Goal: Task Accomplishment & Management: Manage account settings

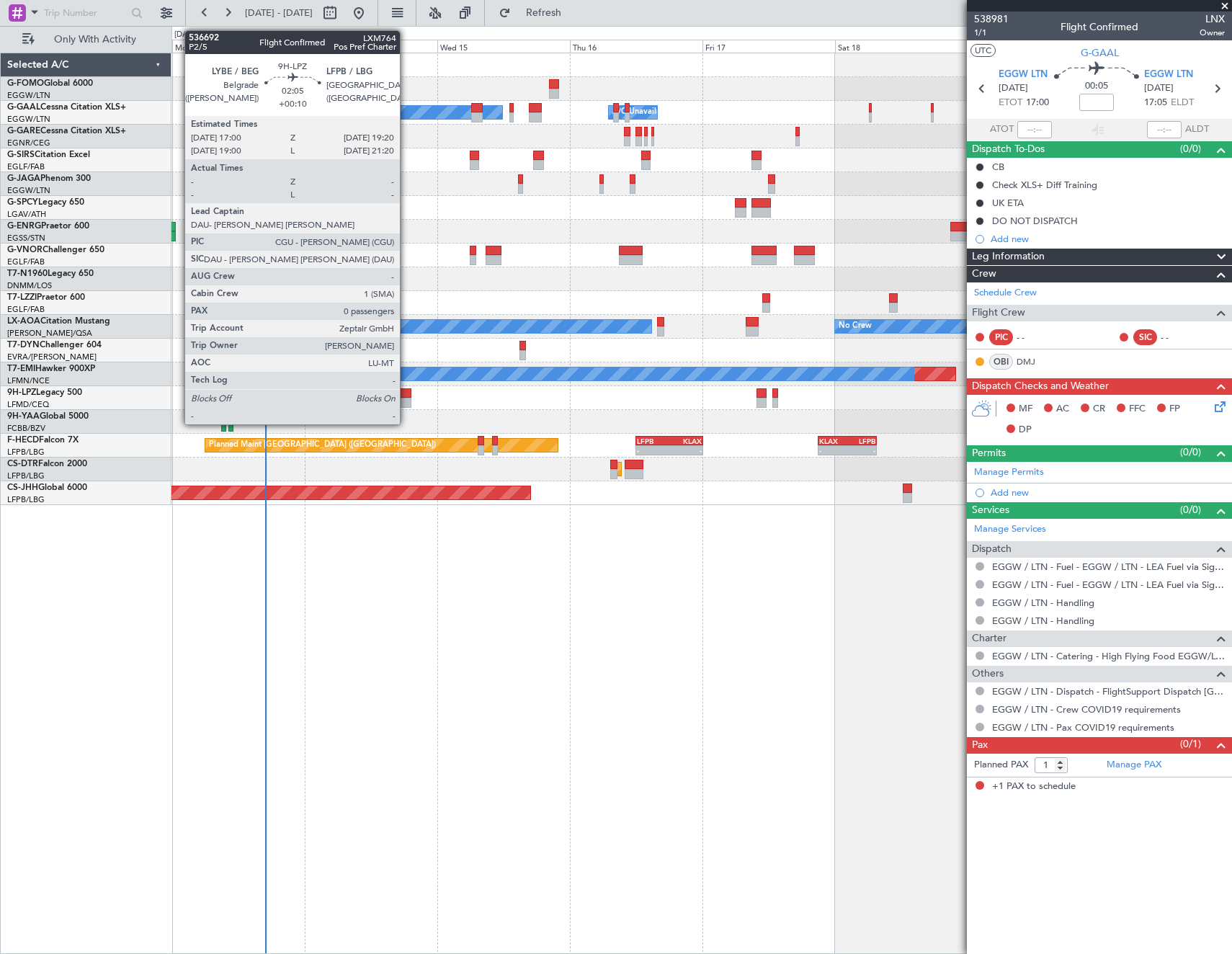
click at [406, 395] on div at bounding box center [404, 393] width 13 height 10
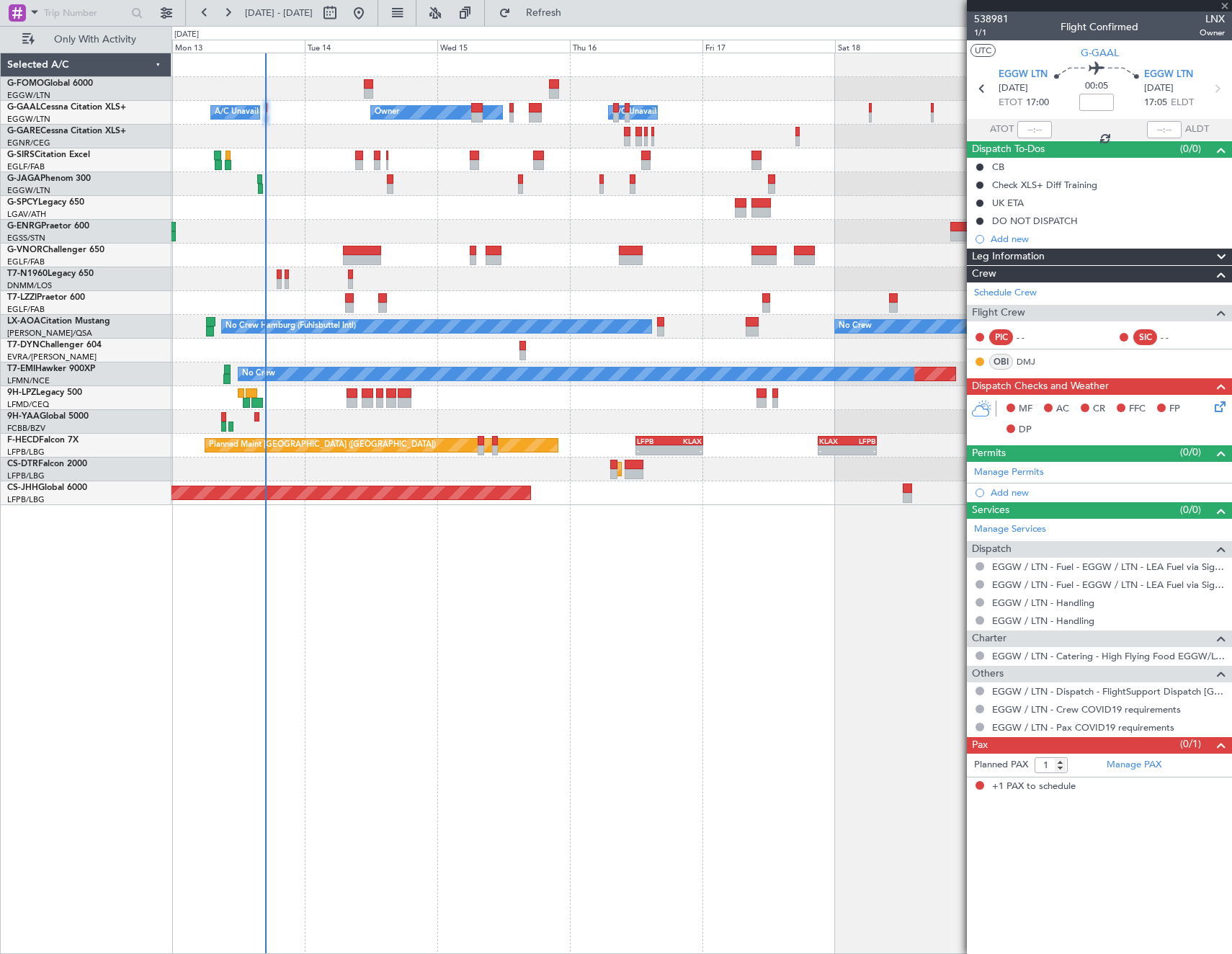
type input "+00:10"
type input "0"
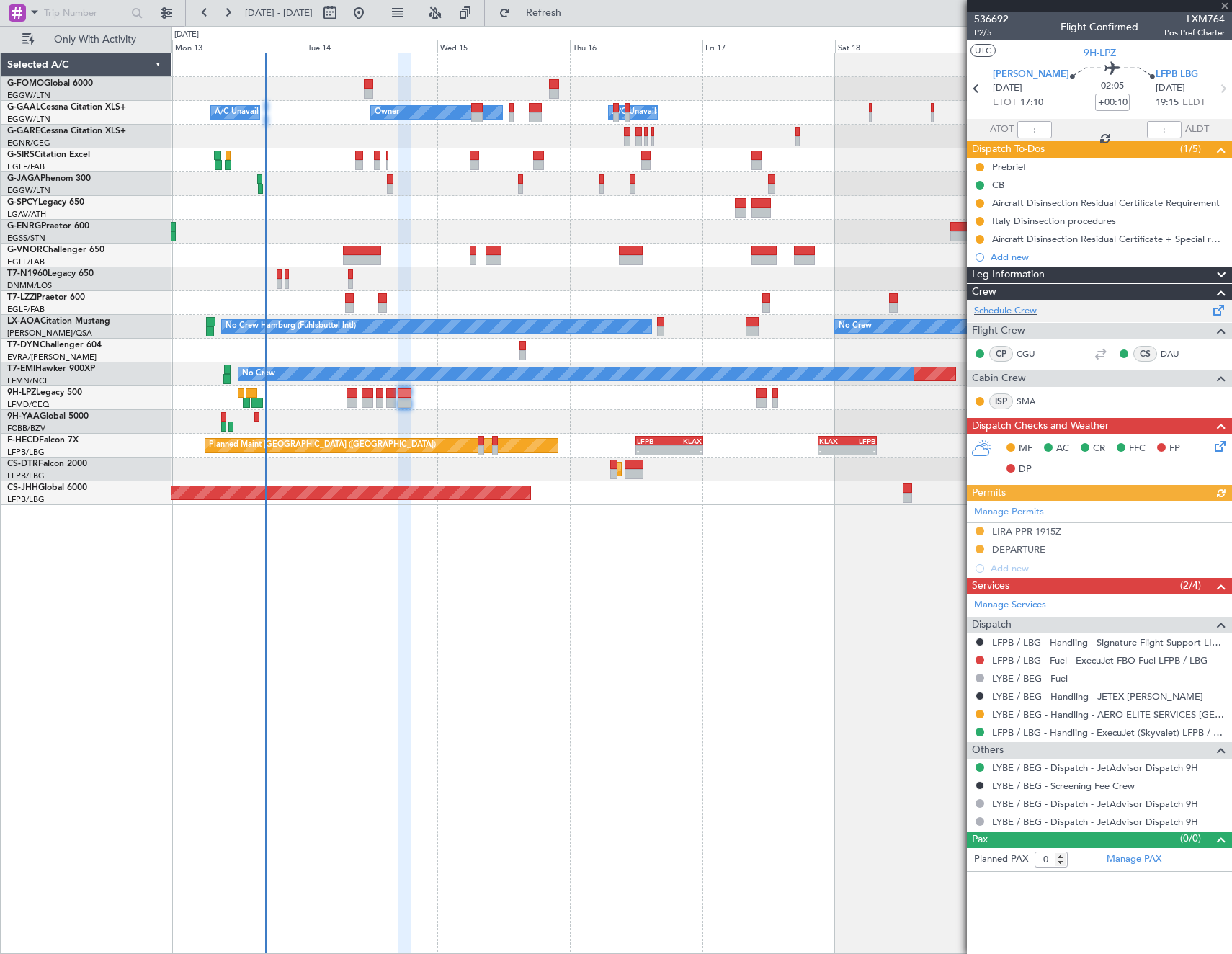
click at [1043, 312] on div "Schedule Crew" at bounding box center [1100, 311] width 265 height 22
click at [574, 13] on span "Refresh" at bounding box center [543, 13] width 61 height 10
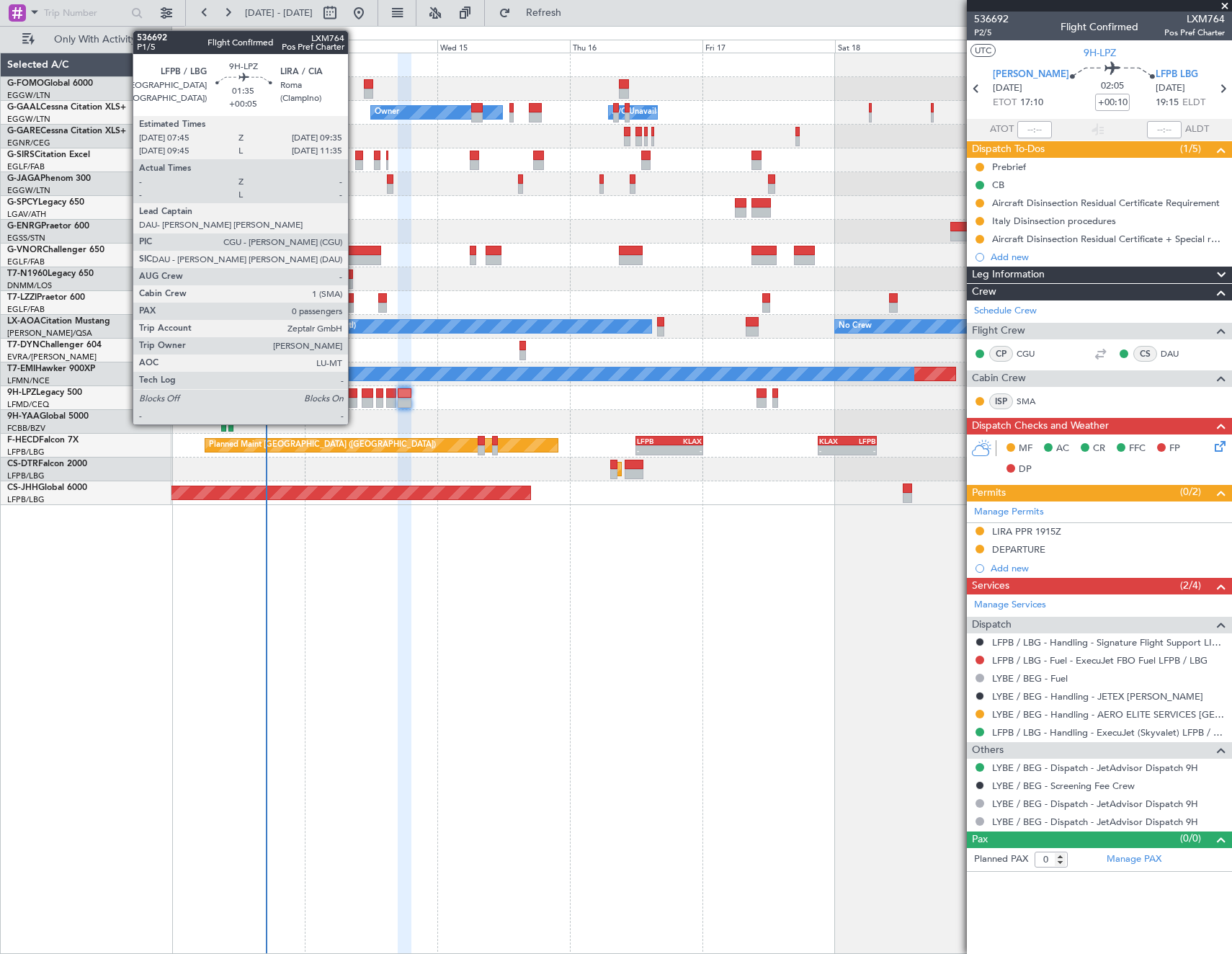
click at [354, 395] on div at bounding box center [351, 393] width 10 height 10
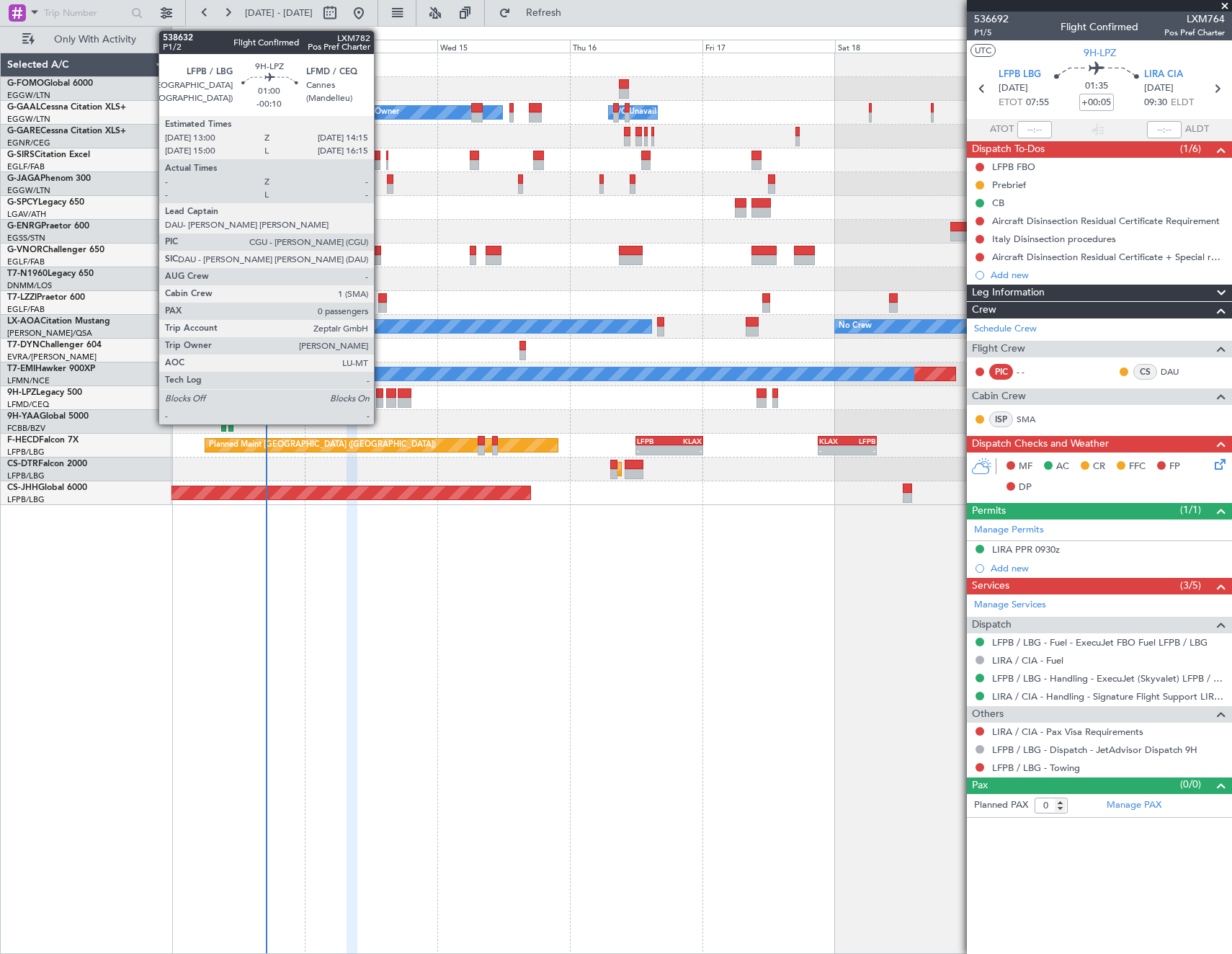
click at [380, 397] on div at bounding box center [379, 393] width 7 height 10
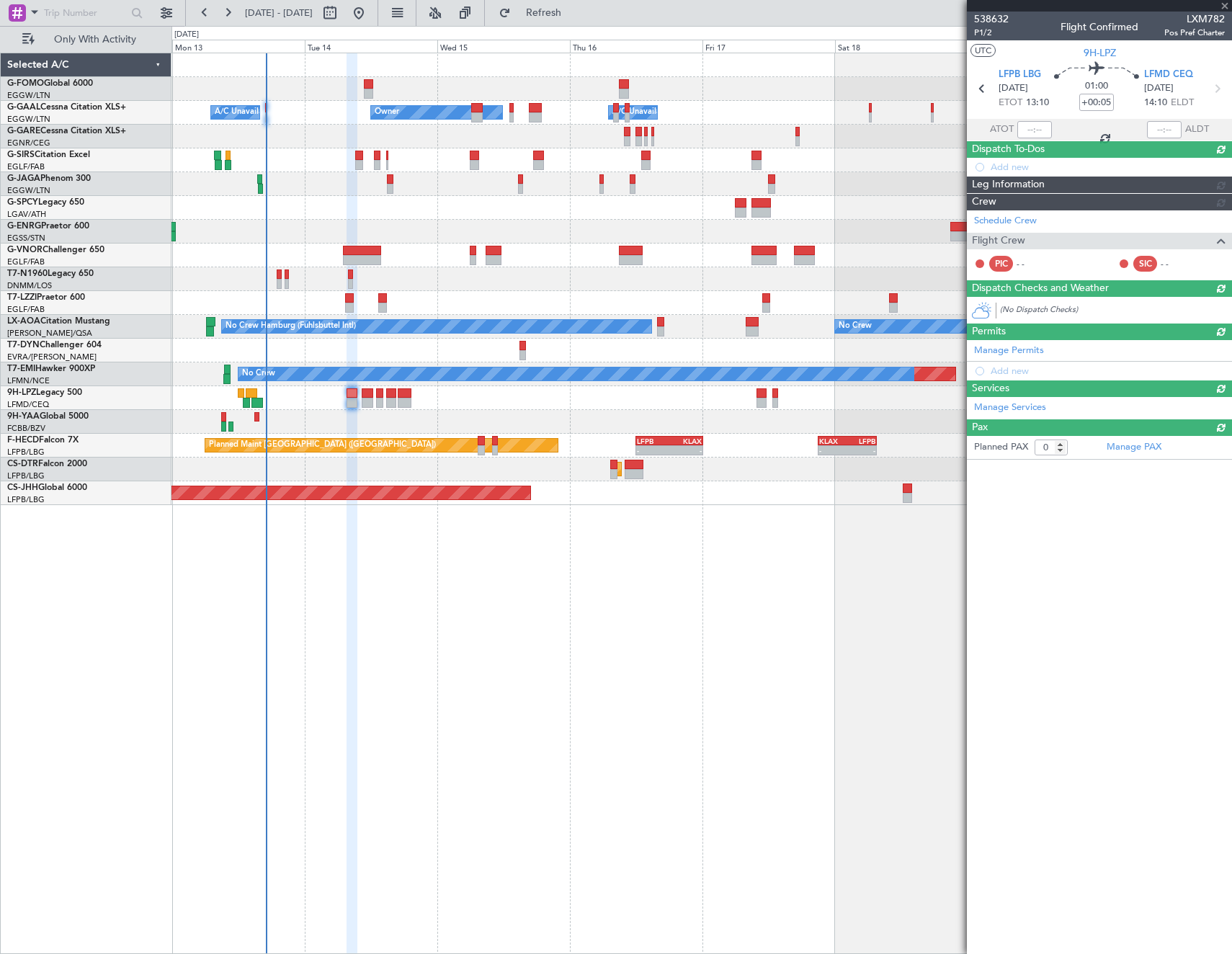
type input "-00:10"
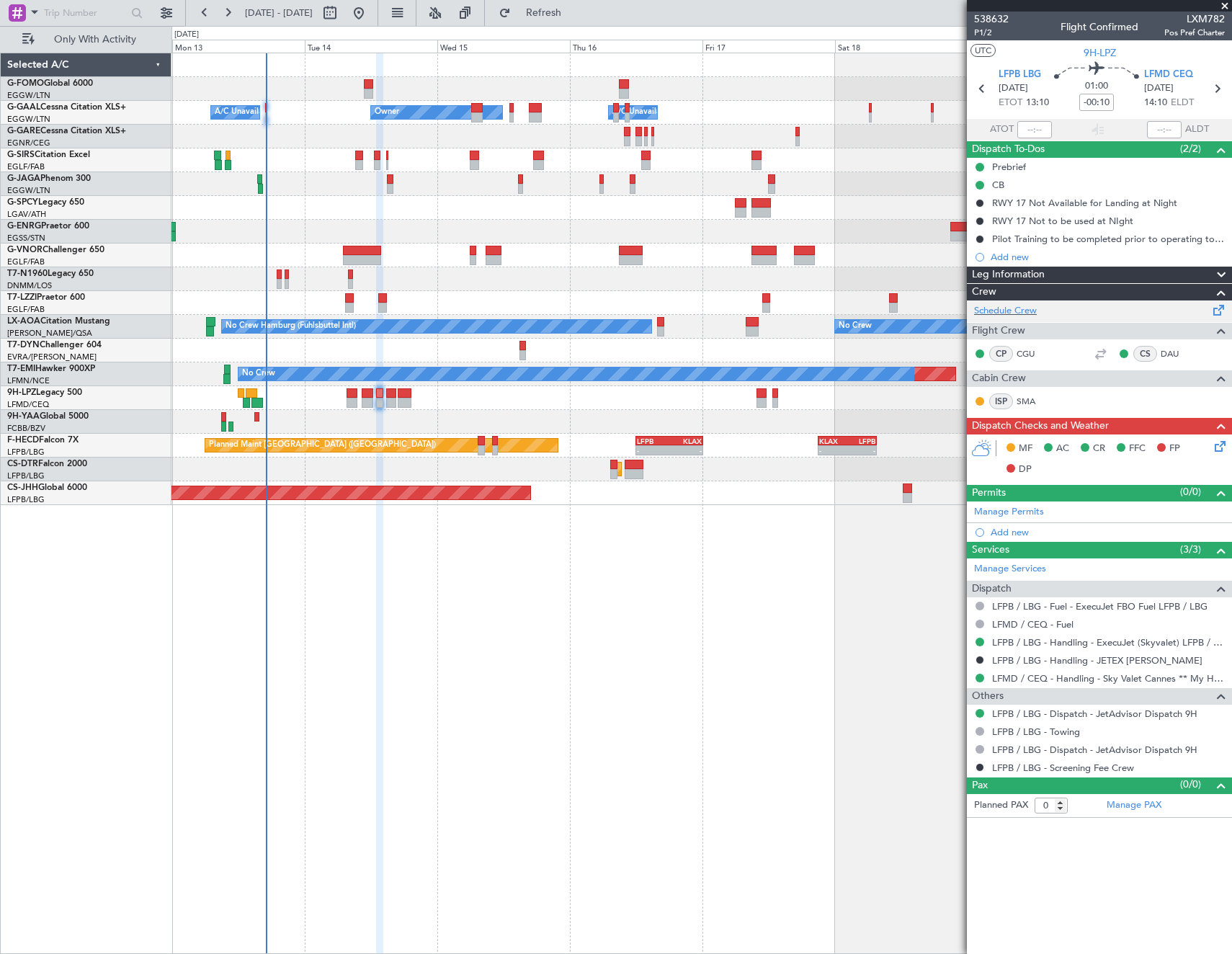
click at [1068, 311] on div "Schedule Crew" at bounding box center [1100, 311] width 265 height 22
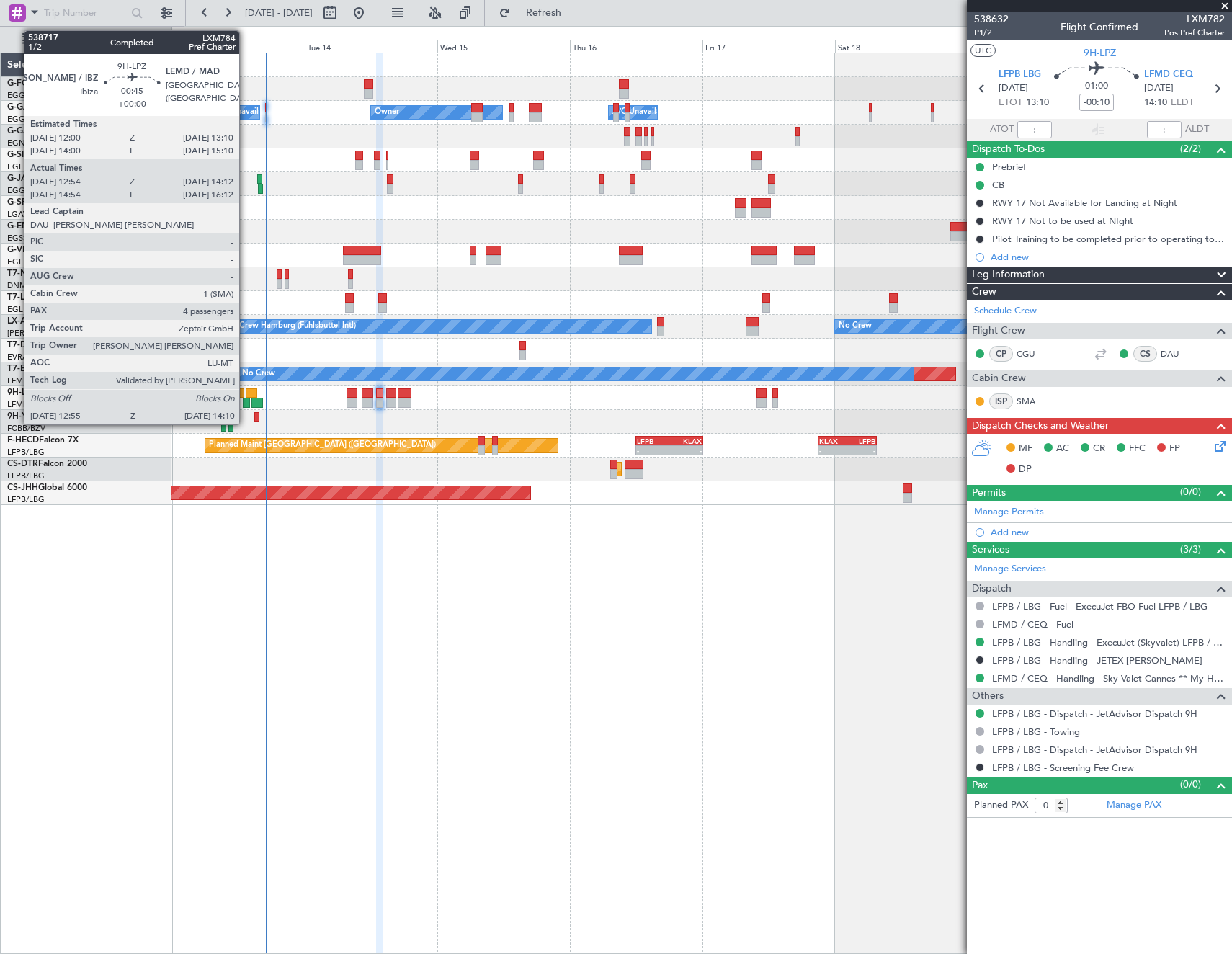
click at [245, 402] on div at bounding box center [246, 403] width 7 height 10
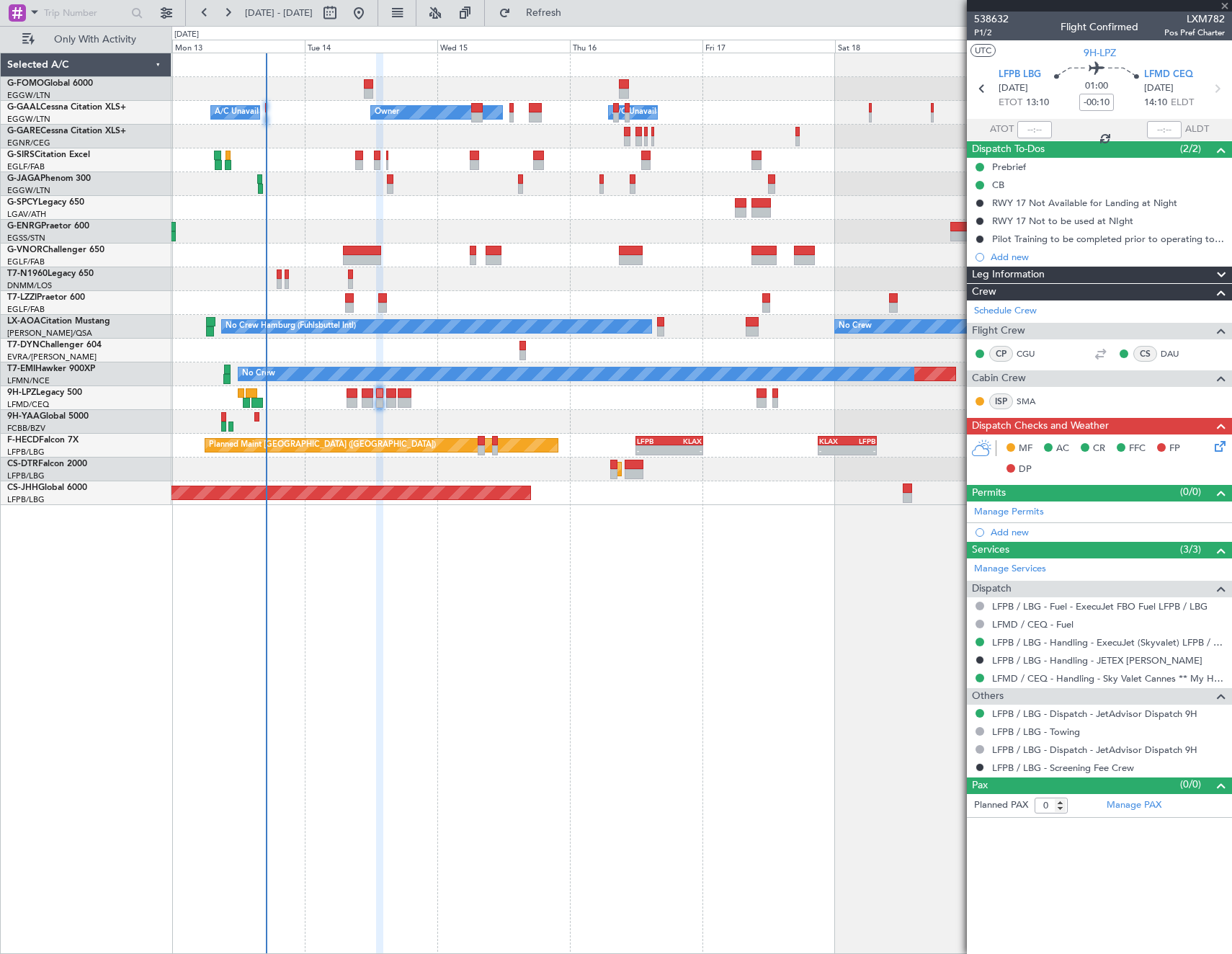
type input "13:04"
type input "13:57"
type input "4"
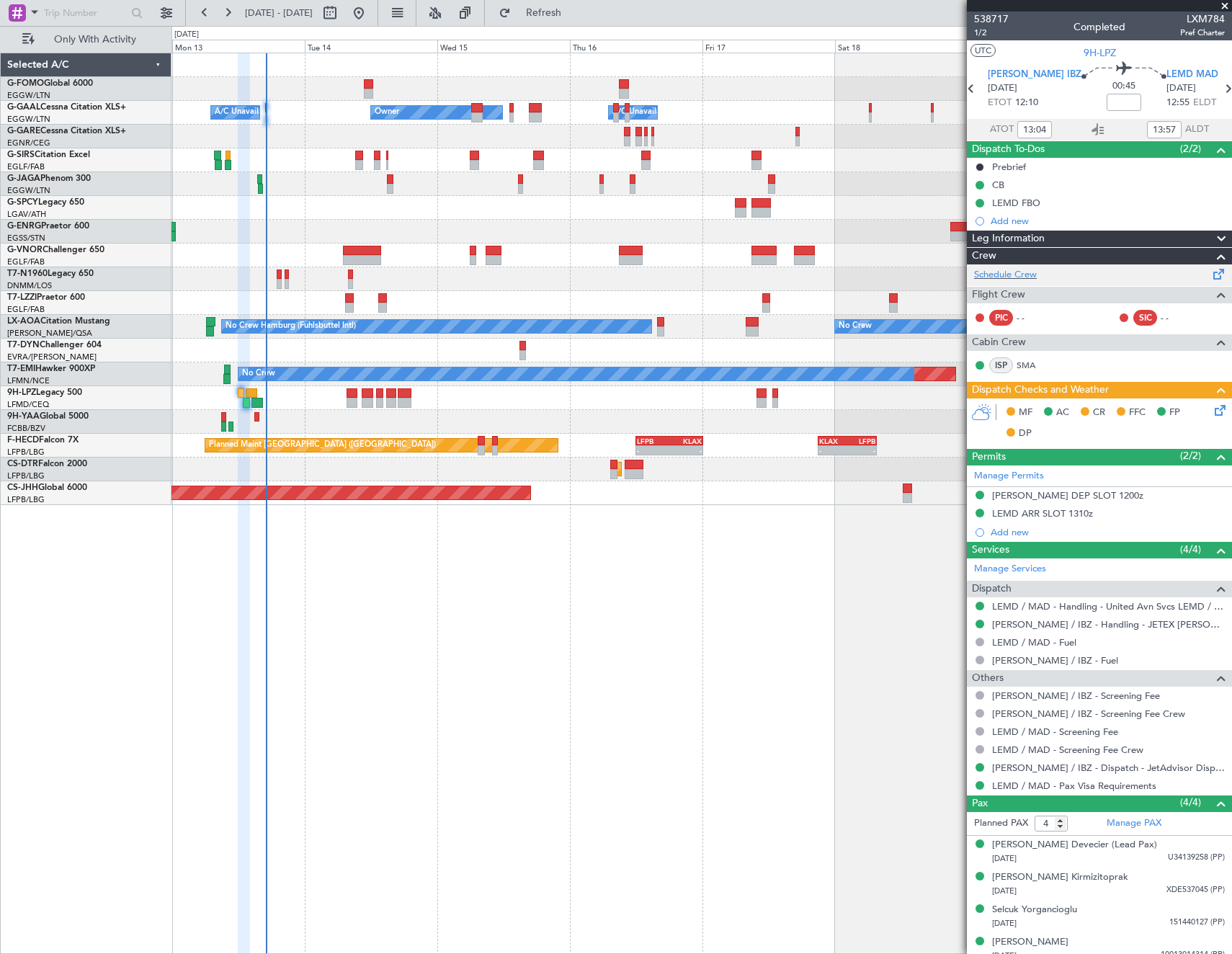
click at [1066, 272] on div "Schedule Crew" at bounding box center [1100, 275] width 265 height 22
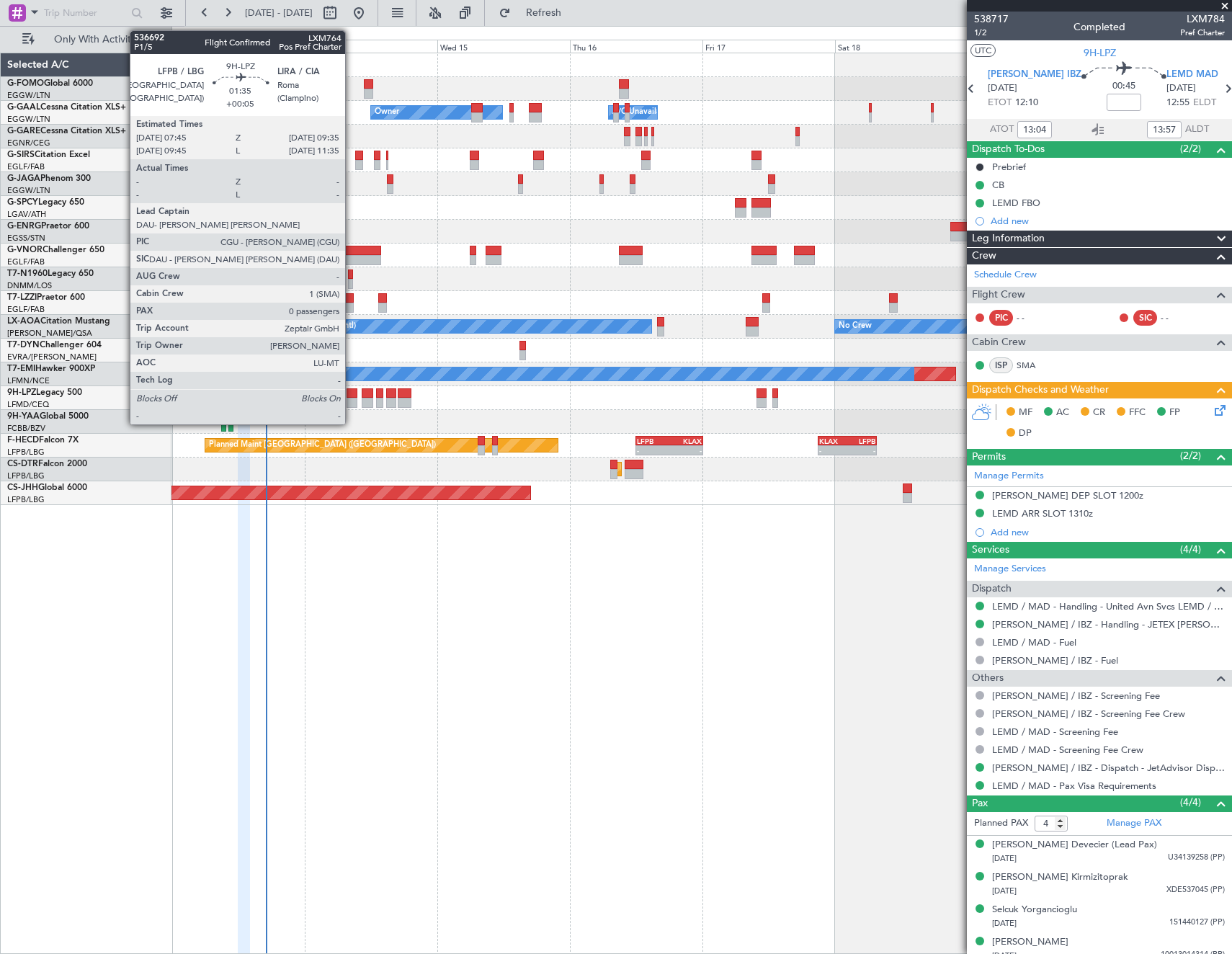
click at [351, 396] on div at bounding box center [351, 393] width 10 height 10
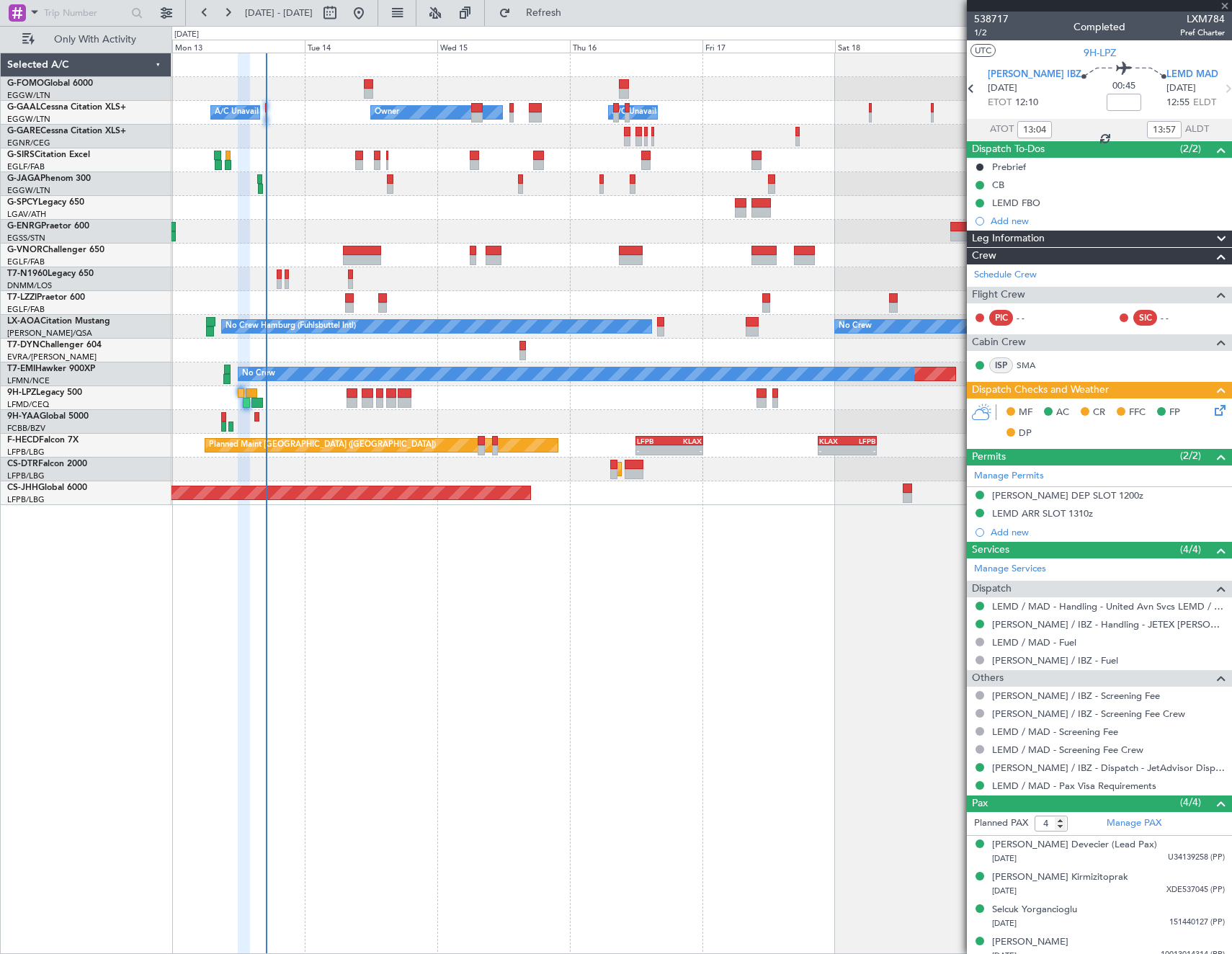
type input "+00:05"
type input "0"
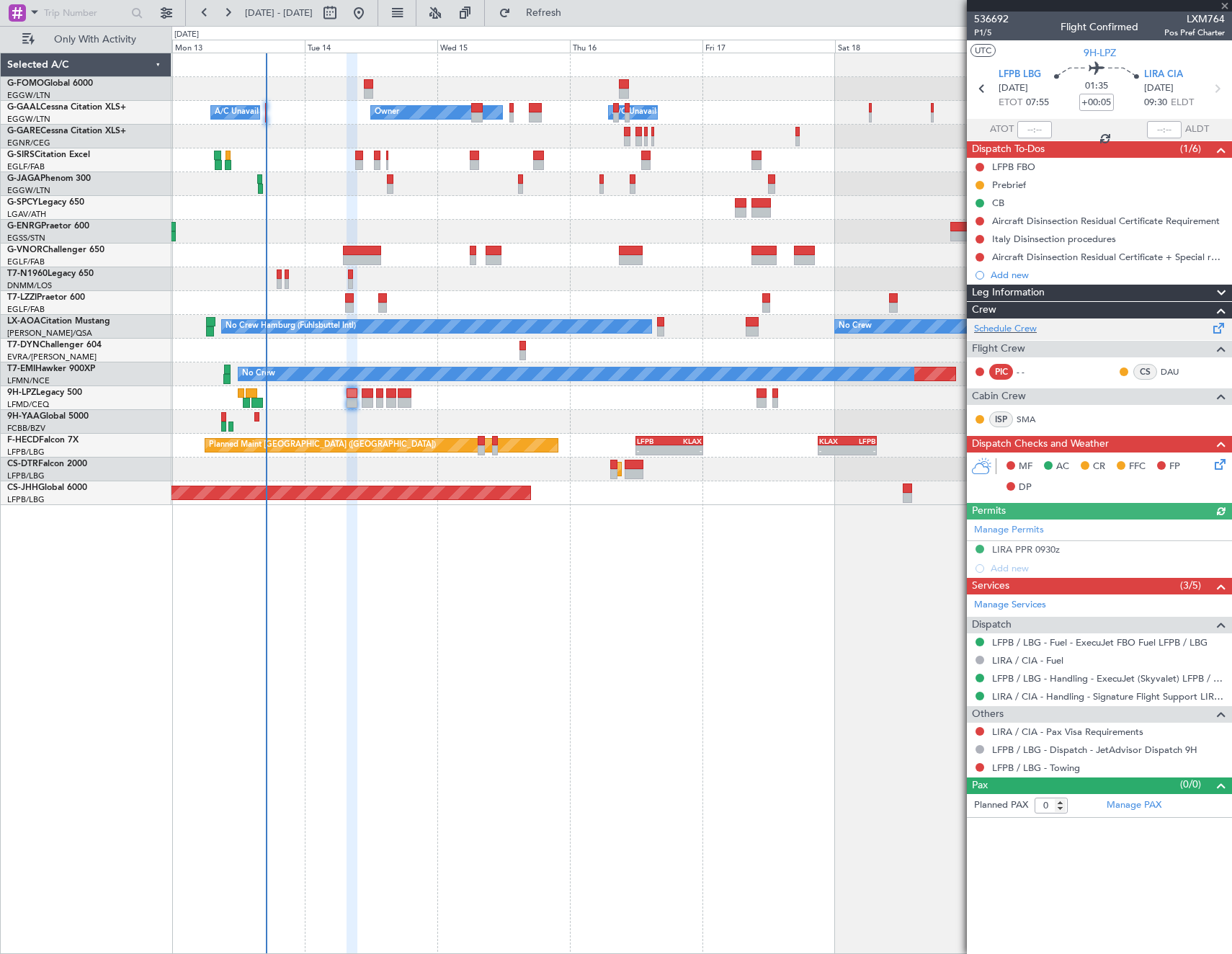
click at [1071, 328] on div "Schedule Crew" at bounding box center [1100, 328] width 265 height 22
click at [574, 16] on span "Refresh" at bounding box center [543, 13] width 61 height 10
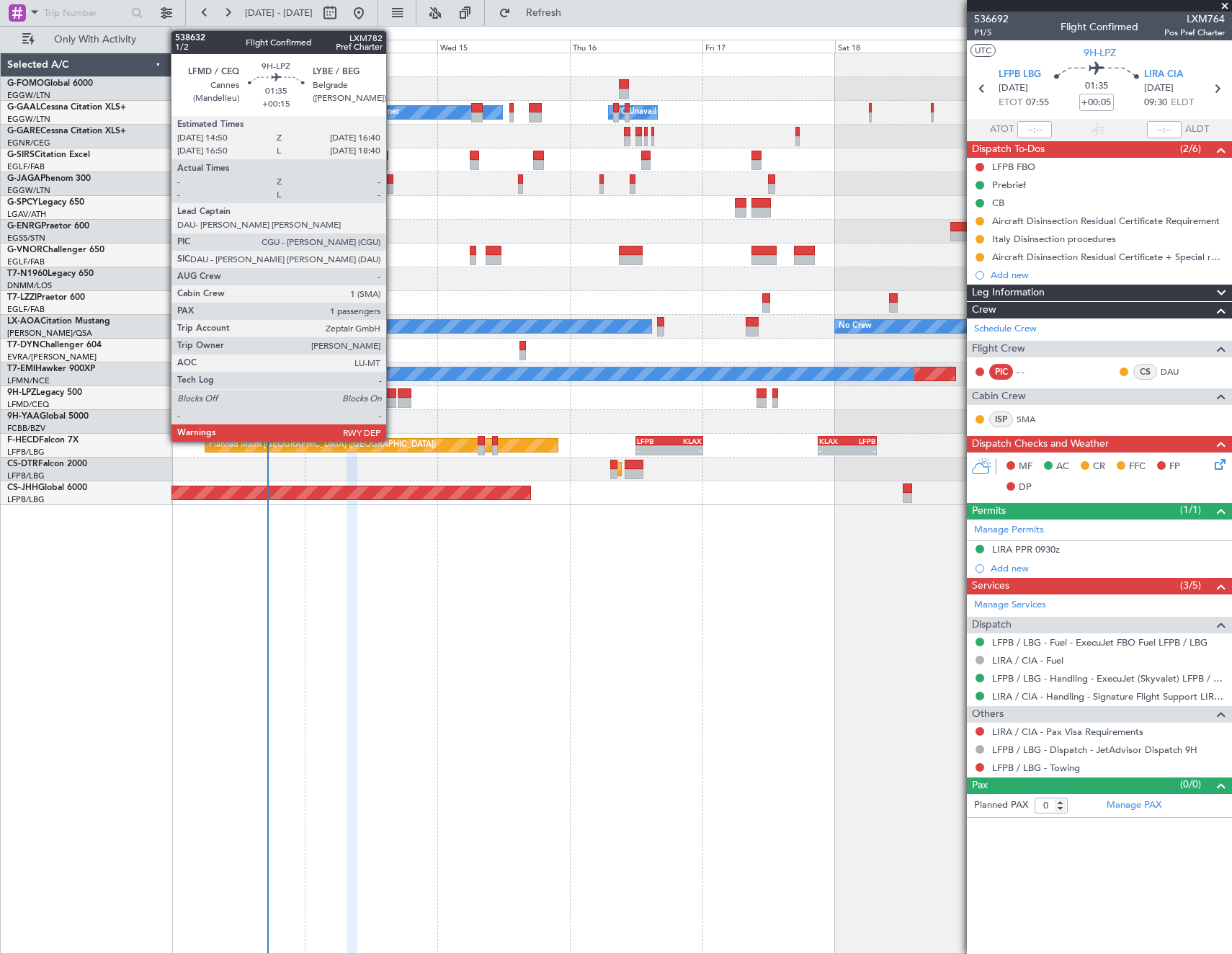
click at [392, 396] on div at bounding box center [391, 393] width 10 height 10
type input "+00:15"
type input "1"
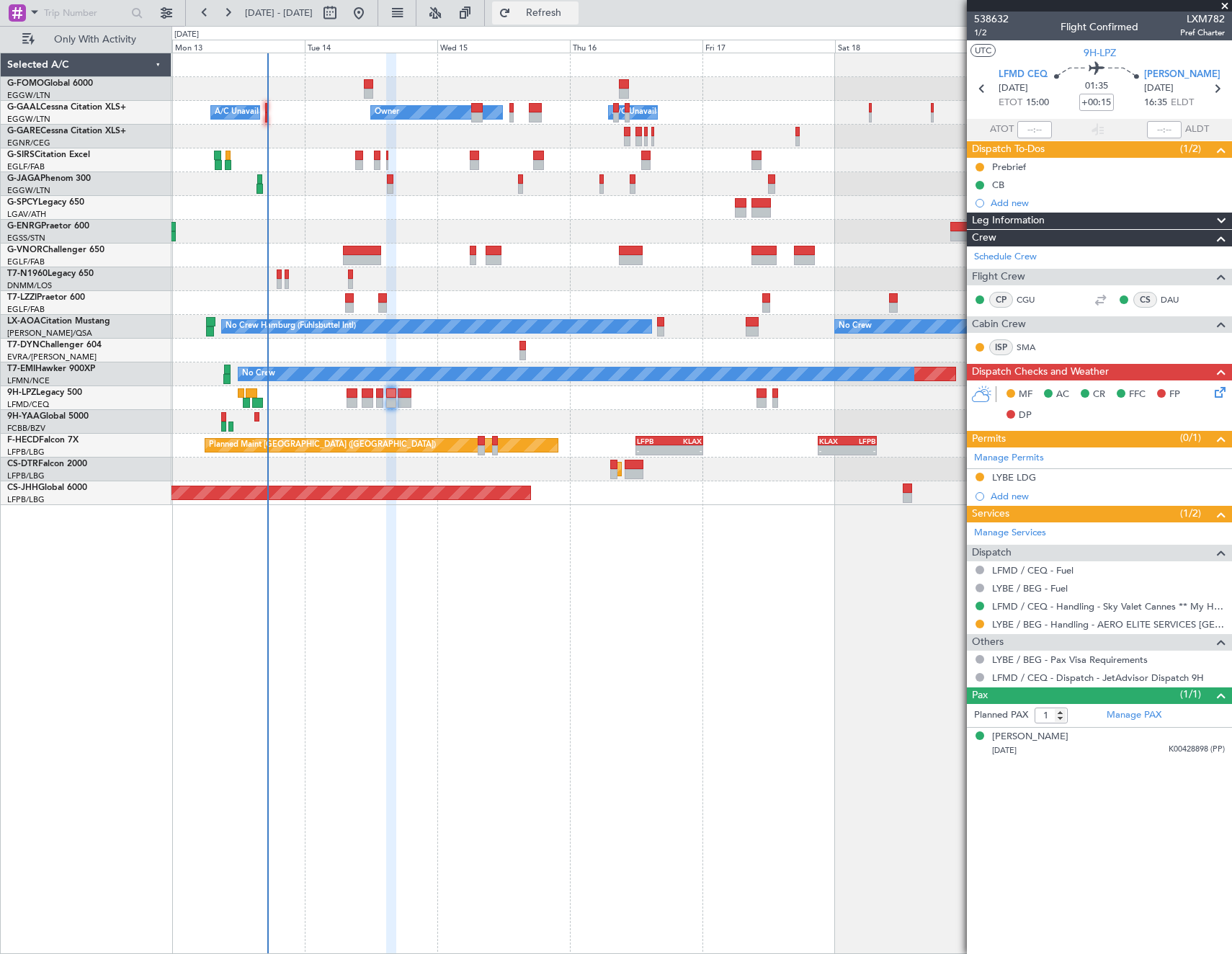
click at [574, 10] on span "Refresh" at bounding box center [543, 13] width 61 height 10
click at [562, 22] on button "Refresh" at bounding box center [535, 13] width 86 height 23
click at [574, 8] on span "Refresh" at bounding box center [543, 13] width 61 height 10
click at [574, 10] on span "Refresh" at bounding box center [543, 13] width 61 height 10
click at [574, 15] on span "Refresh" at bounding box center [543, 13] width 61 height 10
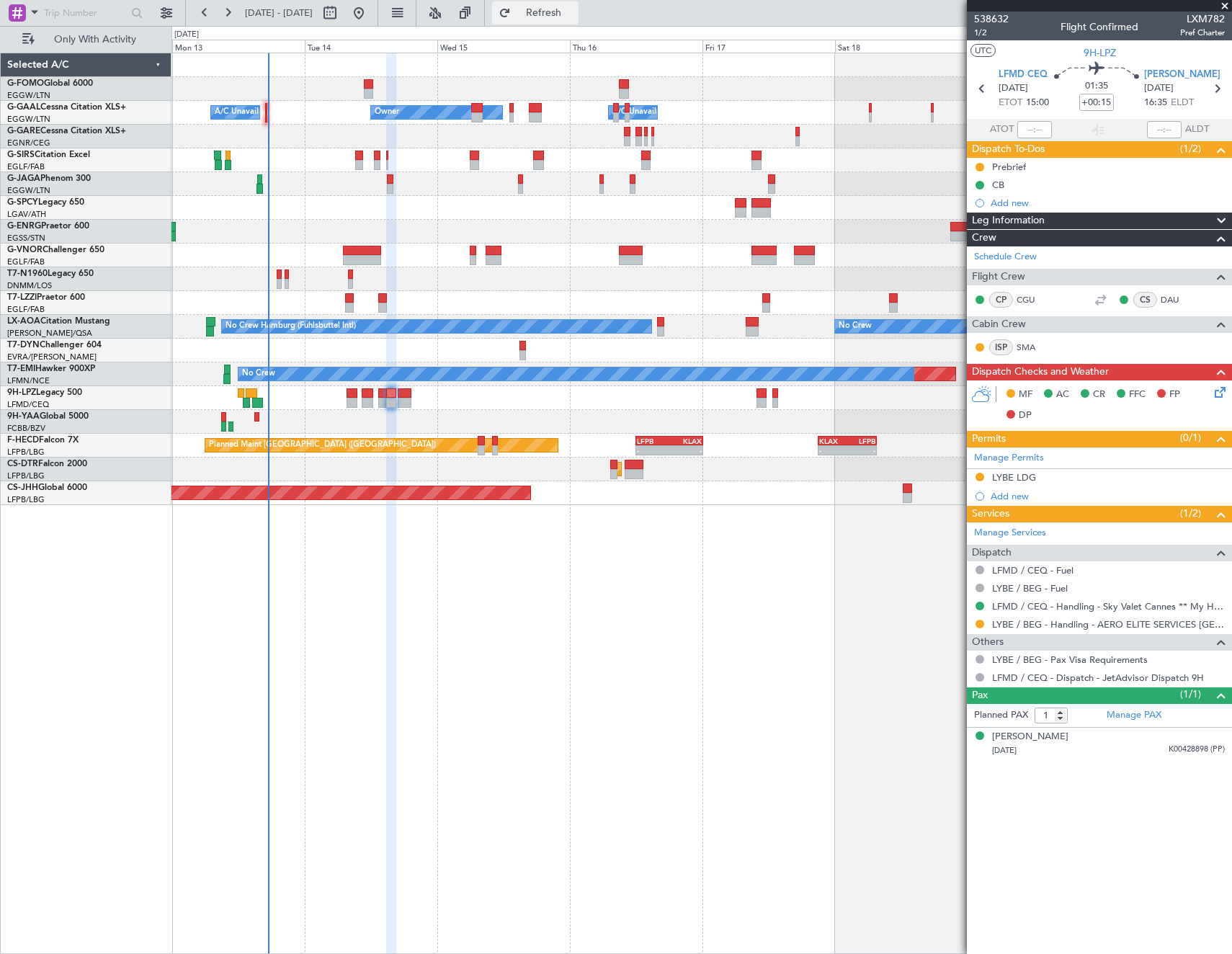
click at [574, 10] on span "Refresh" at bounding box center [543, 13] width 61 height 10
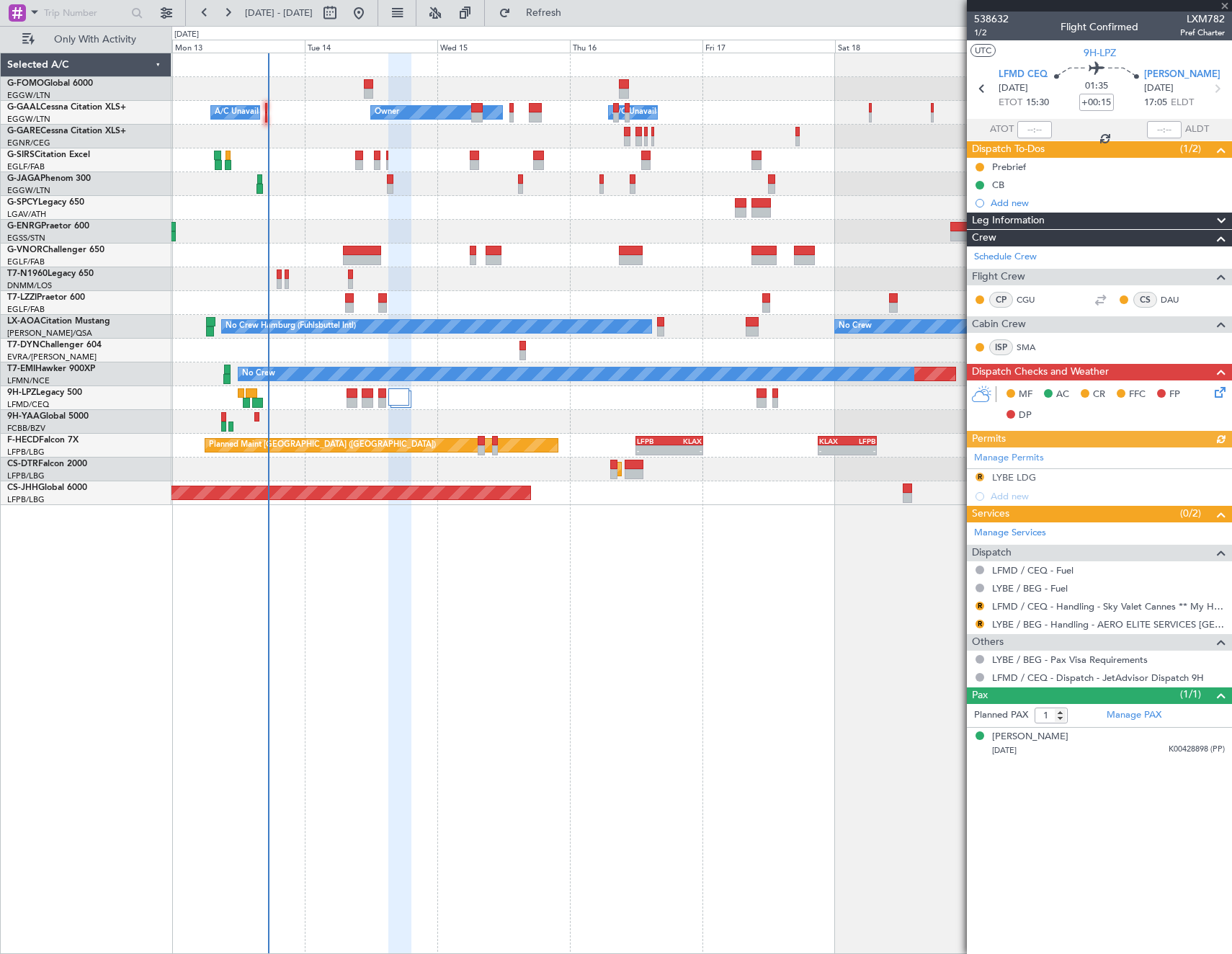
click at [395, 387] on div "No Crew" at bounding box center [701, 397] width 1060 height 23
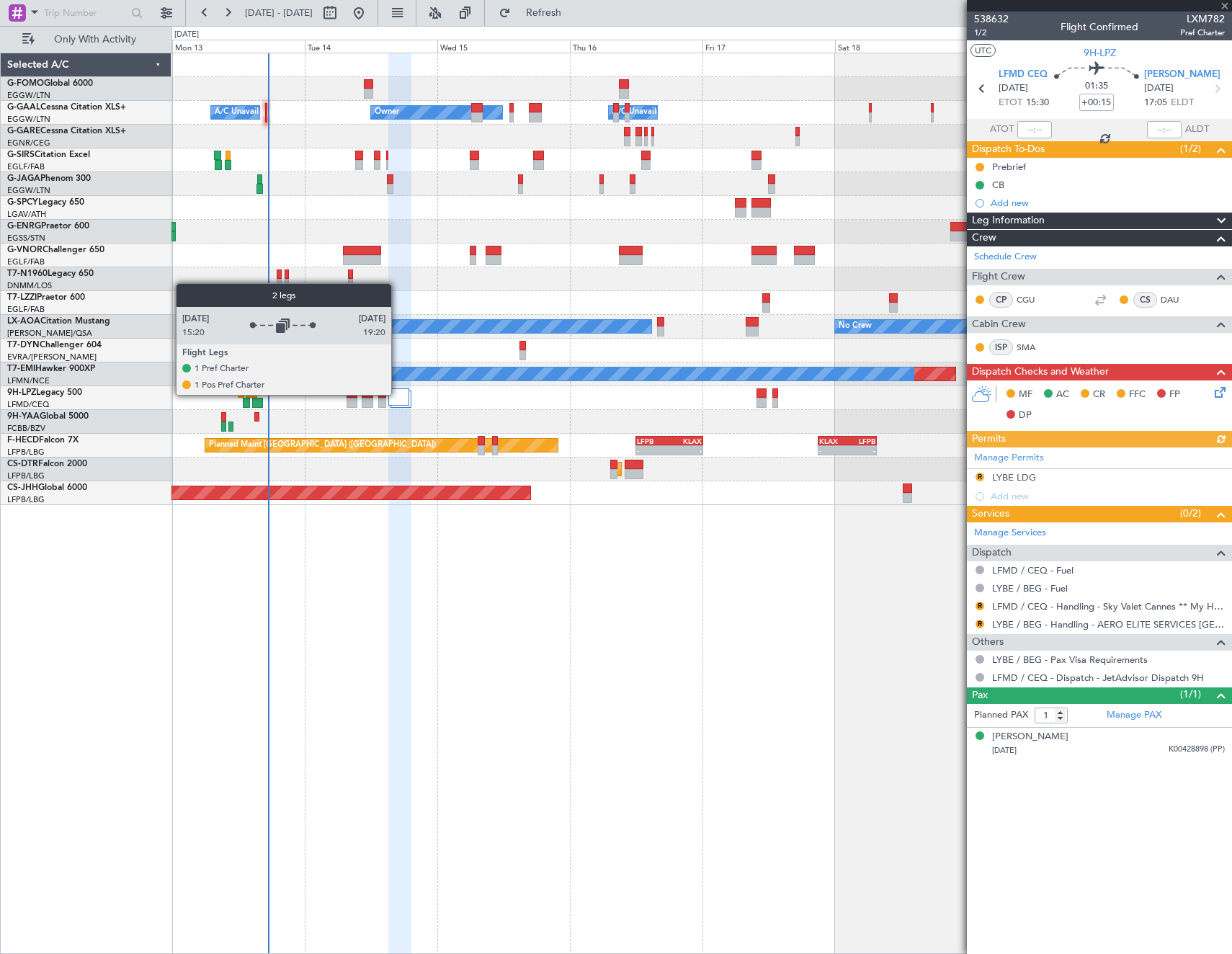
click at [398, 394] on div at bounding box center [398, 396] width 20 height 17
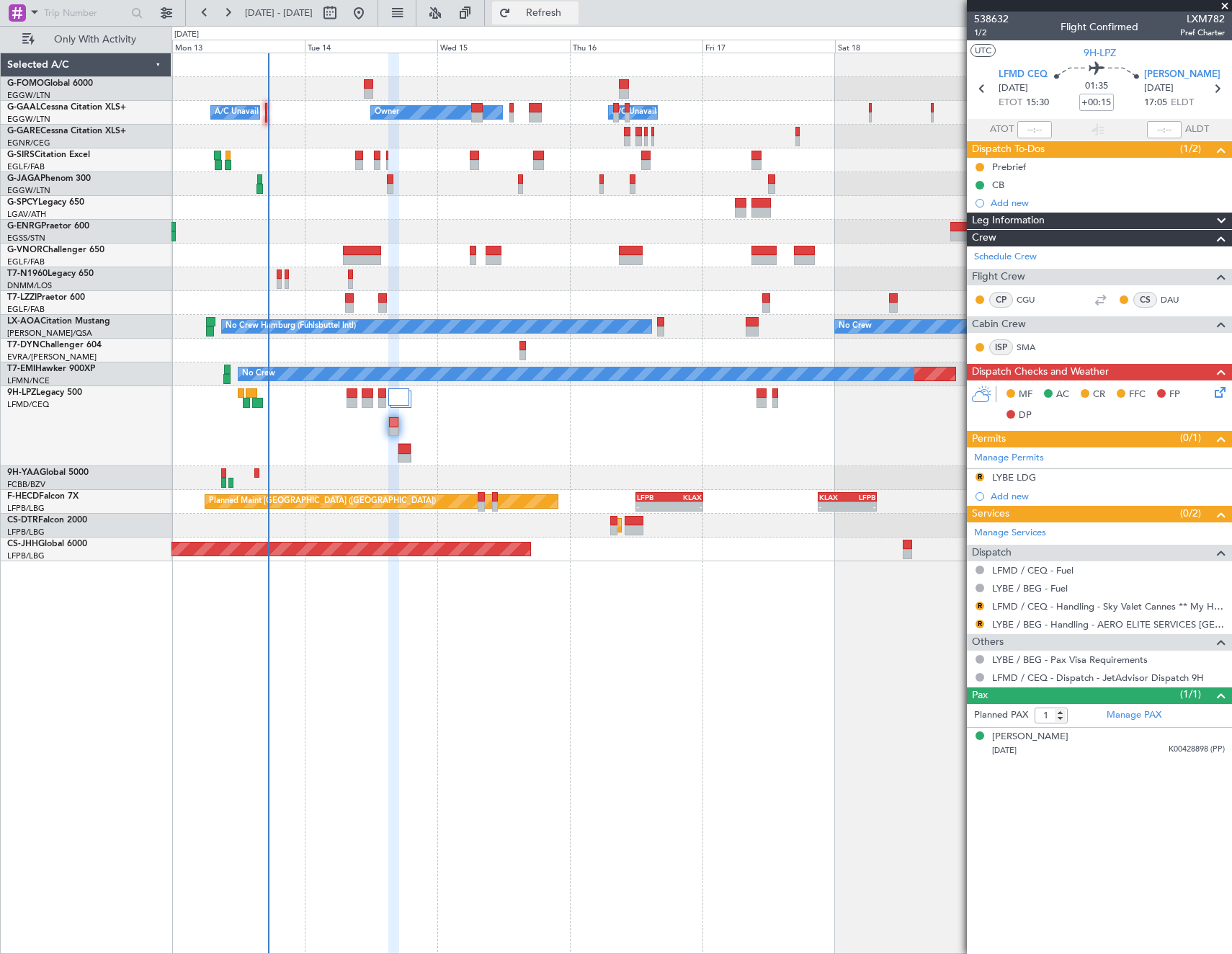
click at [574, 16] on span "Refresh" at bounding box center [543, 13] width 61 height 10
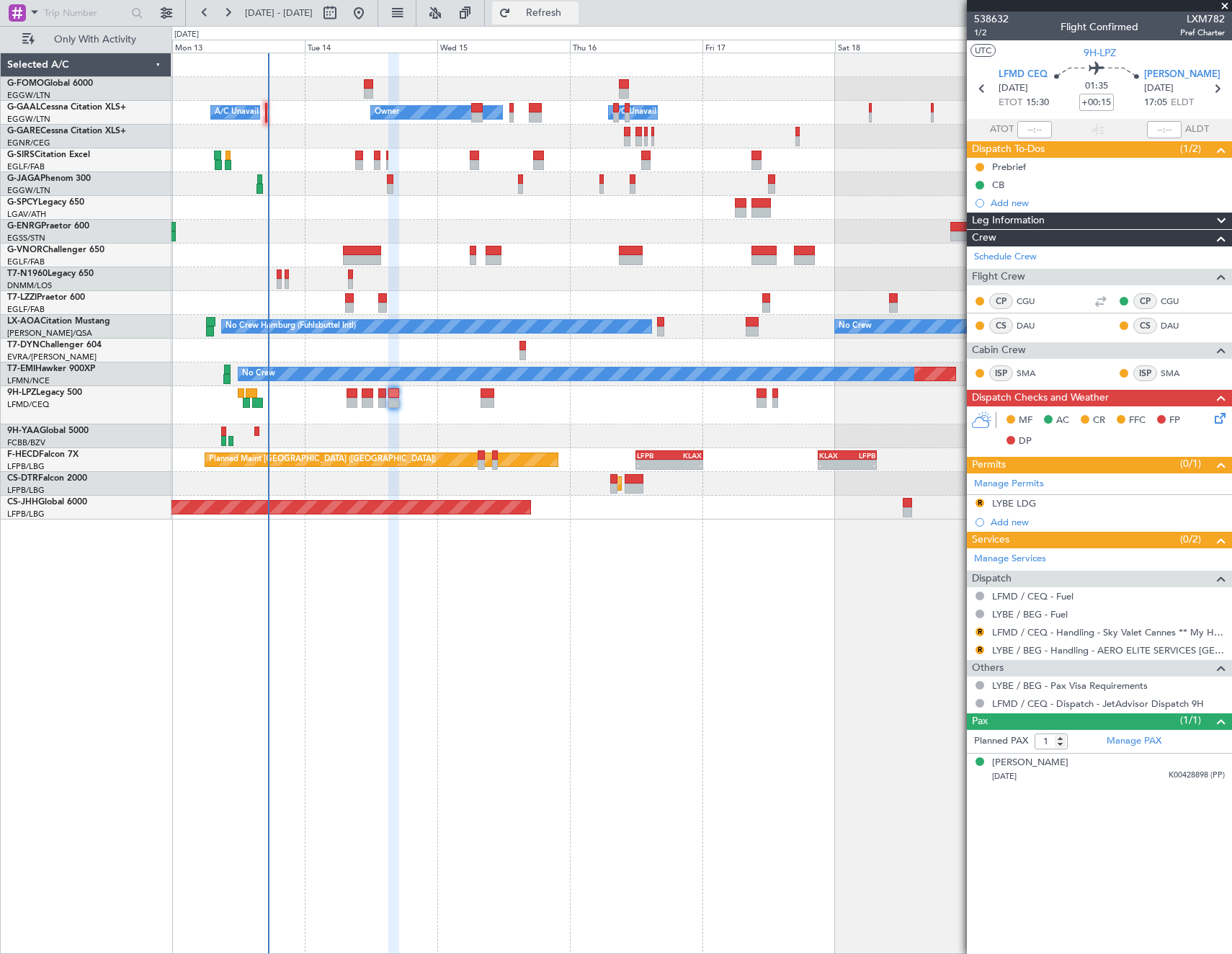
click at [574, 12] on span "Refresh" at bounding box center [543, 13] width 61 height 10
click at [1046, 259] on div "Schedule Crew" at bounding box center [1100, 257] width 265 height 22
click at [574, 18] on span "Refresh" at bounding box center [543, 13] width 61 height 10
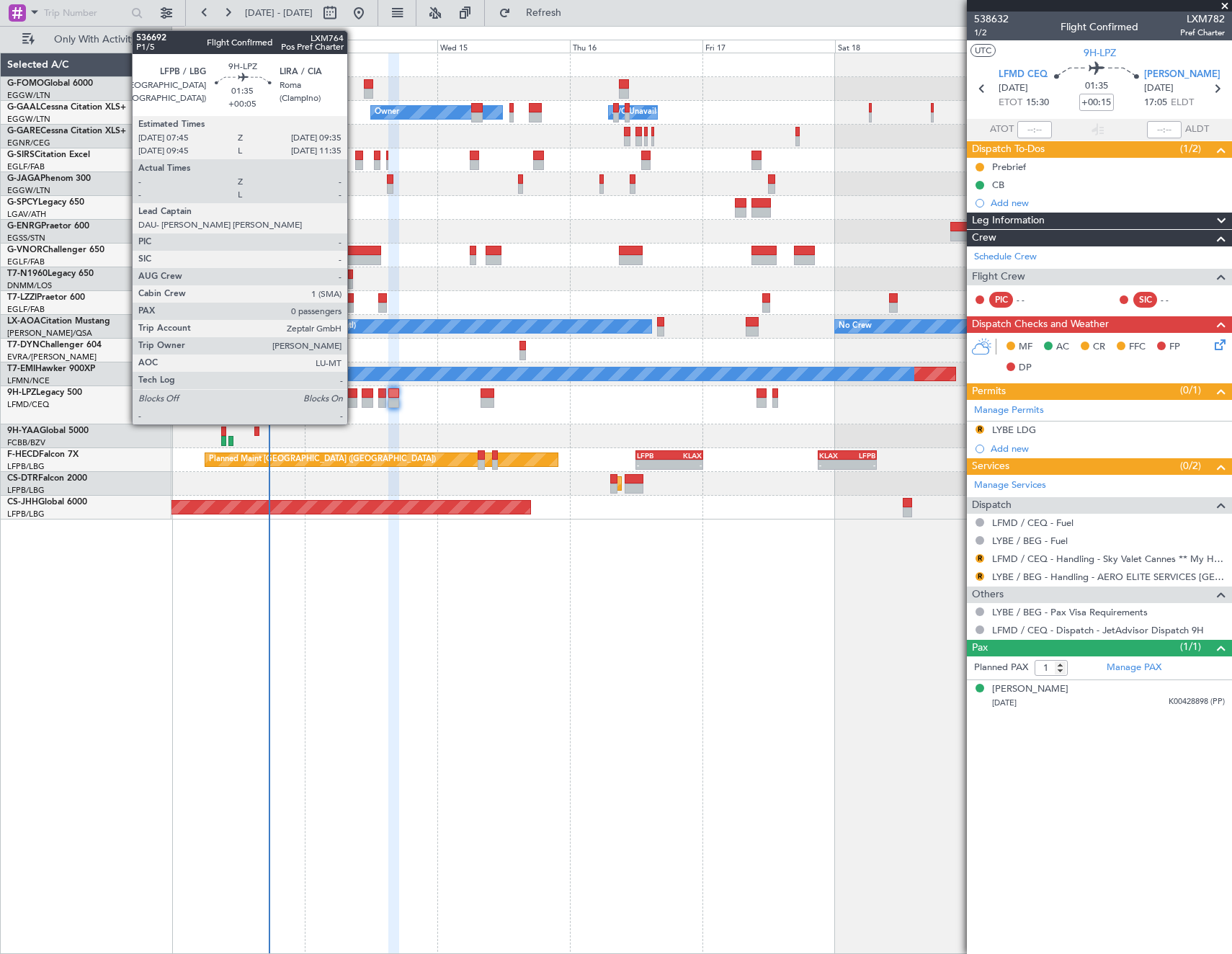
click at [354, 395] on div at bounding box center [351, 393] width 10 height 10
click at [357, 398] on div at bounding box center [351, 403] width 10 height 10
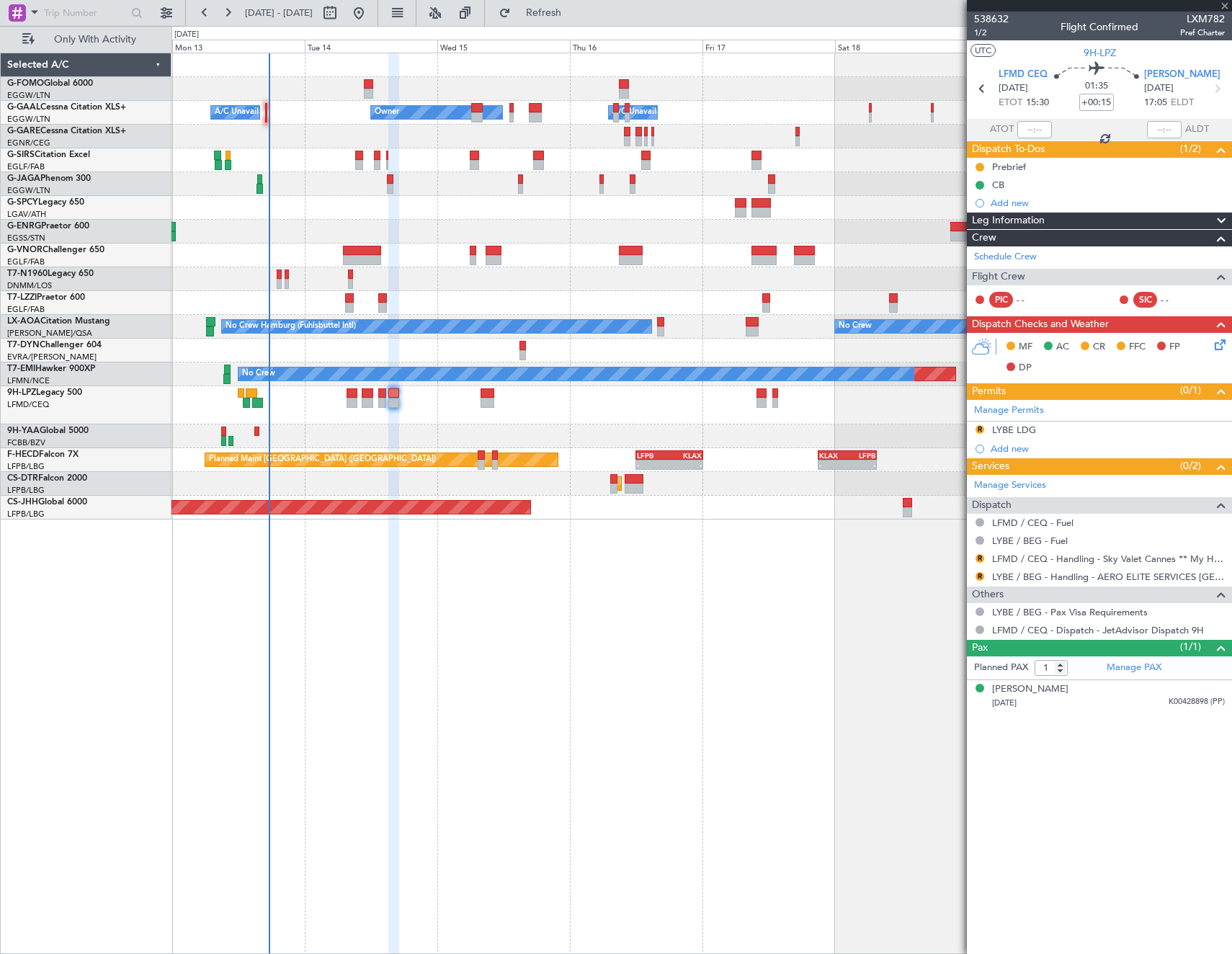
type input "+00:05"
type input "0"
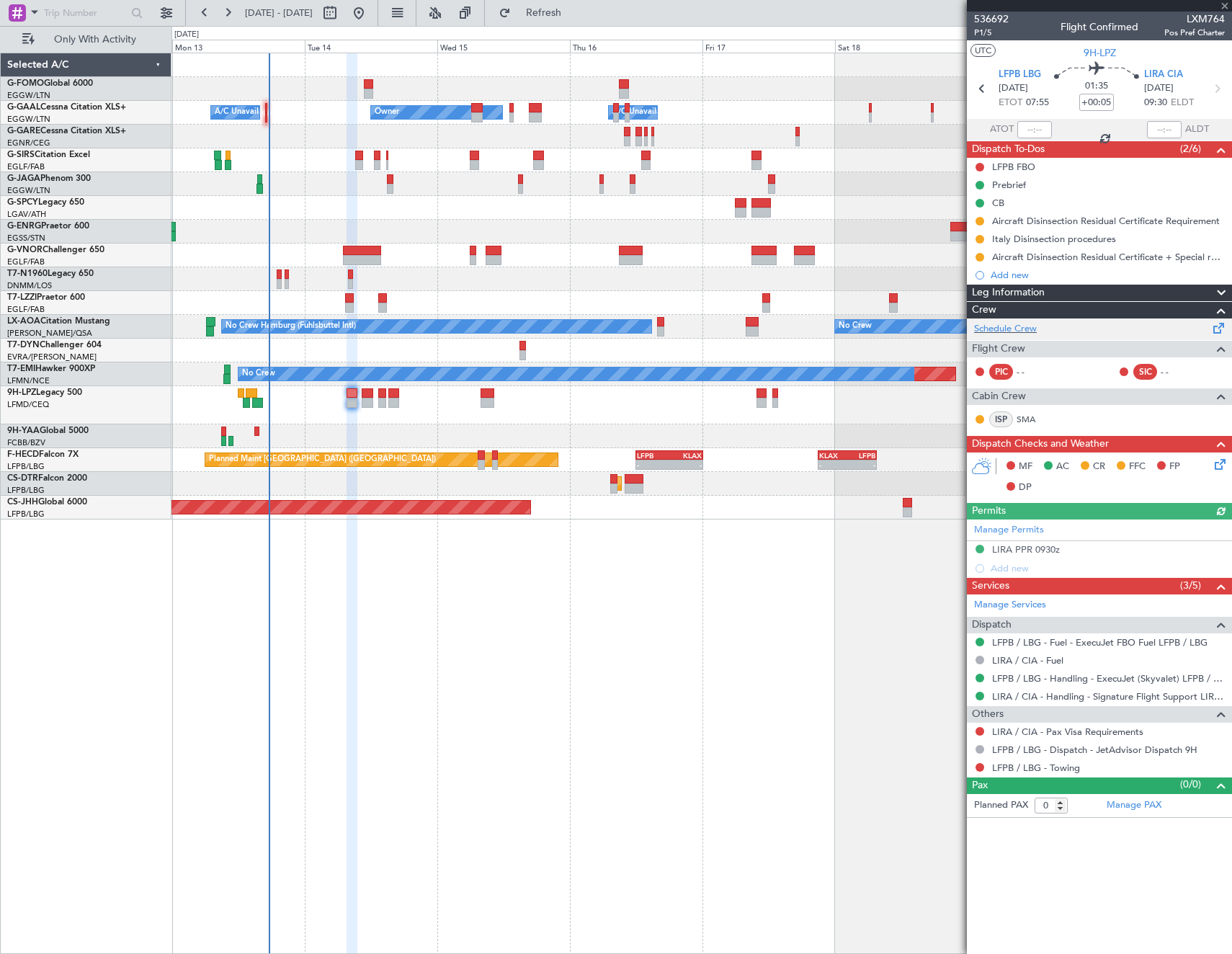
click at [1054, 324] on div "Schedule Crew" at bounding box center [1100, 328] width 265 height 22
click at [574, 17] on span "Refresh" at bounding box center [543, 13] width 61 height 10
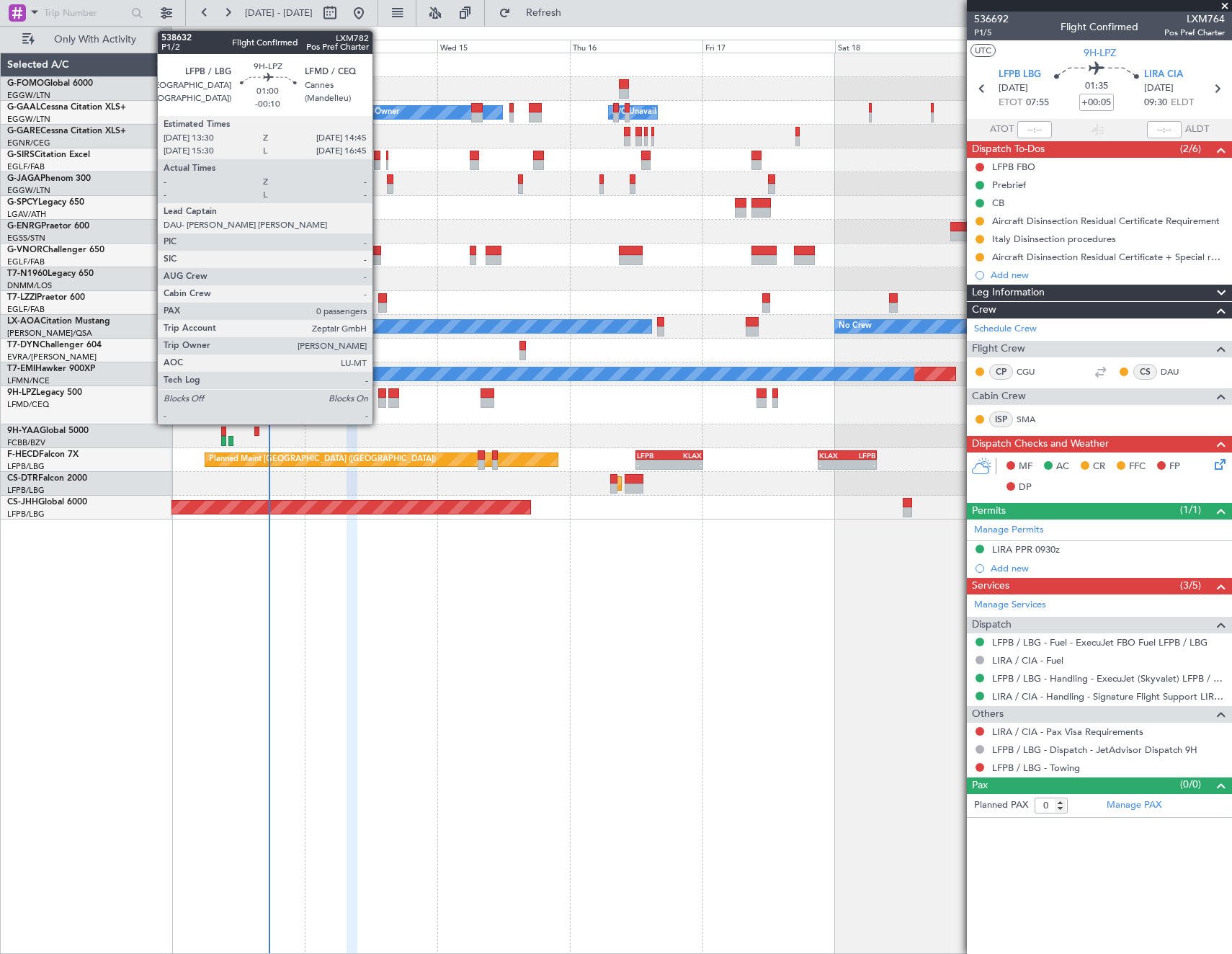
click at [379, 400] on div at bounding box center [382, 403] width 7 height 10
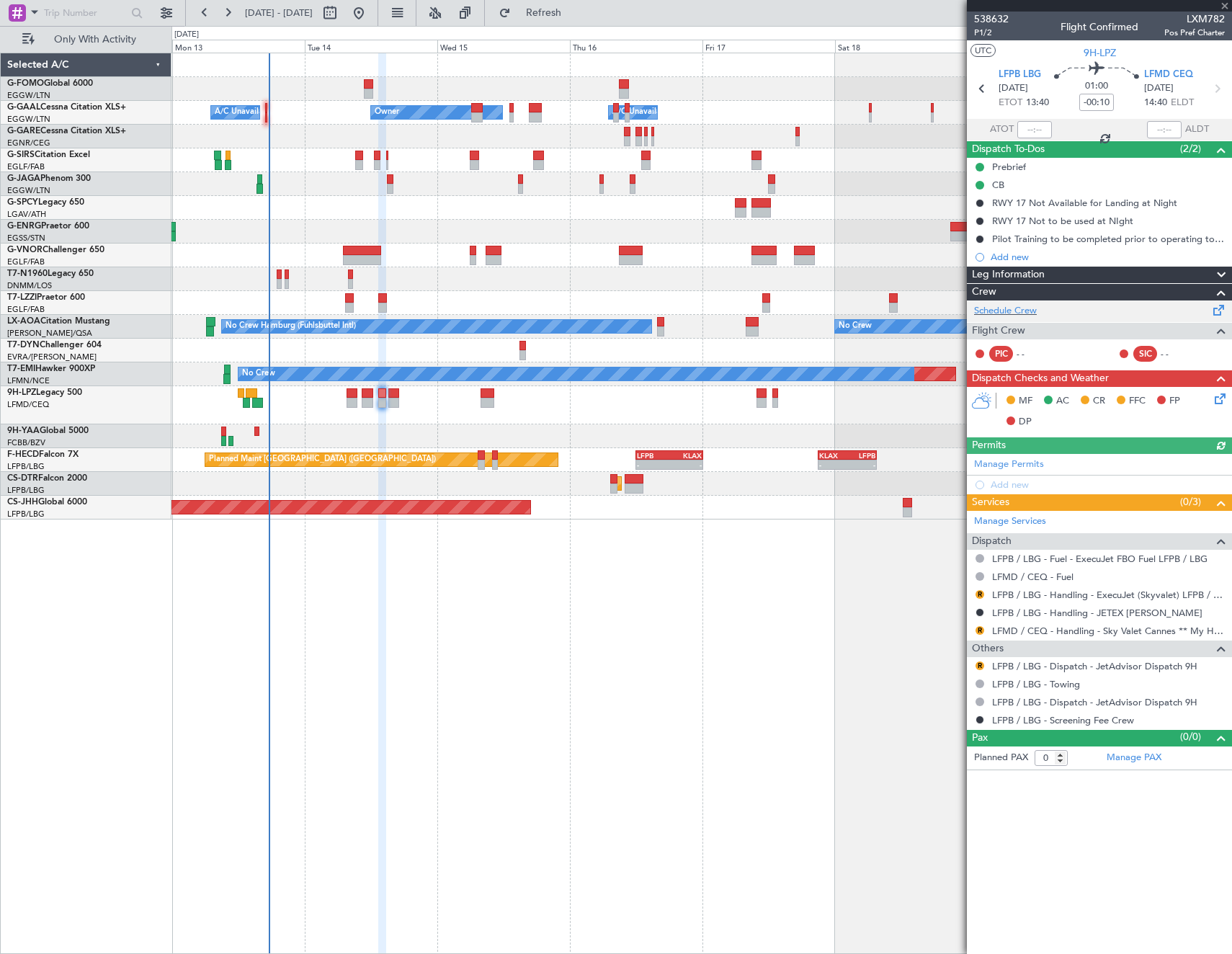
click at [1044, 312] on div "Schedule Crew" at bounding box center [1100, 311] width 265 height 22
click at [570, 10] on span "Refresh" at bounding box center [543, 13] width 61 height 10
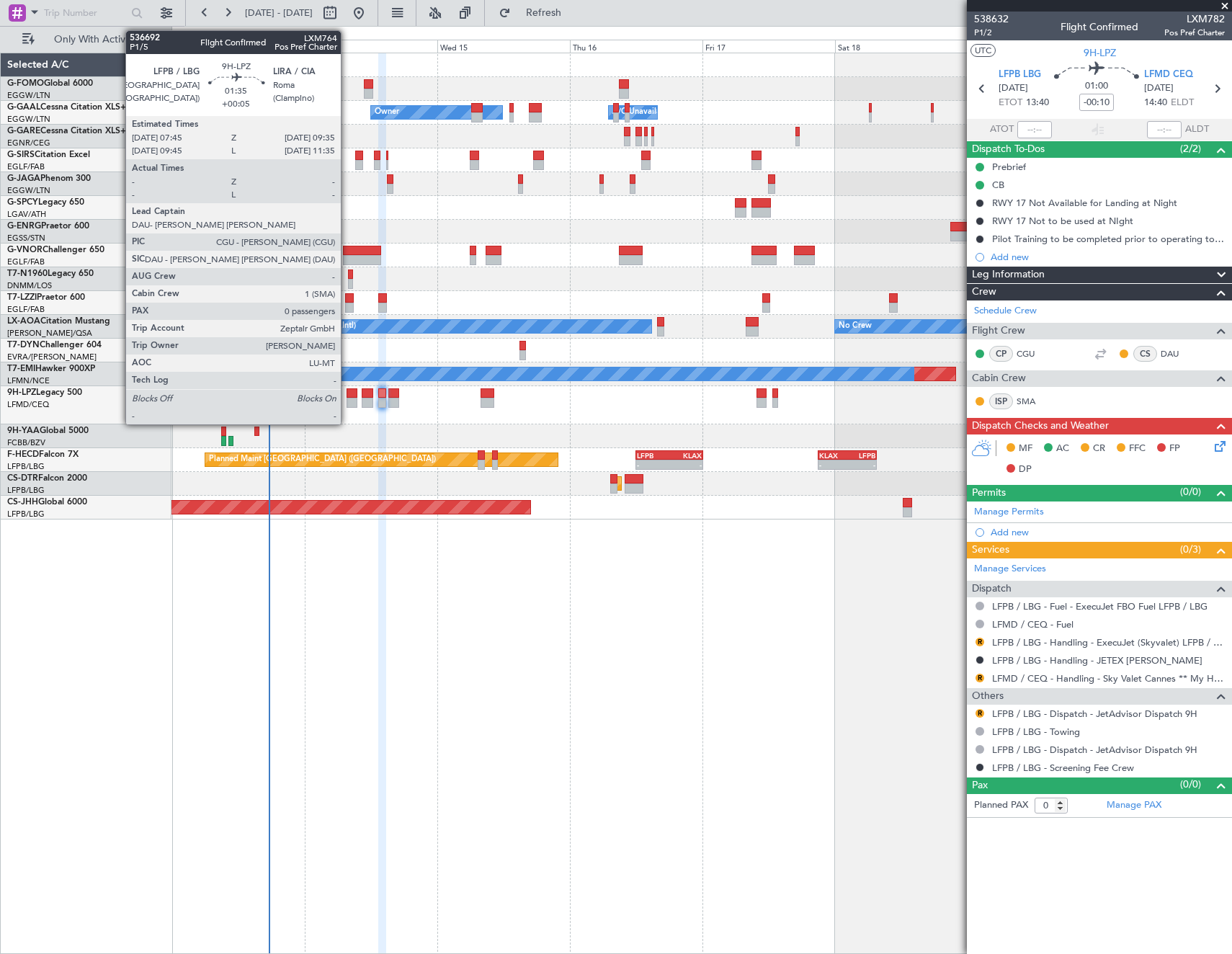
click at [347, 400] on div at bounding box center [351, 403] width 10 height 10
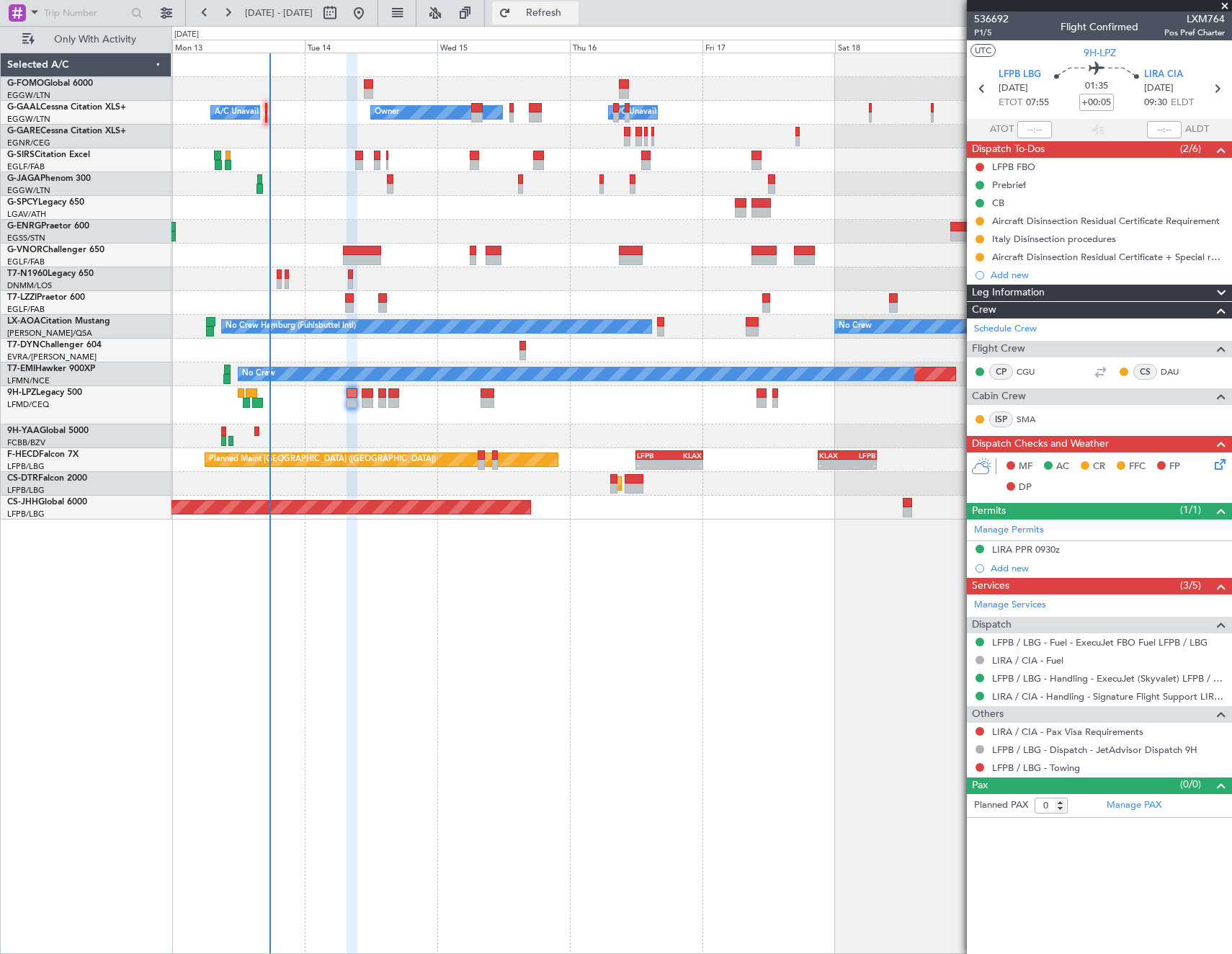
click at [579, 22] on button "Refresh" at bounding box center [535, 13] width 86 height 23
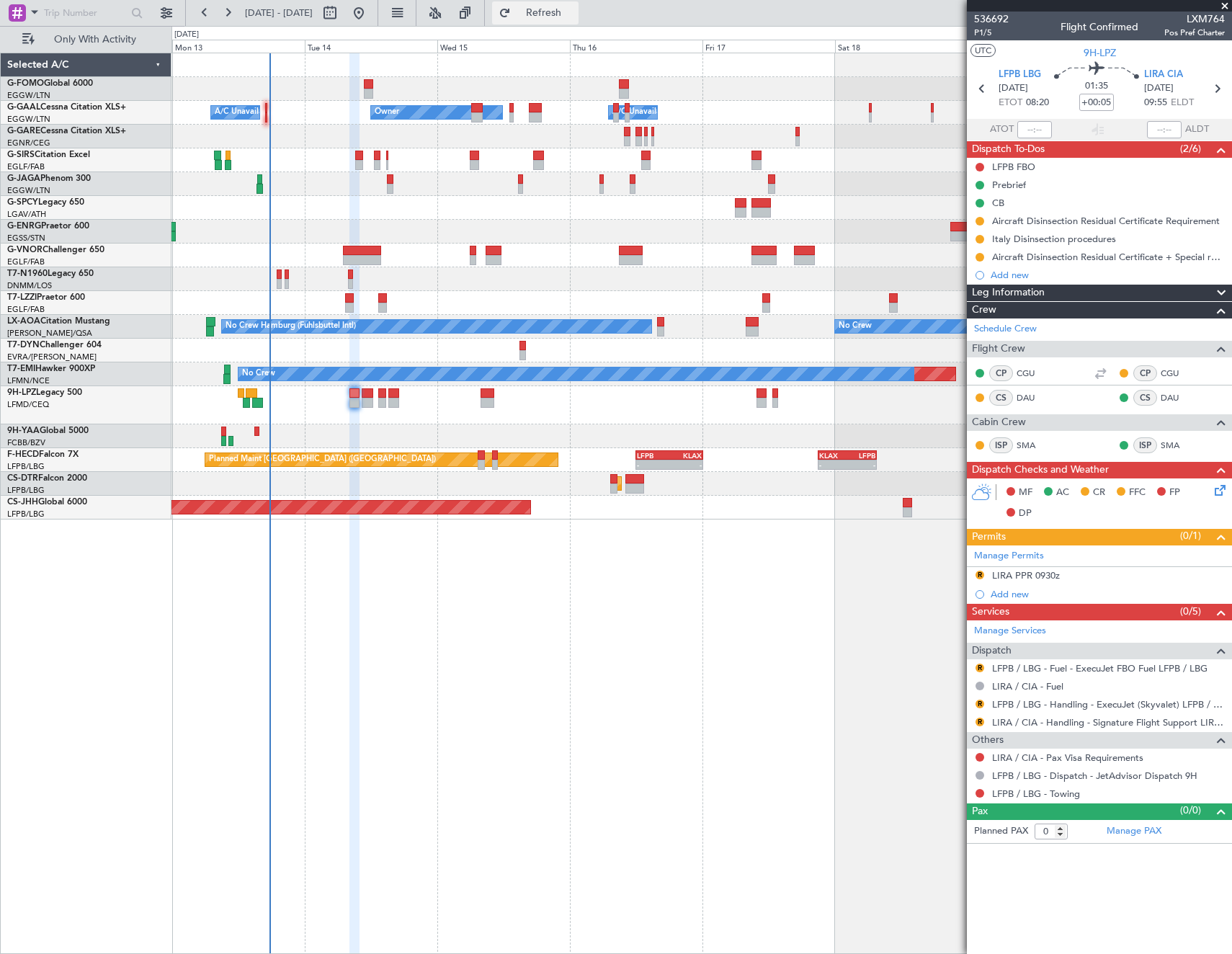
click at [572, 13] on span "Refresh" at bounding box center [543, 13] width 61 height 10
click at [574, 15] on span "Refresh" at bounding box center [543, 13] width 61 height 10
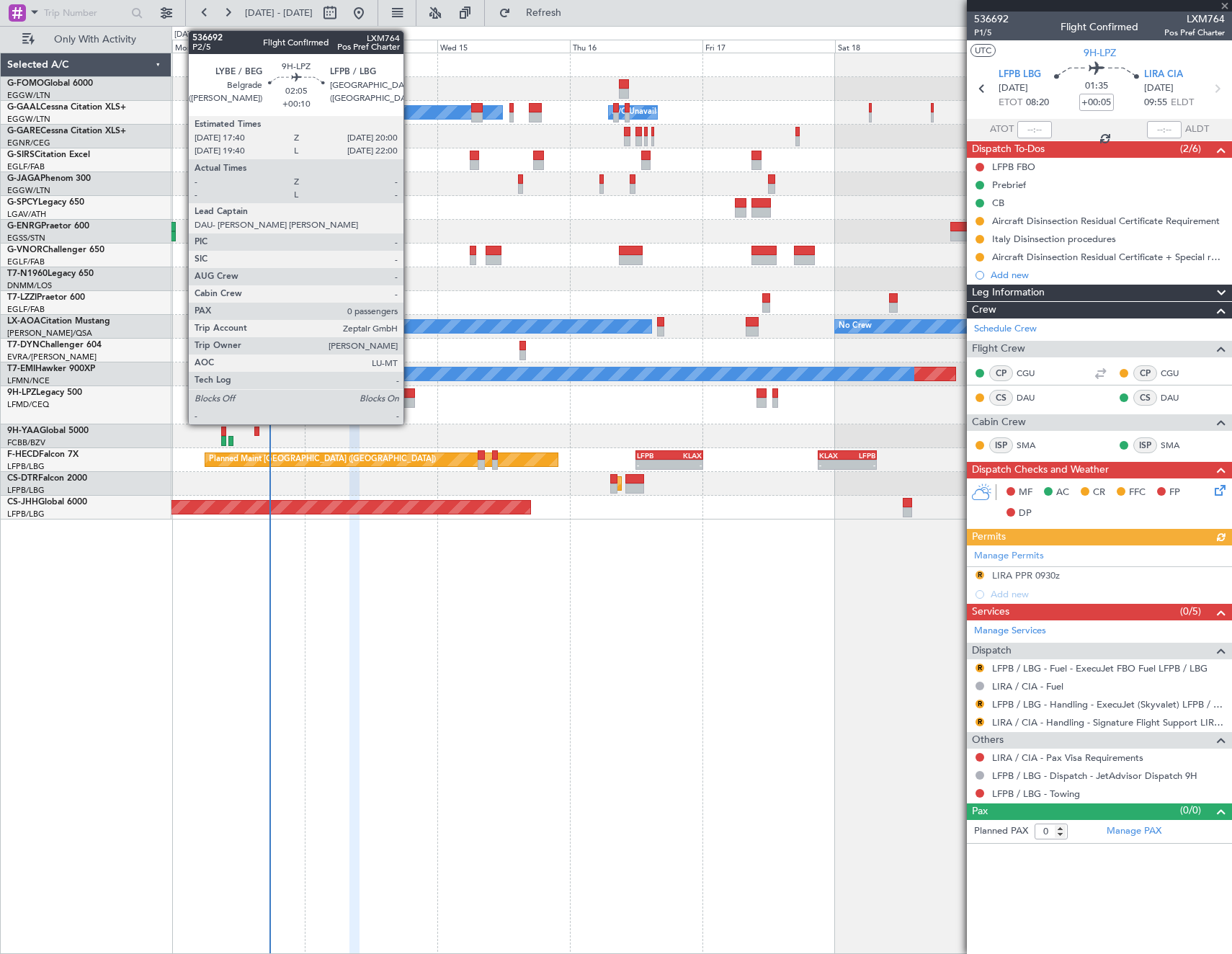
click at [410, 393] on div at bounding box center [408, 393] width 13 height 10
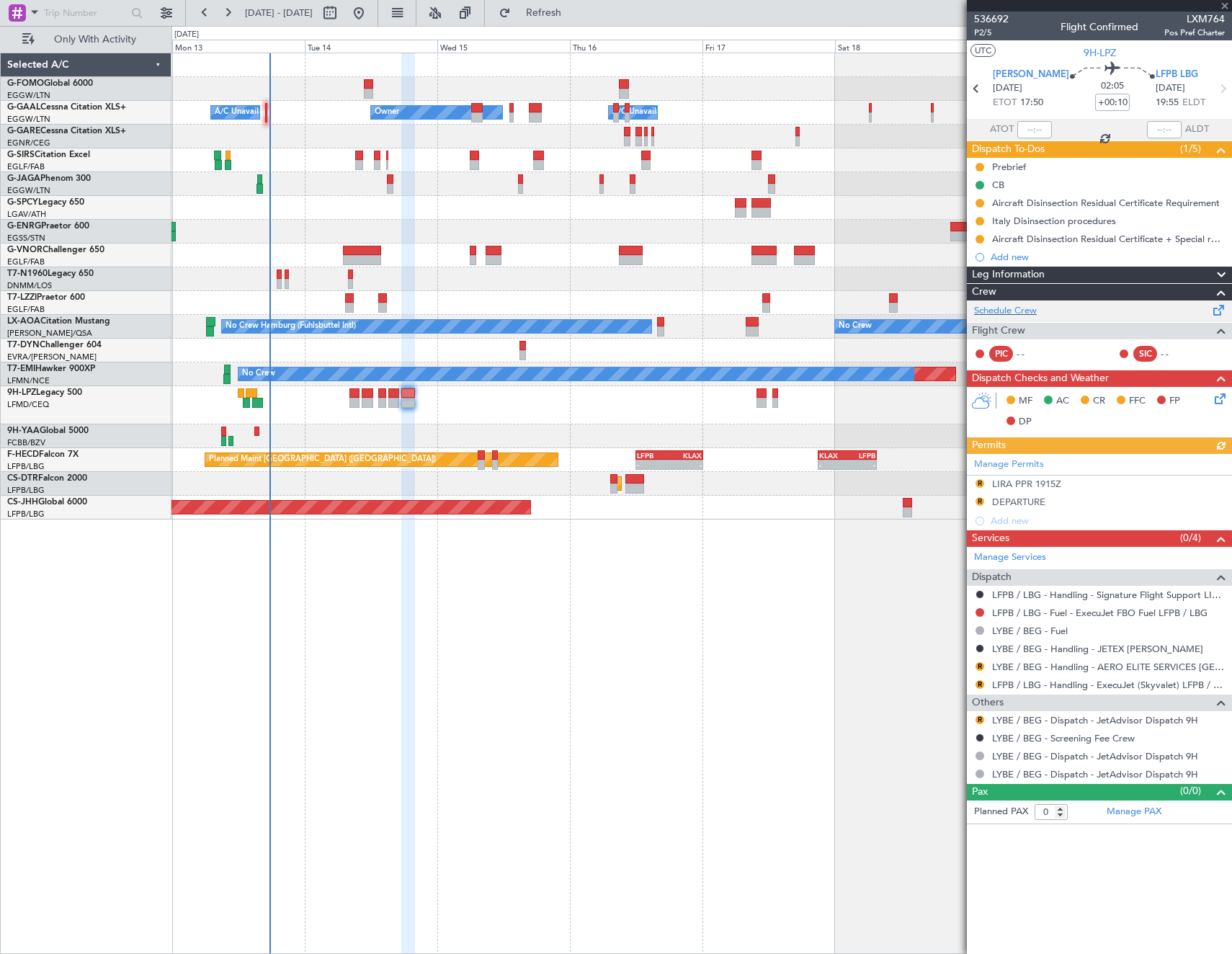
click at [1040, 312] on div "Schedule Crew" at bounding box center [1100, 311] width 265 height 22
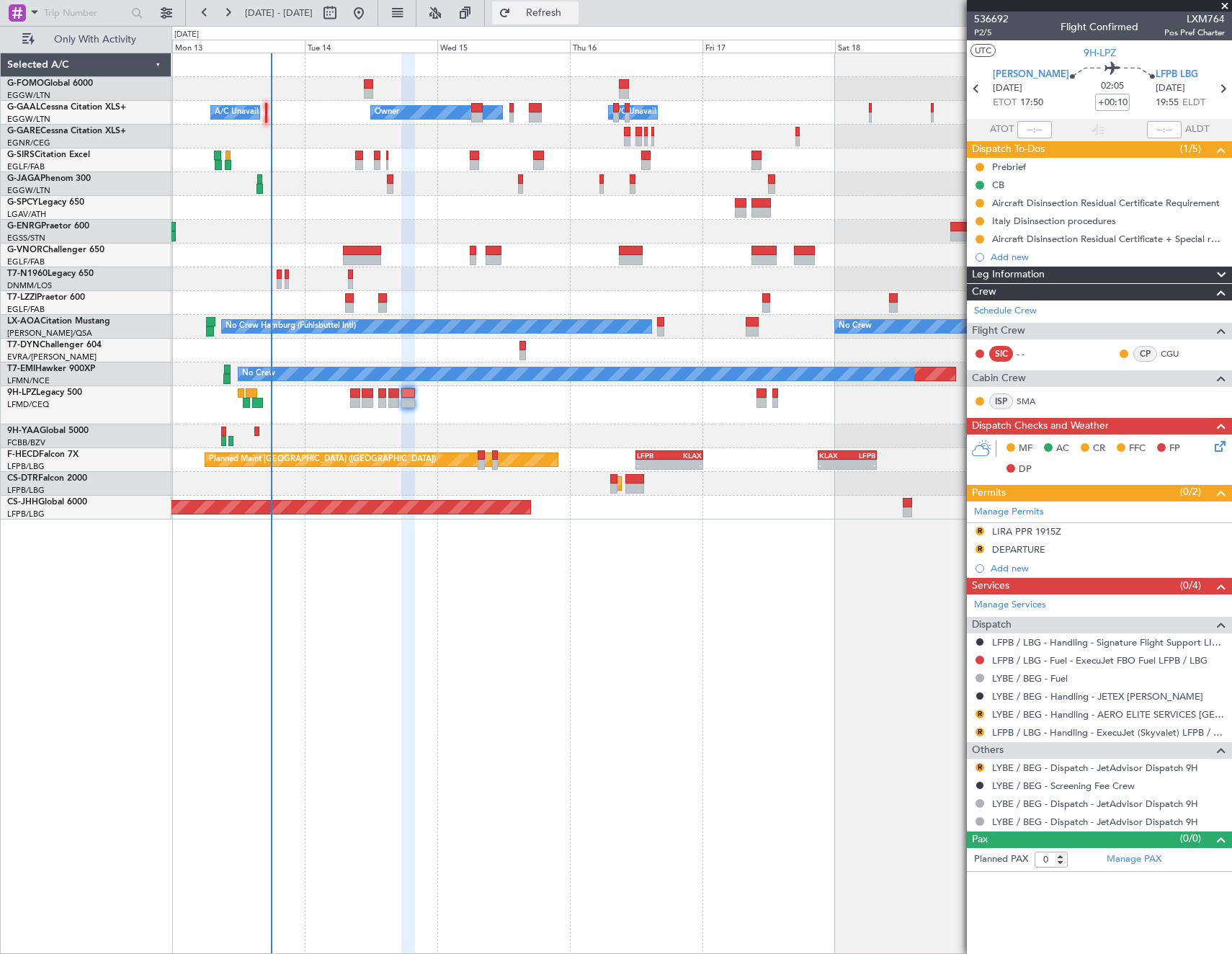
click at [574, 8] on span "Refresh" at bounding box center [543, 13] width 61 height 10
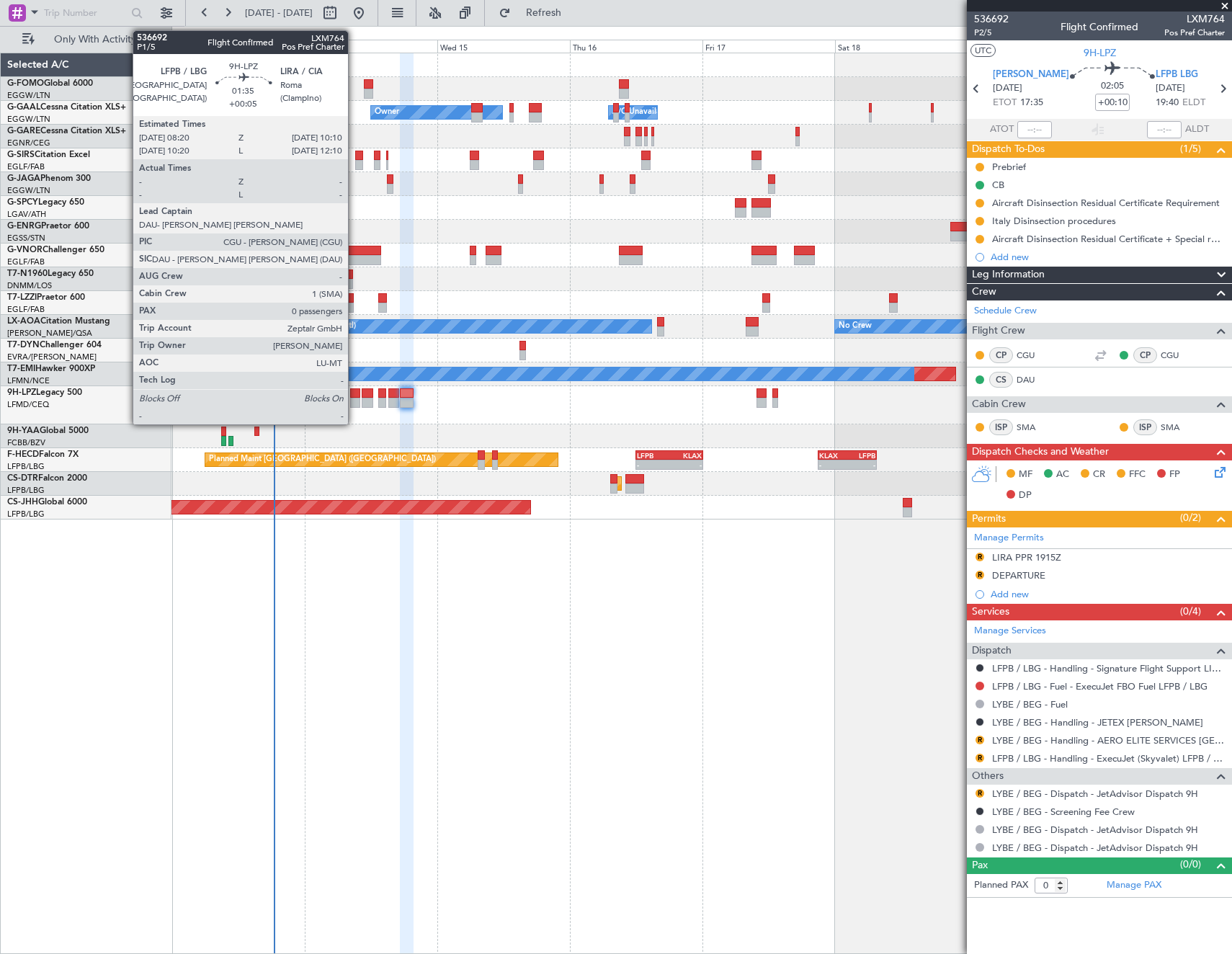
click at [354, 395] on div at bounding box center [355, 393] width 10 height 10
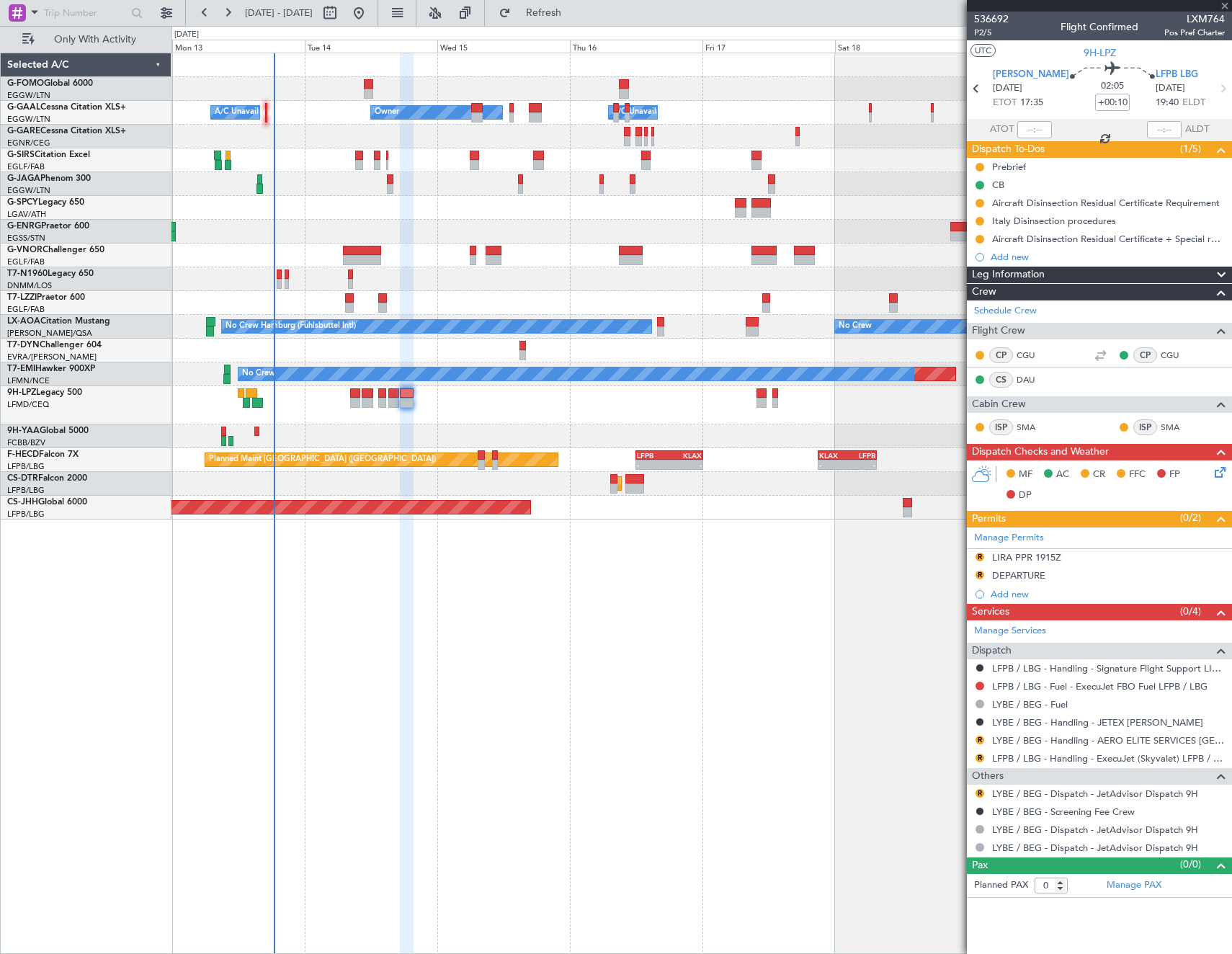
type input "+00:05"
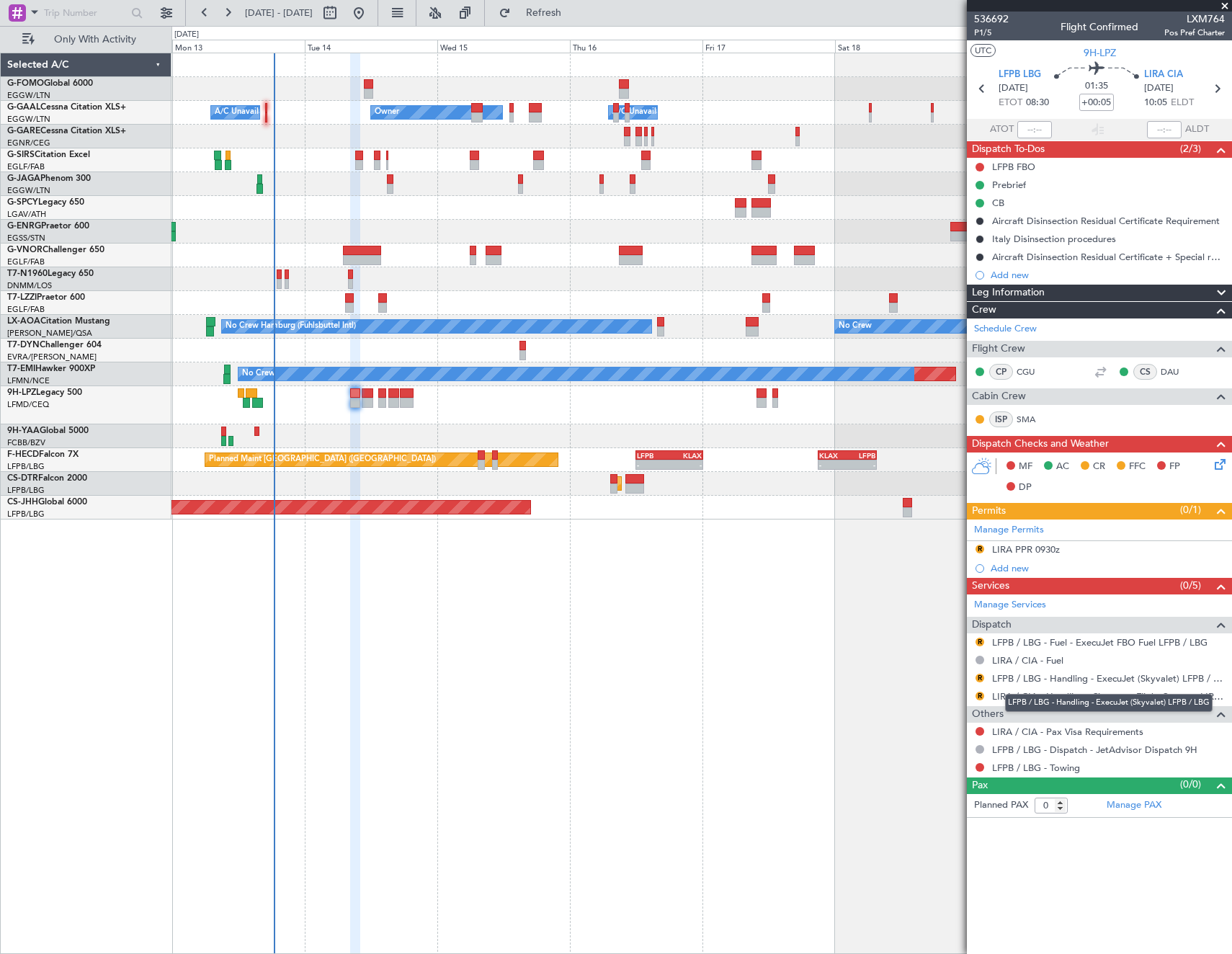
click at [1020, 692] on mat-tooltip-component "LFPB / LBG - Handling - ExecuJet (Skyvalet) LFPB / LBG" at bounding box center [1108, 702] width 228 height 38
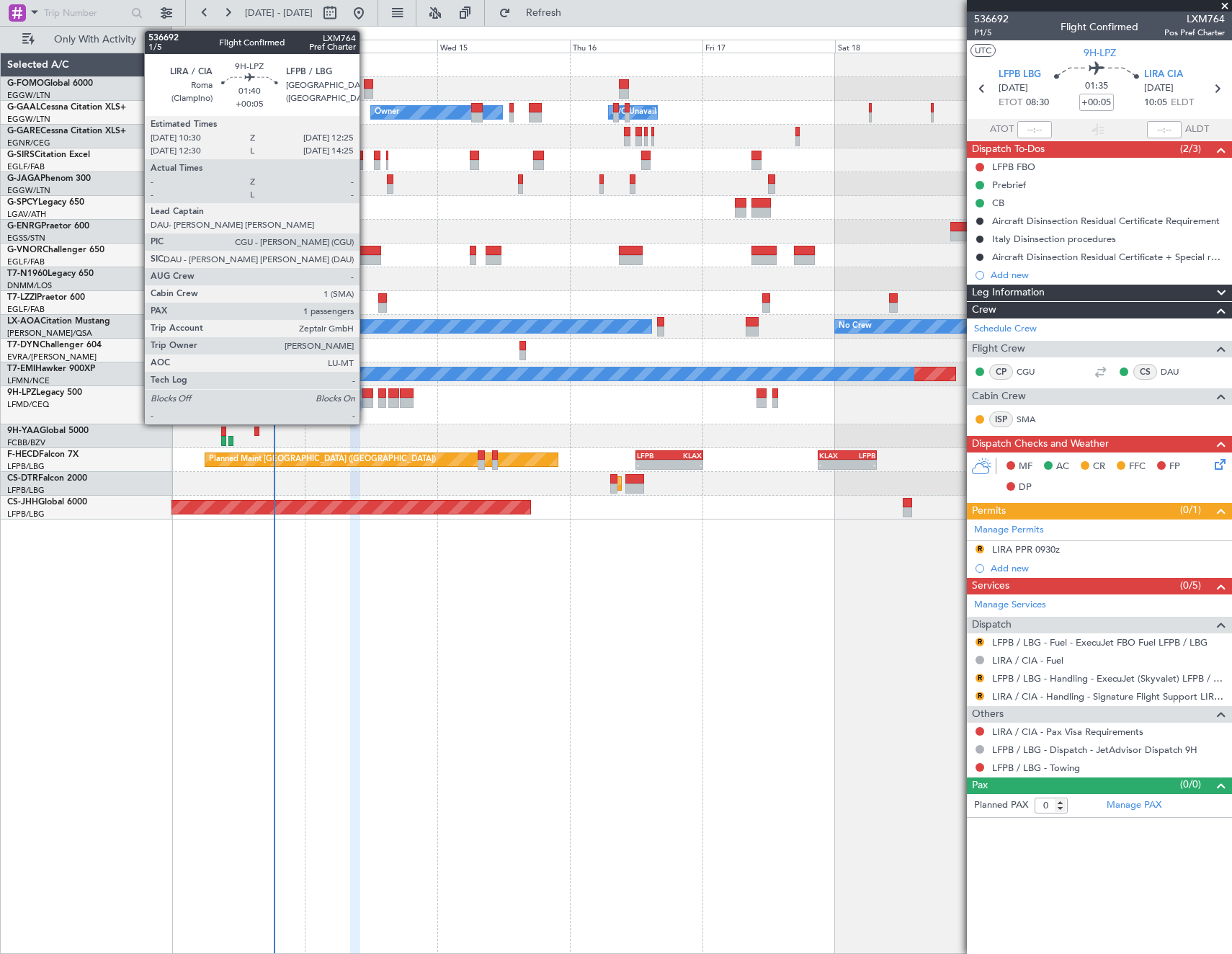
click at [366, 395] on div at bounding box center [367, 393] width 10 height 10
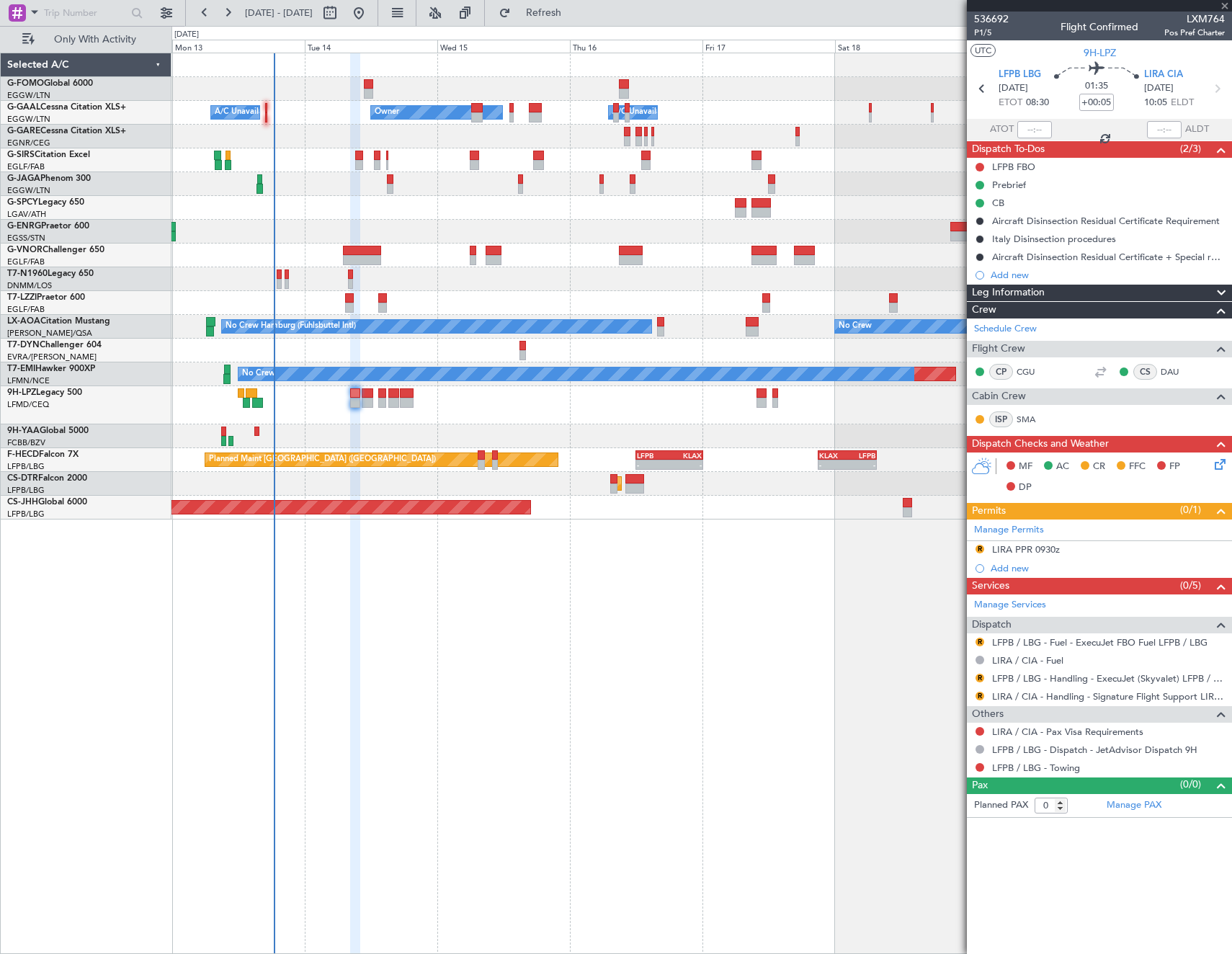
type input "1"
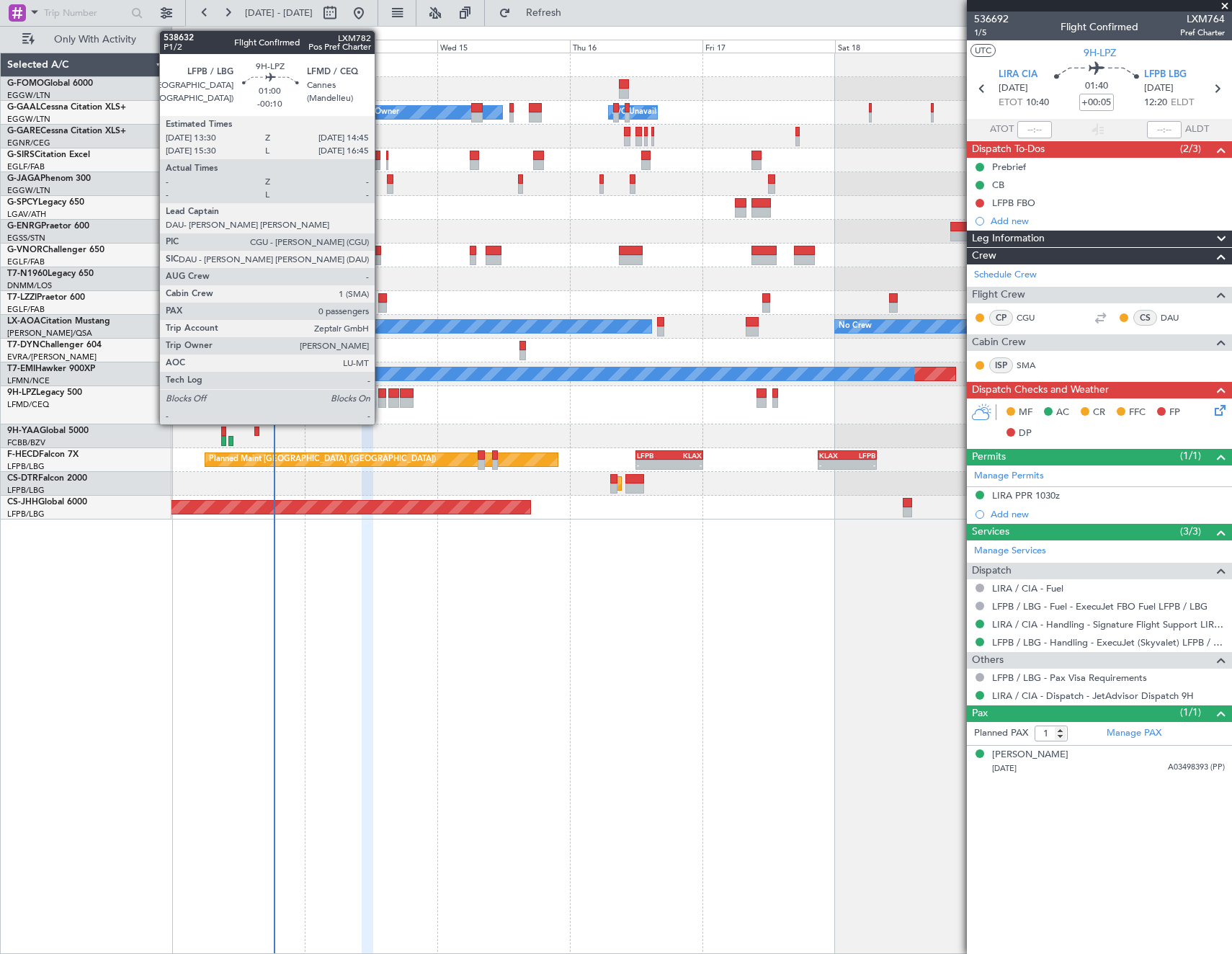
click at [381, 392] on div at bounding box center [382, 393] width 7 height 10
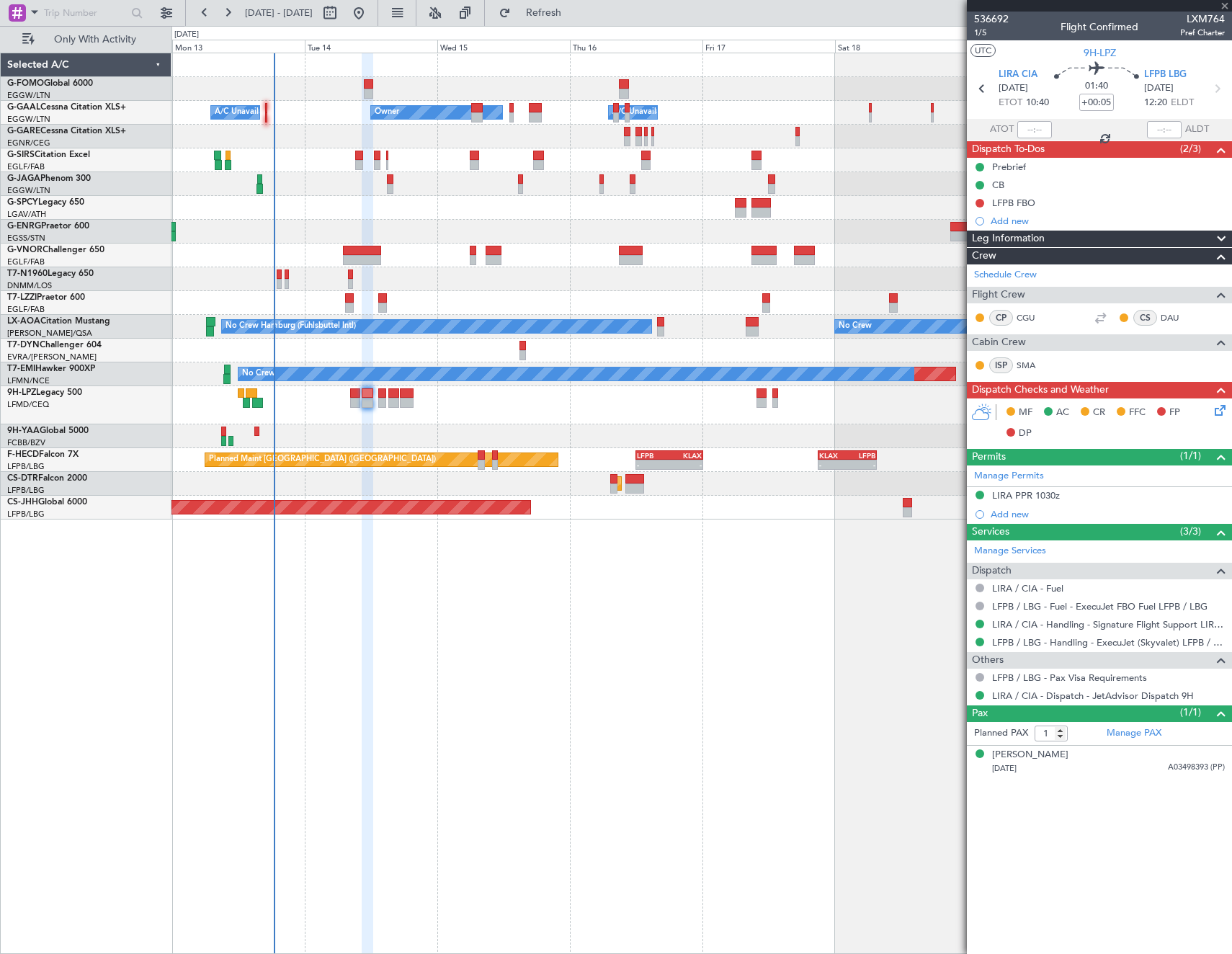
type input "-00:10"
type input "0"
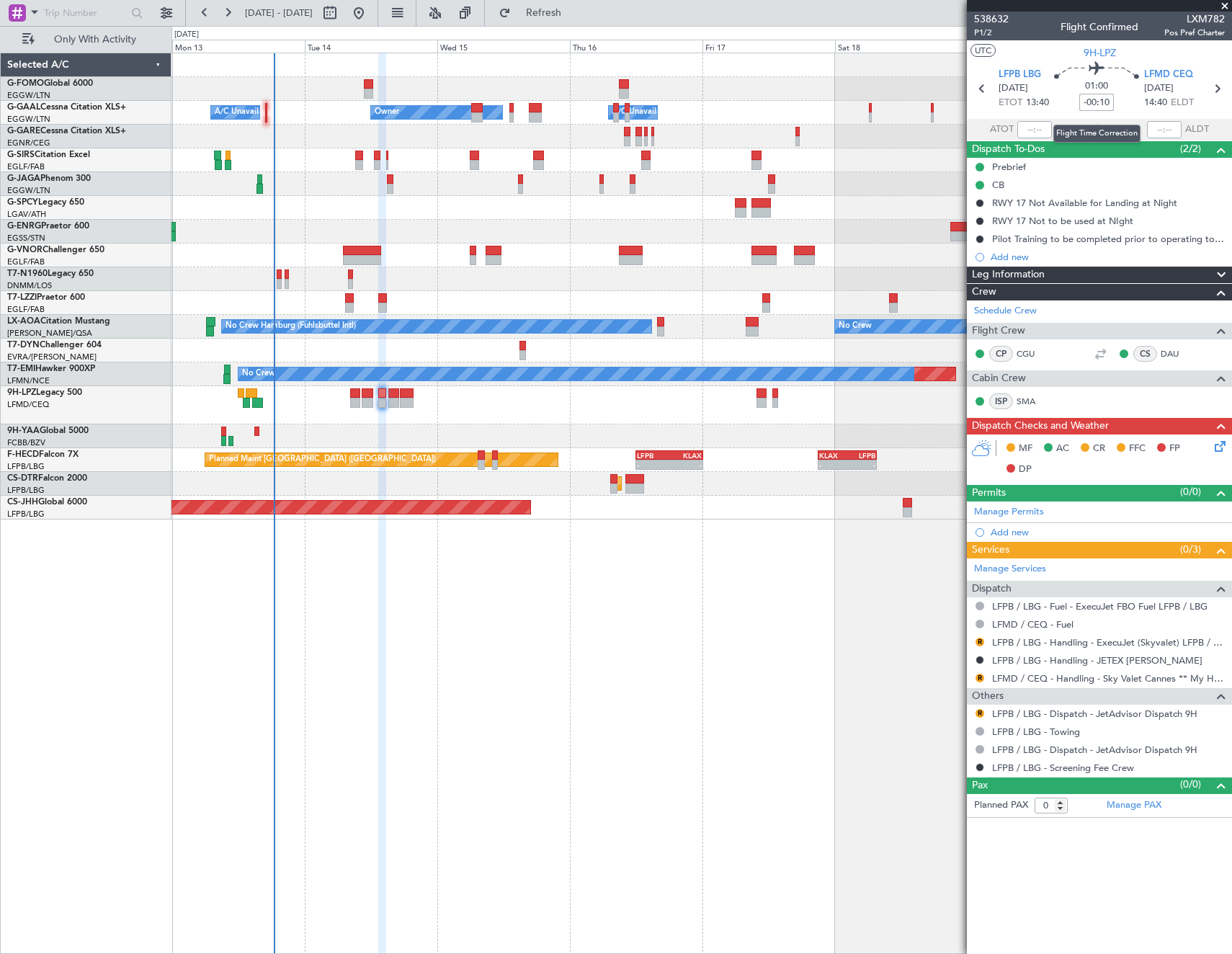
click at [1106, 106] on input "-00:10" at bounding box center [1096, 102] width 35 height 17
click at [1107, 105] on div "Flight Time" at bounding box center [1096, 113] width 46 height 18
drag, startPoint x: 1107, startPoint y: 107, endPoint x: 1114, endPoint y: 103, distance: 8.1
click at [1108, 106] on input "-00:10" at bounding box center [1096, 102] width 35 height 17
type input "-5"
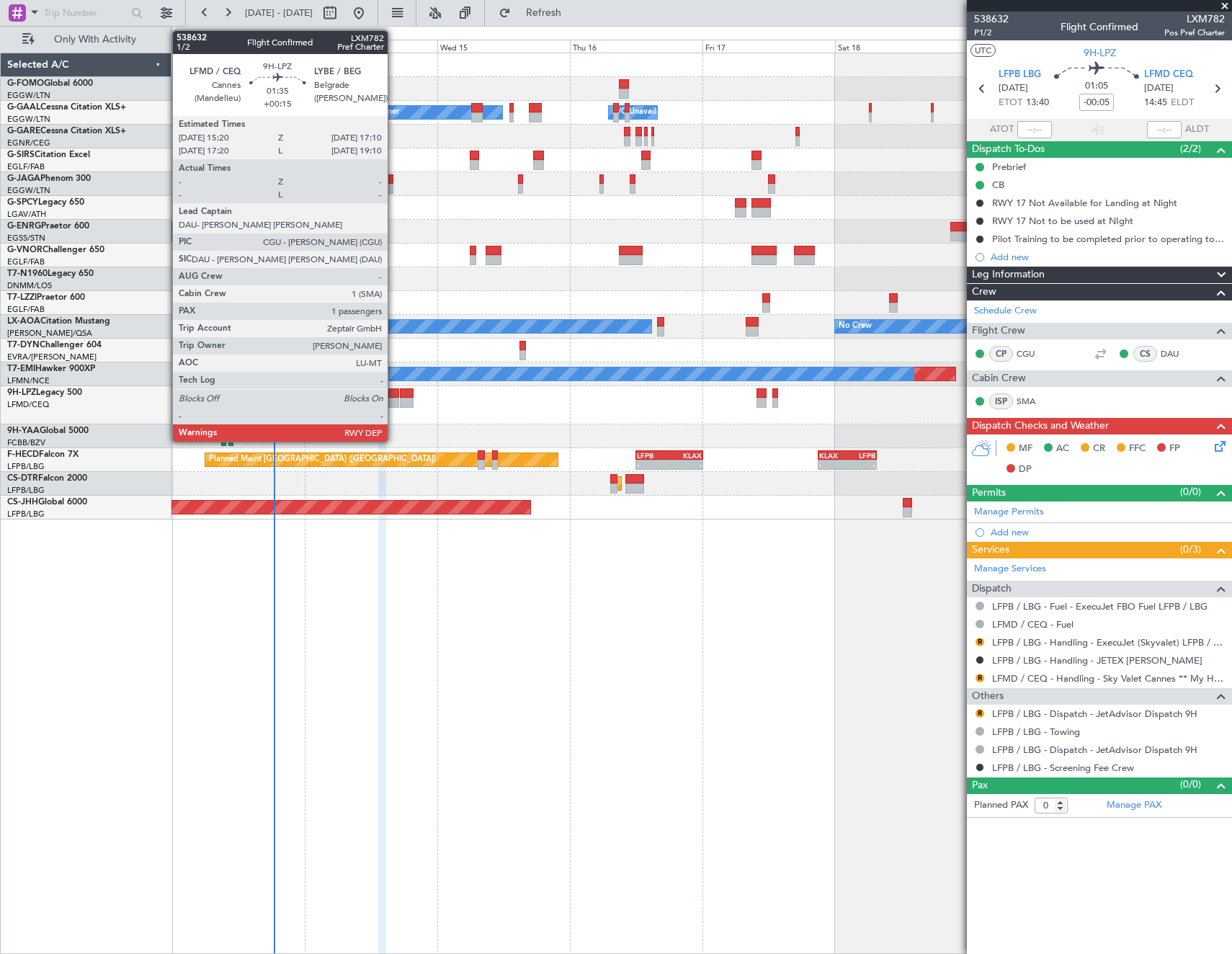
click at [394, 400] on div at bounding box center [393, 403] width 10 height 10
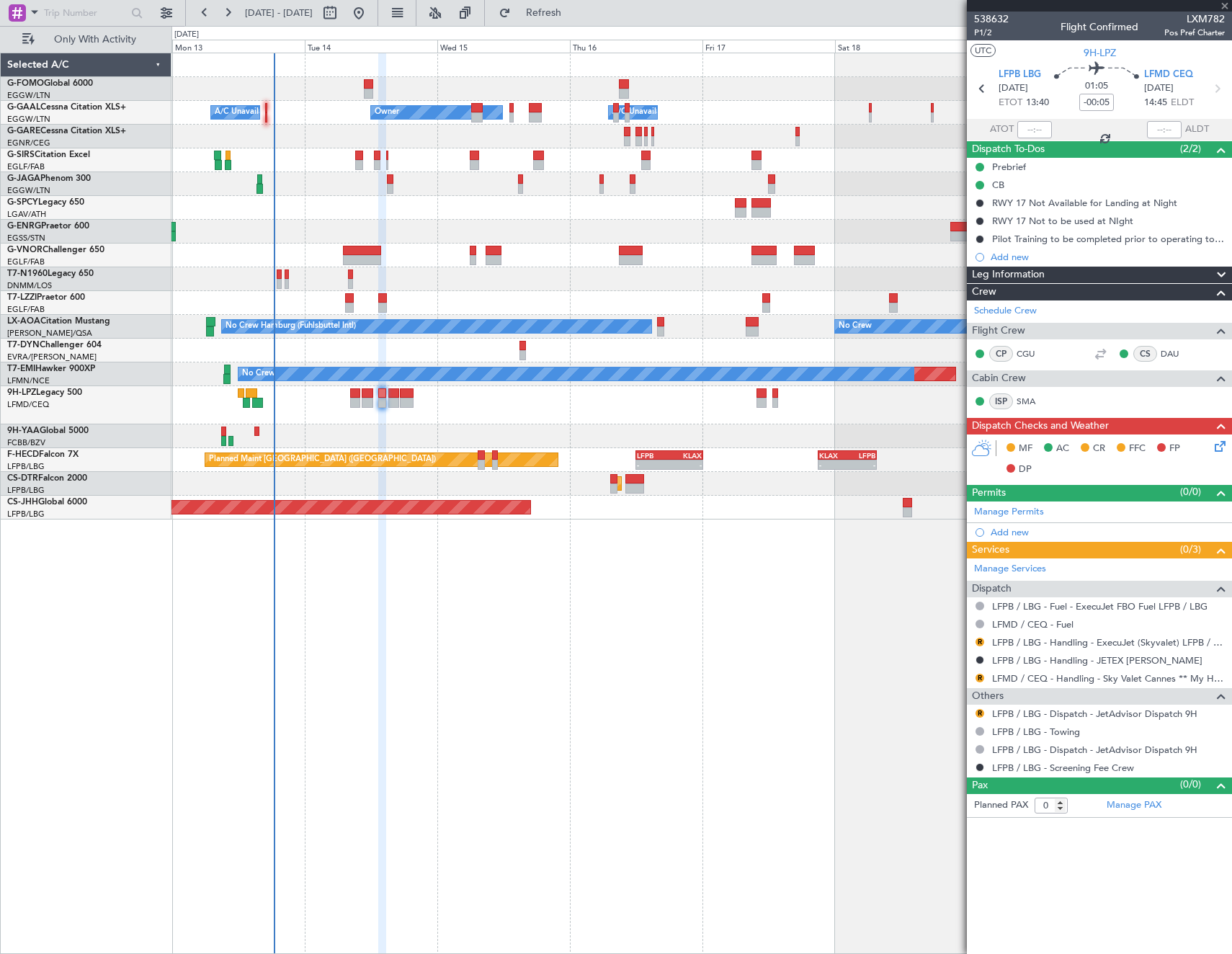
type input "+00:15"
type input "1"
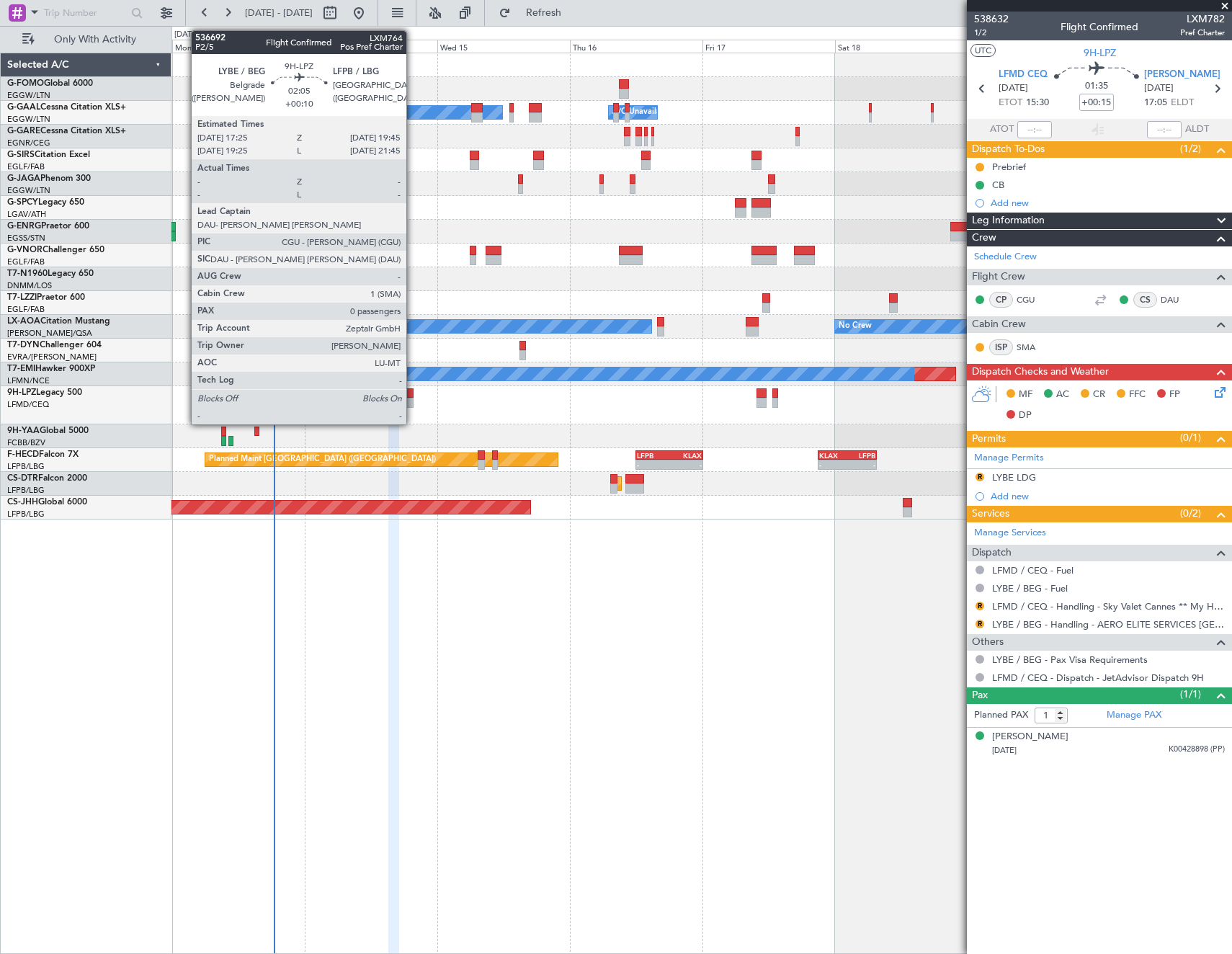
click at [413, 403] on div at bounding box center [406, 403] width 13 height 10
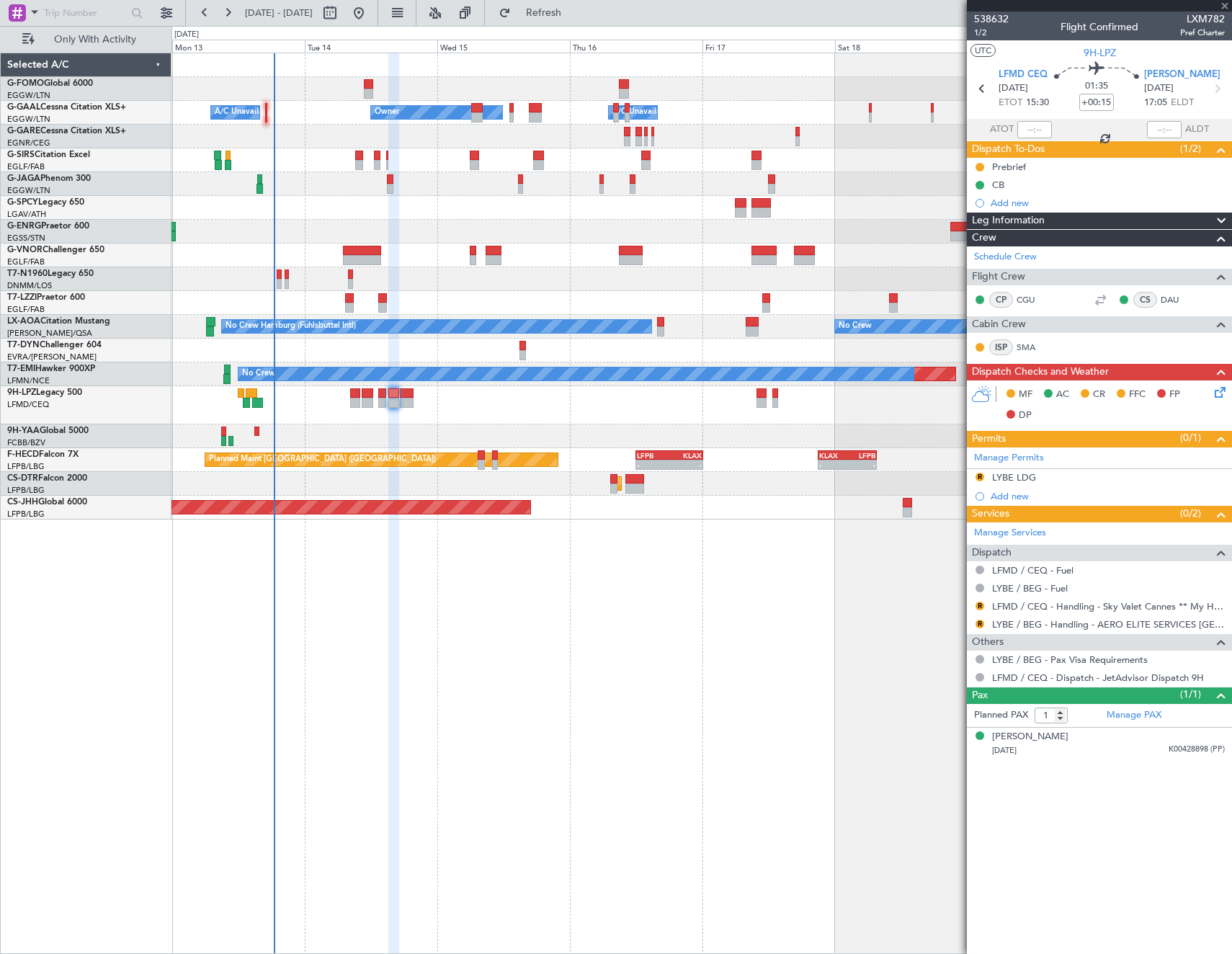
type input "+00:10"
type input "0"
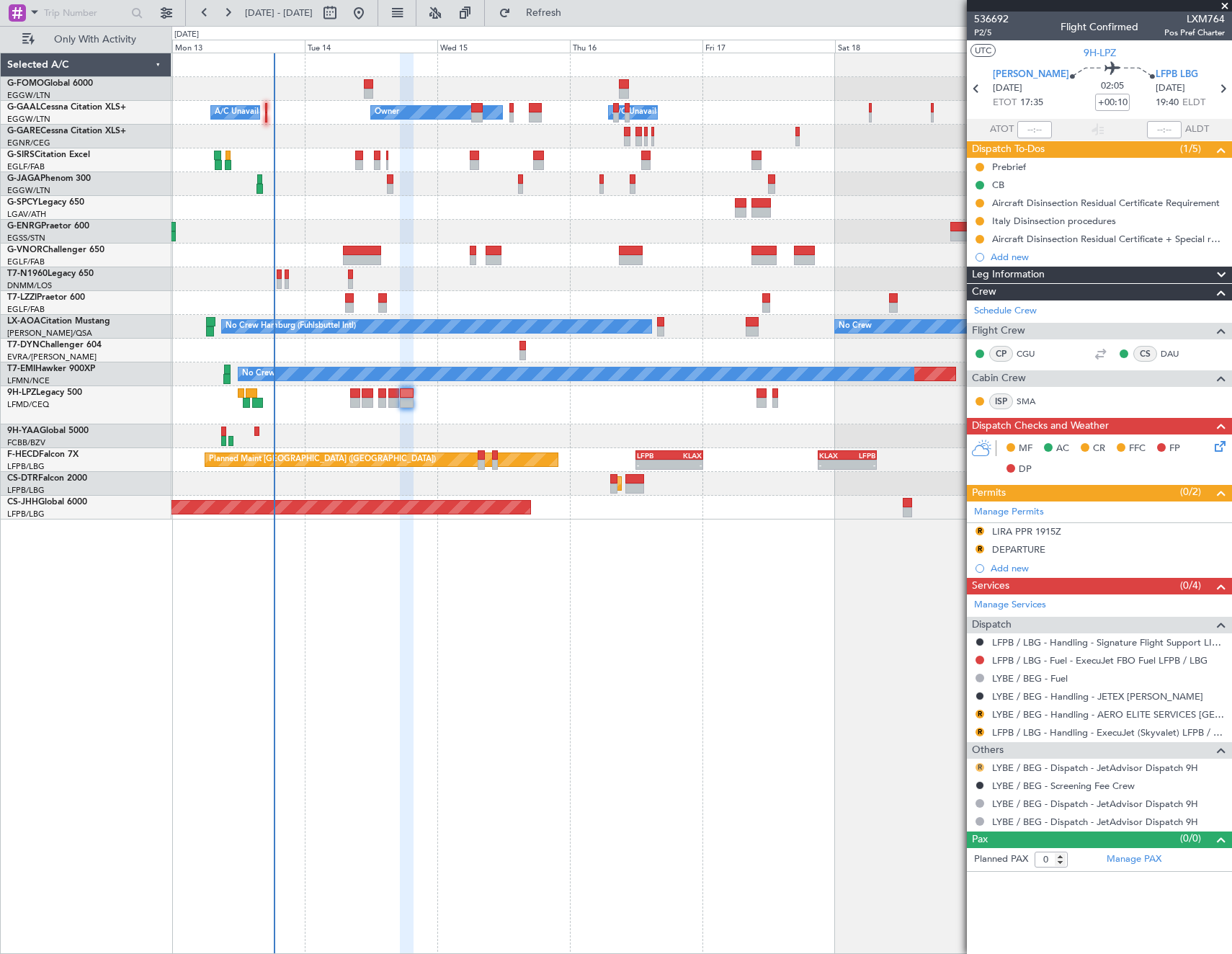
click at [980, 767] on button "R" at bounding box center [979, 767] width 9 height 9
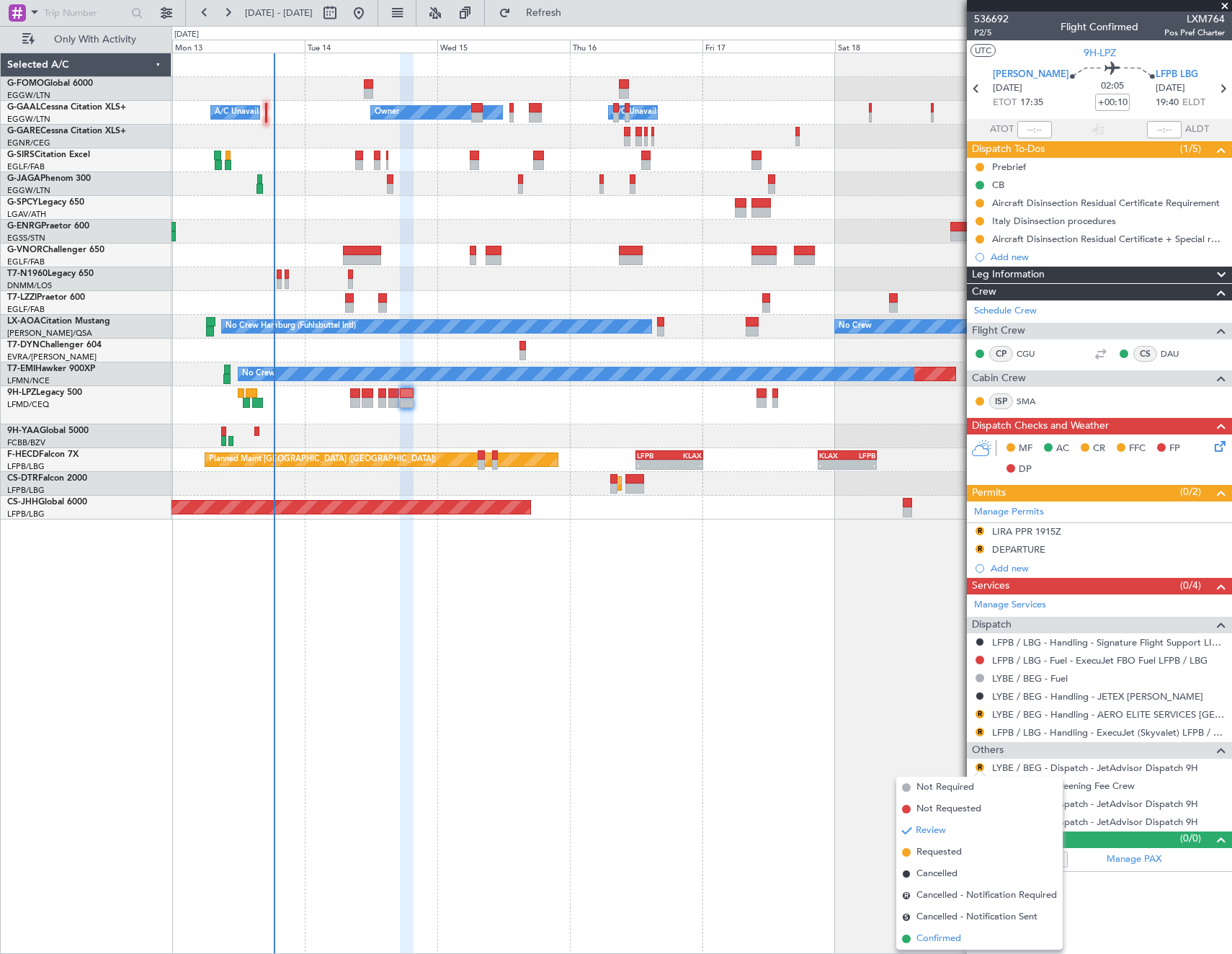
click at [981, 938] on li "Confirmed" at bounding box center [979, 938] width 166 height 22
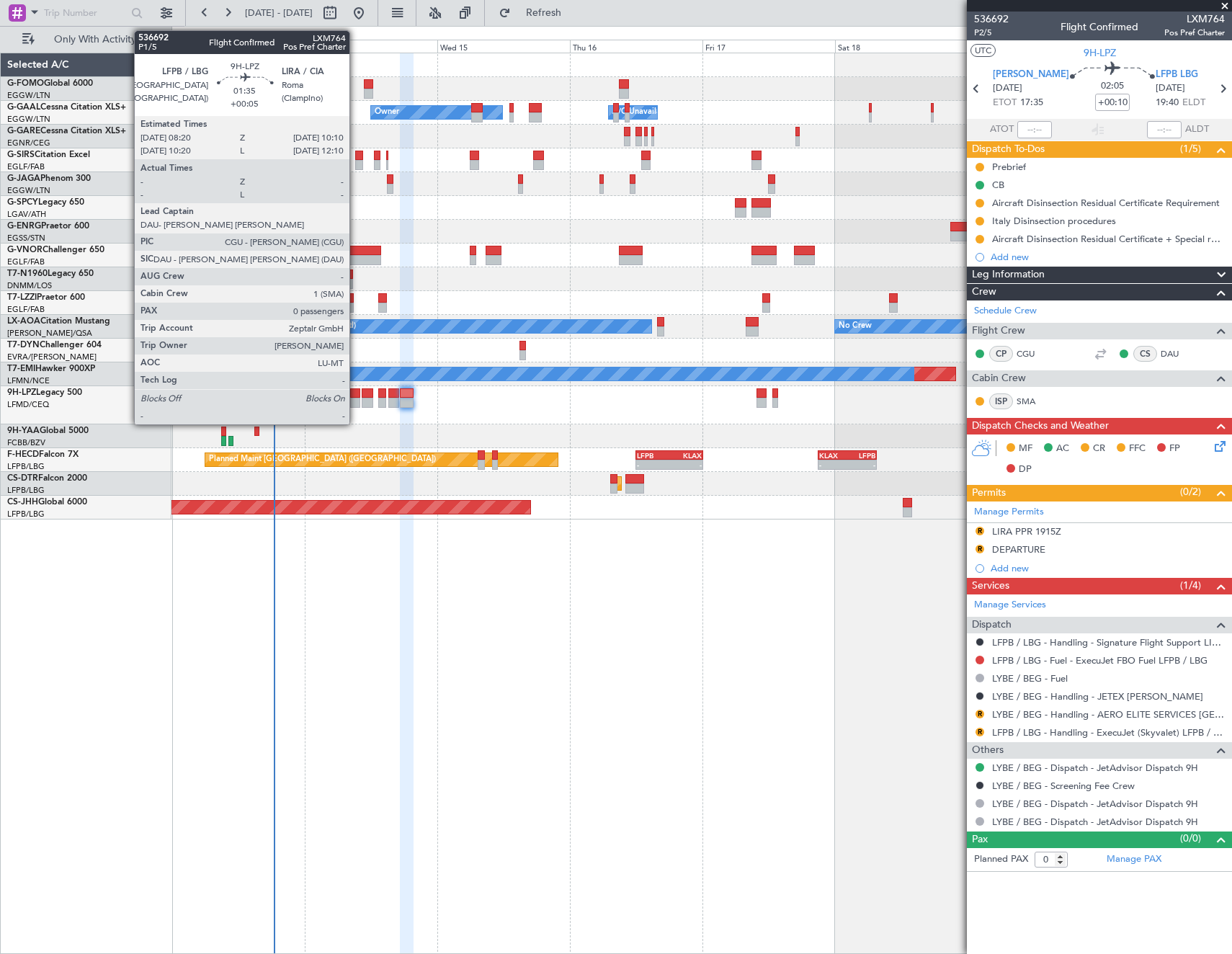
click at [356, 404] on div at bounding box center [355, 403] width 10 height 10
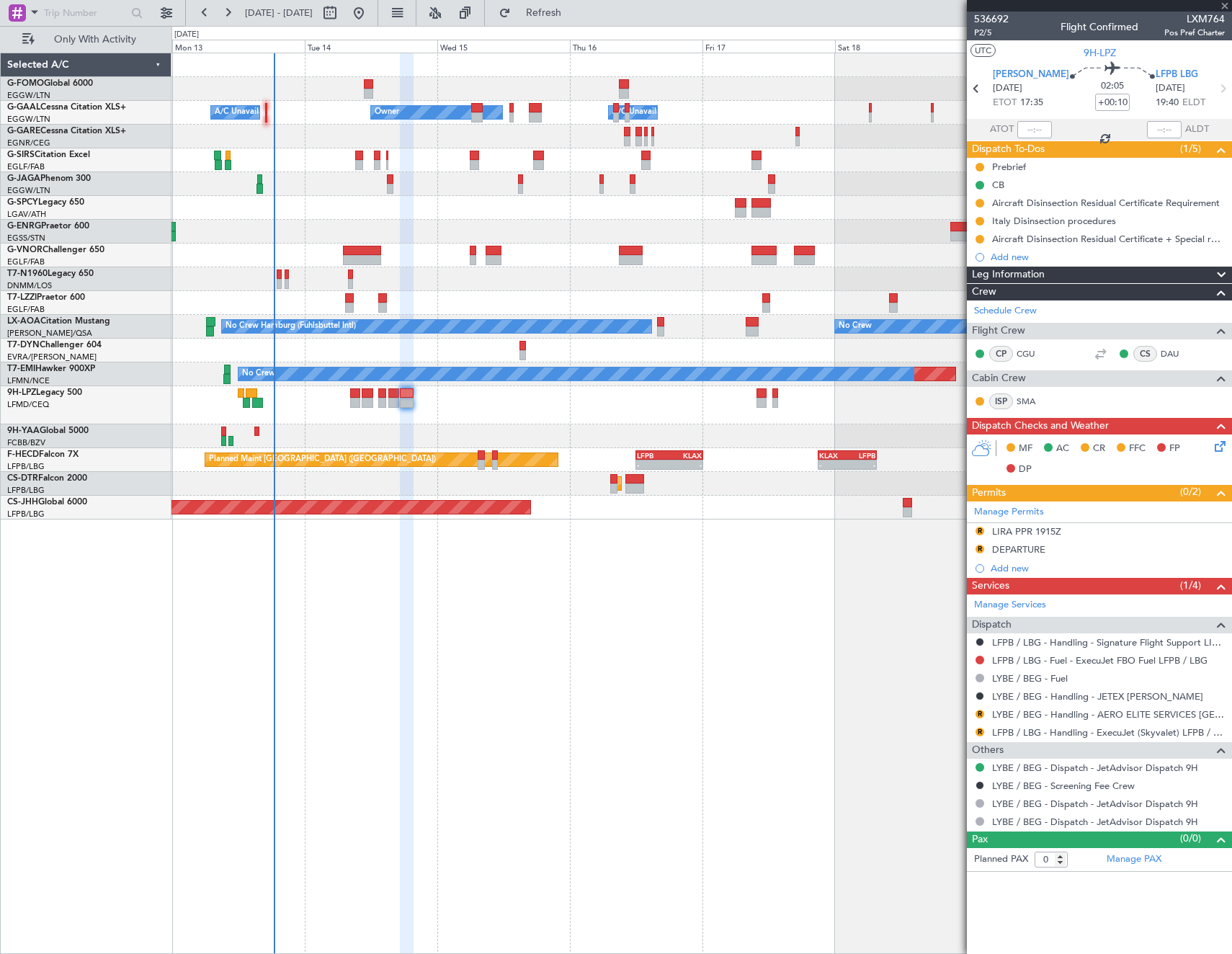
type input "+00:05"
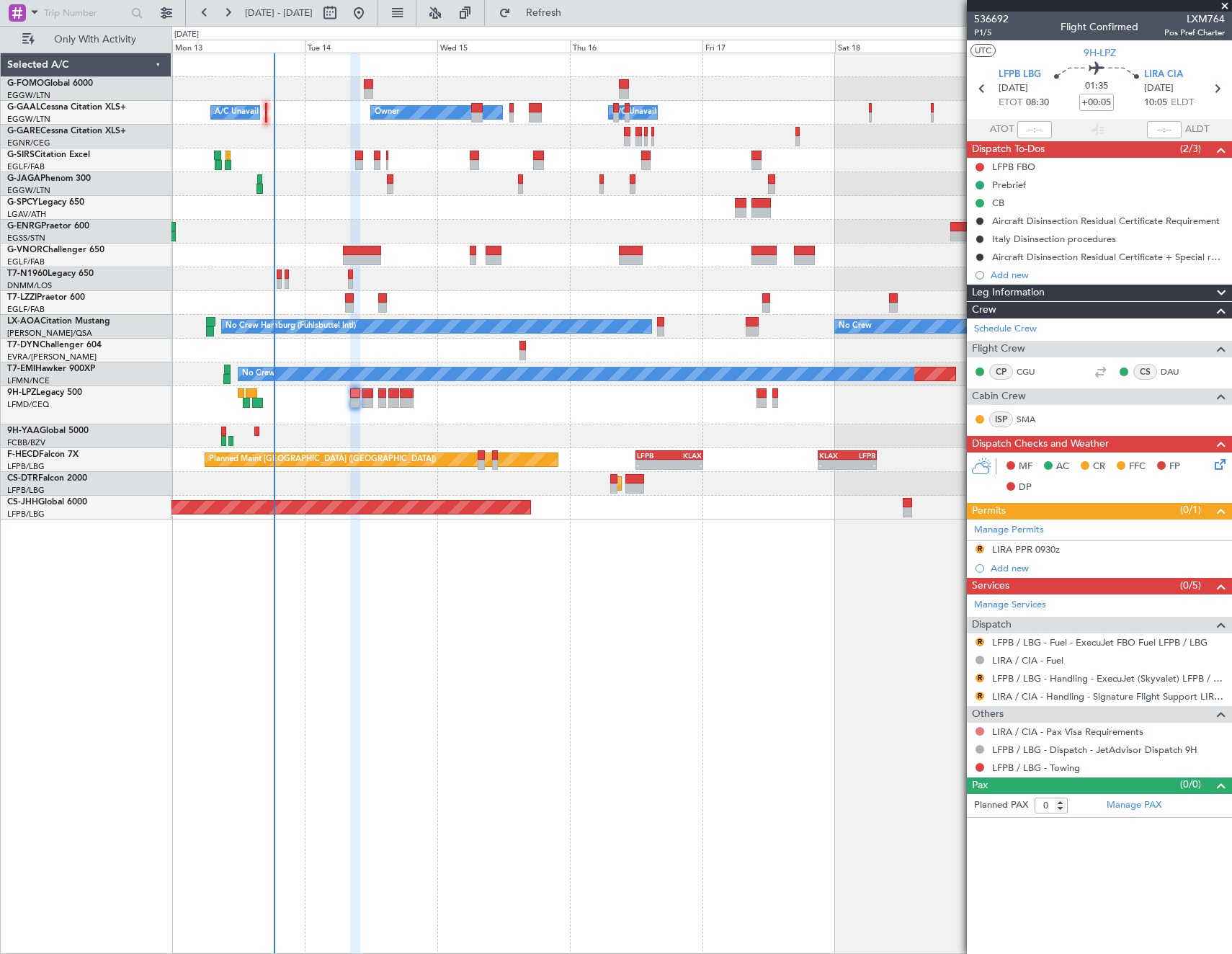
click at [982, 731] on button at bounding box center [979, 730] width 9 height 9
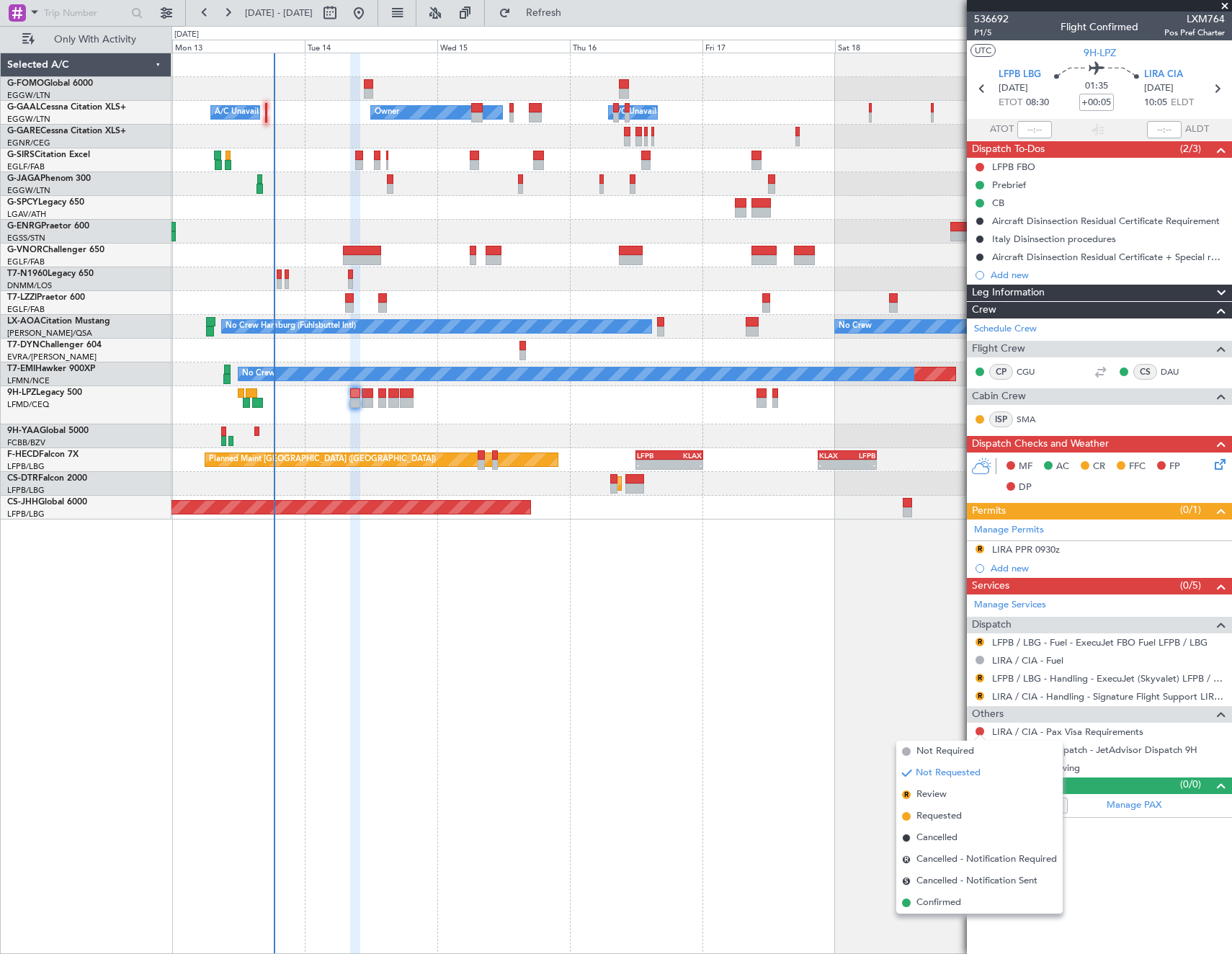
drag, startPoint x: 928, startPoint y: 750, endPoint x: 959, endPoint y: 755, distance: 31.4
click at [928, 749] on span "Not Required" at bounding box center [945, 751] width 57 height 15
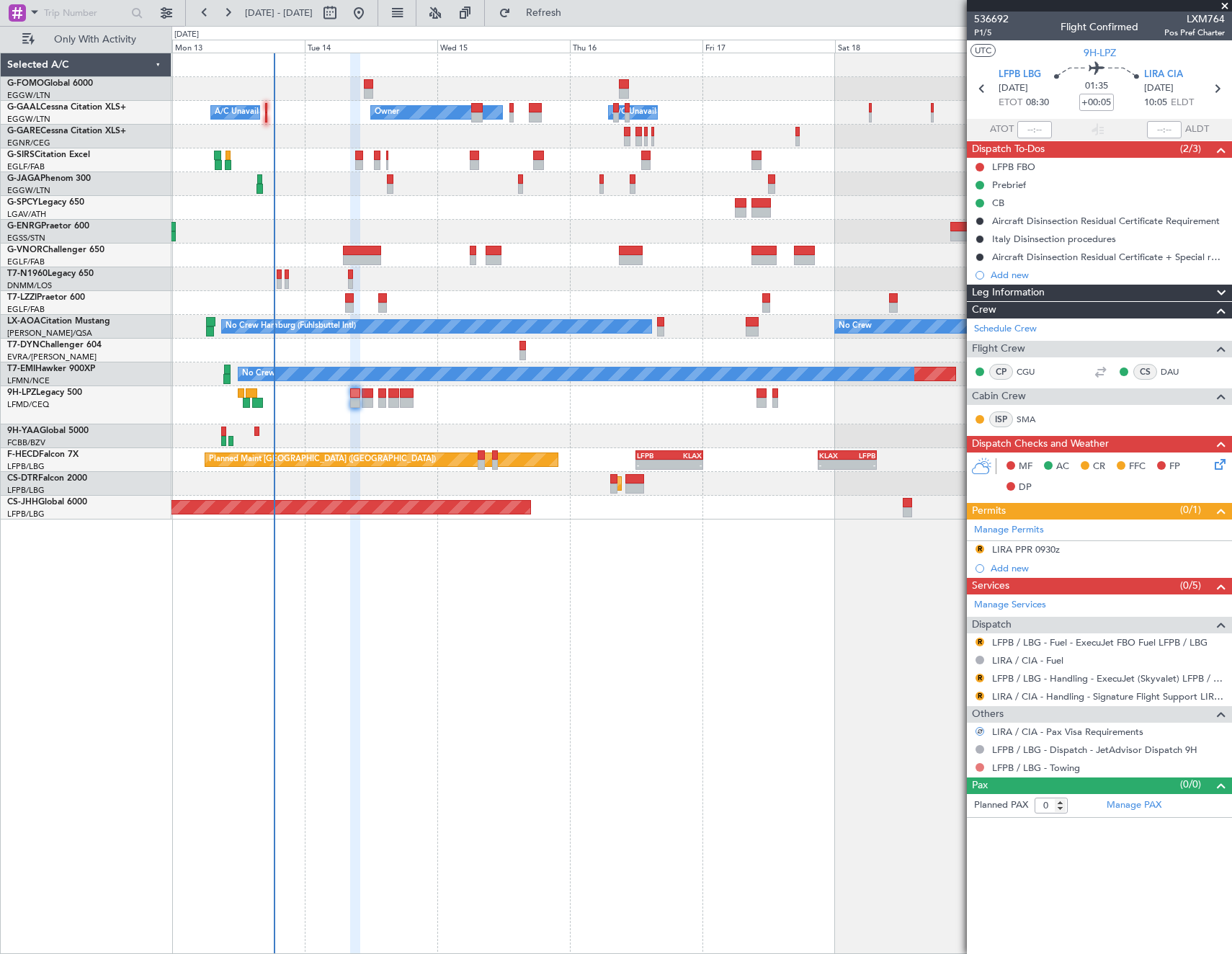
click at [980, 764] on button at bounding box center [979, 767] width 9 height 9
click at [924, 779] on li "Not Required" at bounding box center [979, 787] width 166 height 22
click at [981, 642] on button "R" at bounding box center [979, 642] width 9 height 9
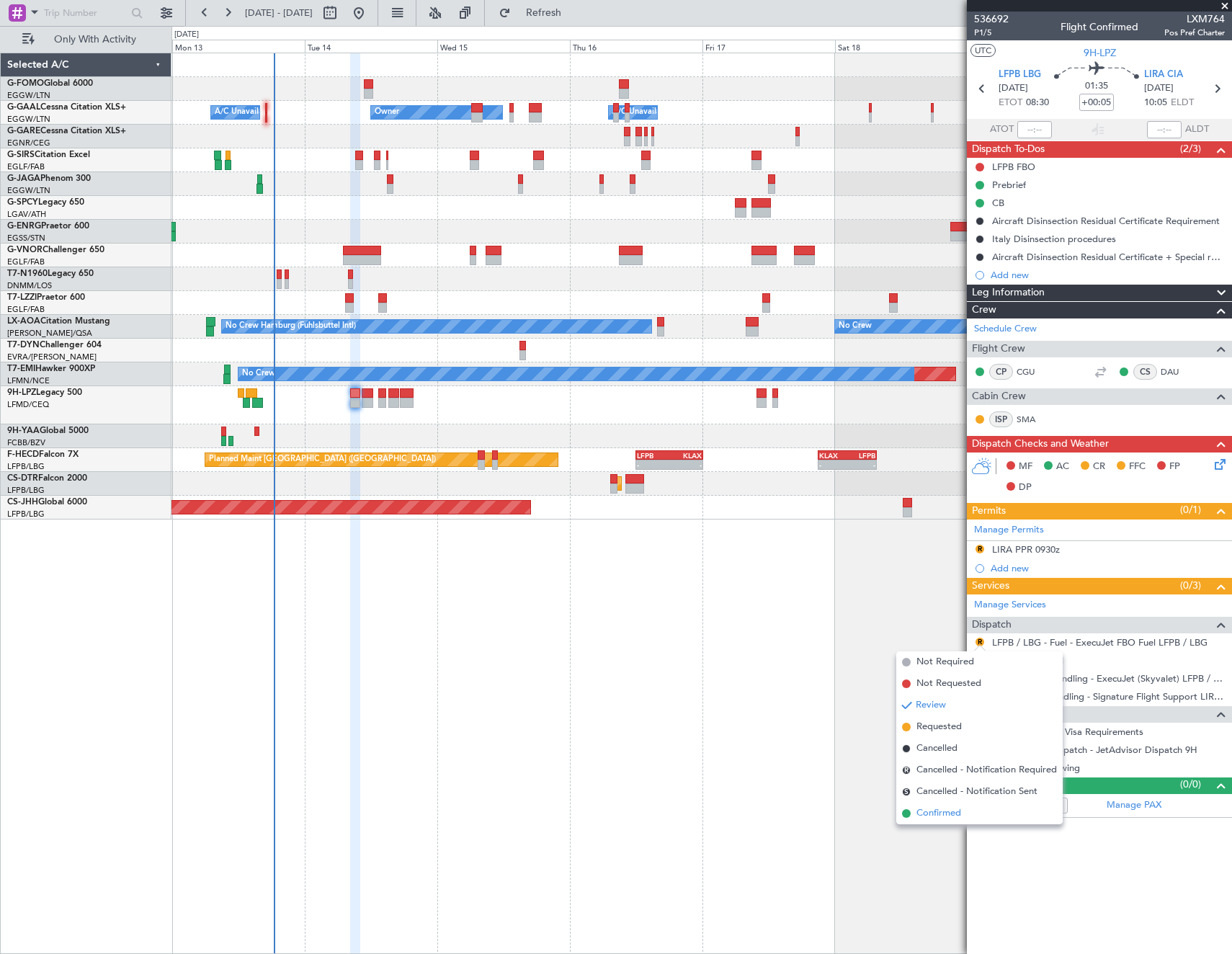
click at [943, 814] on span "Confirmed" at bounding box center [938, 814] width 44 height 15
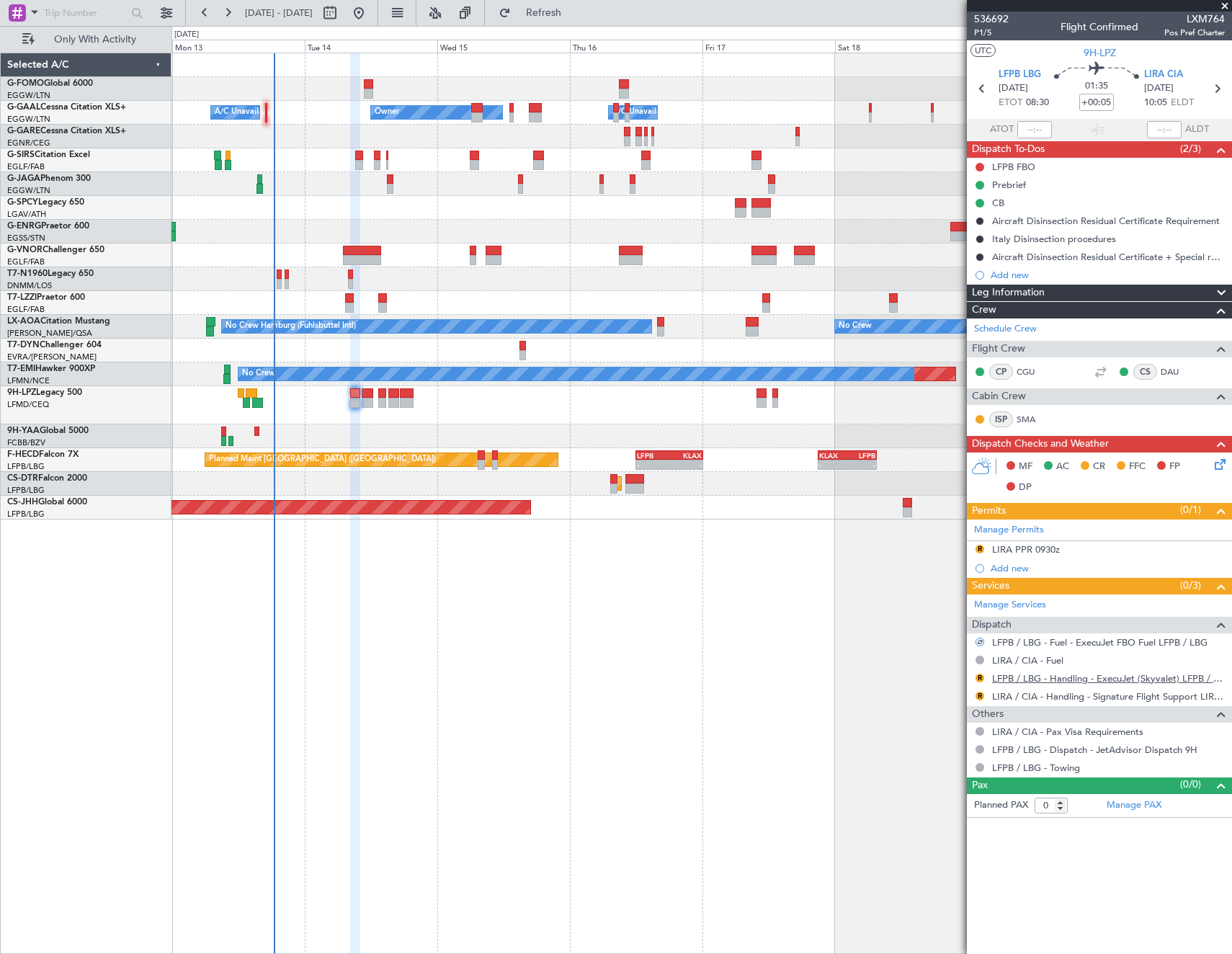
click at [1016, 677] on link "LFPB / LBG - Handling - ExecuJet (Skyvalet) LFPB / LBG" at bounding box center [1108, 678] width 233 height 12
click at [1033, 549] on div "LIRA PPR 0930z" at bounding box center [1026, 549] width 68 height 12
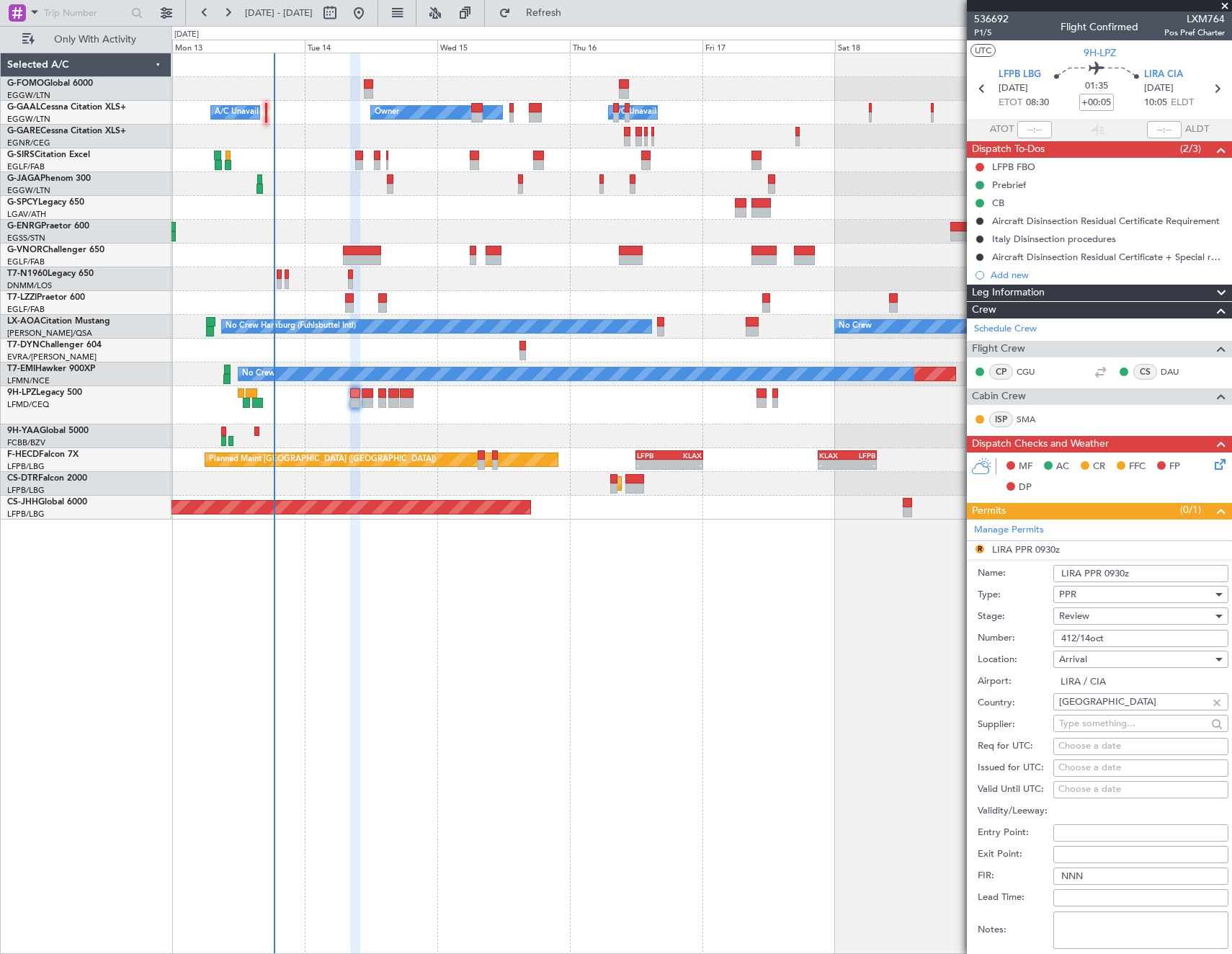
click at [1115, 573] on input "LIRA PPR 0930z" at bounding box center [1141, 573] width 175 height 17
type input "LIRA PPR 1005Z"
click at [1104, 608] on div "Review" at bounding box center [1136, 616] width 153 height 22
click at [1119, 705] on span "Requested" at bounding box center [1135, 710] width 151 height 22
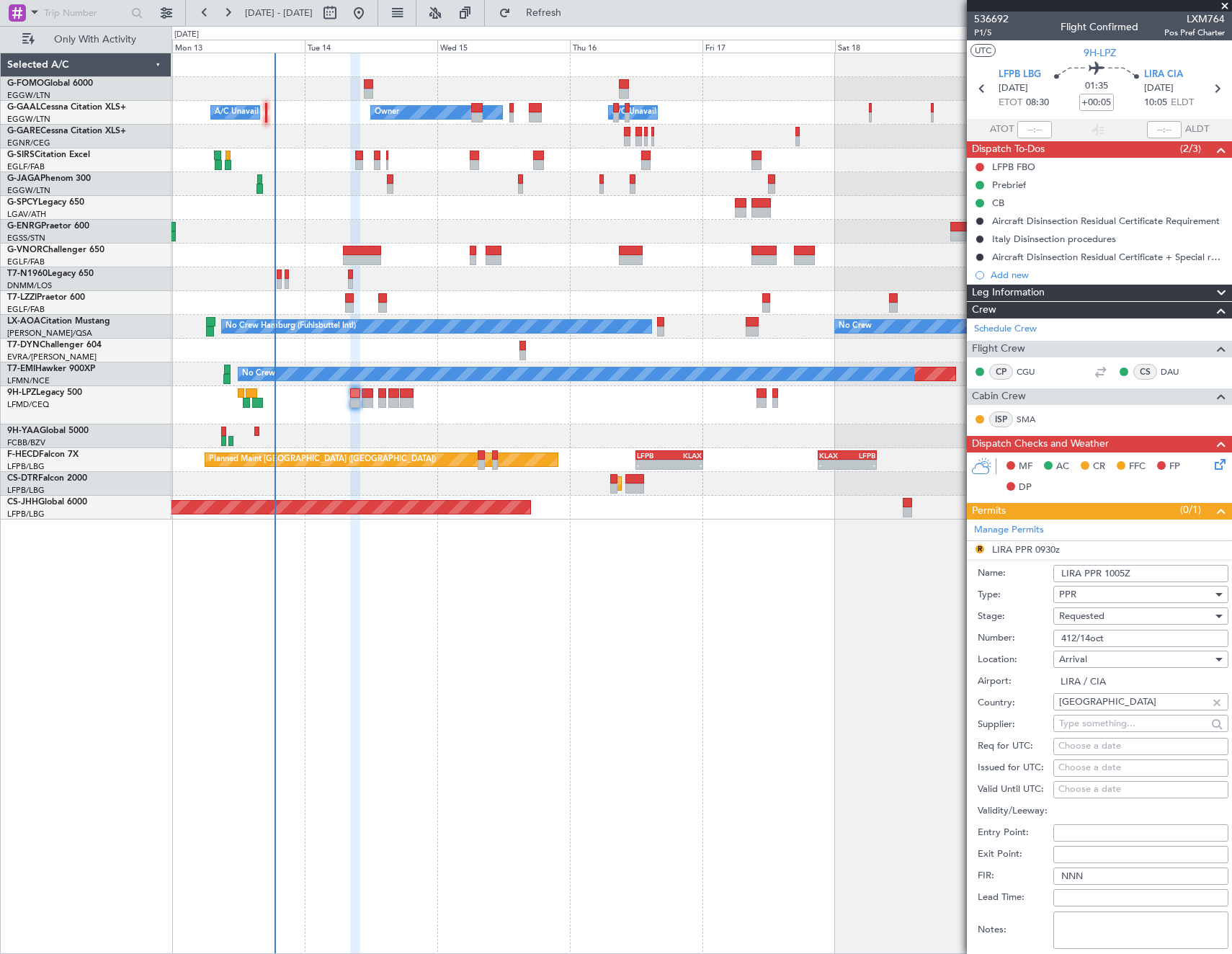
scroll to position [144, 0]
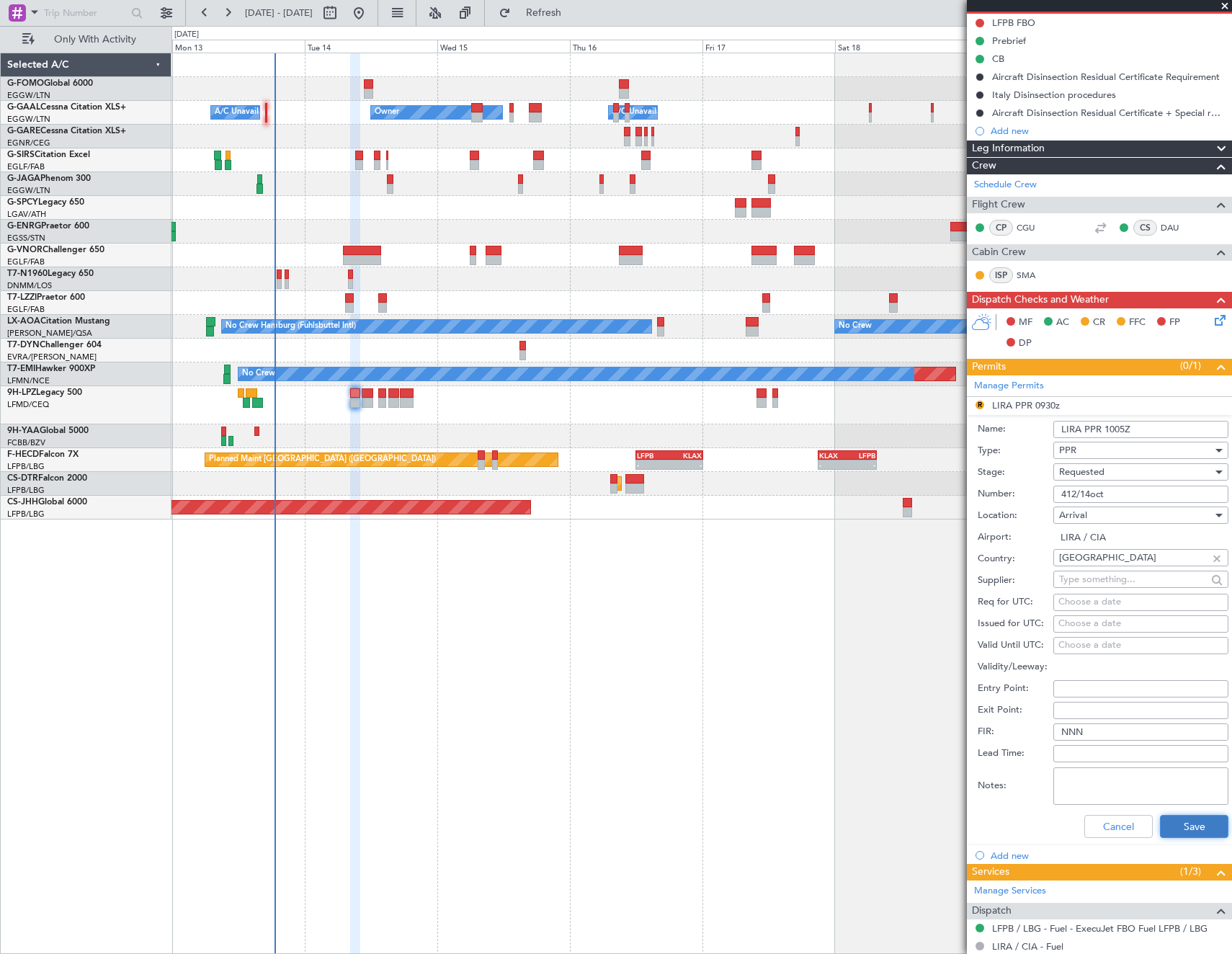
click at [1171, 819] on button "Save" at bounding box center [1194, 826] width 69 height 23
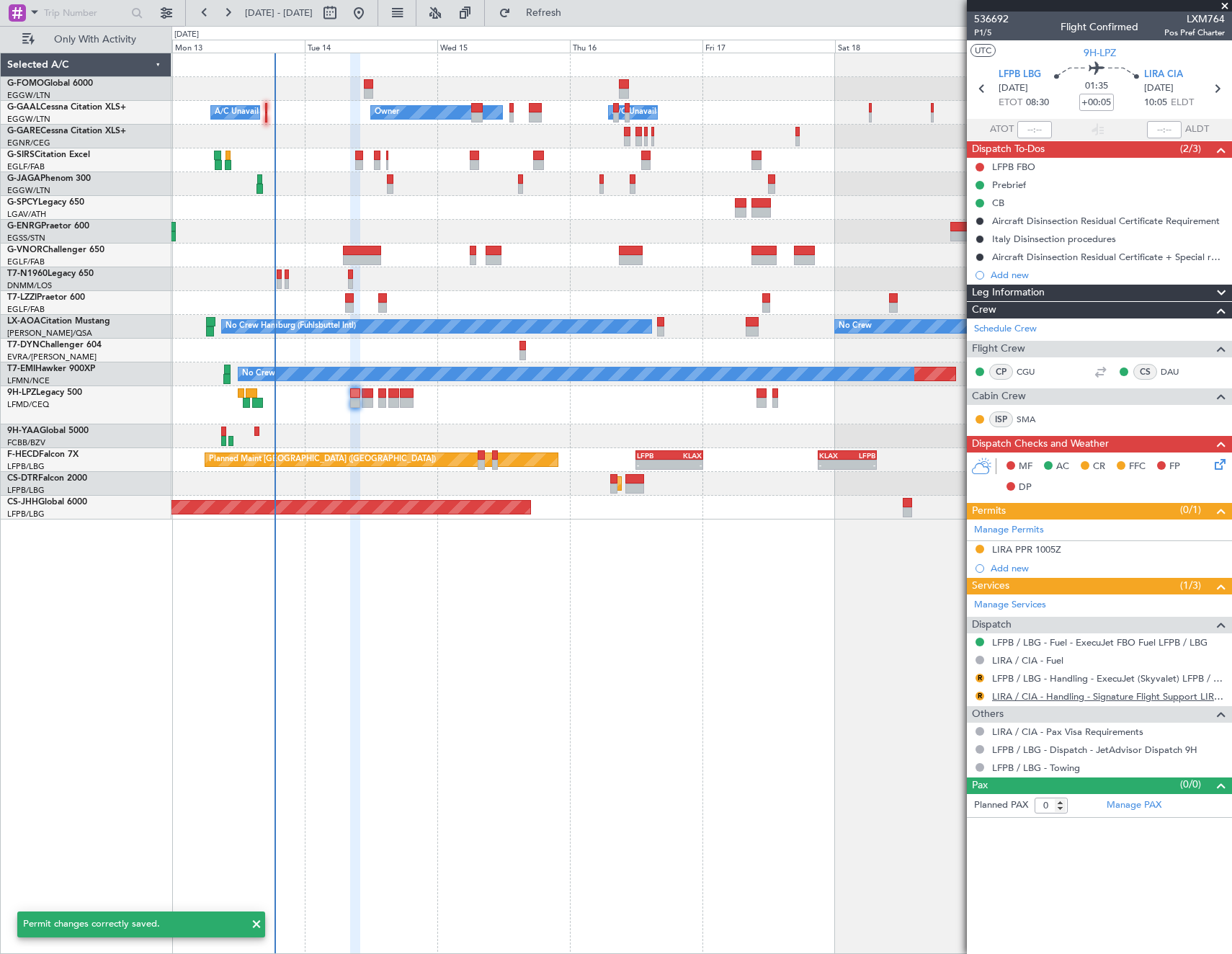
scroll to position [0, 0]
click at [1041, 698] on link "LIRA / CIA - Handling - Signature Flight Support LIRA / CIA" at bounding box center [1108, 696] width 233 height 12
click at [1011, 695] on link "LIRA / CIA - Handling - Signature Flight Support LIRA / CIA" at bounding box center [1108, 696] width 233 height 12
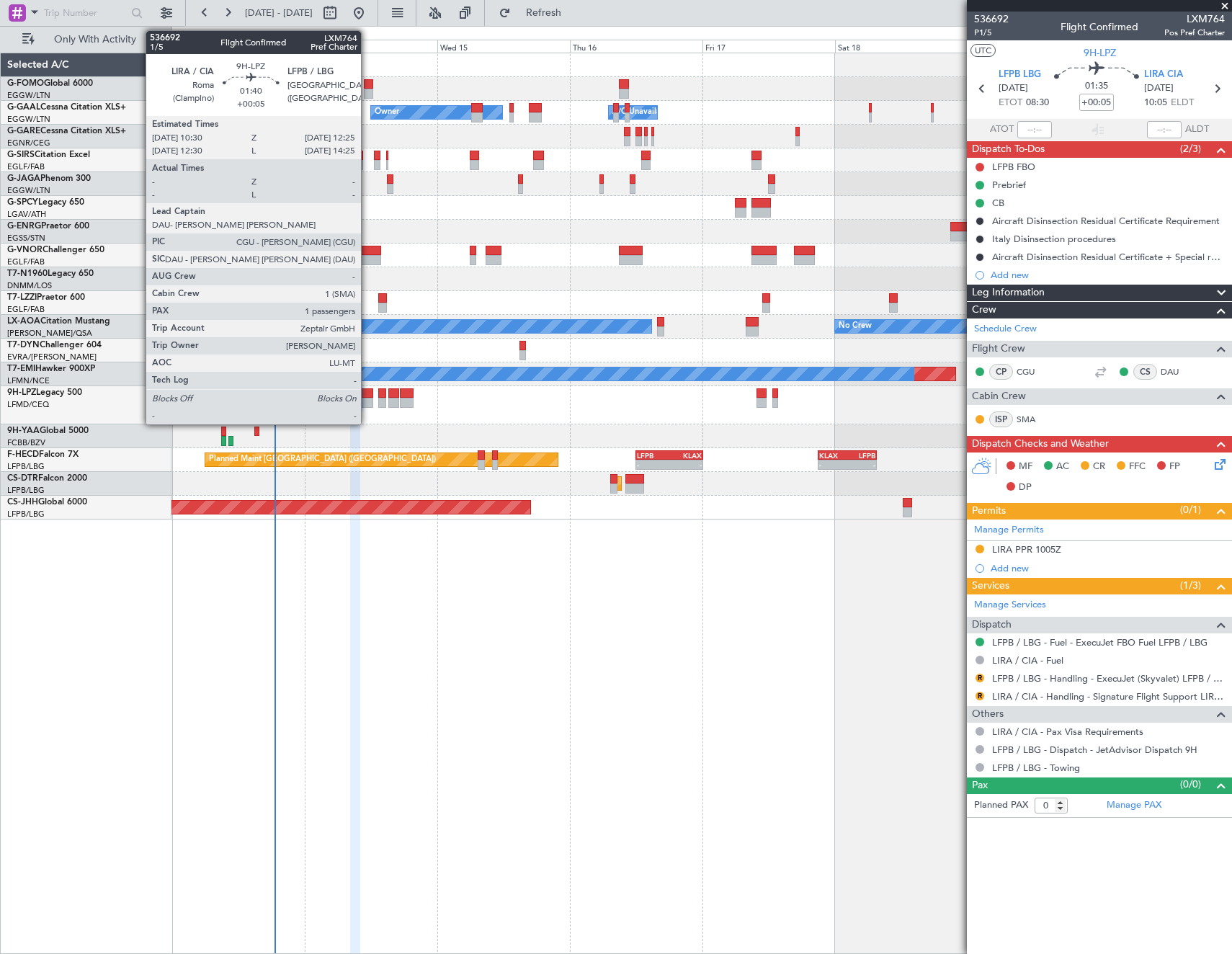
click at [367, 401] on div at bounding box center [367, 403] width 10 height 10
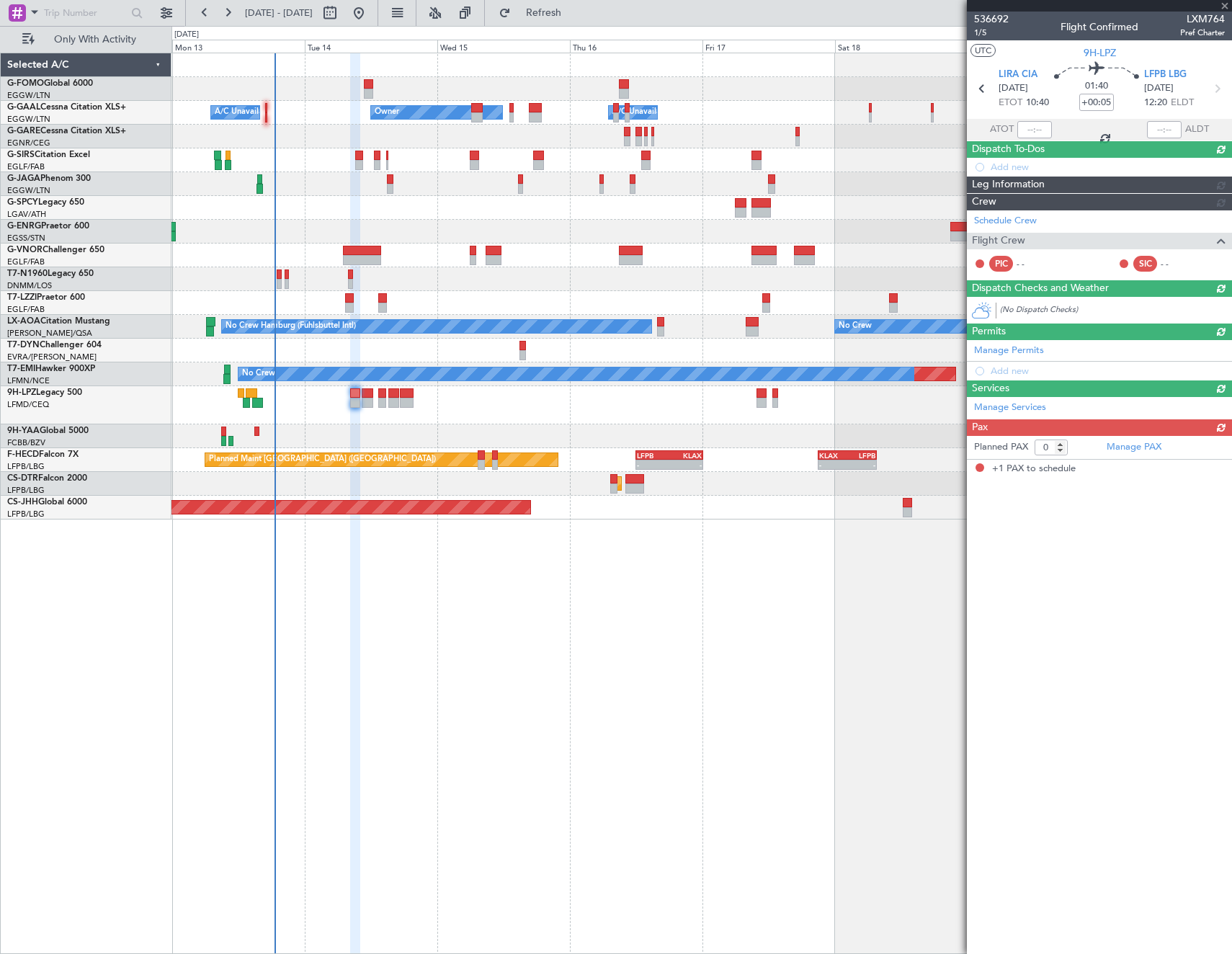
type input "1"
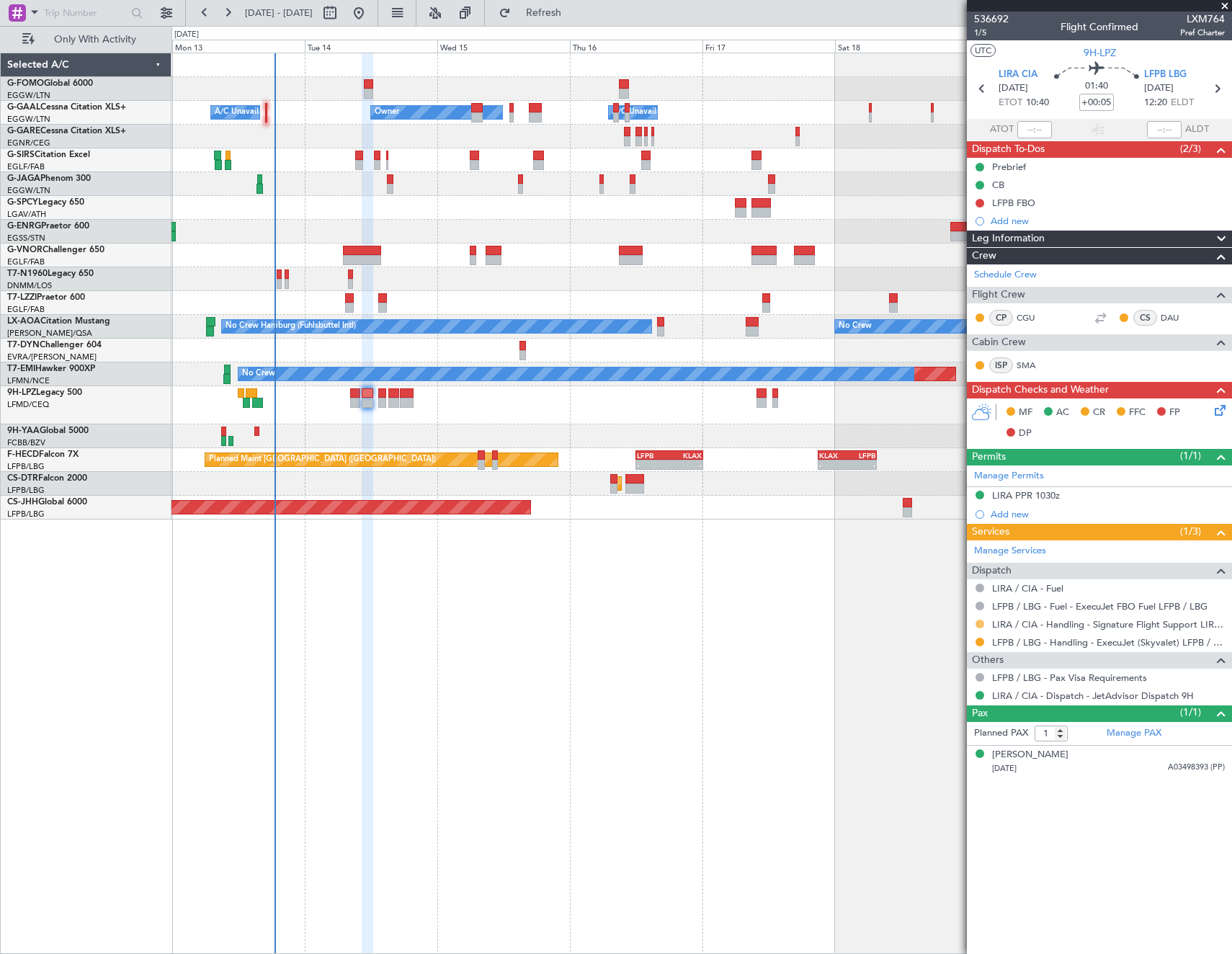
click at [982, 619] on button at bounding box center [979, 623] width 9 height 9
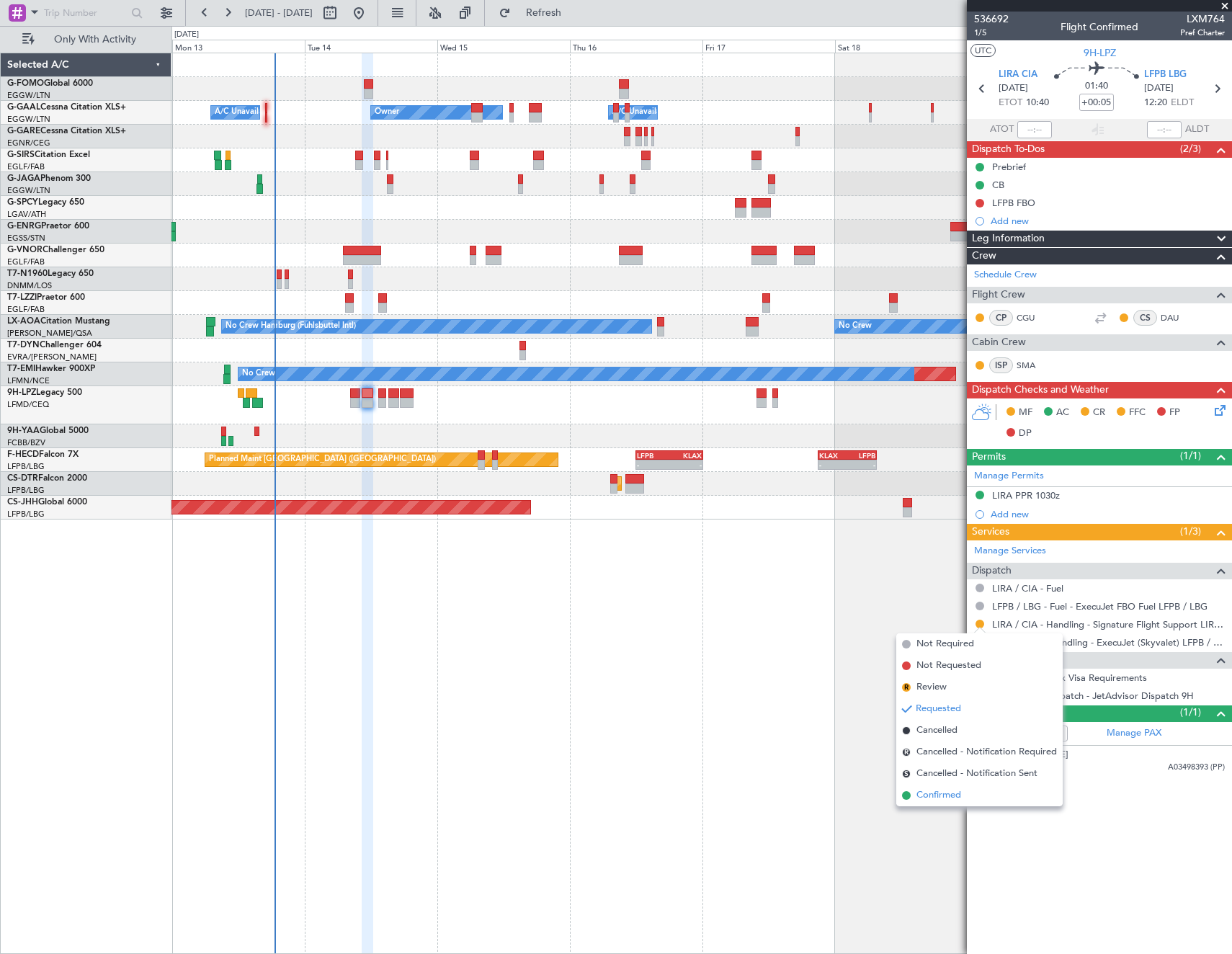
click at [934, 796] on span "Confirmed" at bounding box center [938, 795] width 44 height 15
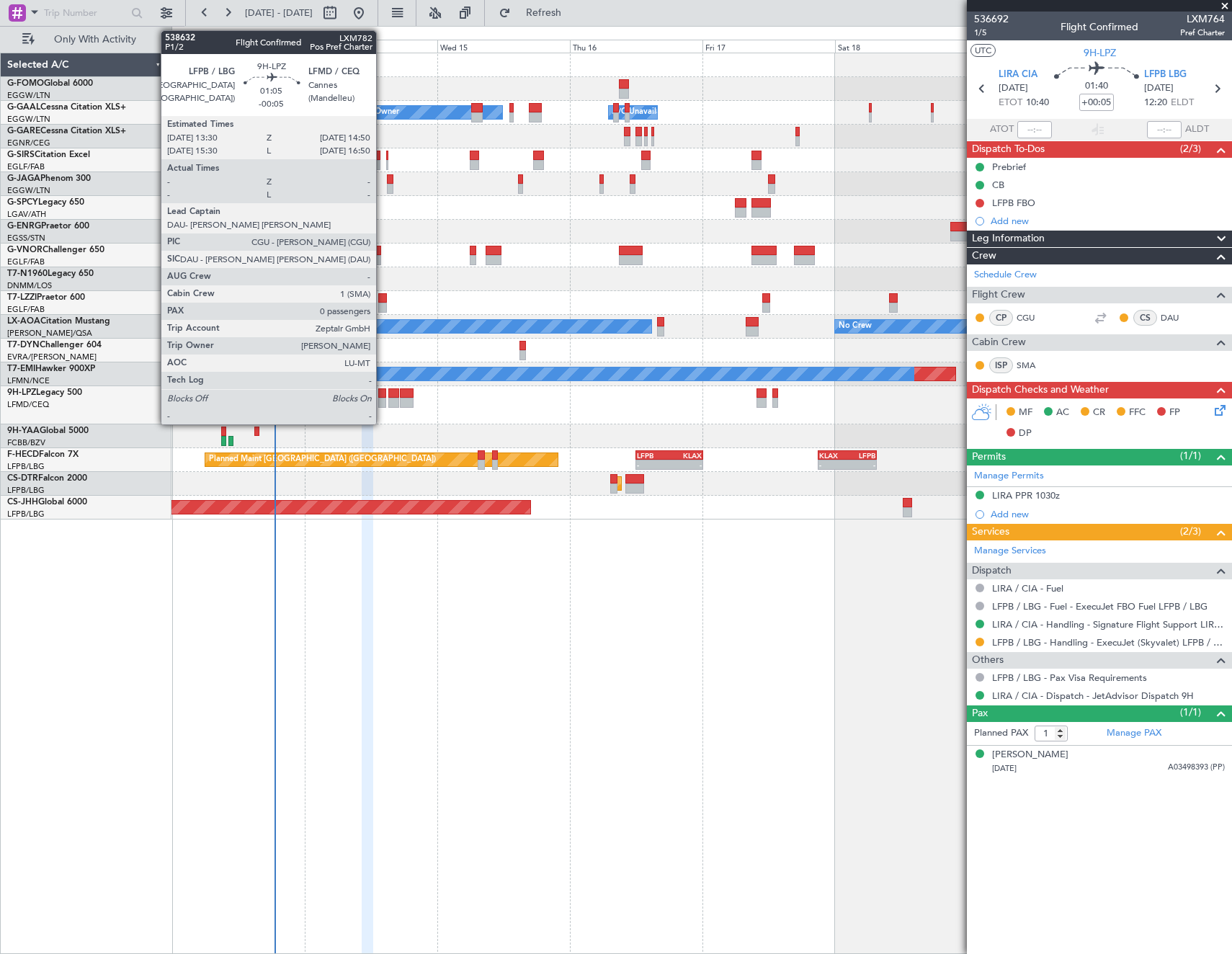
click at [384, 400] on div at bounding box center [383, 403] width 8 height 10
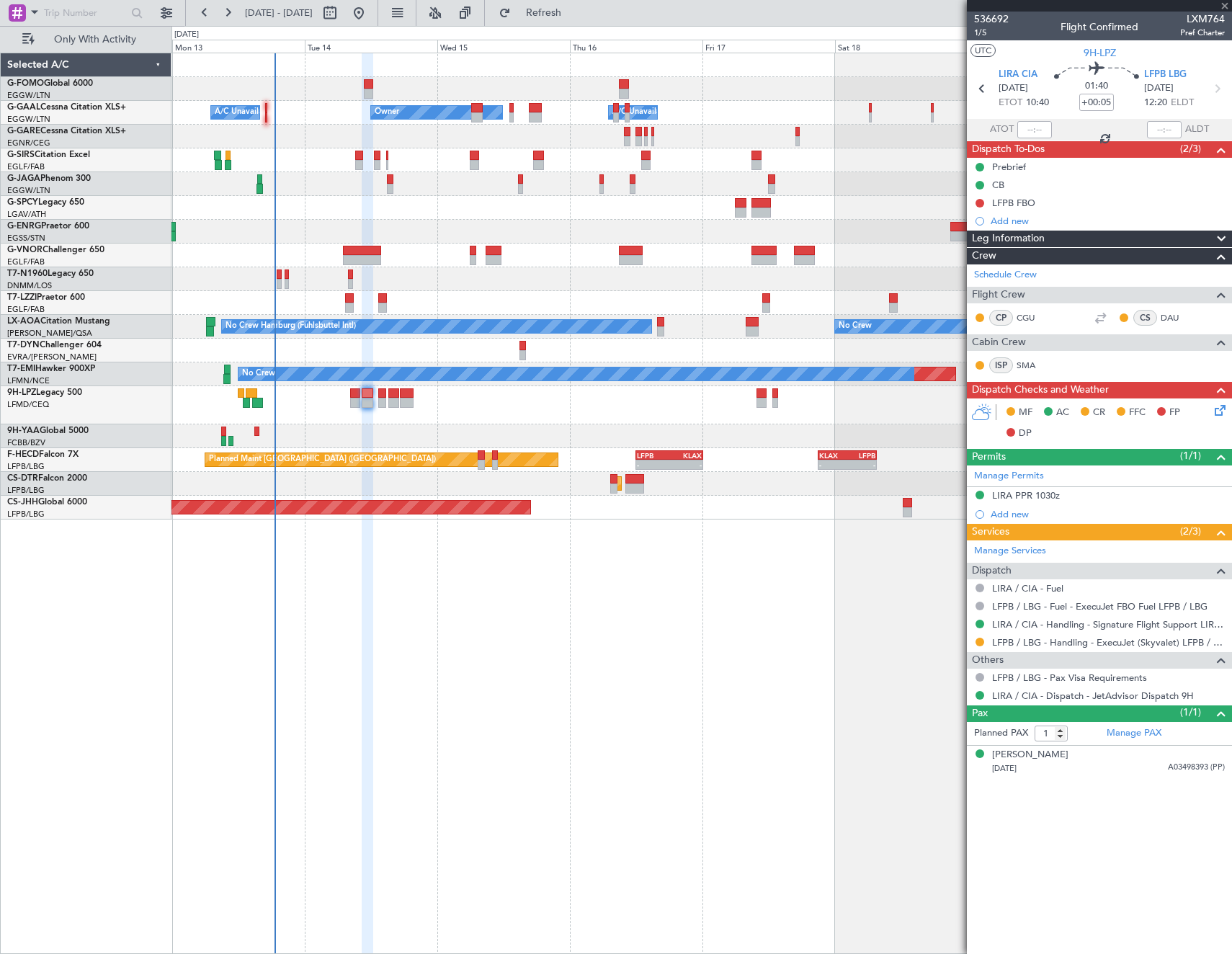
type input "-00:05"
type input "0"
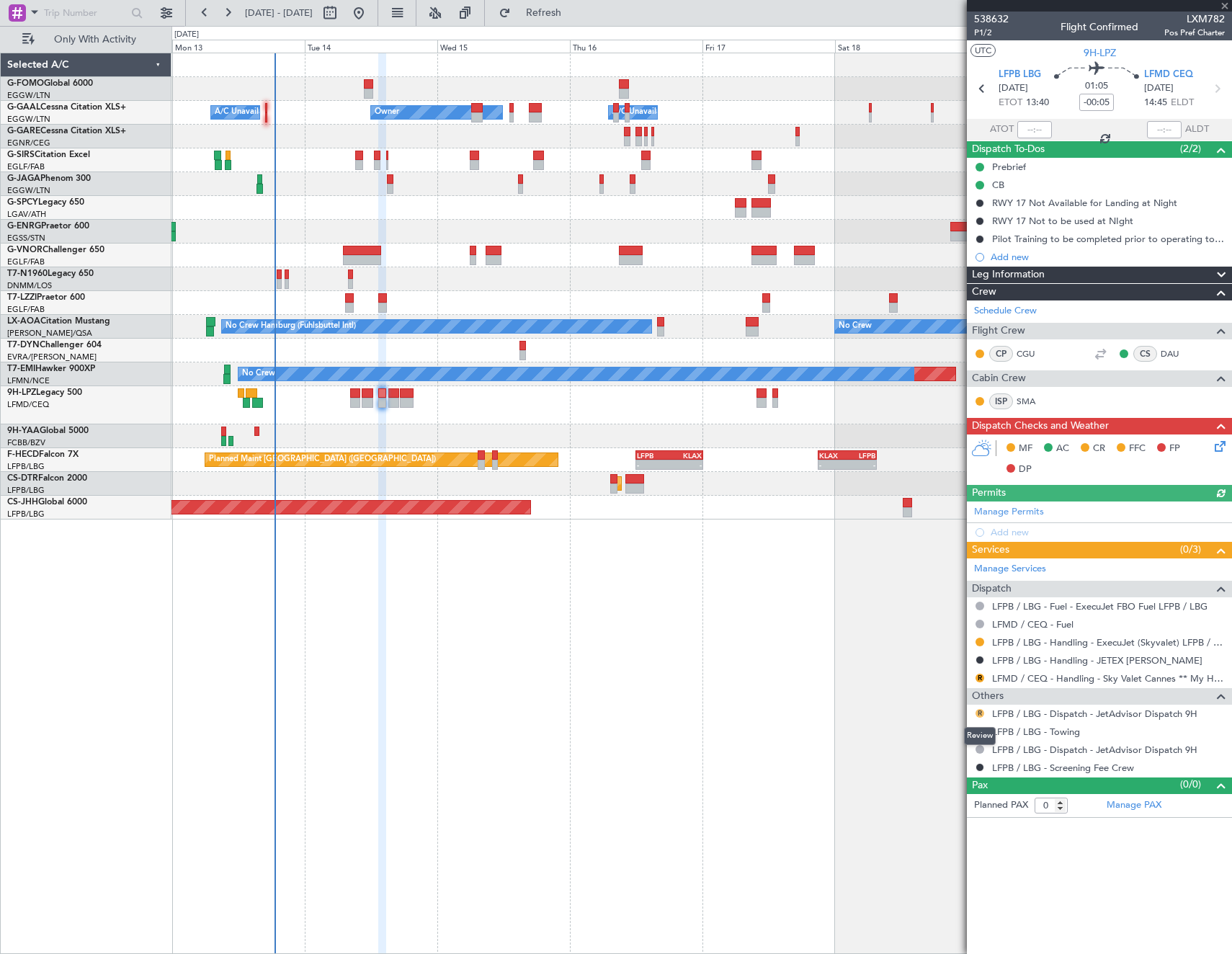
click at [979, 710] on button "R" at bounding box center [979, 713] width 9 height 9
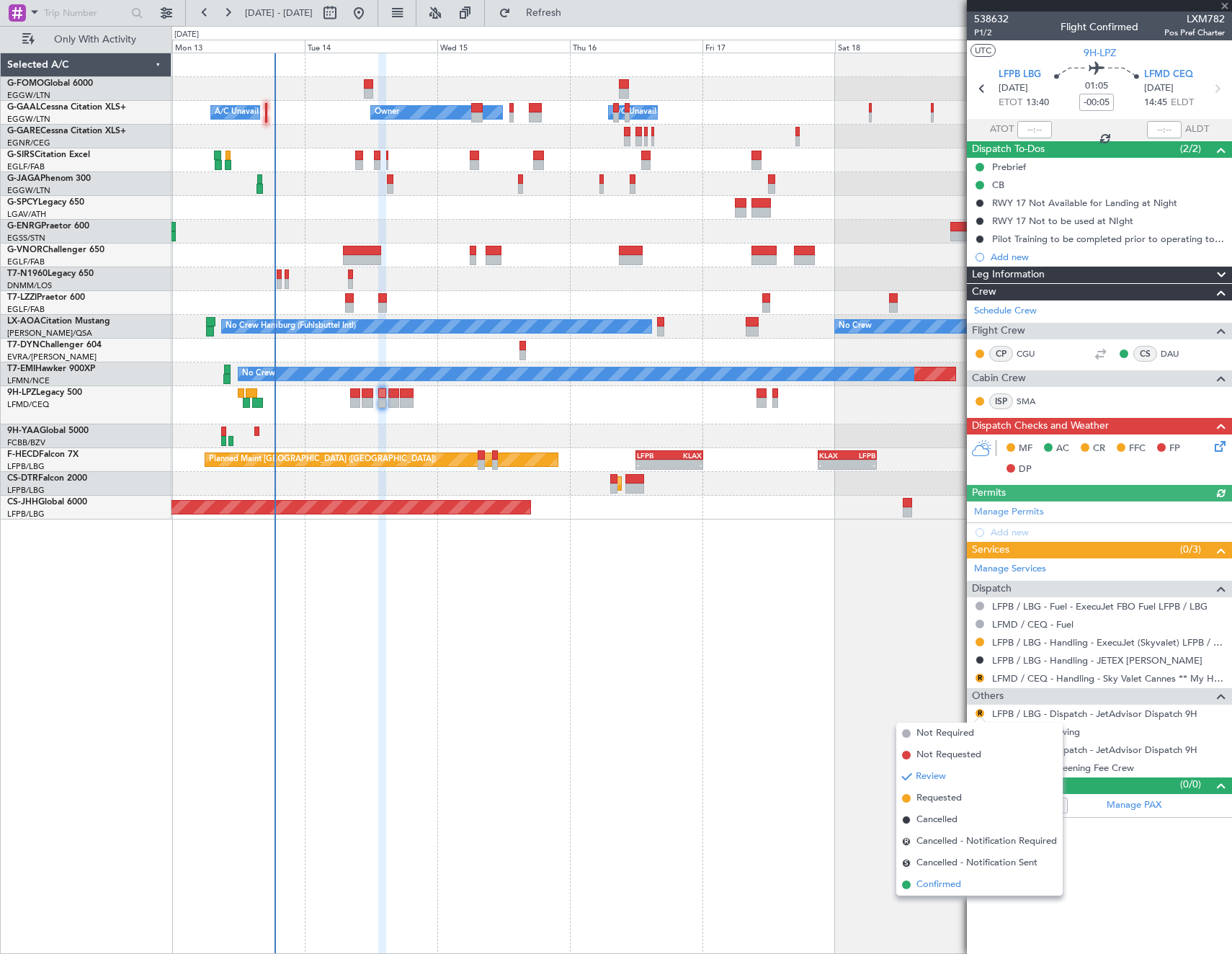
click at [975, 883] on li "Confirmed" at bounding box center [979, 884] width 166 height 22
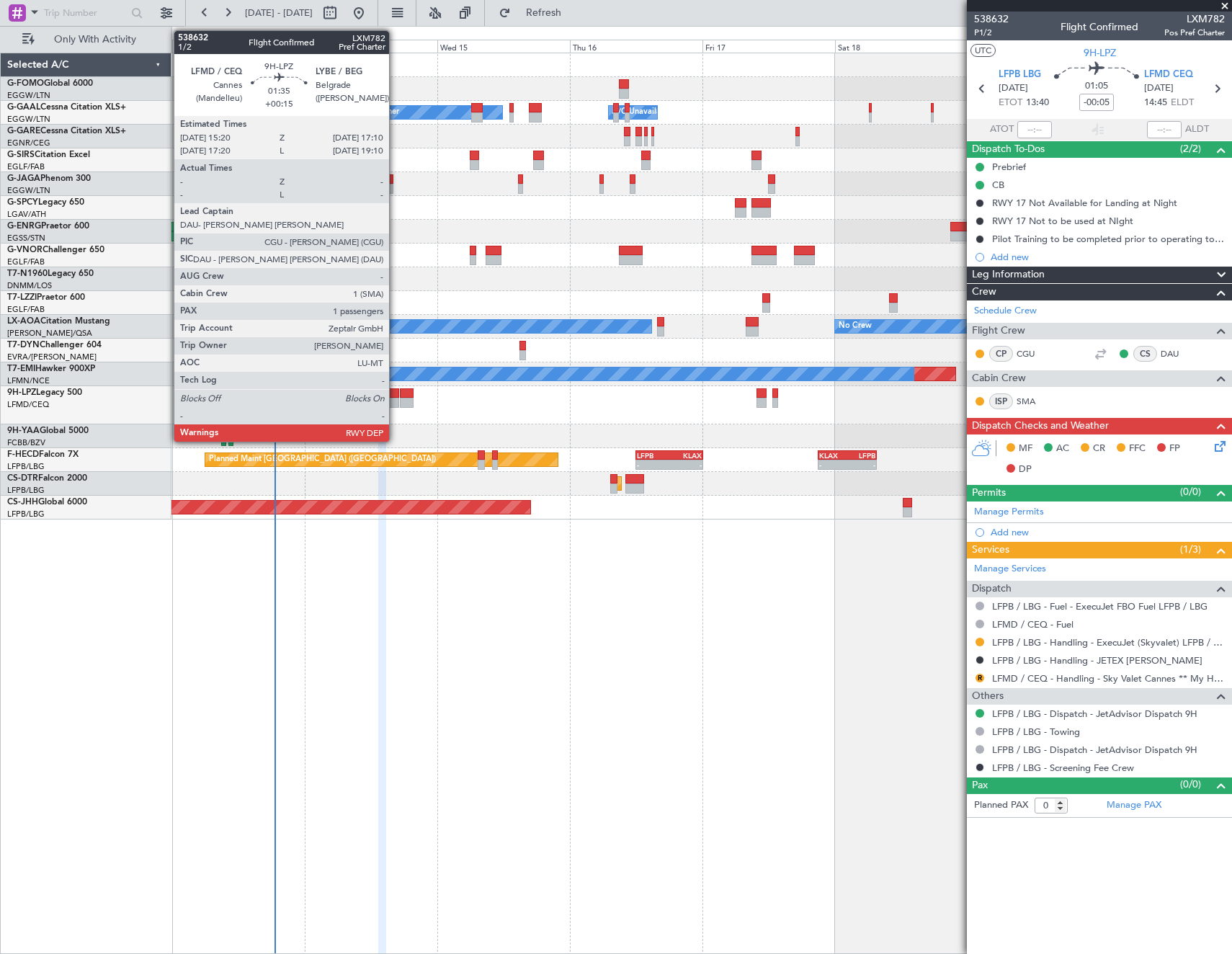
click at [396, 398] on div at bounding box center [393, 403] width 10 height 10
type input "+00:15"
type input "1"
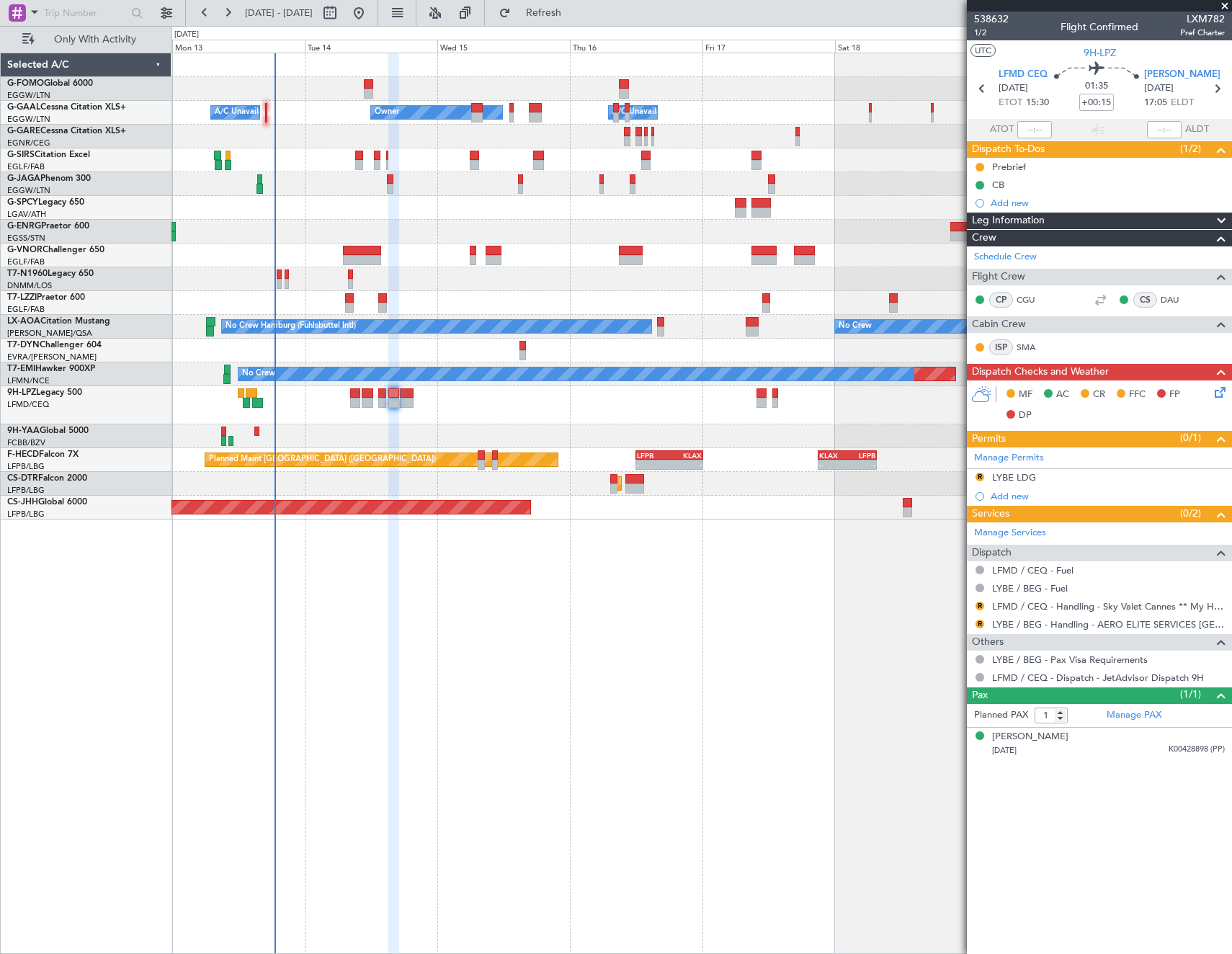
drag, startPoint x: 982, startPoint y: 605, endPoint x: 976, endPoint y: 622, distance: 18.0
click at [982, 605] on button "R" at bounding box center [979, 605] width 9 height 9
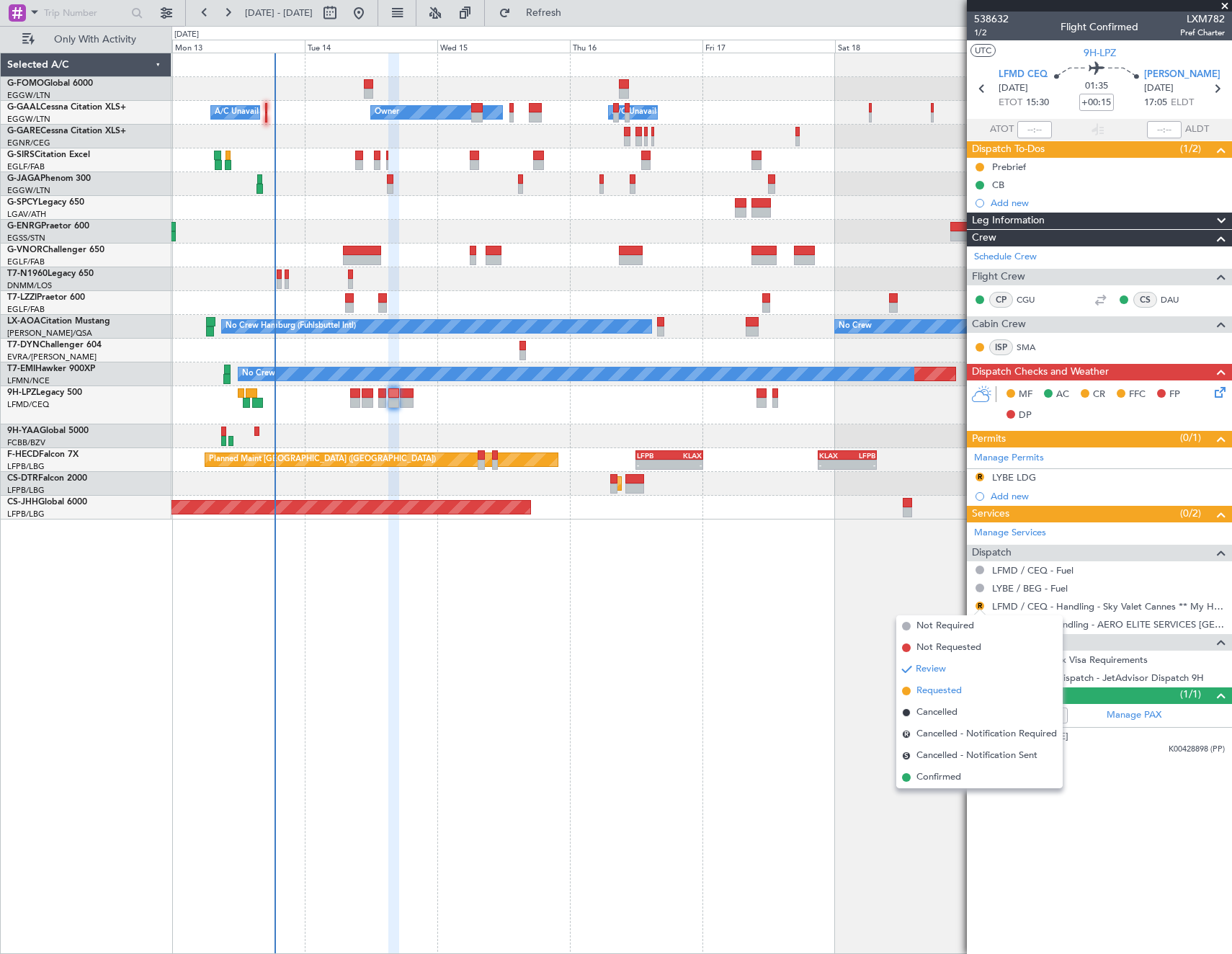
click at [941, 689] on span "Requested" at bounding box center [939, 691] width 45 height 15
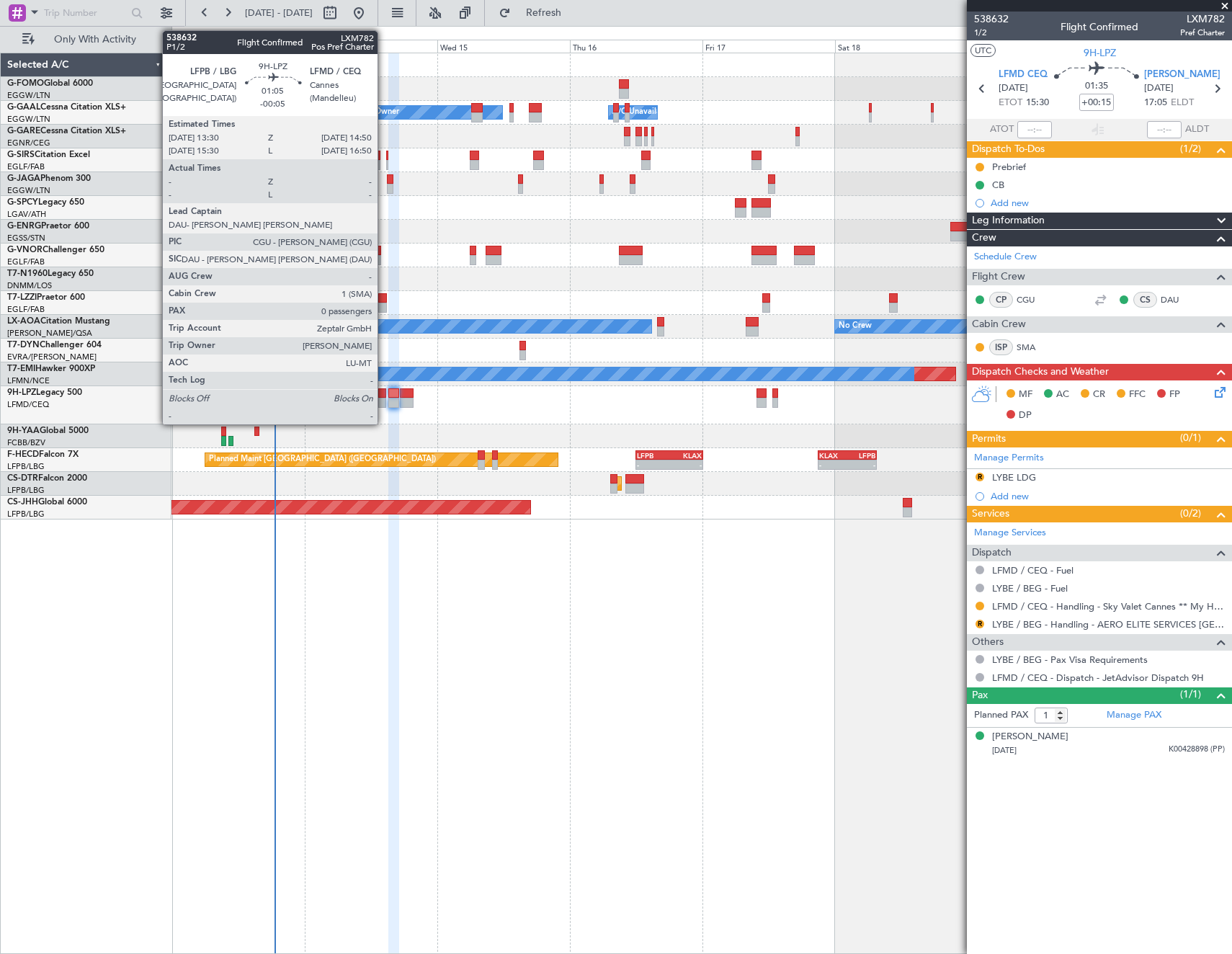
click at [384, 403] on div at bounding box center [383, 403] width 8 height 10
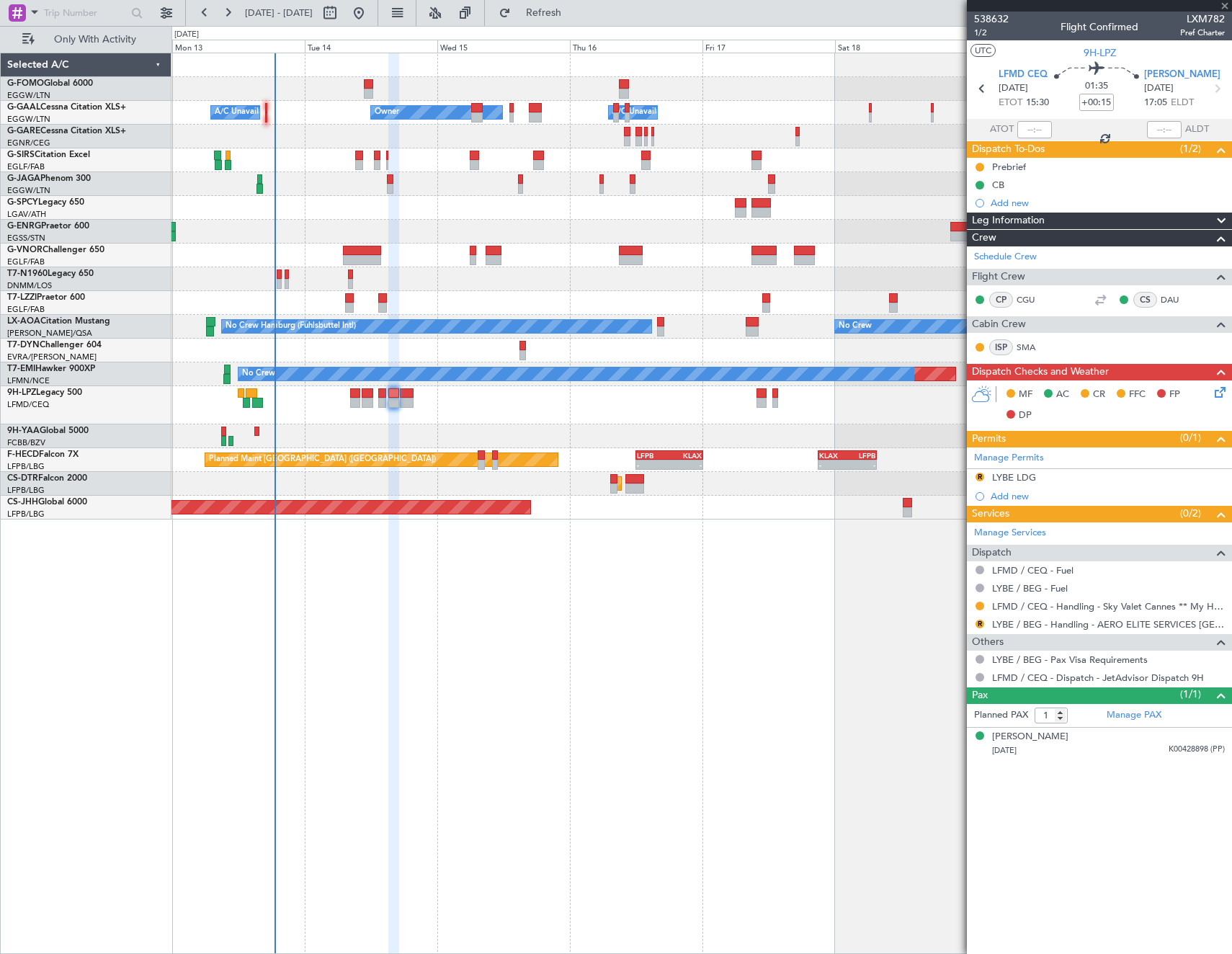
type input "-00:05"
type input "0"
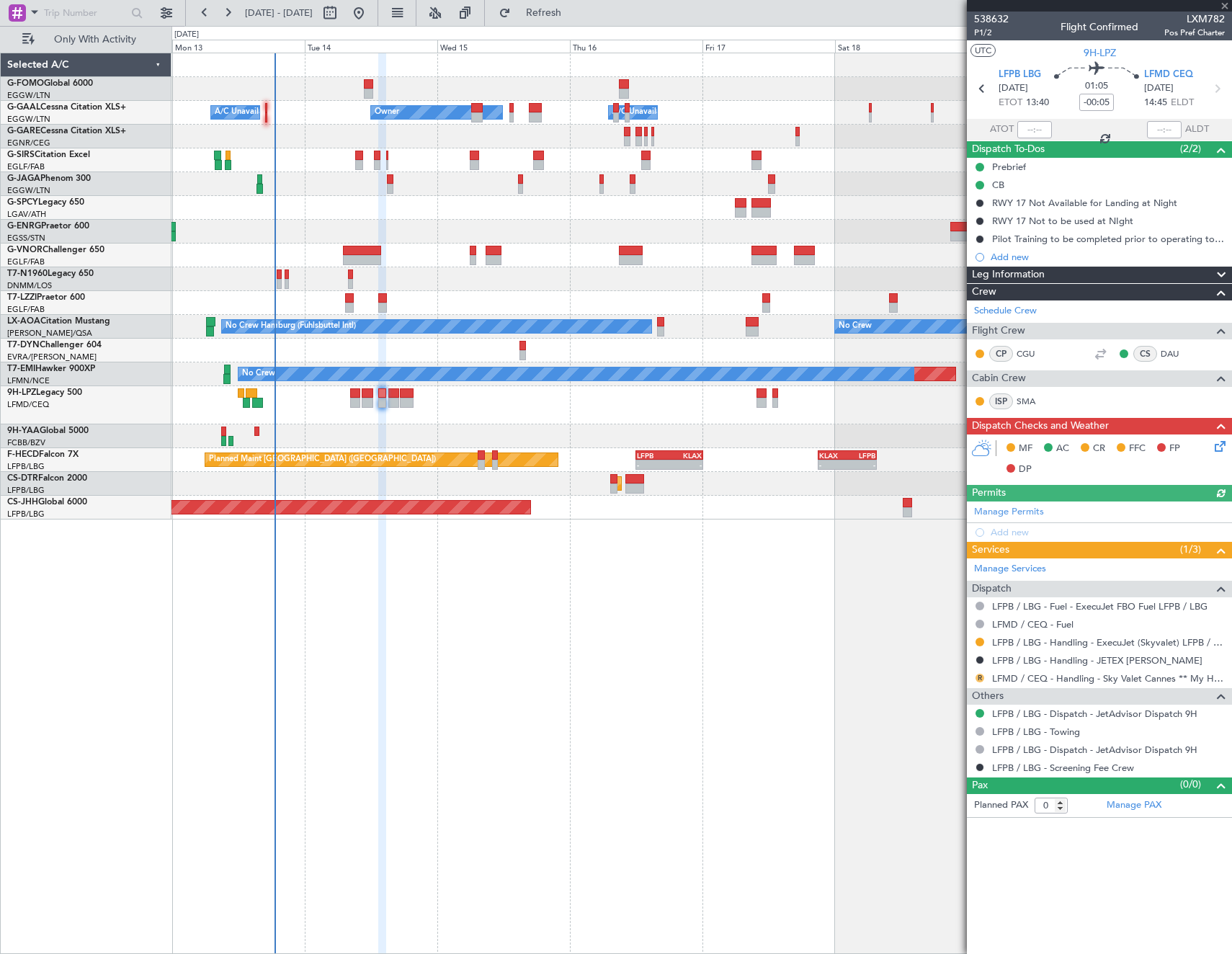
click at [981, 678] on button "R" at bounding box center [979, 677] width 9 height 9
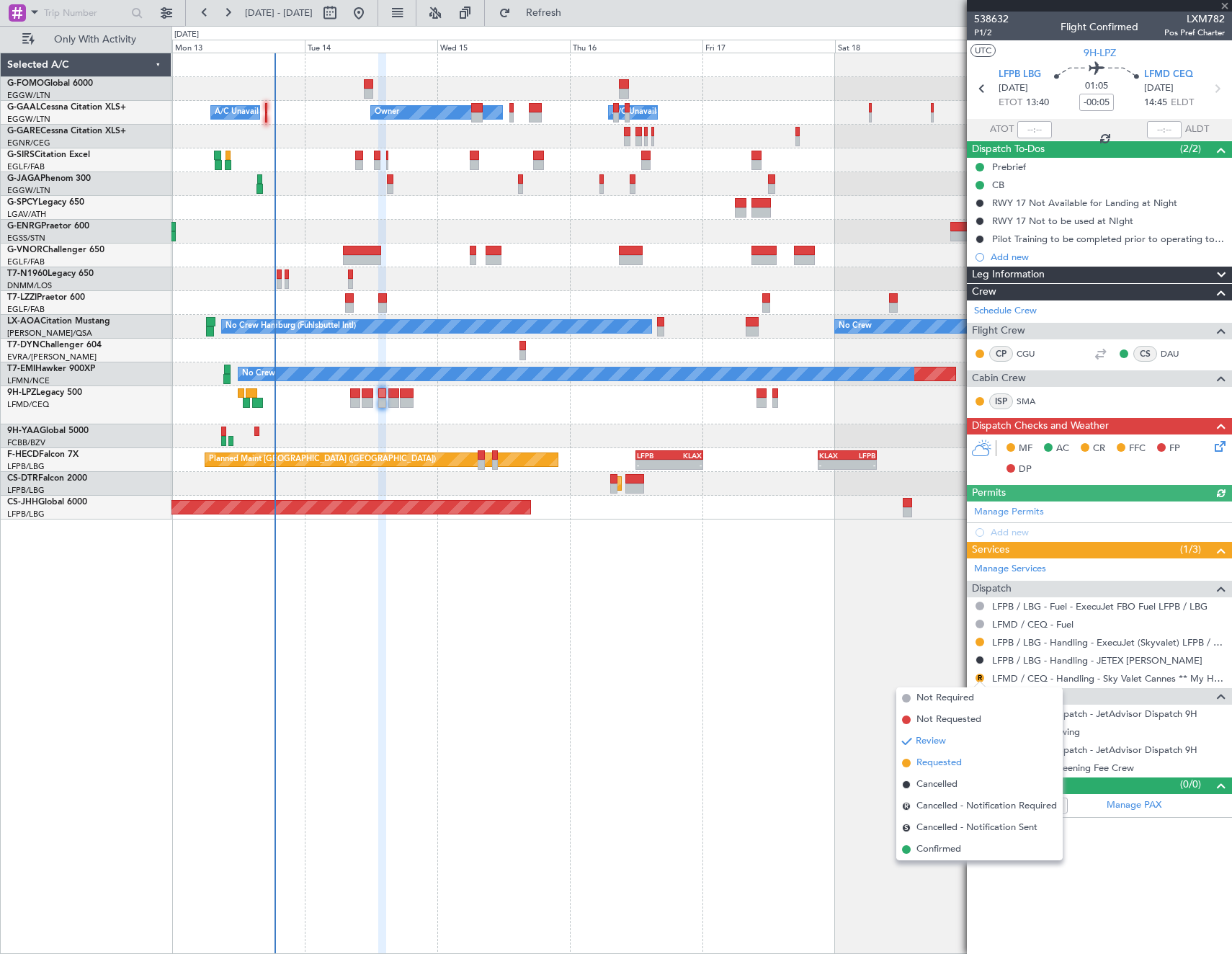
click at [954, 761] on span "Requested" at bounding box center [939, 763] width 45 height 15
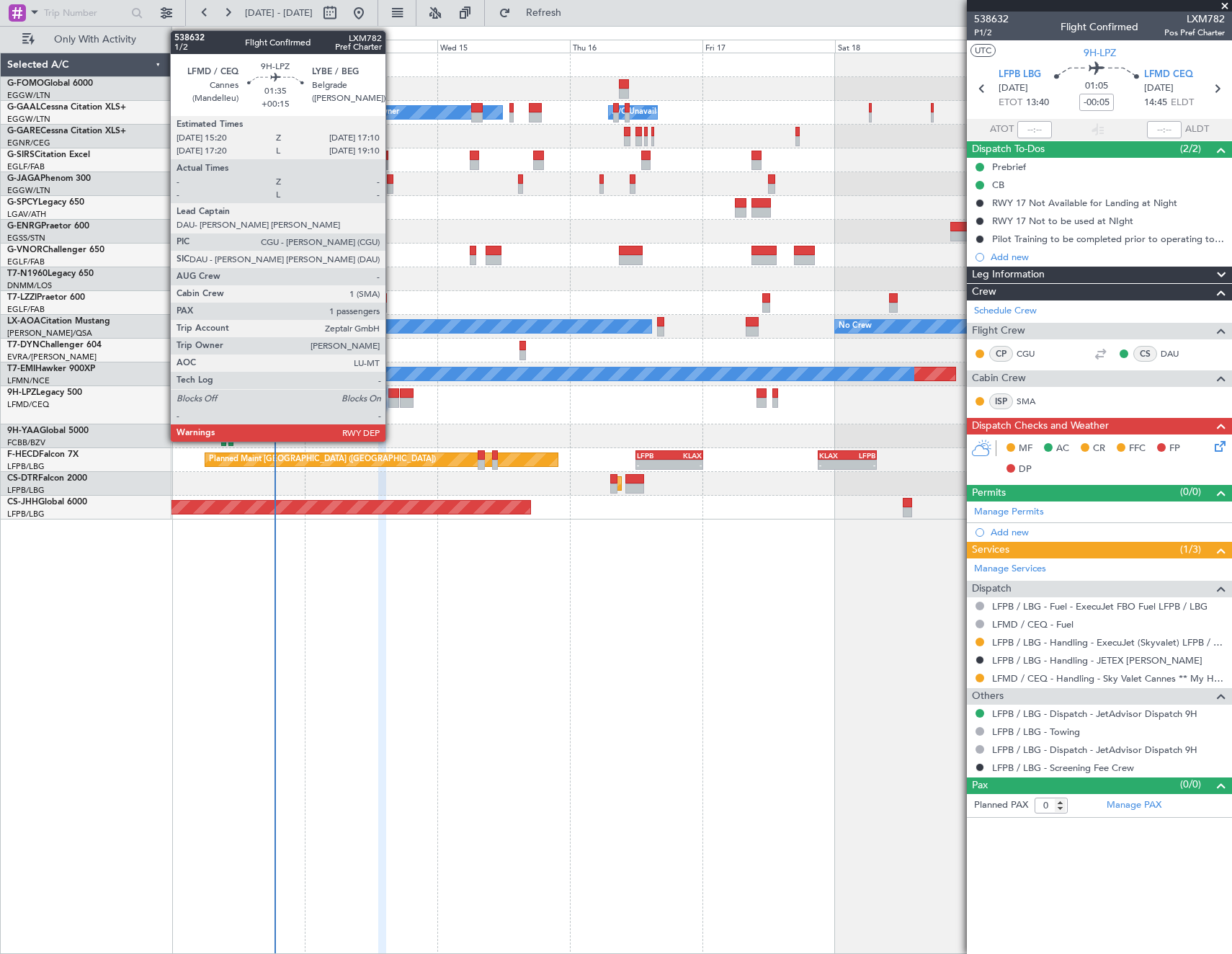
click at [392, 399] on div at bounding box center [393, 403] width 10 height 10
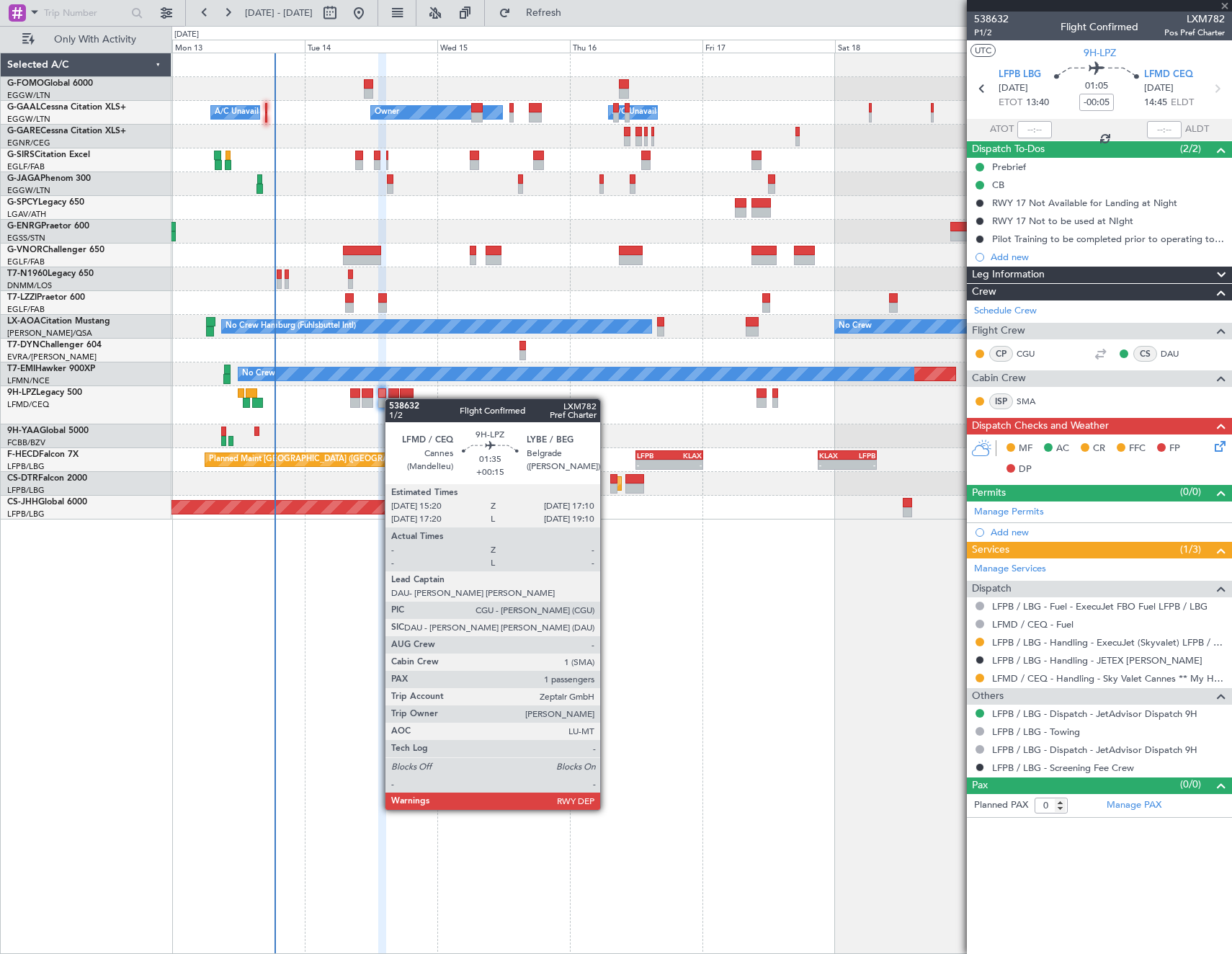
type input "+00:15"
type input "1"
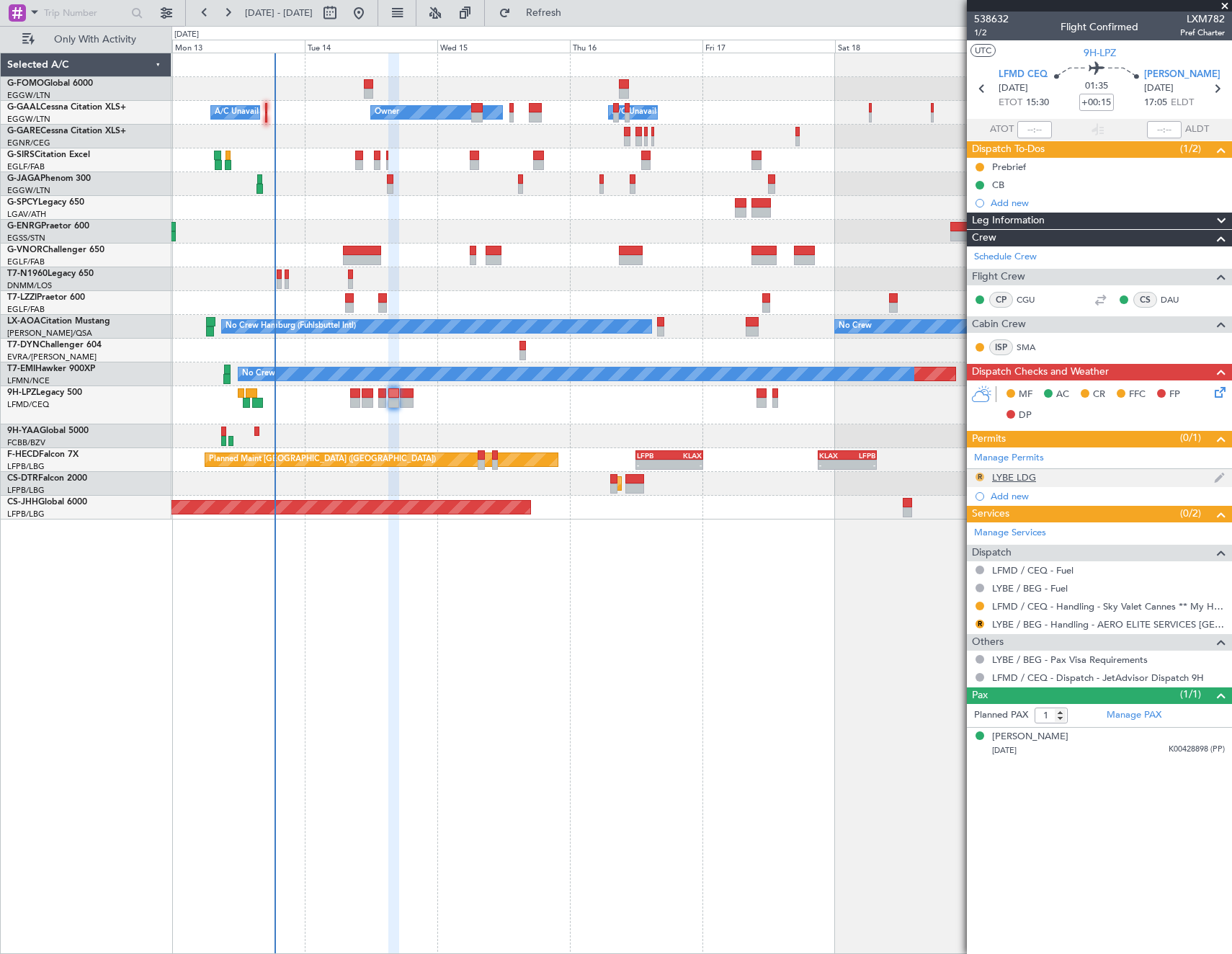
click at [978, 477] on button "R" at bounding box center [979, 476] width 9 height 9
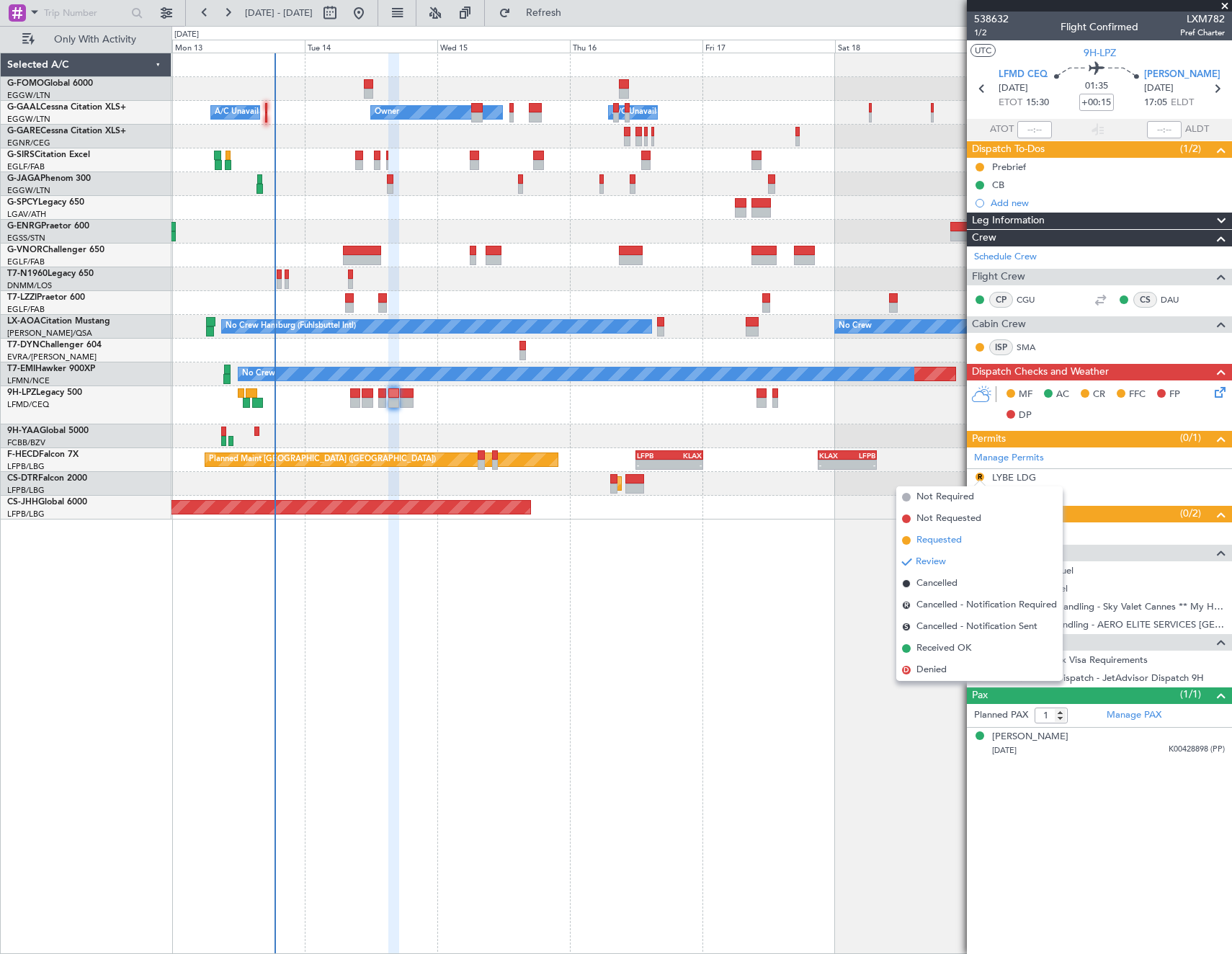
click at [949, 546] on span "Requested" at bounding box center [939, 540] width 45 height 15
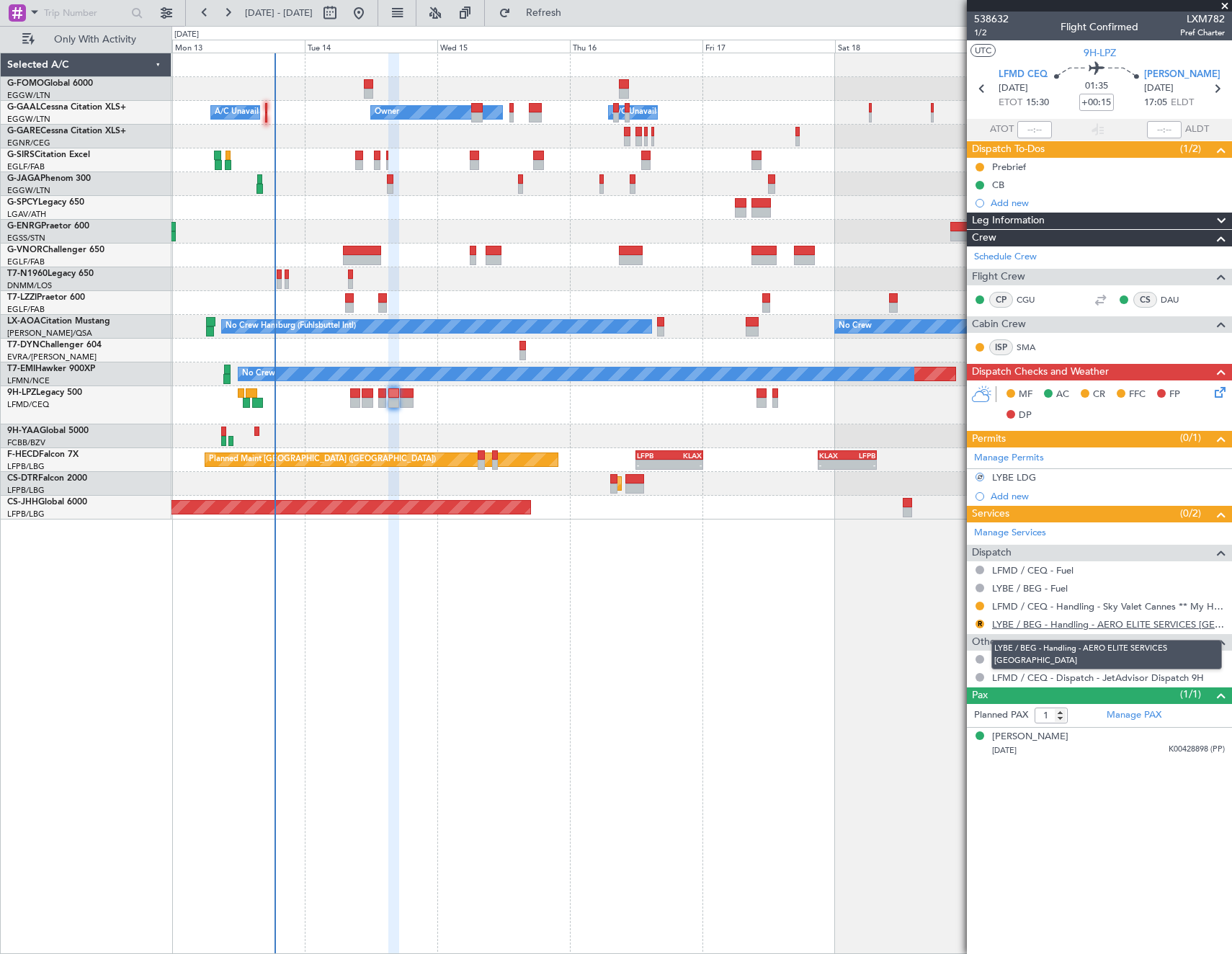
click at [1055, 627] on link "LYBE / BEG - Handling - AERO ELITE SERVICES [GEOGRAPHIC_DATA]" at bounding box center [1108, 624] width 233 height 12
click at [1217, 90] on icon at bounding box center [1217, 88] width 19 height 19
type input "+00:10"
type input "0"
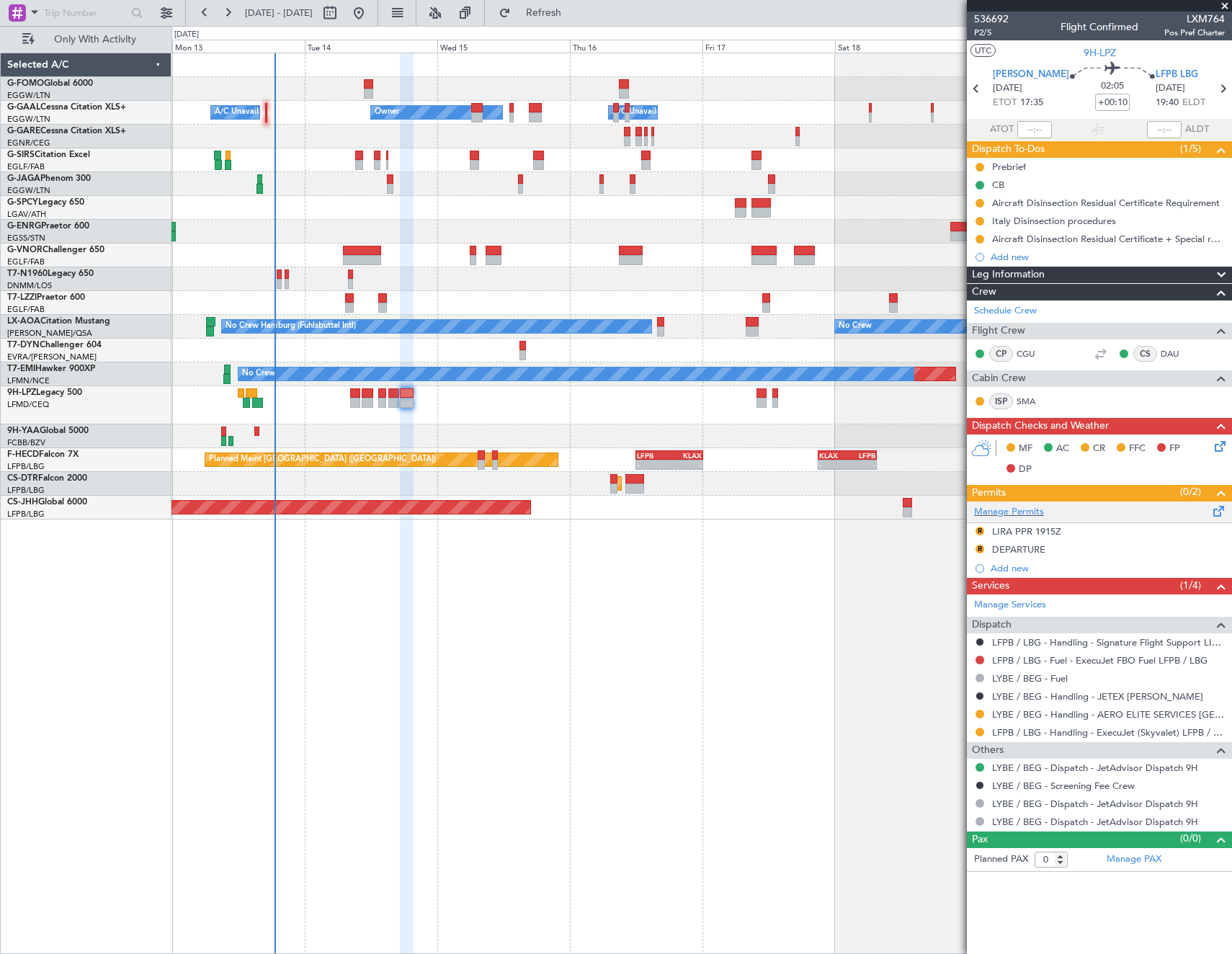
click at [1047, 508] on div "Manage Permits" at bounding box center [1100, 512] width 265 height 22
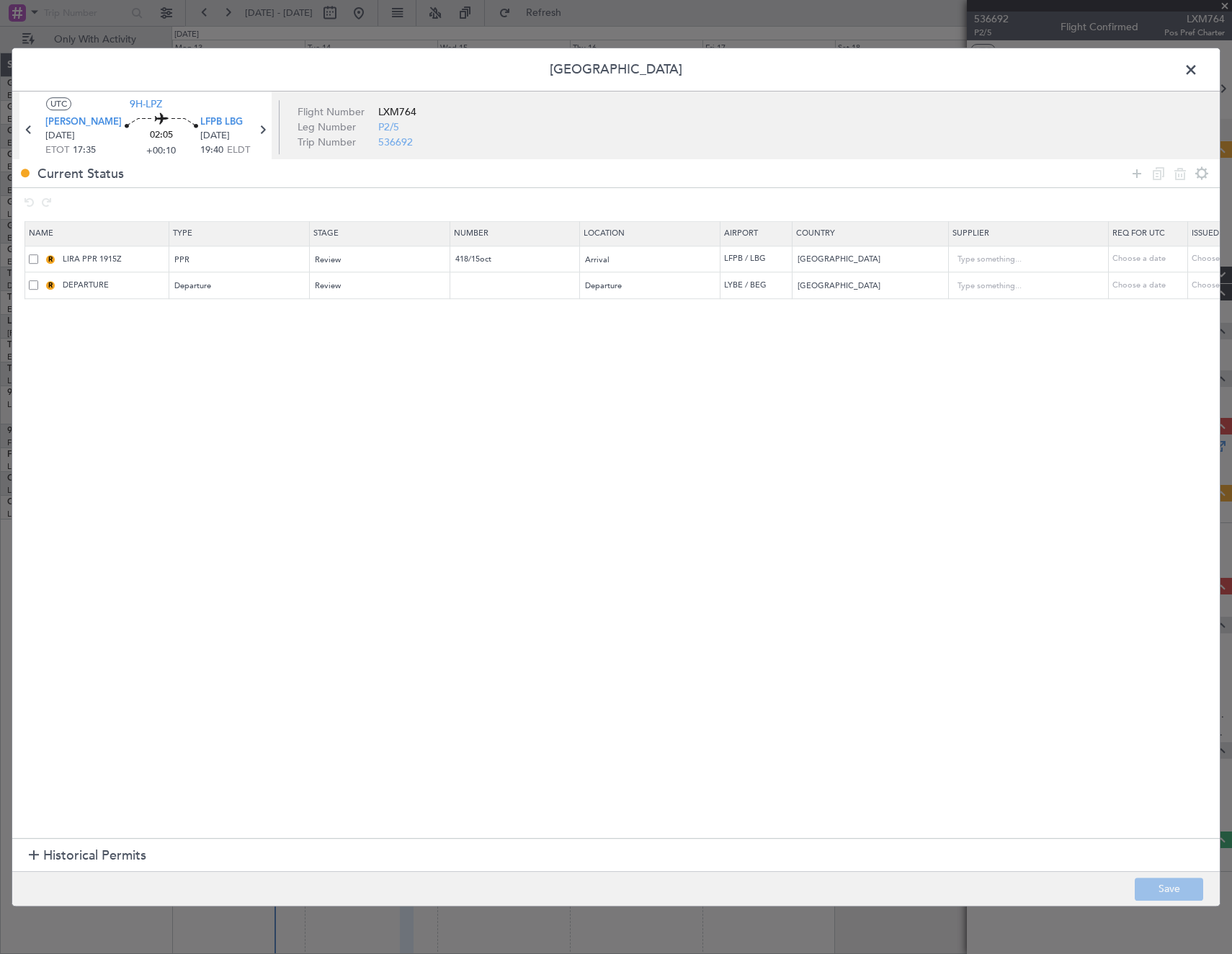
click at [34, 259] on span at bounding box center [34, 259] width 10 height 10
click at [39, 254] on input "checkbox" at bounding box center [39, 254] width 0 height 0
click at [1177, 178] on icon at bounding box center [1180, 173] width 17 height 17
type input "DEPARTURE"
type input "Serbia"
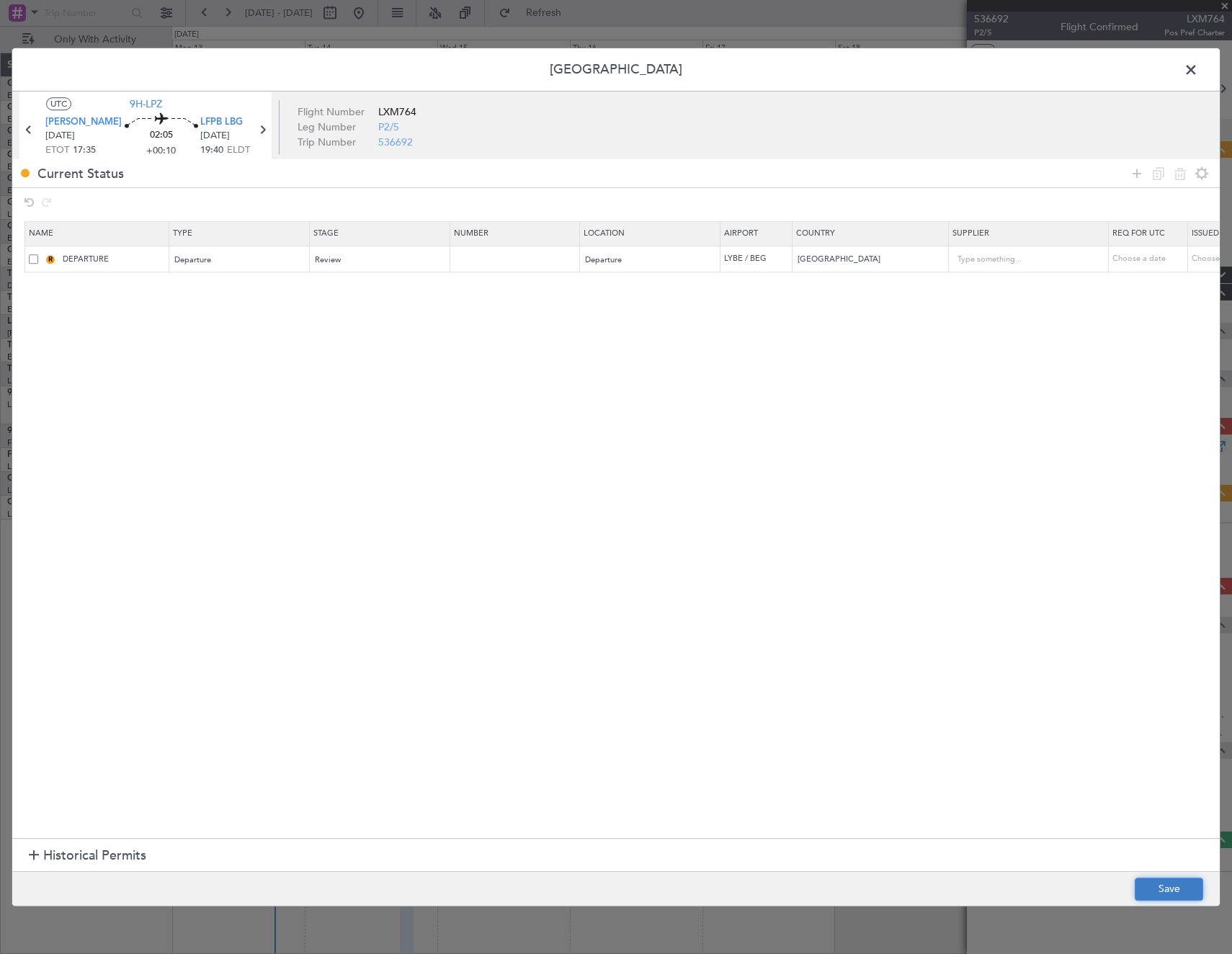
click at [1162, 882] on button "Save" at bounding box center [1169, 889] width 69 height 23
click at [1198, 69] on span at bounding box center [1198, 73] width 0 height 29
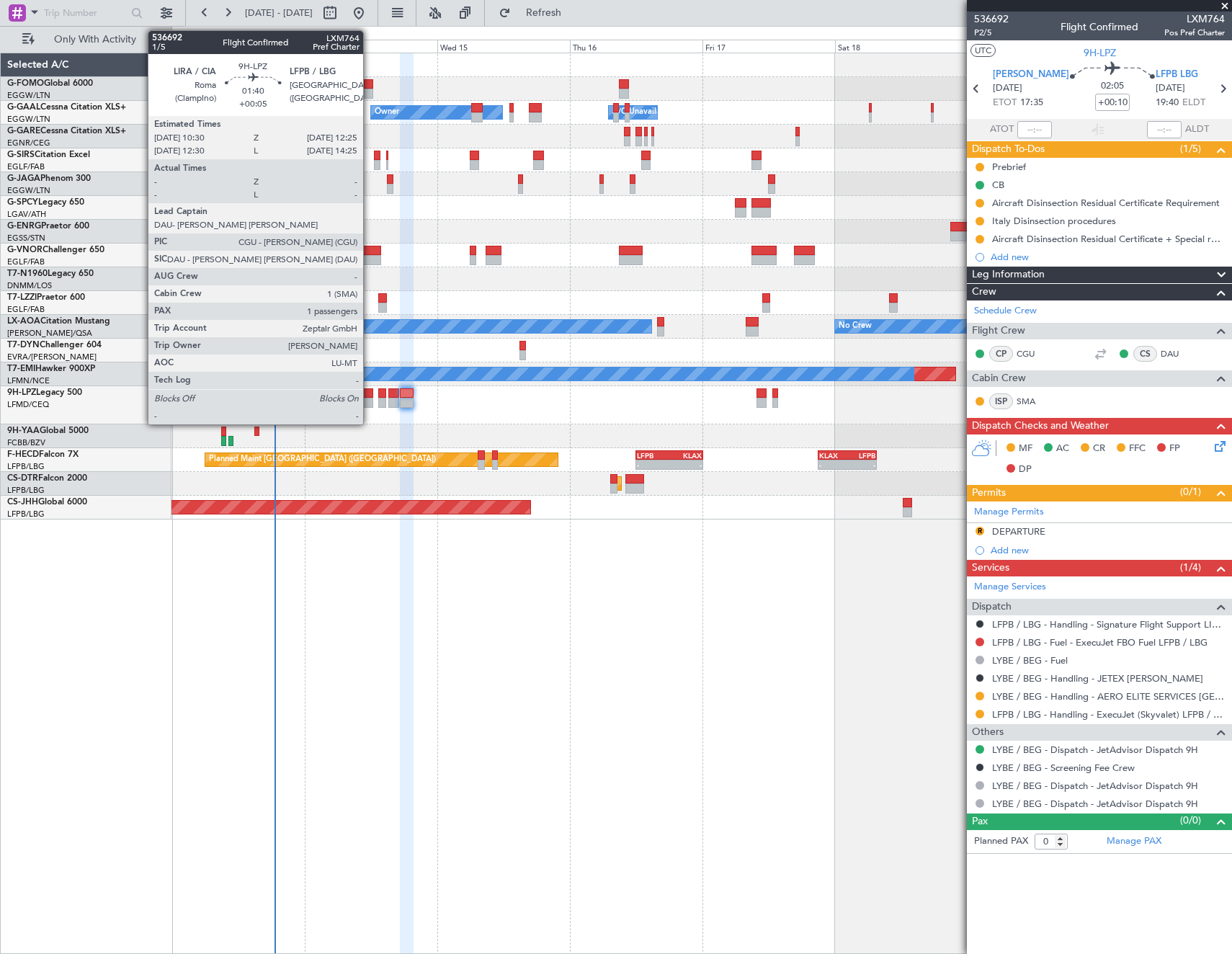
click at [370, 403] on div at bounding box center [367, 403] width 10 height 10
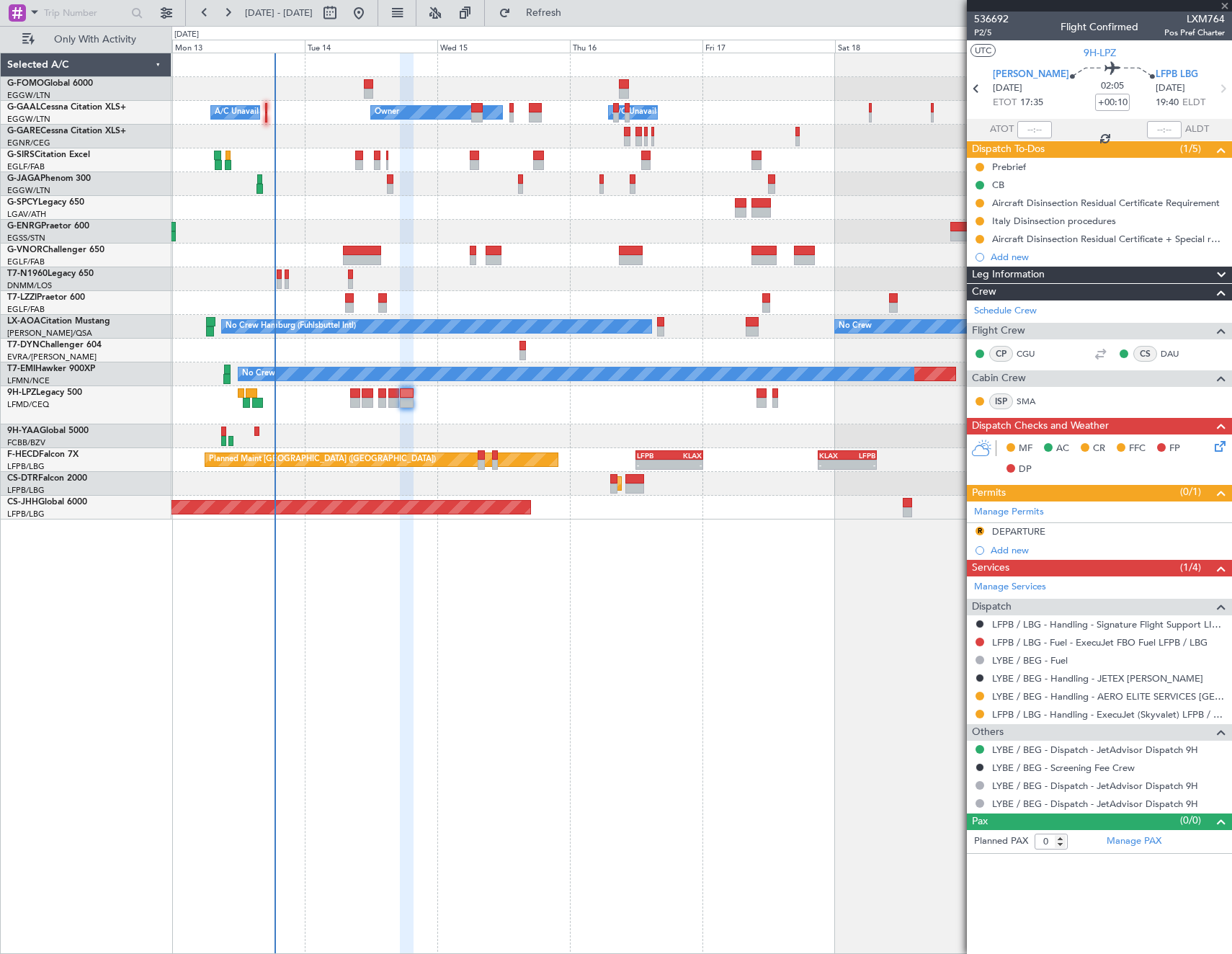
type input "+00:05"
type input "1"
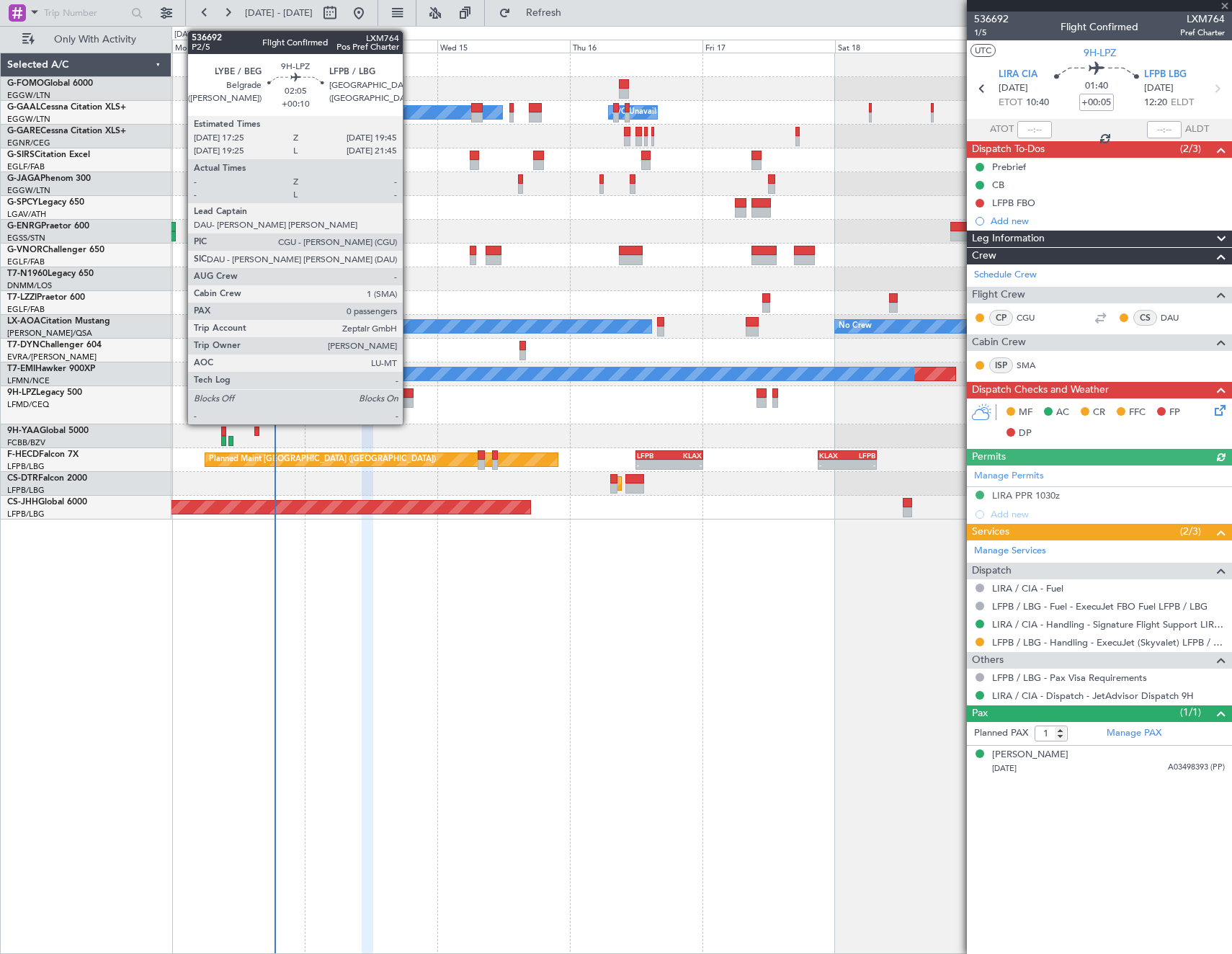
click at [409, 398] on div at bounding box center [406, 403] width 13 height 10
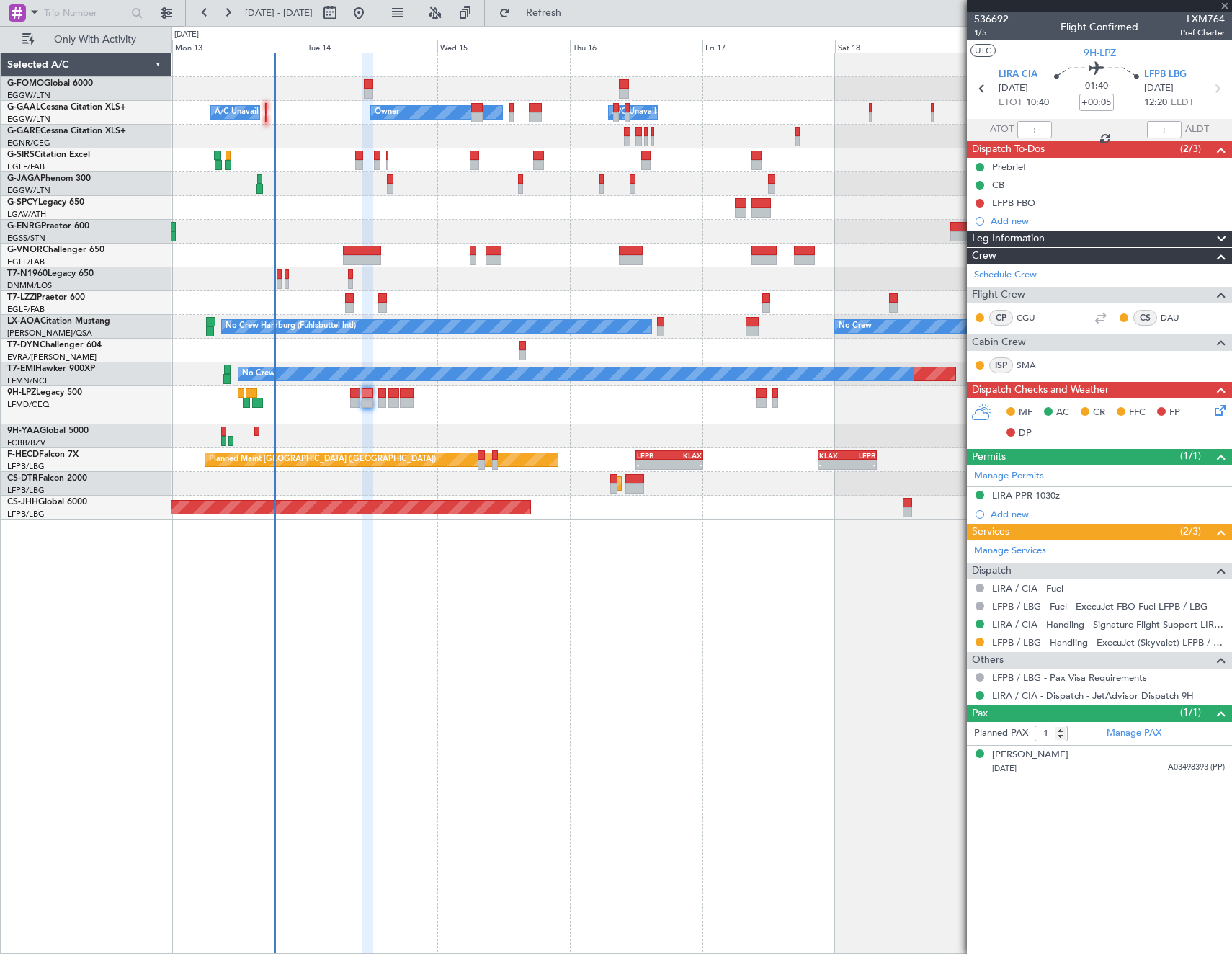
type input "+00:10"
type input "0"
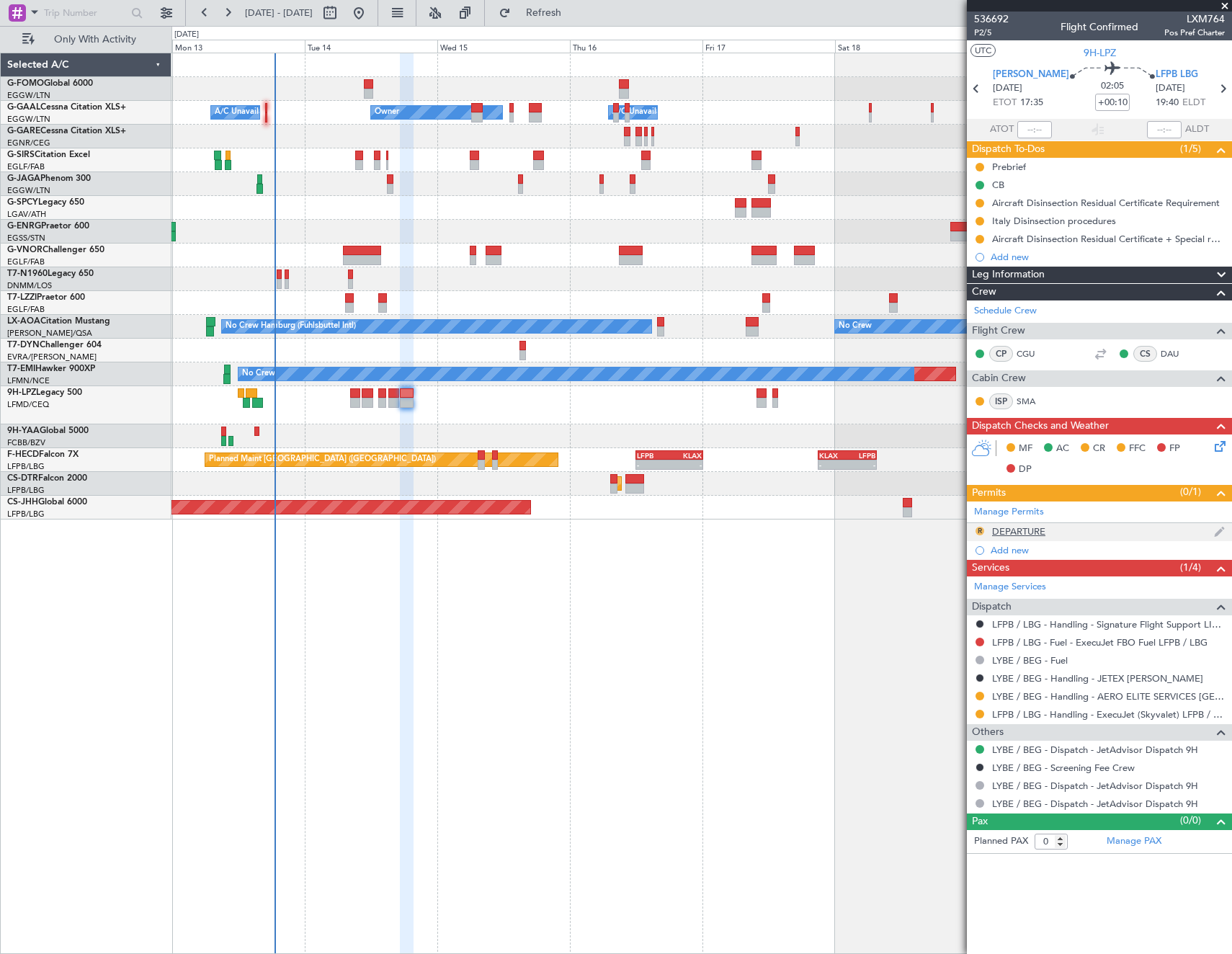
click at [981, 526] on button "R" at bounding box center [979, 530] width 9 height 9
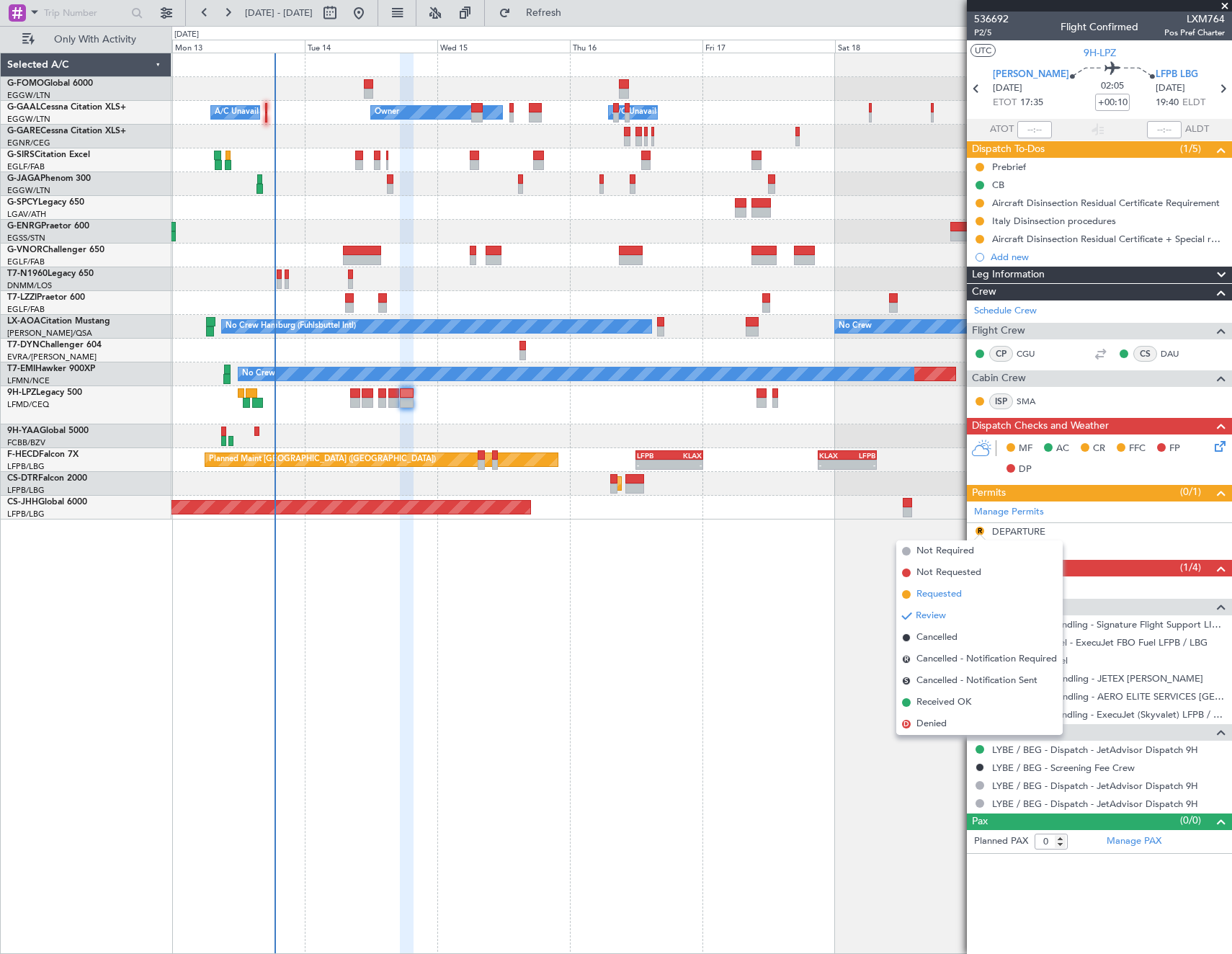
click at [960, 596] on span "Requested" at bounding box center [939, 594] width 45 height 15
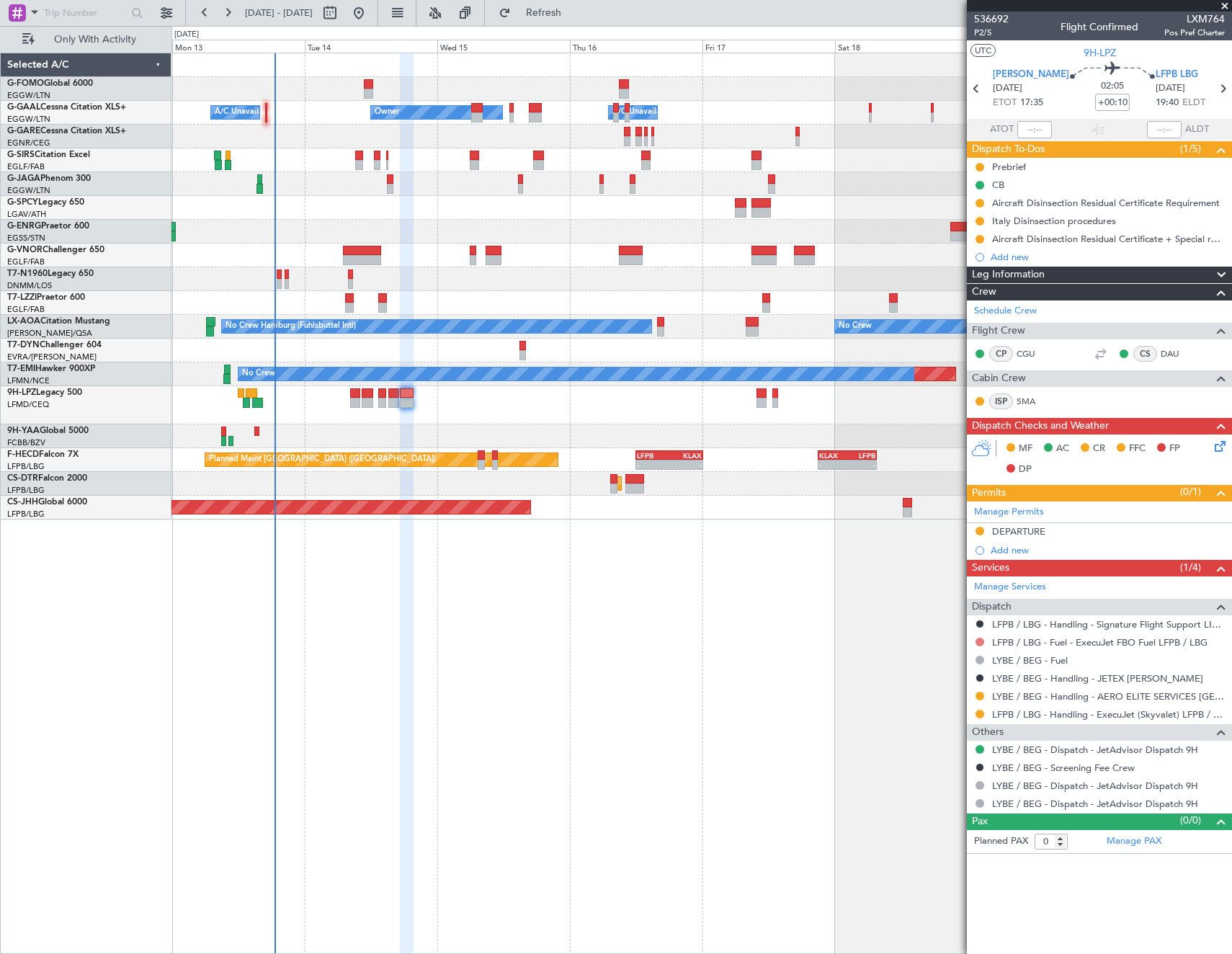
click at [981, 639] on button at bounding box center [979, 642] width 9 height 9
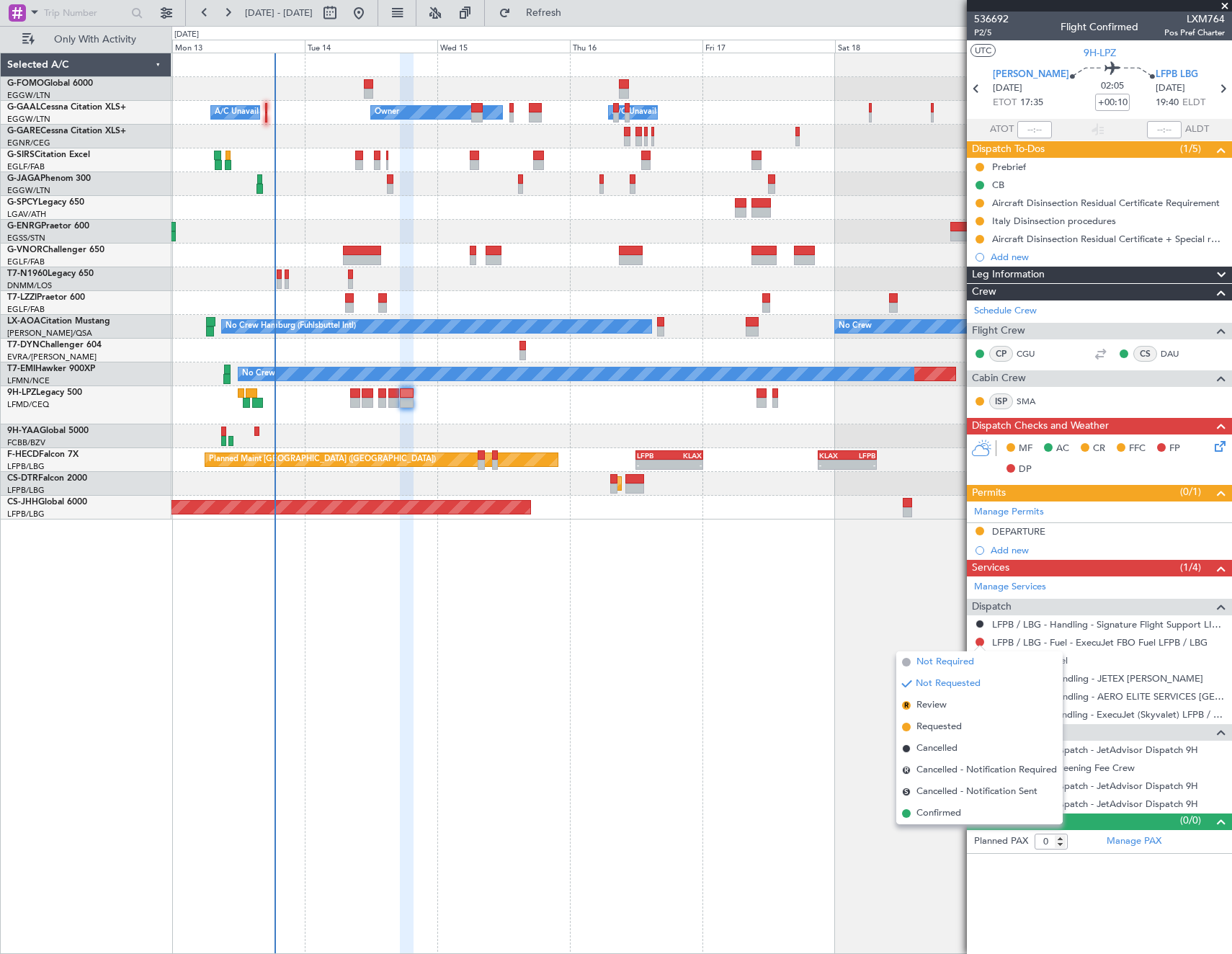
click at [930, 660] on span "Not Required" at bounding box center [945, 662] width 57 height 15
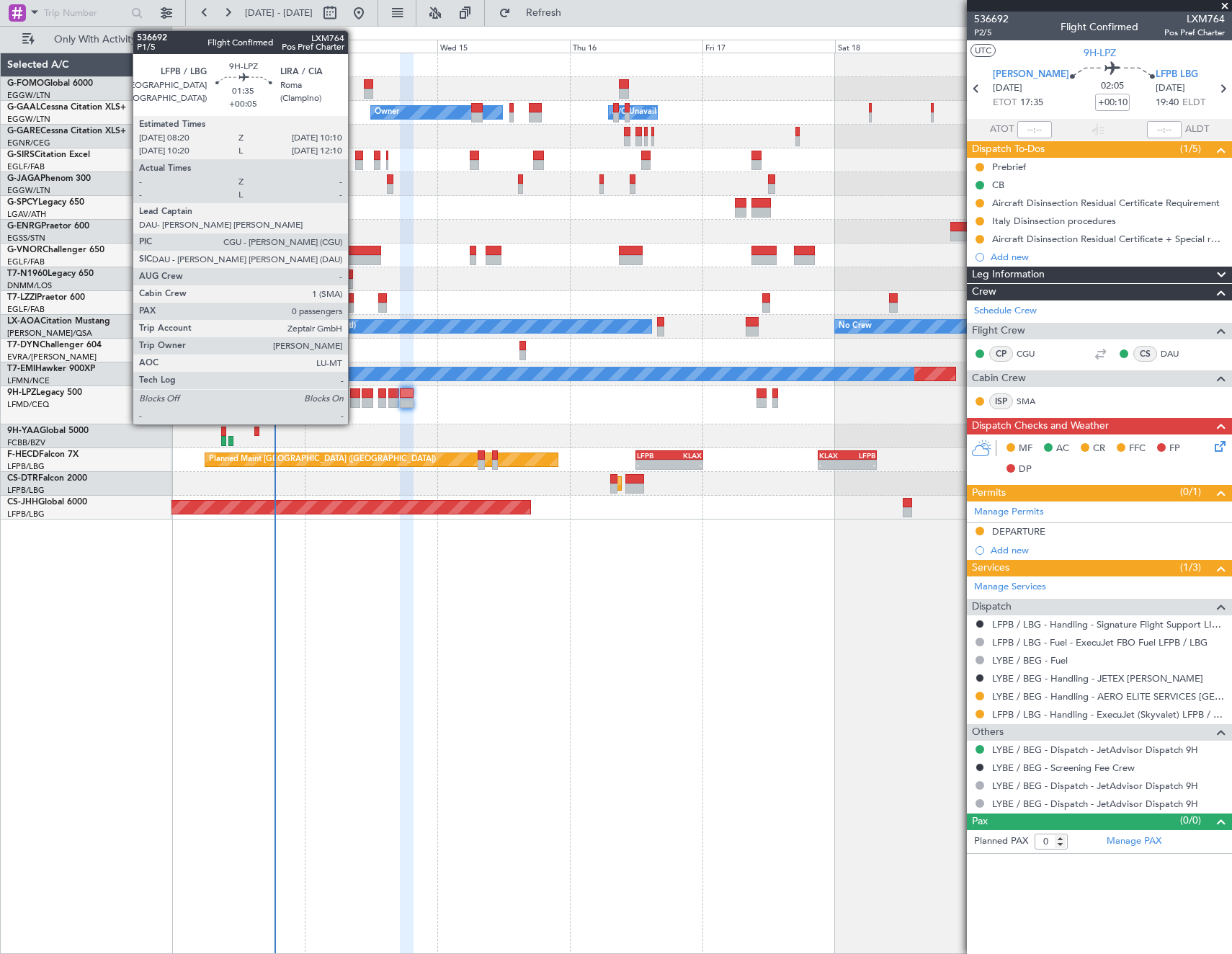
click at [354, 400] on div at bounding box center [355, 403] width 10 height 10
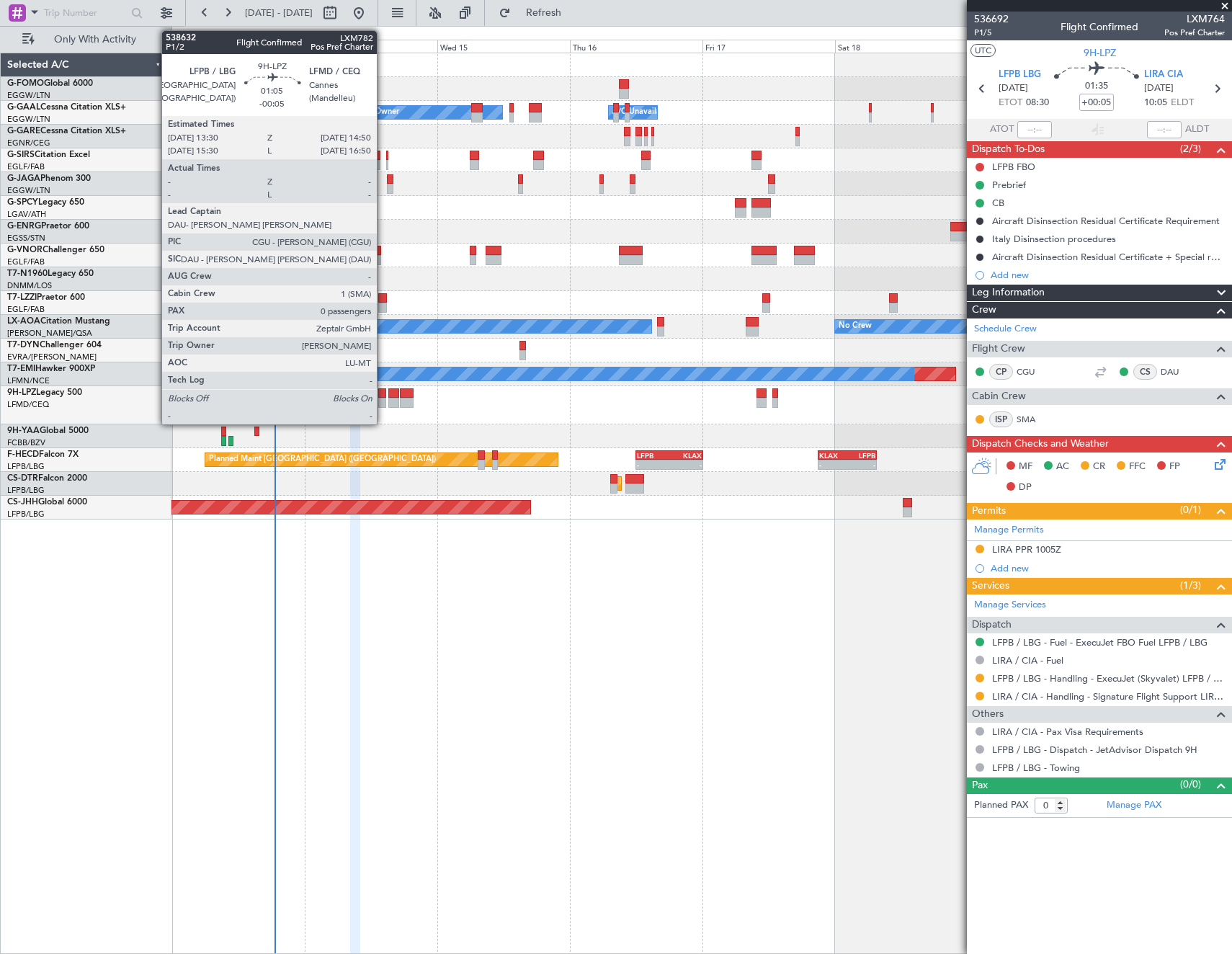
click at [383, 396] on div at bounding box center [383, 393] width 8 height 10
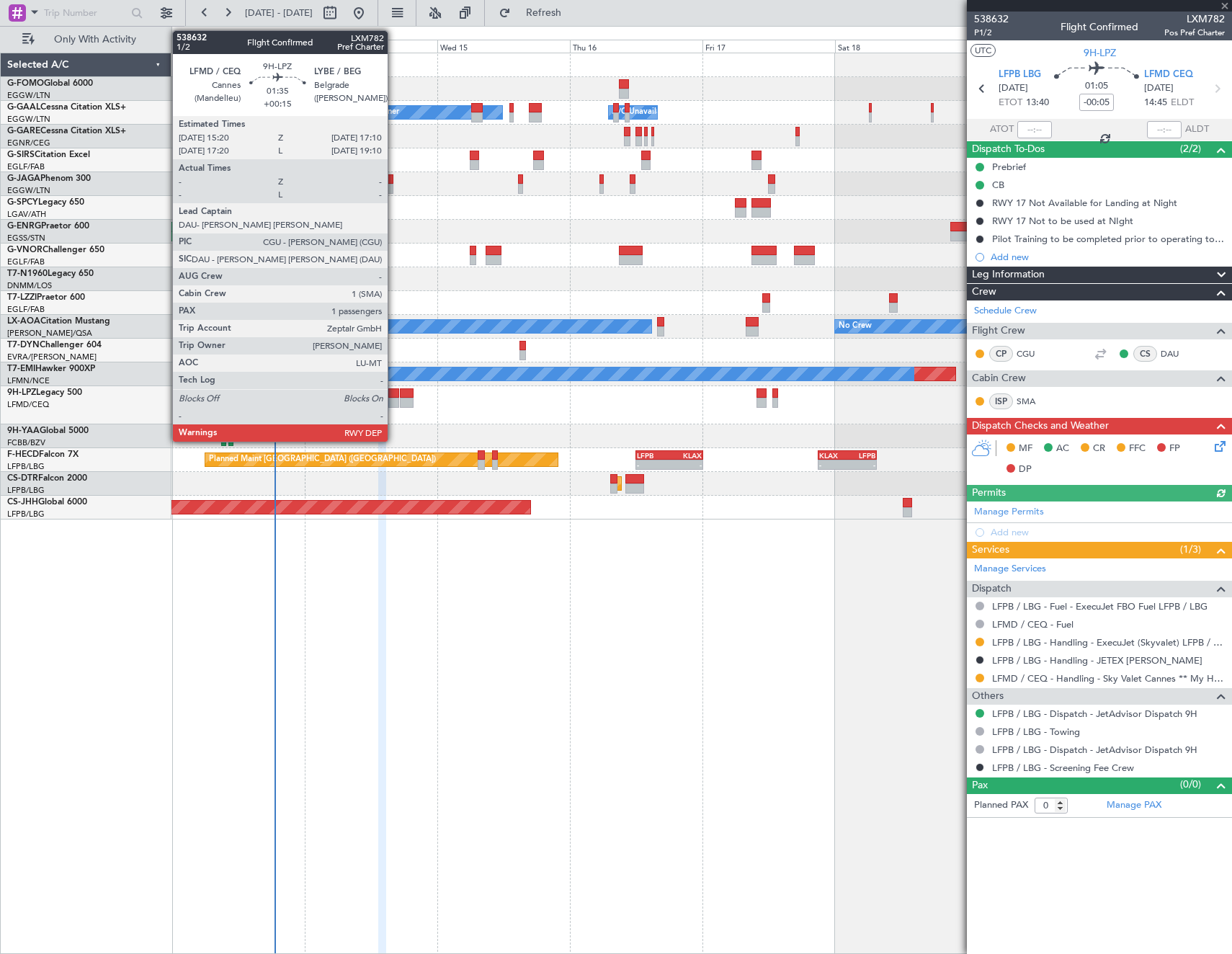
click at [394, 395] on div at bounding box center [393, 393] width 10 height 10
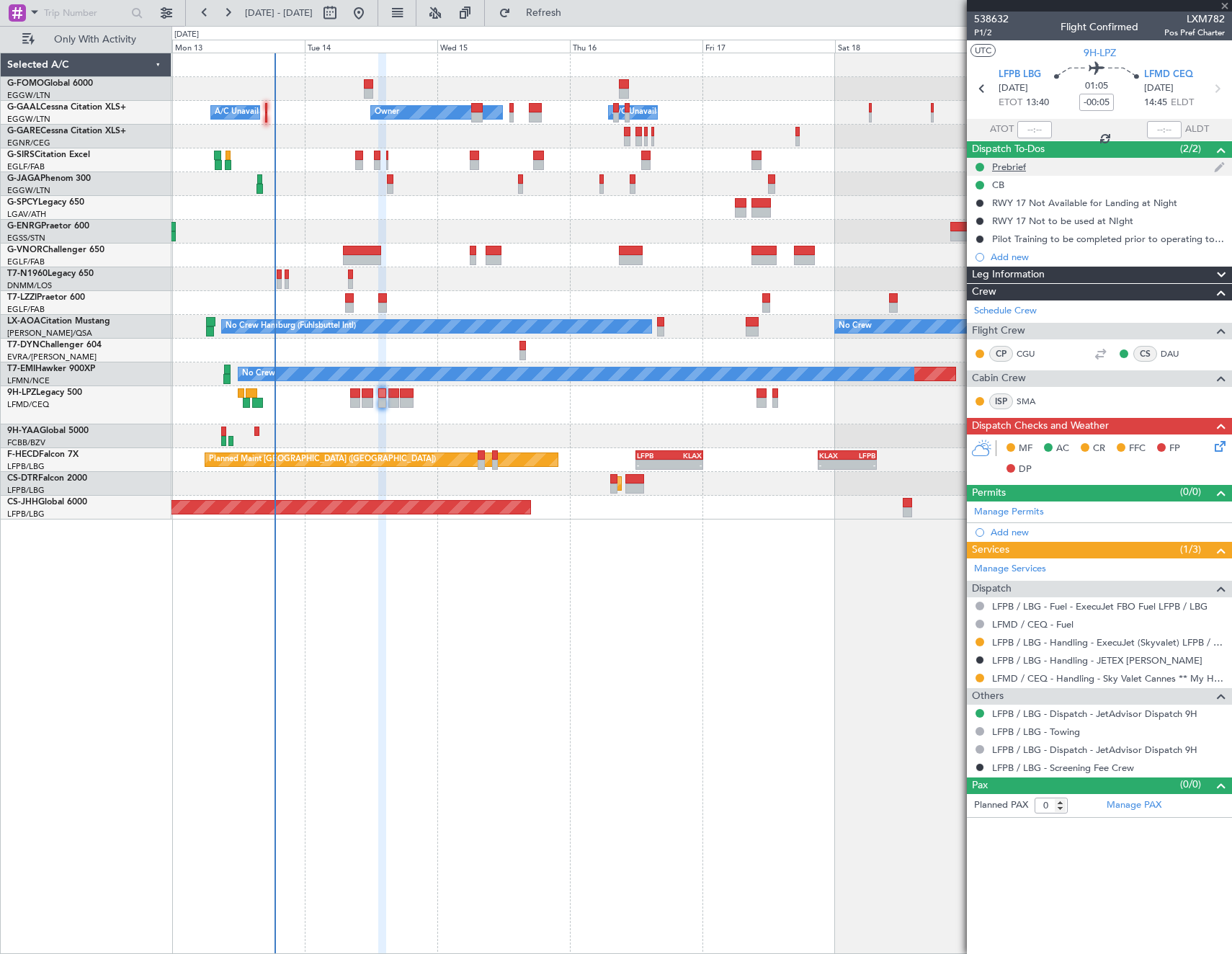
type input "+00:15"
type input "1"
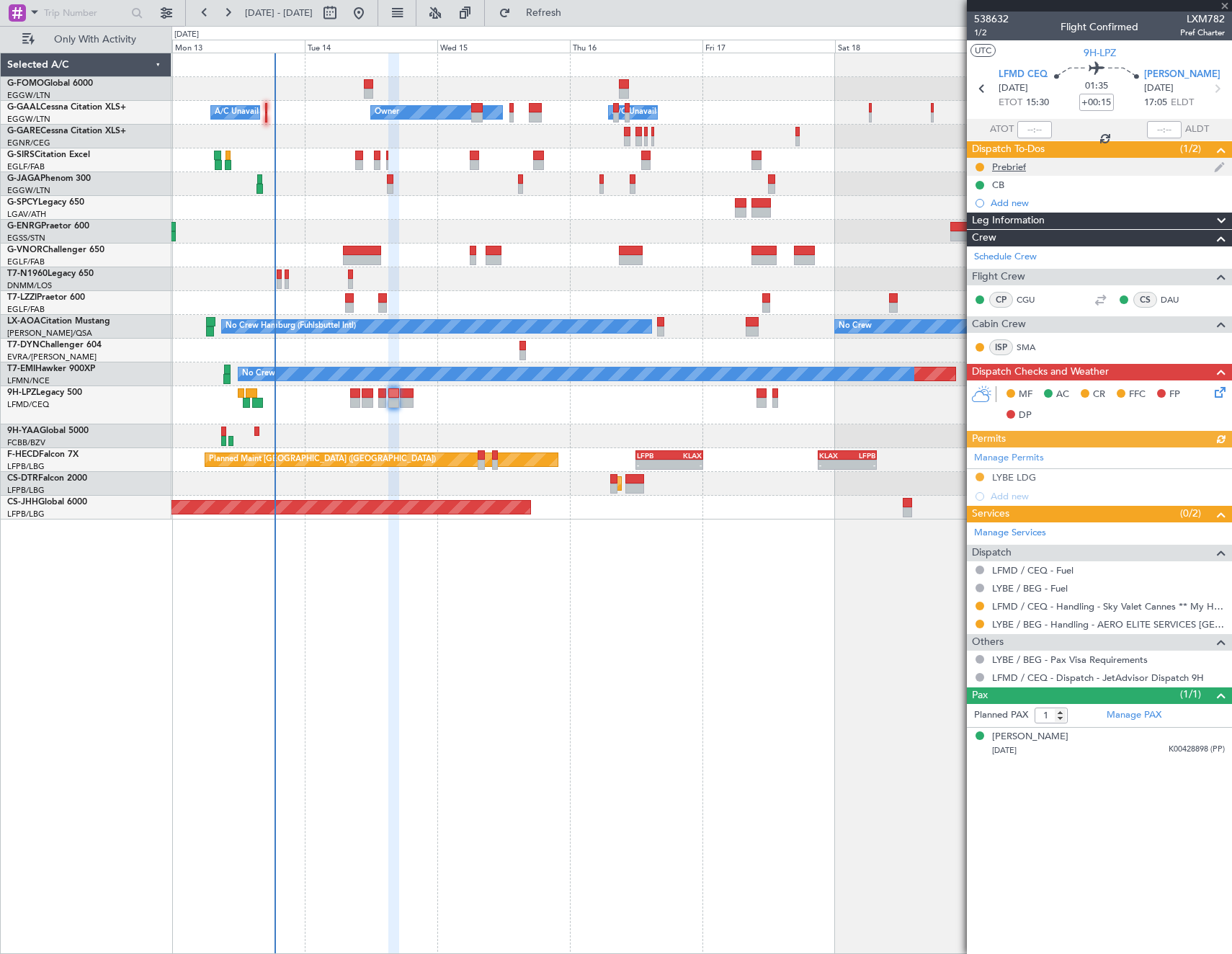
click at [1016, 171] on div "Prebrief" at bounding box center [1009, 166] width 34 height 12
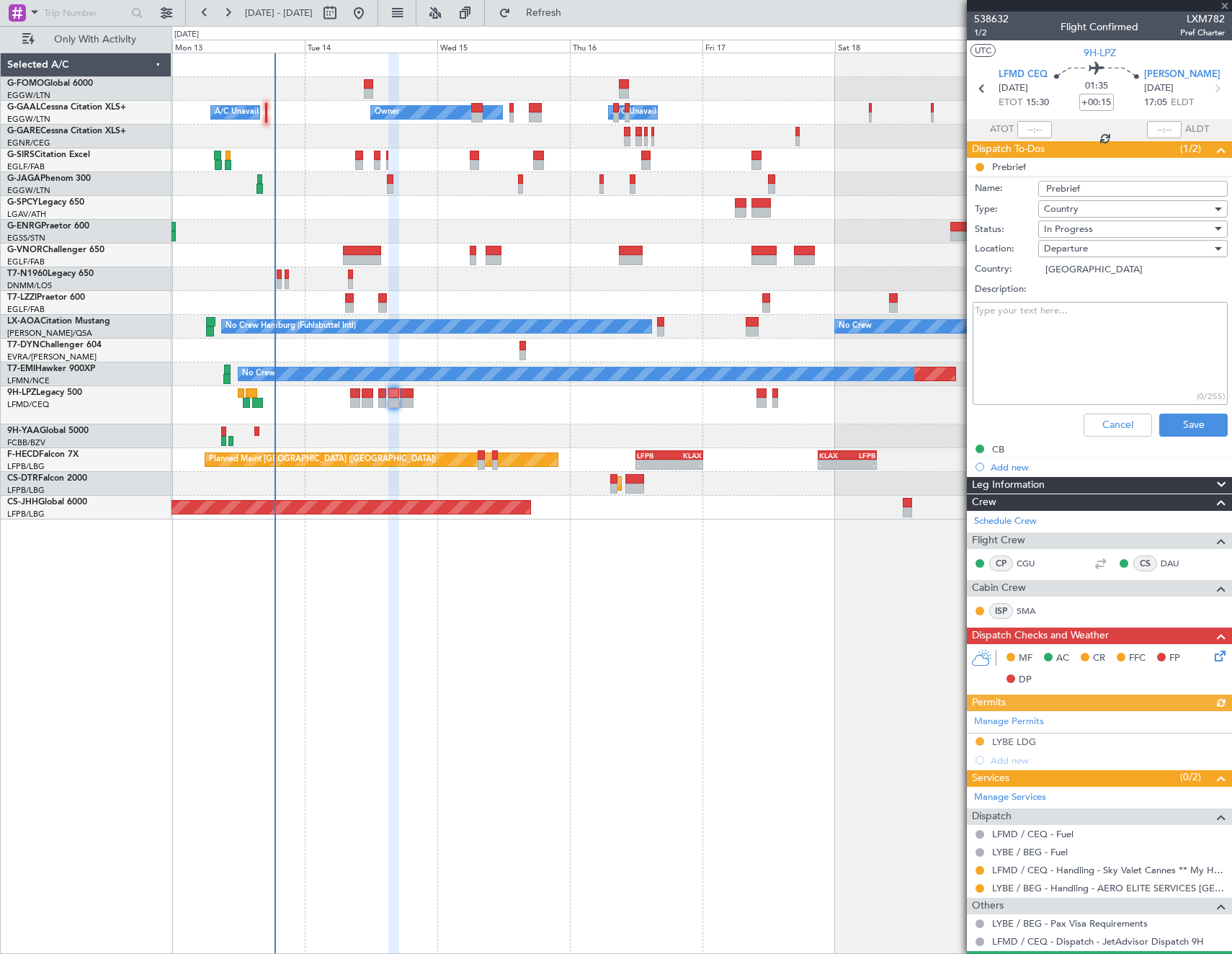
click at [1054, 326] on textarea "Description:" at bounding box center [1100, 354] width 255 height 103
type textarea "remaining"
click at [1095, 232] on div "In Progress" at bounding box center [1128, 228] width 168 height 22
click at [1096, 297] on span "Completed" at bounding box center [1125, 301] width 169 height 22
click at [1170, 435] on button "Save" at bounding box center [1193, 425] width 69 height 23
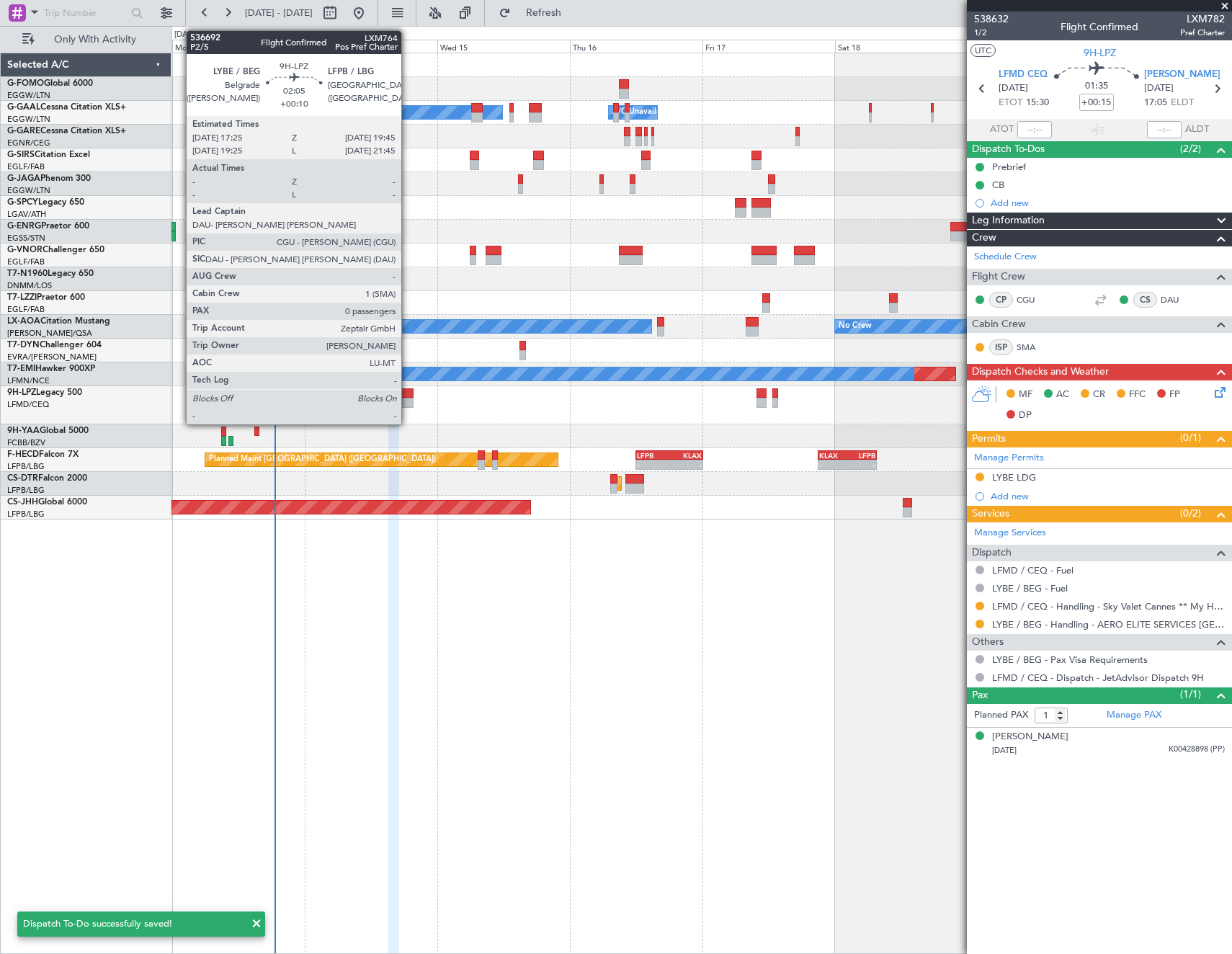
click at [408, 399] on div at bounding box center [406, 403] width 13 height 10
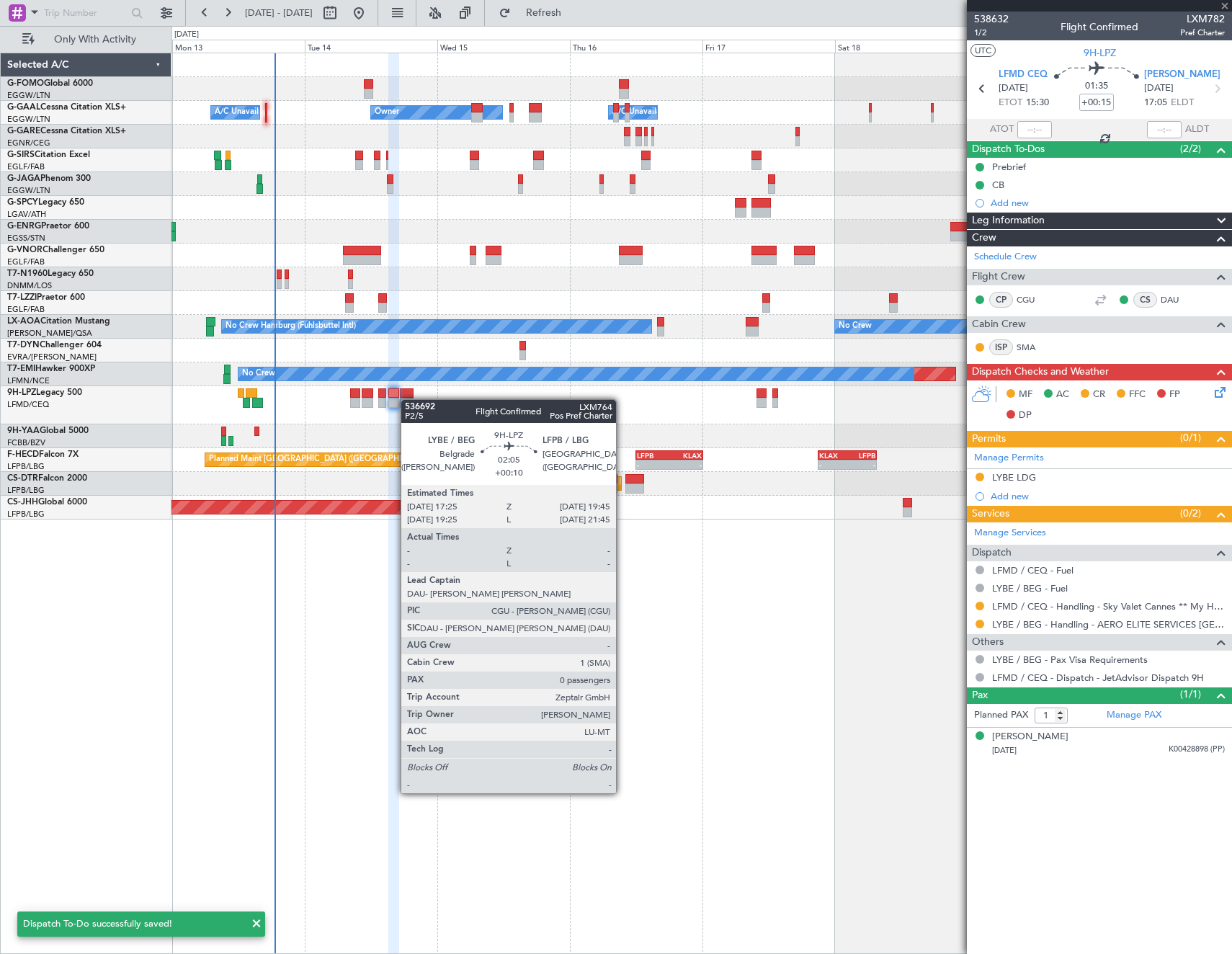
type input "+00:10"
type input "0"
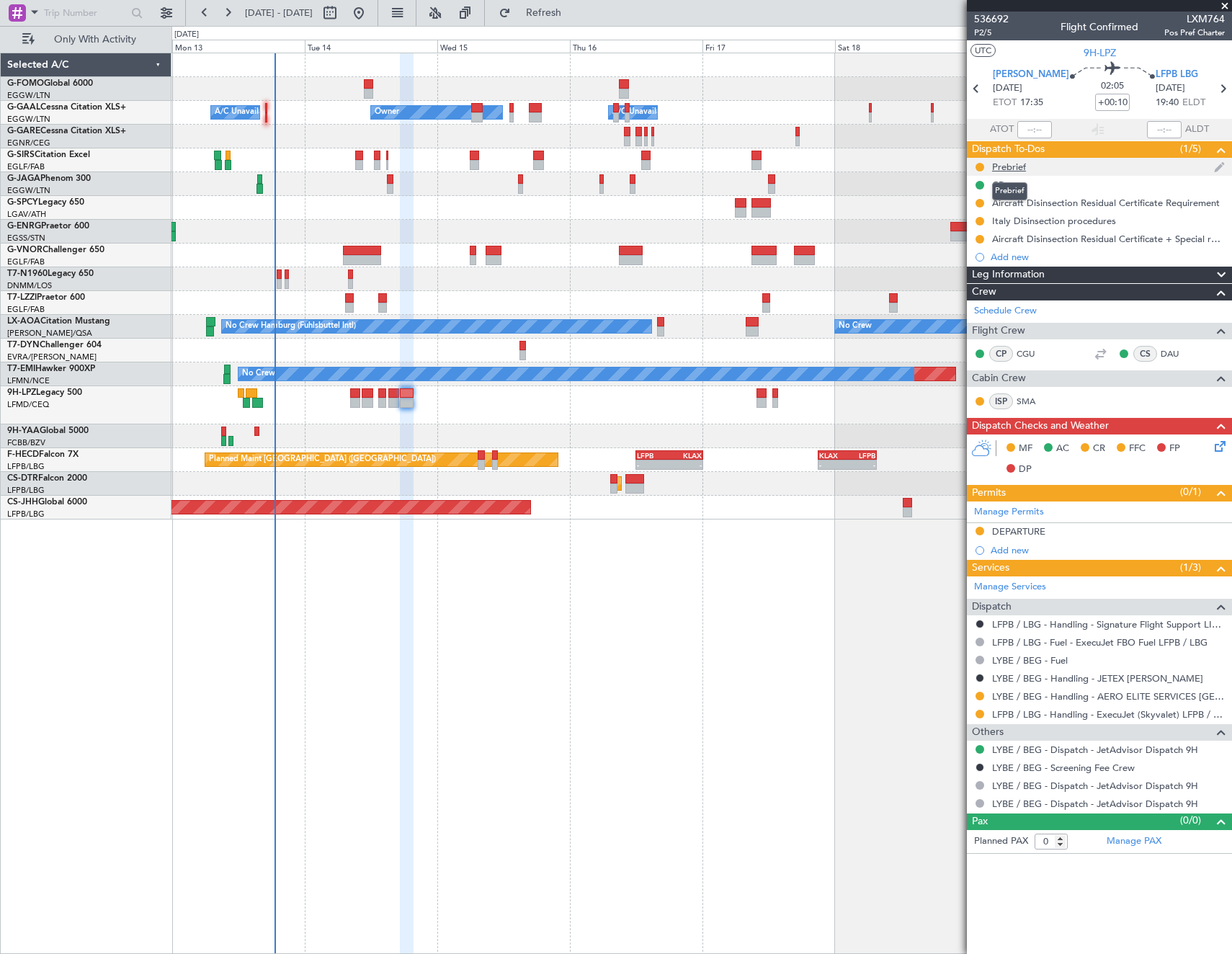
click at [1022, 167] on div "Prebrief" at bounding box center [1009, 166] width 34 height 12
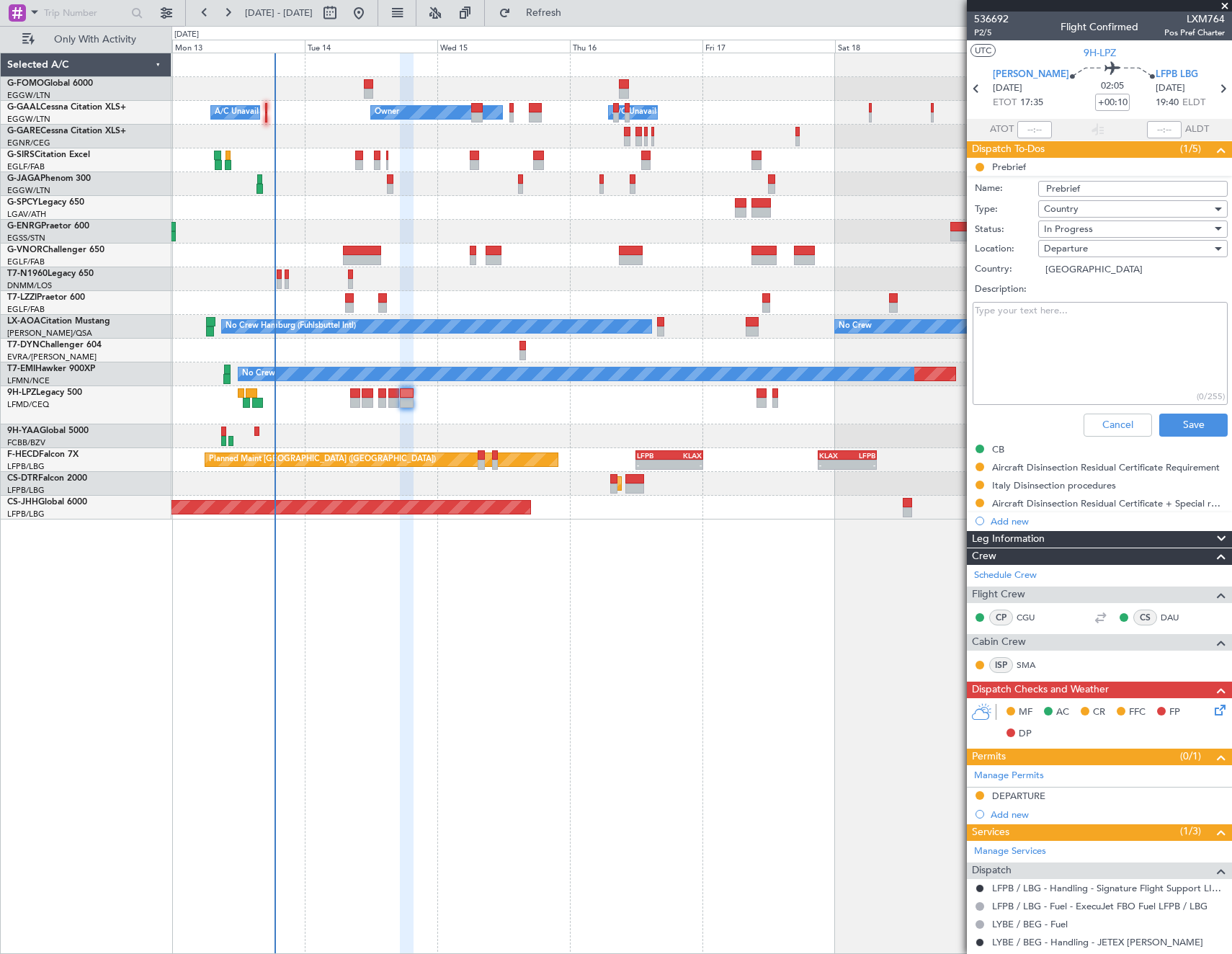
click at [1079, 355] on textarea "Description:" at bounding box center [1100, 354] width 255 height 103
type textarea "remaining"
click at [1067, 228] on span "In Progress" at bounding box center [1068, 229] width 49 height 13
click at [1075, 299] on span "Completed" at bounding box center [1125, 301] width 169 height 22
click at [1184, 424] on button "Save" at bounding box center [1193, 425] width 69 height 23
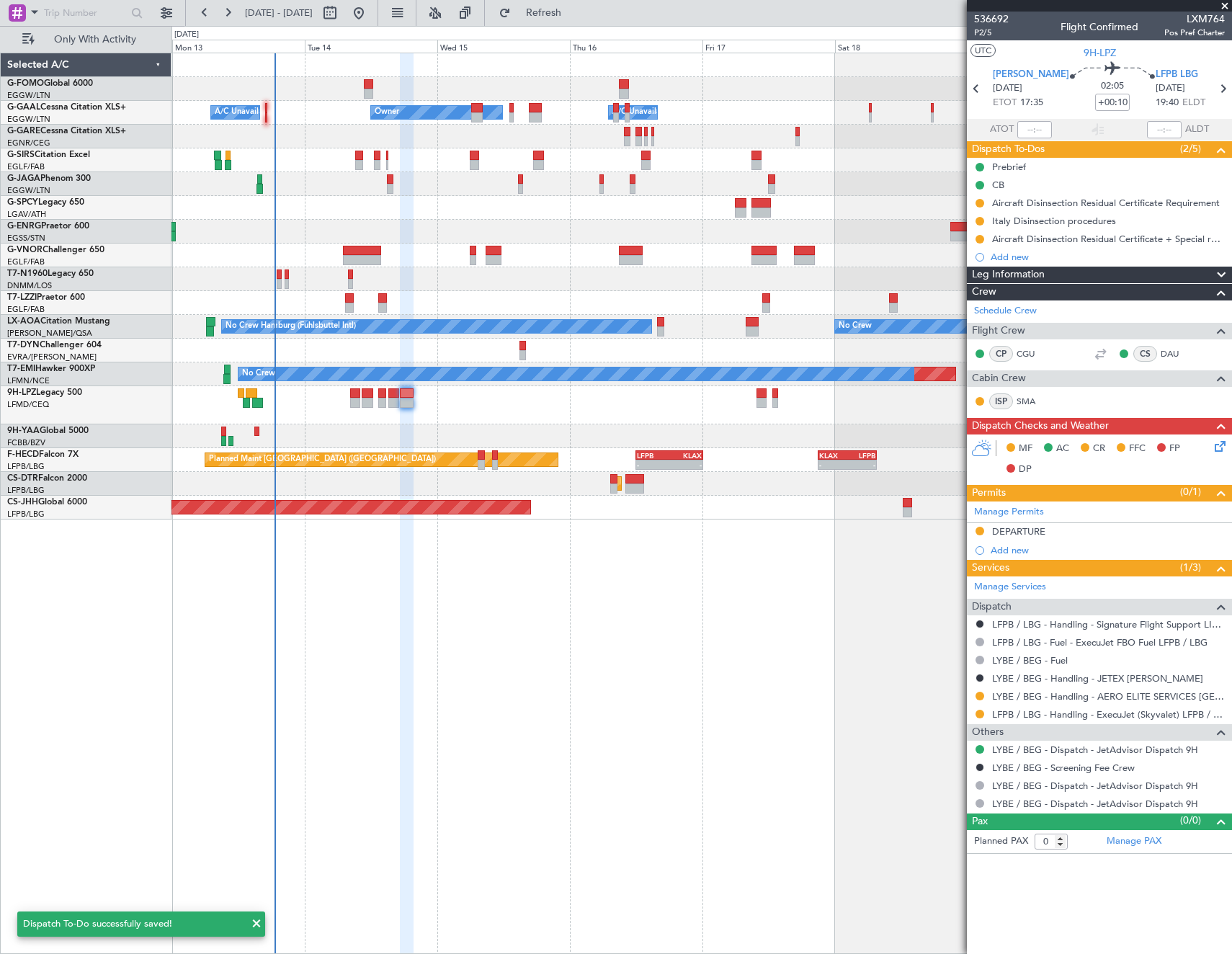
click at [1222, 445] on icon at bounding box center [1217, 444] width 11 height 11
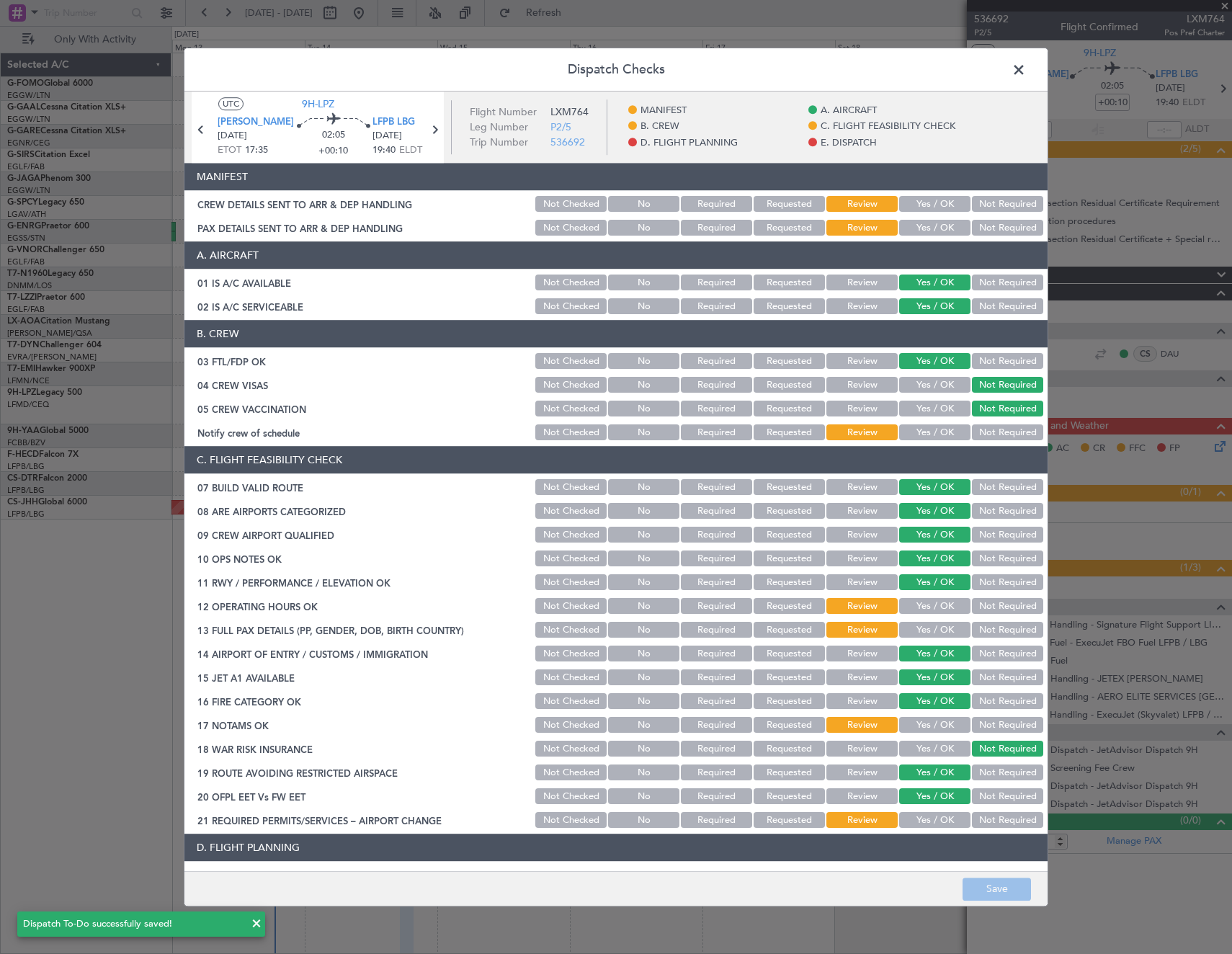
click at [934, 427] on button "Yes / OK" at bounding box center [935, 433] width 71 height 16
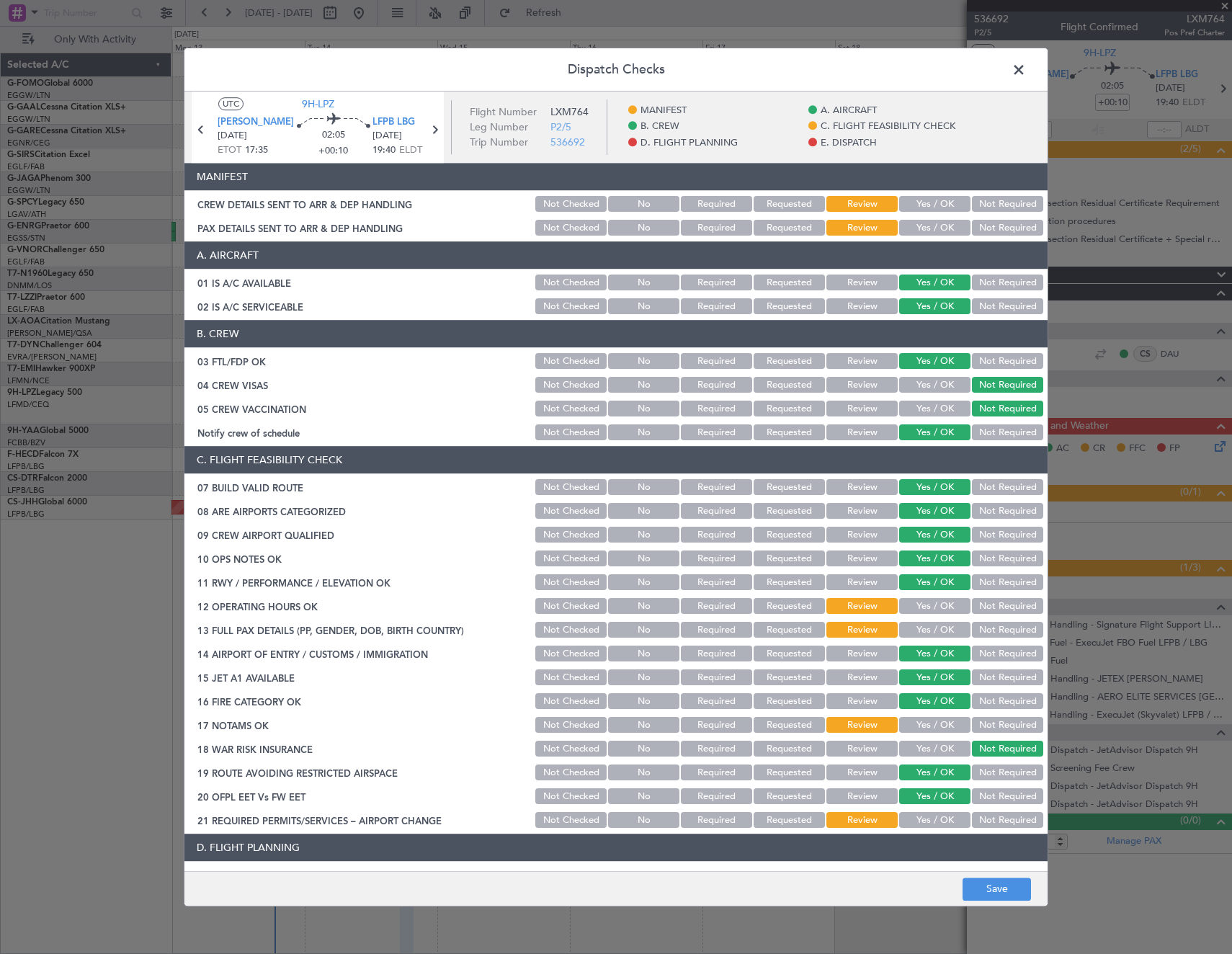
click at [928, 614] on div "Yes / OK" at bounding box center [933, 606] width 73 height 20
click at [932, 609] on button "Yes / OK" at bounding box center [935, 607] width 71 height 16
click at [1001, 628] on button "Not Required" at bounding box center [1008, 630] width 71 height 16
click at [928, 726] on button "Yes / OK" at bounding box center [935, 726] width 71 height 16
click at [921, 823] on button "Yes / OK" at bounding box center [935, 821] width 71 height 16
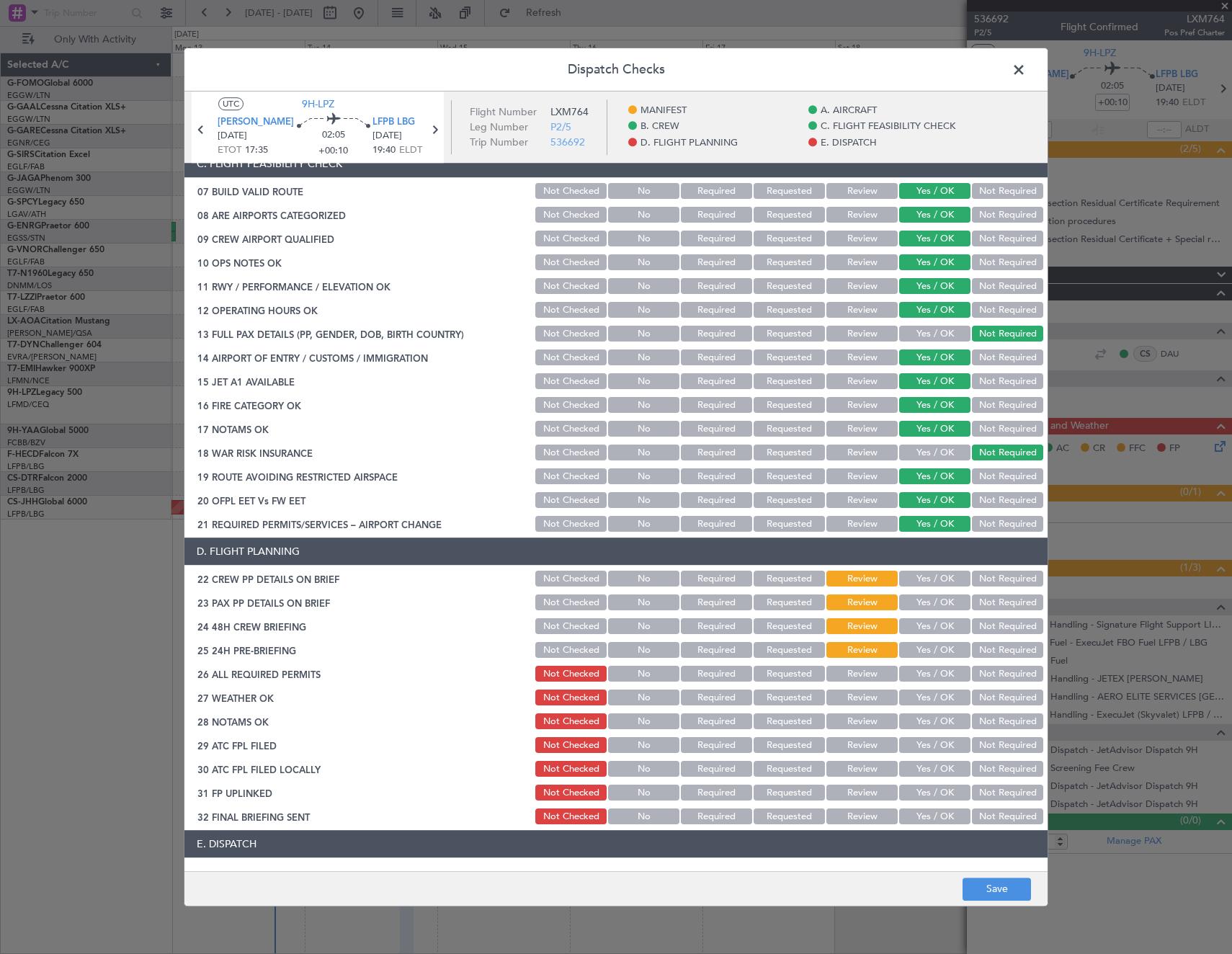
scroll to position [360, 0]
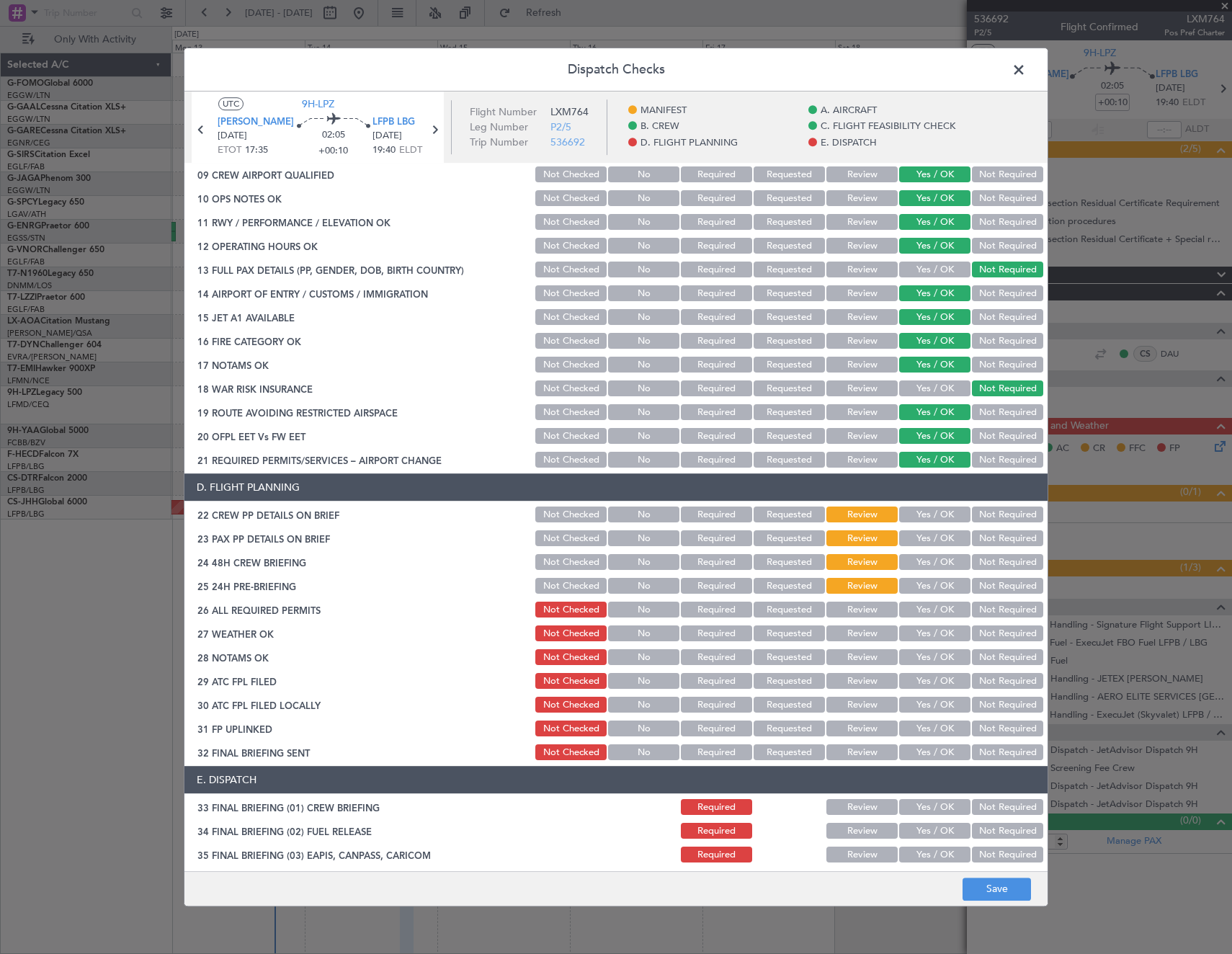
drag, startPoint x: 865, startPoint y: 609, endPoint x: 900, endPoint y: 592, distance: 38.9
click at [865, 609] on button "Review" at bounding box center [862, 610] width 71 height 16
click at [911, 583] on button "Yes / OK" at bounding box center [935, 587] width 71 height 16
click at [921, 559] on button "Yes / OK" at bounding box center [935, 563] width 71 height 16
click at [921, 537] on button "Yes / OK" at bounding box center [935, 539] width 71 height 16
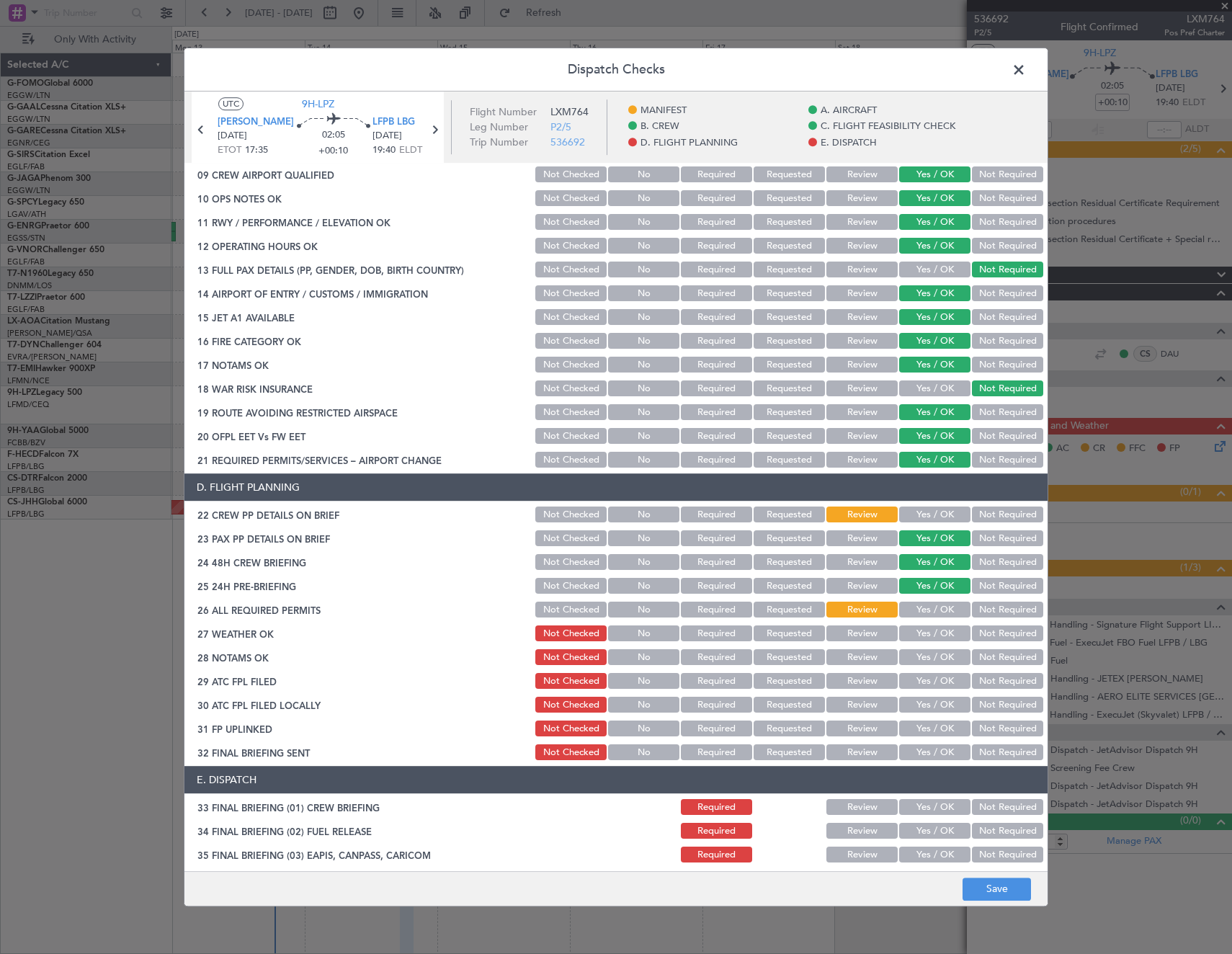
click at [922, 513] on button "Yes / OK" at bounding box center [935, 515] width 71 height 16
click at [988, 892] on button "Save" at bounding box center [996, 889] width 69 height 23
click at [1026, 68] on span at bounding box center [1026, 73] width 0 height 29
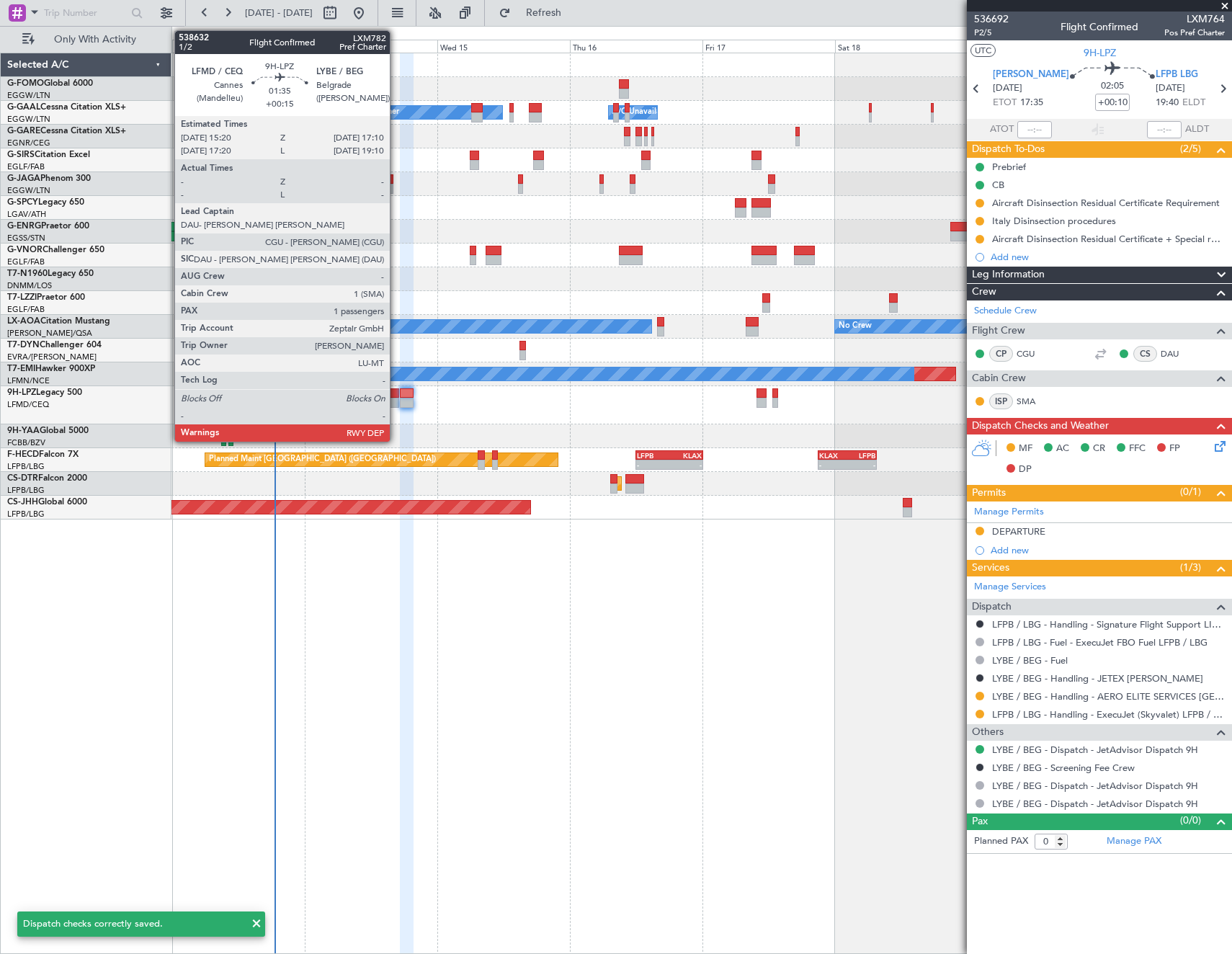
click at [396, 405] on div at bounding box center [393, 403] width 10 height 10
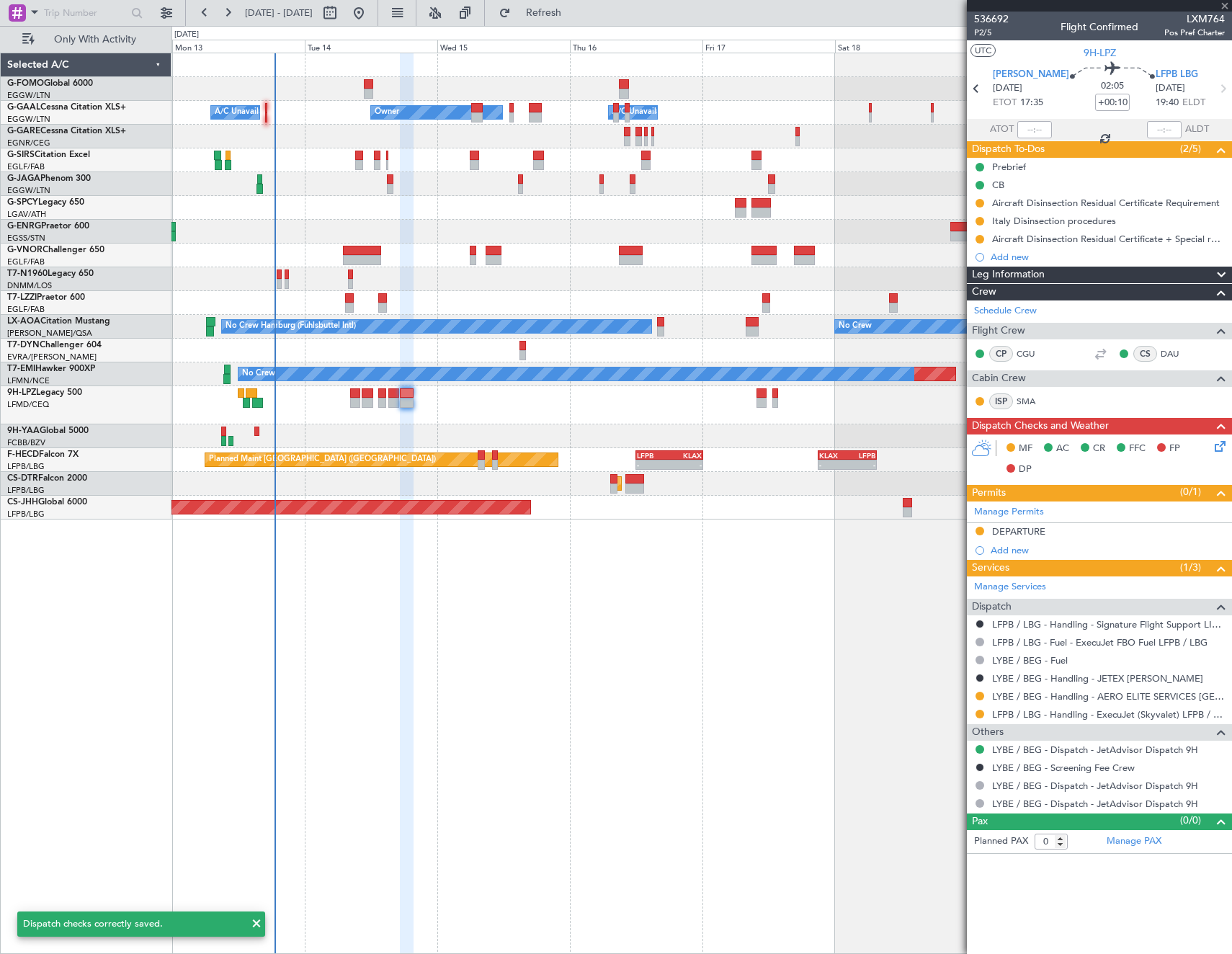
type input "+00:15"
type input "1"
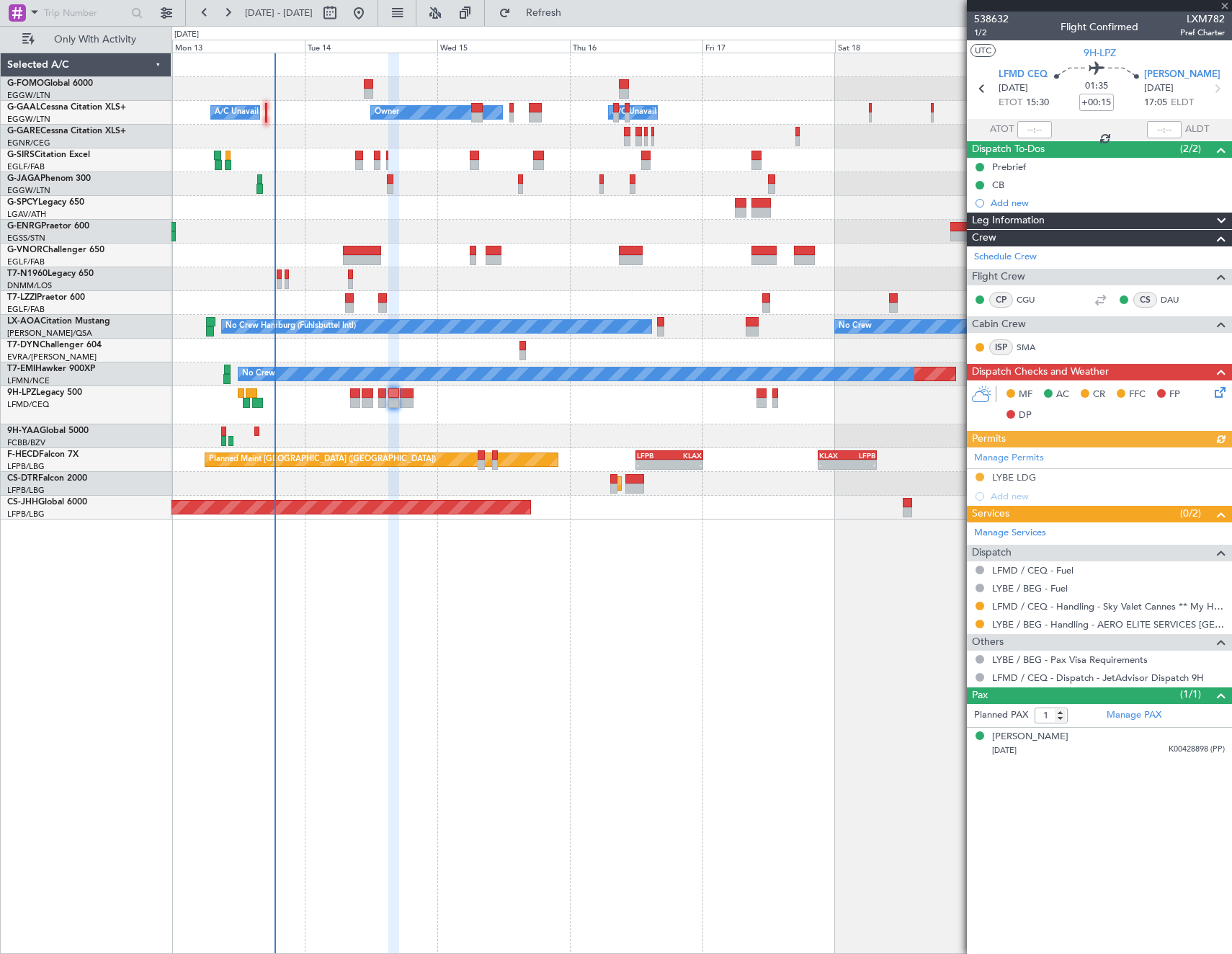
click at [1216, 394] on icon at bounding box center [1217, 390] width 11 height 11
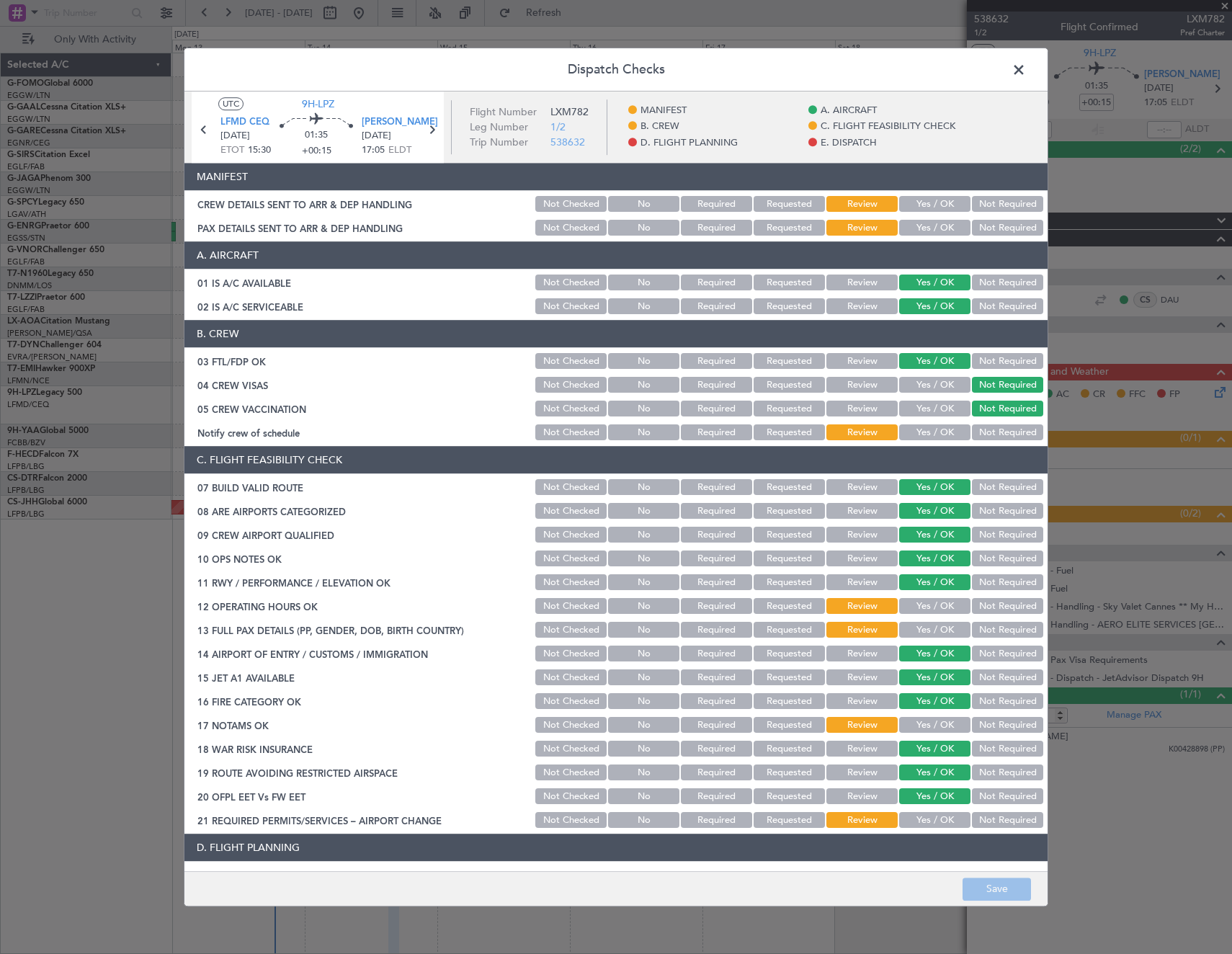
click at [921, 433] on button "Yes / OK" at bounding box center [935, 433] width 71 height 16
drag, startPoint x: 930, startPoint y: 603, endPoint x: 928, endPoint y: 632, distance: 29.1
click at [930, 605] on button "Yes / OK" at bounding box center [935, 607] width 71 height 16
click at [927, 632] on button "Yes / OK" at bounding box center [935, 630] width 71 height 16
click at [921, 727] on button "Yes / OK" at bounding box center [935, 726] width 71 height 16
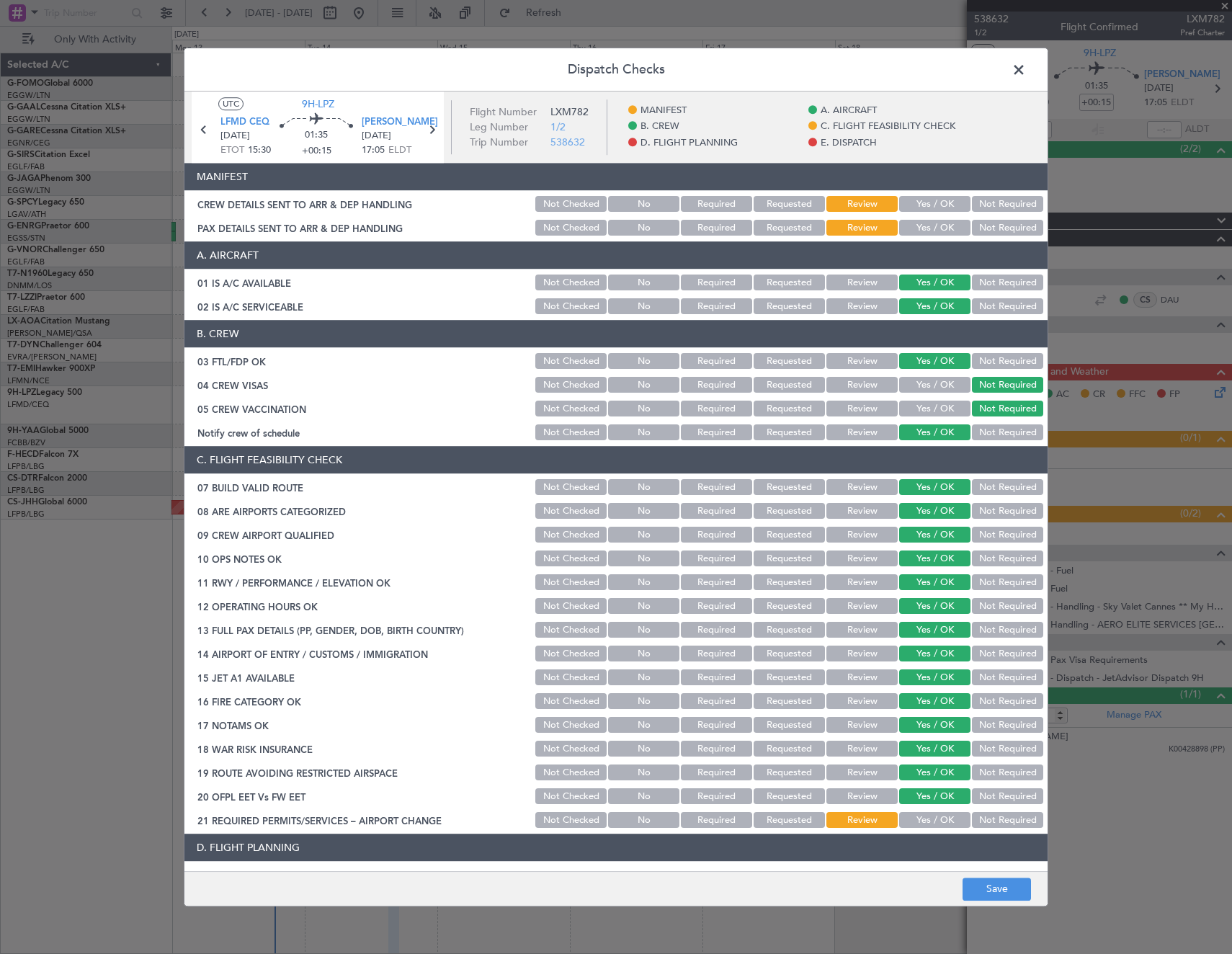
drag, startPoint x: 932, startPoint y: 820, endPoint x: 934, endPoint y: 771, distance: 49.0
click at [932, 820] on button "Yes / OK" at bounding box center [935, 821] width 71 height 16
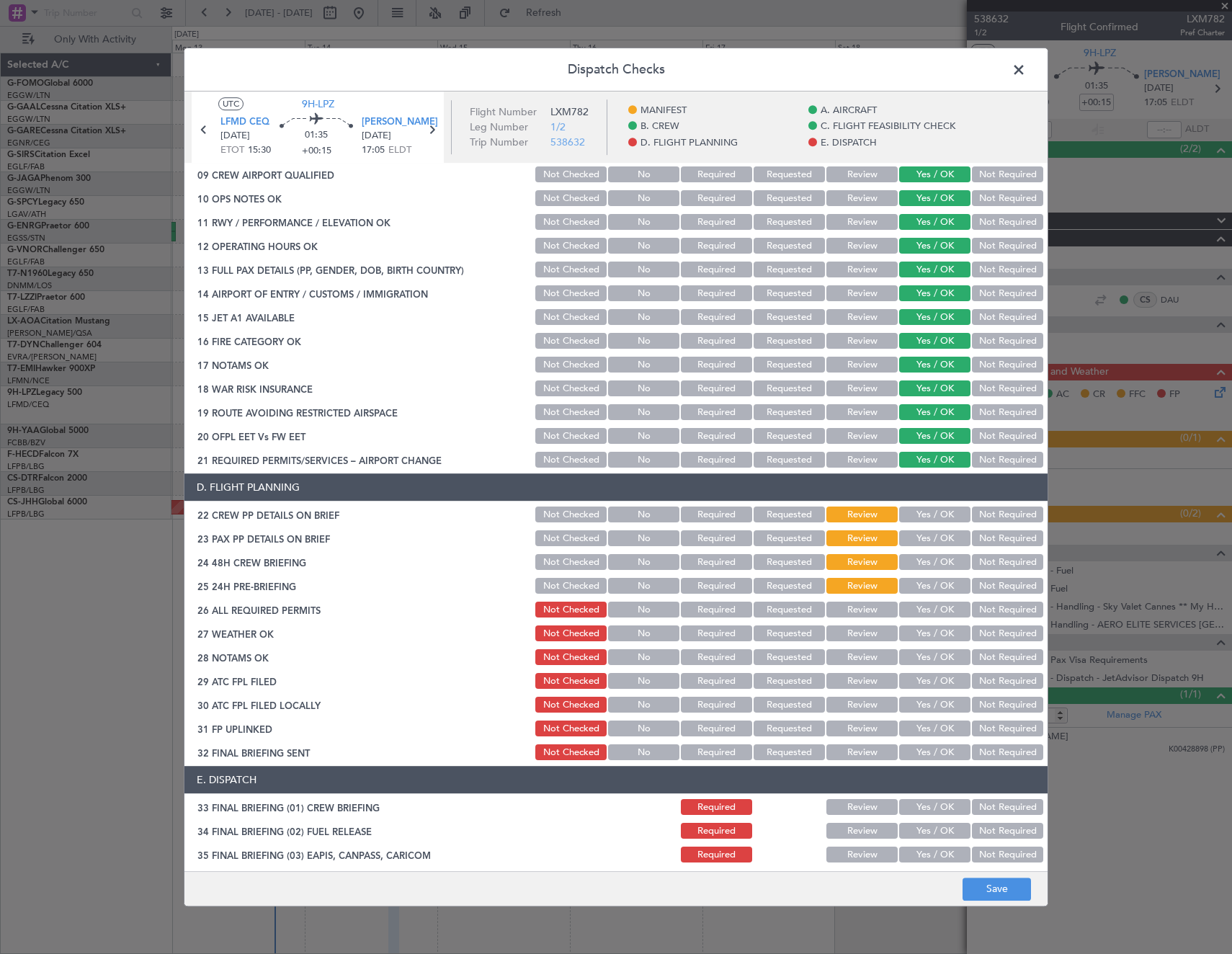
drag, startPoint x: 861, startPoint y: 606, endPoint x: 932, endPoint y: 586, distance: 73.8
click at [865, 605] on button "Review" at bounding box center [862, 610] width 71 height 16
drag, startPoint x: 932, startPoint y: 586, endPoint x: 931, endPoint y: 570, distance: 16.0
click at [932, 579] on button "Yes / OK" at bounding box center [935, 587] width 71 height 16
drag, startPoint x: 930, startPoint y: 566, endPoint x: 927, endPoint y: 554, distance: 12.4
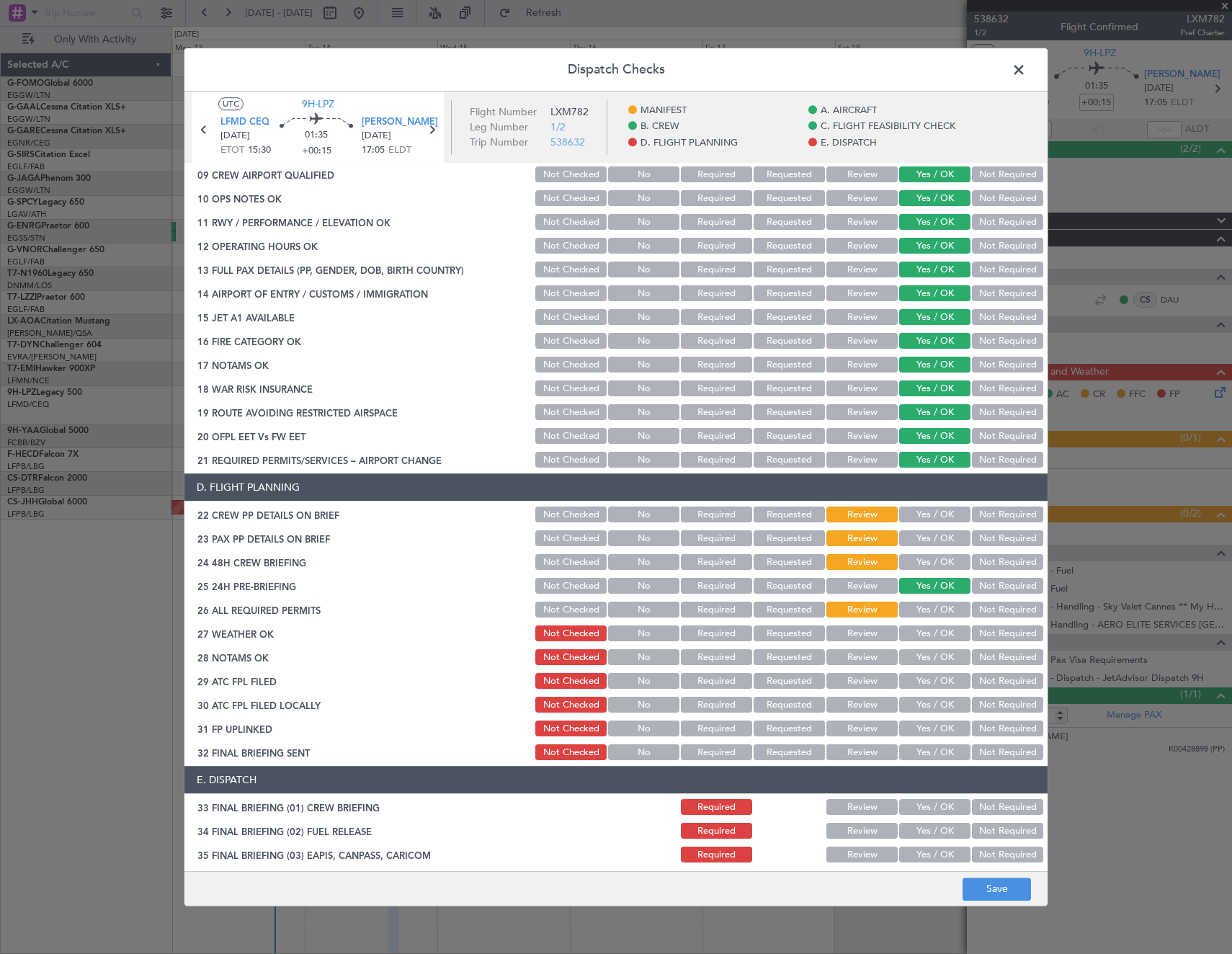
click at [929, 563] on button "Yes / OK" at bounding box center [935, 563] width 71 height 16
click at [921, 541] on button "Yes / OK" at bounding box center [935, 539] width 71 height 16
click at [916, 517] on button "Yes / OK" at bounding box center [935, 515] width 71 height 16
click at [999, 890] on button "Save" at bounding box center [996, 889] width 69 height 23
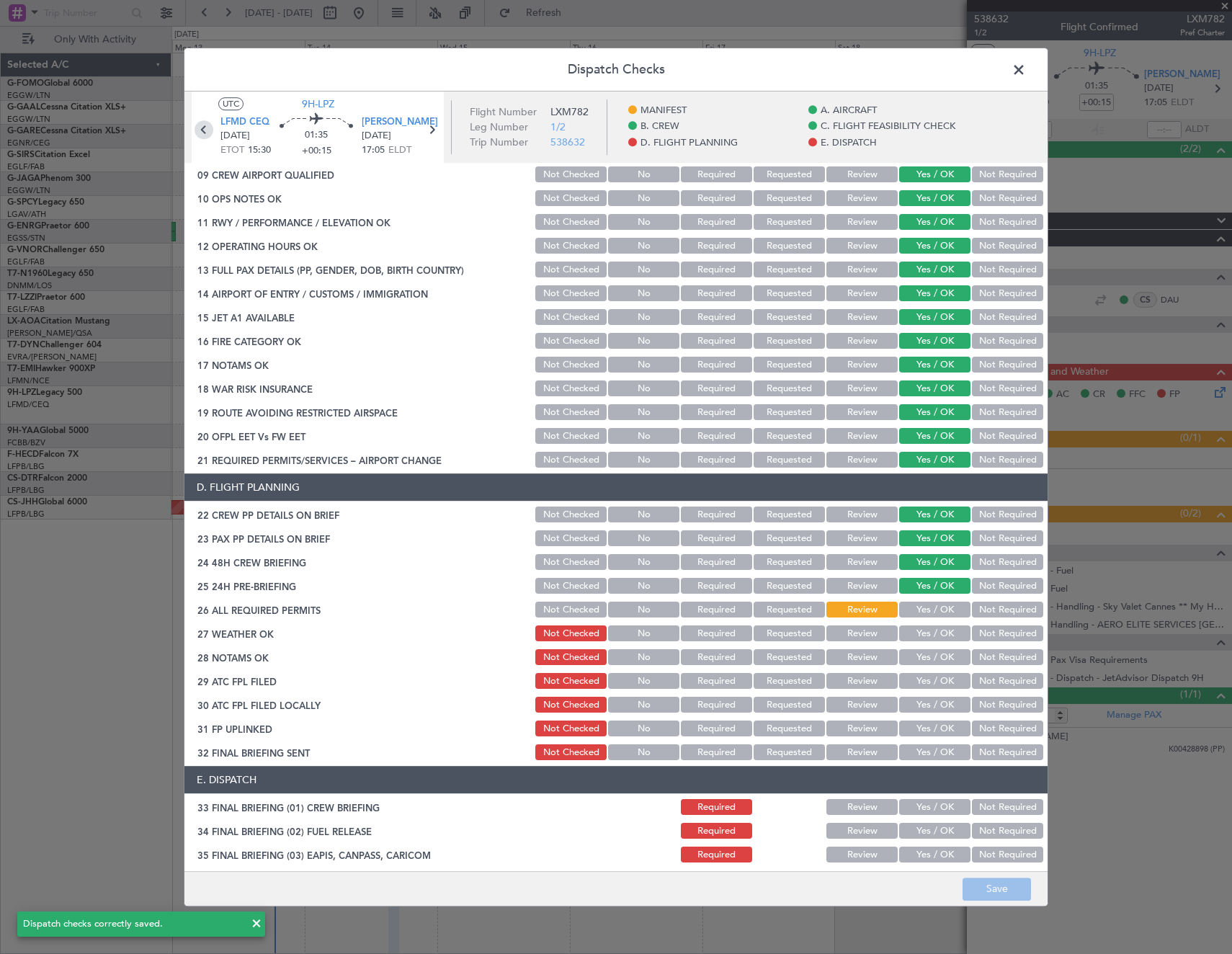
click at [197, 132] on icon at bounding box center [203, 129] width 19 height 19
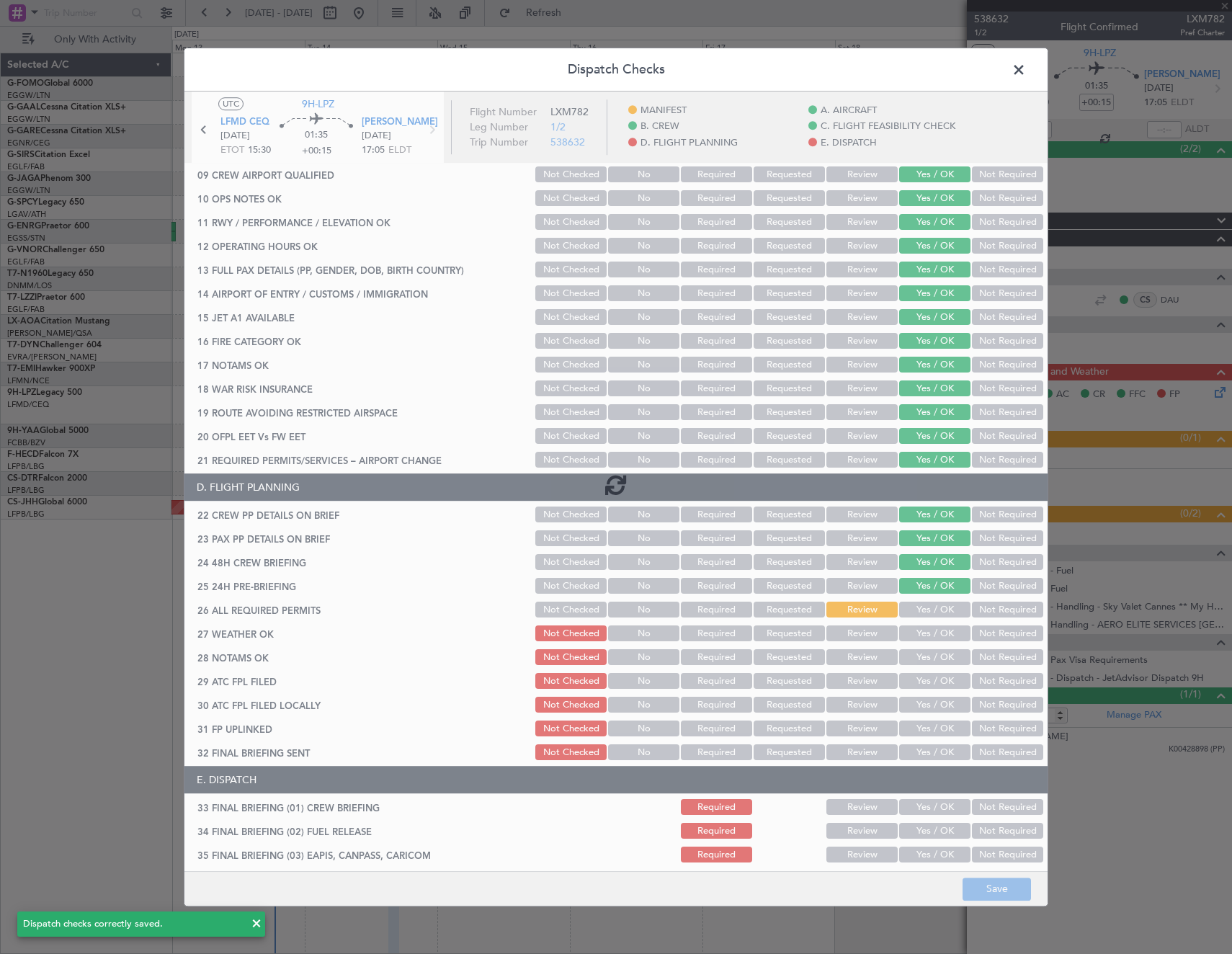
type input "-00:05"
type input "0"
type input "-00:05"
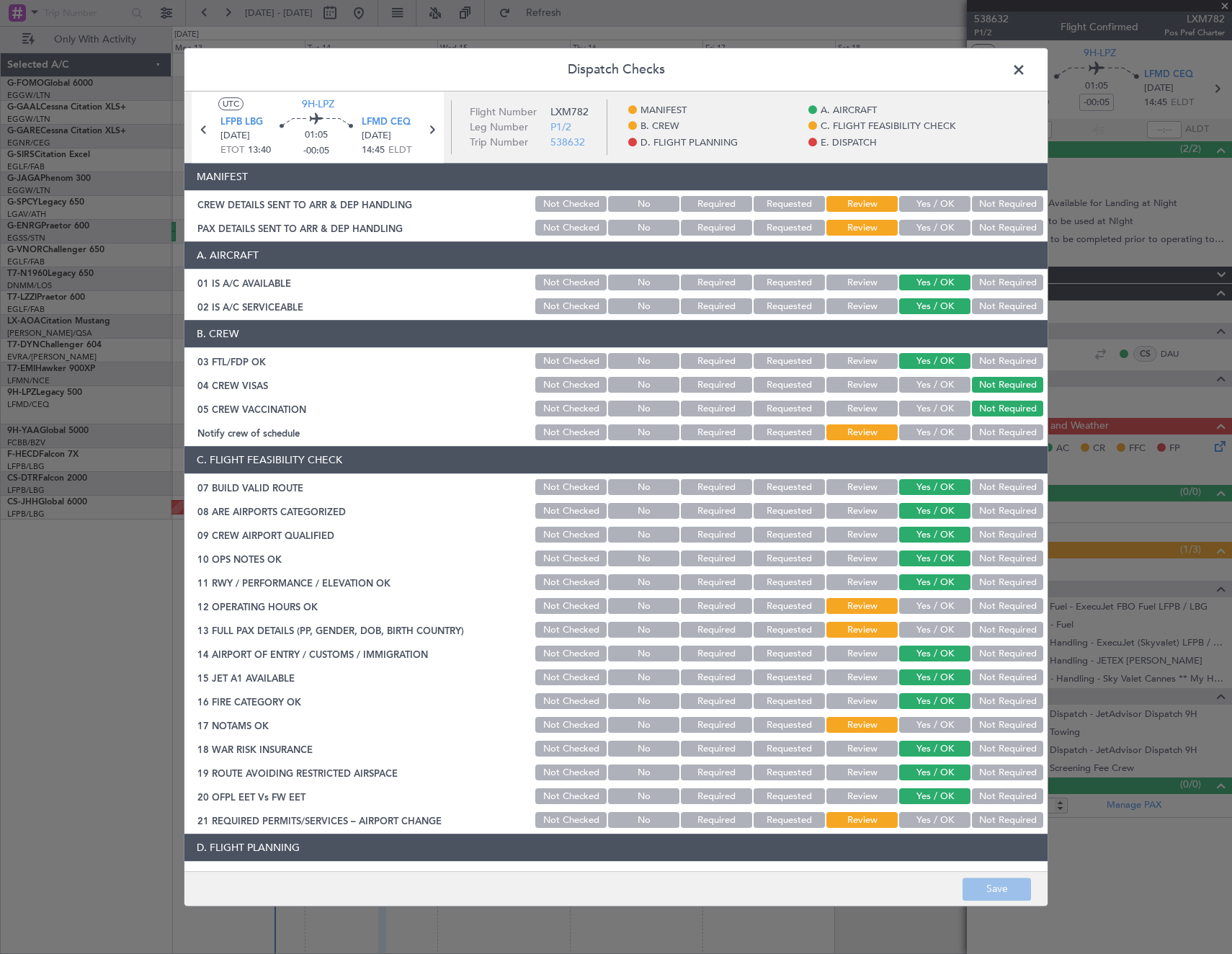
click at [920, 432] on button "Yes / OK" at bounding box center [935, 433] width 71 height 16
click at [932, 600] on button "Yes / OK" at bounding box center [935, 607] width 71 height 16
drag, startPoint x: 1001, startPoint y: 628, endPoint x: 916, endPoint y: 705, distance: 114.7
click at [1000, 629] on button "Not Required" at bounding box center [1008, 630] width 71 height 16
click at [904, 734] on div "Yes / OK" at bounding box center [933, 725] width 73 height 20
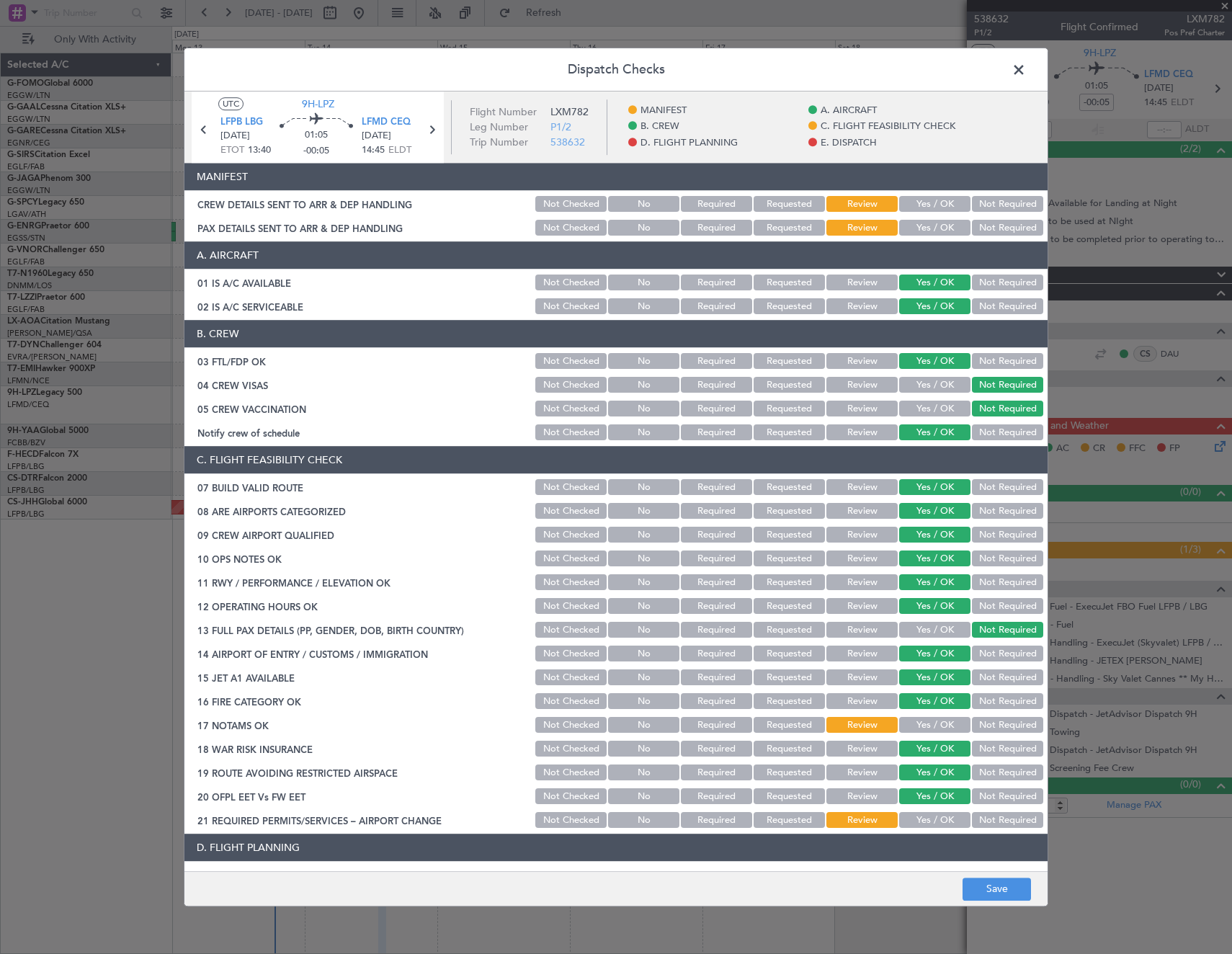
click at [912, 727] on button "Yes / OK" at bounding box center [935, 726] width 71 height 16
click at [907, 814] on button "Yes / OK" at bounding box center [935, 821] width 71 height 16
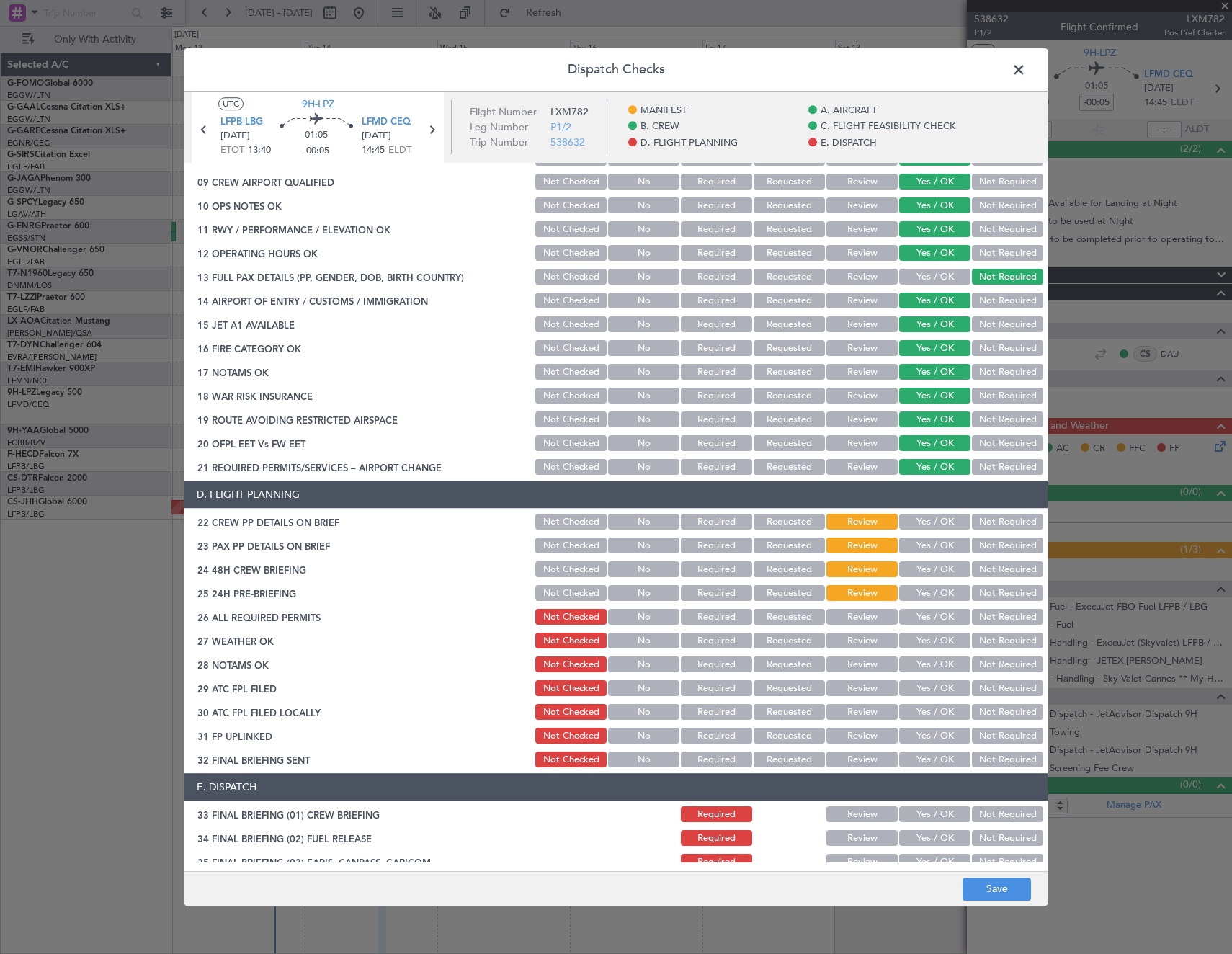
scroll to position [432, 0]
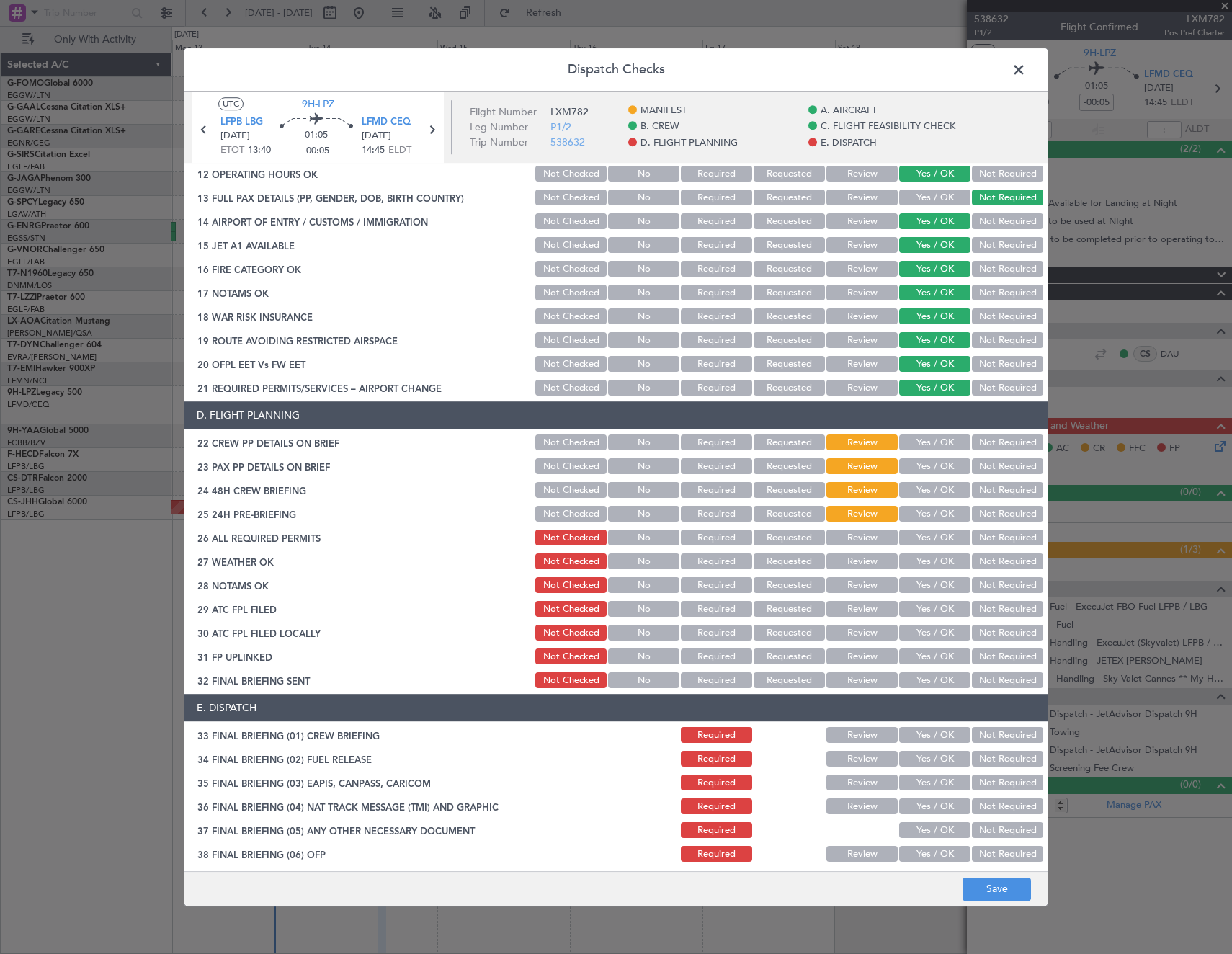
click at [920, 522] on div "Yes / OK" at bounding box center [933, 514] width 73 height 20
click at [922, 531] on button "Yes / OK" at bounding box center [935, 538] width 71 height 16
click at [923, 517] on button "Yes / OK" at bounding box center [935, 514] width 71 height 16
click at [920, 492] on button "Yes / OK" at bounding box center [935, 491] width 71 height 16
drag, startPoint x: 918, startPoint y: 450, endPoint x: 918, endPoint y: 458, distance: 8.0
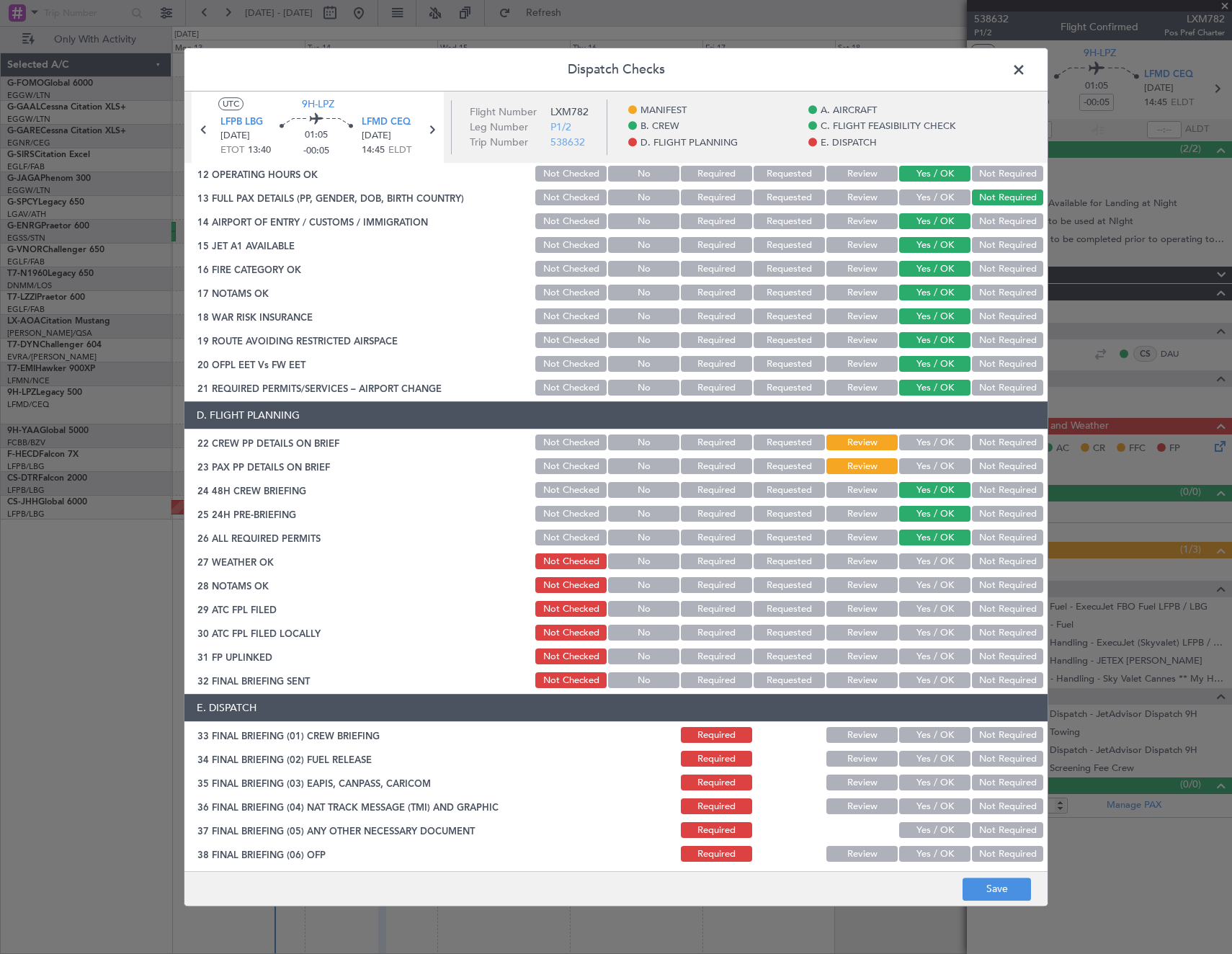
click at [918, 452] on div "Yes / OK" at bounding box center [933, 442] width 73 height 20
click at [919, 465] on button "Yes / OK" at bounding box center [935, 467] width 71 height 16
click at [923, 441] on button "Yes / OK" at bounding box center [935, 443] width 71 height 16
click at [1001, 881] on button "Save" at bounding box center [996, 889] width 69 height 23
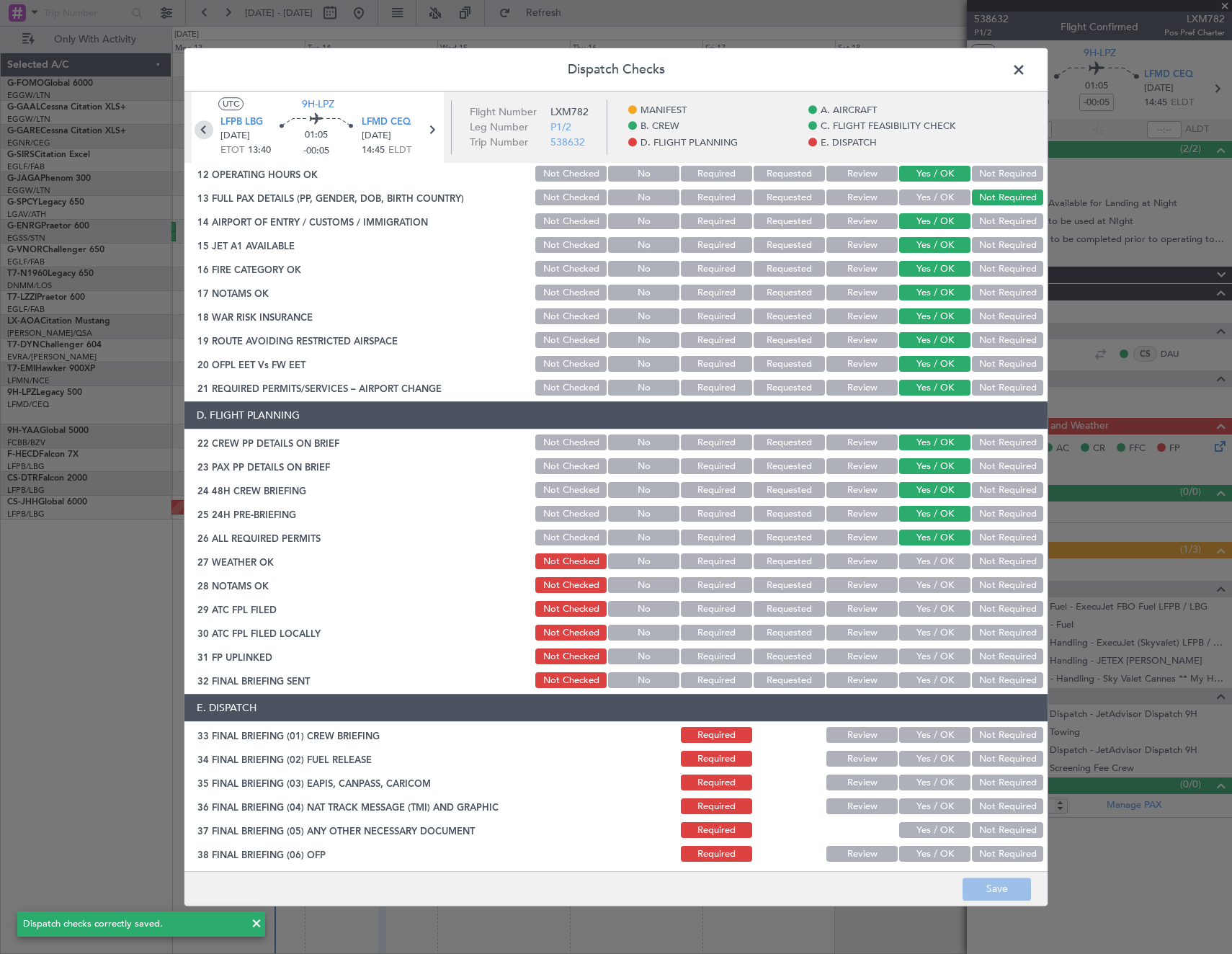
click at [202, 131] on icon at bounding box center [203, 129] width 19 height 19
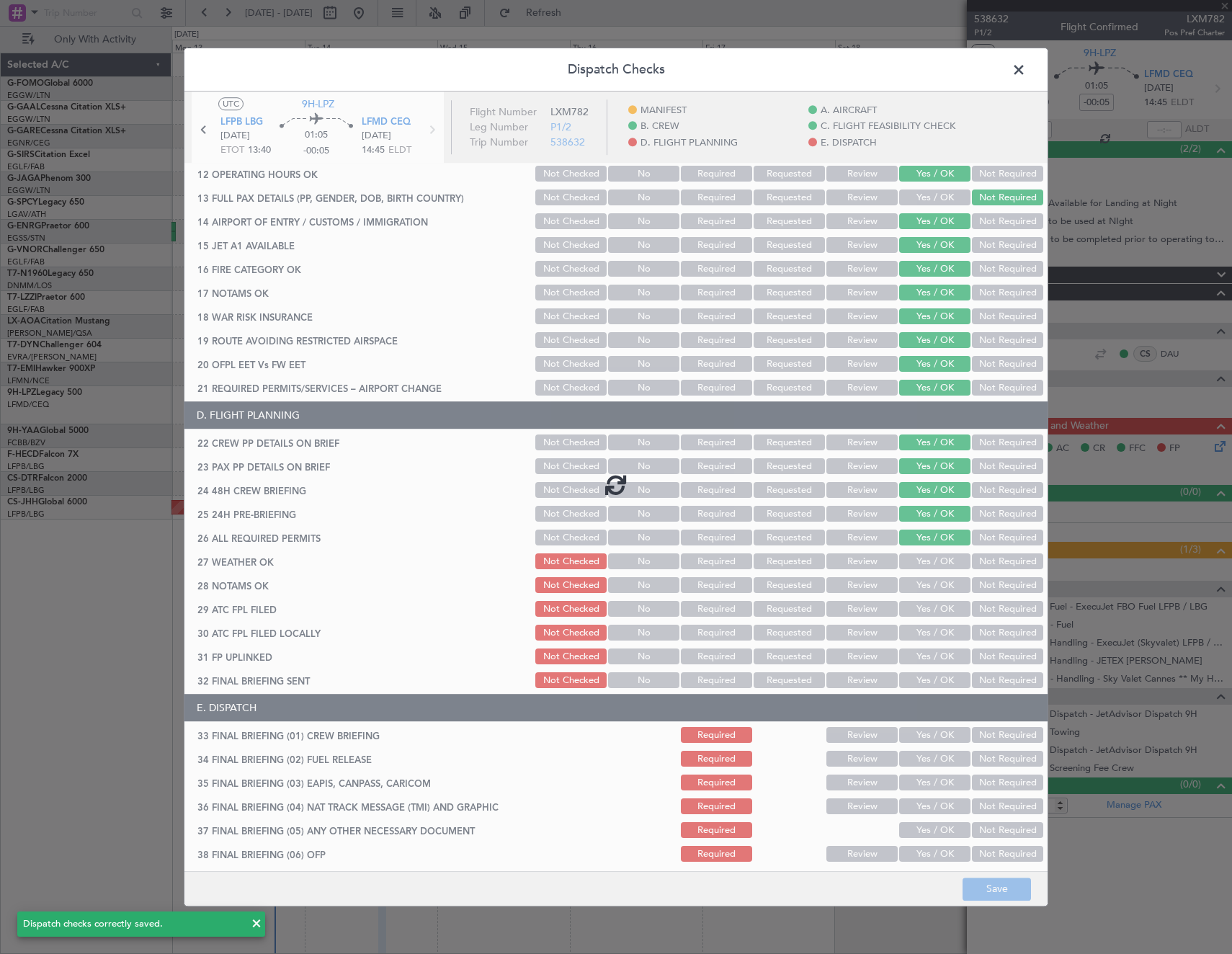
type input "+00:05"
type input "1"
type input "+00:05"
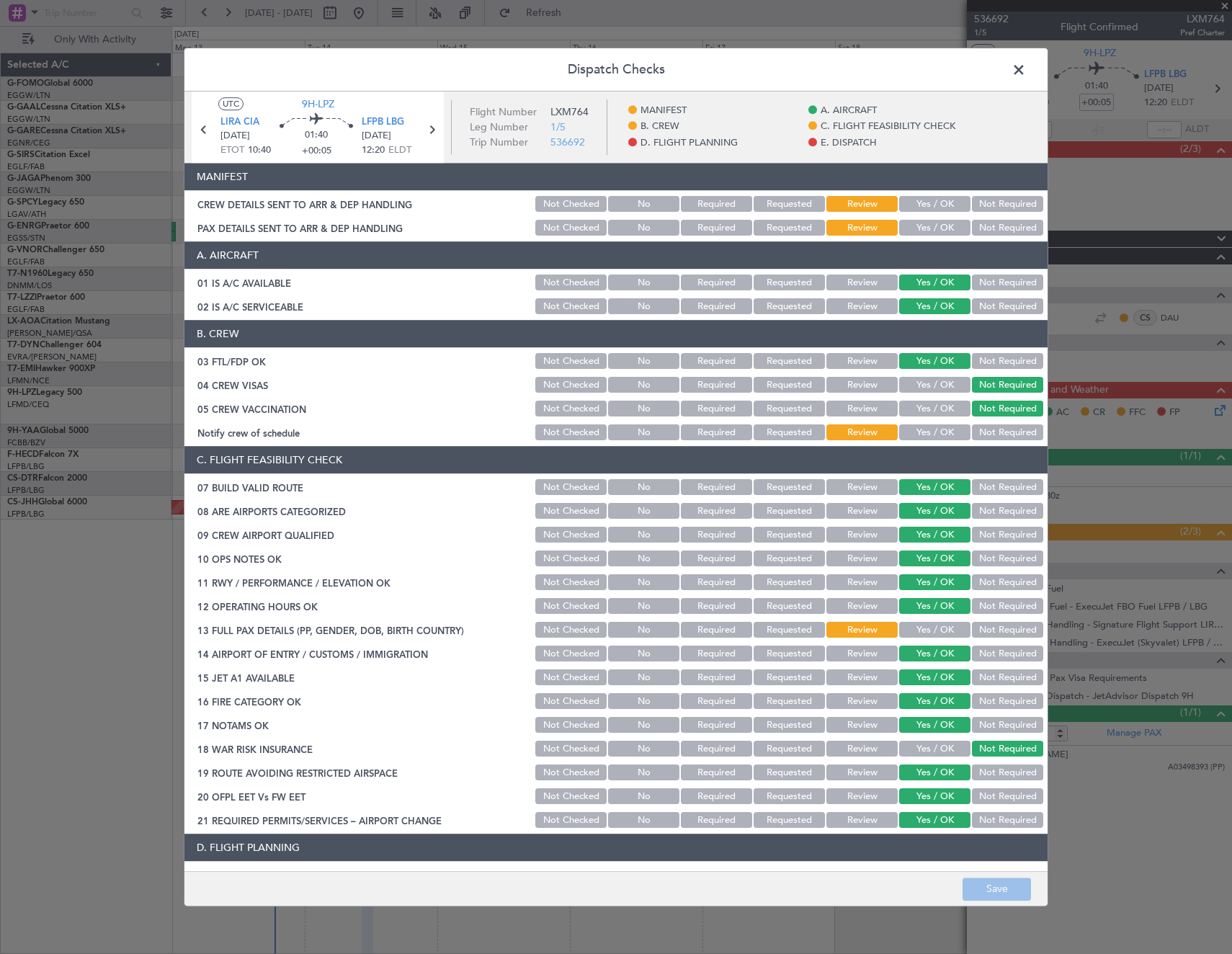
click at [934, 436] on button "Yes / OK" at bounding box center [935, 433] width 71 height 16
click at [918, 627] on button "Yes / OK" at bounding box center [935, 630] width 71 height 16
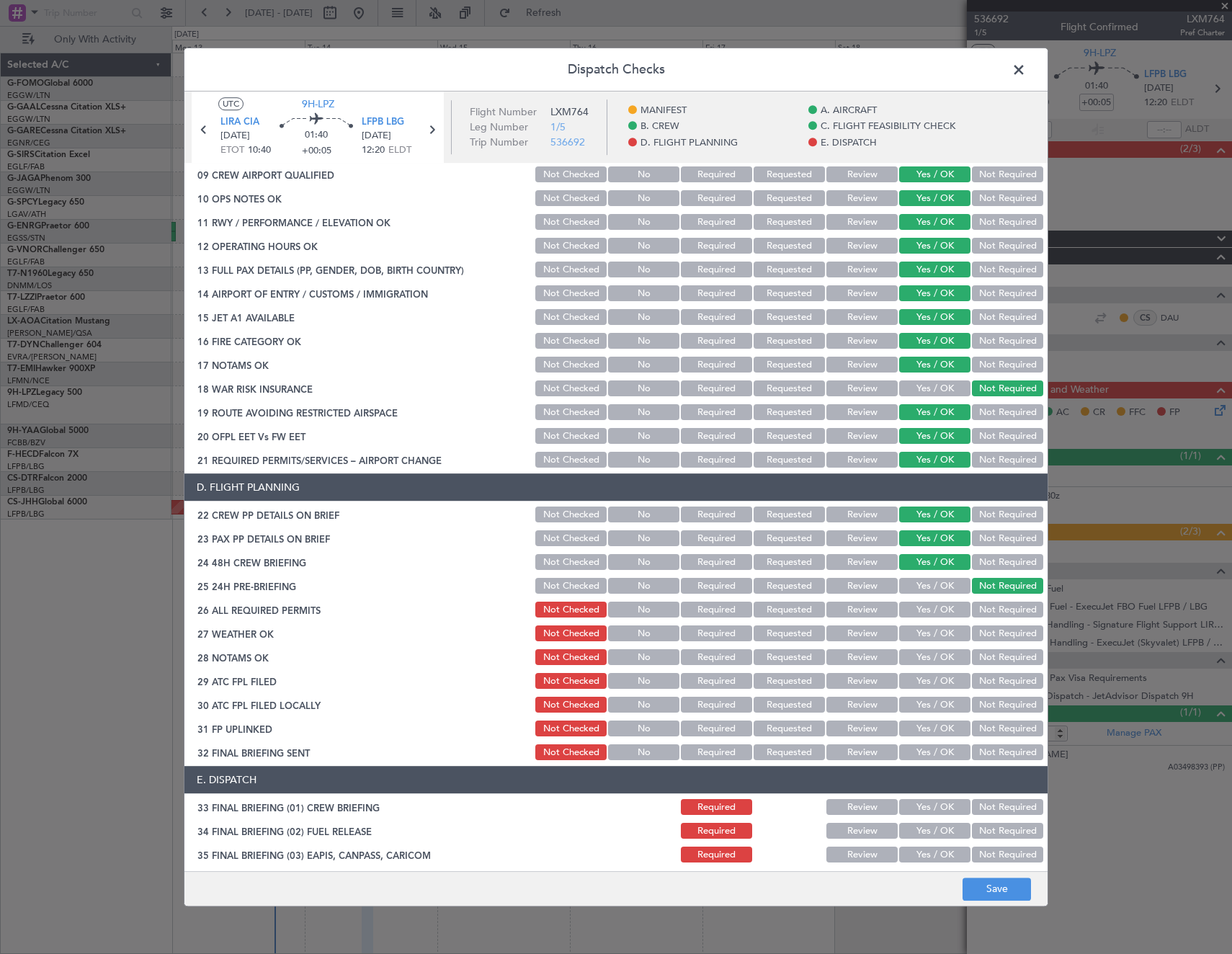
click at [938, 612] on button "Yes / OK" at bounding box center [935, 610] width 71 height 16
click at [998, 883] on button "Save" at bounding box center [996, 889] width 69 height 23
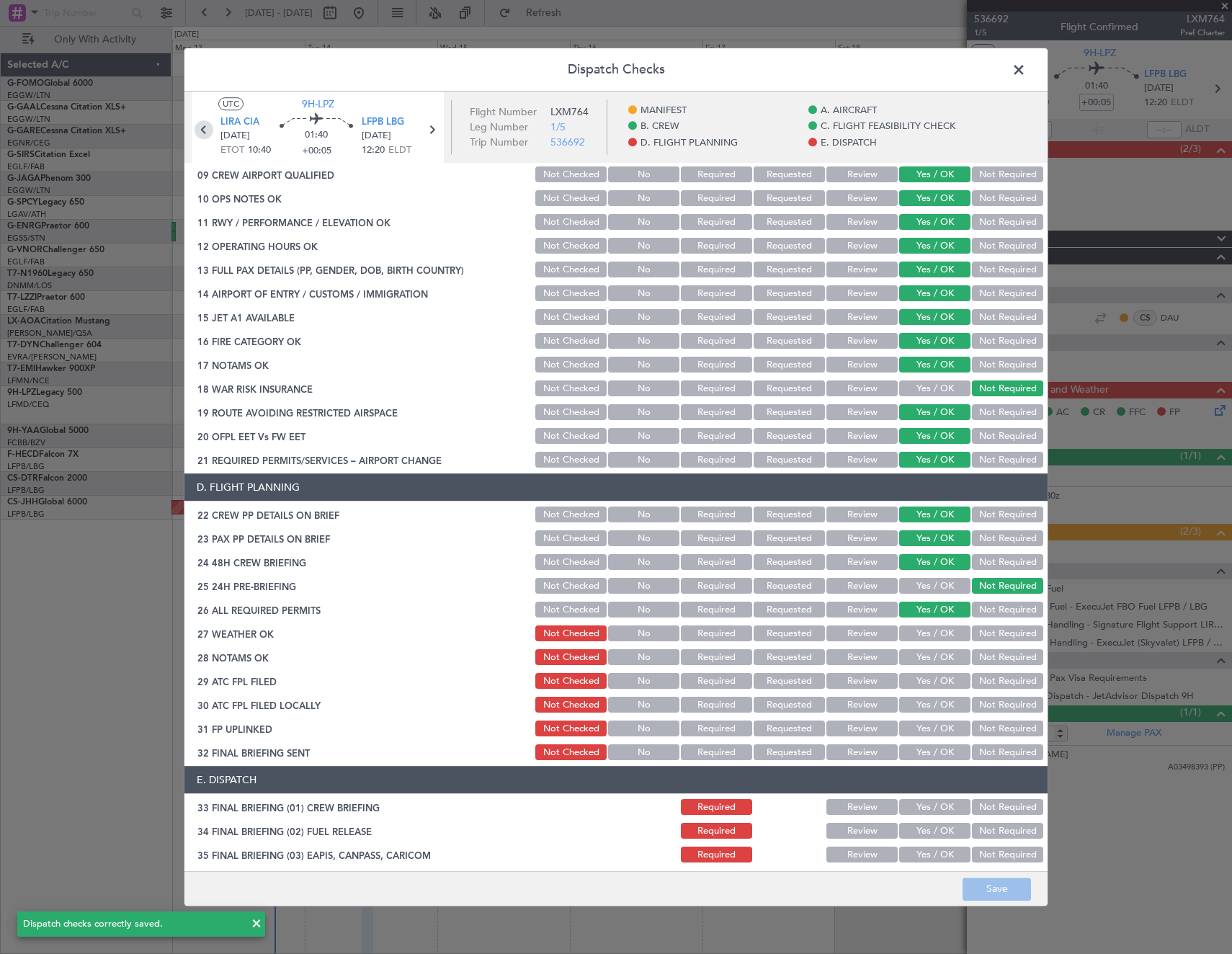
click at [207, 132] on icon at bounding box center [203, 129] width 19 height 19
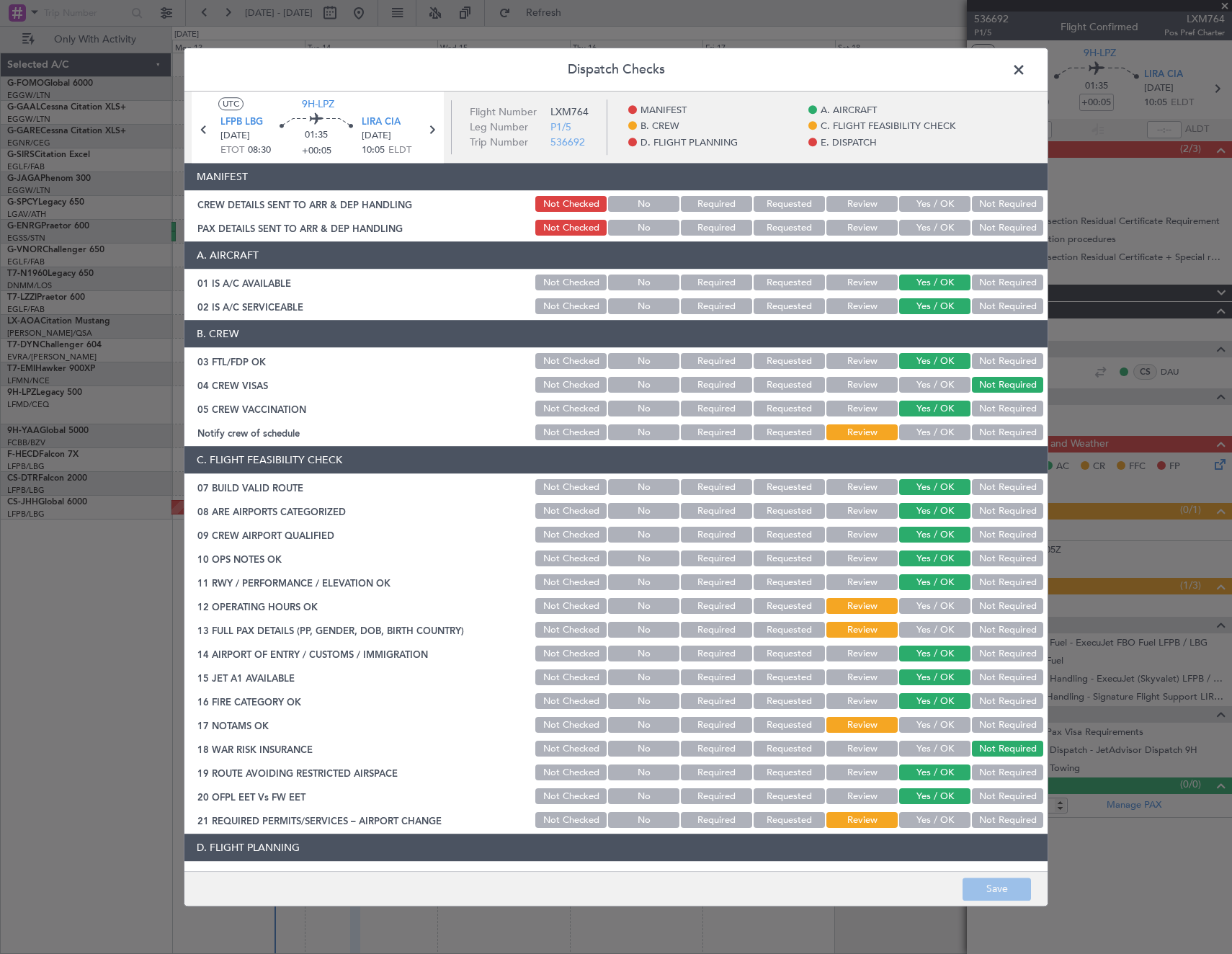
click at [923, 432] on button "Yes / OK" at bounding box center [935, 433] width 71 height 16
click at [931, 606] on button "Yes / OK" at bounding box center [935, 607] width 71 height 16
click at [986, 631] on button "Not Required" at bounding box center [1008, 630] width 71 height 16
click at [937, 718] on button "Yes / OK" at bounding box center [935, 726] width 71 height 16
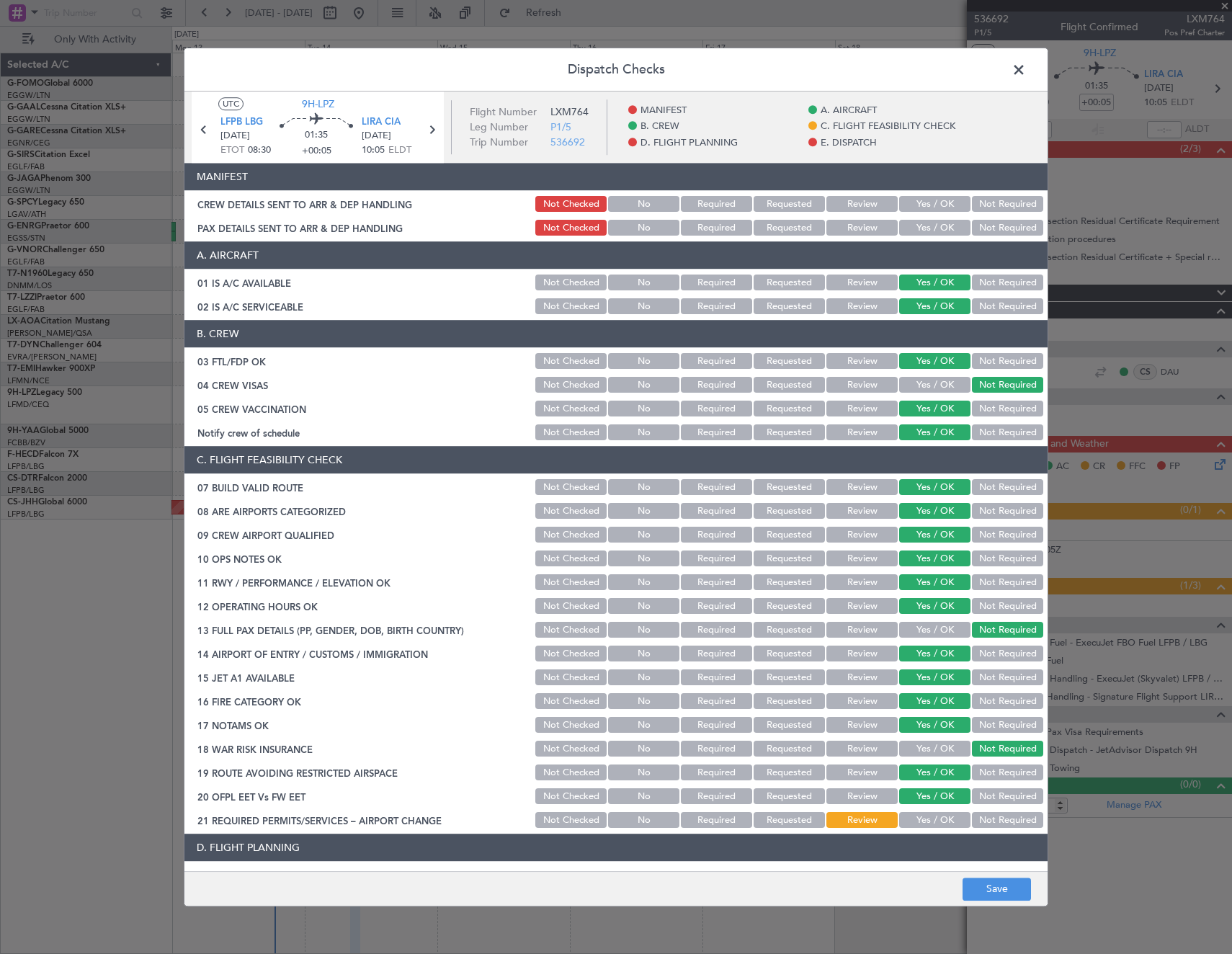
click at [918, 815] on button "Yes / OK" at bounding box center [935, 821] width 71 height 16
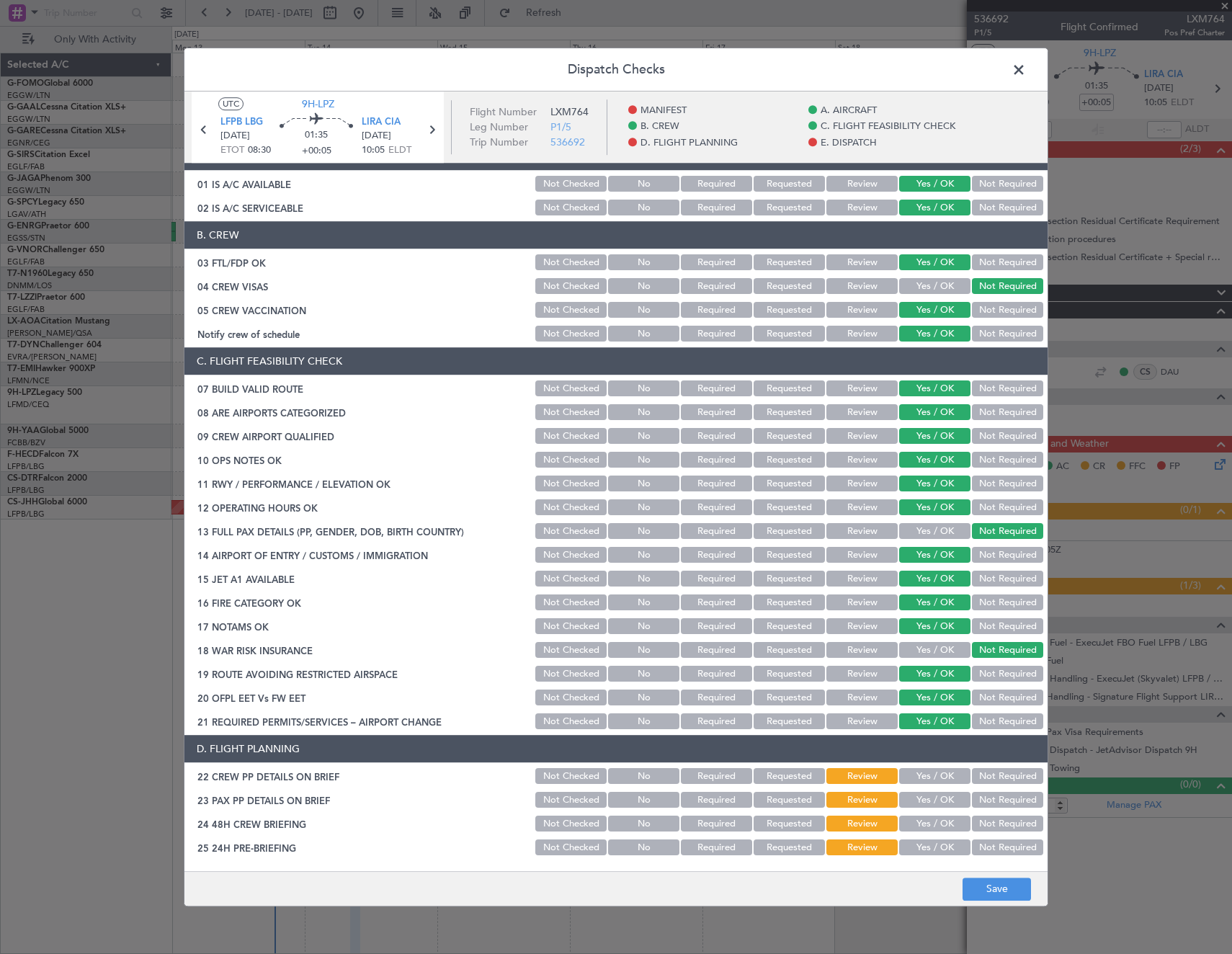
scroll to position [216, 0]
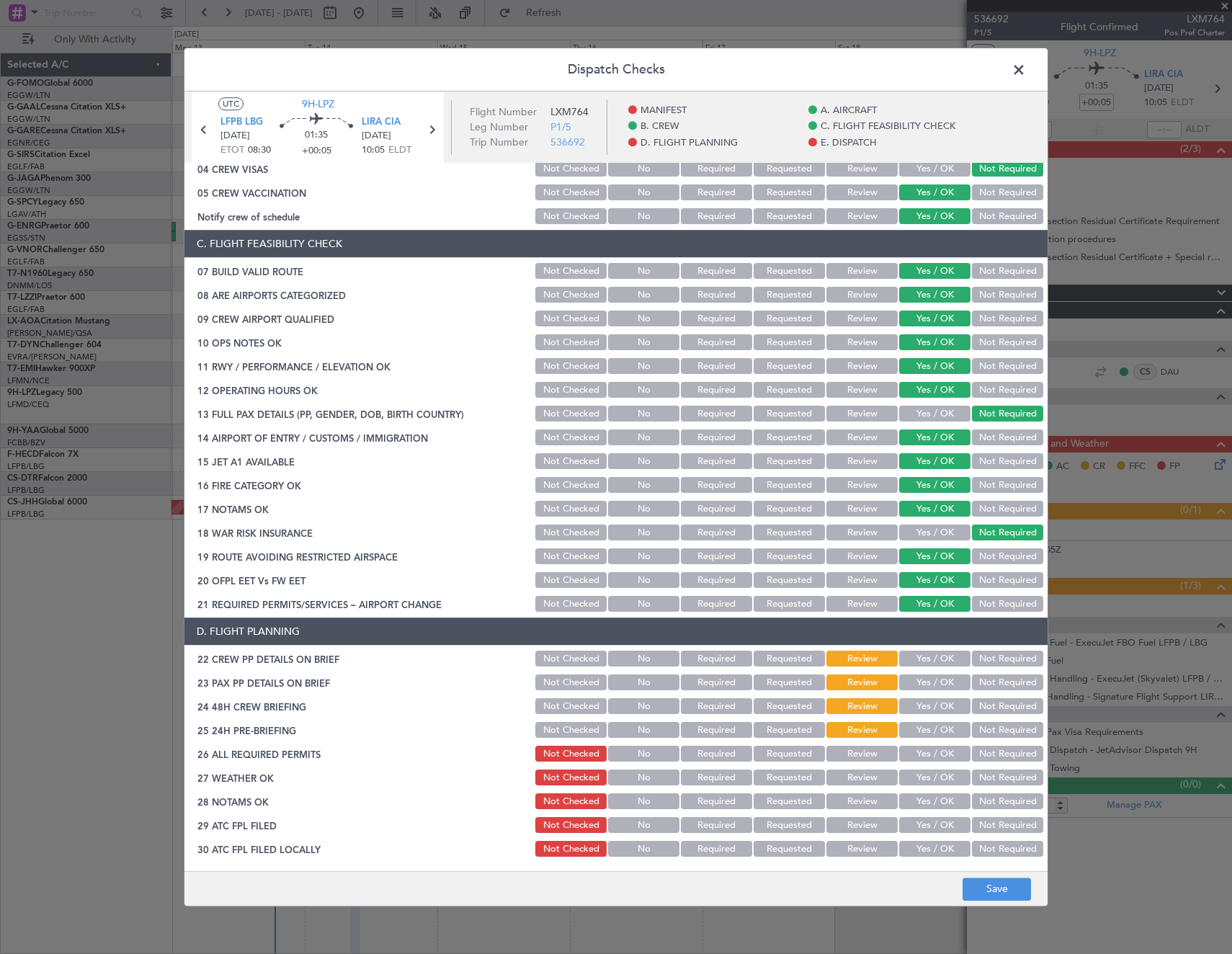
drag, startPoint x: 854, startPoint y: 753, endPoint x: 920, endPoint y: 738, distance: 67.7
click at [855, 753] on button "Review" at bounding box center [862, 755] width 71 height 16
click at [940, 730] on button "Yes / OK" at bounding box center [935, 730] width 71 height 16
click at [934, 709] on button "Yes / OK" at bounding box center [935, 707] width 71 height 16
drag, startPoint x: 926, startPoint y: 680, endPoint x: 926, endPoint y: 657, distance: 23.0
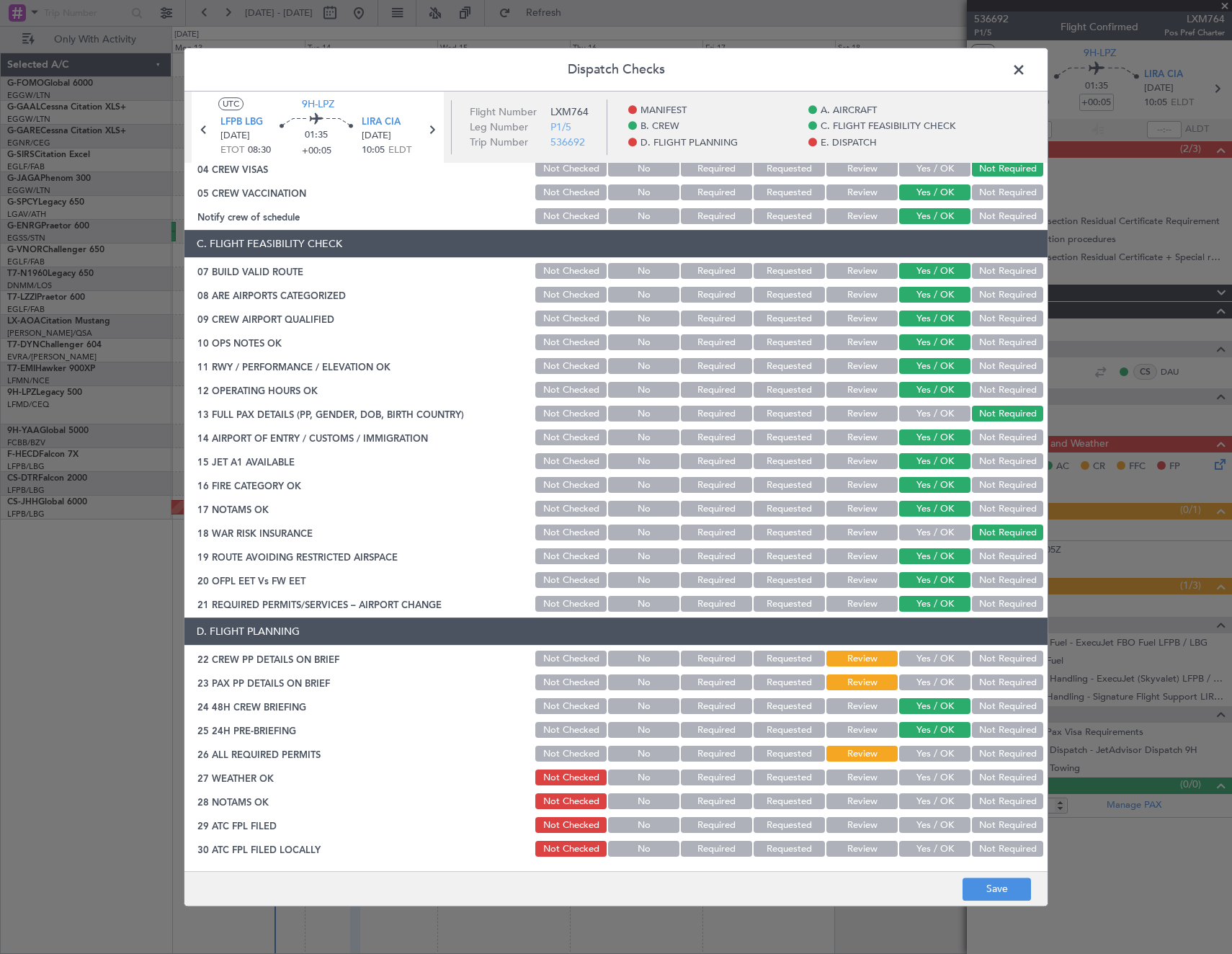
click at [926, 678] on button "Yes / OK" at bounding box center [935, 683] width 71 height 16
drag, startPoint x: 926, startPoint y: 655, endPoint x: 928, endPoint y: 674, distance: 19.1
click at [927, 655] on button "Yes / OK" at bounding box center [935, 659] width 71 height 16
click at [1003, 889] on button "Save" at bounding box center [996, 889] width 69 height 23
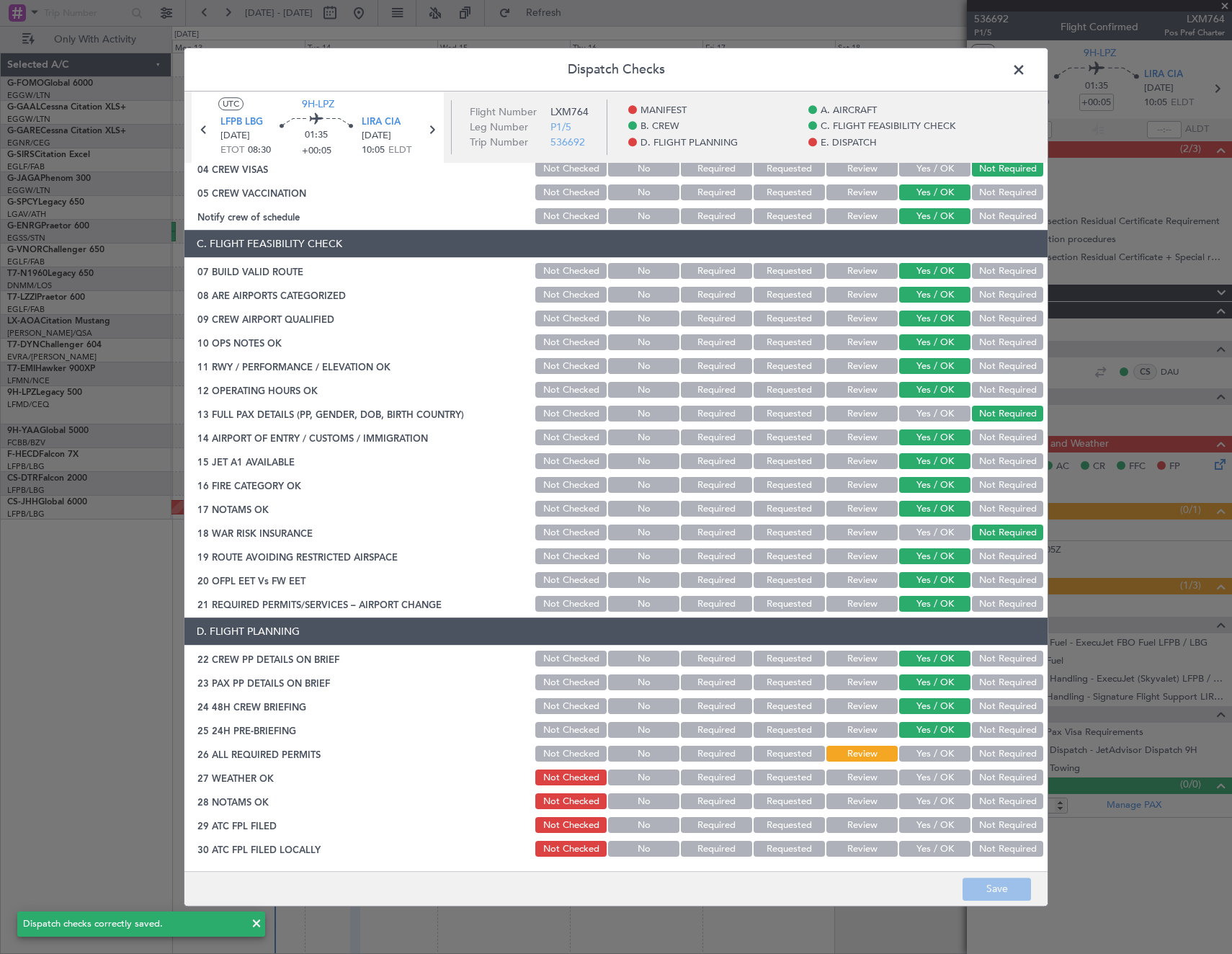
click at [1026, 70] on span at bounding box center [1026, 73] width 0 height 29
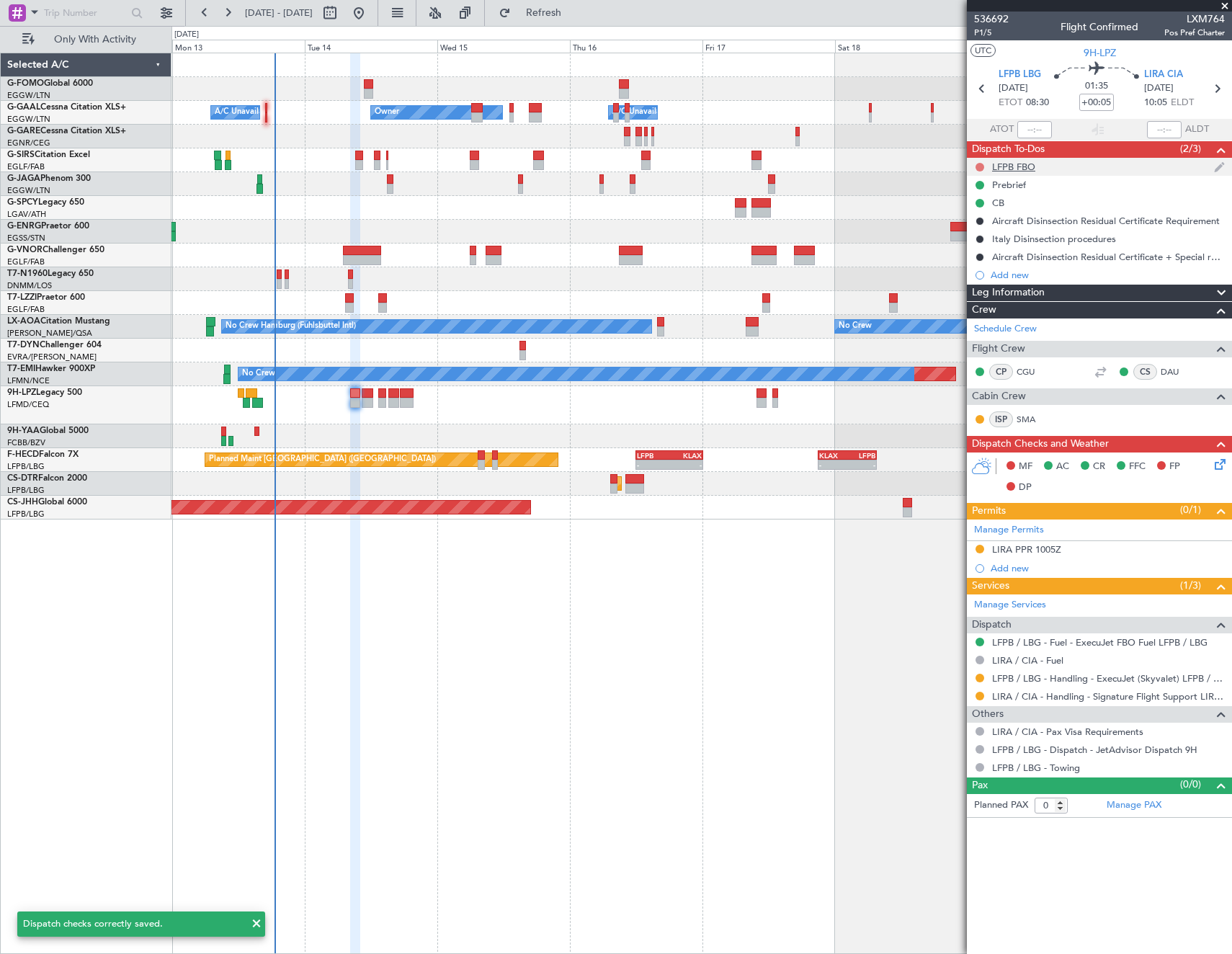
click at [981, 166] on button at bounding box center [979, 167] width 9 height 9
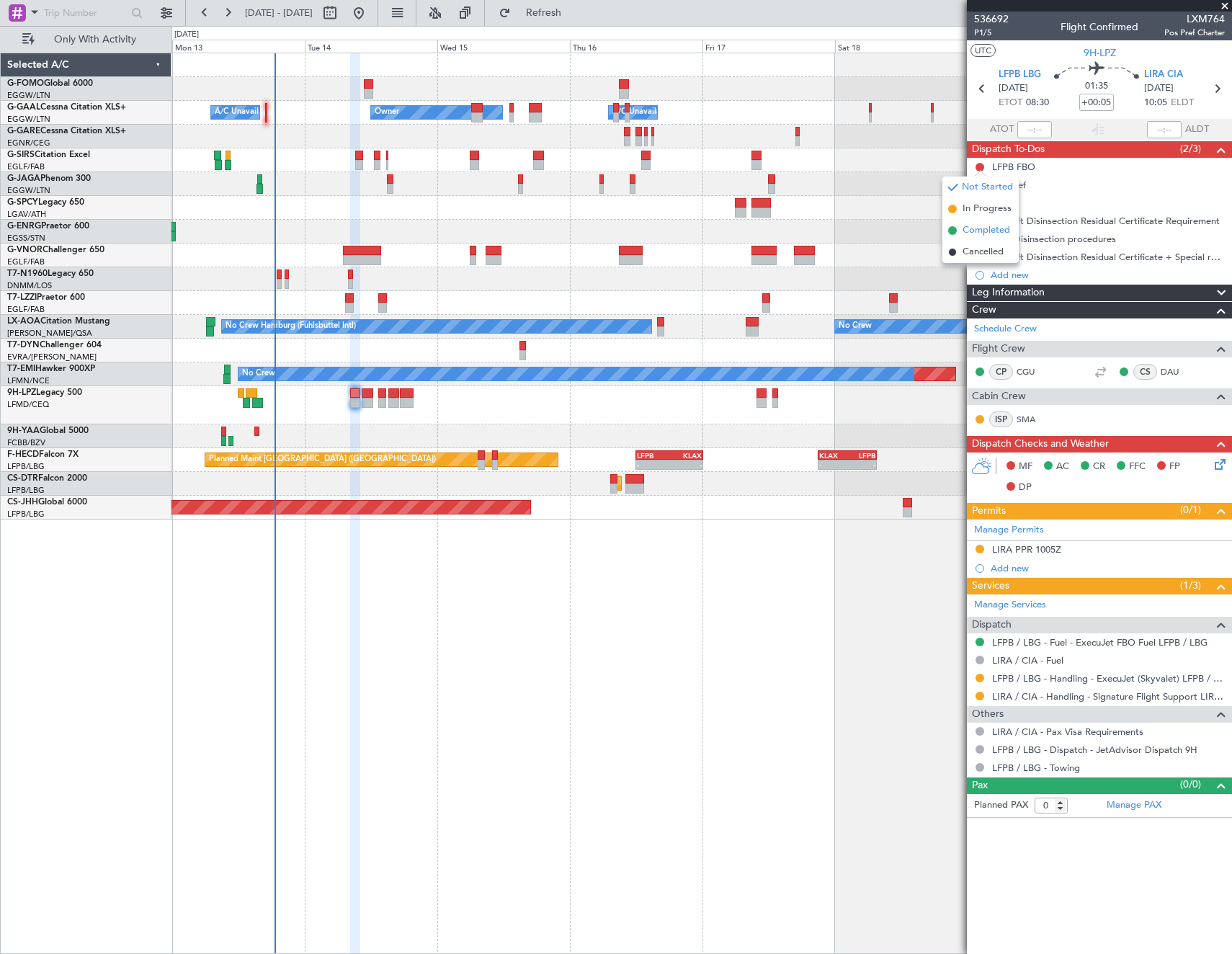
click at [991, 231] on span "Completed" at bounding box center [986, 231] width 48 height 15
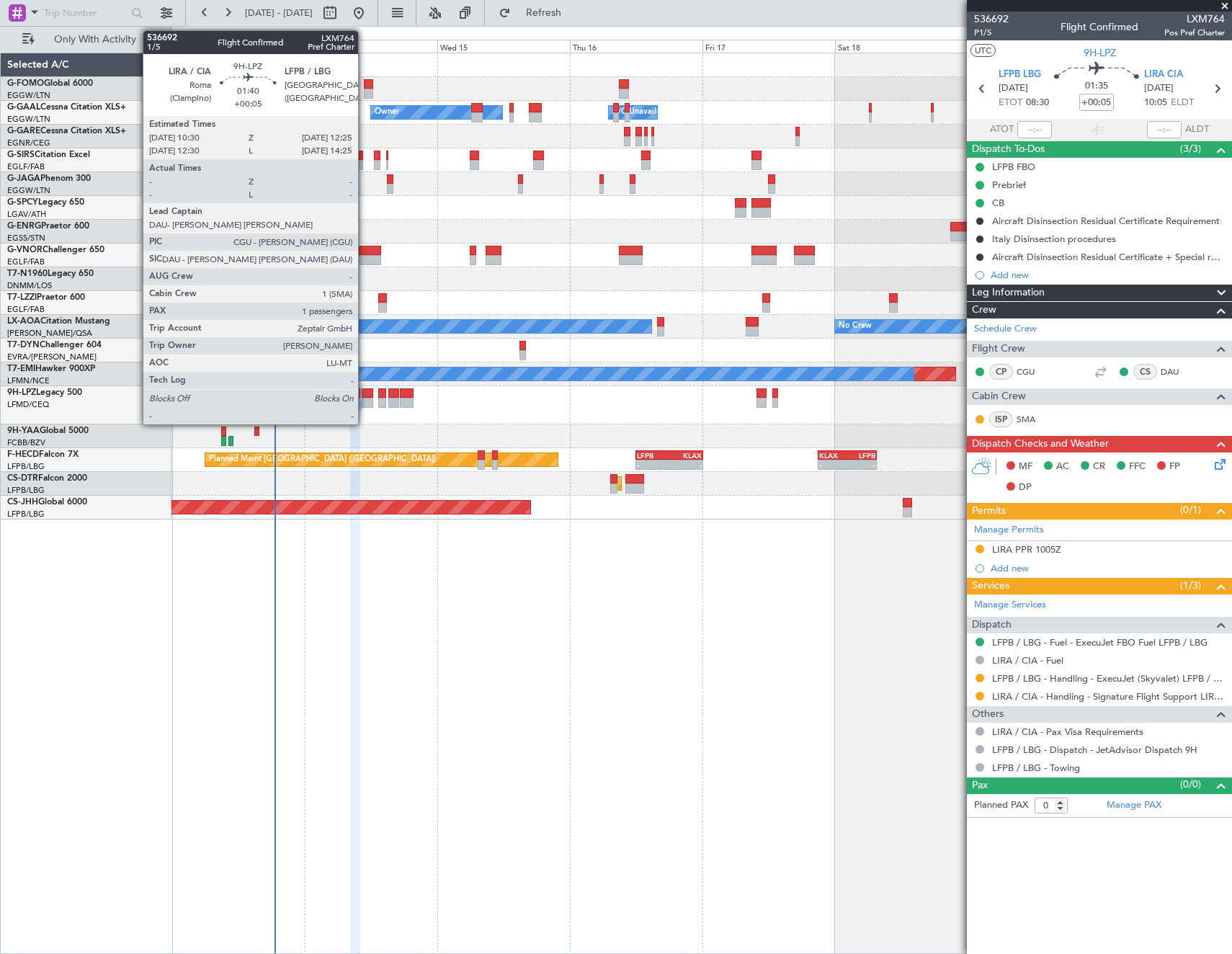
click at [365, 399] on div at bounding box center [367, 403] width 10 height 10
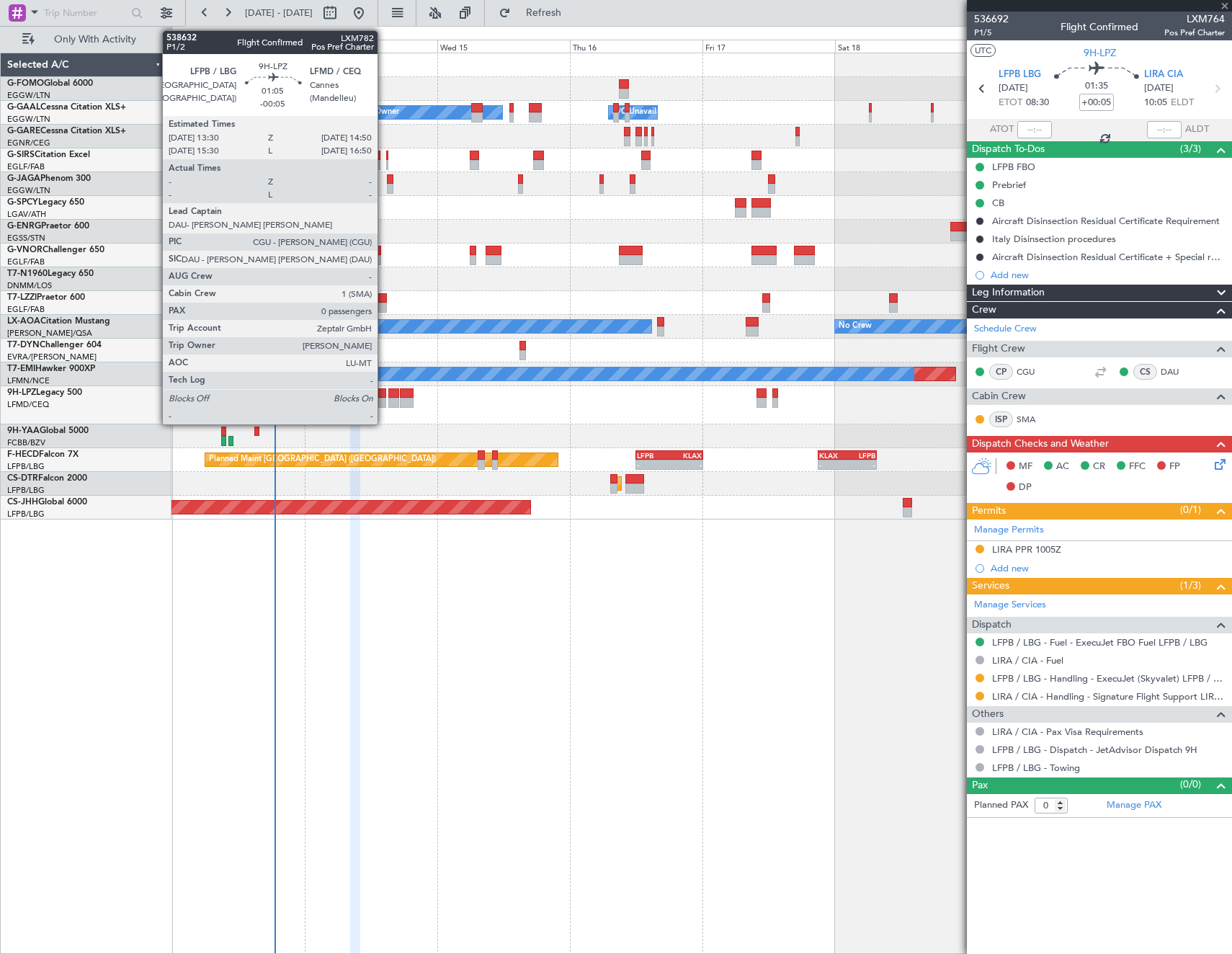
type input "1"
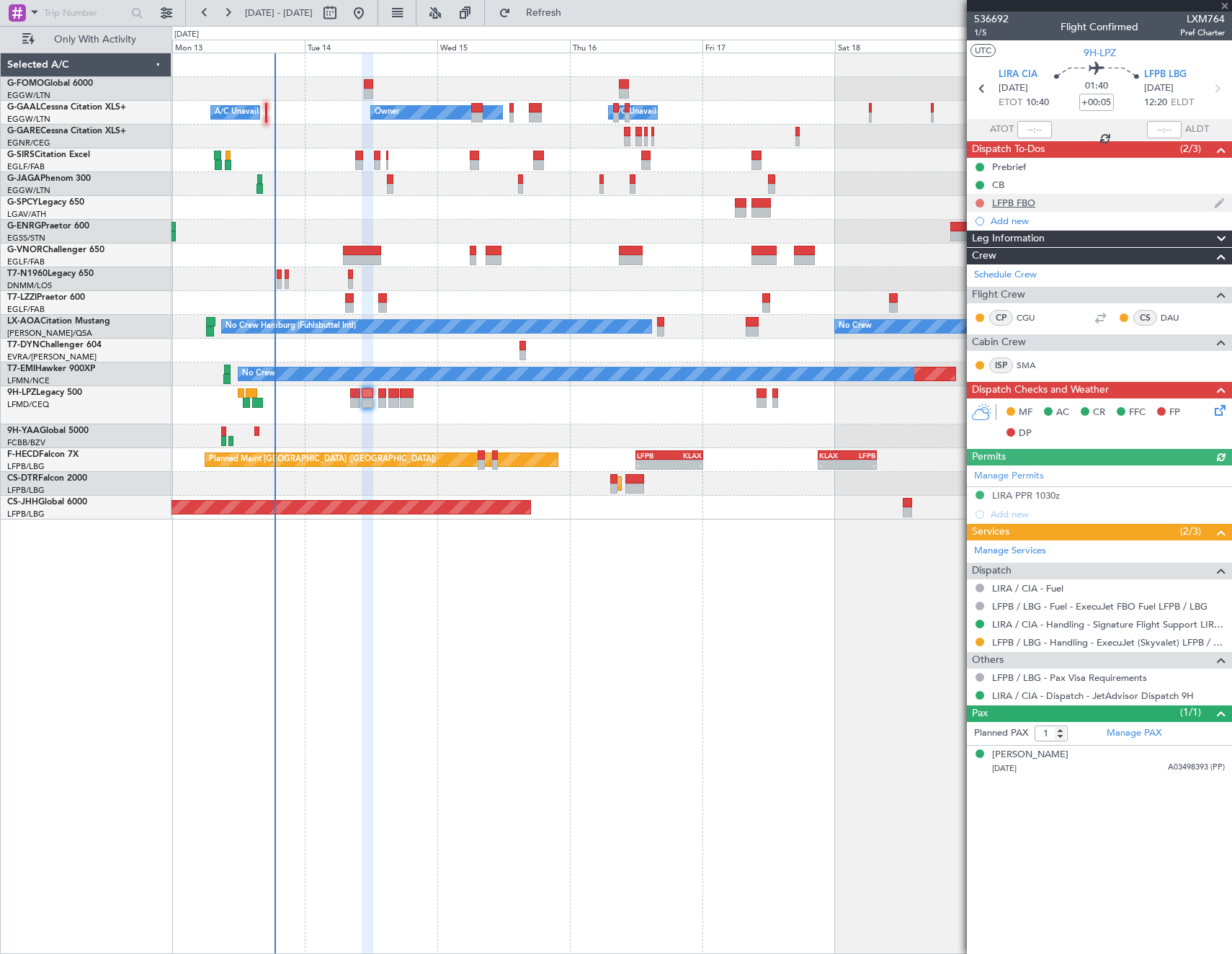
click at [981, 199] on button at bounding box center [979, 203] width 9 height 9
click at [988, 263] on span "Completed" at bounding box center [986, 266] width 48 height 15
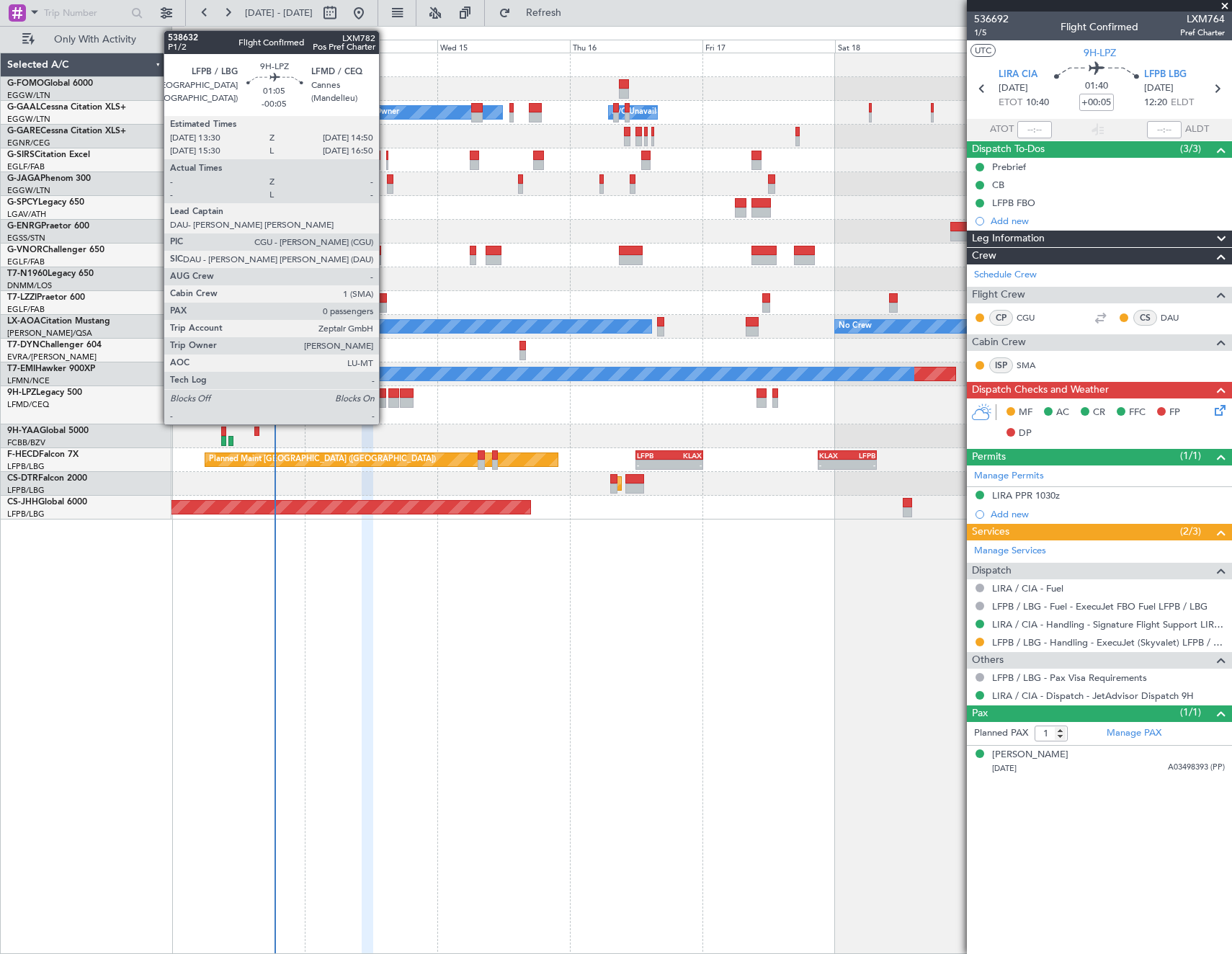
click at [385, 399] on div at bounding box center [383, 403] width 8 height 10
type input "-00:05"
type input "0"
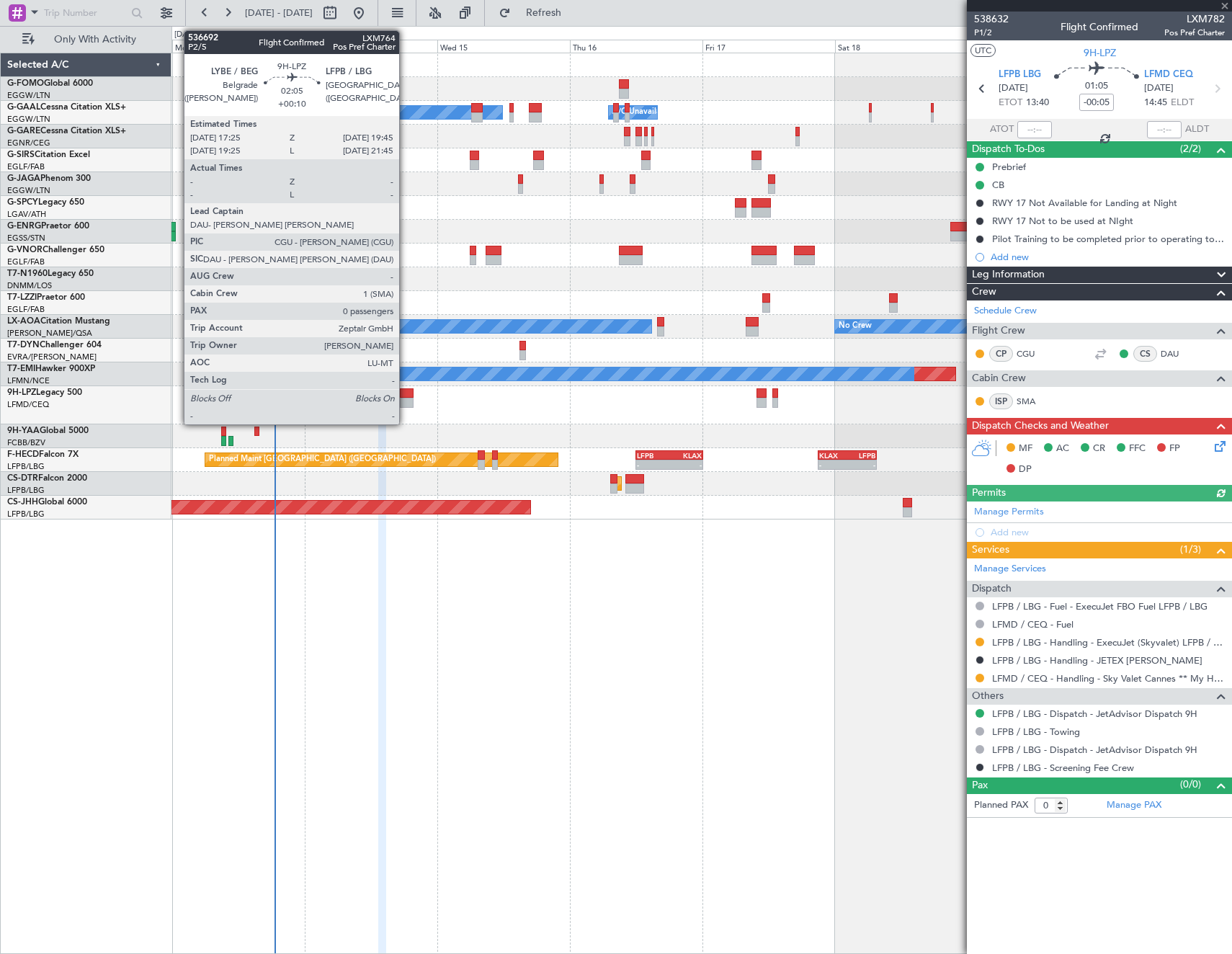
click at [405, 394] on div at bounding box center [406, 393] width 13 height 10
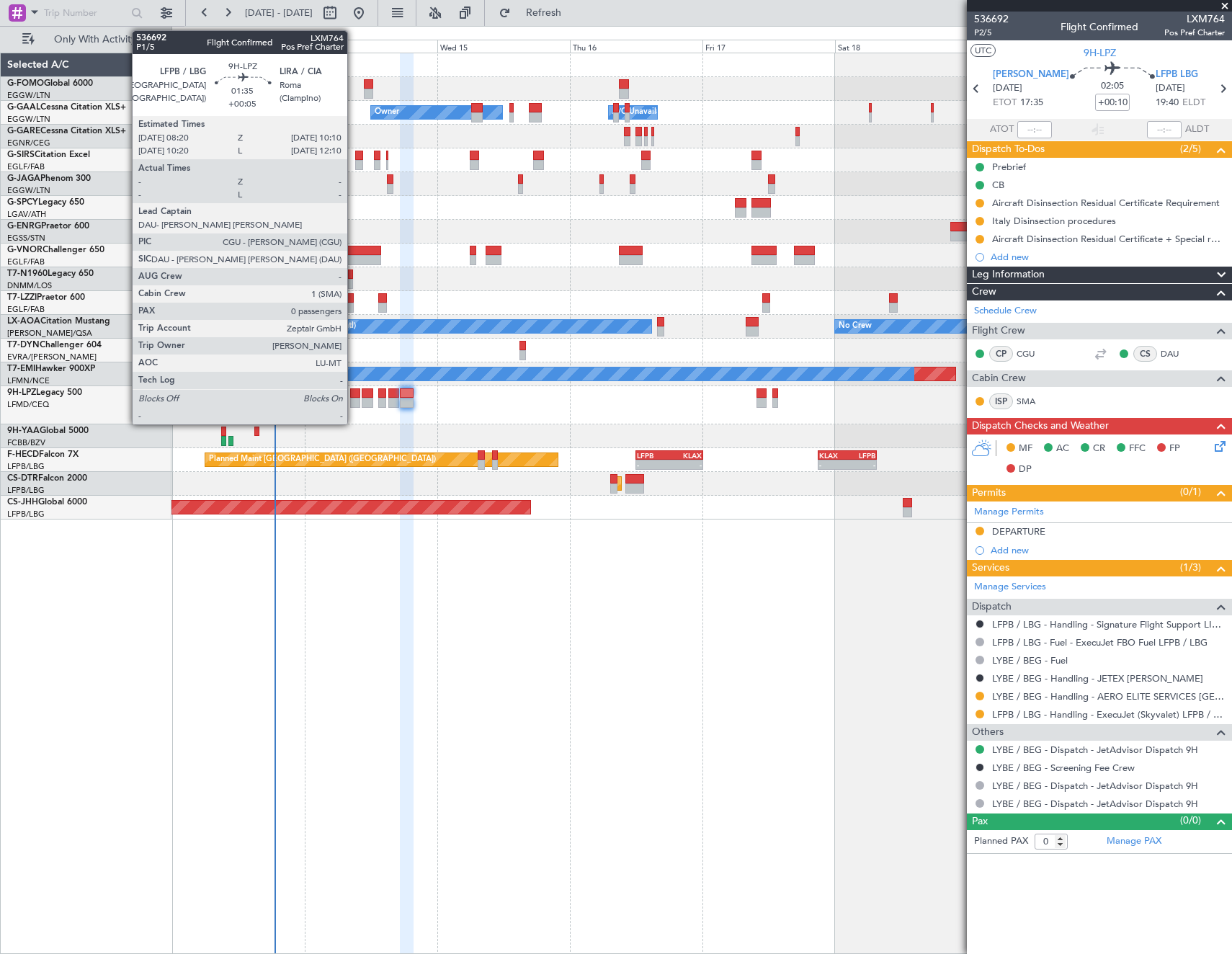
click at [354, 399] on div at bounding box center [355, 403] width 10 height 10
type input "+00:05"
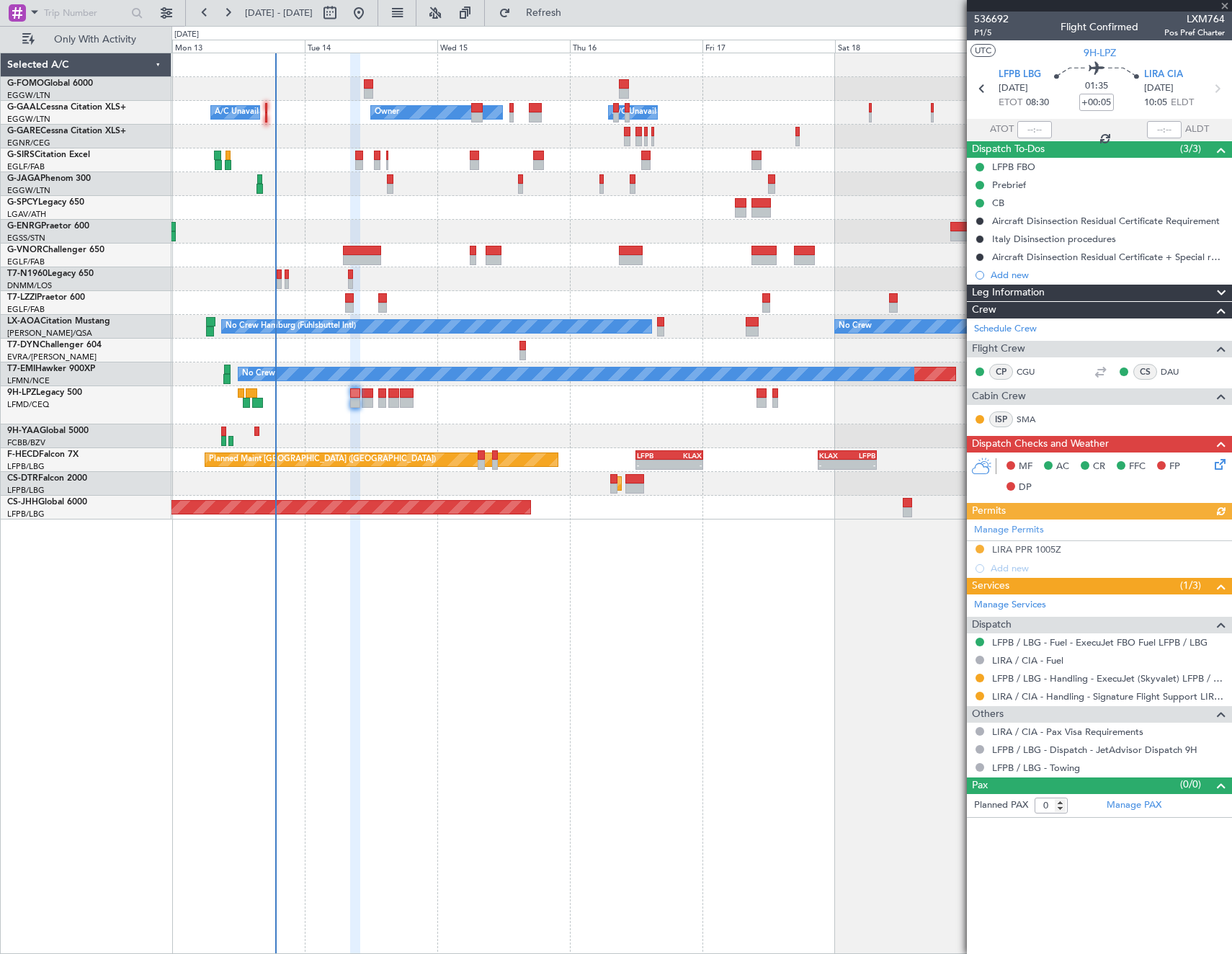
click at [1222, 465] on icon at bounding box center [1217, 462] width 11 height 11
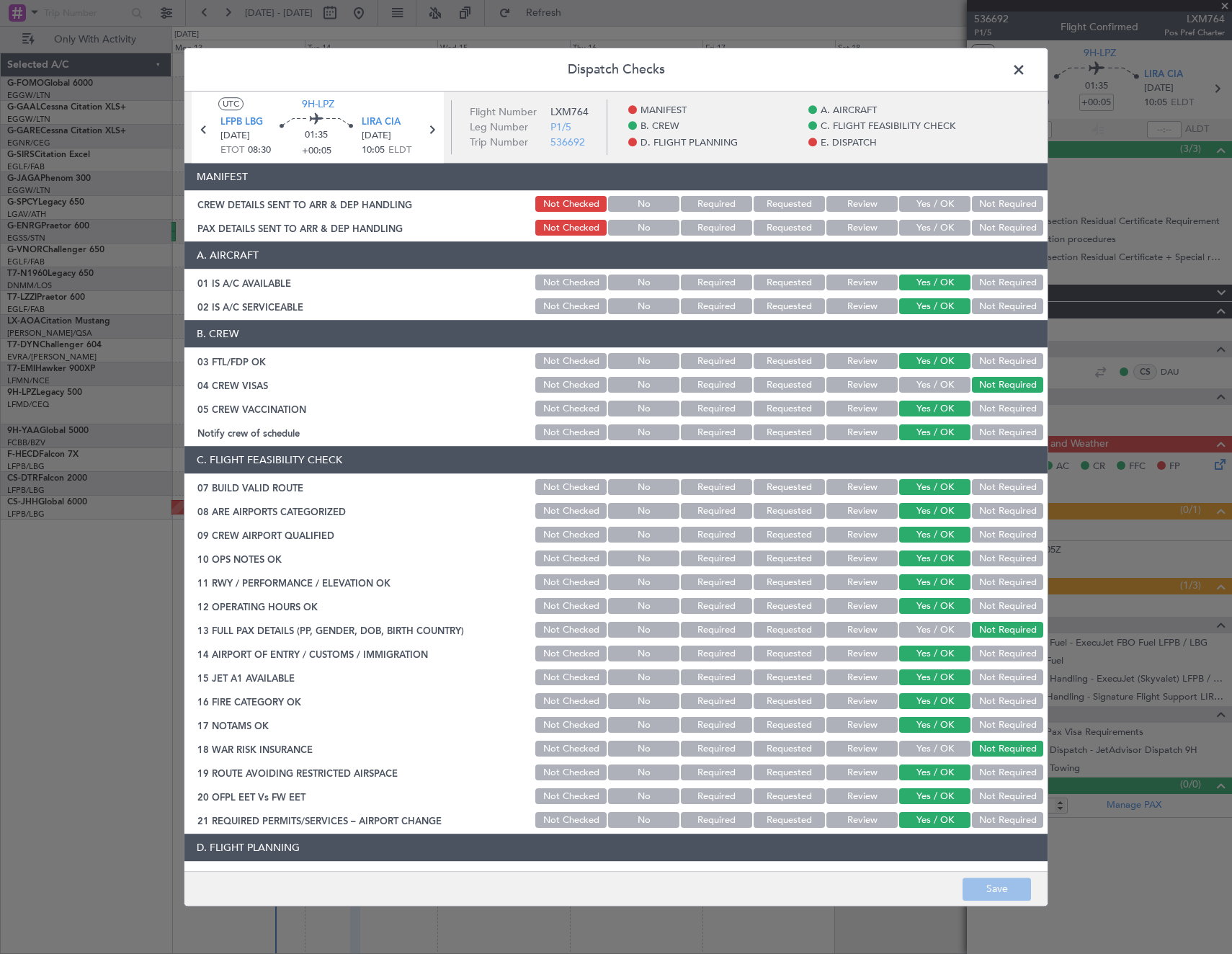
click at [1026, 73] on span at bounding box center [1026, 73] width 0 height 29
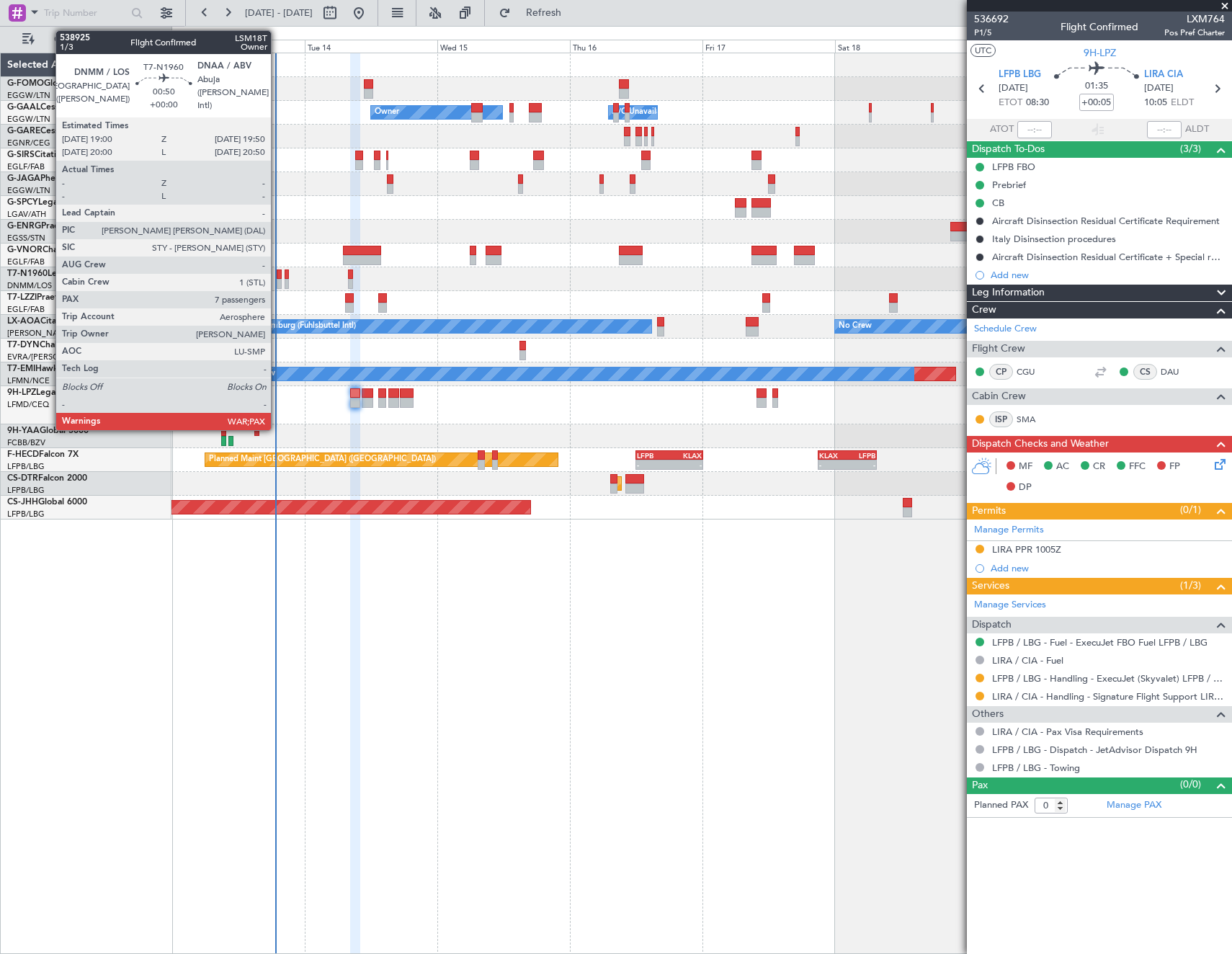
click at [278, 282] on div at bounding box center [279, 283] width 5 height 10
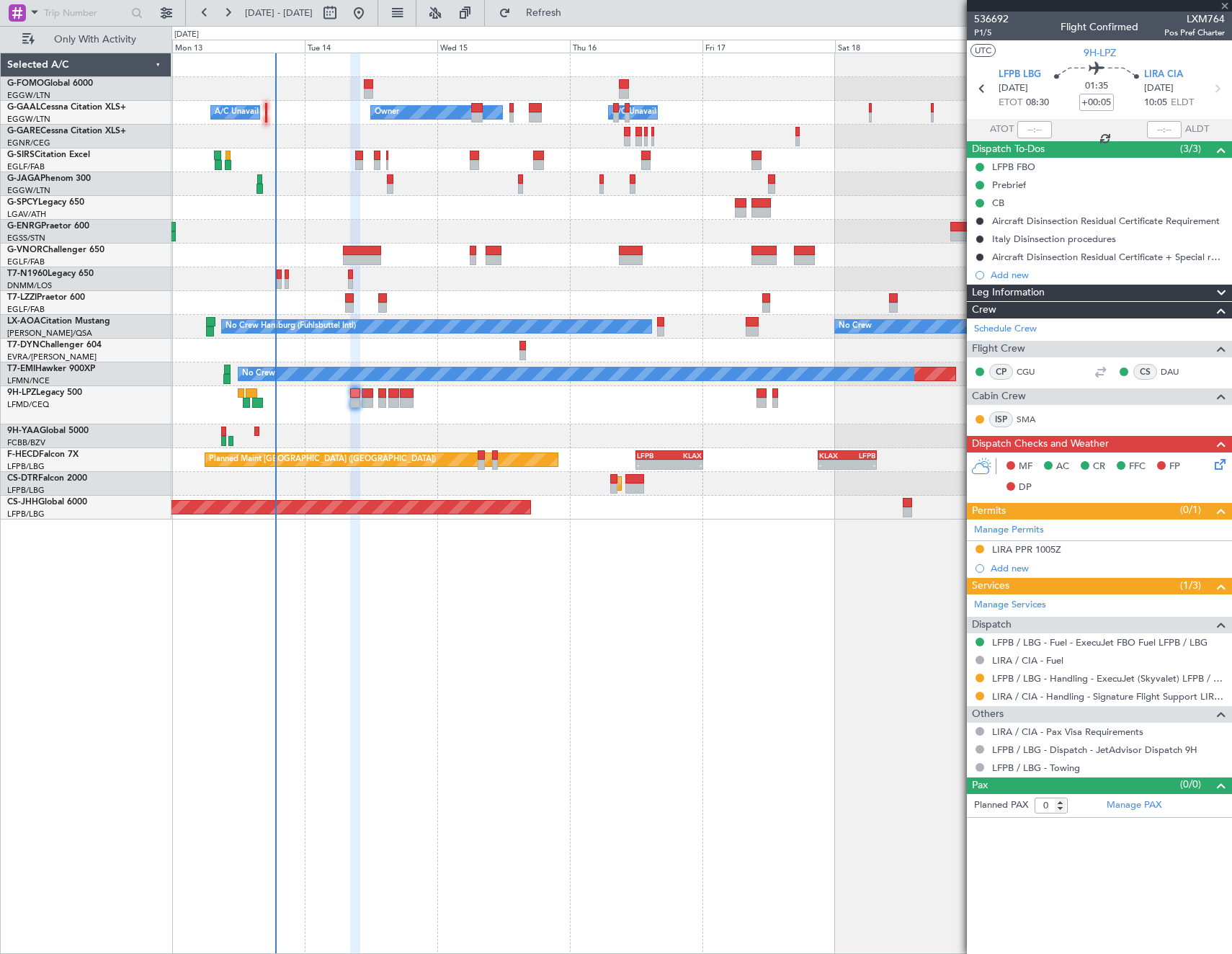
type input "7"
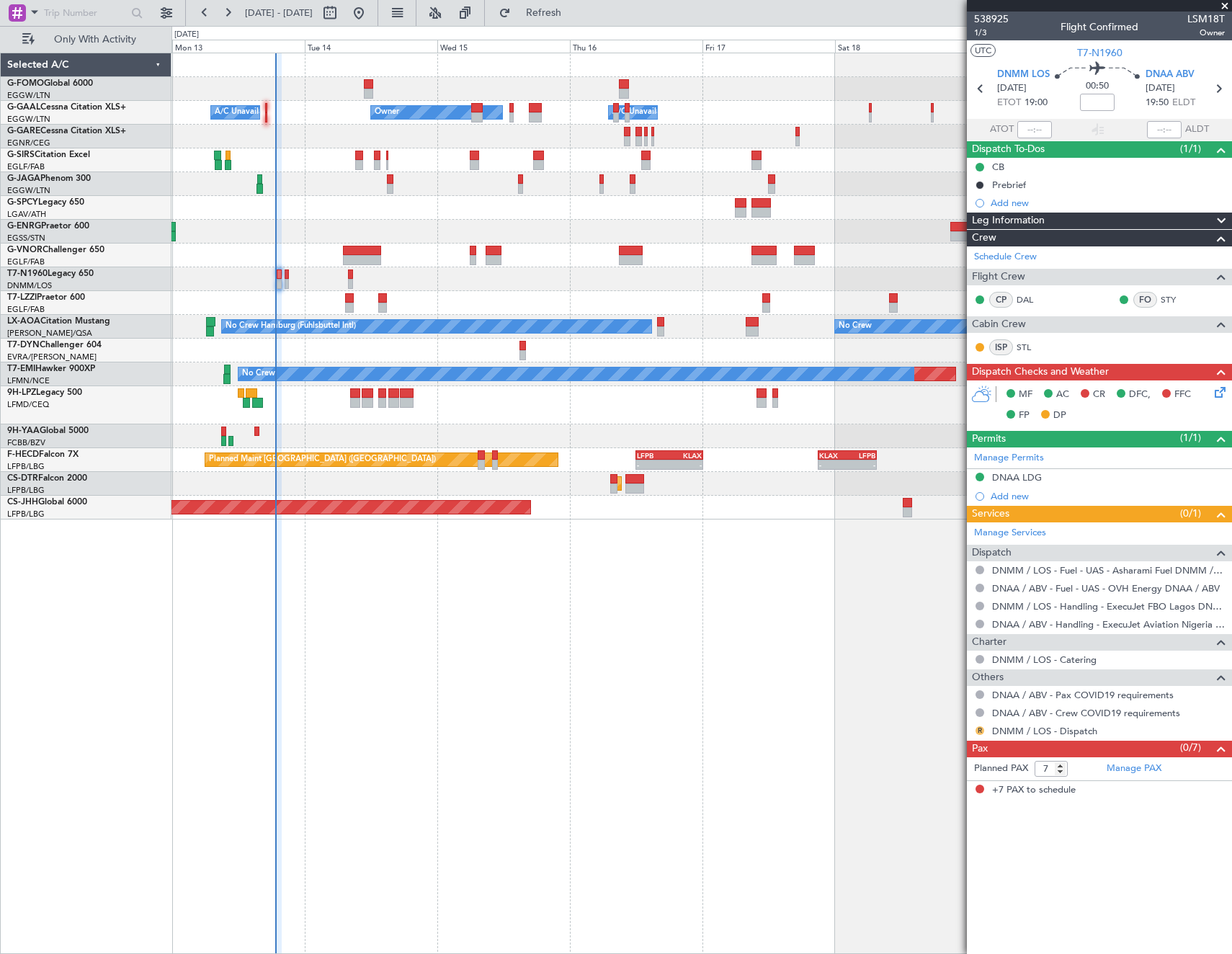
click at [979, 730] on button "R" at bounding box center [979, 730] width 9 height 9
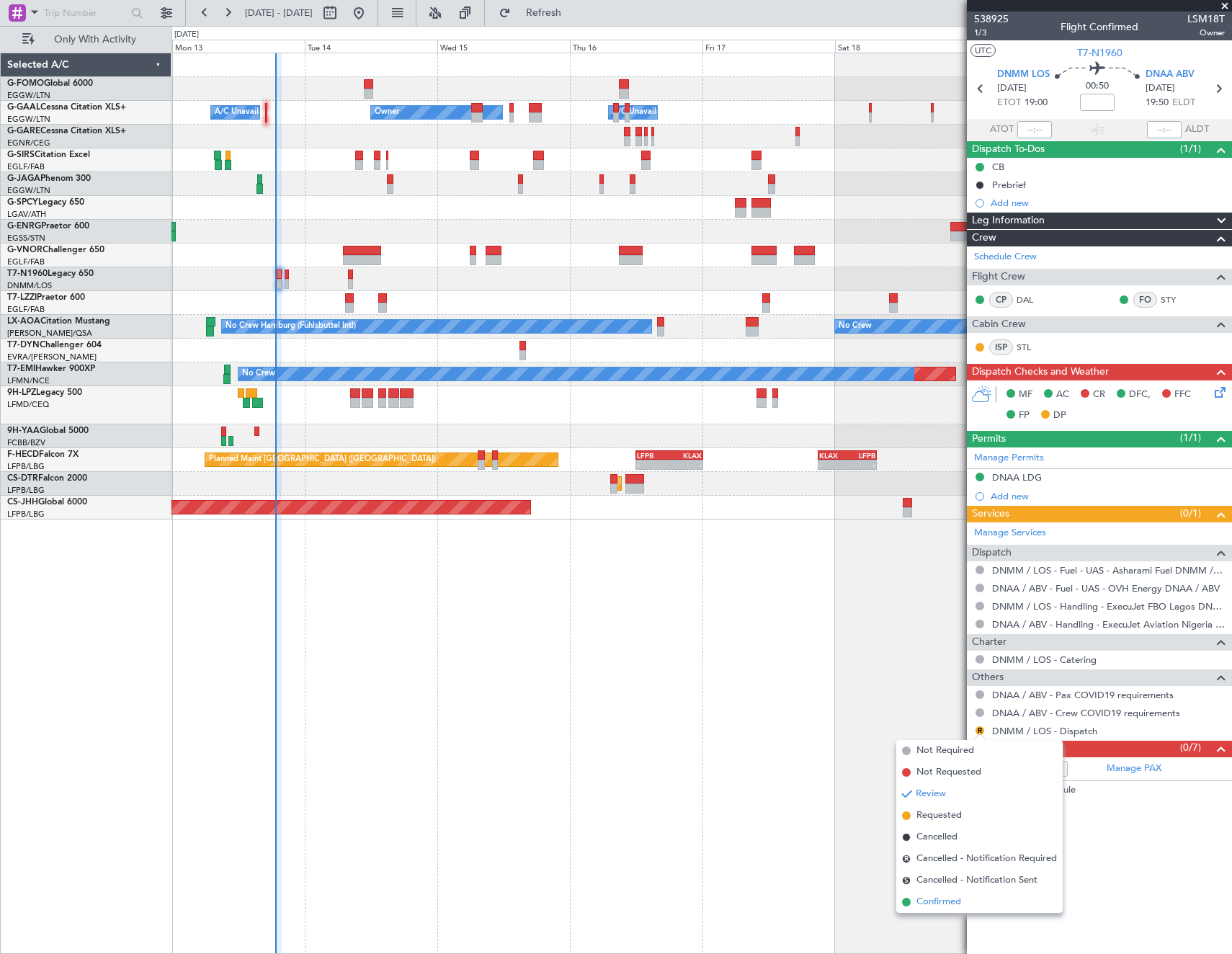
click at [939, 906] on span "Confirmed" at bounding box center [938, 902] width 44 height 15
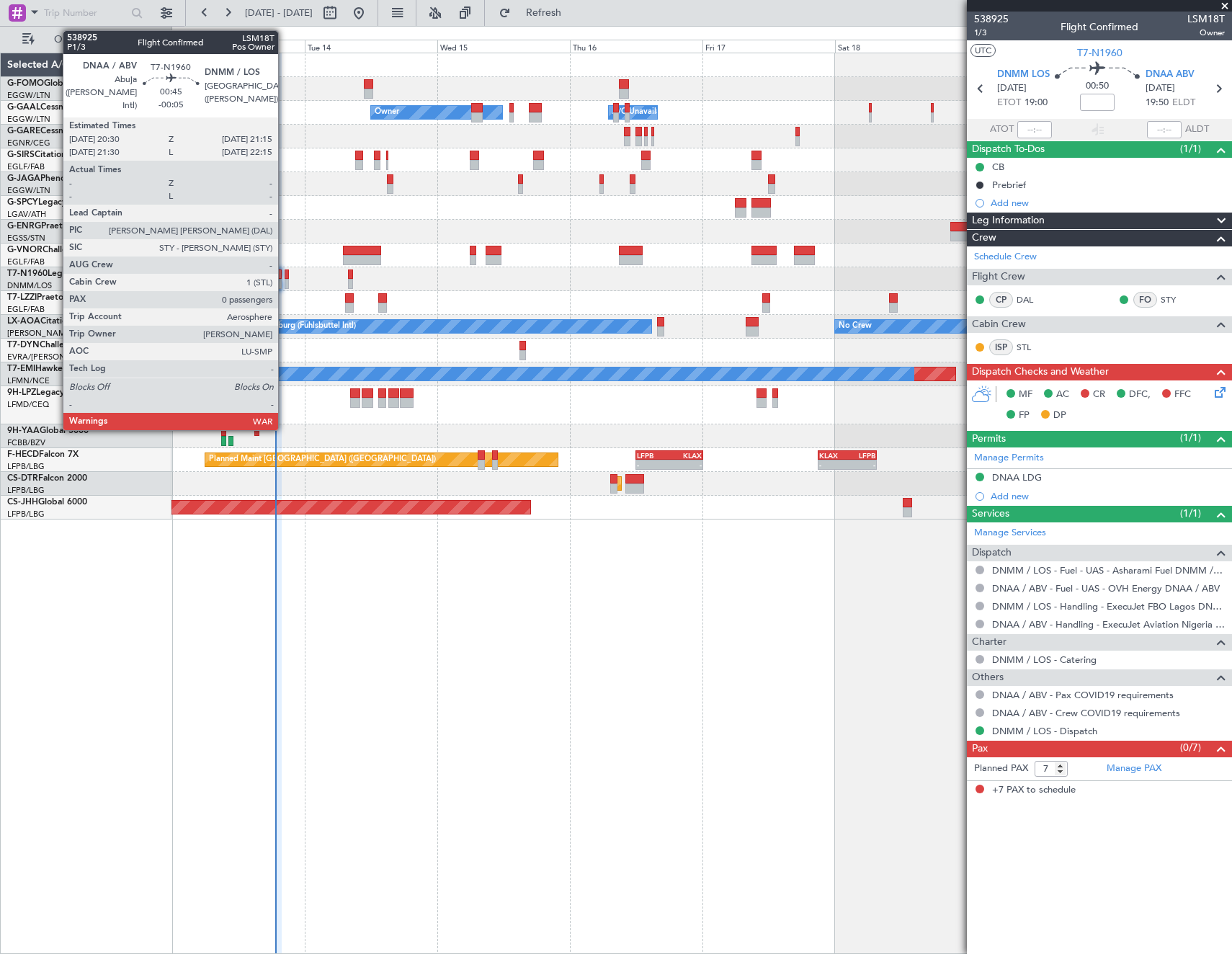
click at [285, 277] on div at bounding box center [287, 274] width 4 height 10
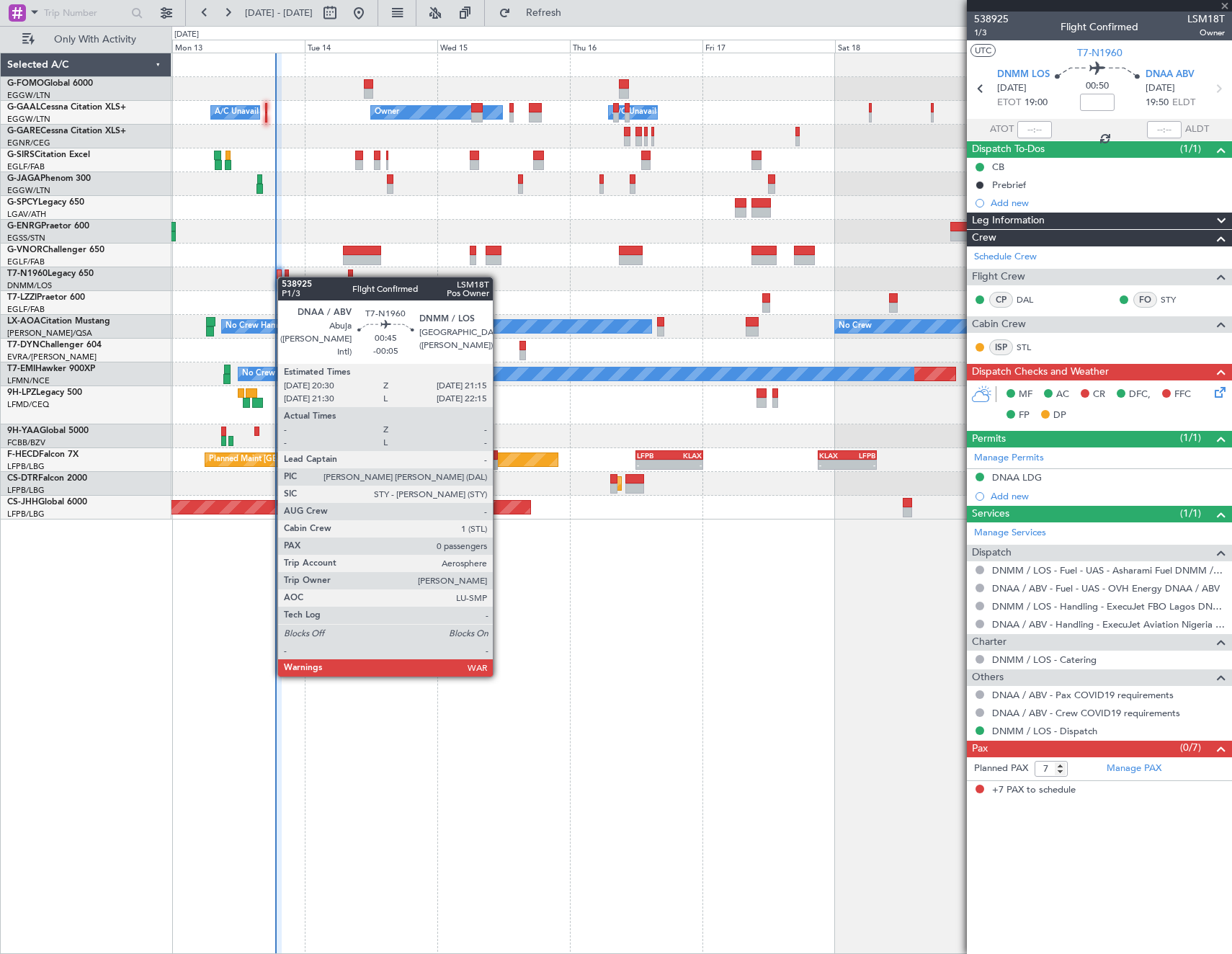
type input "-00:05"
type input "0"
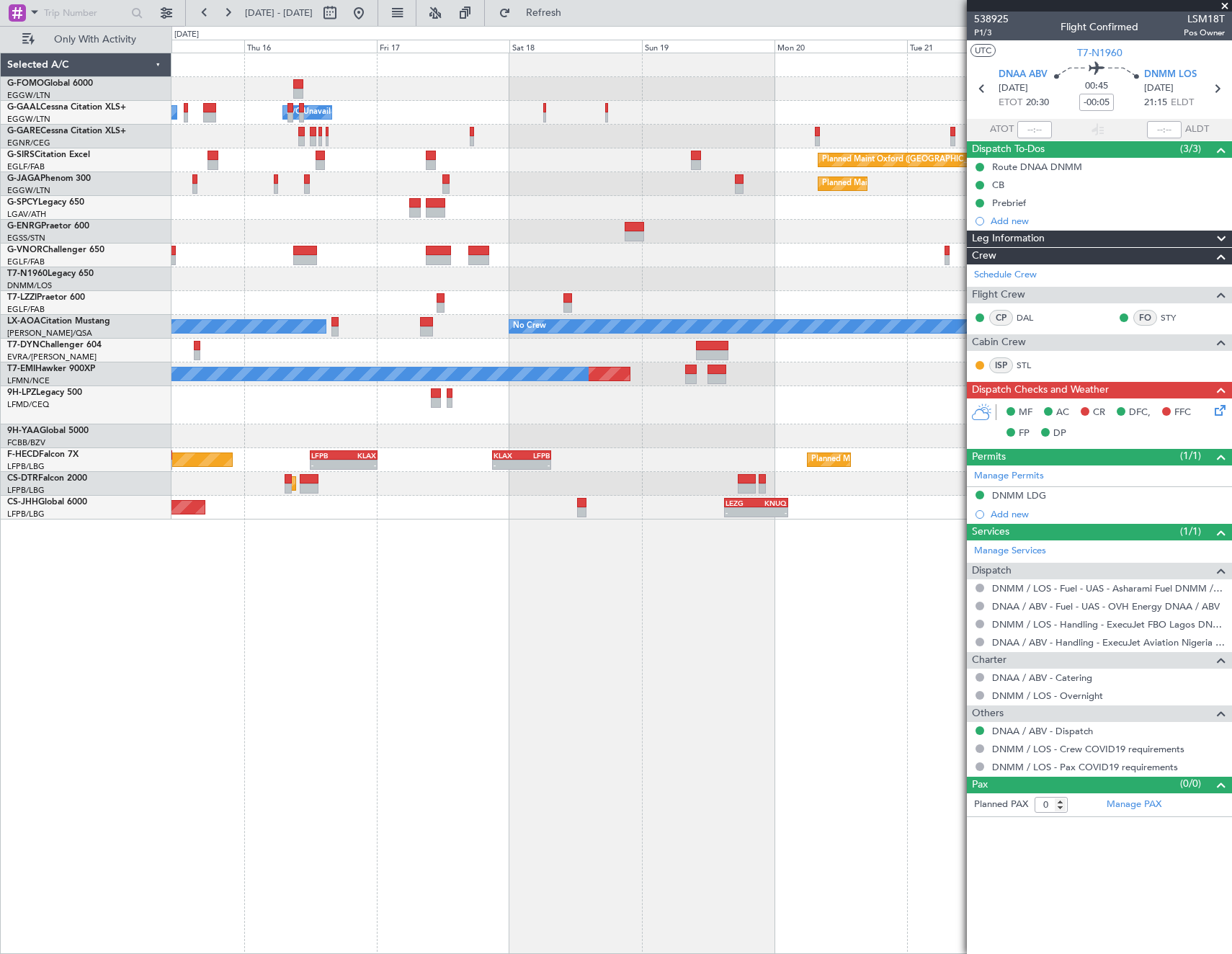
click at [501, 391] on div "- - EGGW 03:55 Z KSFO 14:45 Z - - KSFO 22:15 Z EGGW 08:00 Z Owner Owner A/C Una…" at bounding box center [701, 286] width 1060 height 466
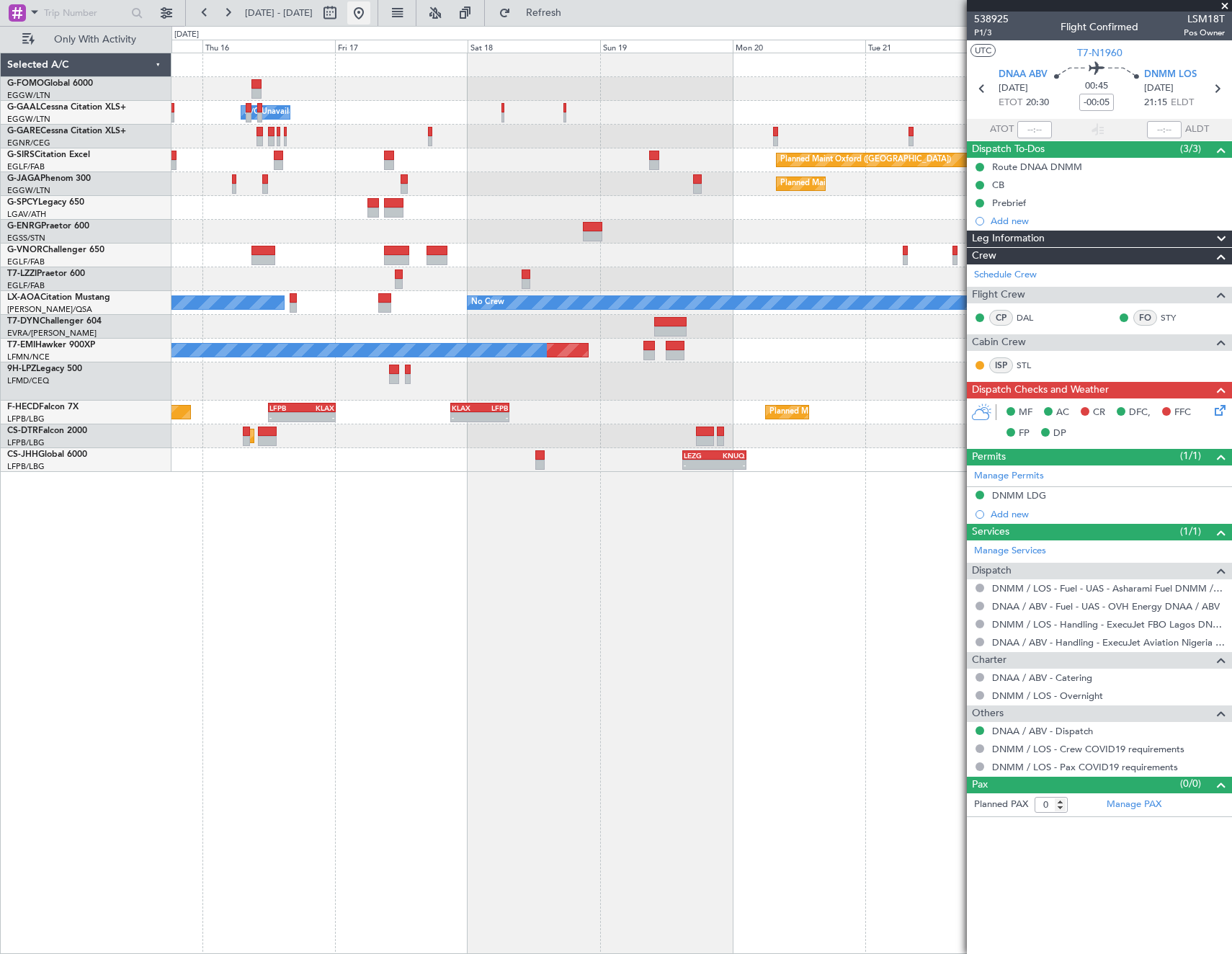
click at [371, 16] on button at bounding box center [358, 13] width 23 height 23
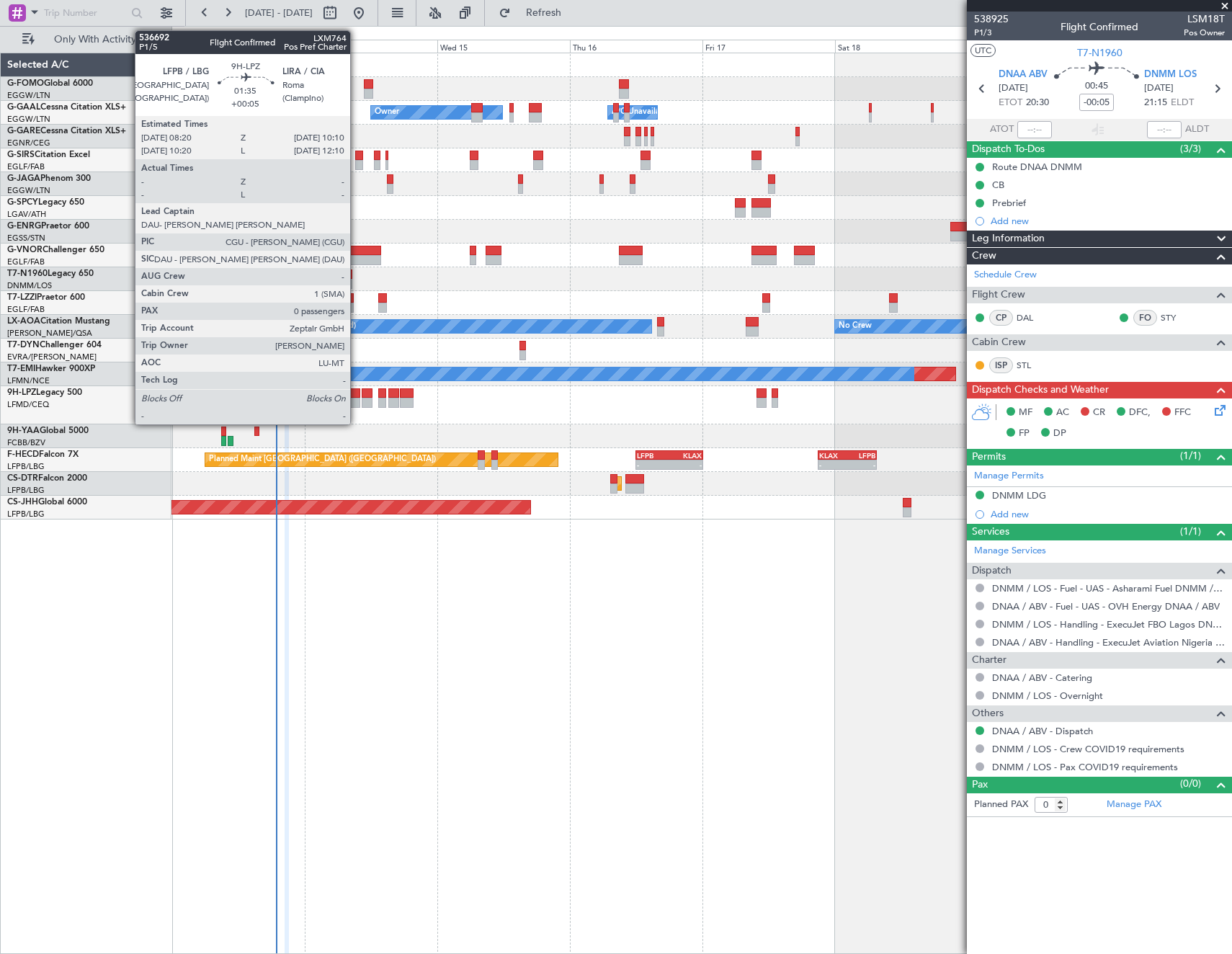
click at [357, 404] on div at bounding box center [355, 403] width 10 height 10
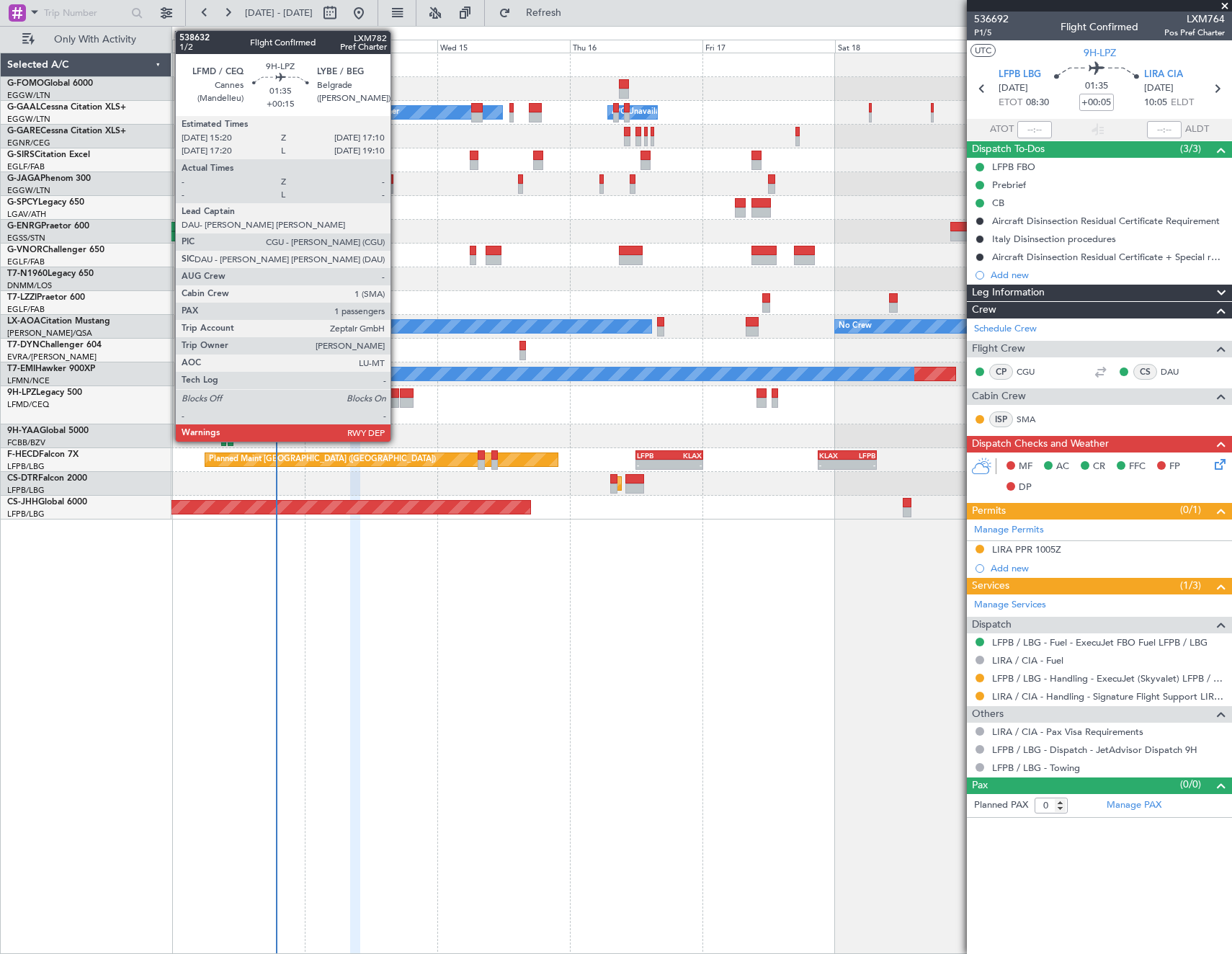
click at [397, 402] on div at bounding box center [393, 403] width 10 height 10
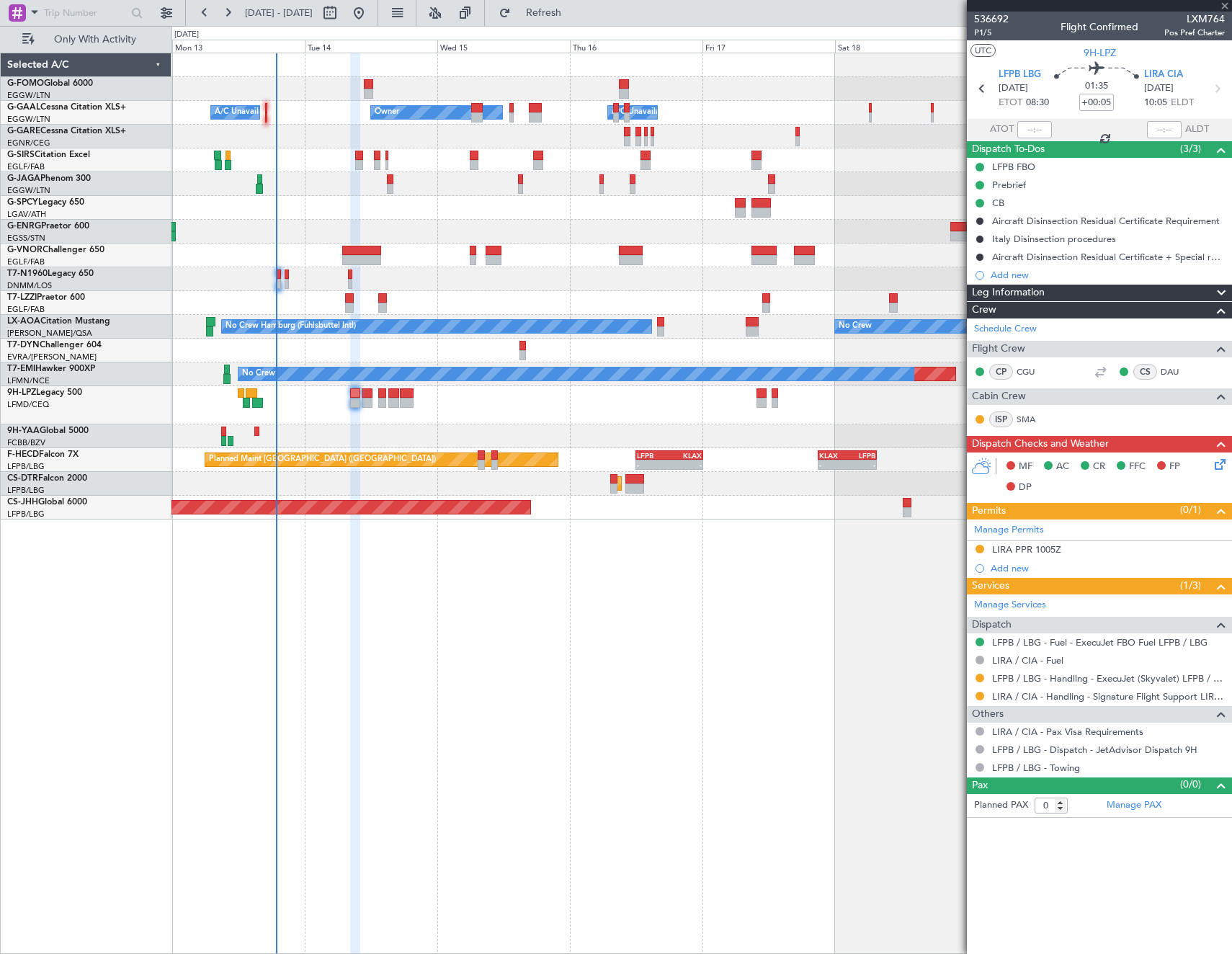
type input "+00:15"
type input "1"
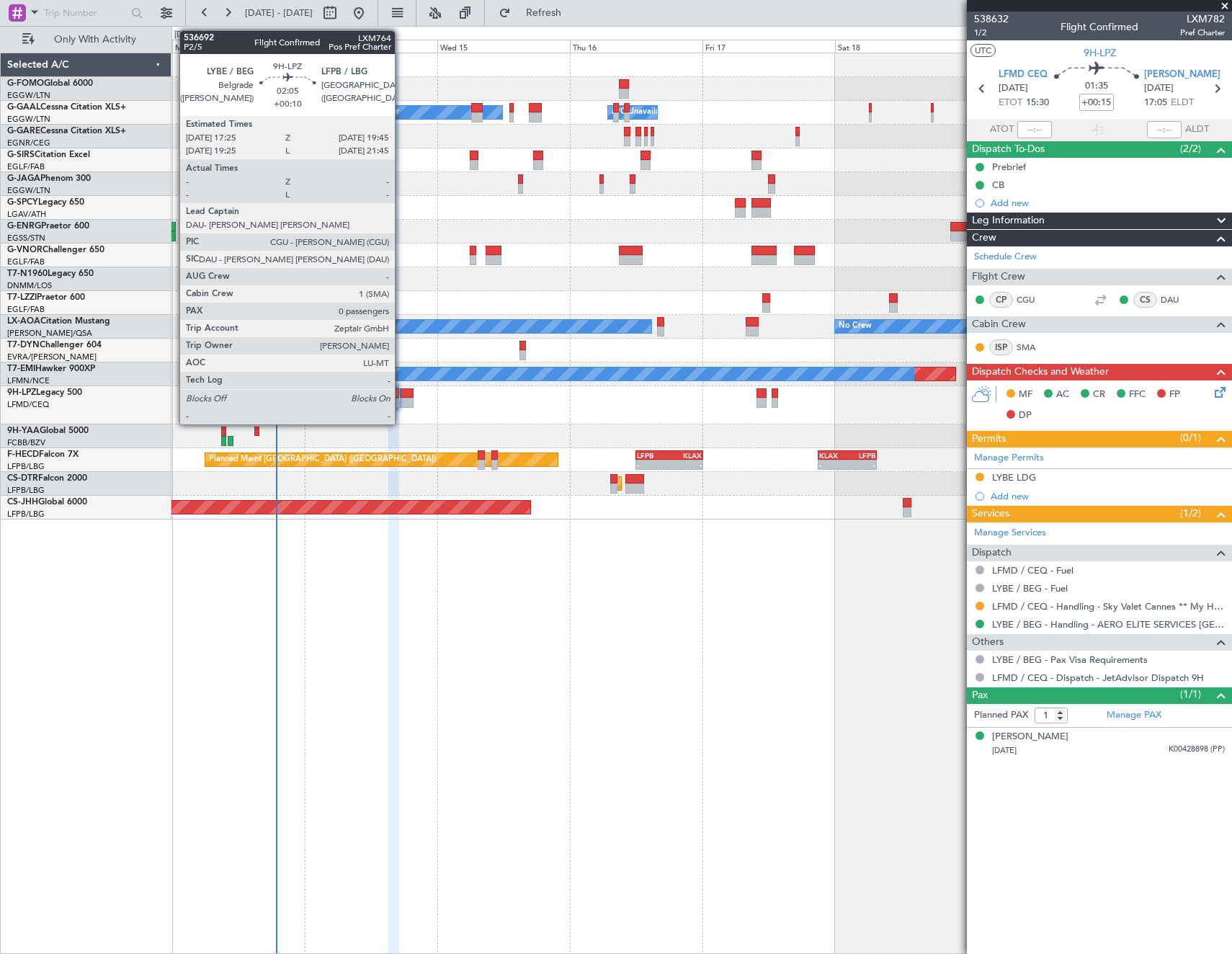
click at [401, 397] on div at bounding box center [406, 393] width 13 height 10
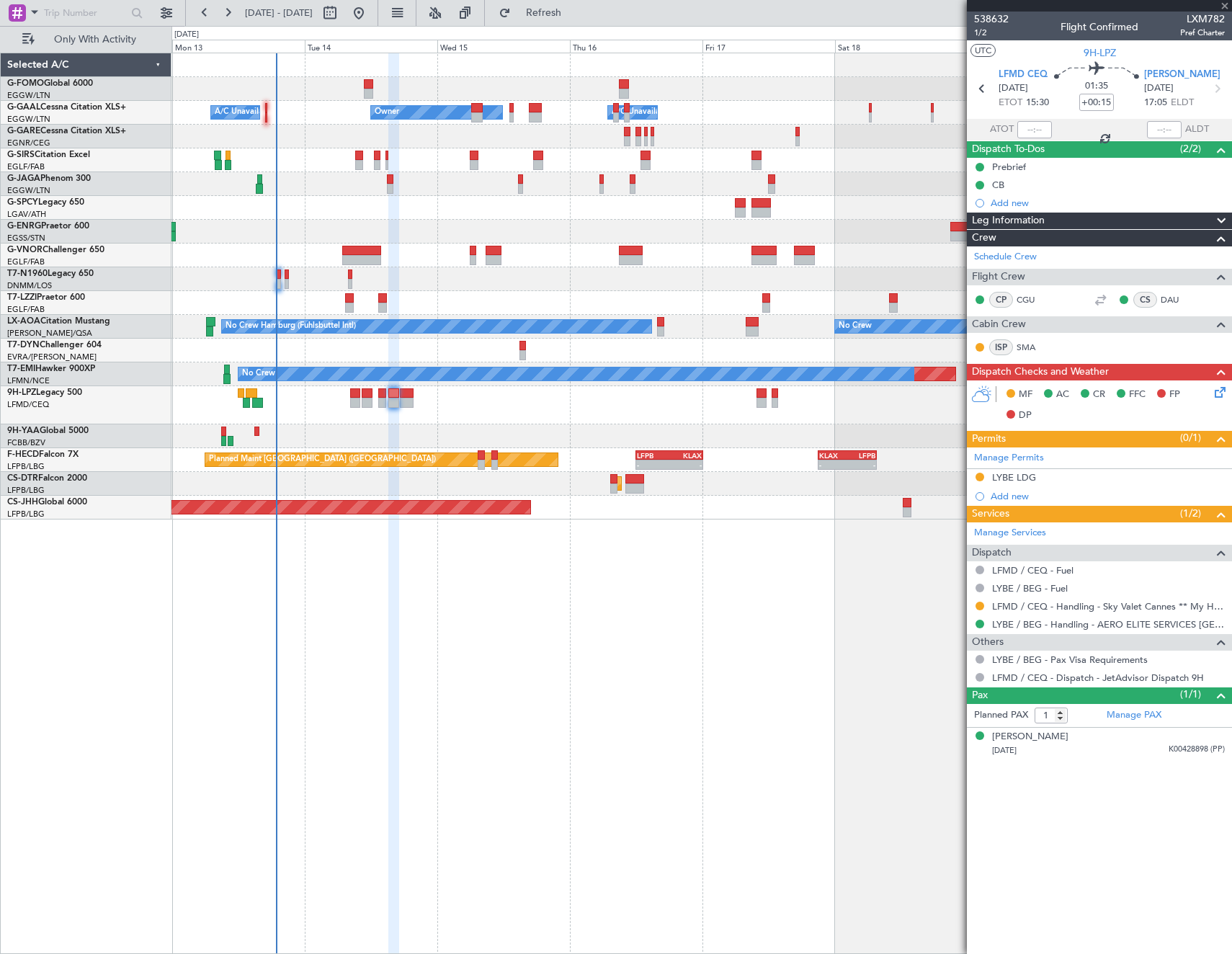
type input "+00:10"
type input "0"
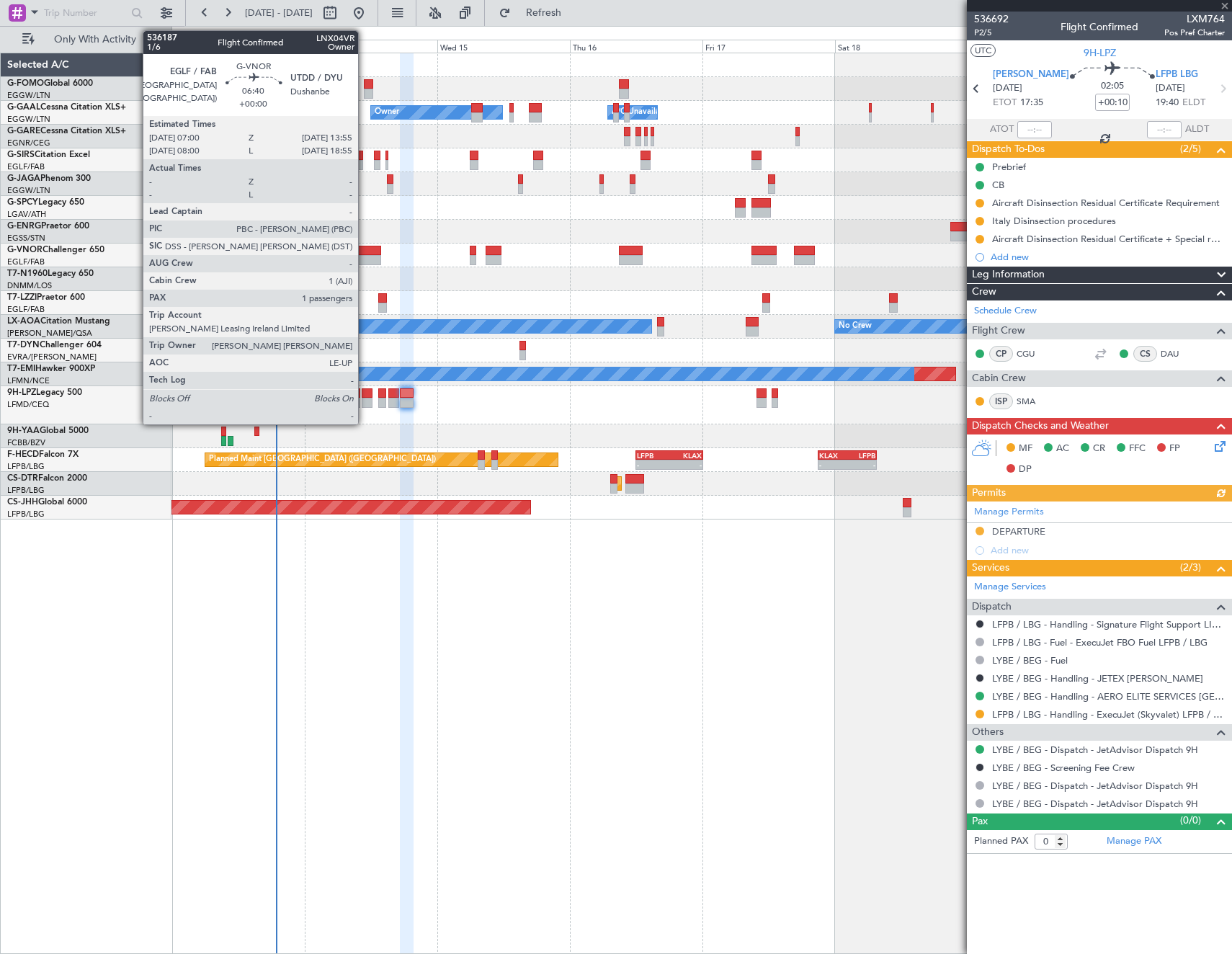
click at [365, 253] on div at bounding box center [362, 250] width 39 height 10
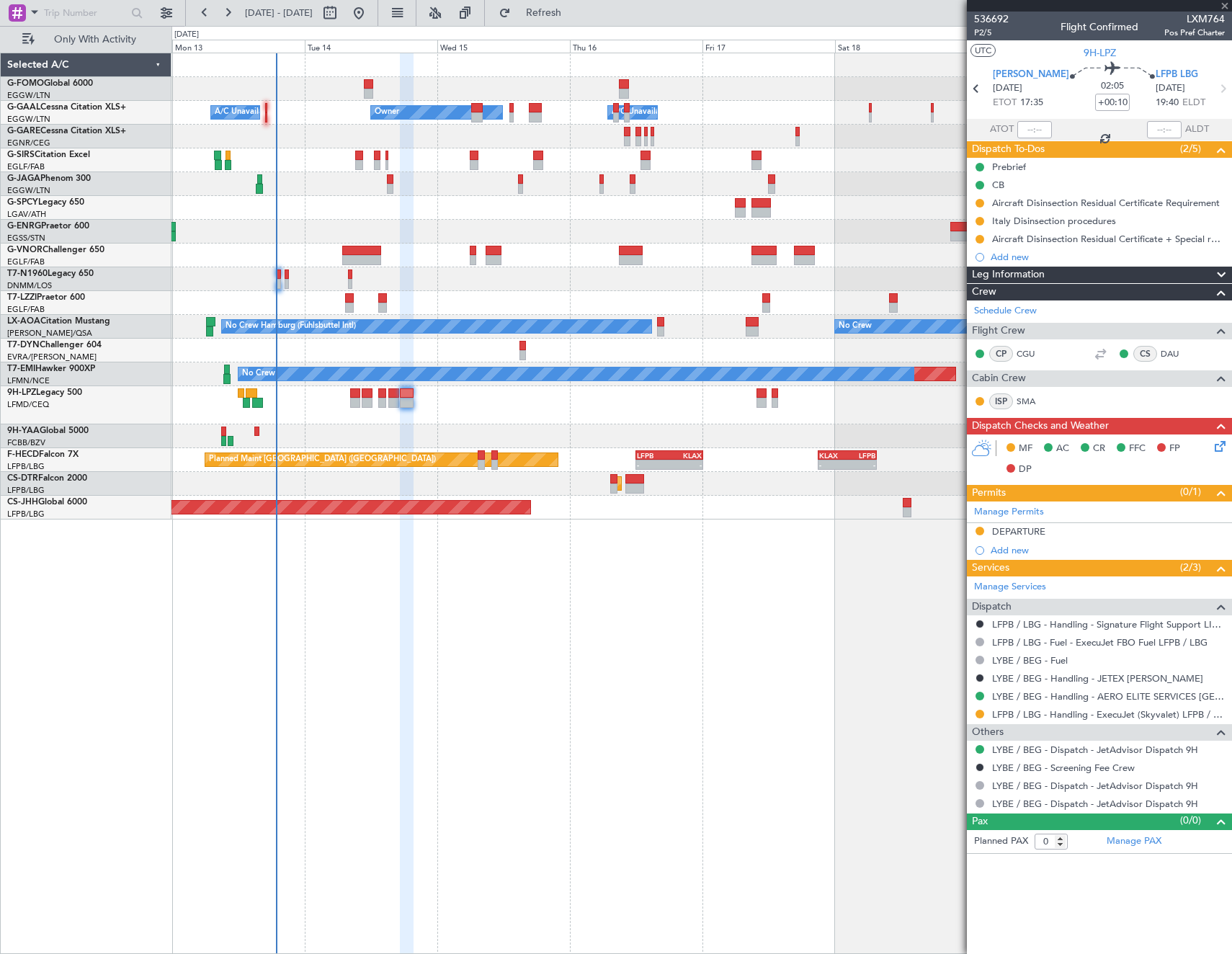
type input "1"
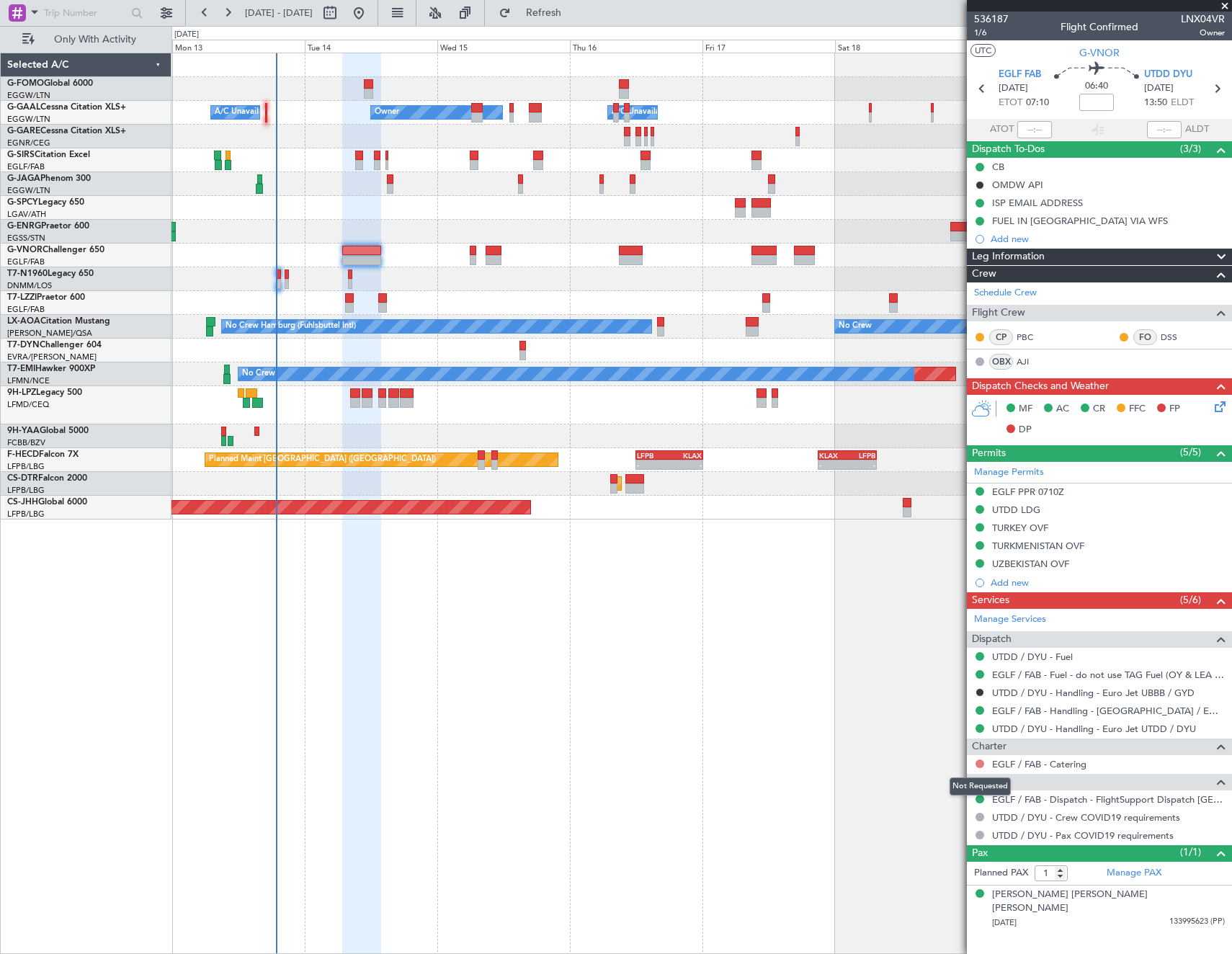
click at [976, 760] on button at bounding box center [979, 764] width 9 height 9
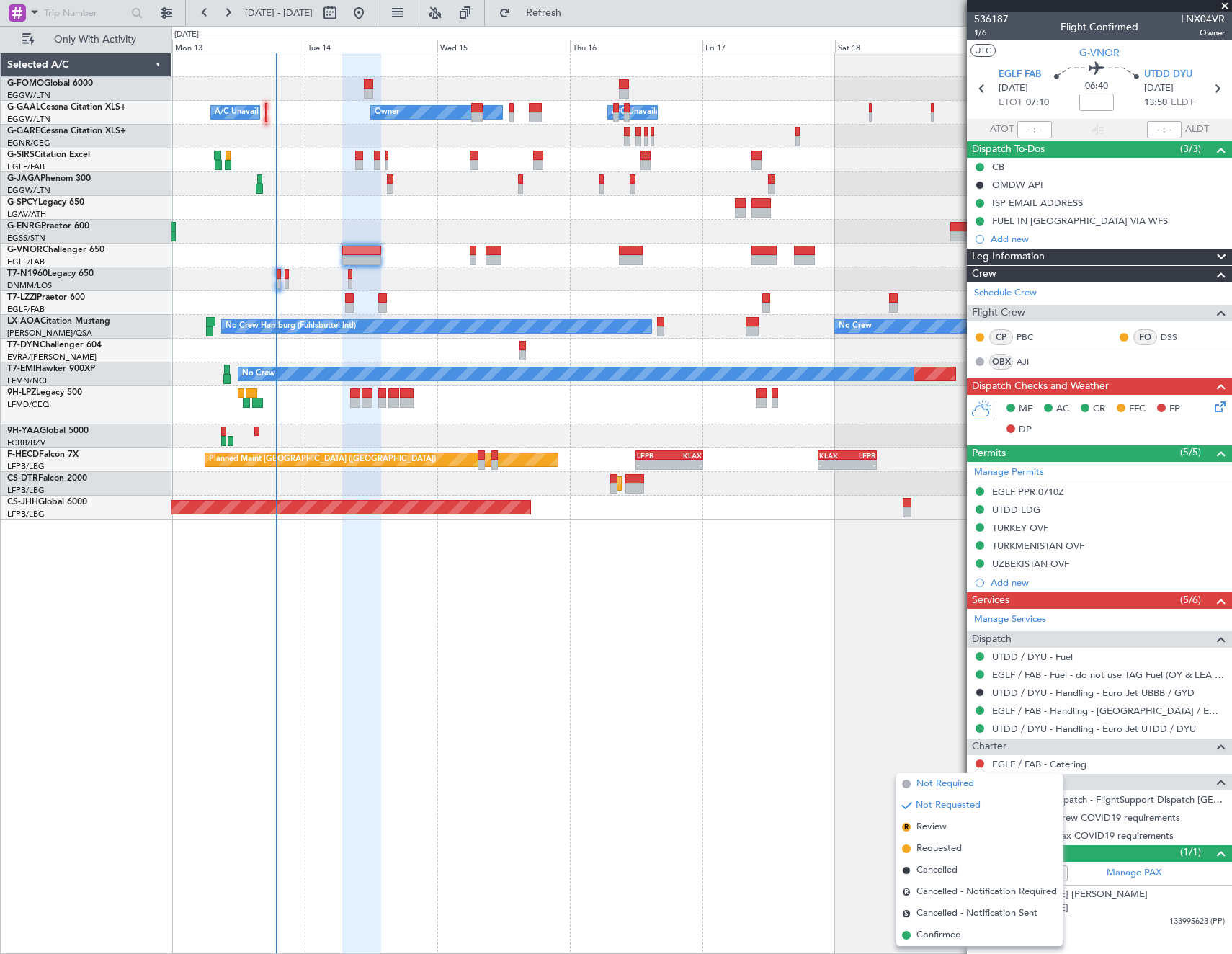
click at [930, 779] on span "Not Required" at bounding box center [945, 784] width 57 height 15
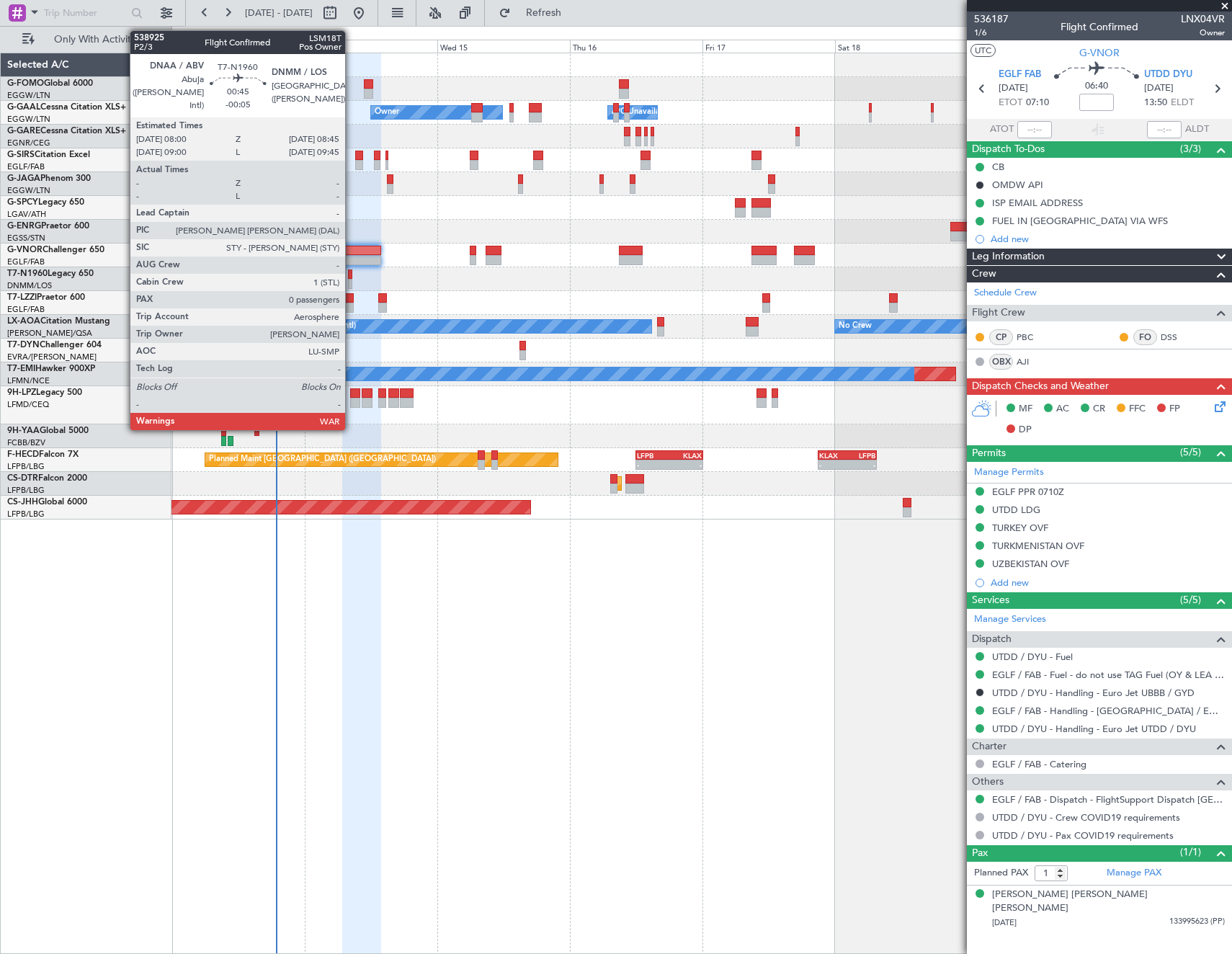
click at [351, 278] on div at bounding box center [350, 274] width 4 height 10
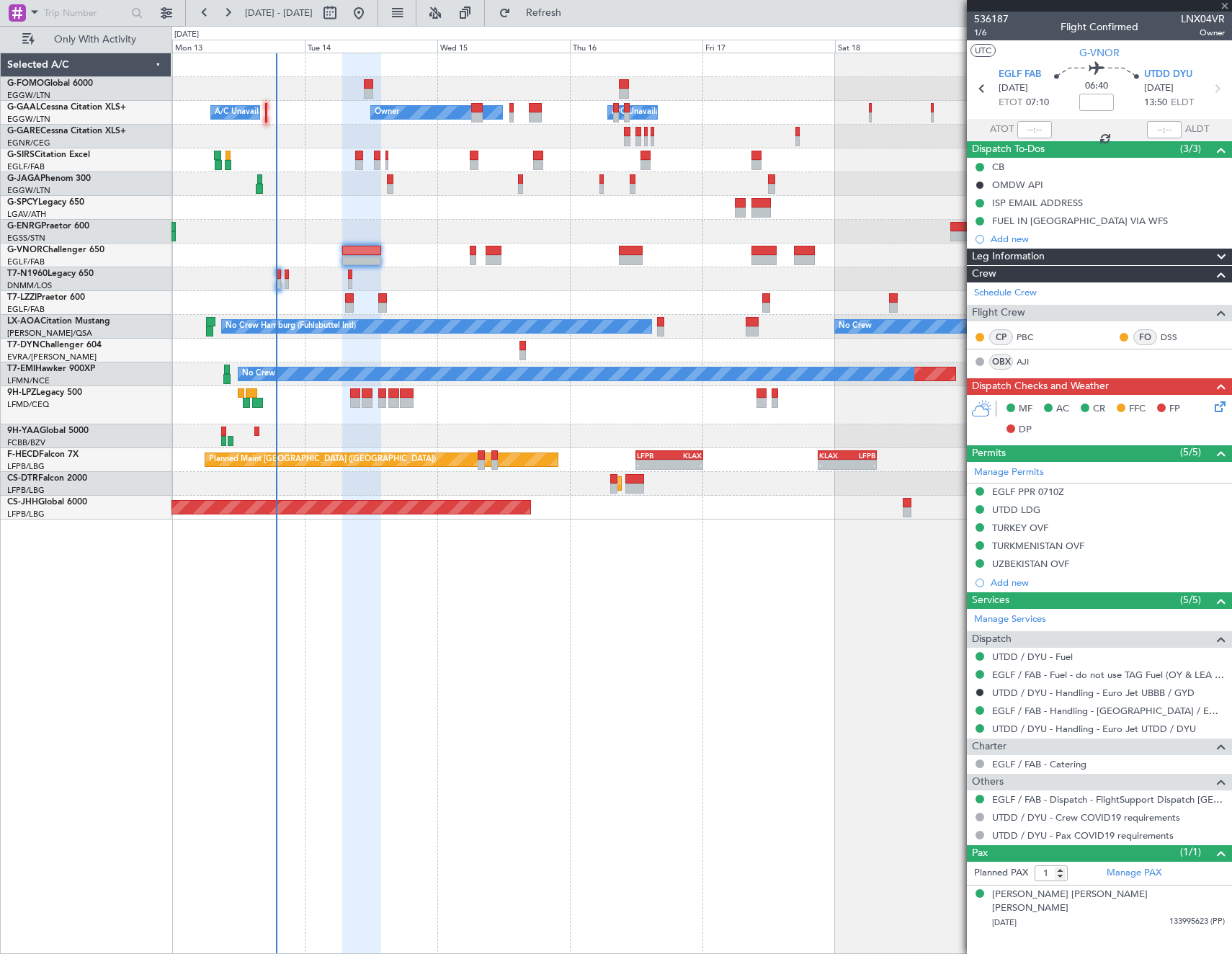
type input "-00:05"
type input "0"
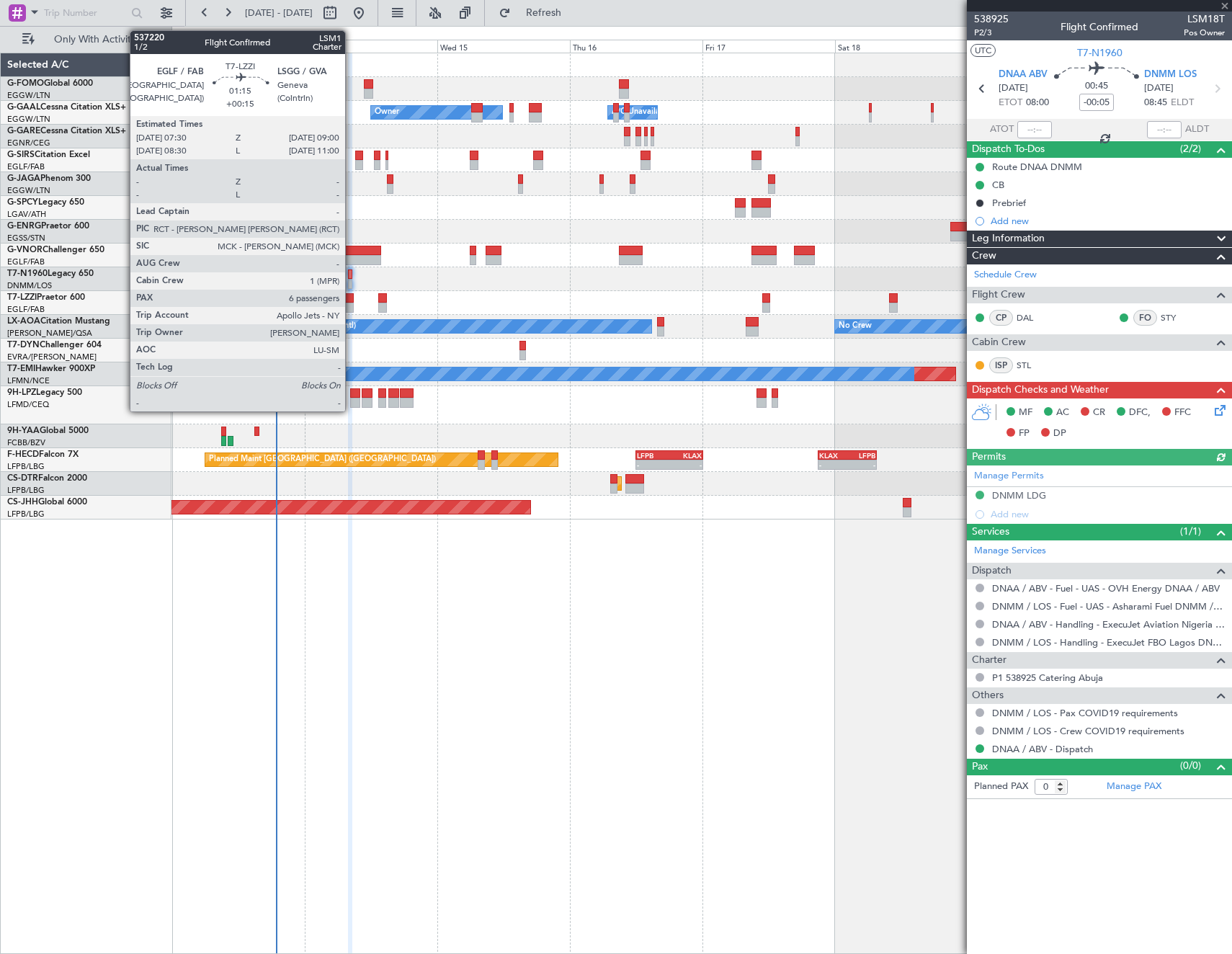
click at [351, 302] on div at bounding box center [349, 298] width 9 height 10
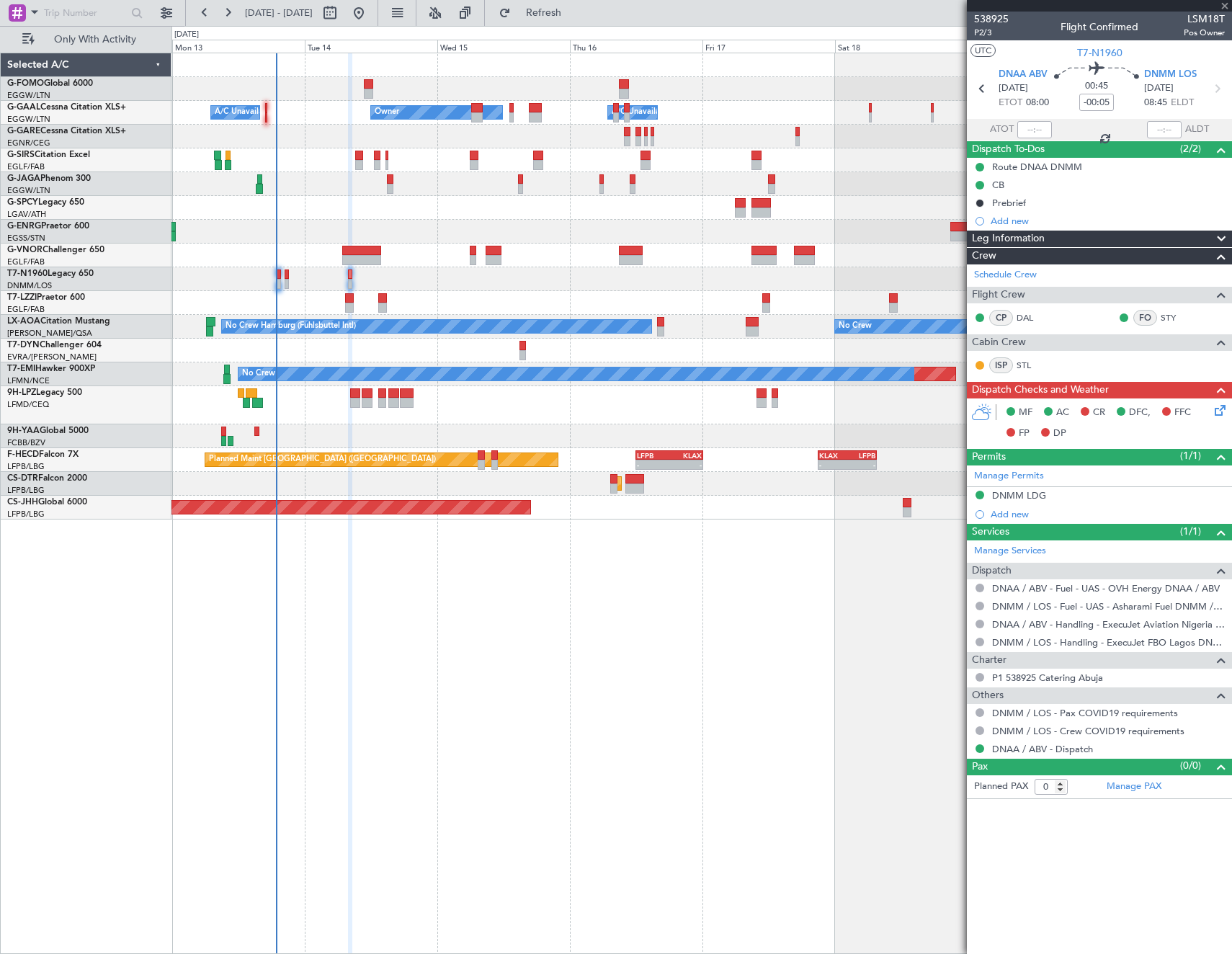
type input "+00:15"
type input "6"
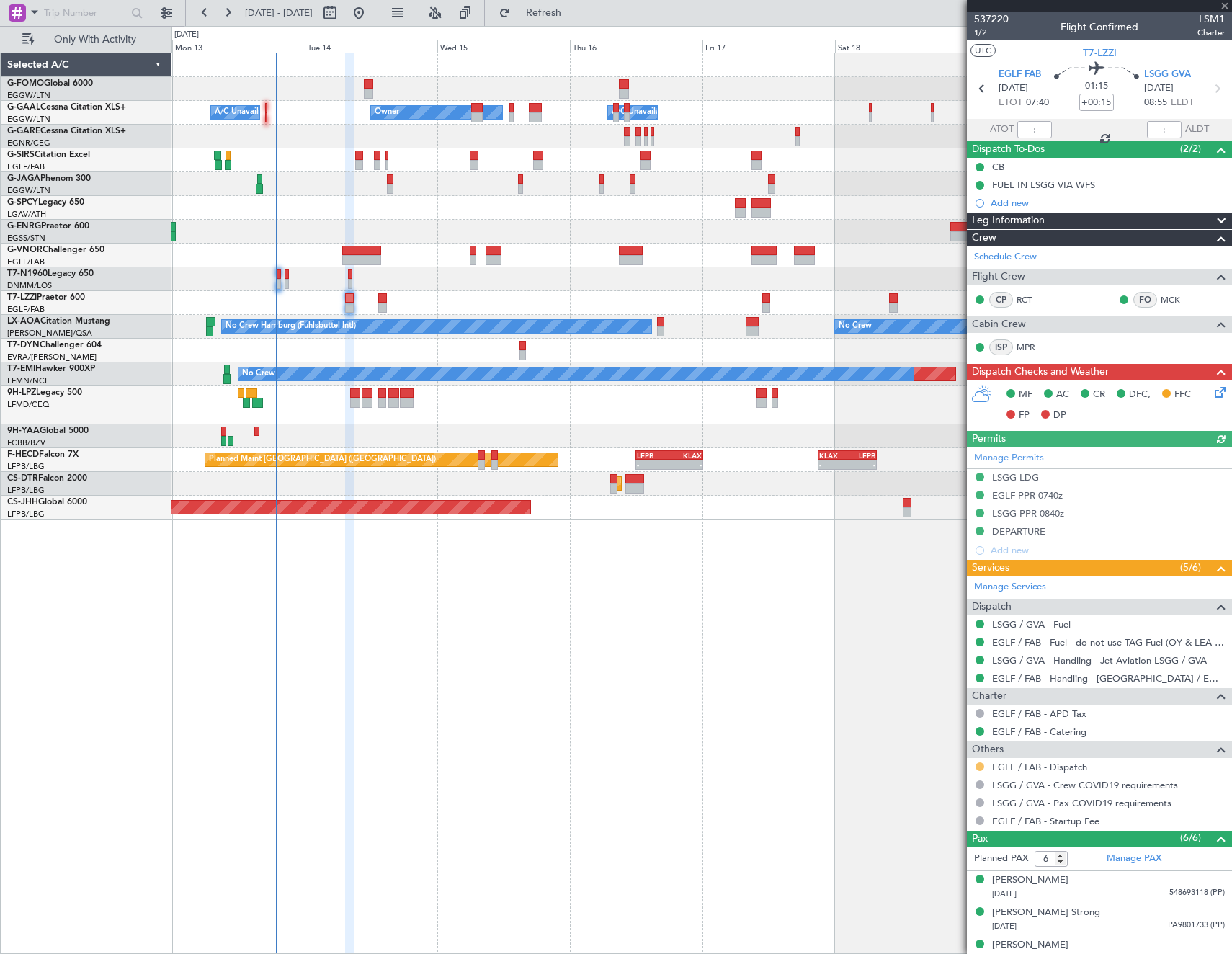
click at [982, 765] on button at bounding box center [979, 766] width 9 height 9
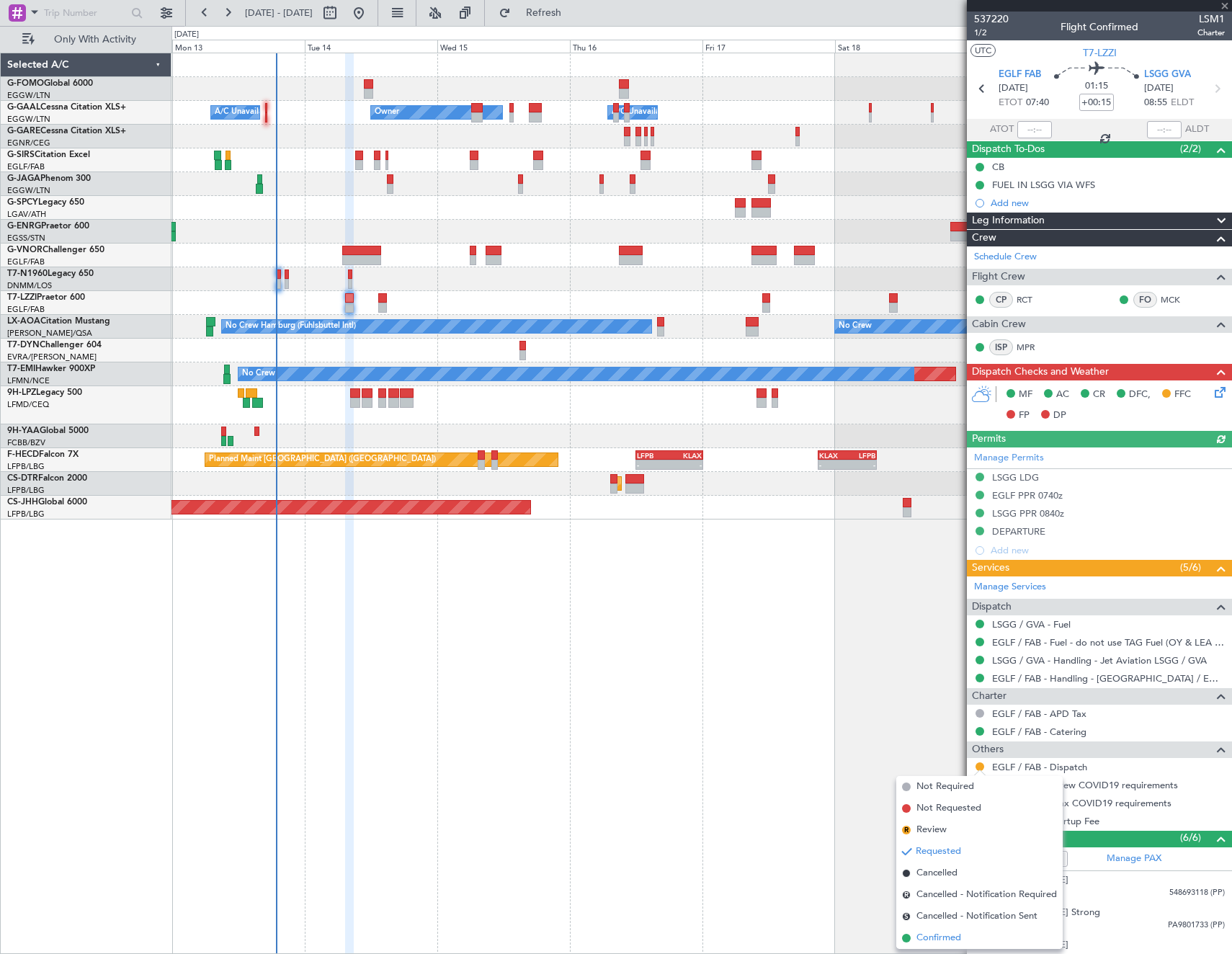
click at [961, 935] on span "Confirmed" at bounding box center [938, 938] width 44 height 15
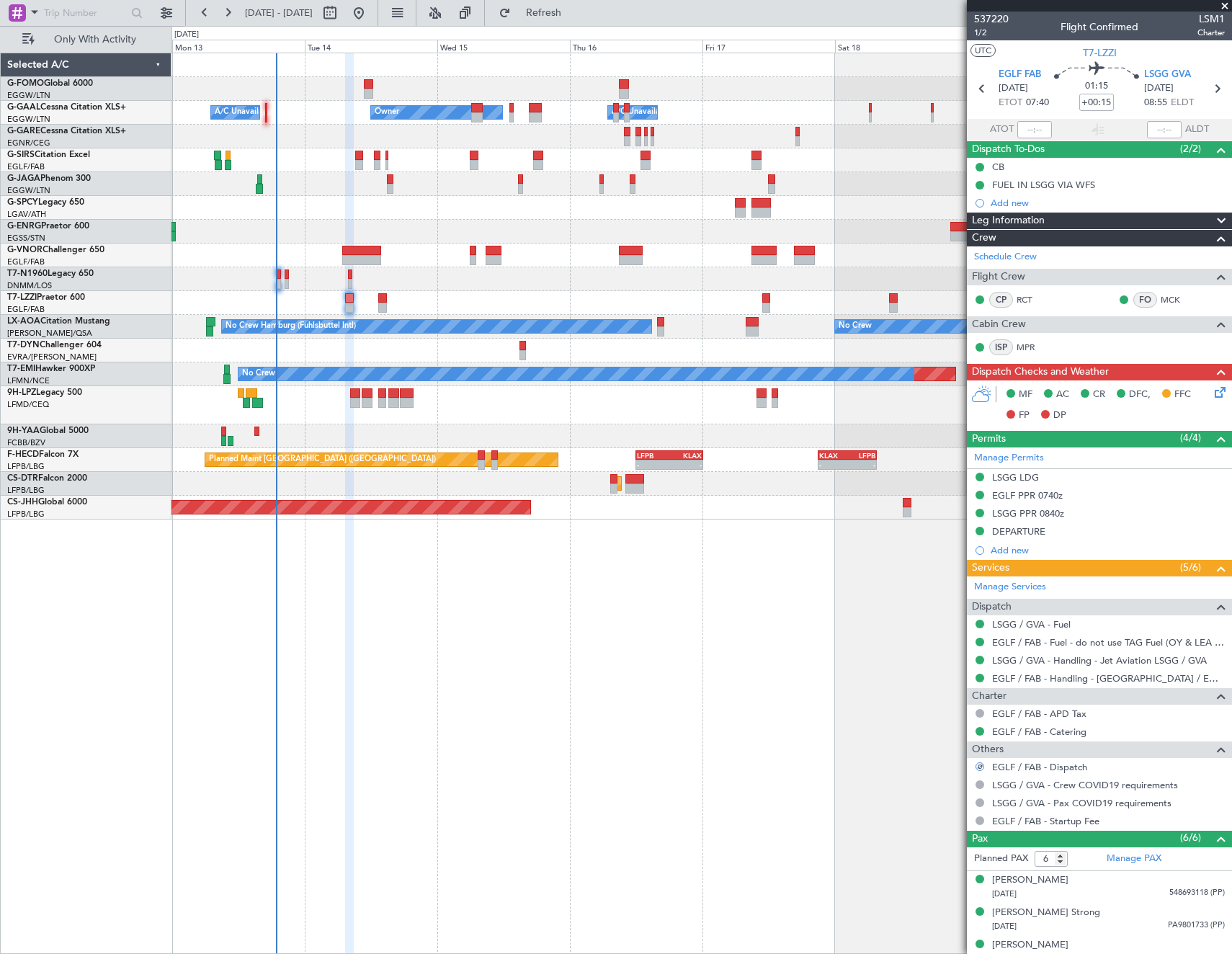
click at [1212, 393] on icon at bounding box center [1217, 390] width 11 height 11
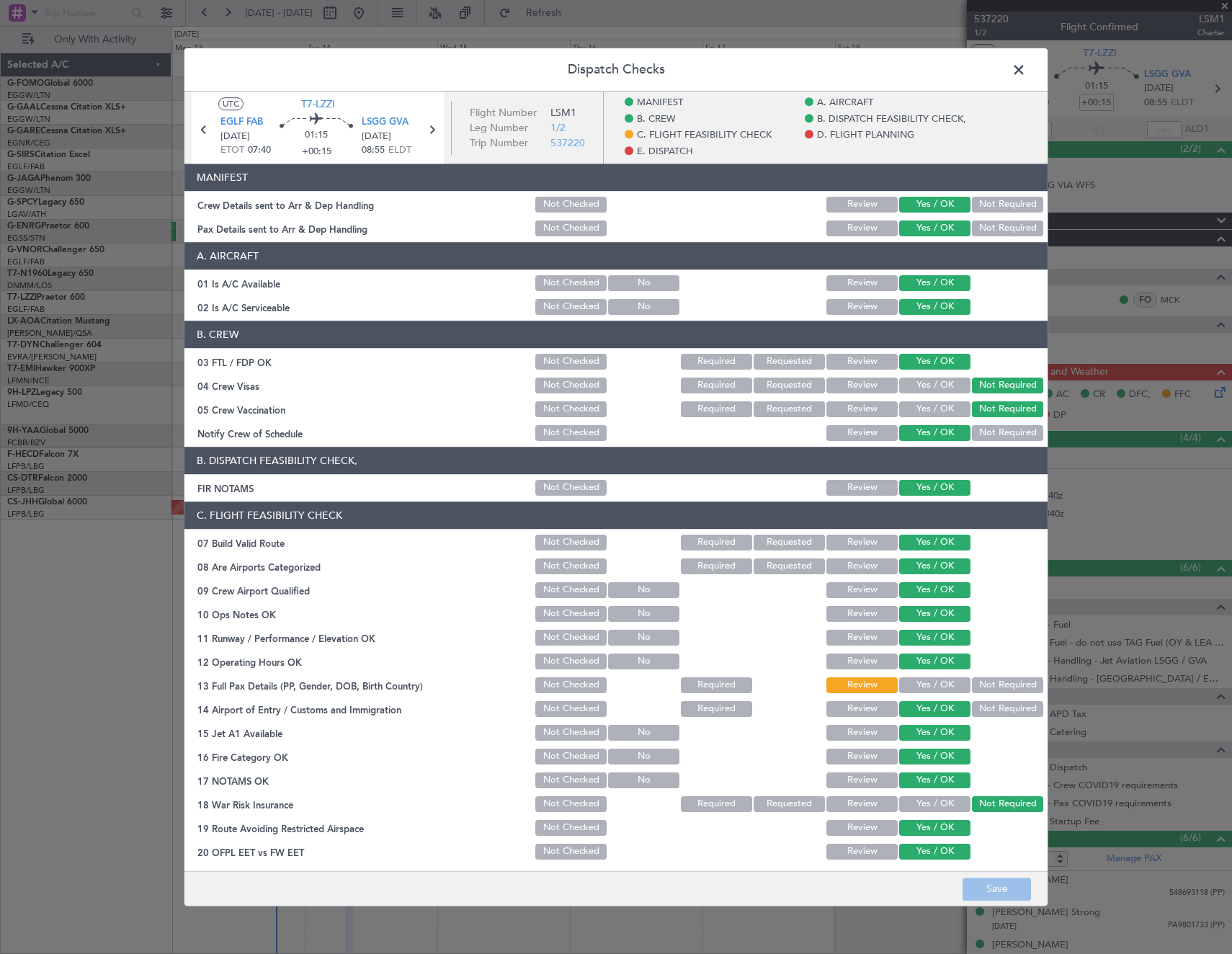
click at [916, 687] on button "Yes / OK" at bounding box center [935, 685] width 71 height 16
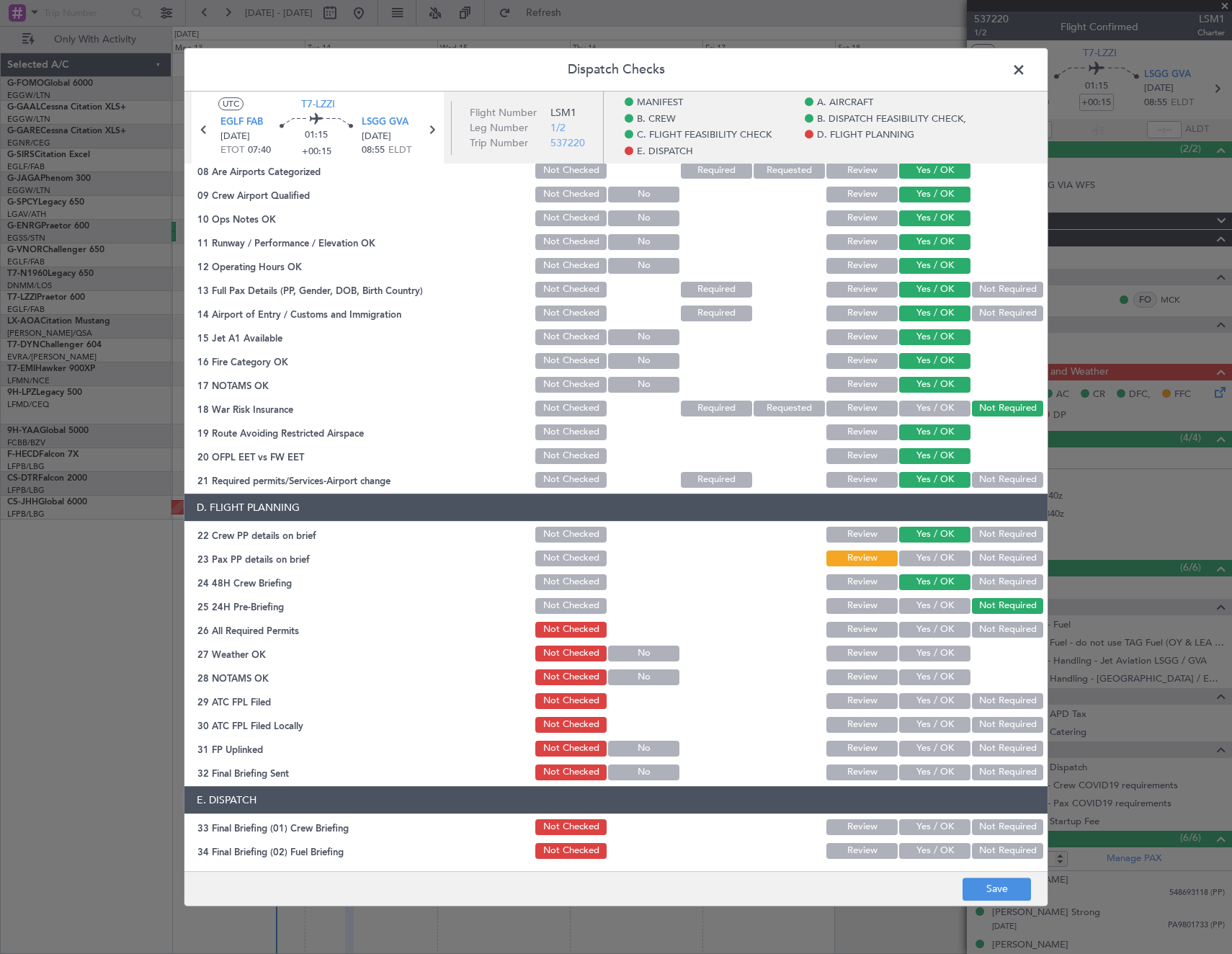
scroll to position [576, 0]
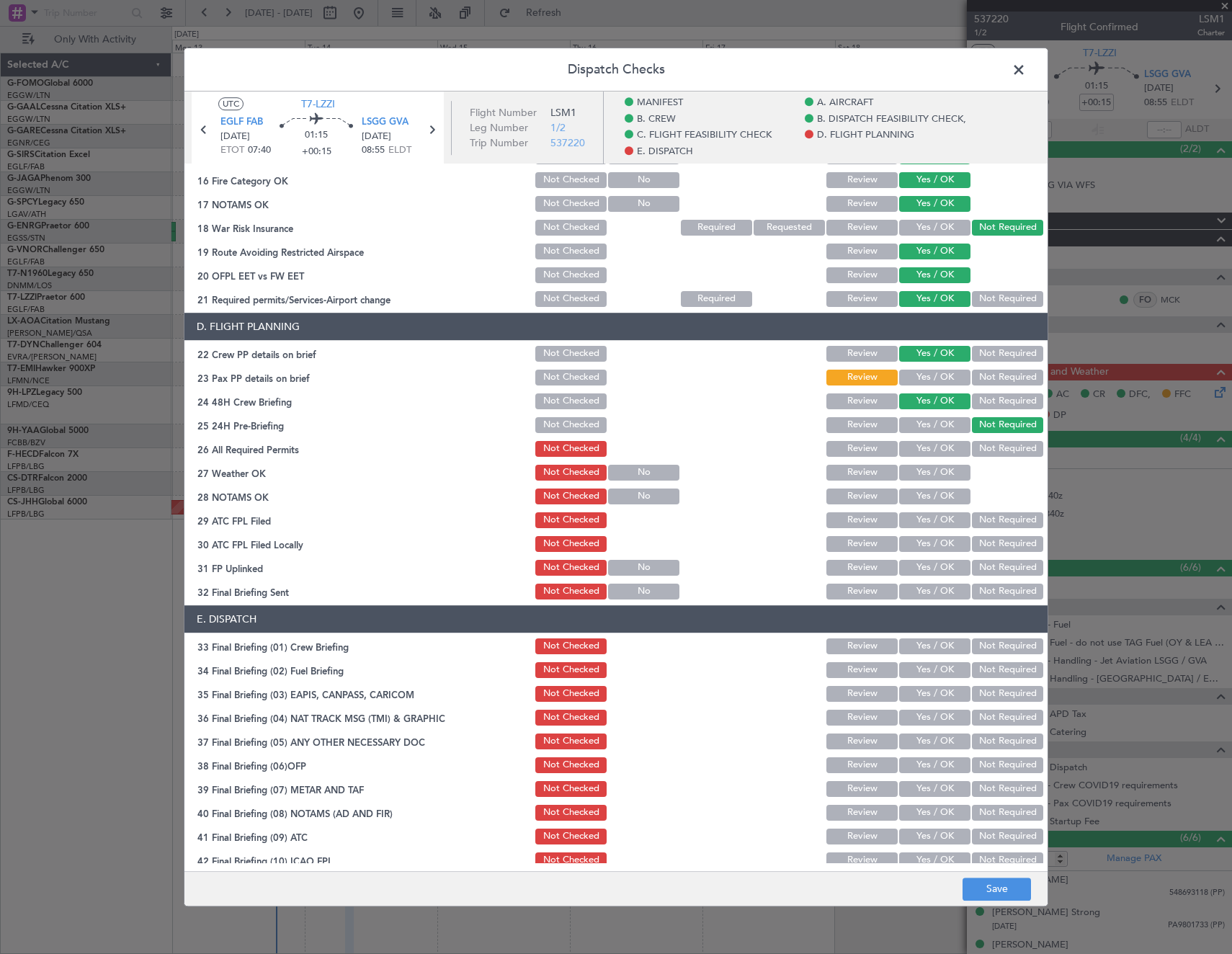
click at [915, 379] on button "Yes / OK" at bounding box center [935, 378] width 71 height 16
click at [922, 455] on button "Yes / OK" at bounding box center [935, 449] width 71 height 16
click at [995, 893] on button "Save" at bounding box center [996, 889] width 69 height 23
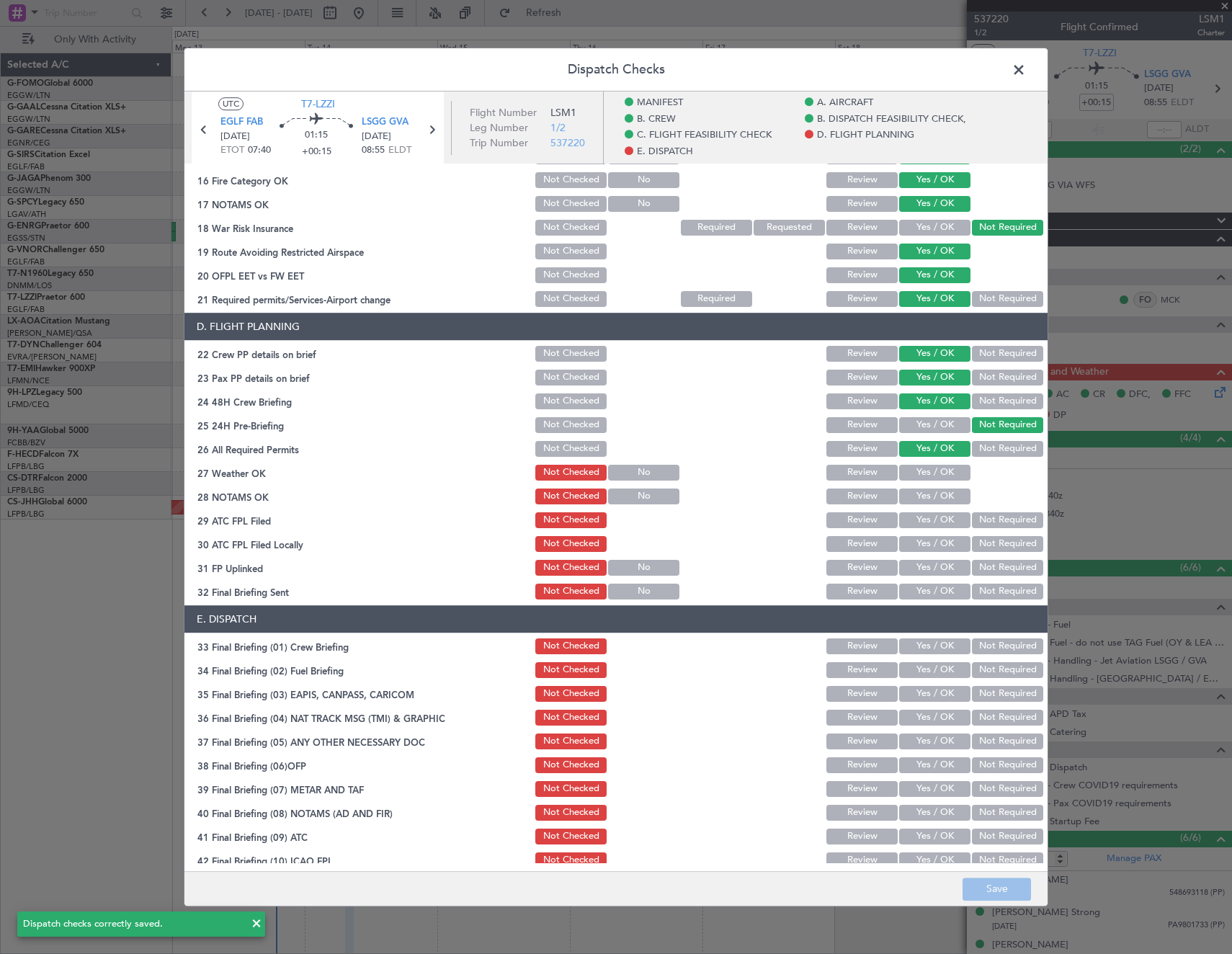
click at [1026, 69] on span at bounding box center [1026, 73] width 0 height 29
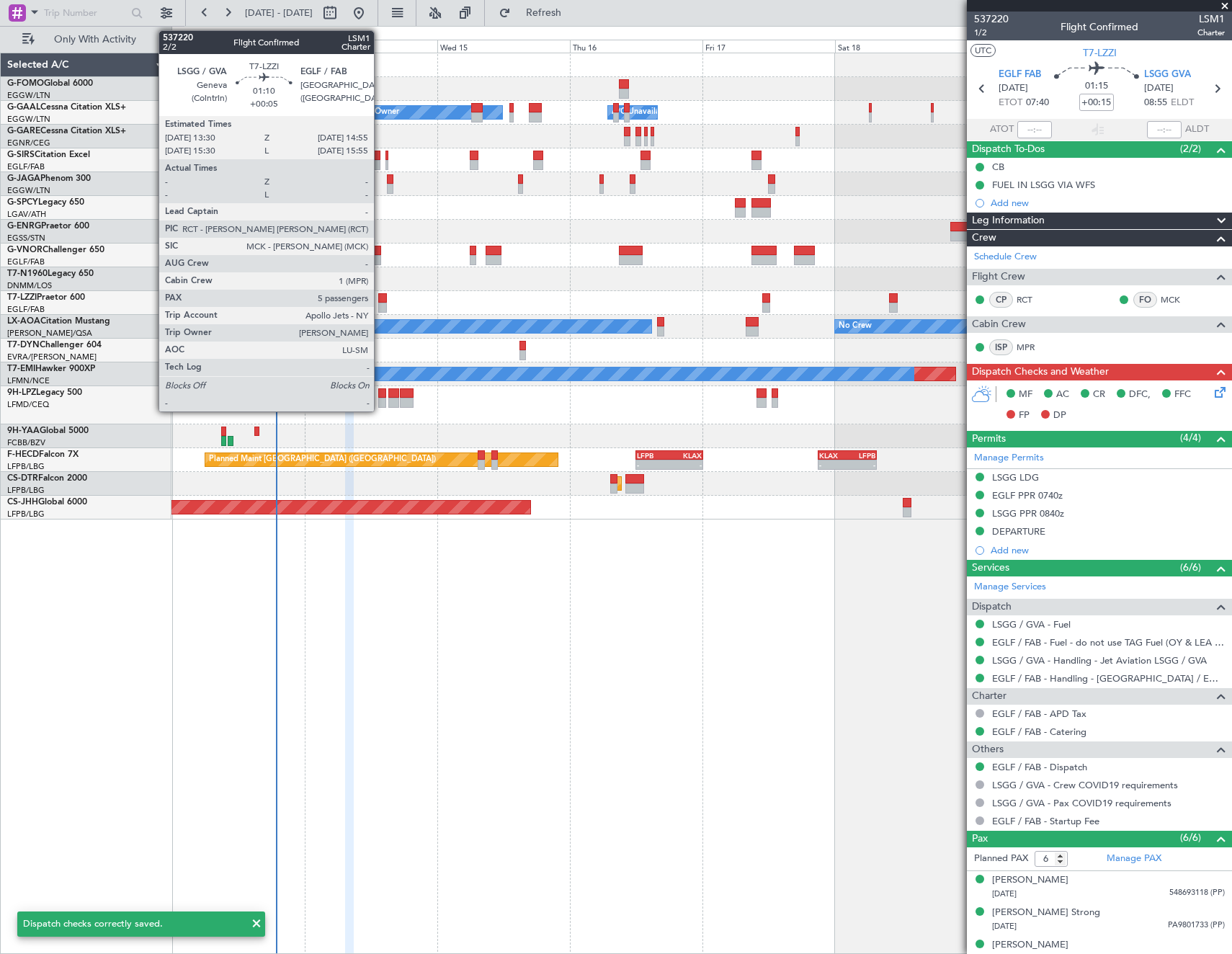
click at [379, 300] on div at bounding box center [383, 298] width 8 height 10
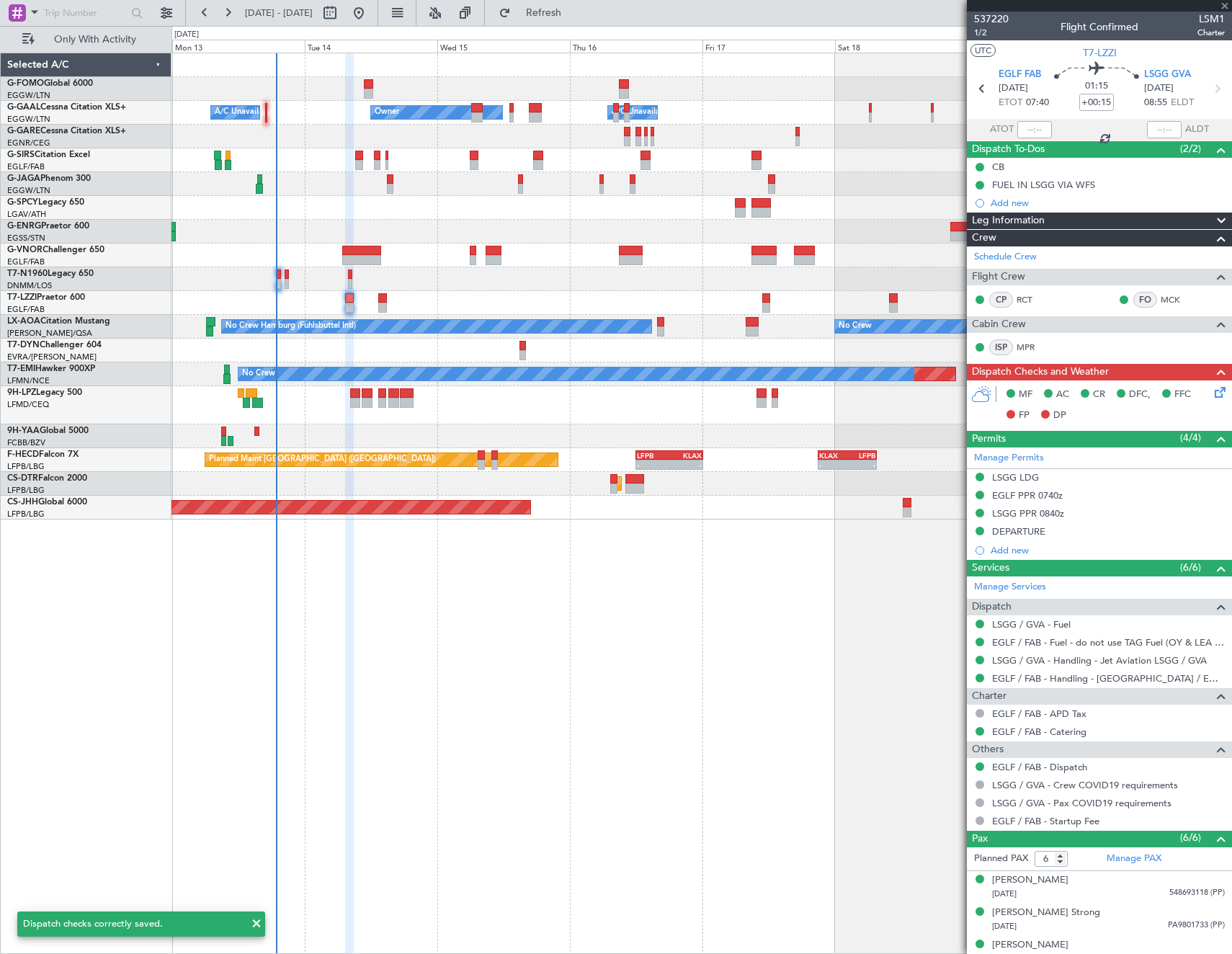
type input "+00:05"
type input "5"
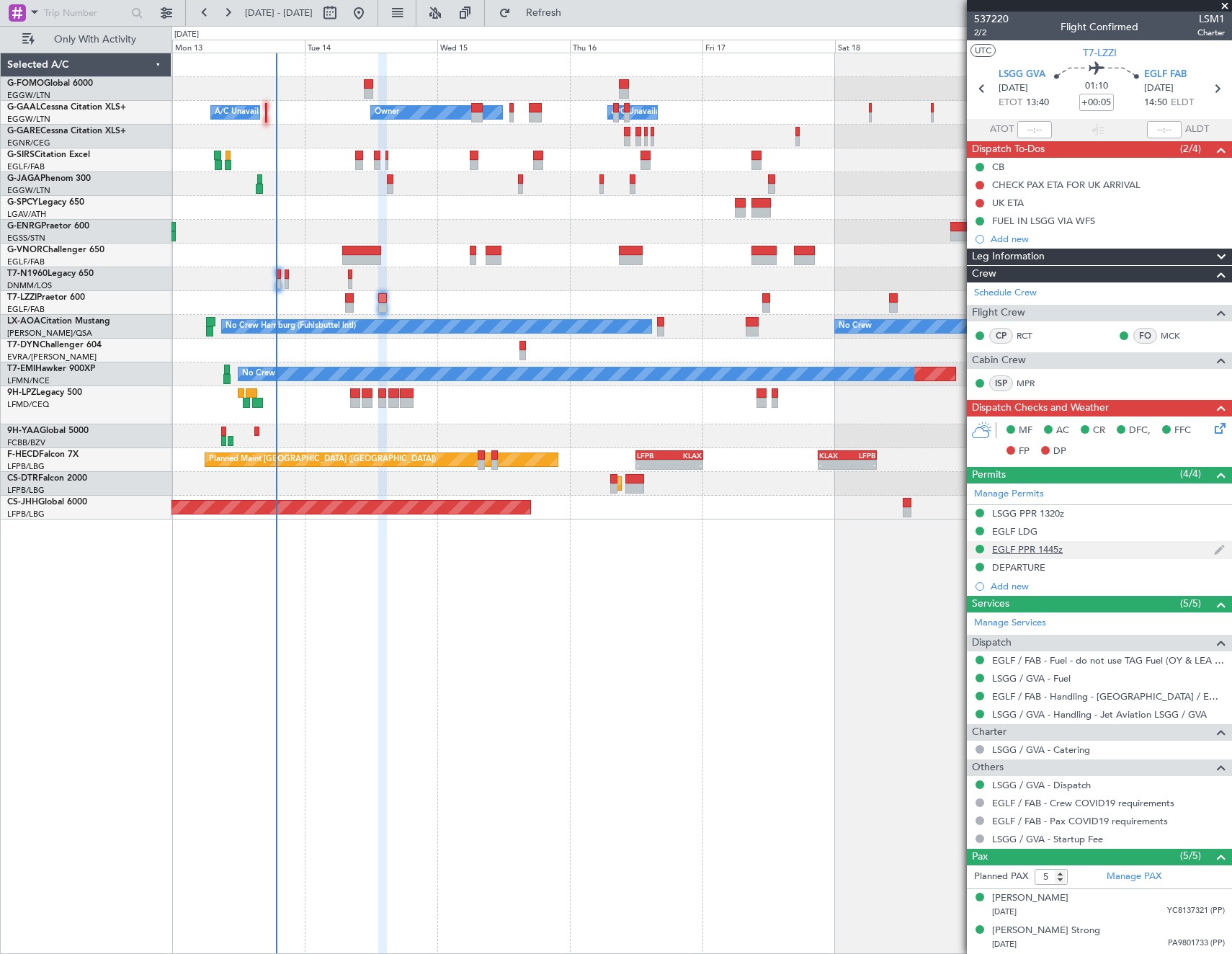
scroll to position [97, 0]
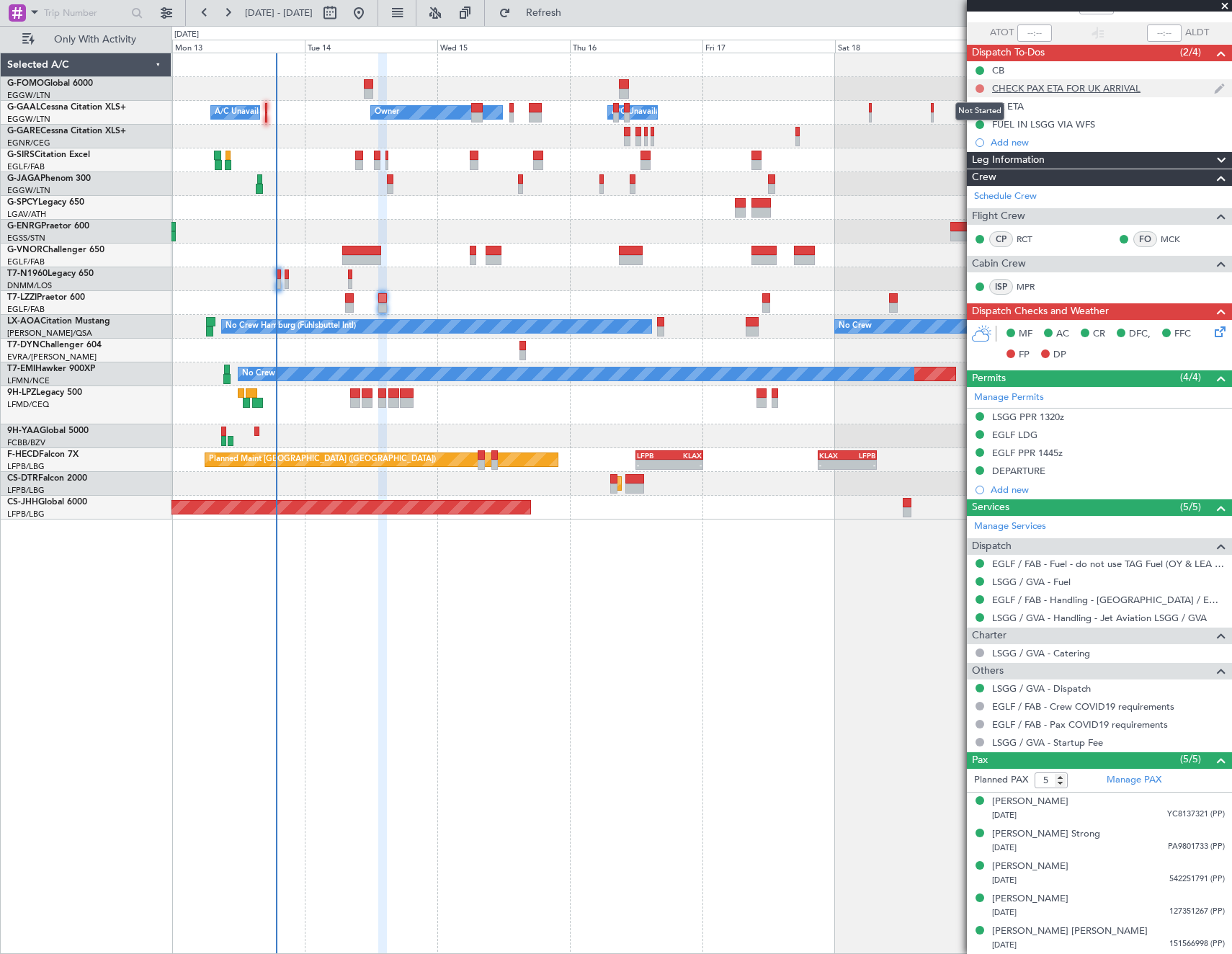
click at [982, 86] on button at bounding box center [979, 88] width 9 height 9
drag, startPoint x: 979, startPoint y: 172, endPoint x: 984, endPoint y: 119, distance: 53.2
click at [979, 170] on span "Cancelled" at bounding box center [983, 174] width 41 height 15
click at [982, 104] on button at bounding box center [979, 107] width 9 height 9
click at [968, 195] on span "Cancelled" at bounding box center [983, 191] width 41 height 15
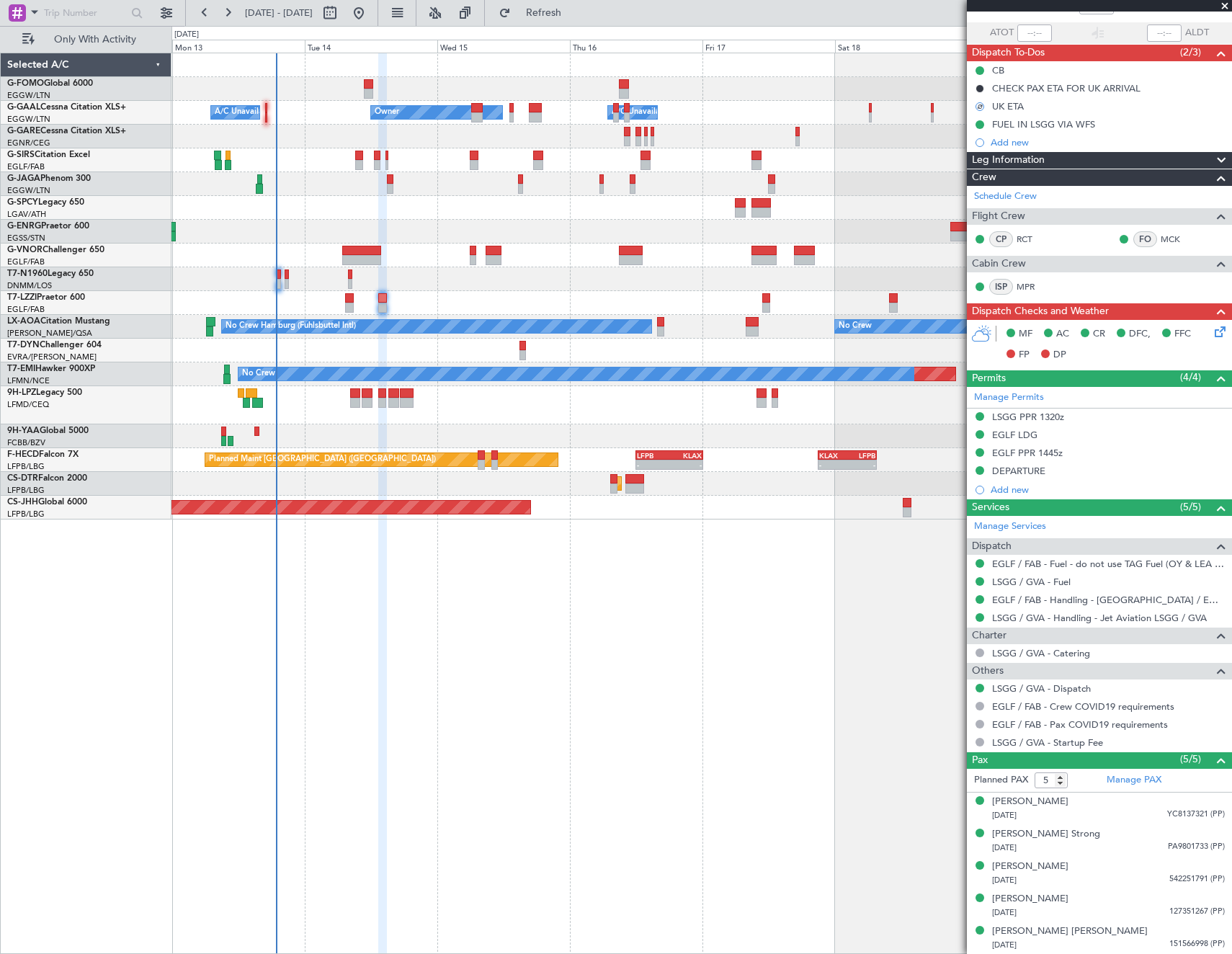
click at [1212, 332] on icon at bounding box center [1217, 329] width 11 height 11
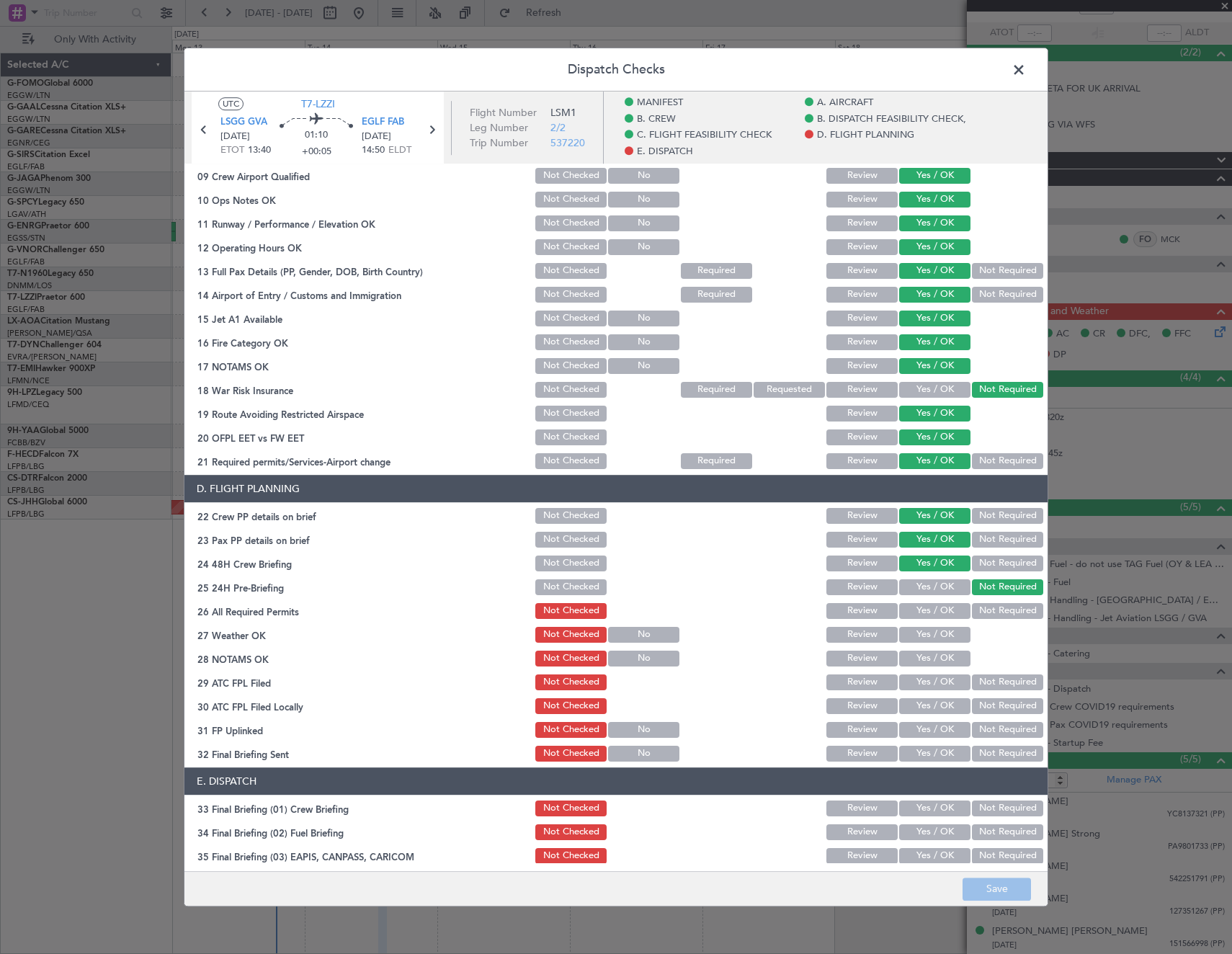
scroll to position [504, 0]
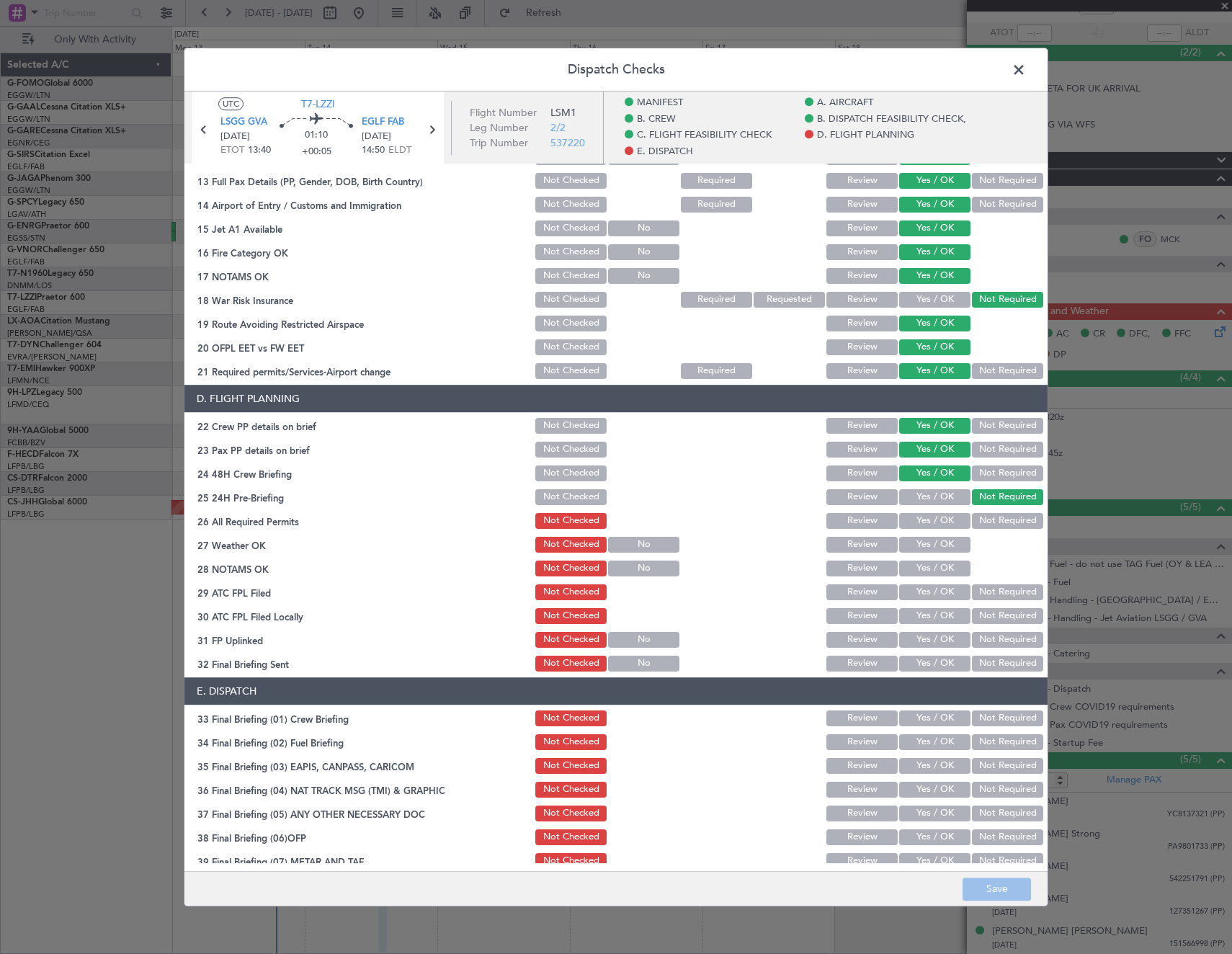
click at [918, 520] on button "Yes / OK" at bounding box center [935, 521] width 71 height 16
click at [1014, 888] on button "Save" at bounding box center [996, 889] width 69 height 23
click at [1026, 69] on span at bounding box center [1026, 73] width 0 height 29
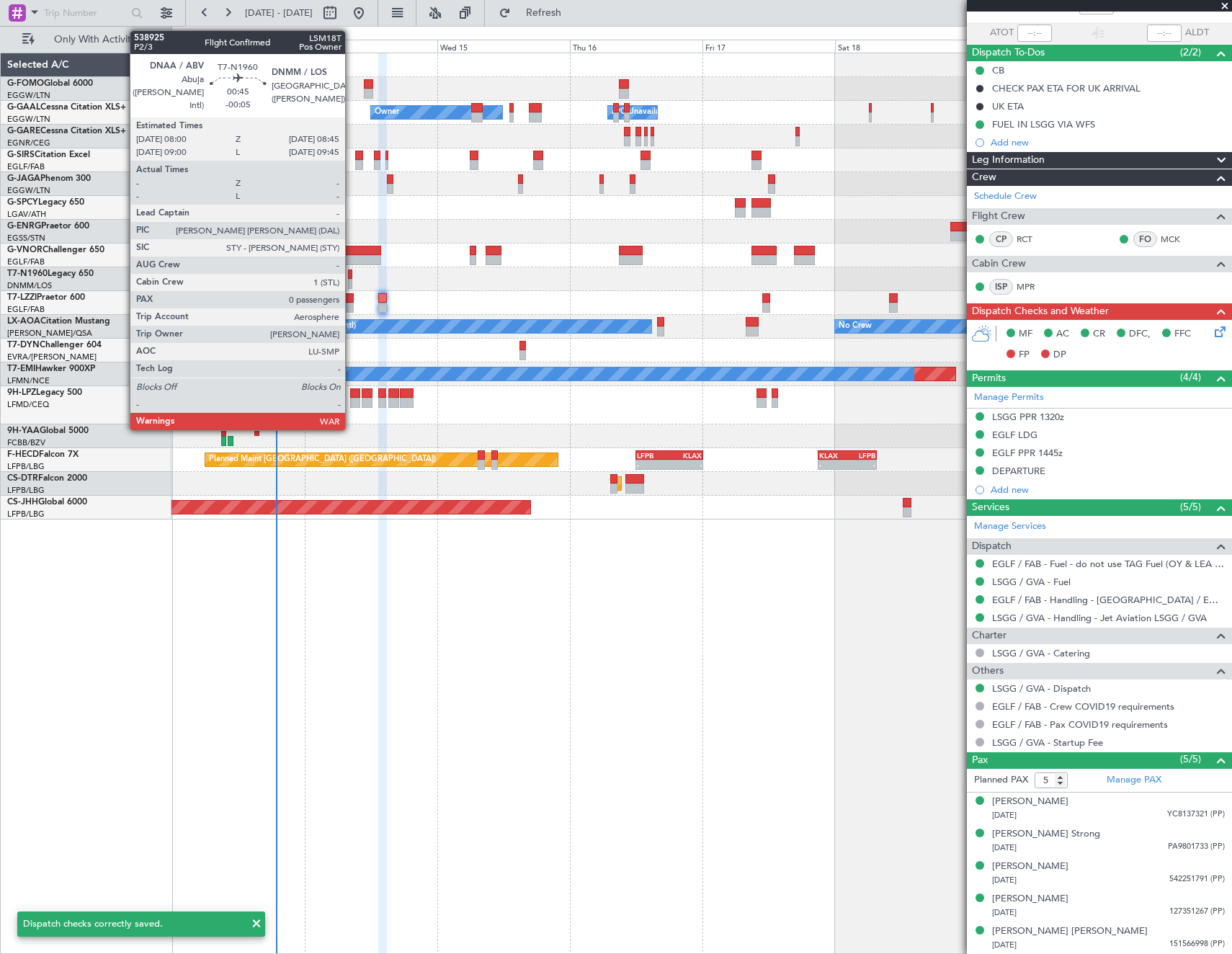
click at [351, 273] on div at bounding box center [350, 274] width 4 height 10
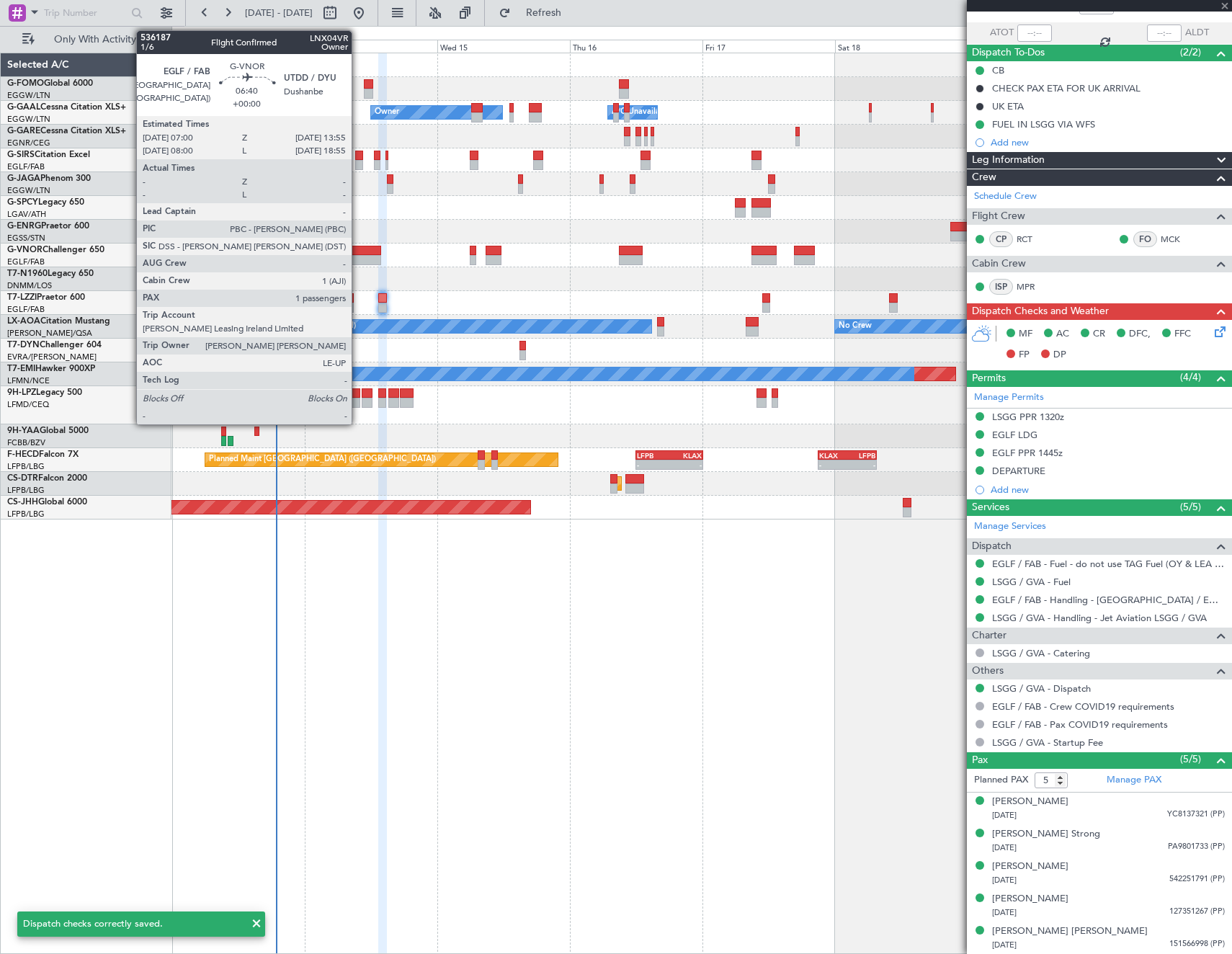
type input "-00:05"
type input "0"
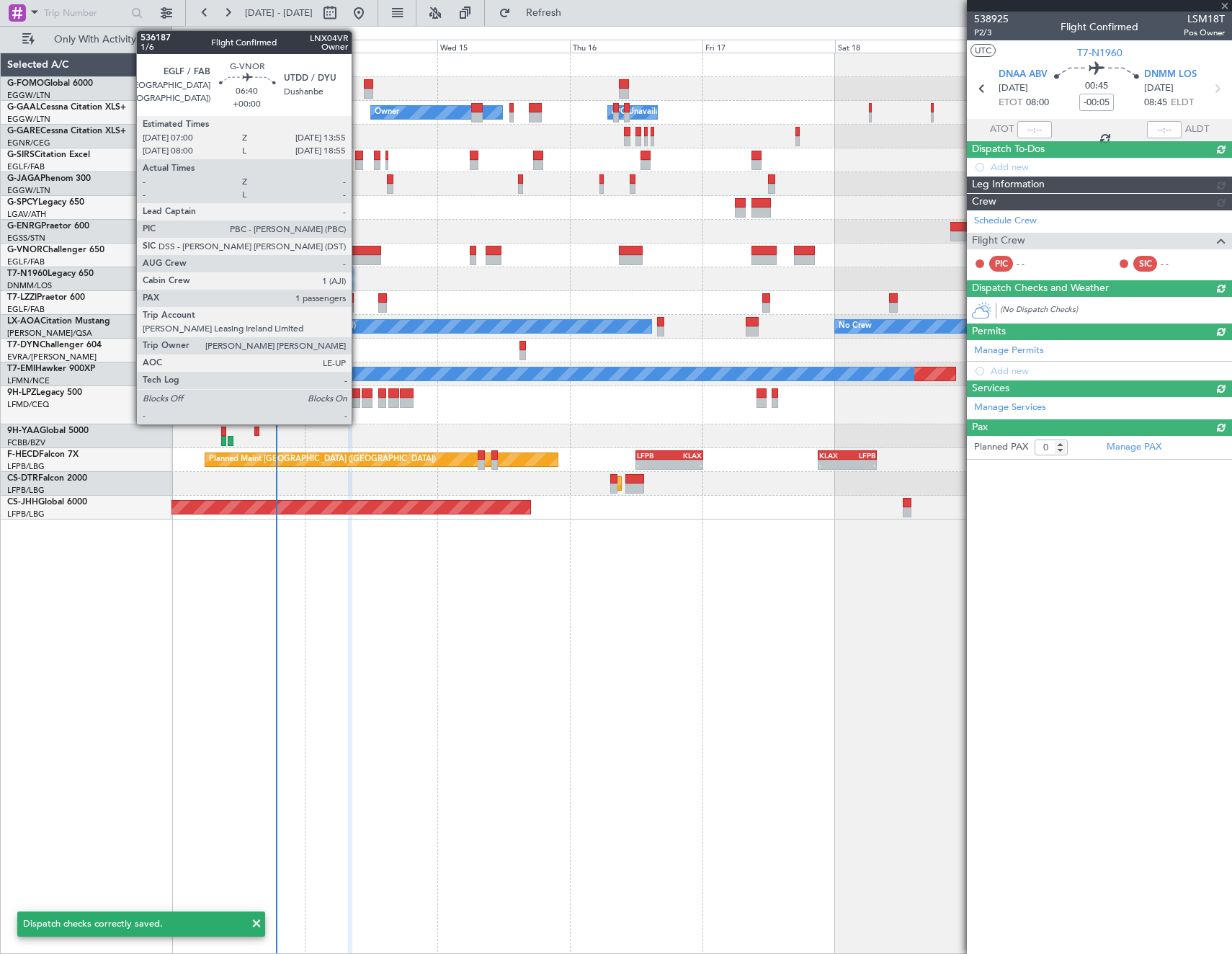
scroll to position [0, 0]
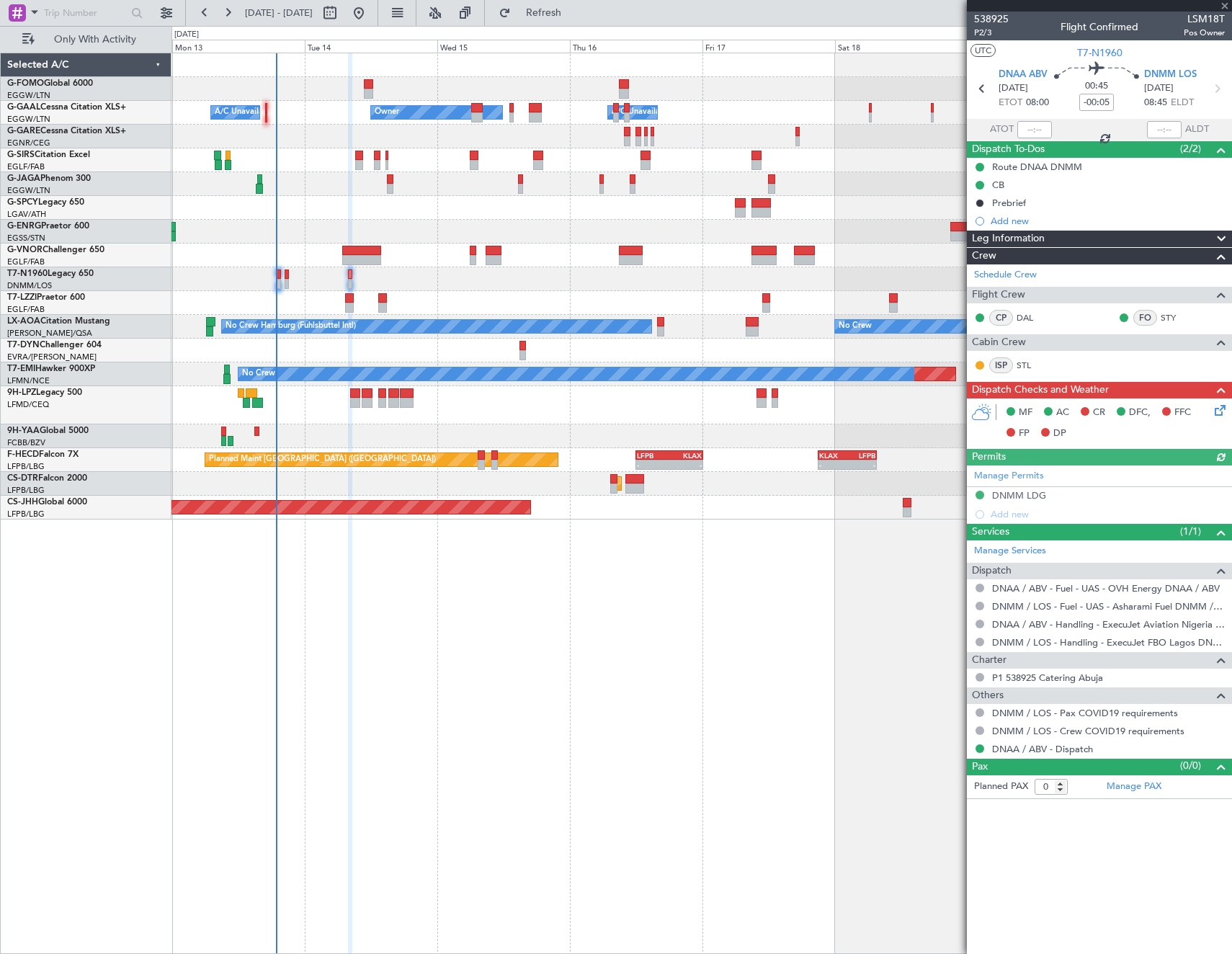
click at [1223, 413] on icon at bounding box center [1217, 408] width 11 height 11
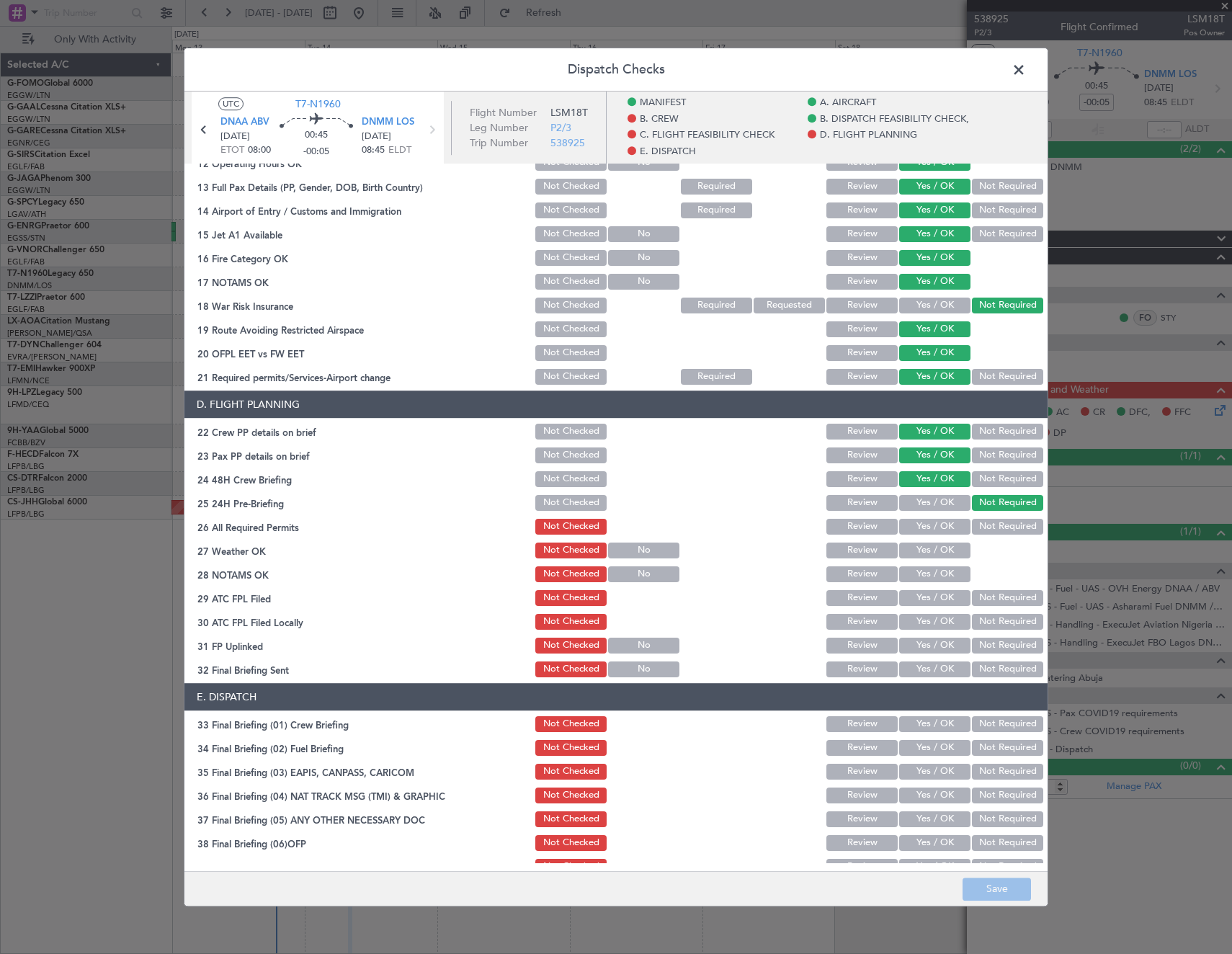
scroll to position [504, 0]
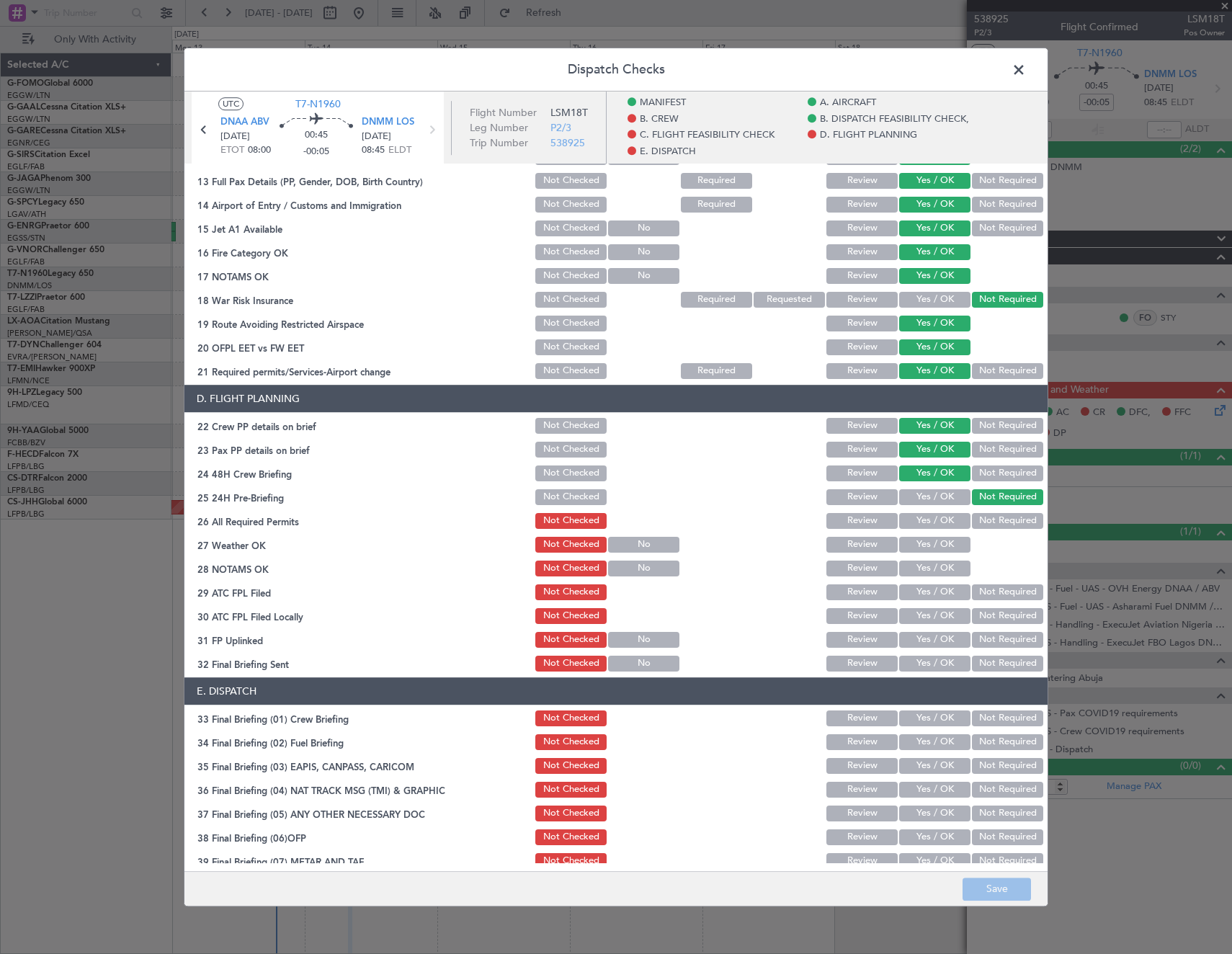
drag, startPoint x: 932, startPoint y: 517, endPoint x: 1023, endPoint y: 773, distance: 271.7
click at [936, 525] on button "Yes / OK" at bounding box center [935, 521] width 71 height 16
click at [1014, 881] on button "Save" at bounding box center [996, 889] width 69 height 23
click at [1026, 76] on span at bounding box center [1026, 73] width 0 height 29
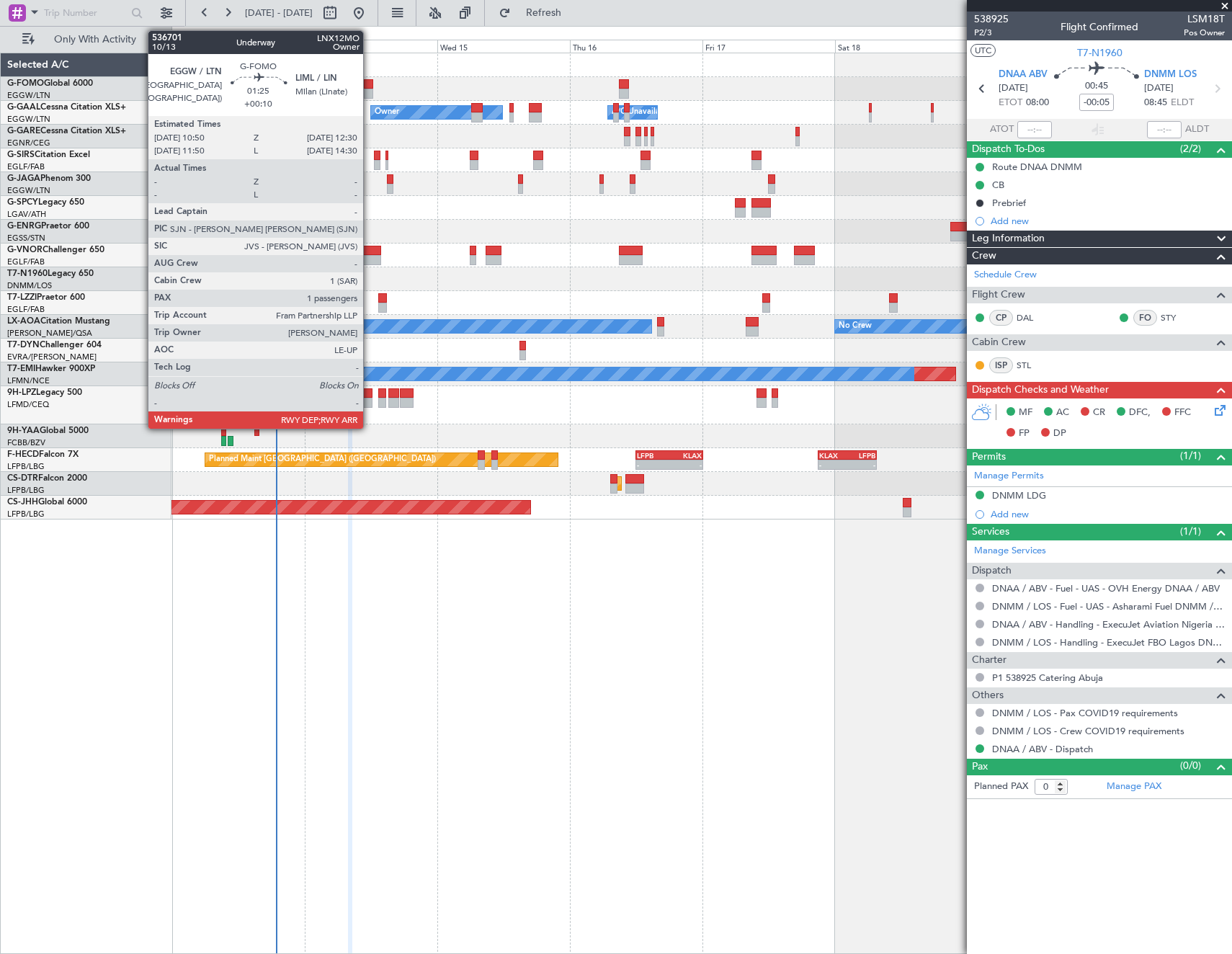
click at [370, 90] on div at bounding box center [369, 94] width 10 height 10
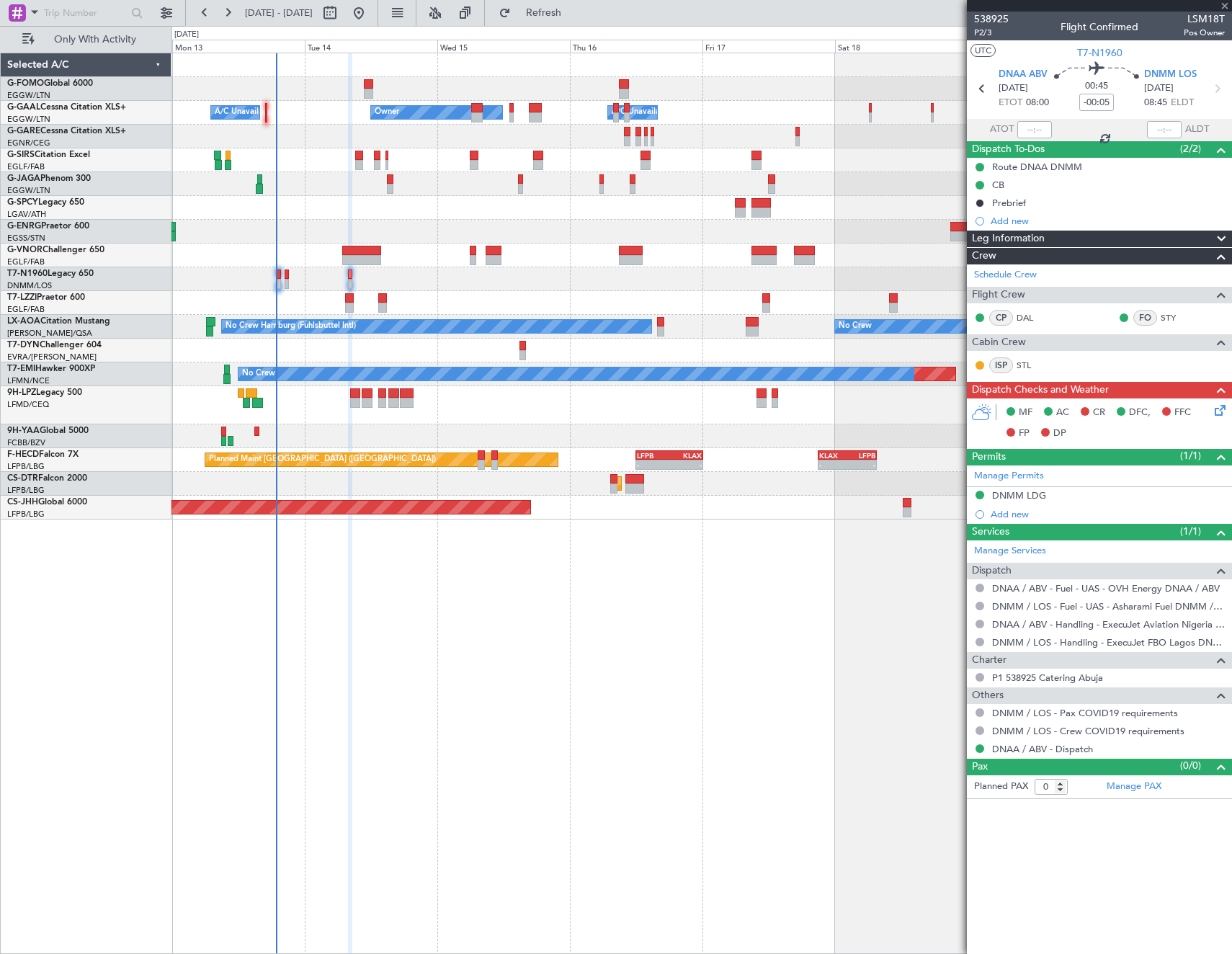
type input "+00:10"
type input "1"
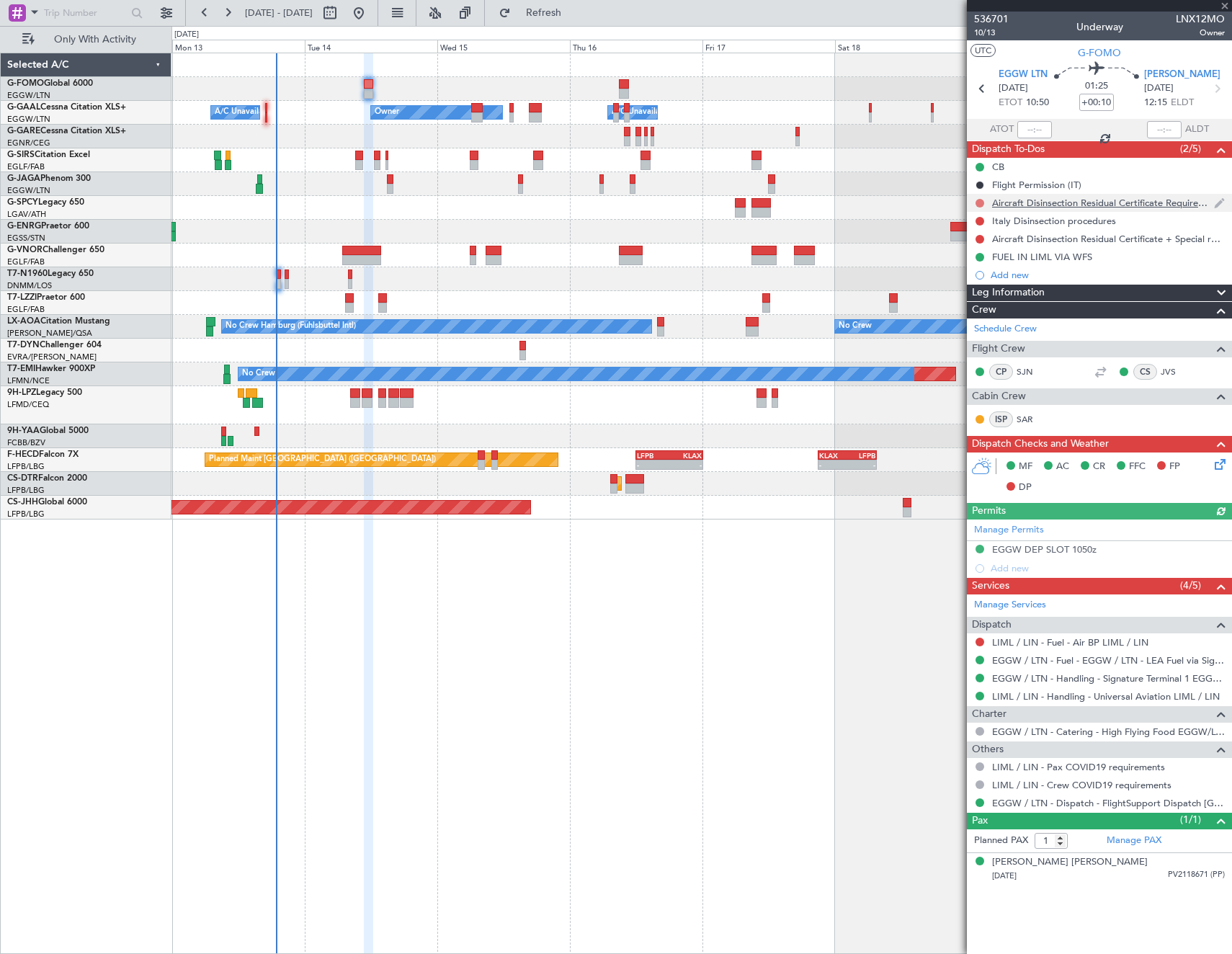
click at [979, 205] on button at bounding box center [979, 203] width 9 height 9
click at [974, 295] on li "Cancelled" at bounding box center [980, 288] width 77 height 22
click at [979, 217] on button at bounding box center [979, 221] width 9 height 9
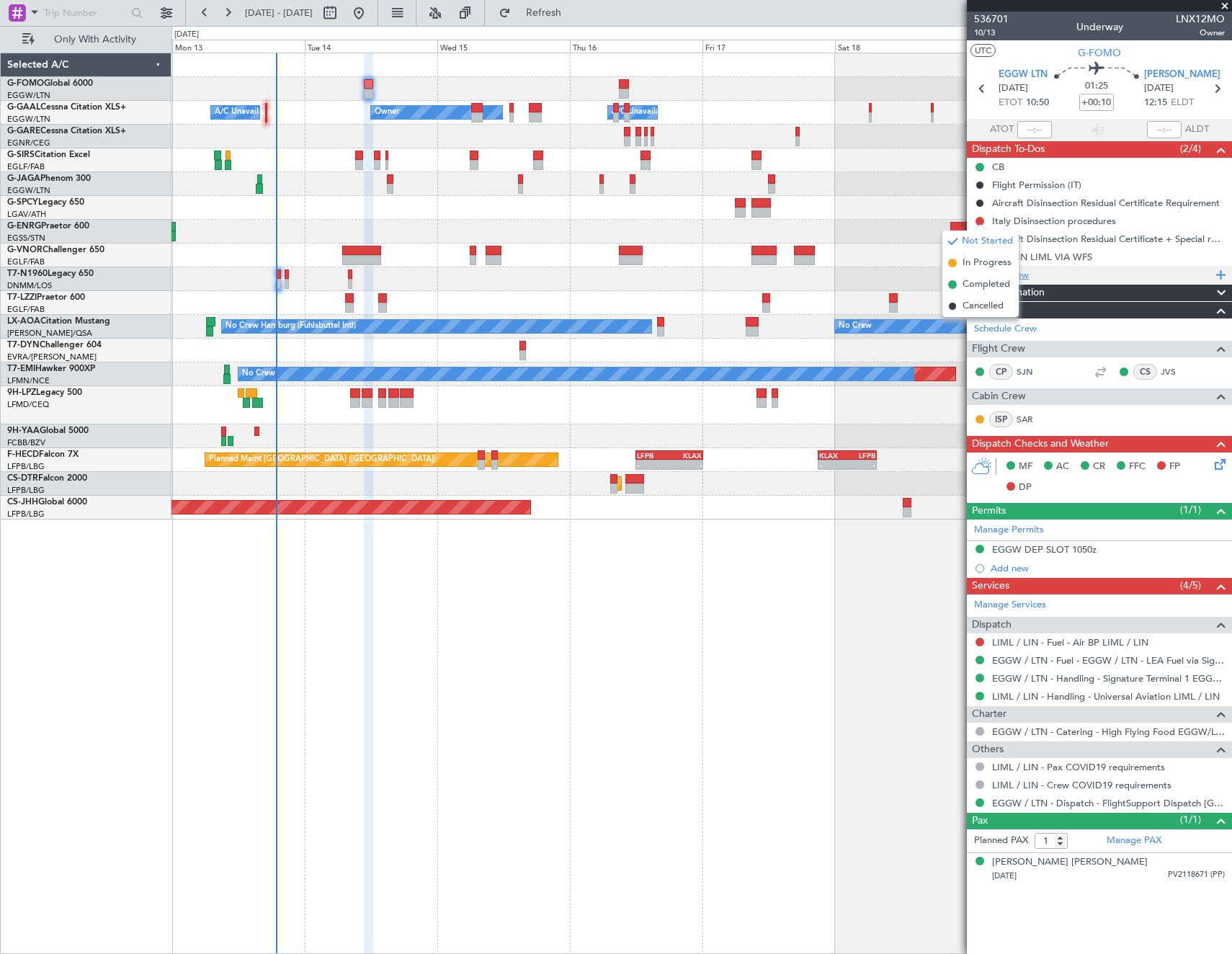
drag, startPoint x: 974, startPoint y: 305, endPoint x: 978, endPoint y: 278, distance: 27.3
click at [974, 304] on span "Cancelled" at bounding box center [983, 306] width 41 height 15
click at [982, 239] on button at bounding box center [979, 239] width 9 height 9
click at [972, 324] on span "Cancelled" at bounding box center [983, 324] width 41 height 15
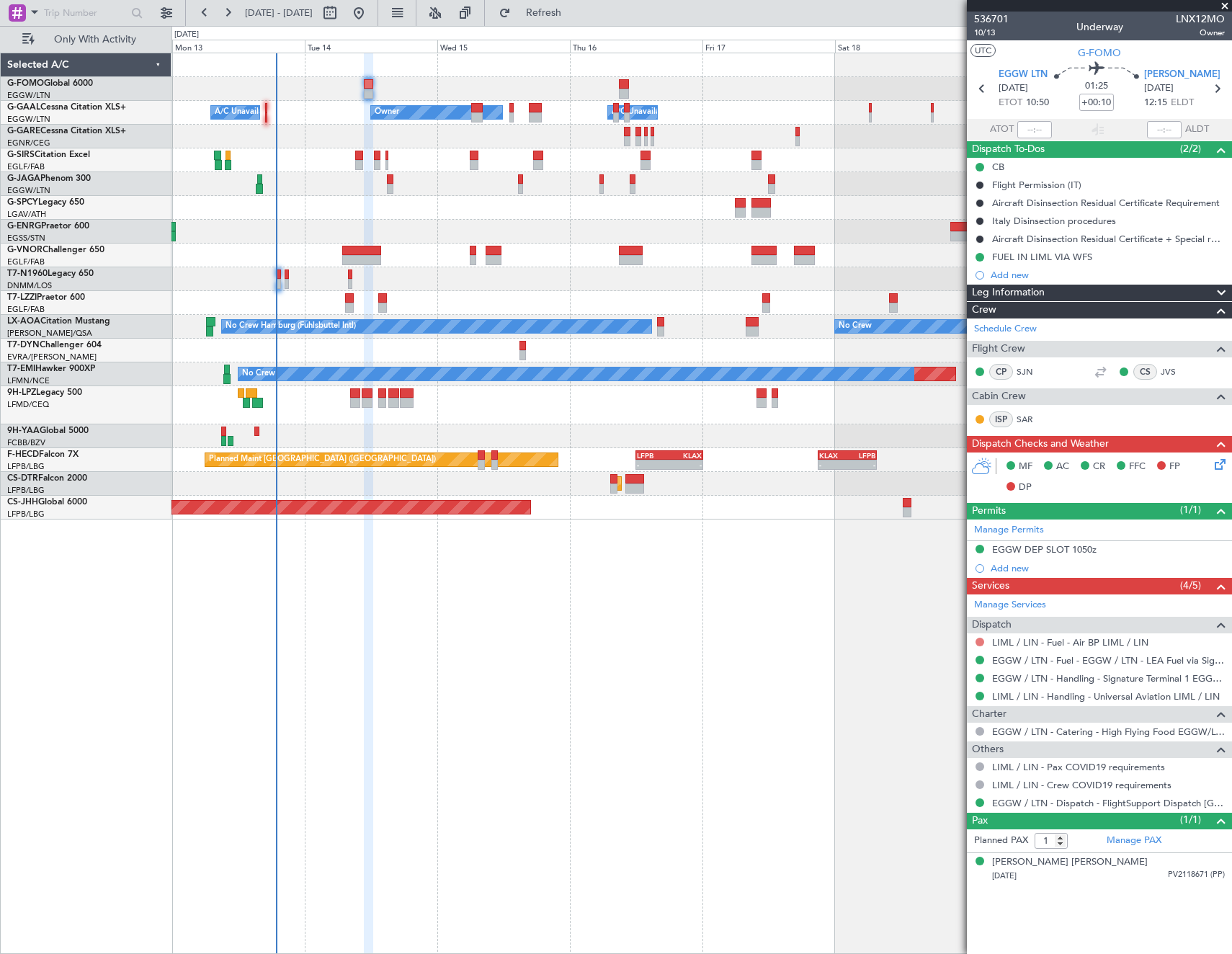
click at [978, 640] on button at bounding box center [979, 642] width 9 height 9
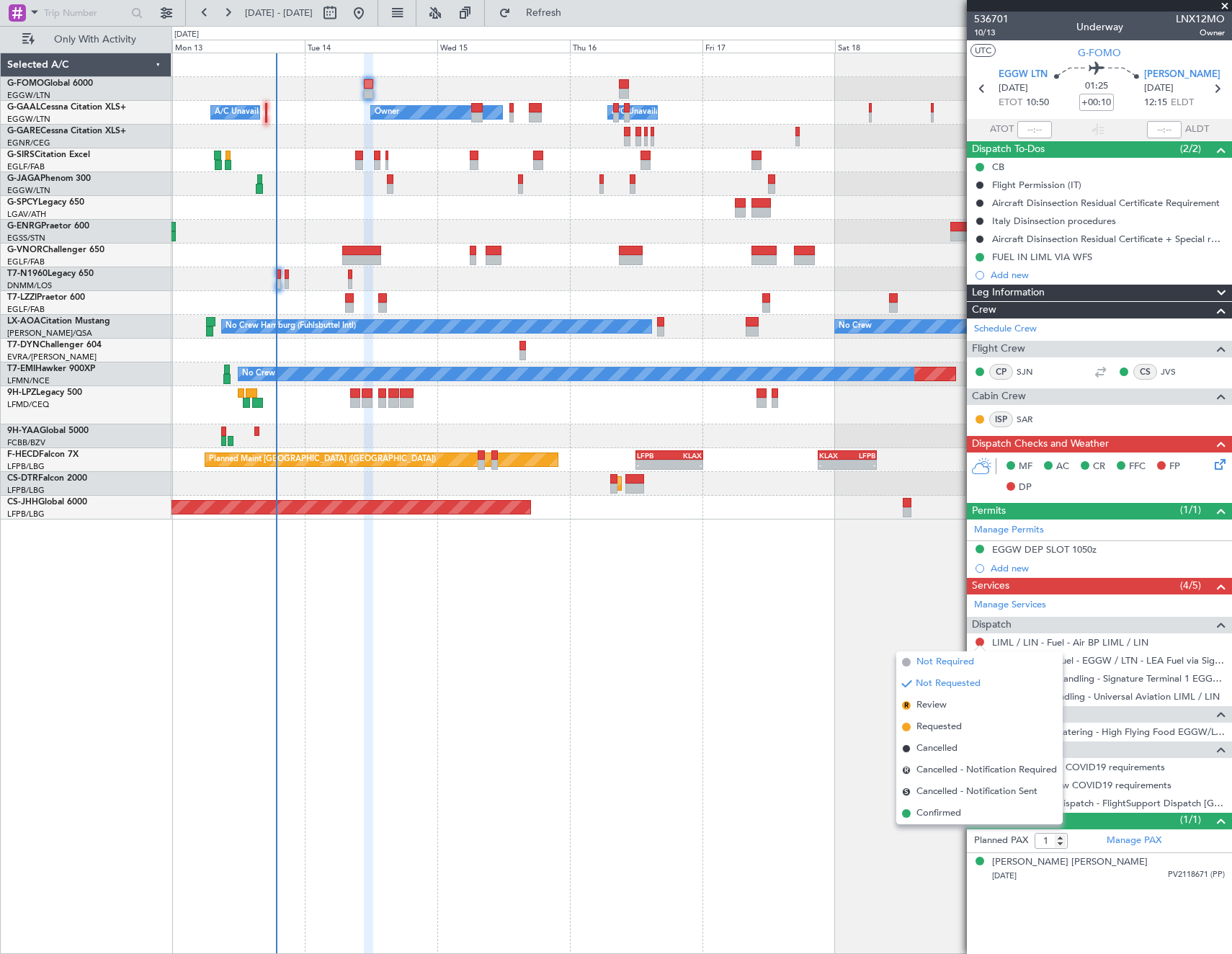
click at [926, 660] on span "Not Required" at bounding box center [945, 662] width 57 height 15
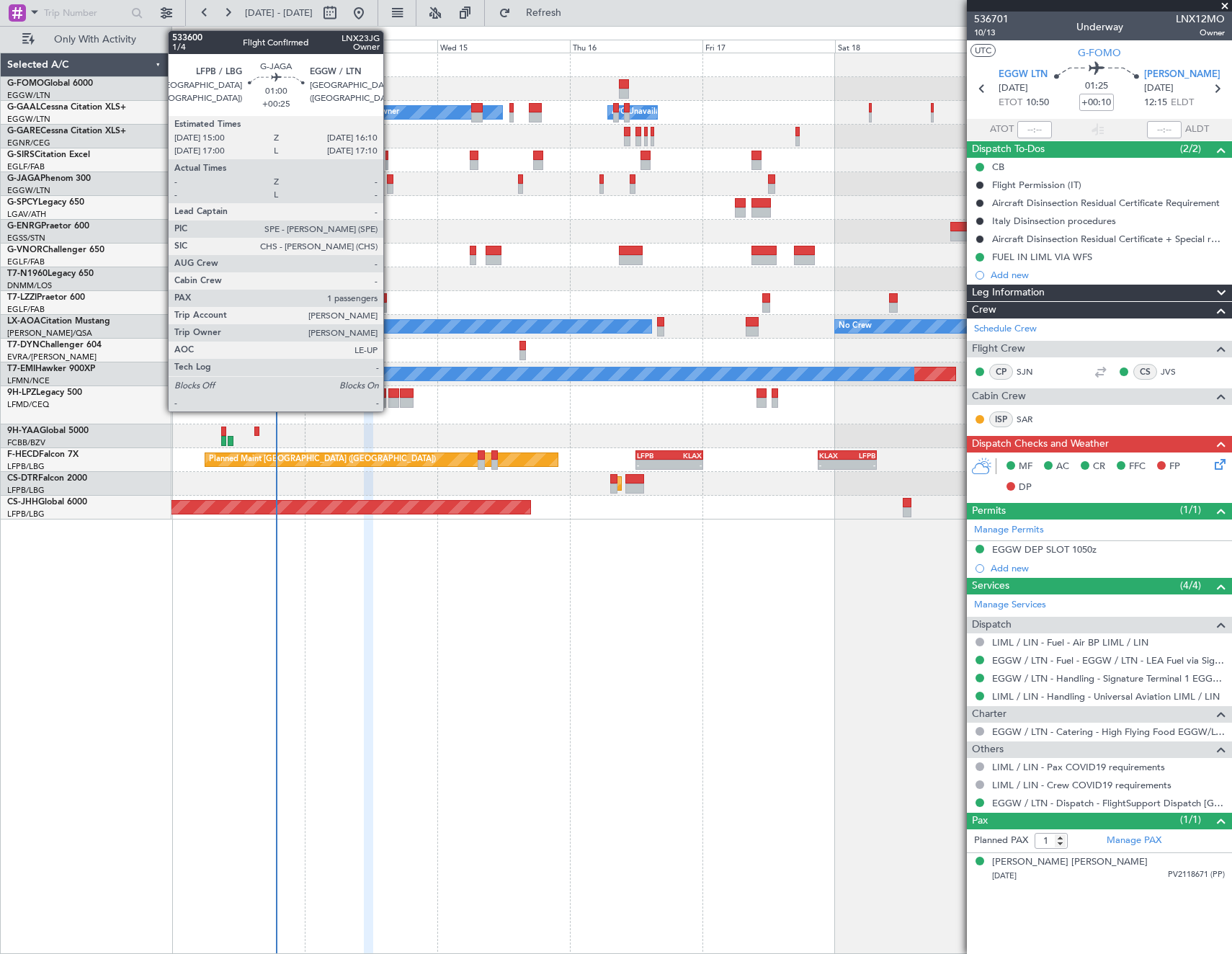
click at [390, 182] on div at bounding box center [390, 179] width 6 height 10
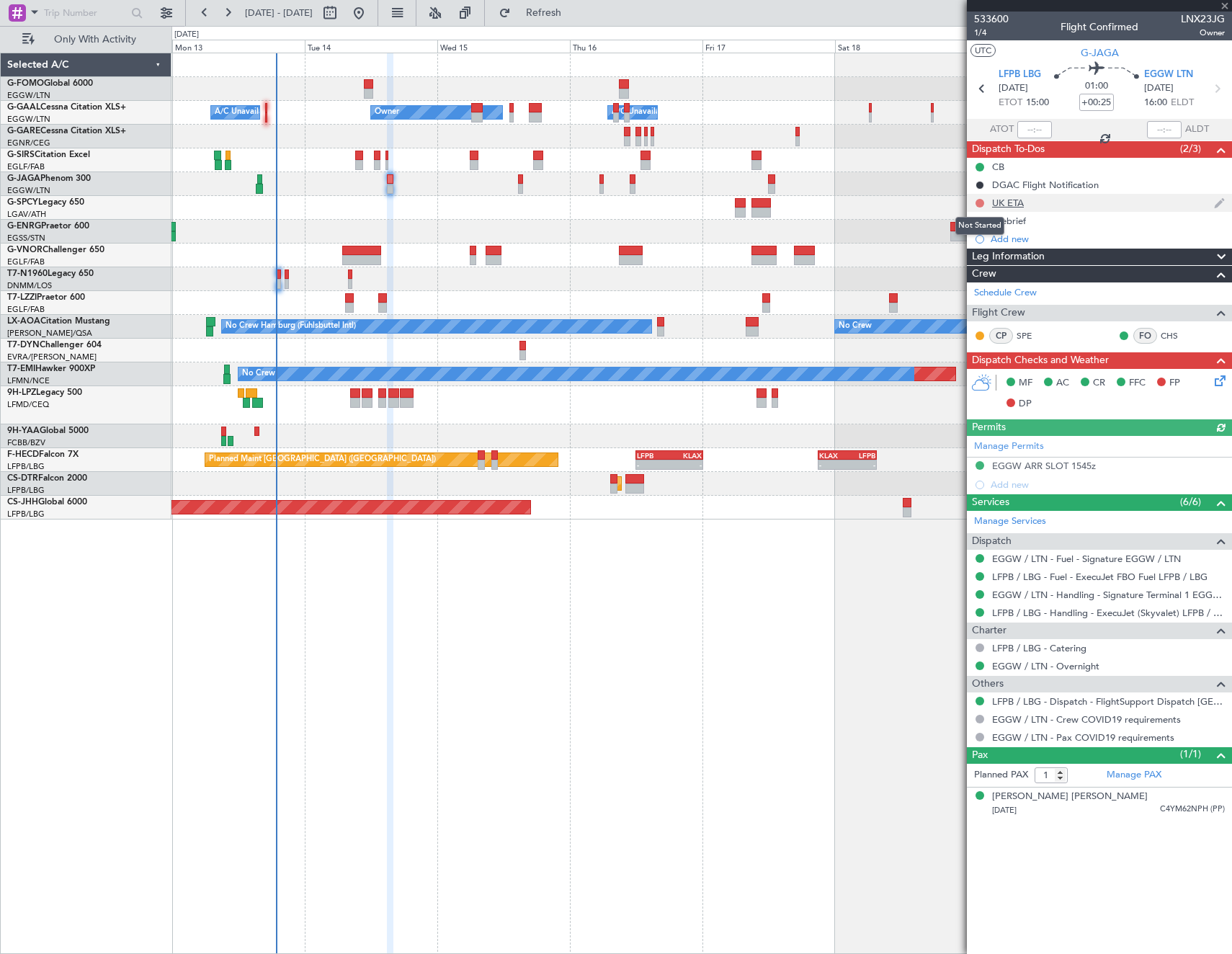
click at [977, 202] on button at bounding box center [979, 203] width 9 height 9
click at [968, 286] on span "Cancelled" at bounding box center [983, 288] width 41 height 15
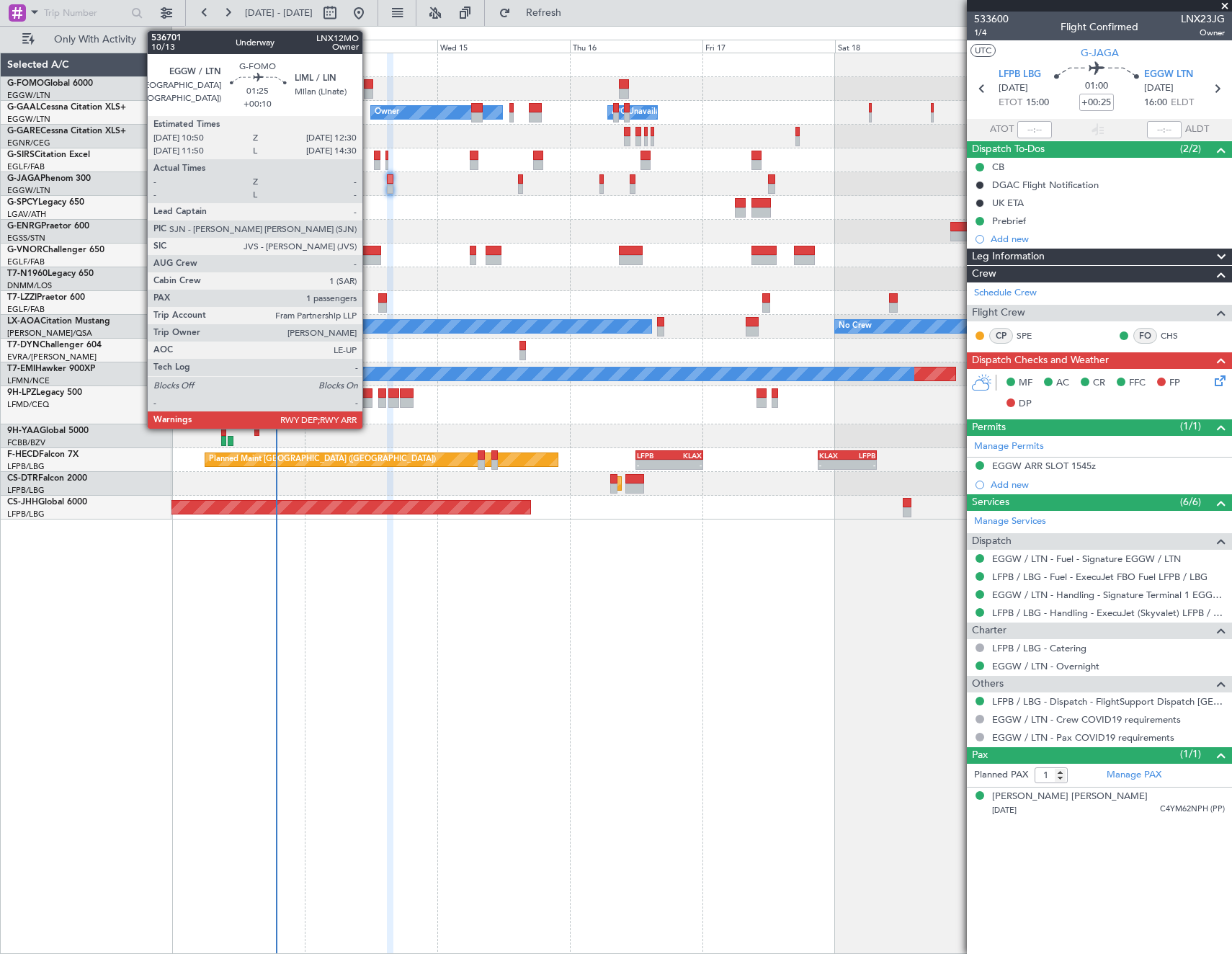
click at [369, 86] on div at bounding box center [369, 84] width 10 height 10
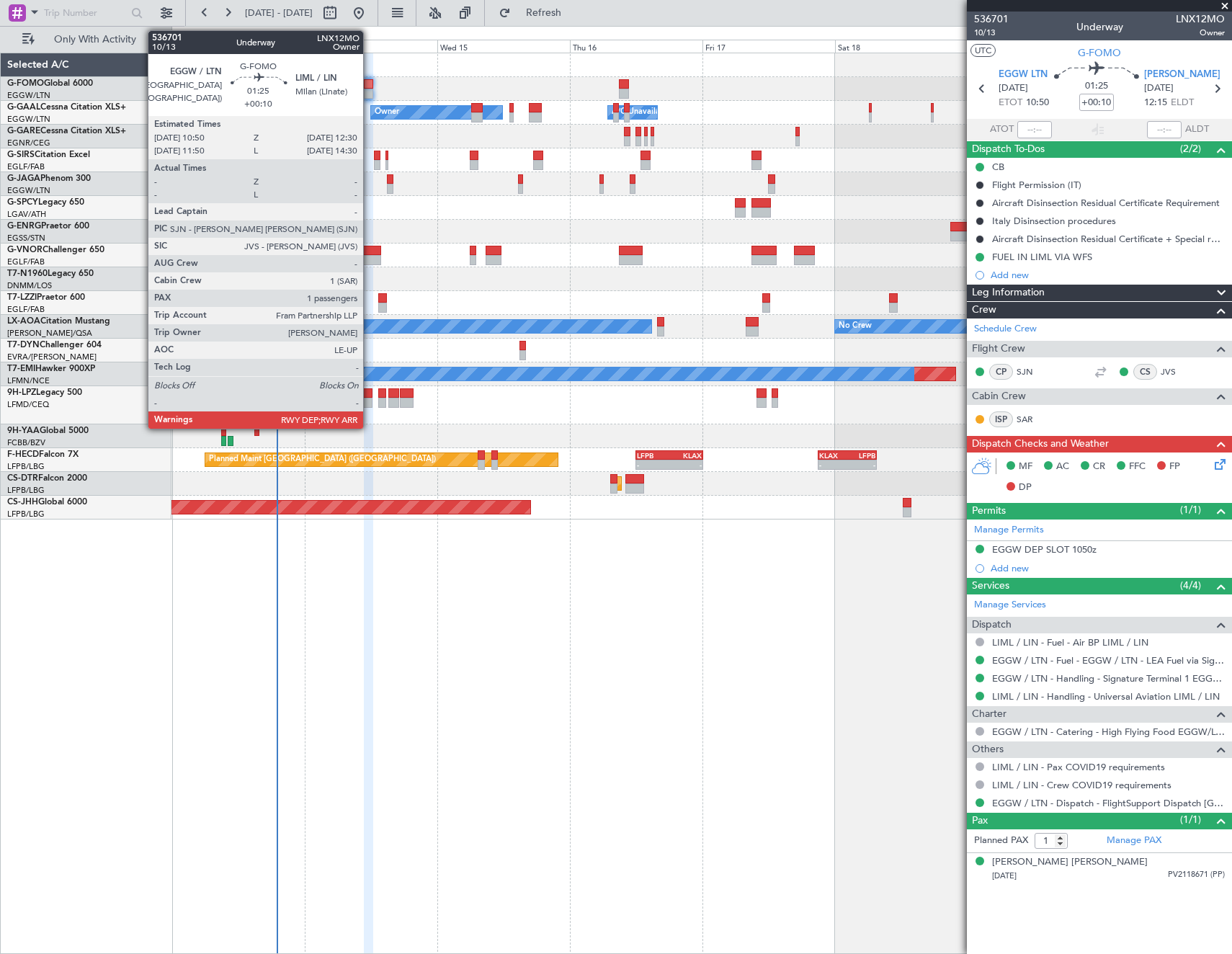
click at [371, 84] on div at bounding box center [369, 84] width 10 height 10
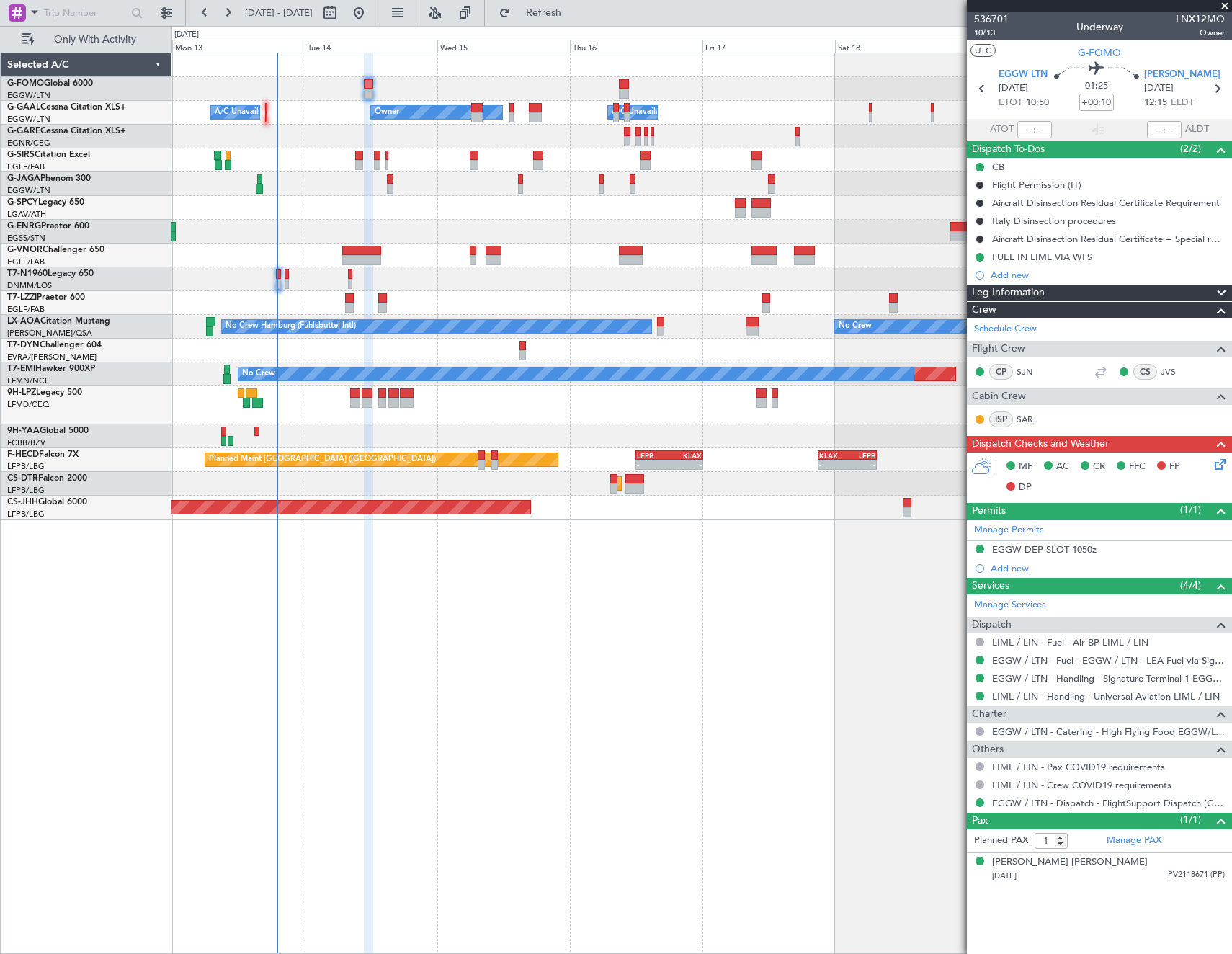
click at [1222, 465] on icon at bounding box center [1217, 462] width 11 height 11
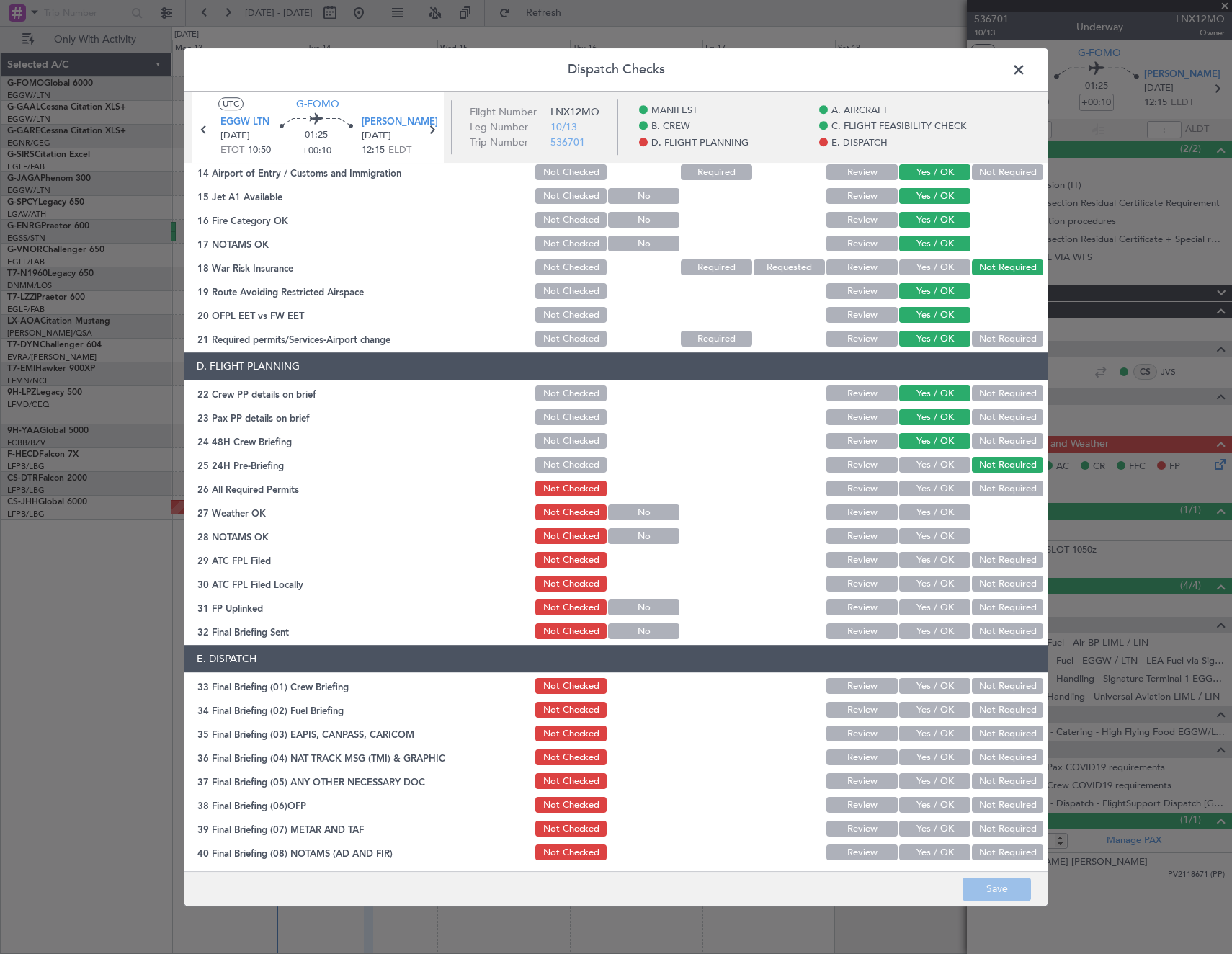
scroll to position [576, 0]
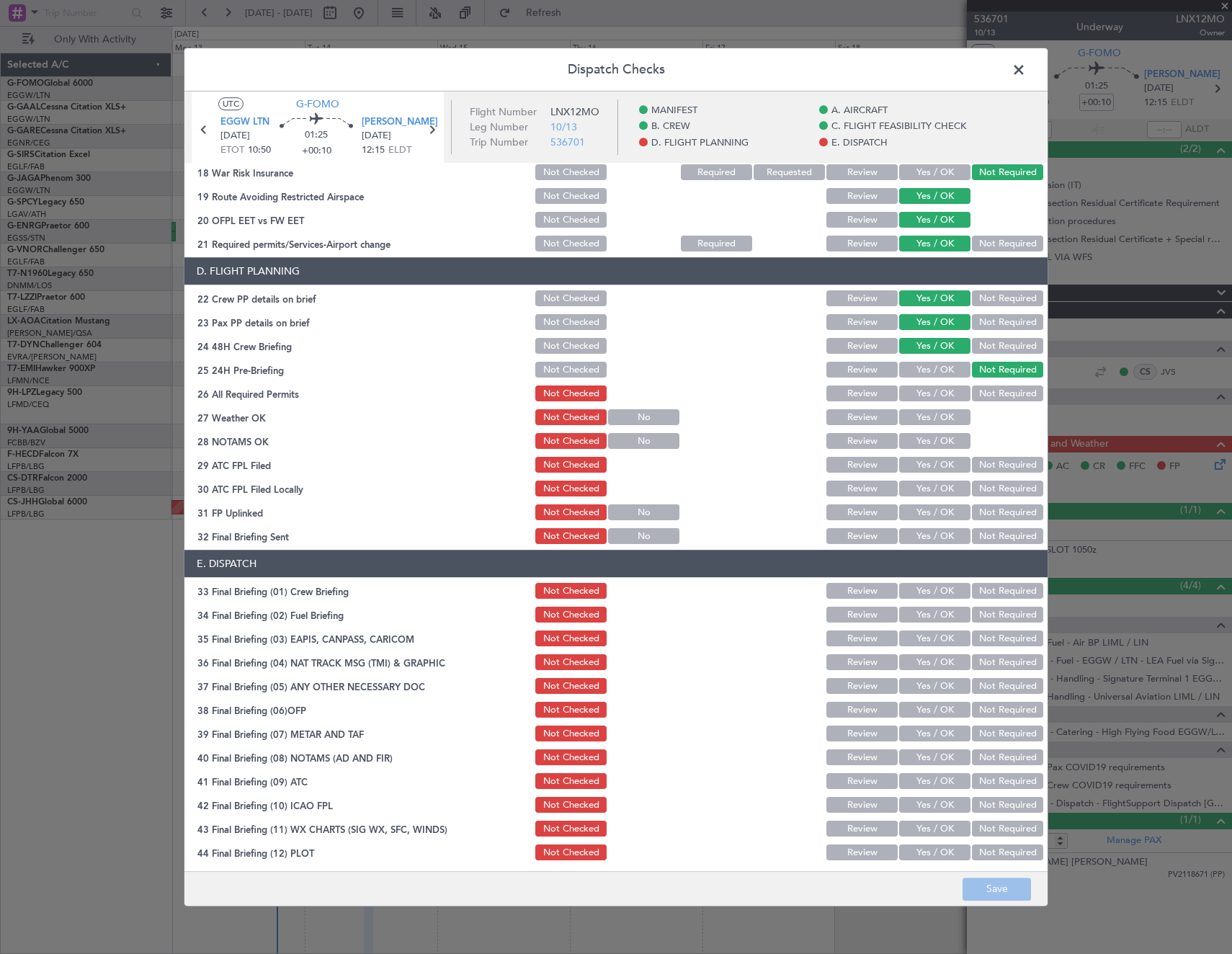
click at [938, 395] on button "Yes / OK" at bounding box center [935, 394] width 71 height 16
click at [938, 416] on button "Yes / OK" at bounding box center [935, 418] width 71 height 16
drag, startPoint x: 938, startPoint y: 432, endPoint x: 940, endPoint y: 449, distance: 17.1
click at [939, 434] on div "Yes / OK" at bounding box center [933, 441] width 73 height 20
click at [934, 438] on button "Yes / OK" at bounding box center [935, 441] width 71 height 16
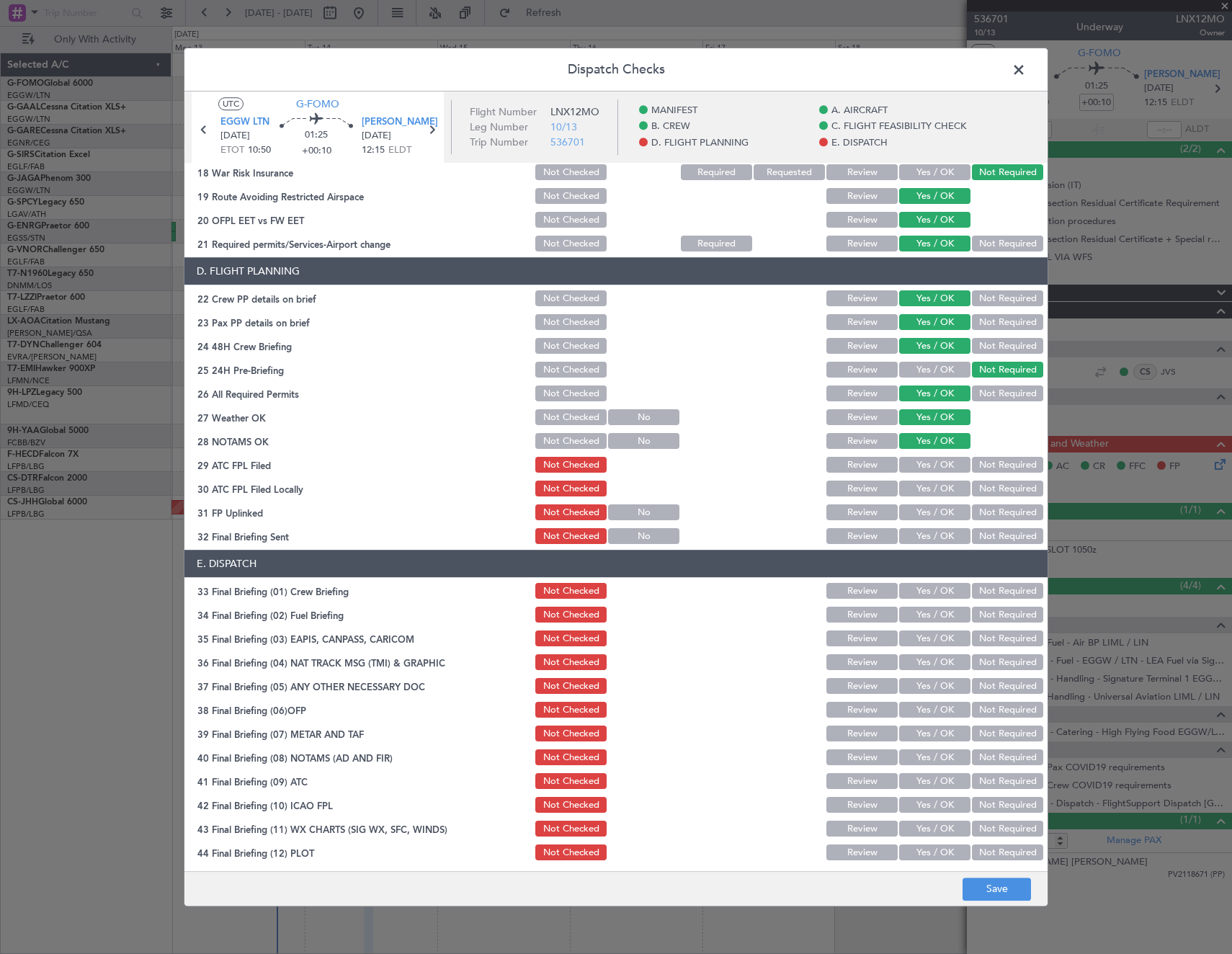
click at [937, 466] on button "Yes / OK" at bounding box center [935, 466] width 71 height 16
drag, startPoint x: 1001, startPoint y: 490, endPoint x: 968, endPoint y: 499, distance: 34.2
click at [995, 492] on button "Not Required" at bounding box center [1008, 489] width 71 height 16
drag, startPoint x: 949, startPoint y: 510, endPoint x: 988, endPoint y: 530, distance: 43.8
click at [950, 511] on button "Yes / OK" at bounding box center [935, 513] width 71 height 16
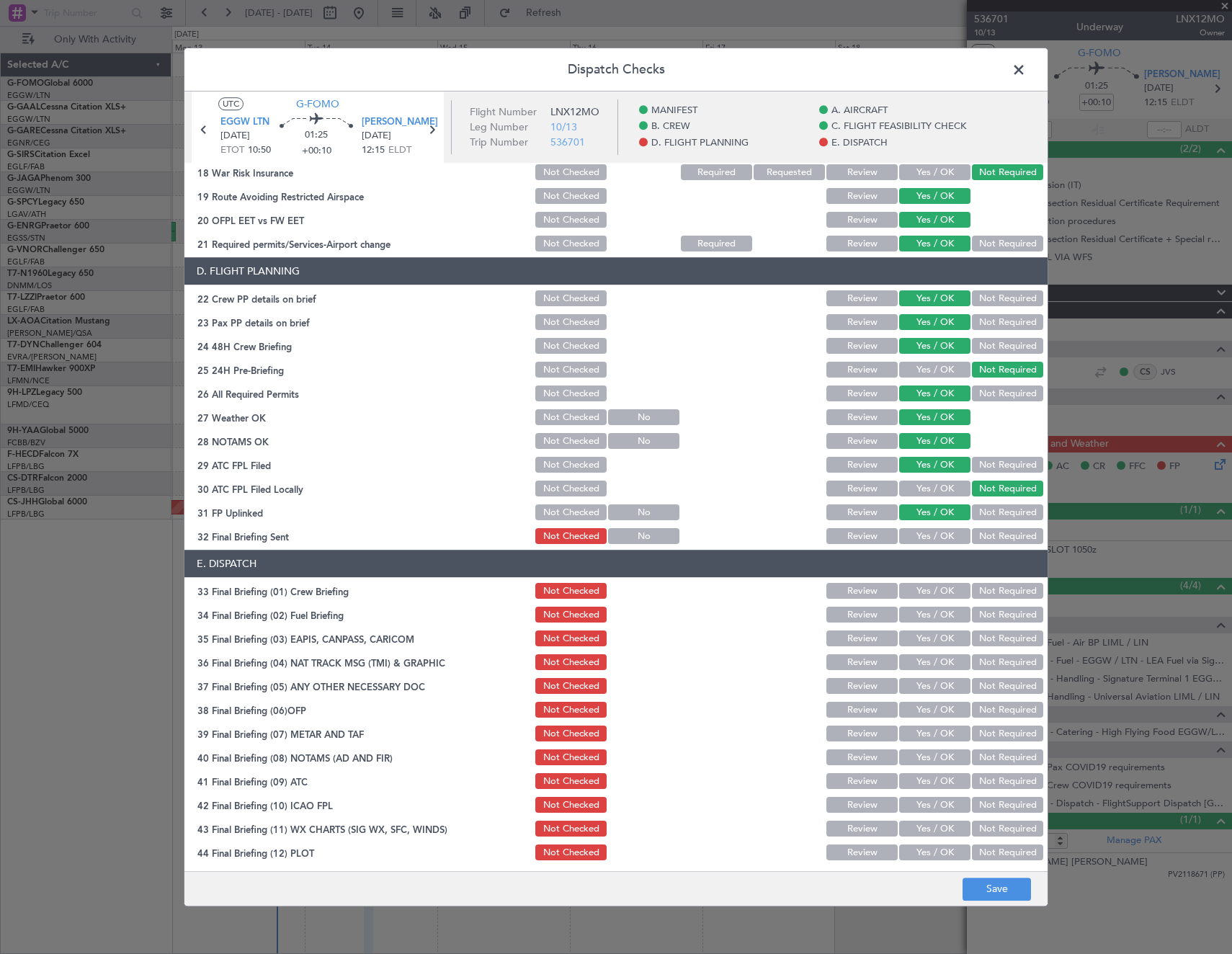
click at [994, 533] on button "Not Required" at bounding box center [1008, 537] width 71 height 16
click at [937, 590] on button "Yes / OK" at bounding box center [935, 592] width 71 height 16
click at [994, 618] on button "Not Required" at bounding box center [1008, 615] width 71 height 16
click at [995, 646] on button "Not Required" at bounding box center [1008, 639] width 71 height 16
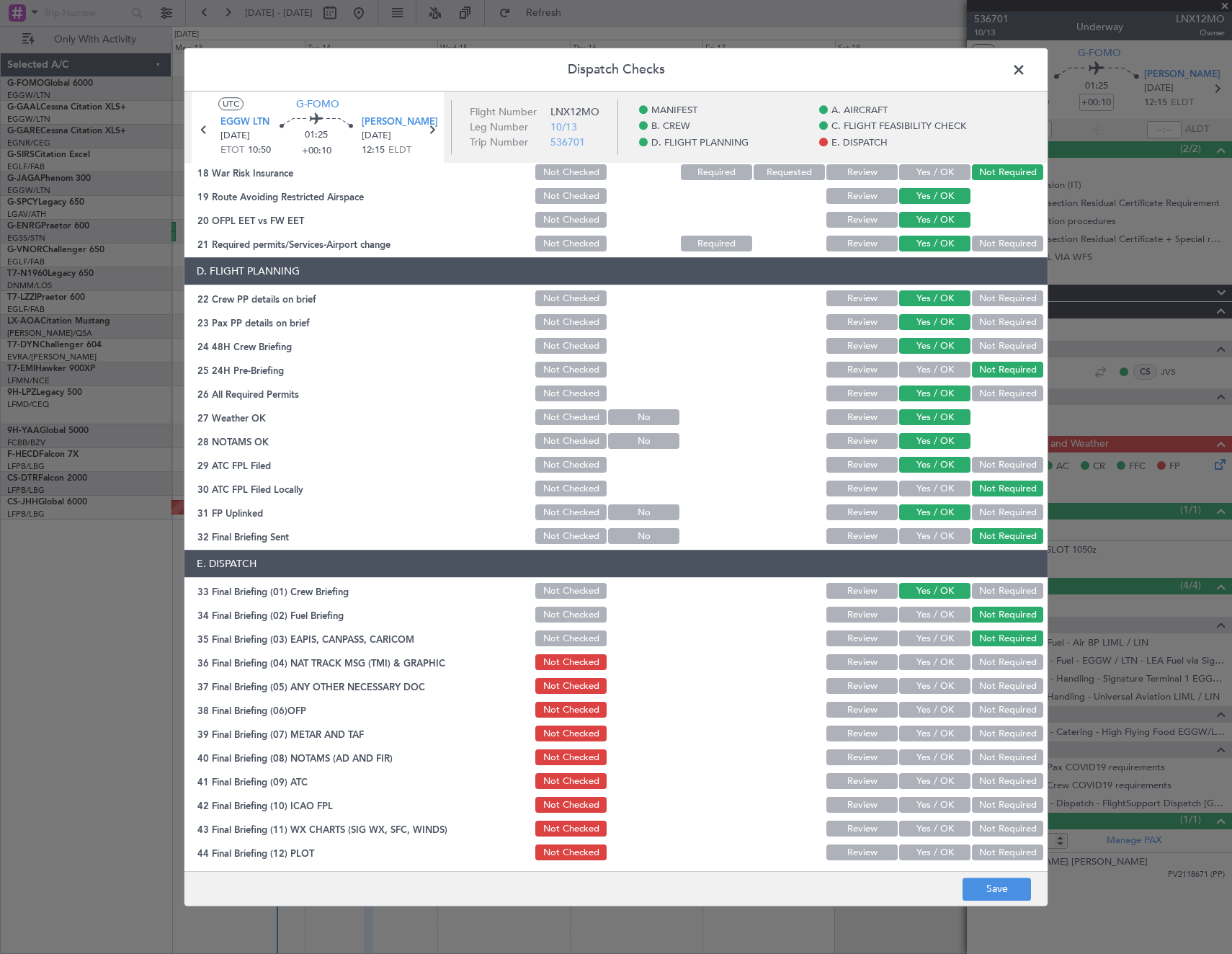
click at [990, 671] on div "Not Required" at bounding box center [1006, 663] width 73 height 20
click at [980, 655] on button "Not Required" at bounding box center [1008, 663] width 71 height 16
click at [953, 681] on button "Yes / OK" at bounding box center [935, 687] width 71 height 16
click at [938, 714] on button "Yes / OK" at bounding box center [935, 710] width 71 height 16
click at [935, 735] on button "Yes / OK" at bounding box center [935, 734] width 71 height 16
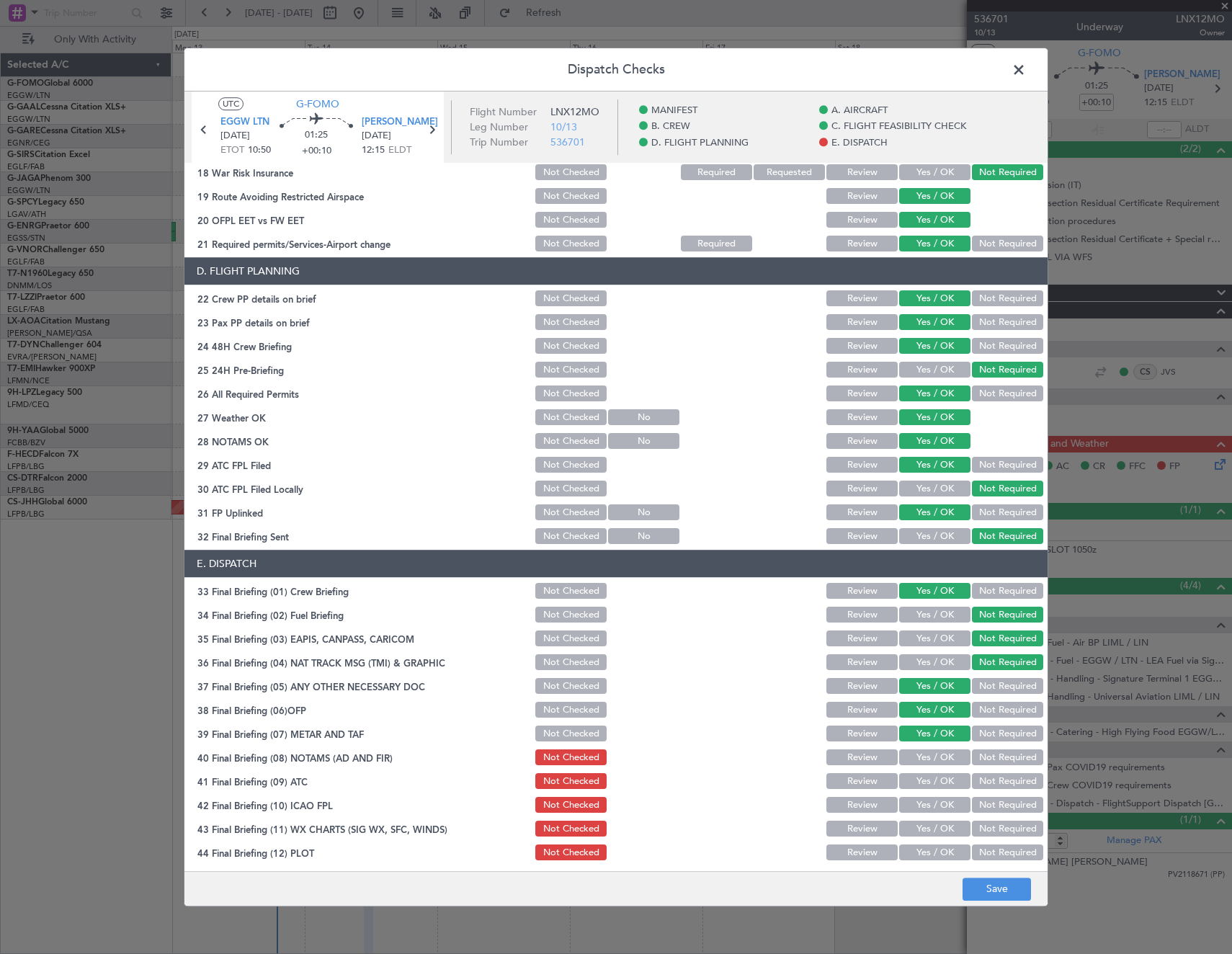
click at [933, 750] on button "Yes / OK" at bounding box center [935, 758] width 71 height 16
click at [934, 779] on button "Yes / OK" at bounding box center [935, 781] width 71 height 16
drag, startPoint x: 930, startPoint y: 805, endPoint x: 926, endPoint y: 826, distance: 21.4
click at [929, 806] on button "Yes / OK" at bounding box center [935, 805] width 71 height 16
drag, startPoint x: 926, startPoint y: 829, endPoint x: 926, endPoint y: 845, distance: 16.0
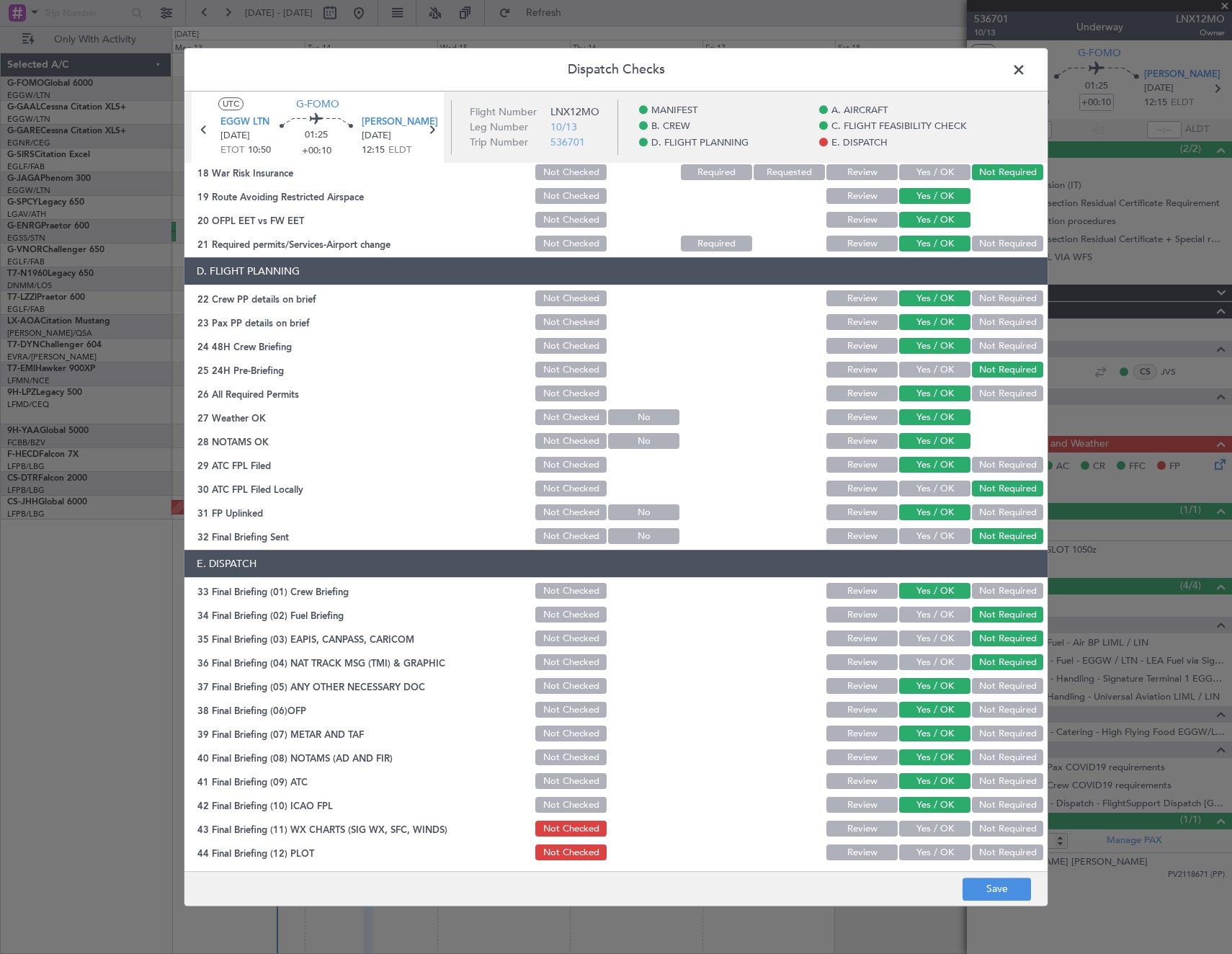
click at [926, 834] on button "Yes / OK" at bounding box center [935, 829] width 71 height 16
click at [928, 855] on button "Yes / OK" at bounding box center [935, 853] width 71 height 16
click at [978, 875] on footer "Save" at bounding box center [615, 888] width 863 height 35
click at [987, 881] on button "Save" at bounding box center [996, 889] width 69 height 23
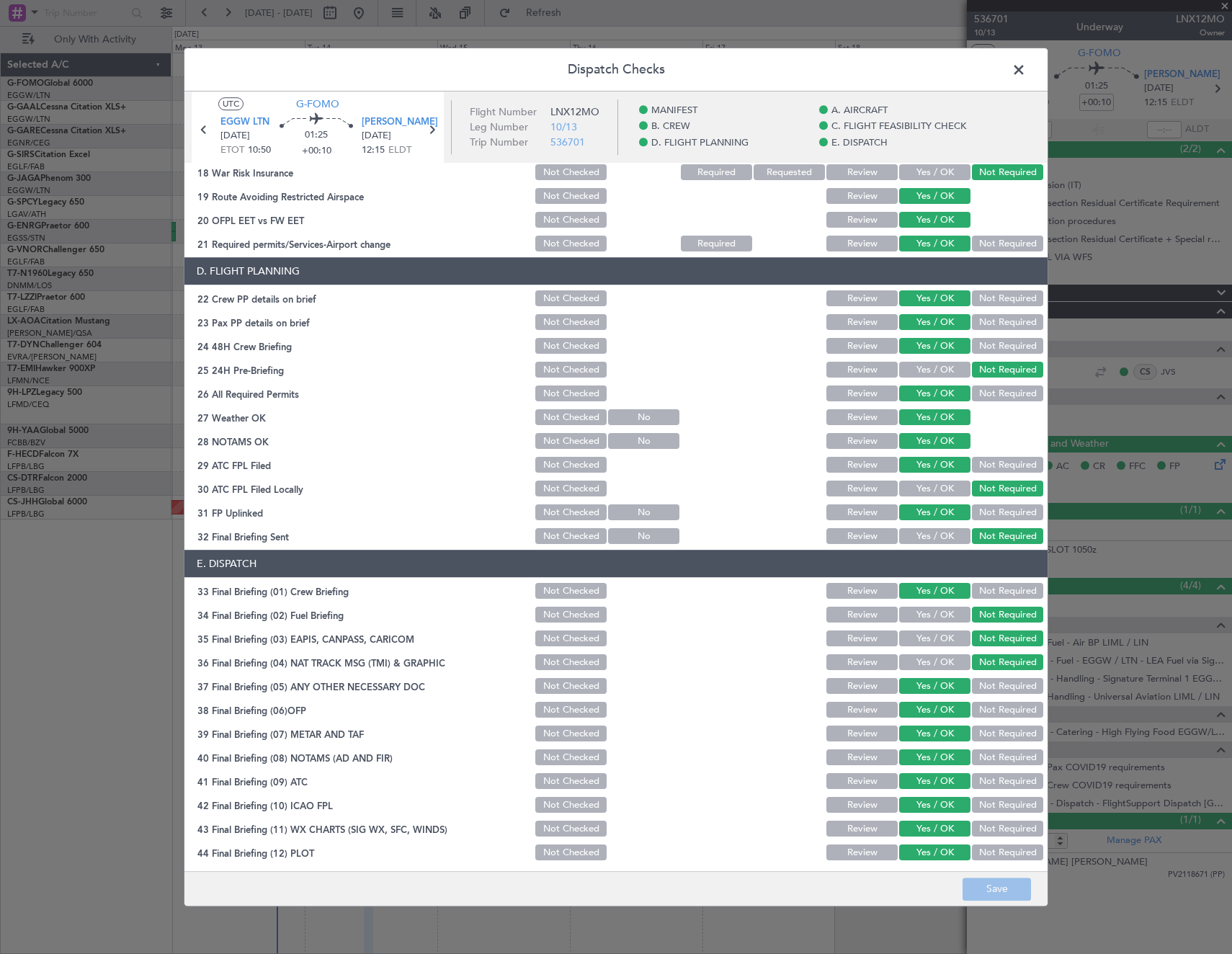
click at [1026, 66] on span at bounding box center [1026, 73] width 0 height 29
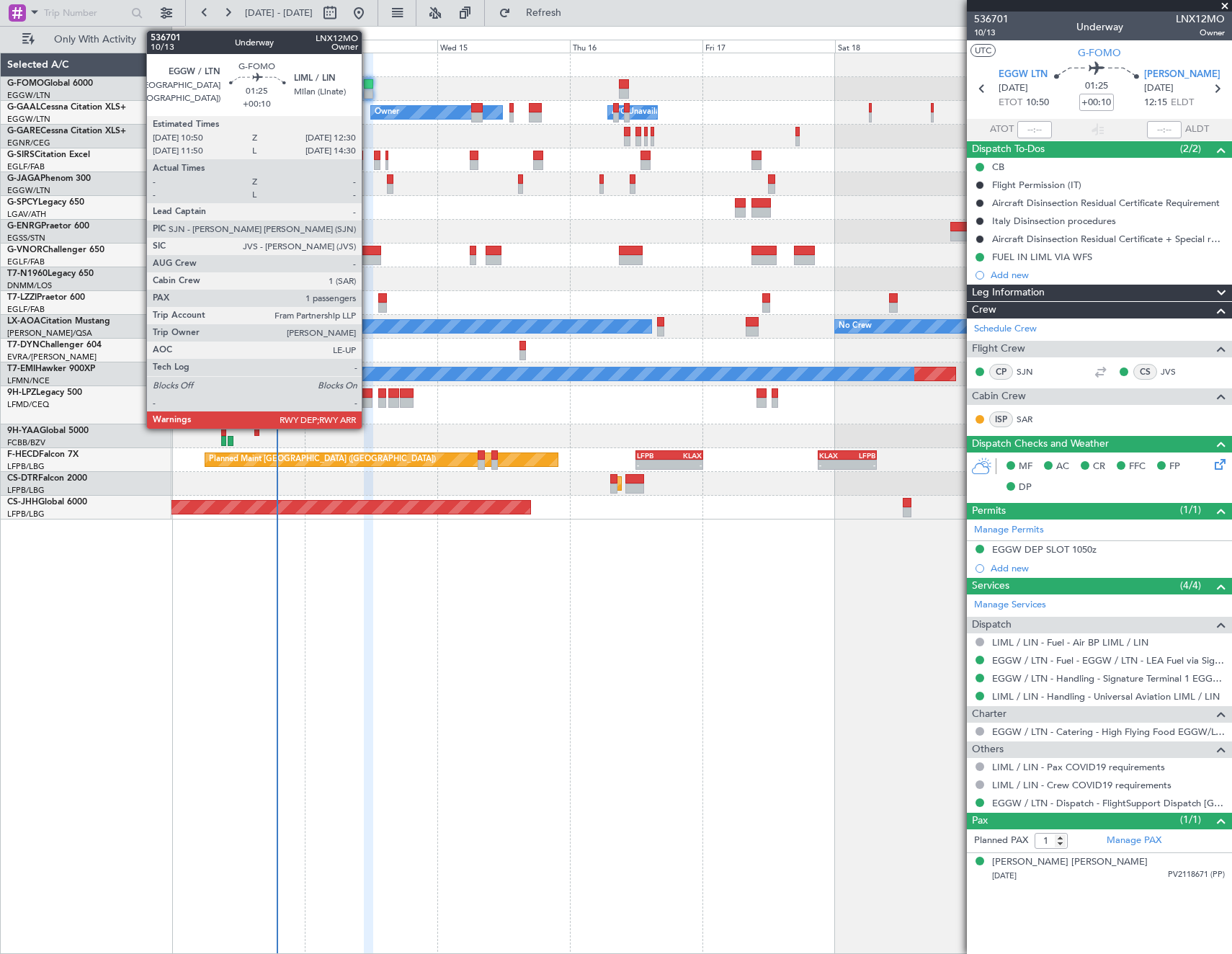
click at [368, 85] on div at bounding box center [369, 84] width 10 height 10
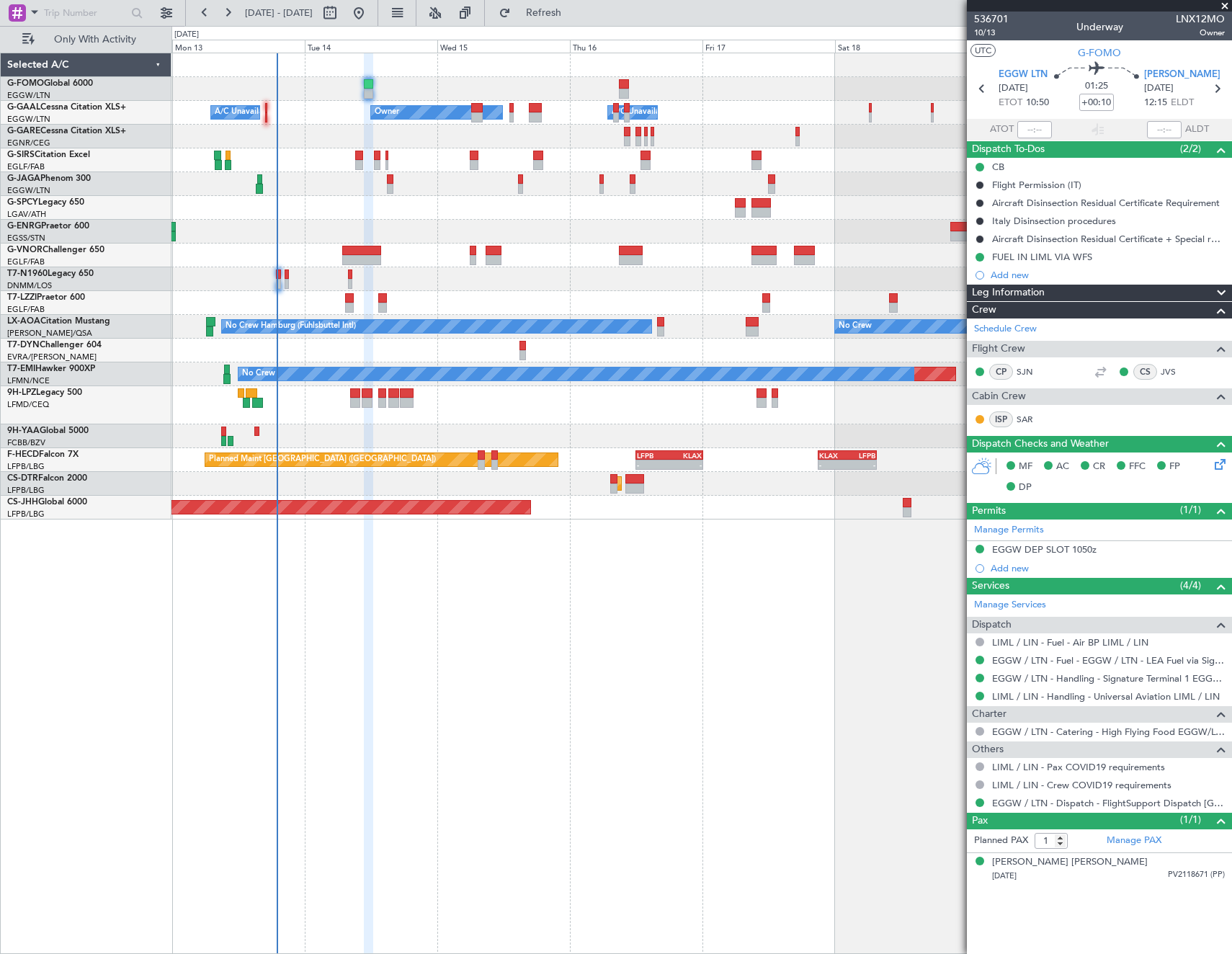
click at [396, 180] on div "Planned Maint [GEOGRAPHIC_DATA] ([GEOGRAPHIC_DATA]) No Crew" at bounding box center [701, 183] width 1060 height 23
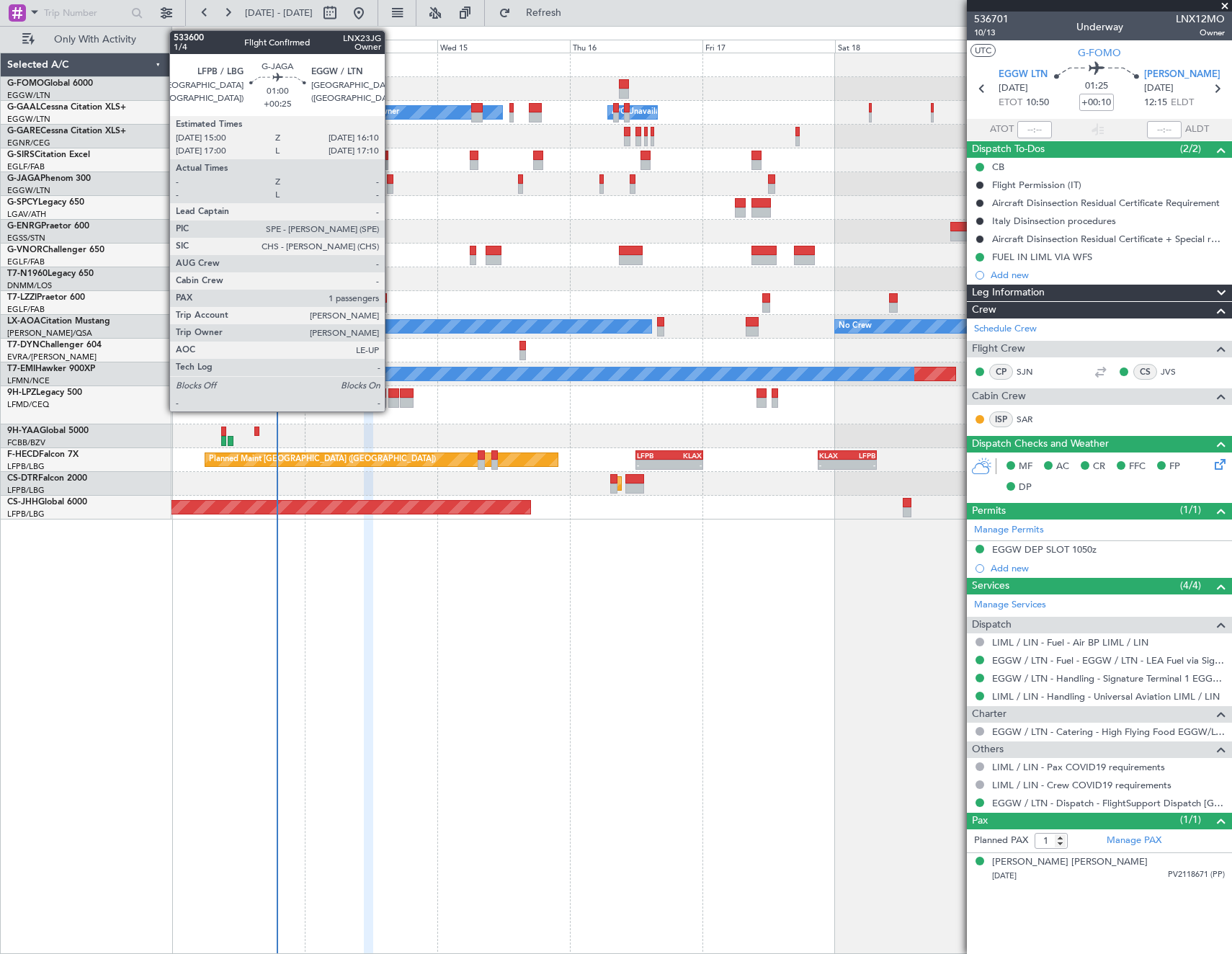
click at [392, 178] on div at bounding box center [390, 179] width 6 height 10
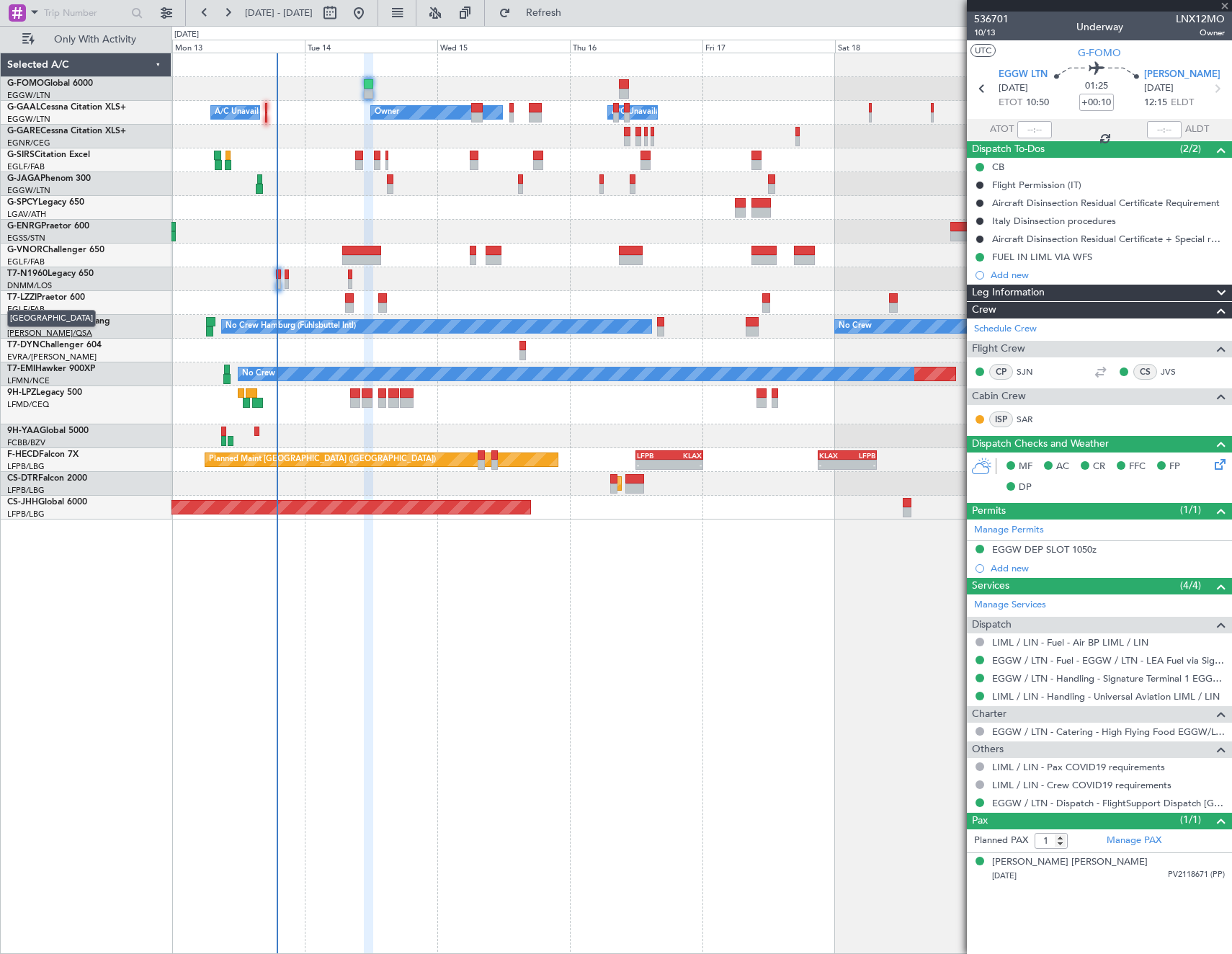
type input "+00:25"
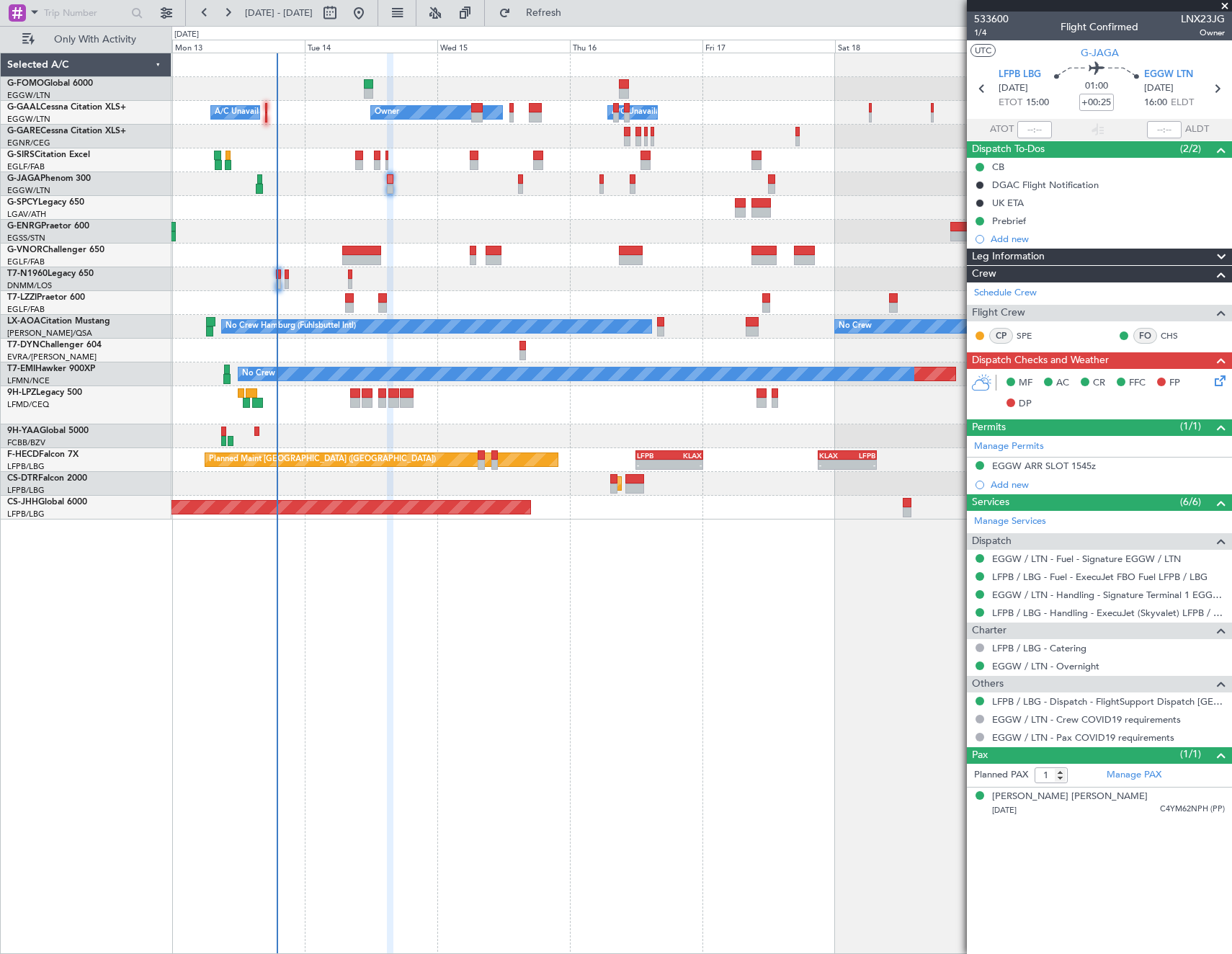
click at [1222, 377] on icon at bounding box center [1217, 378] width 11 height 11
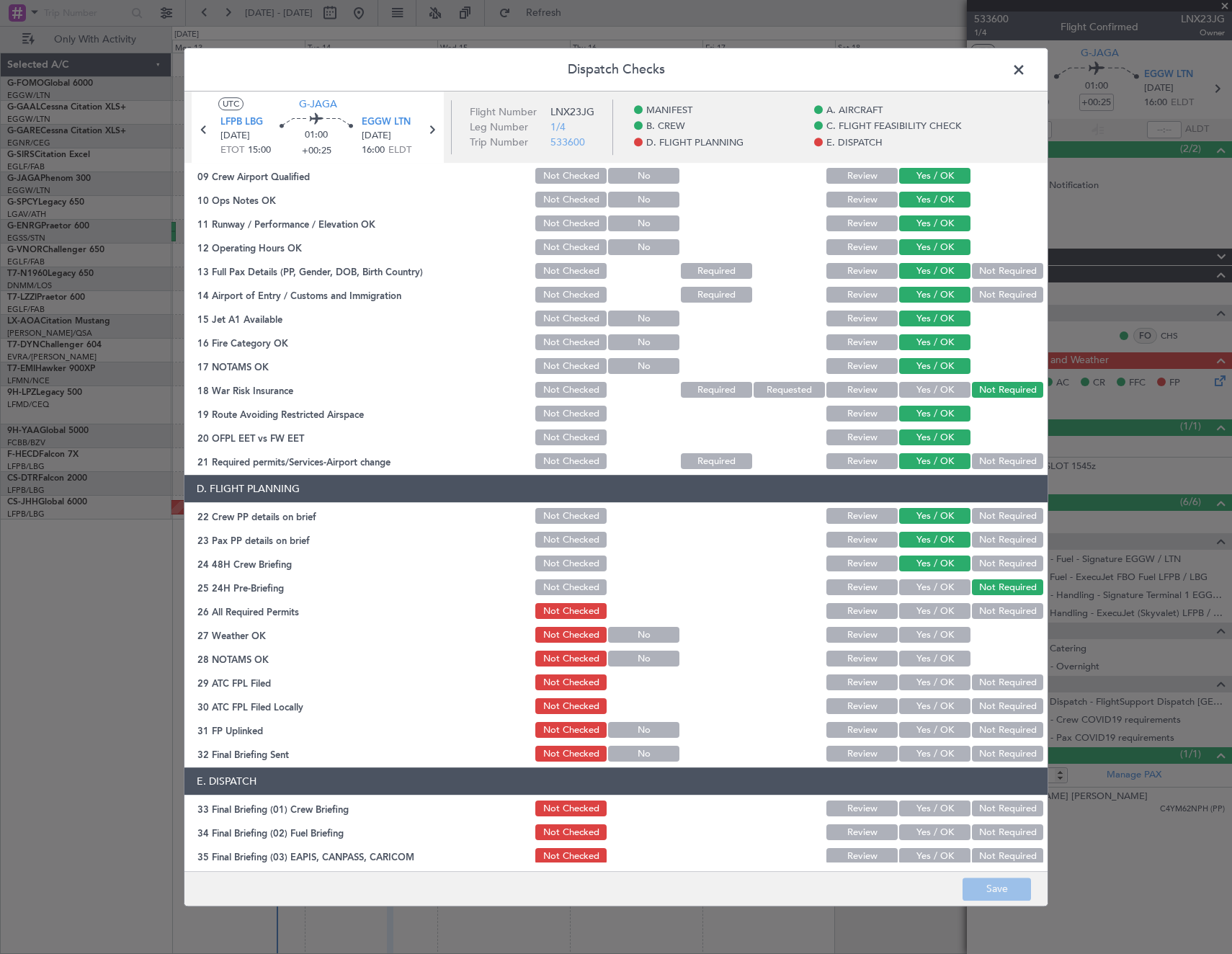
scroll to position [580, 0]
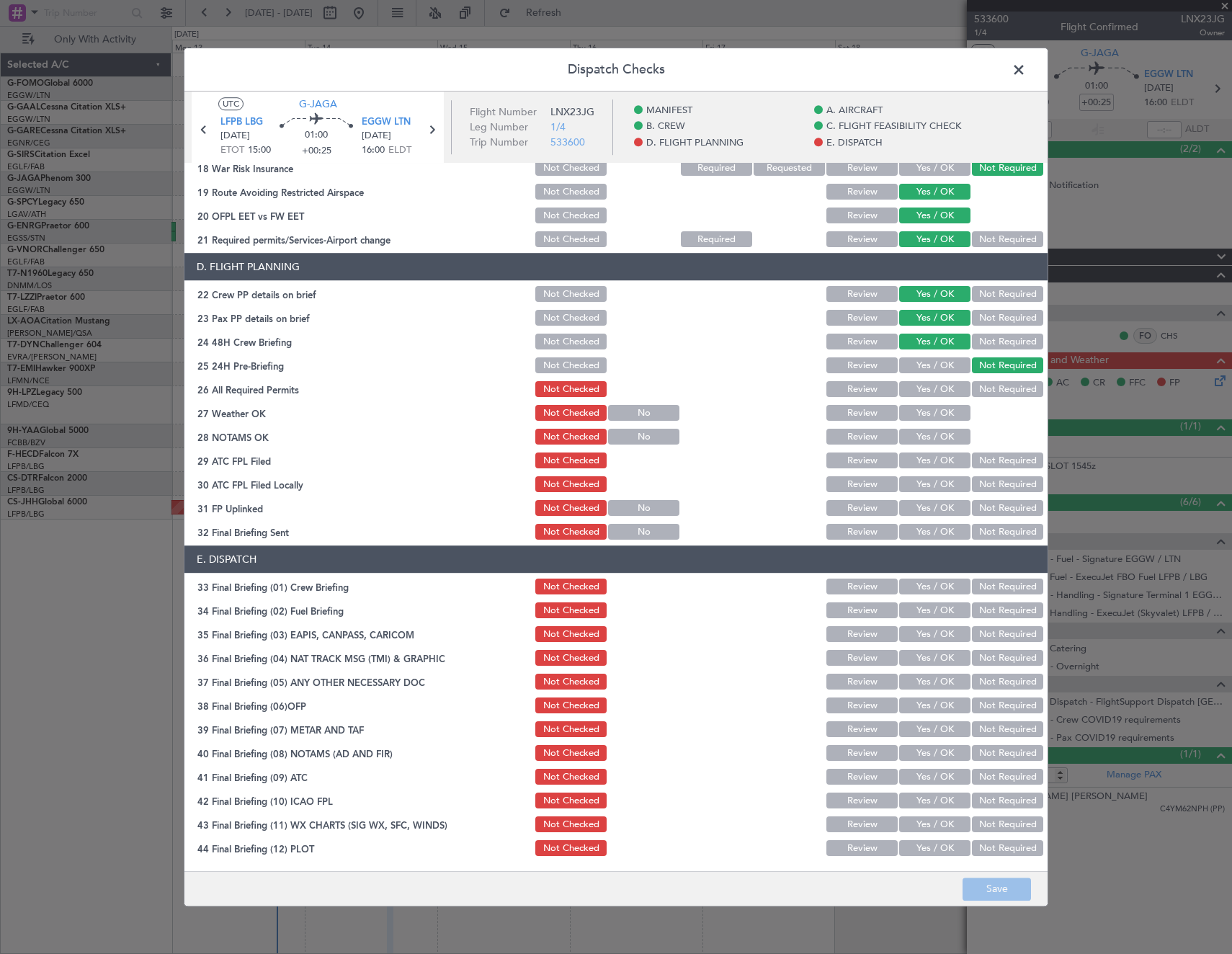
click at [943, 390] on button "Yes / OK" at bounding box center [935, 390] width 71 height 16
click at [937, 415] on button "Yes / OK" at bounding box center [935, 413] width 71 height 16
click at [937, 438] on button "Yes / OK" at bounding box center [935, 437] width 71 height 16
click at [948, 463] on button "Yes / OK" at bounding box center [935, 461] width 71 height 16
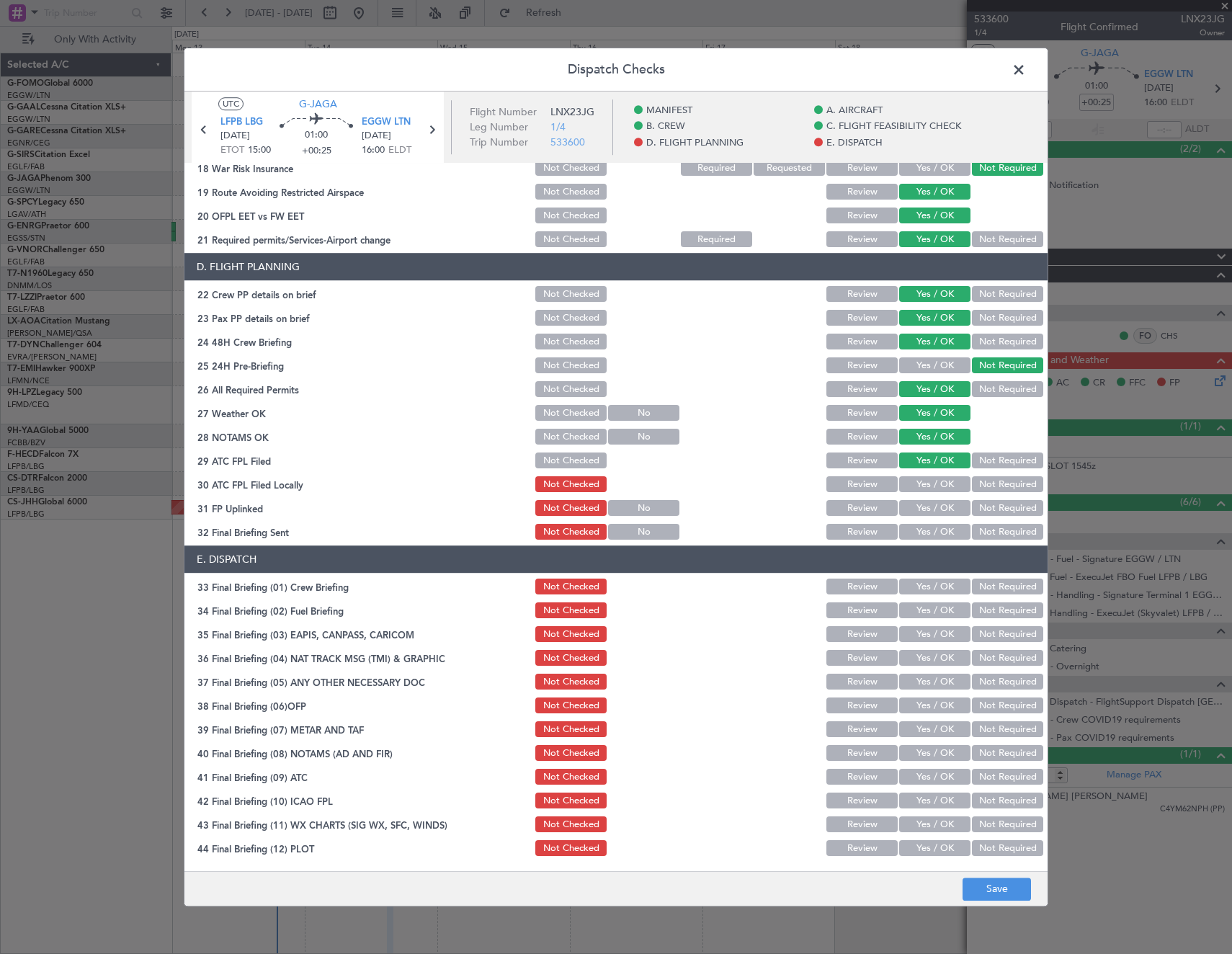
drag, startPoint x: 998, startPoint y: 481, endPoint x: 957, endPoint y: 496, distance: 43.7
click at [998, 482] on button "Not Required" at bounding box center [1008, 485] width 71 height 16
click at [957, 496] on section "D. FLIGHT PLANNING 22 Crew PP details on brief Not Checked Review Yes / OK Not …" at bounding box center [615, 398] width 863 height 289
drag, startPoint x: 947, startPoint y: 513, endPoint x: 983, endPoint y: 532, distance: 40.7
click at [952, 516] on button "Yes / OK" at bounding box center [935, 508] width 71 height 16
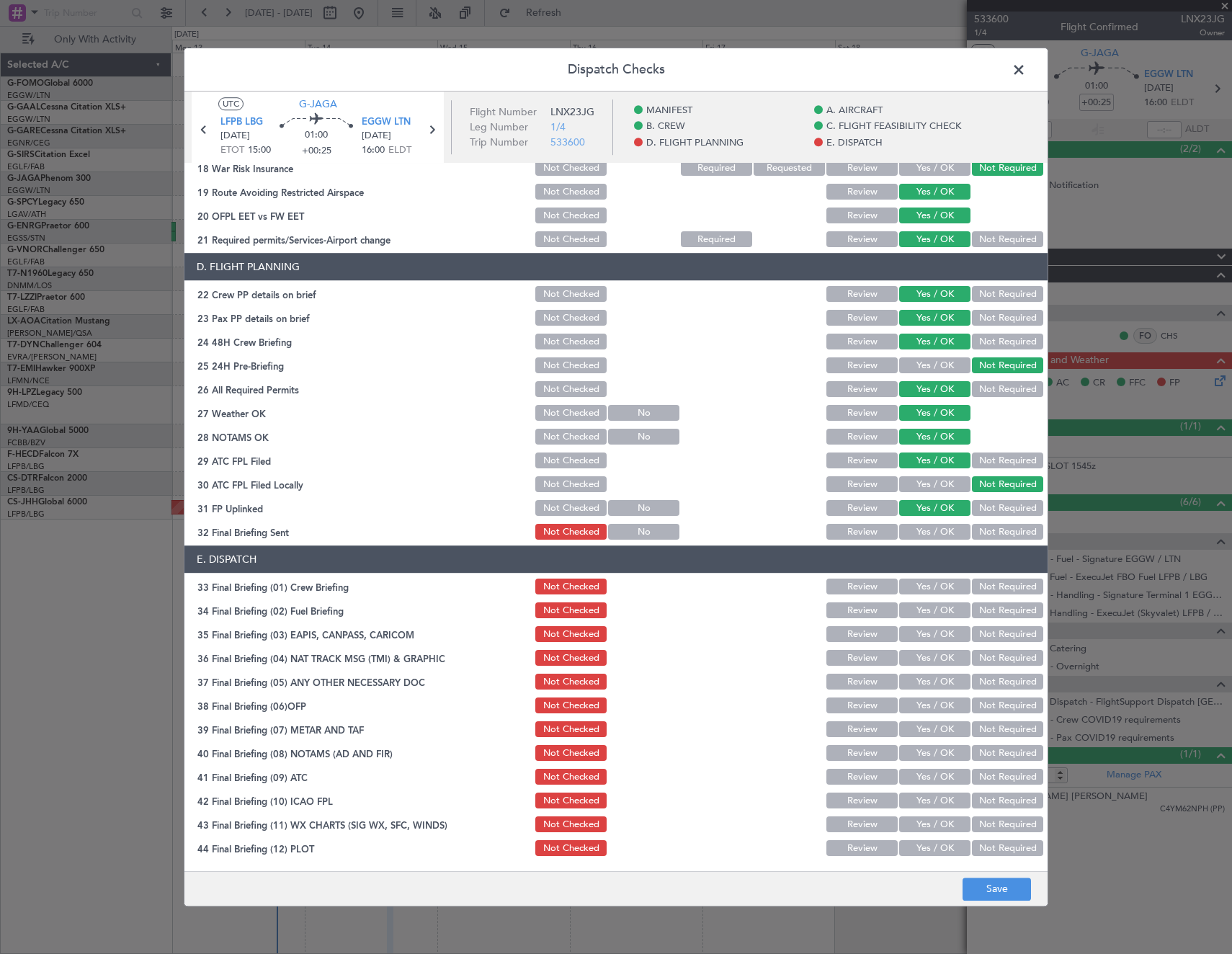
click at [983, 532] on button "Not Required" at bounding box center [1008, 533] width 71 height 16
click at [940, 588] on button "Yes / OK" at bounding box center [935, 587] width 71 height 16
click at [937, 612] on button "Yes / OK" at bounding box center [935, 611] width 71 height 16
click at [988, 636] on button "Not Required" at bounding box center [1008, 634] width 71 height 16
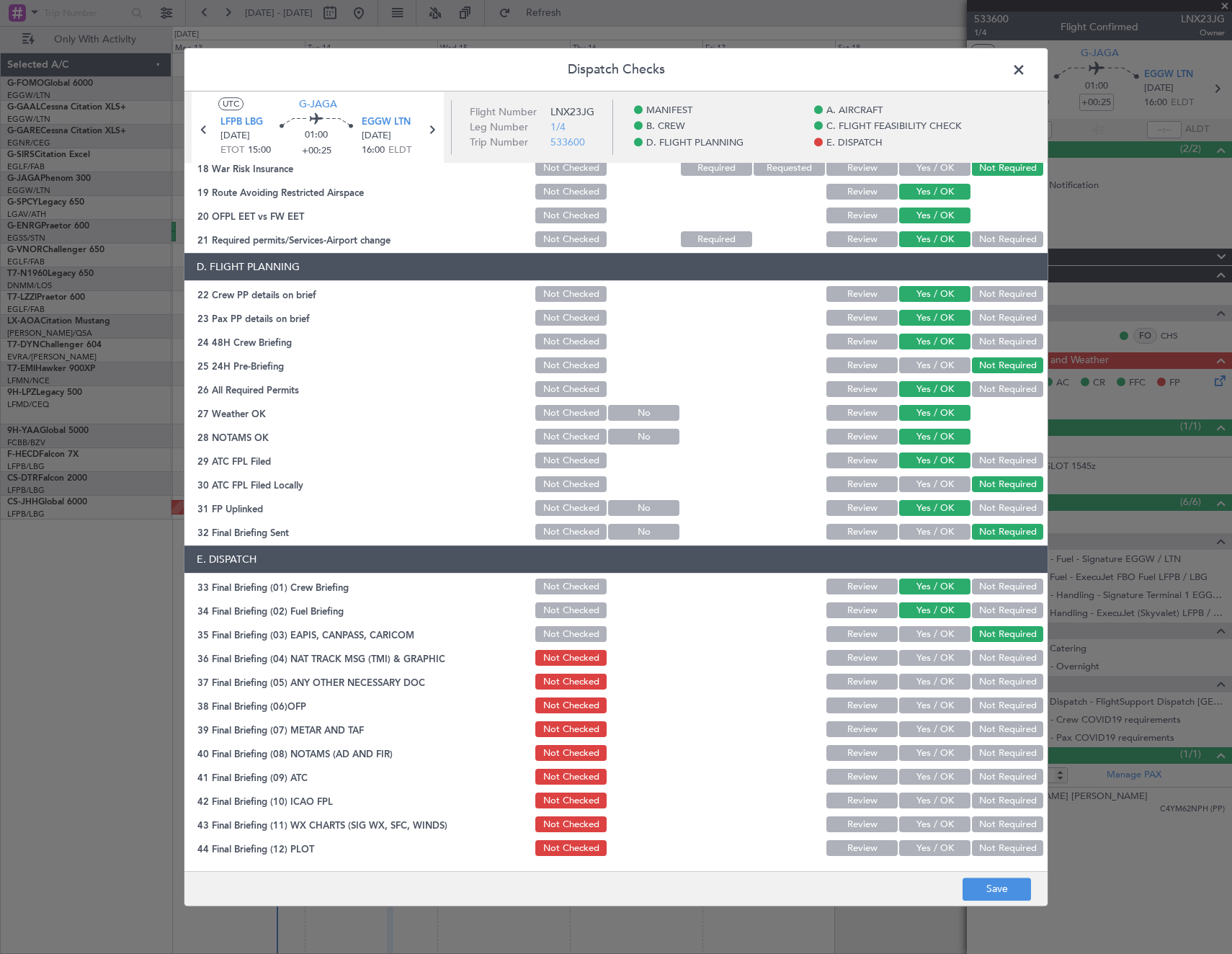
click at [986, 613] on button "Not Required" at bounding box center [1008, 611] width 71 height 16
click at [977, 652] on button "Not Required" at bounding box center [1008, 659] width 71 height 16
click at [934, 674] on div "Yes / OK" at bounding box center [933, 682] width 73 height 20
click at [921, 680] on button "Yes / OK" at bounding box center [935, 682] width 71 height 16
click at [922, 701] on button "Yes / OK" at bounding box center [935, 706] width 71 height 16
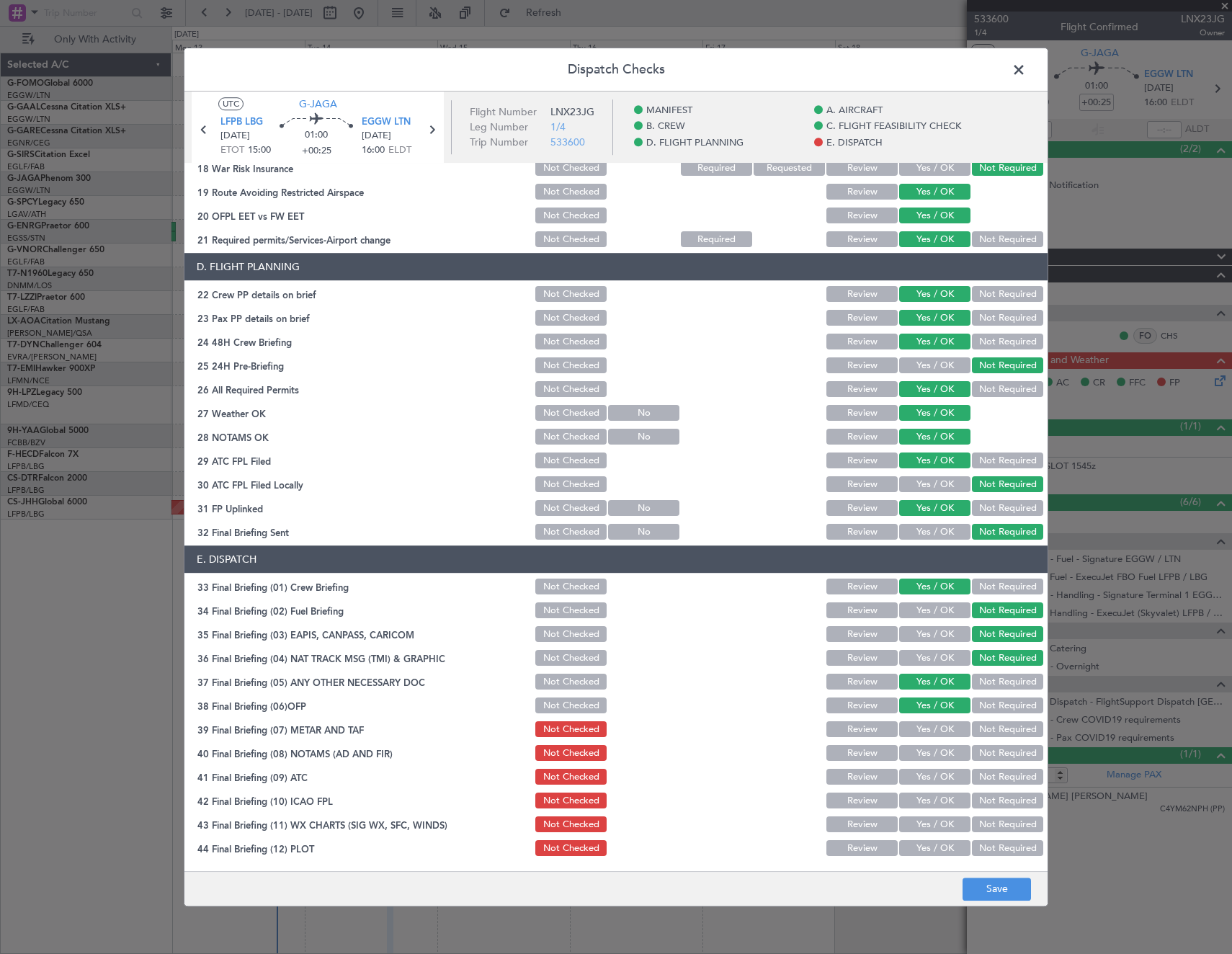
drag, startPoint x: 916, startPoint y: 738, endPoint x: 916, endPoint y: 730, distance: 8.0
click at [915, 738] on div "Yes / OK" at bounding box center [933, 730] width 73 height 20
drag, startPoint x: 916, startPoint y: 726, endPoint x: 918, endPoint y: 750, distance: 24.1
click at [917, 729] on button "Yes / OK" at bounding box center [935, 730] width 71 height 16
click at [918, 750] on button "Yes / OK" at bounding box center [935, 754] width 71 height 16
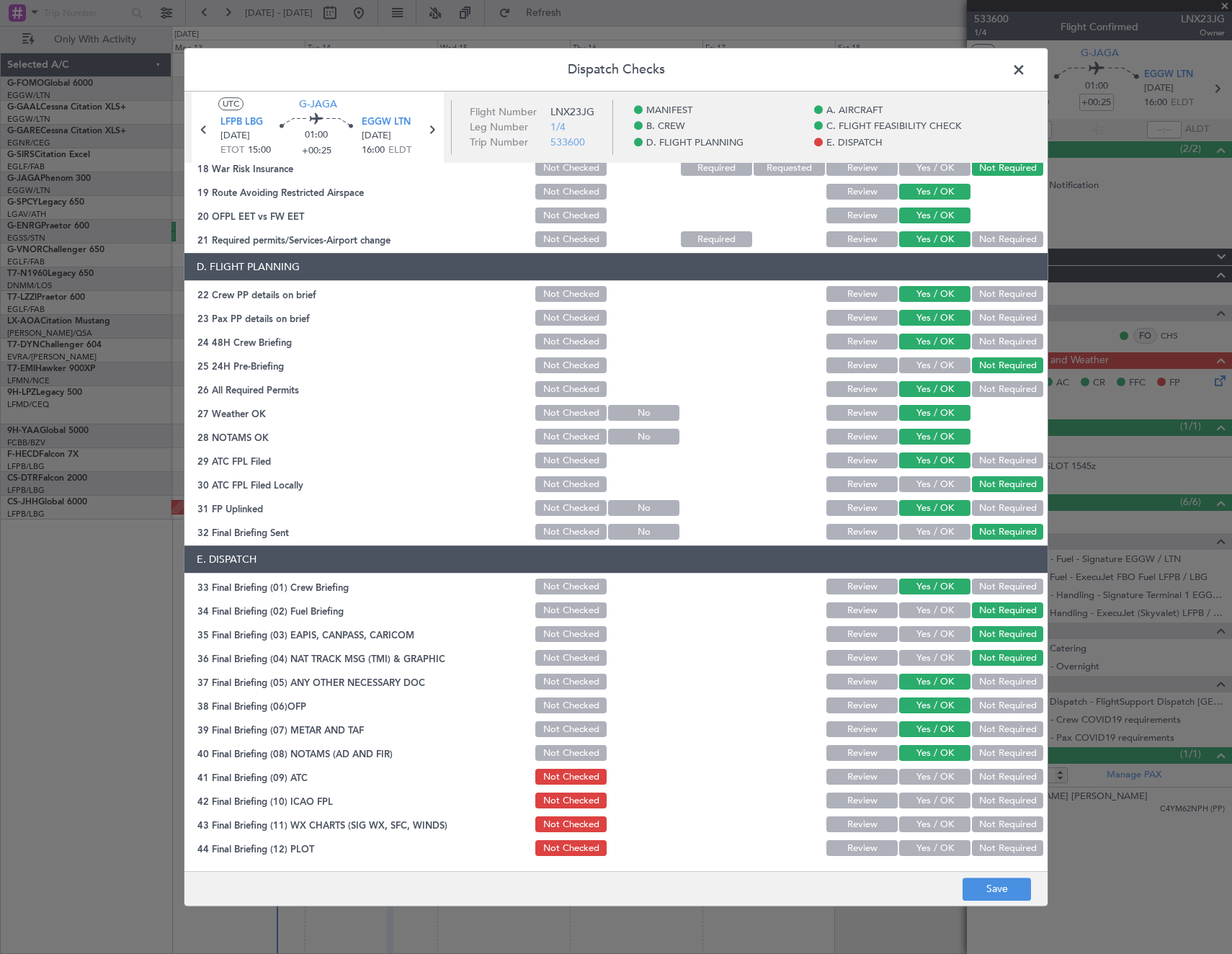
drag, startPoint x: 915, startPoint y: 772, endPoint x: 913, endPoint y: 784, distance: 12.2
click at [914, 780] on button "Yes / OK" at bounding box center [935, 777] width 71 height 16
click at [909, 810] on div "Yes / OK" at bounding box center [933, 801] width 73 height 20
click at [908, 825] on button "Yes / OK" at bounding box center [935, 825] width 71 height 16
click at [922, 794] on button "Yes / OK" at bounding box center [935, 801] width 71 height 16
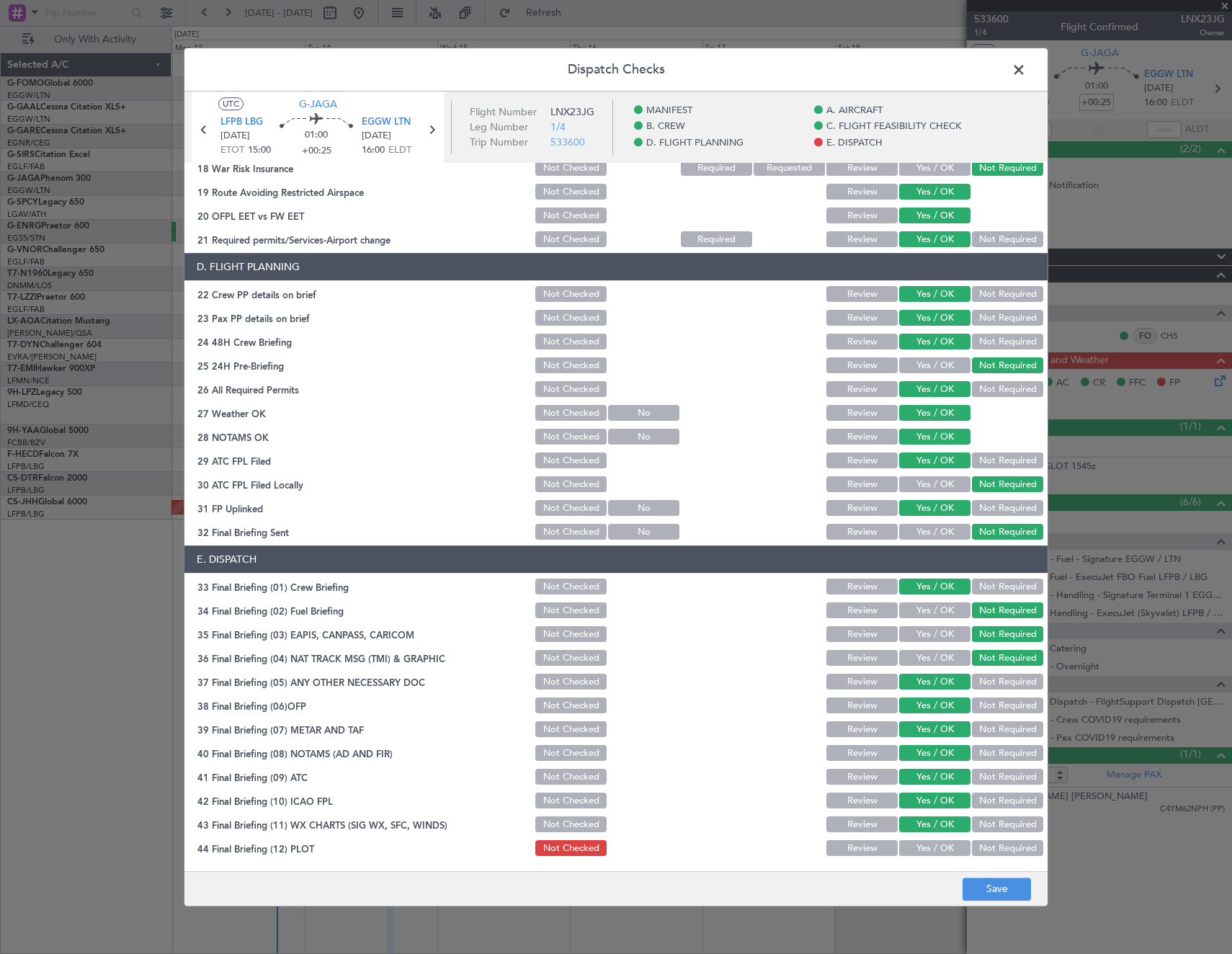
click at [920, 841] on button "Yes / OK" at bounding box center [935, 848] width 71 height 16
click at [1013, 893] on button "Save" at bounding box center [996, 889] width 69 height 23
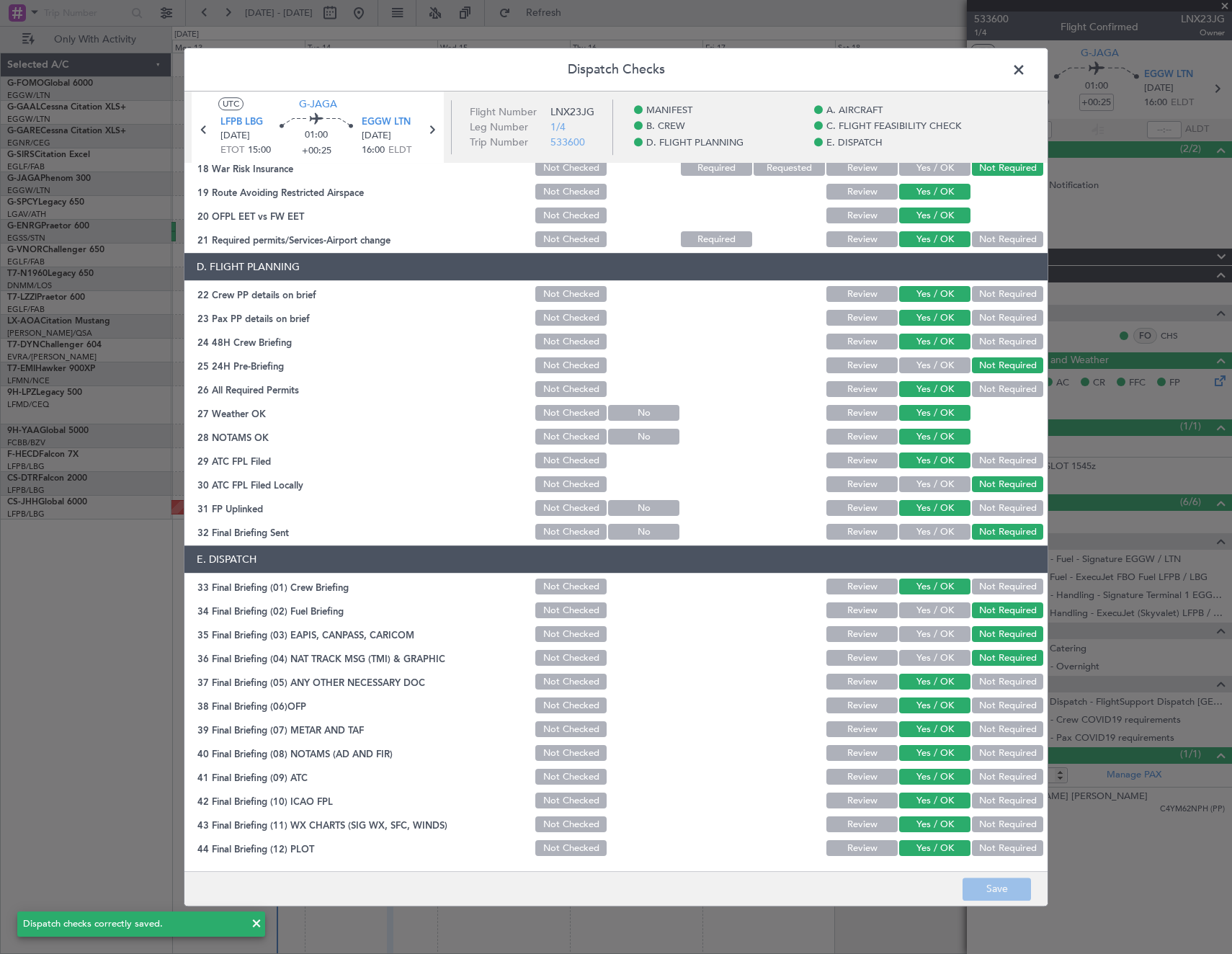
click at [1026, 63] on span at bounding box center [1026, 73] width 0 height 29
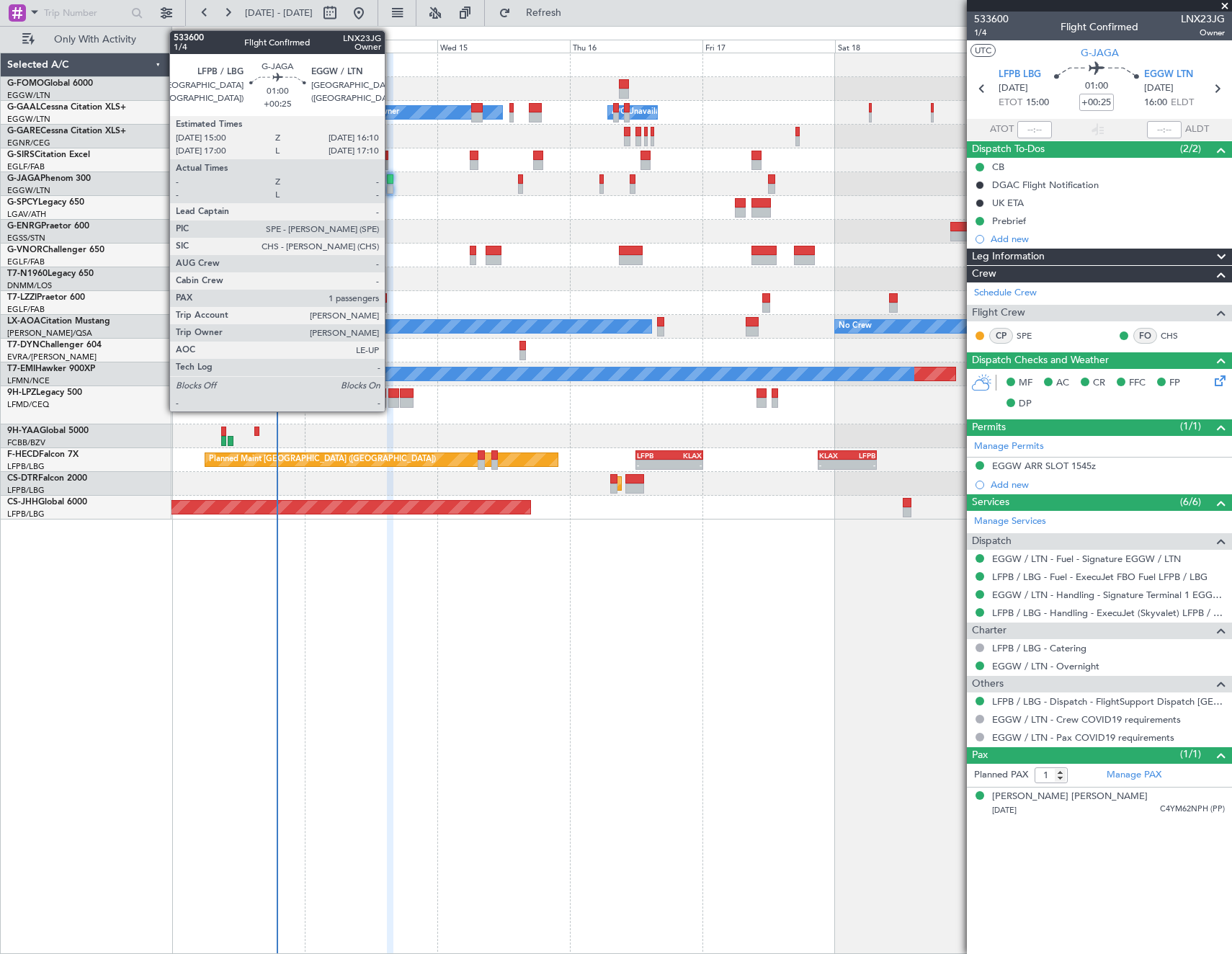
click at [392, 184] on div at bounding box center [390, 189] width 6 height 10
click at [390, 192] on div at bounding box center [390, 189] width 6 height 10
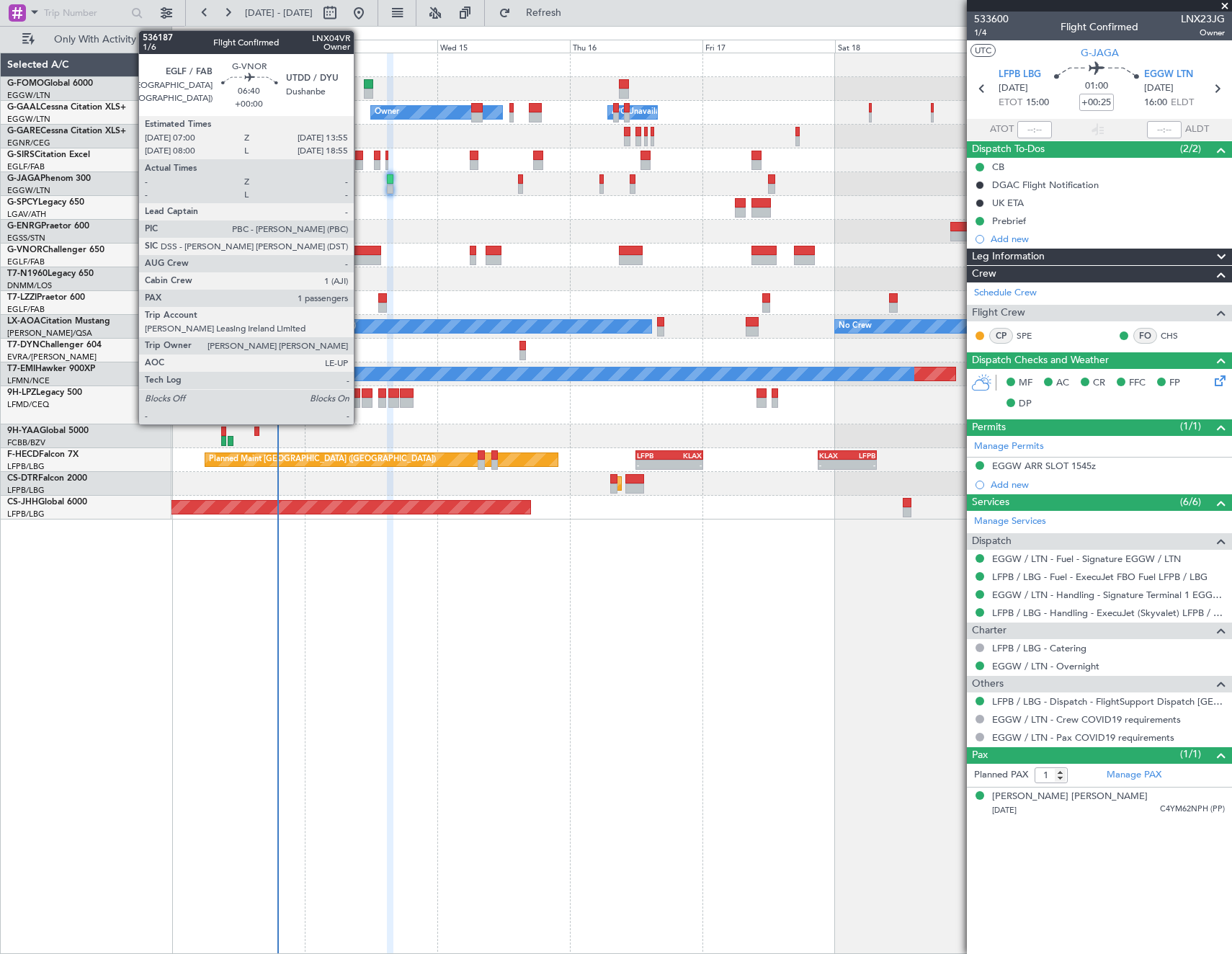
click at [360, 248] on div at bounding box center [362, 250] width 39 height 10
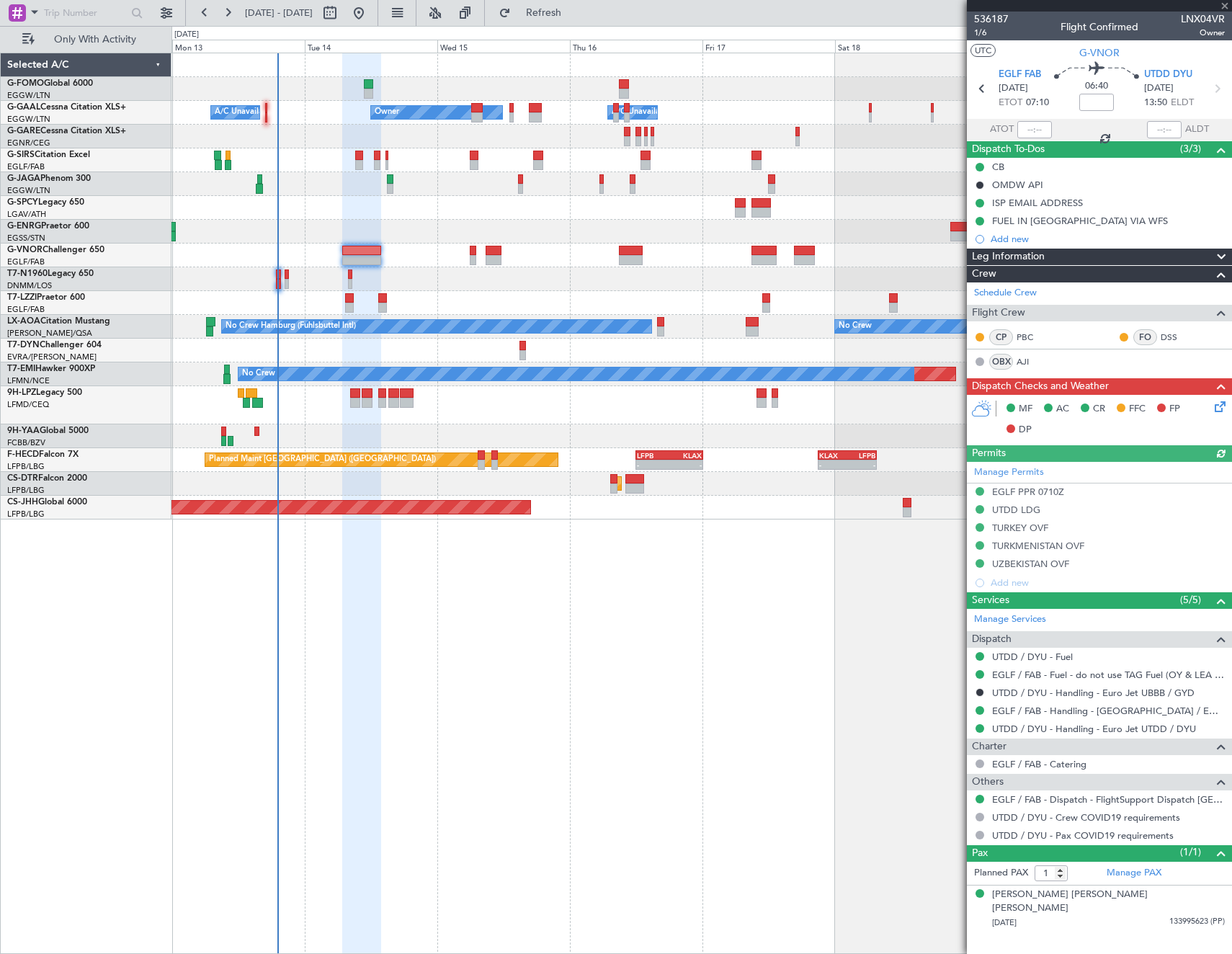
click at [1222, 408] on icon at bounding box center [1217, 404] width 11 height 11
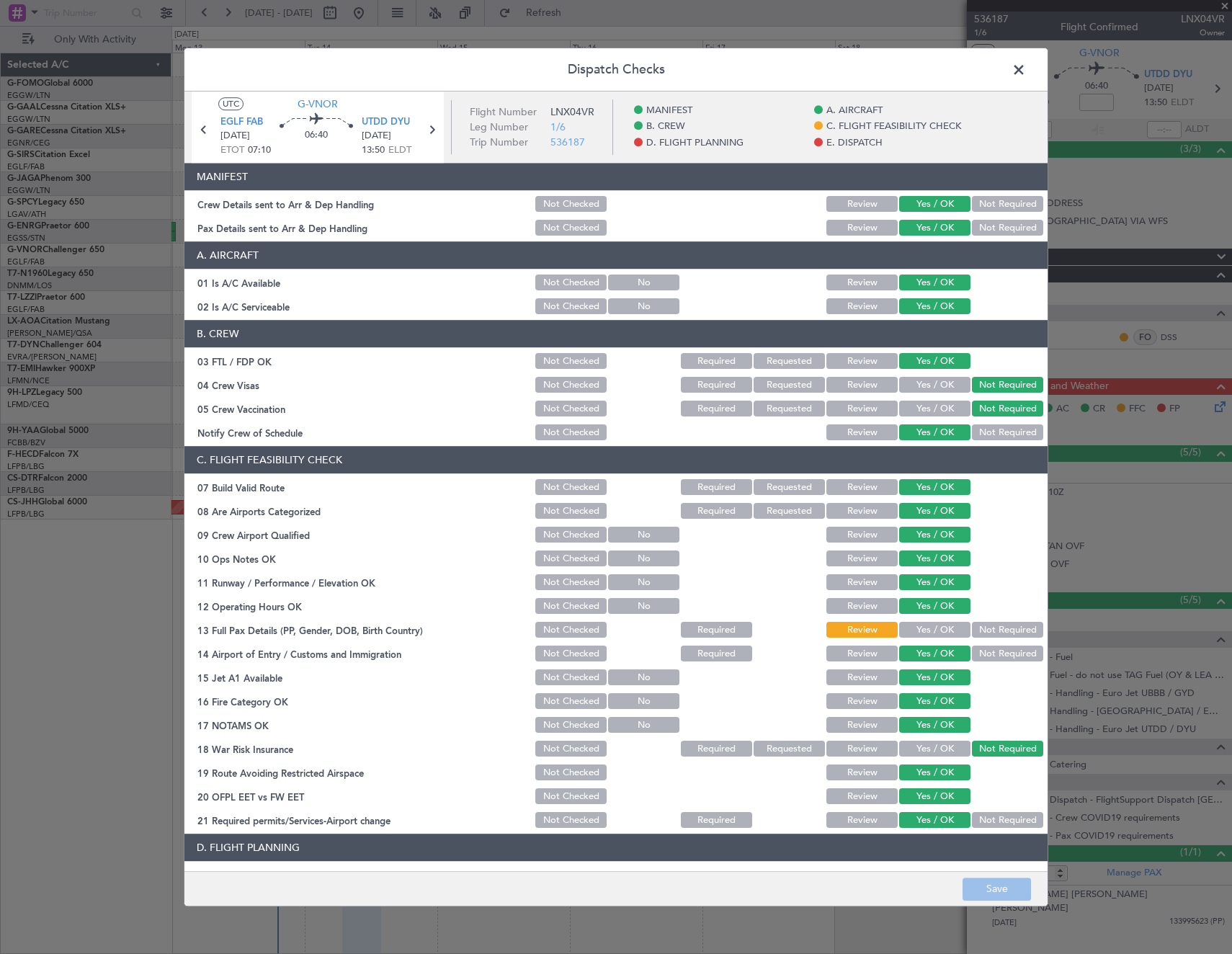
click at [926, 629] on button "Yes / OK" at bounding box center [935, 630] width 71 height 16
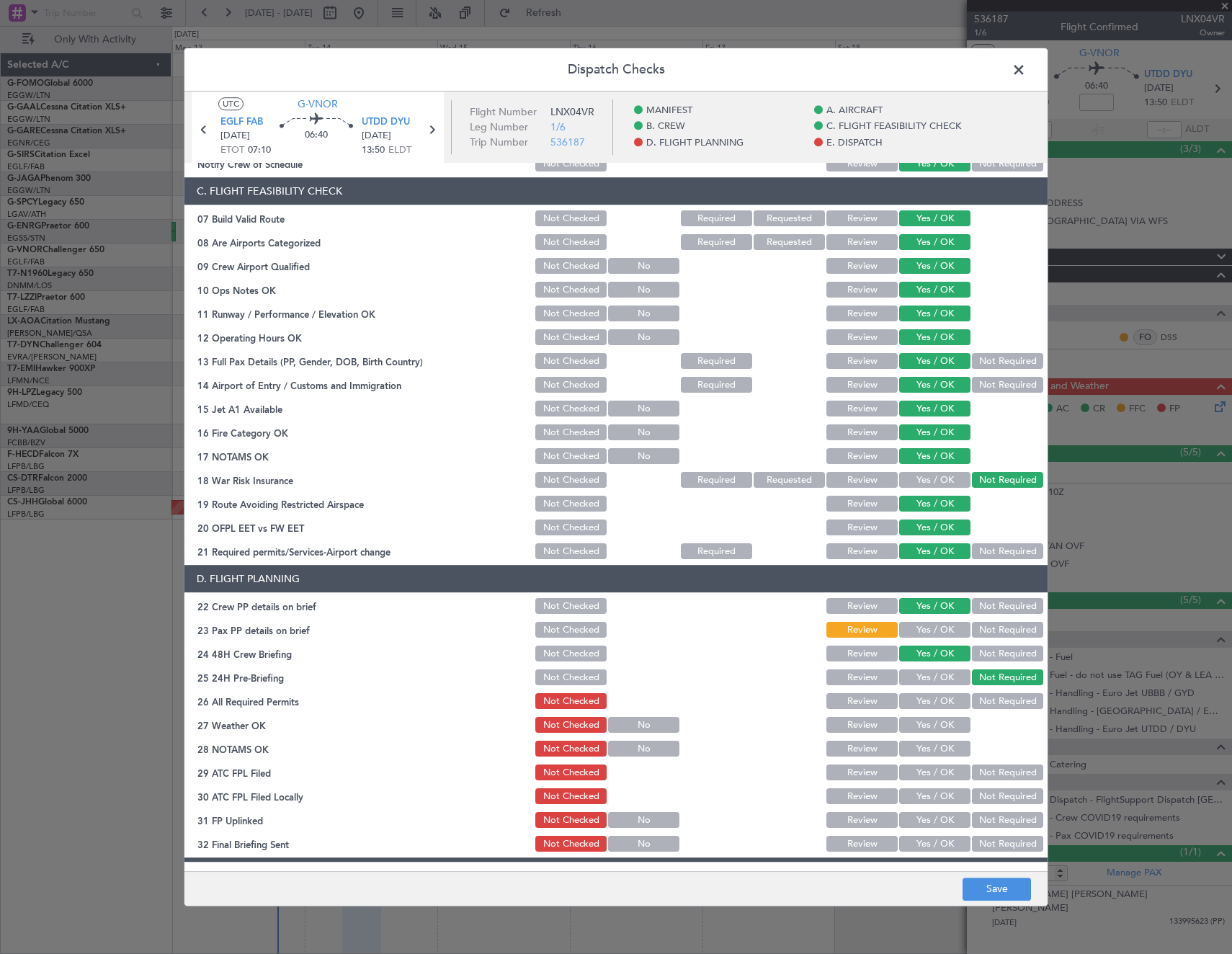
scroll to position [360, 0]
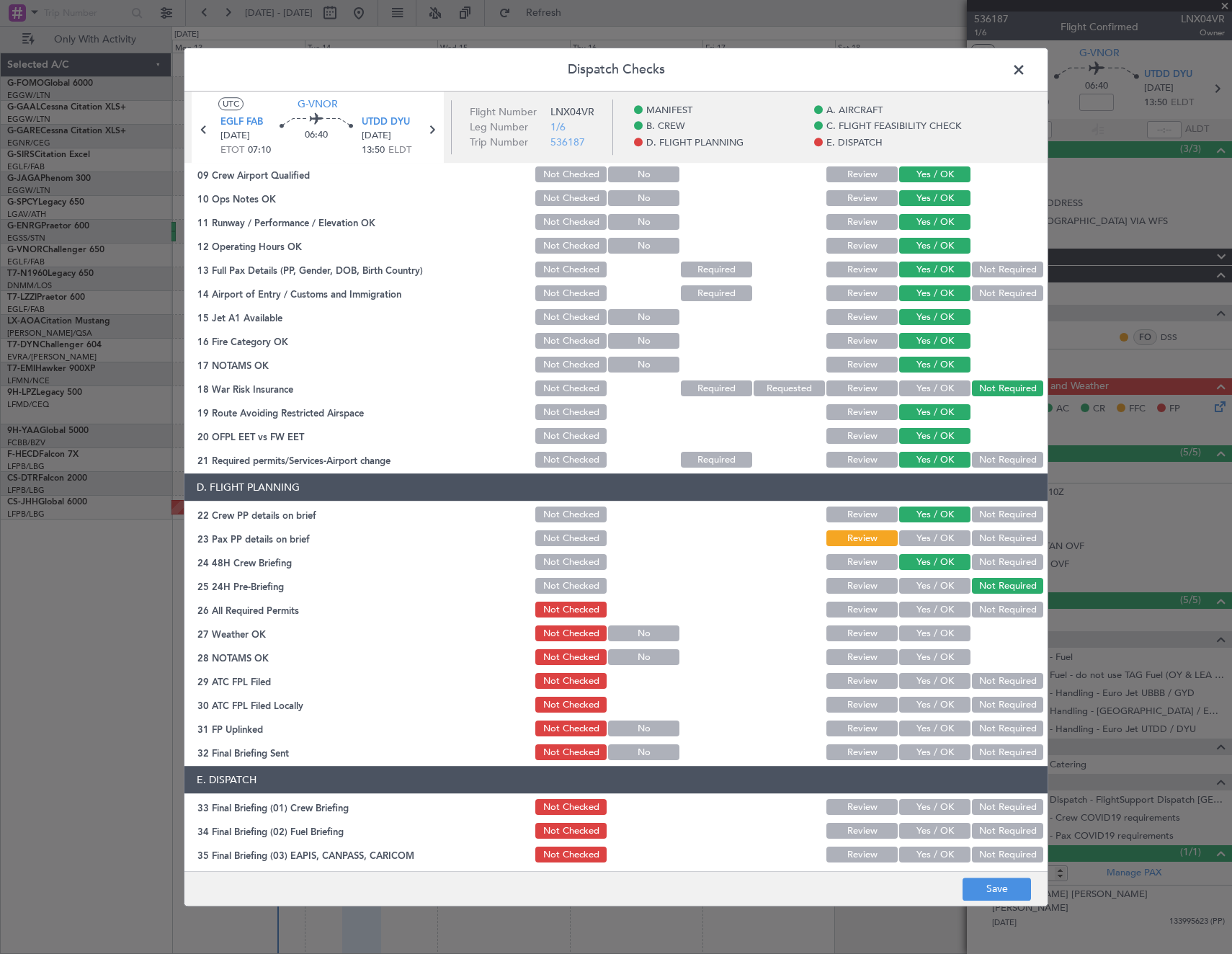
click at [928, 539] on button "Yes / OK" at bounding box center [935, 539] width 71 height 16
click at [921, 611] on button "Yes / OK" at bounding box center [935, 610] width 71 height 16
click at [990, 890] on button "Save" at bounding box center [996, 889] width 69 height 23
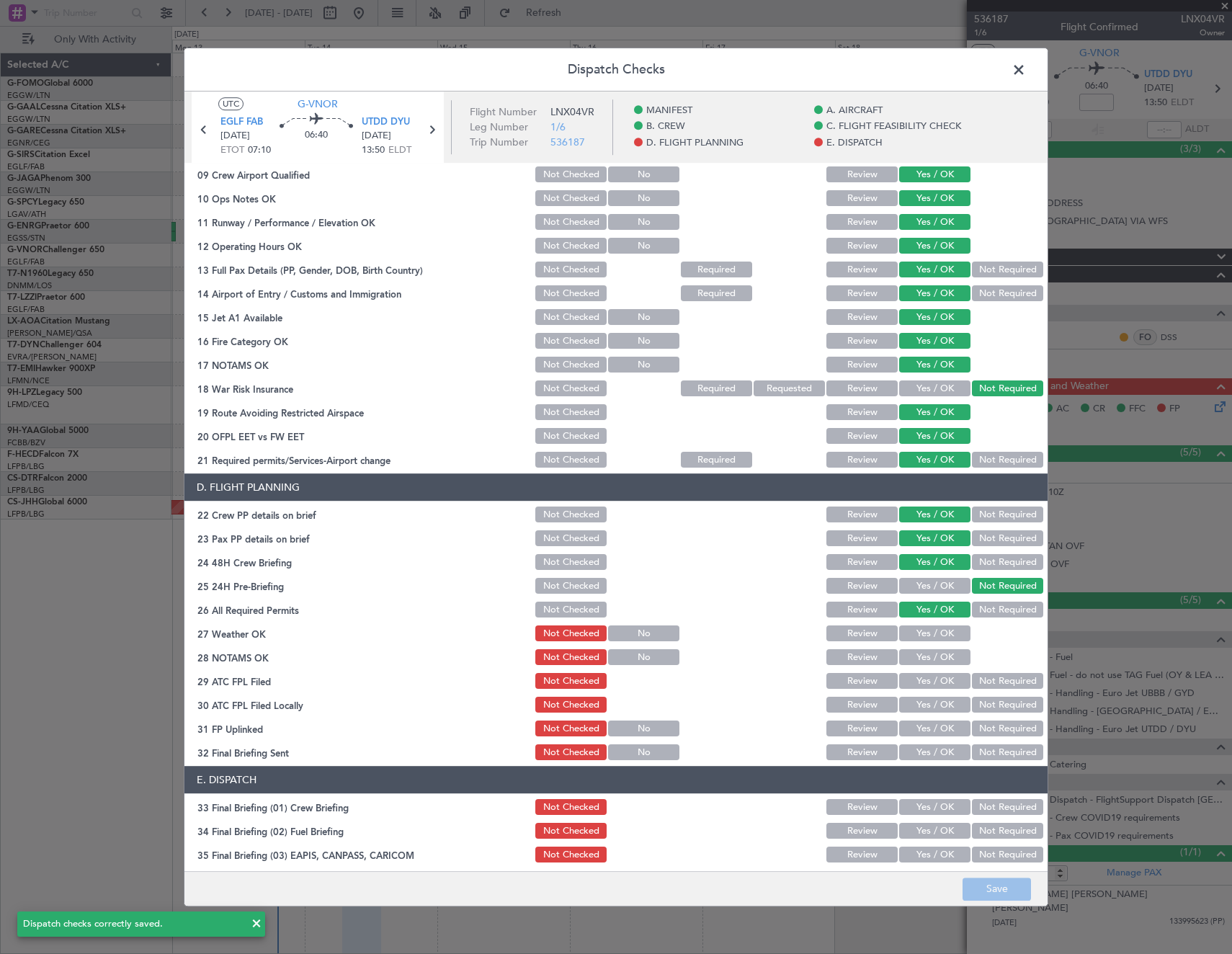
click at [1026, 68] on span at bounding box center [1026, 73] width 0 height 29
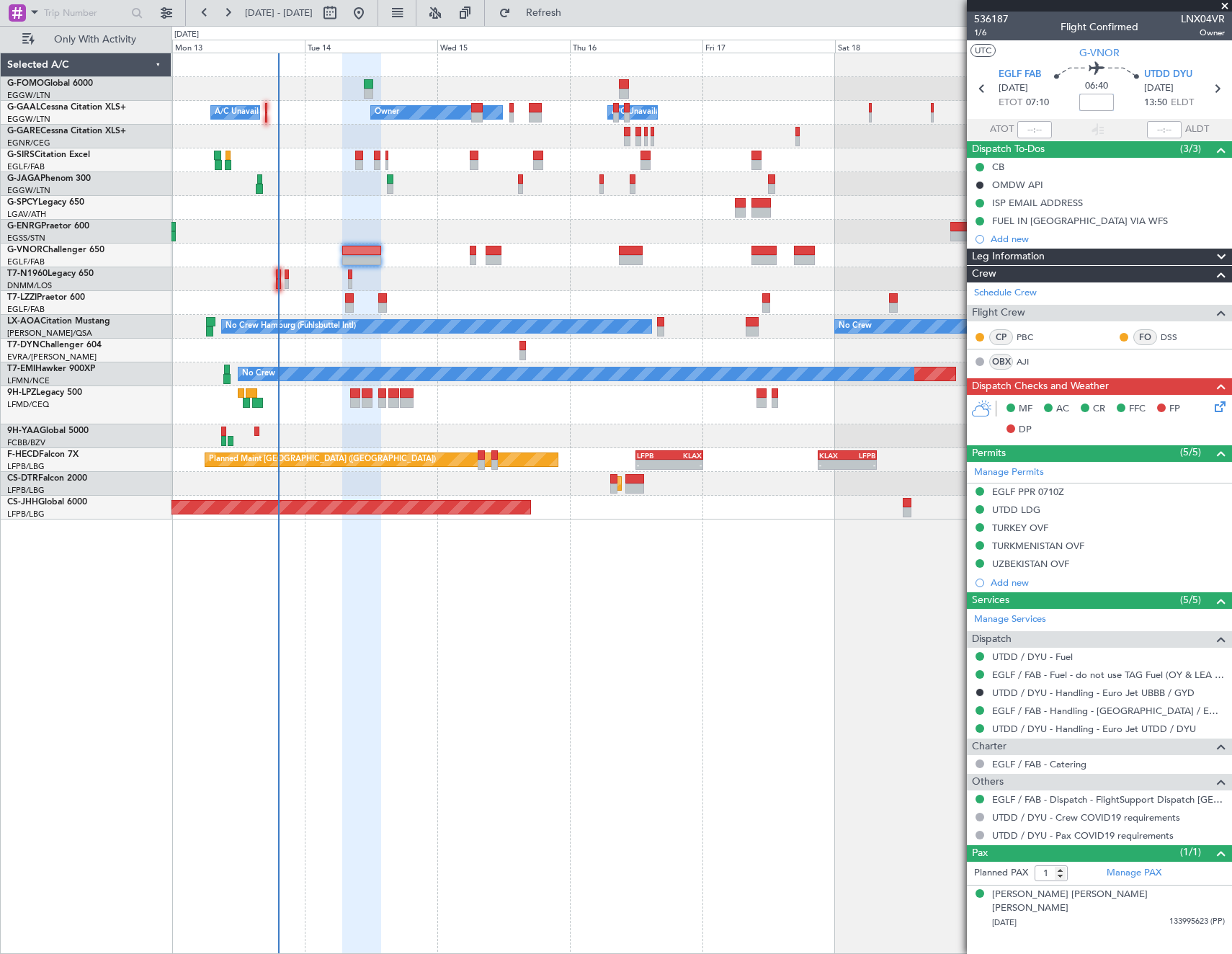
drag, startPoint x: 1104, startPoint y: 96, endPoint x: 1222, endPoint y: 103, distance: 118.2
click at [1104, 96] on input at bounding box center [1096, 102] width 35 height 17
type input "-00:05"
drag, startPoint x: 1025, startPoint y: 496, endPoint x: 1034, endPoint y: 503, distance: 11.4
click at [1025, 496] on div "EGLF PPR 0710Z" at bounding box center [1028, 491] width 72 height 12
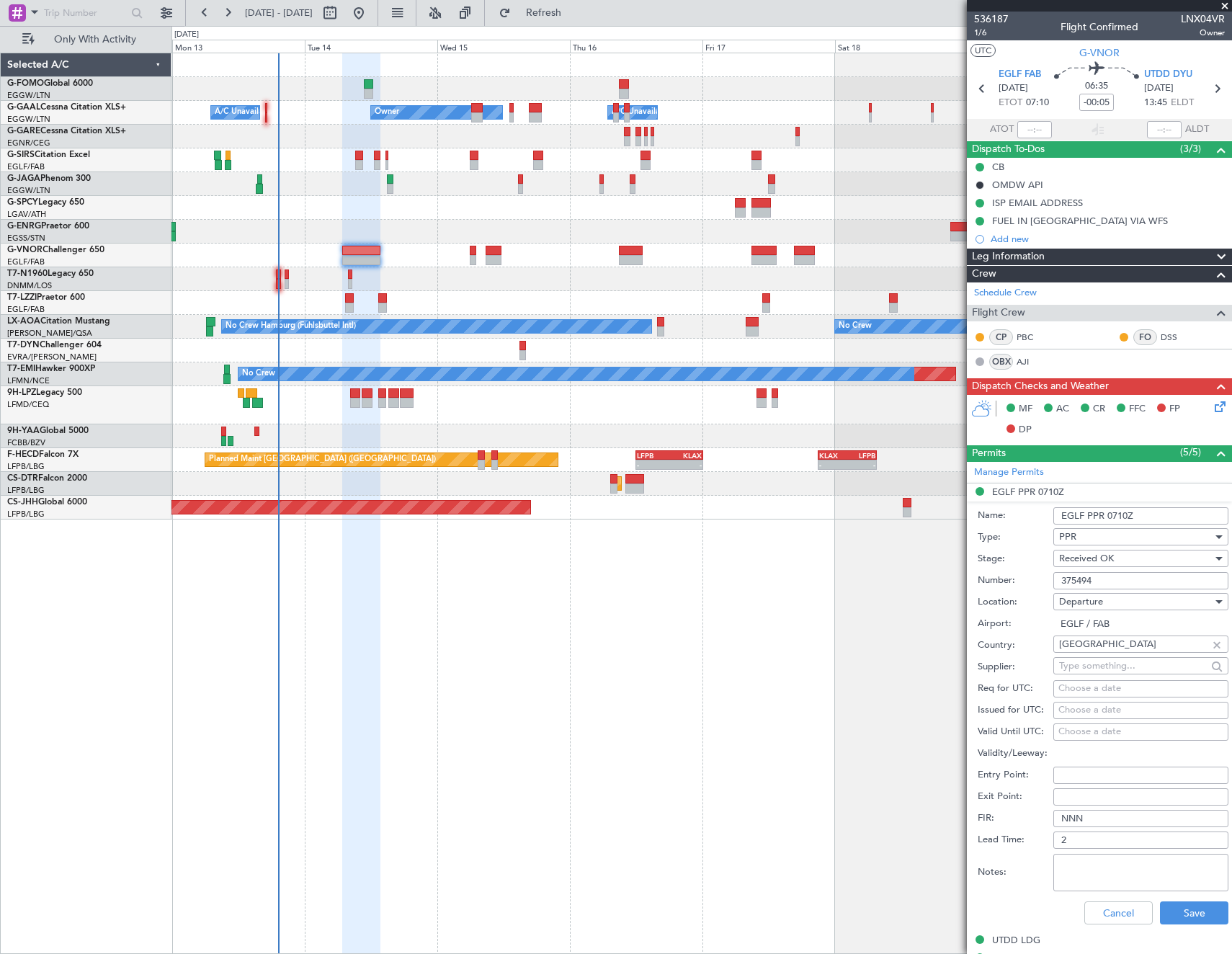
click at [1140, 580] on input "375494" at bounding box center [1141, 580] width 175 height 17
click at [1008, 935] on div "UTDD LDG" at bounding box center [1016, 939] width 48 height 12
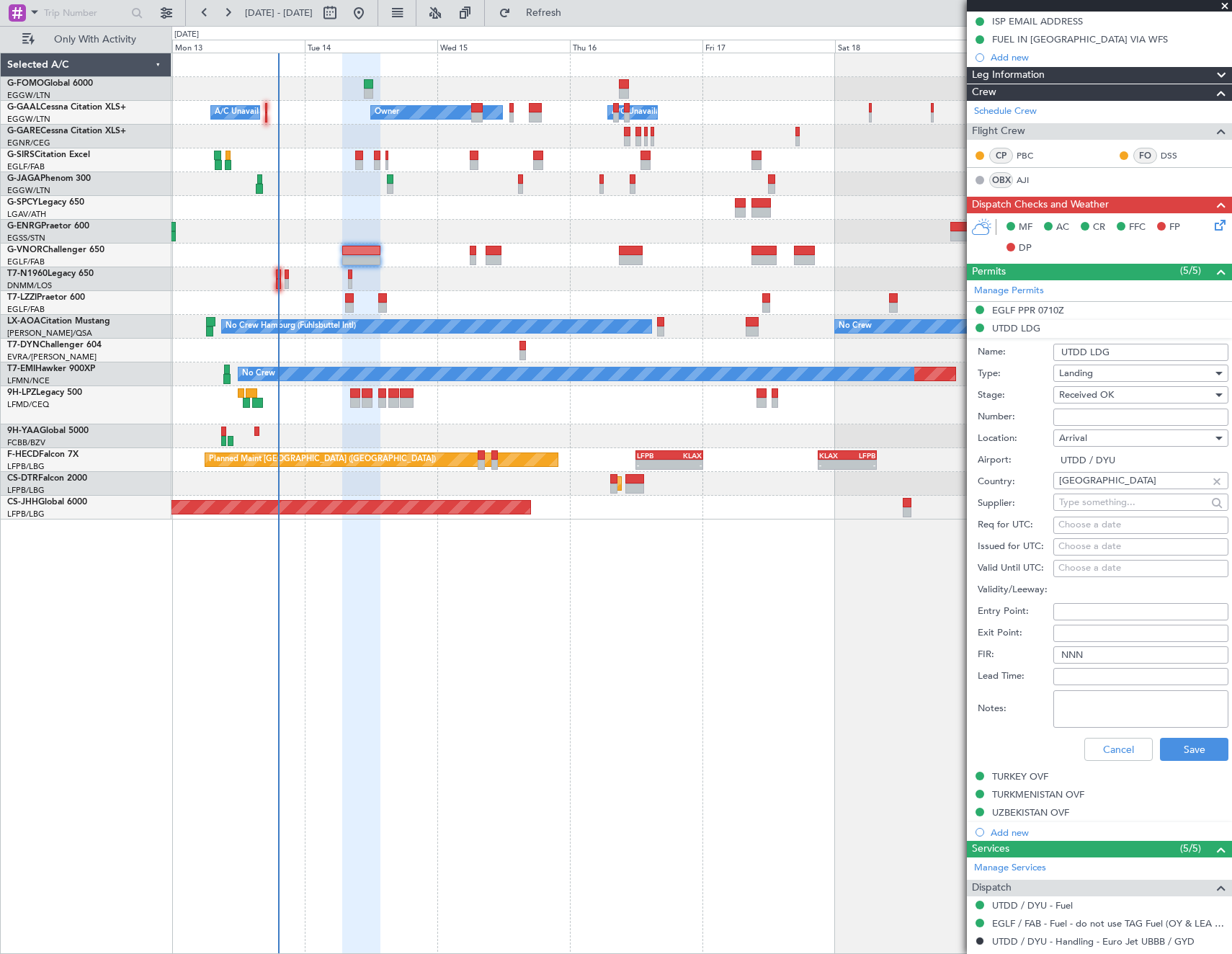
scroll to position [288, 0]
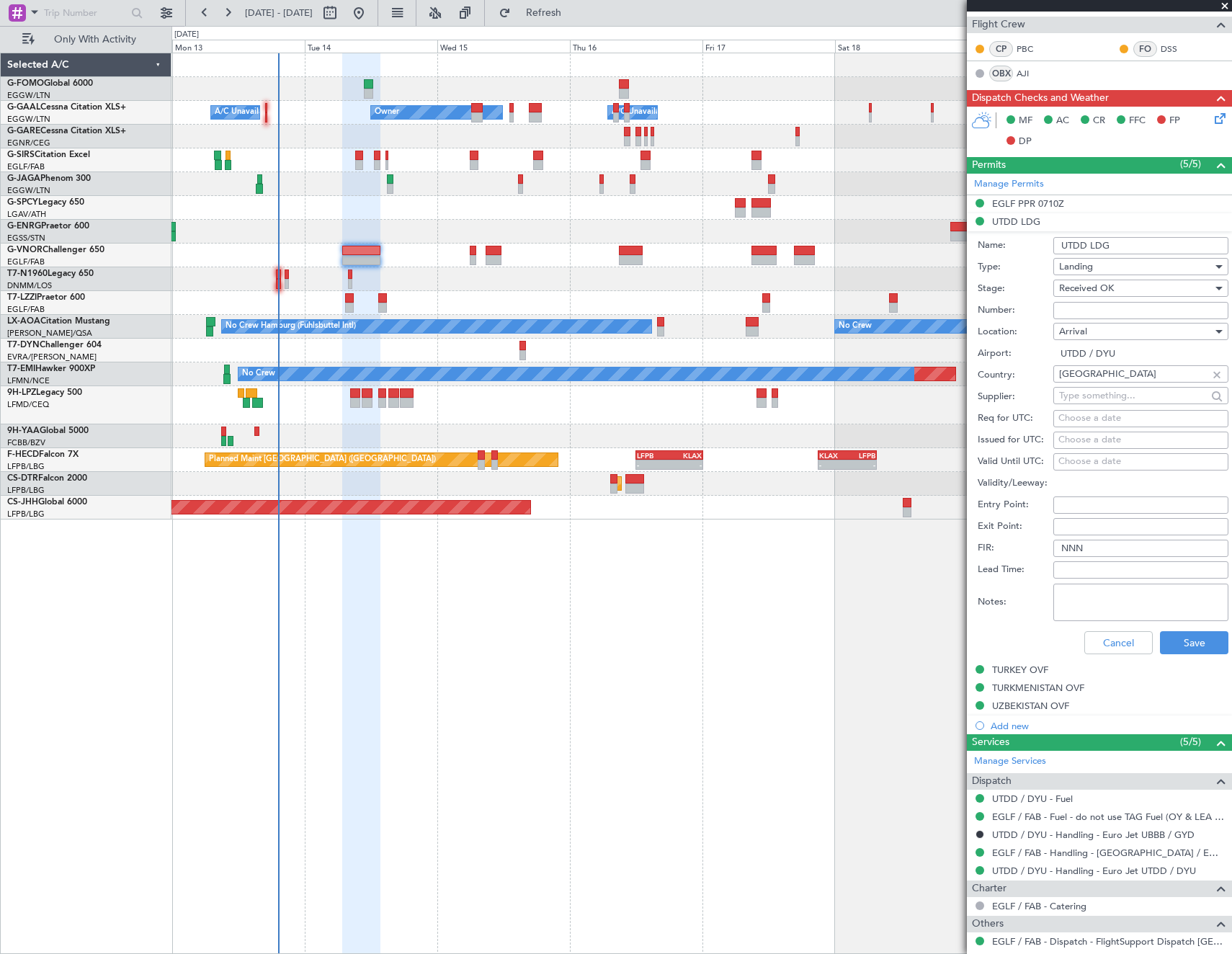
click at [1017, 676] on mat-tooltip-component "TURKEY OVF" at bounding box center [1020, 693] width 74 height 38
click at [1016, 668] on div "TURKEY OVF" at bounding box center [1020, 669] width 57 height 12
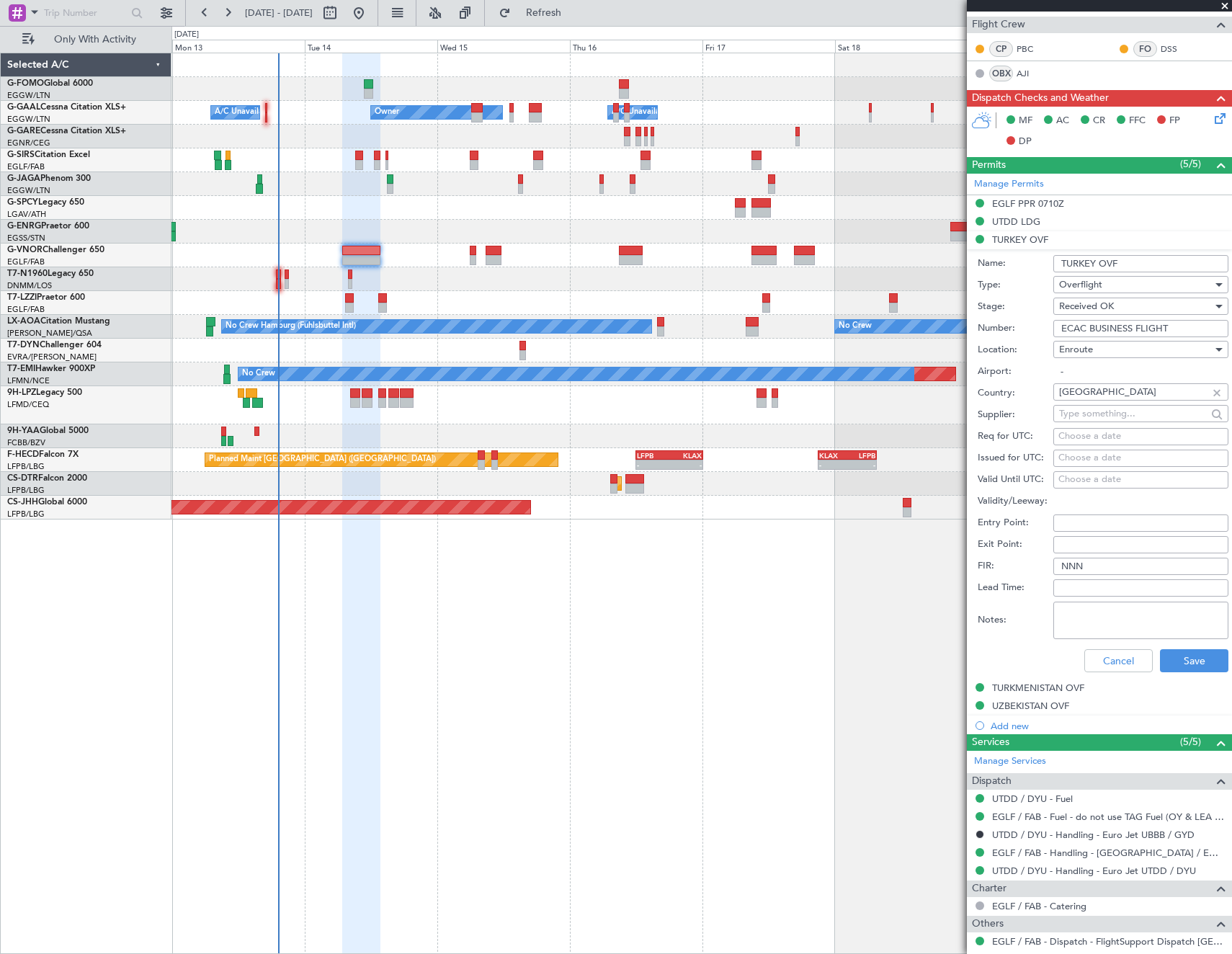
click at [1136, 333] on input "ECAC BUSINESS FLIGHT" at bounding box center [1141, 328] width 175 height 17
click at [1047, 684] on div "TURKMENISTAN OVF" at bounding box center [1038, 687] width 92 height 12
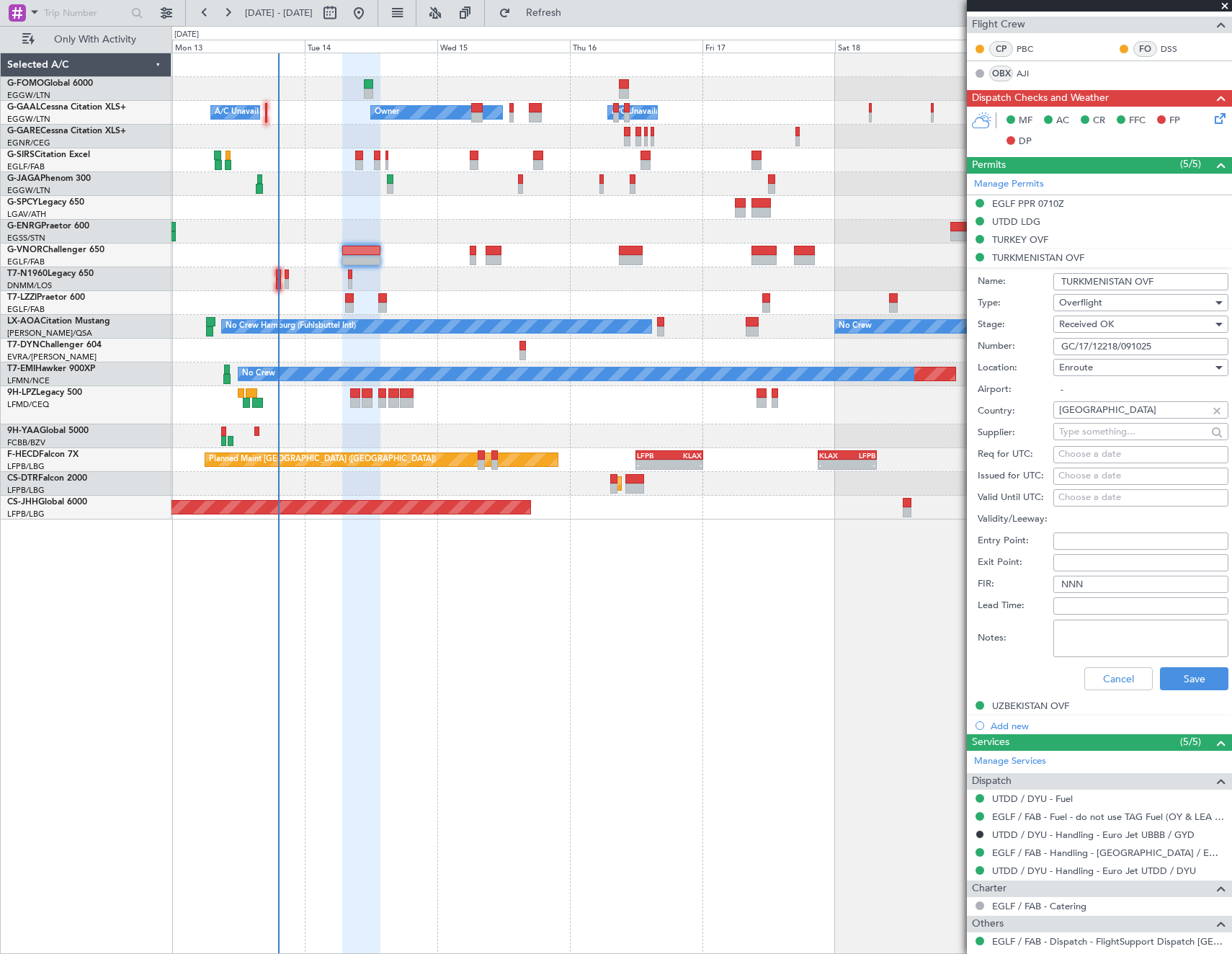
click at [1133, 343] on input "GC/17/12218/091025" at bounding box center [1141, 346] width 175 height 17
click at [1036, 706] on div "UZBEKISTAN OVF" at bounding box center [1030, 705] width 77 height 12
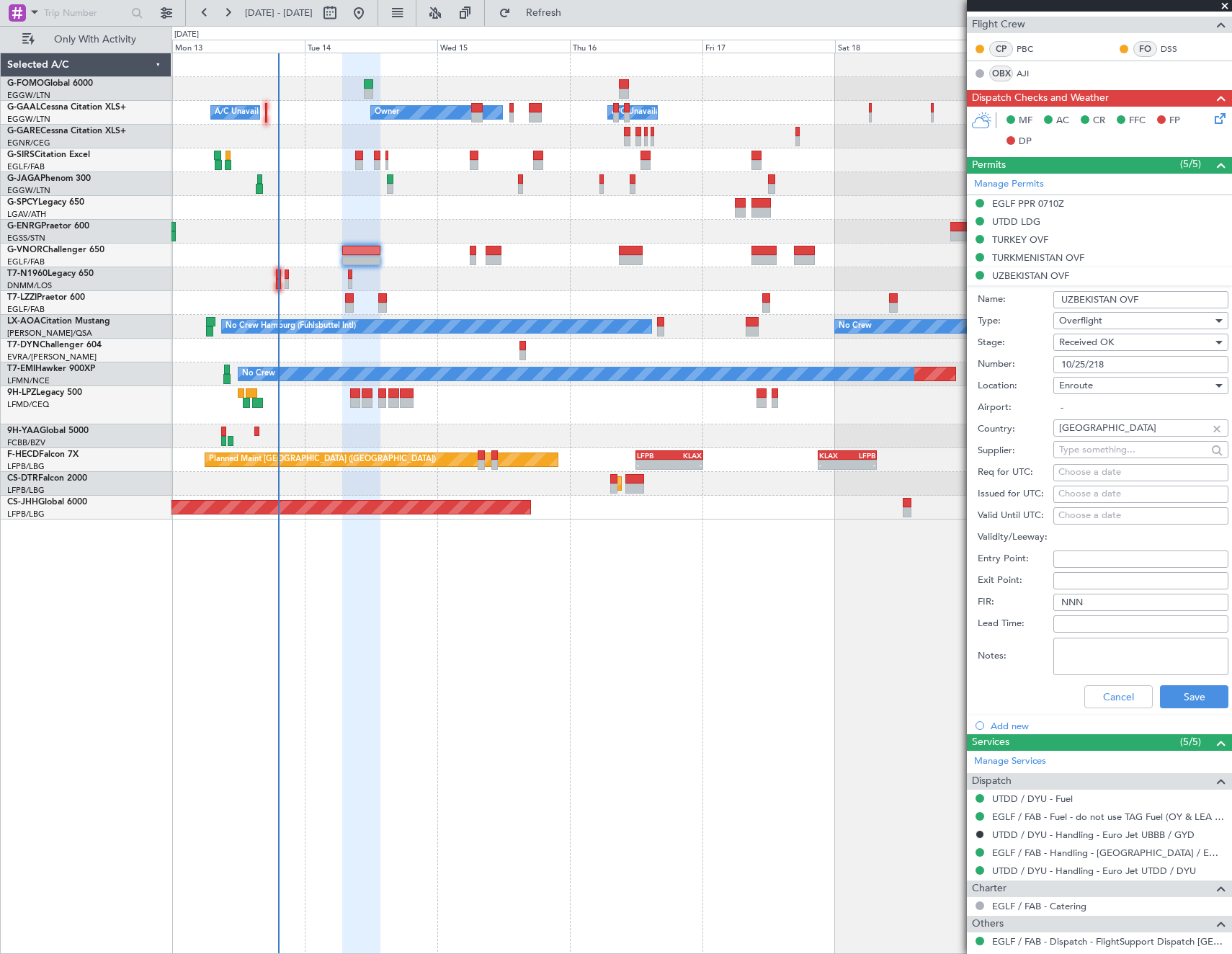
click at [1121, 366] on input "10/25/218" at bounding box center [1141, 364] width 175 height 17
click at [1121, 701] on button "Cancel" at bounding box center [1118, 697] width 69 height 23
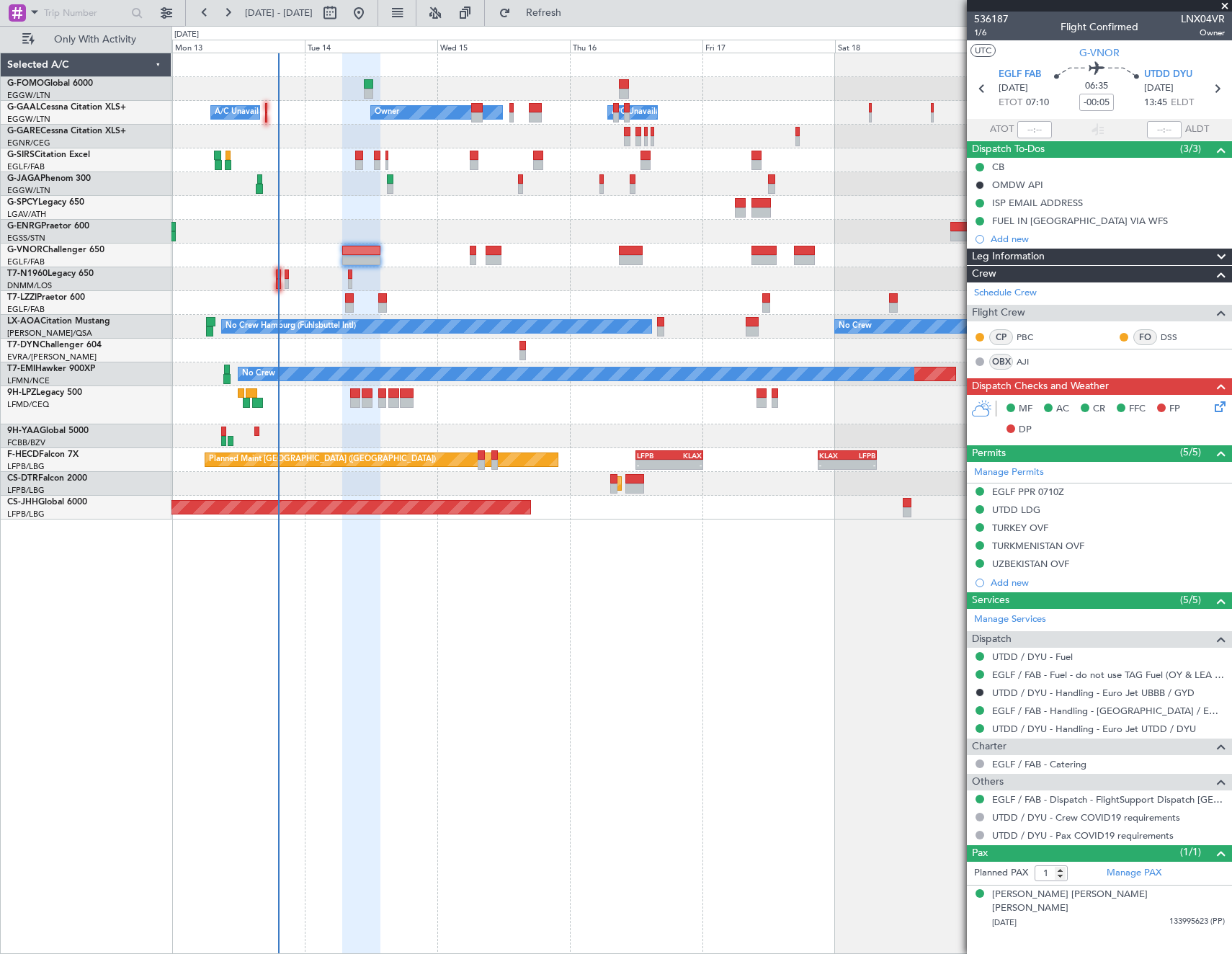
click at [1041, 509] on div "UTDD LDG" at bounding box center [1100, 510] width 265 height 18
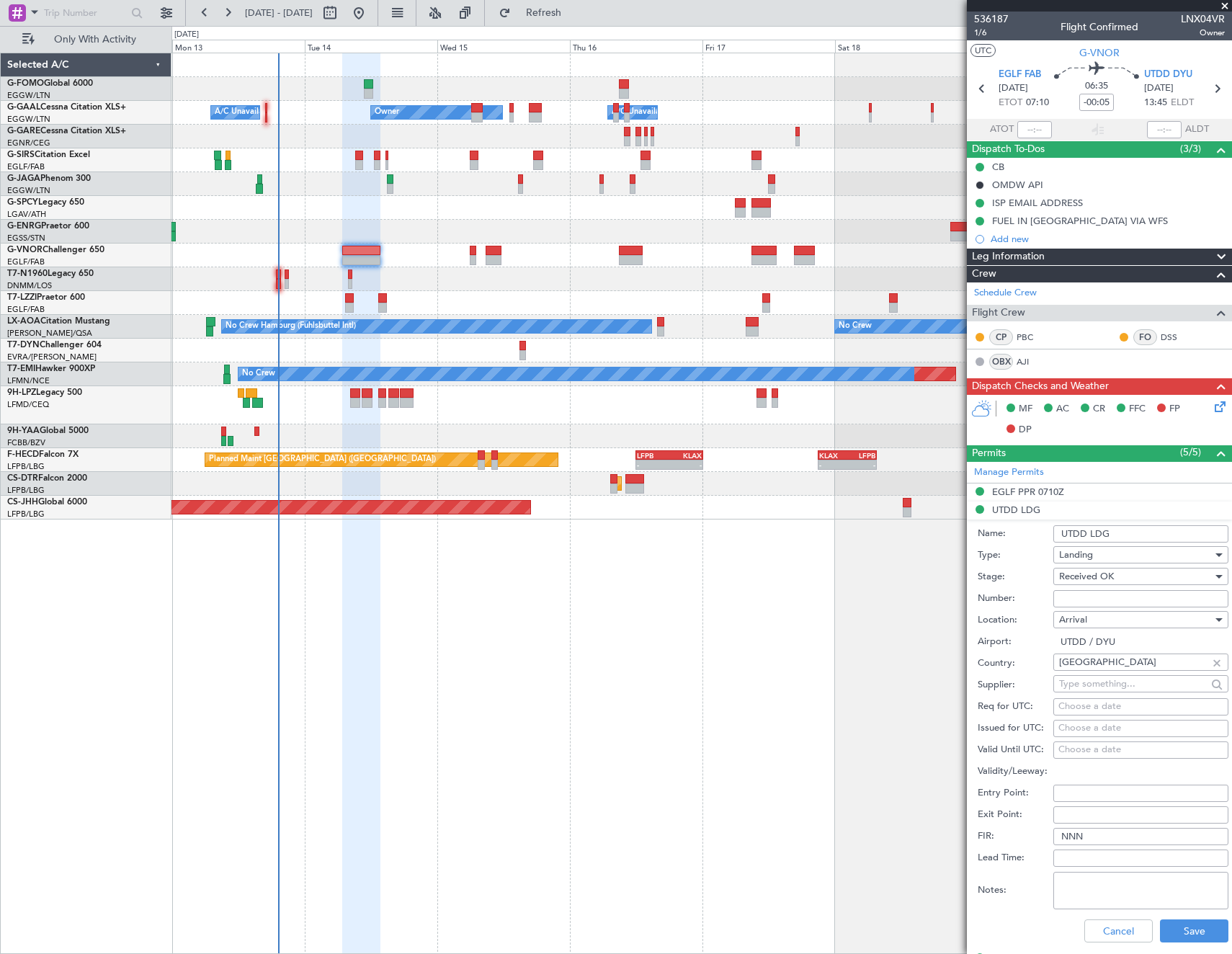
click at [1125, 603] on input "Number:" at bounding box center [1141, 598] width 175 height 17
paste input "NR 2466/10 CAA-DYU"
type input "NR 2466/10 CAA-DYU"
click at [1184, 928] on button "Save" at bounding box center [1194, 931] width 69 height 23
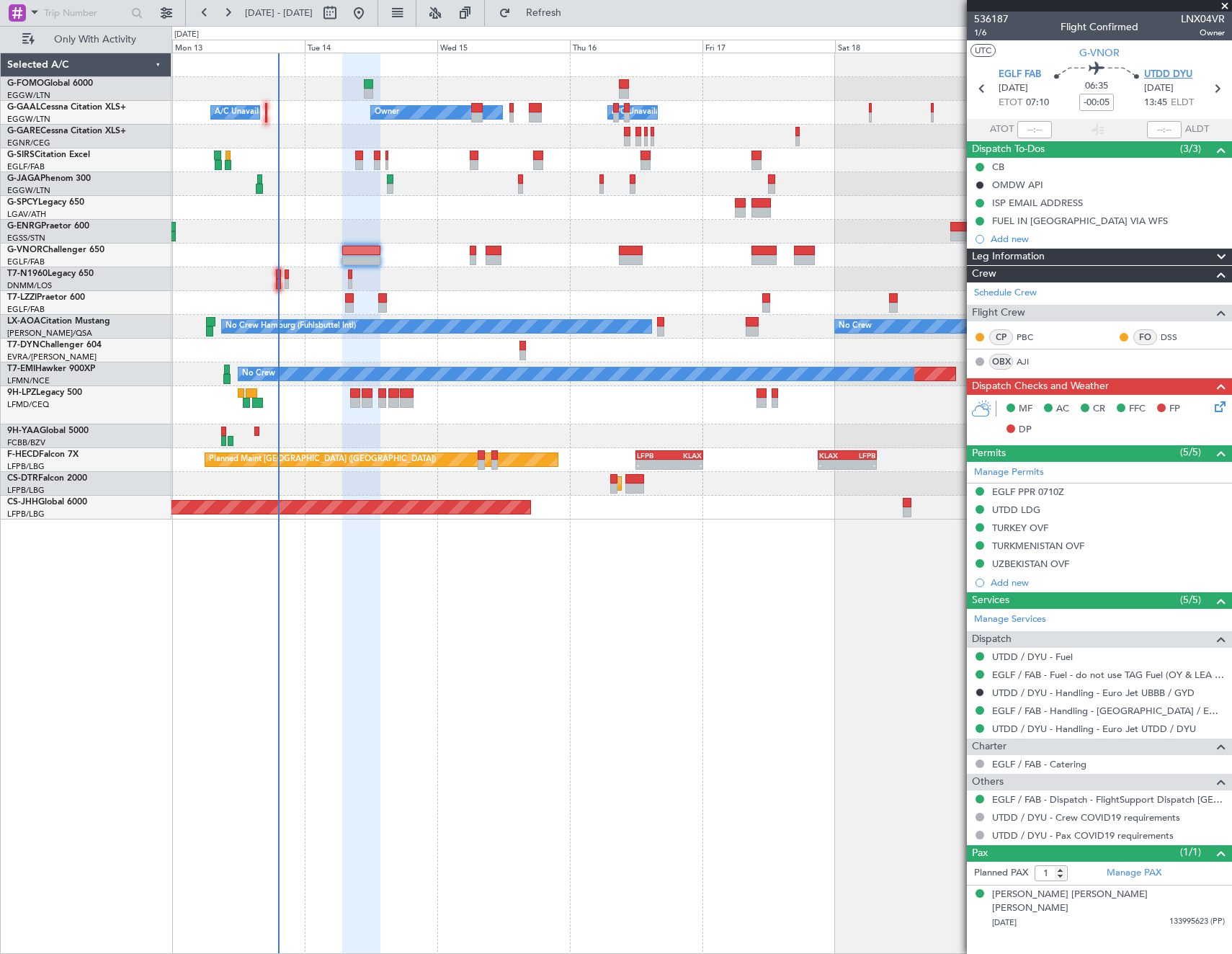
click at [1167, 70] on span "UTDD DYU" at bounding box center [1168, 75] width 48 height 15
click at [1023, 508] on div "UTDD LDG" at bounding box center [1016, 509] width 48 height 12
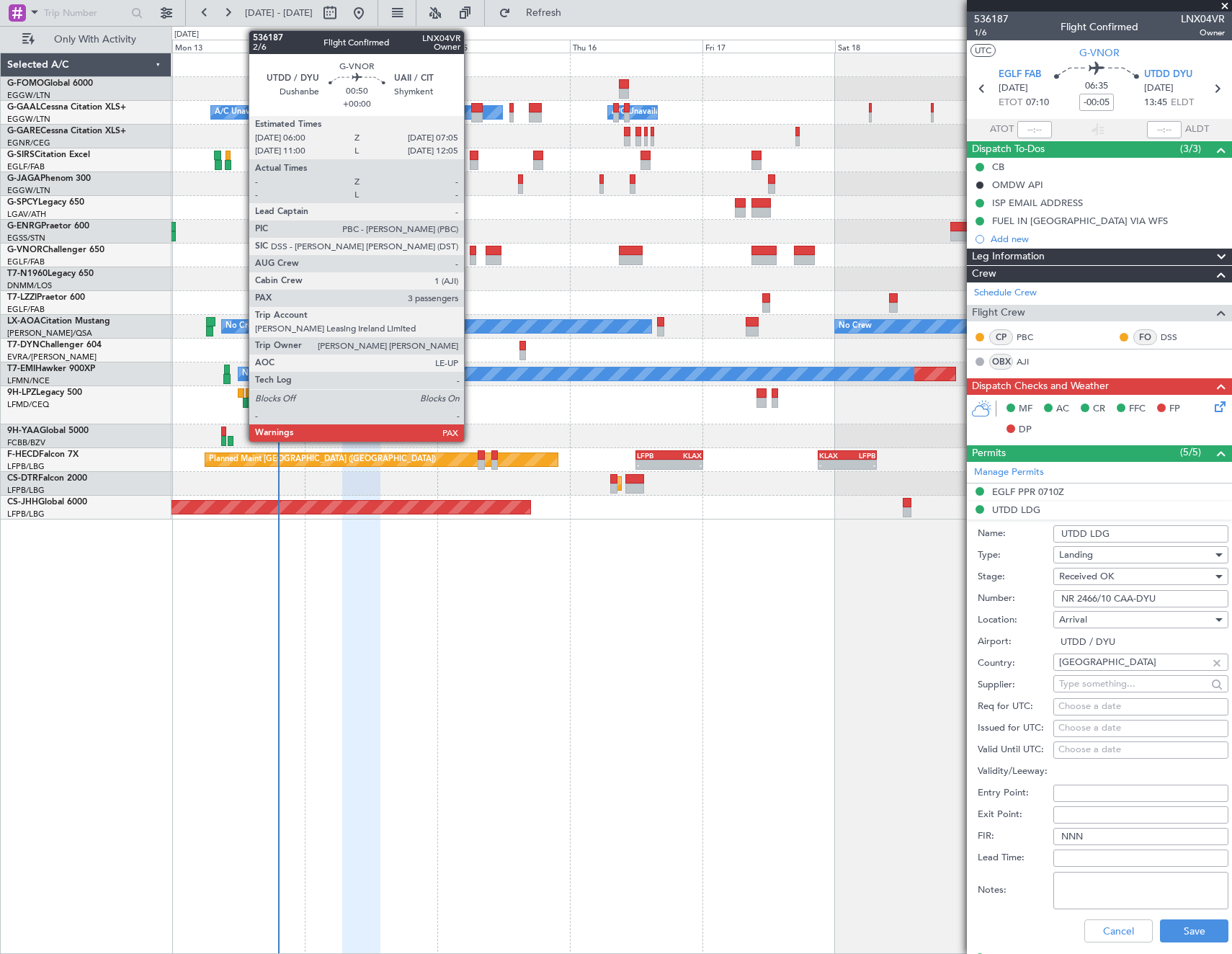
click at [471, 255] on div at bounding box center [473, 260] width 6 height 10
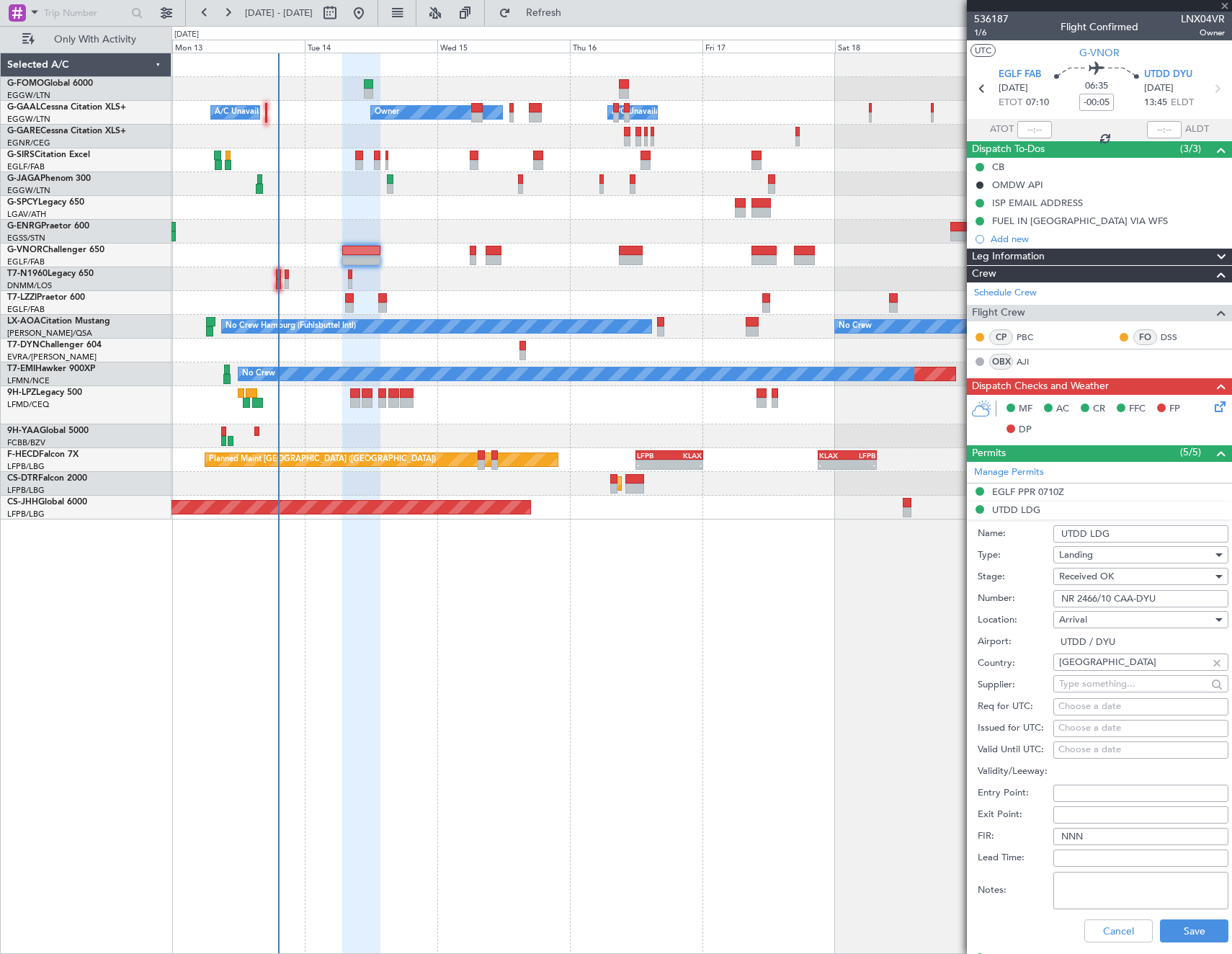
type input "3"
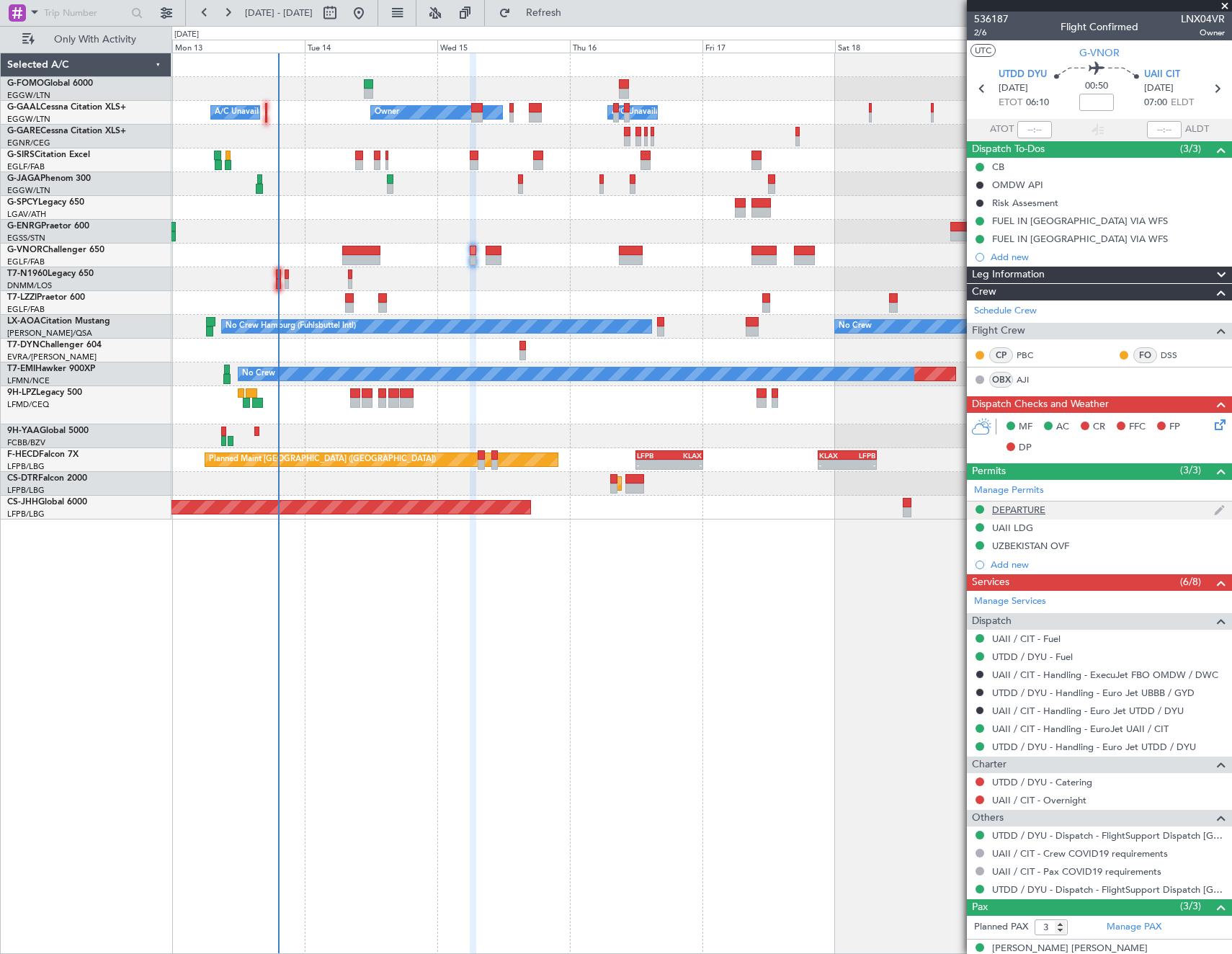
click at [1025, 509] on div "DEPARTURE" at bounding box center [1019, 509] width 53 height 12
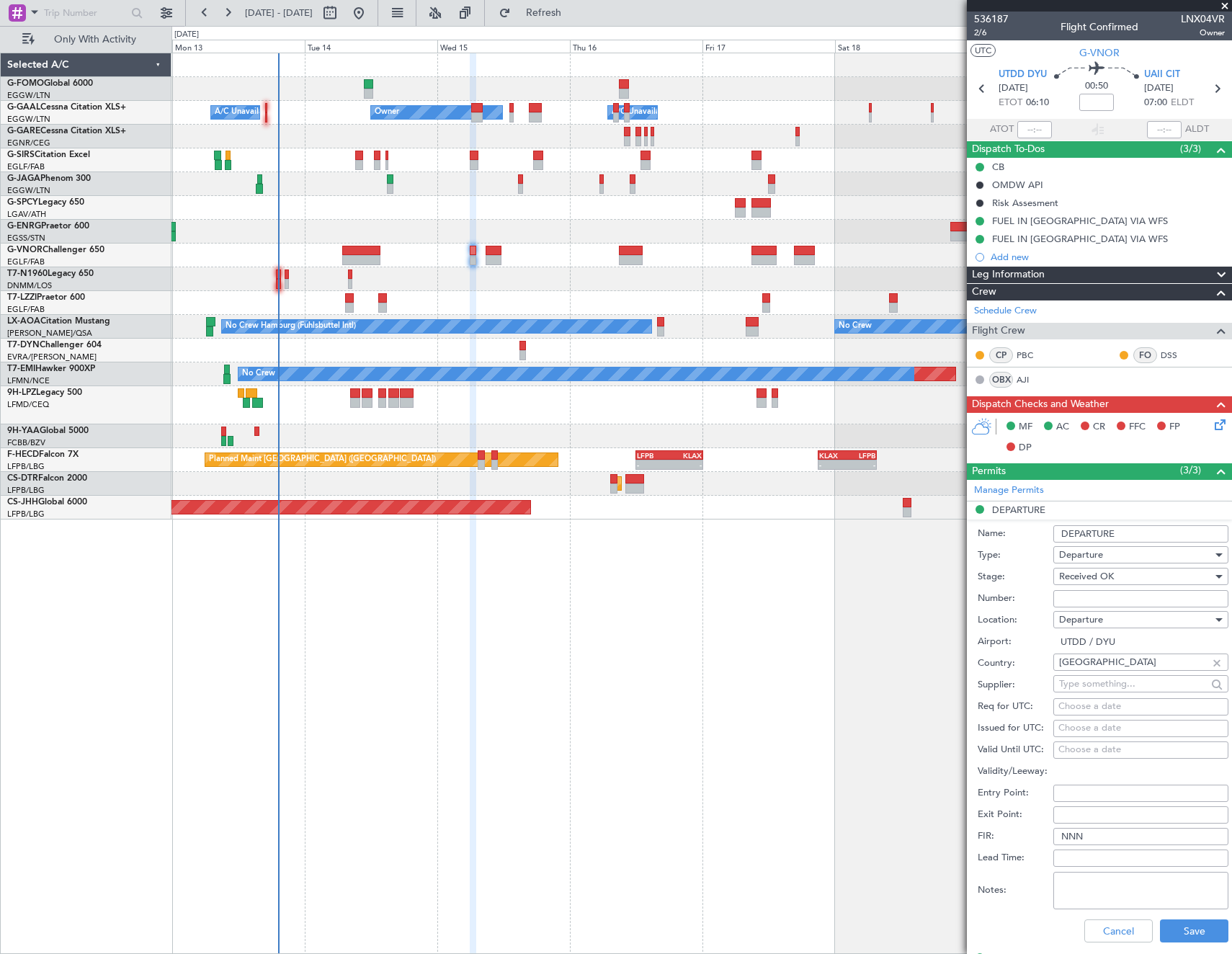
click at [1139, 598] on input "Number:" at bounding box center [1141, 598] width 175 height 17
paste input "NR 2466/10 CAA-DYU"
type input "NR 2466/10 CAA-DYU"
click at [1174, 934] on button "Save" at bounding box center [1194, 931] width 69 height 23
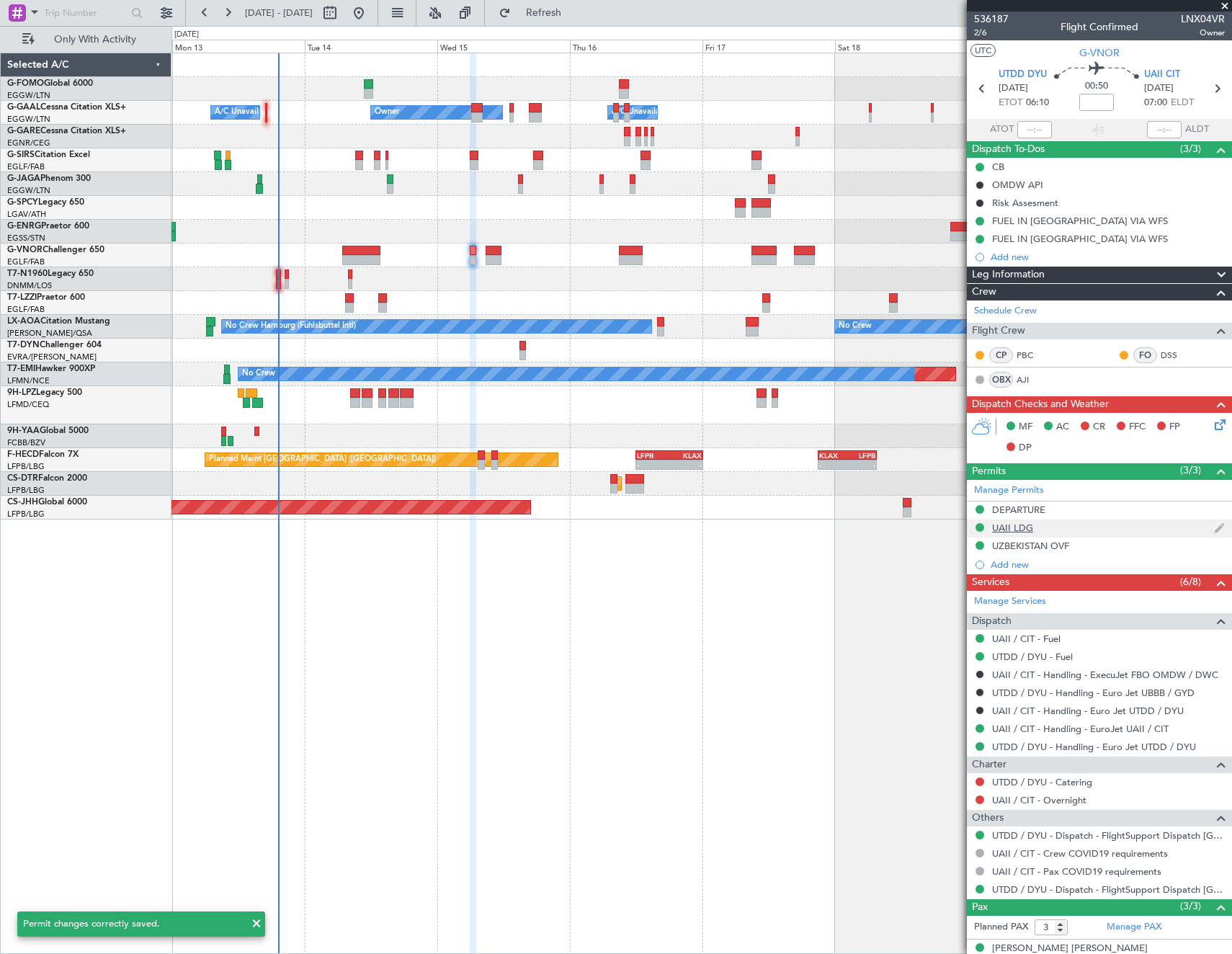
click at [1015, 530] on div "UAII LDG" at bounding box center [1012, 527] width 41 height 12
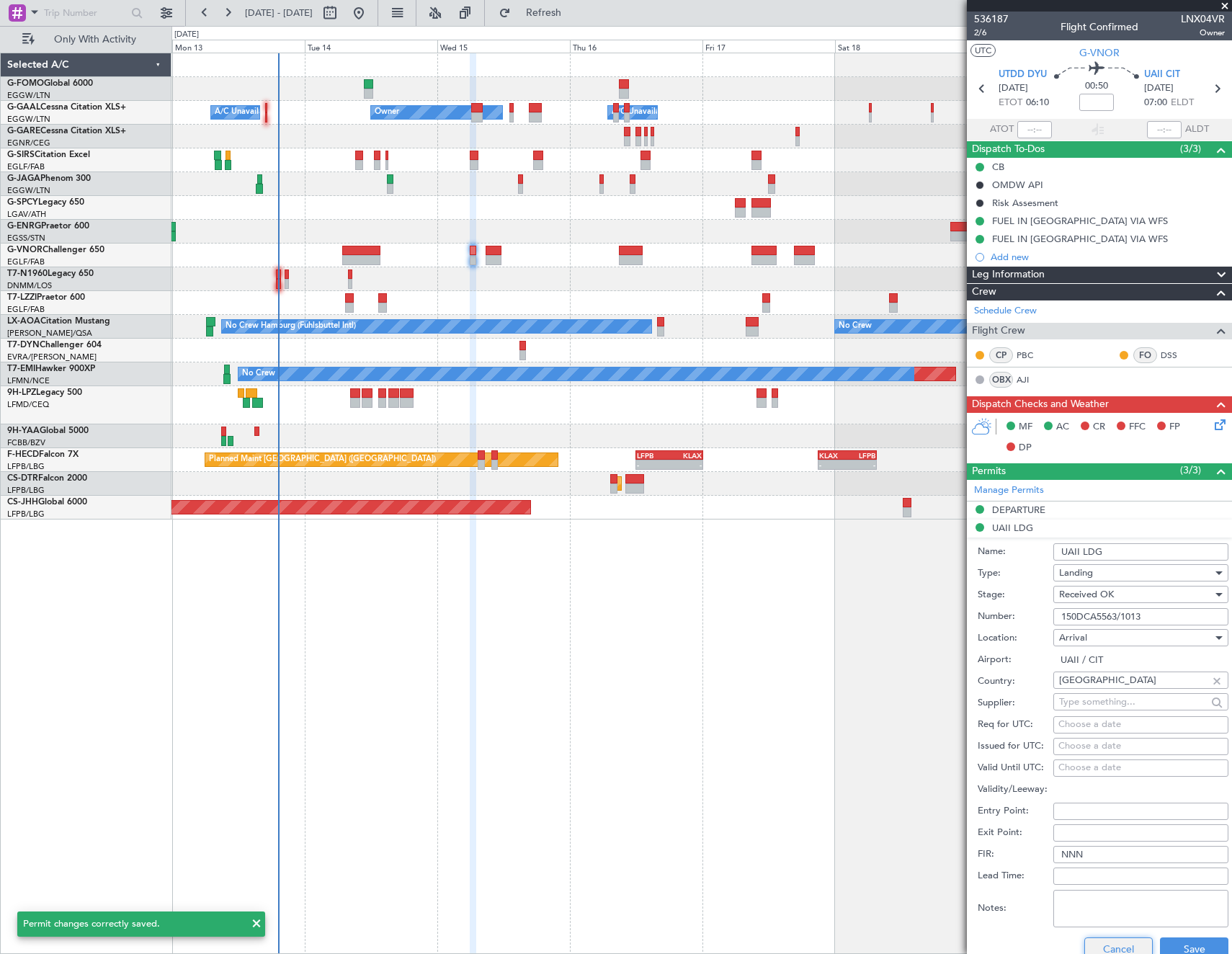
click at [1112, 945] on button "Cancel" at bounding box center [1118, 948] width 69 height 23
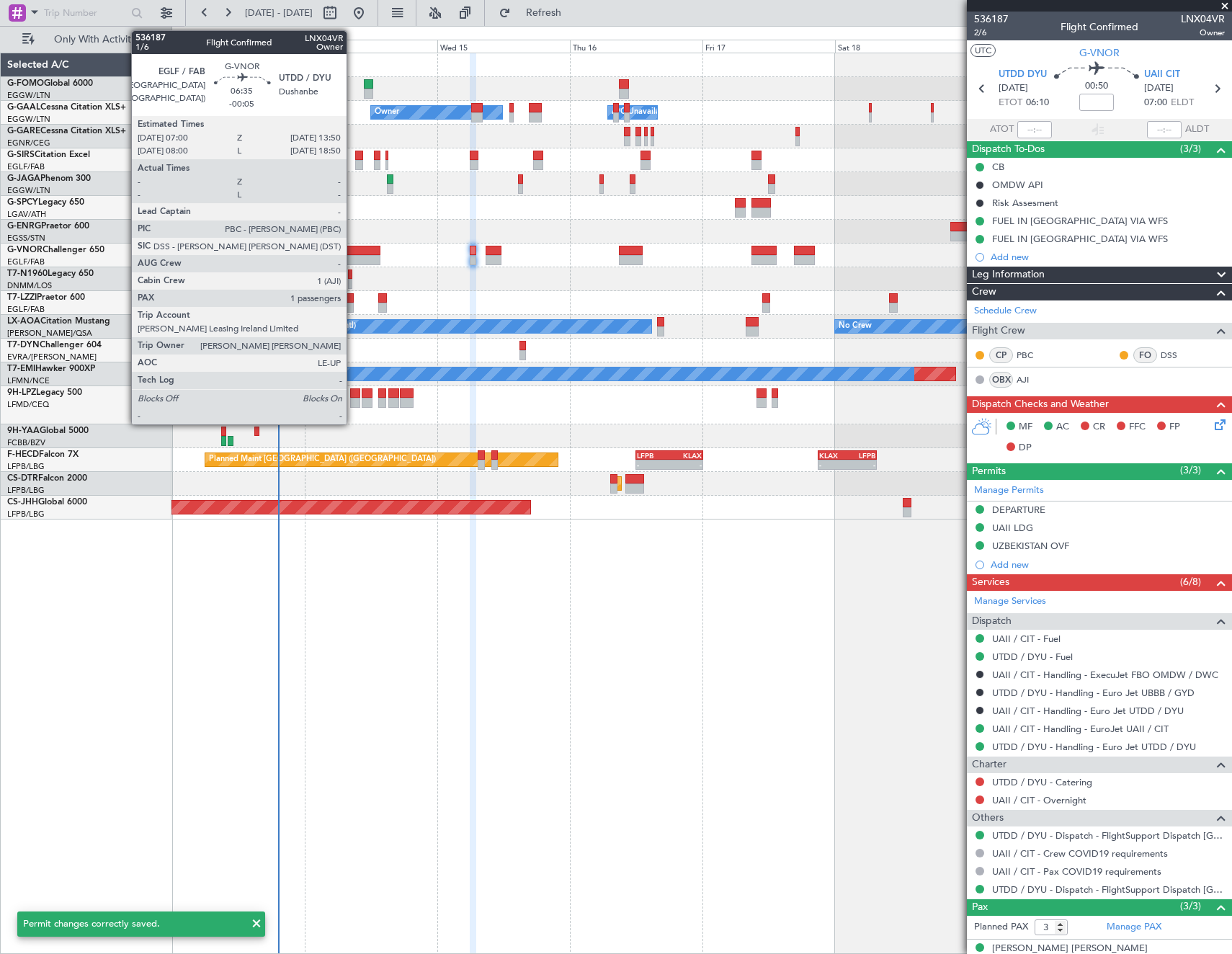
click at [353, 256] on div at bounding box center [361, 260] width 38 height 10
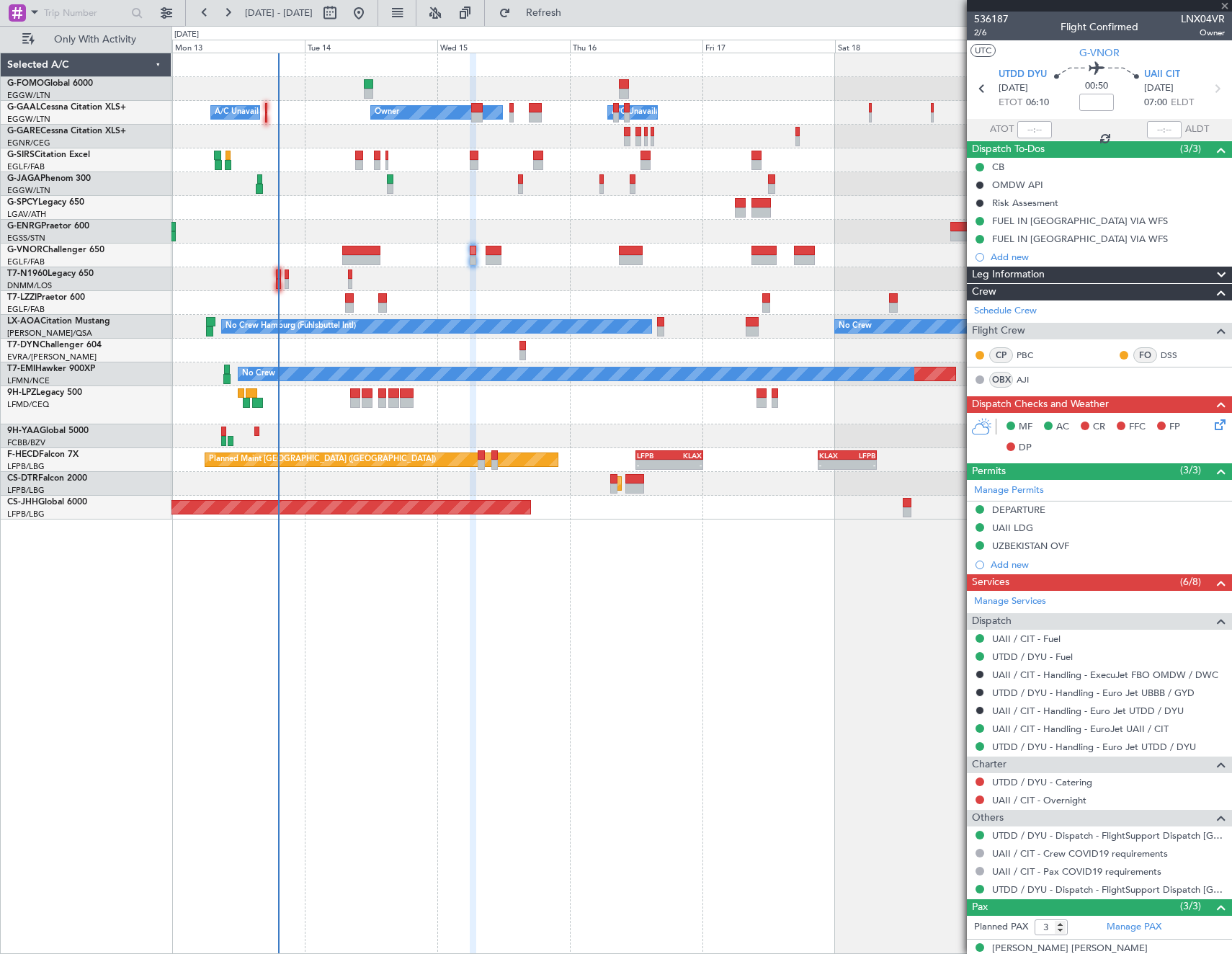
type input "-00:05"
type input "1"
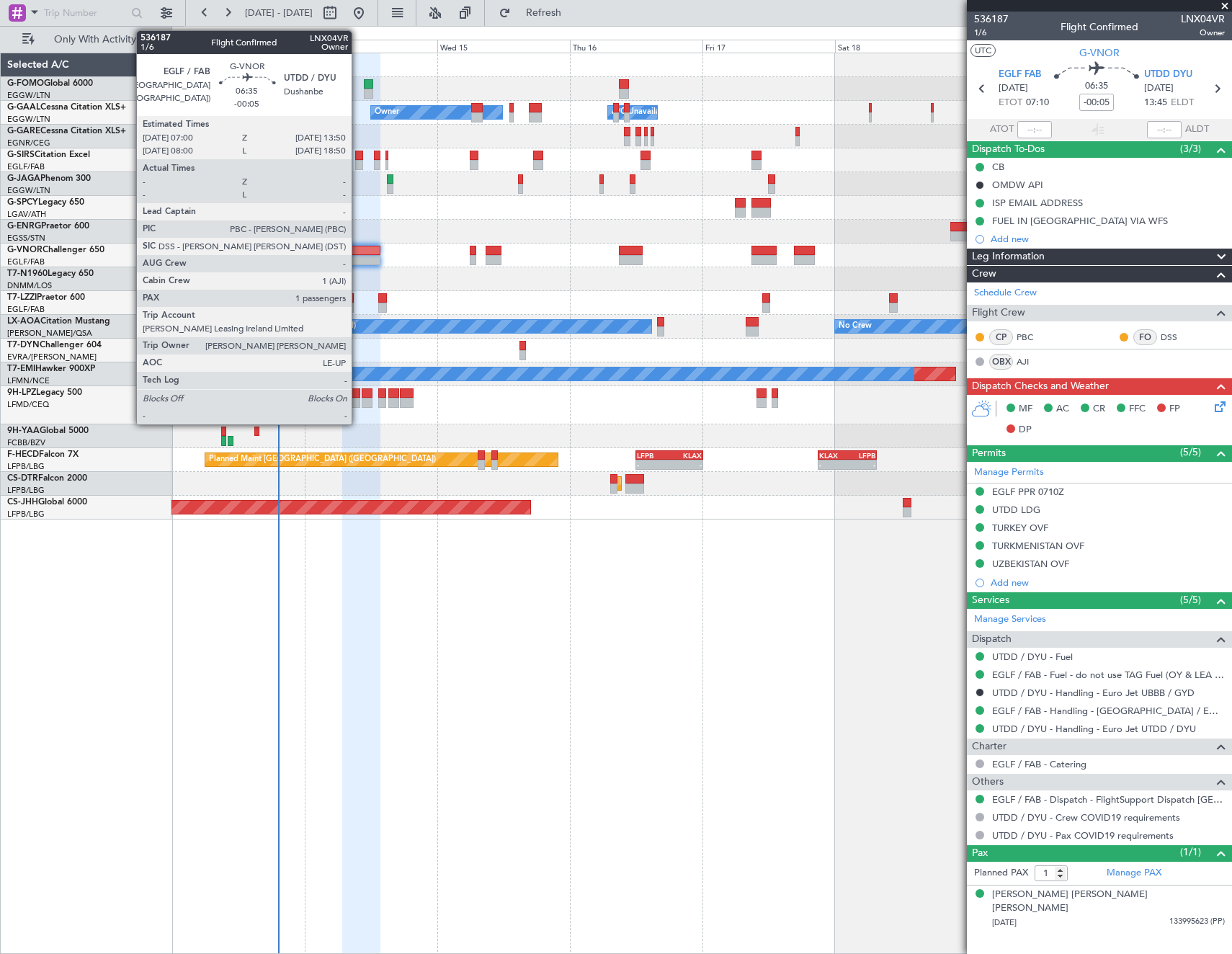
click at [358, 245] on div at bounding box center [361, 250] width 38 height 10
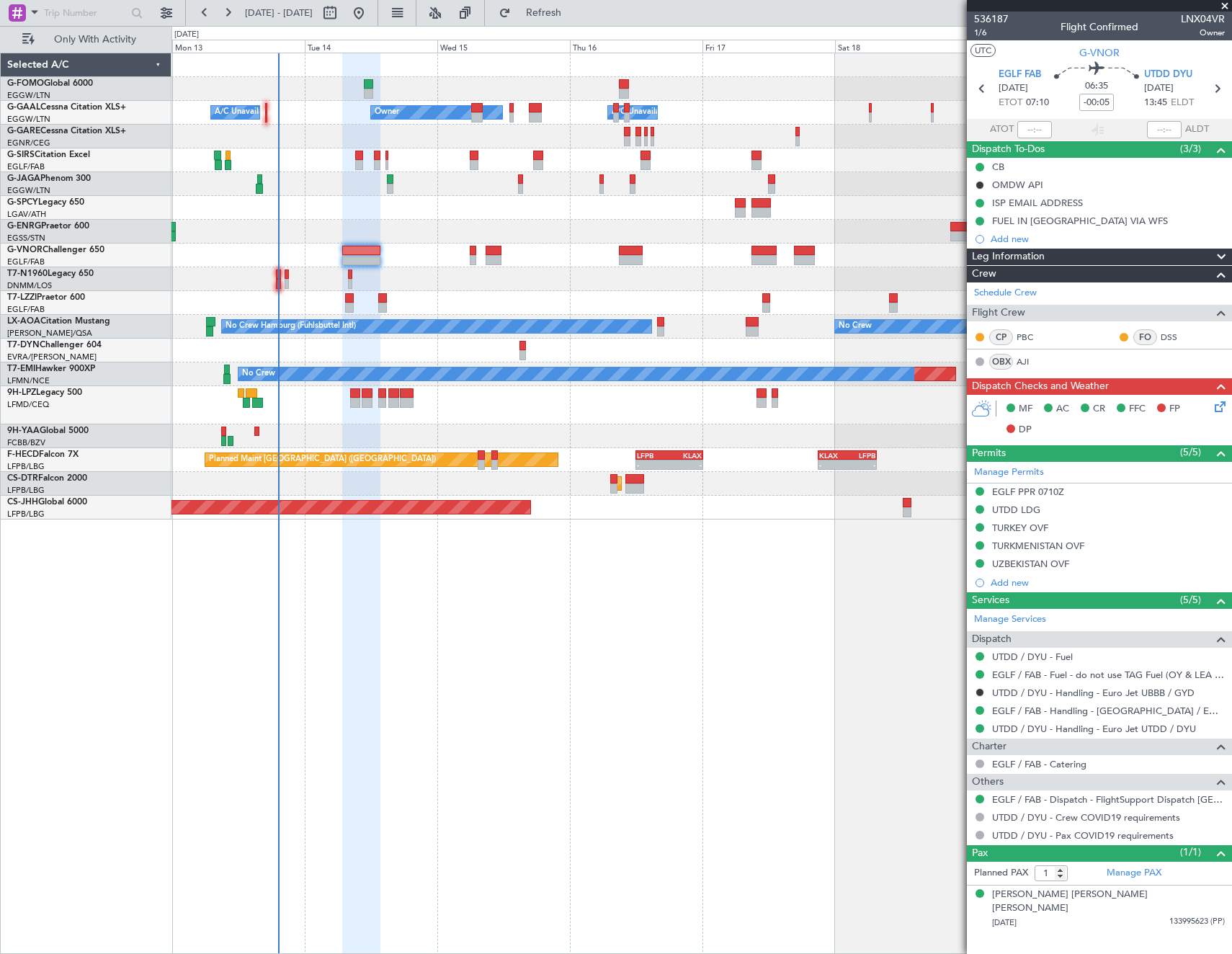
click at [1216, 408] on icon at bounding box center [1217, 404] width 11 height 11
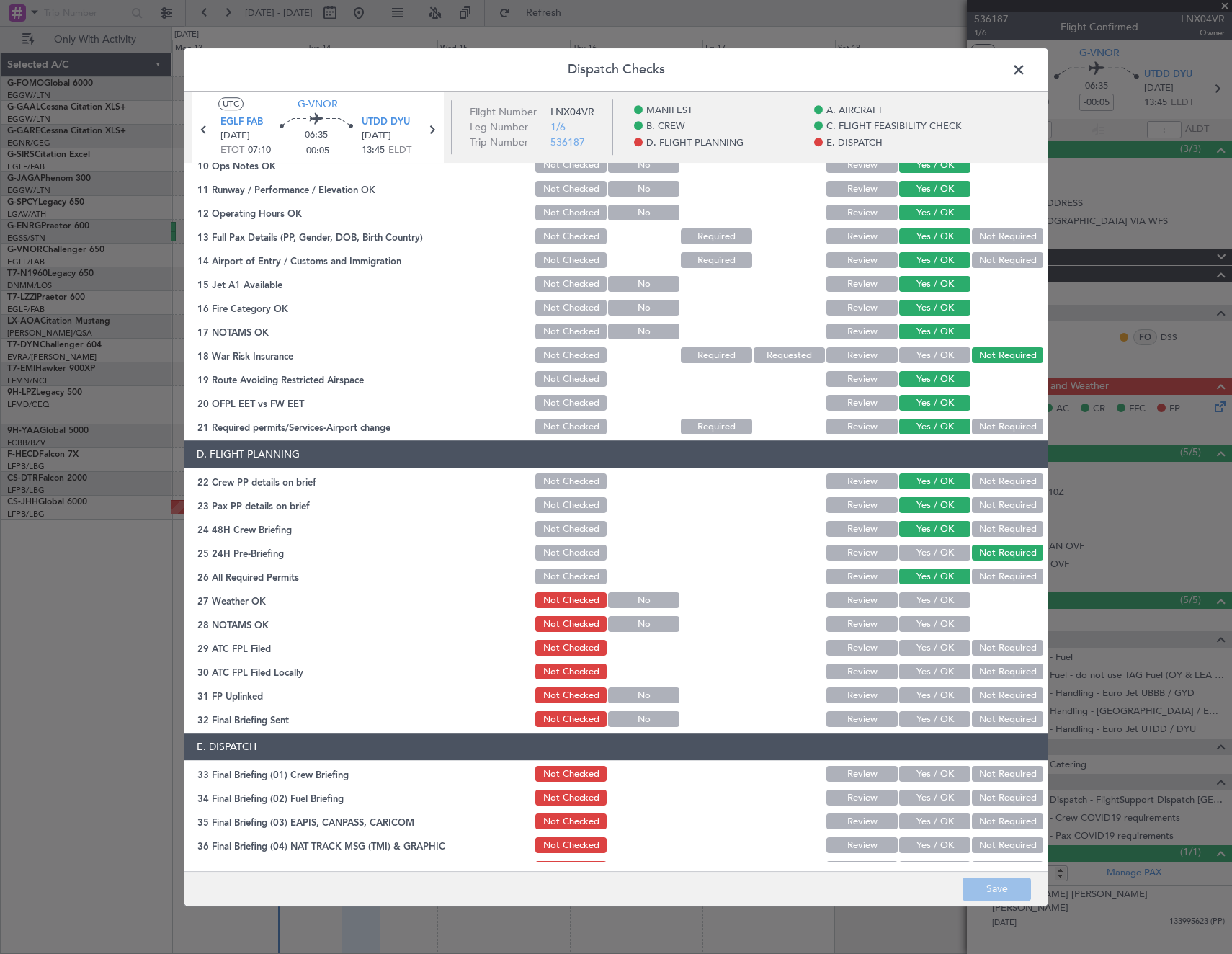
scroll to position [580, 0]
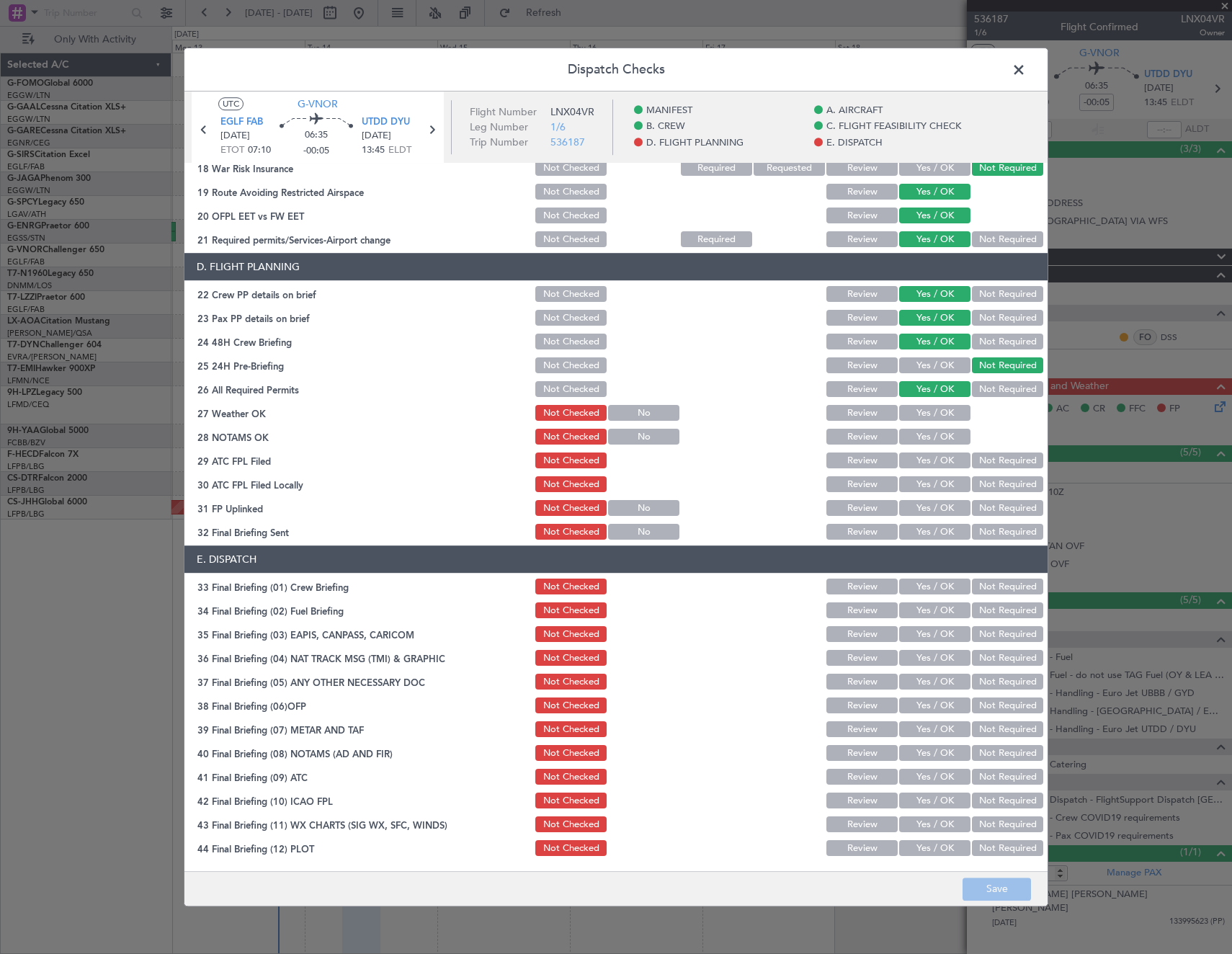
click at [941, 417] on button "Yes / OK" at bounding box center [935, 413] width 71 height 16
click at [941, 437] on button "Yes / OK" at bounding box center [935, 437] width 71 height 16
click at [946, 462] on button "Yes / OK" at bounding box center [935, 461] width 71 height 16
click at [982, 487] on button "Not Required" at bounding box center [1008, 485] width 71 height 16
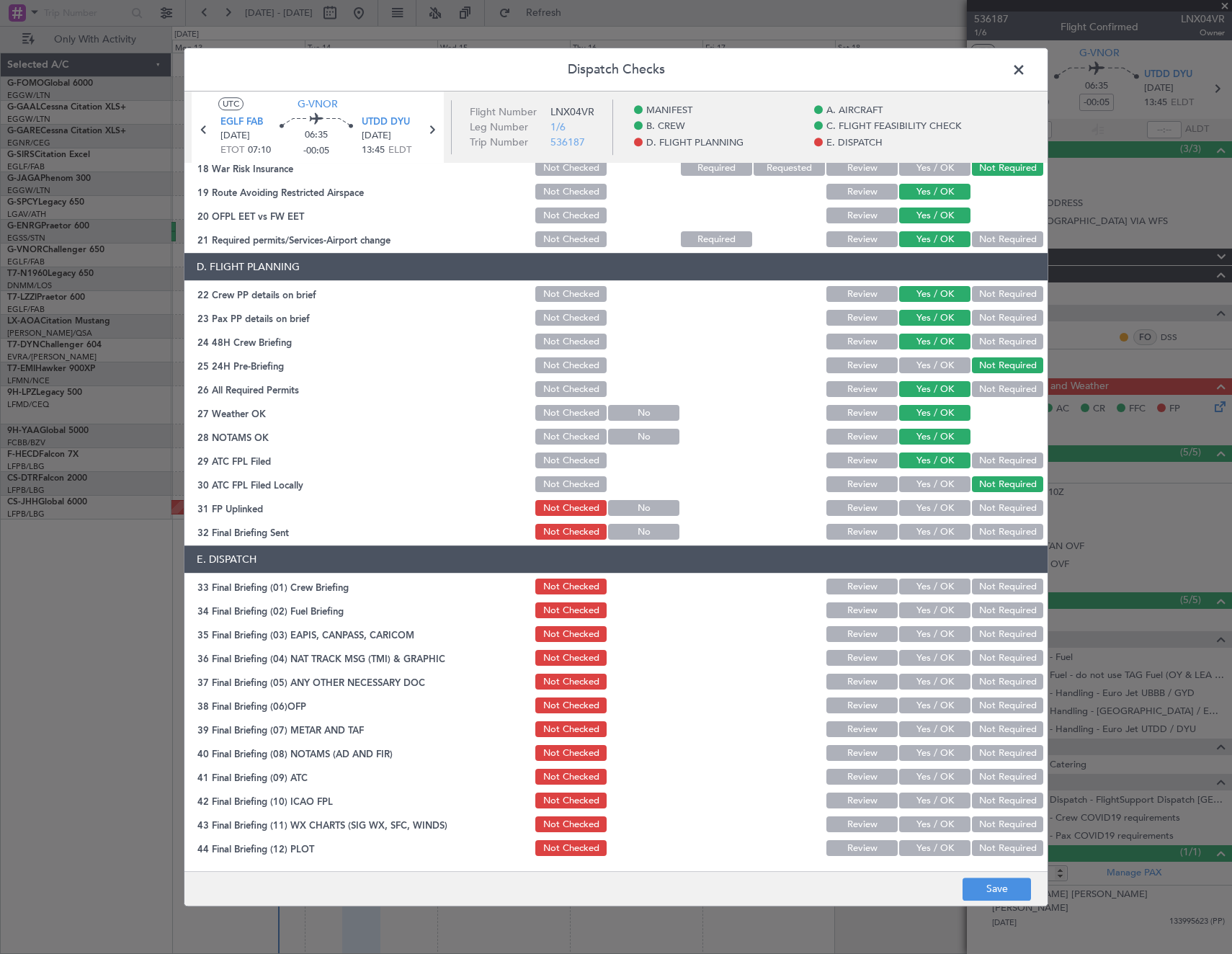
click at [946, 509] on button "Yes / OK" at bounding box center [935, 508] width 71 height 16
click at [980, 525] on button "Not Required" at bounding box center [1008, 533] width 71 height 16
click at [939, 589] on button "Yes / OK" at bounding box center [935, 587] width 71 height 16
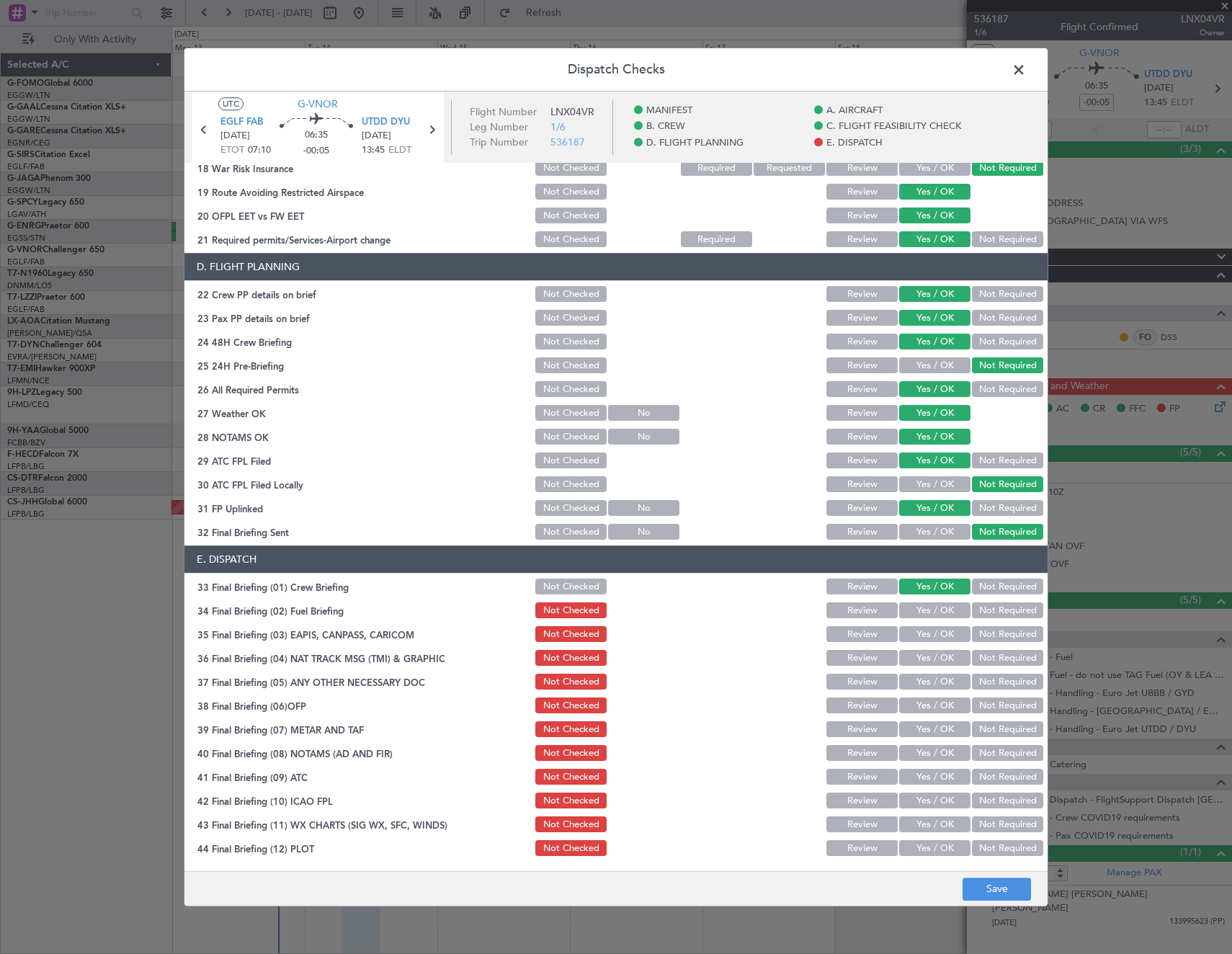
click at [937, 615] on button "Yes / OK" at bounding box center [935, 611] width 71 height 16
click at [987, 634] on button "Not Required" at bounding box center [1008, 634] width 71 height 16
drag, startPoint x: 983, startPoint y: 657, endPoint x: 974, endPoint y: 663, distance: 10.8
click at [982, 657] on button "Not Required" at bounding box center [1008, 659] width 71 height 16
click at [945, 684] on button "Yes / OK" at bounding box center [935, 682] width 71 height 16
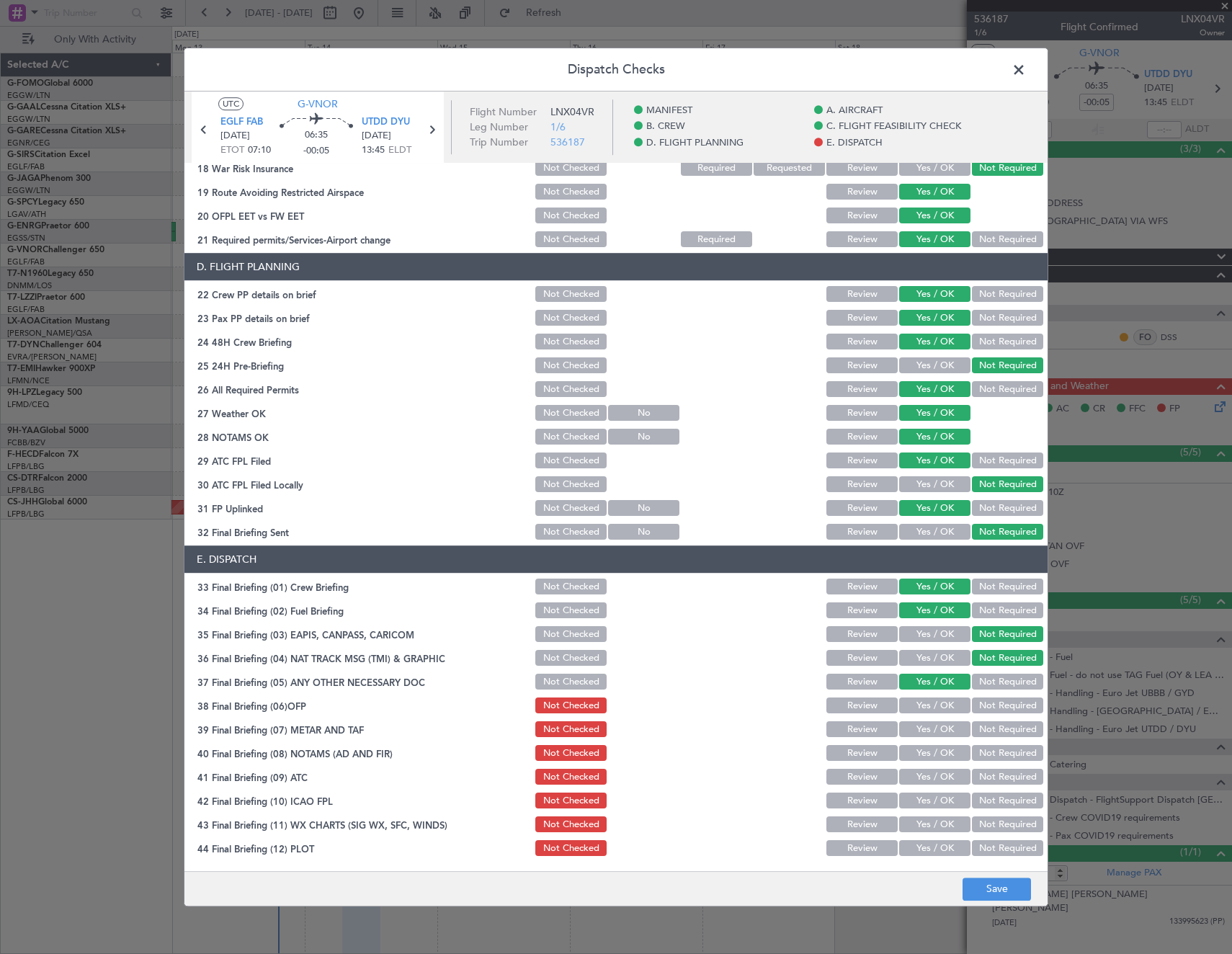
click at [941, 700] on button "Yes / OK" at bounding box center [935, 706] width 71 height 16
drag, startPoint x: 934, startPoint y: 726, endPoint x: 933, endPoint y: 739, distance: 13.0
click at [934, 726] on button "Yes / OK" at bounding box center [935, 730] width 71 height 16
click at [932, 755] on button "Yes / OK" at bounding box center [935, 754] width 71 height 16
drag, startPoint x: 932, startPoint y: 774, endPoint x: 929, endPoint y: 797, distance: 23.2
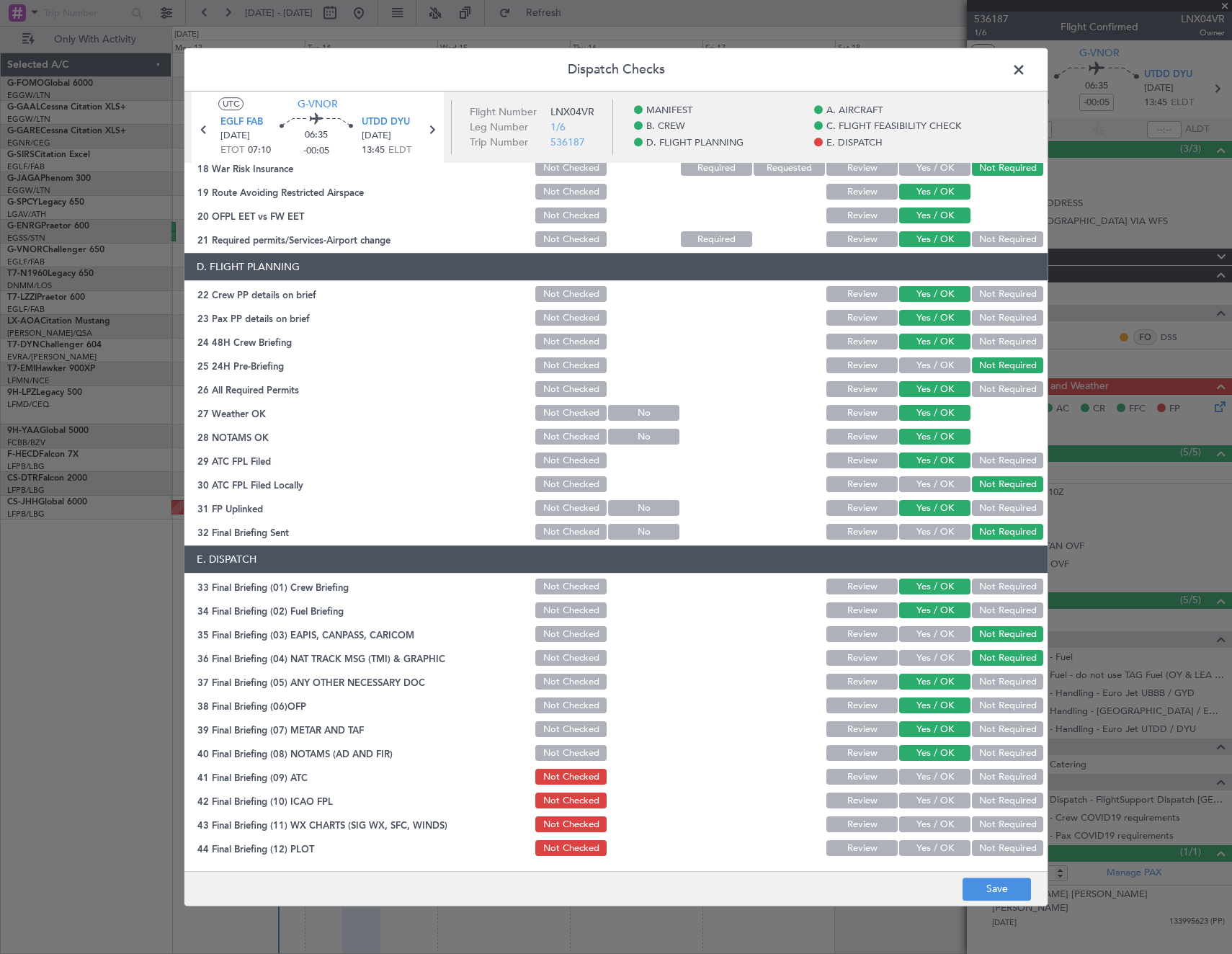
click at [932, 775] on button "Yes / OK" at bounding box center [935, 777] width 71 height 16
click at [929, 801] on button "Yes / OK" at bounding box center [935, 801] width 71 height 16
click at [928, 825] on button "Yes / OK" at bounding box center [935, 825] width 71 height 16
drag, startPoint x: 928, startPoint y: 845, endPoint x: 960, endPoint y: 866, distance: 38.3
click at [934, 850] on button "Yes / OK" at bounding box center [935, 848] width 71 height 16
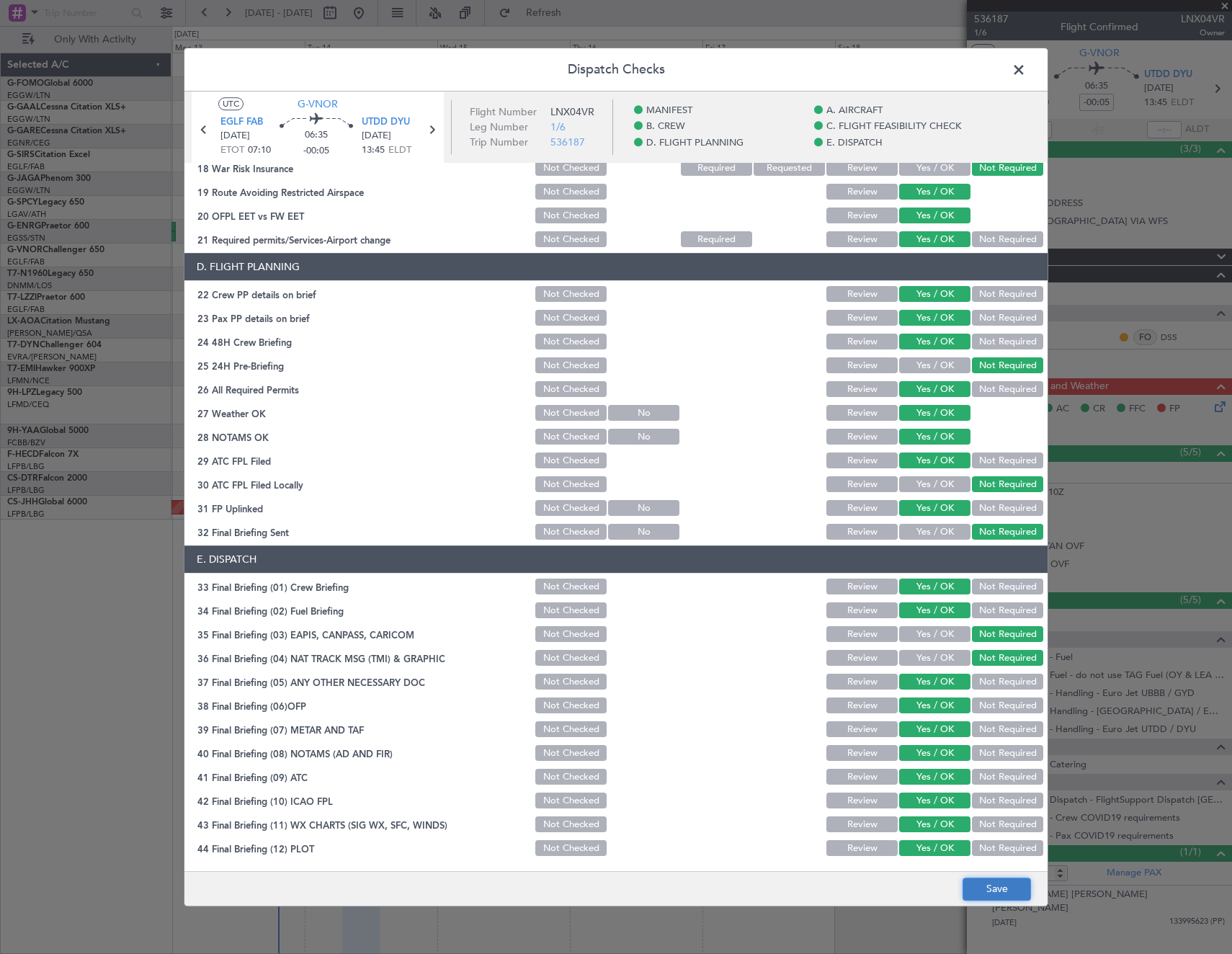
click at [985, 884] on button "Save" at bounding box center [996, 889] width 69 height 23
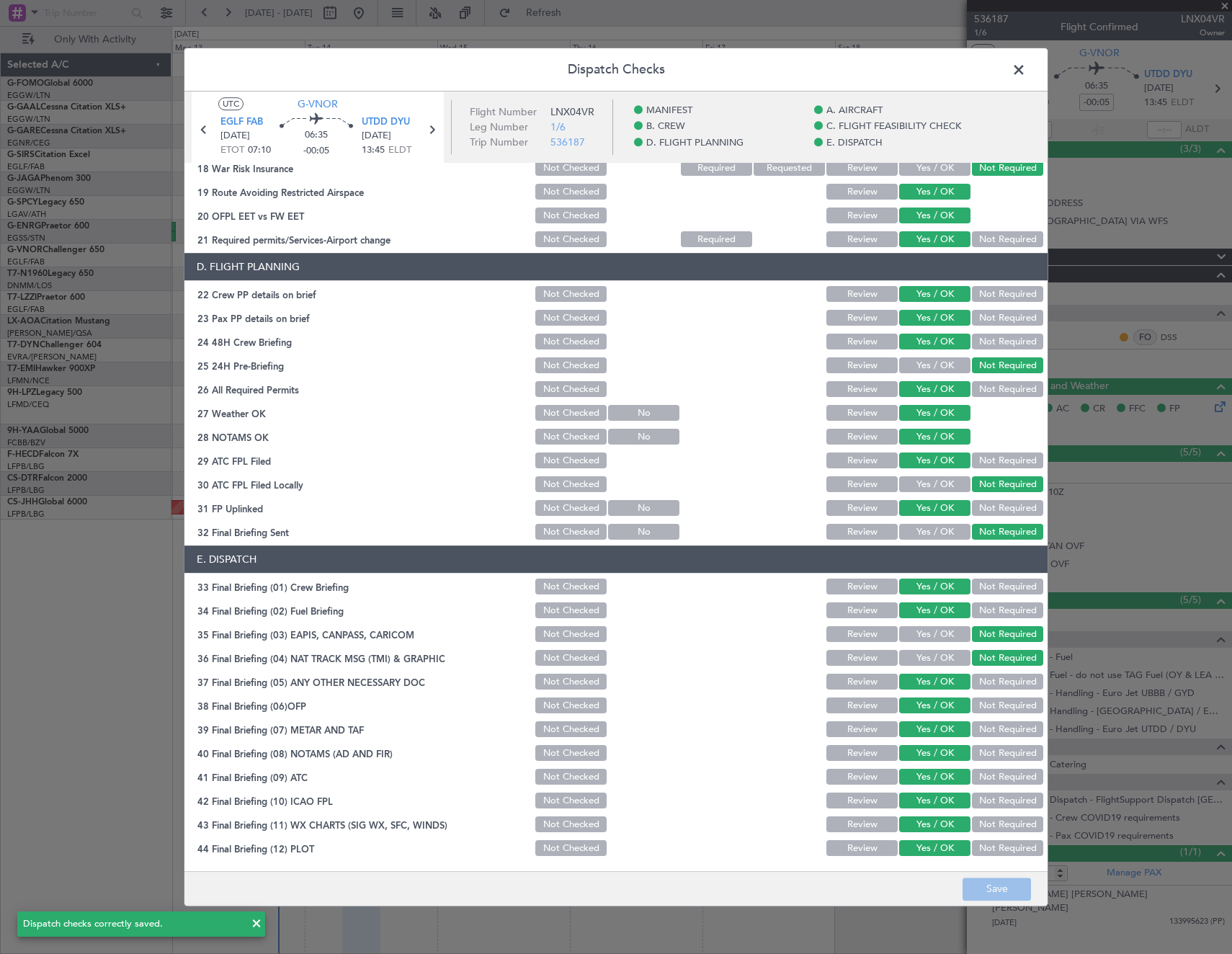
click at [1026, 70] on span at bounding box center [1026, 73] width 0 height 29
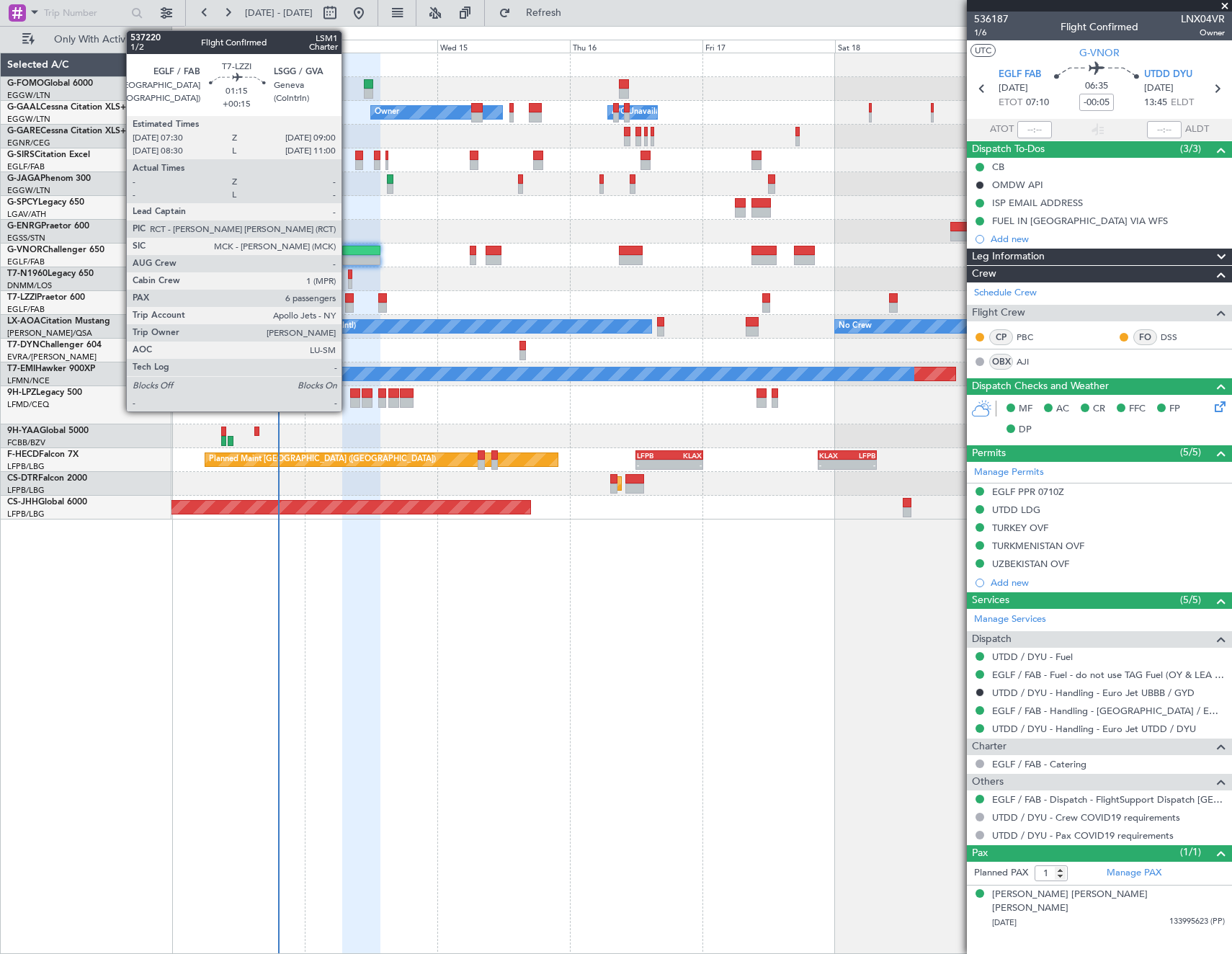
click at [348, 306] on div at bounding box center [349, 308] width 9 height 10
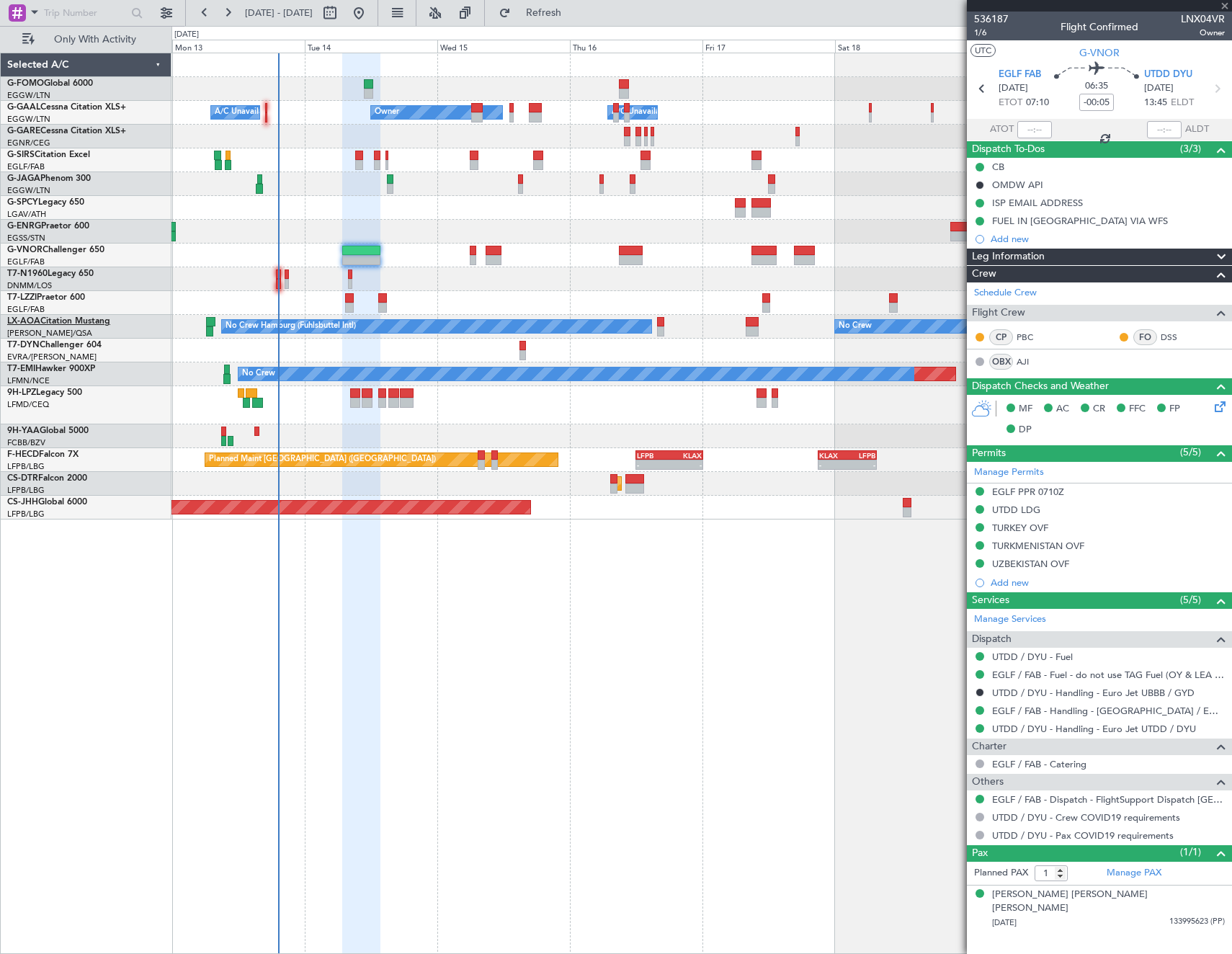
type input "+00:15"
type input "6"
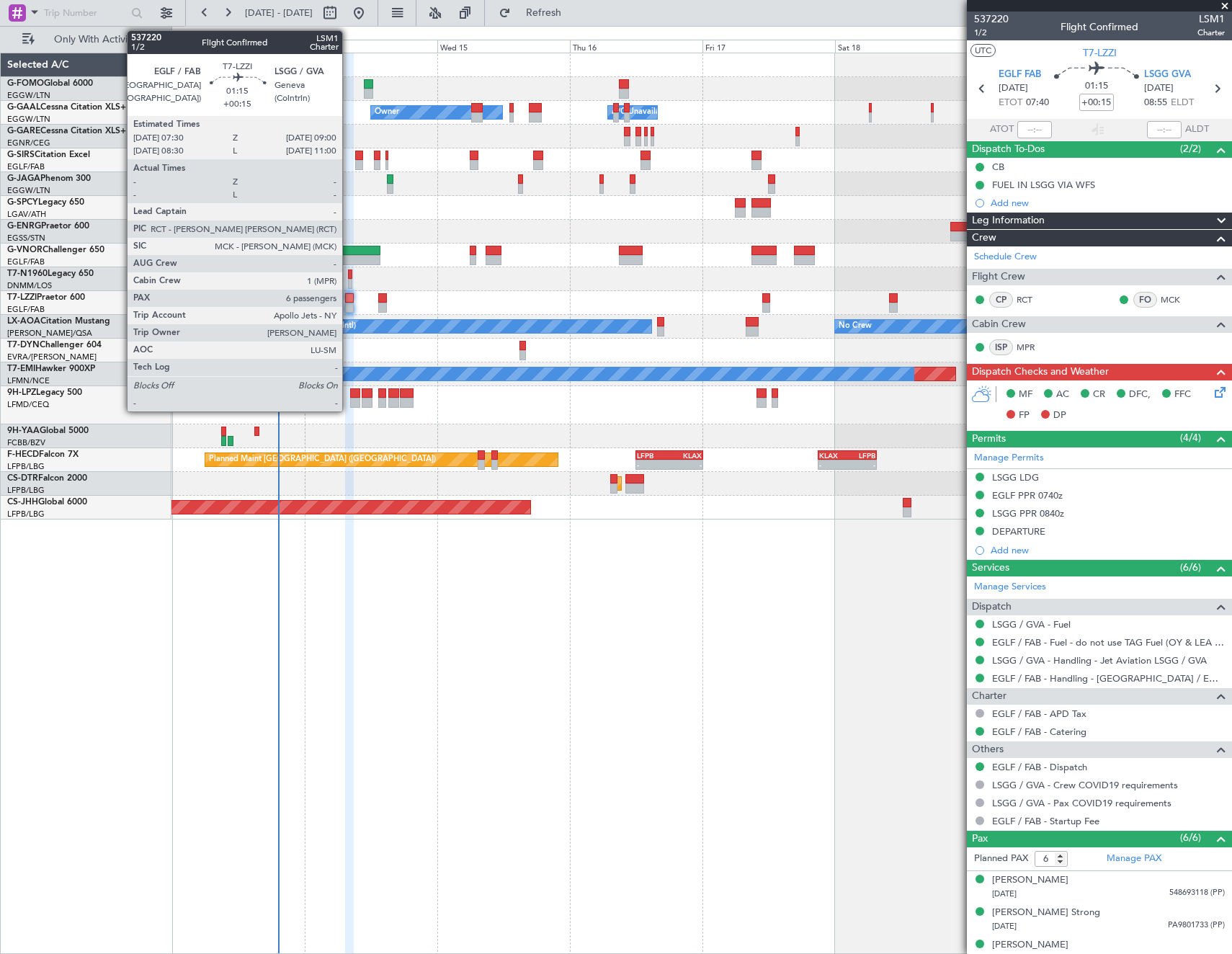
click at [349, 306] on div at bounding box center [349, 308] width 9 height 10
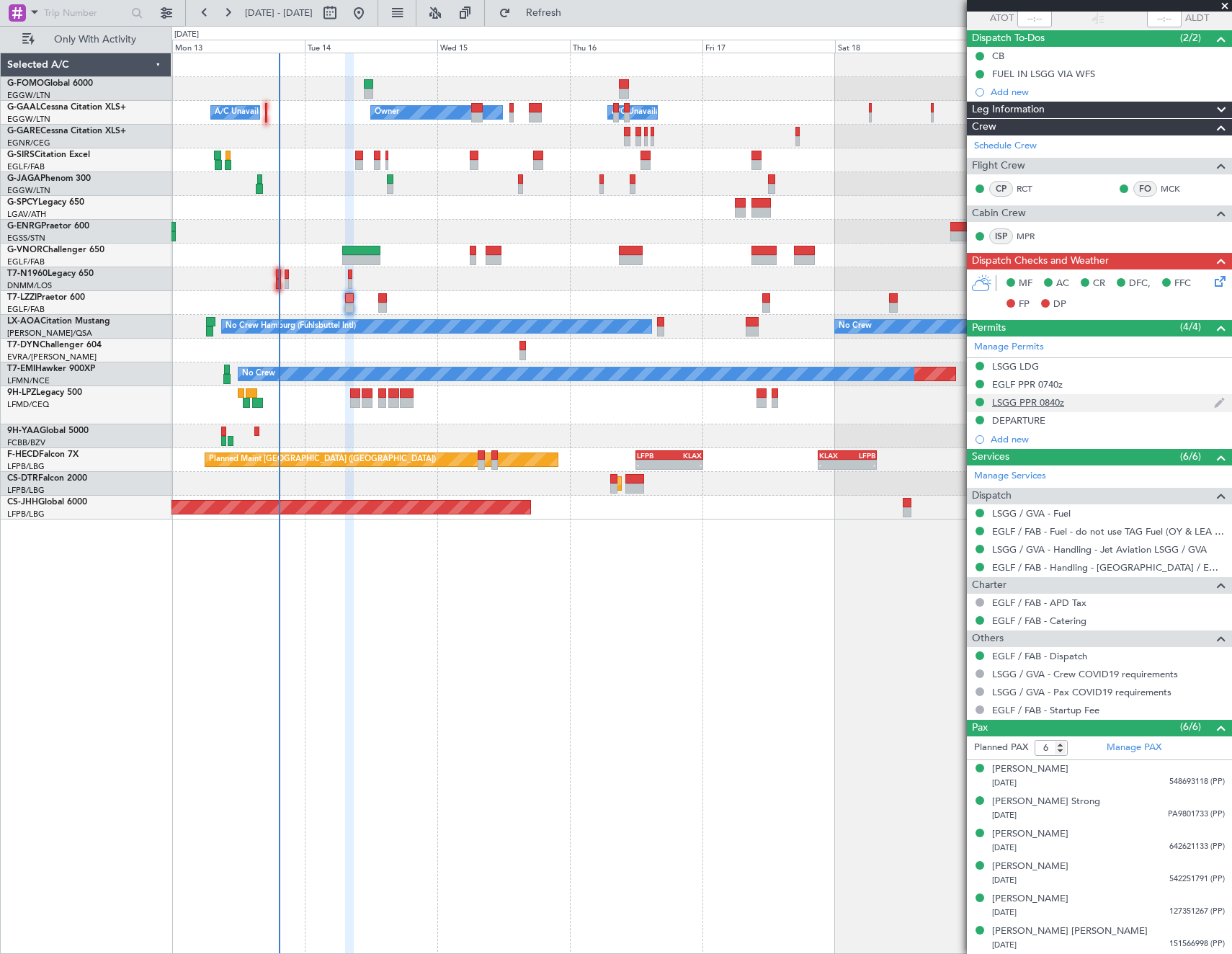
scroll to position [0, 0]
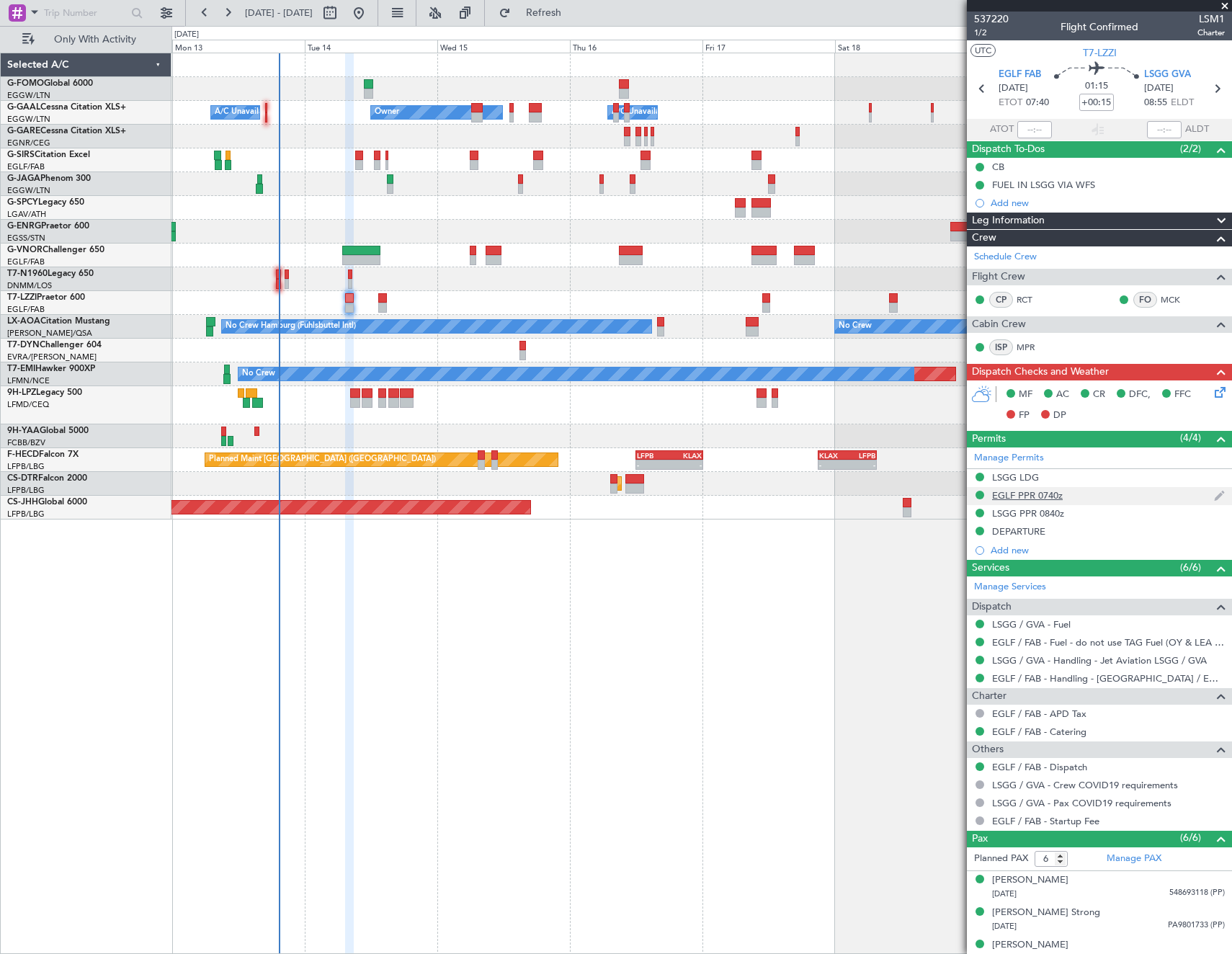
click at [1048, 494] on div "EGLF PPR 0740z" at bounding box center [1027, 495] width 70 height 12
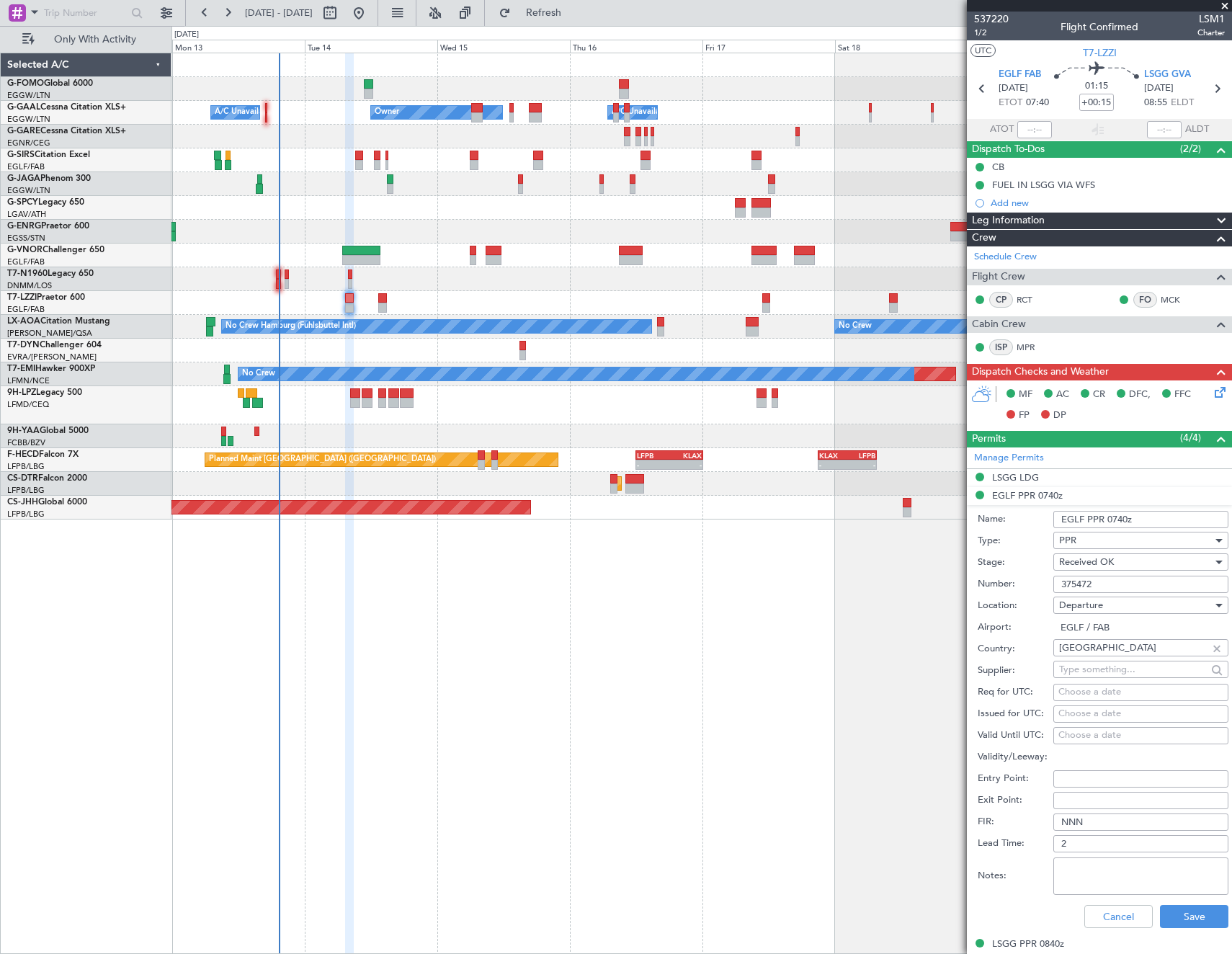
click at [1142, 586] on input "375472" at bounding box center [1141, 584] width 175 height 17
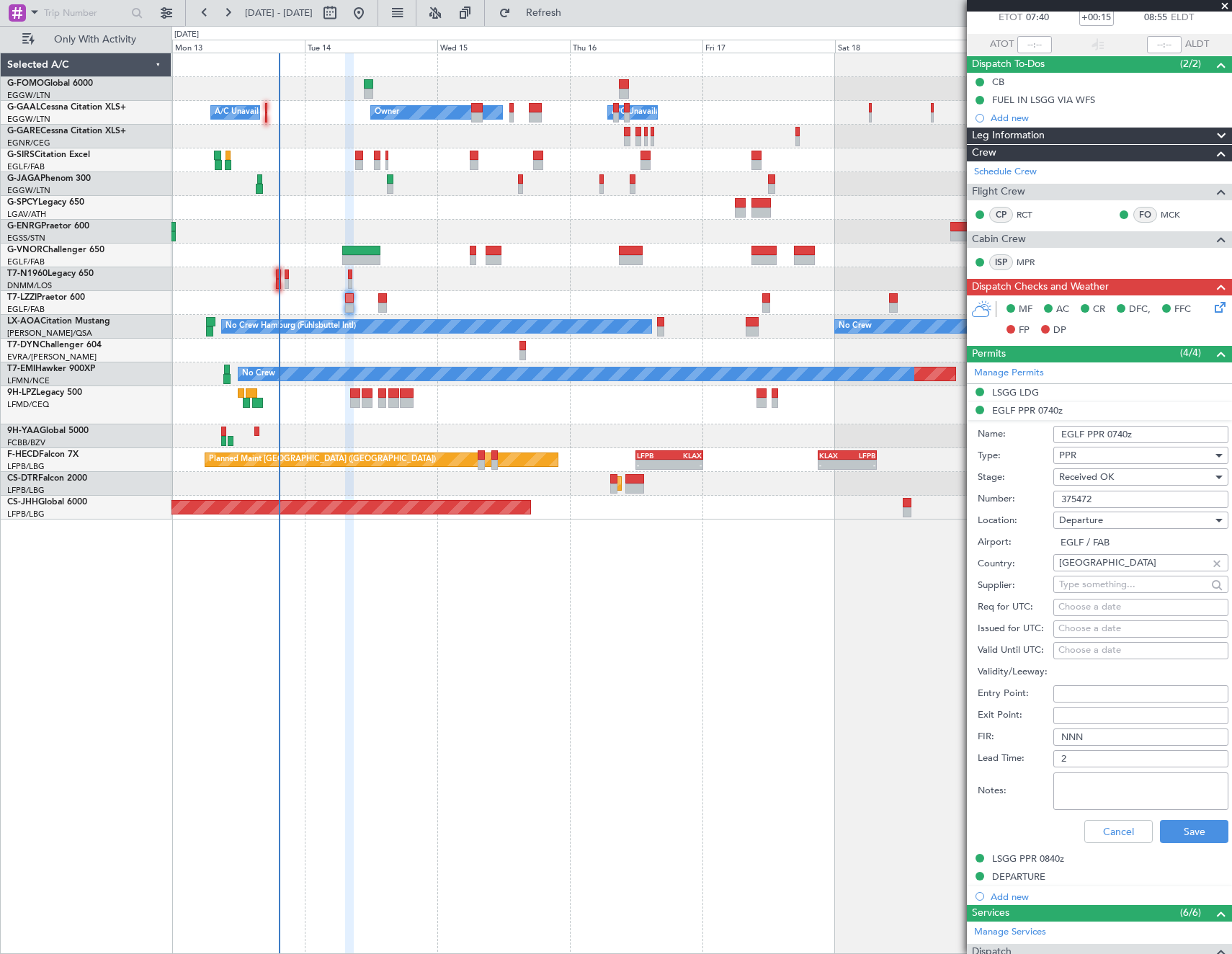
scroll to position [144, 0]
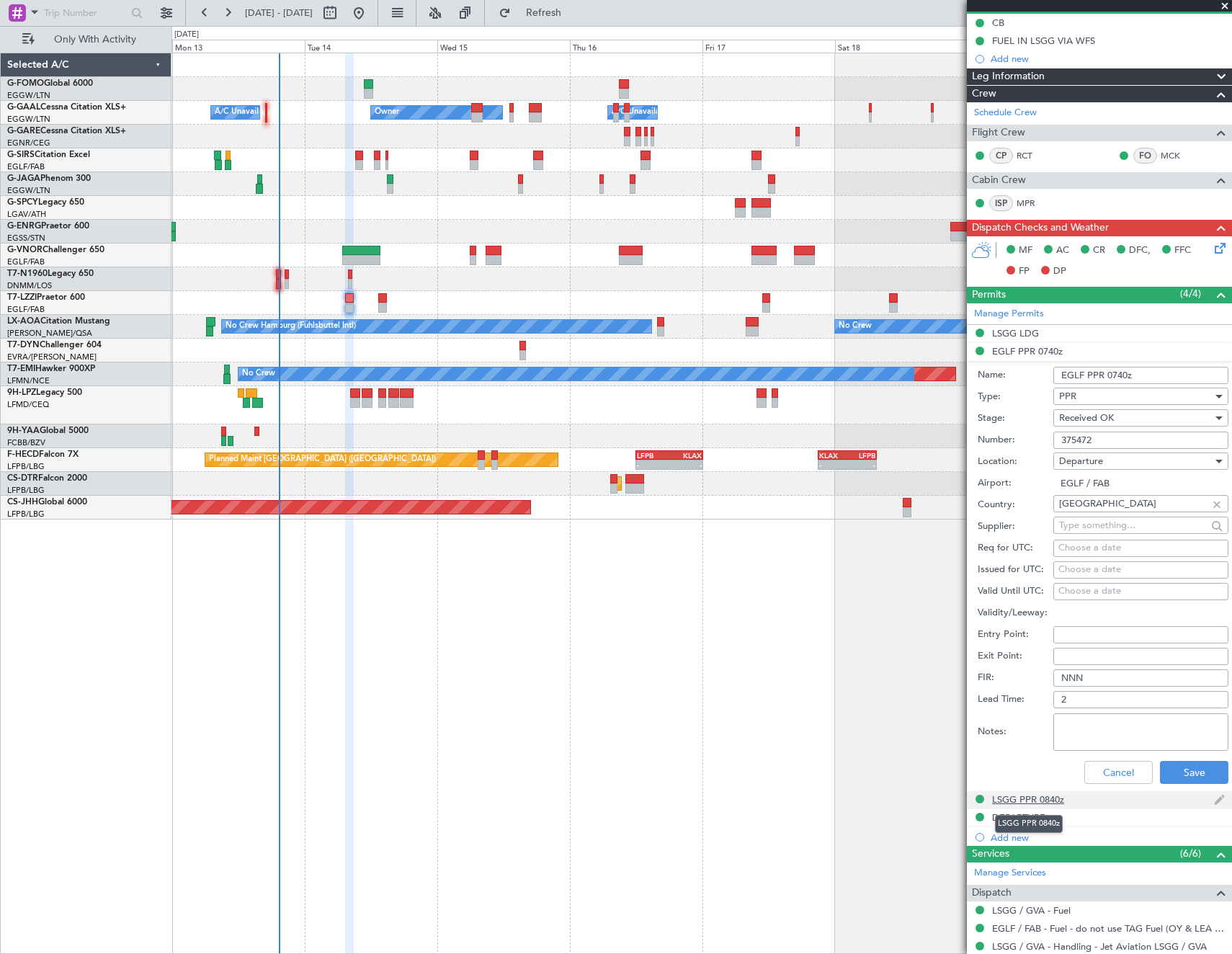
click at [1041, 797] on div "LSGG PPR 0840z" at bounding box center [1028, 799] width 72 height 12
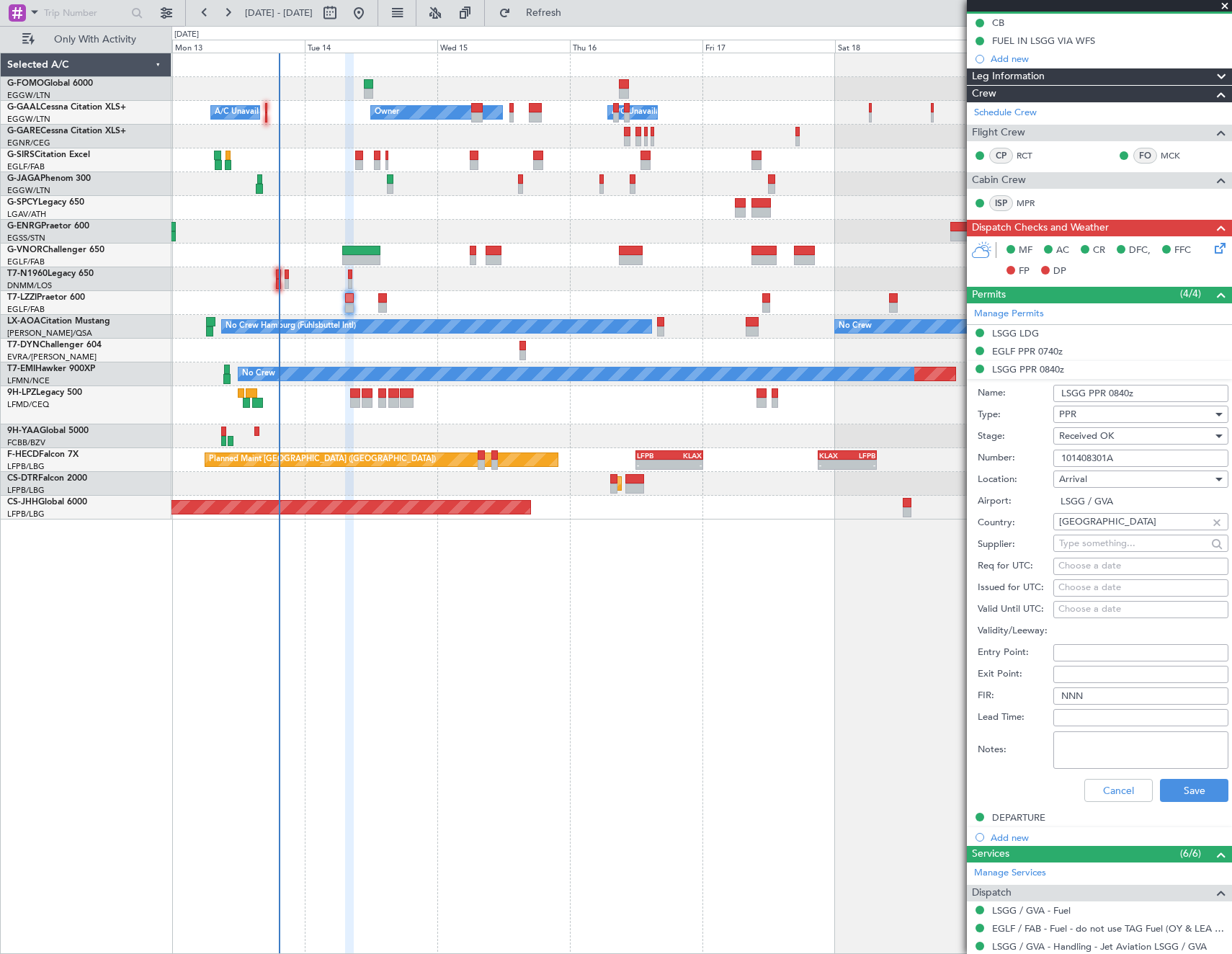
click at [1134, 452] on input "101408301A" at bounding box center [1141, 458] width 175 height 17
click at [1016, 821] on div "DEPARTURE" at bounding box center [1019, 817] width 53 height 12
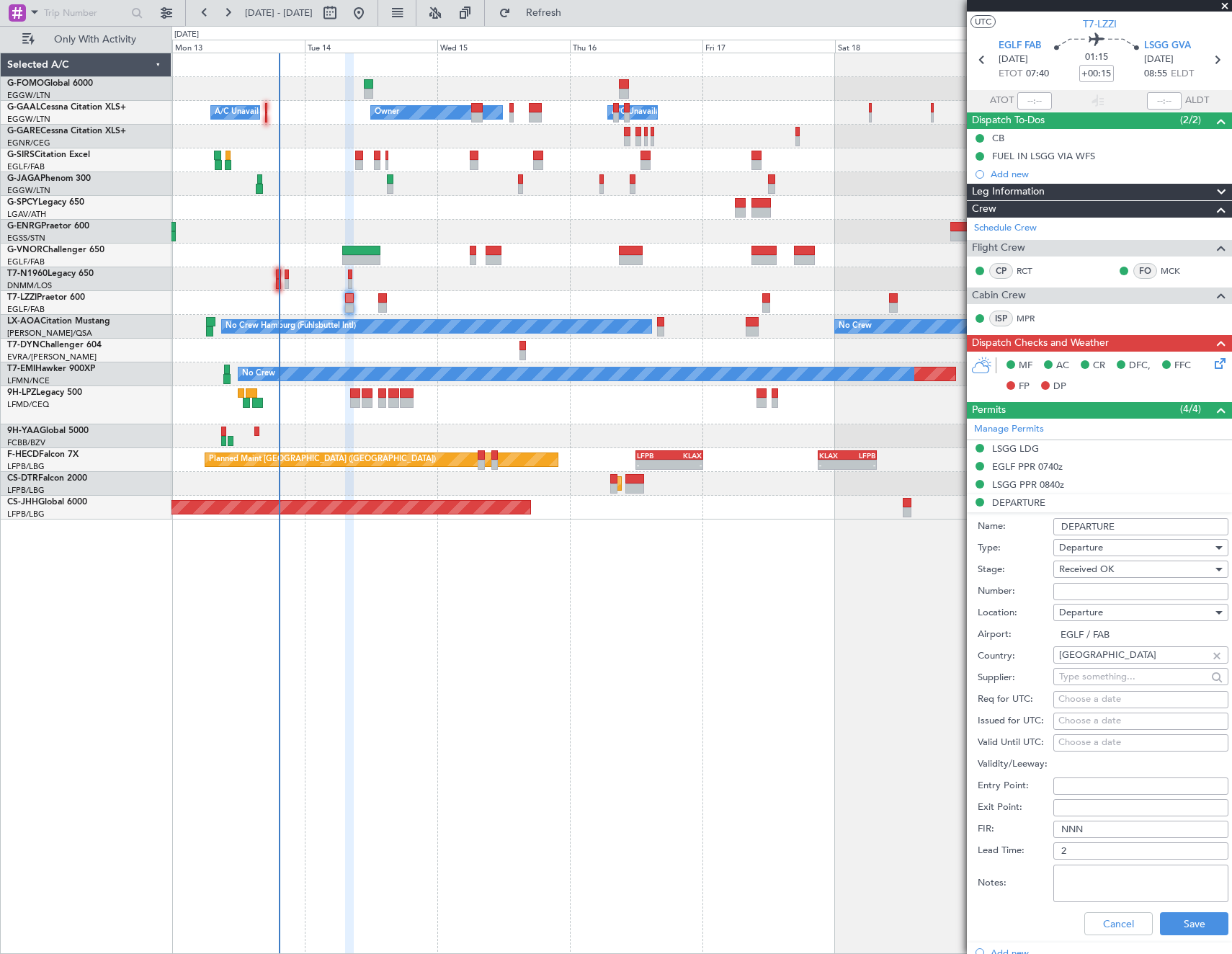
scroll to position [0, 0]
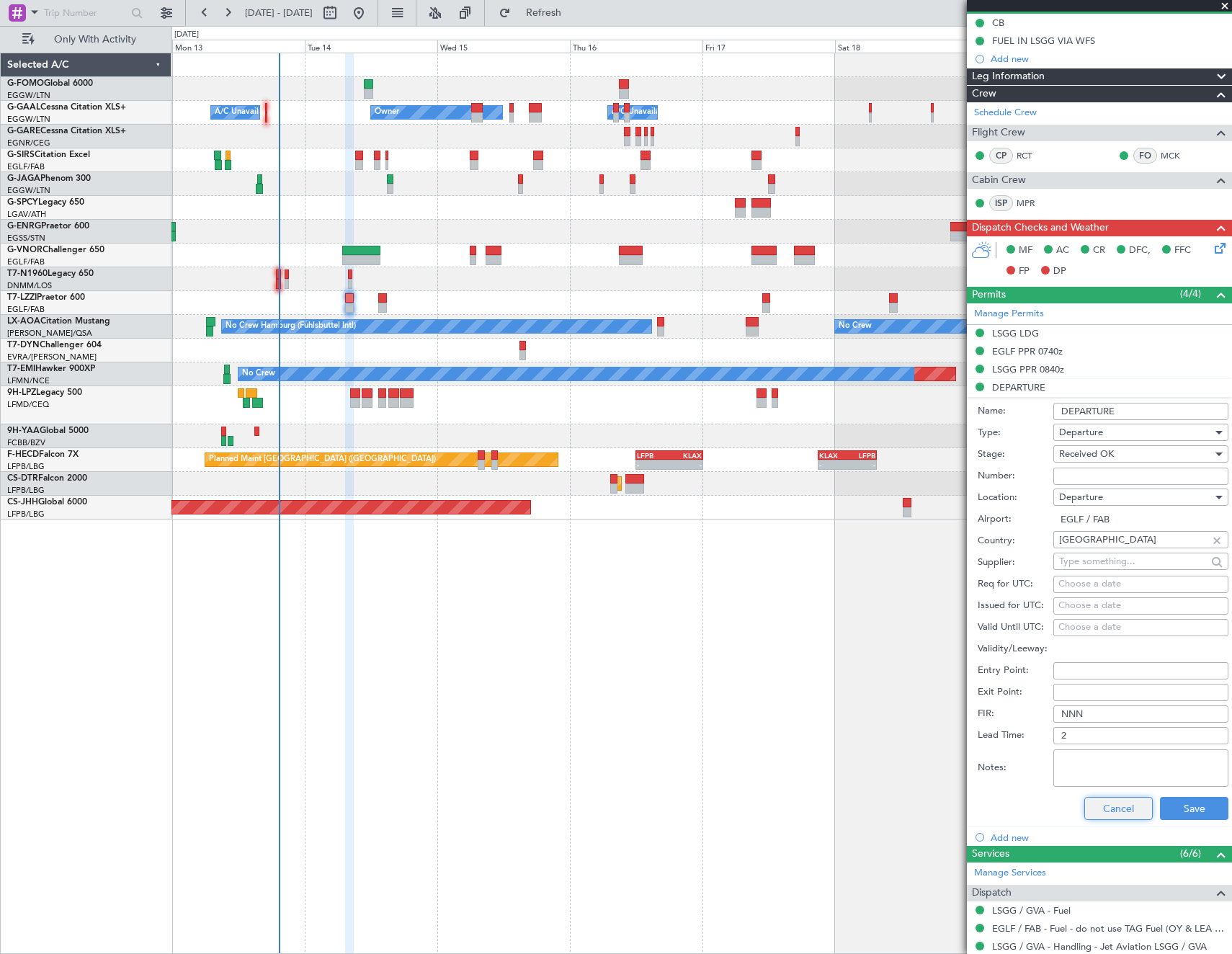
click at [1124, 814] on button "Cancel" at bounding box center [1118, 808] width 69 height 23
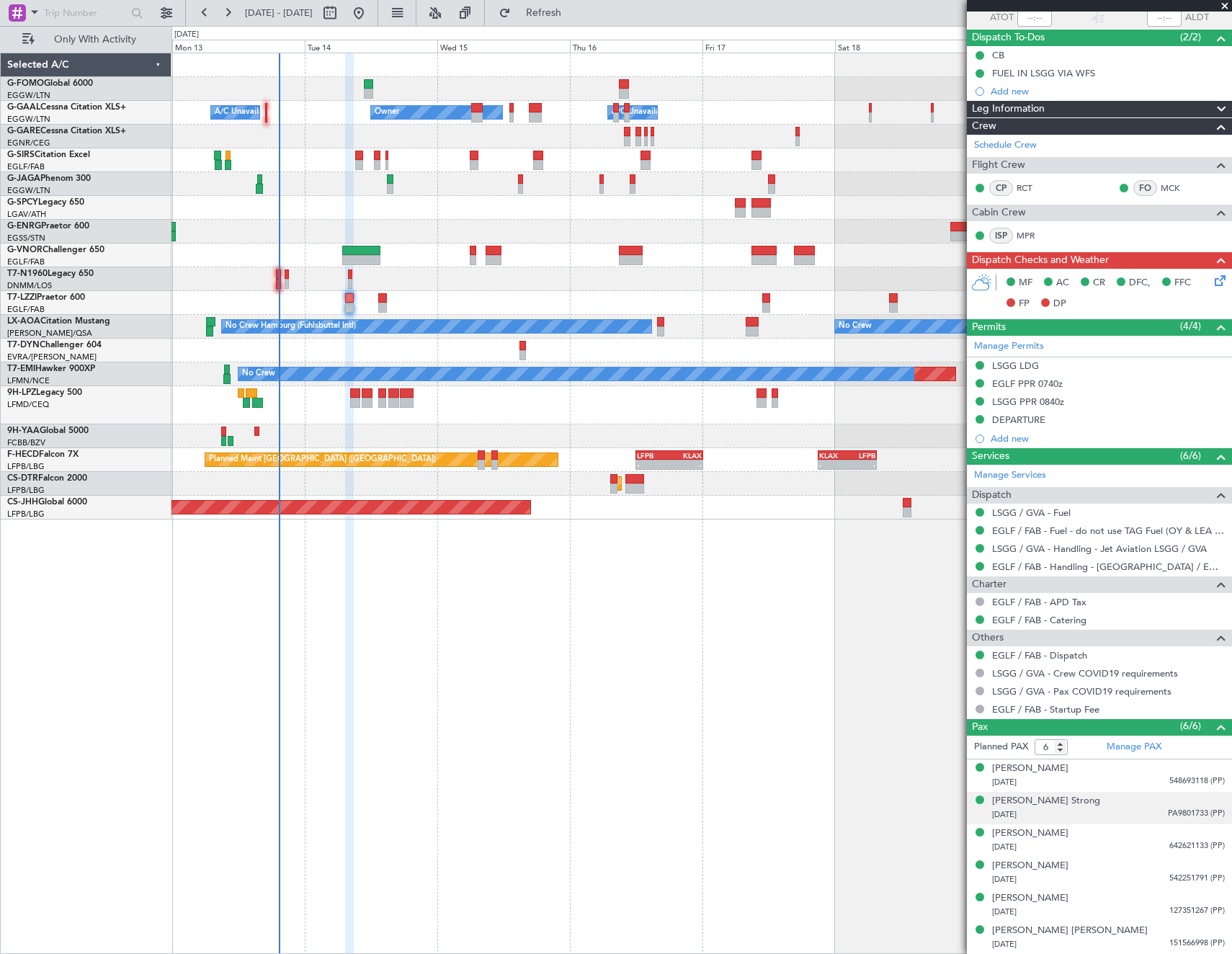
scroll to position [111, 0]
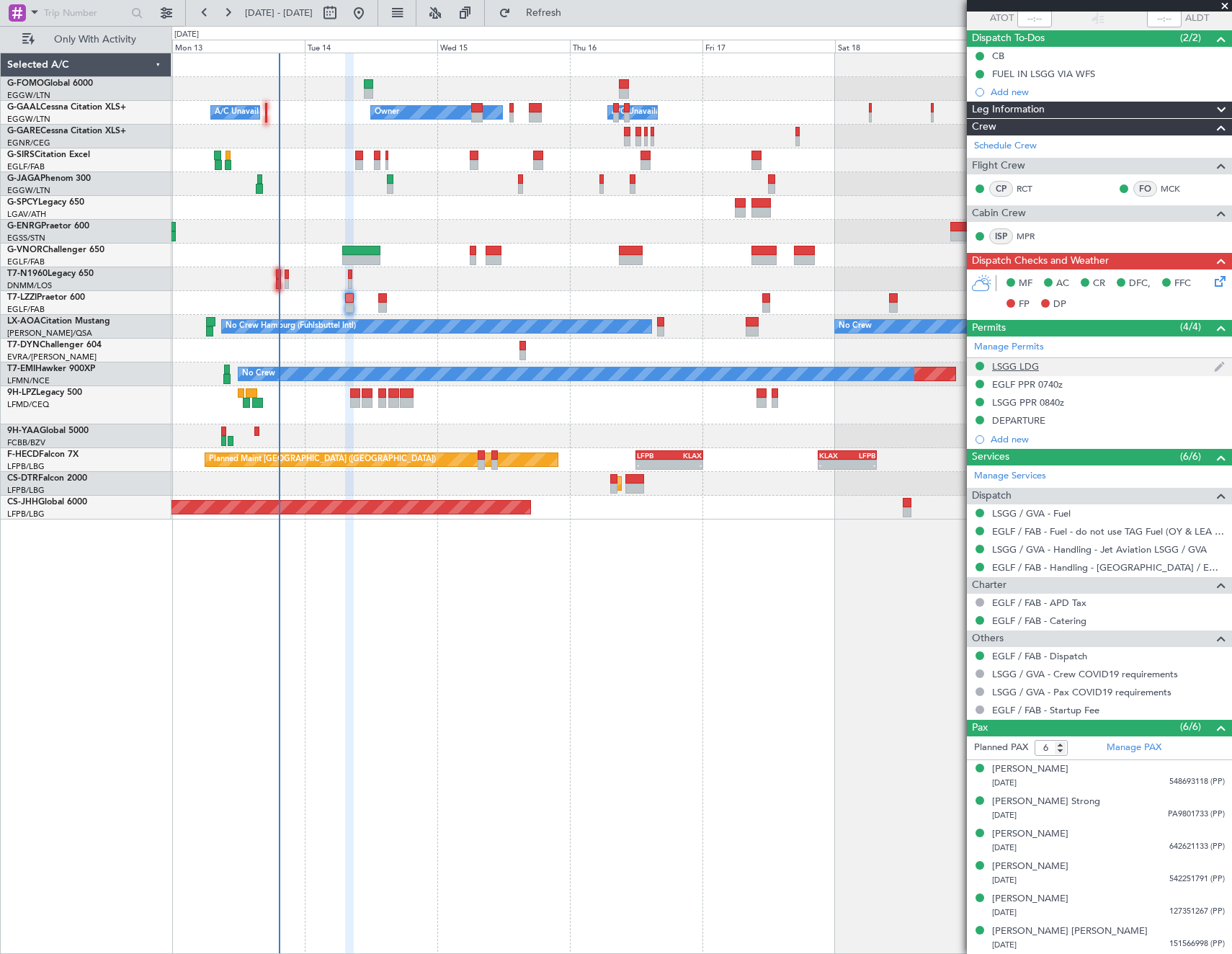
click at [1019, 358] on div "LSGG LDG" at bounding box center [1100, 367] width 265 height 18
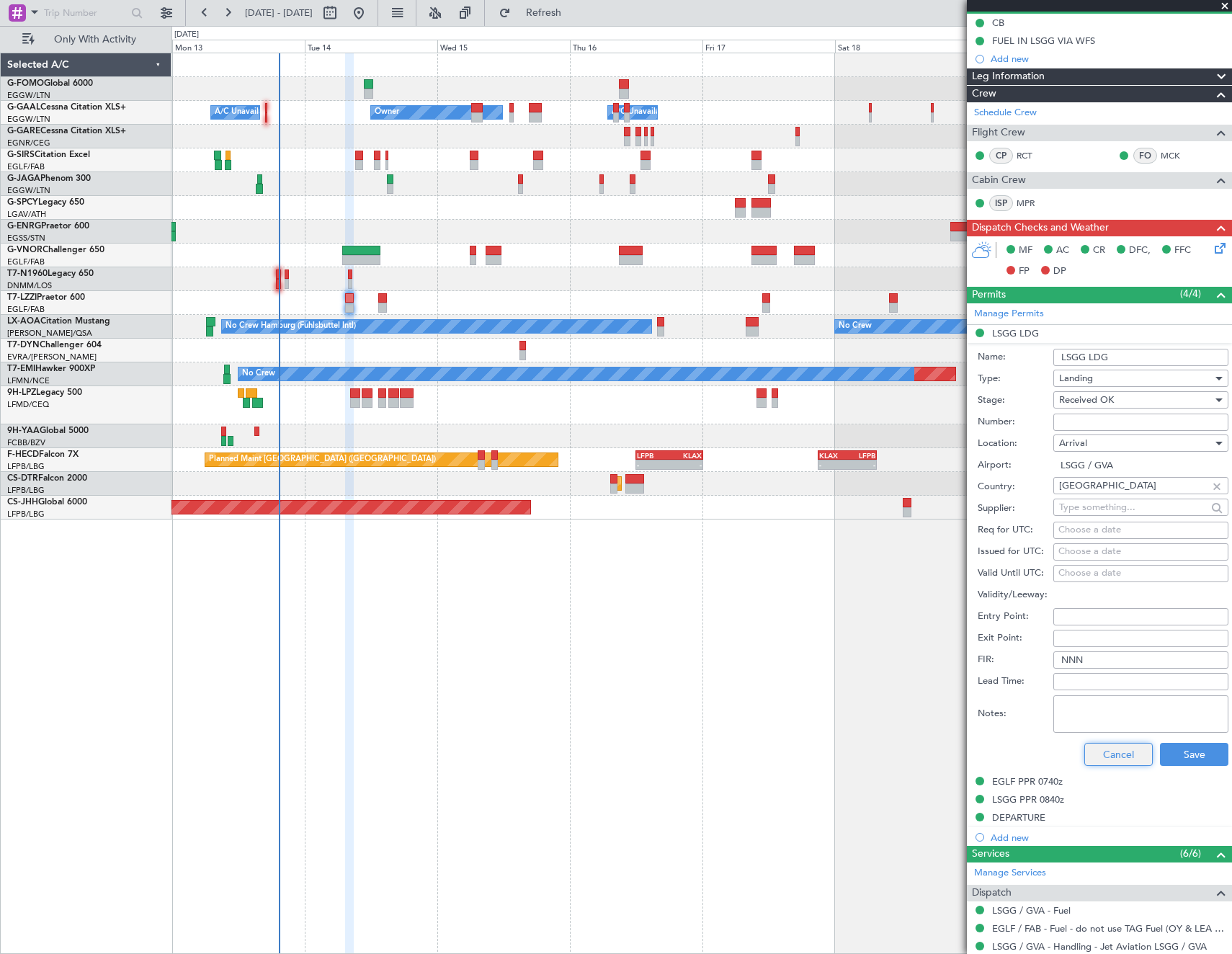
click at [1122, 751] on button "Cancel" at bounding box center [1118, 754] width 69 height 23
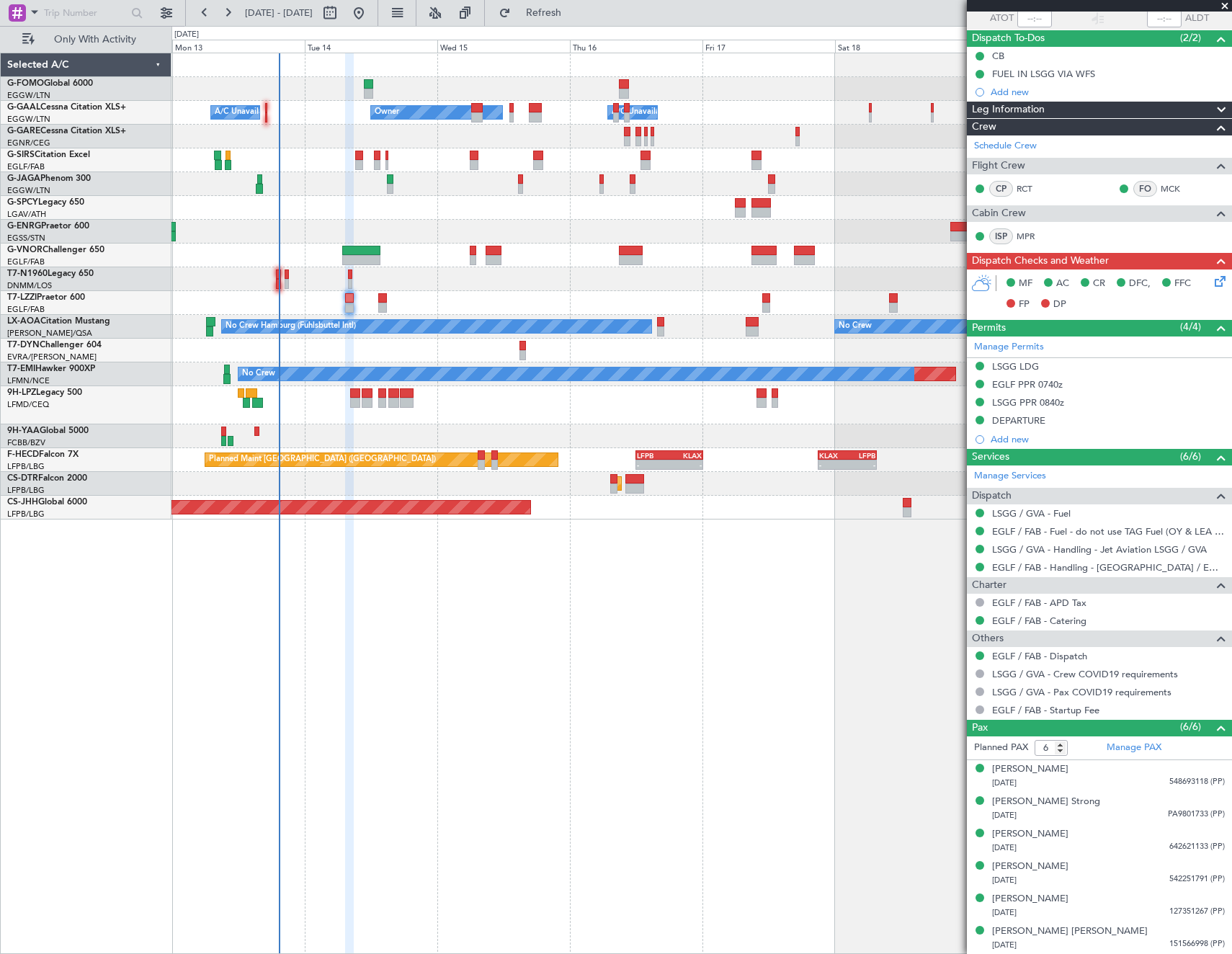
scroll to position [0, 0]
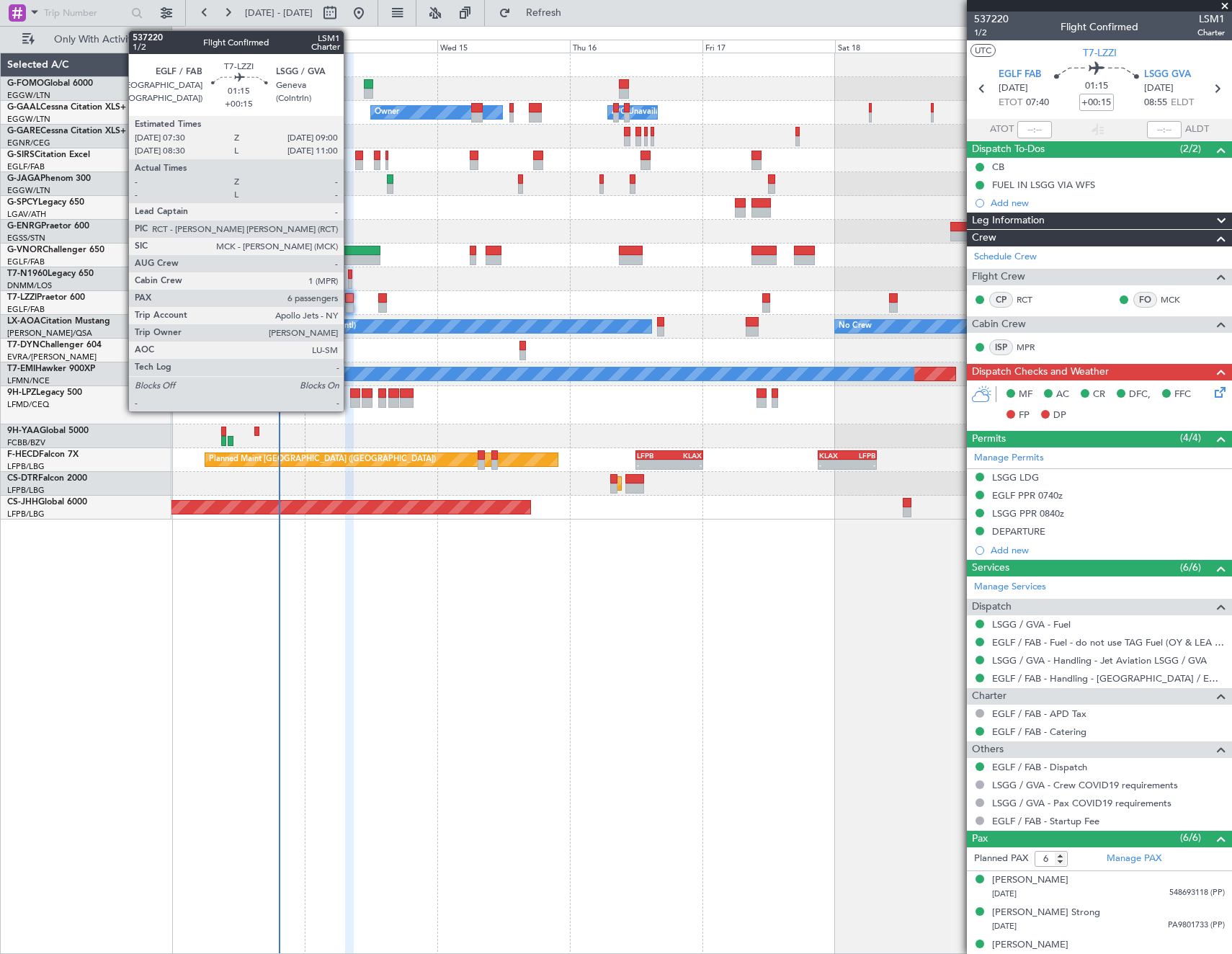
click at [350, 302] on div at bounding box center [349, 298] width 9 height 10
click at [350, 301] on div at bounding box center [349, 298] width 9 height 10
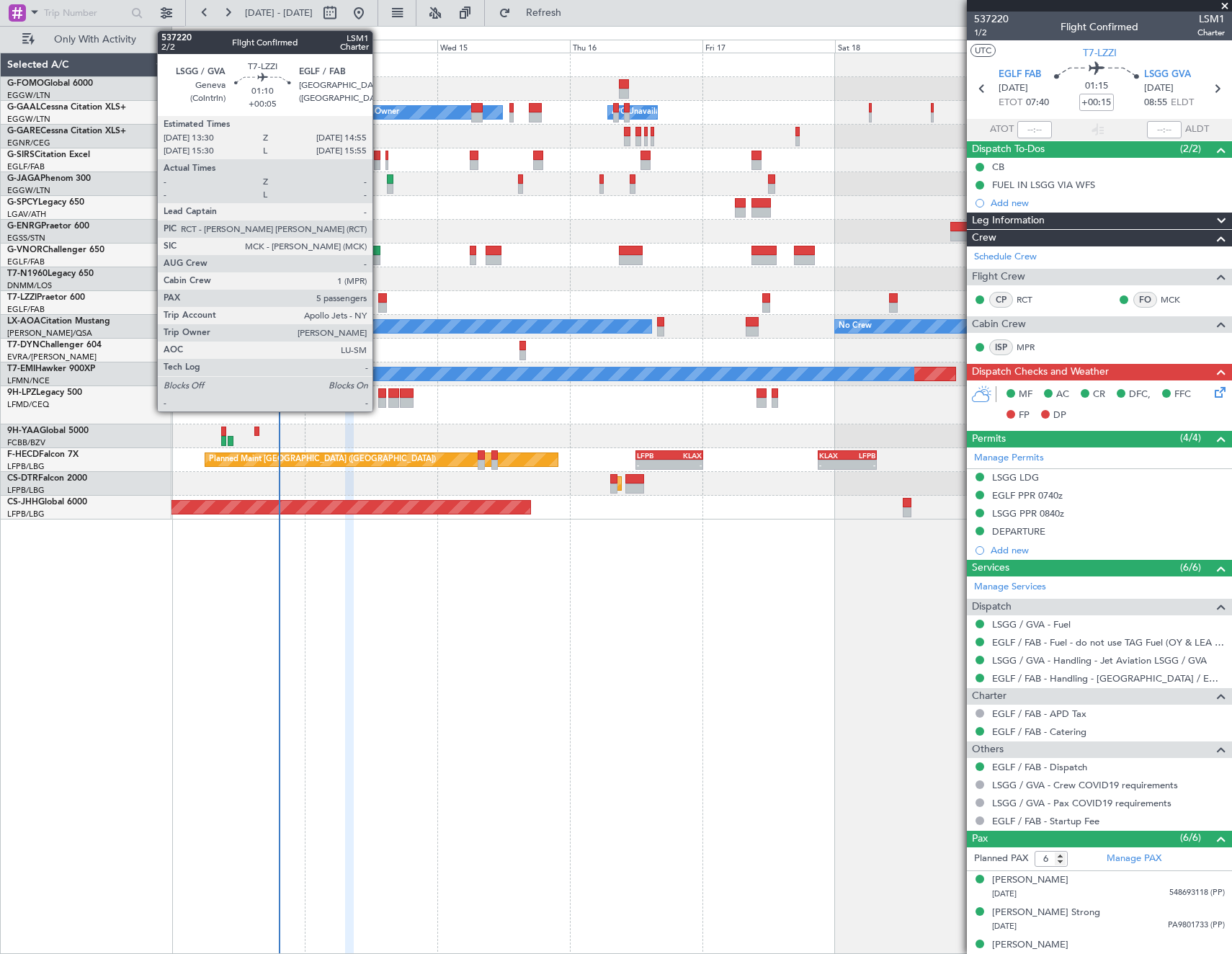
click at [379, 299] on div at bounding box center [383, 298] width 8 height 10
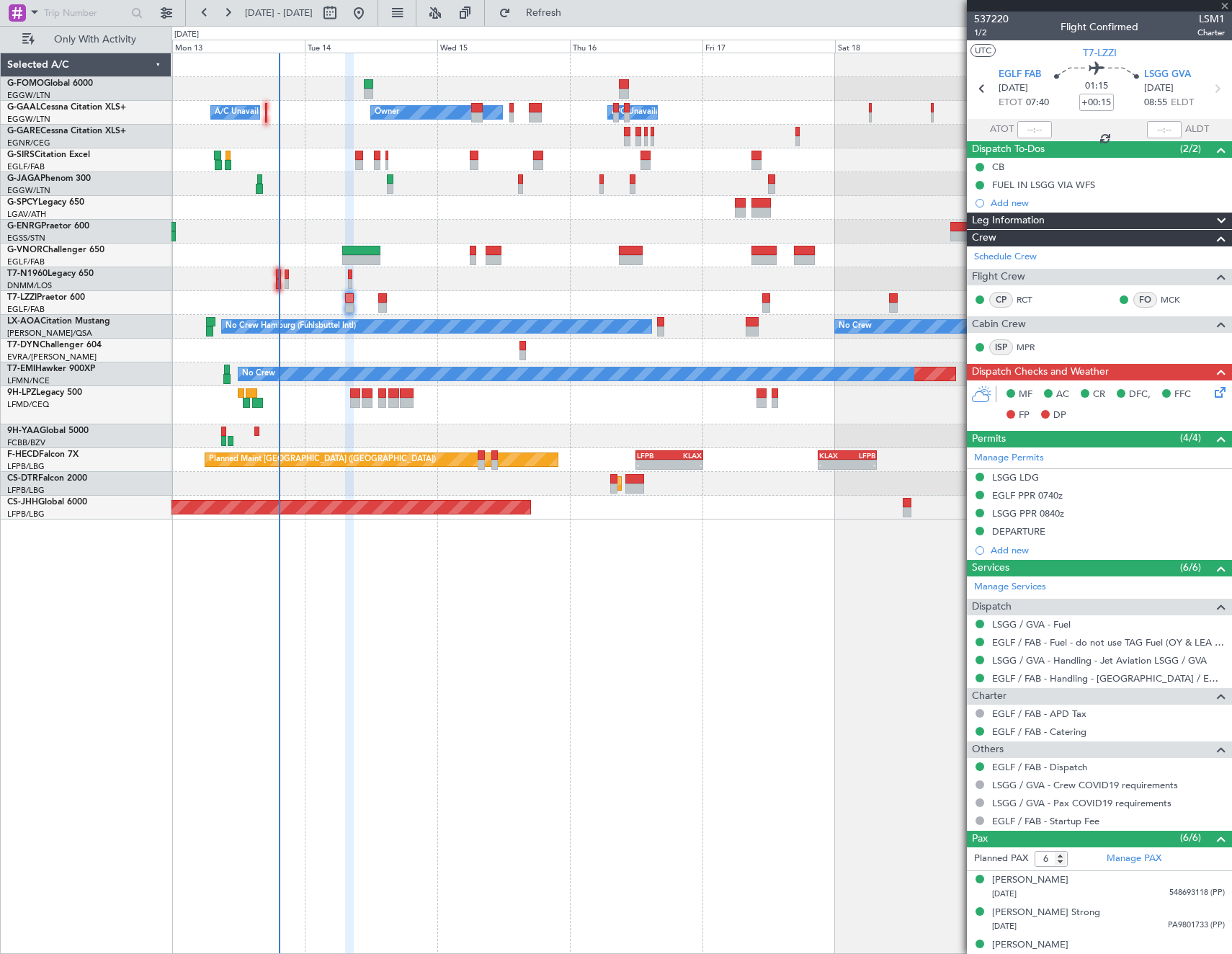
type input "+00:05"
type input "5"
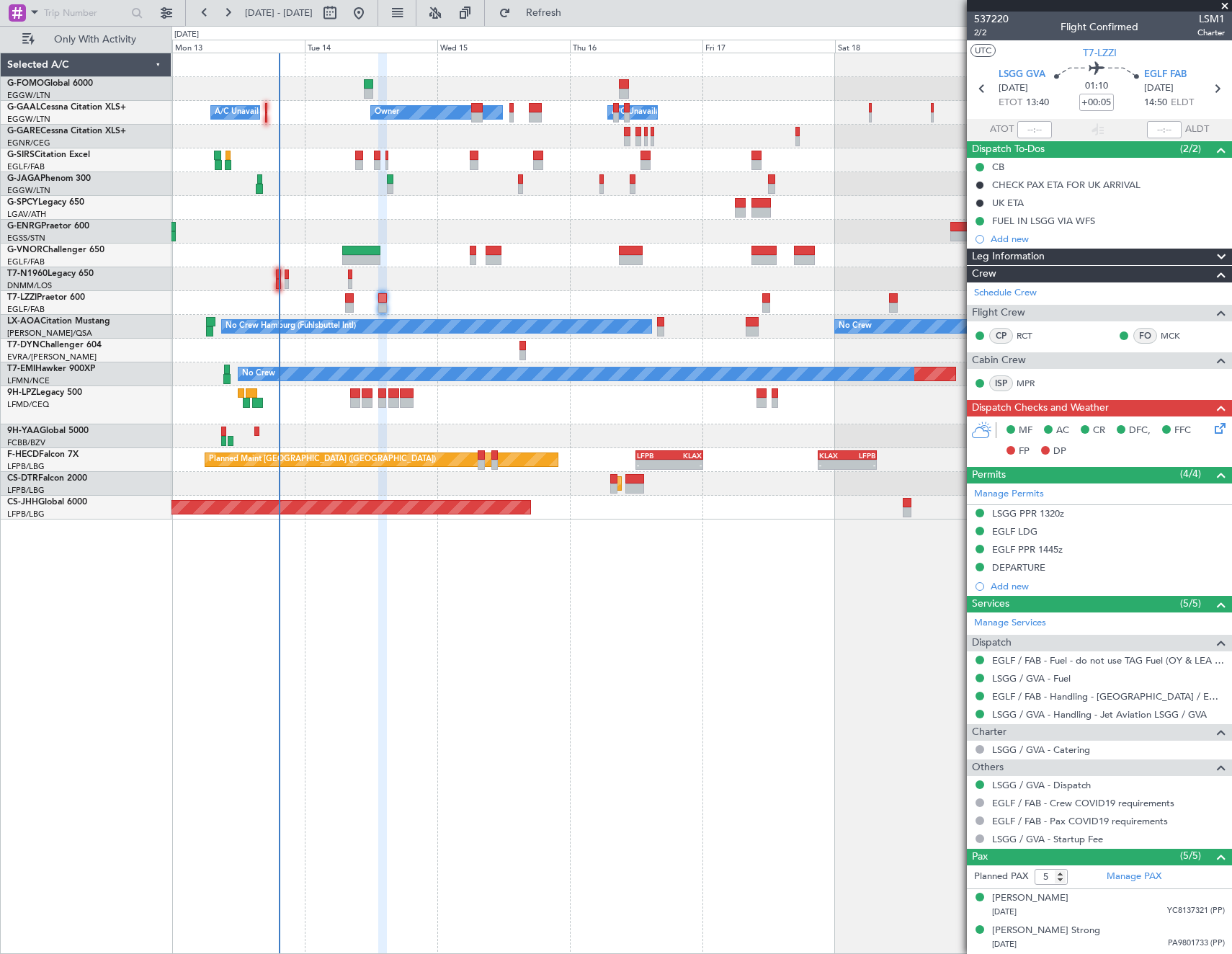
click at [1025, 541] on div "EGLF PPR 1445z" at bounding box center [1100, 550] width 265 height 18
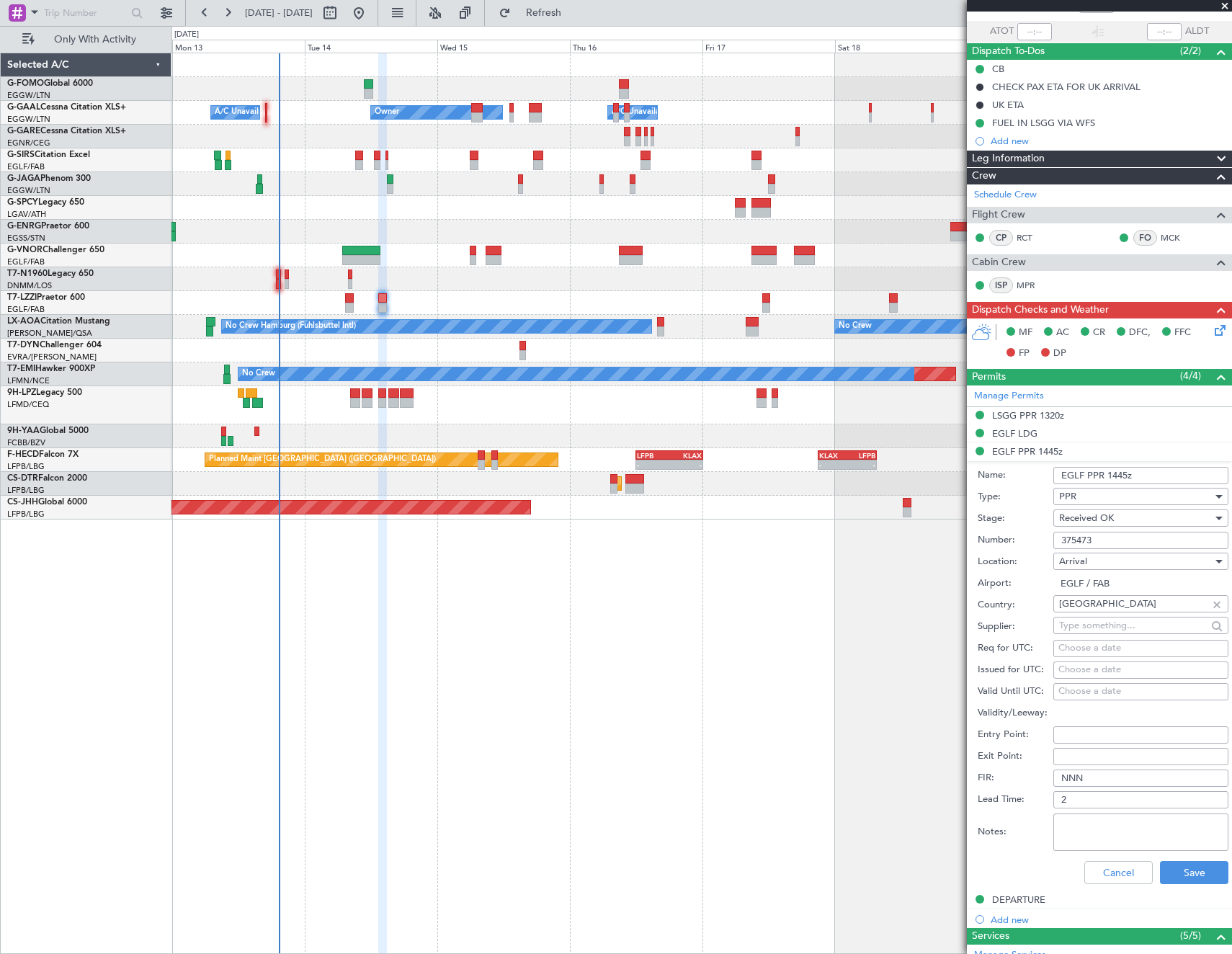
scroll to position [94, 0]
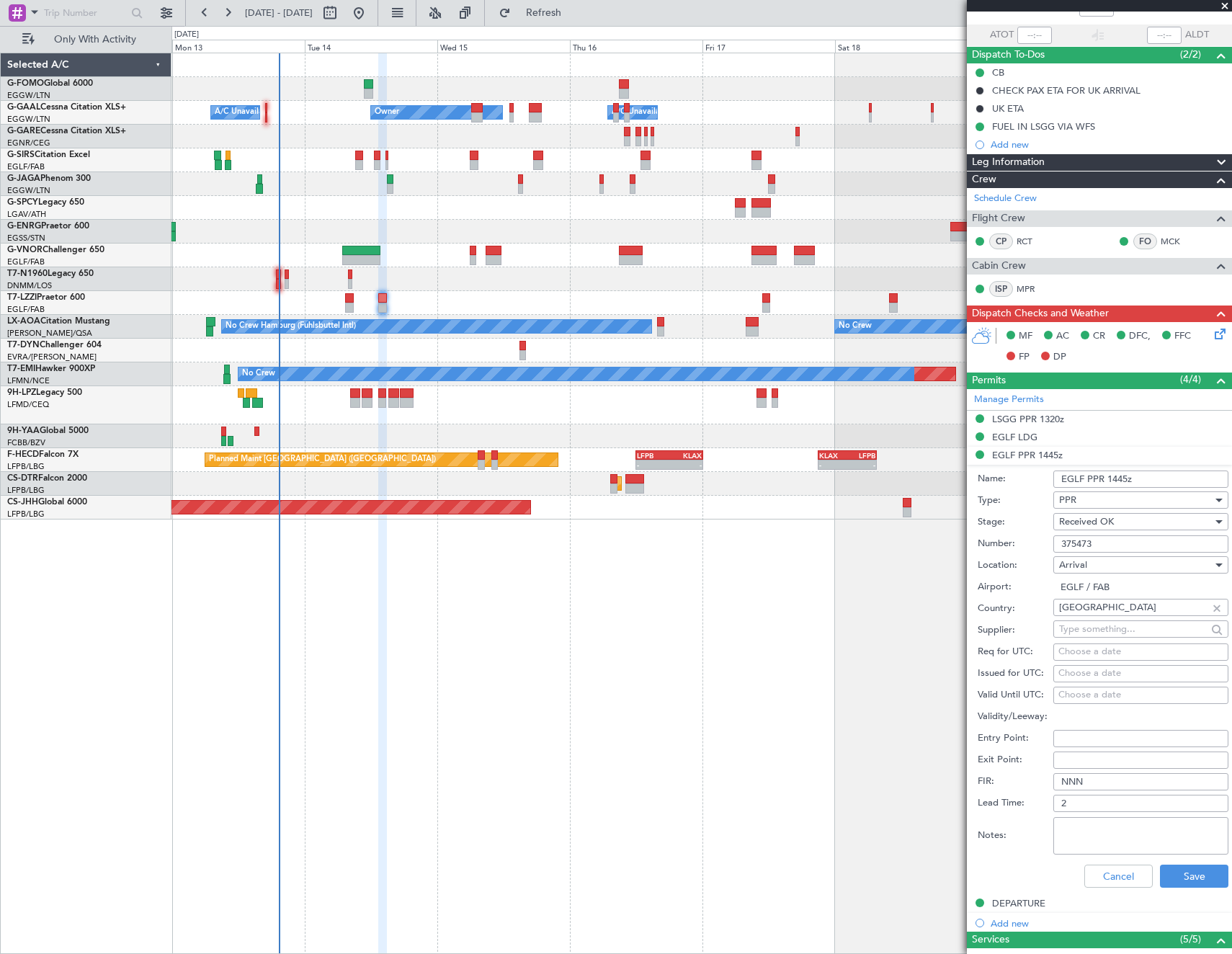
click at [1142, 542] on input "375473" at bounding box center [1141, 543] width 175 height 17
click at [1029, 417] on div "LSGG PPR 1320z" at bounding box center [1028, 418] width 72 height 12
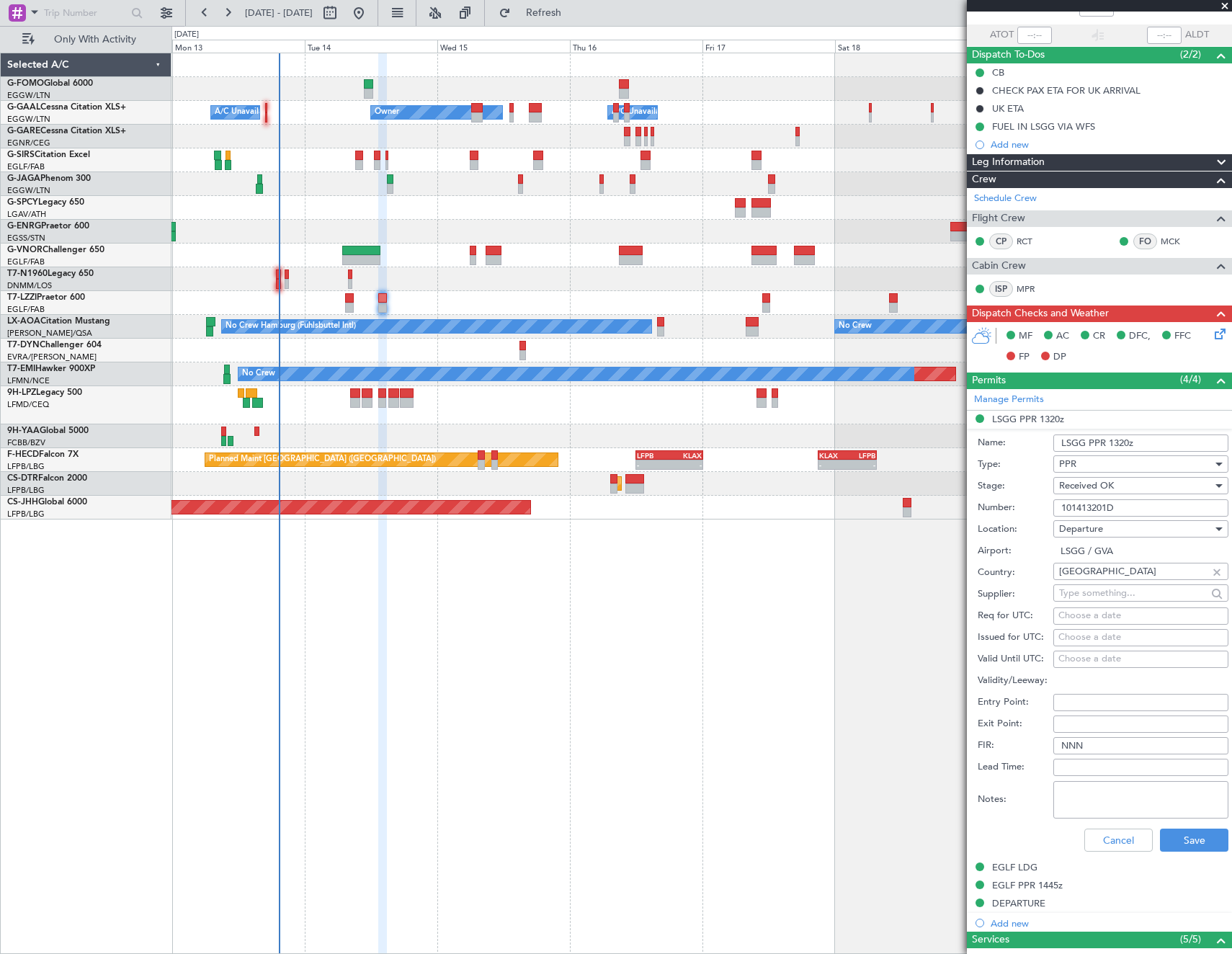
click at [1142, 501] on input "101413201D" at bounding box center [1141, 507] width 175 height 17
click at [1108, 839] on button "Cancel" at bounding box center [1118, 839] width 69 height 23
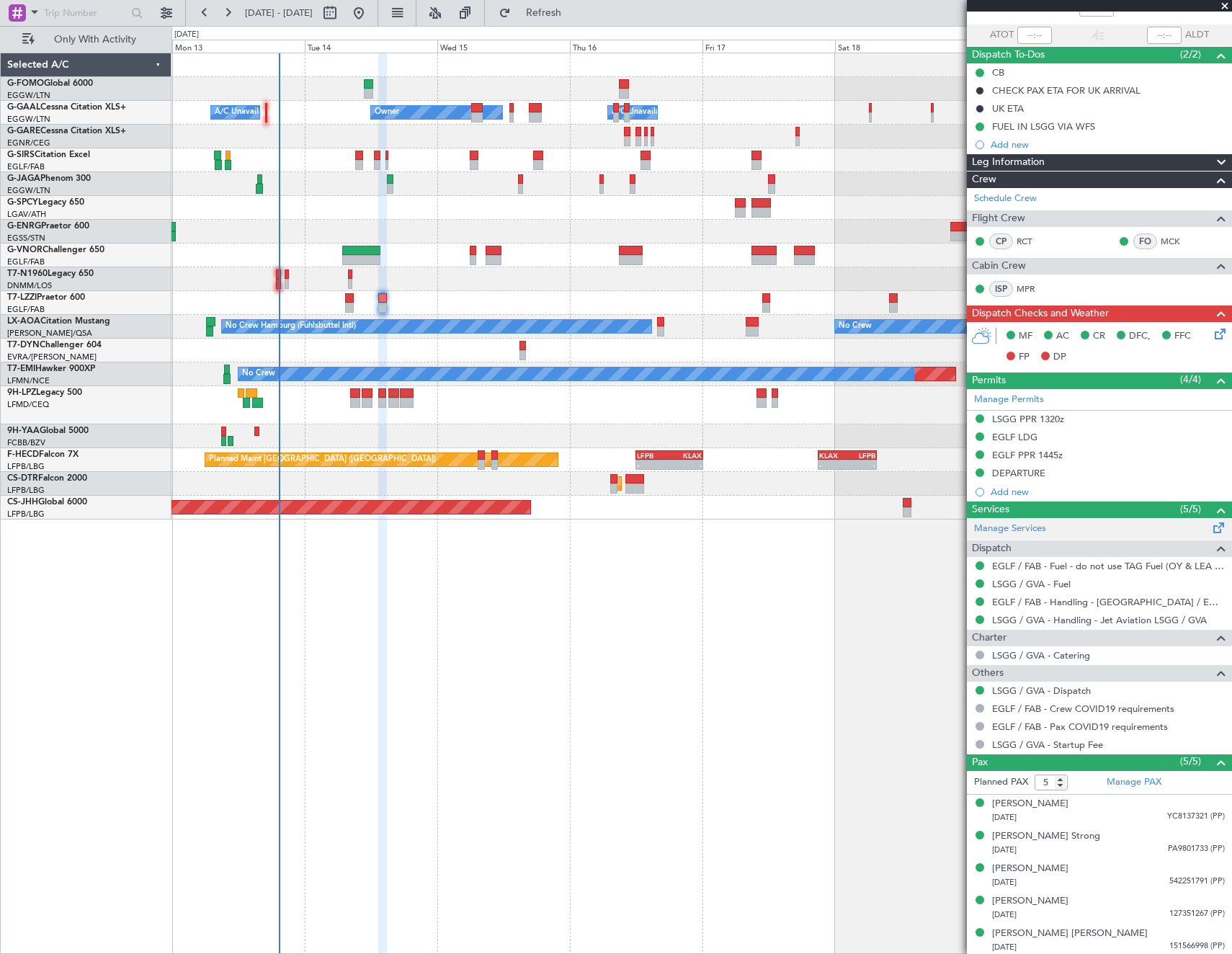
scroll to position [0, 0]
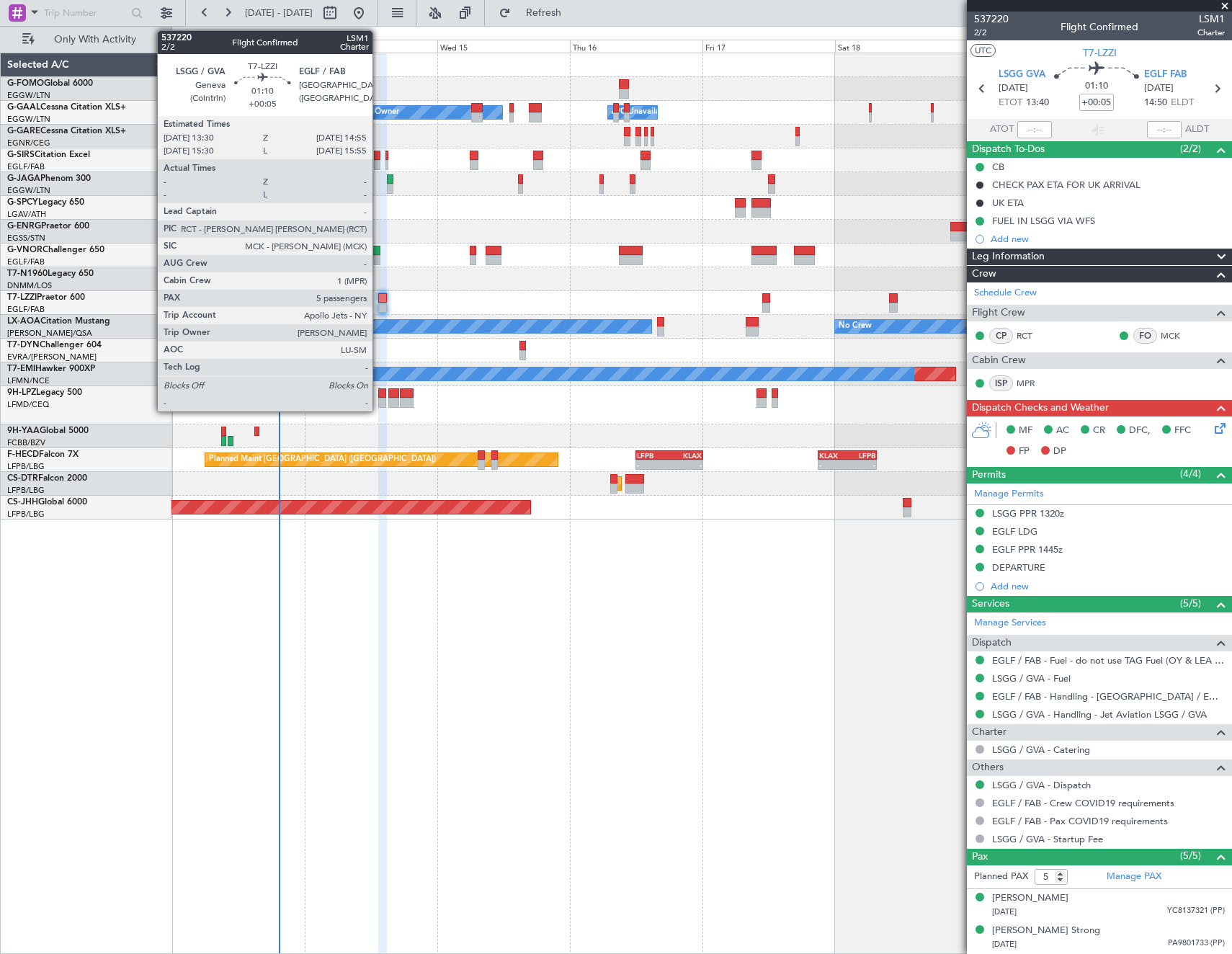
click at [379, 303] on div at bounding box center [383, 308] width 8 height 10
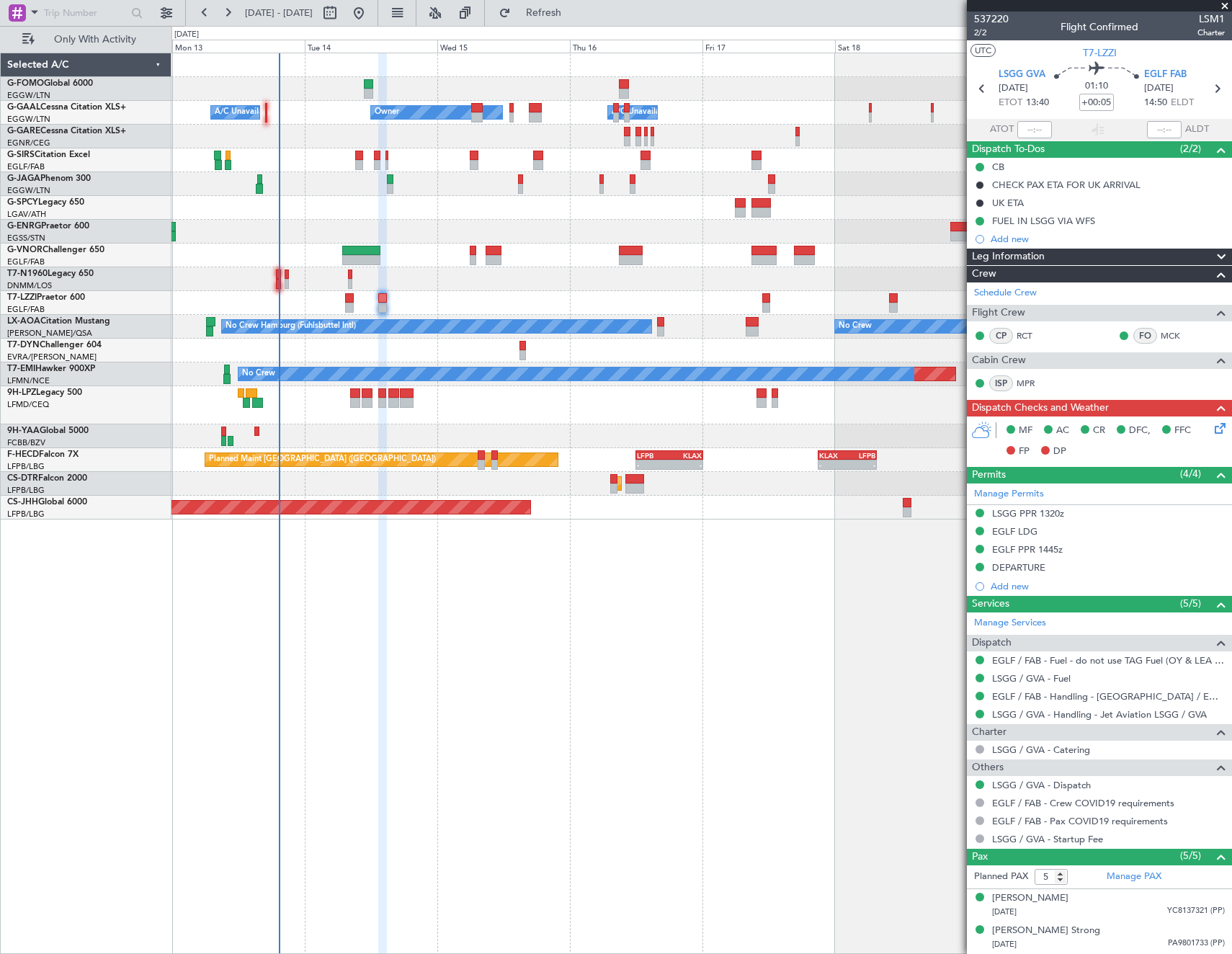
click at [1212, 429] on icon at bounding box center [1217, 425] width 11 height 11
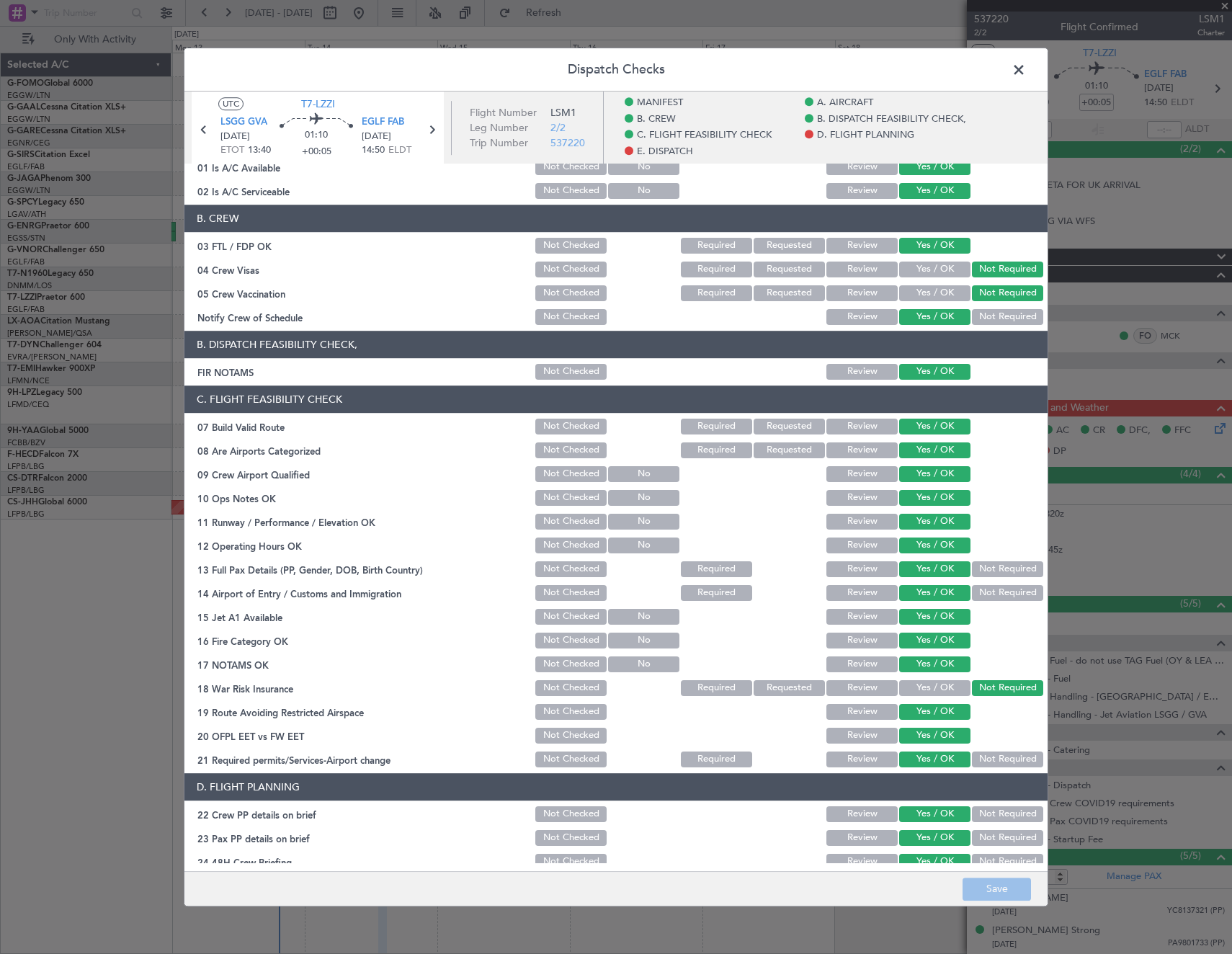
scroll to position [432, 0]
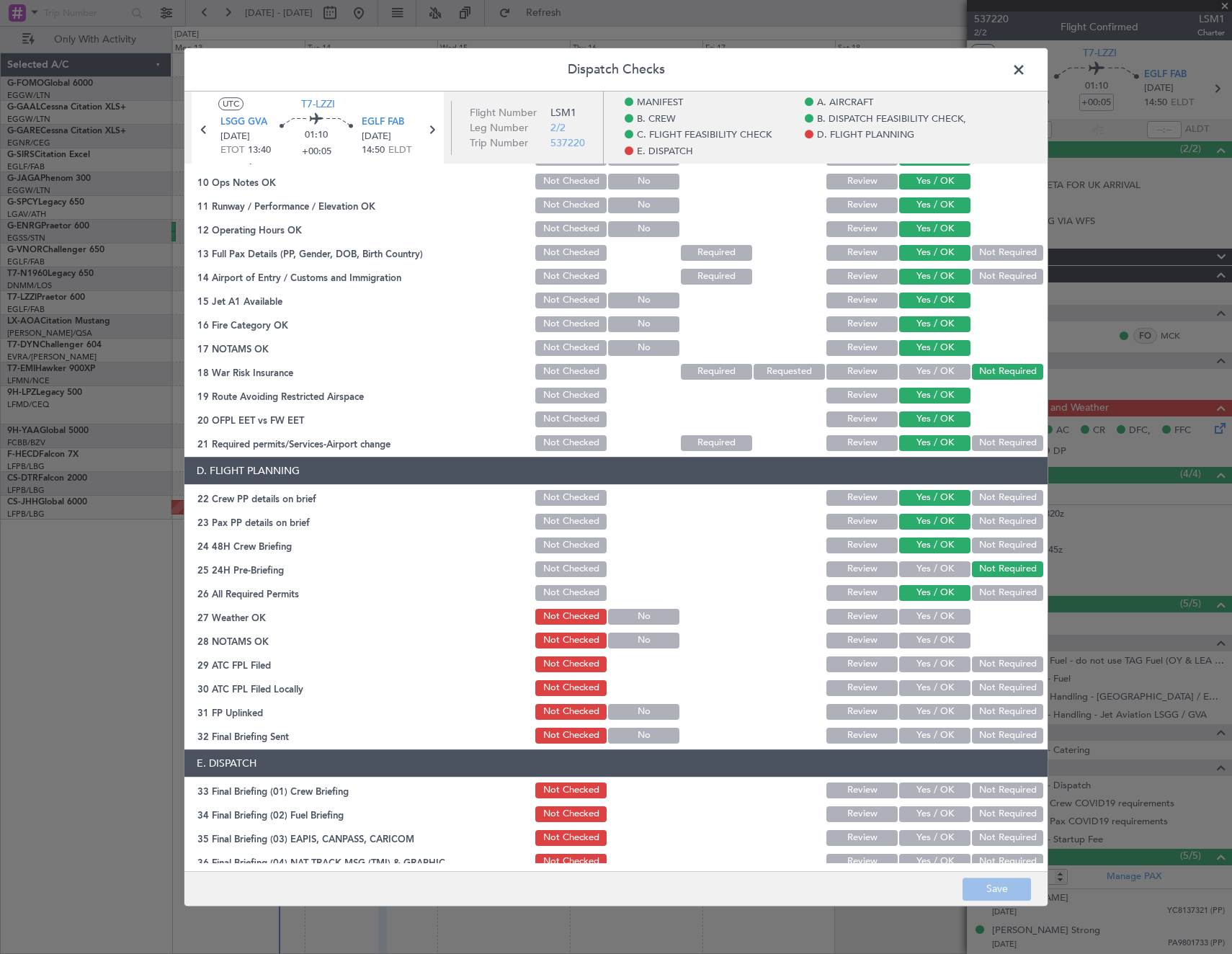
click at [943, 617] on button "Yes / OK" at bounding box center [935, 617] width 71 height 16
click at [945, 640] on button "Yes / OK" at bounding box center [935, 641] width 71 height 16
click at [945, 671] on button "Yes / OK" at bounding box center [935, 664] width 71 height 16
click at [994, 686] on button "Not Required" at bounding box center [1008, 688] width 71 height 16
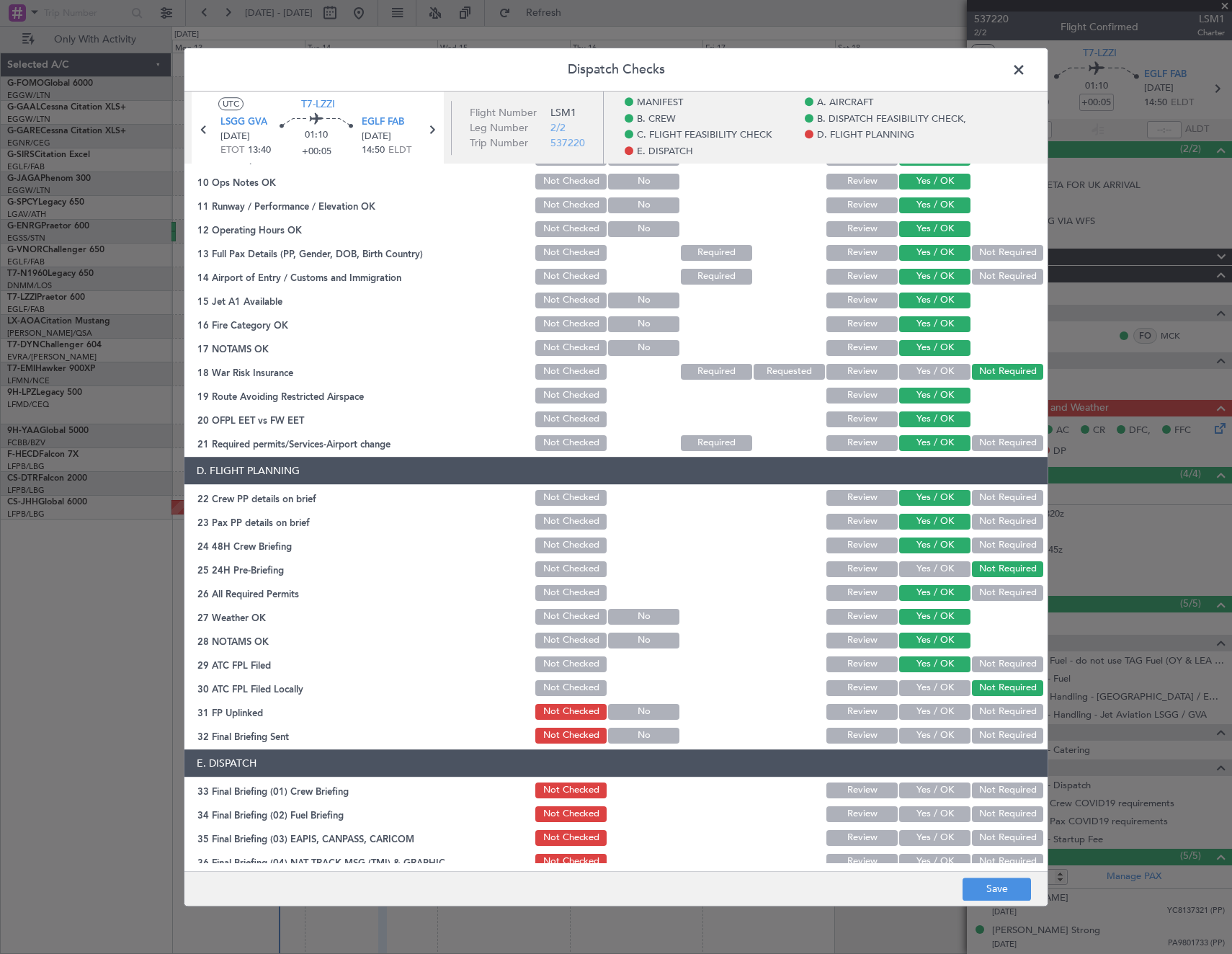
click at [955, 713] on button "Yes / OK" at bounding box center [935, 712] width 71 height 16
click at [990, 743] on button "Not Required" at bounding box center [1008, 735] width 71 height 16
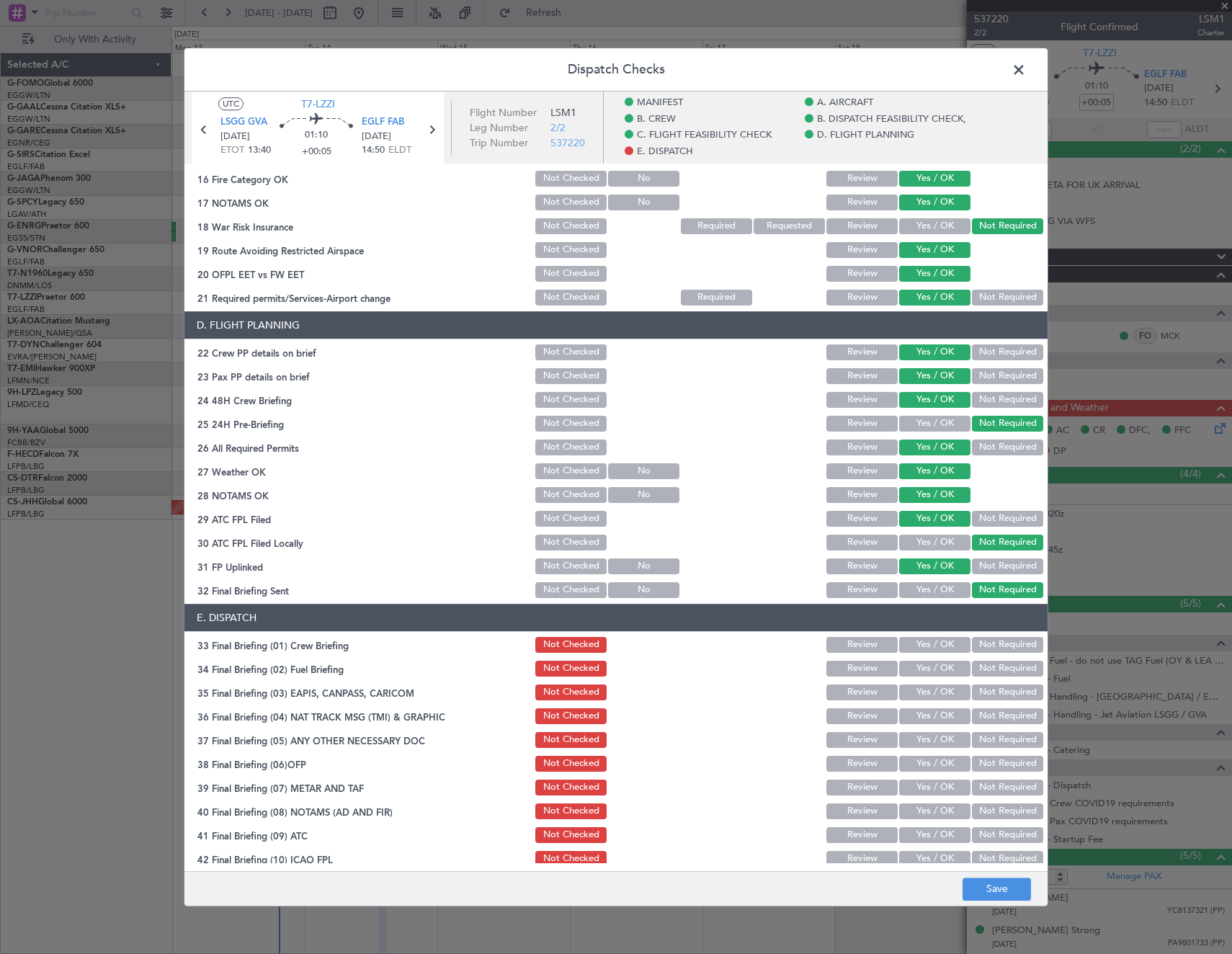
scroll to position [635, 0]
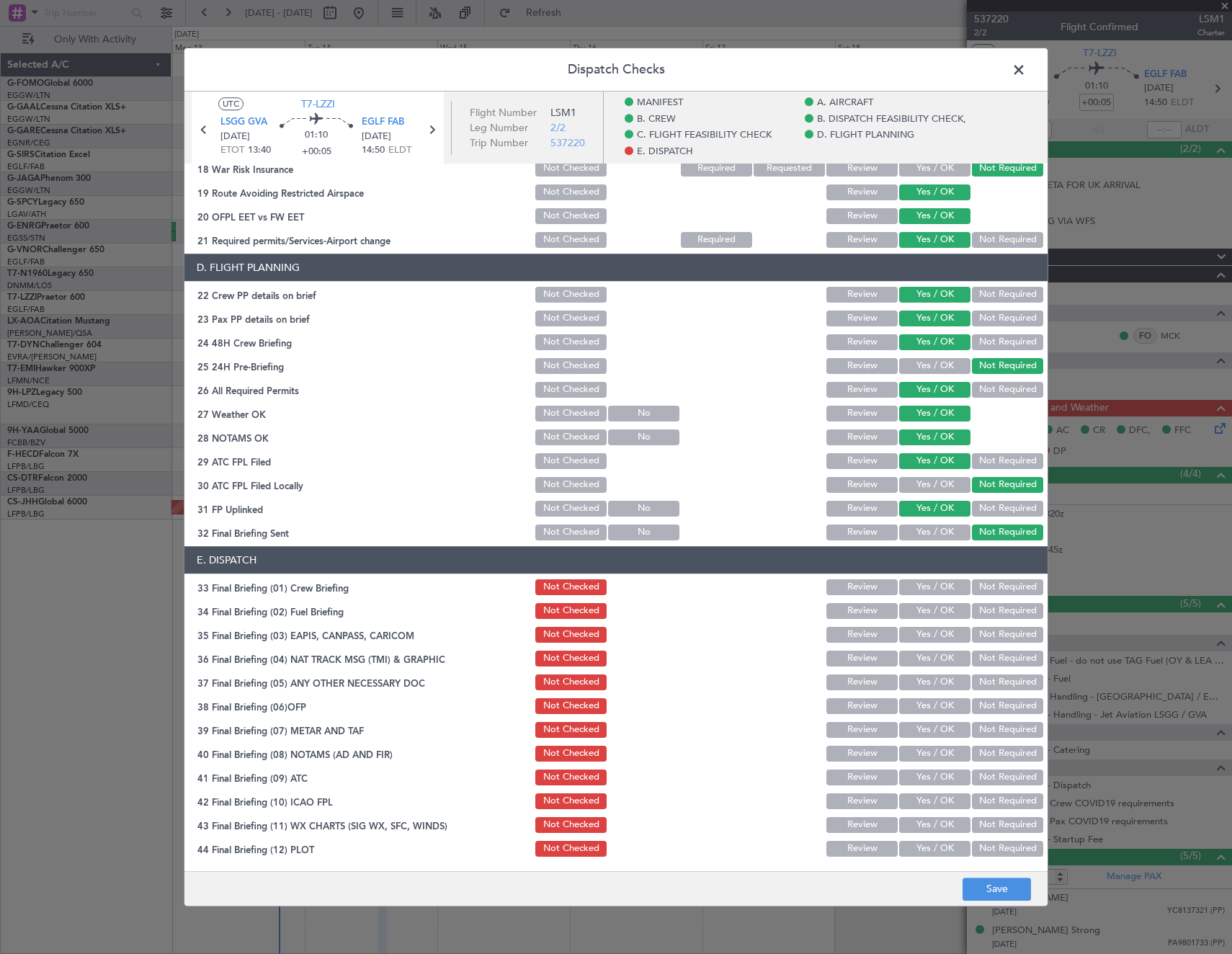
click at [928, 585] on button "Yes / OK" at bounding box center [935, 587] width 71 height 16
click at [927, 613] on button "Yes / OK" at bounding box center [935, 611] width 71 height 16
click at [1008, 639] on button "Not Required" at bounding box center [1008, 634] width 71 height 16
click at [995, 661] on button "Not Required" at bounding box center [1008, 659] width 71 height 16
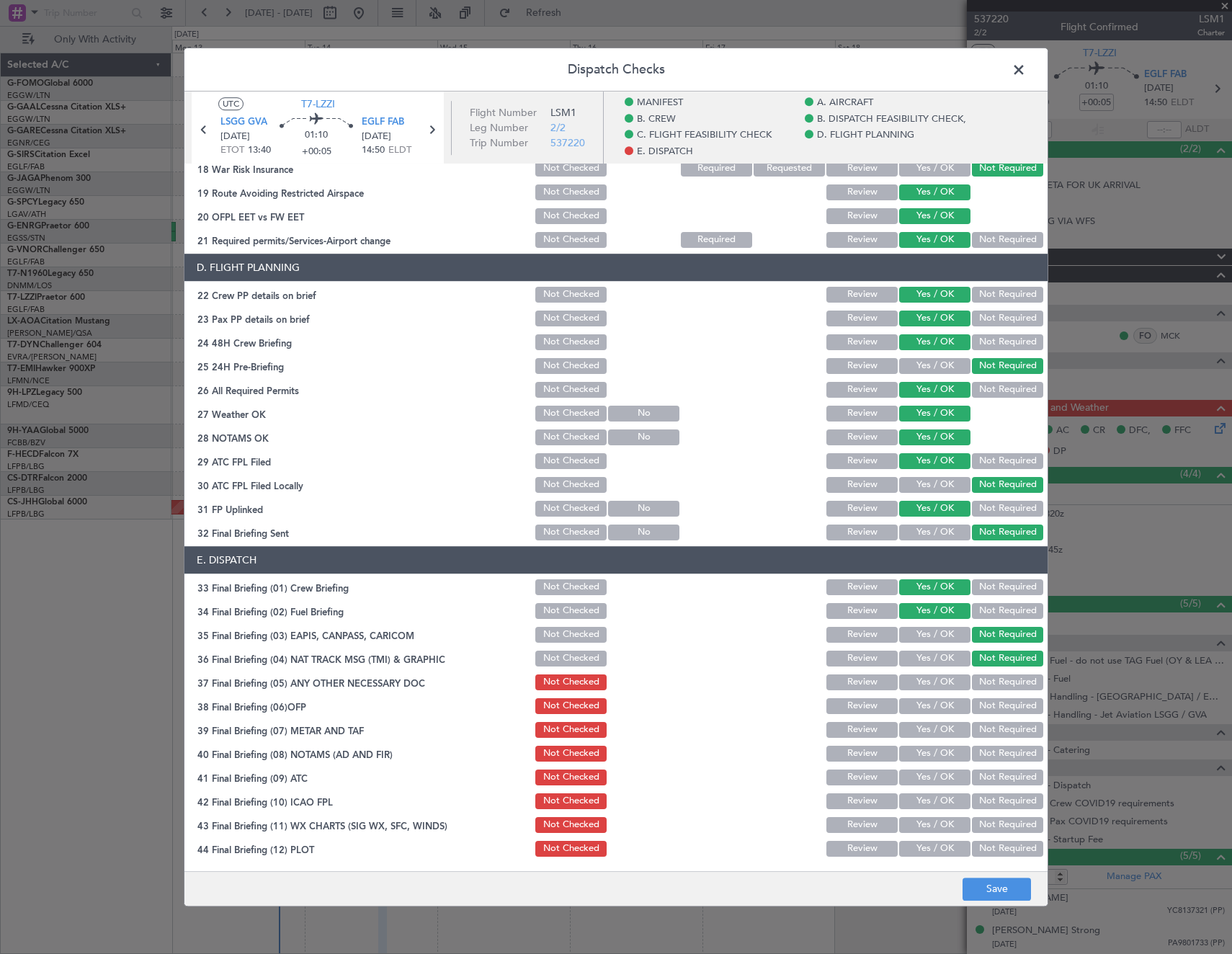
click at [927, 684] on button "Yes / OK" at bounding box center [935, 682] width 71 height 16
click at [927, 709] on button "Yes / OK" at bounding box center [935, 706] width 71 height 16
drag, startPoint x: 927, startPoint y: 730, endPoint x: 925, endPoint y: 752, distance: 22.1
click at [927, 731] on button "Yes / OK" at bounding box center [935, 730] width 71 height 16
click at [925, 755] on button "Yes / OK" at bounding box center [935, 754] width 71 height 16
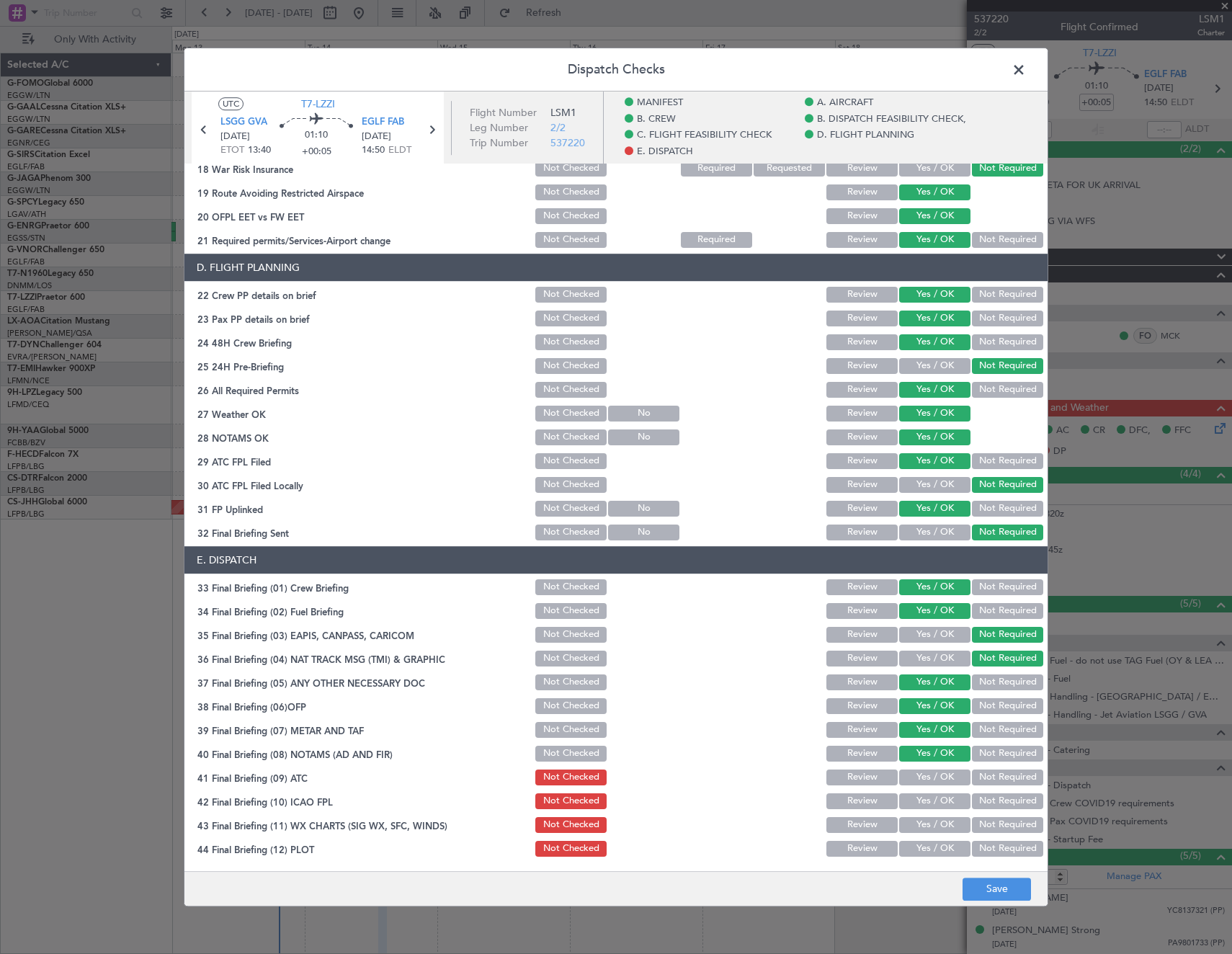
click at [922, 781] on button "Yes / OK" at bounding box center [935, 777] width 71 height 16
drag, startPoint x: 923, startPoint y: 812, endPoint x: 923, endPoint y: 823, distance: 11.0
click at [923, 813] on section "E. DISPATCH 33 Final Briefing (01) Crew Briefing Not Checked Review Yes / OK No…" at bounding box center [615, 701] width 863 height 312
click at [922, 803] on button "Yes / OK" at bounding box center [935, 801] width 71 height 16
drag, startPoint x: 921, startPoint y: 822, endPoint x: 921, endPoint y: 847, distance: 25.0
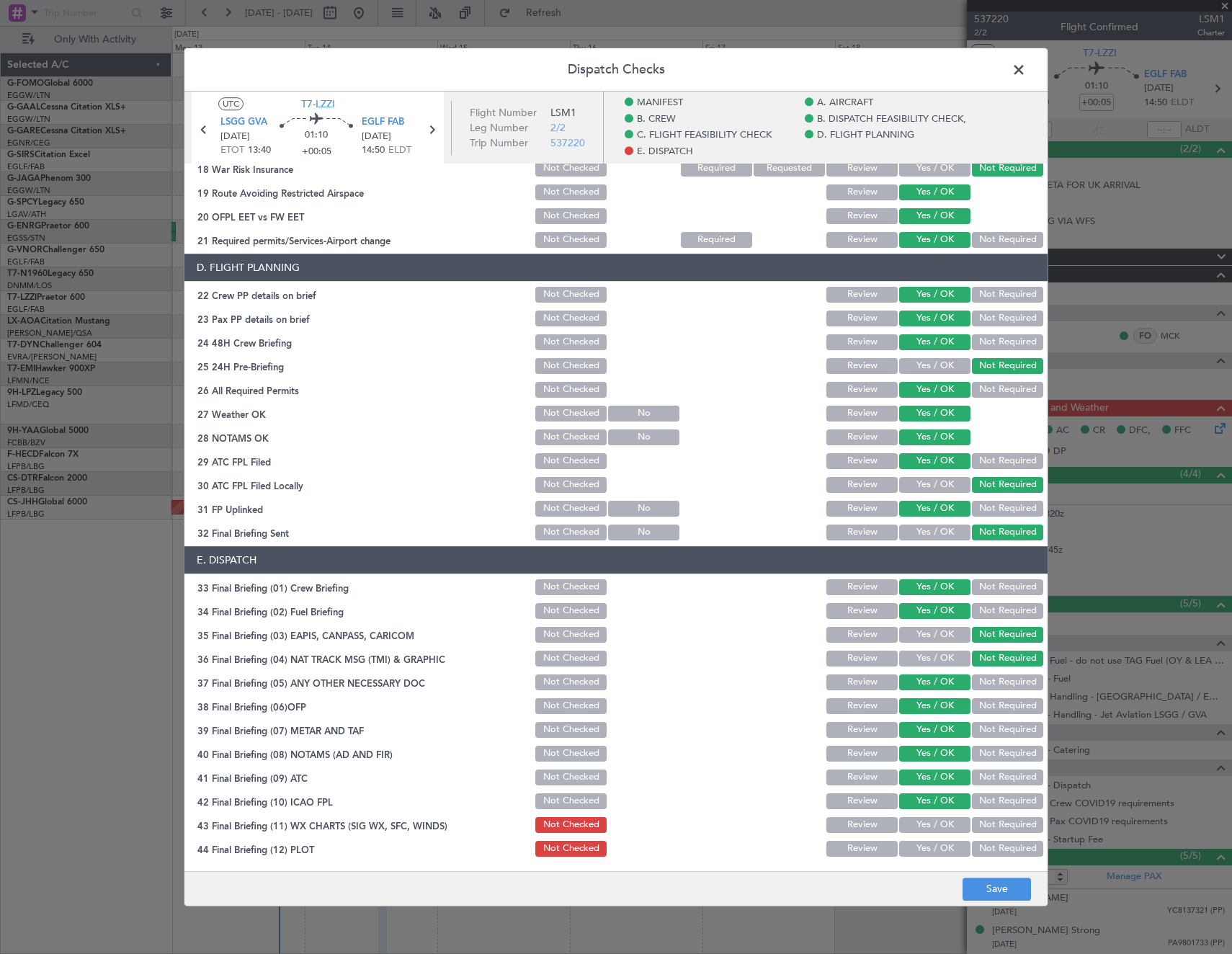
click at [921, 824] on button "Yes / OK" at bounding box center [935, 825] width 71 height 16
click at [921, 850] on button "Yes / OK" at bounding box center [935, 848] width 71 height 16
click at [990, 887] on button "Save" at bounding box center [996, 889] width 69 height 23
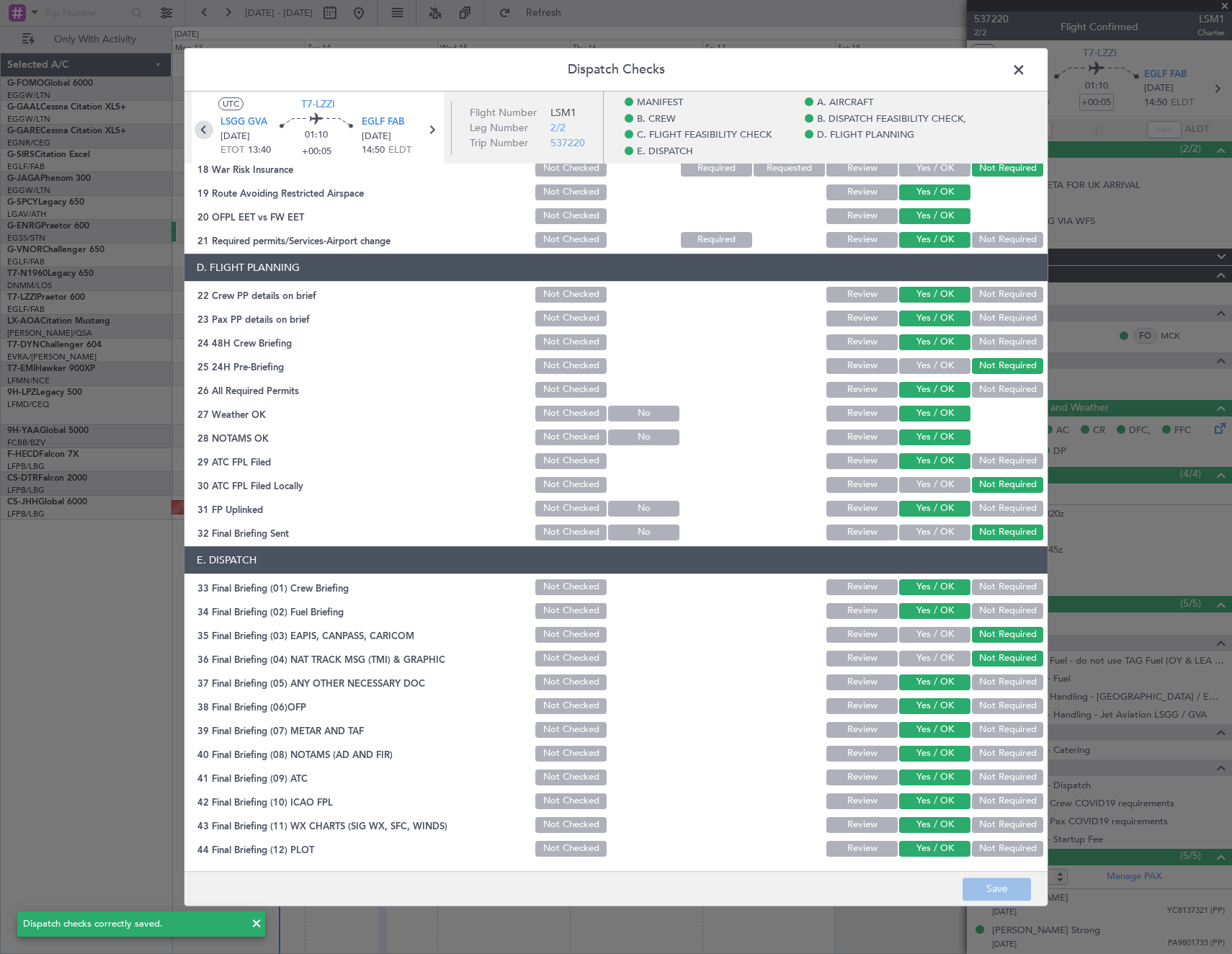
click at [203, 128] on icon at bounding box center [203, 130] width 19 height 19
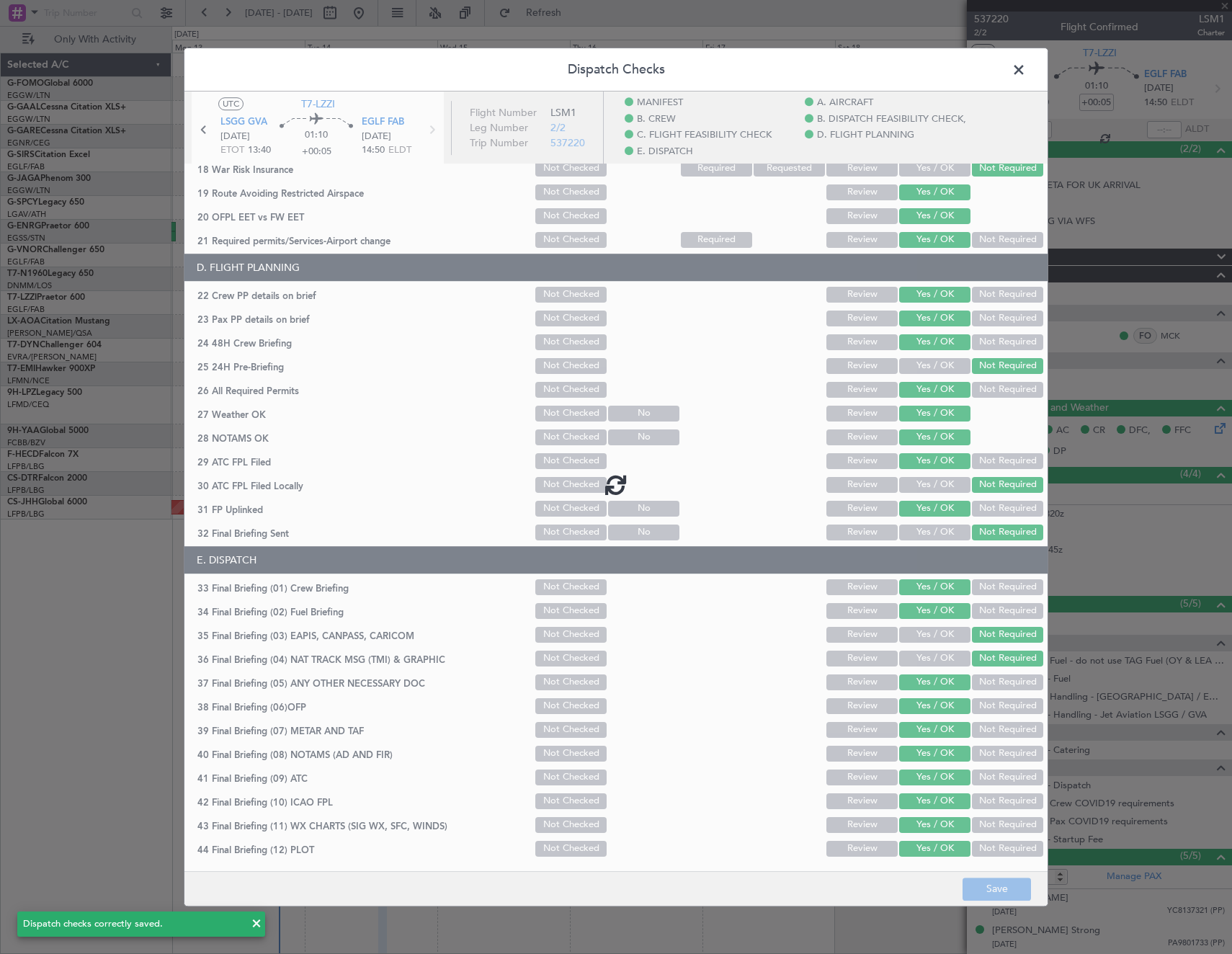
type input "+00:15"
type input "6"
type input "+00:15"
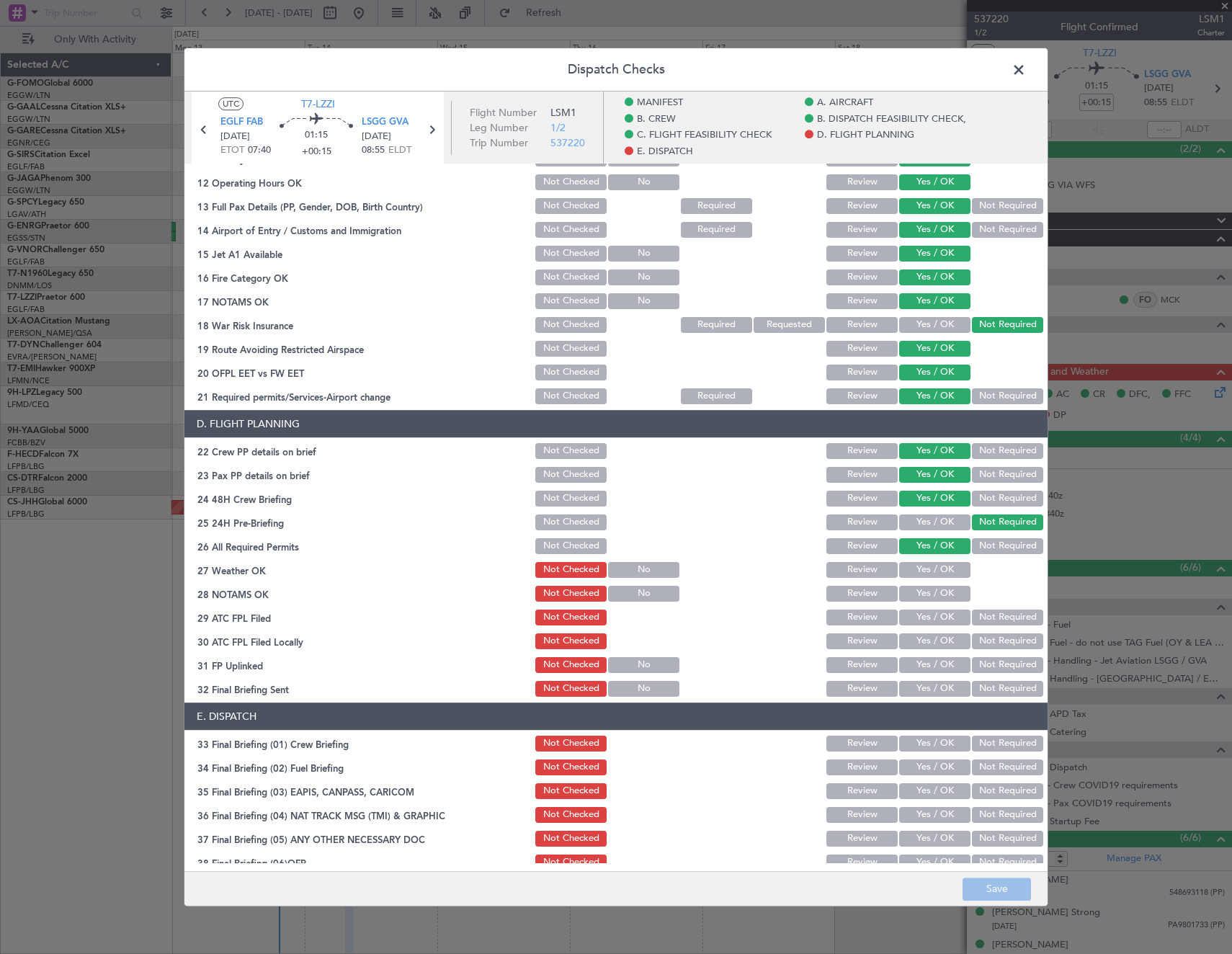
scroll to position [504, 0]
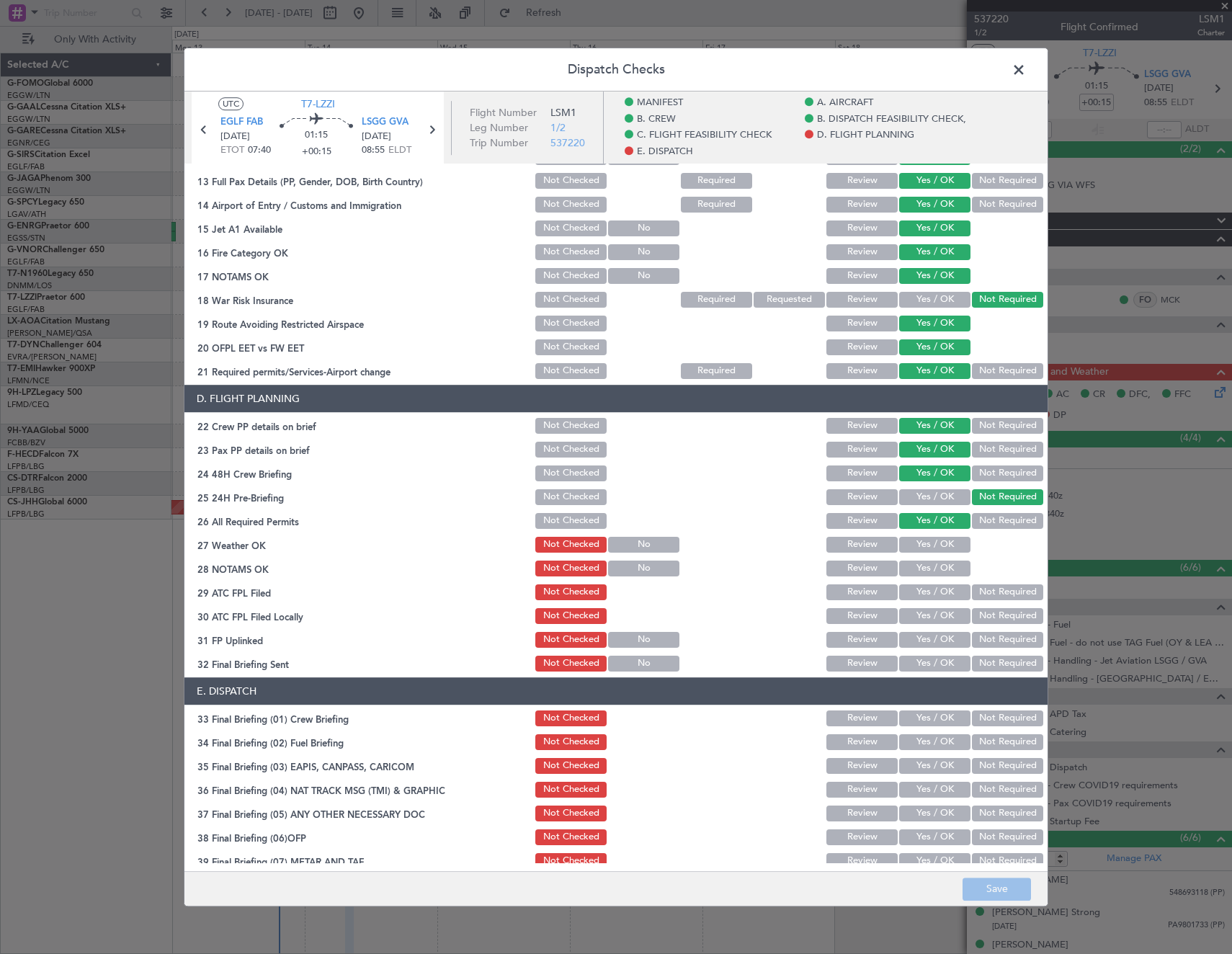
click at [932, 546] on button "Yes / OK" at bounding box center [935, 545] width 71 height 16
click at [934, 566] on button "Yes / OK" at bounding box center [935, 568] width 71 height 16
click at [937, 591] on button "Yes / OK" at bounding box center [935, 592] width 71 height 16
click at [992, 623] on button "Not Required" at bounding box center [1008, 616] width 71 height 16
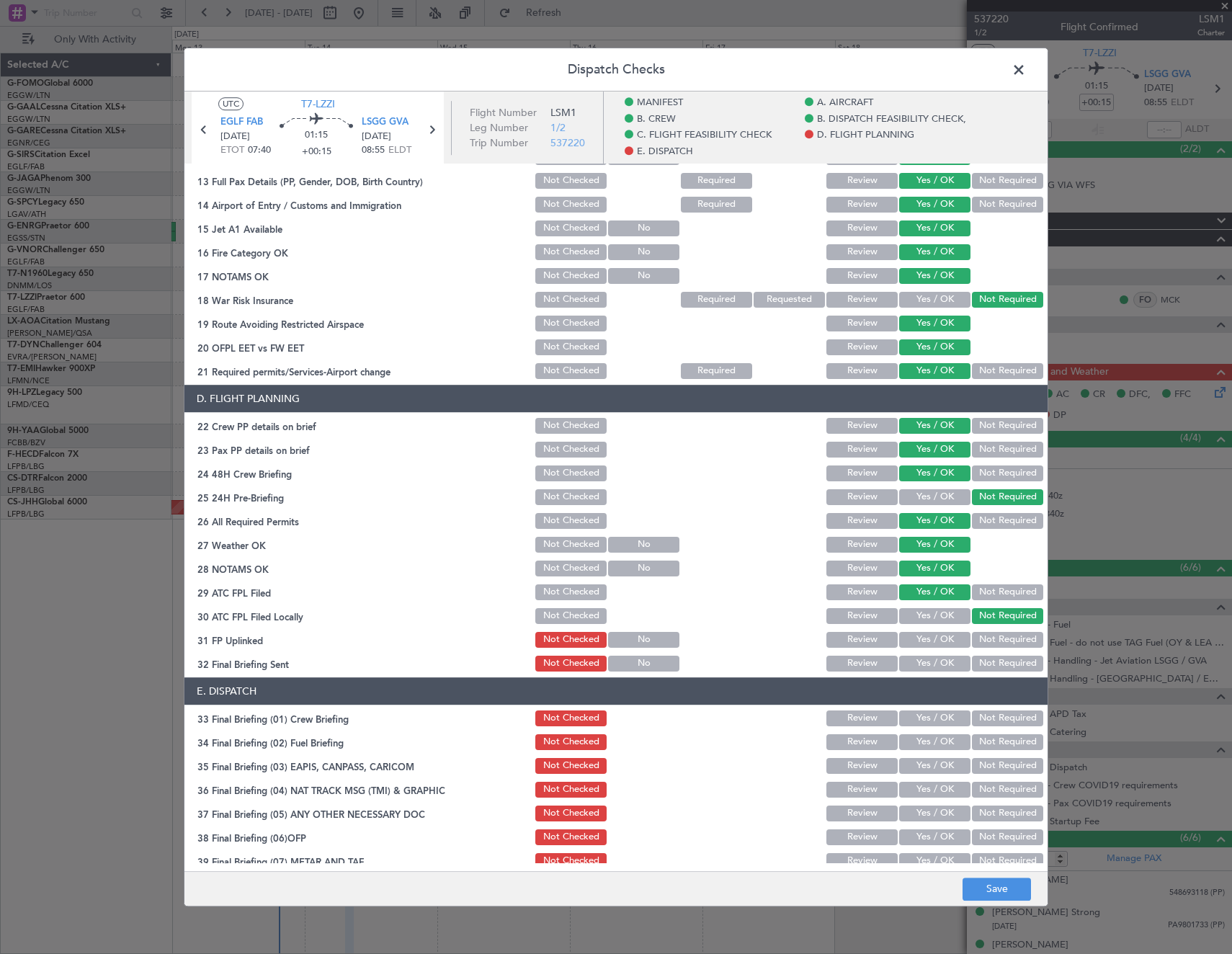
click at [953, 638] on button "Yes / OK" at bounding box center [935, 640] width 71 height 16
click at [987, 660] on button "Not Required" at bounding box center [1008, 663] width 71 height 16
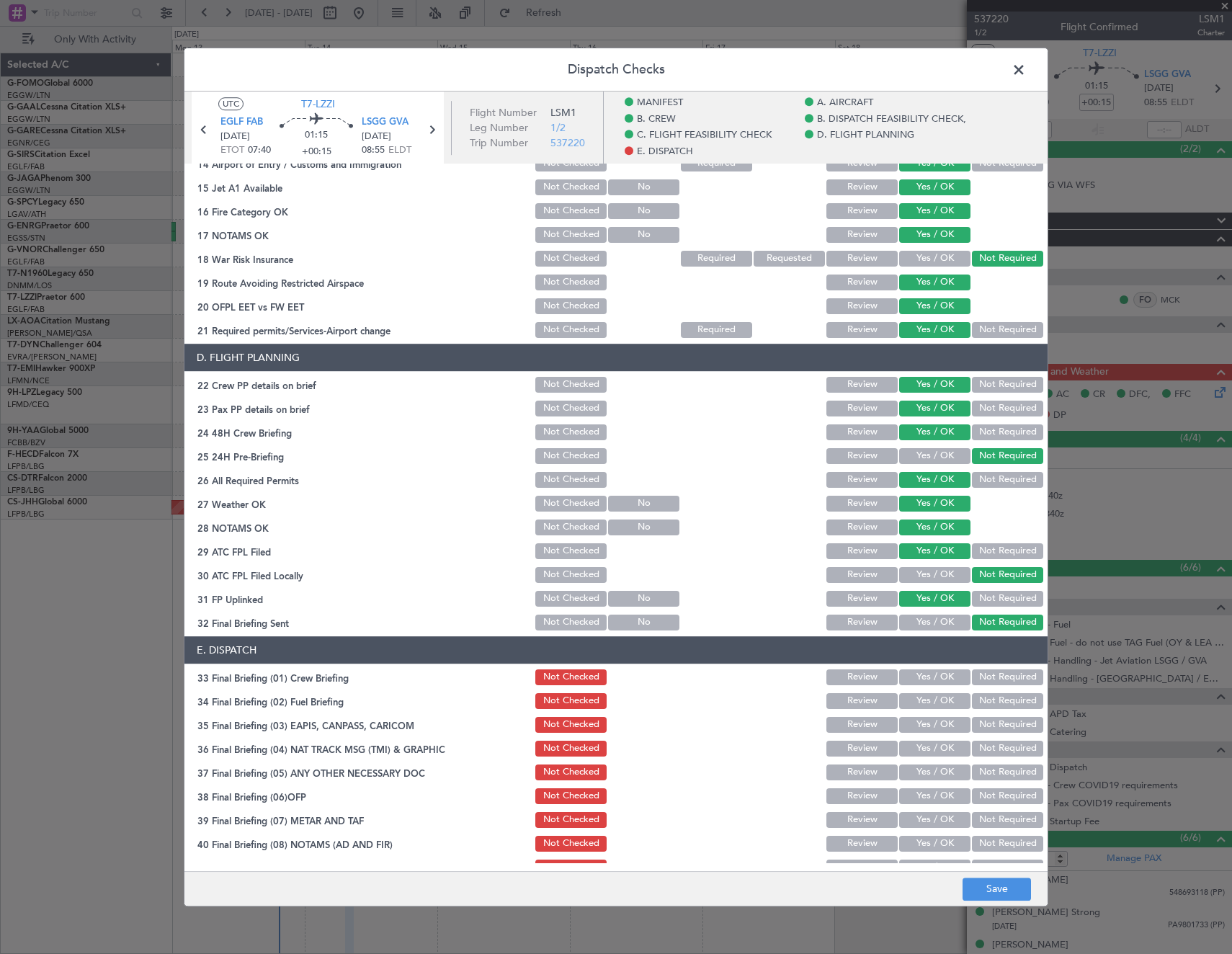
scroll to position [635, 0]
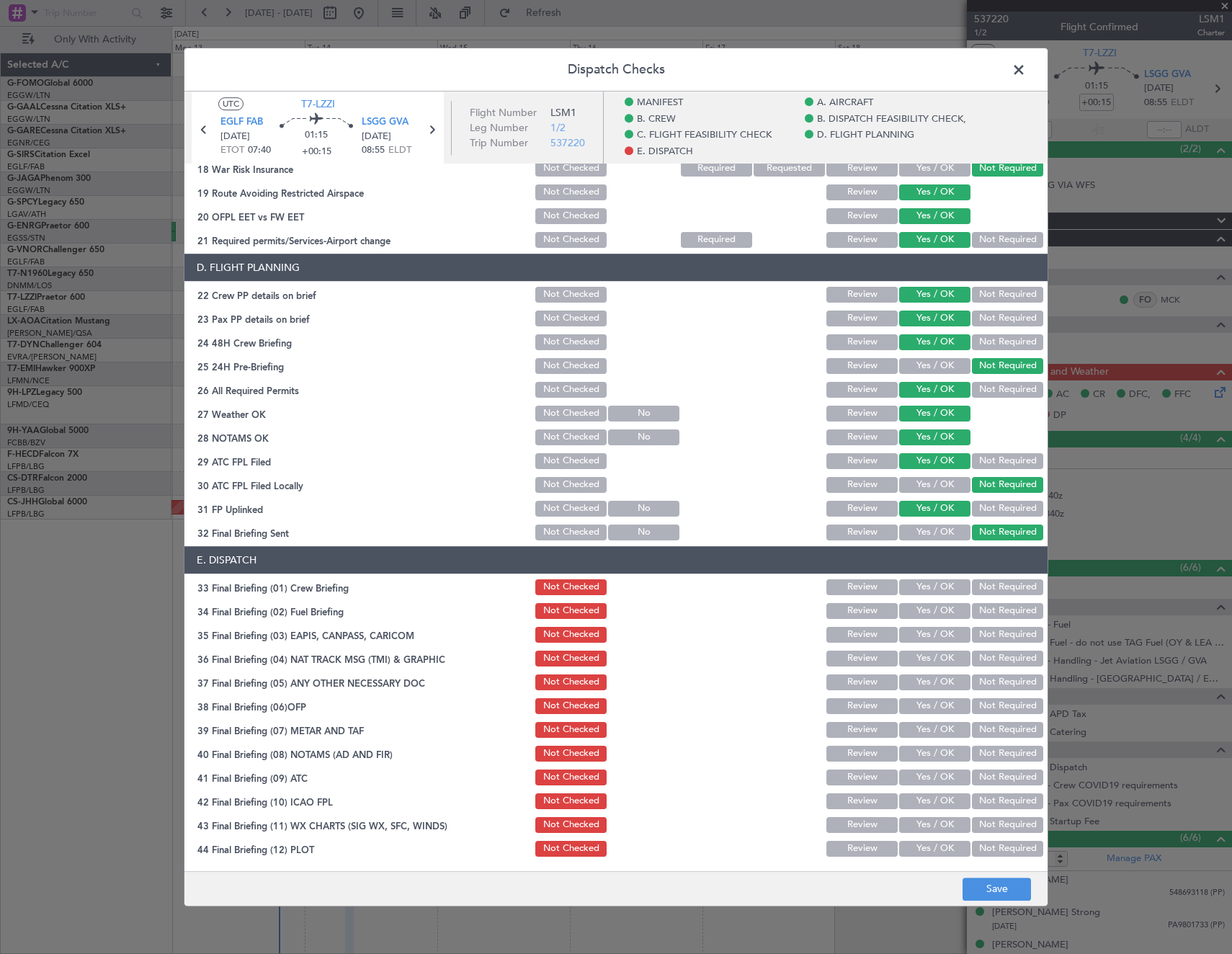
click at [925, 585] on button "Yes / OK" at bounding box center [935, 587] width 71 height 16
click at [983, 613] on button "Not Required" at bounding box center [1008, 611] width 71 height 16
click at [985, 634] on button "Not Required" at bounding box center [1008, 634] width 71 height 16
click at [981, 659] on button "Not Required" at bounding box center [1008, 659] width 71 height 16
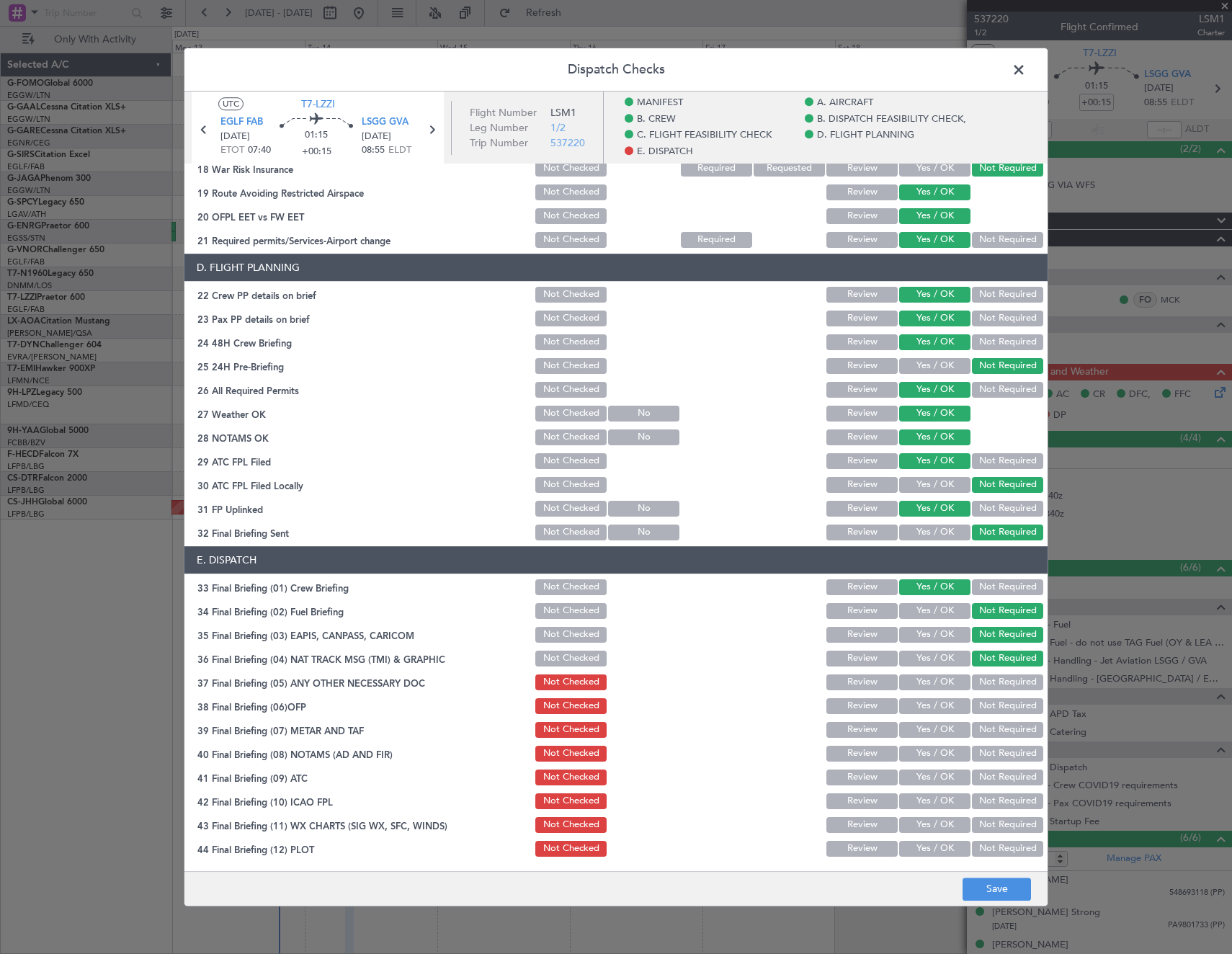
click at [912, 683] on button "Yes / OK" at bounding box center [935, 682] width 71 height 16
click at [924, 709] on button "Yes / OK" at bounding box center [935, 706] width 71 height 16
click at [914, 730] on button "Yes / OK" at bounding box center [935, 730] width 71 height 16
drag, startPoint x: 909, startPoint y: 753, endPoint x: 908, endPoint y: 765, distance: 12.0
click at [908, 753] on button "Yes / OK" at bounding box center [935, 754] width 71 height 16
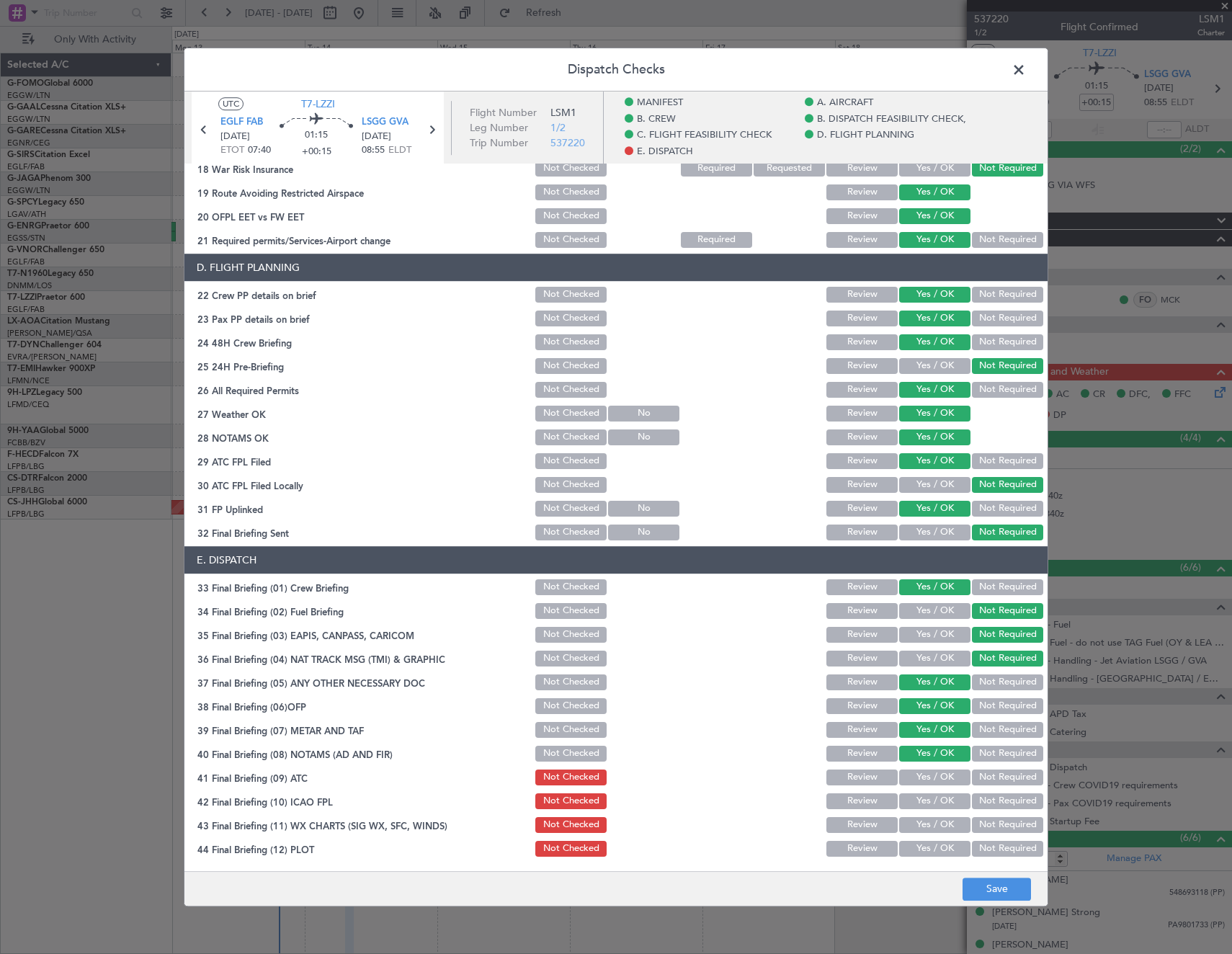
click at [910, 767] on div "Yes / OK" at bounding box center [933, 776] width 73 height 20
click at [912, 781] on button "Yes / OK" at bounding box center [935, 777] width 71 height 16
drag, startPoint x: 913, startPoint y: 793, endPoint x: 913, endPoint y: 814, distance: 21.0
click at [913, 794] on button "Yes / OK" at bounding box center [935, 801] width 71 height 16
click at [913, 821] on button "Yes / OK" at bounding box center [935, 825] width 71 height 16
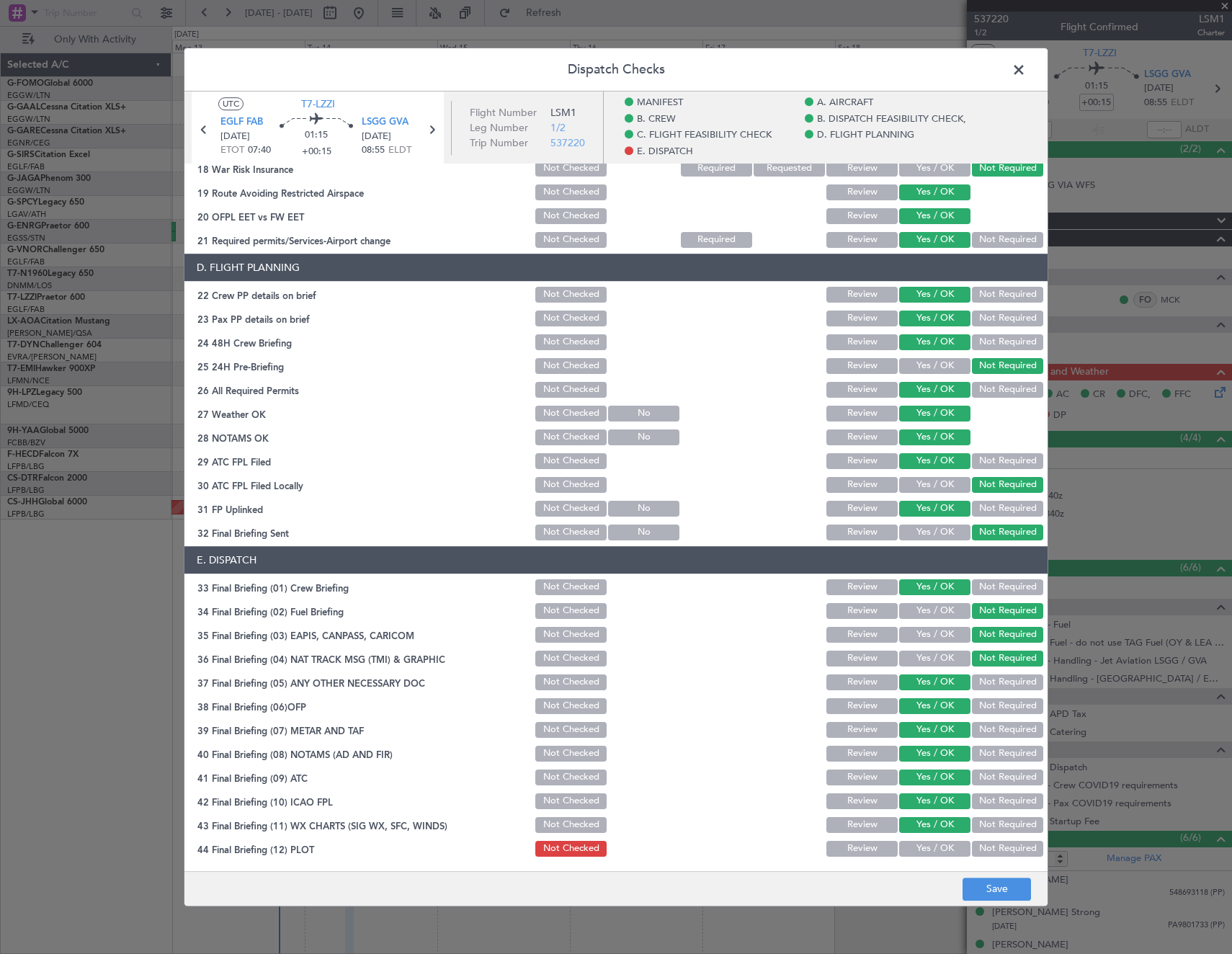
click at [914, 839] on div "Yes / OK" at bounding box center [933, 848] width 73 height 20
click at [928, 848] on button "Yes / OK" at bounding box center [935, 848] width 71 height 16
click at [973, 877] on button "Save" at bounding box center [996, 889] width 69 height 23
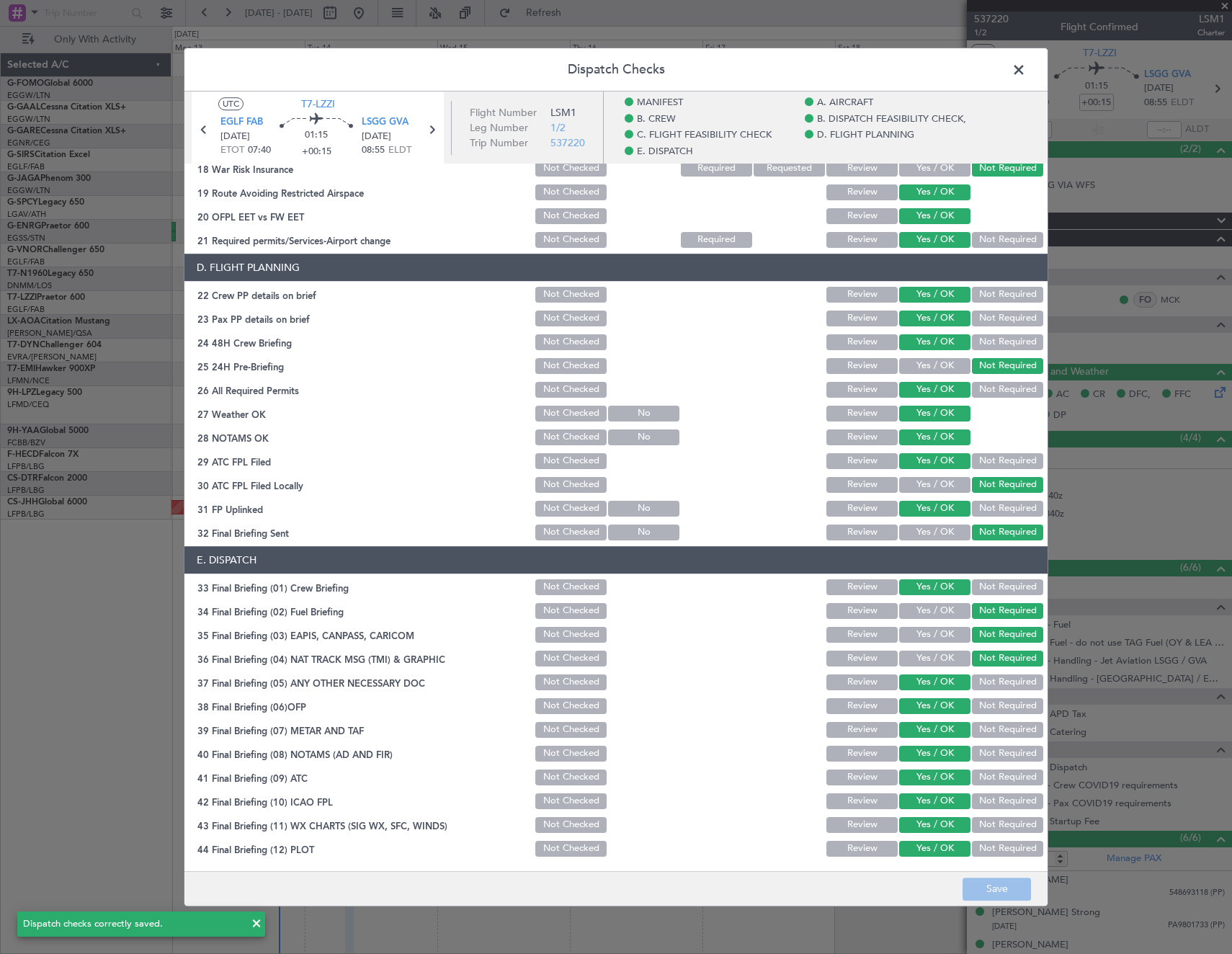
click at [1026, 67] on span at bounding box center [1026, 73] width 0 height 29
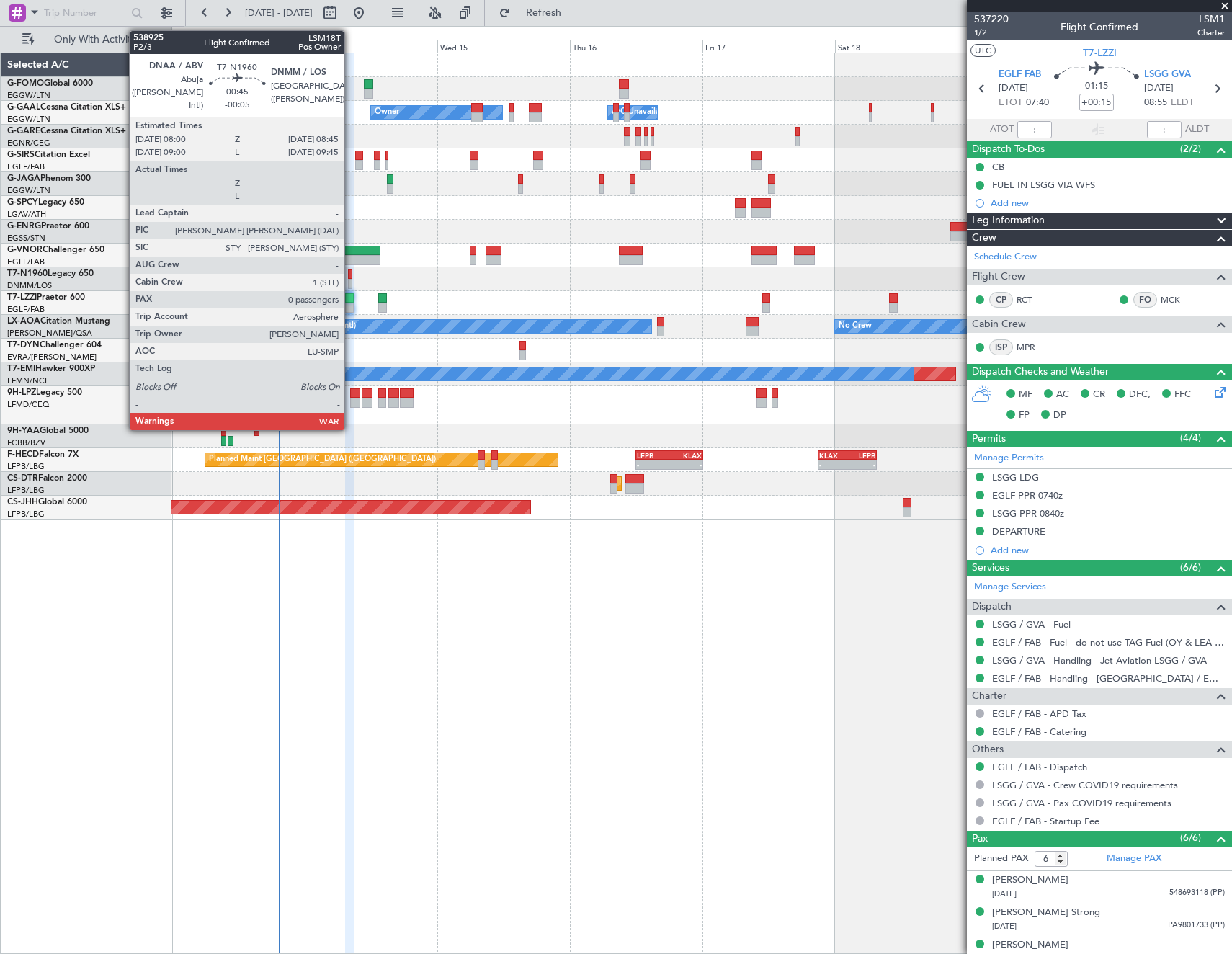
click at [351, 276] on div at bounding box center [350, 274] width 4 height 10
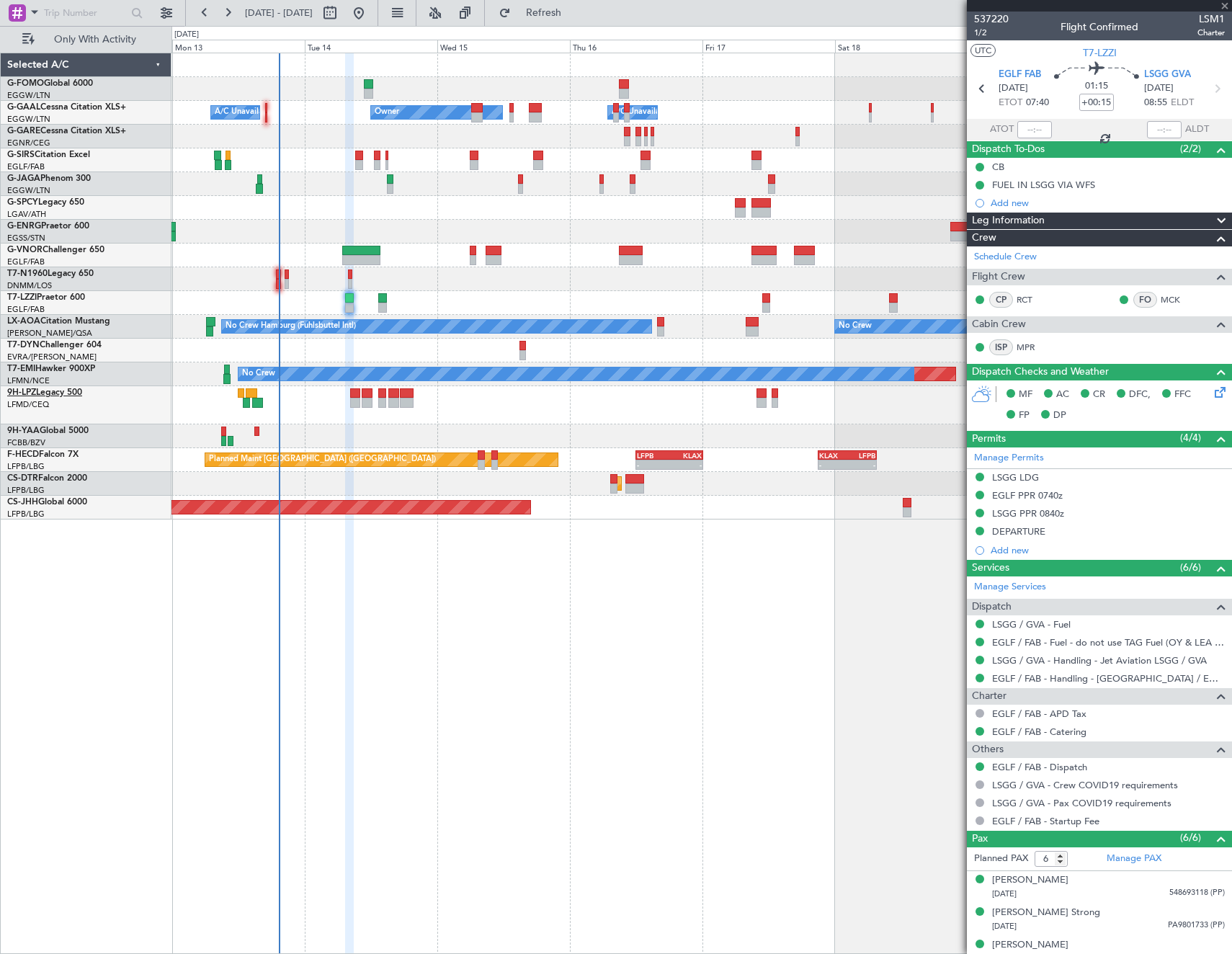
type input "-00:05"
type input "0"
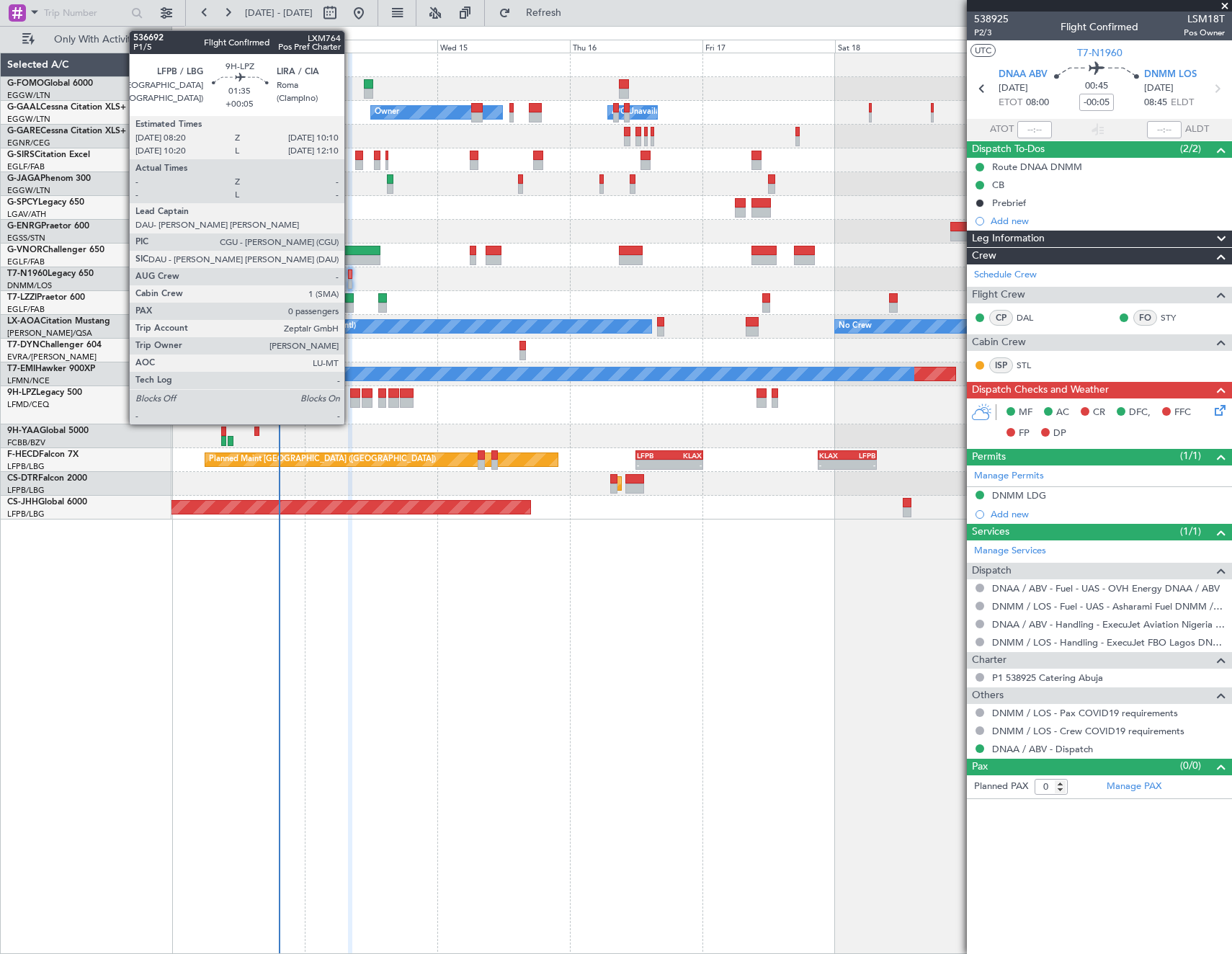
click at [351, 395] on div at bounding box center [355, 393] width 10 height 10
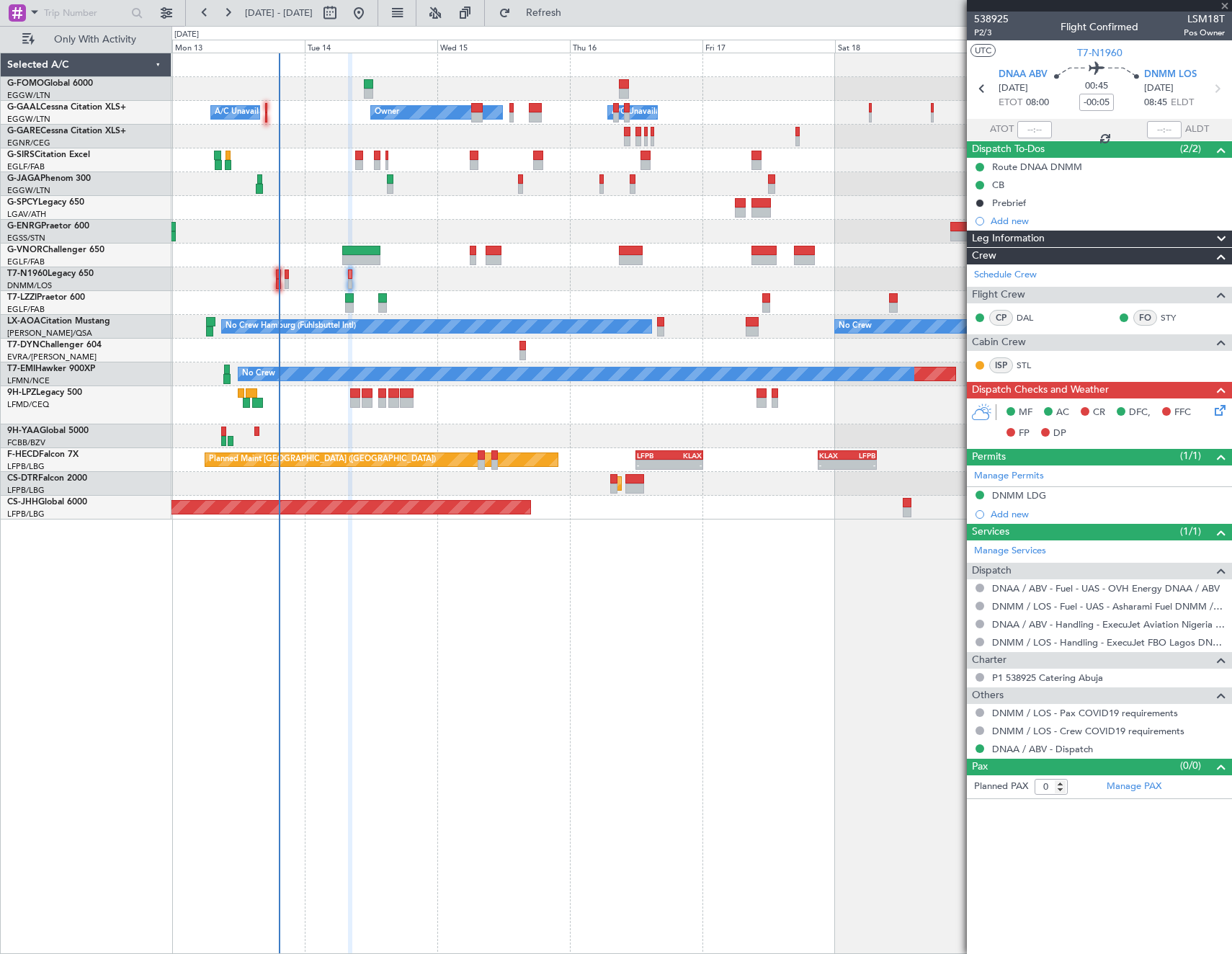
type input "+00:05"
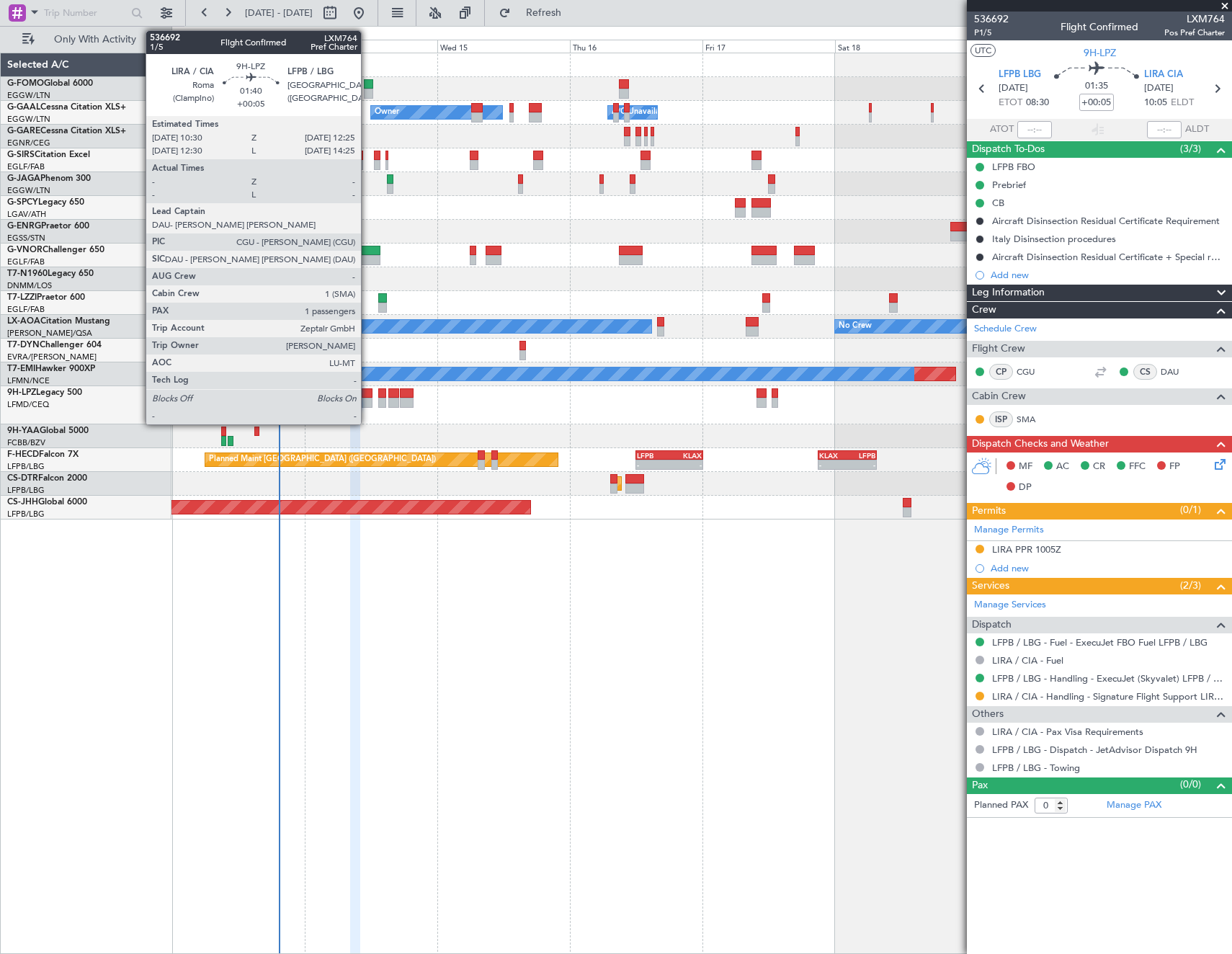
click at [367, 397] on div at bounding box center [367, 393] width 10 height 10
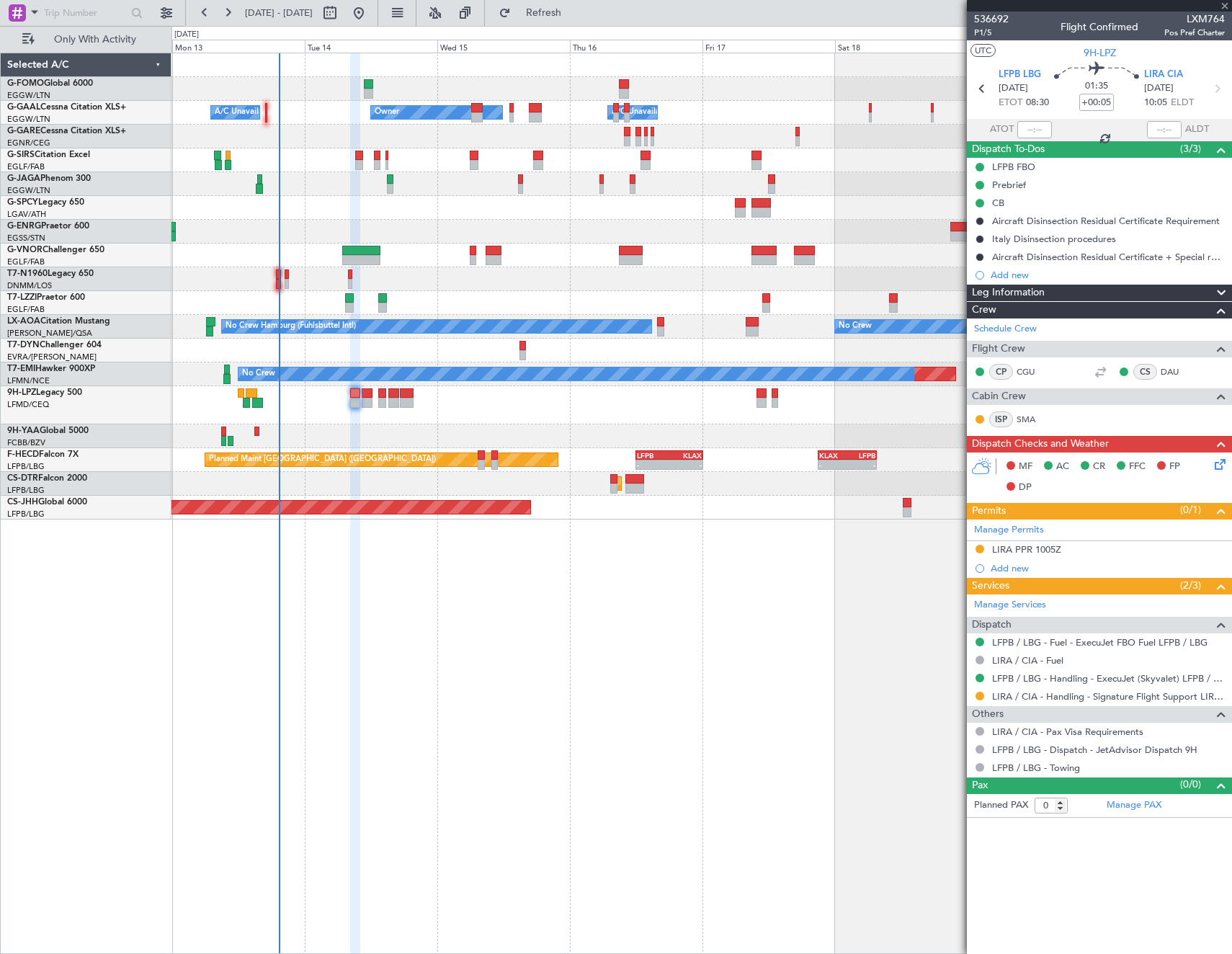
type input "1"
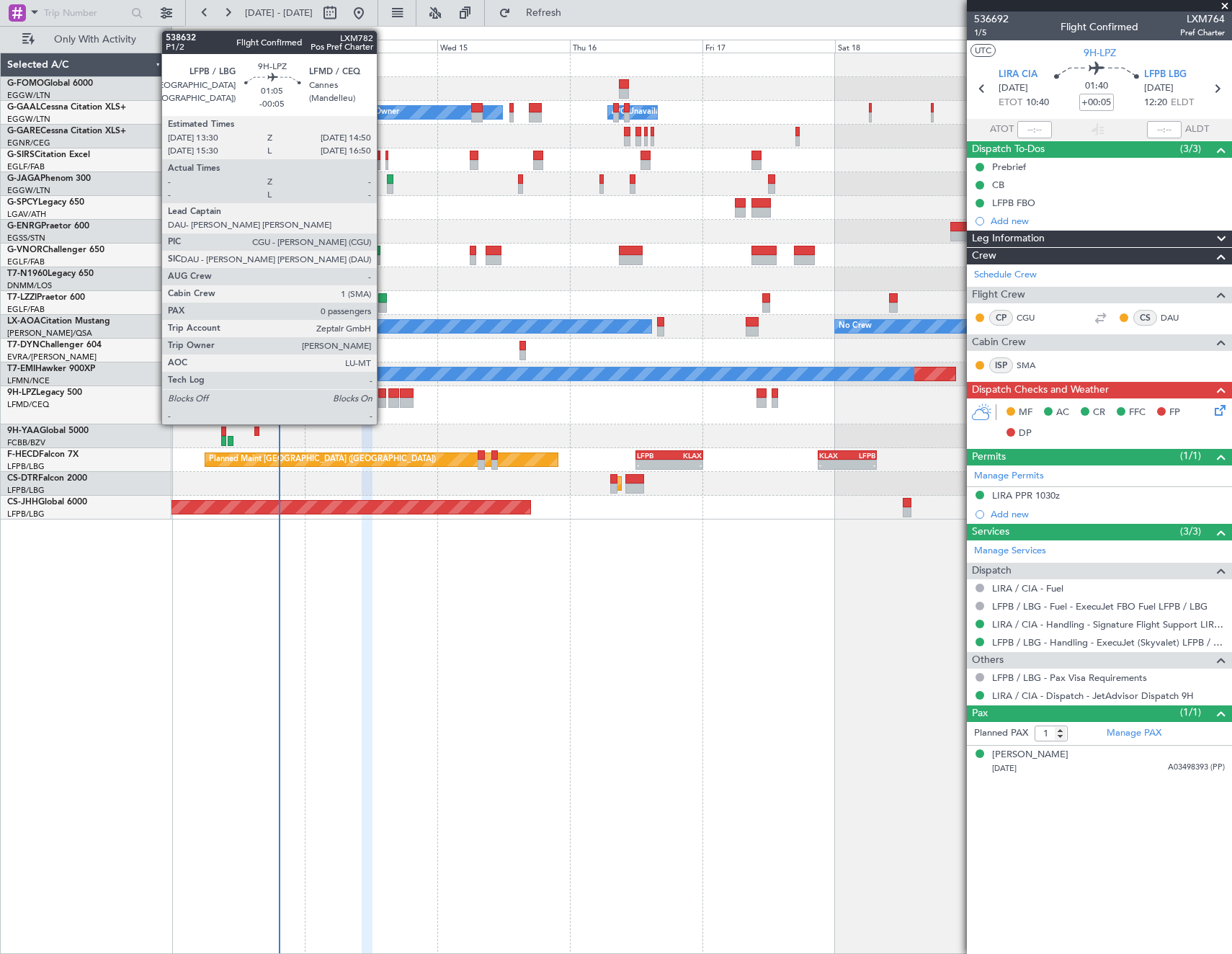
click at [383, 395] on div at bounding box center [383, 393] width 8 height 10
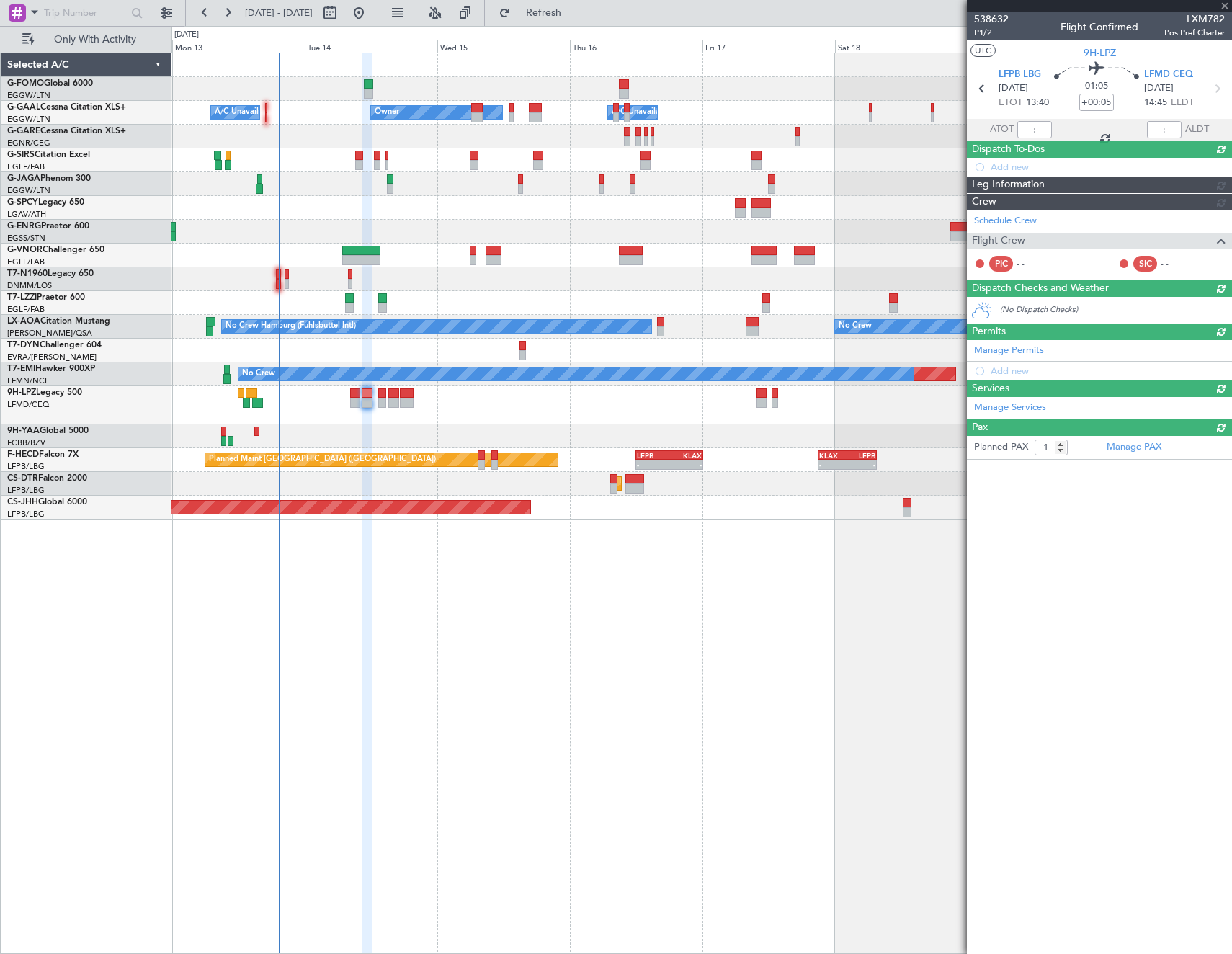
type input "-00:05"
type input "0"
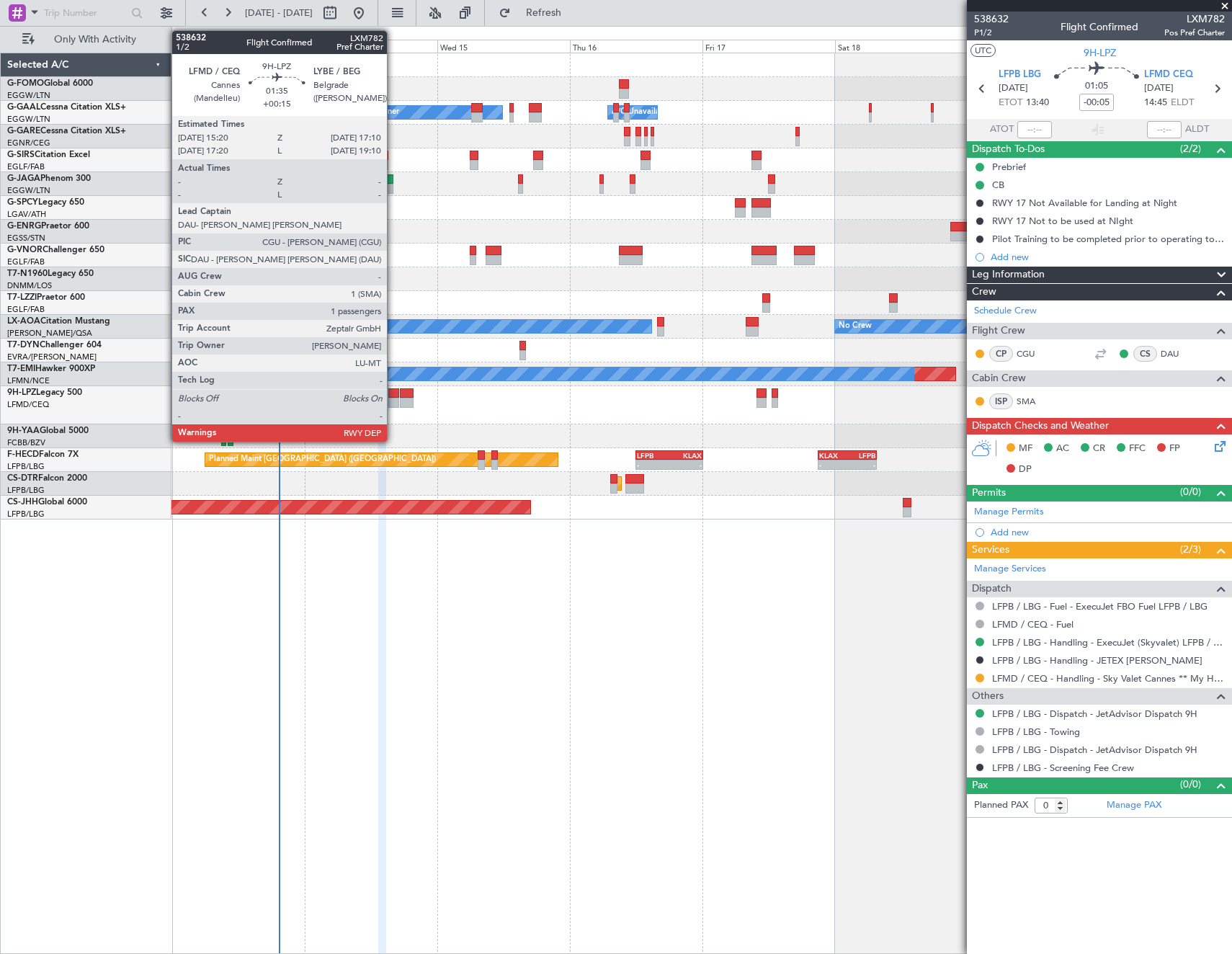
click at [393, 396] on div at bounding box center [393, 393] width 10 height 10
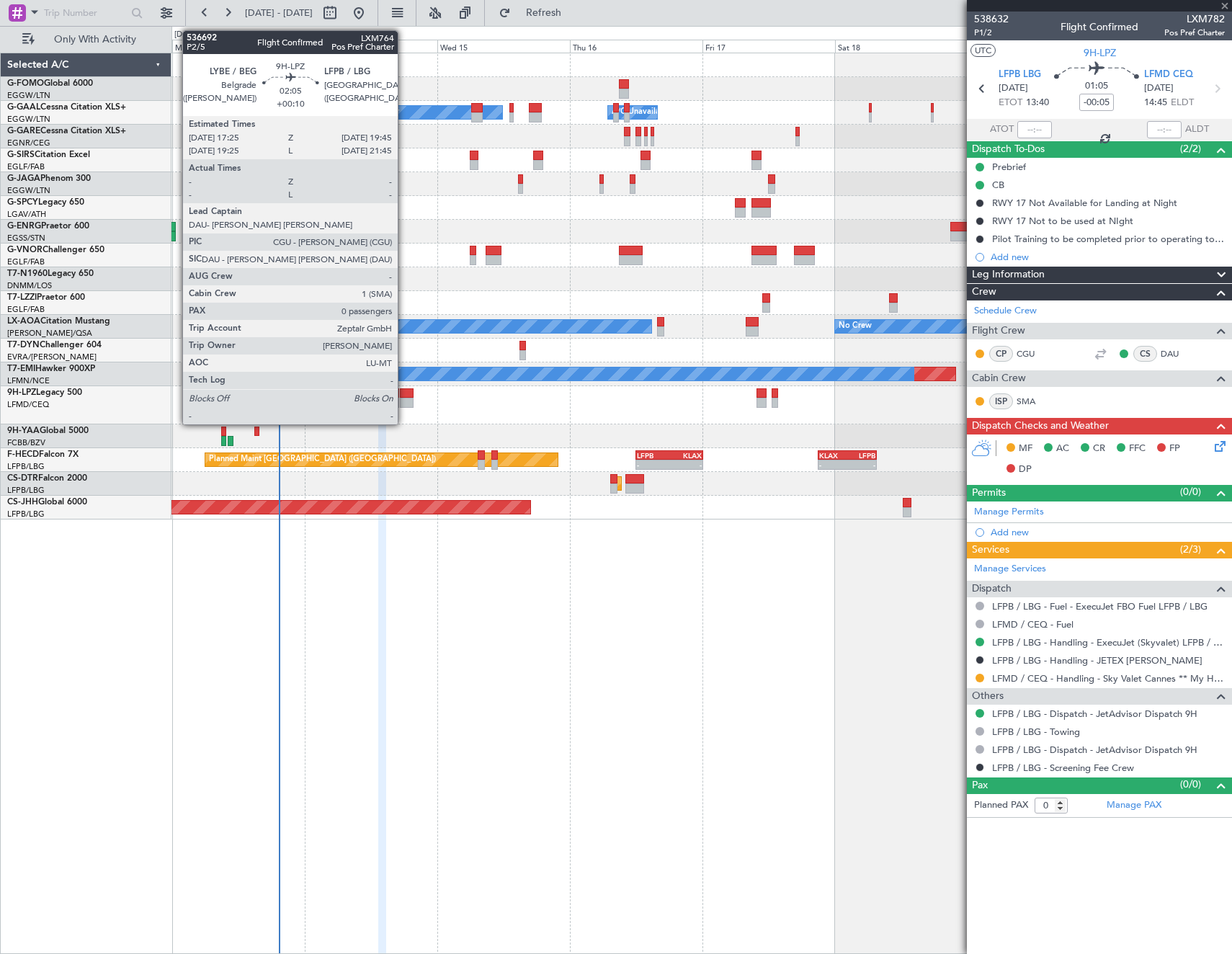
type input "+00:15"
type input "1"
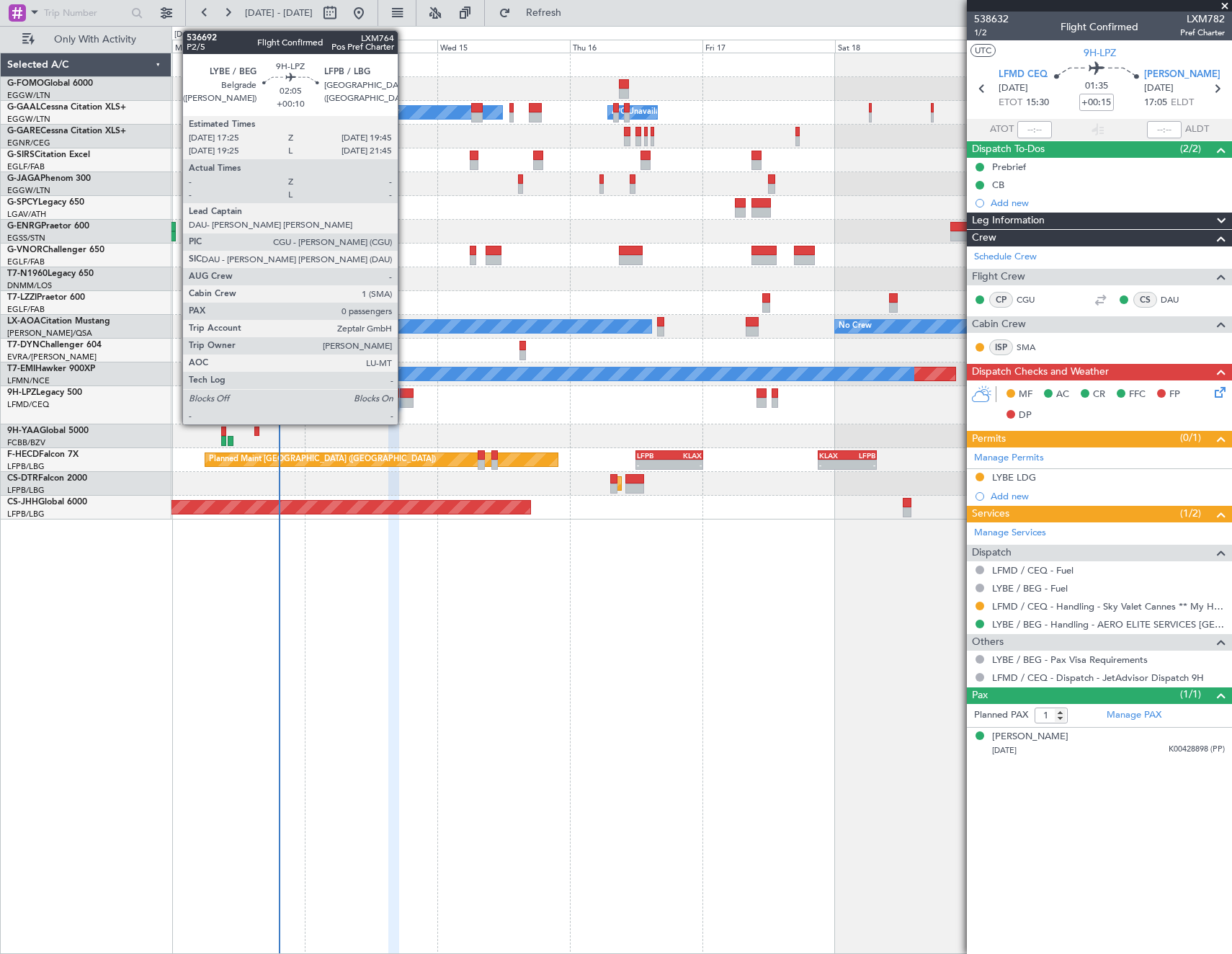
click at [404, 400] on div at bounding box center [406, 403] width 13 height 10
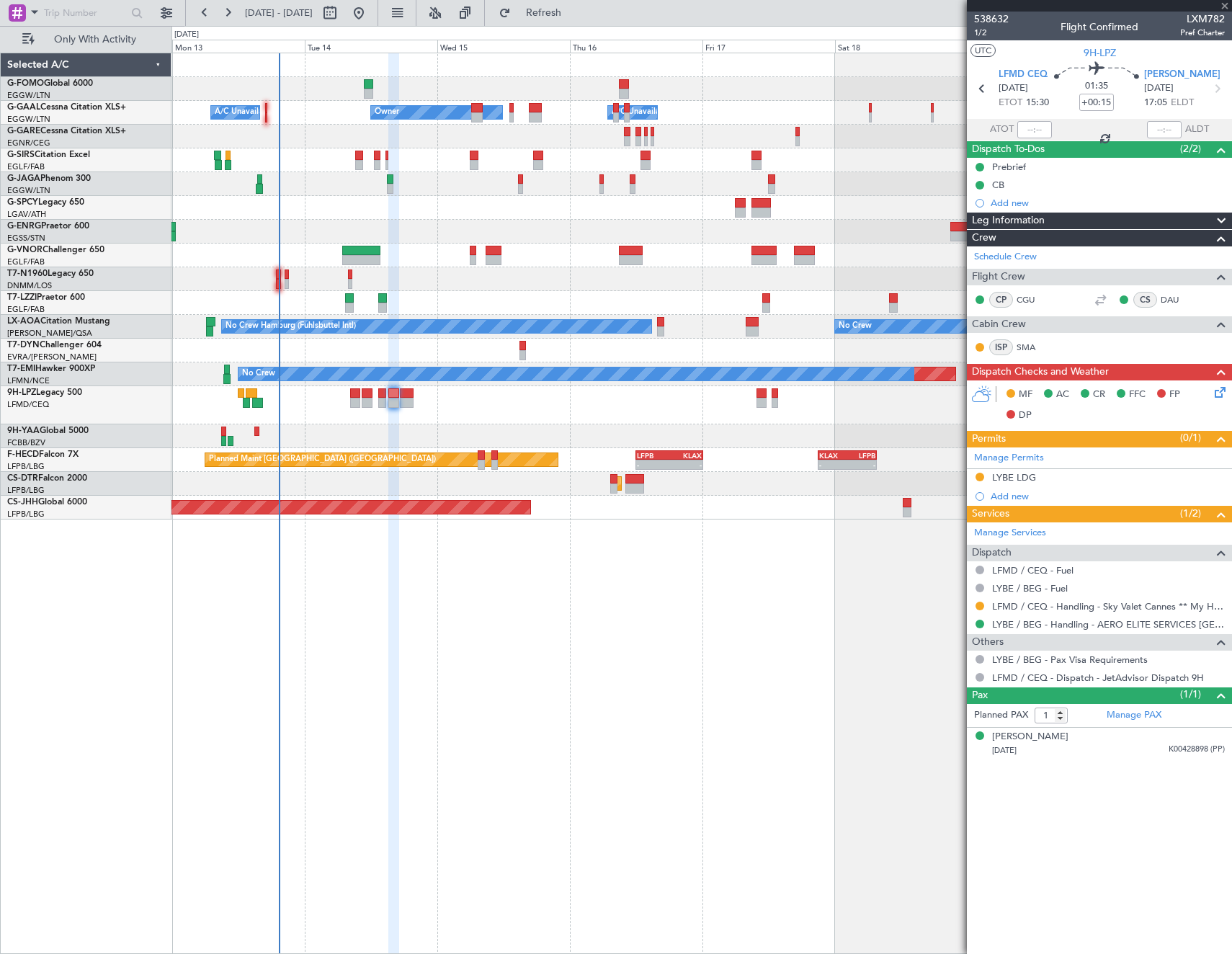
type input "+00:10"
type input "0"
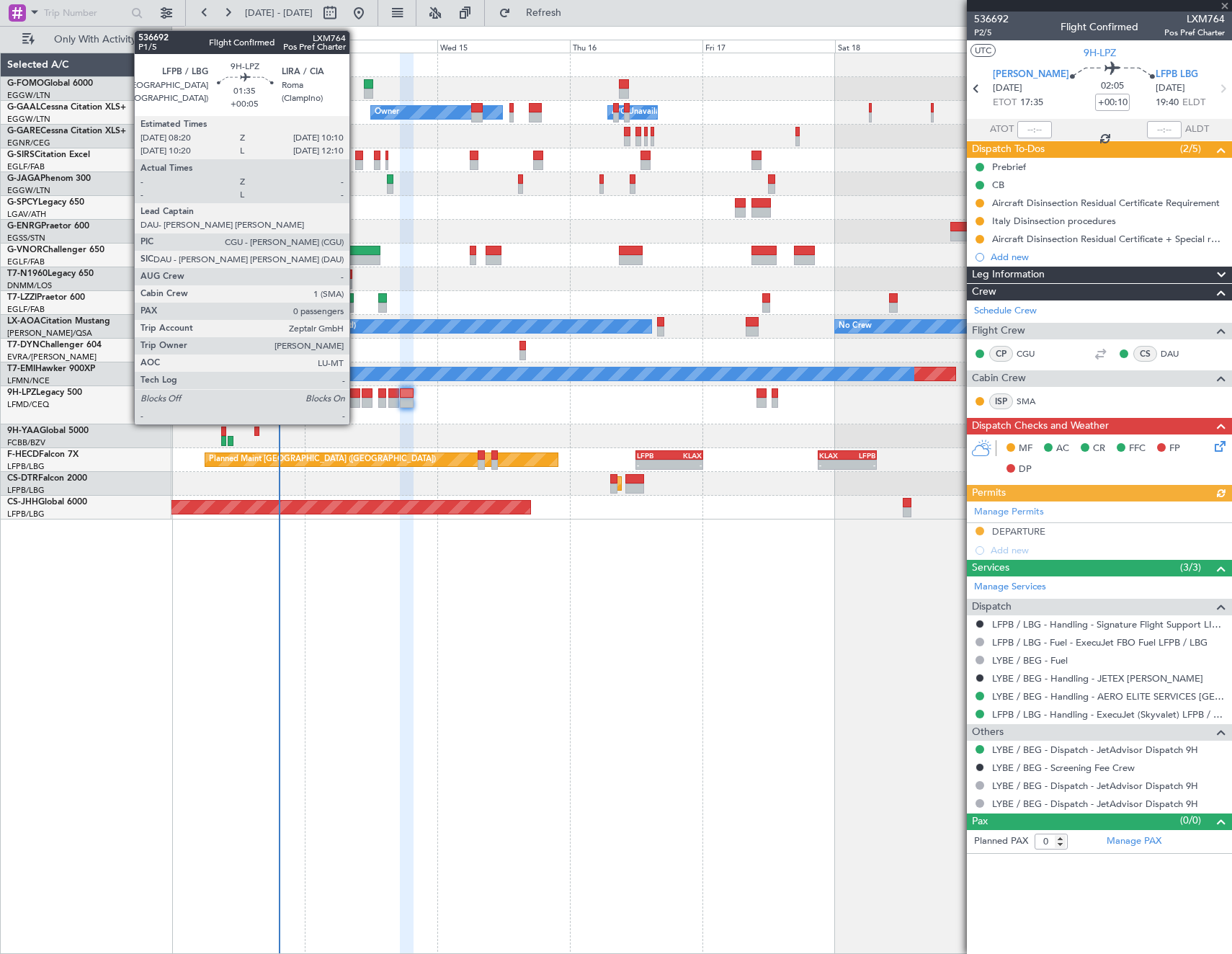
click at [356, 399] on div at bounding box center [355, 403] width 10 height 10
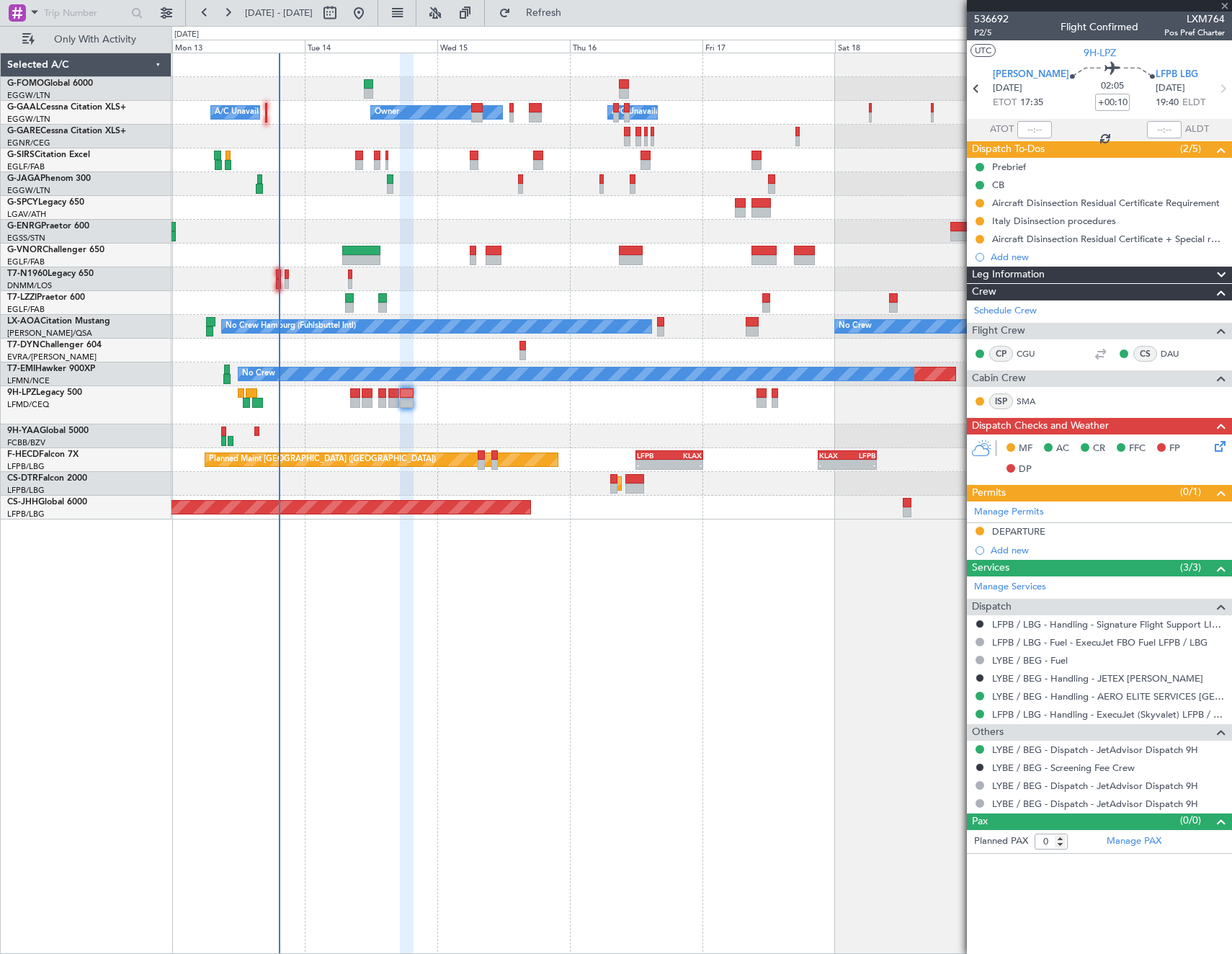
type input "+00:05"
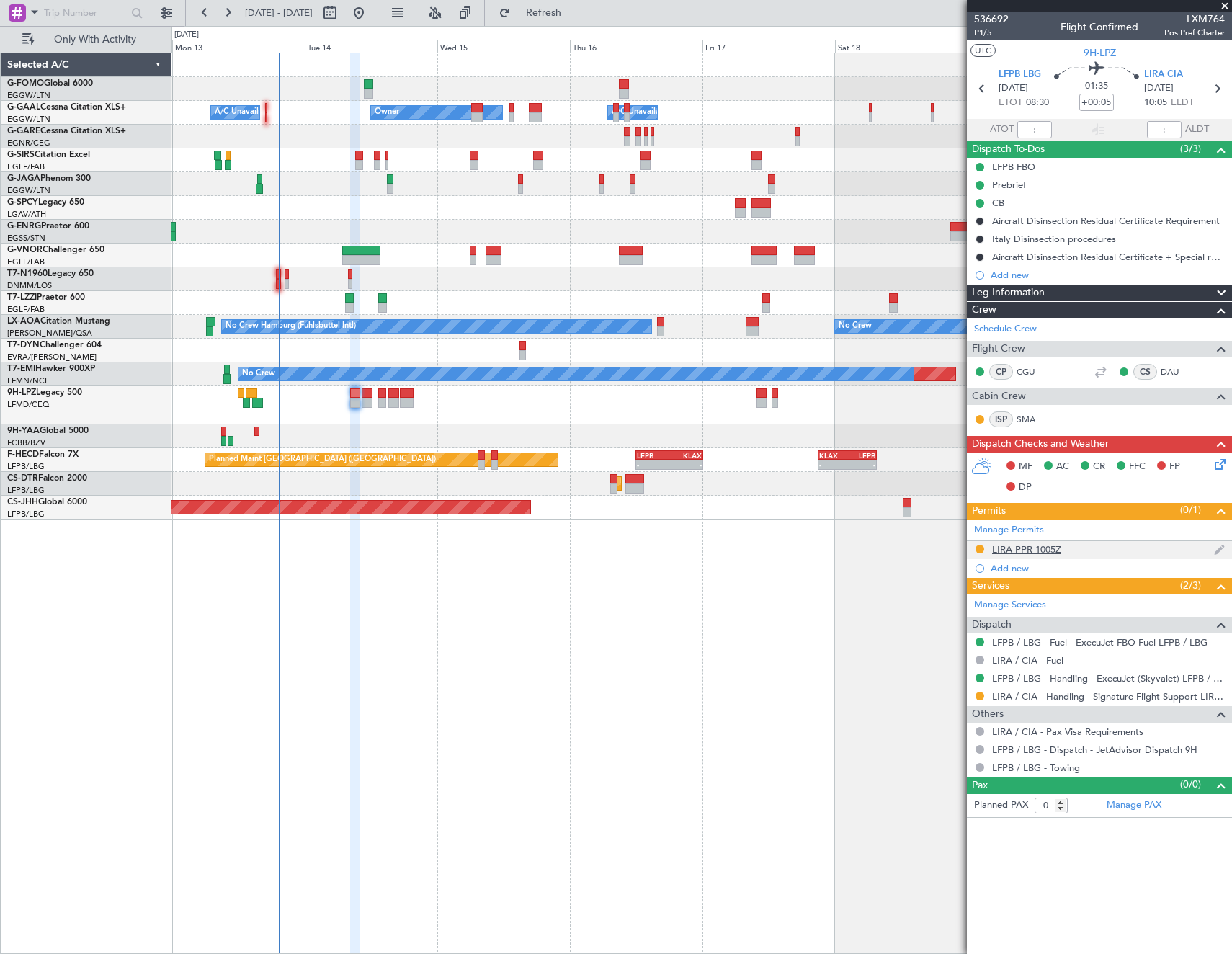
click at [1049, 546] on div "LIRA PPR 1005Z" at bounding box center [1027, 549] width 69 height 12
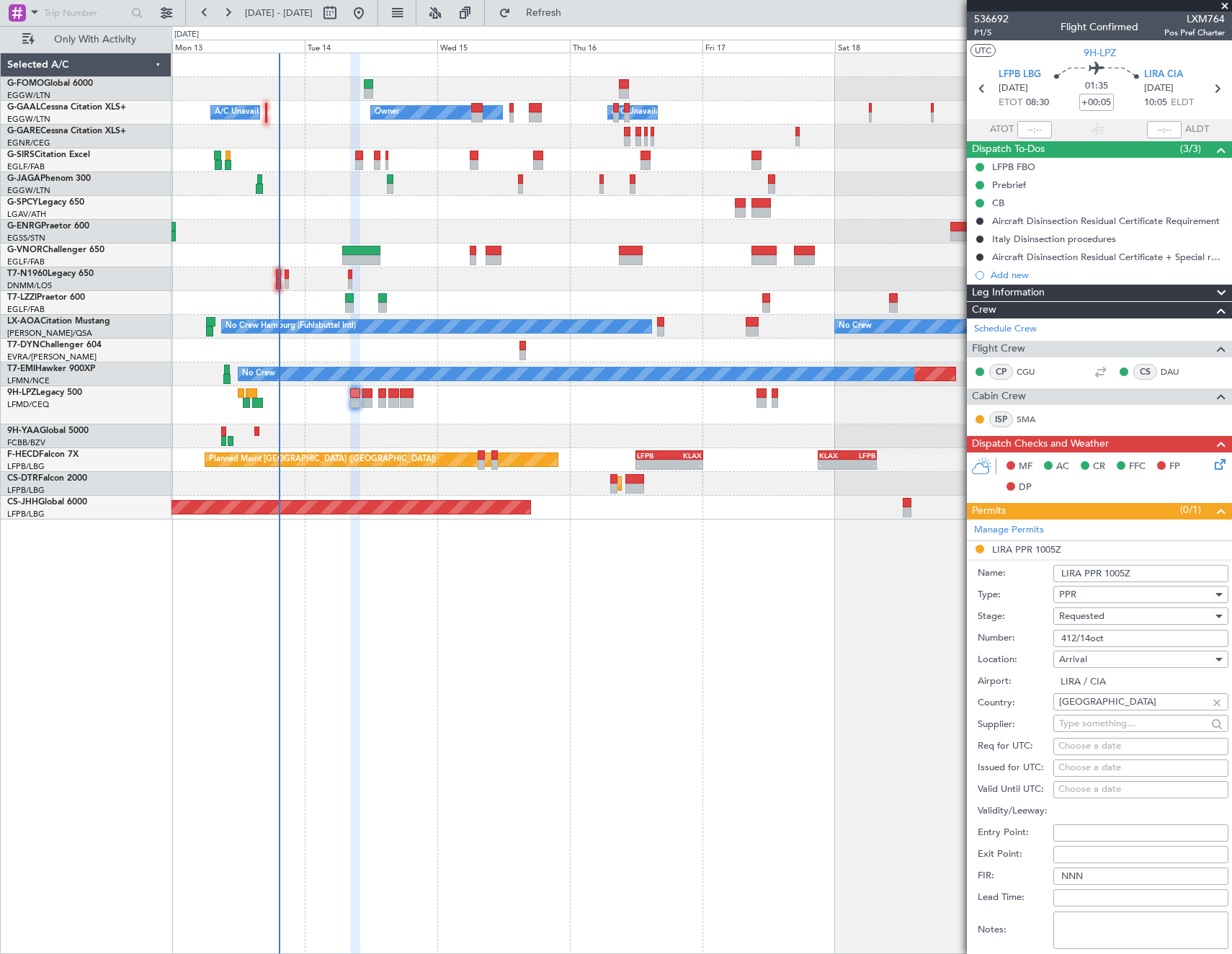
click at [1148, 632] on input "412/14oct" at bounding box center [1141, 638] width 175 height 17
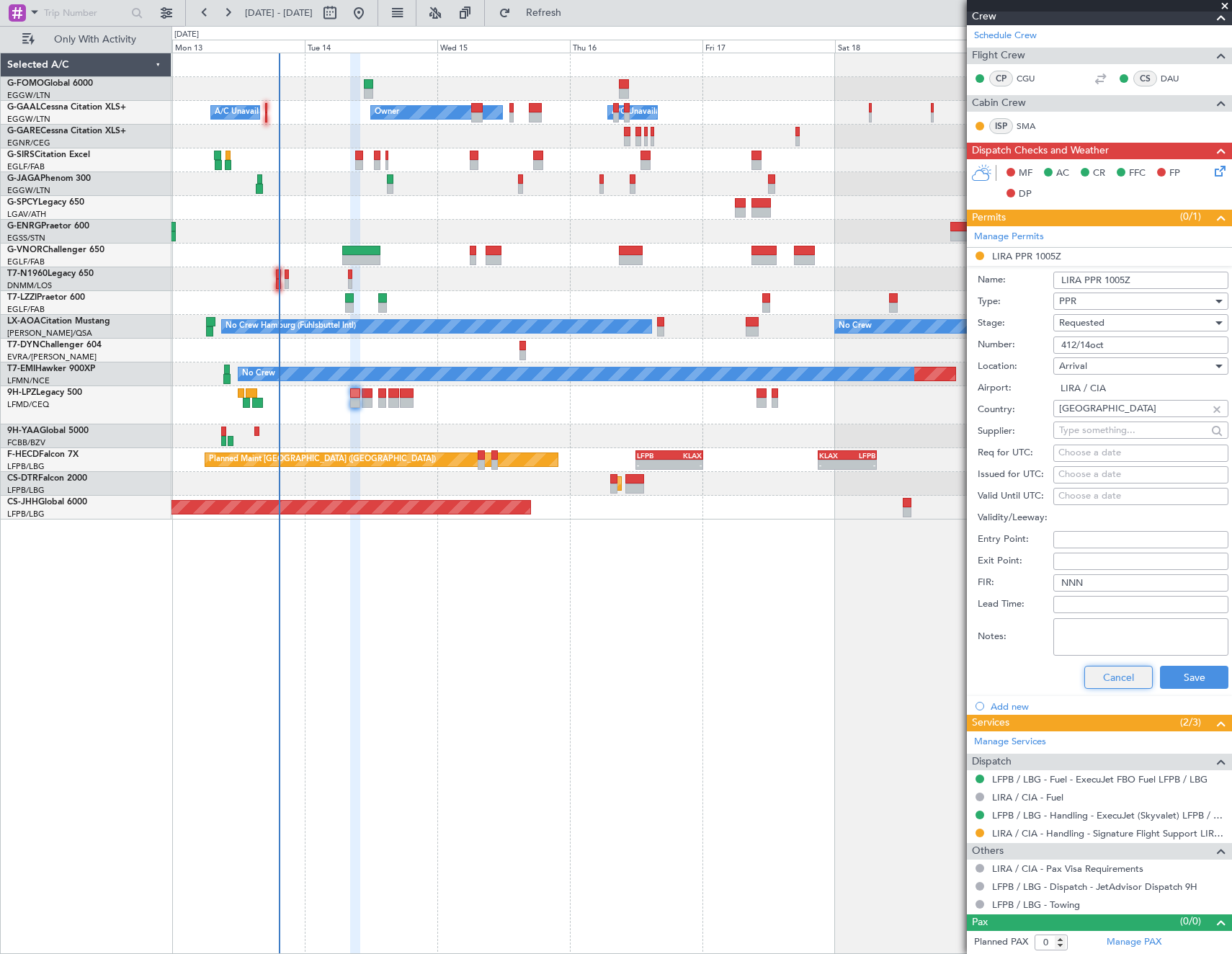
click at [1121, 670] on button "Cancel" at bounding box center [1118, 677] width 69 height 23
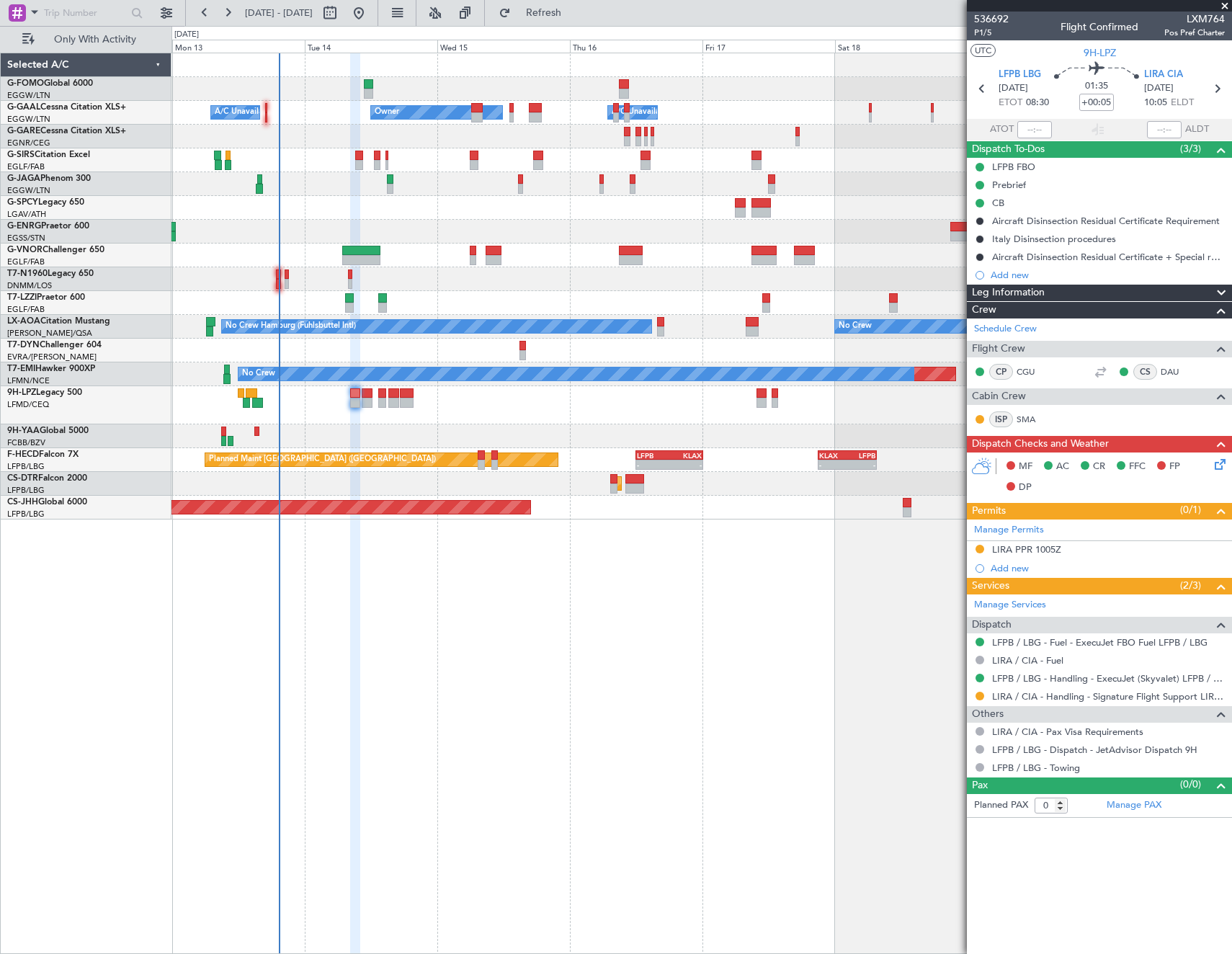
scroll to position [0, 0]
click at [1205, 19] on span "LXM764" at bounding box center [1194, 19] width 61 height 15
click at [1209, 20] on span "LXM764" at bounding box center [1194, 19] width 61 height 15
click at [1207, 20] on span "LXM764" at bounding box center [1194, 19] width 61 height 15
drag, startPoint x: 1201, startPoint y: 20, endPoint x: 1213, endPoint y: 19, distance: 12.0
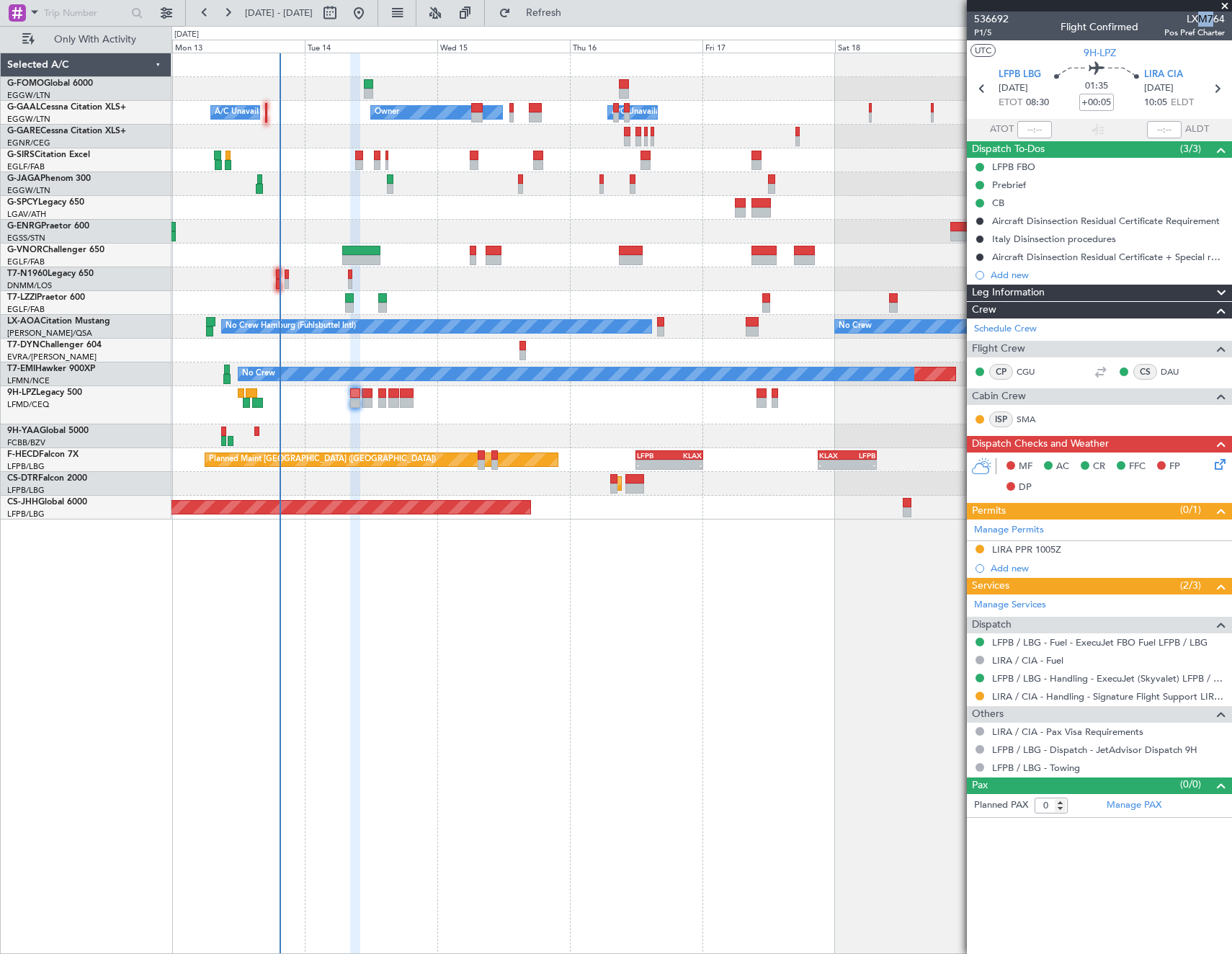
click at [1213, 19] on span "LXM764" at bounding box center [1194, 19] width 61 height 15
click at [1215, 20] on span "LXM764" at bounding box center [1194, 19] width 61 height 15
click at [1050, 549] on div "LIRA PPR 1005Z" at bounding box center [1027, 549] width 69 height 12
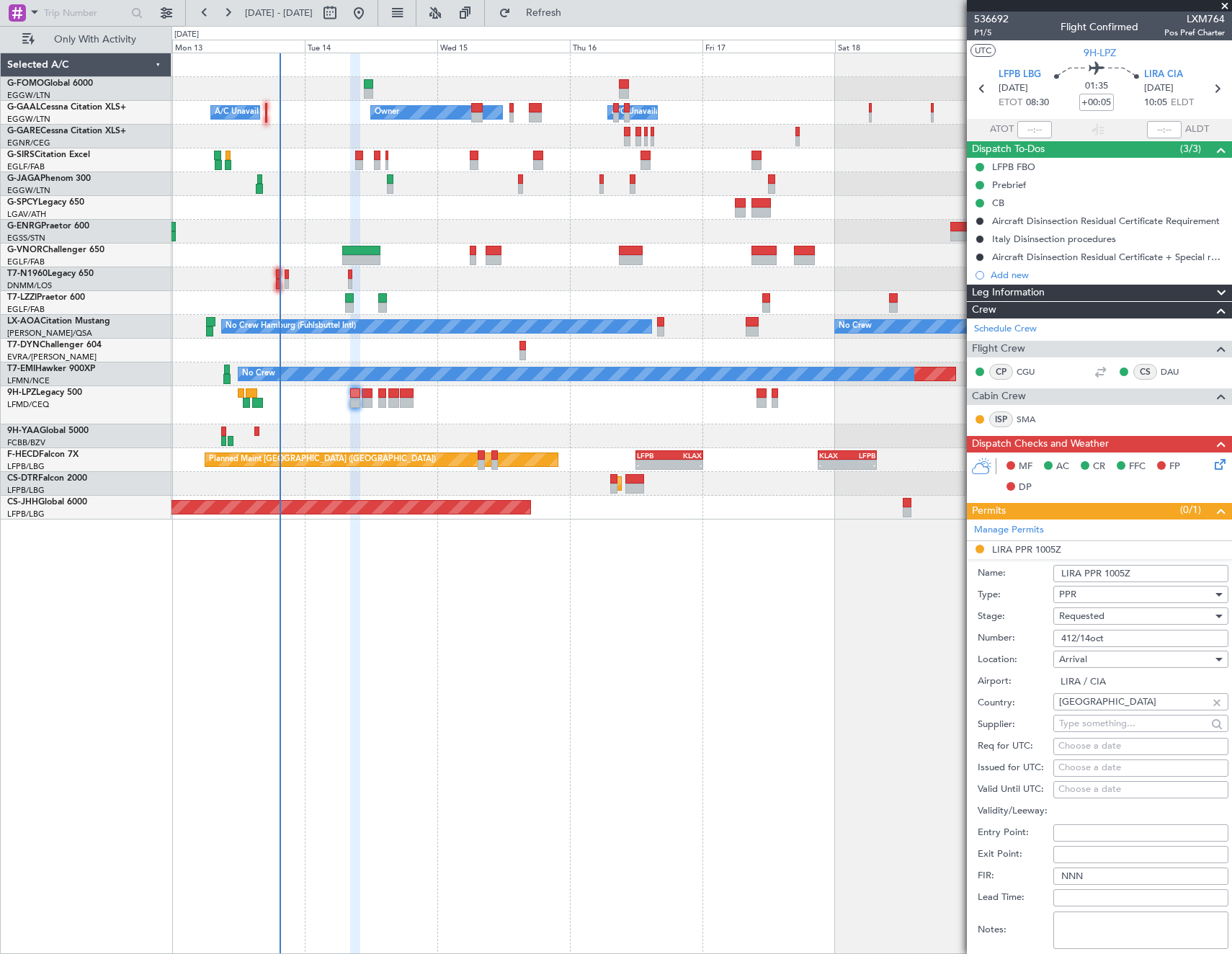
click at [1129, 637] on input "412/14oct" at bounding box center [1141, 638] width 175 height 17
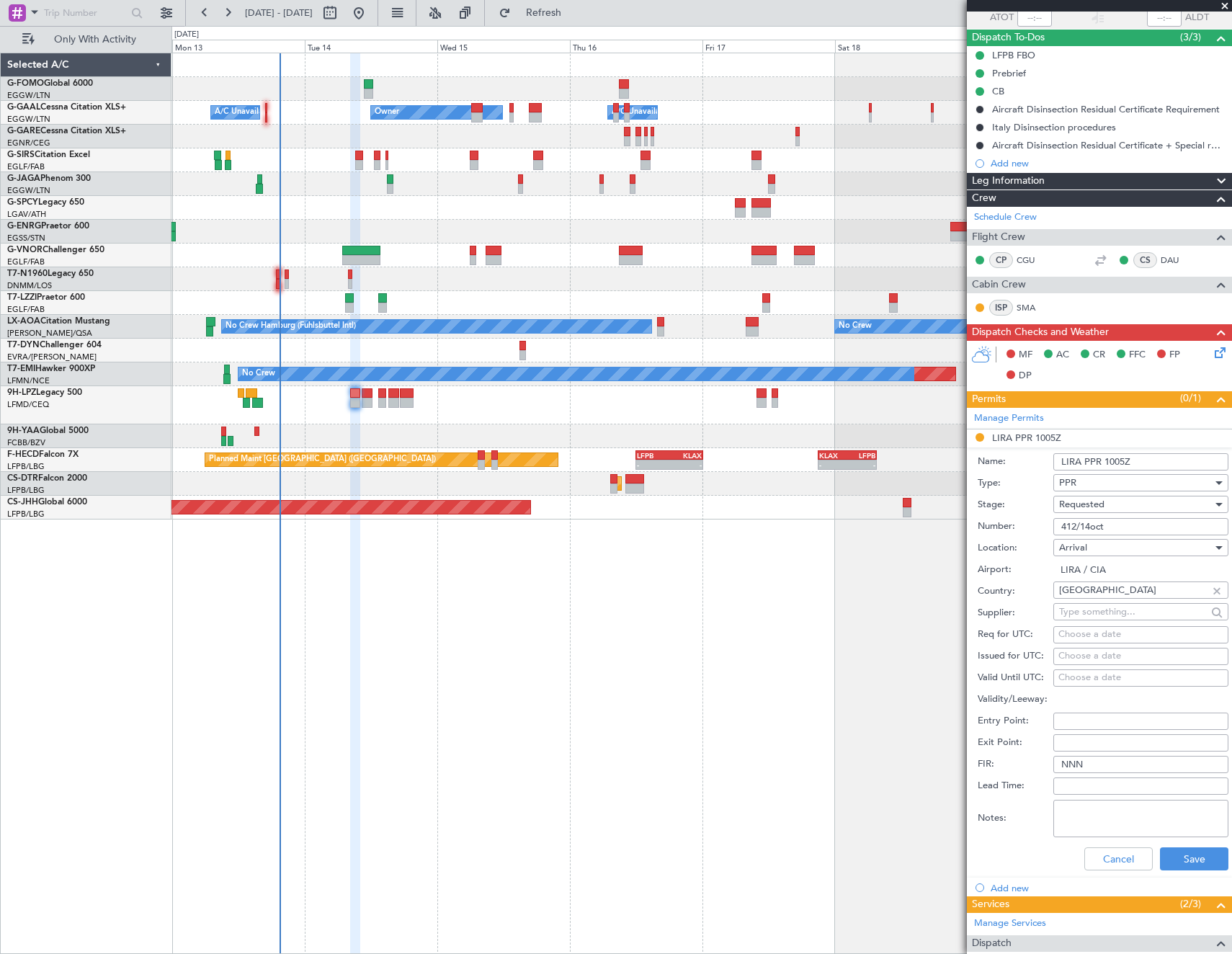
scroll to position [216, 0]
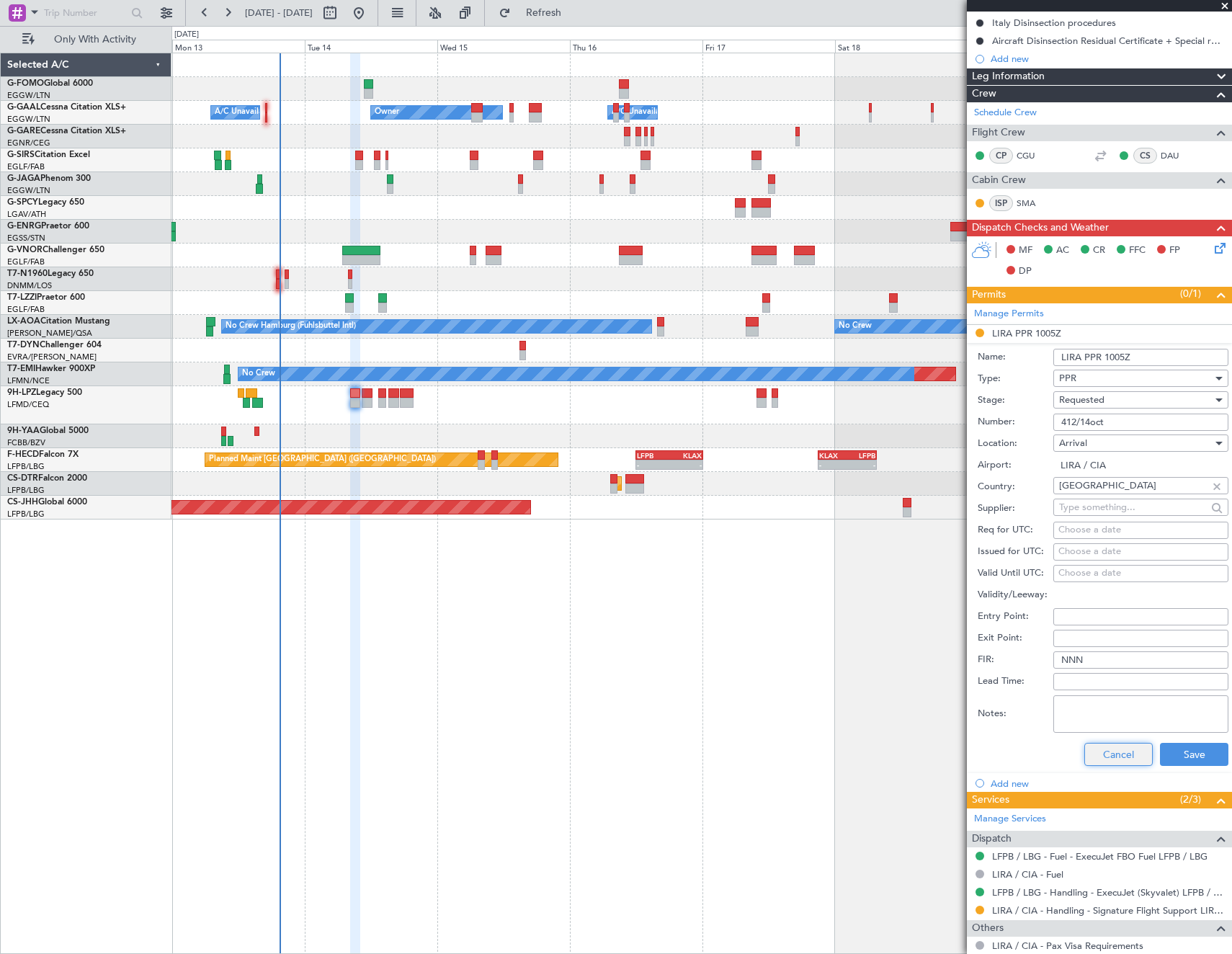
click at [1121, 747] on button "Cancel" at bounding box center [1118, 754] width 69 height 23
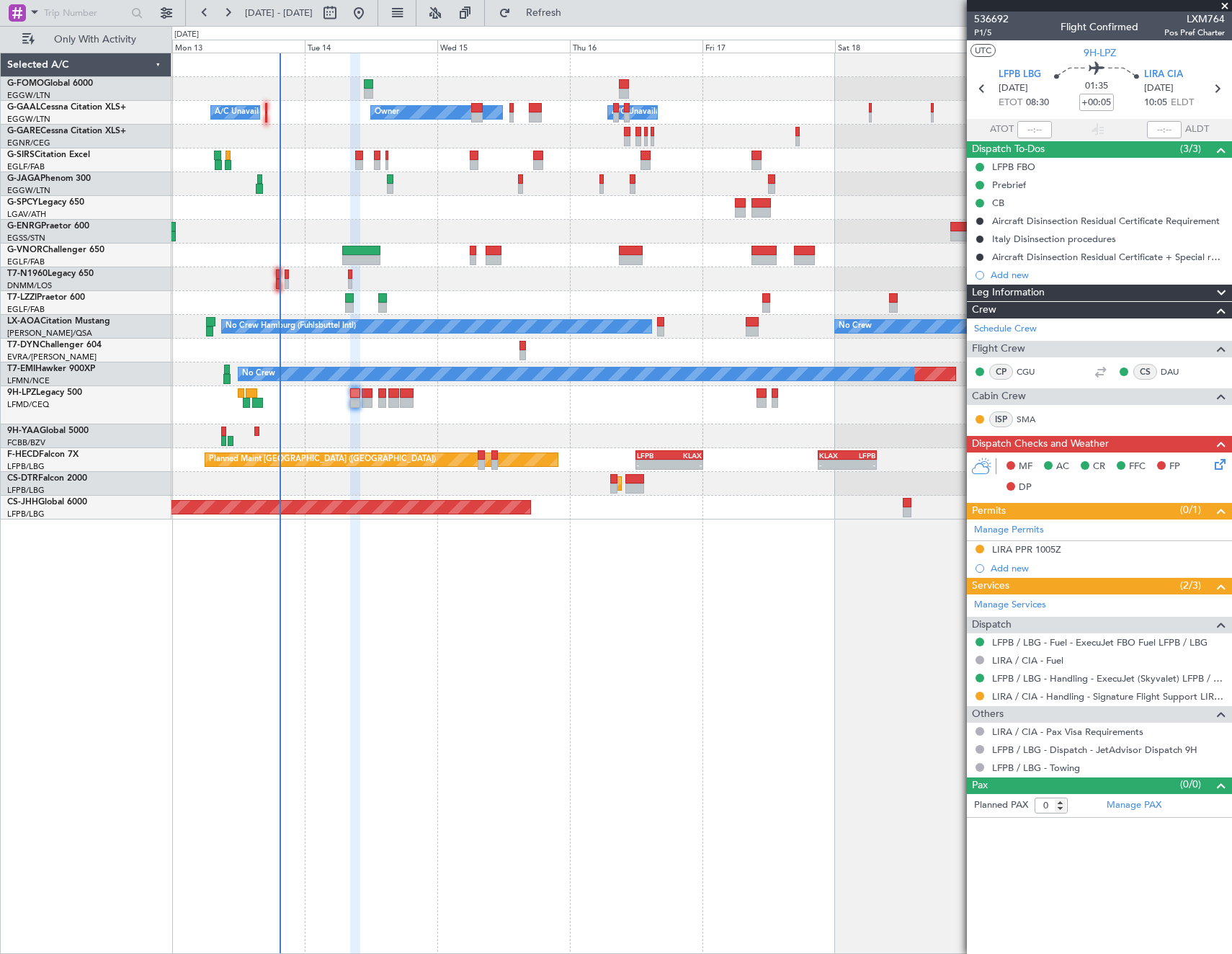
scroll to position [0, 0]
click at [979, 30] on span "P1/5" at bounding box center [991, 32] width 35 height 12
click at [1223, 465] on icon at bounding box center [1217, 462] width 11 height 11
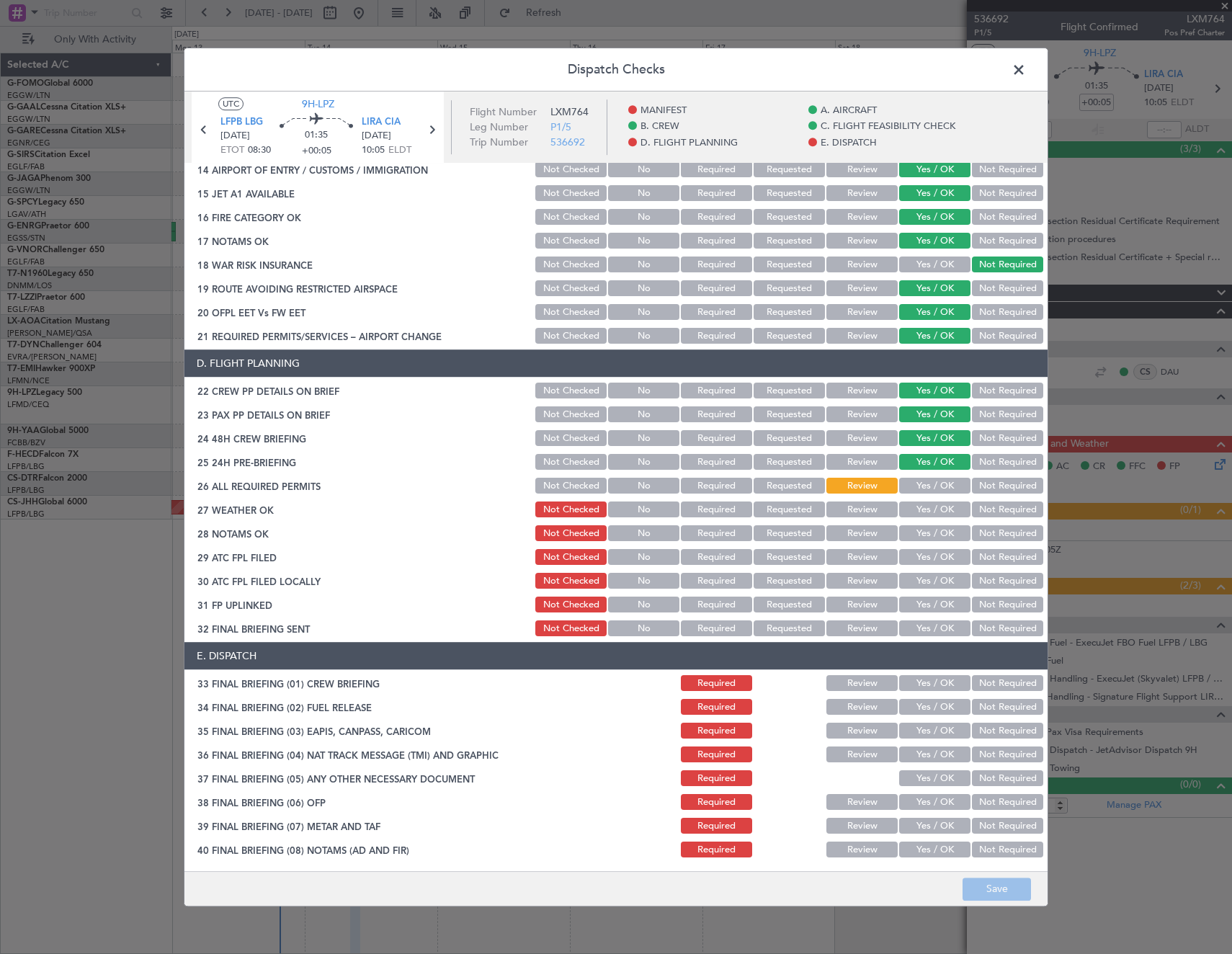
scroll to position [576, 0]
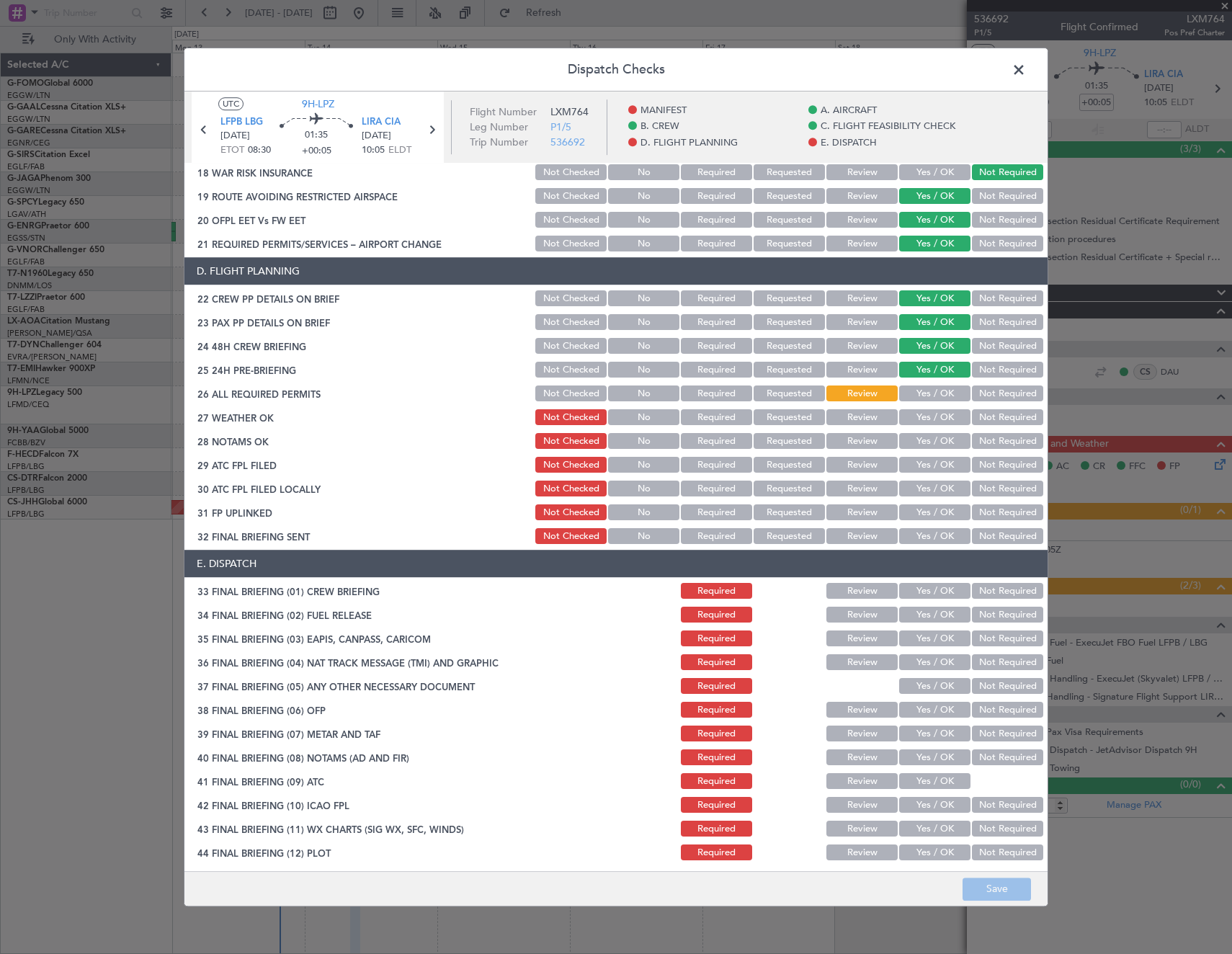
click at [935, 392] on button "Yes / OK" at bounding box center [935, 394] width 71 height 16
click at [937, 421] on button "Yes / OK" at bounding box center [935, 418] width 71 height 16
click at [941, 440] on button "Yes / OK" at bounding box center [935, 441] width 71 height 16
click at [917, 465] on button "Yes / OK" at bounding box center [935, 466] width 71 height 16
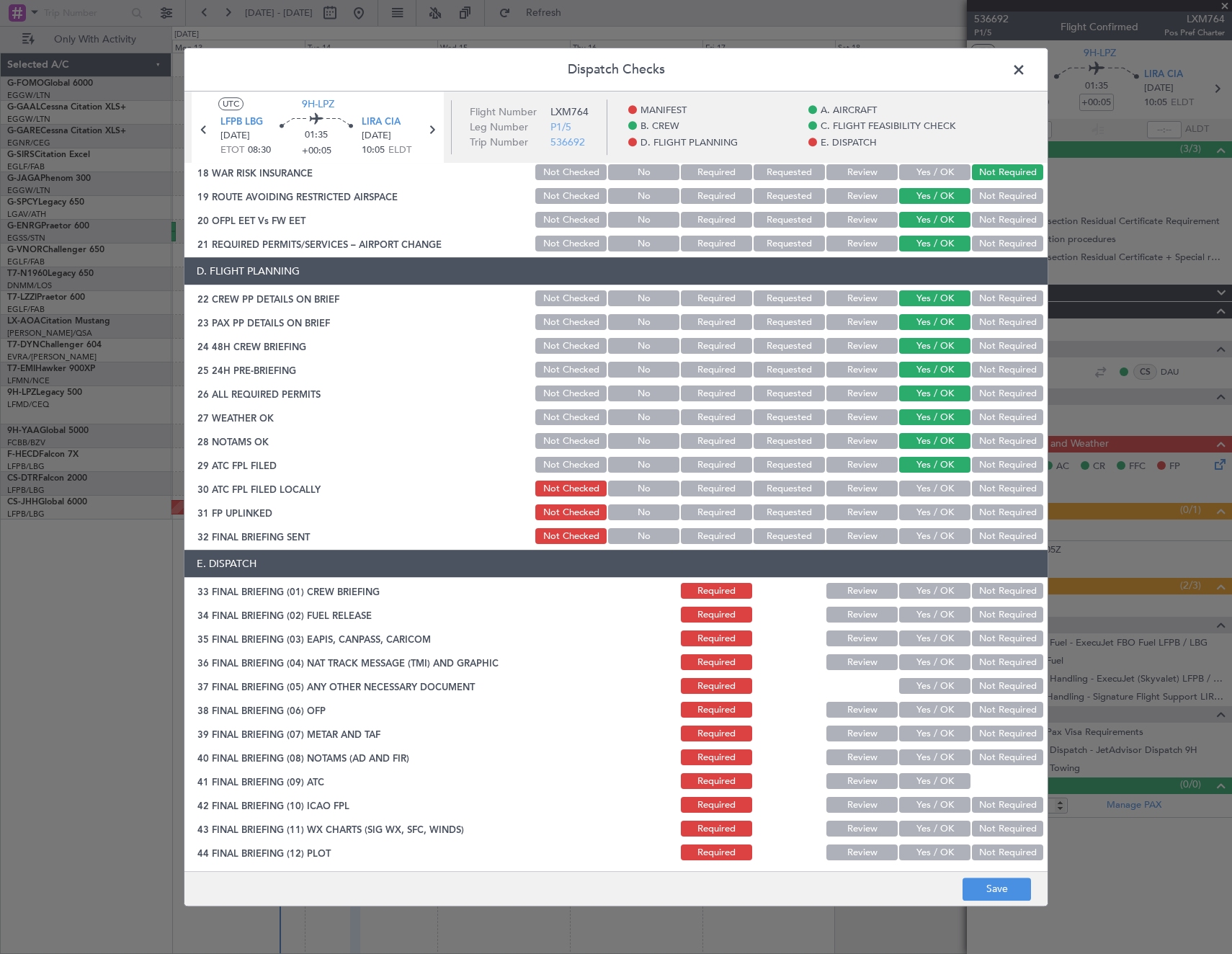
click at [1007, 487] on button "Not Required" at bounding box center [1008, 489] width 71 height 16
click at [930, 513] on button "Yes / OK" at bounding box center [935, 513] width 71 height 16
click at [994, 546] on div "Not Required" at bounding box center [1006, 536] width 73 height 20
click at [991, 533] on button "Not Required" at bounding box center [1008, 537] width 71 height 16
click at [936, 593] on button "Yes / OK" at bounding box center [935, 592] width 71 height 16
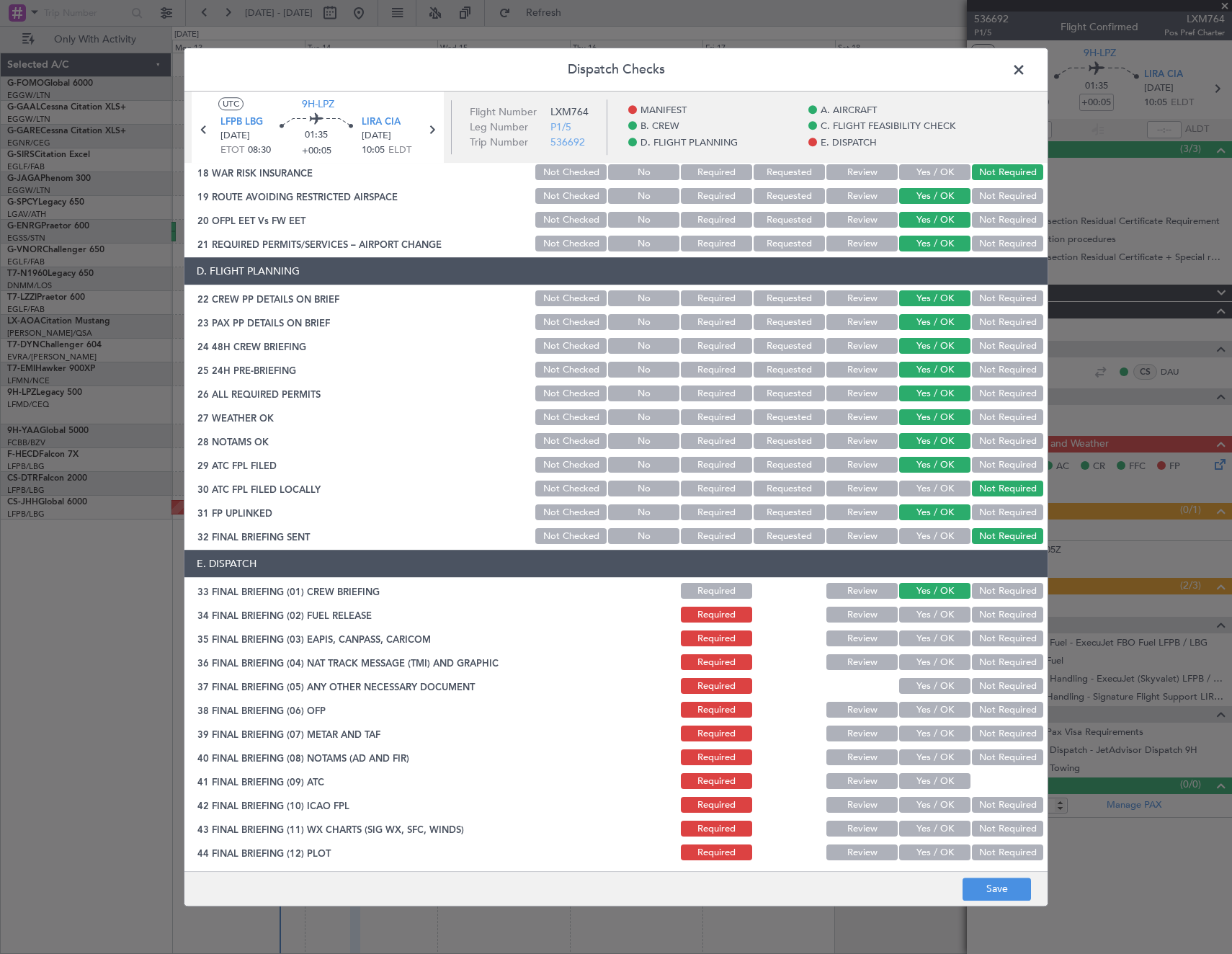
click at [924, 616] on button "Yes / OK" at bounding box center [935, 615] width 71 height 16
click at [998, 640] on button "Not Required" at bounding box center [1008, 639] width 71 height 16
click at [990, 661] on button "Not Required" at bounding box center [1008, 663] width 71 height 16
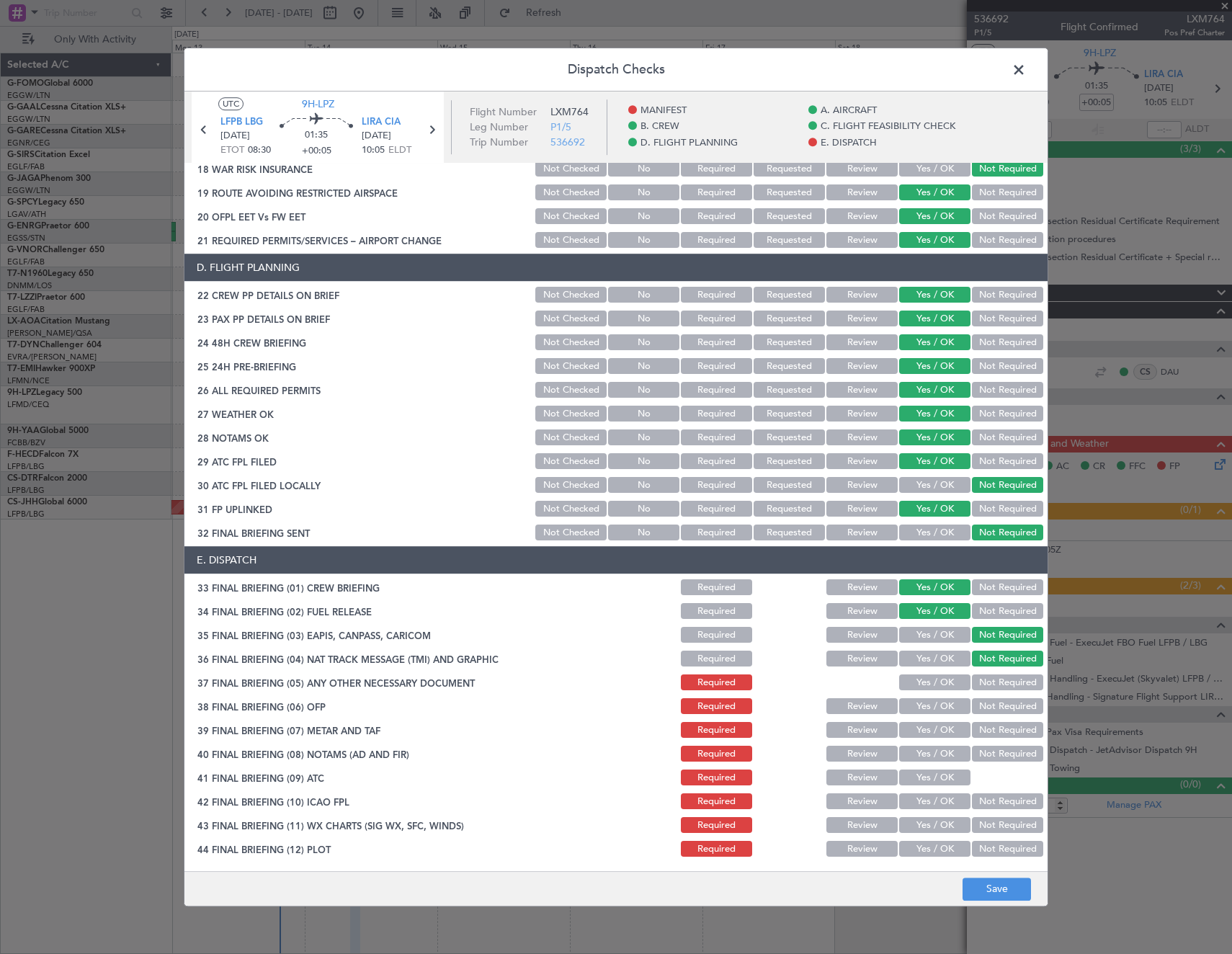
scroll to position [580, 0]
click at [936, 684] on button "Yes / OK" at bounding box center [935, 682] width 71 height 16
drag, startPoint x: 923, startPoint y: 715, endPoint x: 920, endPoint y: 708, distance: 7.6
click at [921, 713] on div "Yes / OK" at bounding box center [933, 705] width 73 height 20
click at [920, 708] on button "Yes / OK" at bounding box center [935, 706] width 71 height 16
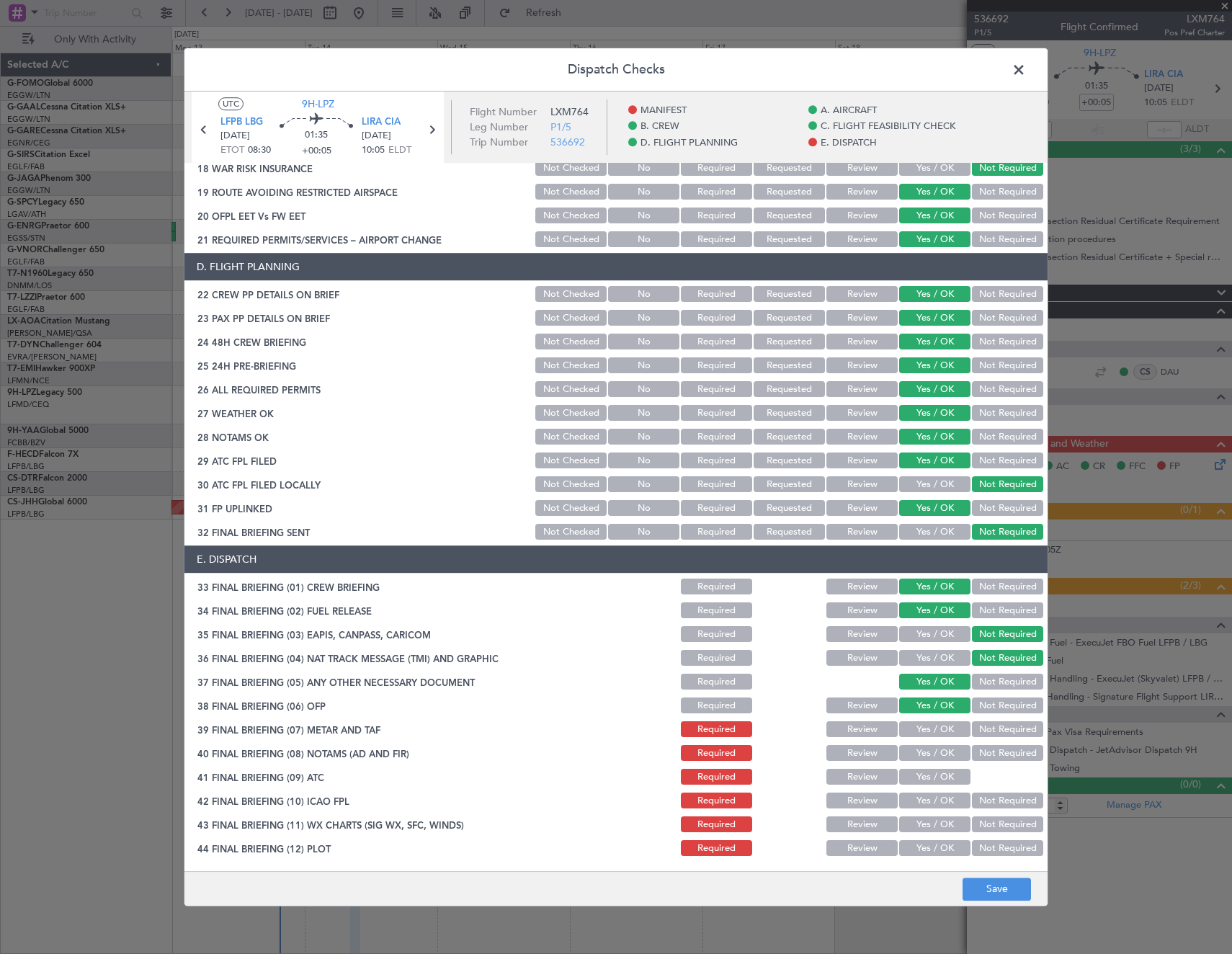
click at [919, 730] on button "Yes / OK" at bounding box center [935, 730] width 71 height 16
click at [922, 754] on button "Yes / OK" at bounding box center [935, 754] width 71 height 16
click at [928, 782] on button "Yes / OK" at bounding box center [935, 777] width 71 height 16
drag, startPoint x: 927, startPoint y: 797, endPoint x: 921, endPoint y: 821, distance: 24.7
click at [927, 798] on button "Yes / OK" at bounding box center [935, 801] width 71 height 16
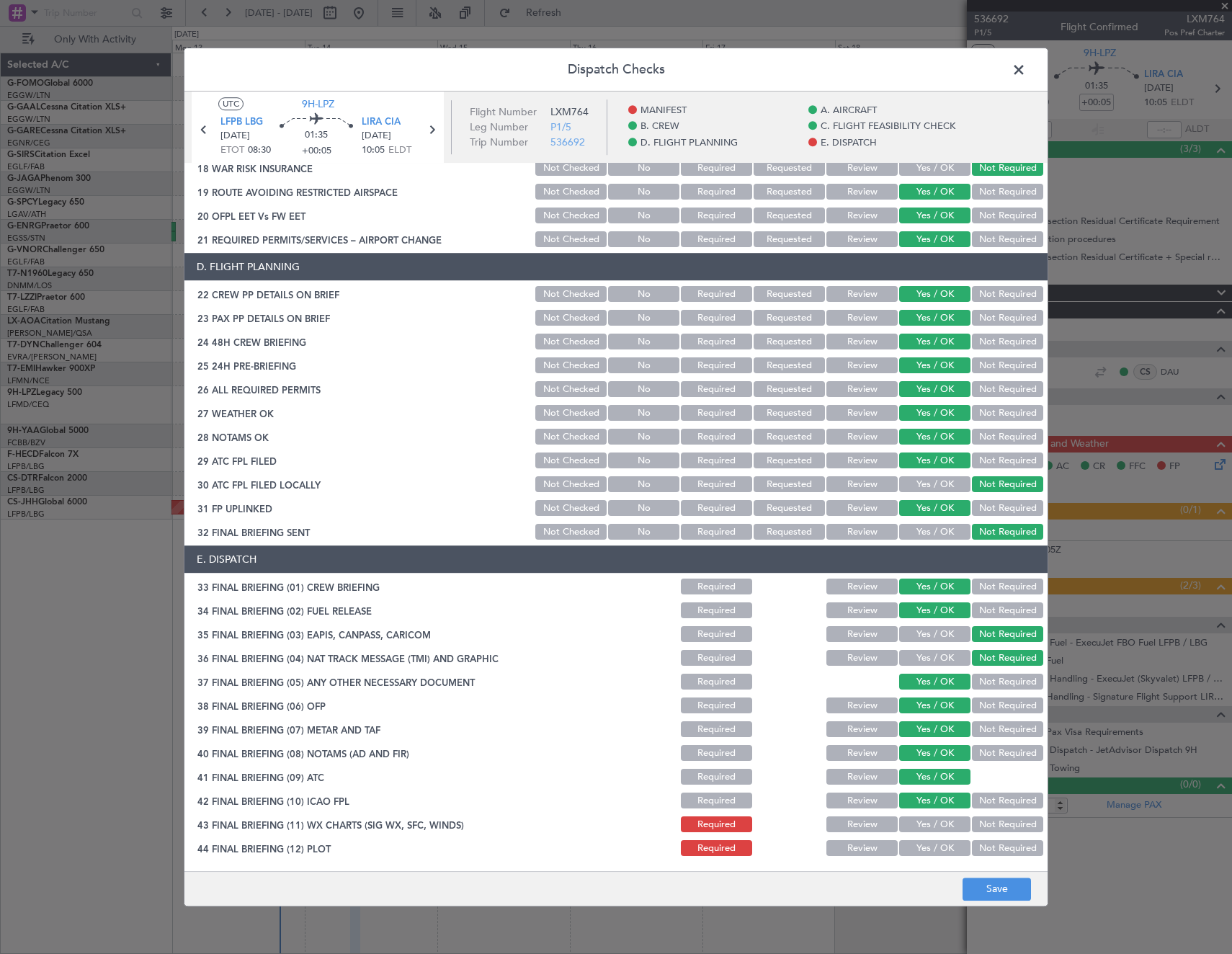
drag, startPoint x: 921, startPoint y: 824, endPoint x: 924, endPoint y: 845, distance: 21.2
click at [922, 826] on button "Yes / OK" at bounding box center [935, 825] width 71 height 16
drag, startPoint x: 924, startPoint y: 847, endPoint x: 954, endPoint y: 860, distance: 32.7
click at [925, 847] on button "Yes / OK" at bounding box center [935, 848] width 71 height 16
click at [1002, 886] on button "Save" at bounding box center [996, 889] width 69 height 23
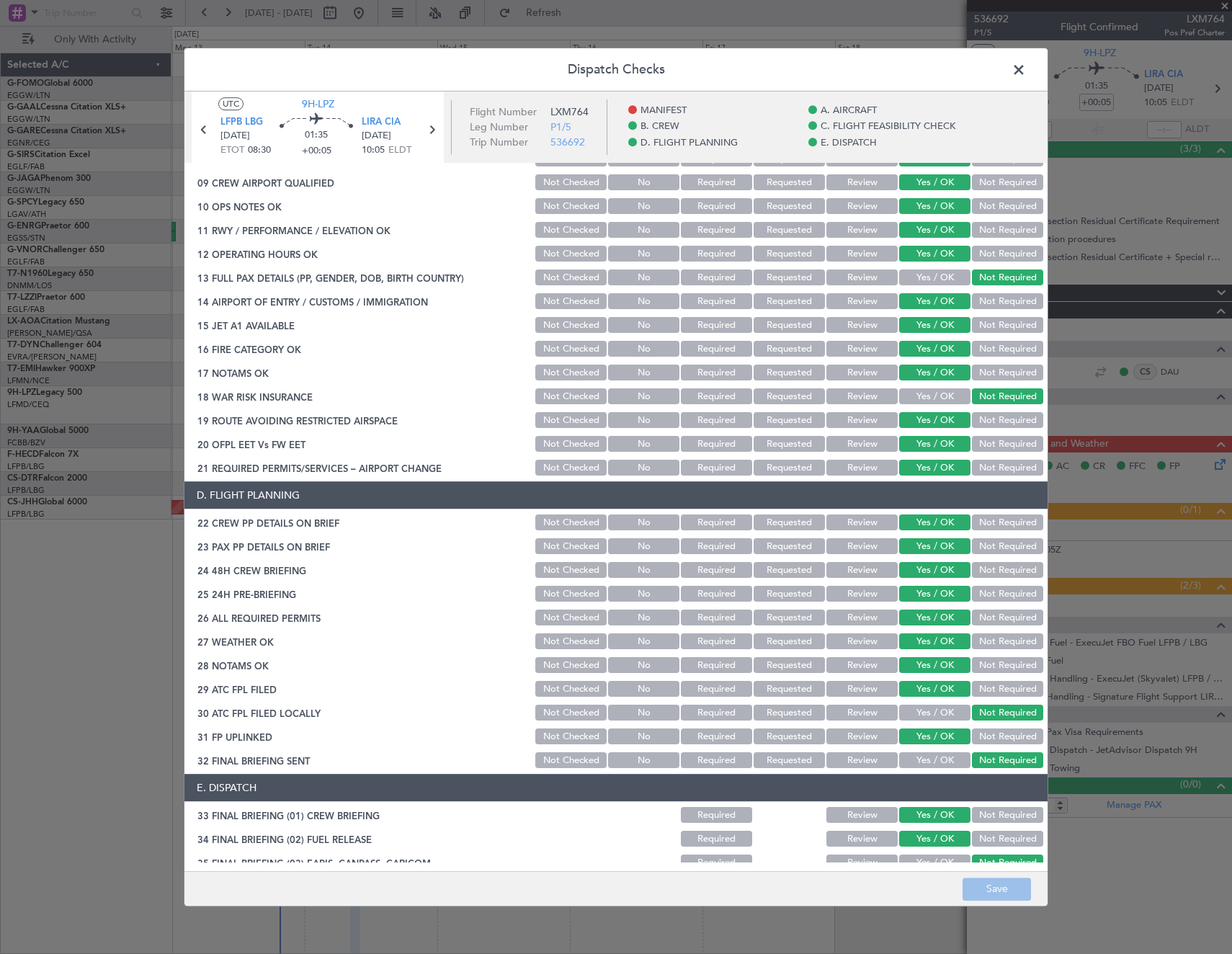
scroll to position [220, 0]
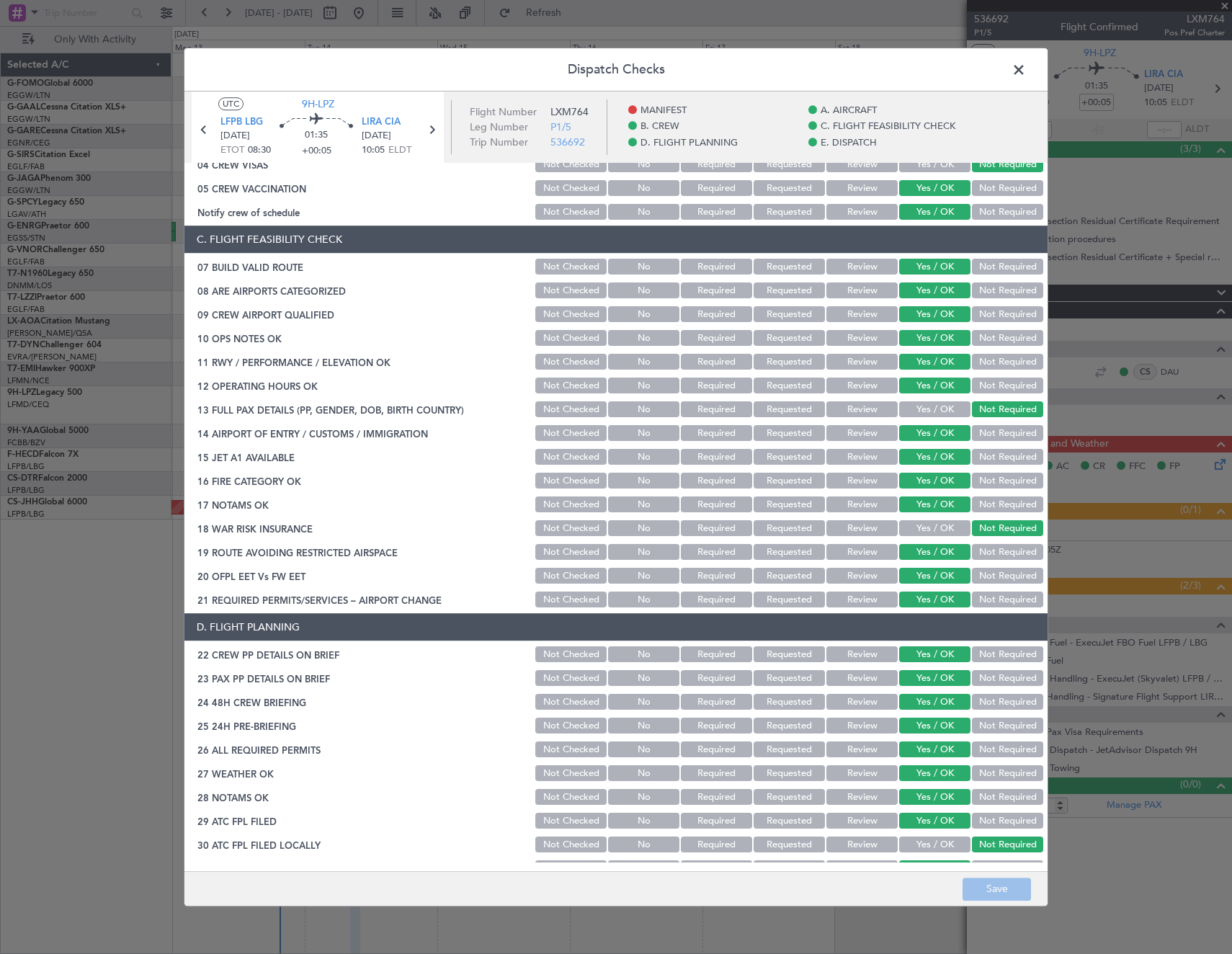
click at [1026, 69] on span at bounding box center [1026, 73] width 0 height 29
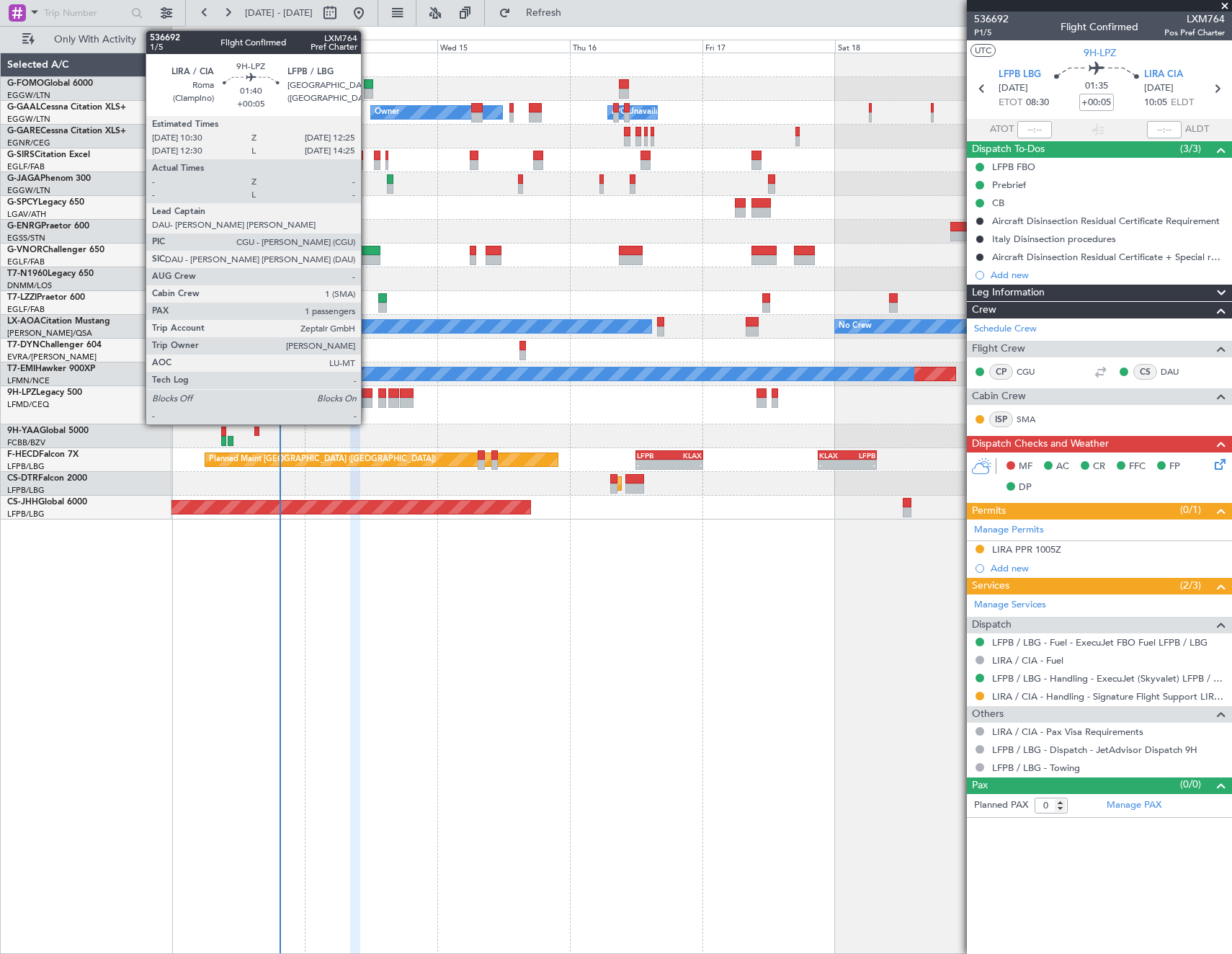
click at [367, 396] on div at bounding box center [367, 393] width 10 height 10
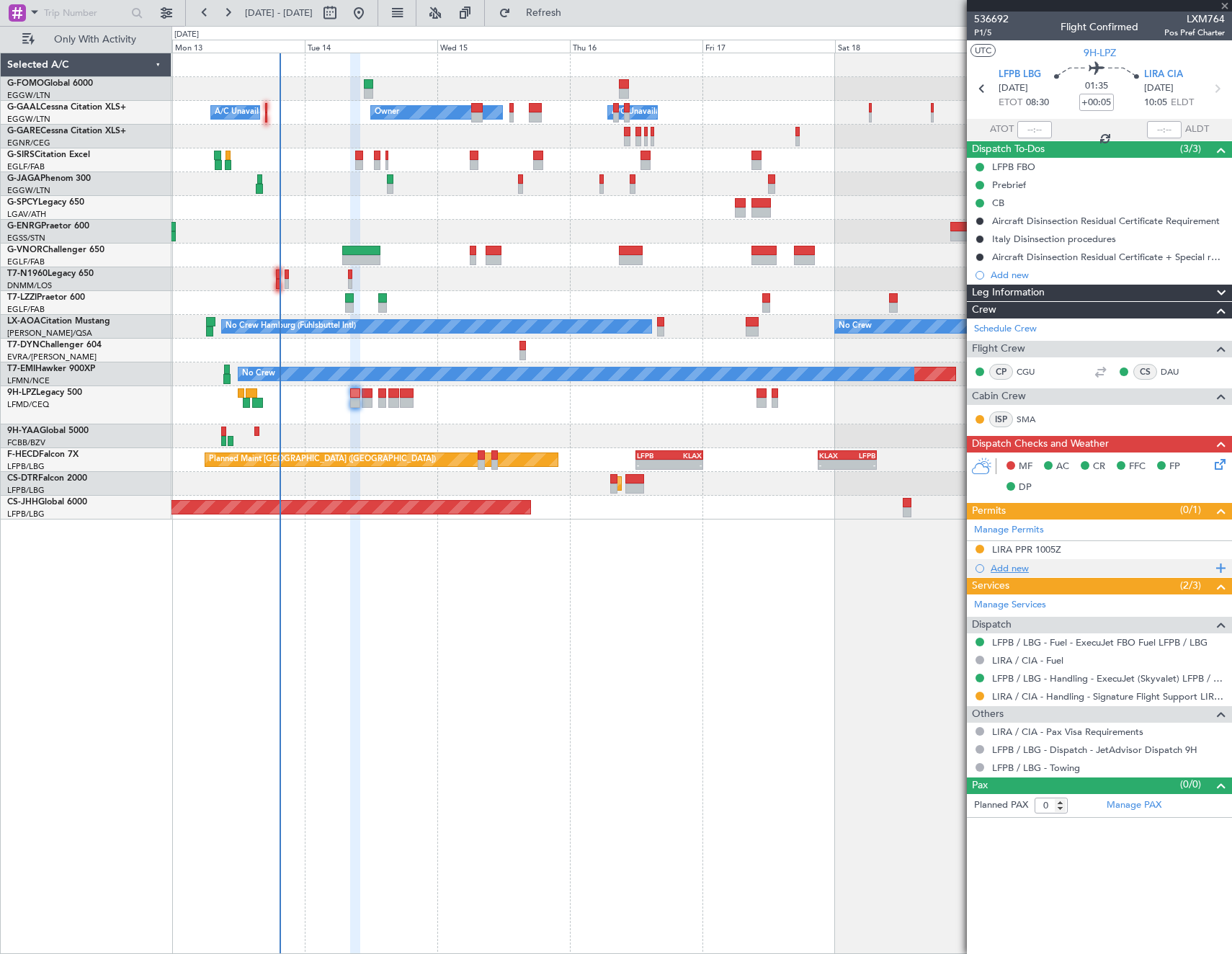
type input "1"
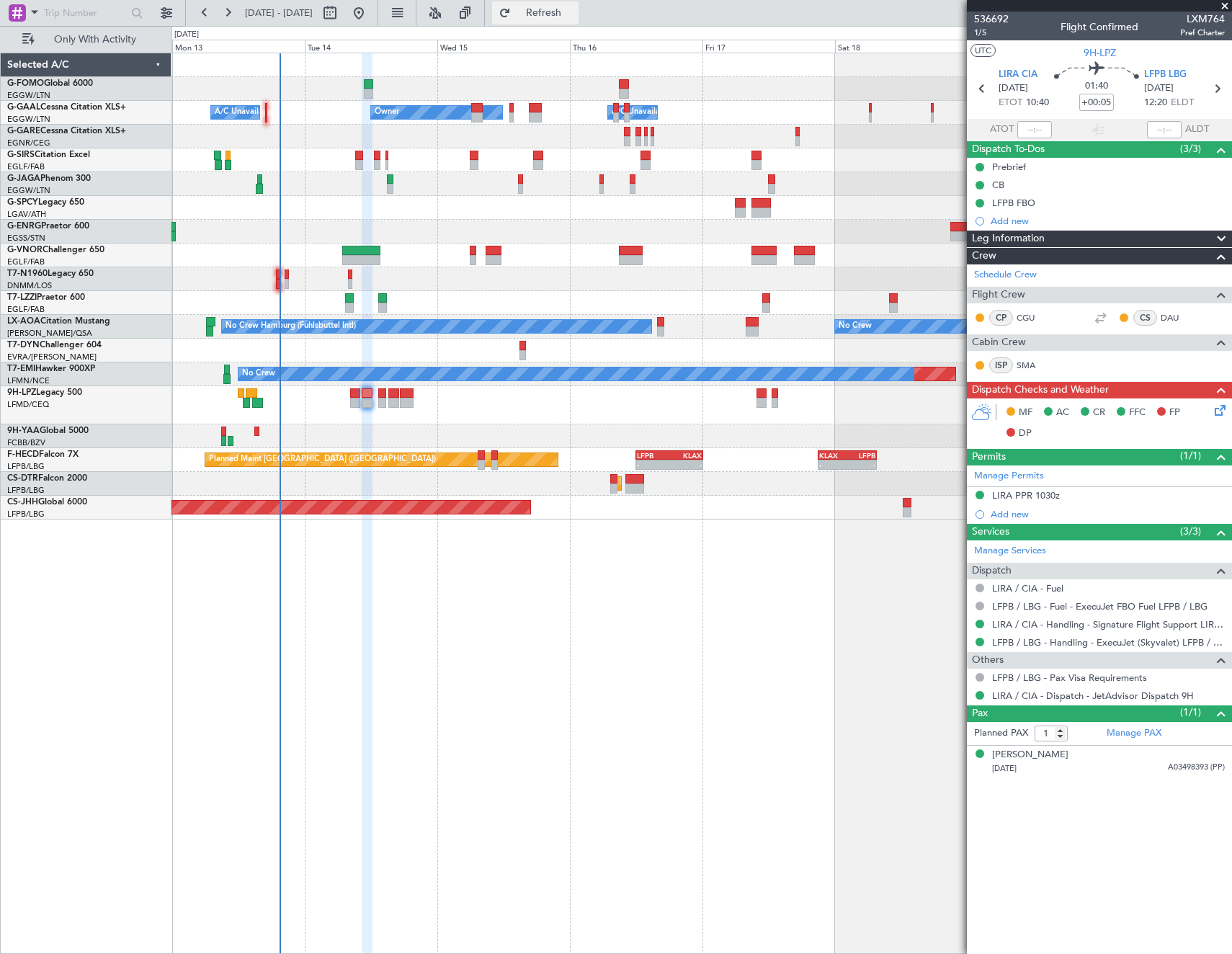
click at [568, 7] on button "Refresh" at bounding box center [535, 13] width 86 height 23
click at [1037, 499] on div "LIRA PPR 1030z" at bounding box center [1026, 495] width 68 height 12
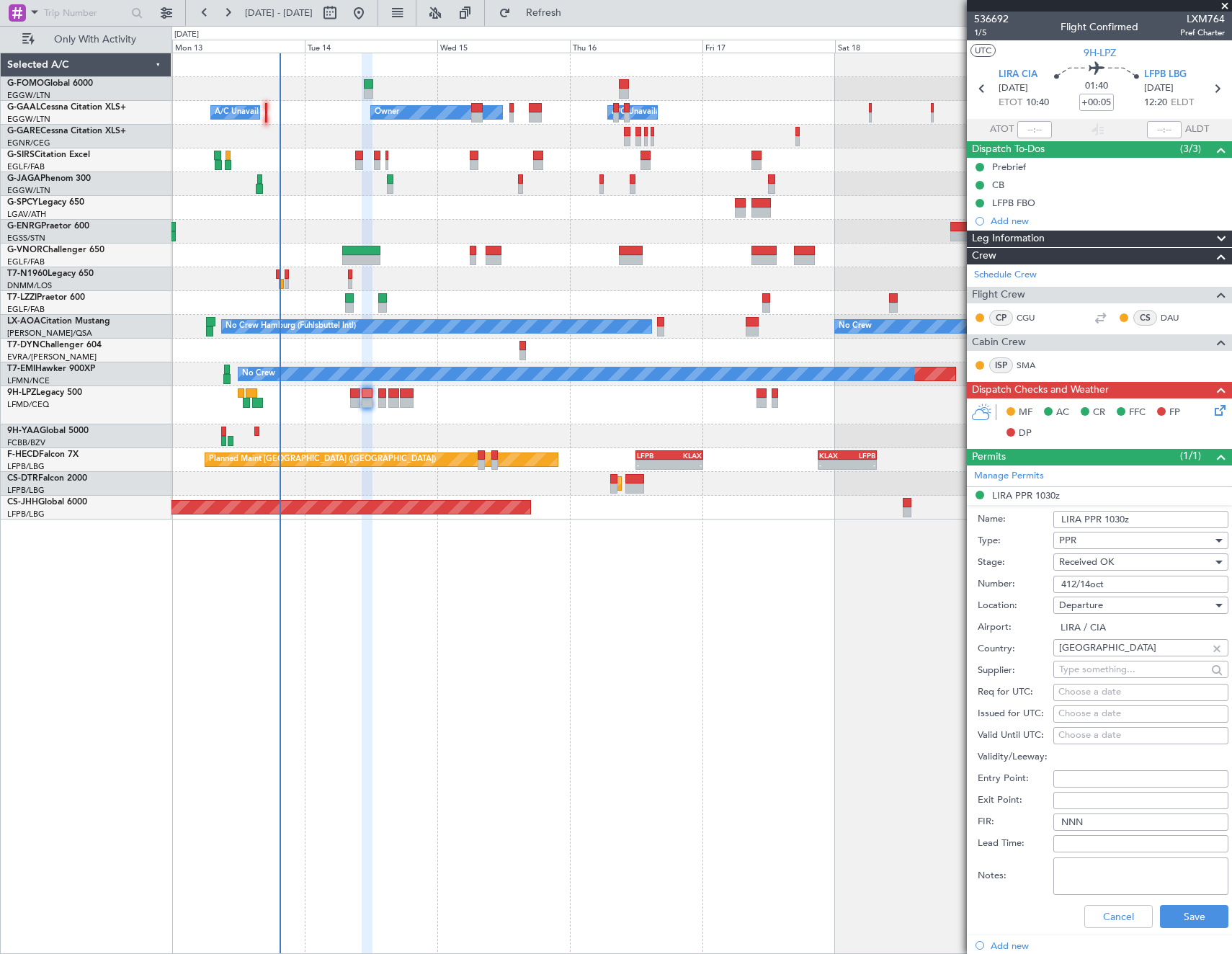
click at [1126, 583] on input "412/14oct" at bounding box center [1141, 584] width 175 height 17
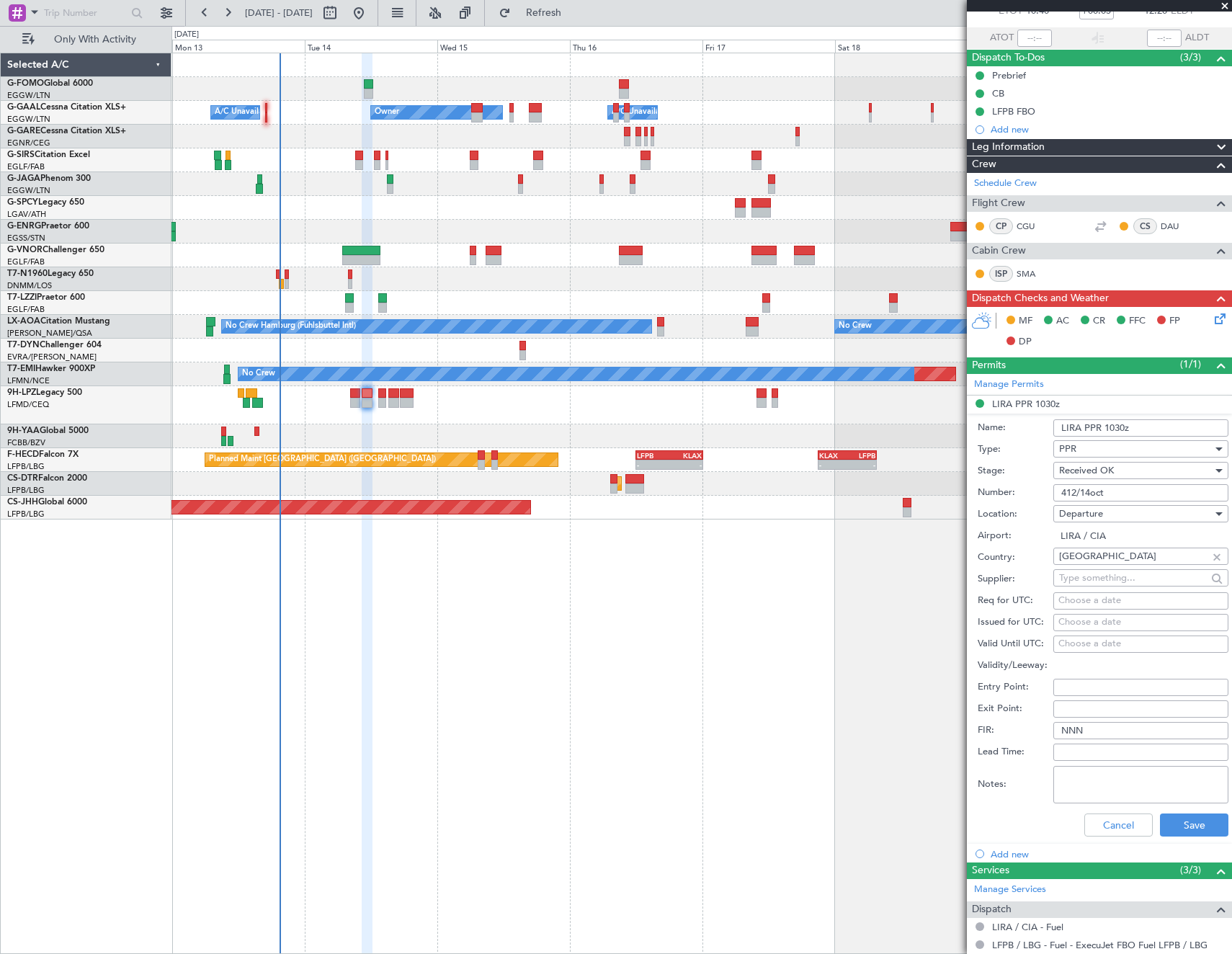
scroll to position [144, 0]
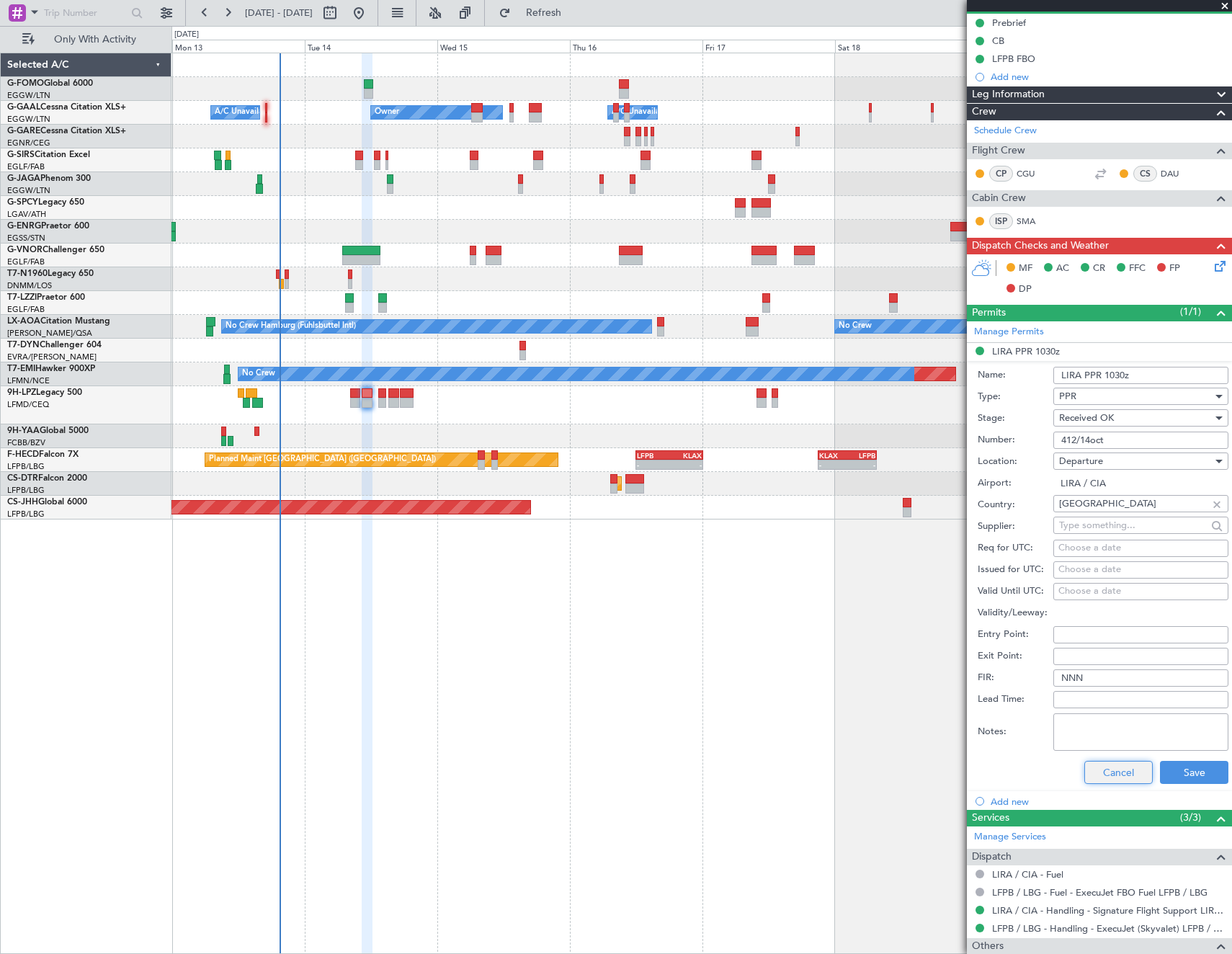
click at [1106, 766] on button "Cancel" at bounding box center [1118, 772] width 69 height 23
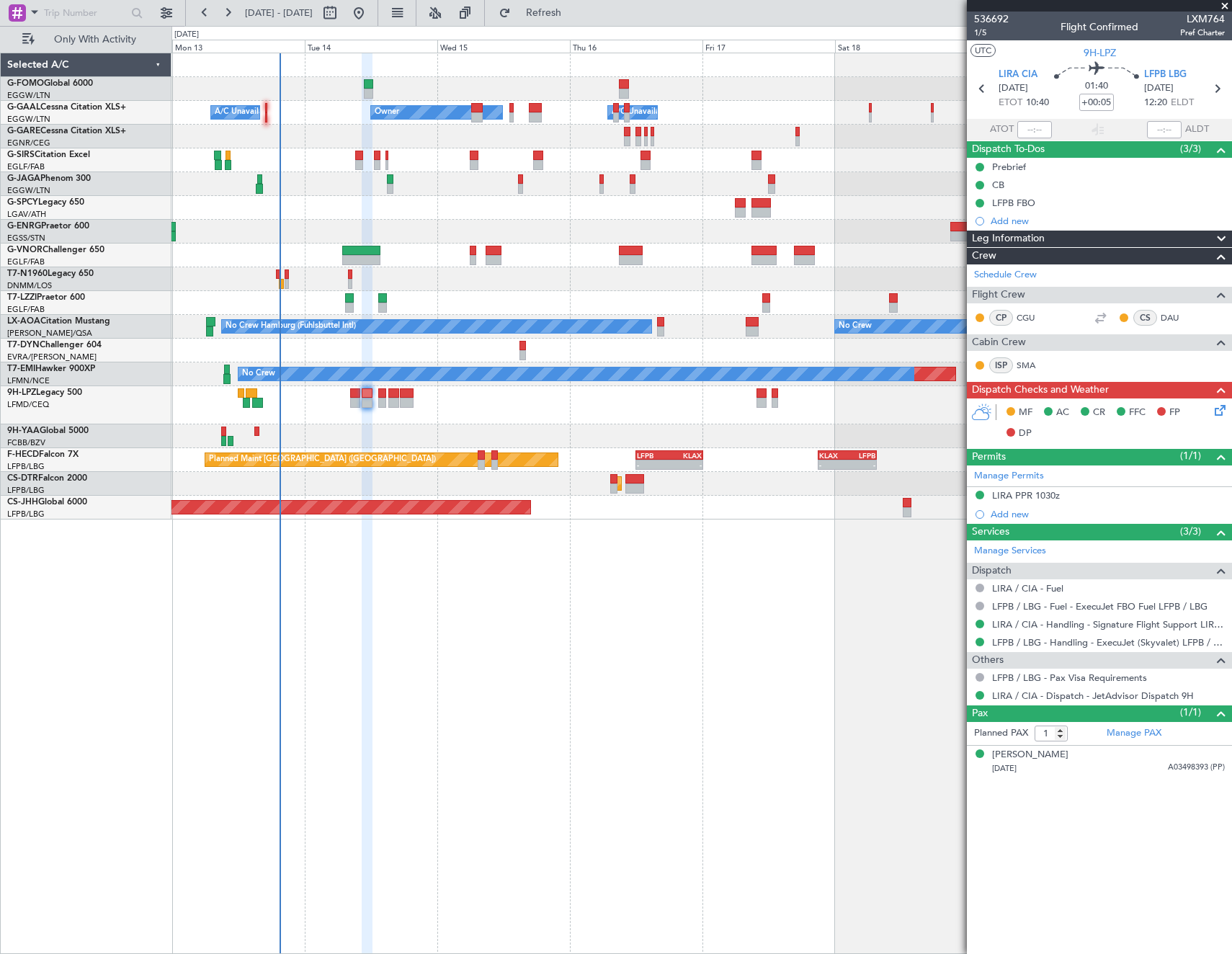
scroll to position [0, 0]
click at [981, 33] on span "1/5" at bounding box center [991, 32] width 35 height 12
click at [1215, 413] on icon at bounding box center [1217, 408] width 11 height 11
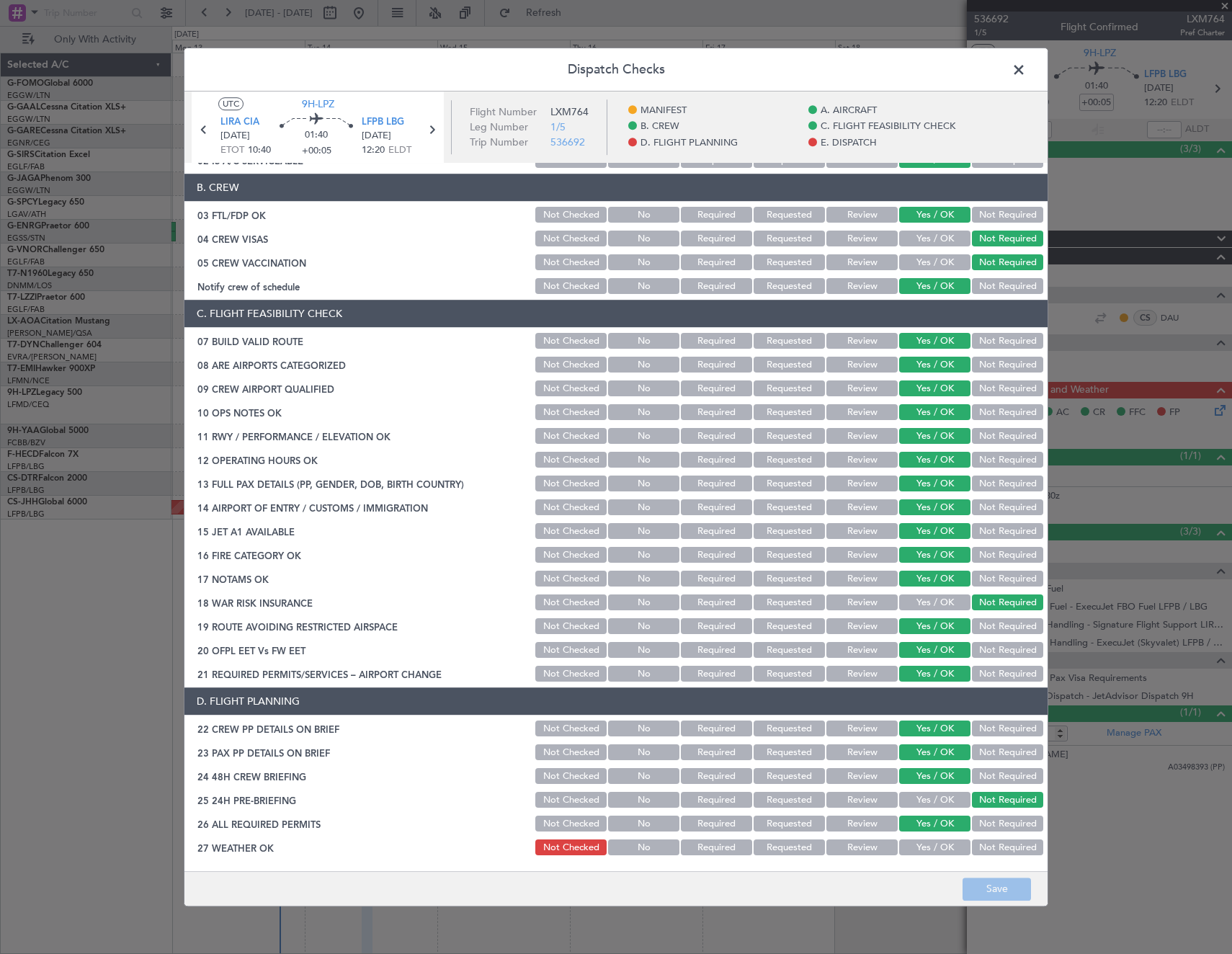
scroll to position [580, 0]
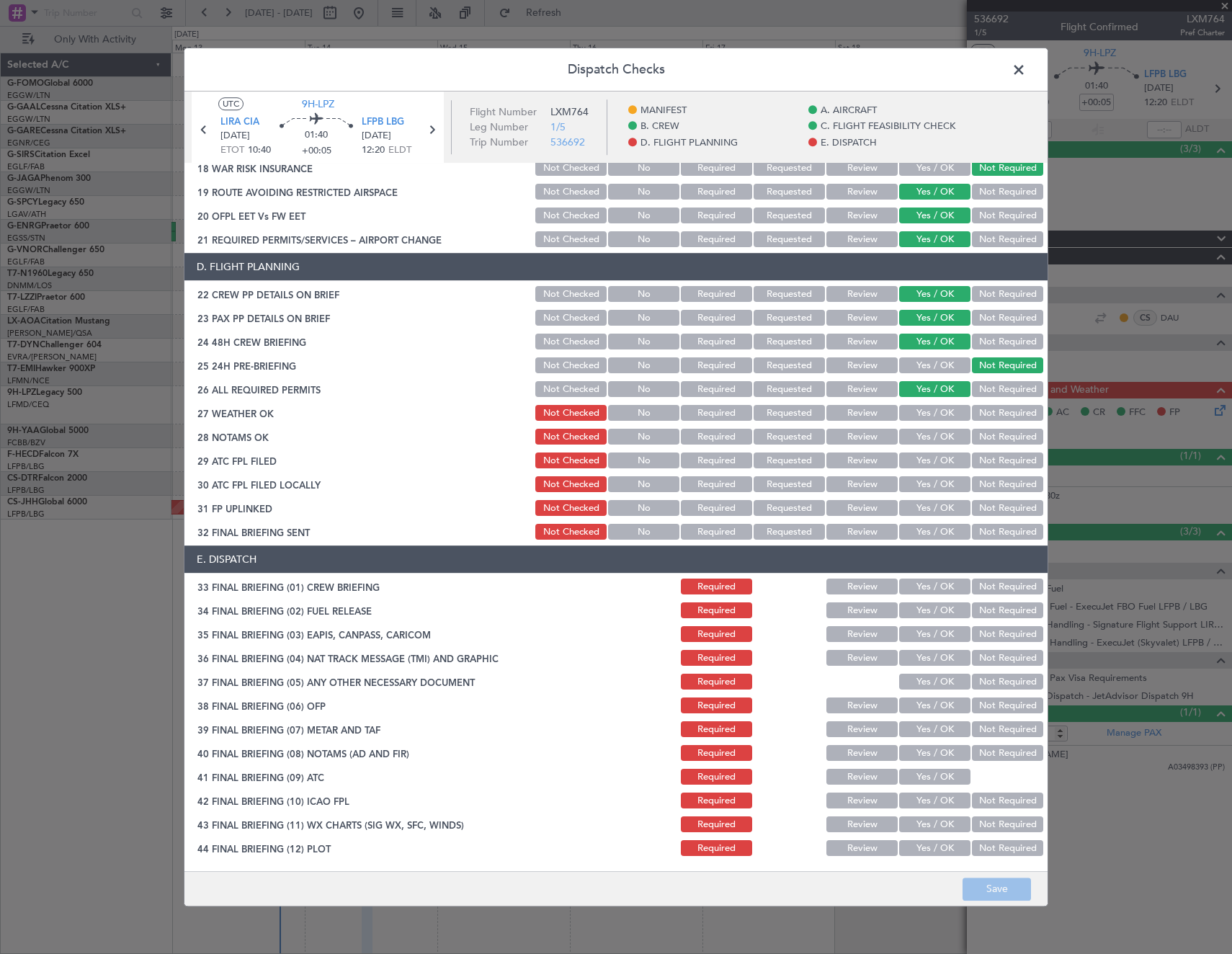
click at [942, 412] on button "Yes / OK" at bounding box center [935, 413] width 71 height 16
click at [941, 437] on button "Yes / OK" at bounding box center [935, 437] width 71 height 16
click at [928, 457] on button "Yes / OK" at bounding box center [935, 461] width 71 height 16
click at [1001, 487] on button "Not Required" at bounding box center [1008, 485] width 71 height 16
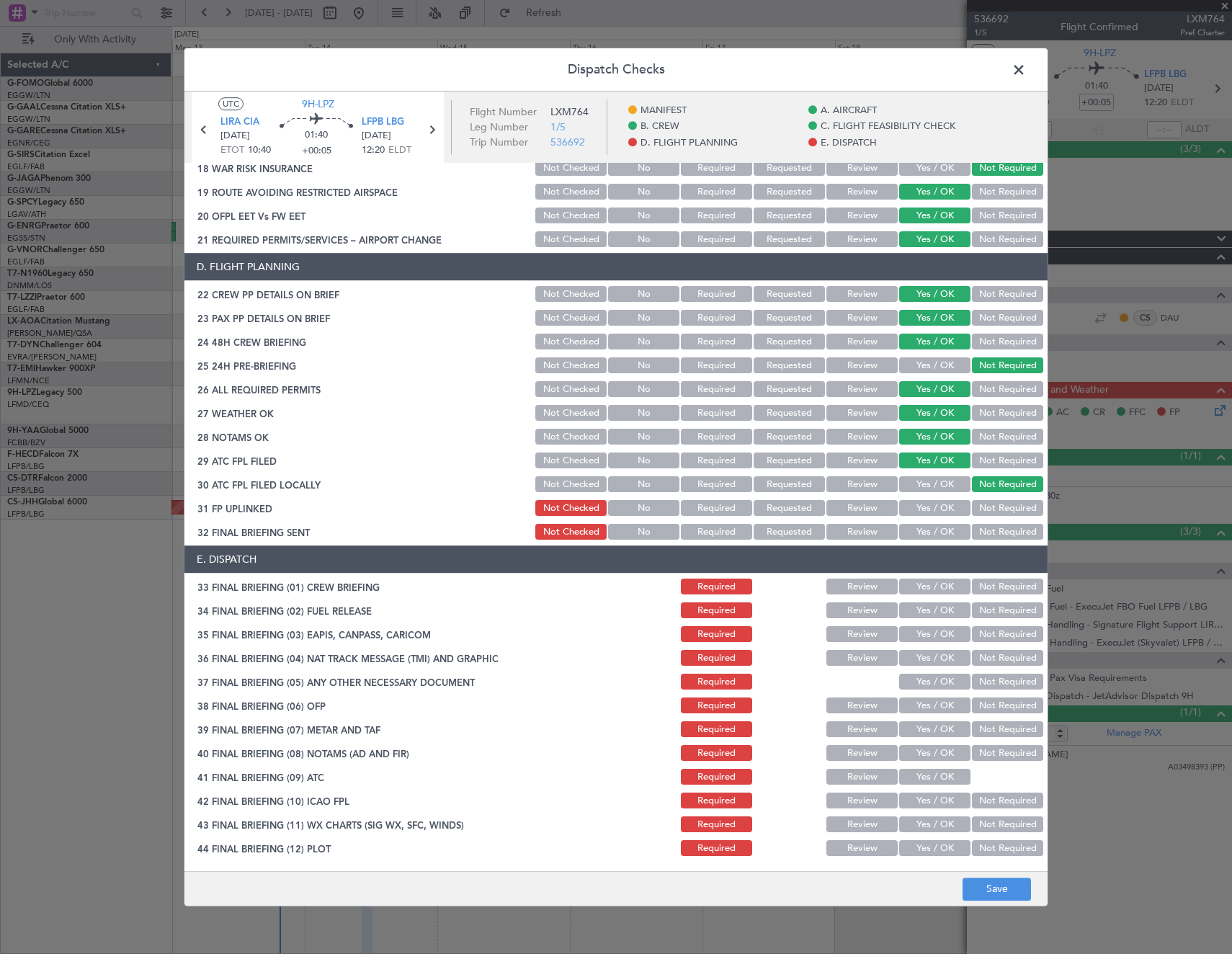
drag, startPoint x: 931, startPoint y: 505, endPoint x: 1006, endPoint y: 533, distance: 80.1
click at [933, 507] on button "Yes / OK" at bounding box center [935, 508] width 71 height 16
click at [1007, 533] on button "Not Required" at bounding box center [1008, 533] width 71 height 16
click at [936, 586] on button "Yes / OK" at bounding box center [935, 587] width 71 height 16
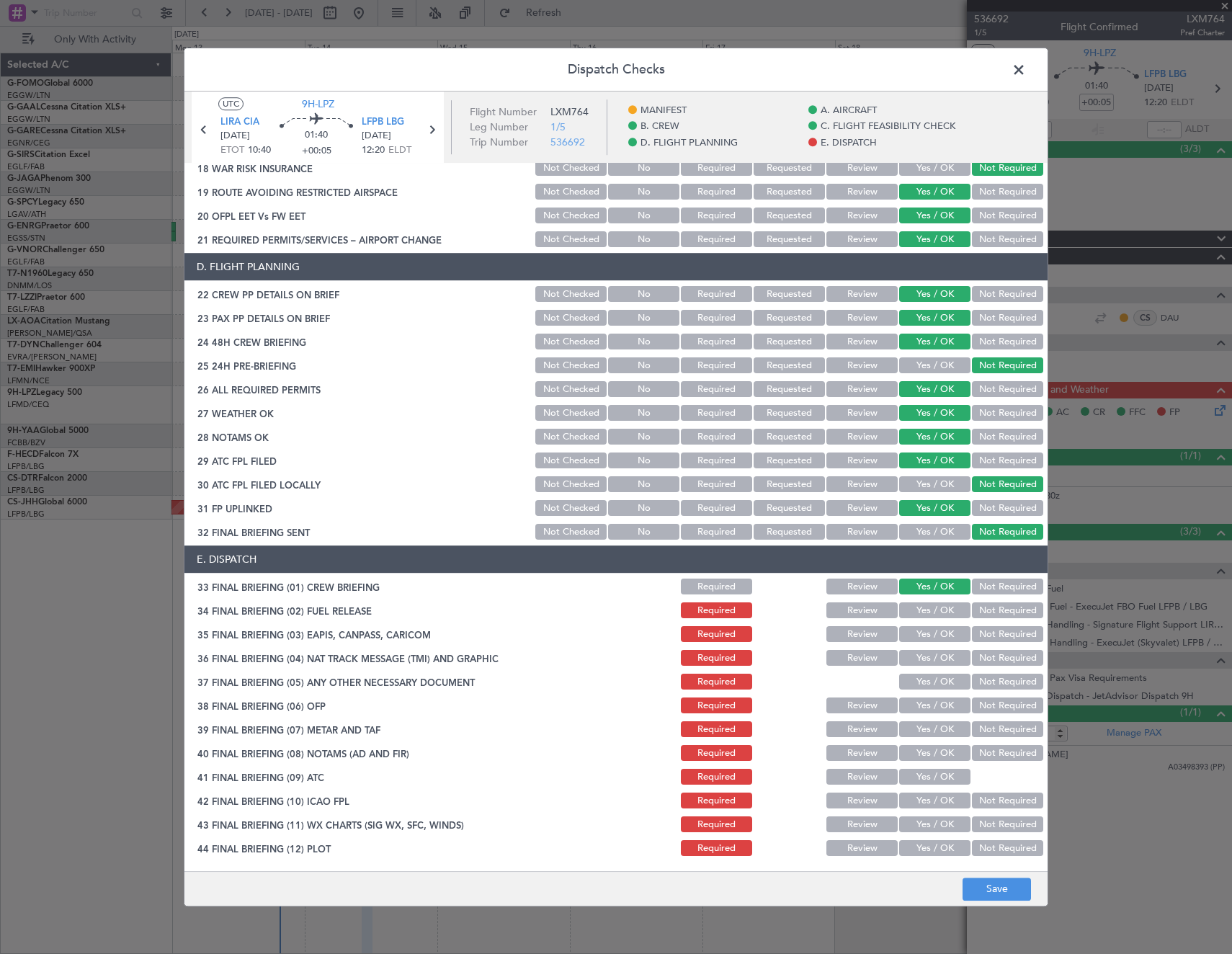
click at [929, 610] on button "Yes / OK" at bounding box center [935, 611] width 71 height 16
click at [996, 637] on button "Not Required" at bounding box center [1008, 634] width 71 height 16
click at [999, 653] on button "Not Required" at bounding box center [1008, 659] width 71 height 16
click at [921, 684] on button "Yes / OK" at bounding box center [935, 682] width 71 height 16
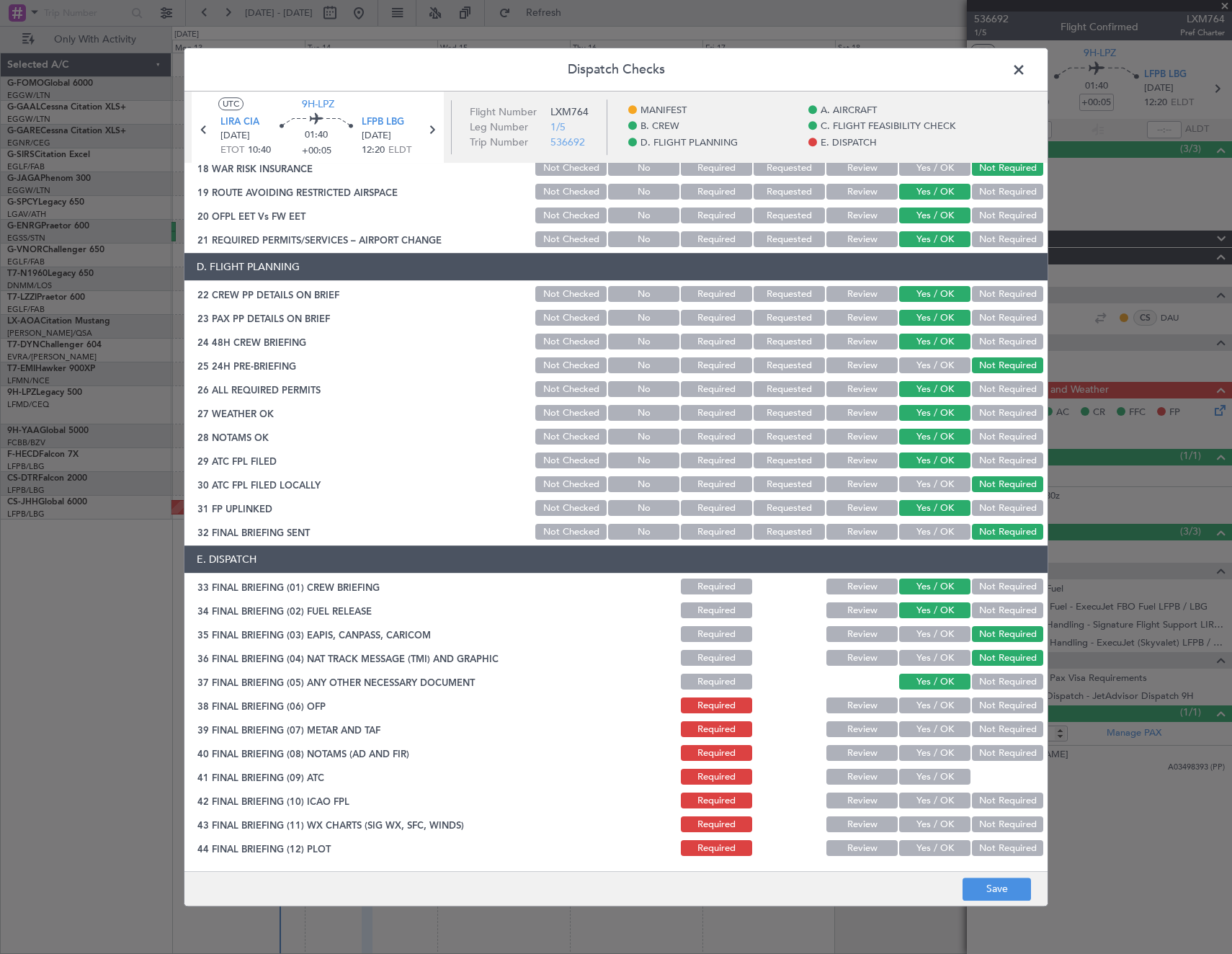
click at [925, 707] on button "Yes / OK" at bounding box center [935, 706] width 71 height 16
click at [927, 733] on button "Yes / OK" at bounding box center [935, 730] width 71 height 16
click at [928, 760] on button "Yes / OK" at bounding box center [935, 754] width 71 height 16
click at [925, 787] on div "Yes / OK" at bounding box center [933, 776] width 73 height 20
click at [921, 778] on button "Yes / OK" at bounding box center [935, 777] width 71 height 16
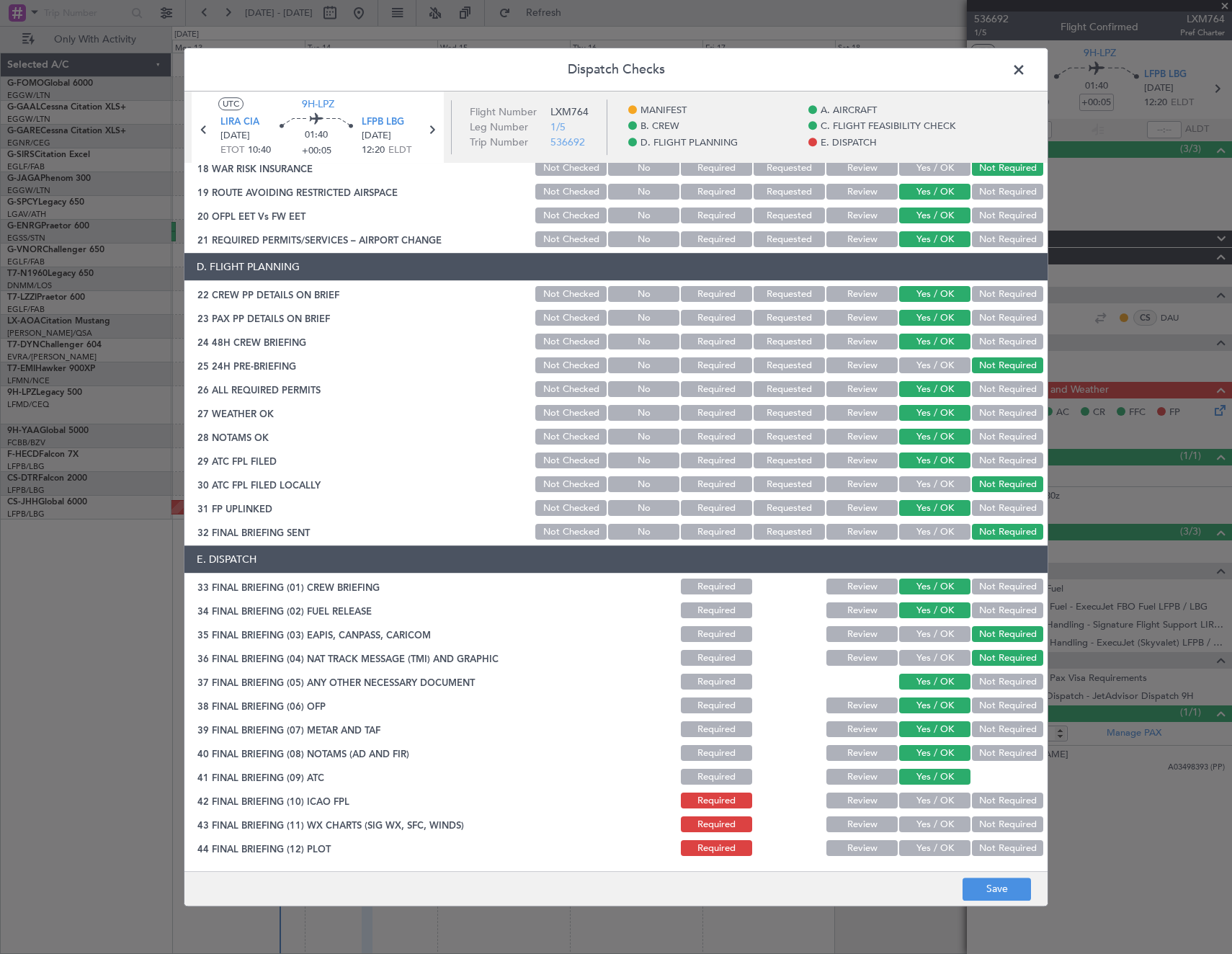
drag, startPoint x: 921, startPoint y: 797, endPoint x: 921, endPoint y: 820, distance: 23.0
click at [921, 801] on button "Yes / OK" at bounding box center [935, 801] width 71 height 16
click at [921, 821] on button "Yes / OK" at bounding box center [935, 825] width 71 height 16
click at [921, 841] on button "Yes / OK" at bounding box center [935, 848] width 71 height 16
click at [1014, 609] on button "Not Required" at bounding box center [1008, 611] width 71 height 16
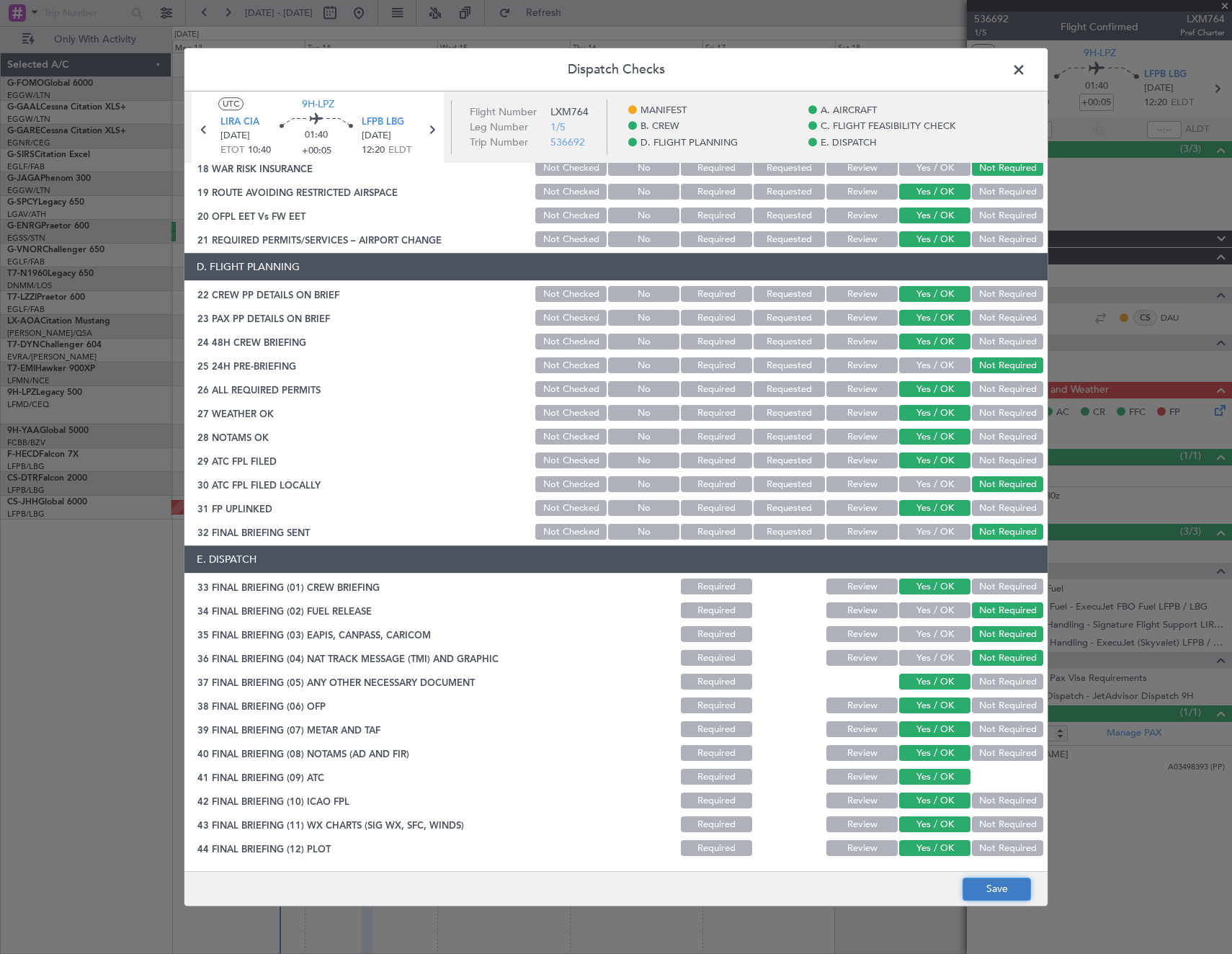
click at [994, 885] on button "Save" at bounding box center [996, 889] width 69 height 23
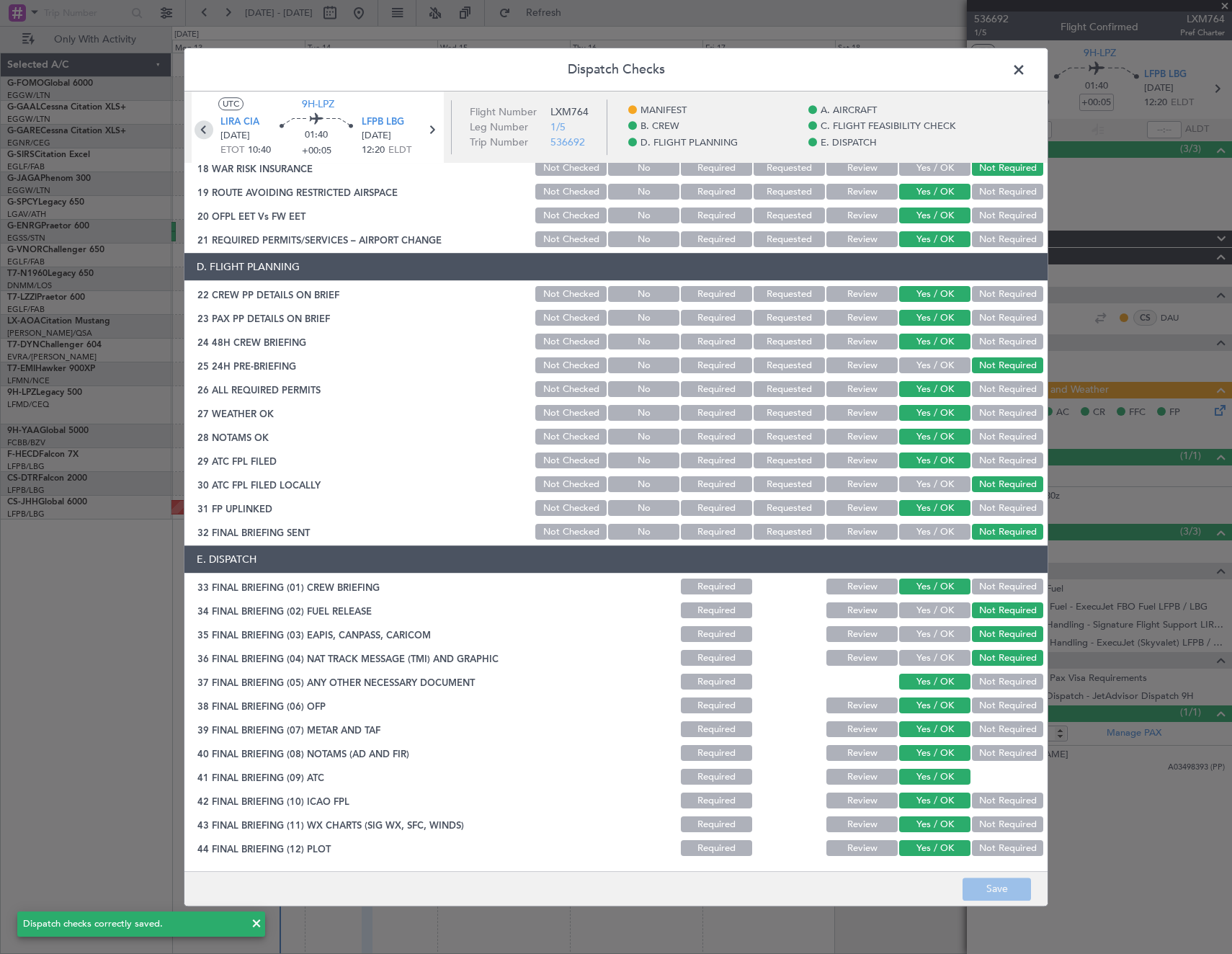
click at [204, 129] on icon at bounding box center [203, 129] width 19 height 19
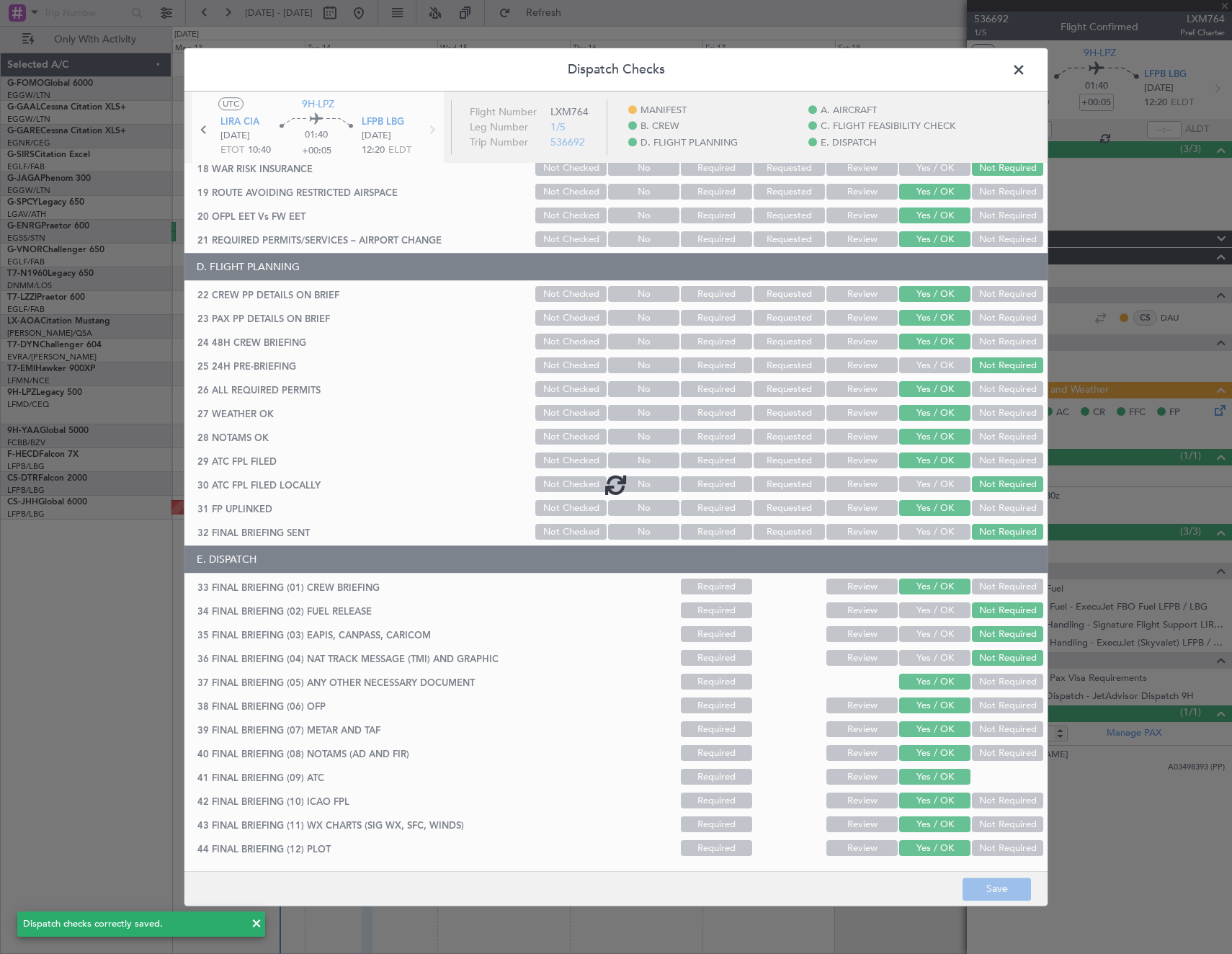
type input "0"
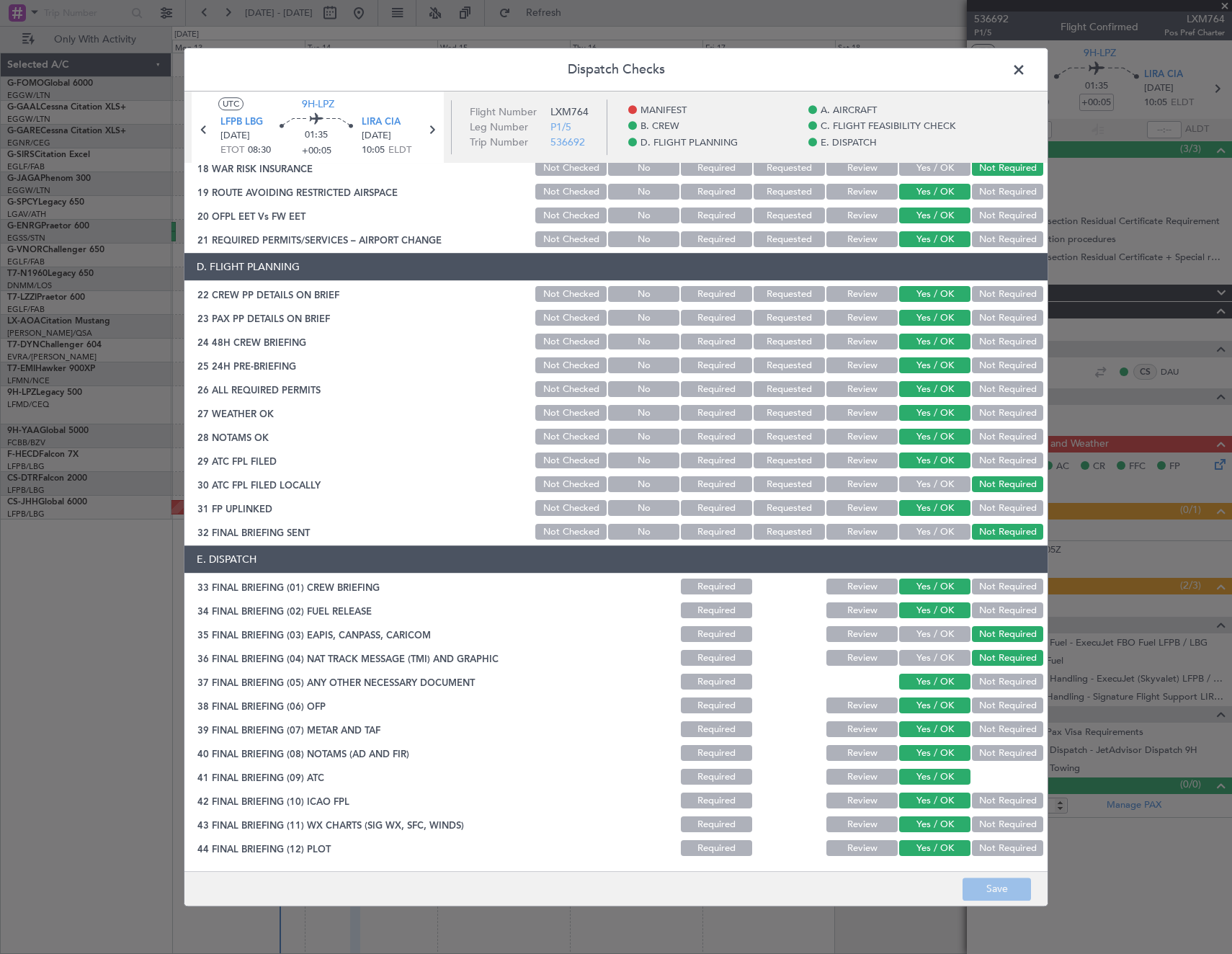
click at [989, 613] on button "Not Required" at bounding box center [1008, 611] width 71 height 16
click at [995, 892] on button "Save" at bounding box center [996, 889] width 69 height 23
click at [1026, 64] on span at bounding box center [1026, 73] width 0 height 29
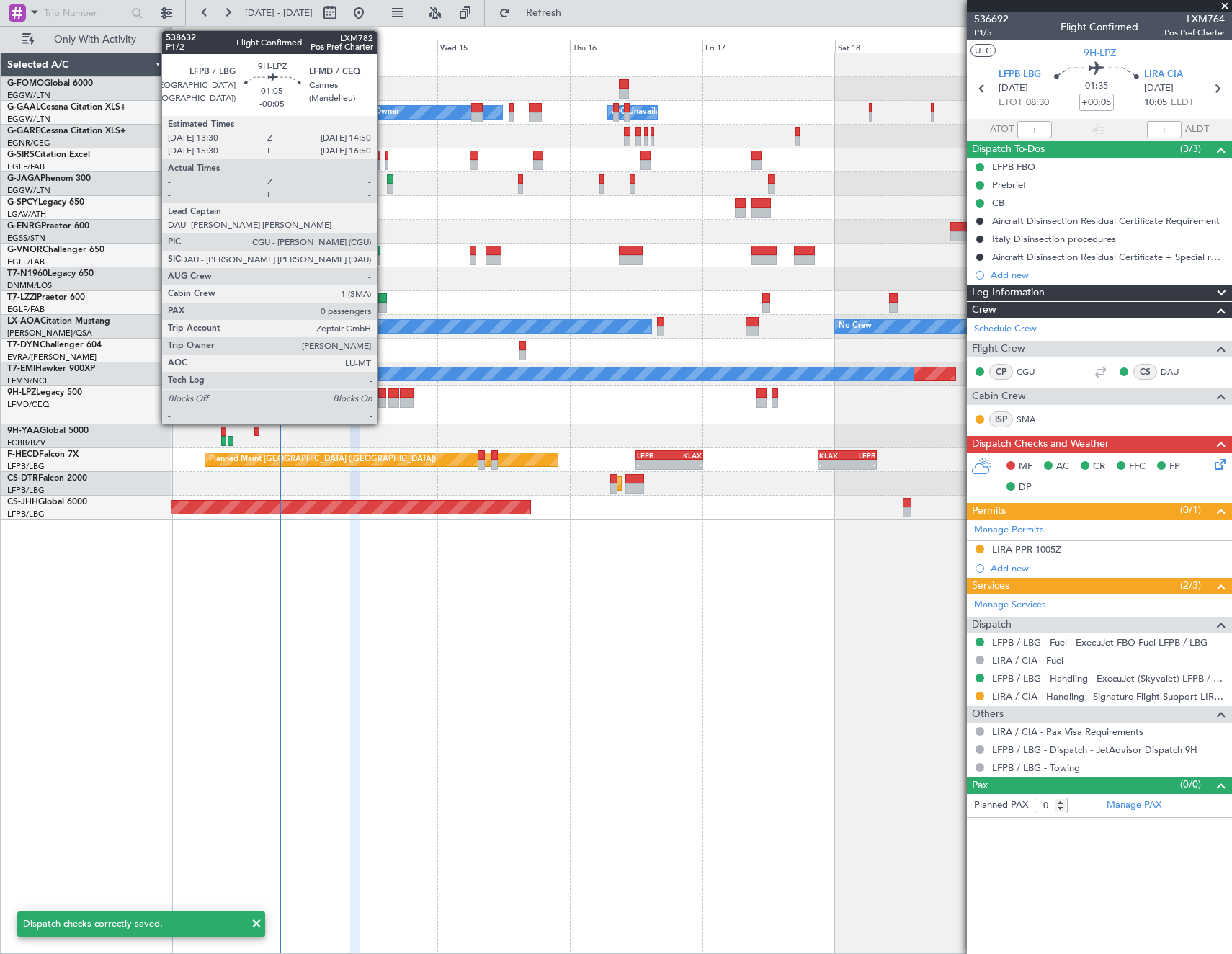
click at [382, 398] on div at bounding box center [383, 403] width 8 height 10
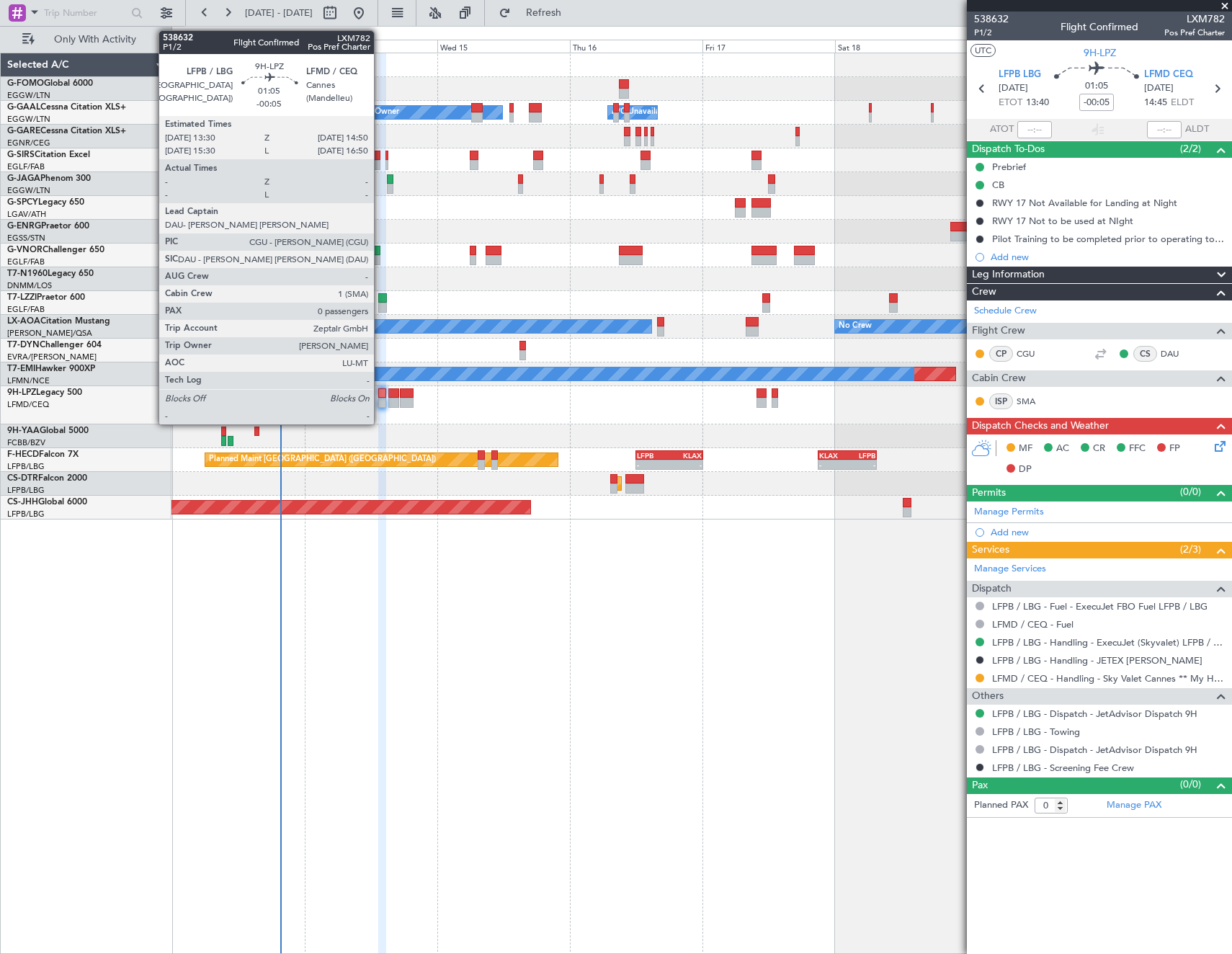
click at [380, 391] on div at bounding box center [383, 393] width 8 height 10
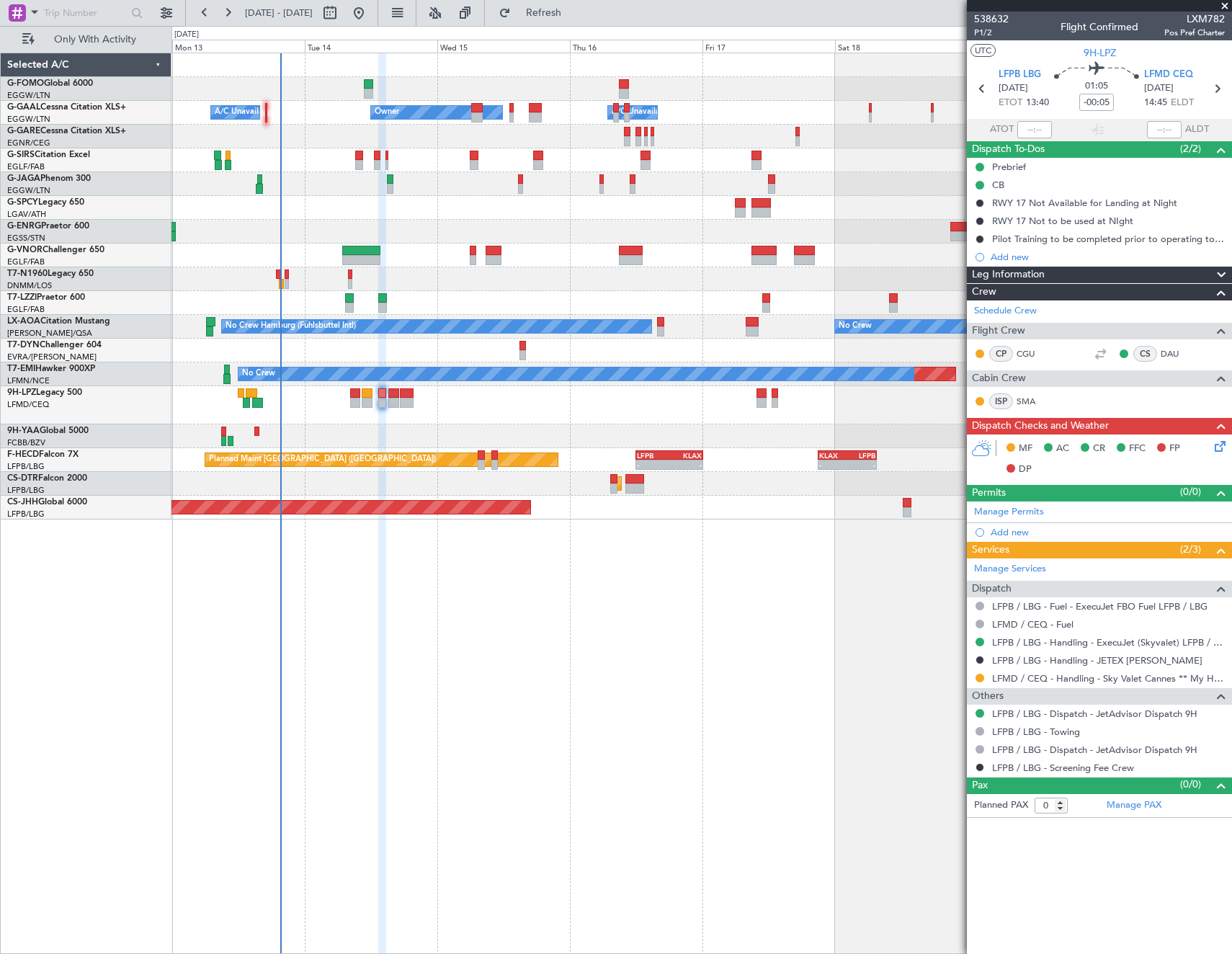
click at [1221, 447] on icon at bounding box center [1217, 444] width 11 height 11
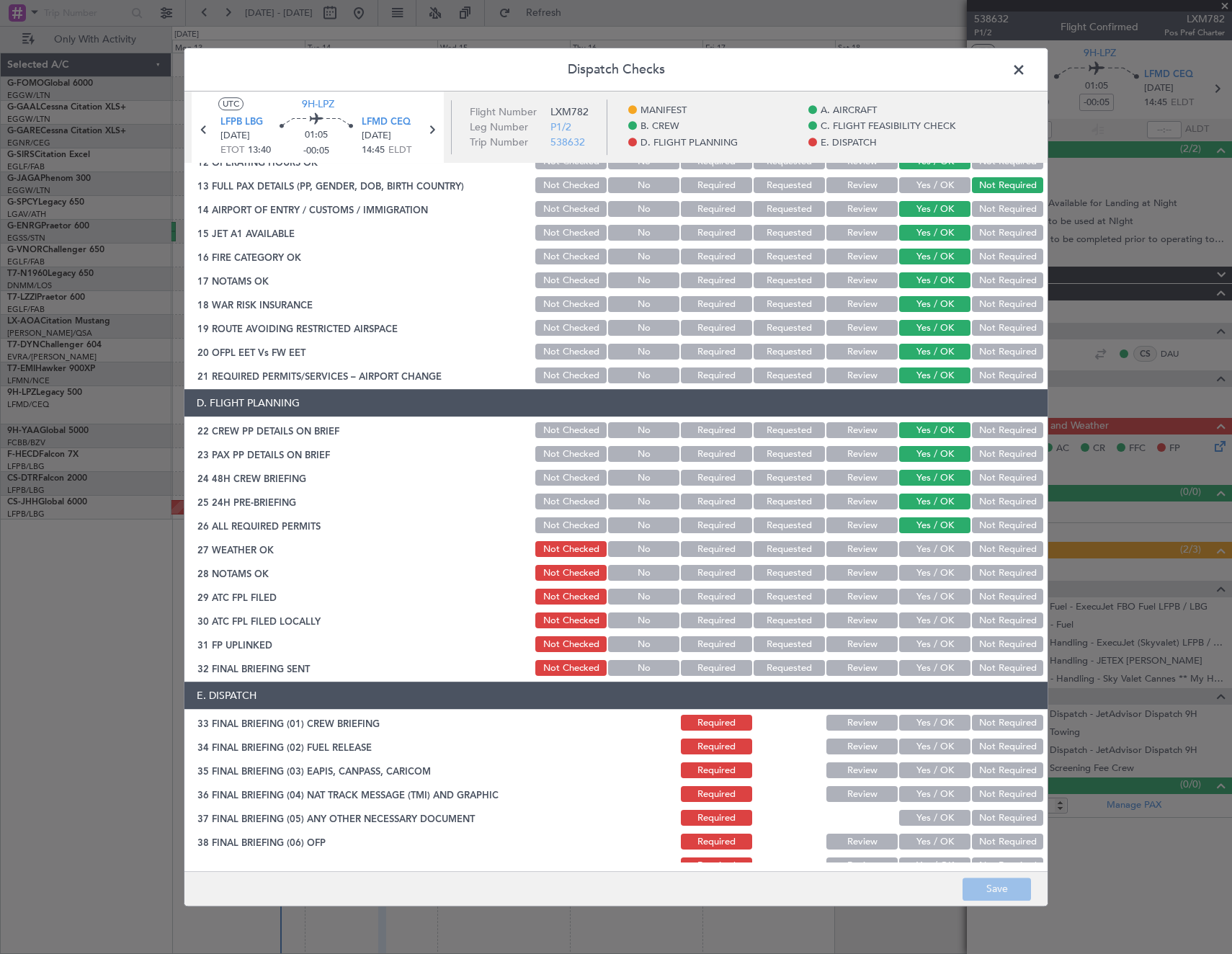
scroll to position [504, 0]
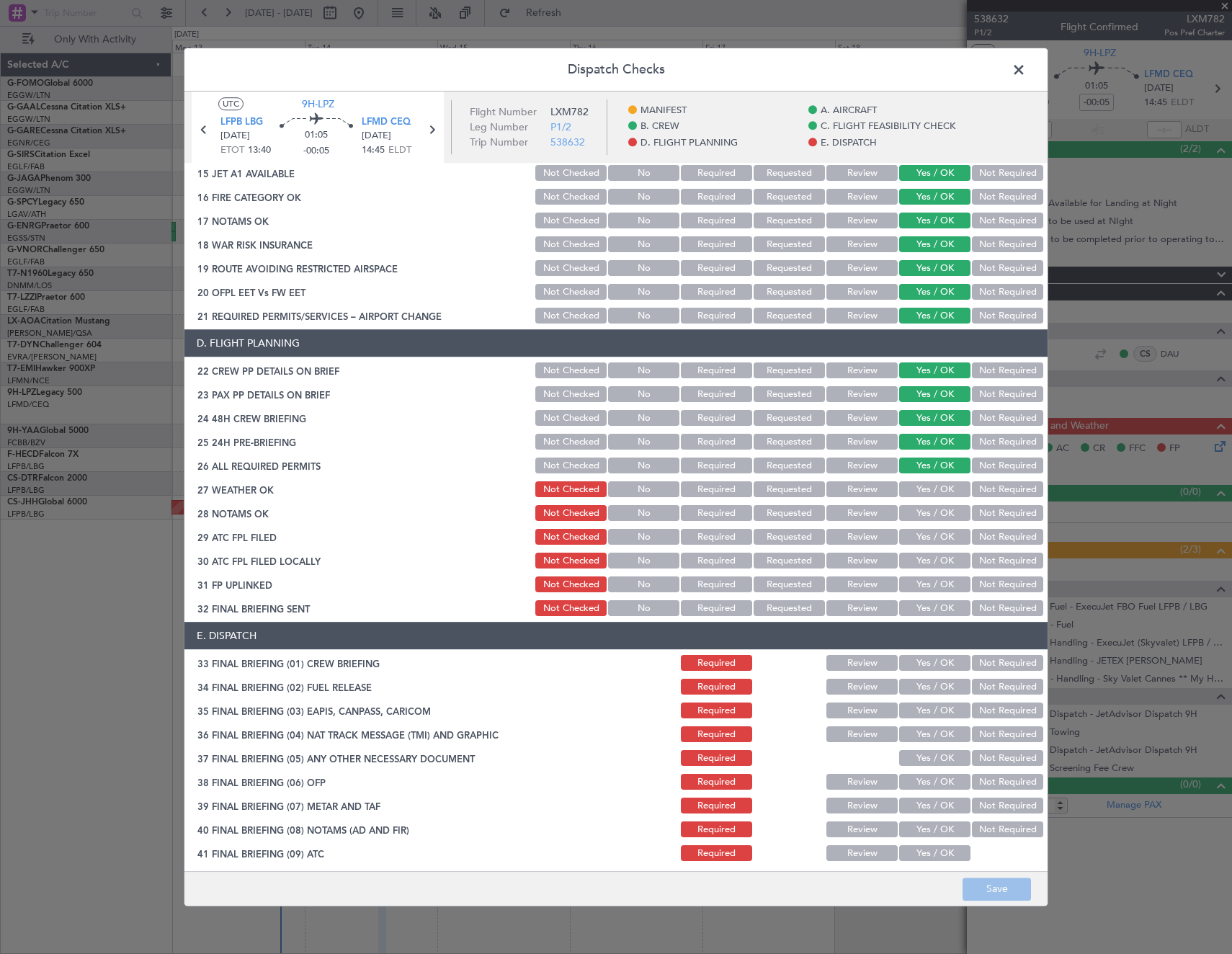
click at [924, 490] on button "Yes / OK" at bounding box center [935, 490] width 71 height 16
click at [924, 510] on button "Yes / OK" at bounding box center [935, 513] width 71 height 16
click at [932, 535] on button "Yes / OK" at bounding box center [935, 538] width 71 height 16
click at [992, 559] on button "Not Required" at bounding box center [1008, 561] width 71 height 16
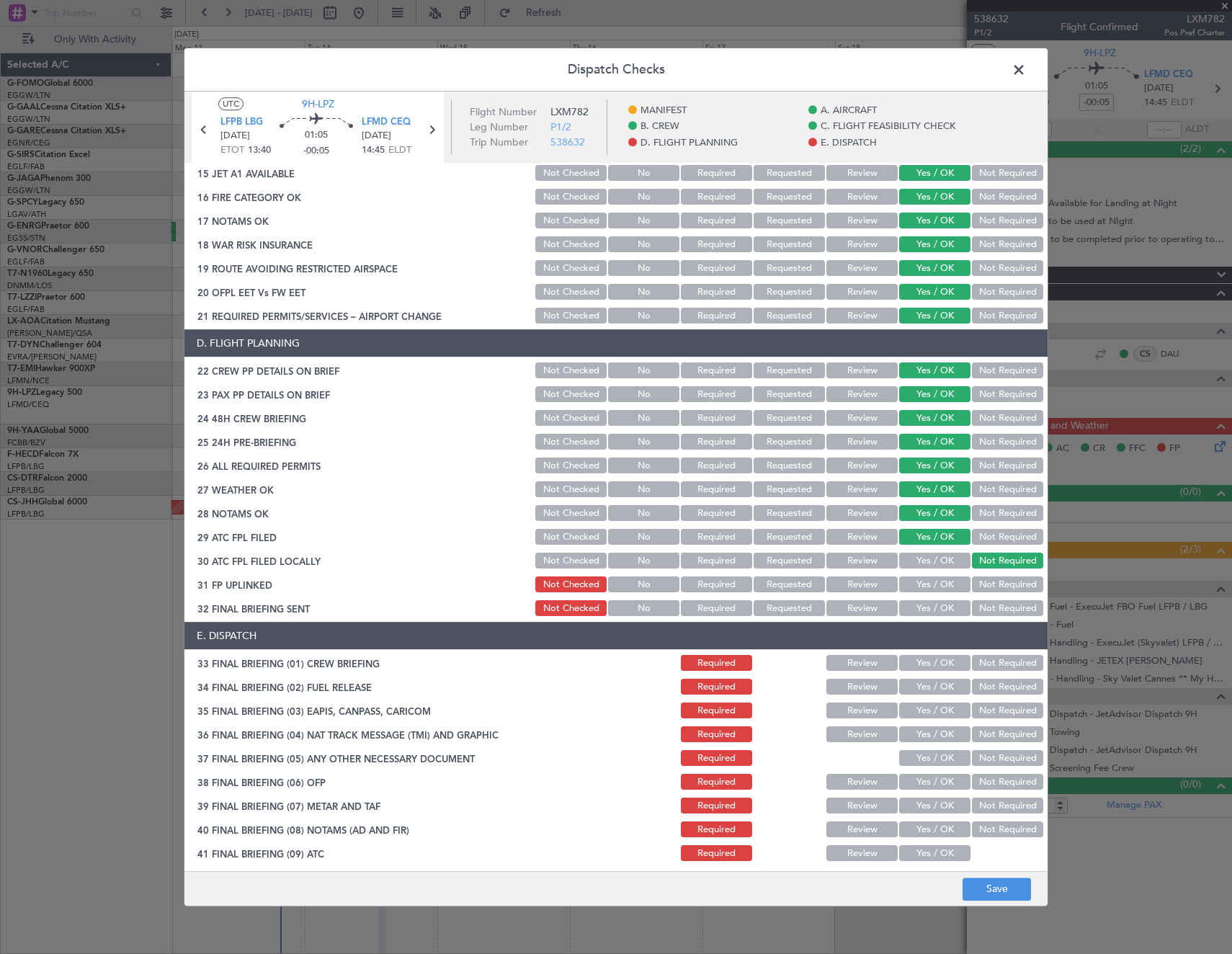
click at [945, 581] on button "Yes / OK" at bounding box center [935, 585] width 71 height 16
click at [995, 606] on button "Not Required" at bounding box center [1008, 609] width 71 height 16
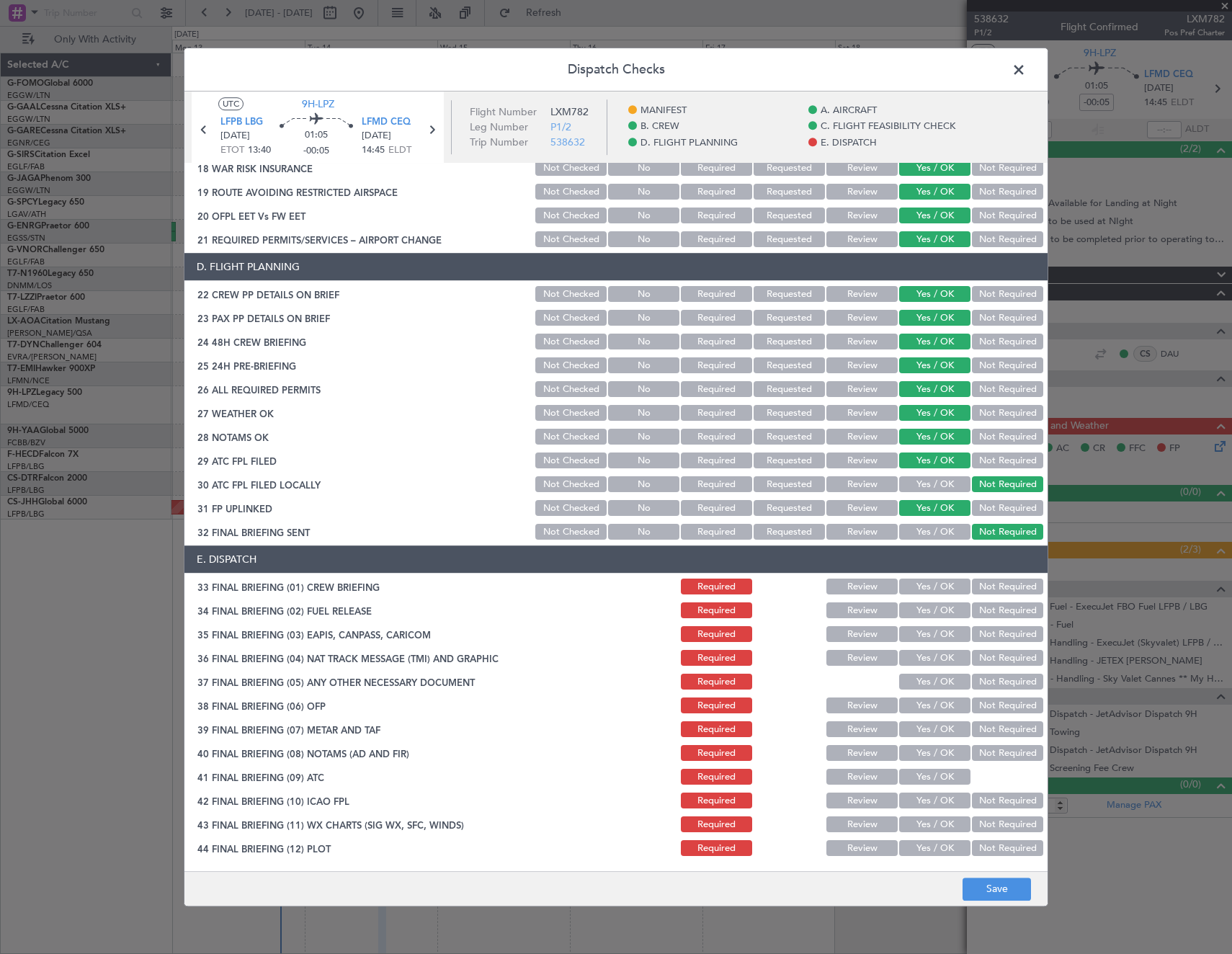
click at [935, 581] on button "Yes / OK" at bounding box center [935, 587] width 71 height 16
drag, startPoint x: 990, startPoint y: 611, endPoint x: 986, endPoint y: 638, distance: 27.3
click at [990, 613] on button "Not Required" at bounding box center [1008, 611] width 71 height 16
click at [986, 638] on button "Not Required" at bounding box center [1008, 634] width 71 height 16
click at [984, 651] on button "Not Required" at bounding box center [1008, 659] width 71 height 16
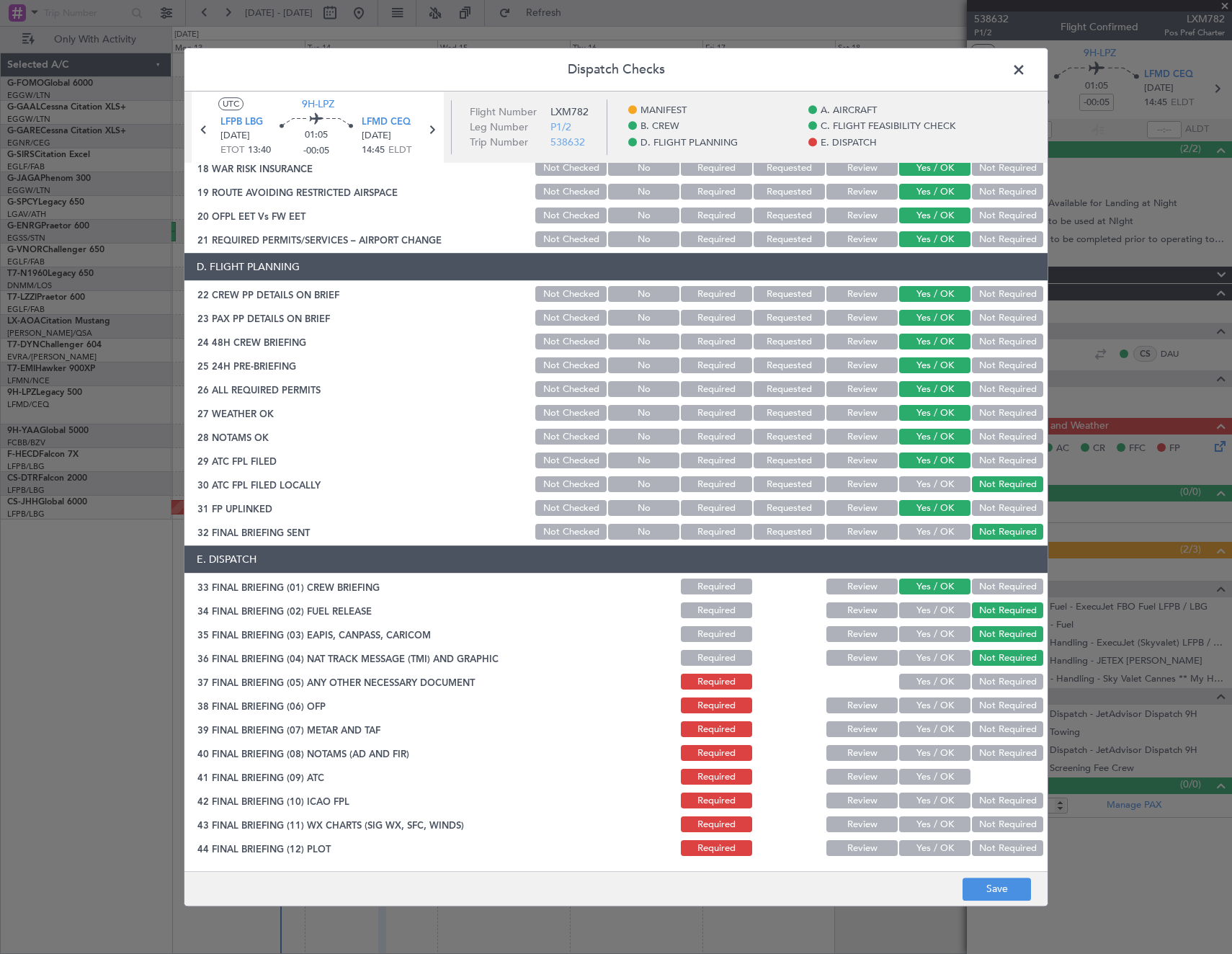
click at [948, 682] on button "Yes / OK" at bounding box center [935, 682] width 71 height 16
drag, startPoint x: 921, startPoint y: 701, endPoint x: 912, endPoint y: 727, distance: 27.5
click at [921, 703] on button "Yes / OK" at bounding box center [935, 706] width 71 height 16
click at [912, 728] on button "Yes / OK" at bounding box center [935, 730] width 71 height 16
click at [917, 754] on div "Yes / OK" at bounding box center [933, 753] width 73 height 20
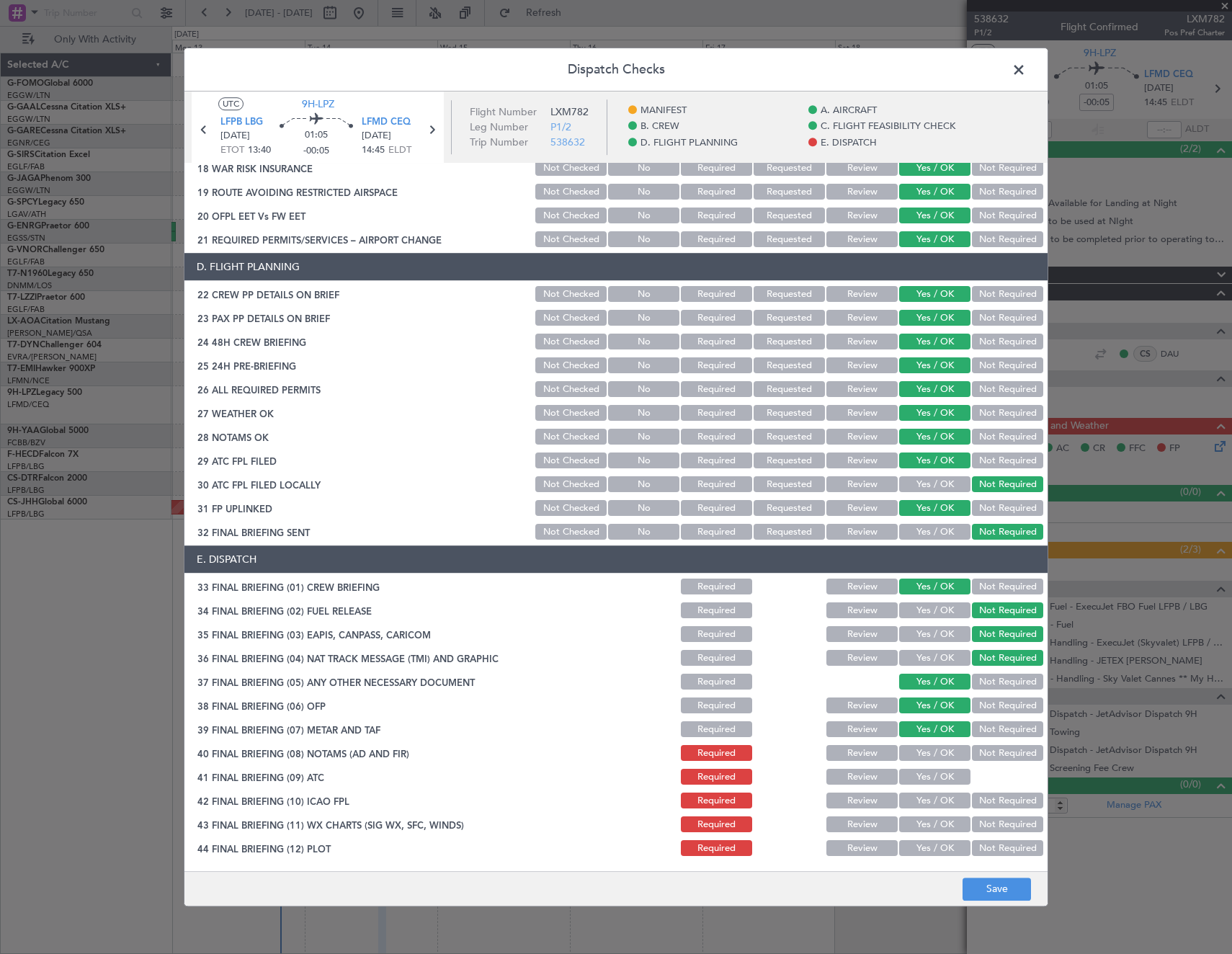
click at [919, 764] on section "E. DISPATCH 33 FINAL BRIEFING (01) CREW BRIEFING Required Review Yes / OK Not R…" at bounding box center [615, 701] width 863 height 312
drag, startPoint x: 922, startPoint y: 751, endPoint x: 924, endPoint y: 768, distance: 17.1
click at [922, 752] on button "Yes / OK" at bounding box center [935, 754] width 71 height 16
drag, startPoint x: 928, startPoint y: 775, endPoint x: 921, endPoint y: 800, distance: 26.0
click at [928, 781] on button "Yes / OK" at bounding box center [935, 777] width 71 height 16
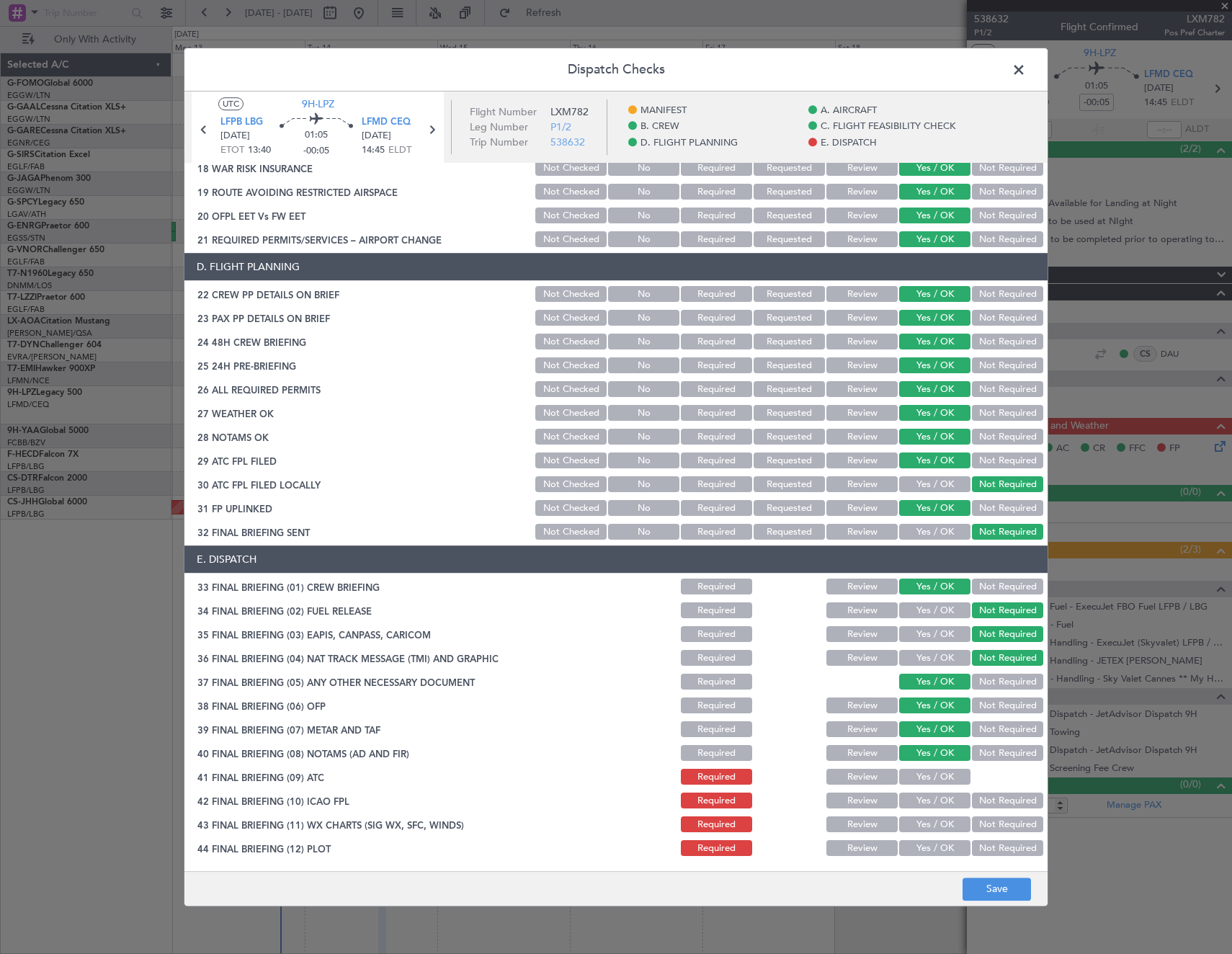
drag, startPoint x: 921, startPoint y: 800, endPoint x: 921, endPoint y: 809, distance: 9.0
click at [921, 806] on button "Yes / OK" at bounding box center [935, 801] width 71 height 16
drag, startPoint x: 916, startPoint y: 827, endPoint x: 913, endPoint y: 847, distance: 20.2
click at [916, 831] on button "Yes / OK" at bounding box center [935, 825] width 71 height 16
click at [913, 847] on button "Yes / OK" at bounding box center [935, 848] width 71 height 16
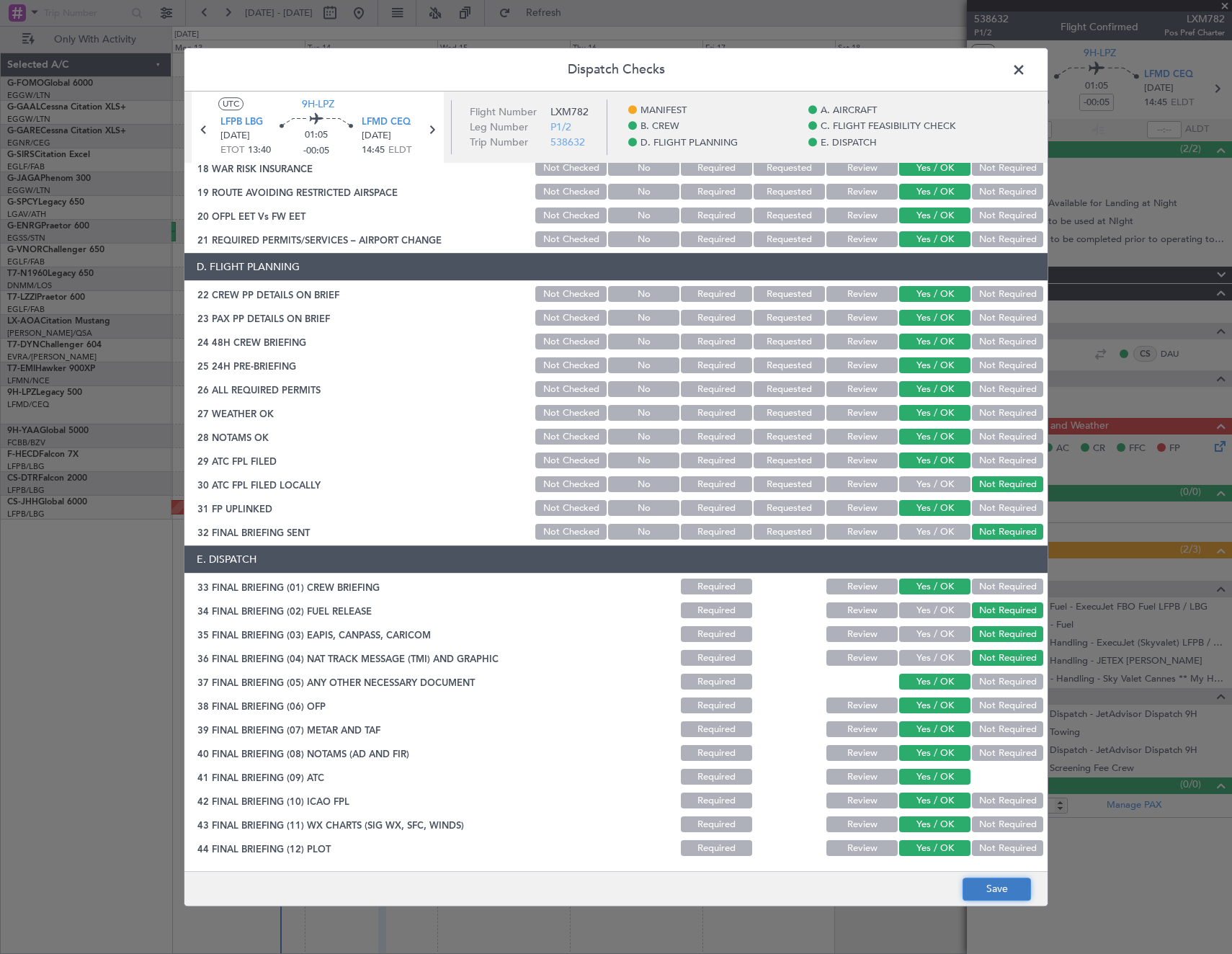
click at [991, 877] on button "Save" at bounding box center [996, 889] width 69 height 23
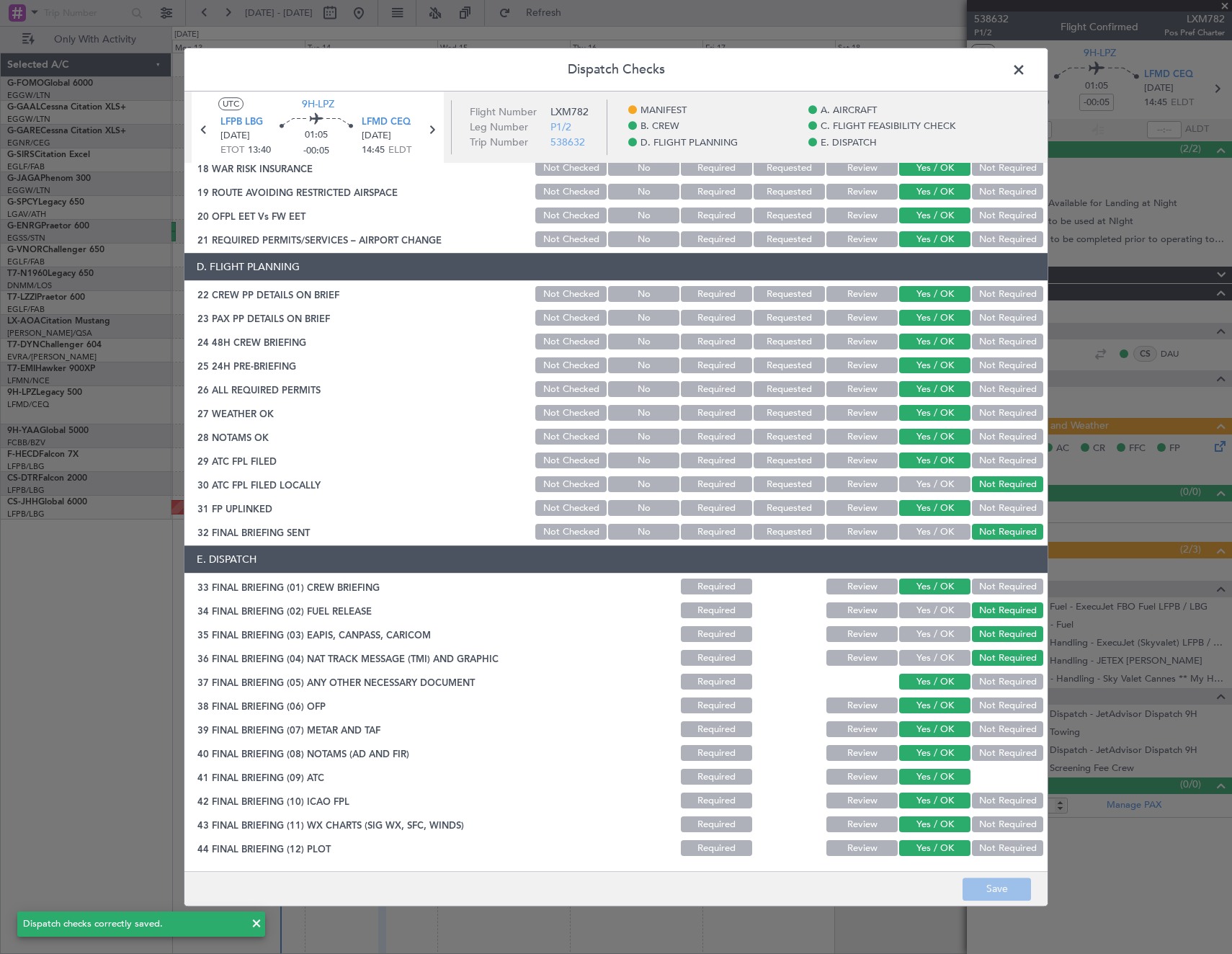
click at [1026, 59] on span at bounding box center [1026, 73] width 0 height 29
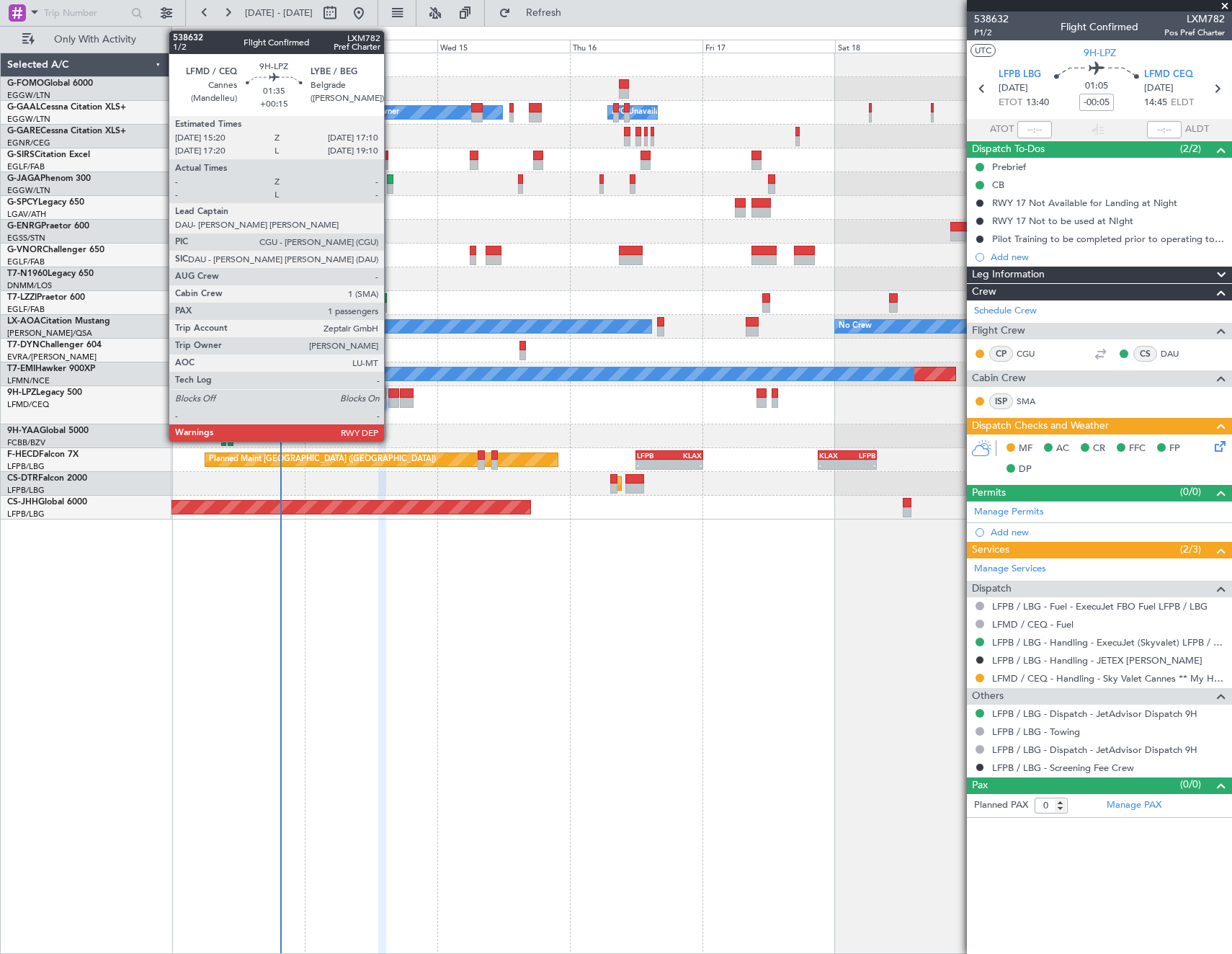
click at [391, 397] on div at bounding box center [393, 393] width 10 height 10
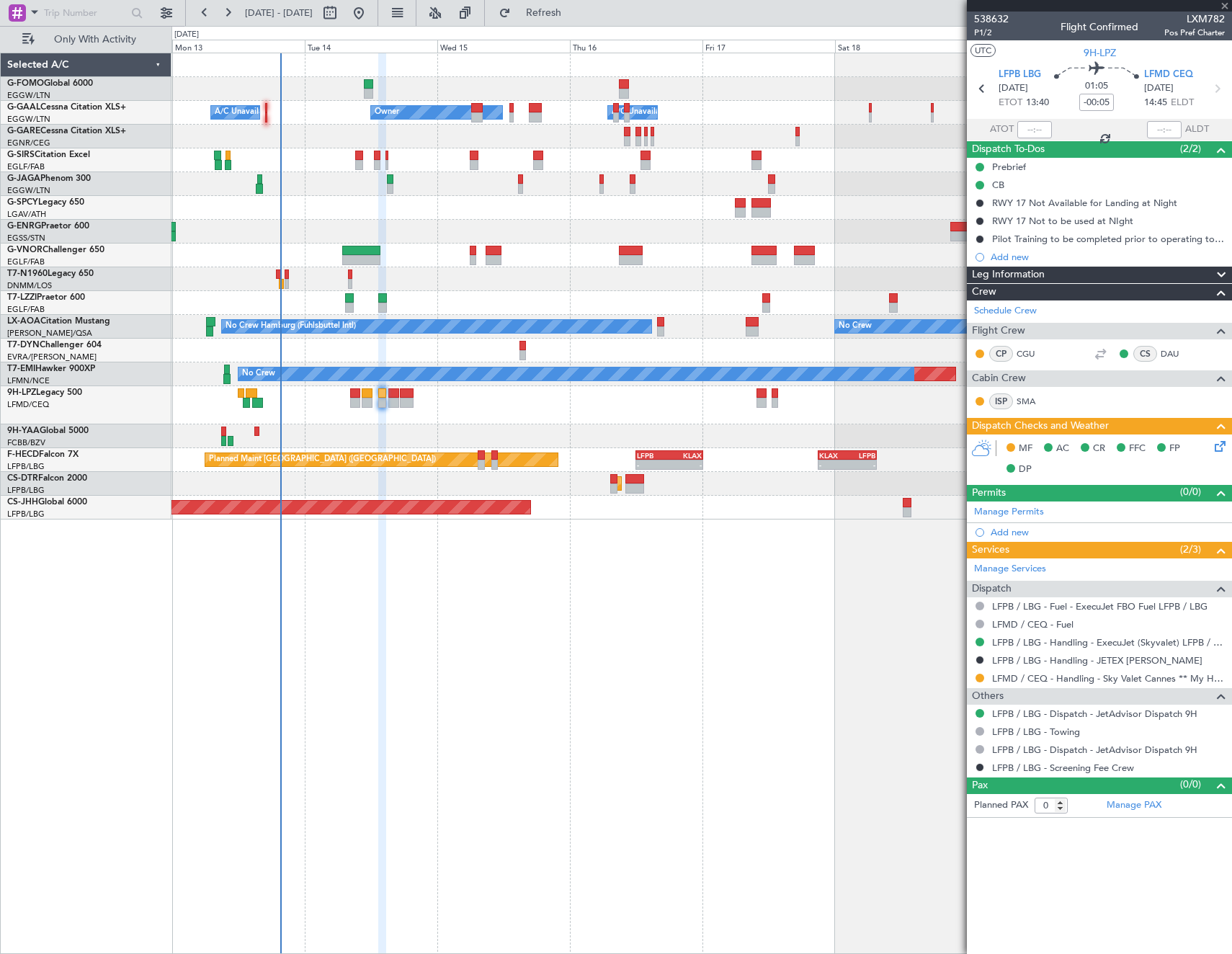
type input "+00:15"
type input "1"
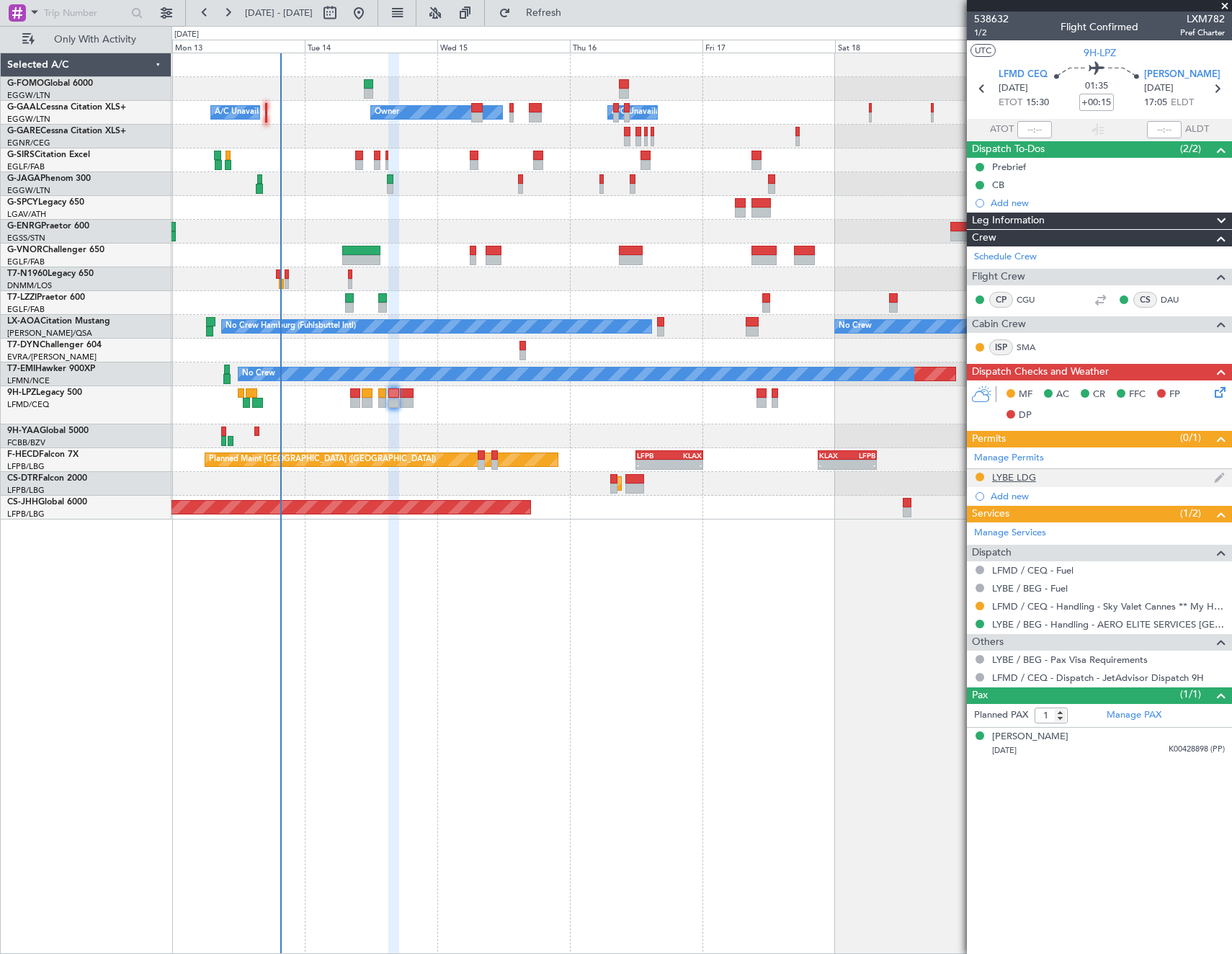
click at [1019, 474] on div "LYBE LDG" at bounding box center [1014, 477] width 44 height 12
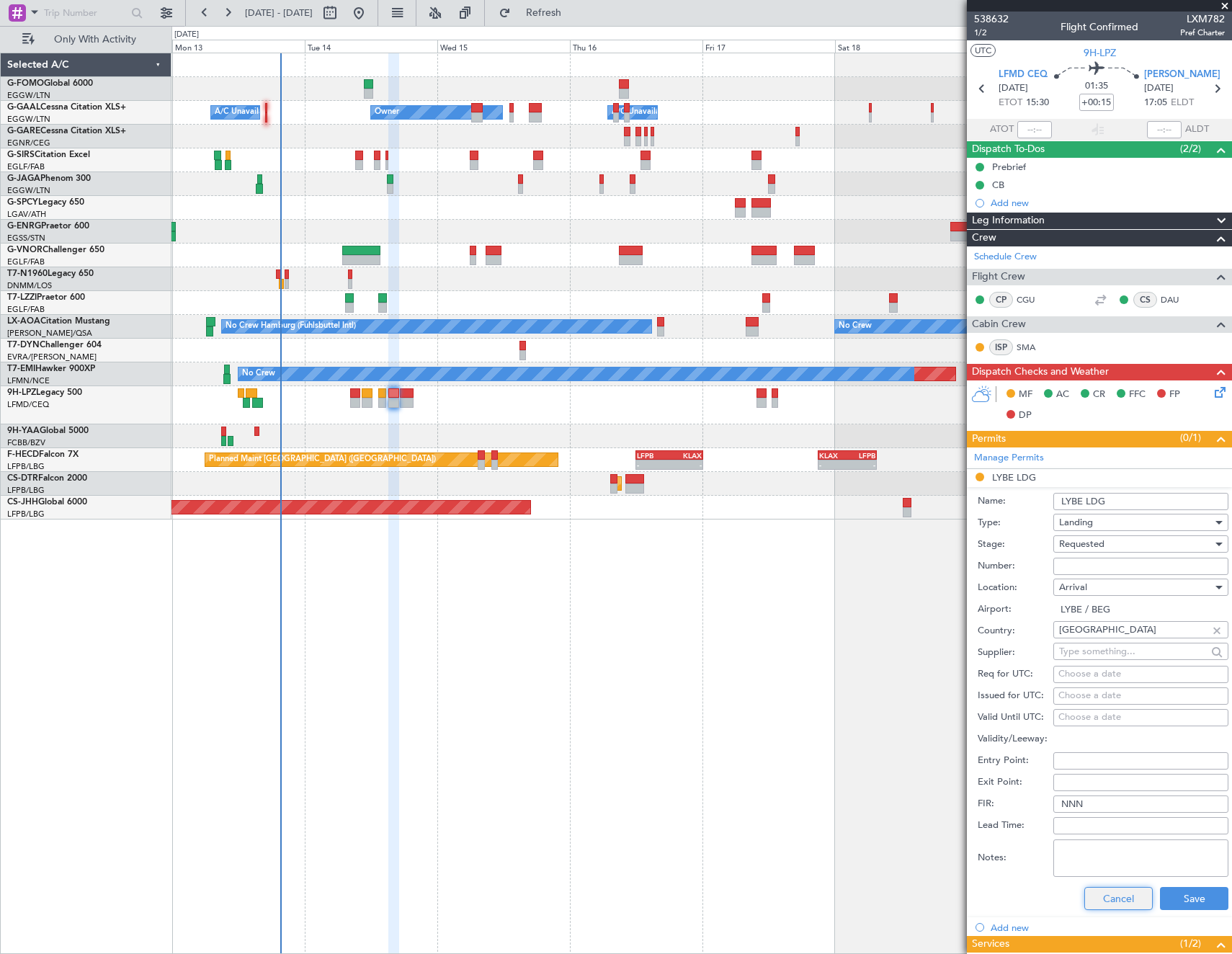
click at [1092, 896] on button "Cancel" at bounding box center [1118, 898] width 69 height 23
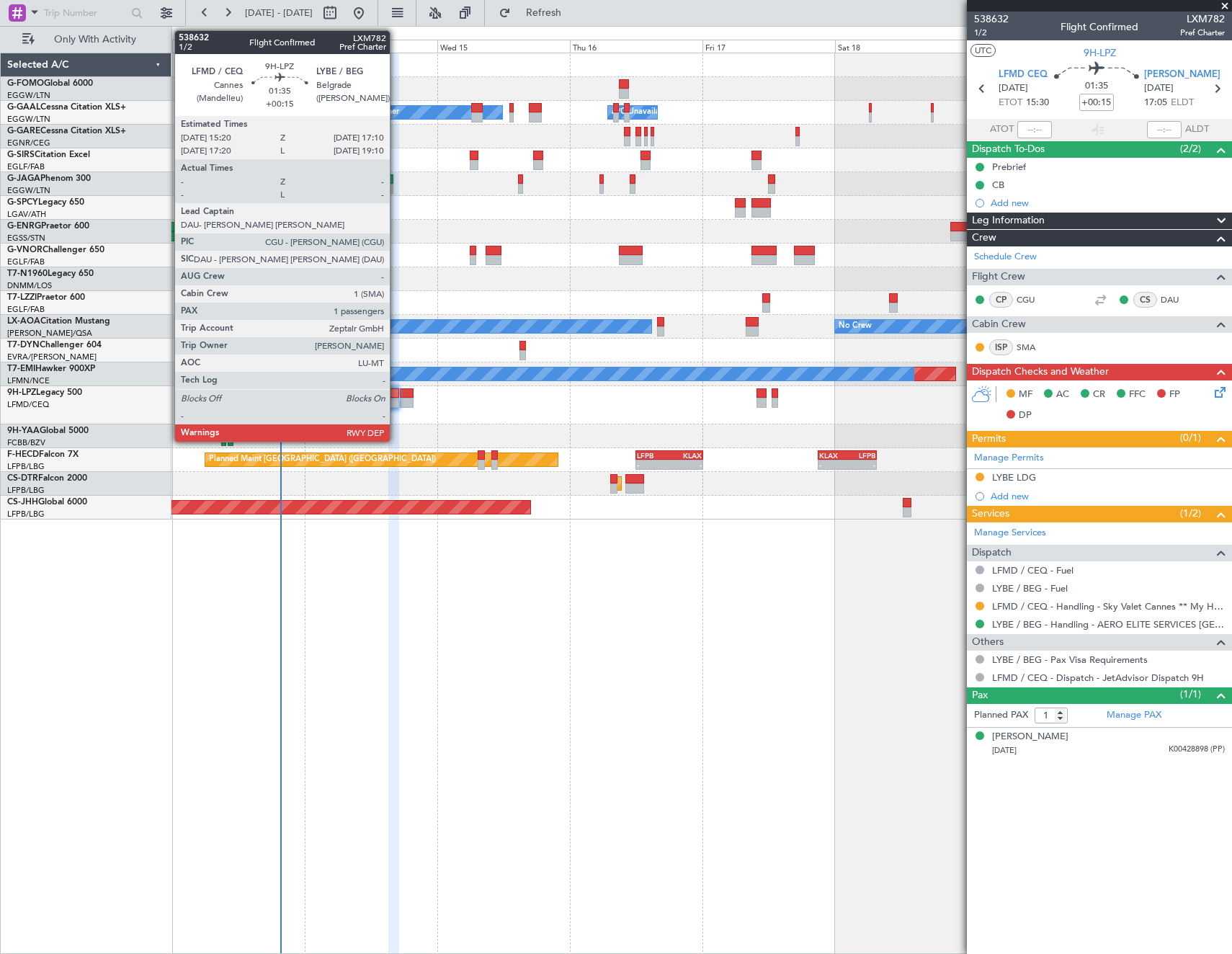
click at [396, 396] on div at bounding box center [393, 393] width 10 height 10
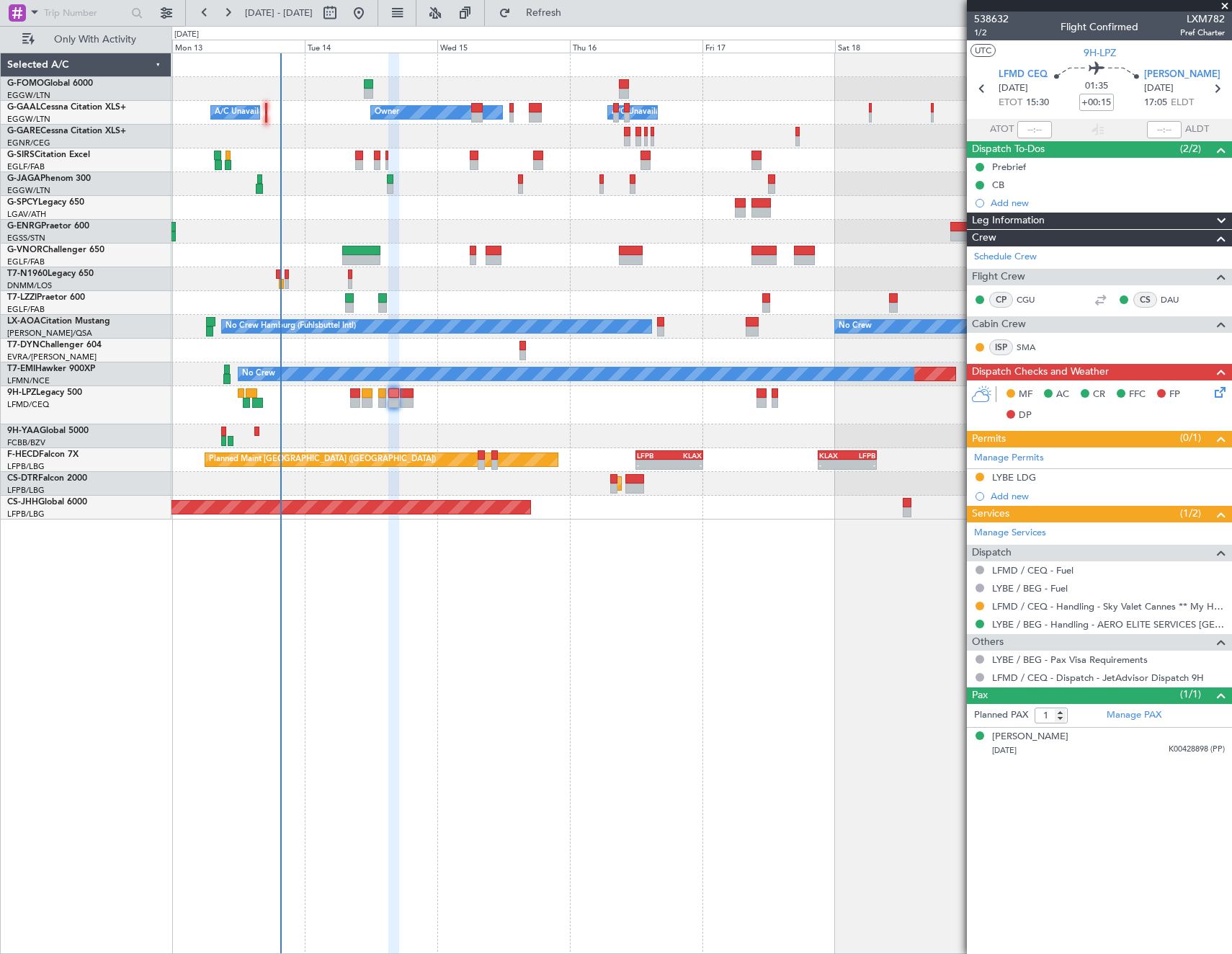
click at [1215, 390] on icon at bounding box center [1217, 390] width 11 height 11
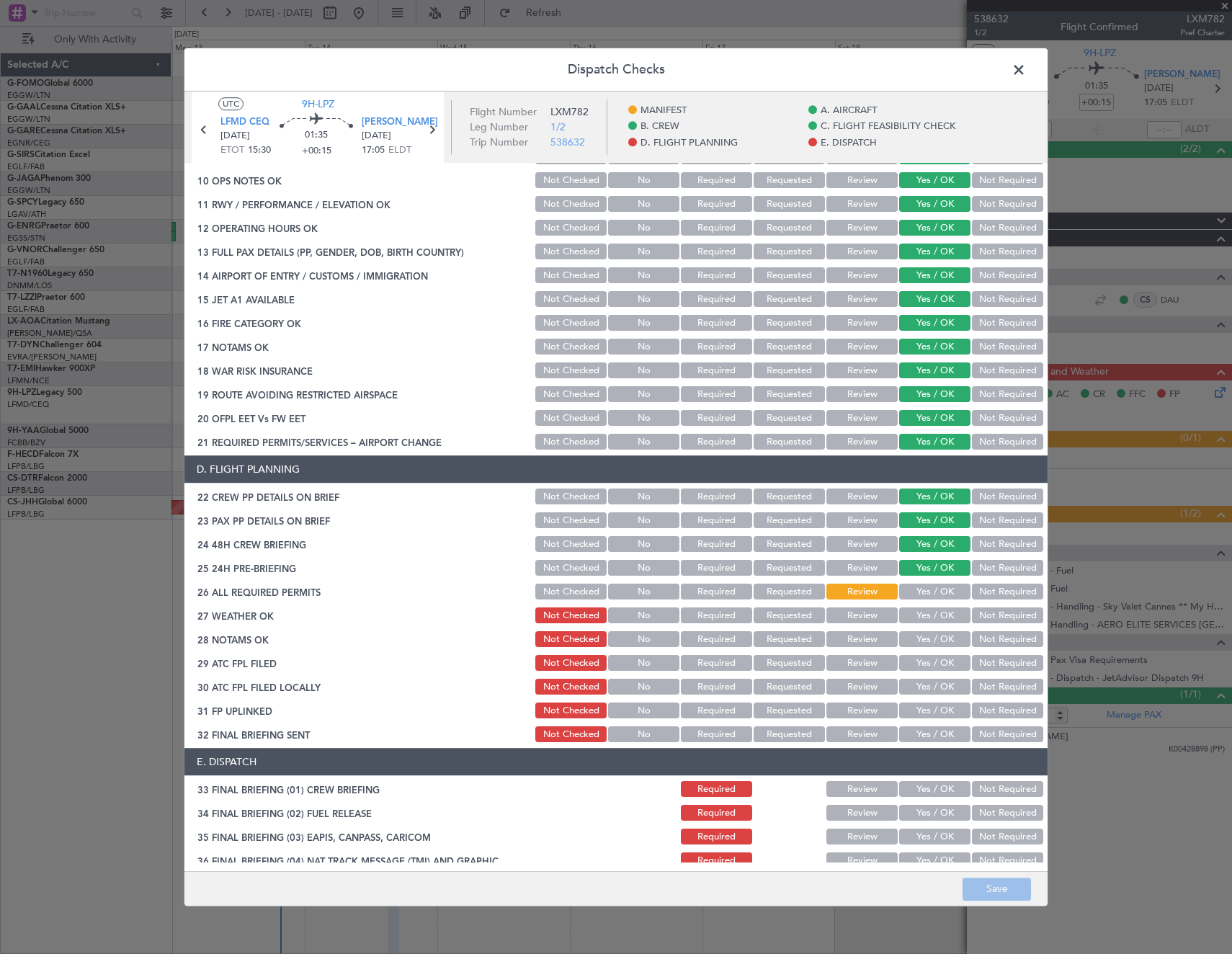
scroll to position [432, 0]
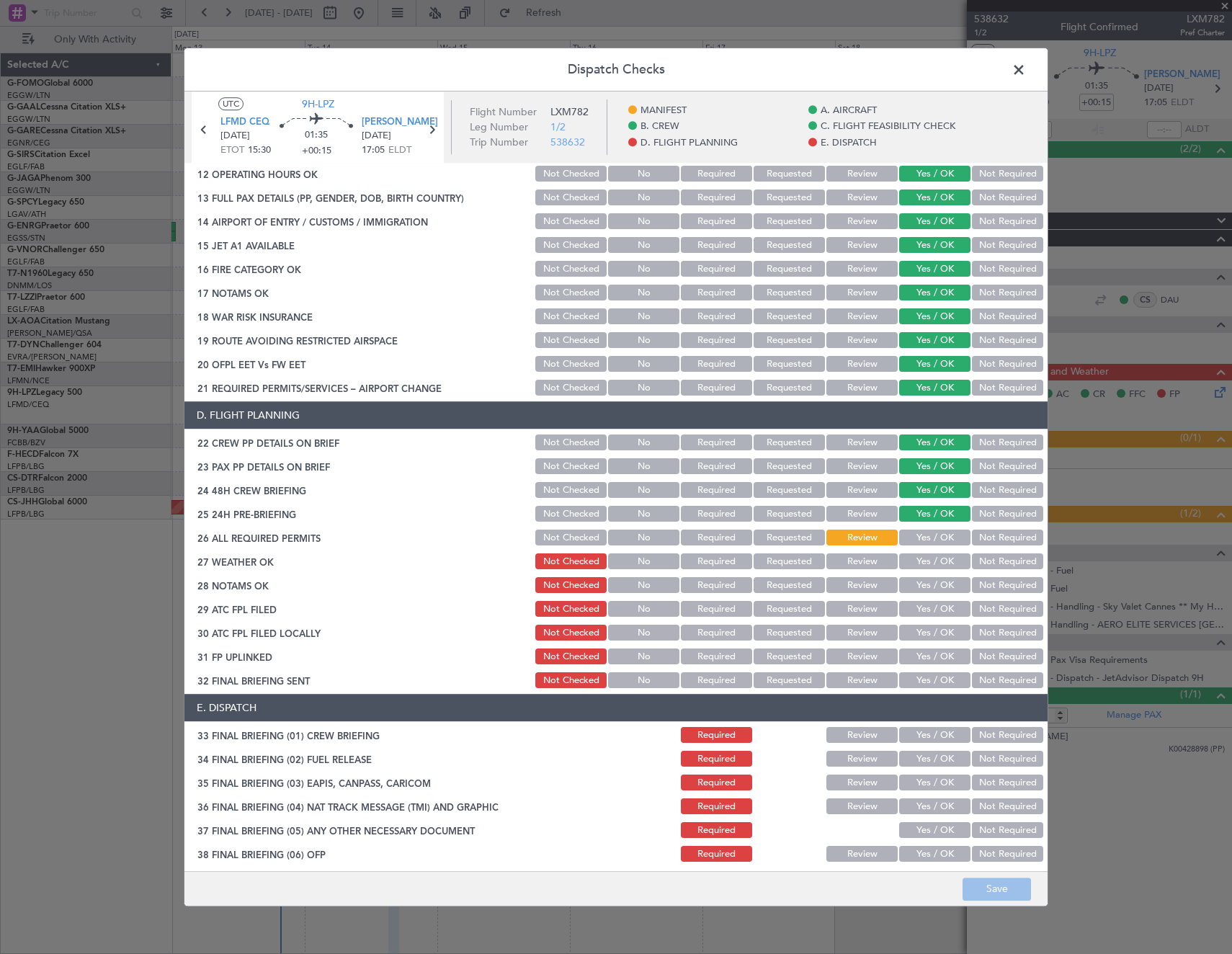
click at [924, 541] on button "Yes / OK" at bounding box center [935, 538] width 71 height 16
click at [933, 566] on button "Yes / OK" at bounding box center [935, 562] width 71 height 16
click at [932, 581] on button "Yes / OK" at bounding box center [935, 586] width 71 height 16
click at [927, 609] on button "Yes / OK" at bounding box center [935, 609] width 71 height 16
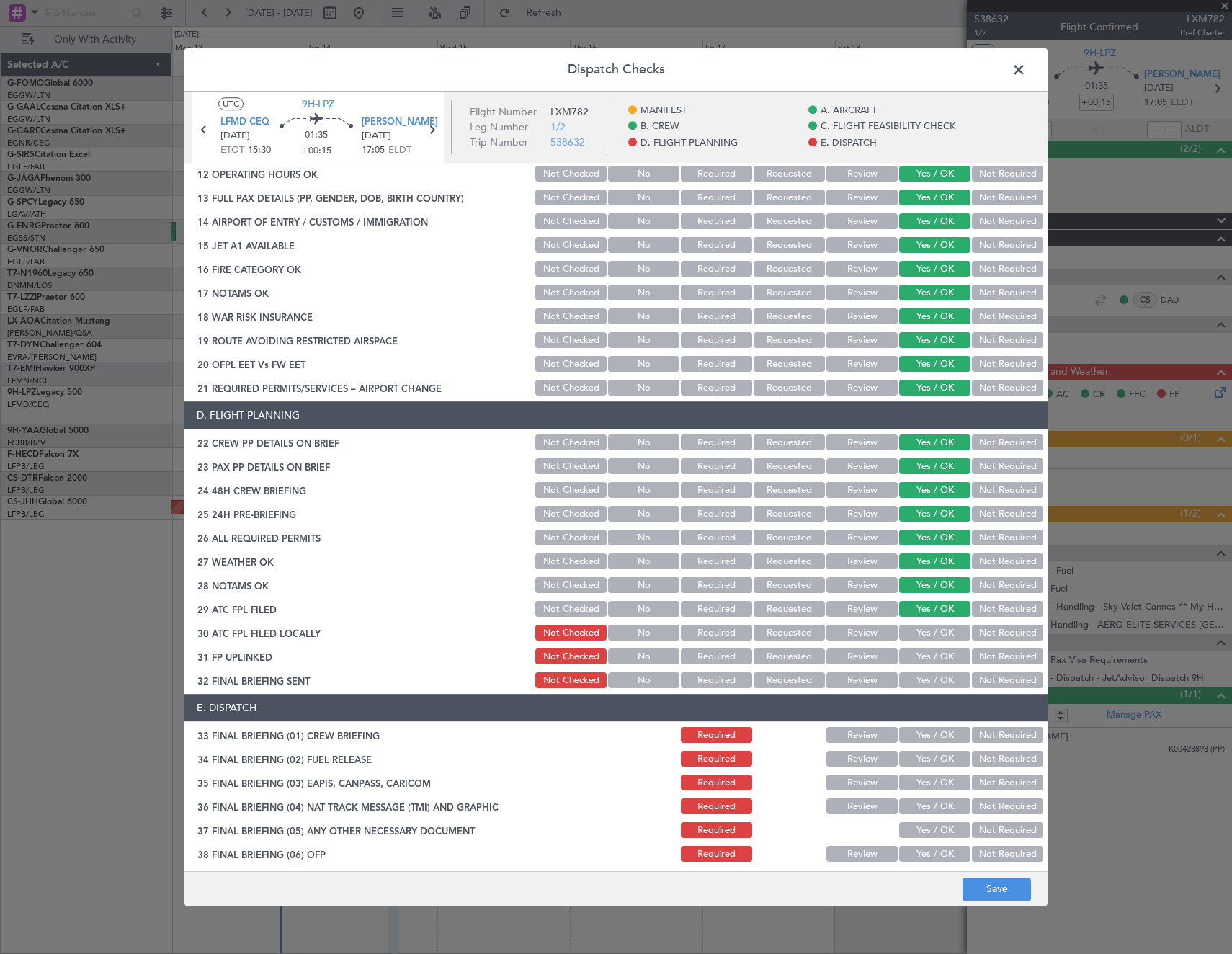
click at [978, 634] on button "Not Required" at bounding box center [1008, 634] width 71 height 16
click at [946, 654] on button "Yes / OK" at bounding box center [935, 657] width 71 height 16
click at [996, 692] on article "MANIFEST CREW DETAILS SENT TO ARR & DEP HANDLING Not Checked No Required Reques…" at bounding box center [615, 513] width 863 height 699
click at [994, 675] on button "Not Required" at bounding box center [1008, 681] width 71 height 16
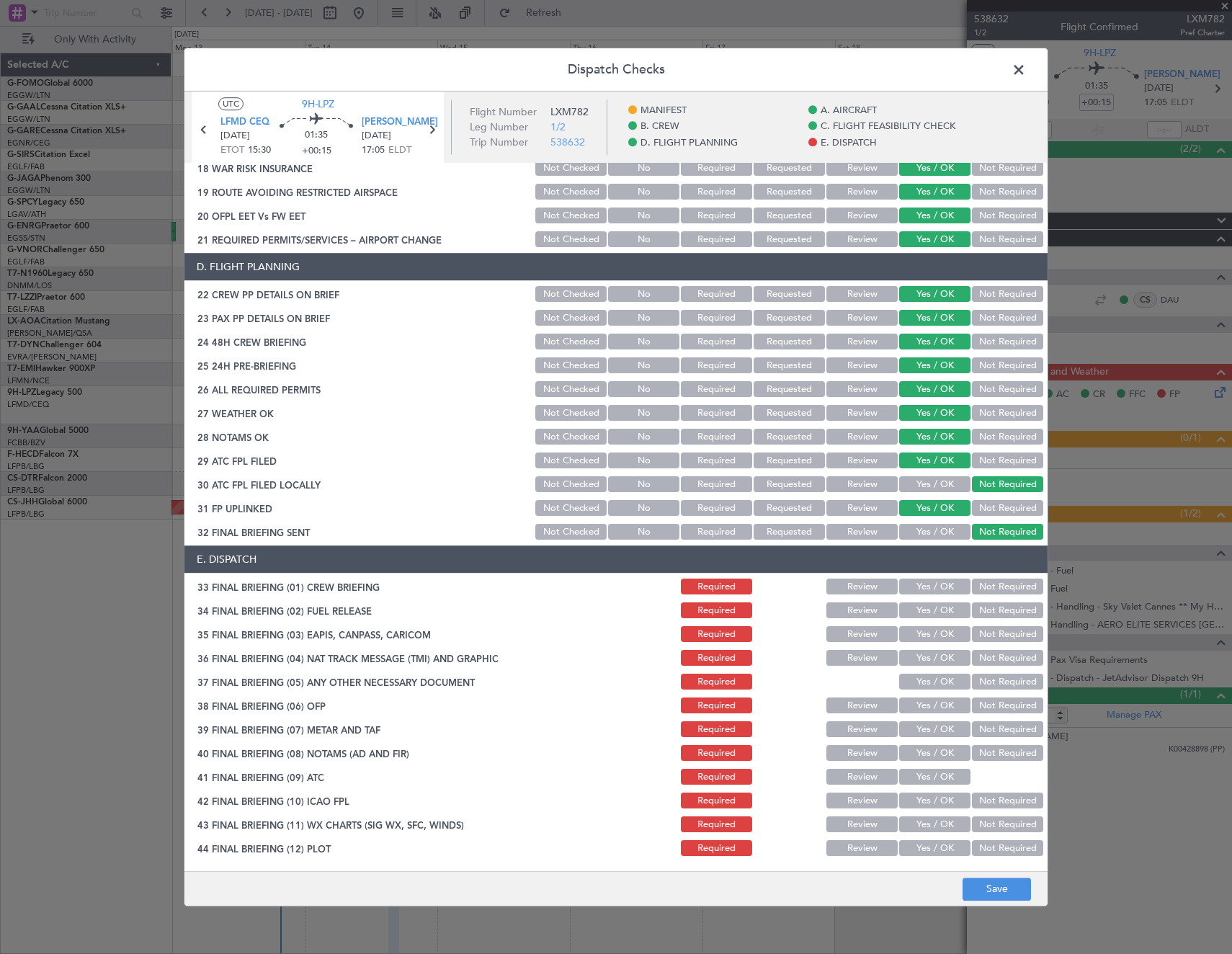
click at [924, 588] on button "Yes / OK" at bounding box center [935, 587] width 71 height 16
click at [991, 615] on button "Not Required" at bounding box center [1008, 611] width 71 height 16
click at [988, 638] on button "Not Required" at bounding box center [1008, 634] width 71 height 16
click at [989, 655] on button "Not Required" at bounding box center [1008, 659] width 71 height 16
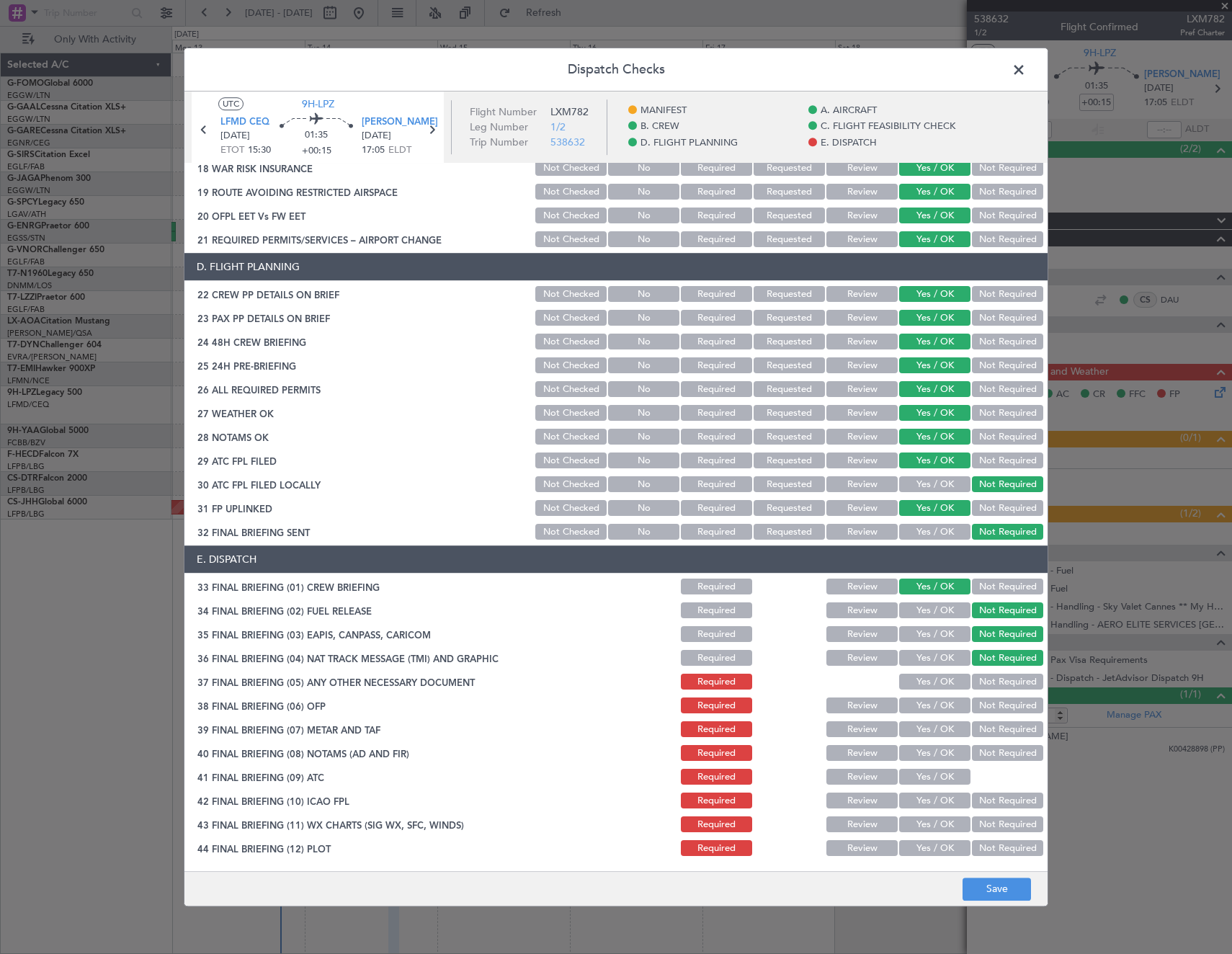
click at [938, 680] on button "Yes / OK" at bounding box center [935, 682] width 71 height 16
click at [933, 705] on button "Yes / OK" at bounding box center [935, 706] width 71 height 16
click at [932, 736] on button "Yes / OK" at bounding box center [935, 730] width 71 height 16
click at [932, 754] on button "Yes / OK" at bounding box center [935, 754] width 71 height 16
drag, startPoint x: 932, startPoint y: 779, endPoint x: 931, endPoint y: 800, distance: 21.0
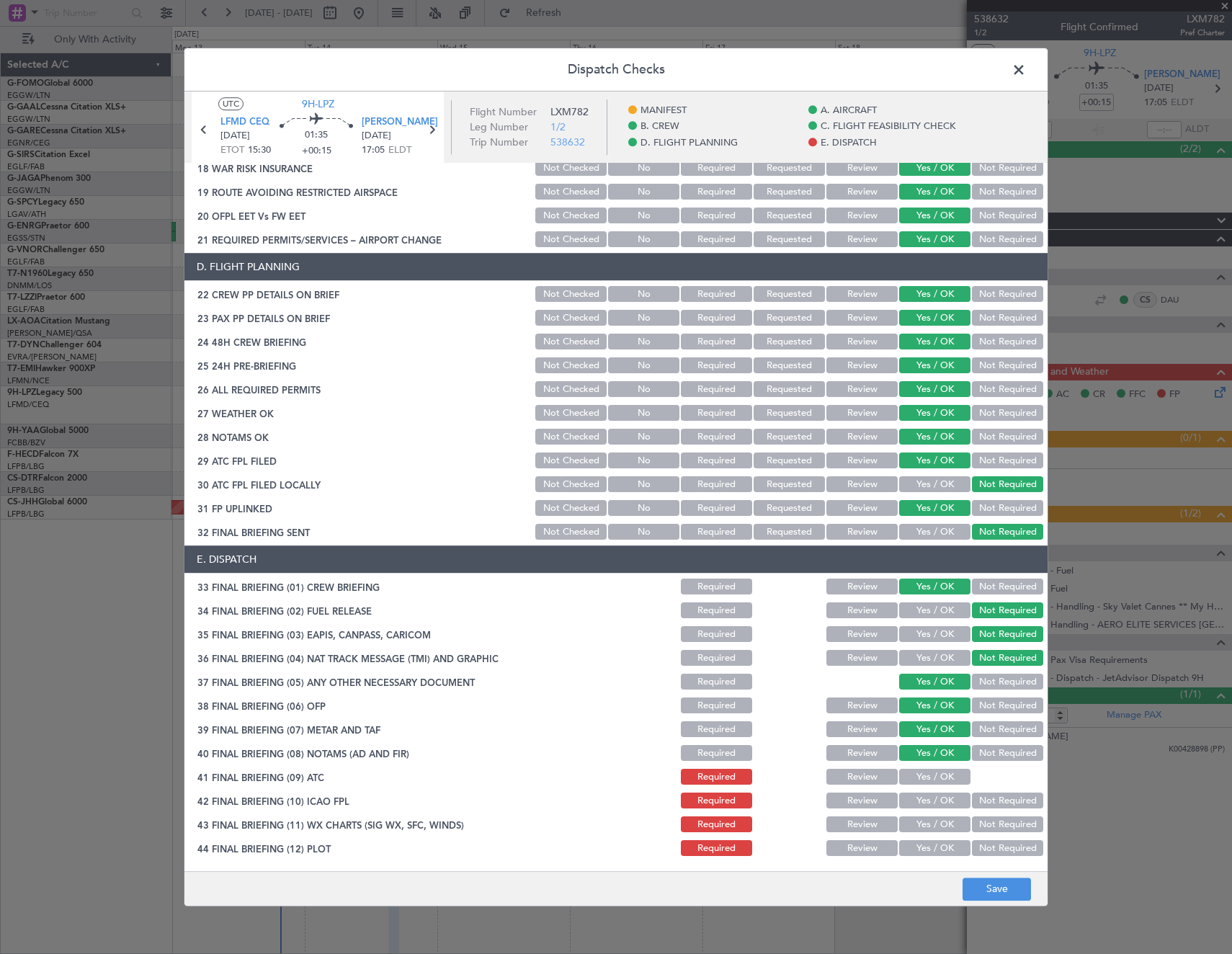
click at [932, 780] on button "Yes / OK" at bounding box center [935, 777] width 71 height 16
click at [931, 801] on button "Yes / OK" at bounding box center [935, 801] width 71 height 16
drag, startPoint x: 927, startPoint y: 826, endPoint x: 927, endPoint y: 850, distance: 24.0
click at [927, 831] on button "Yes / OK" at bounding box center [935, 825] width 71 height 16
drag, startPoint x: 927, startPoint y: 850, endPoint x: 970, endPoint y: 873, distance: 48.8
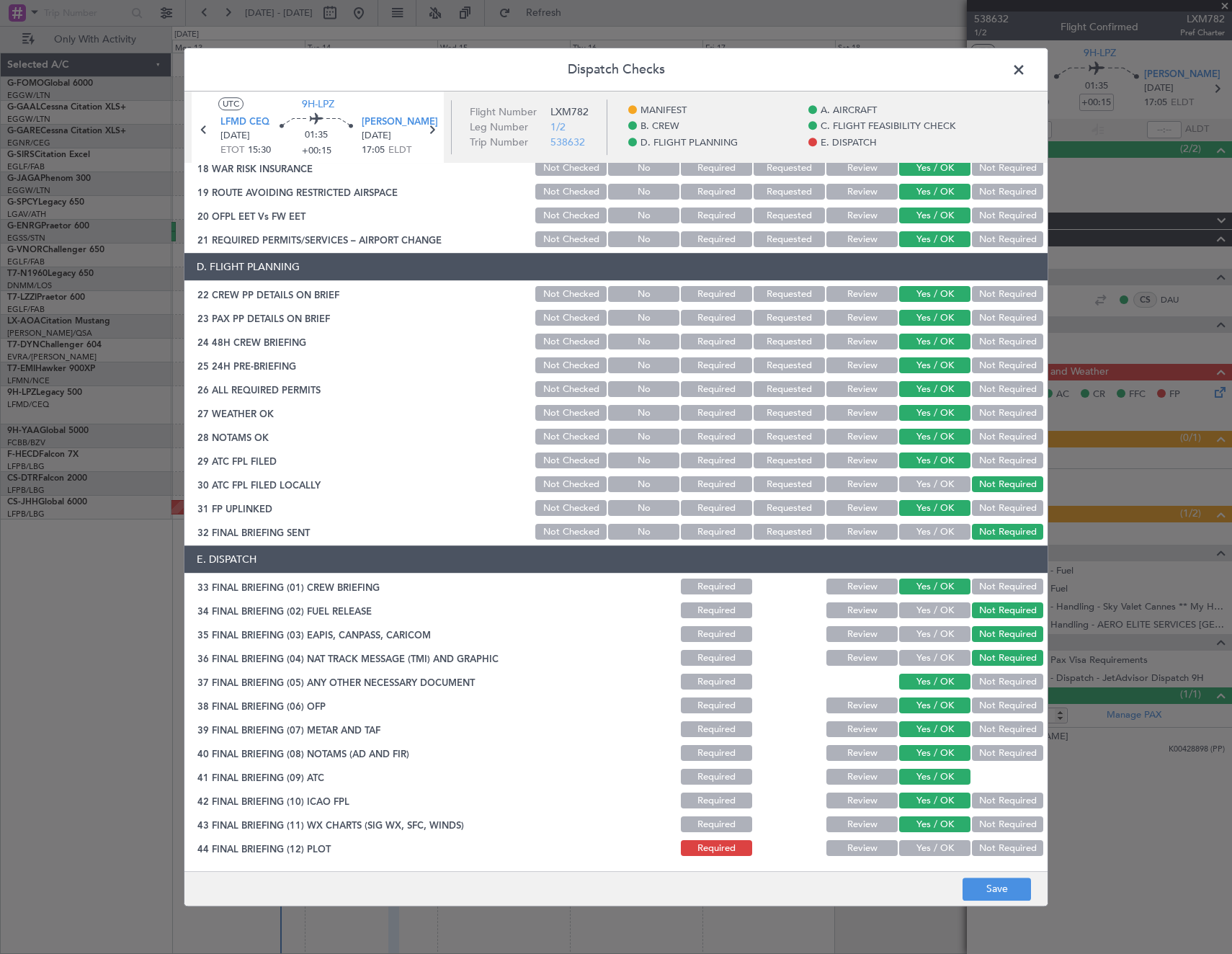
click at [932, 854] on button "Yes / OK" at bounding box center [935, 848] width 71 height 16
click at [974, 877] on button "Save" at bounding box center [996, 889] width 69 height 23
click at [1026, 67] on span at bounding box center [1026, 73] width 0 height 29
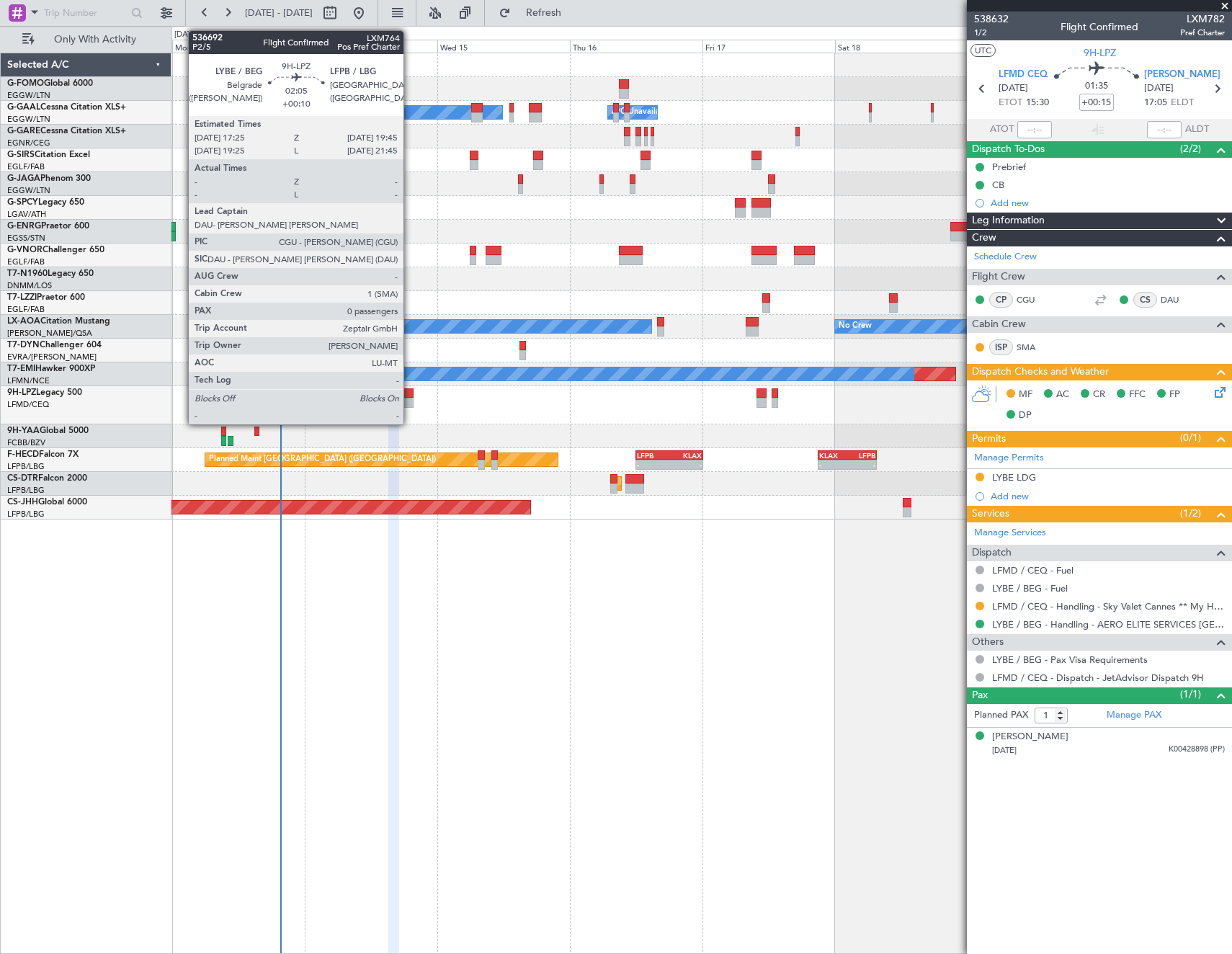
click at [410, 401] on div at bounding box center [406, 403] width 13 height 10
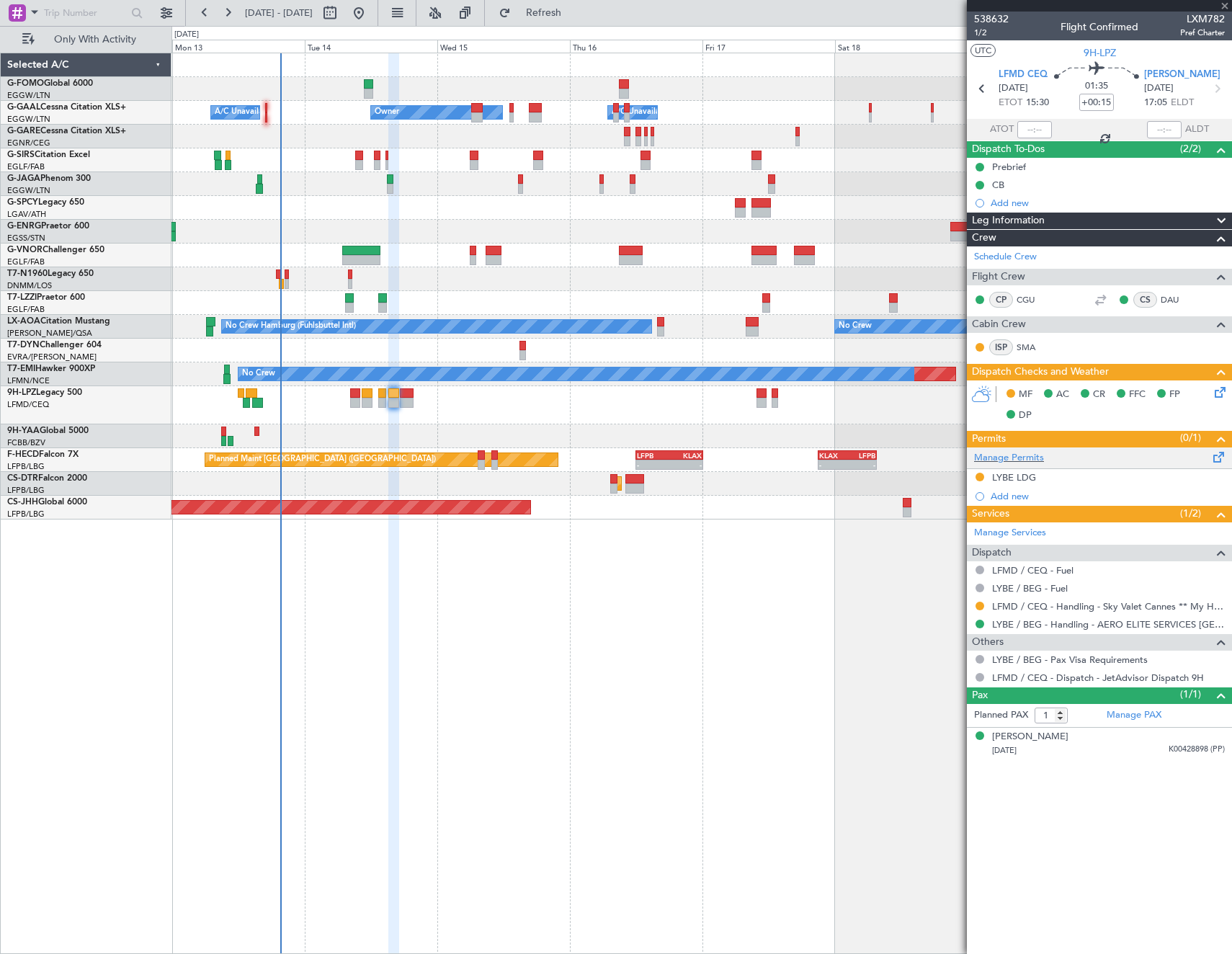
type input "+00:10"
type input "0"
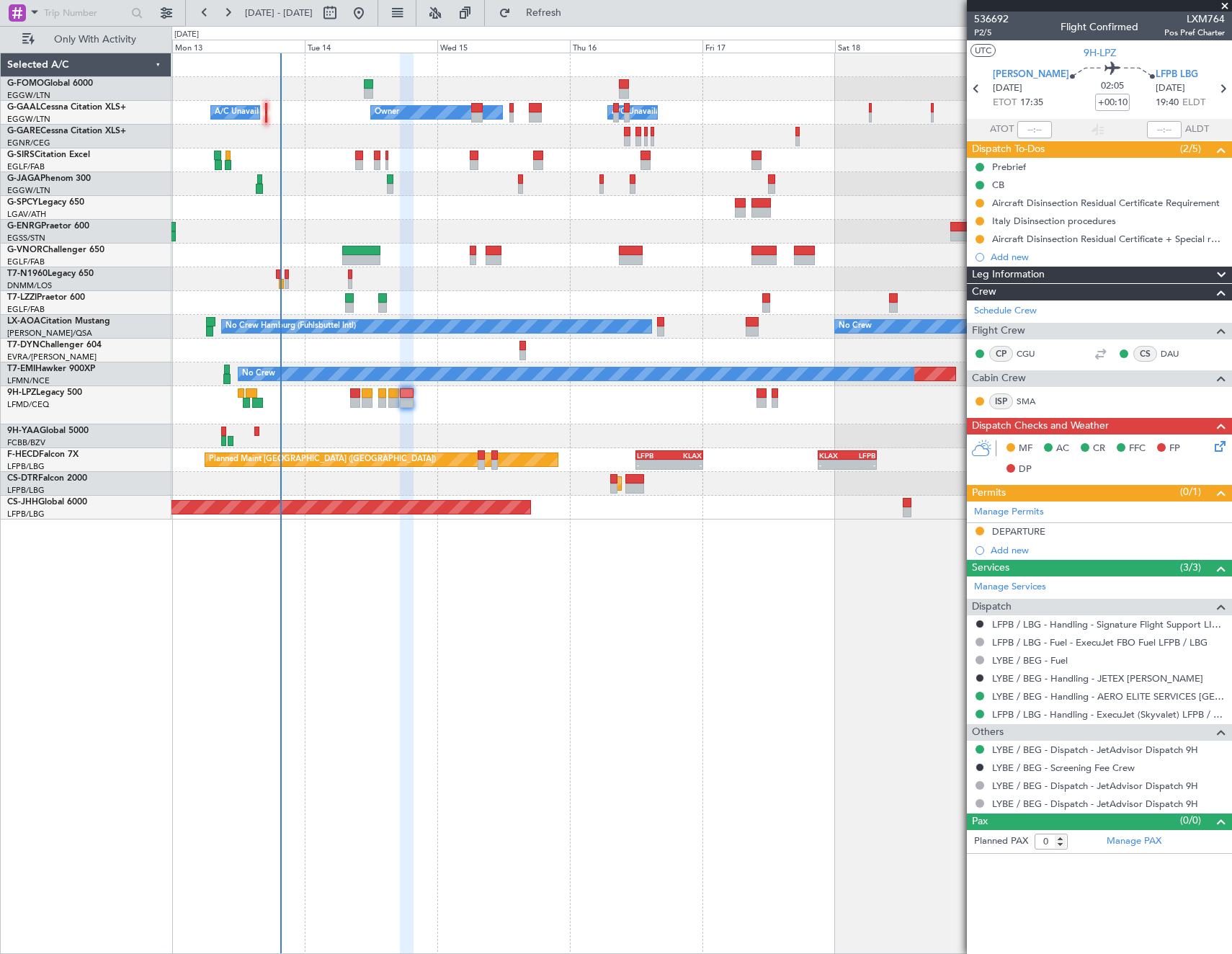
click at [1216, 443] on icon at bounding box center [1217, 444] width 11 height 11
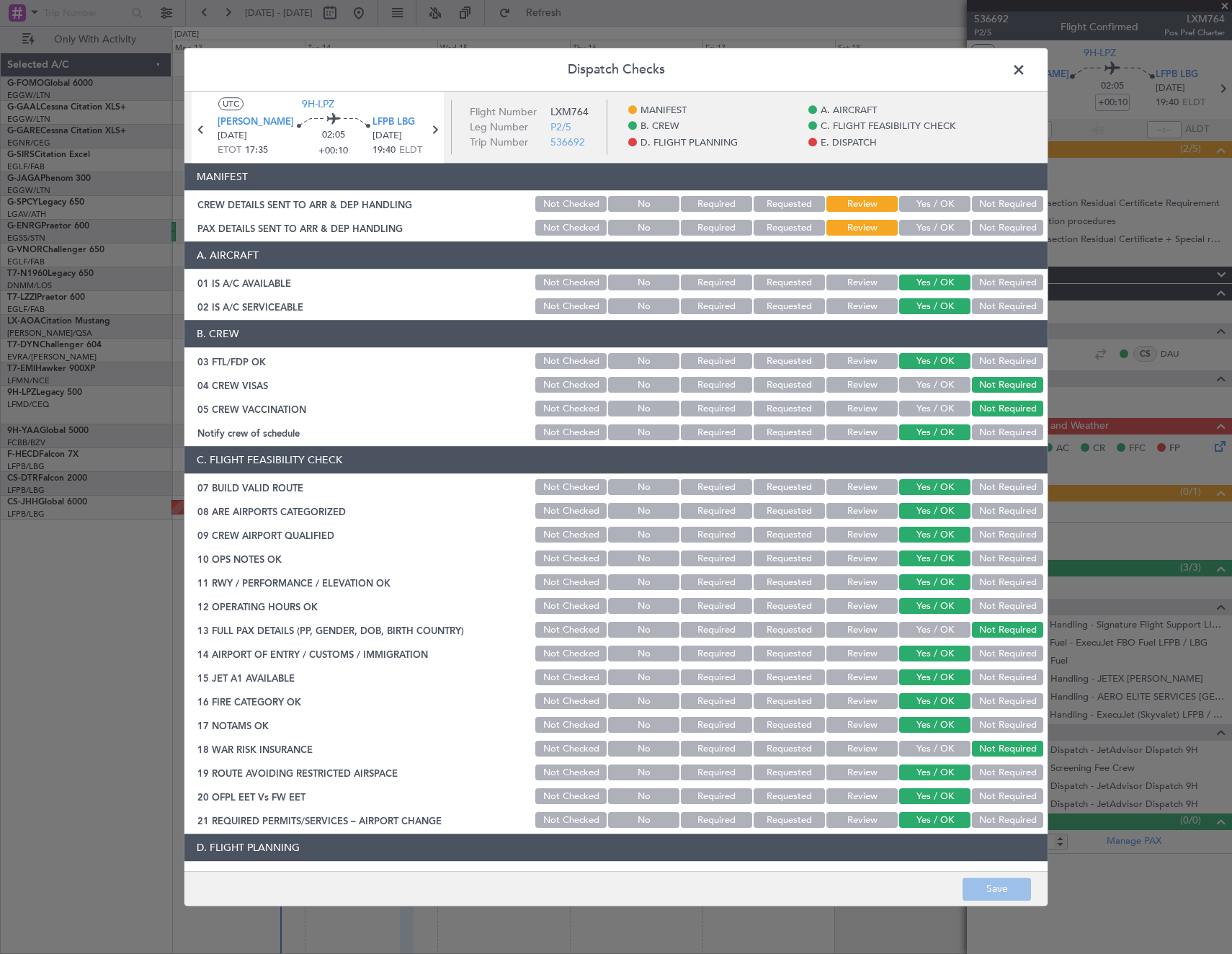
scroll to position [576, 0]
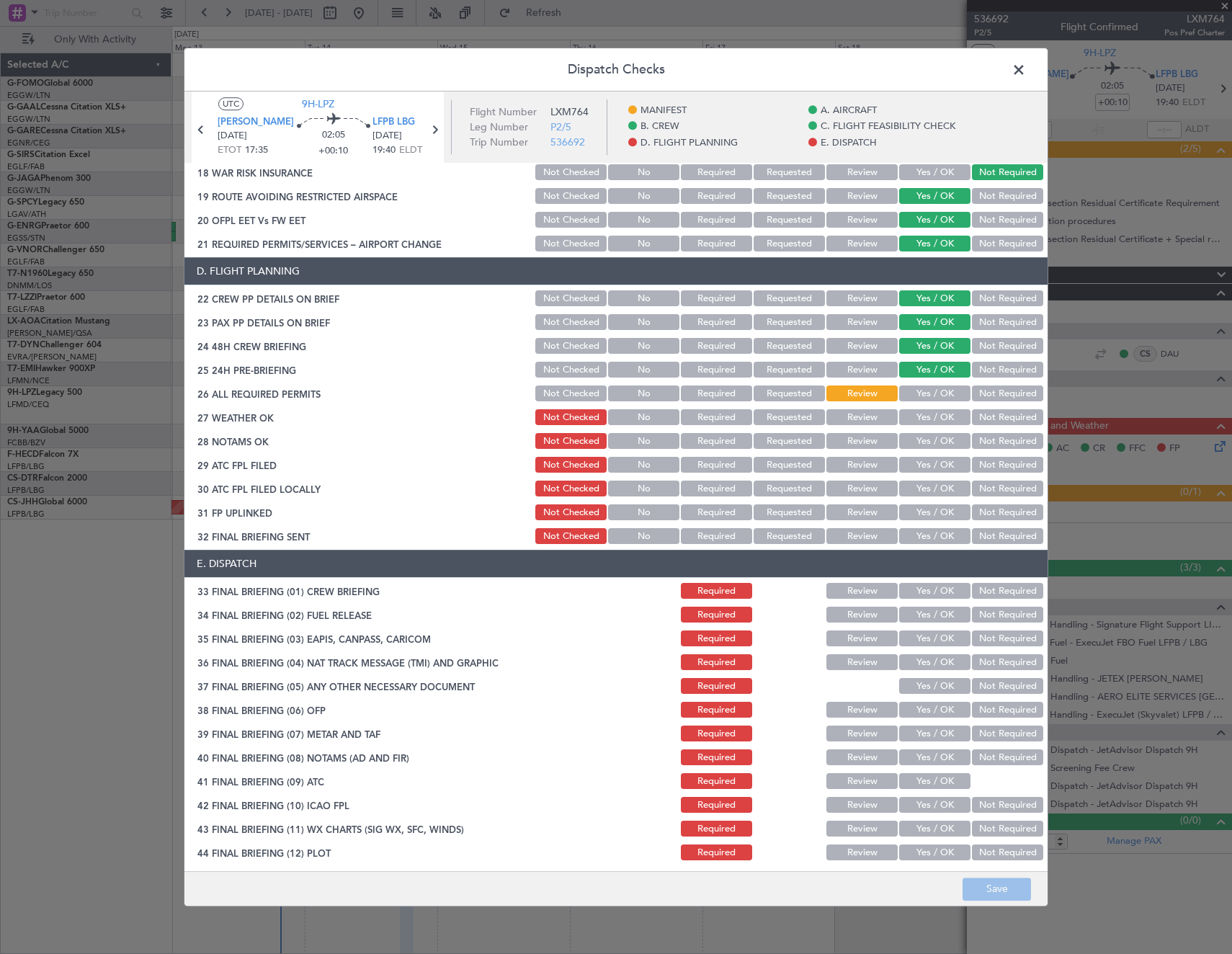
click at [1026, 70] on span at bounding box center [1026, 73] width 0 height 29
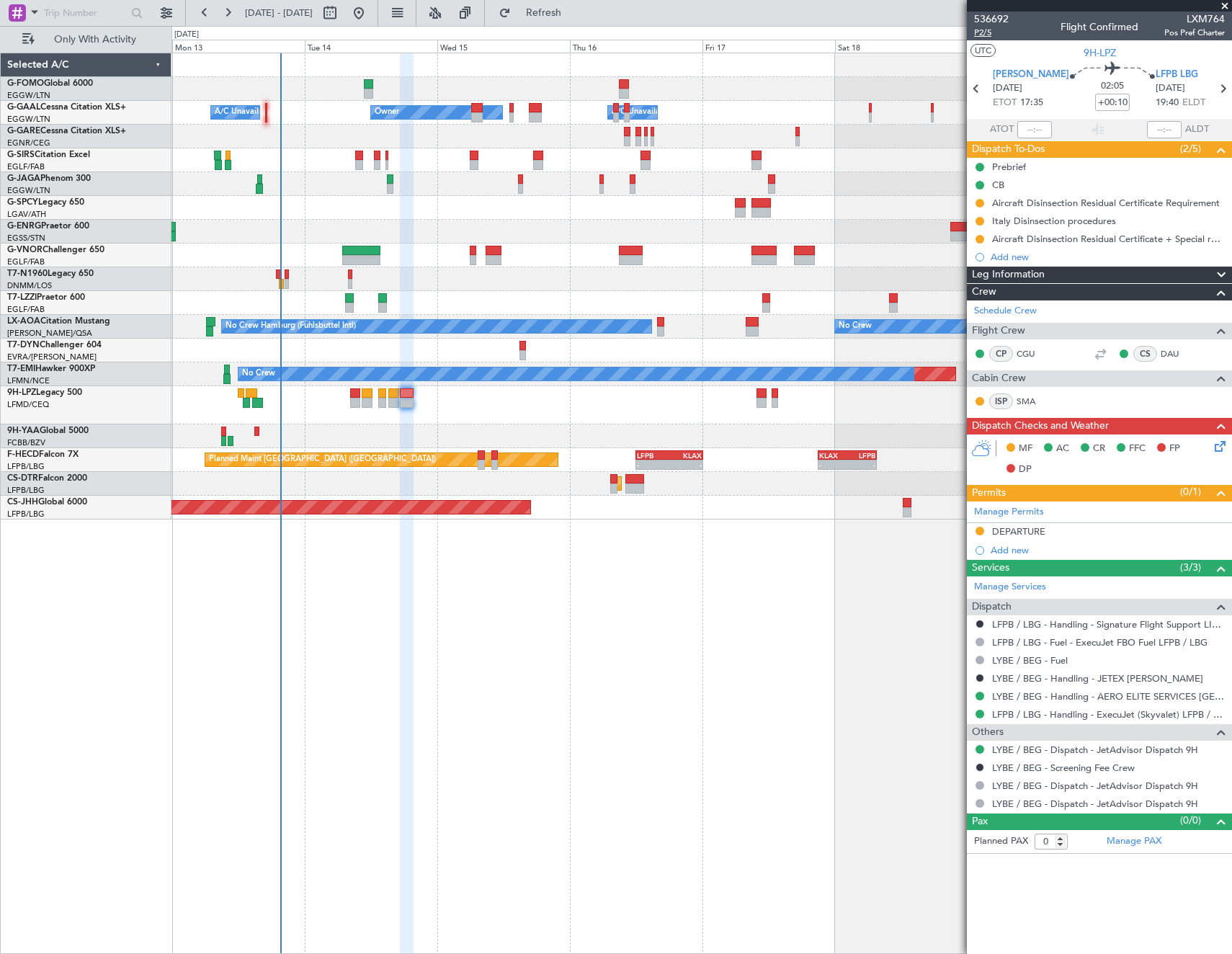
click at [981, 32] on span "P2/5" at bounding box center [991, 32] width 35 height 12
click at [1217, 445] on icon at bounding box center [1217, 444] width 11 height 11
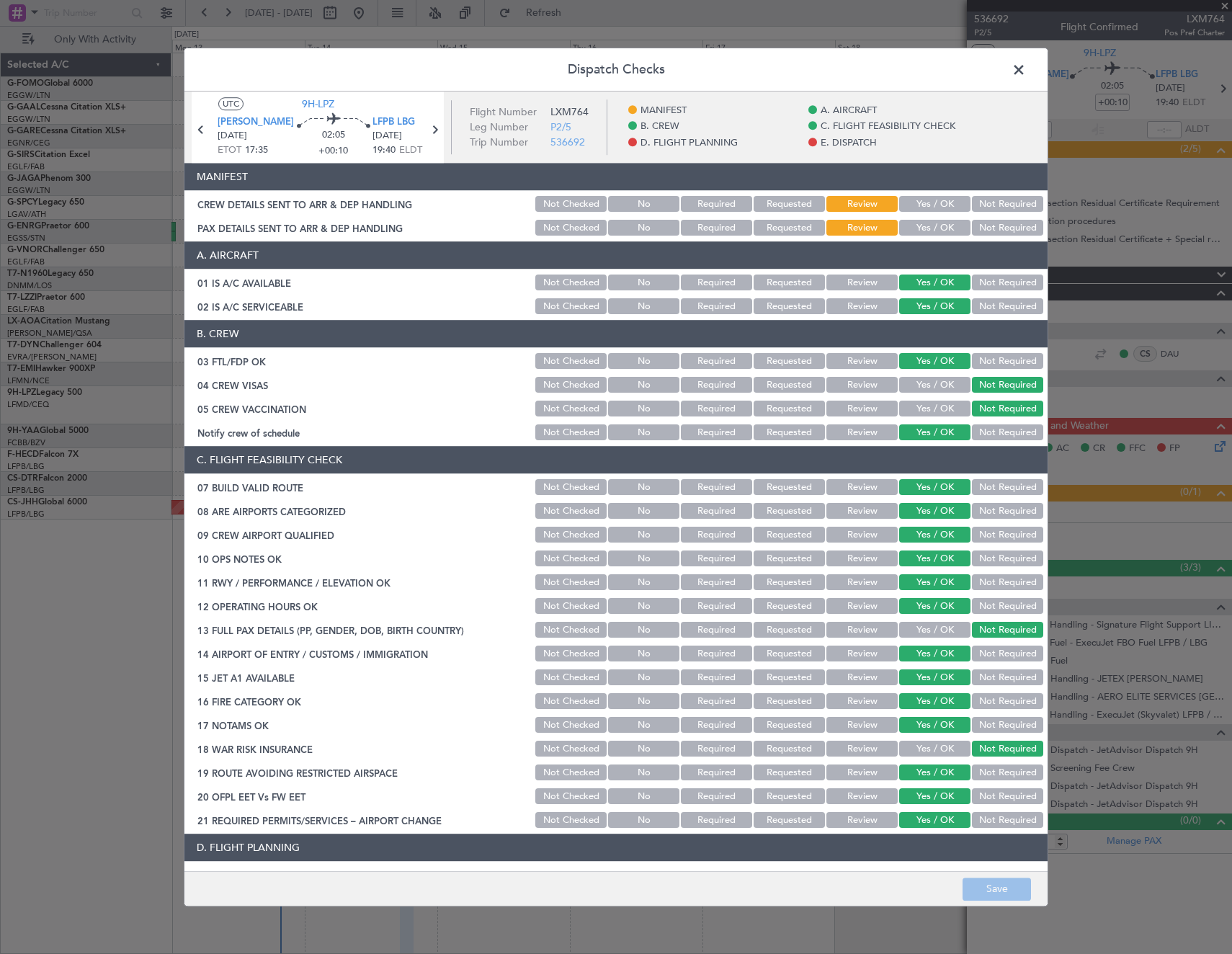
scroll to position [504, 0]
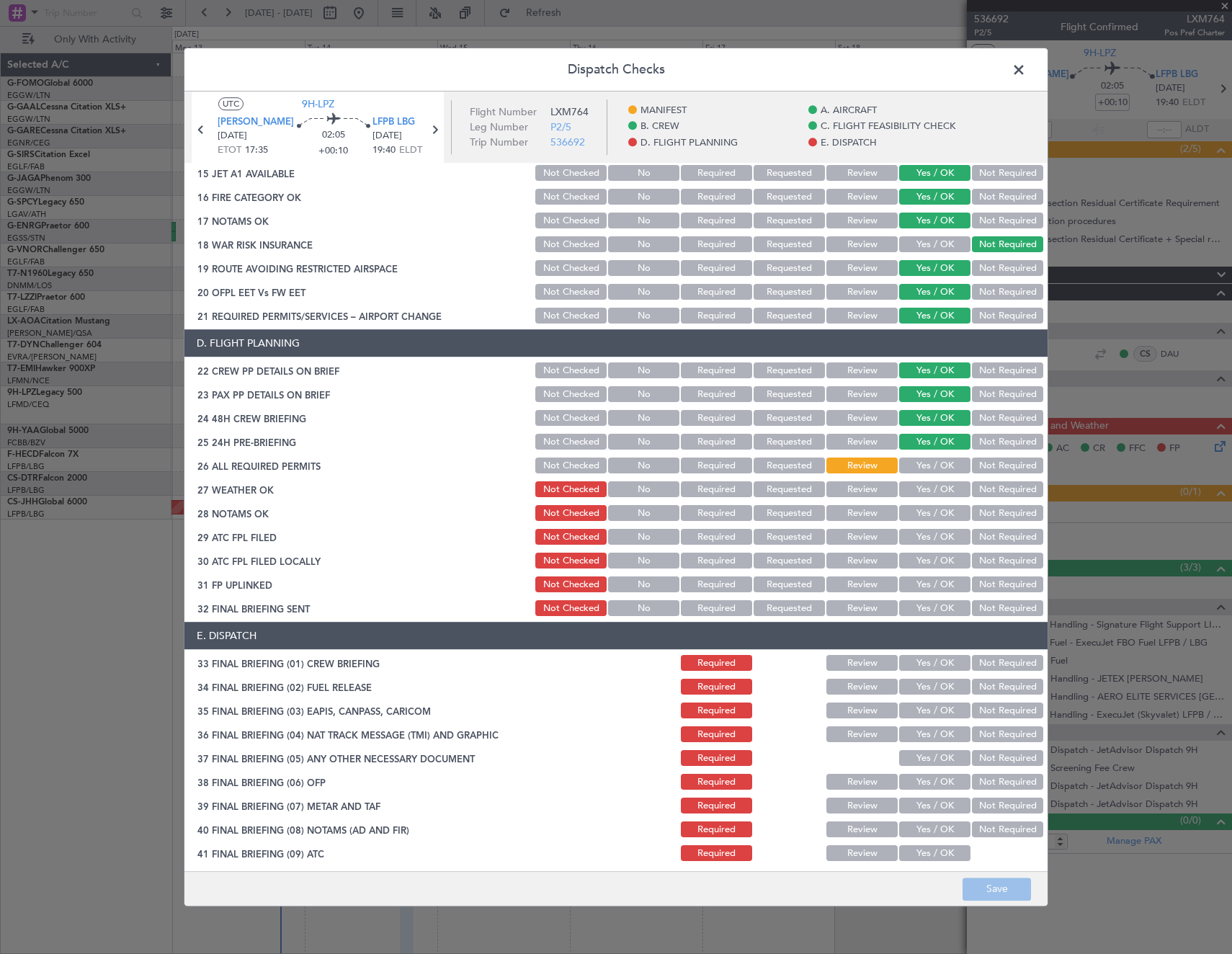
click at [920, 469] on button "Yes / OK" at bounding box center [935, 467] width 71 height 16
click at [924, 494] on button "Yes / OK" at bounding box center [935, 490] width 71 height 16
click at [928, 515] on button "Yes / OK" at bounding box center [935, 513] width 71 height 16
click at [928, 533] on button "Yes / OK" at bounding box center [935, 538] width 71 height 16
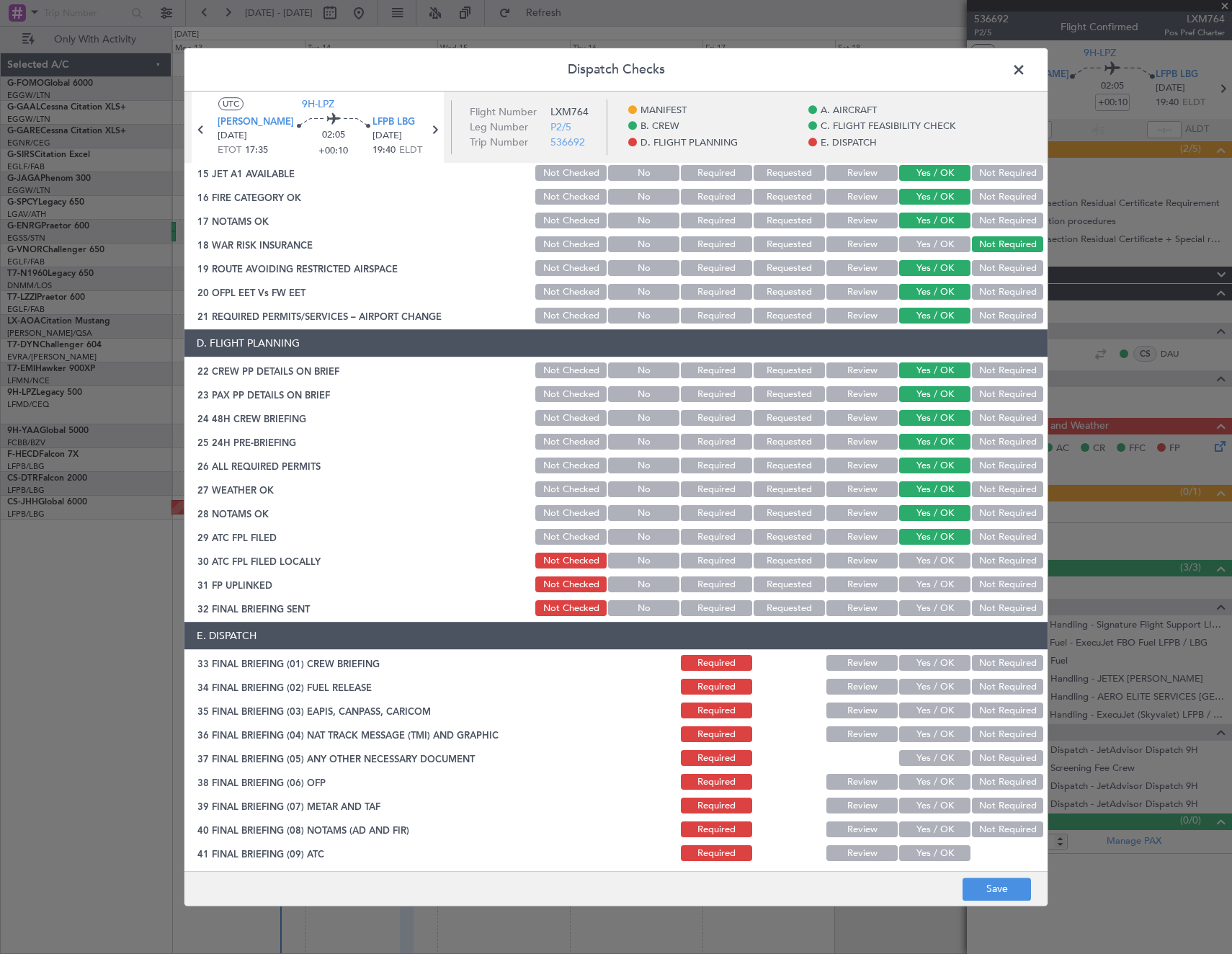
click at [982, 555] on button "Not Required" at bounding box center [1008, 561] width 71 height 16
click at [941, 579] on button "Yes / OK" at bounding box center [935, 585] width 71 height 16
click at [976, 601] on button "Not Required" at bounding box center [1008, 609] width 71 height 16
click at [932, 665] on button "Yes / OK" at bounding box center [935, 663] width 71 height 16
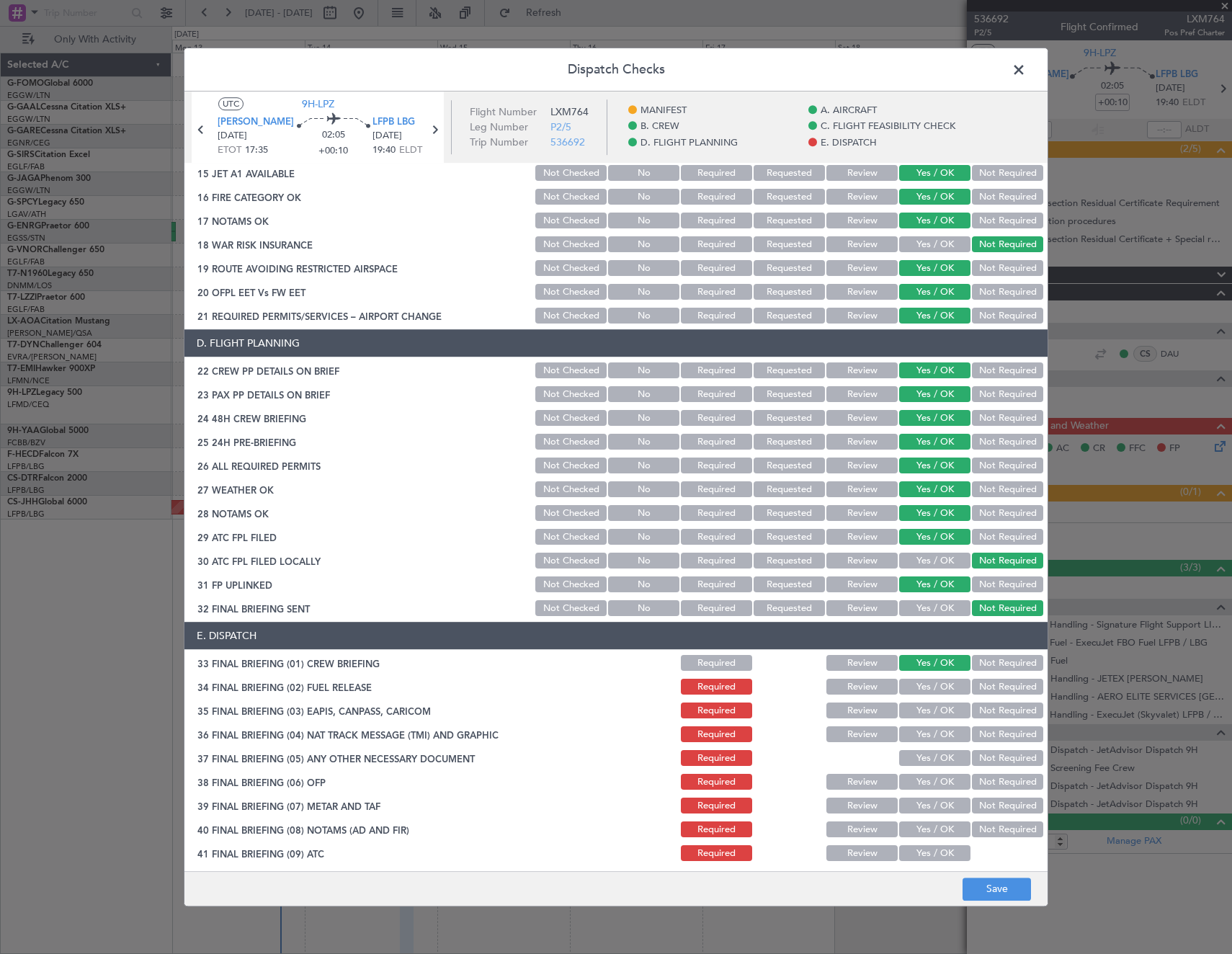
click at [978, 688] on button "Not Required" at bounding box center [1008, 688] width 71 height 16
drag, startPoint x: 981, startPoint y: 706, endPoint x: 982, endPoint y: 732, distance: 26.0
click at [982, 713] on button "Not Required" at bounding box center [1008, 711] width 71 height 16
click at [983, 737] on button "Not Required" at bounding box center [1008, 734] width 71 height 16
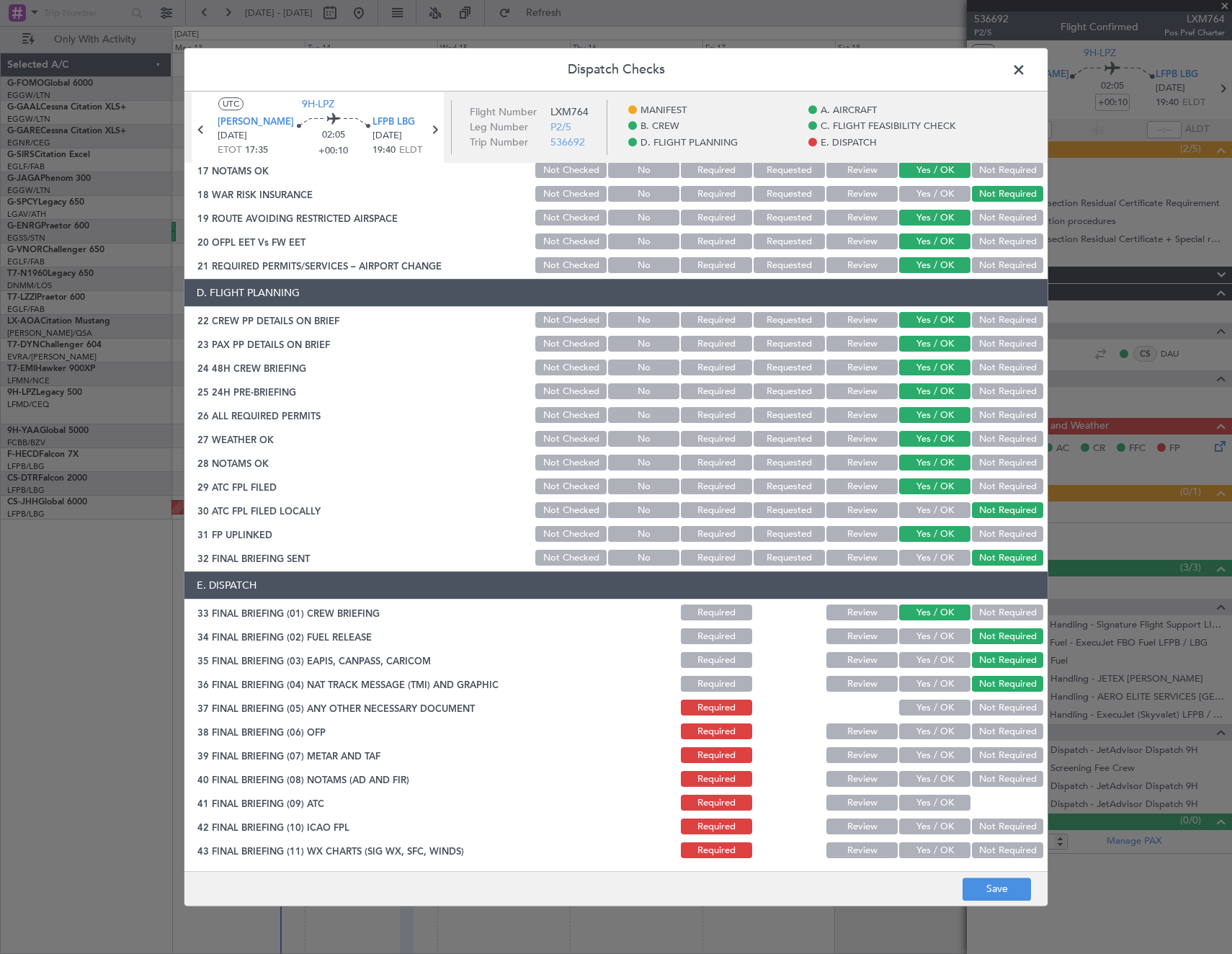
scroll to position [580, 0]
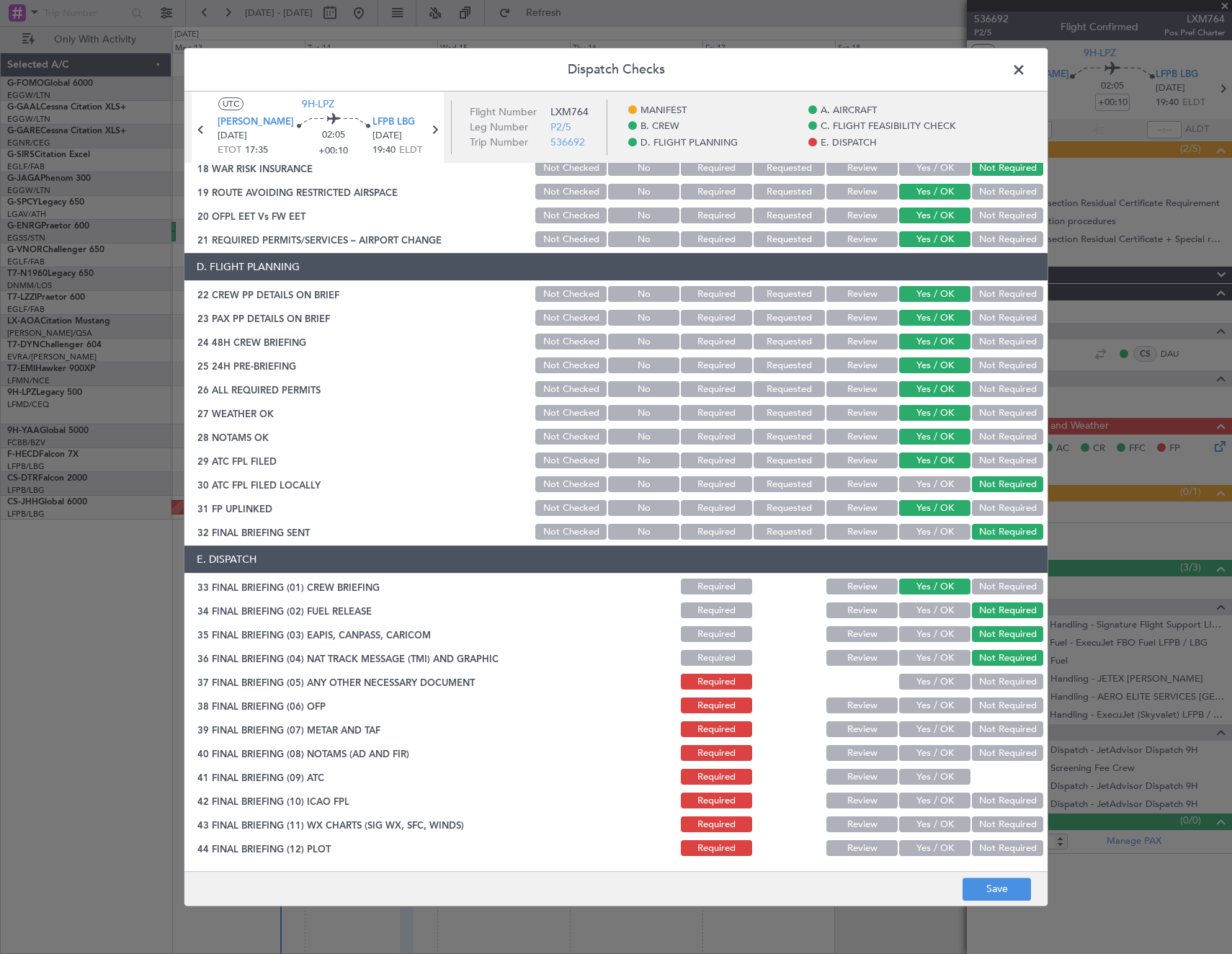
click at [912, 683] on button "Yes / OK" at bounding box center [935, 682] width 71 height 16
click at [927, 708] on button "Yes / OK" at bounding box center [935, 706] width 71 height 16
drag, startPoint x: 934, startPoint y: 732, endPoint x: 936, endPoint y: 751, distance: 19.1
click at [934, 734] on button "Yes / OK" at bounding box center [935, 730] width 71 height 16
drag, startPoint x: 937, startPoint y: 756, endPoint x: 937, endPoint y: 771, distance: 15.0
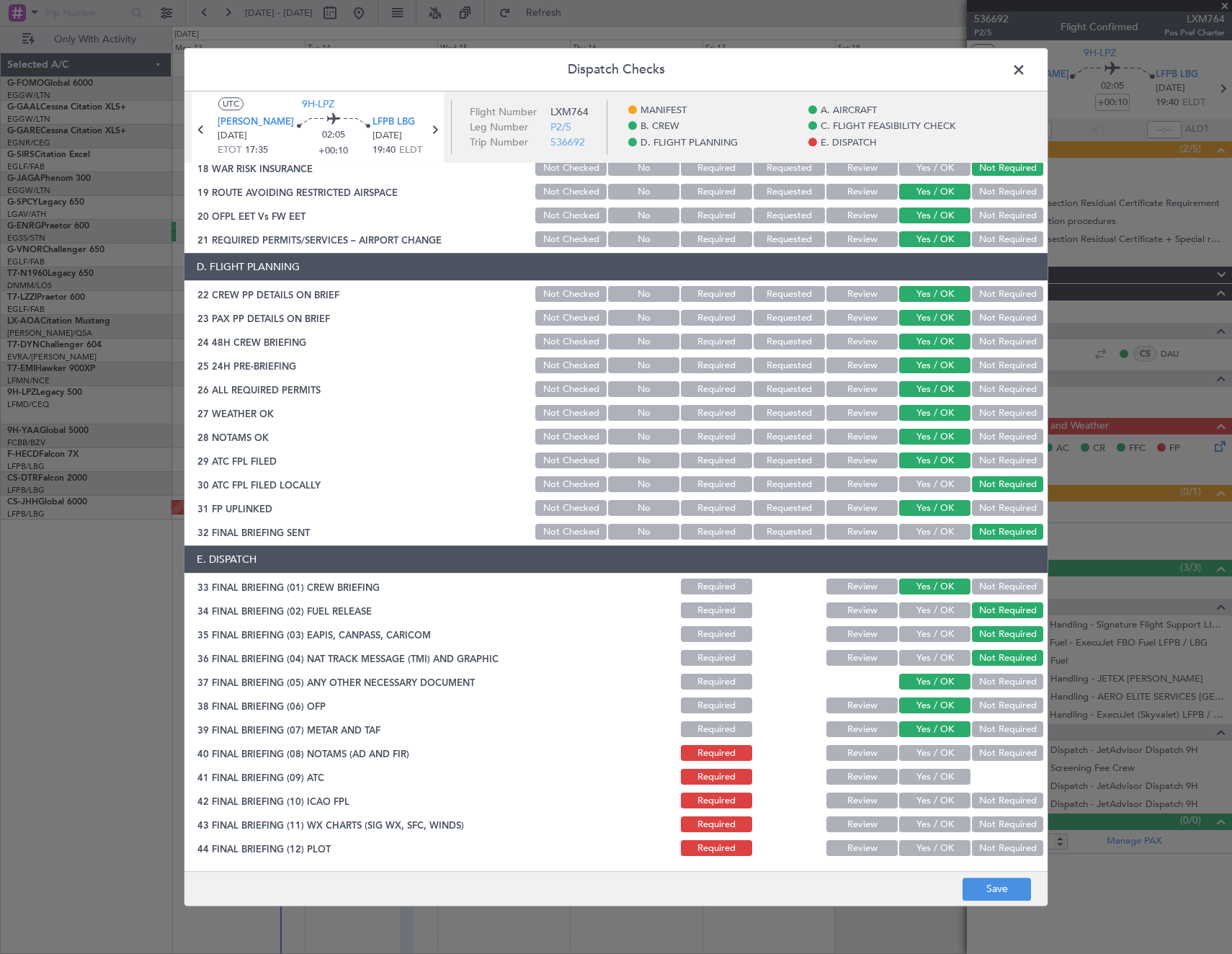
click at [937, 760] on button "Yes / OK" at bounding box center [935, 754] width 71 height 16
click at [937, 784] on button "Yes / OK" at bounding box center [935, 777] width 71 height 16
drag, startPoint x: 935, startPoint y: 805, endPoint x: 932, endPoint y: 824, distance: 19.2
click at [935, 810] on div "Yes / OK" at bounding box center [933, 801] width 73 height 20
click at [932, 827] on button "Yes / OK" at bounding box center [935, 825] width 71 height 16
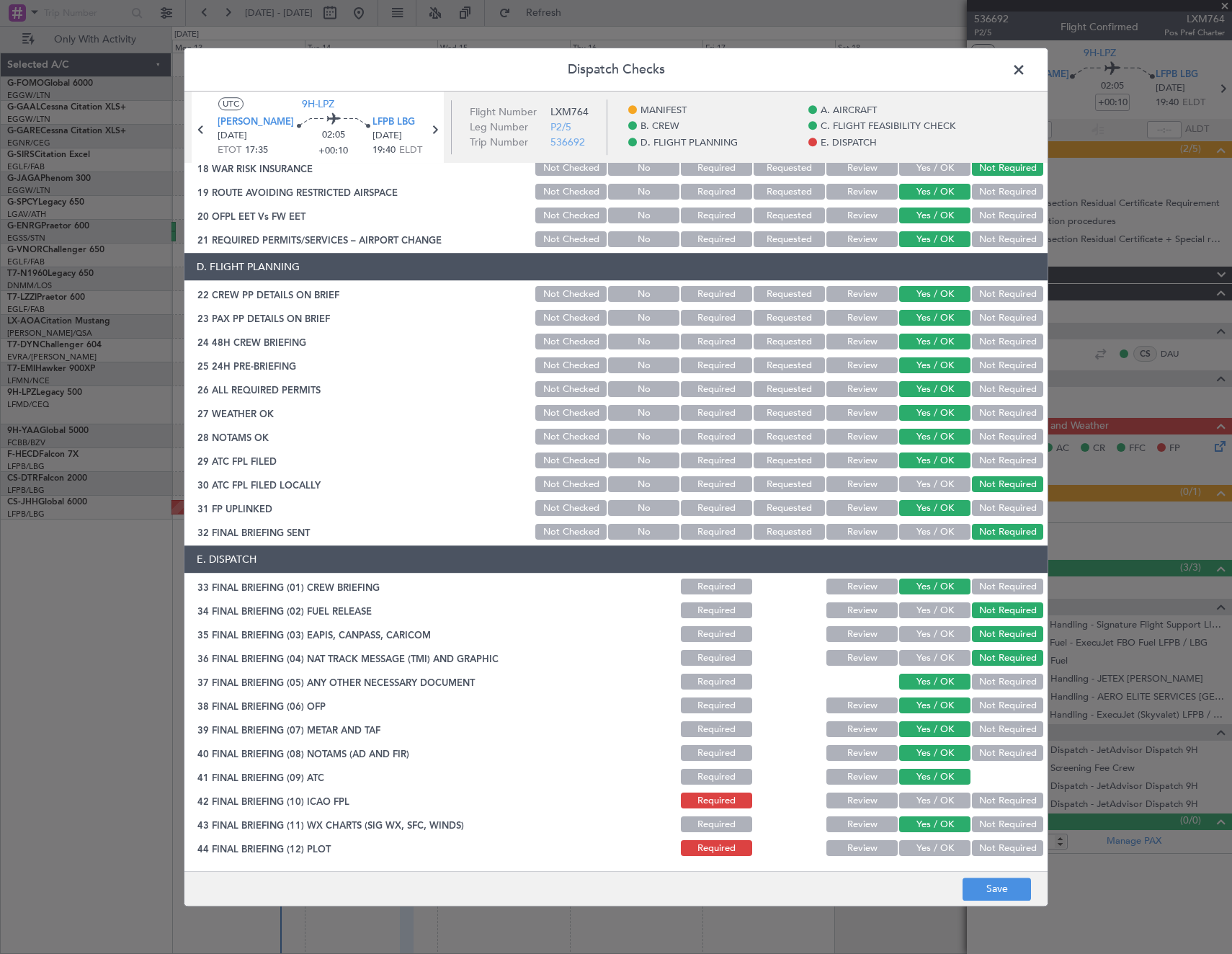
click at [930, 839] on div "Yes / OK" at bounding box center [933, 848] width 73 height 20
drag, startPoint x: 930, startPoint y: 845, endPoint x: 928, endPoint y: 805, distance: 40.0
click at [929, 839] on div "Yes / OK" at bounding box center [933, 848] width 73 height 20
click at [928, 805] on button "Yes / OK" at bounding box center [935, 801] width 71 height 16
click at [944, 848] on button "Yes / OK" at bounding box center [935, 848] width 71 height 16
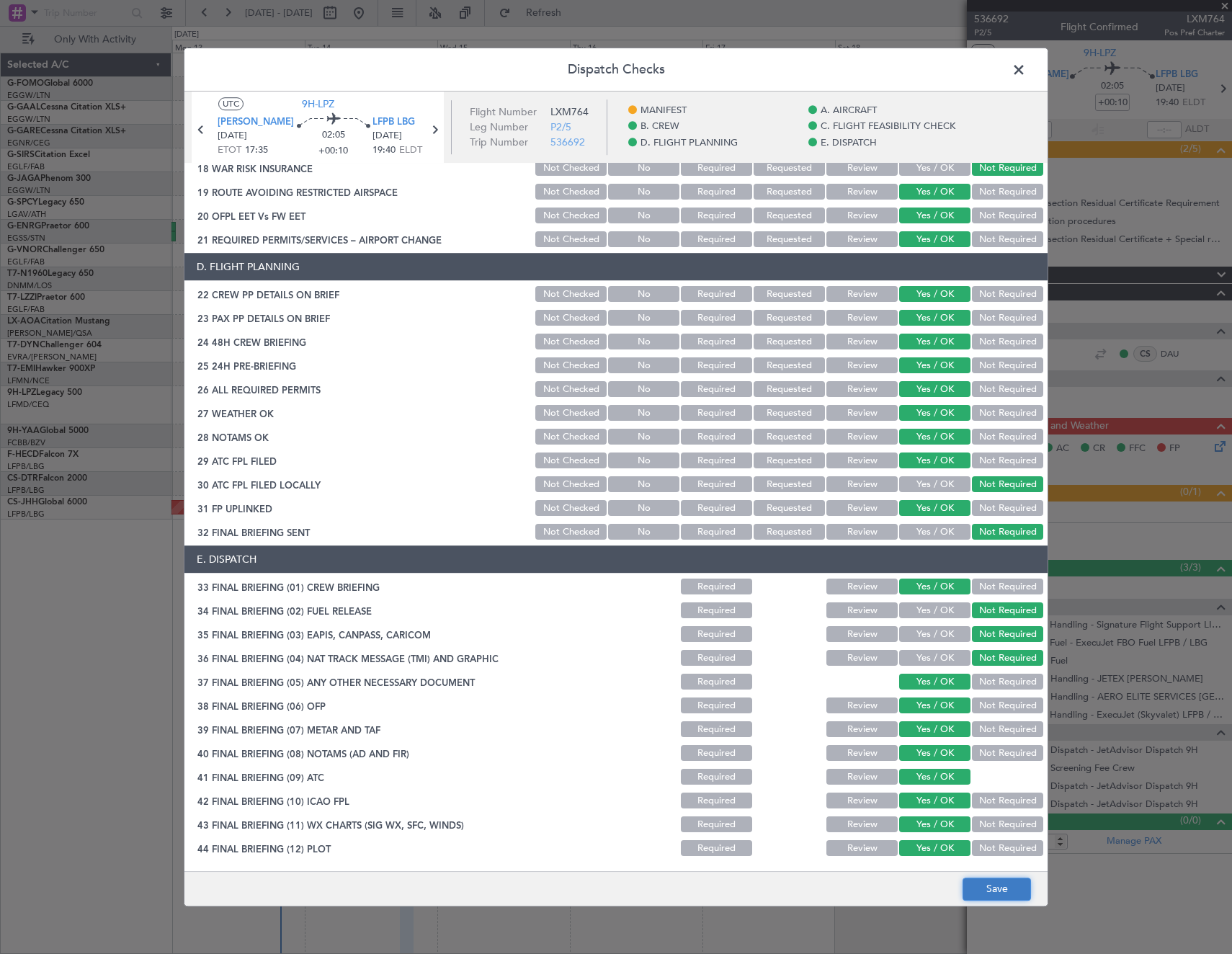
click at [990, 885] on button "Save" at bounding box center [996, 889] width 69 height 23
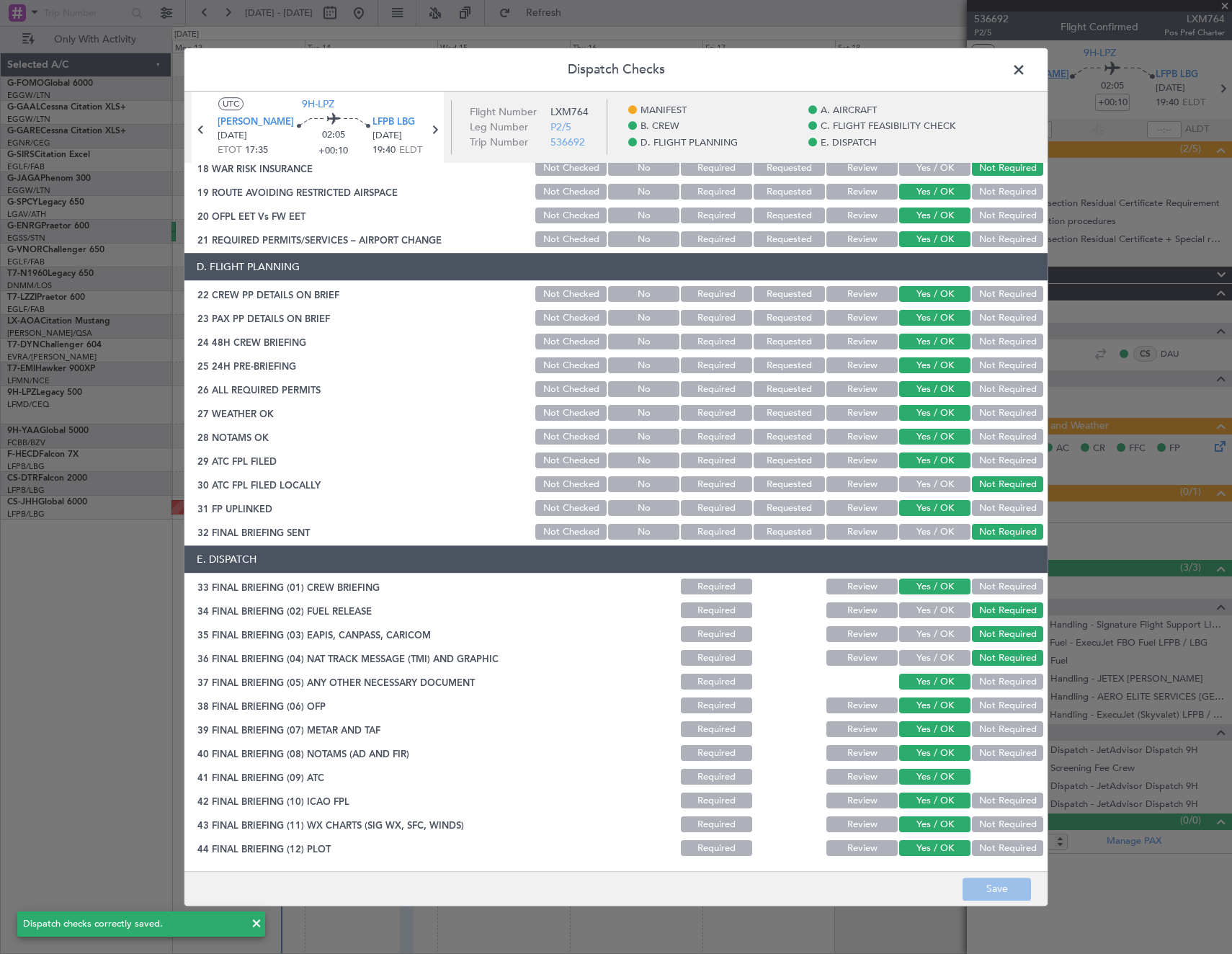
click at [1026, 77] on span at bounding box center [1026, 73] width 0 height 29
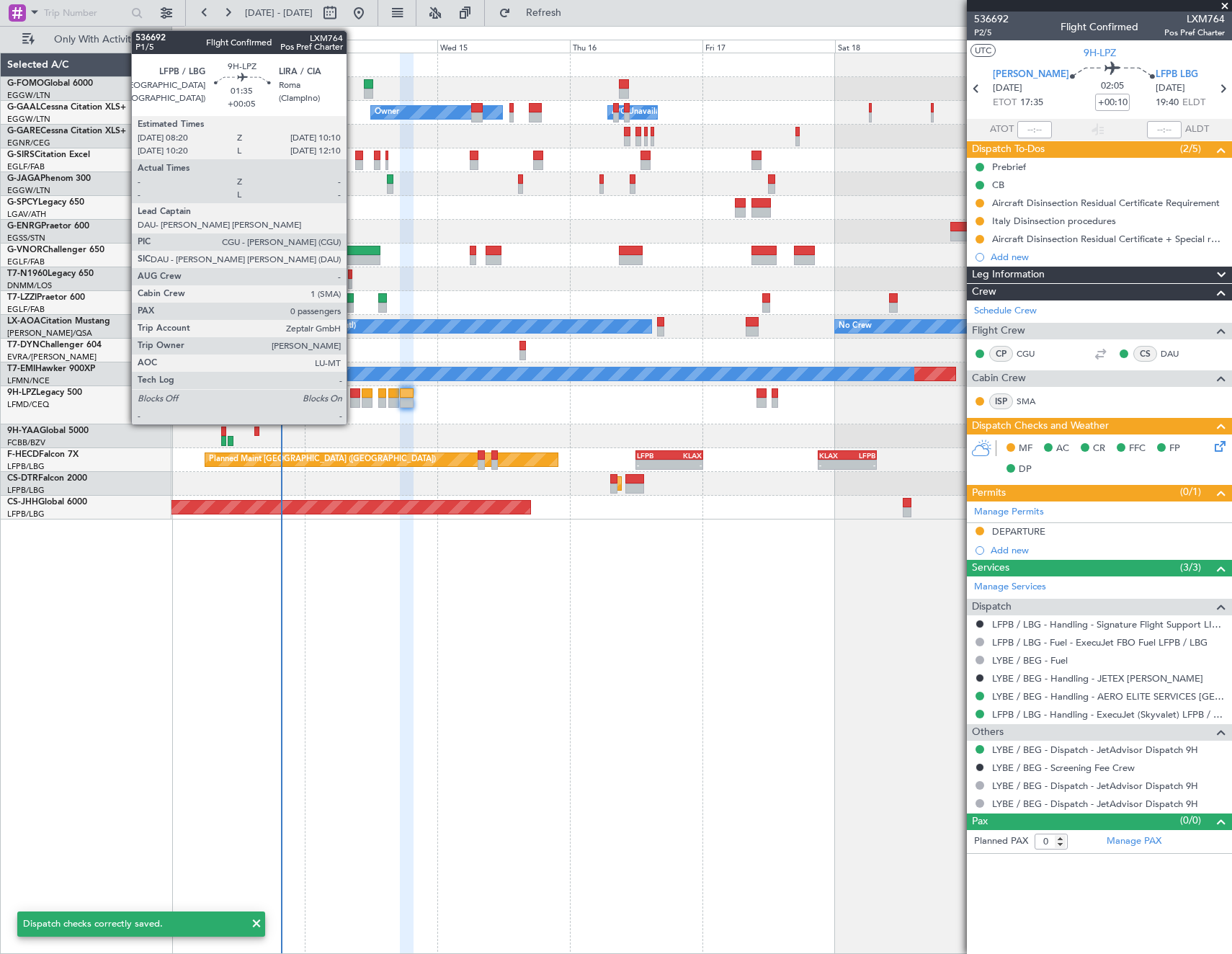
click at [353, 389] on div at bounding box center [355, 393] width 10 height 10
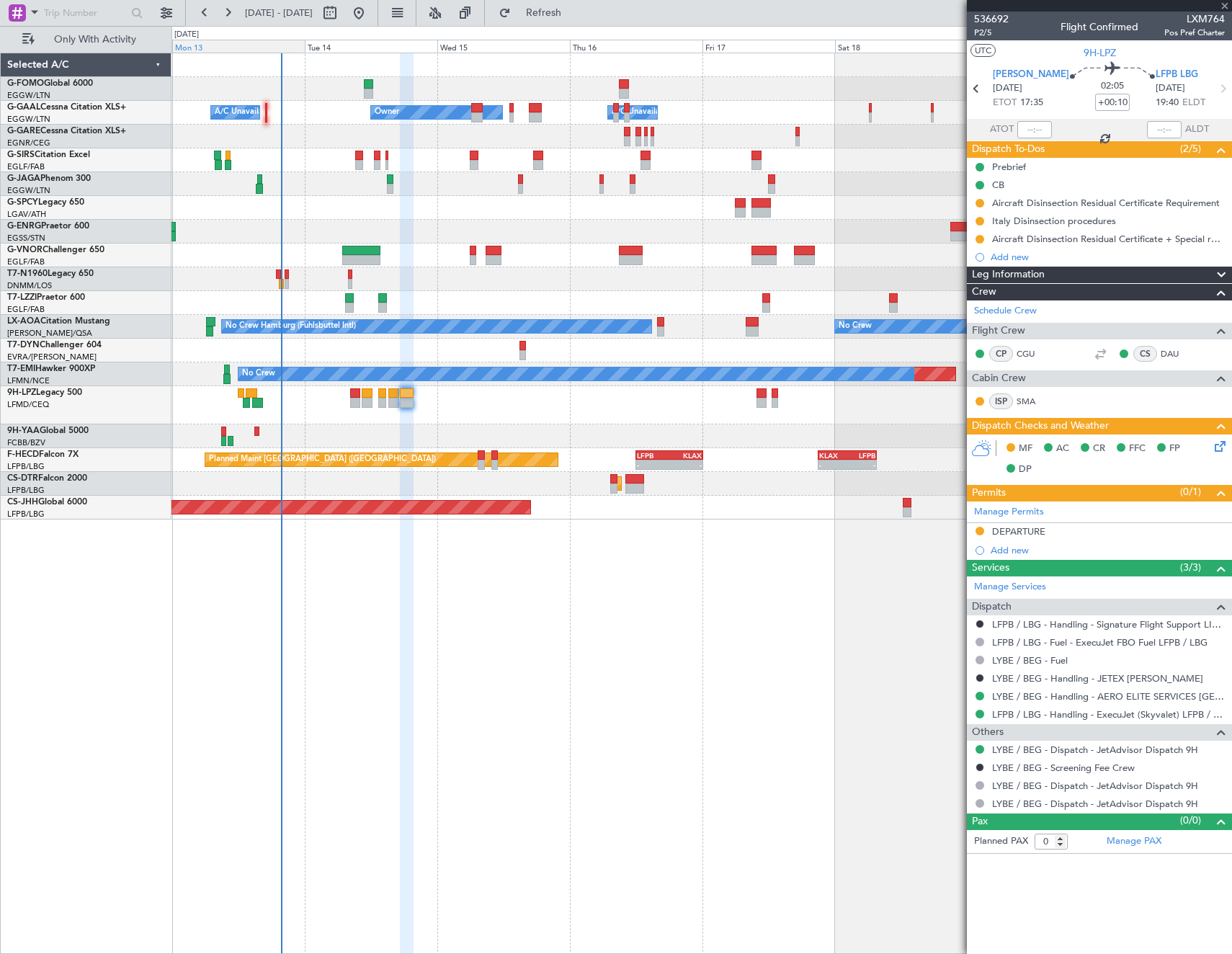
type input "+00:05"
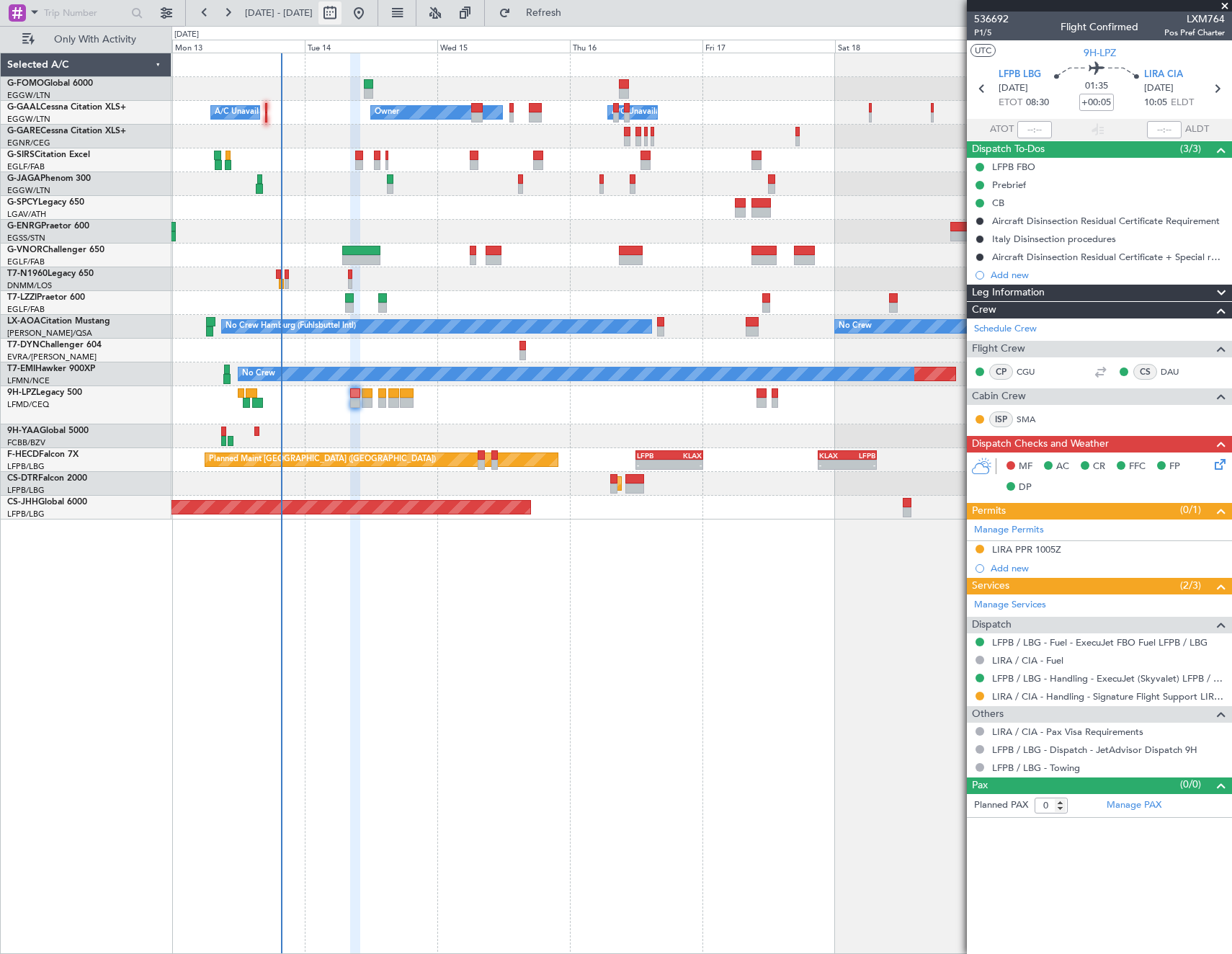
click at [342, 14] on button at bounding box center [329, 13] width 23 height 23
select select "10"
select select "2025"
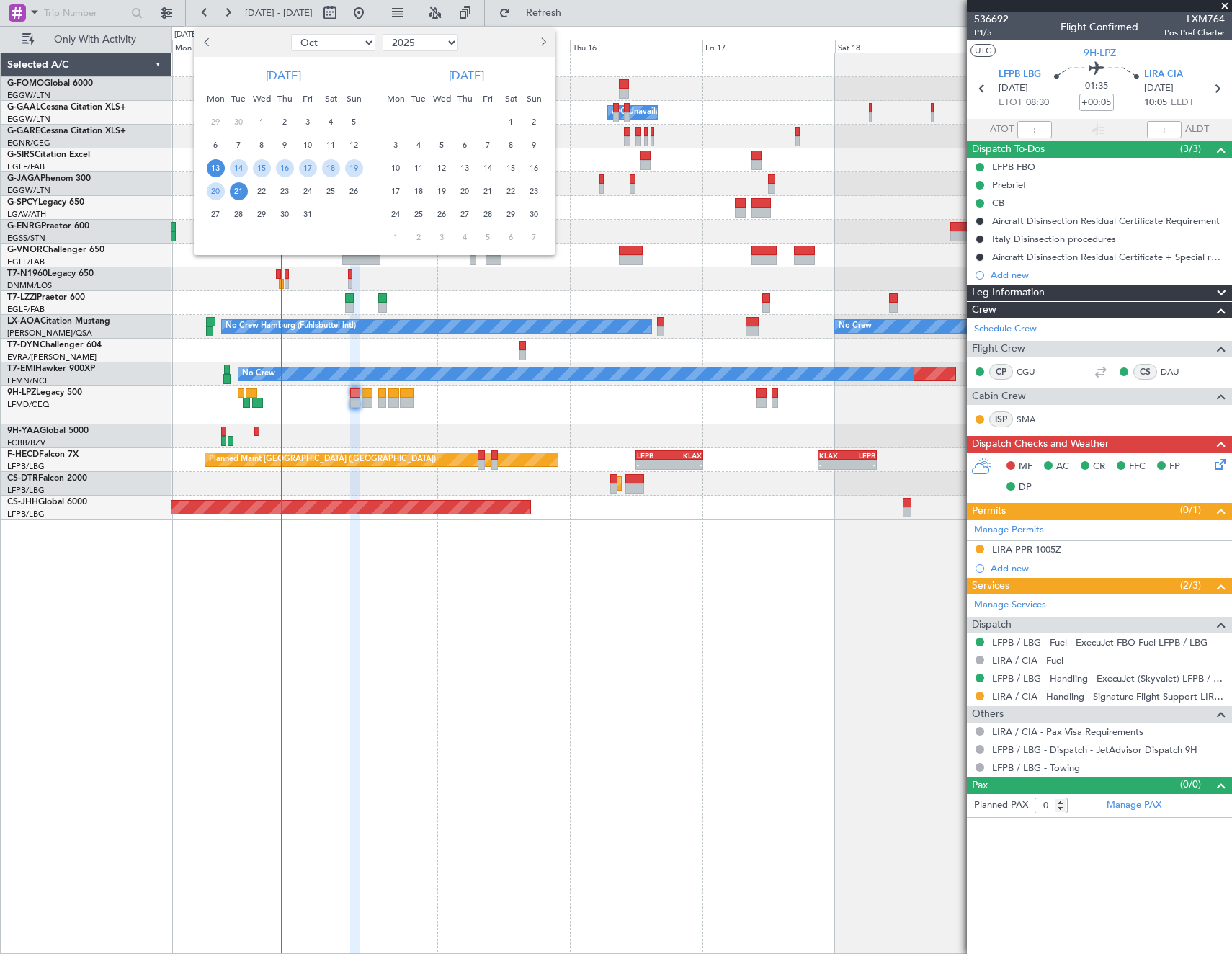
click at [543, 44] on span "Next month" at bounding box center [542, 41] width 9 height 9
click at [535, 144] on span "14" at bounding box center [534, 145] width 18 height 18
click at [535, 172] on span "21" at bounding box center [534, 168] width 18 height 18
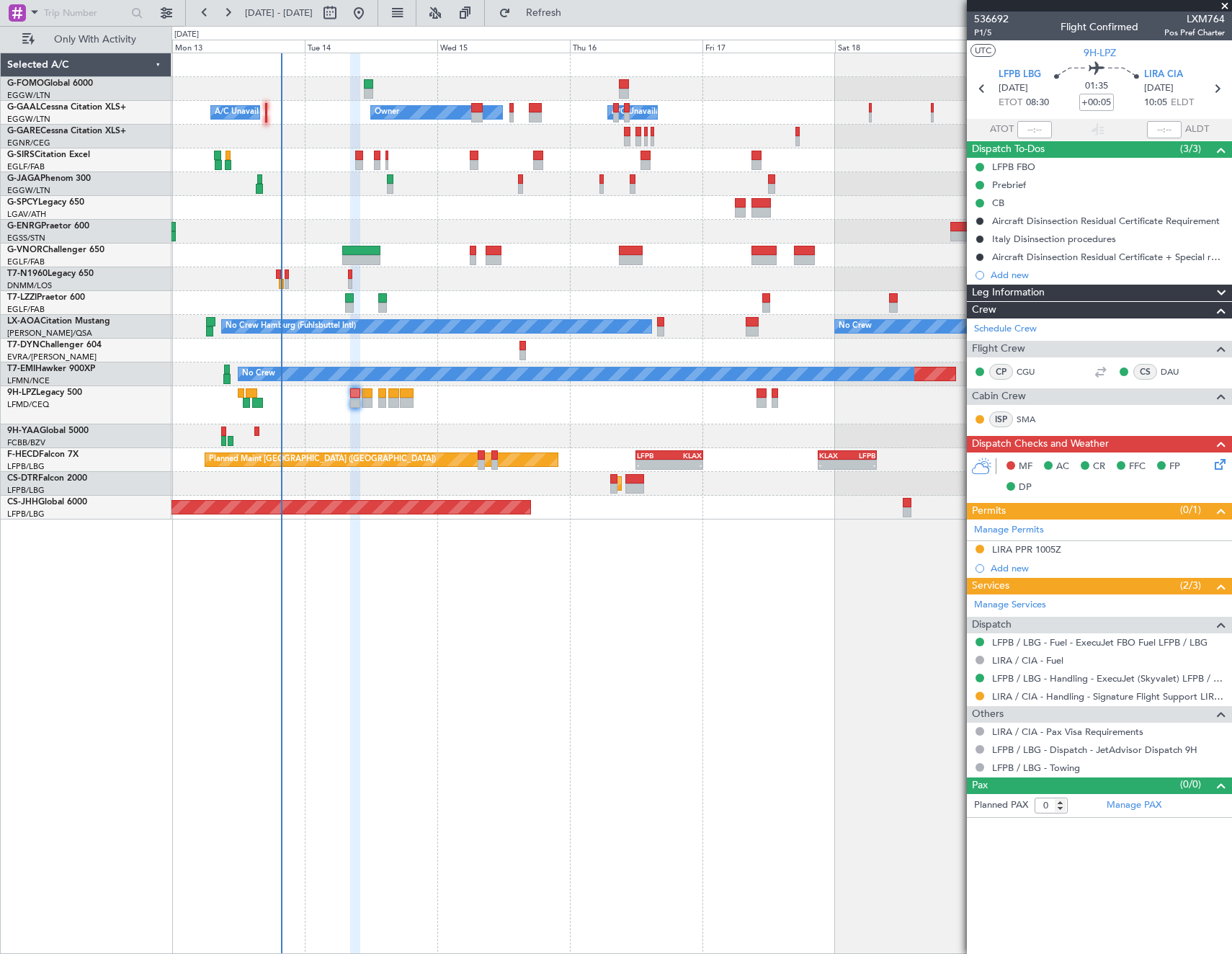
select select "12"
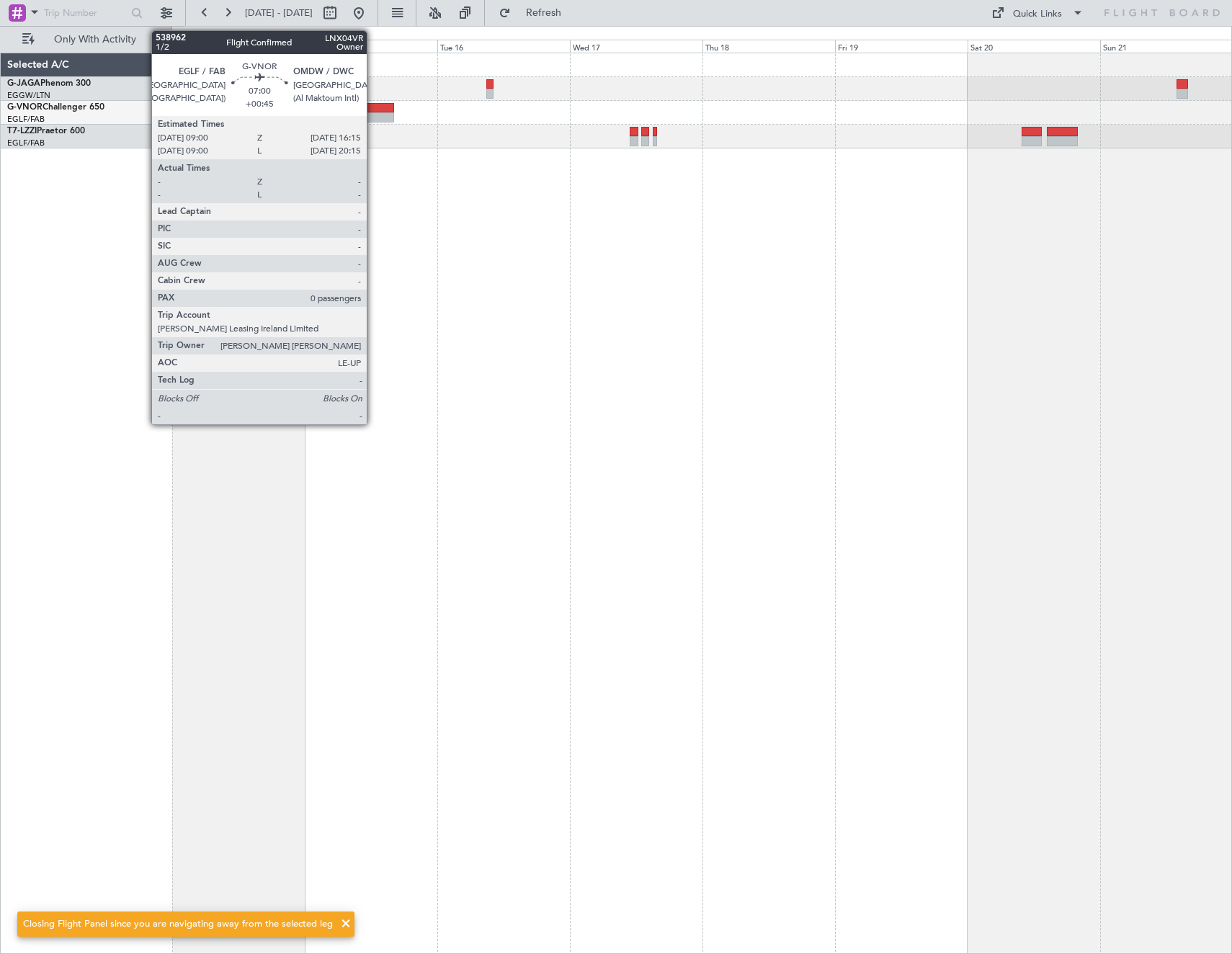
click at [373, 120] on div at bounding box center [374, 117] width 40 height 10
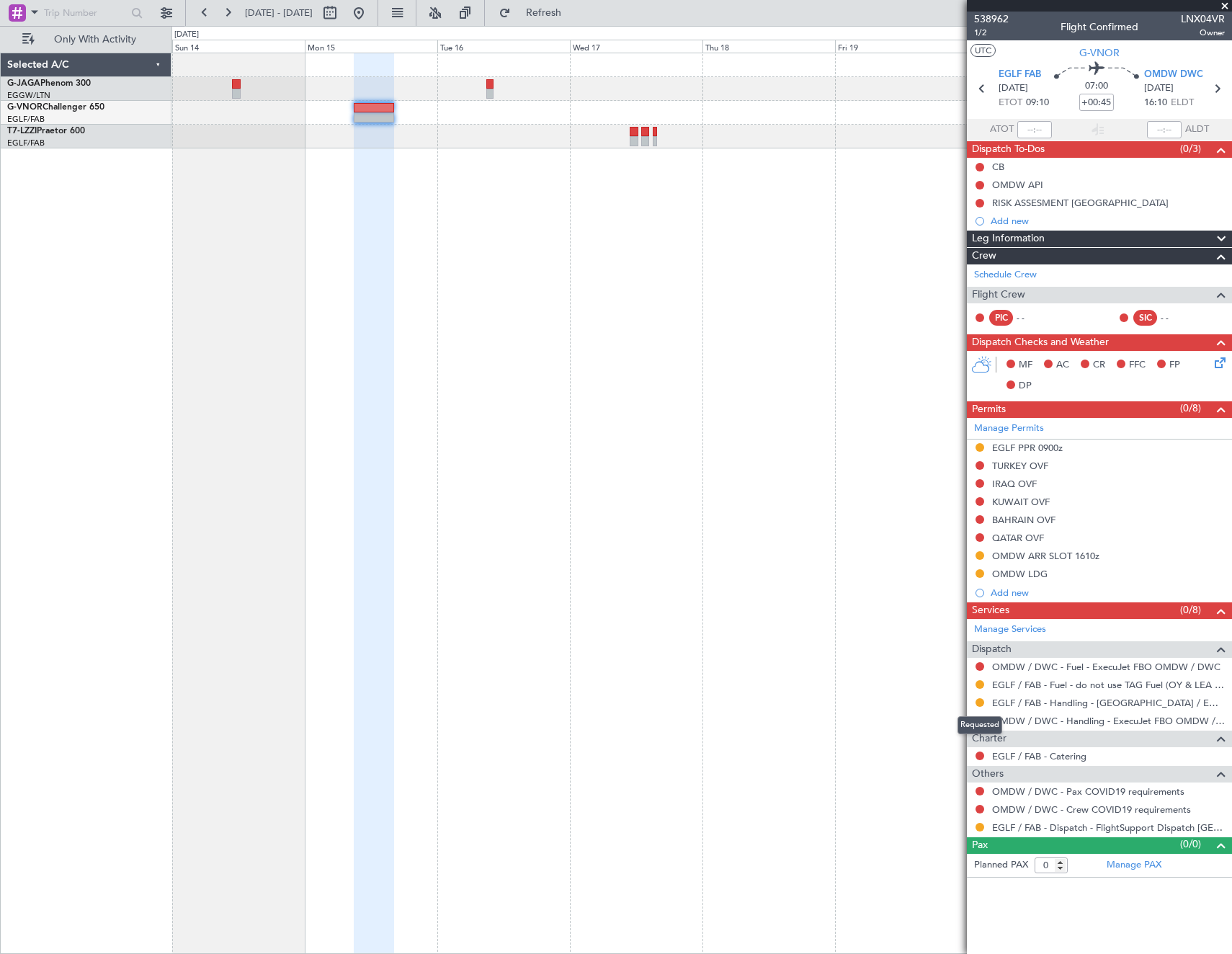
drag, startPoint x: 975, startPoint y: 701, endPoint x: 978, endPoint y: 720, distance: 19.2
click at [975, 701] on button at bounding box center [979, 702] width 9 height 9
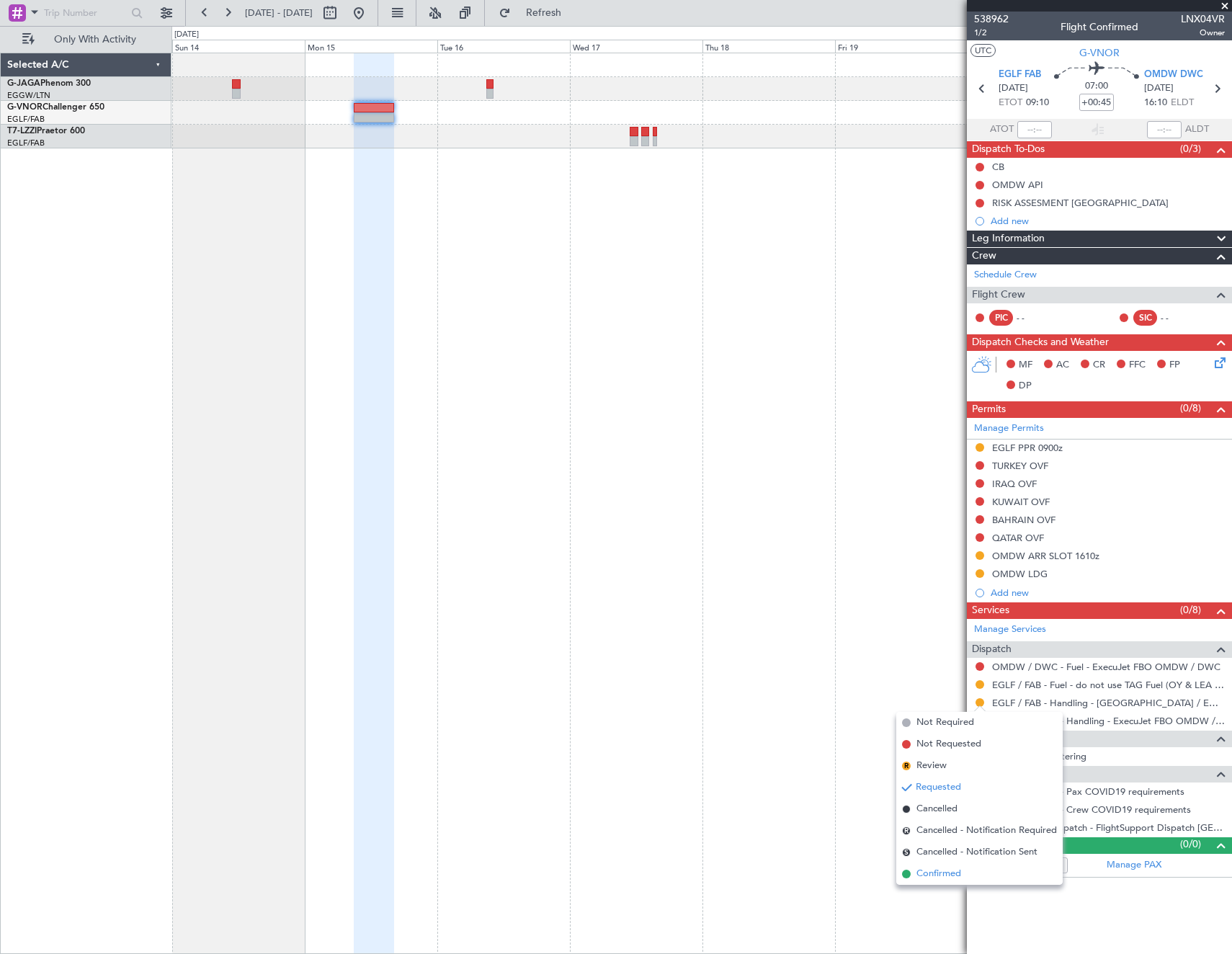
click at [949, 881] on li "Confirmed" at bounding box center [979, 873] width 166 height 22
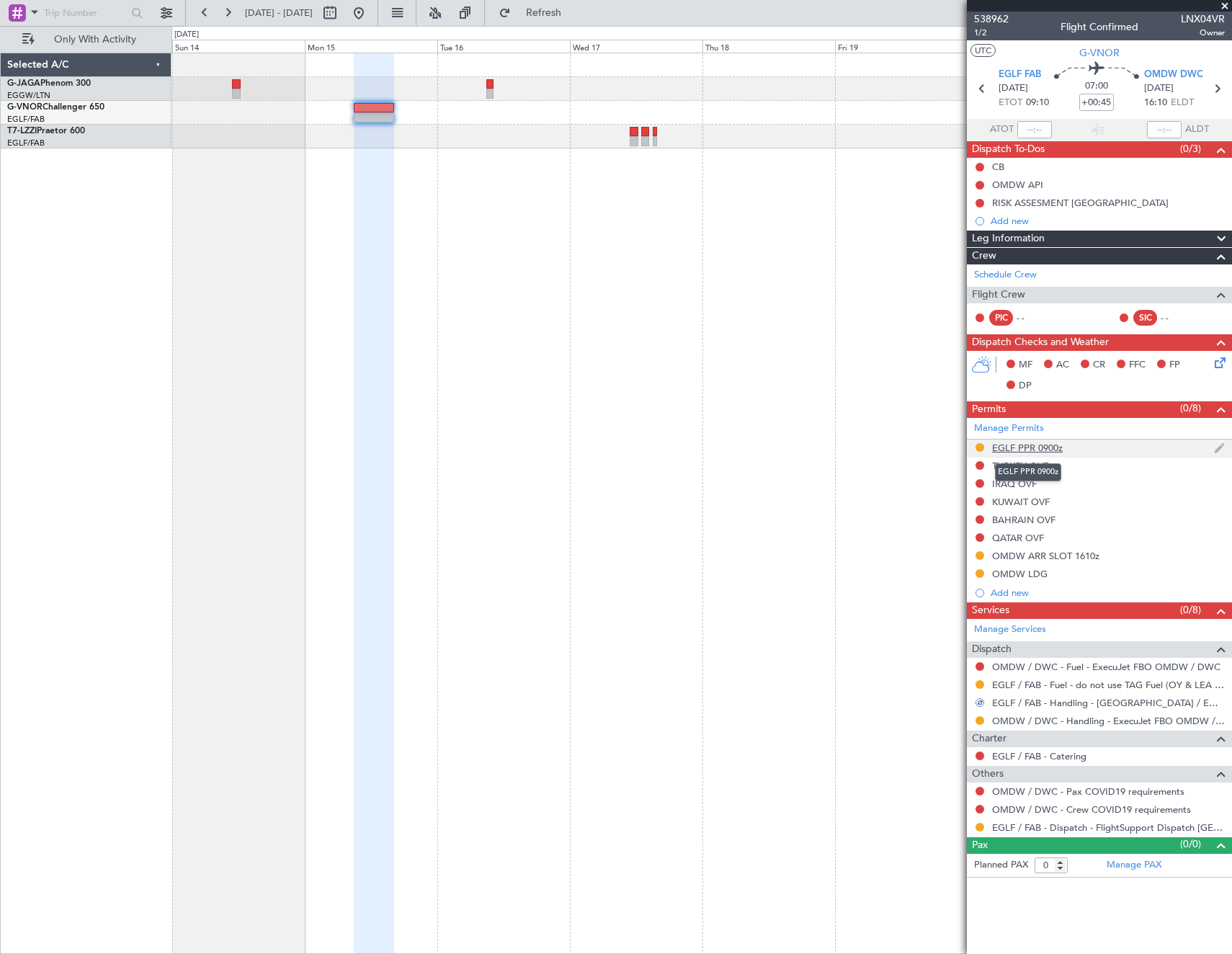
click at [1012, 446] on div "EGLF PPR 0900z" at bounding box center [1027, 447] width 70 height 12
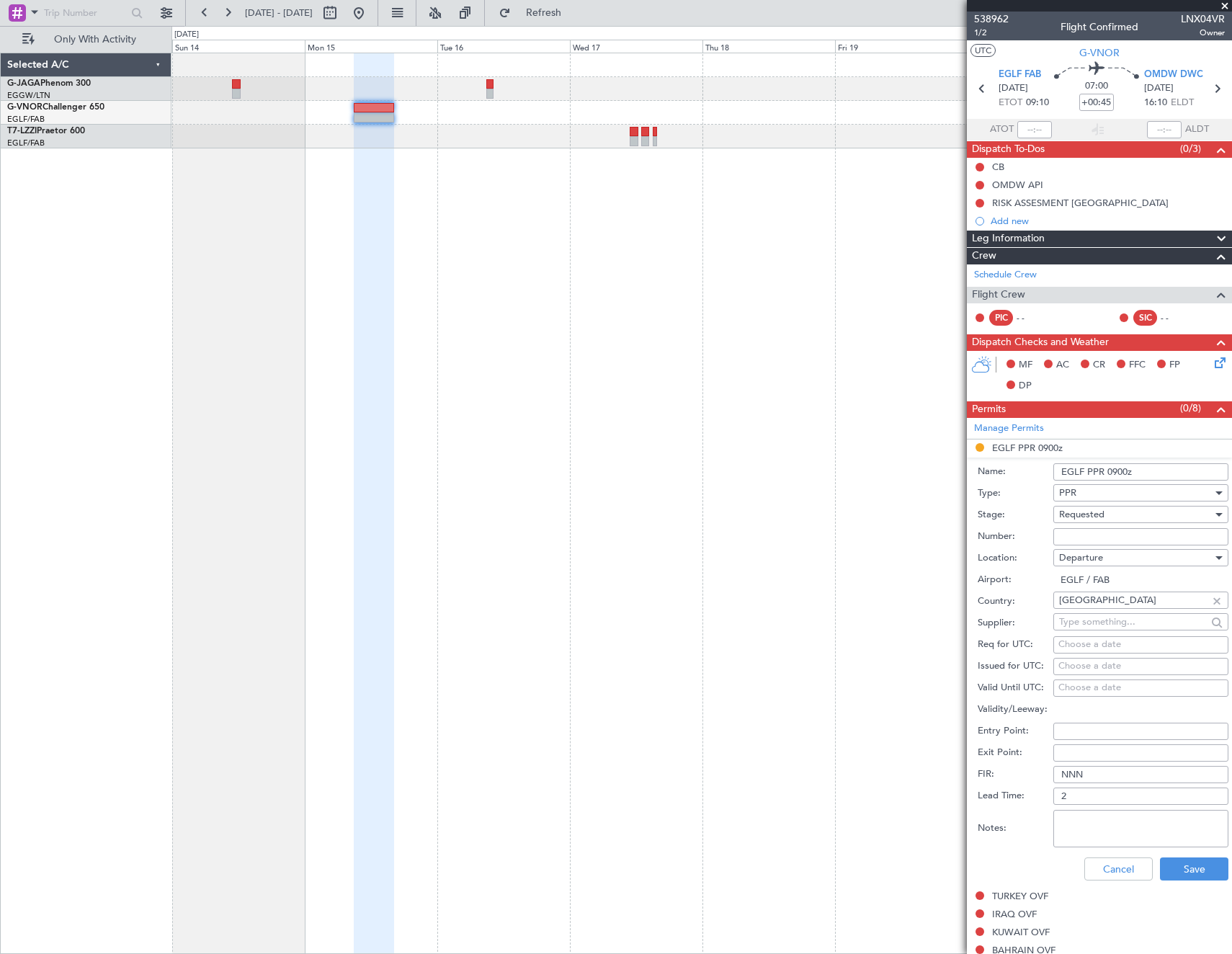
click at [1124, 533] on input "Number:" at bounding box center [1141, 536] width 175 height 17
paste input "379298"
type input "379298"
click at [1125, 513] on div "Requested" at bounding box center [1136, 514] width 153 height 22
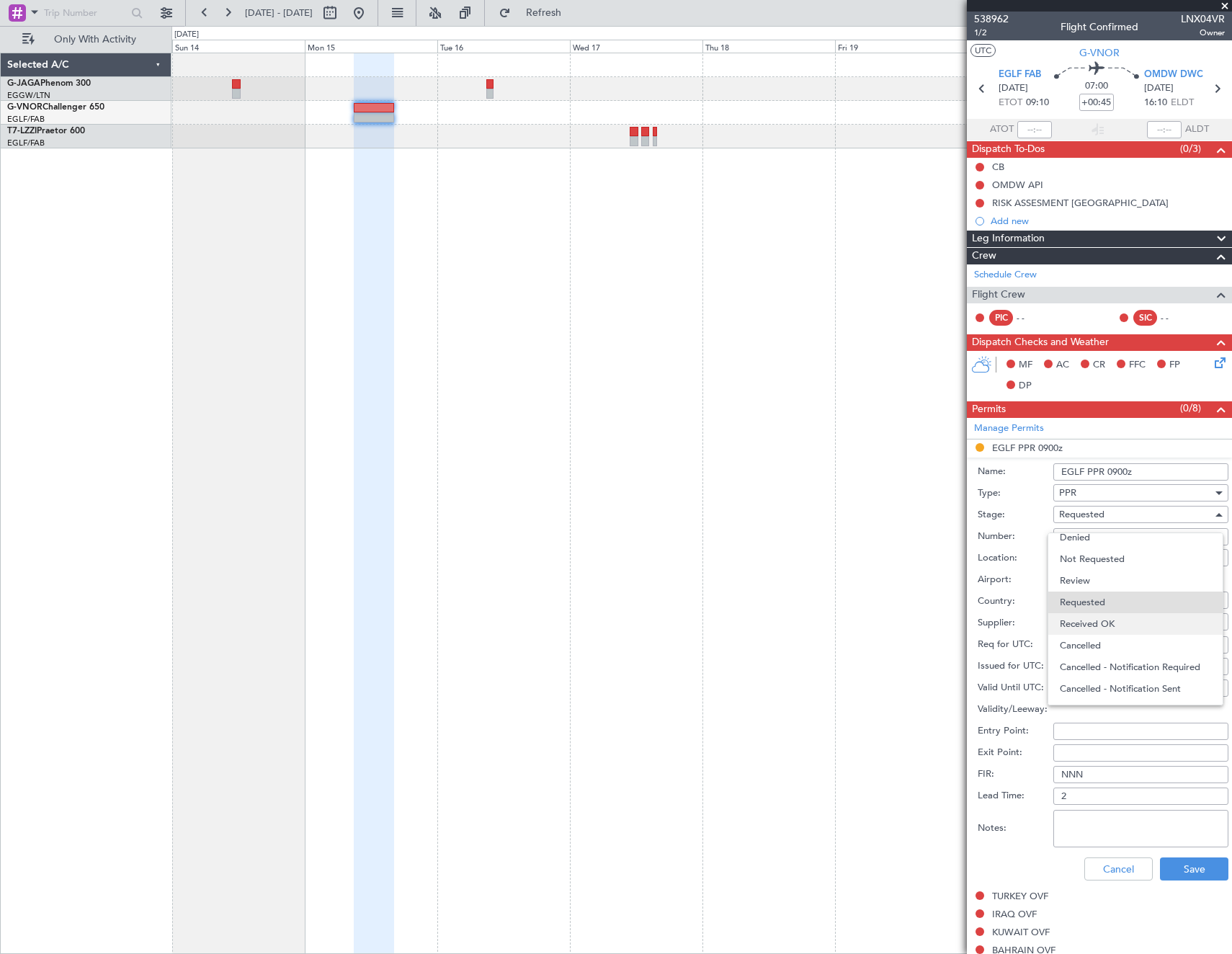
click at [1109, 614] on span "Received OK" at bounding box center [1135, 623] width 151 height 22
click at [1184, 873] on button "Save" at bounding box center [1194, 868] width 69 height 23
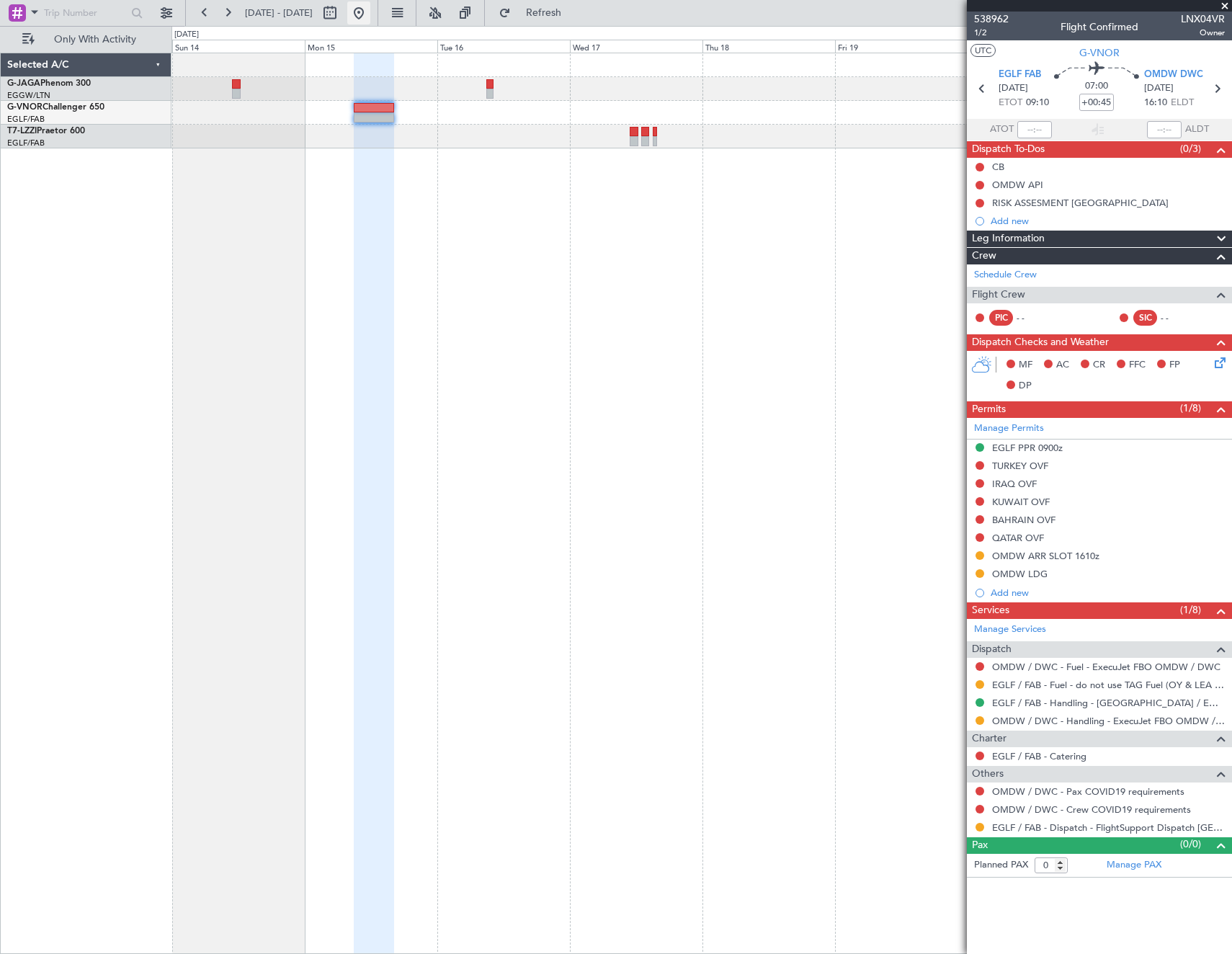
click at [371, 10] on button at bounding box center [358, 13] width 23 height 23
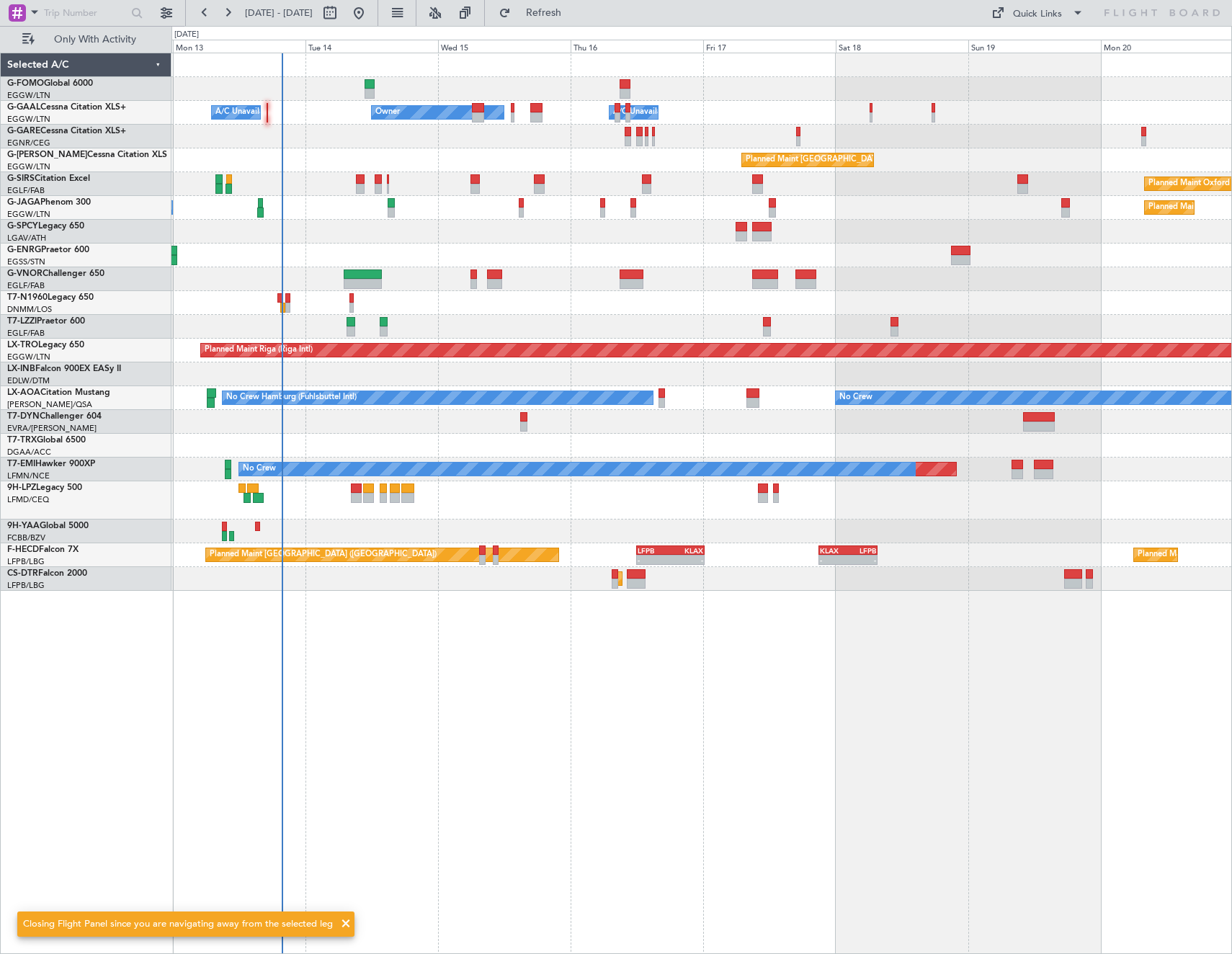
click at [372, 383] on div "- - EGGW 03:55 Z KSFO 14:45 Z Owner Owner A/C Unavailable A/C Unavailable Plann…" at bounding box center [702, 503] width 1061 height 901
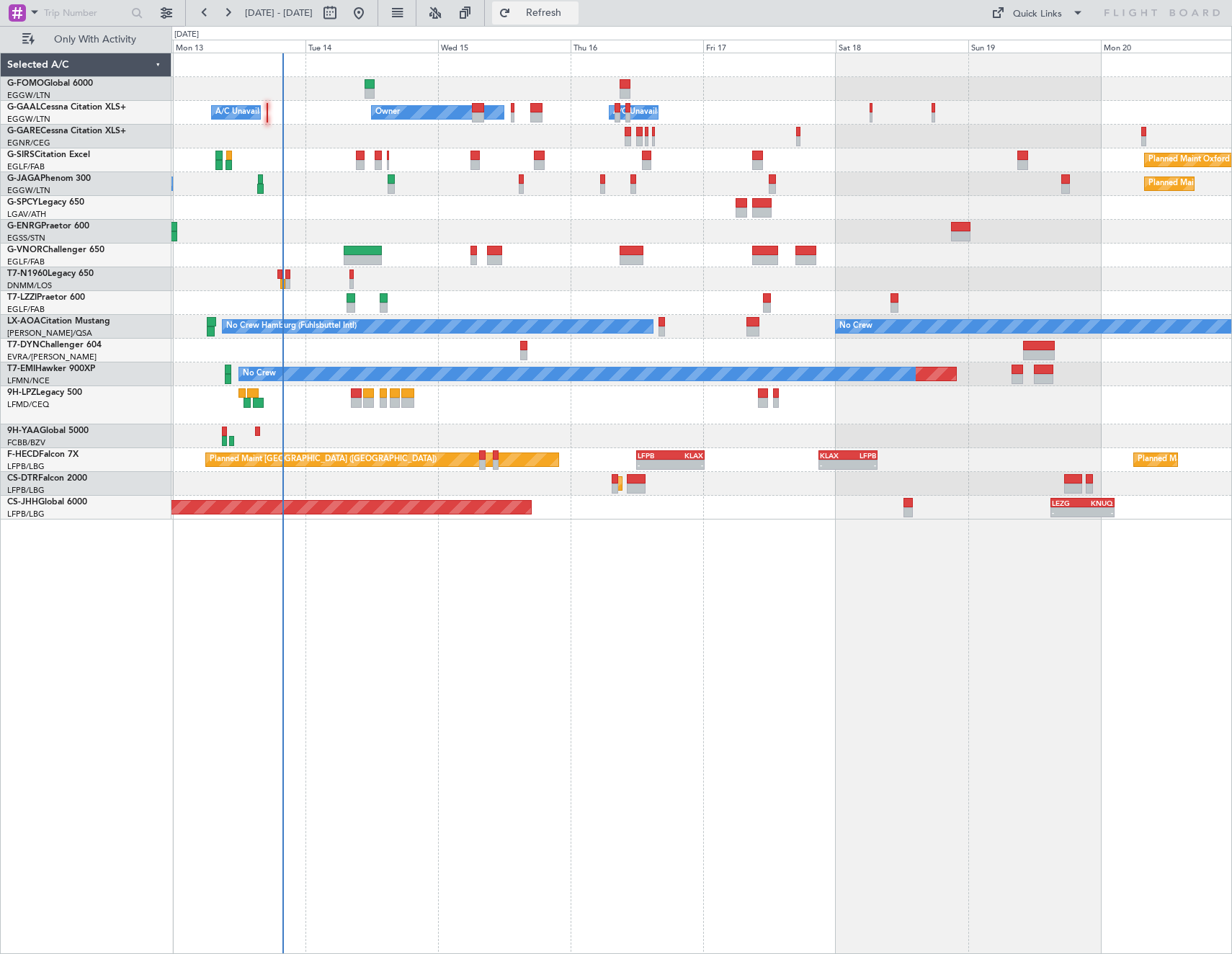
click at [570, 12] on span "Refresh" at bounding box center [543, 13] width 61 height 10
click at [574, 12] on span "Refresh" at bounding box center [543, 13] width 61 height 10
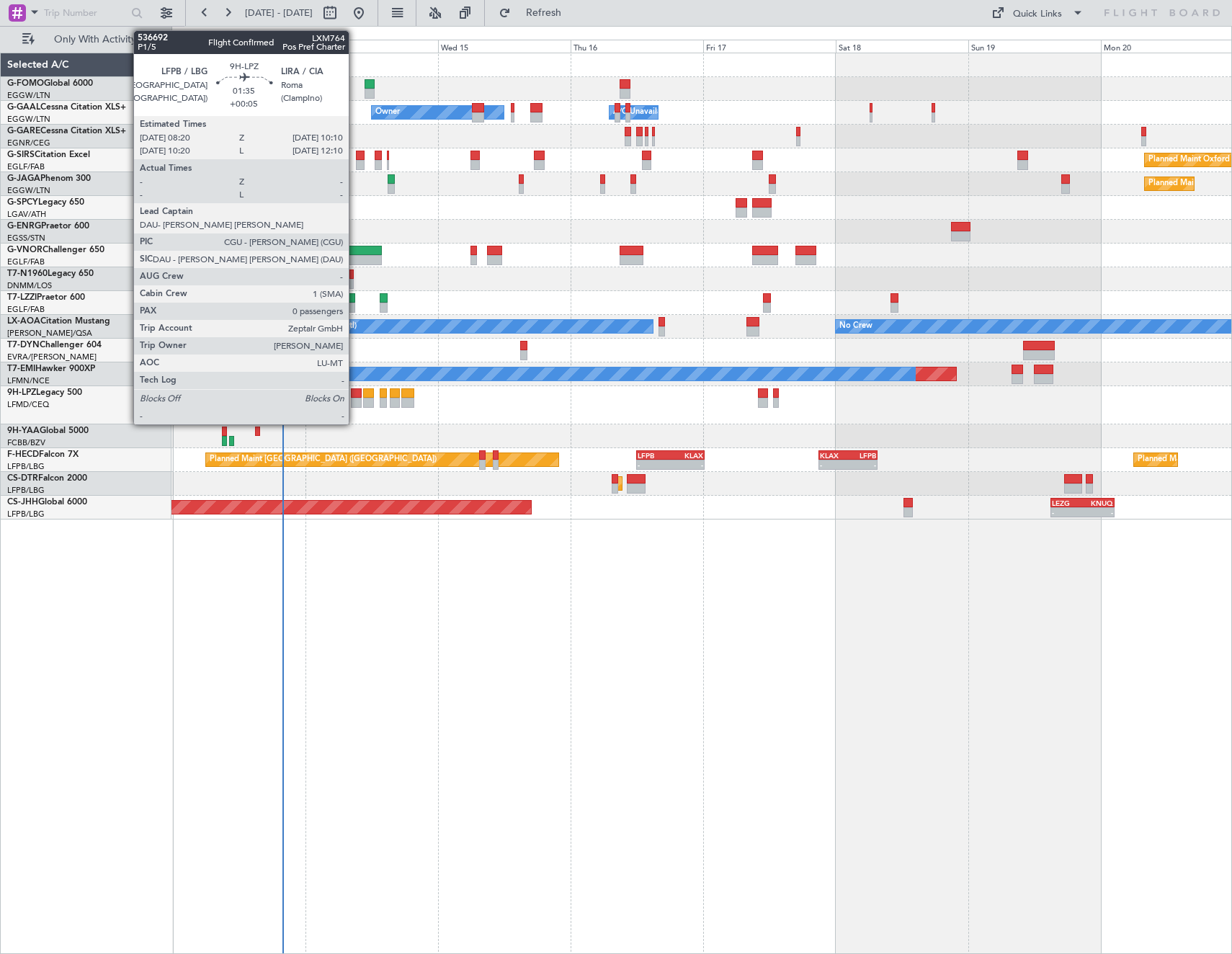
click at [355, 400] on div at bounding box center [356, 403] width 10 height 10
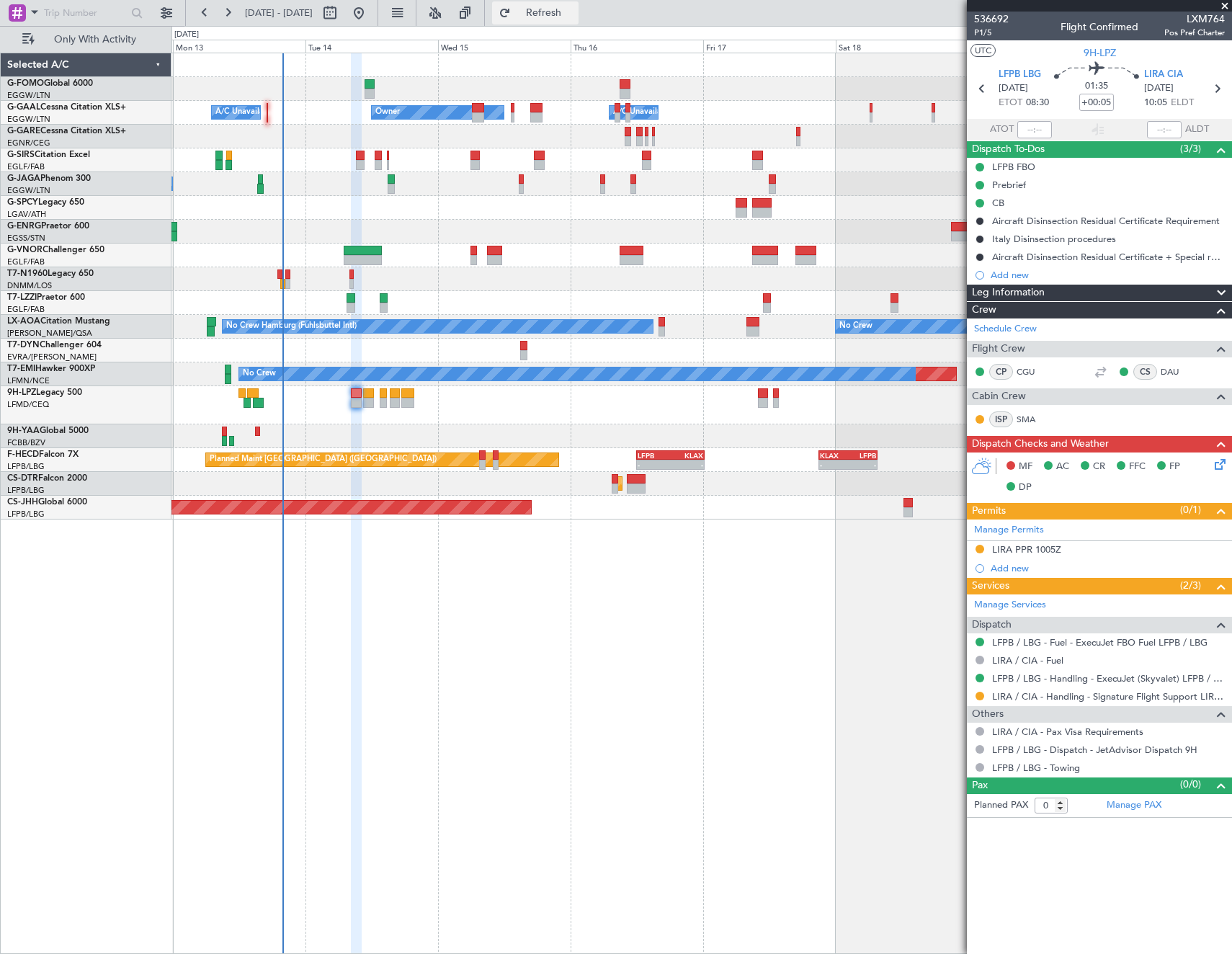
click at [574, 10] on span "Refresh" at bounding box center [543, 13] width 61 height 10
click at [983, 696] on button at bounding box center [979, 696] width 9 height 9
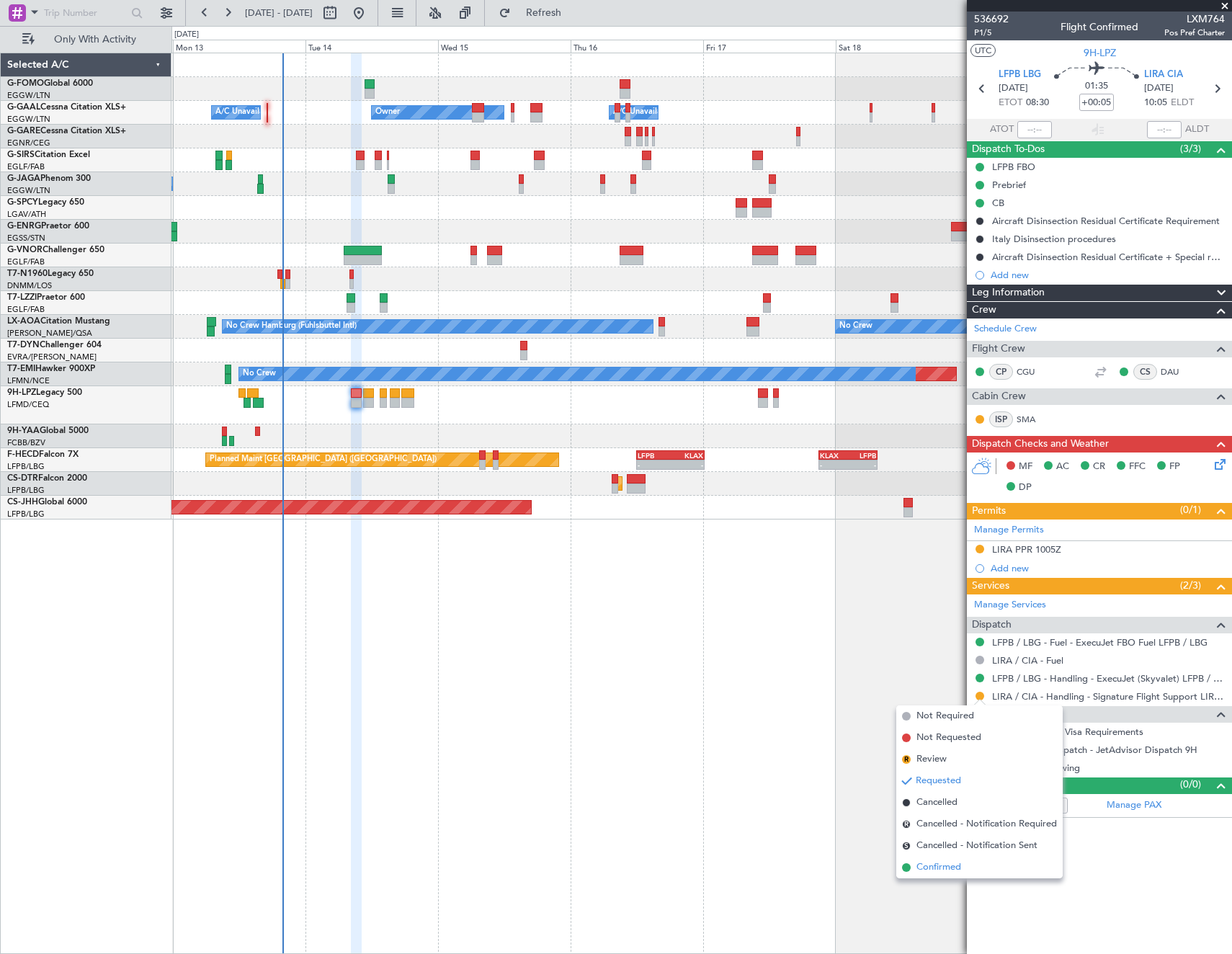
click at [958, 864] on span "Confirmed" at bounding box center [938, 868] width 44 height 15
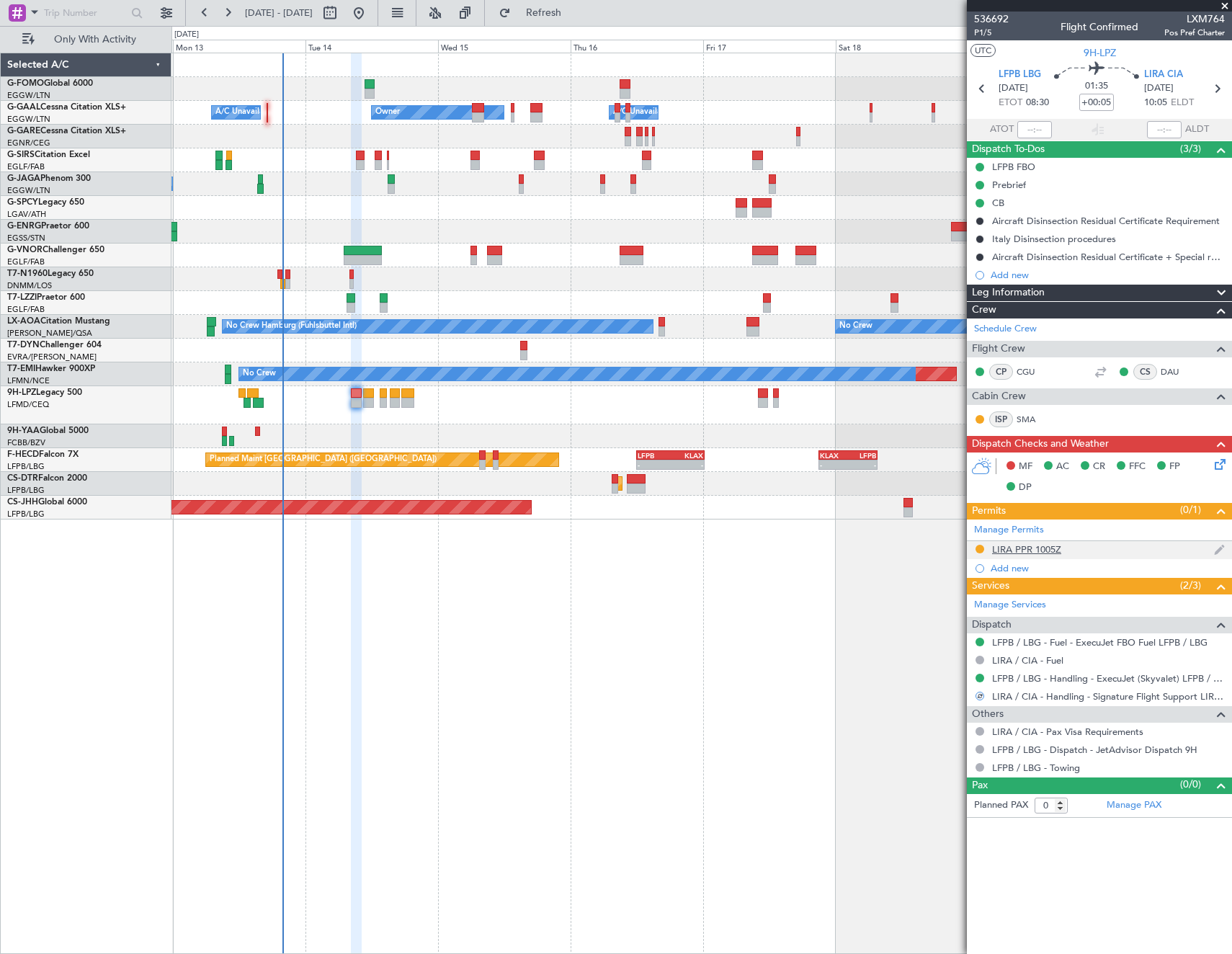
click at [1028, 549] on div "LIRA PPR 1005Z" at bounding box center [1027, 549] width 69 height 12
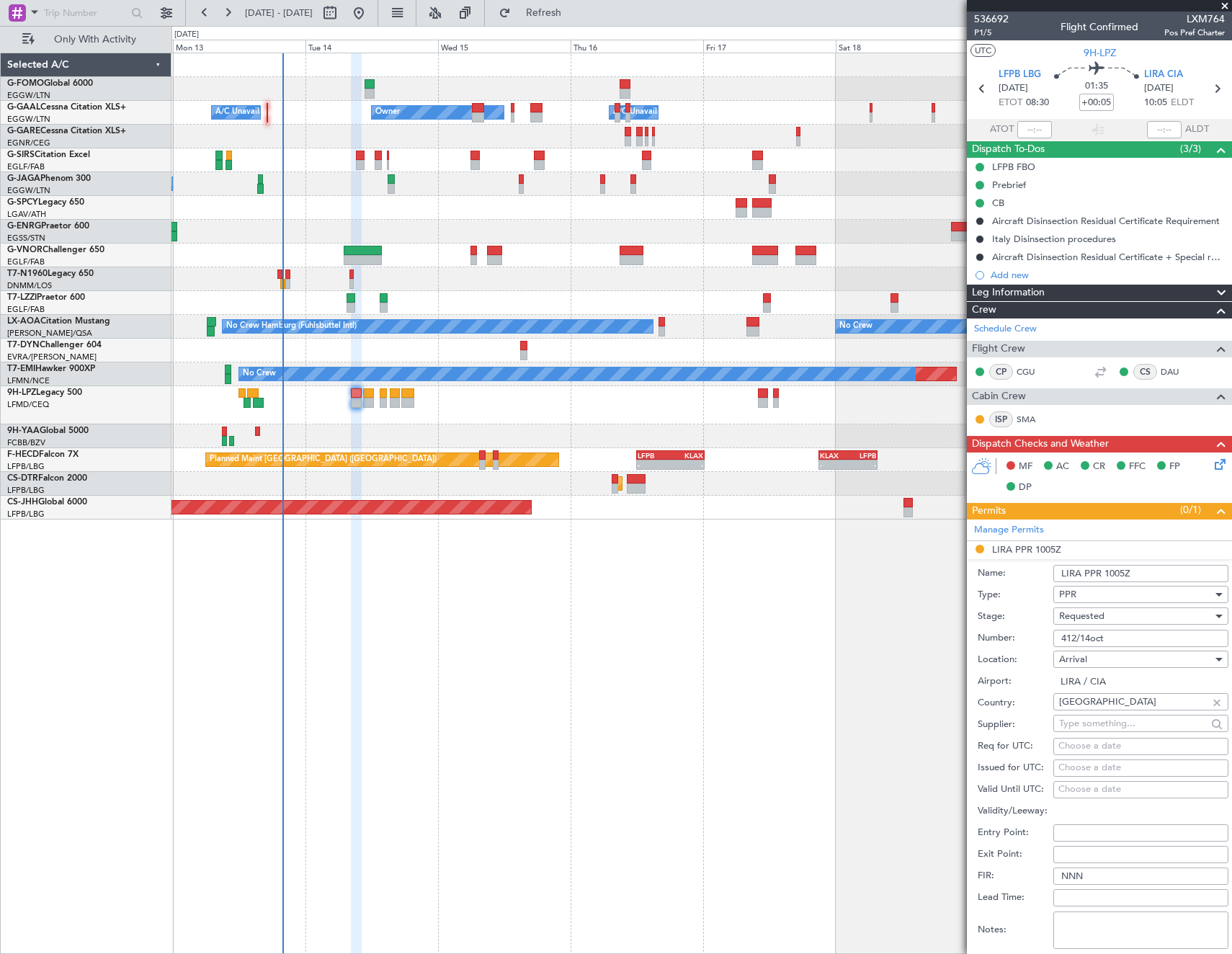
click at [1150, 644] on input "412/14oct" at bounding box center [1141, 638] width 175 height 17
click at [1140, 618] on div "Requested" at bounding box center [1136, 616] width 153 height 22
click at [1127, 721] on span "Received OK" at bounding box center [1135, 725] width 151 height 22
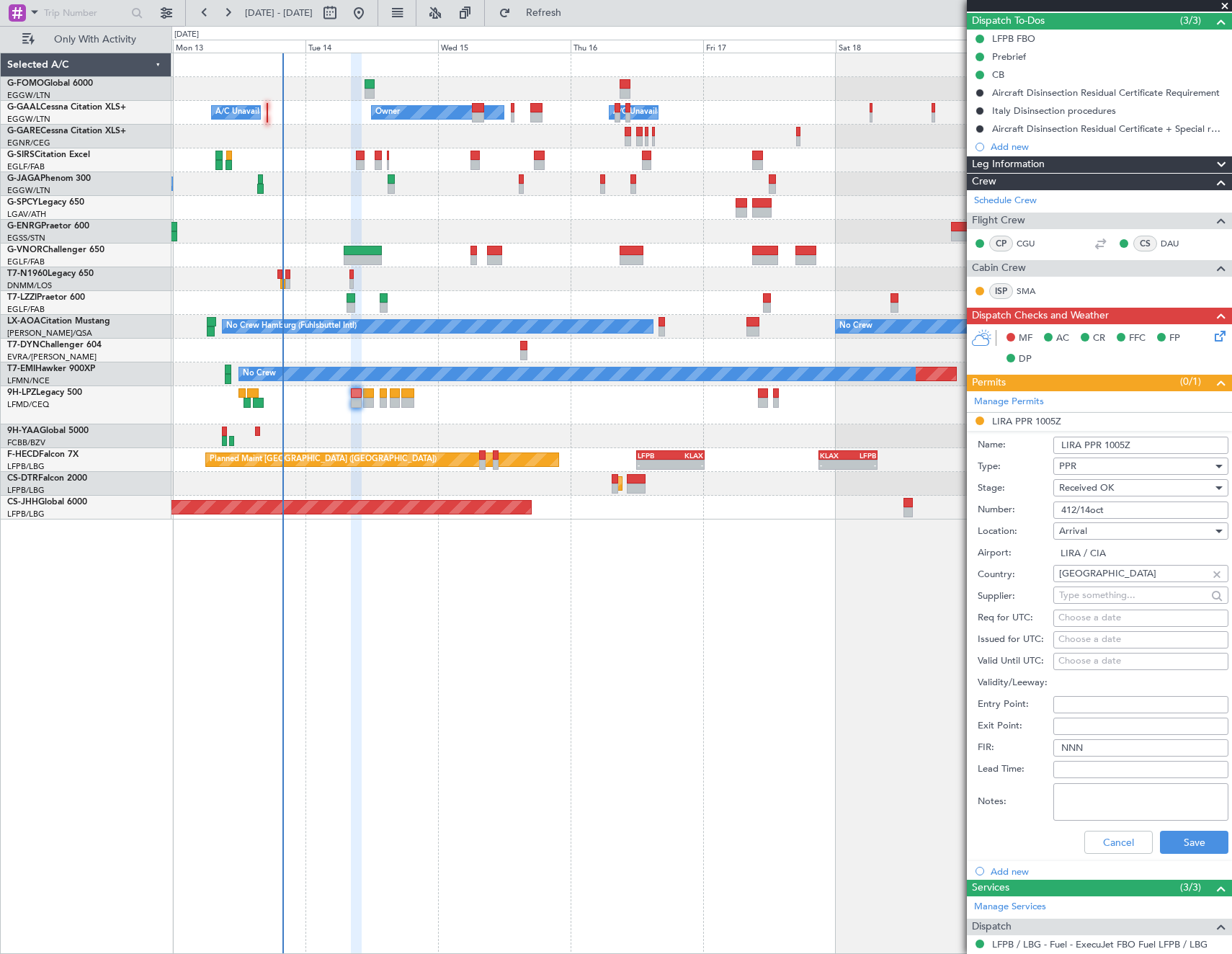
scroll to position [144, 0]
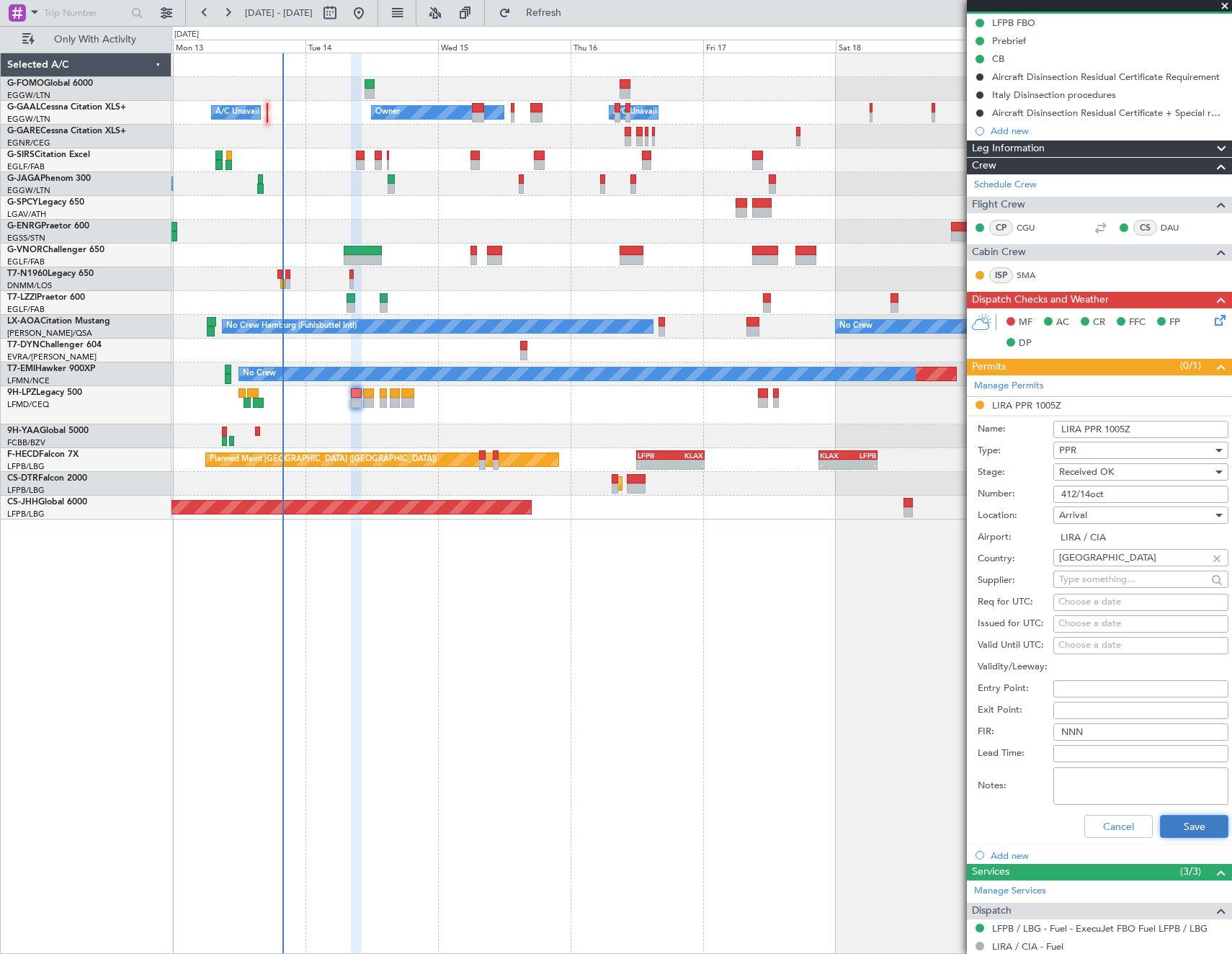
click at [1179, 826] on button "Save" at bounding box center [1194, 826] width 69 height 23
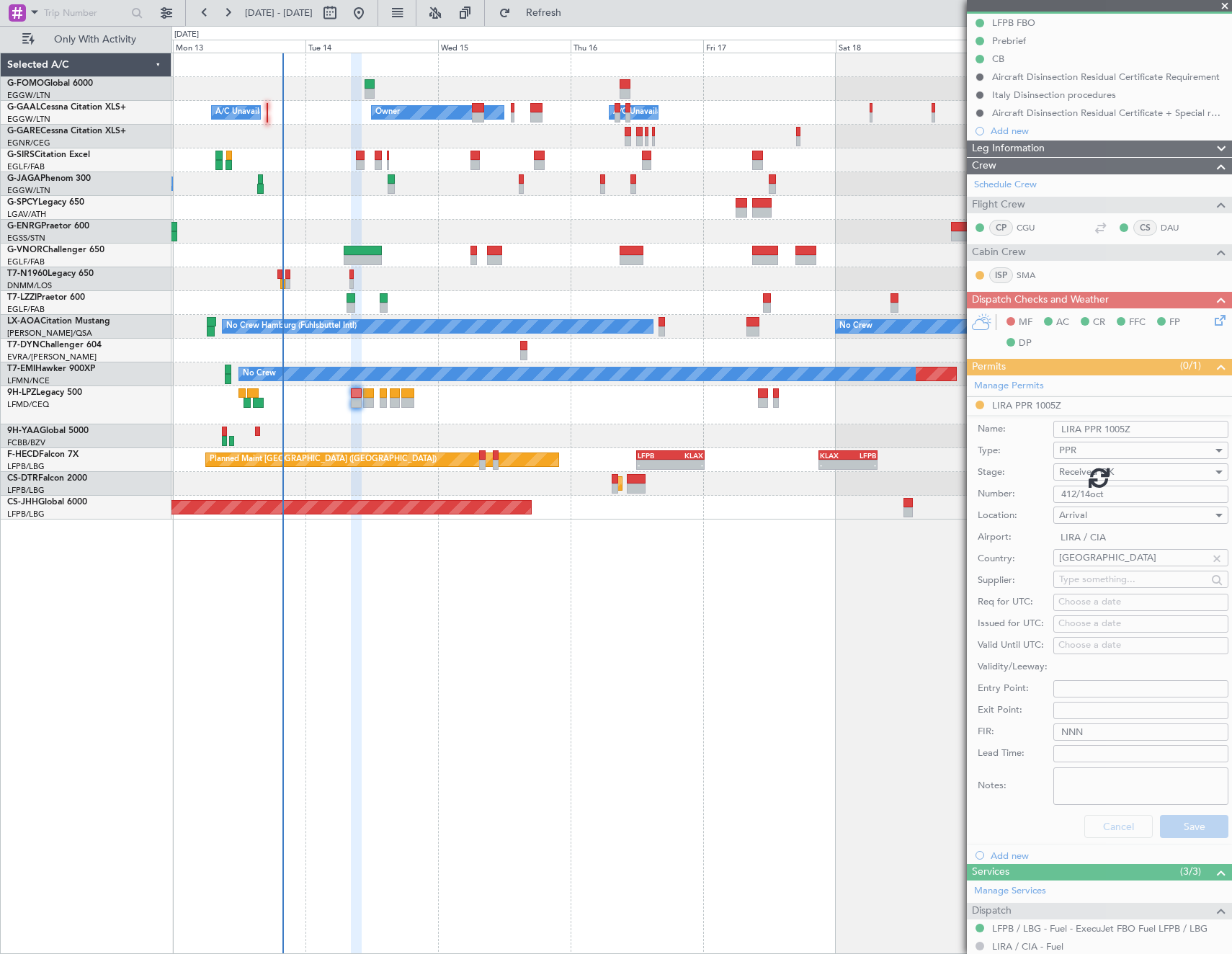
scroll to position [0, 0]
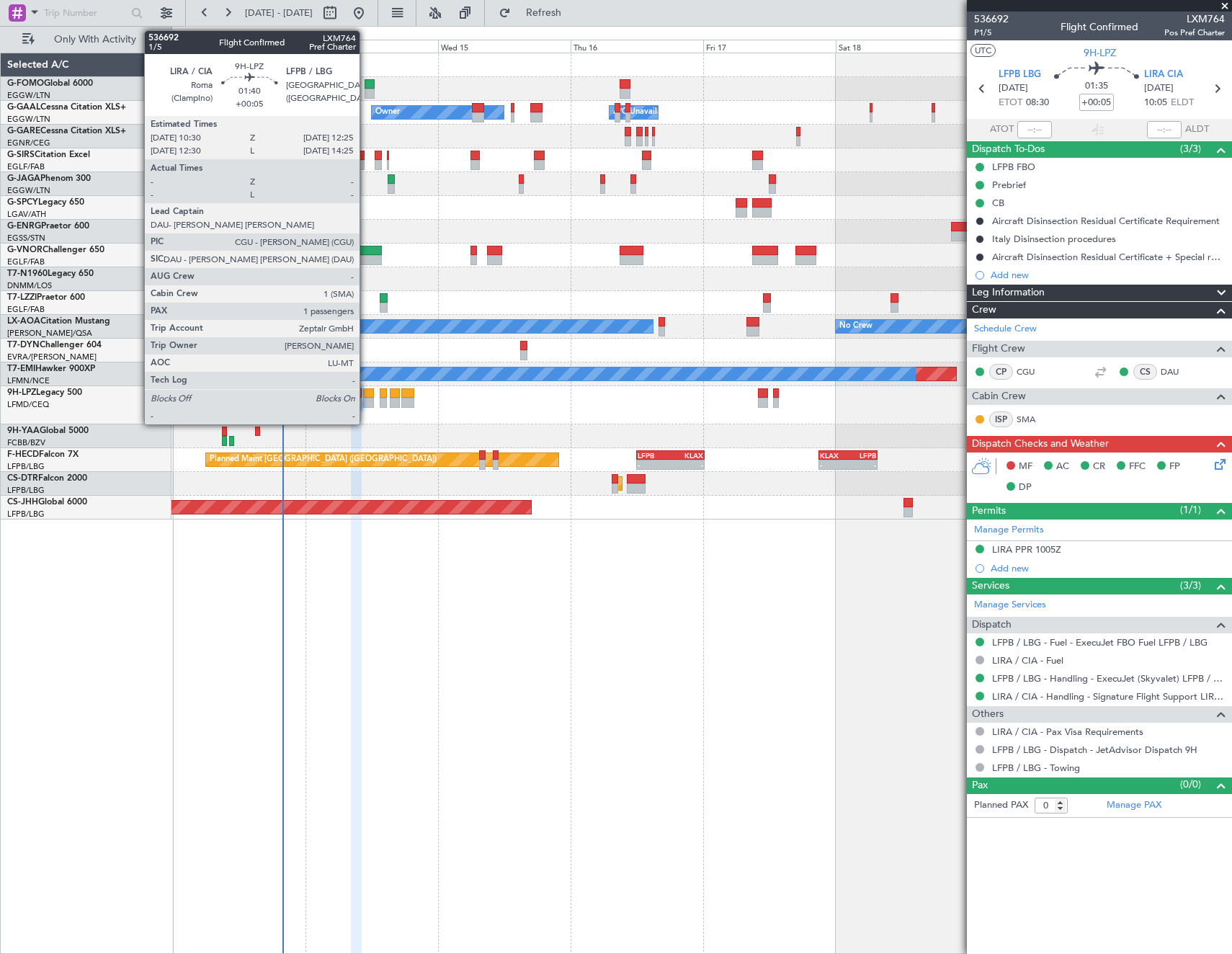
click at [366, 400] on div at bounding box center [368, 403] width 10 height 10
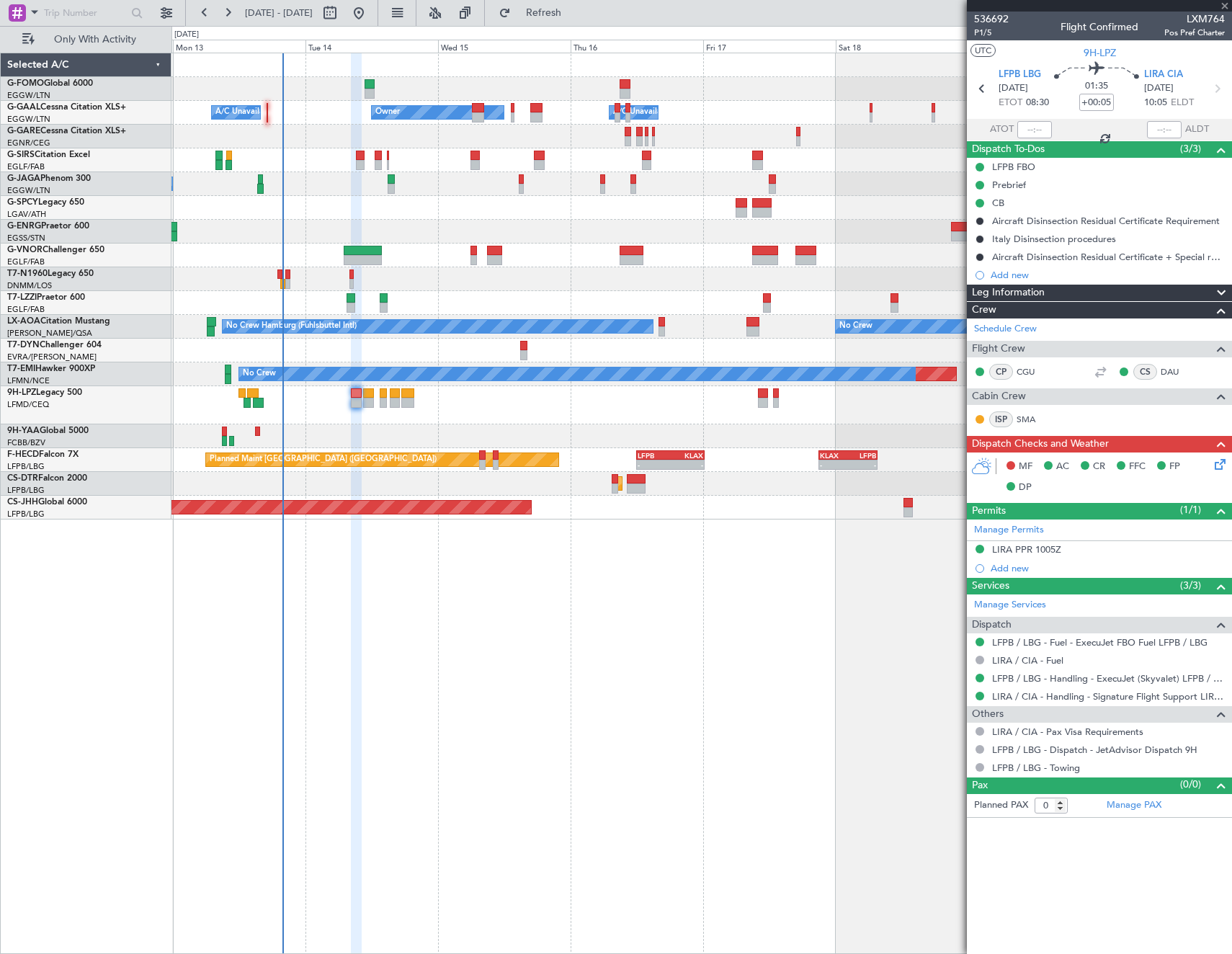
type input "1"
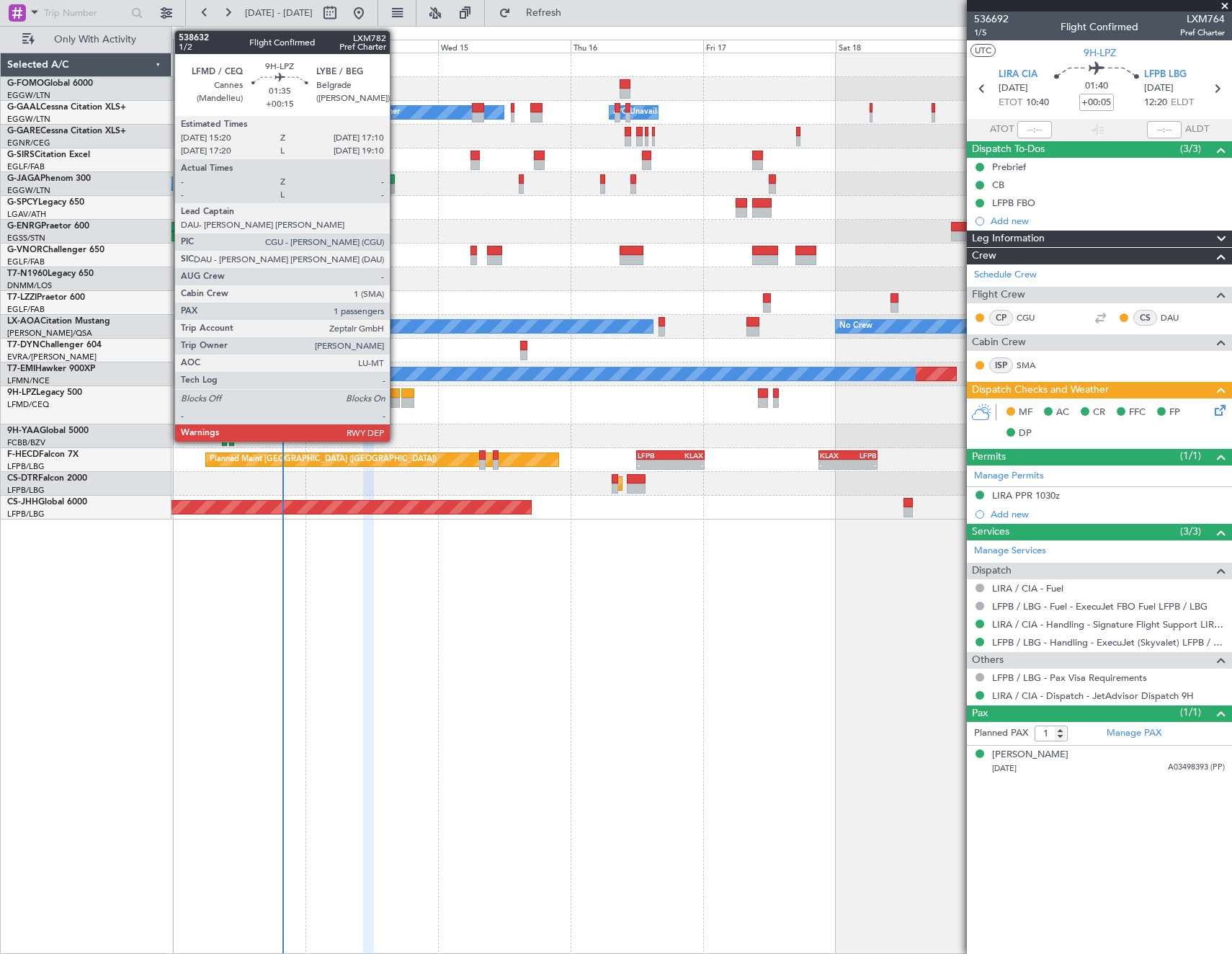
click at [396, 397] on div at bounding box center [395, 393] width 10 height 10
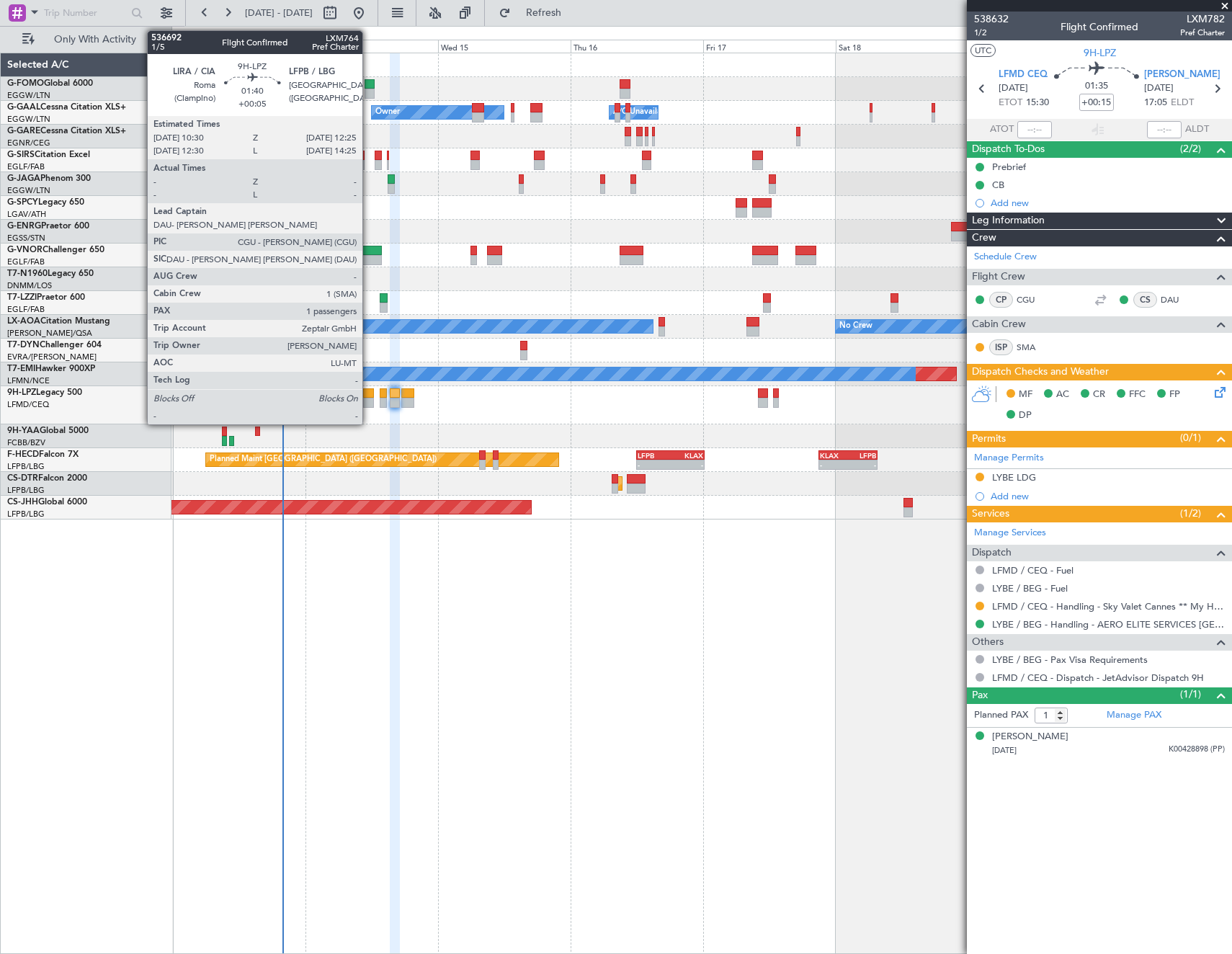
click at [369, 398] on div at bounding box center [368, 403] width 10 height 10
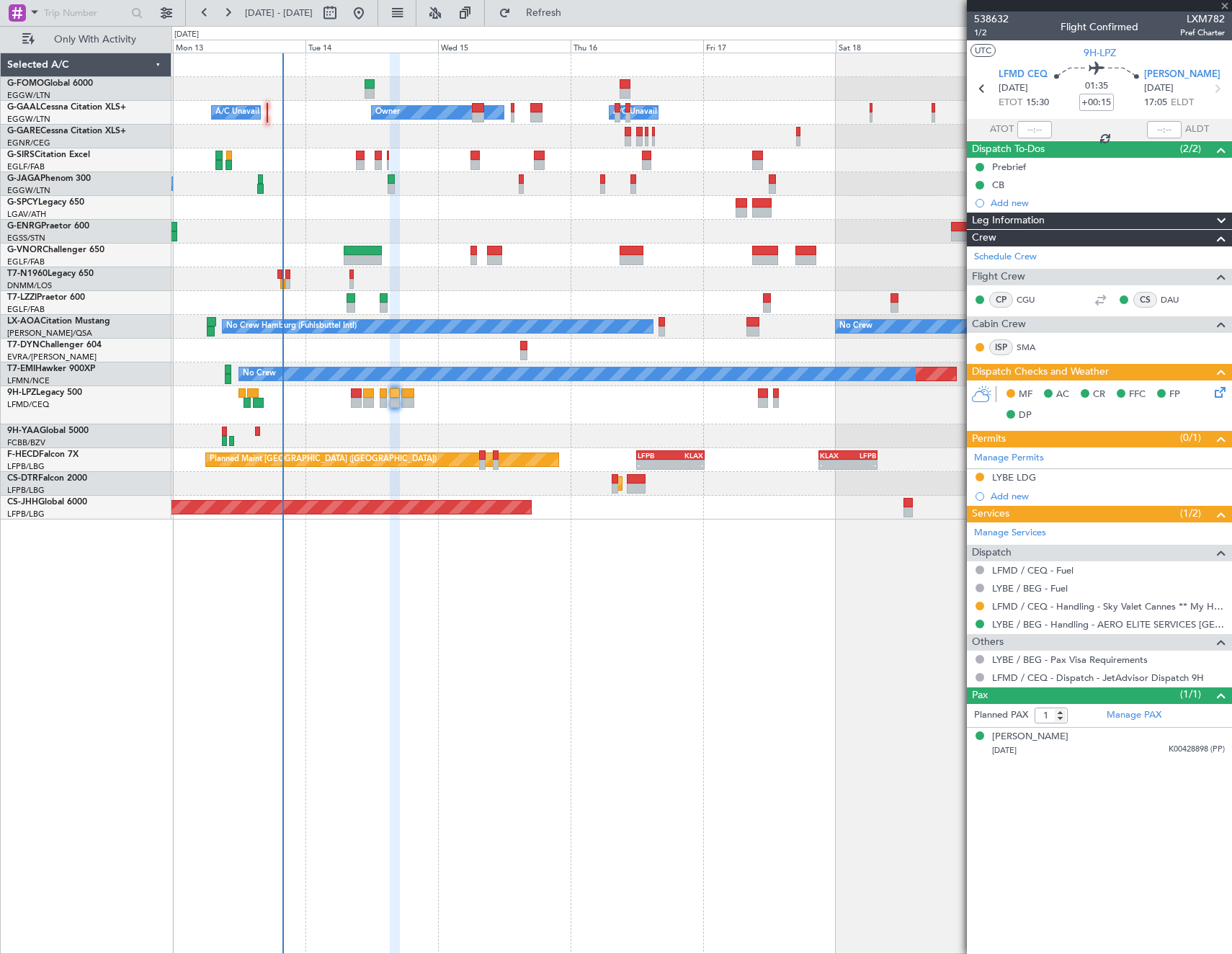
type input "+00:05"
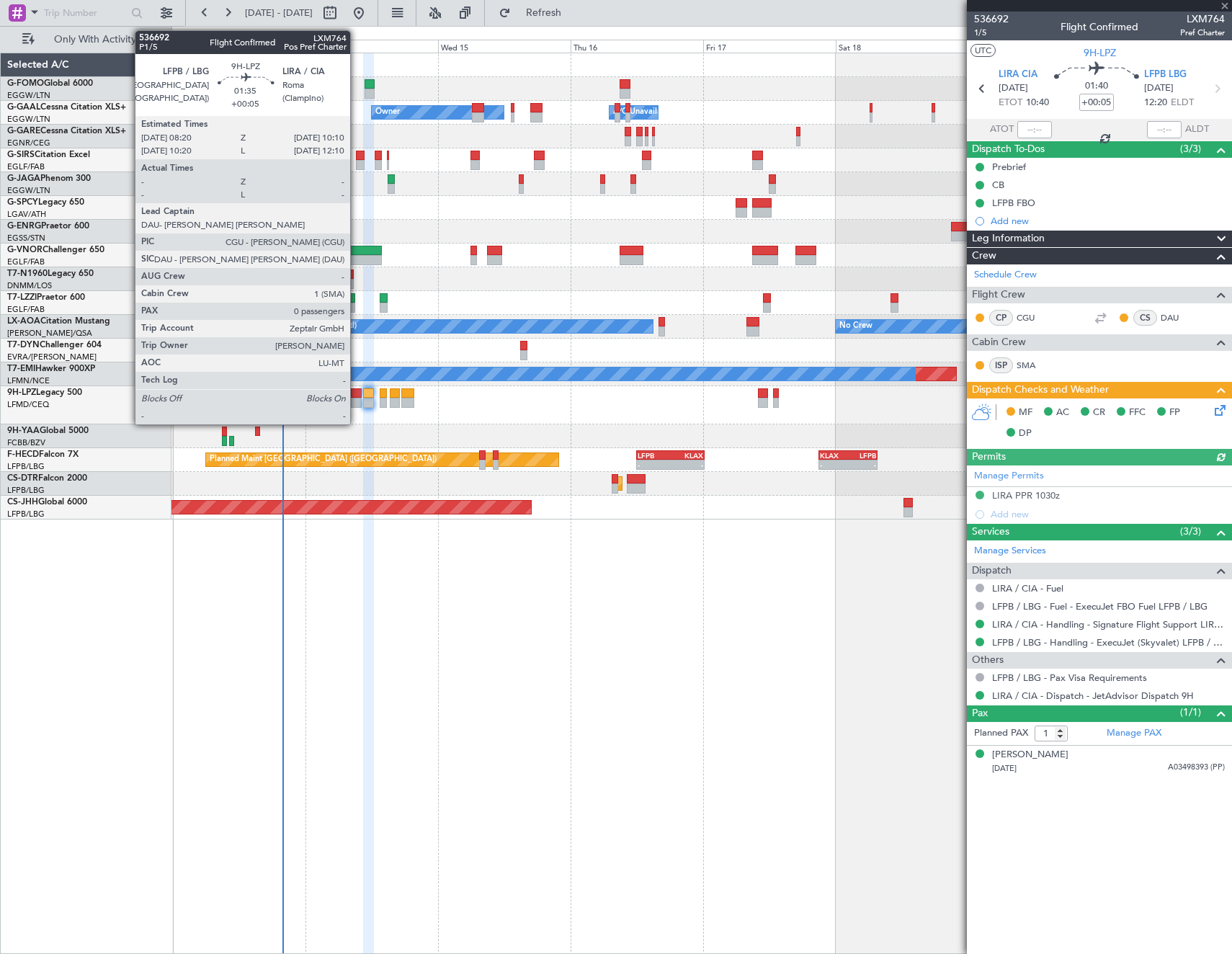
click at [357, 394] on div at bounding box center [356, 393] width 10 height 10
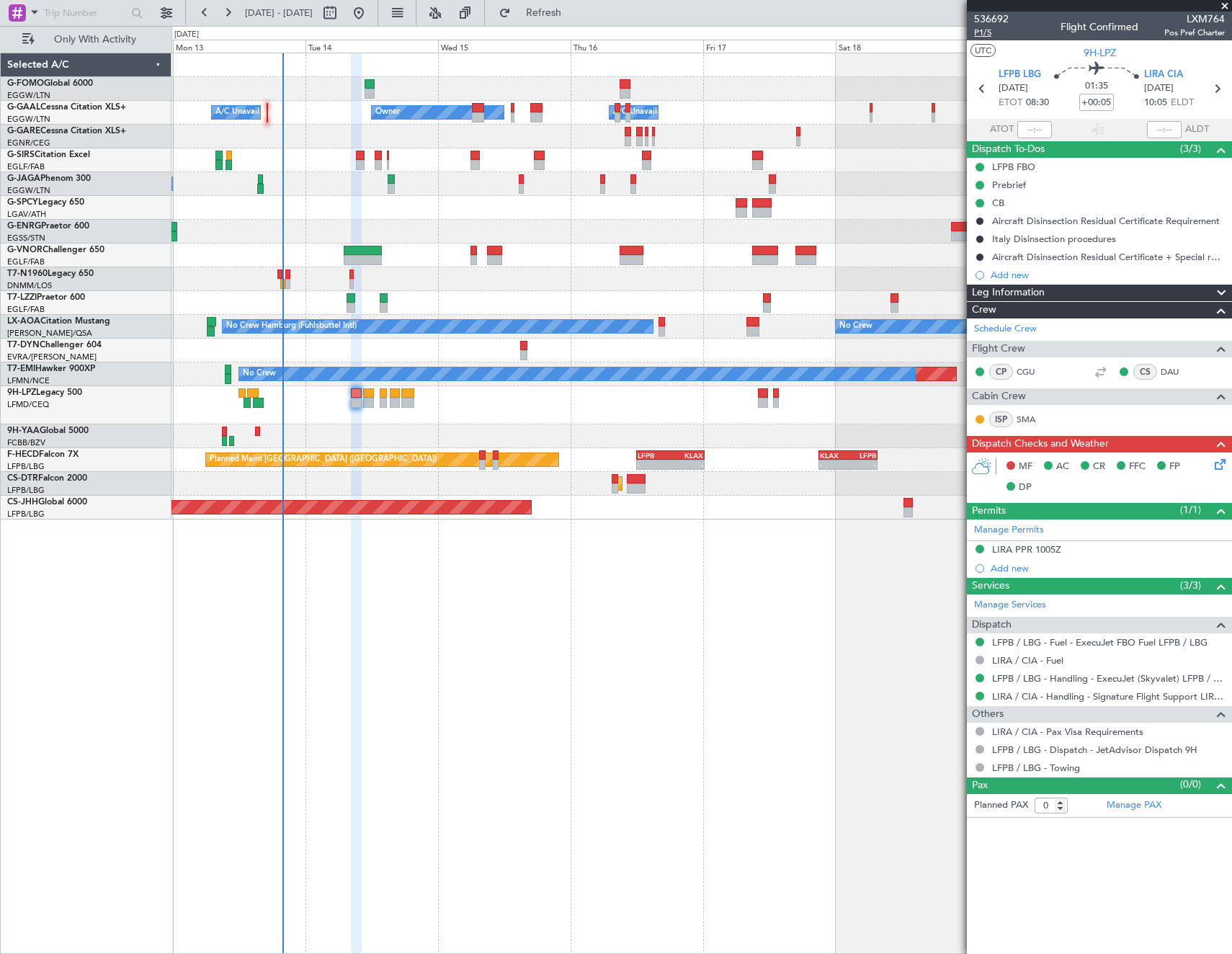
click at [983, 33] on span "P1/5" at bounding box center [991, 32] width 35 height 12
click at [574, 18] on span "Refresh" at bounding box center [543, 13] width 61 height 10
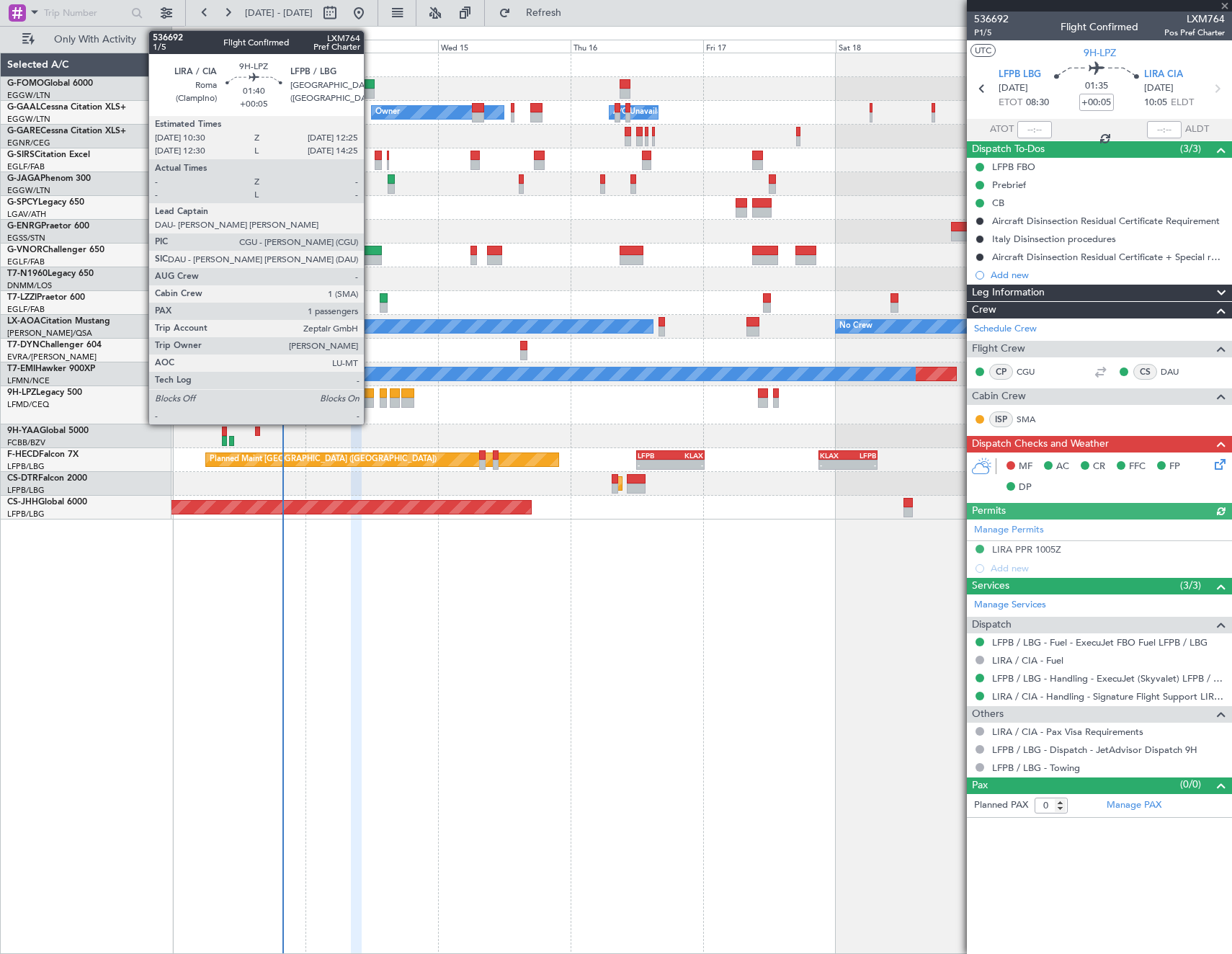
click at [368, 395] on div at bounding box center [368, 393] width 10 height 10
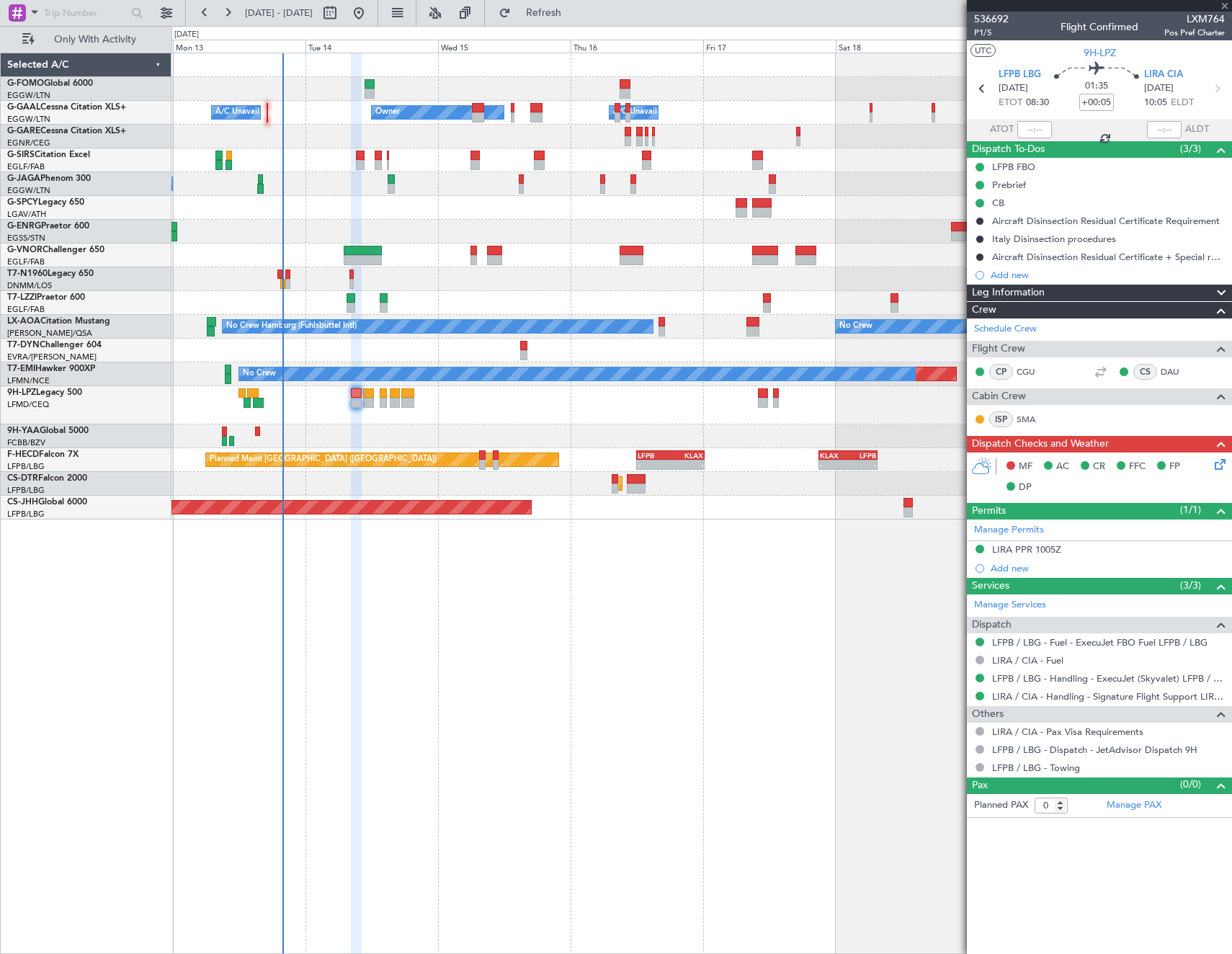
type input "1"
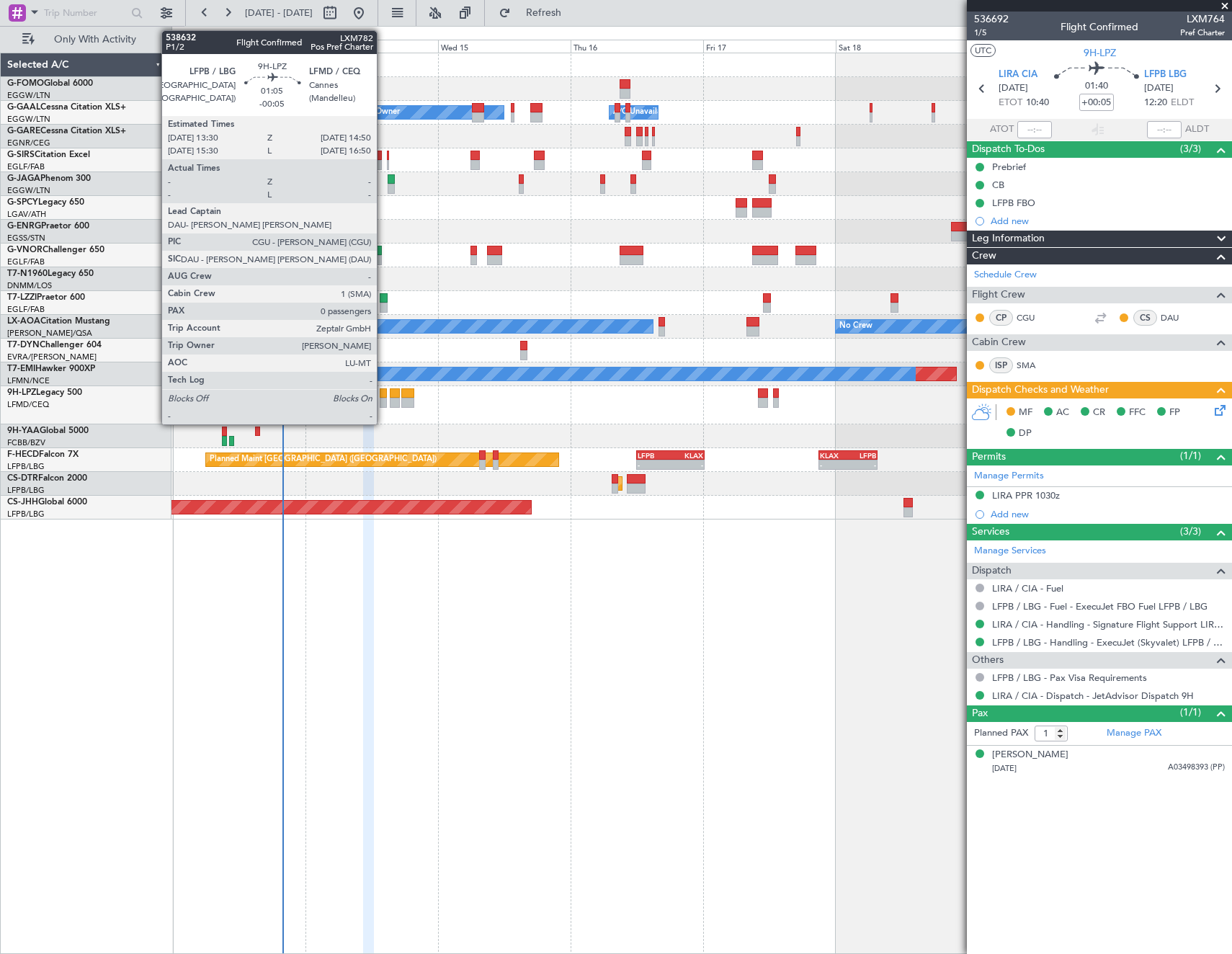
click at [383, 398] on div at bounding box center [383, 403] width 8 height 10
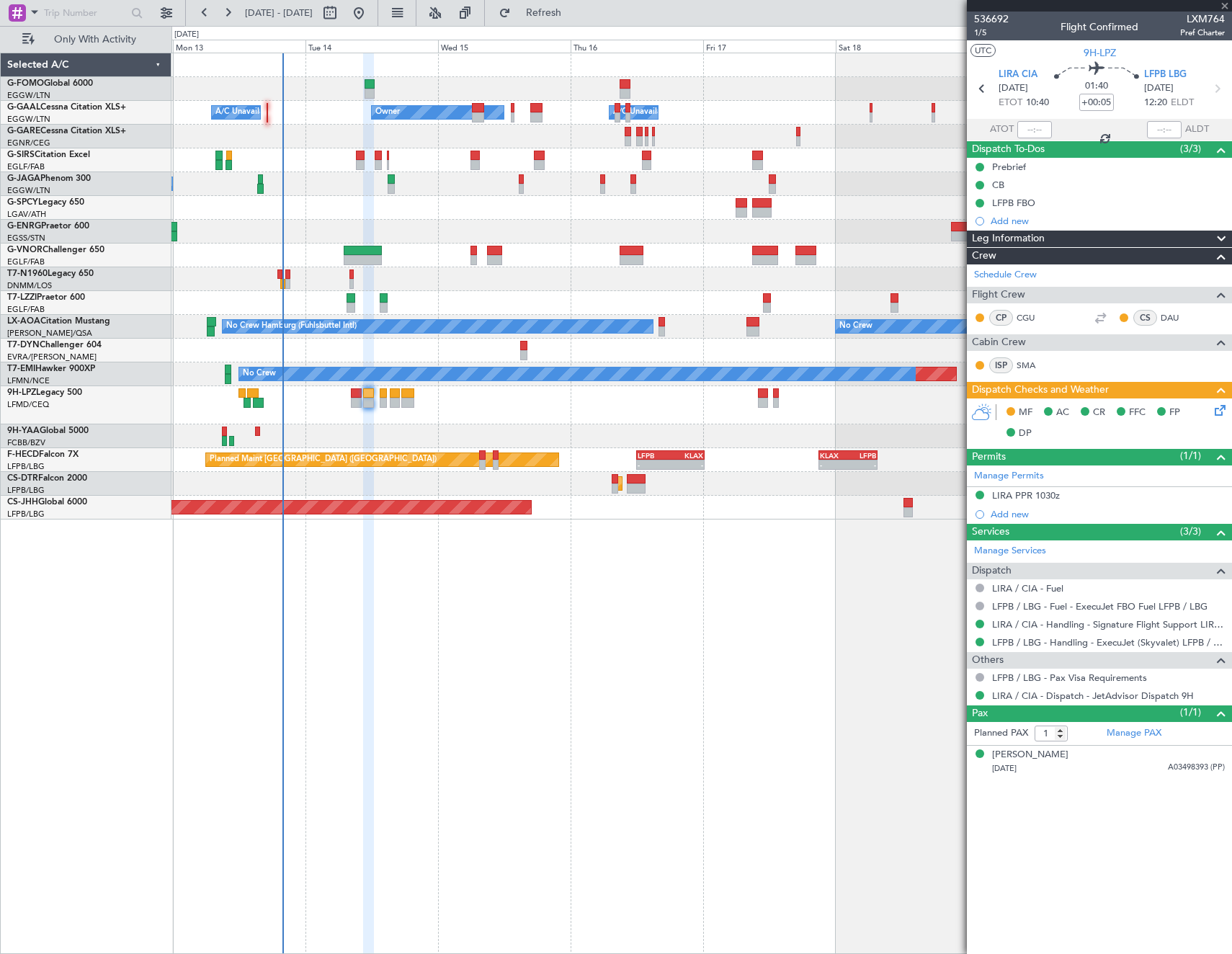
type input "-00:05"
type input "0"
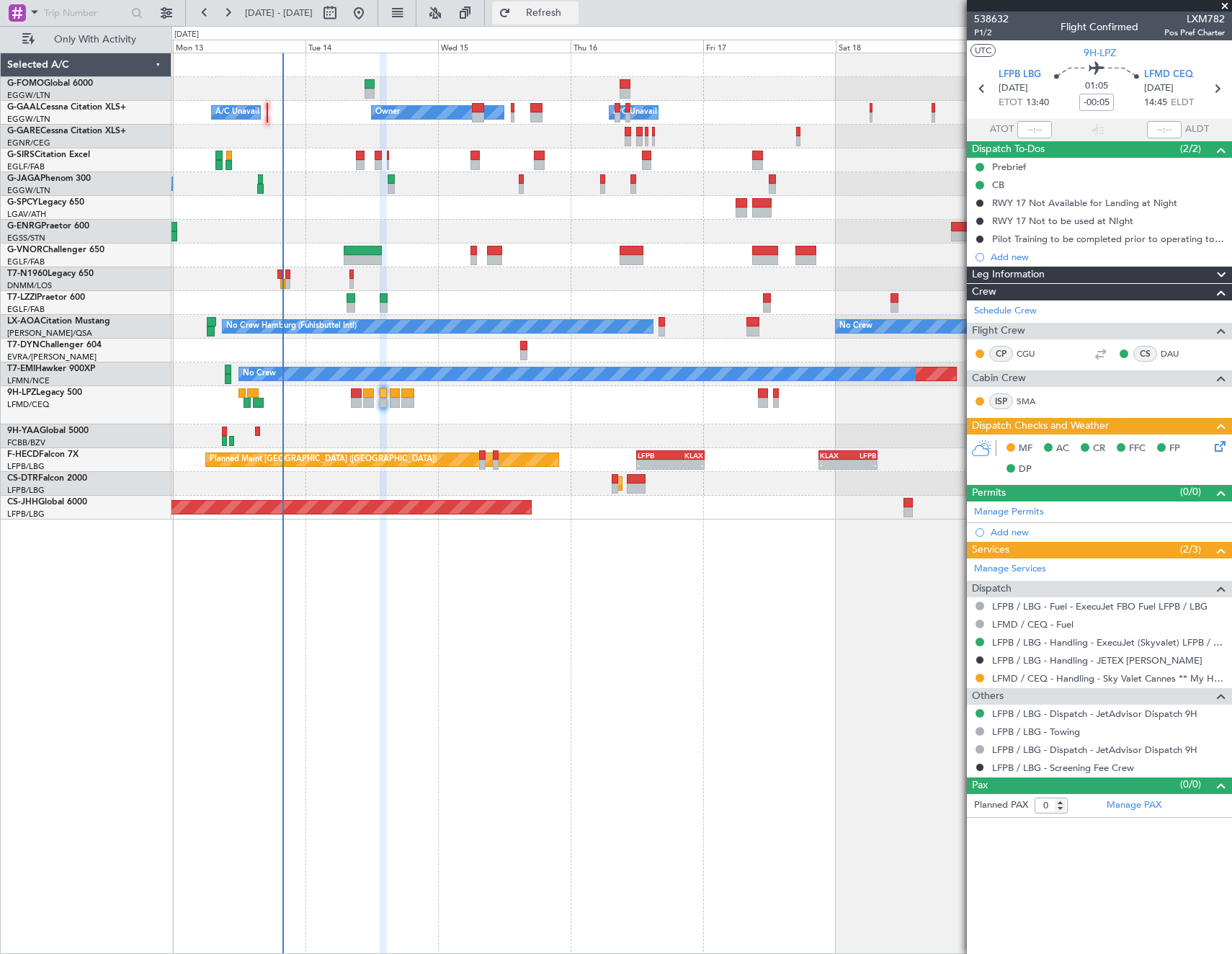
click at [574, 9] on span "Refresh" at bounding box center [543, 13] width 61 height 10
click at [574, 8] on span "Refresh" at bounding box center [543, 13] width 61 height 10
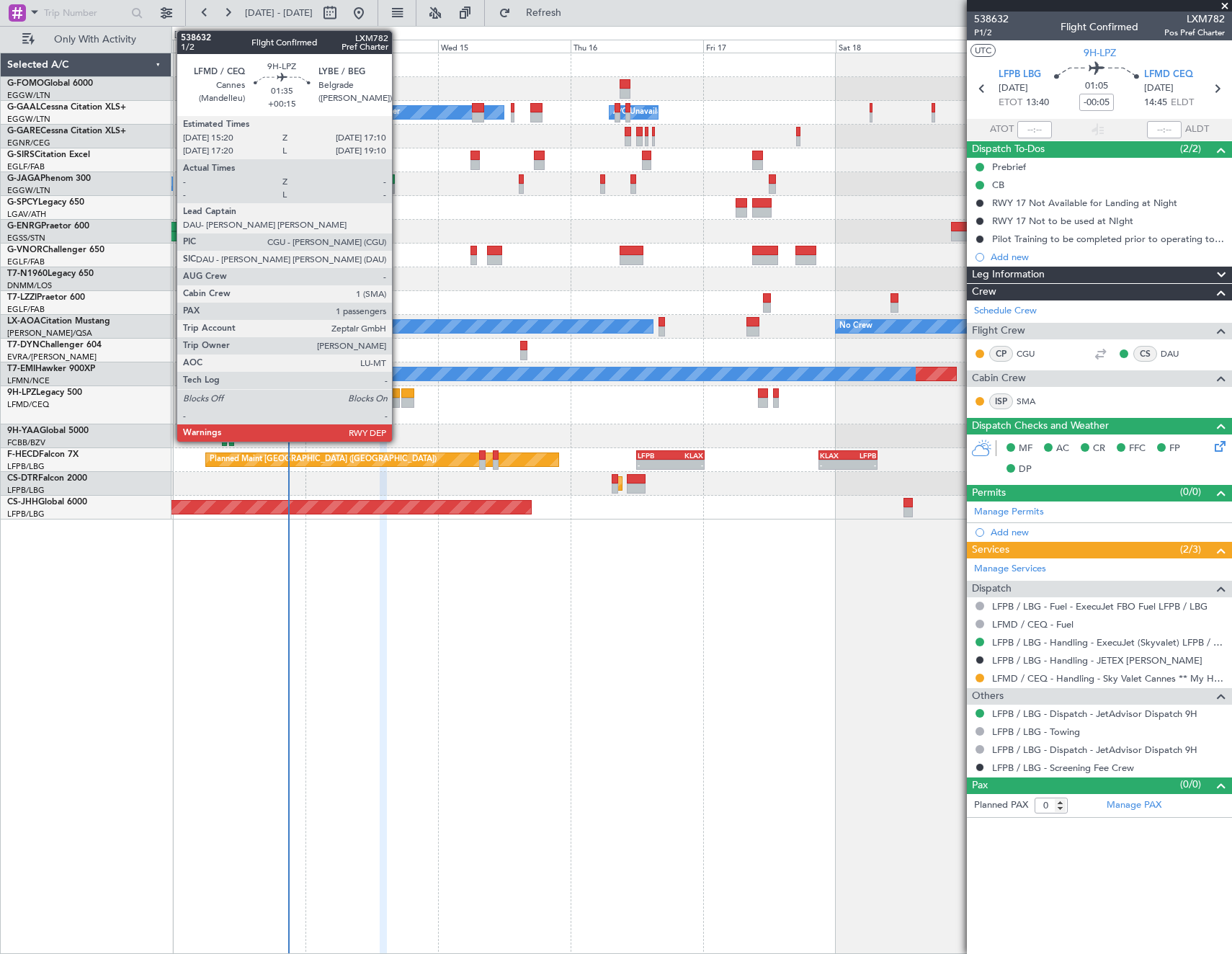
click at [399, 400] on div at bounding box center [395, 403] width 10 height 10
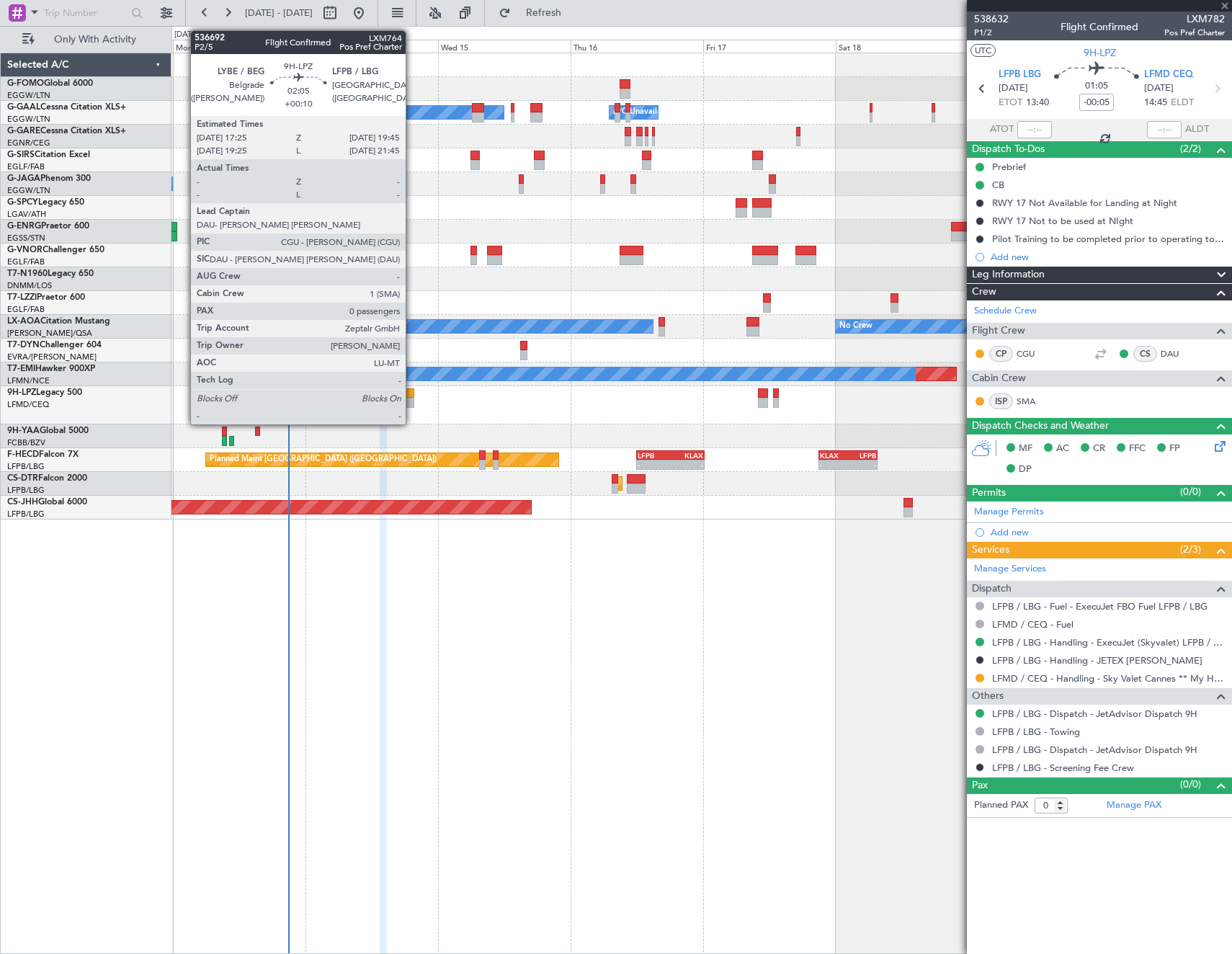
type input "+00:15"
type input "1"
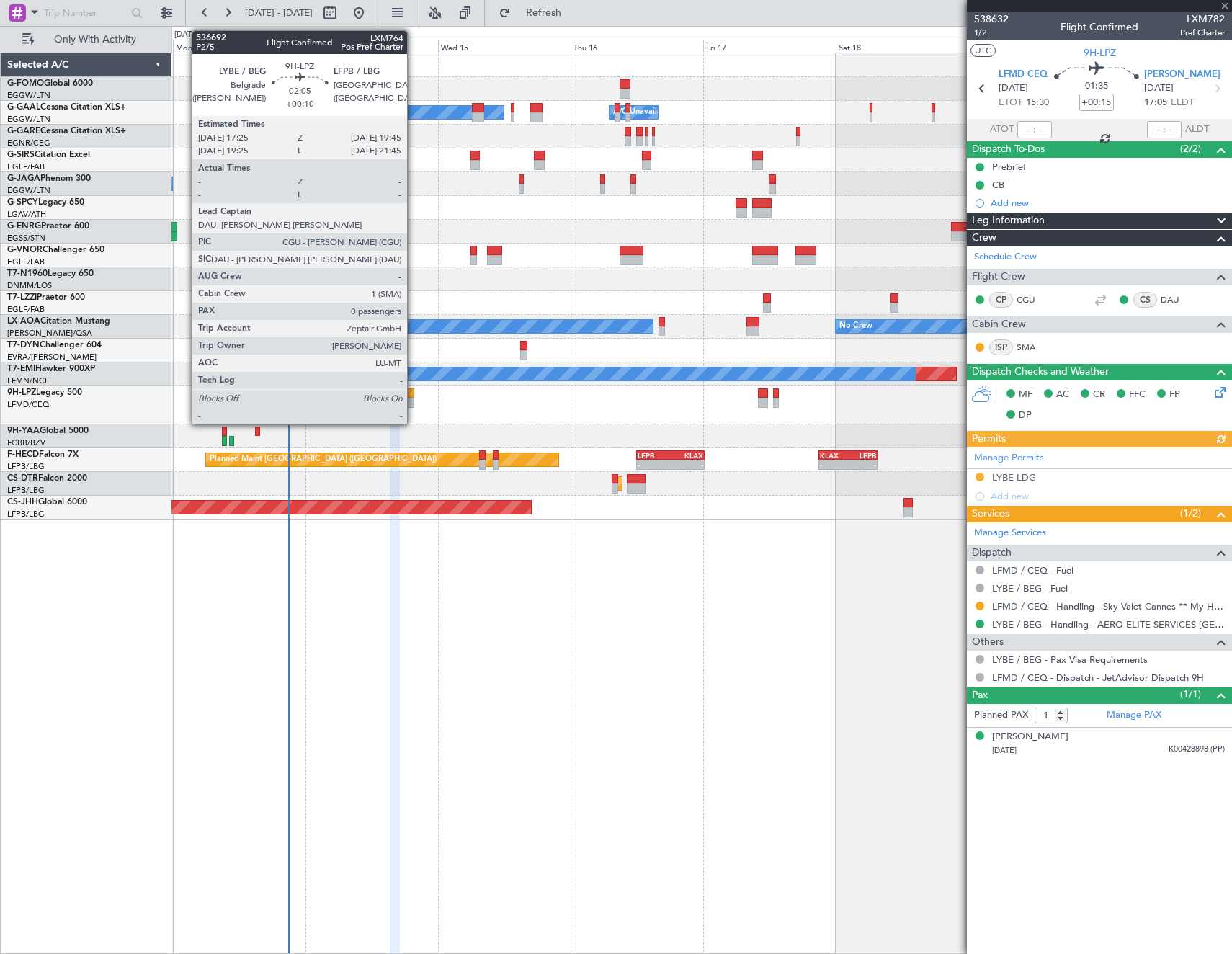
click at [421, 409] on div "No Crew" at bounding box center [701, 404] width 1060 height 38
click at [411, 393] on div at bounding box center [408, 393] width 13 height 10
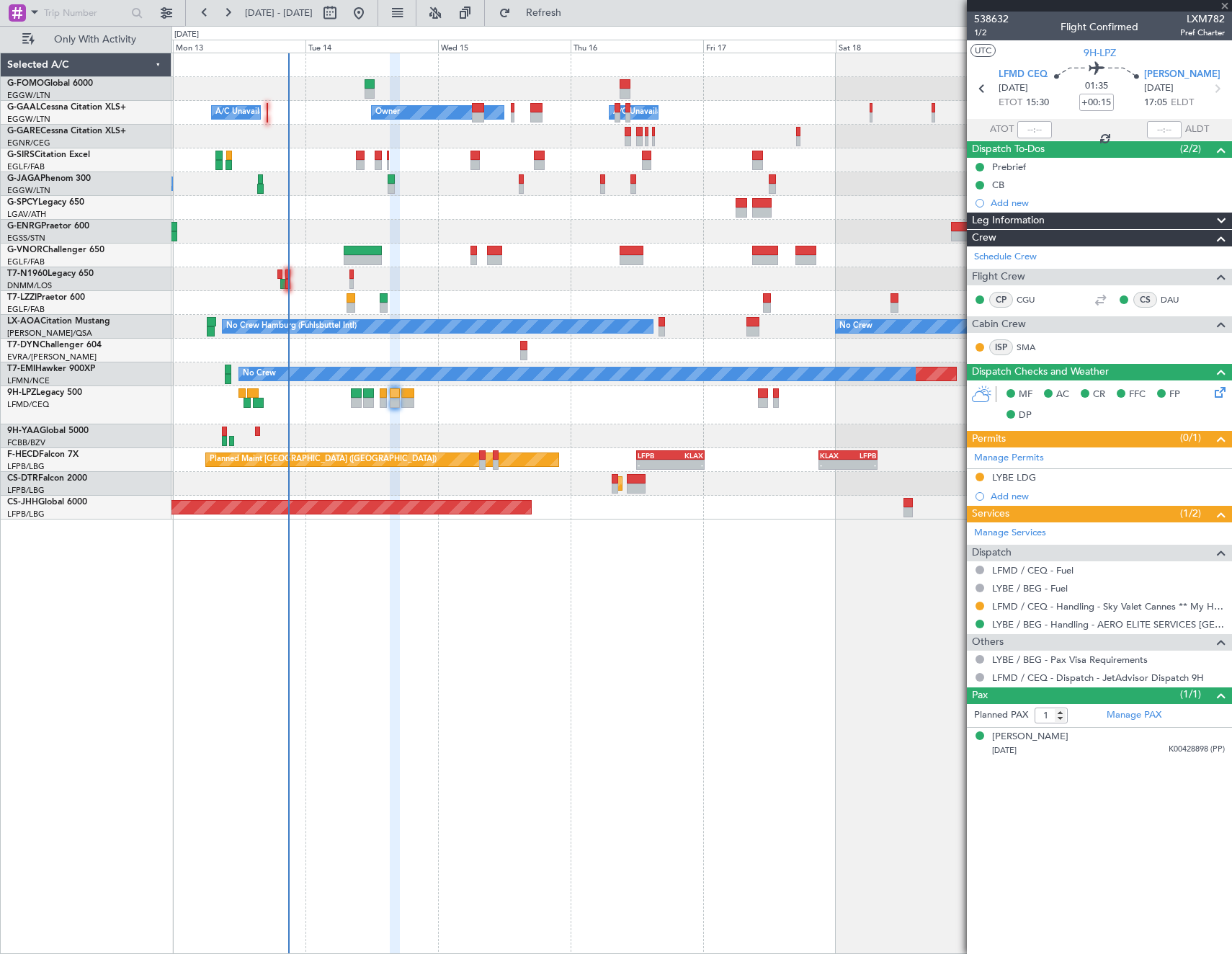
type input "+00:10"
type input "0"
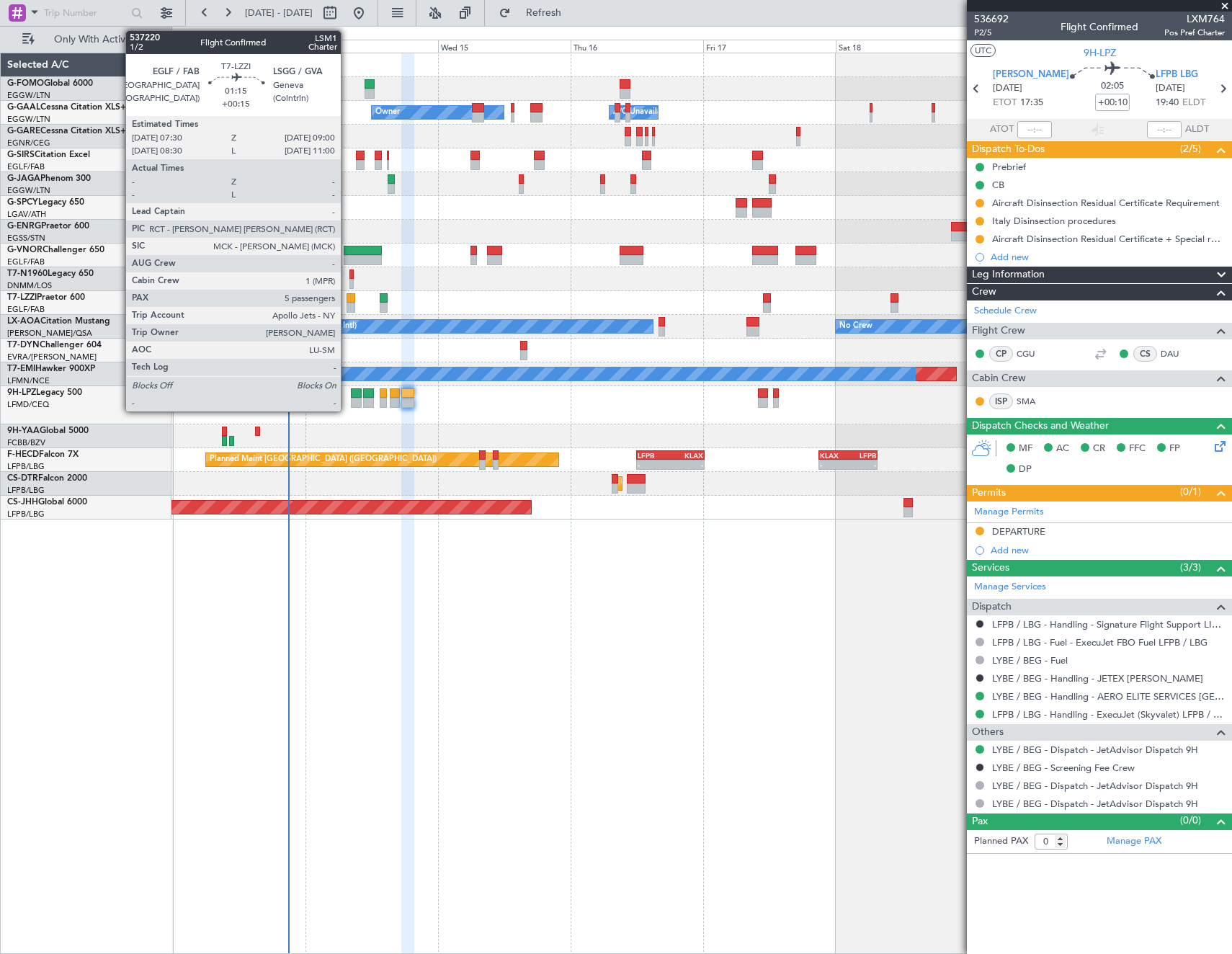
click at [347, 301] on div at bounding box center [350, 298] width 9 height 10
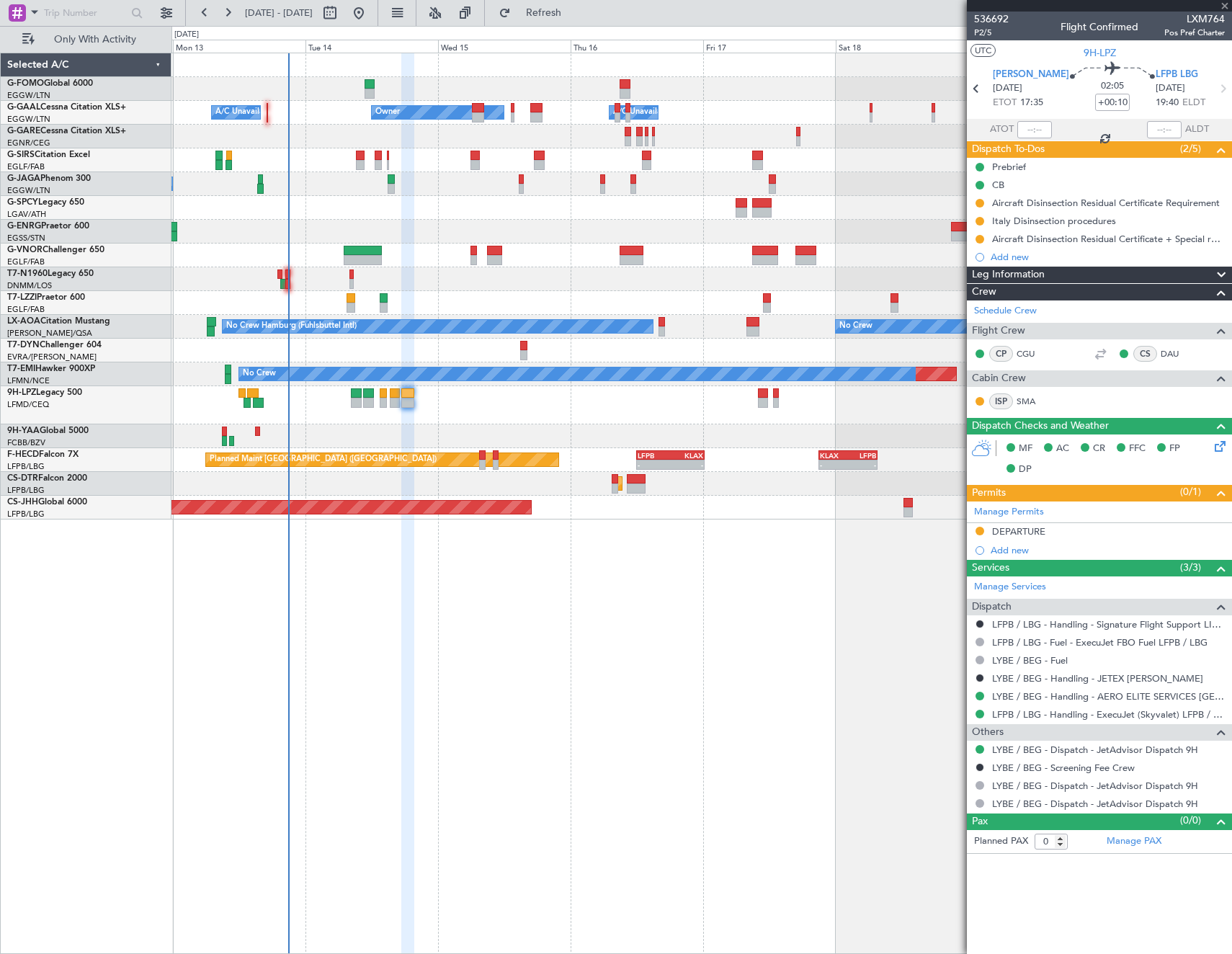
type input "+00:15"
type input "5"
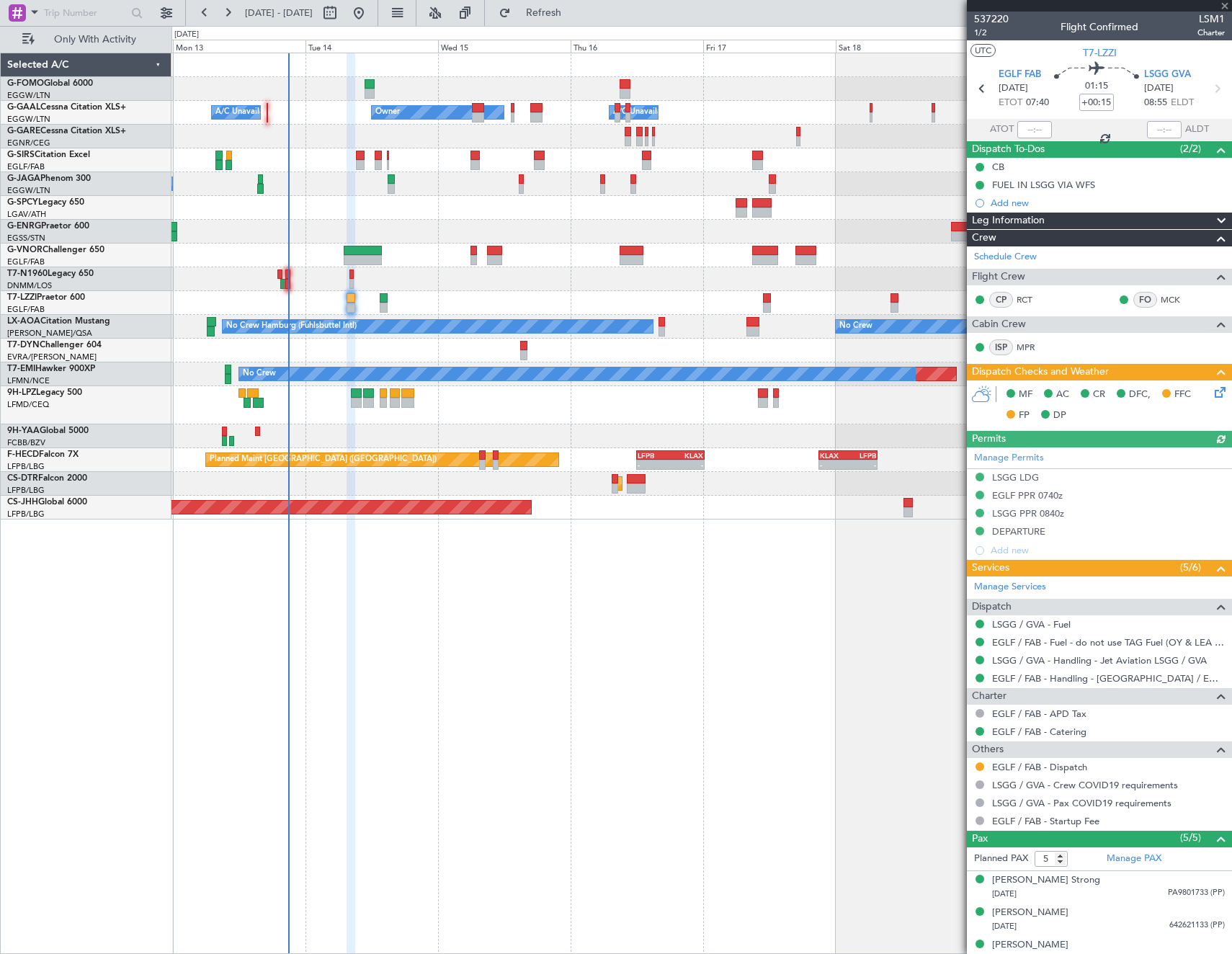
drag, startPoint x: 983, startPoint y: 762, endPoint x: 983, endPoint y: 806, distance: 44.0
click at [983, 762] on button at bounding box center [979, 766] width 9 height 9
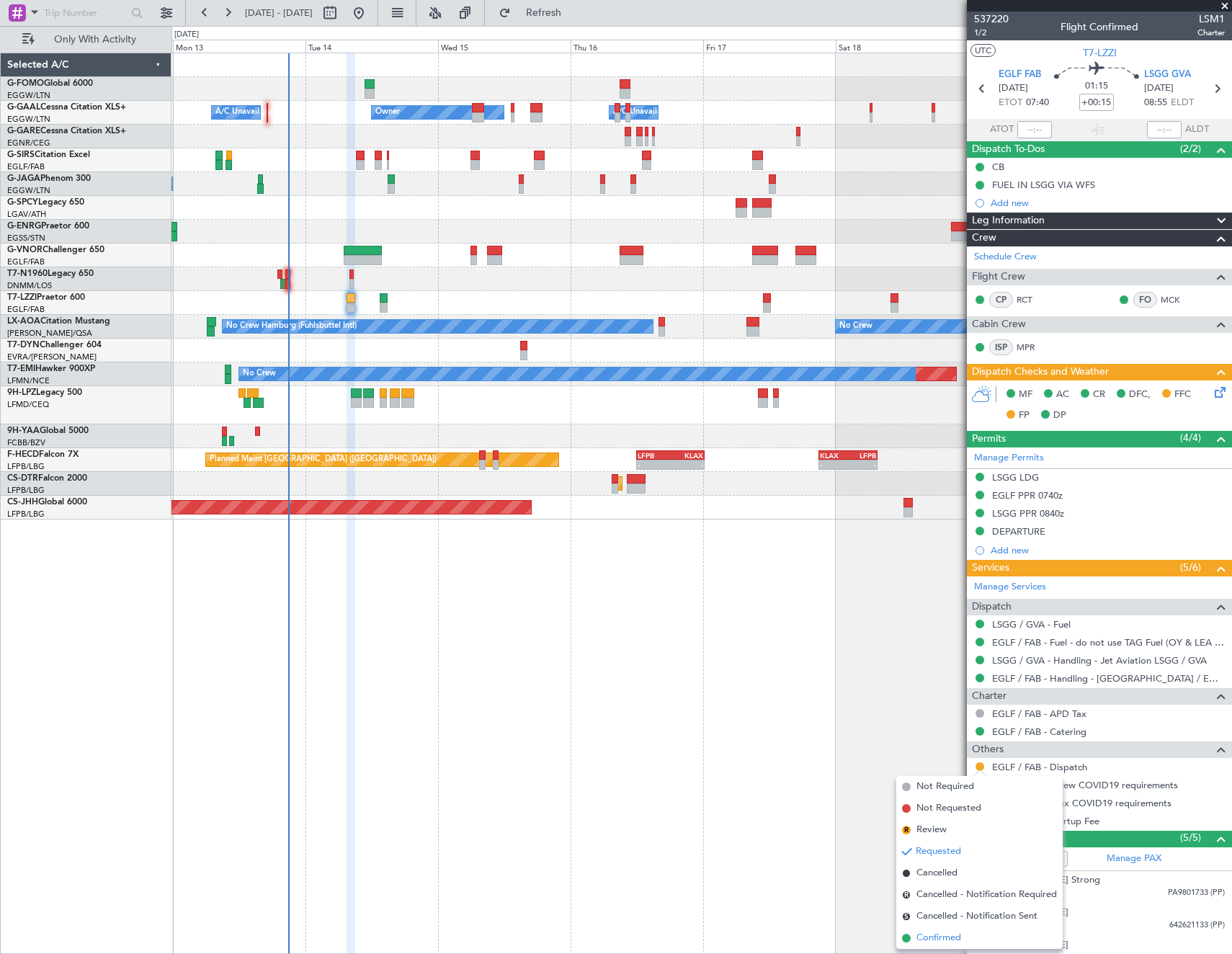
click at [953, 935] on span "Confirmed" at bounding box center [938, 938] width 44 height 15
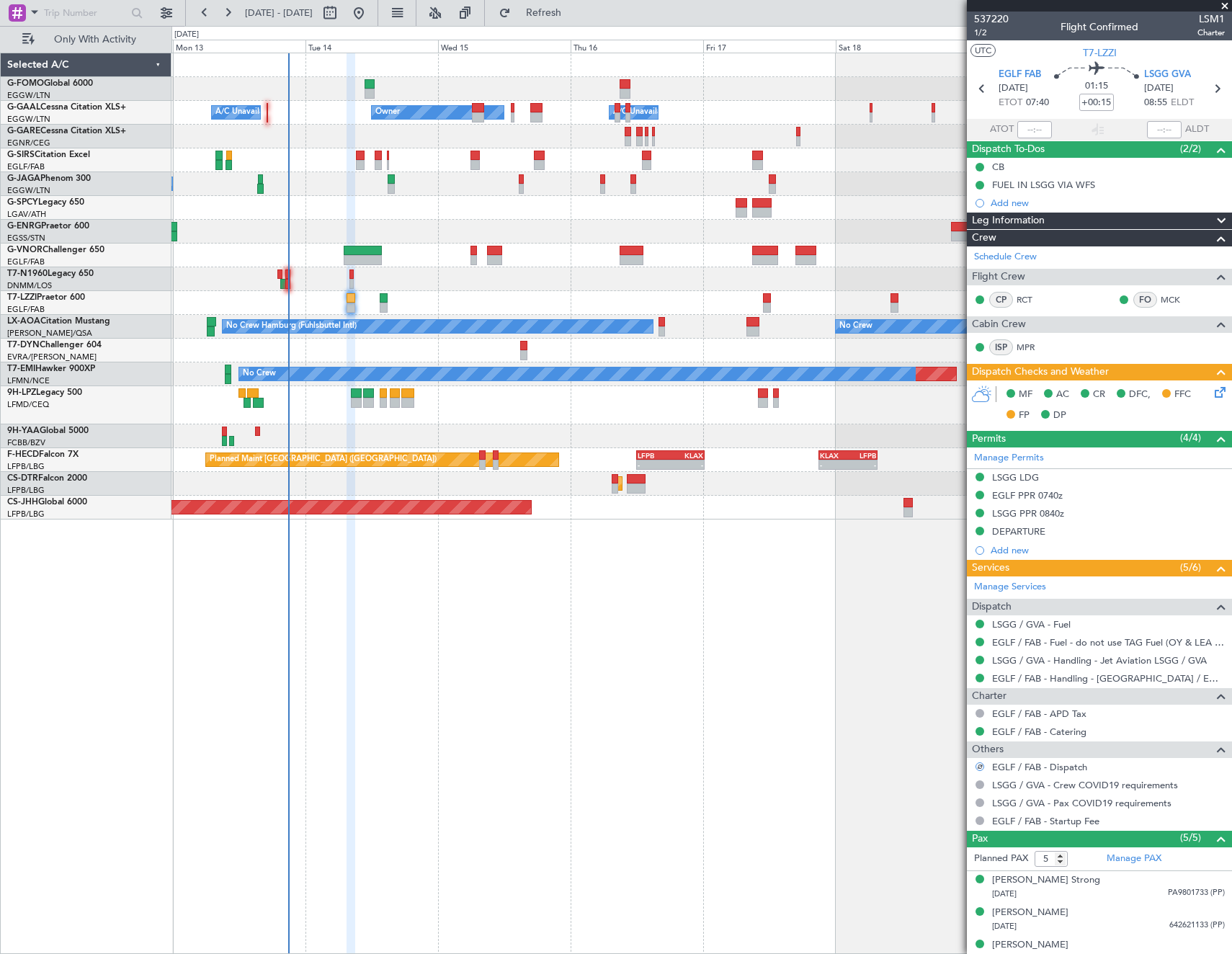
click at [1212, 388] on icon at bounding box center [1217, 390] width 11 height 11
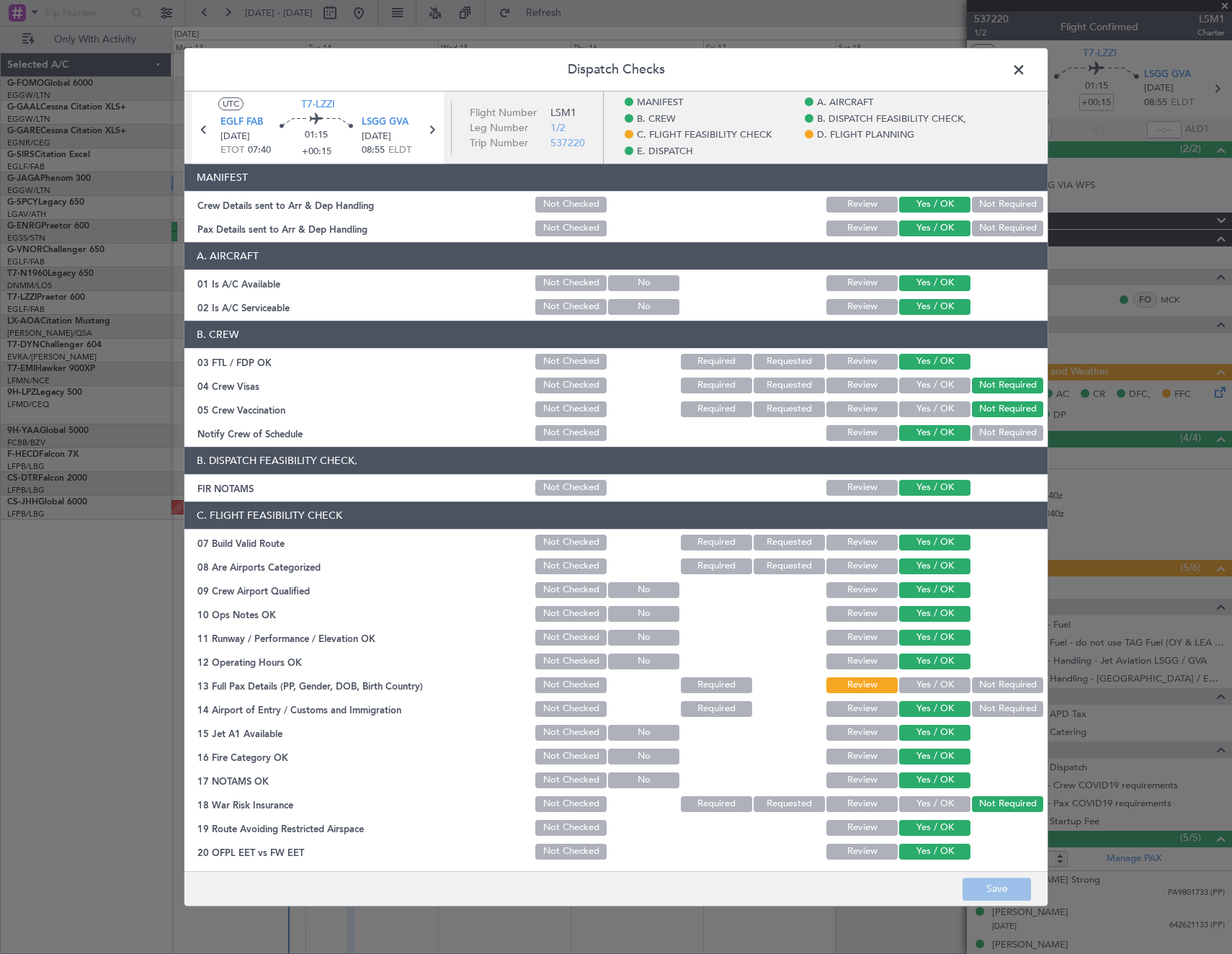
scroll to position [635, 0]
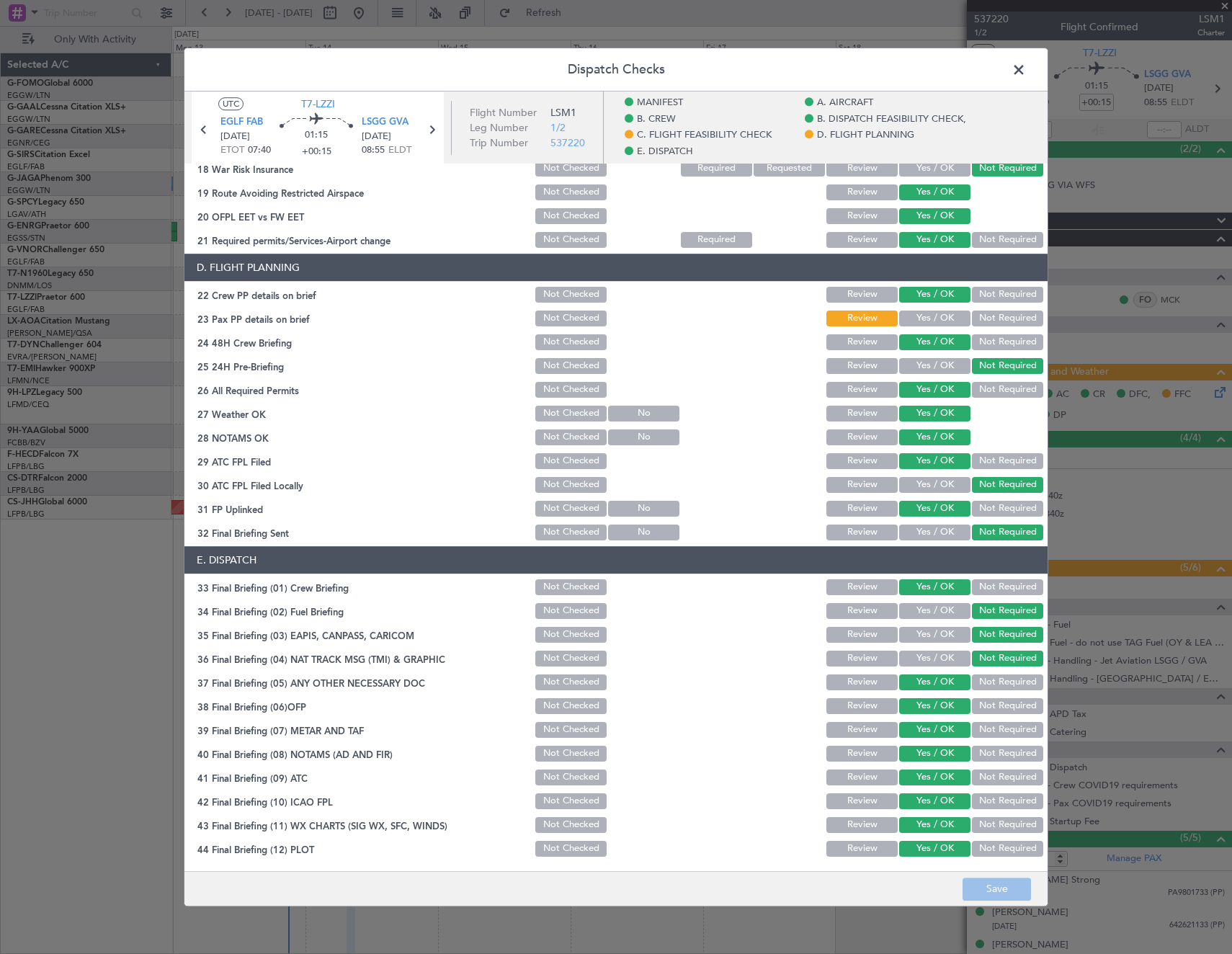
click at [924, 317] on button "Yes / OK" at bounding box center [935, 319] width 71 height 16
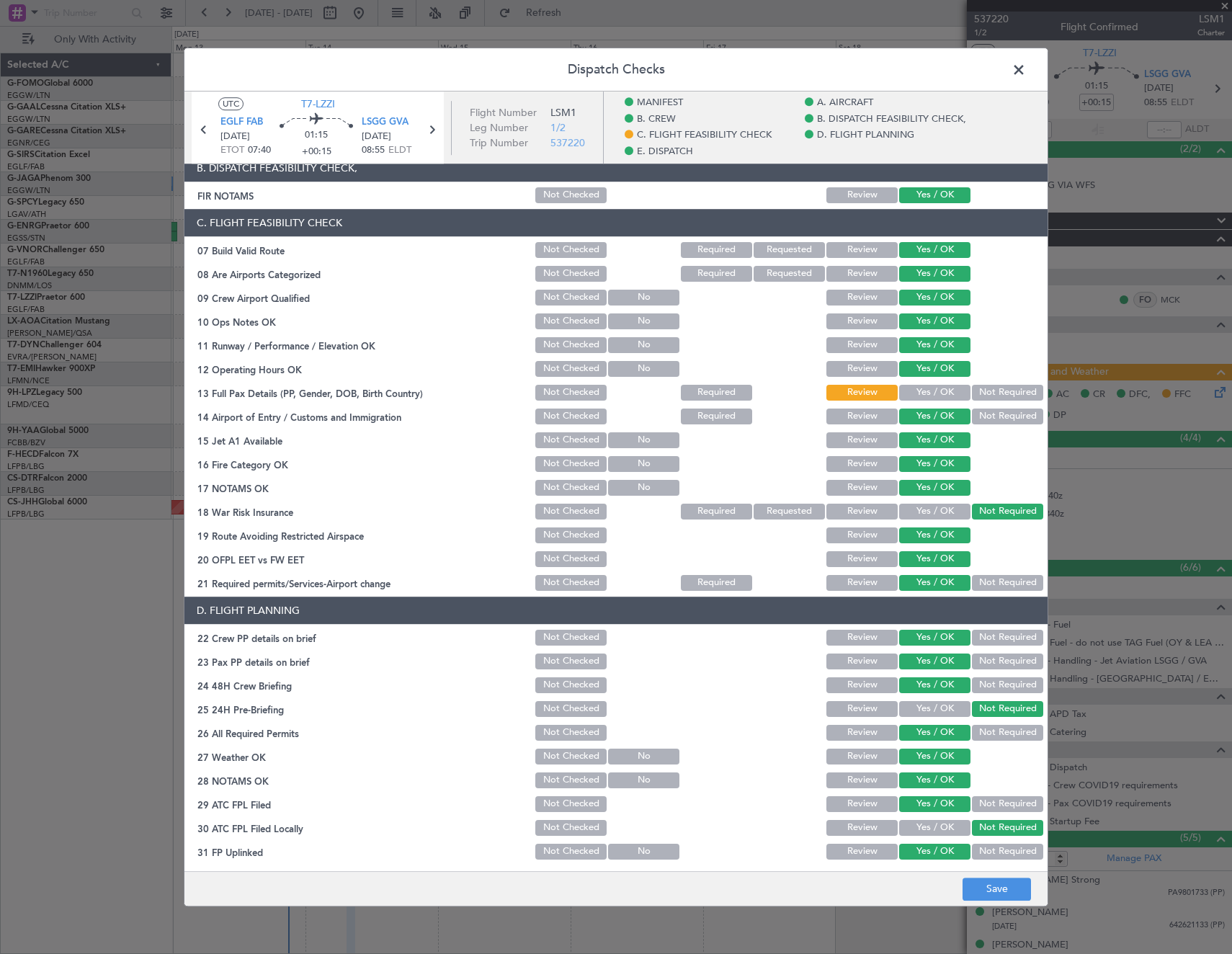
scroll to position [0, 0]
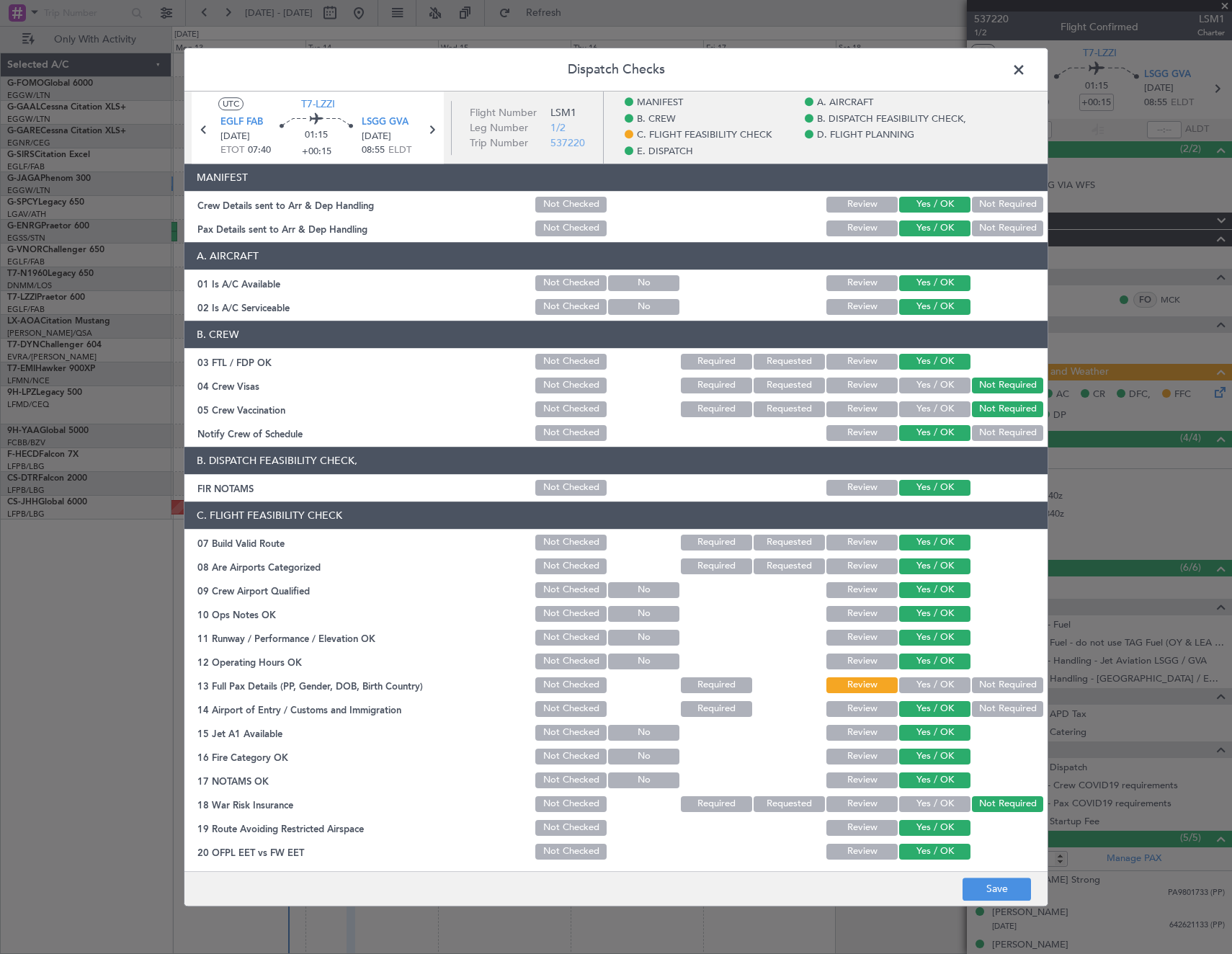
click at [930, 683] on button "Yes / OK" at bounding box center [935, 685] width 71 height 16
click at [987, 883] on button "Save" at bounding box center [996, 889] width 69 height 23
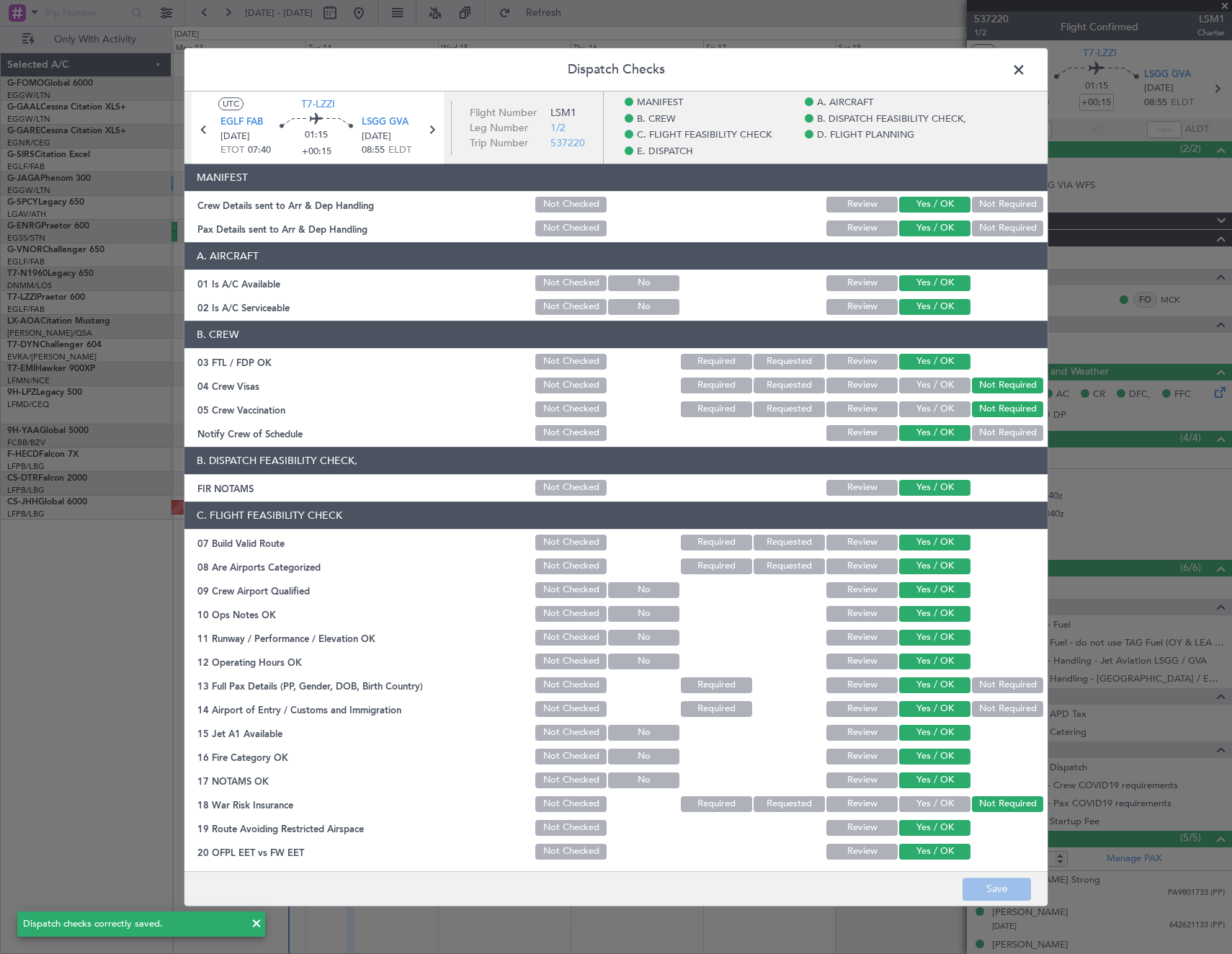
click at [1026, 64] on span at bounding box center [1026, 73] width 0 height 29
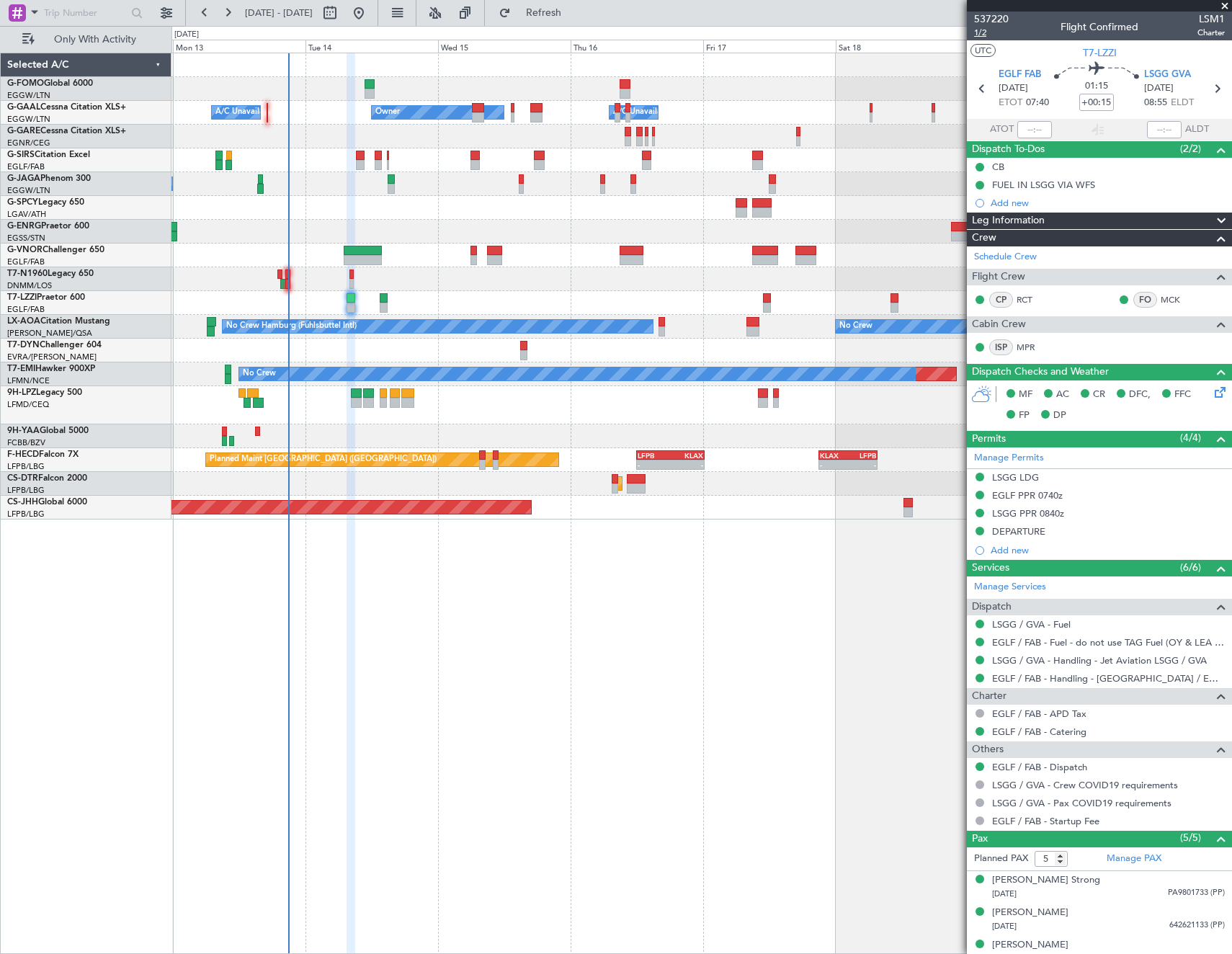
click at [980, 32] on span "1/2" at bounding box center [991, 32] width 35 height 12
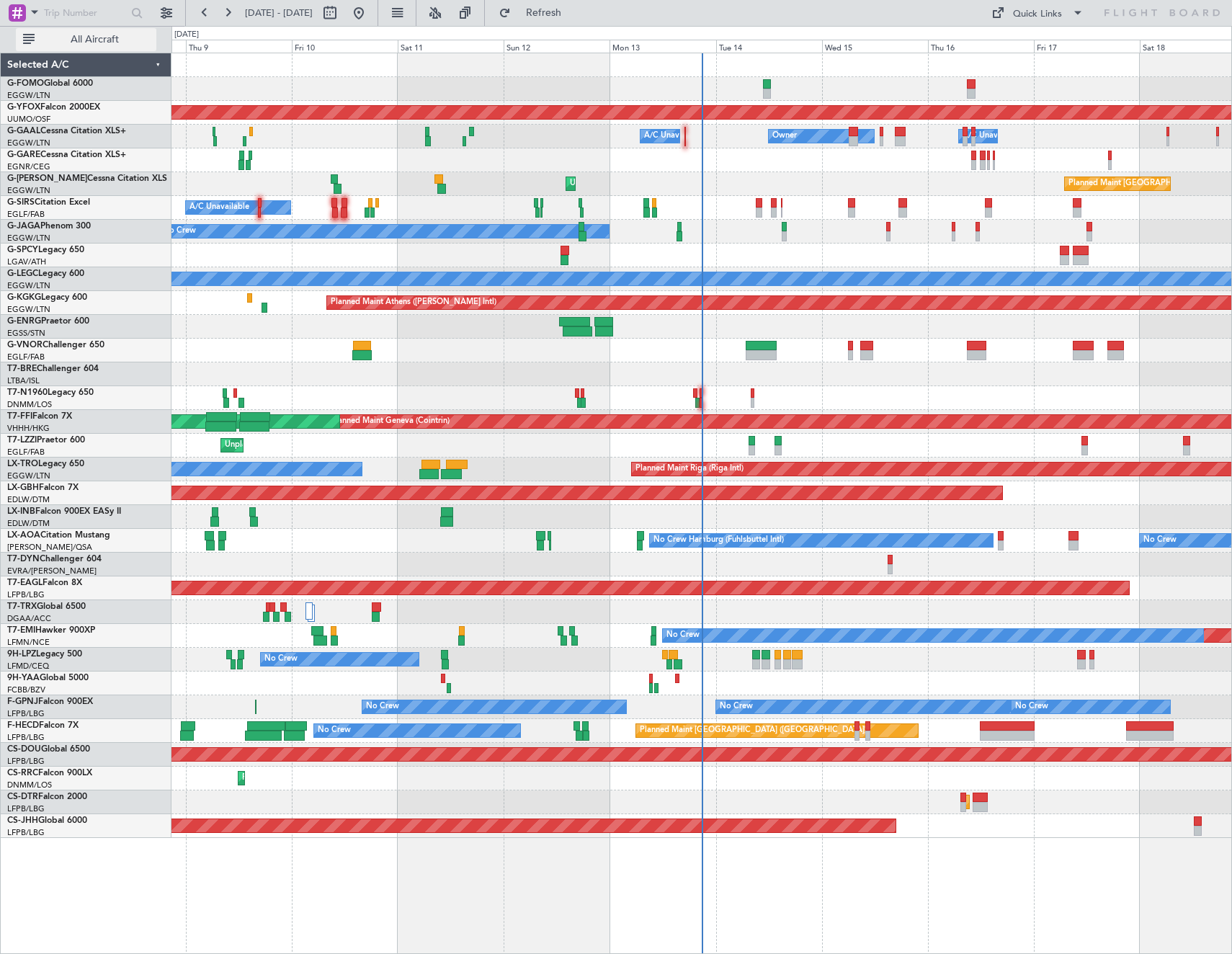
click at [90, 40] on span "All Aircraft" at bounding box center [94, 40] width 115 height 10
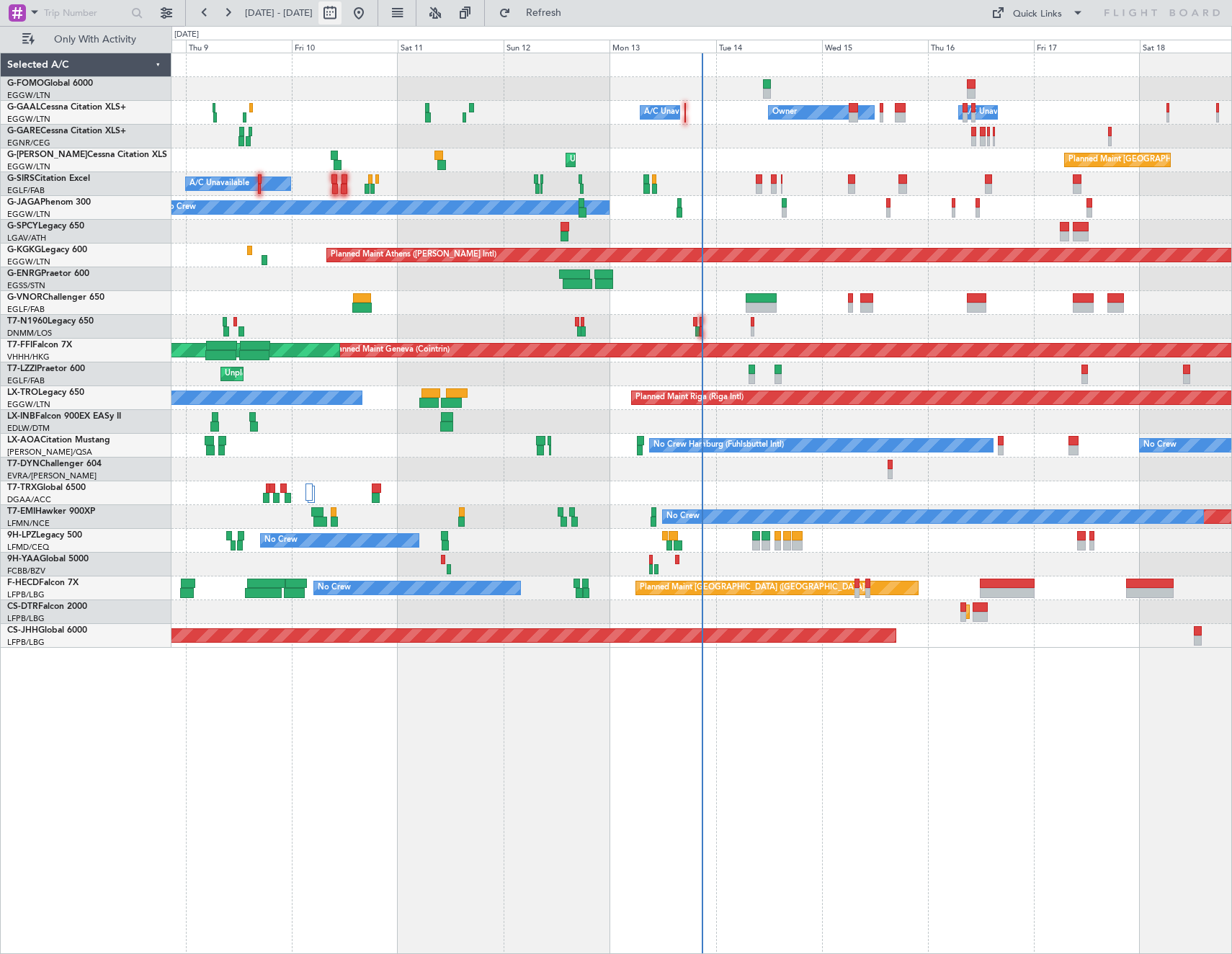
click at [342, 19] on button at bounding box center [329, 13] width 23 height 23
select select "10"
select select "2025"
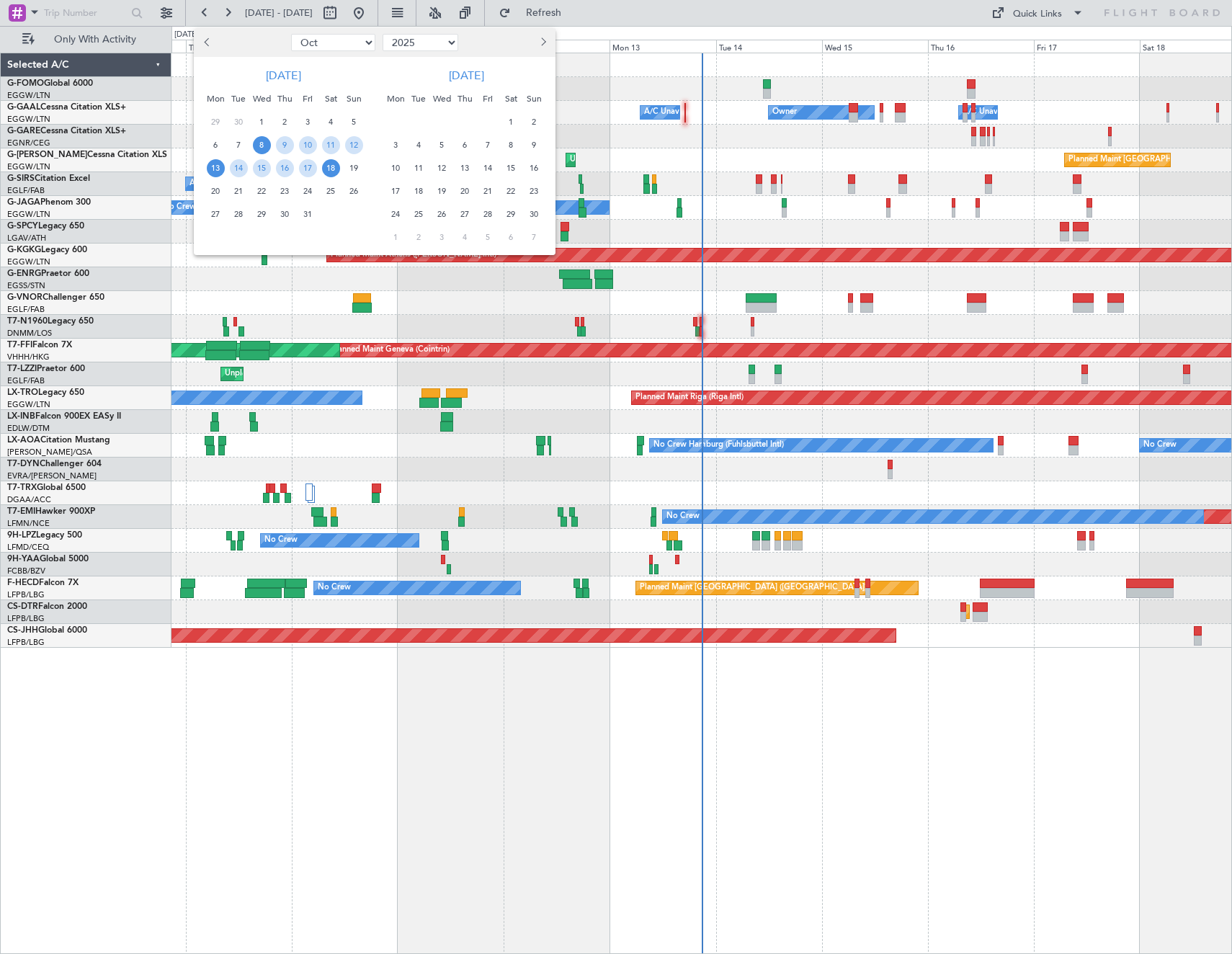
click at [211, 171] on span "13" at bounding box center [216, 168] width 18 height 18
click at [211, 187] on span "20" at bounding box center [216, 191] width 18 height 18
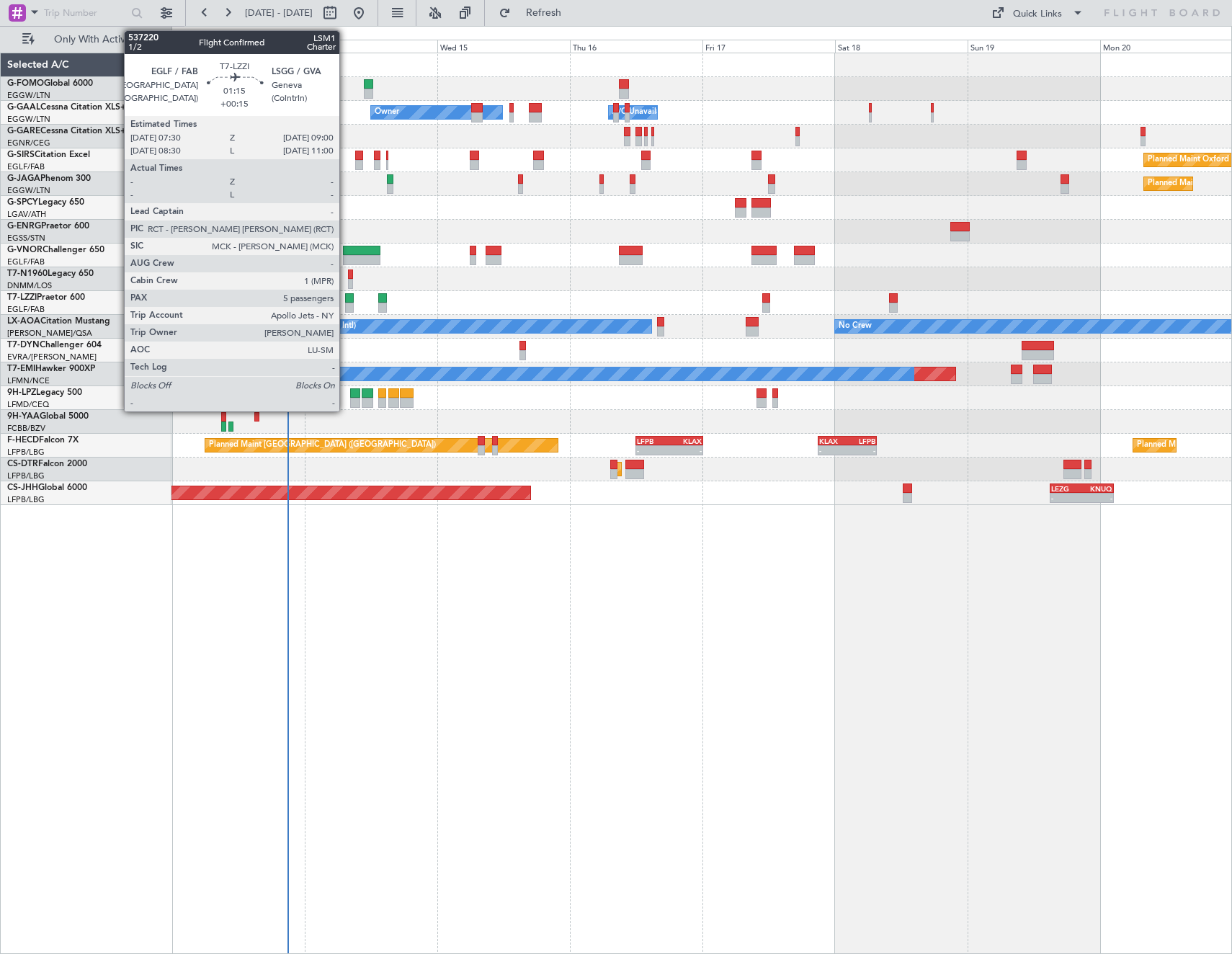
click at [346, 302] on div at bounding box center [349, 298] width 9 height 10
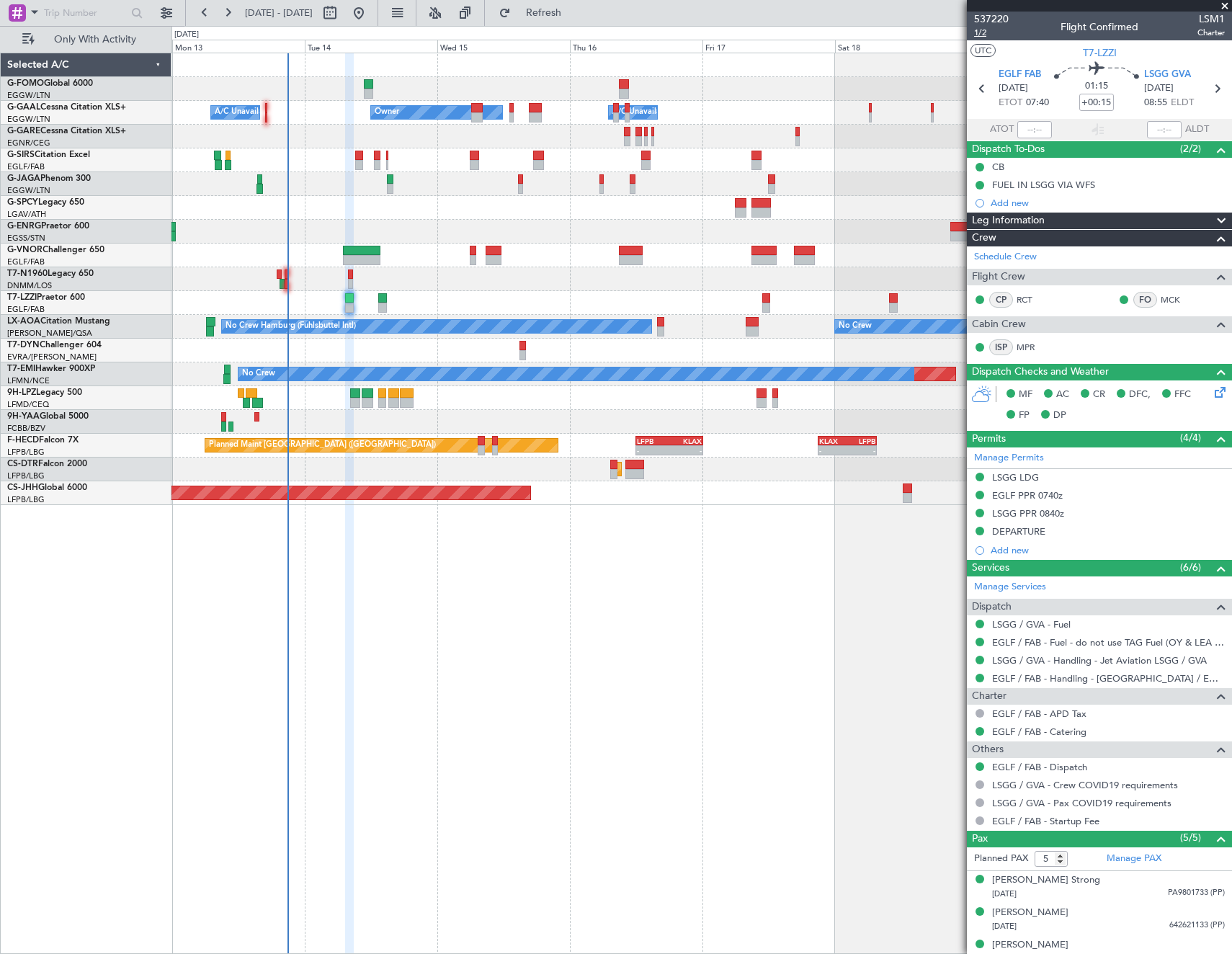
click at [982, 36] on span "1/2" at bounding box center [991, 32] width 35 height 12
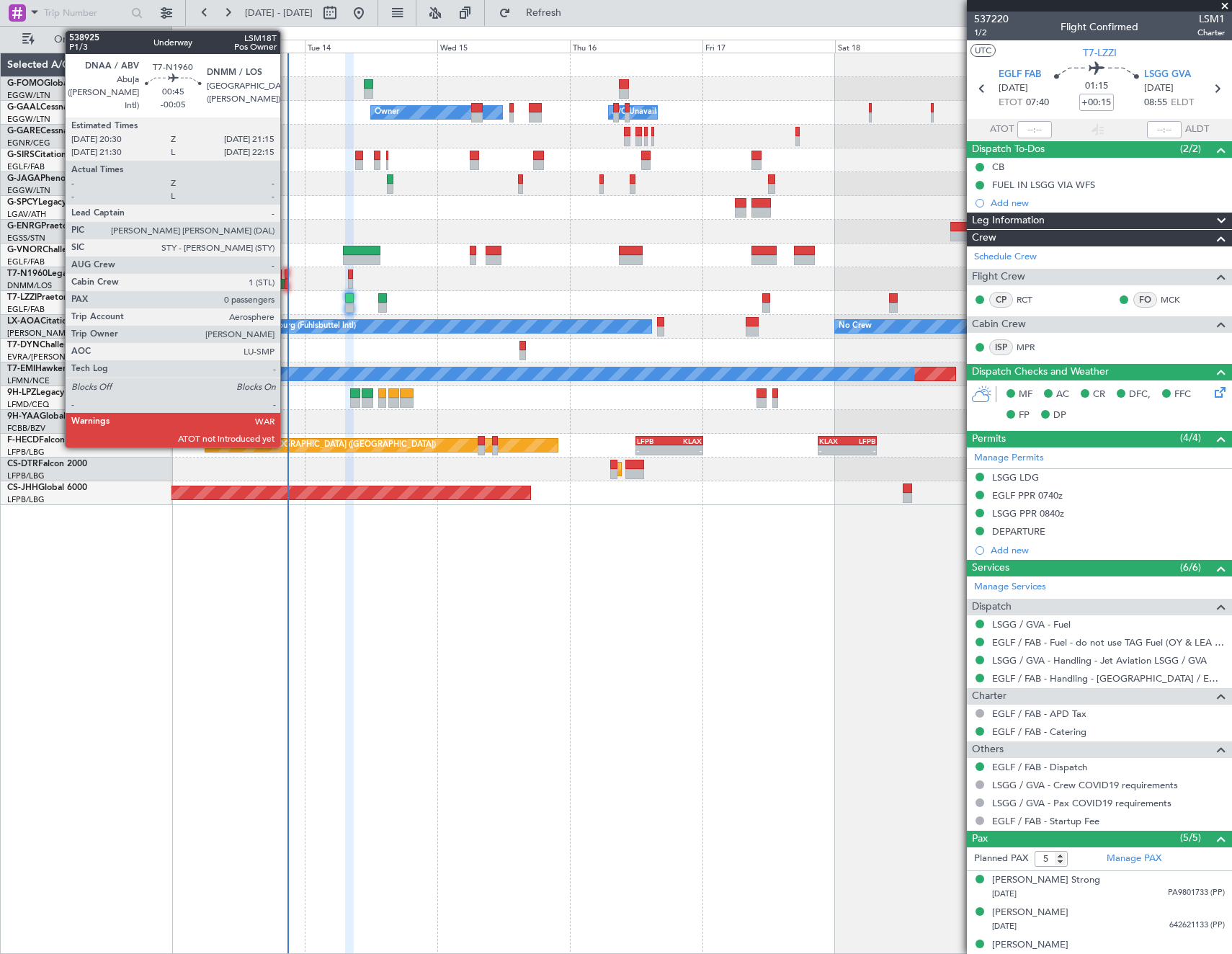
click at [287, 272] on div at bounding box center [287, 274] width 4 height 10
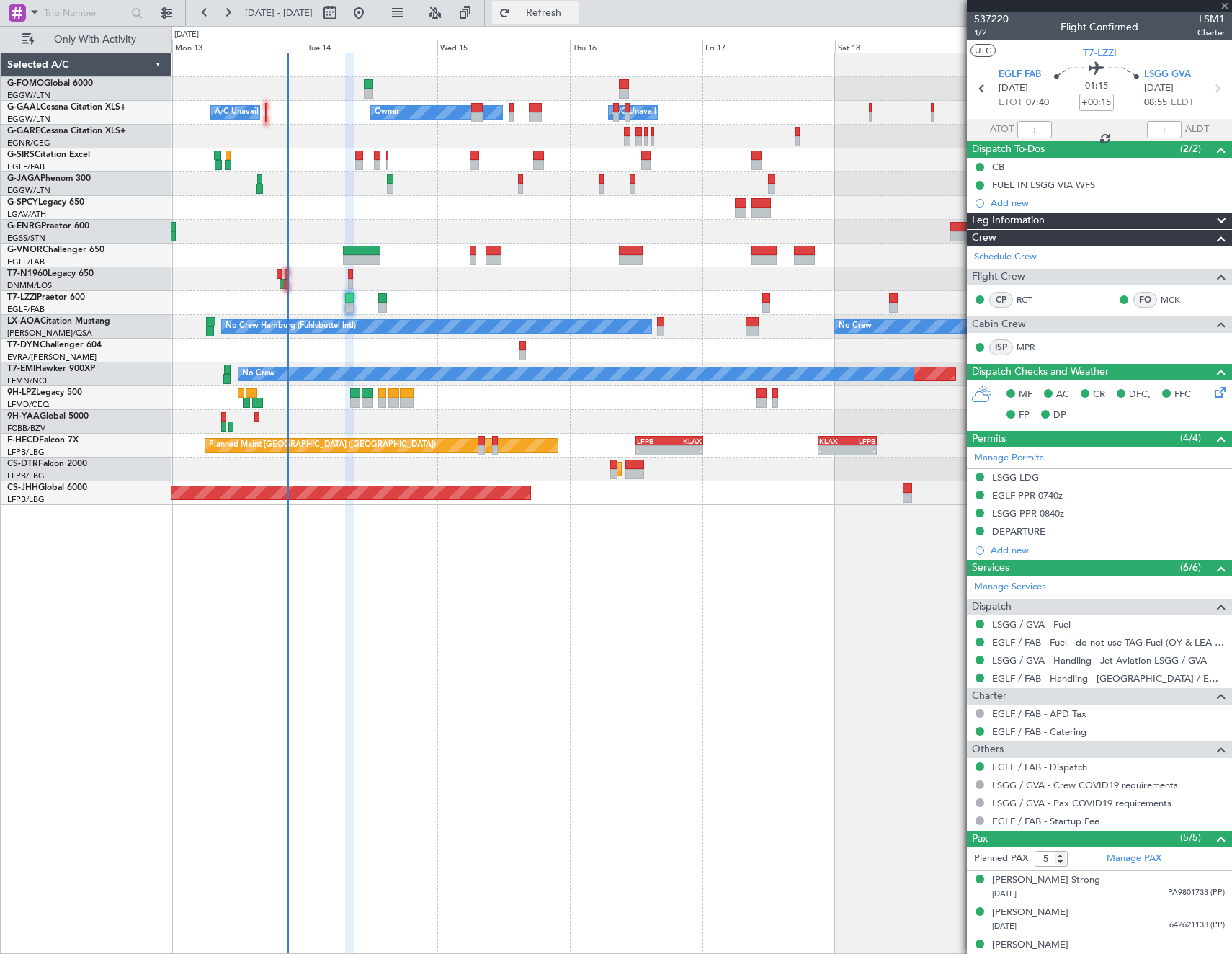
type input "-00:05"
type input "0"
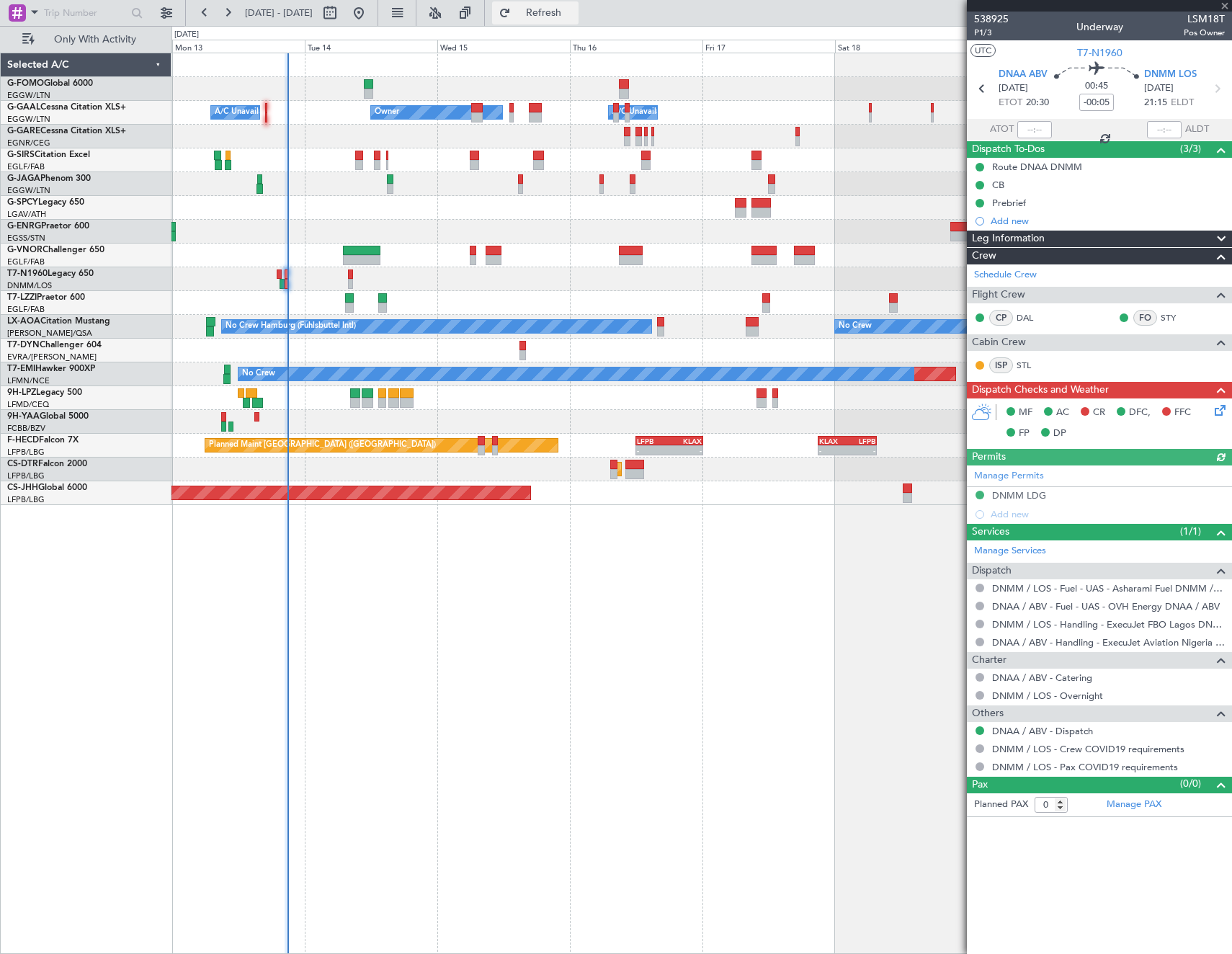
click at [567, 20] on button "Refresh" at bounding box center [535, 13] width 86 height 23
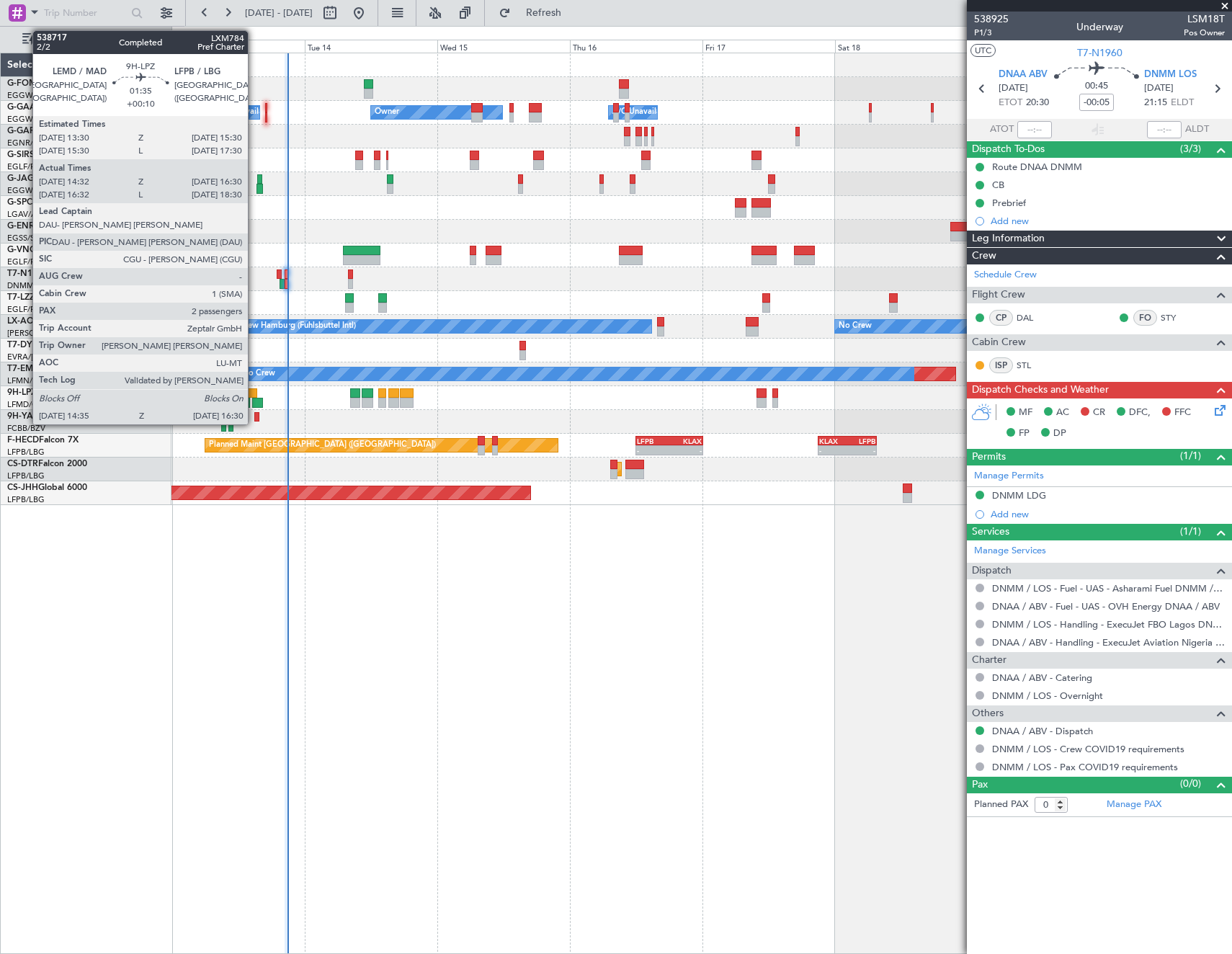
click at [254, 399] on div at bounding box center [257, 403] width 10 height 10
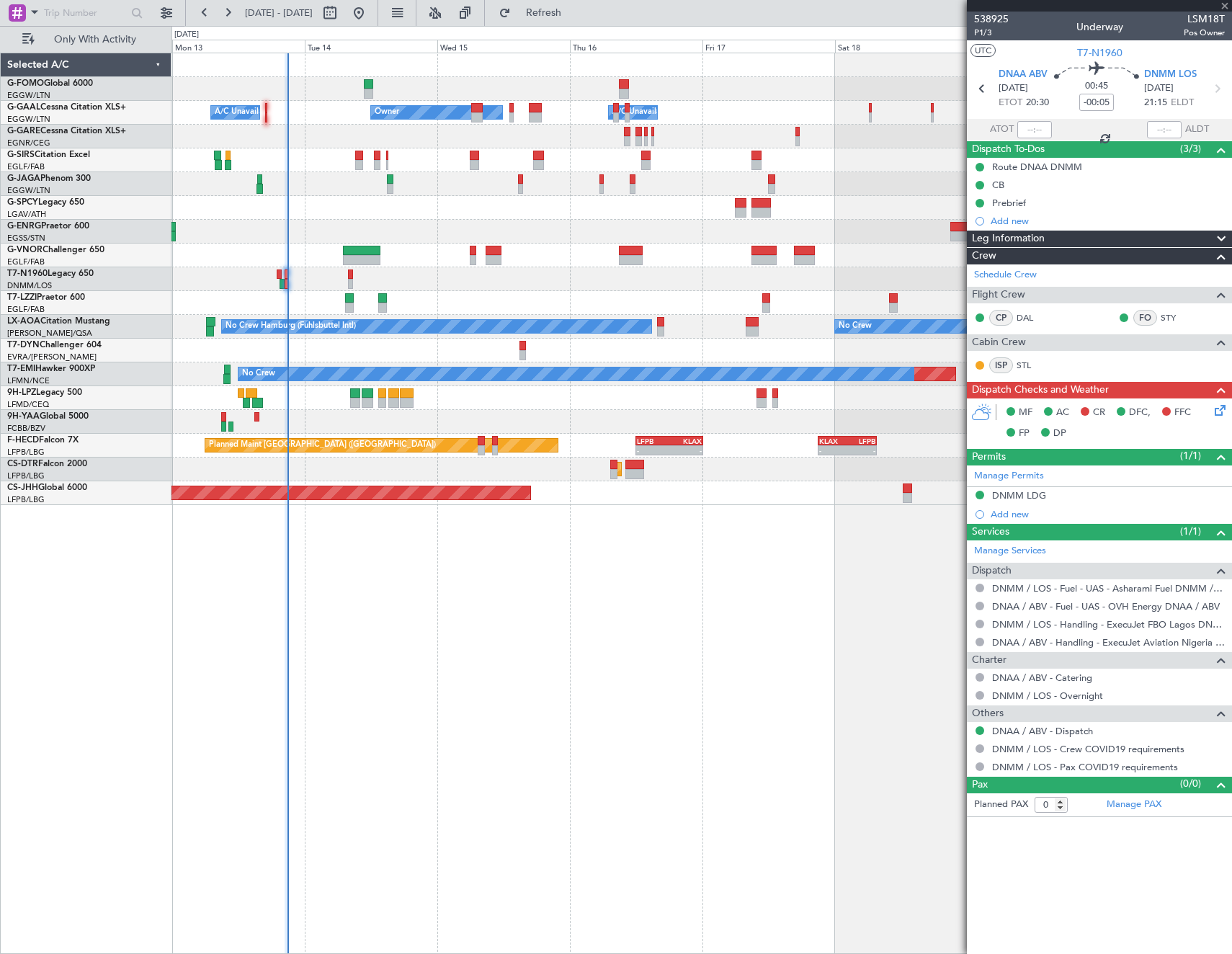
type input "+00:10"
type input "14:52"
type input "16:25"
type input "2"
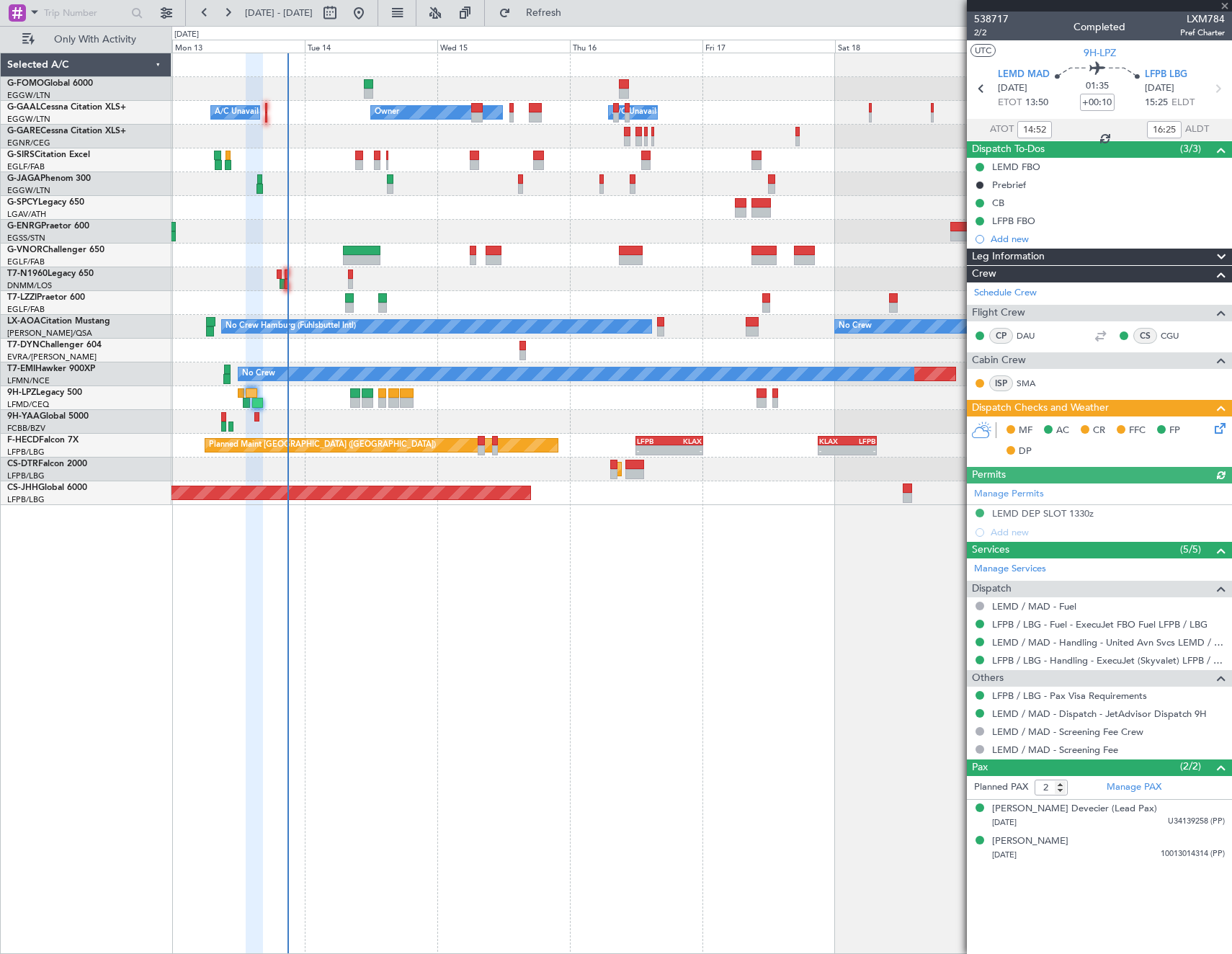
click at [1222, 432] on icon at bounding box center [1217, 425] width 11 height 11
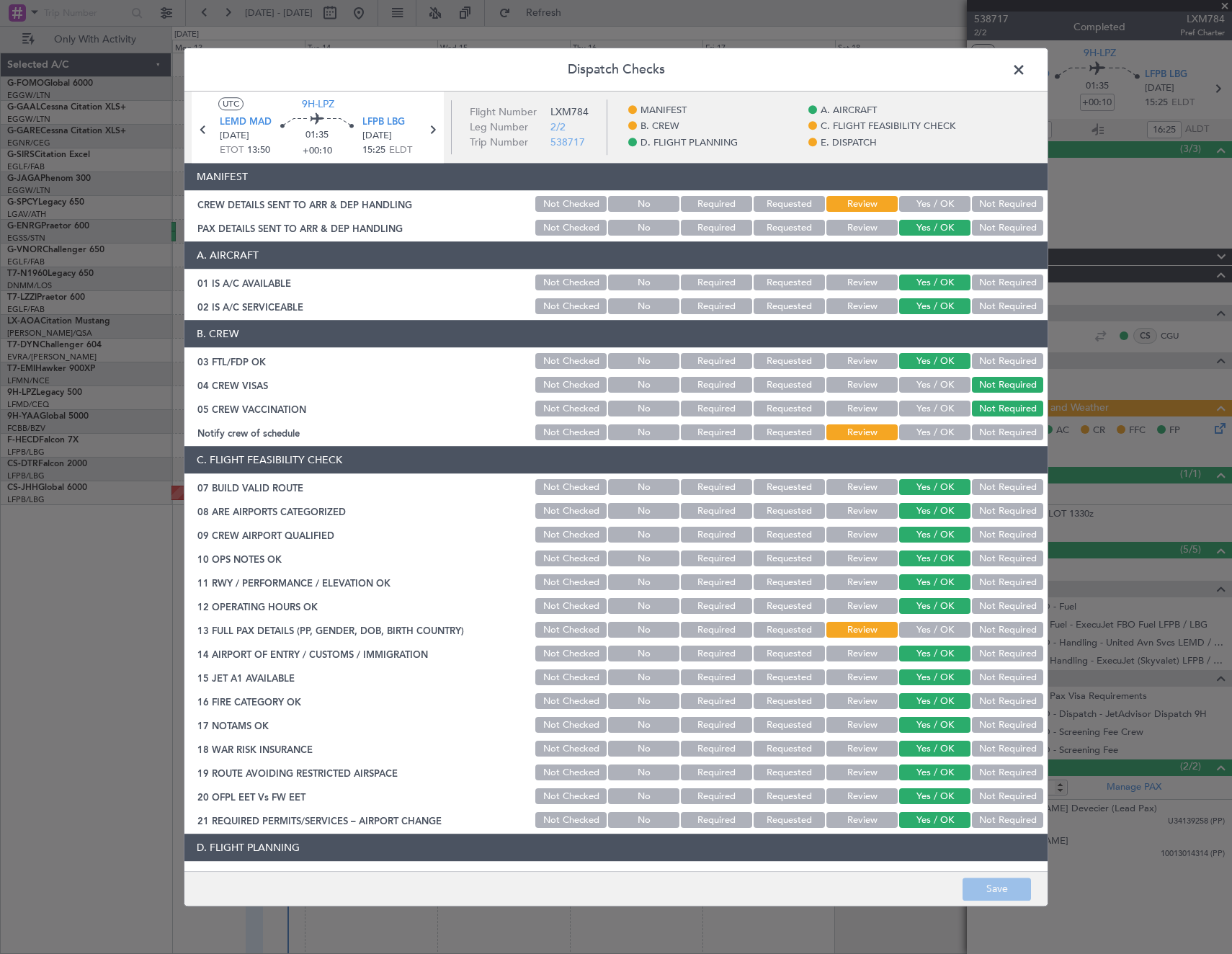
click at [920, 432] on button "Yes / OK" at bounding box center [935, 433] width 71 height 16
click at [914, 625] on button "Yes / OK" at bounding box center [935, 630] width 71 height 16
drag, startPoint x: 932, startPoint y: 207, endPoint x: 931, endPoint y: 219, distance: 12.0
click at [932, 209] on button "Yes / OK" at bounding box center [935, 205] width 71 height 16
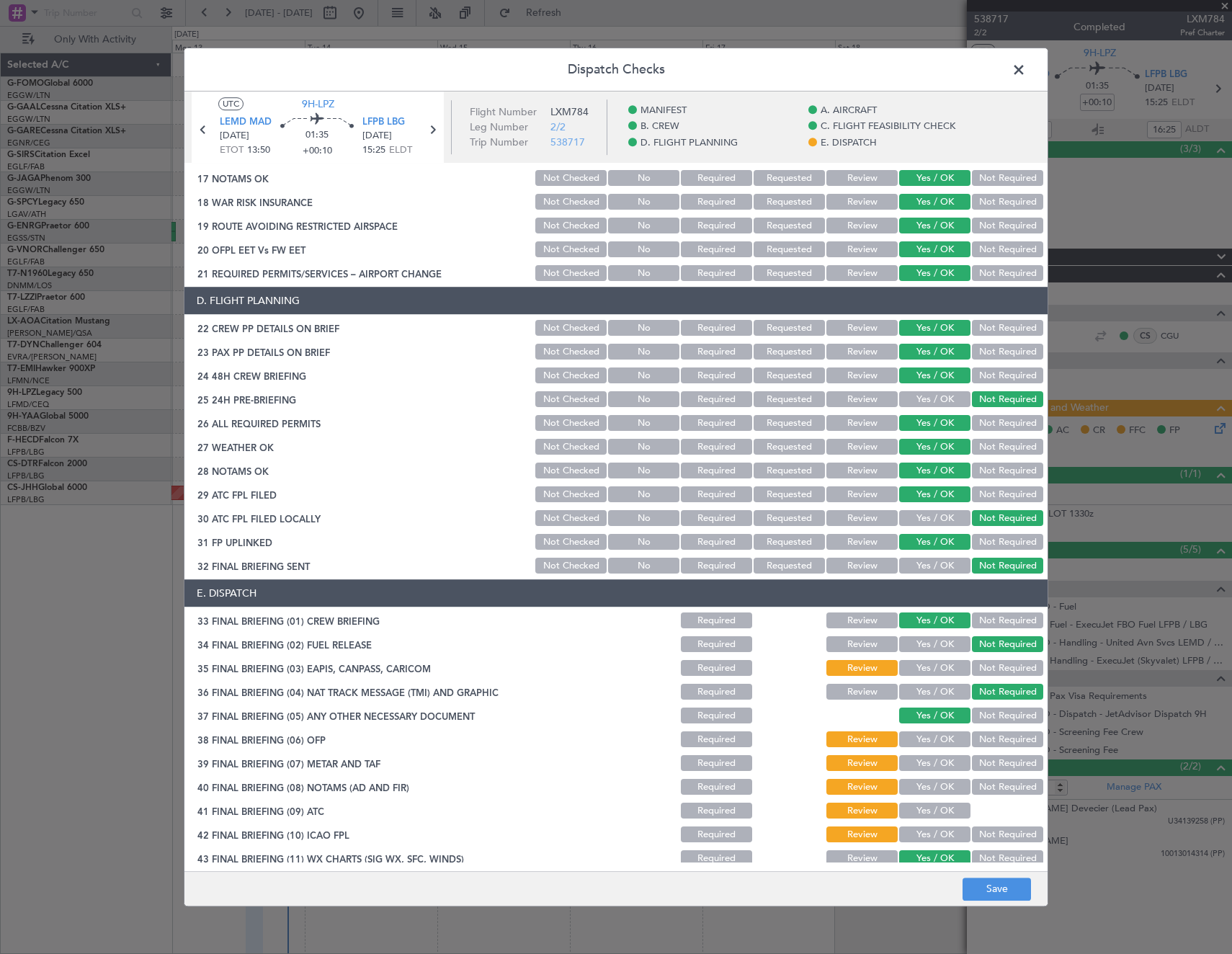
scroll to position [580, 0]
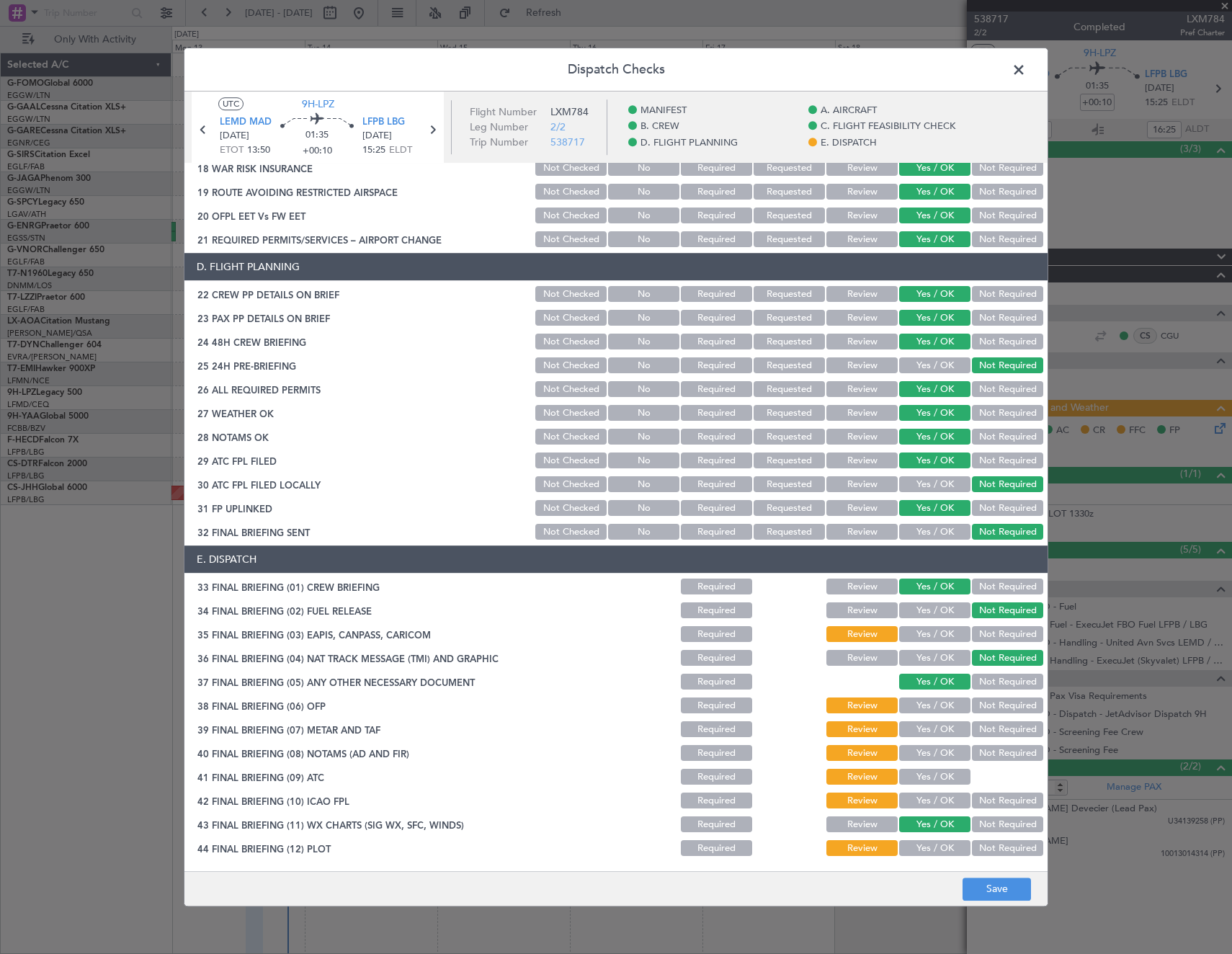
click at [926, 642] on button "Yes / OK" at bounding box center [935, 634] width 71 height 16
click at [932, 700] on button "Yes / OK" at bounding box center [935, 706] width 71 height 16
click at [934, 729] on button "Yes / OK" at bounding box center [935, 730] width 71 height 16
click at [932, 753] on button "Yes / OK" at bounding box center [935, 754] width 71 height 16
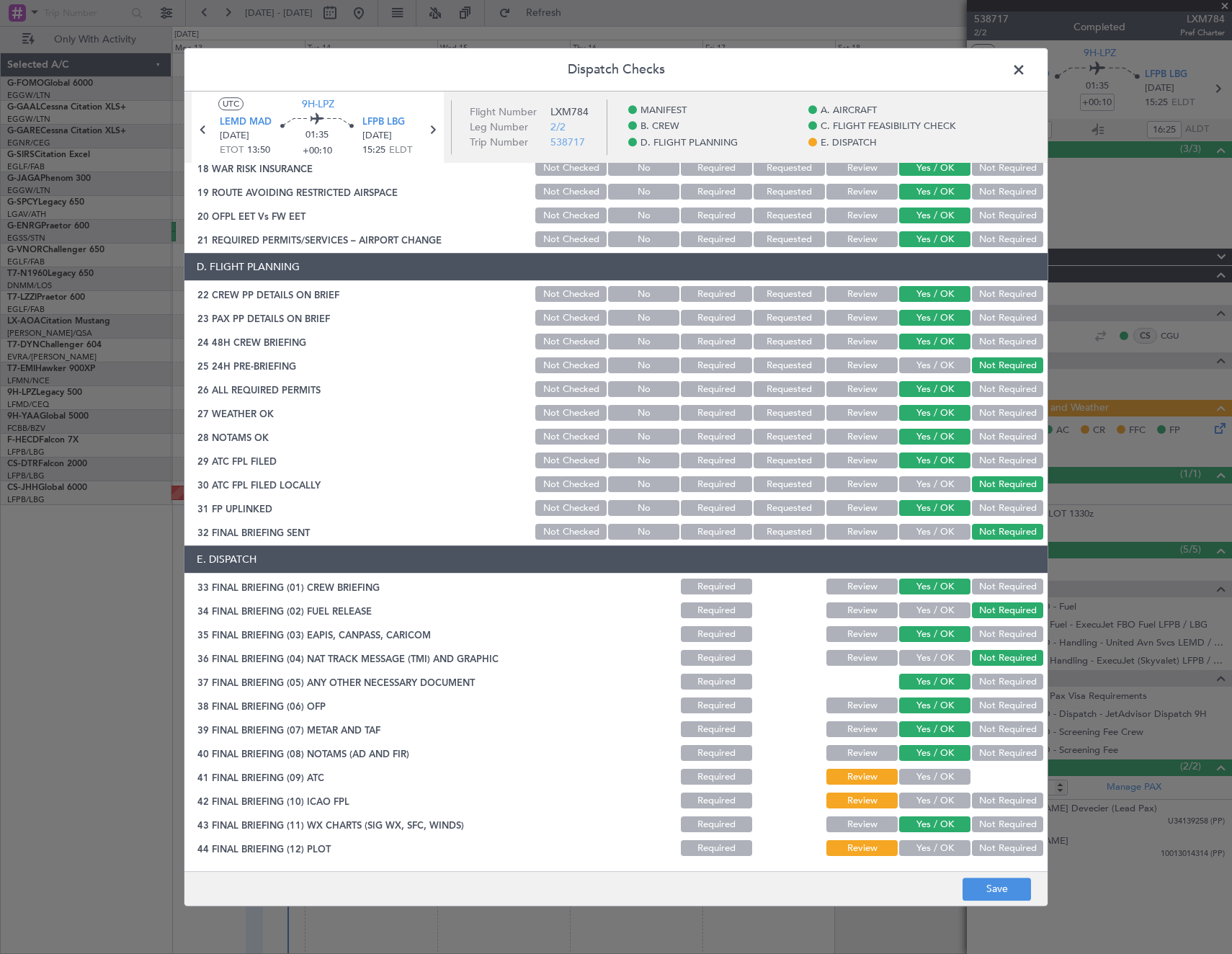
drag, startPoint x: 928, startPoint y: 776, endPoint x: 926, endPoint y: 794, distance: 18.1
click at [928, 777] on button "Yes / OK" at bounding box center [935, 777] width 71 height 16
drag, startPoint x: 926, startPoint y: 794, endPoint x: 916, endPoint y: 836, distance: 43.2
click at [925, 802] on button "Yes / OK" at bounding box center [935, 801] width 71 height 16
click at [914, 849] on button "Yes / OK" at bounding box center [935, 848] width 71 height 16
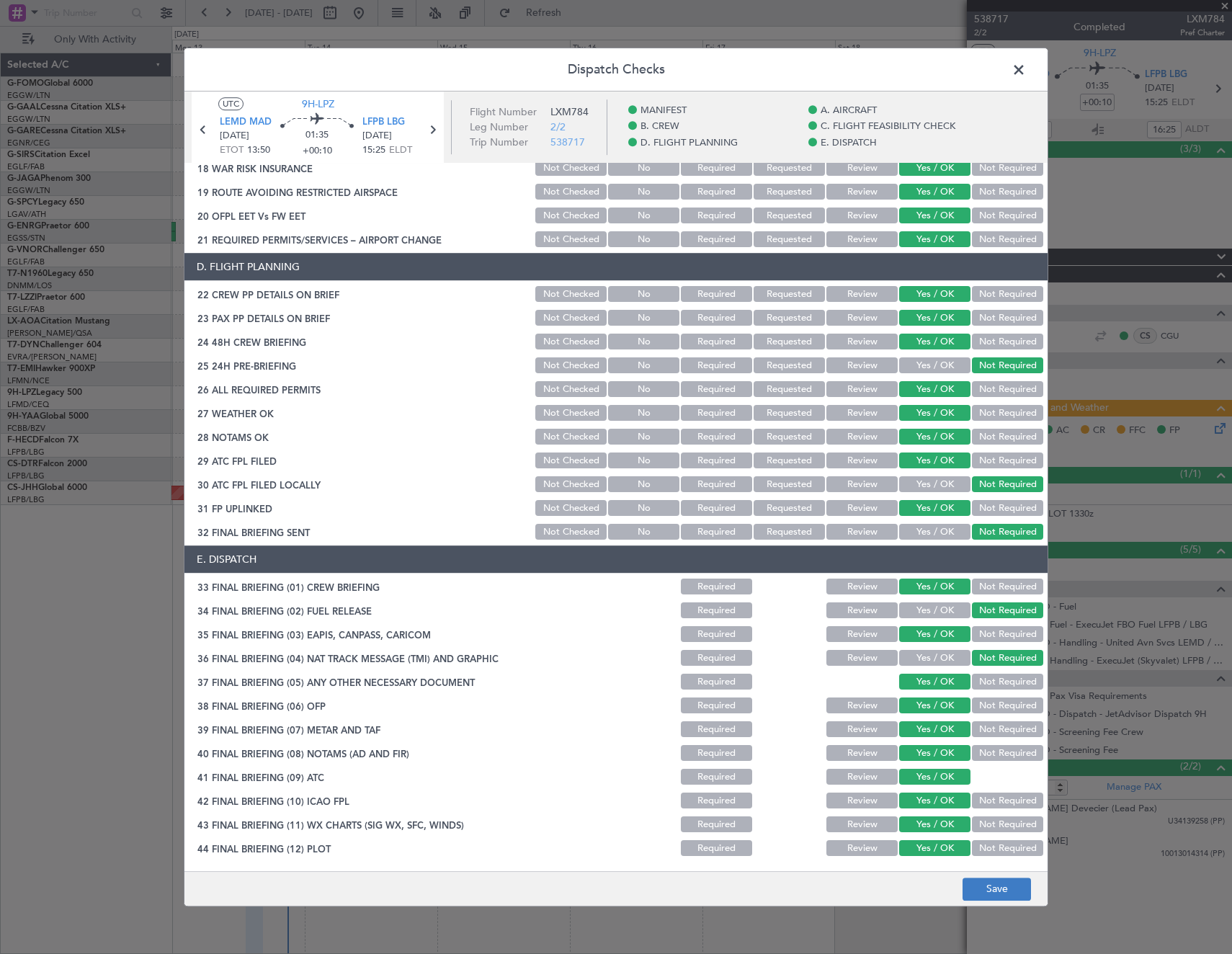
drag, startPoint x: 958, startPoint y: 876, endPoint x: 974, endPoint y: 884, distance: 17.9
click at [962, 880] on footer "Save" at bounding box center [615, 888] width 863 height 35
click at [974, 884] on button "Save" at bounding box center [996, 889] width 69 height 23
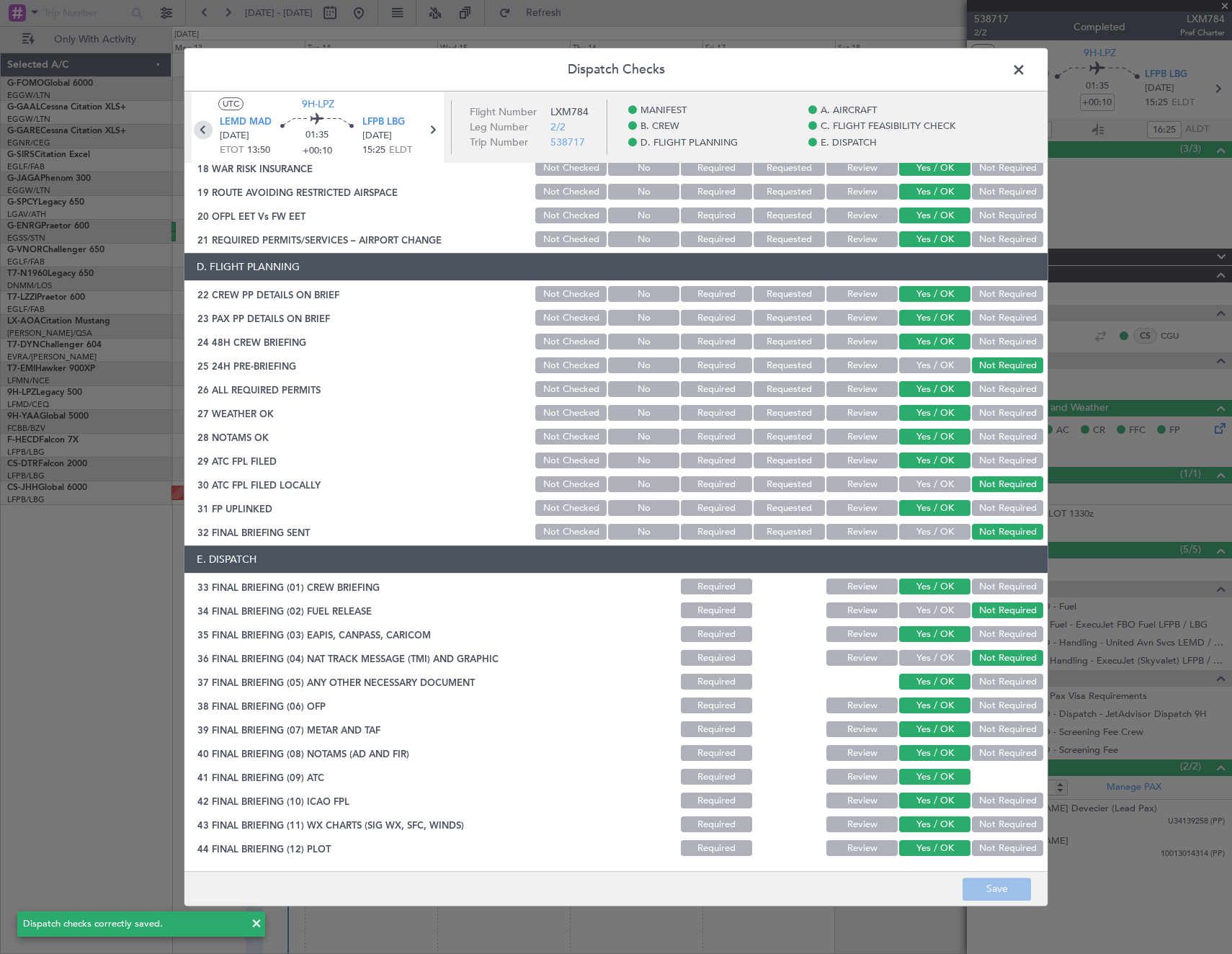
click at [200, 131] on icon at bounding box center [203, 129] width 19 height 19
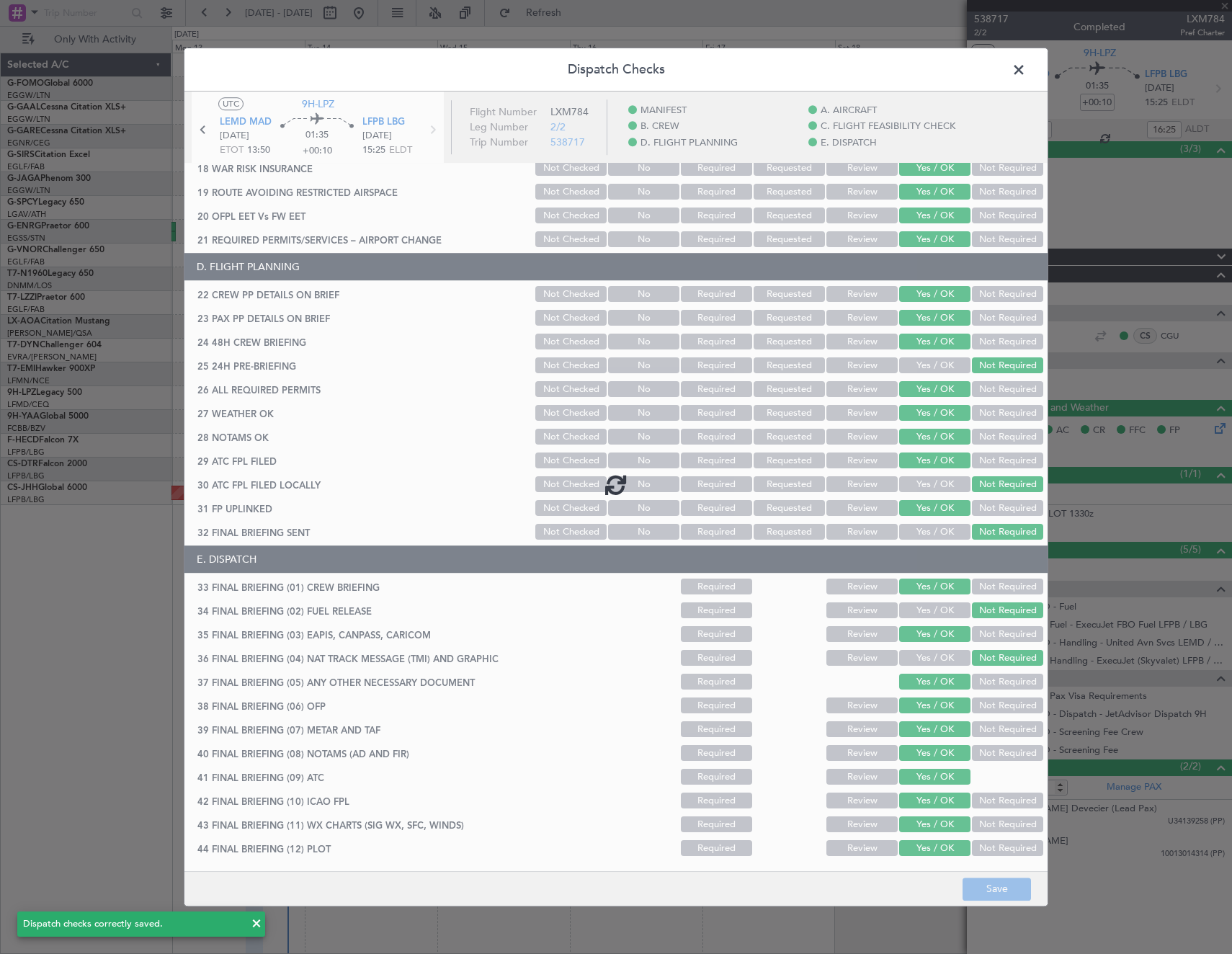
type input "13:04"
type input "13:57"
type input "4"
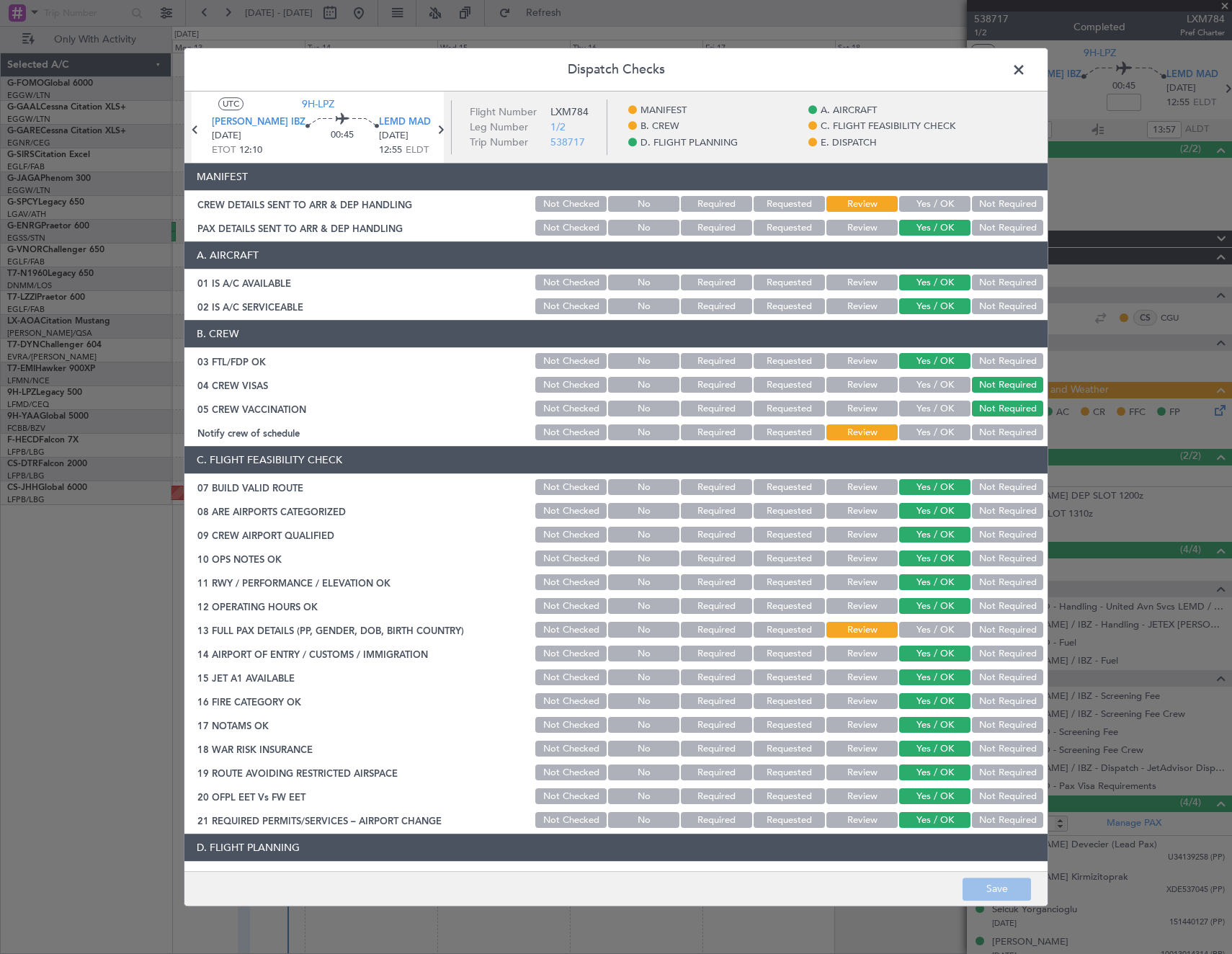
click at [923, 207] on button "Yes / OK" at bounding box center [935, 205] width 71 height 16
click at [930, 430] on button "Yes / OK" at bounding box center [935, 433] width 71 height 16
click at [920, 630] on button "Yes / OK" at bounding box center [935, 630] width 71 height 16
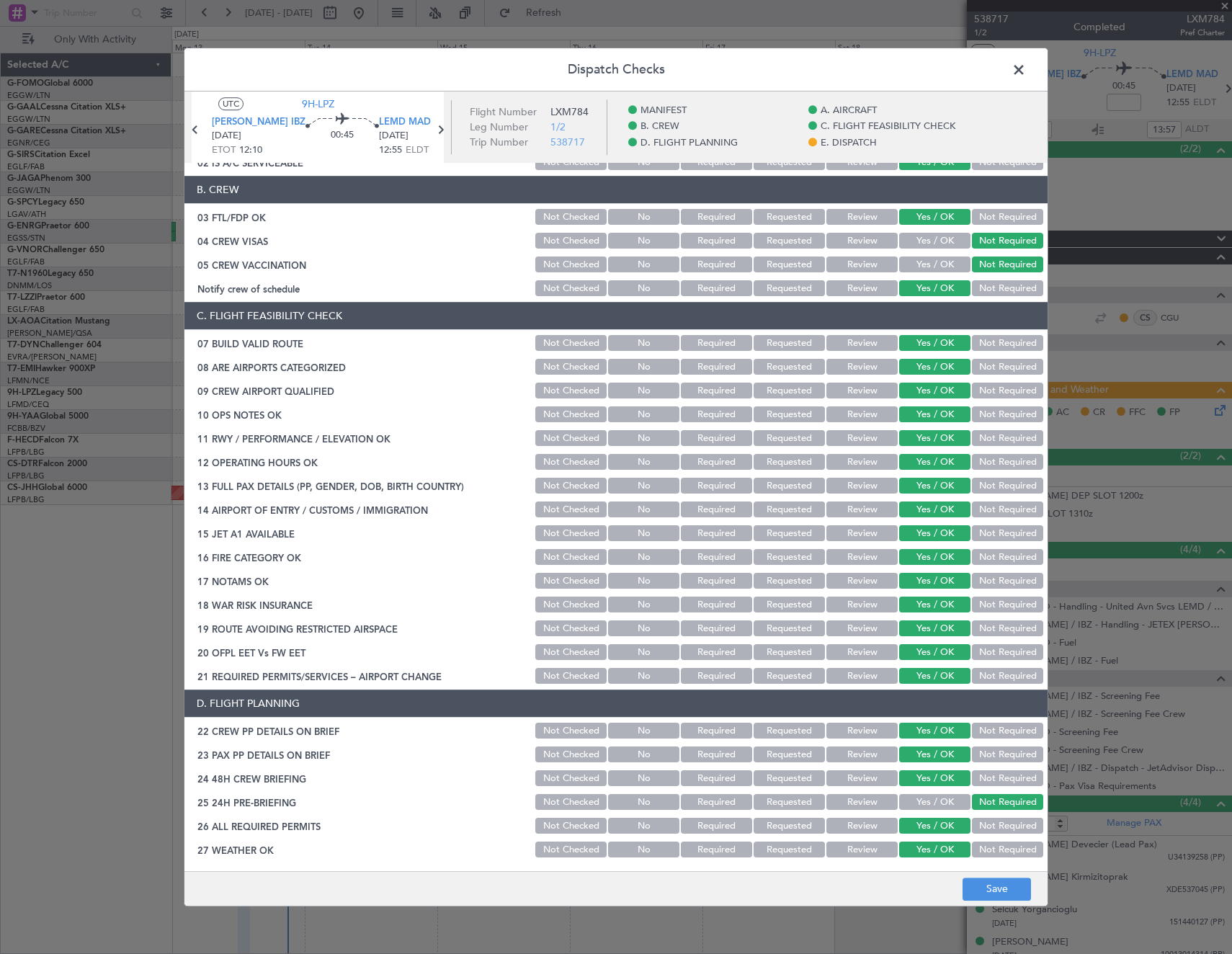
scroll to position [504, 0]
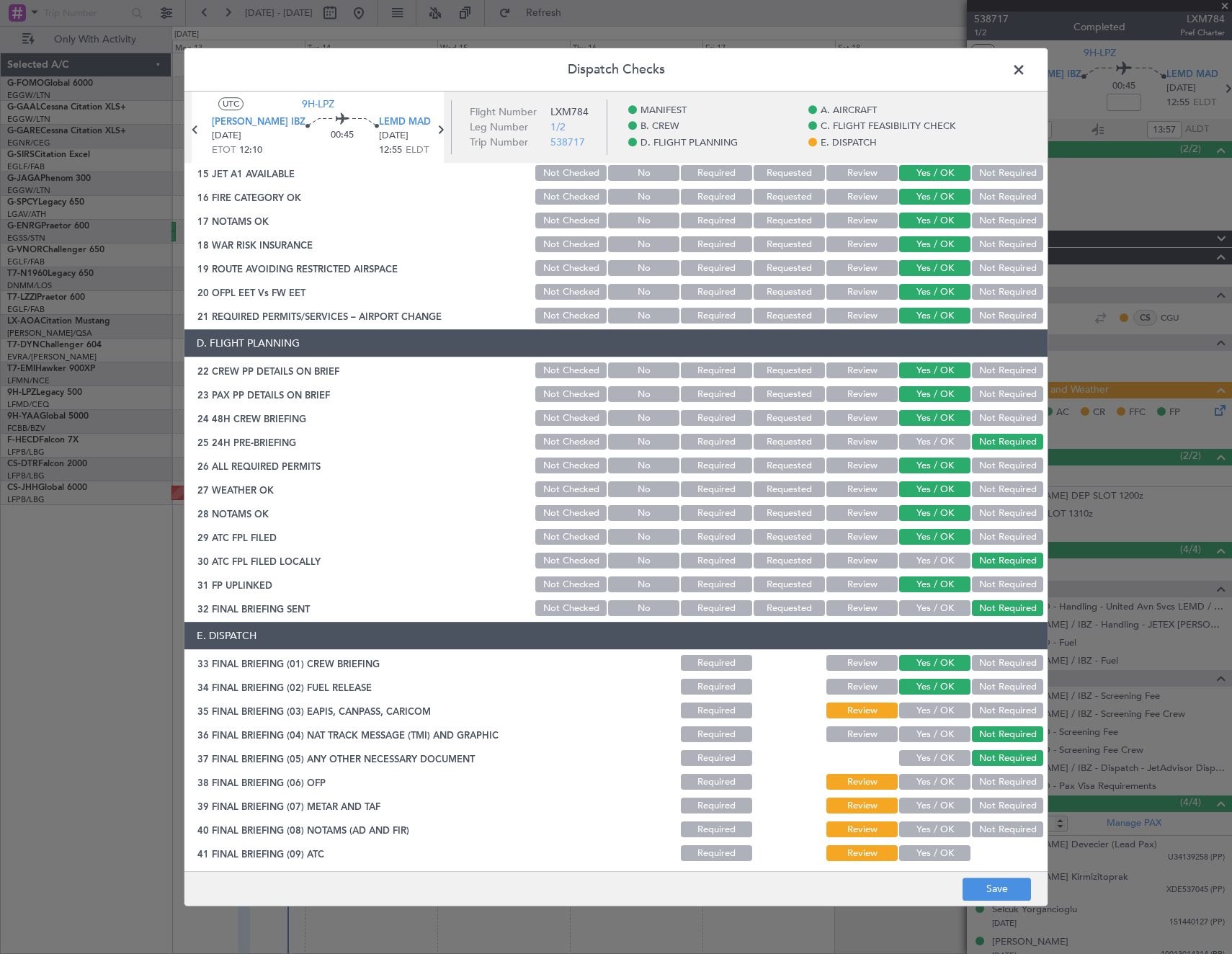
click at [934, 710] on button "Yes / OK" at bounding box center [935, 711] width 71 height 16
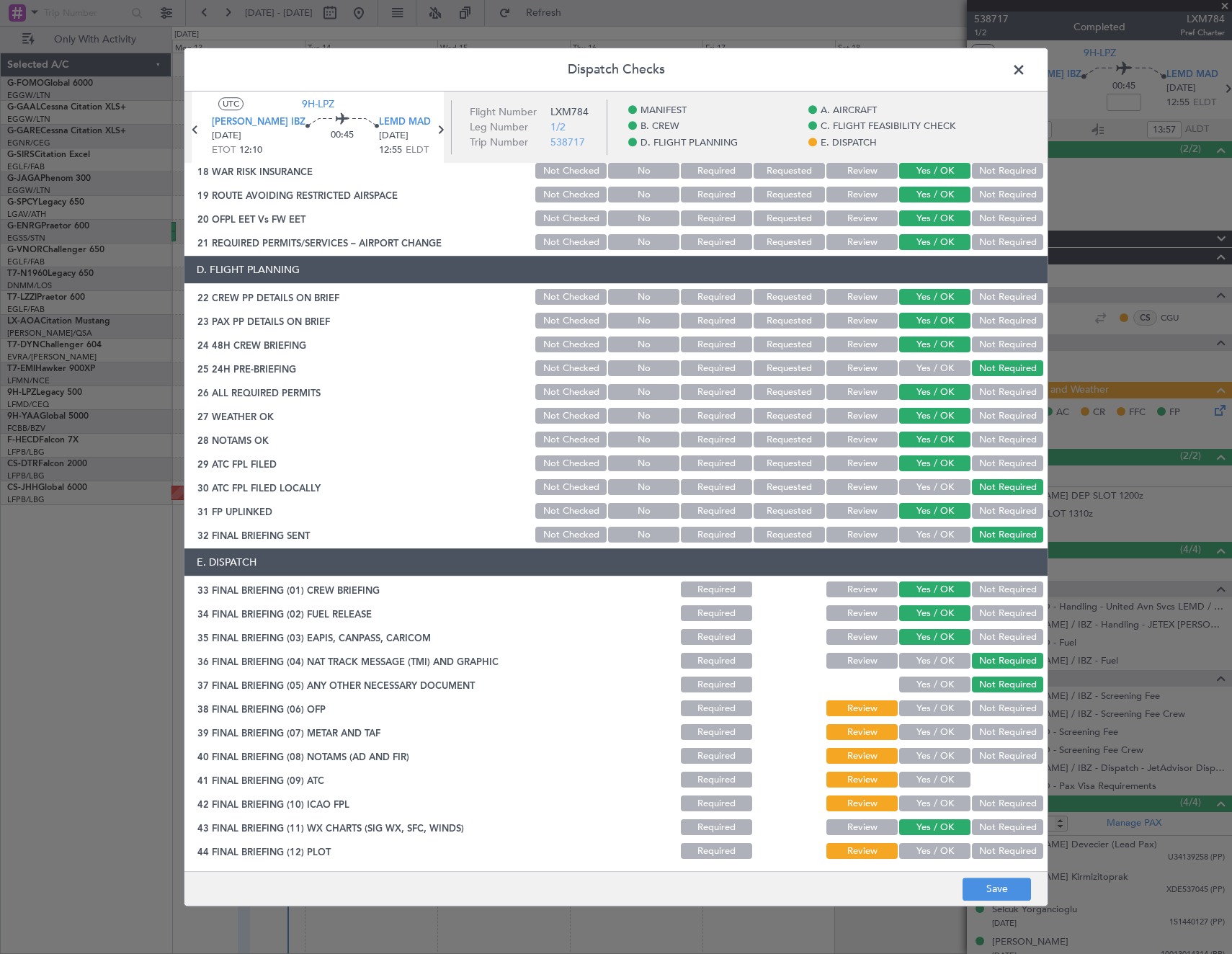
scroll to position [580, 0]
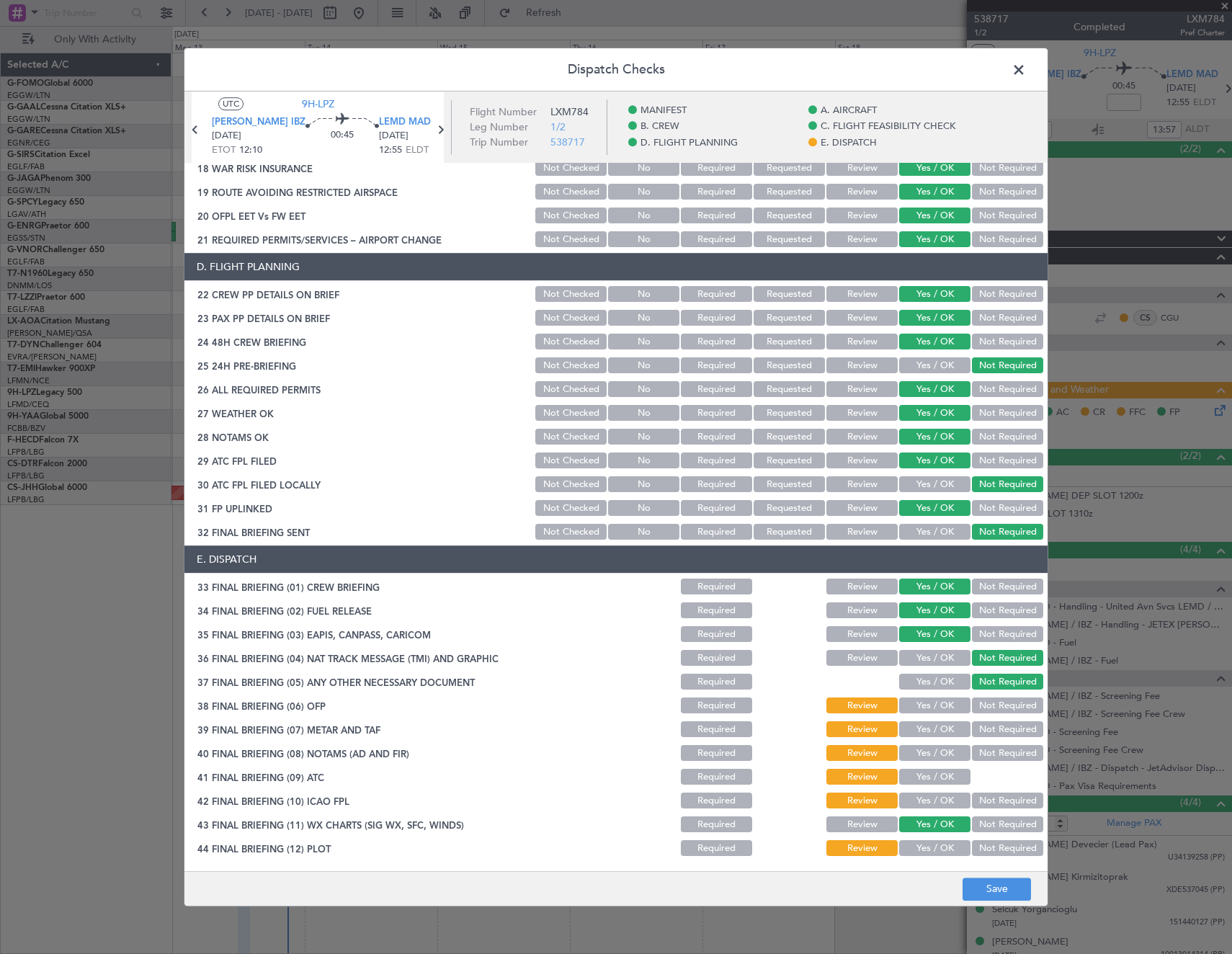
click at [987, 634] on button "Not Required" at bounding box center [1008, 634] width 71 height 16
click at [924, 705] on button "Yes / OK" at bounding box center [935, 706] width 71 height 16
click at [924, 727] on button "Yes / OK" at bounding box center [935, 730] width 71 height 16
click at [923, 746] on button "Yes / OK" at bounding box center [935, 754] width 71 height 16
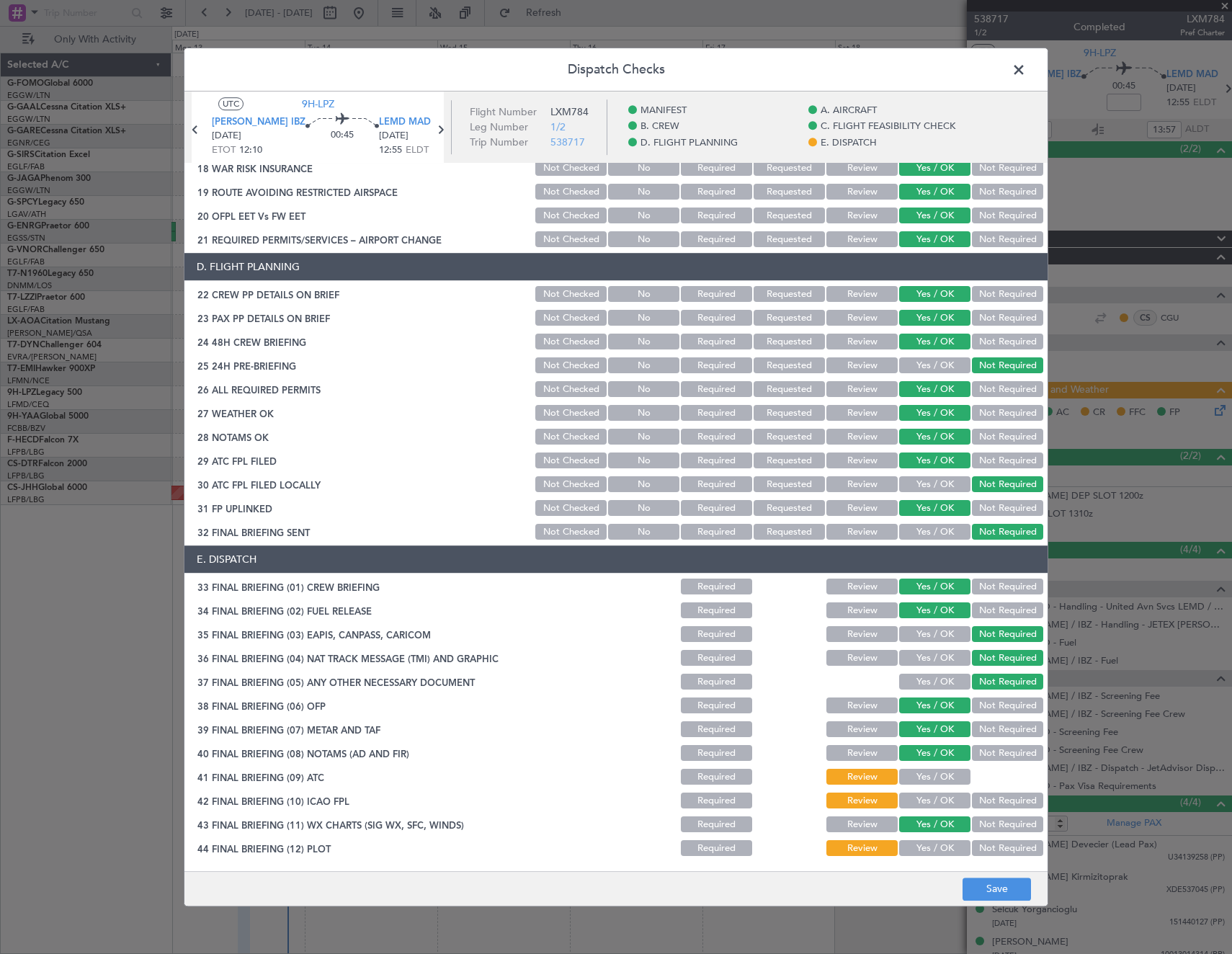
click at [928, 783] on button "Yes / OK" at bounding box center [935, 777] width 71 height 16
drag, startPoint x: 922, startPoint y: 805, endPoint x: 922, endPoint y: 839, distance: 34.0
click at [922, 807] on button "Yes / OK" at bounding box center [935, 801] width 71 height 16
click at [927, 848] on button "Yes / OK" at bounding box center [935, 848] width 71 height 16
click at [989, 885] on button "Save" at bounding box center [996, 889] width 69 height 23
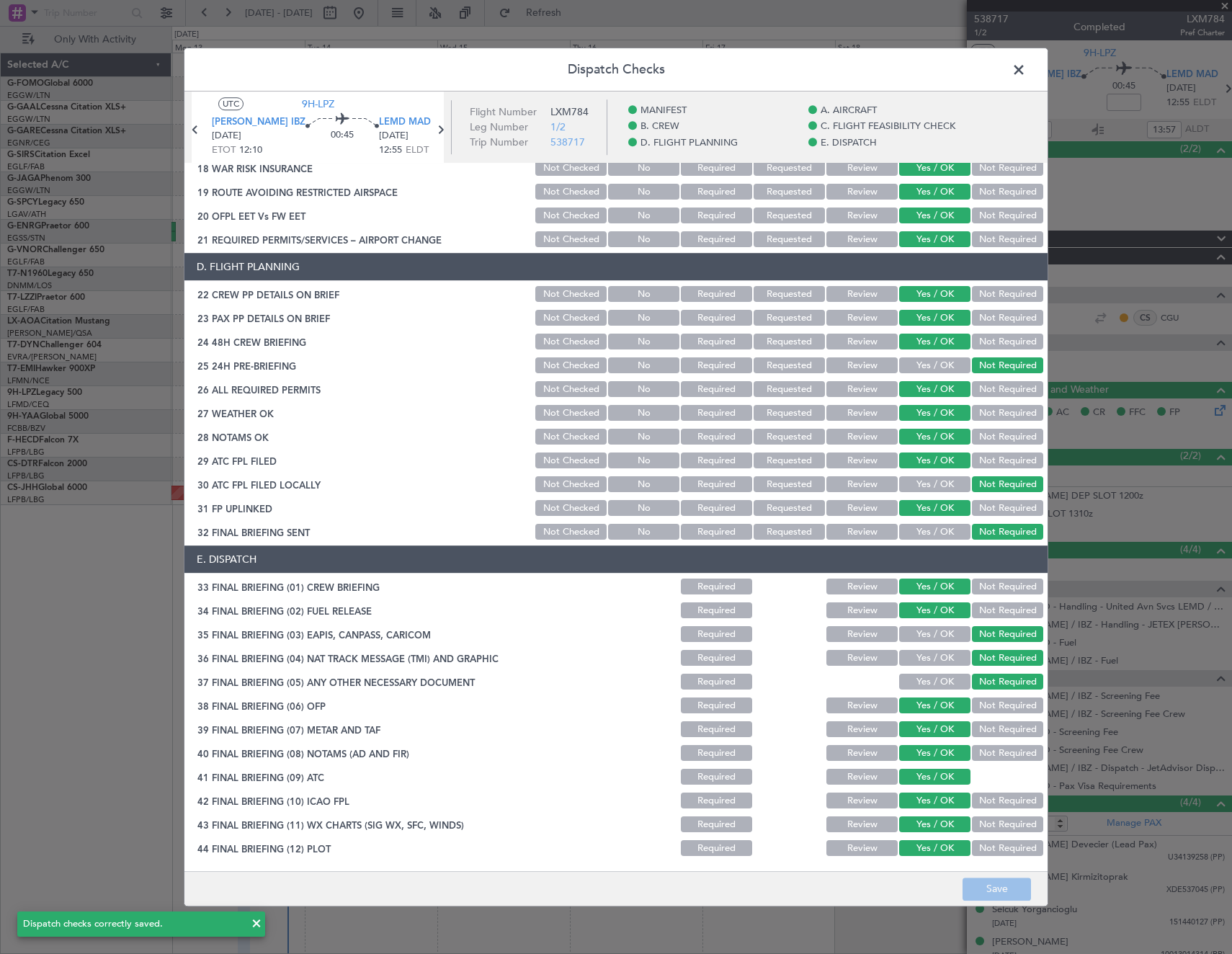
click at [1026, 73] on span at bounding box center [1026, 73] width 0 height 29
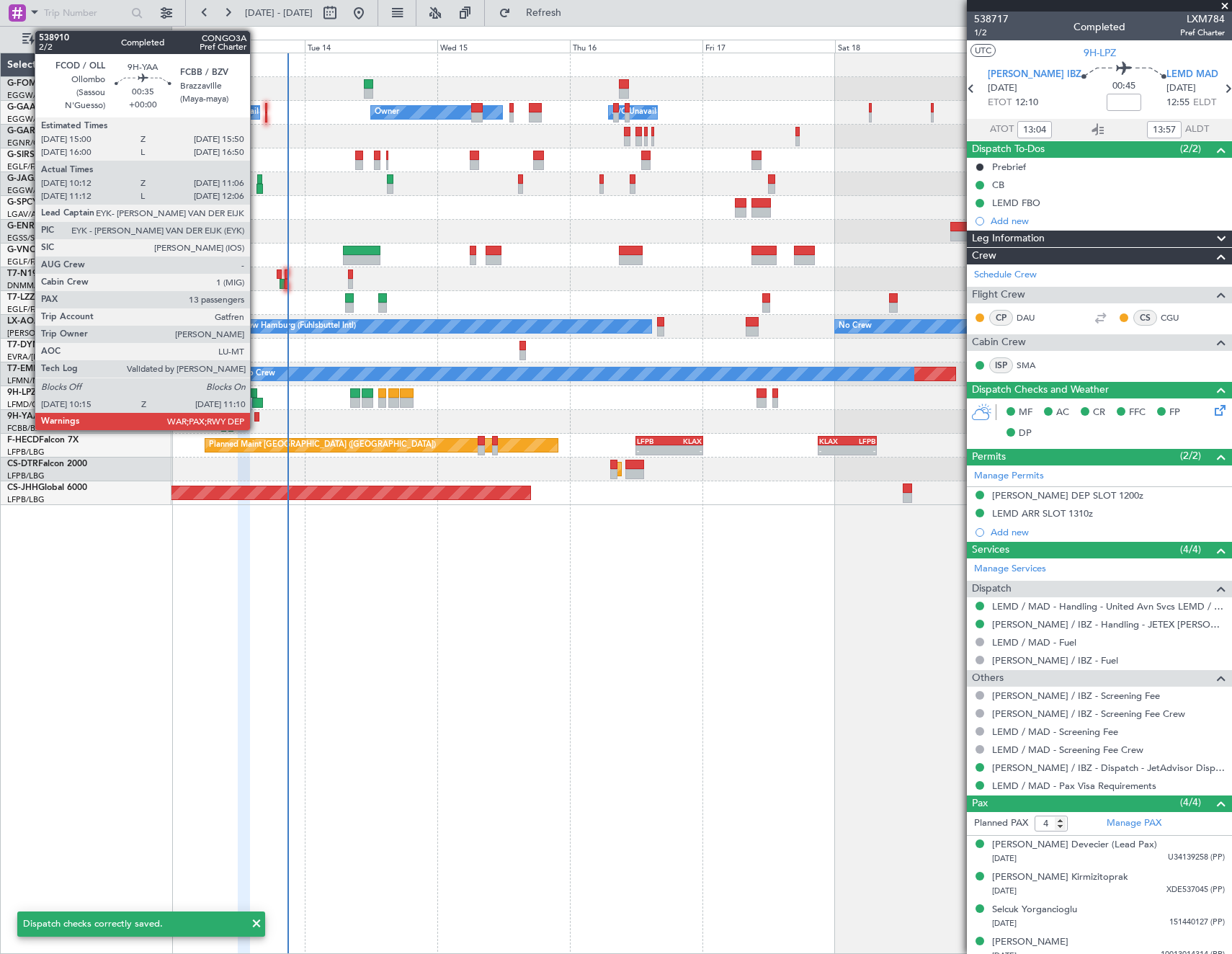
click at [257, 416] on div at bounding box center [257, 416] width 5 height 10
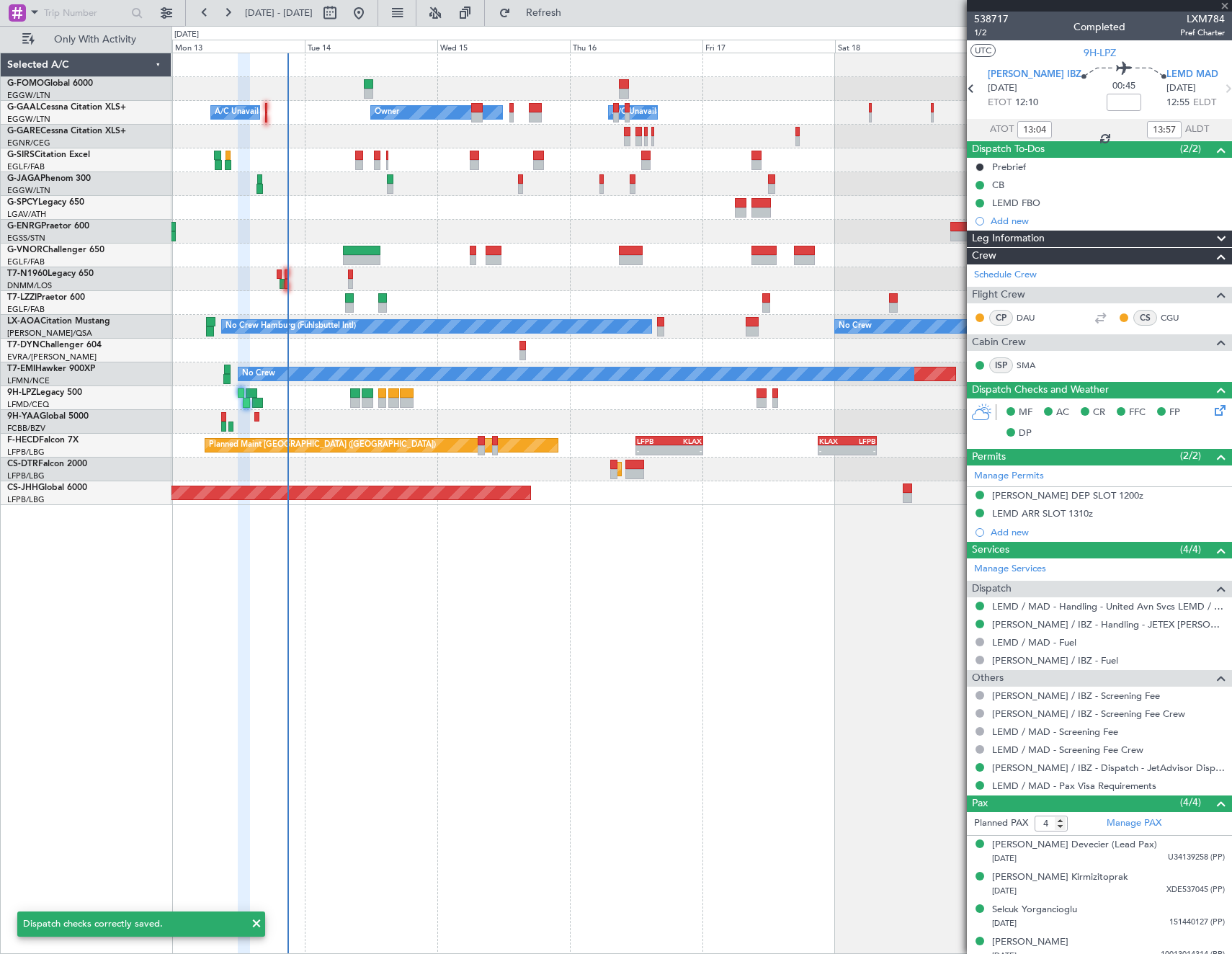
type input "10:22"
type input "11:01"
type input "13"
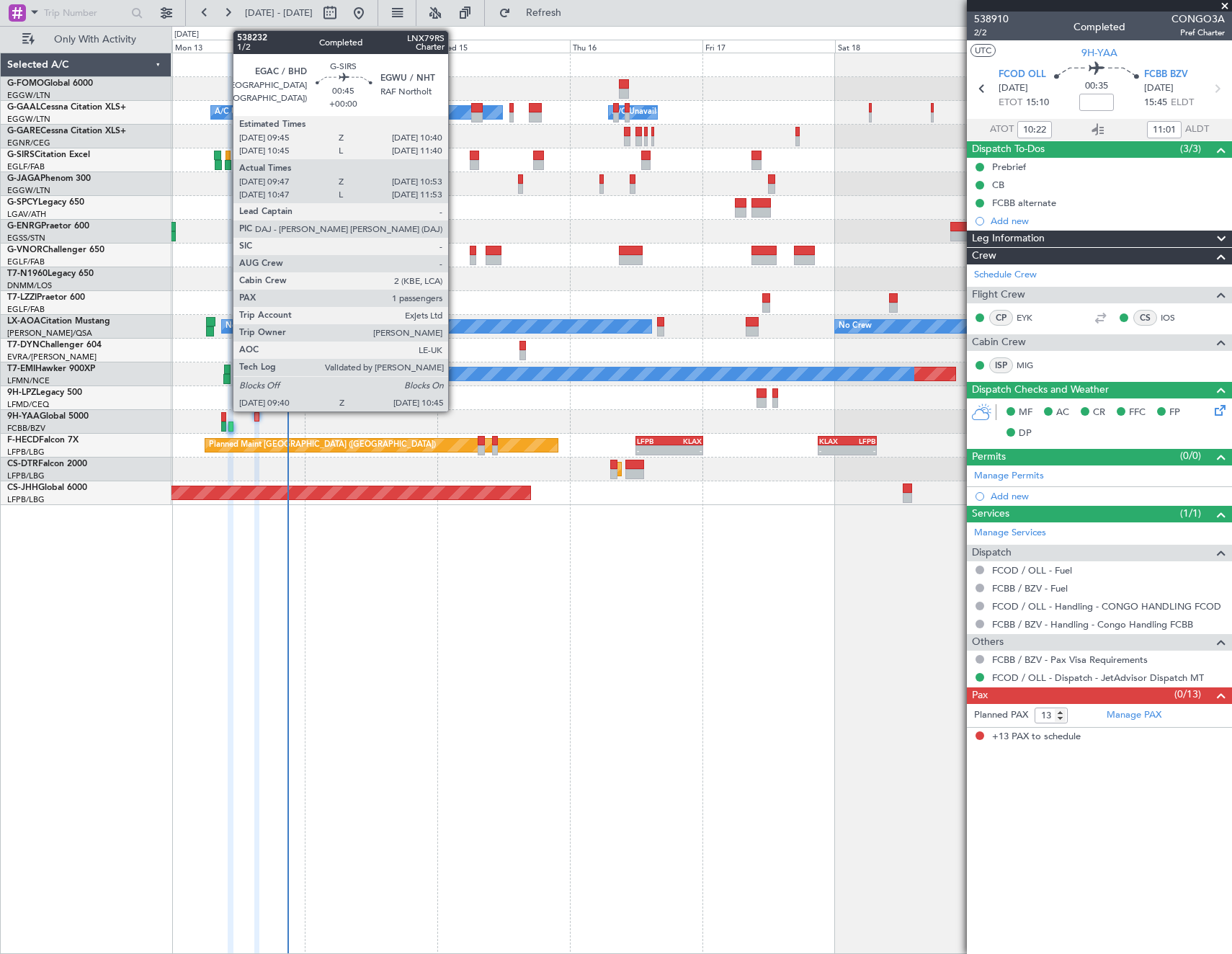
click at [225, 157] on div at bounding box center [228, 156] width 6 height 10
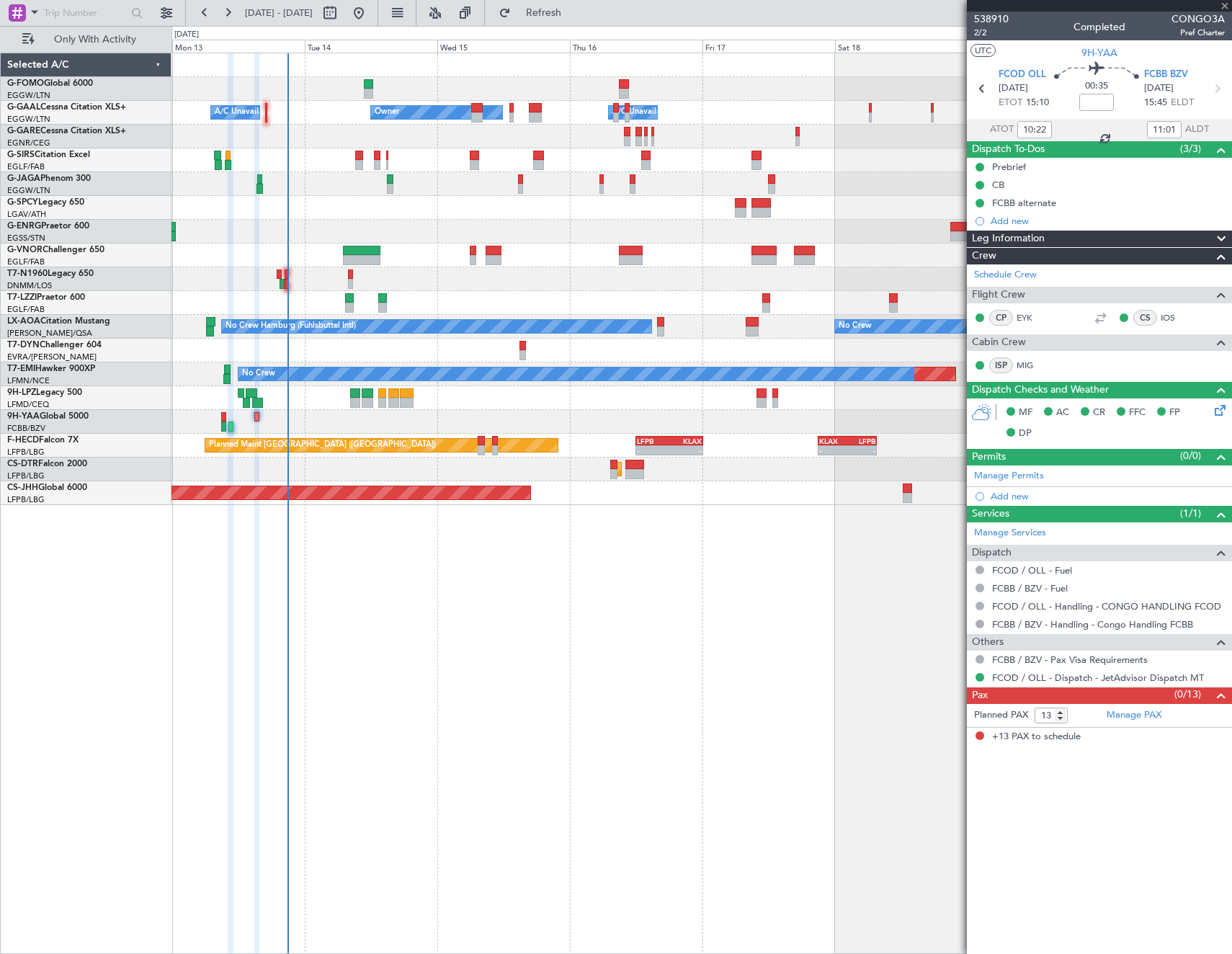
type input "09:47"
type input "10:43"
type input "1"
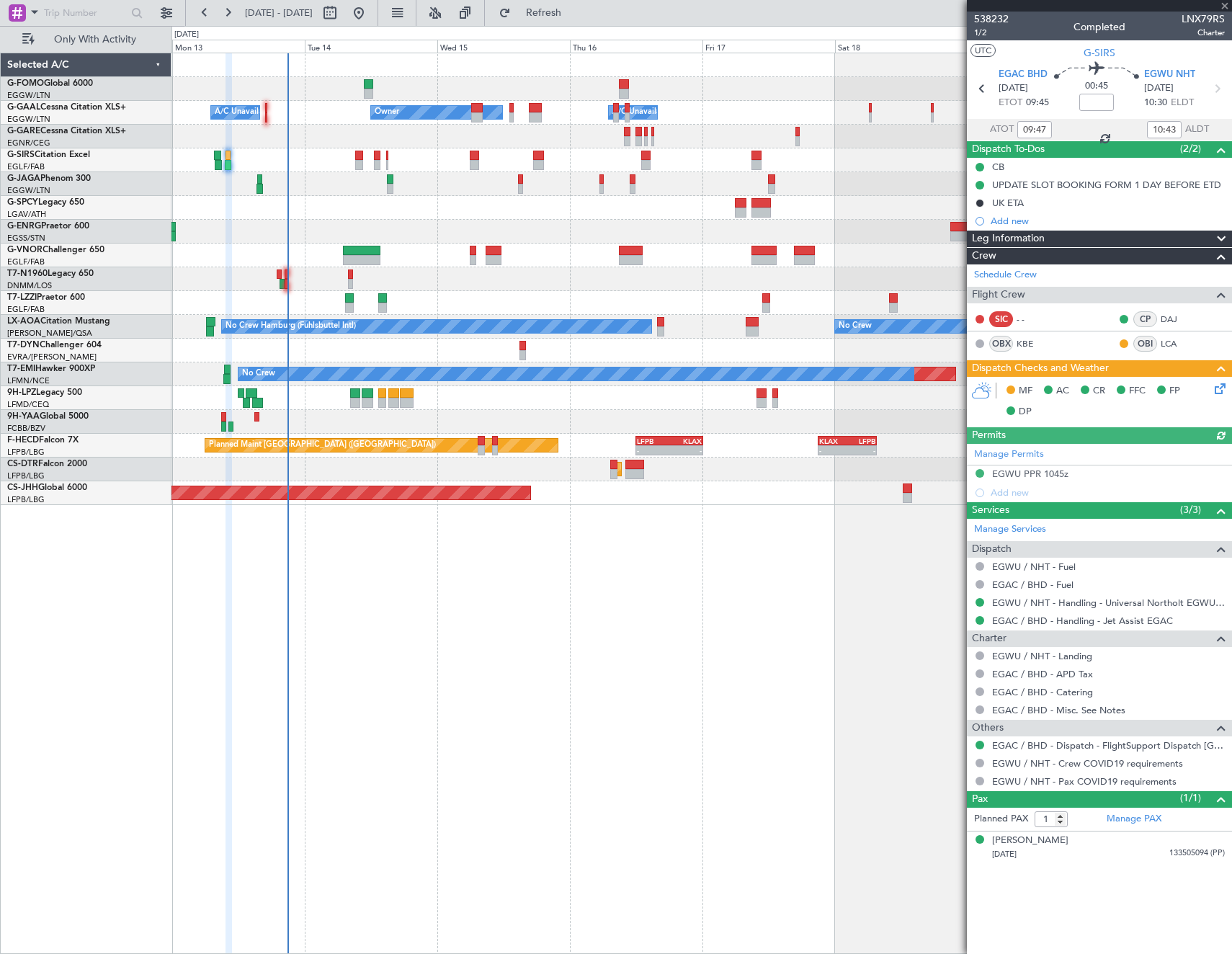
click at [1218, 391] on icon at bounding box center [1217, 386] width 11 height 11
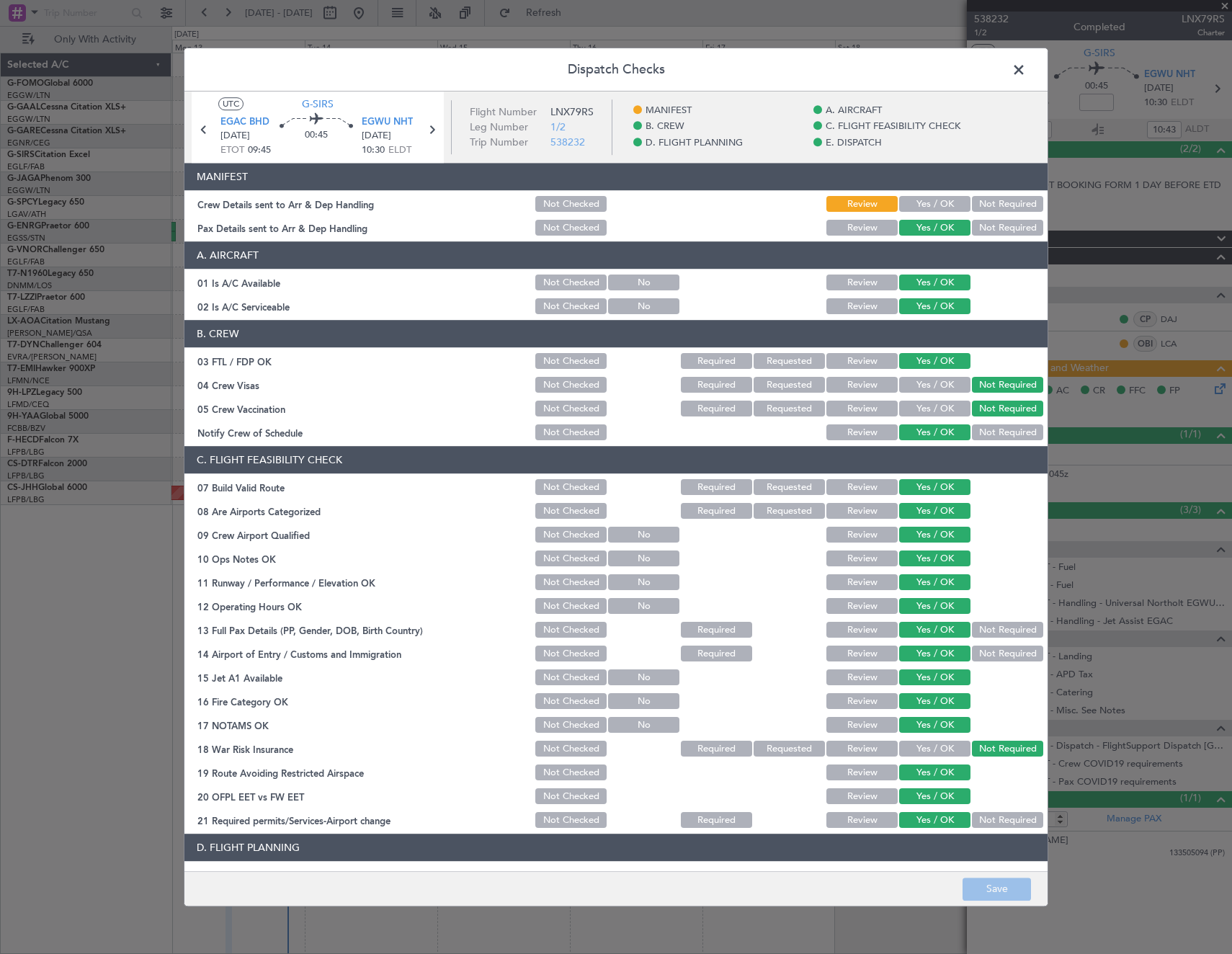
click at [918, 200] on button "Yes / OK" at bounding box center [935, 205] width 71 height 16
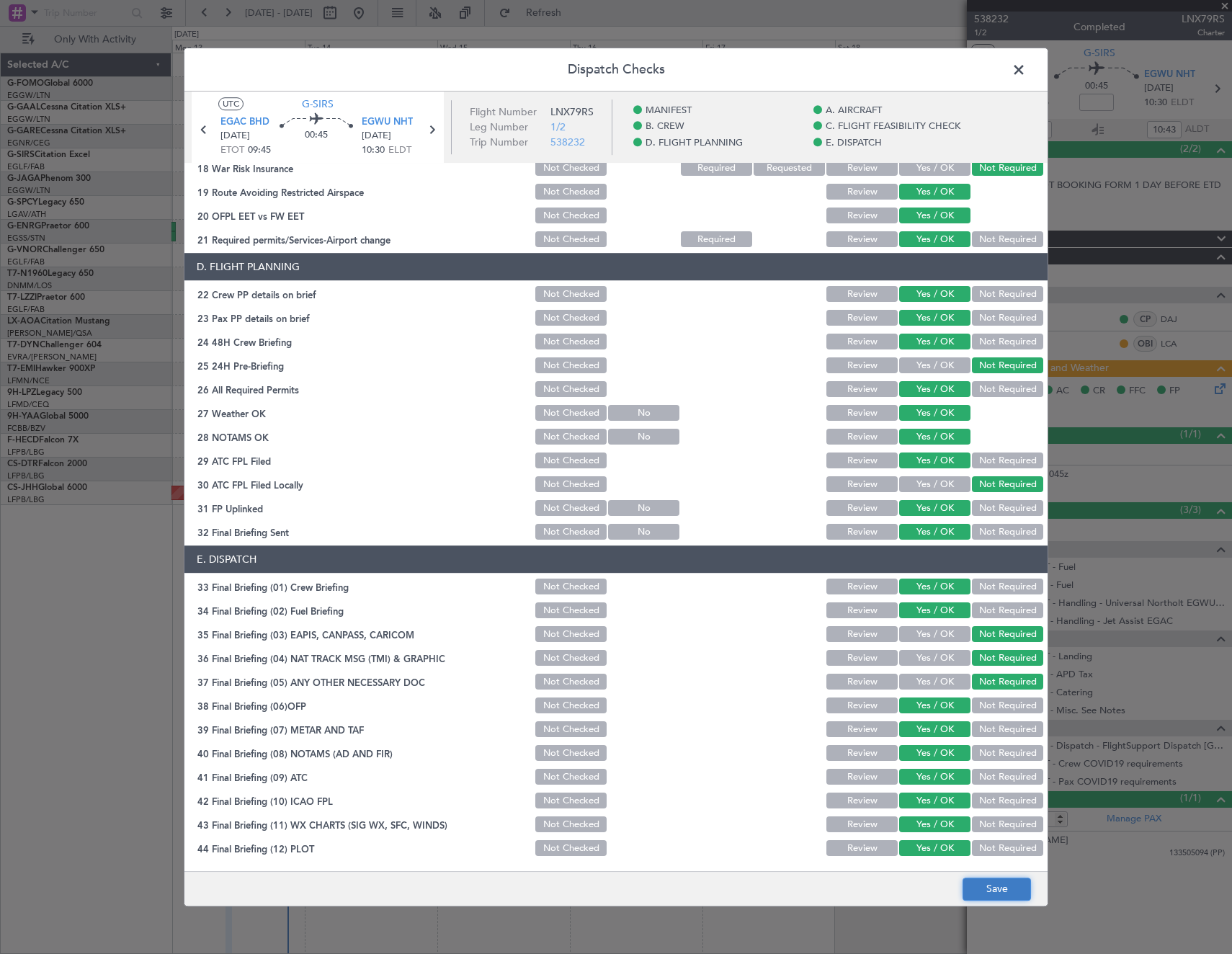
click at [980, 891] on button "Save" at bounding box center [996, 889] width 69 height 23
click at [1026, 70] on span at bounding box center [1026, 73] width 0 height 29
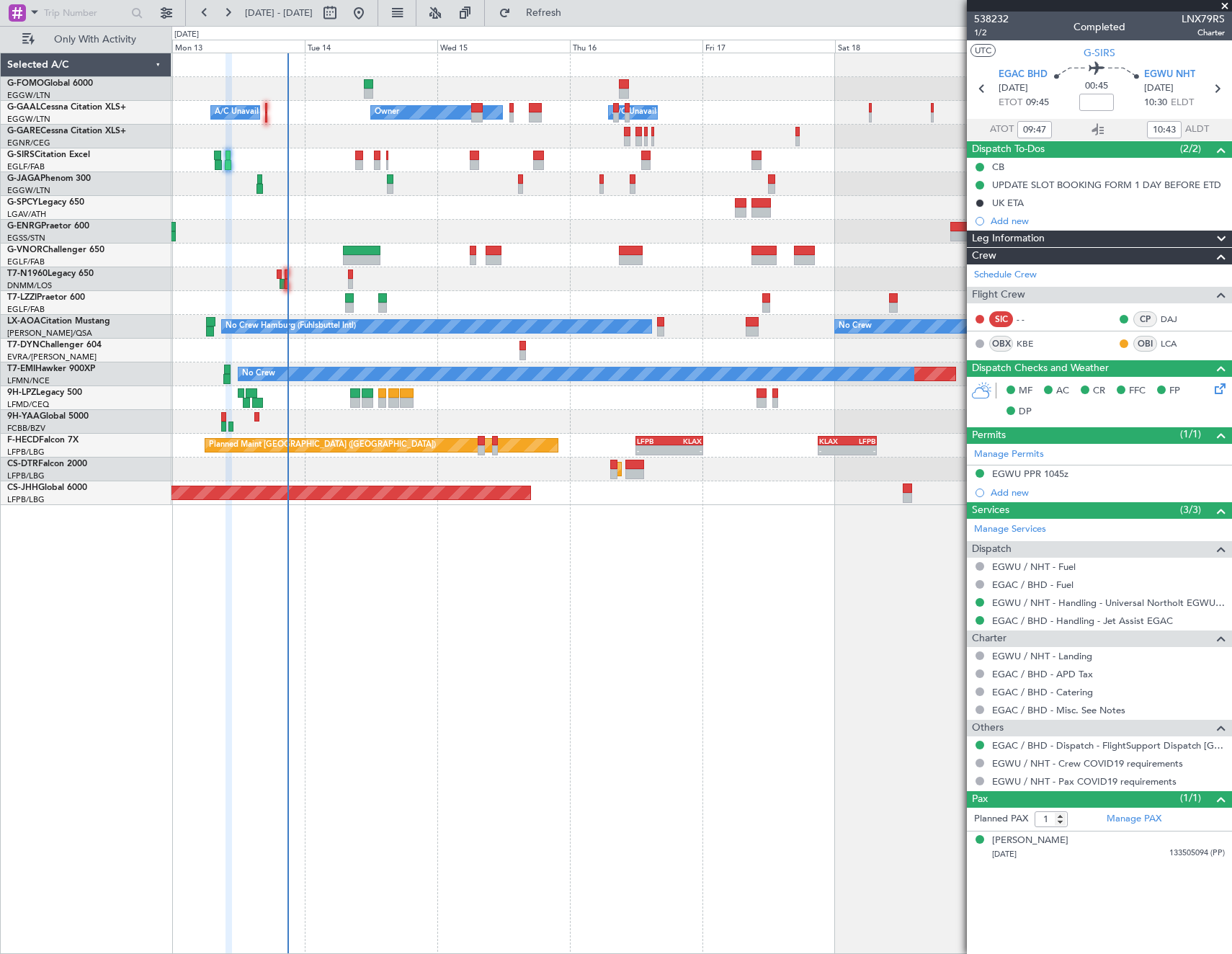
type input "10:47"
type input "11:43"
type input "09:47"
type input "10:43"
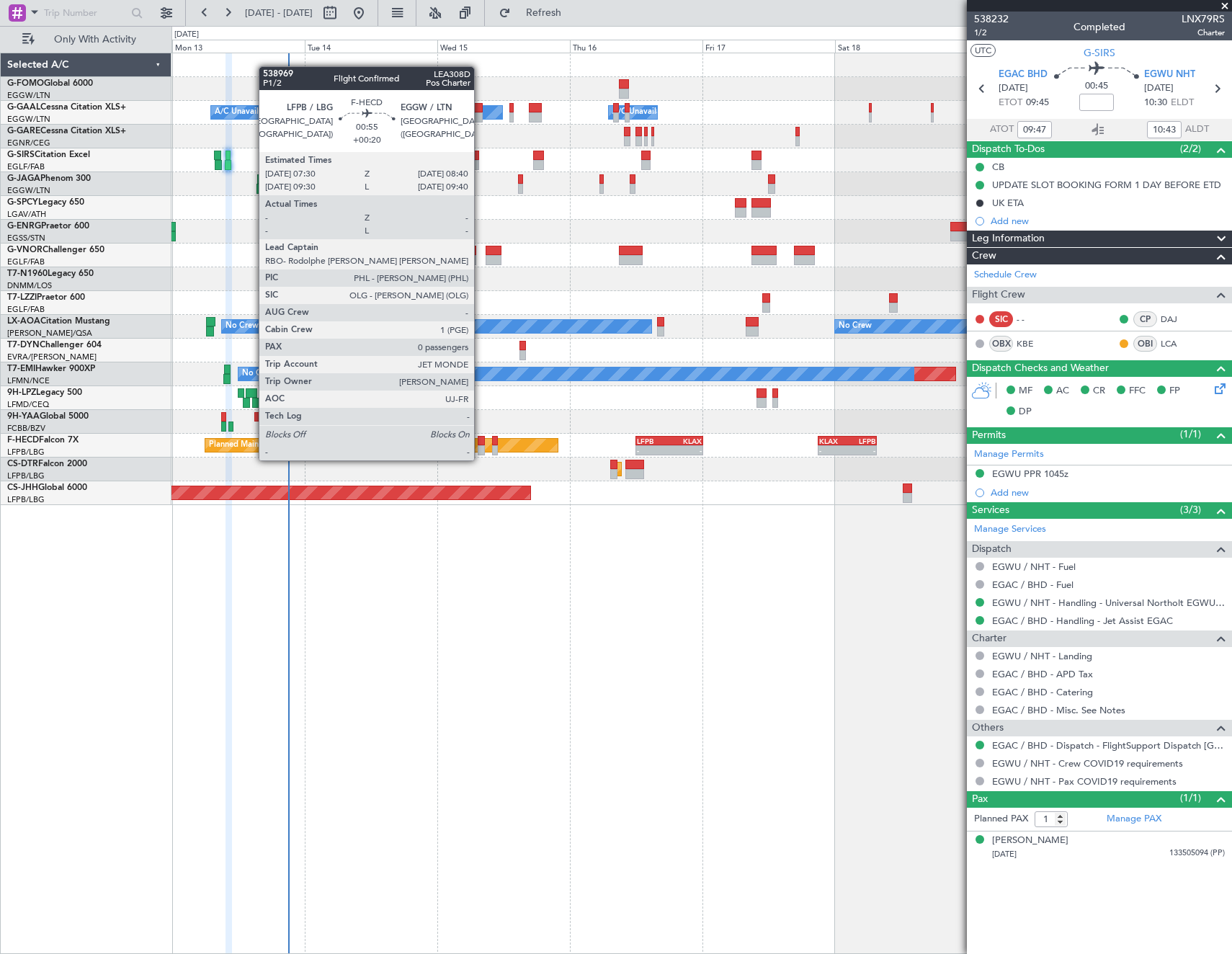
click at [480, 446] on div at bounding box center [481, 450] width 6 height 10
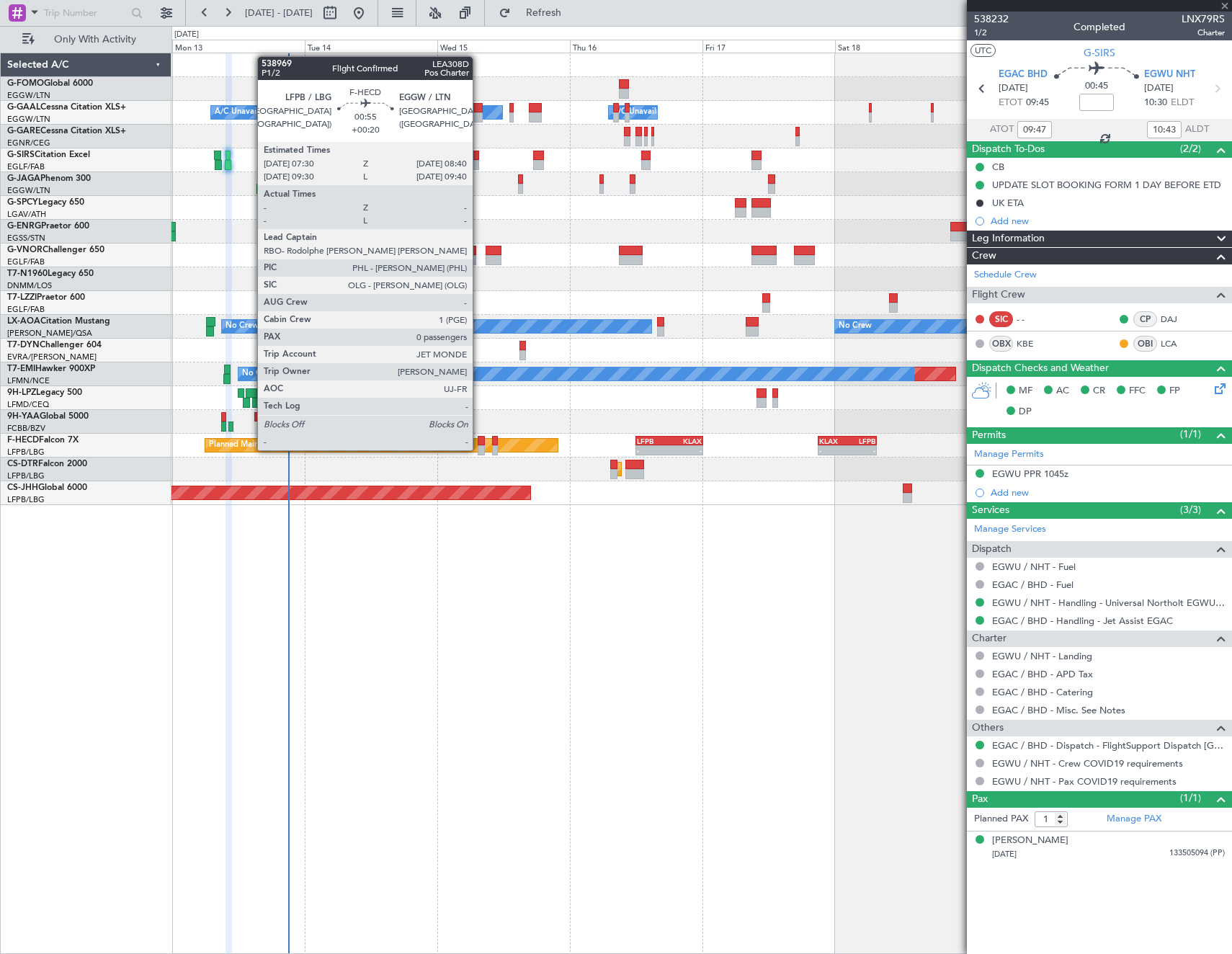
type input "+00:20"
type input "0"
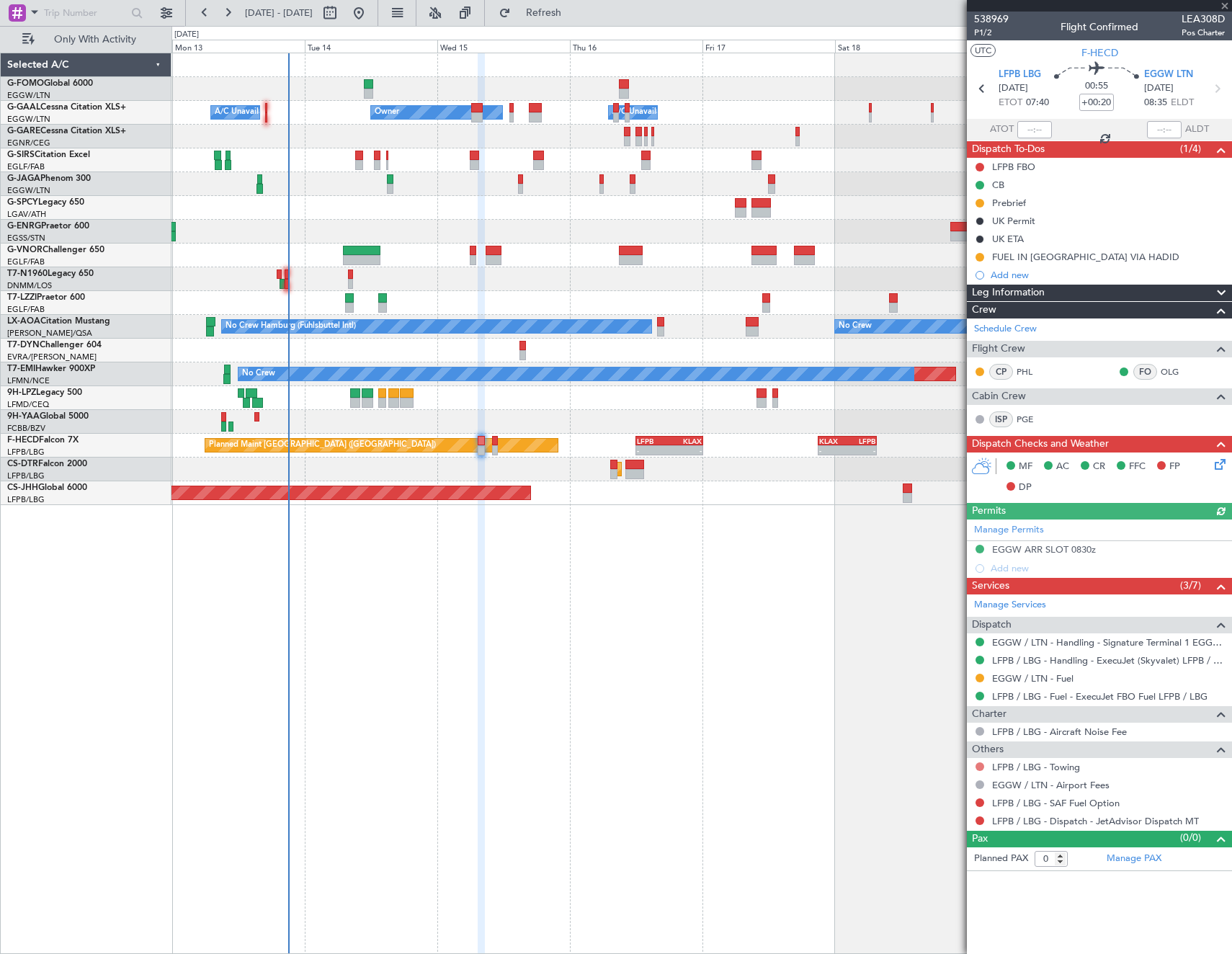
click at [982, 767] on button at bounding box center [979, 766] width 9 height 9
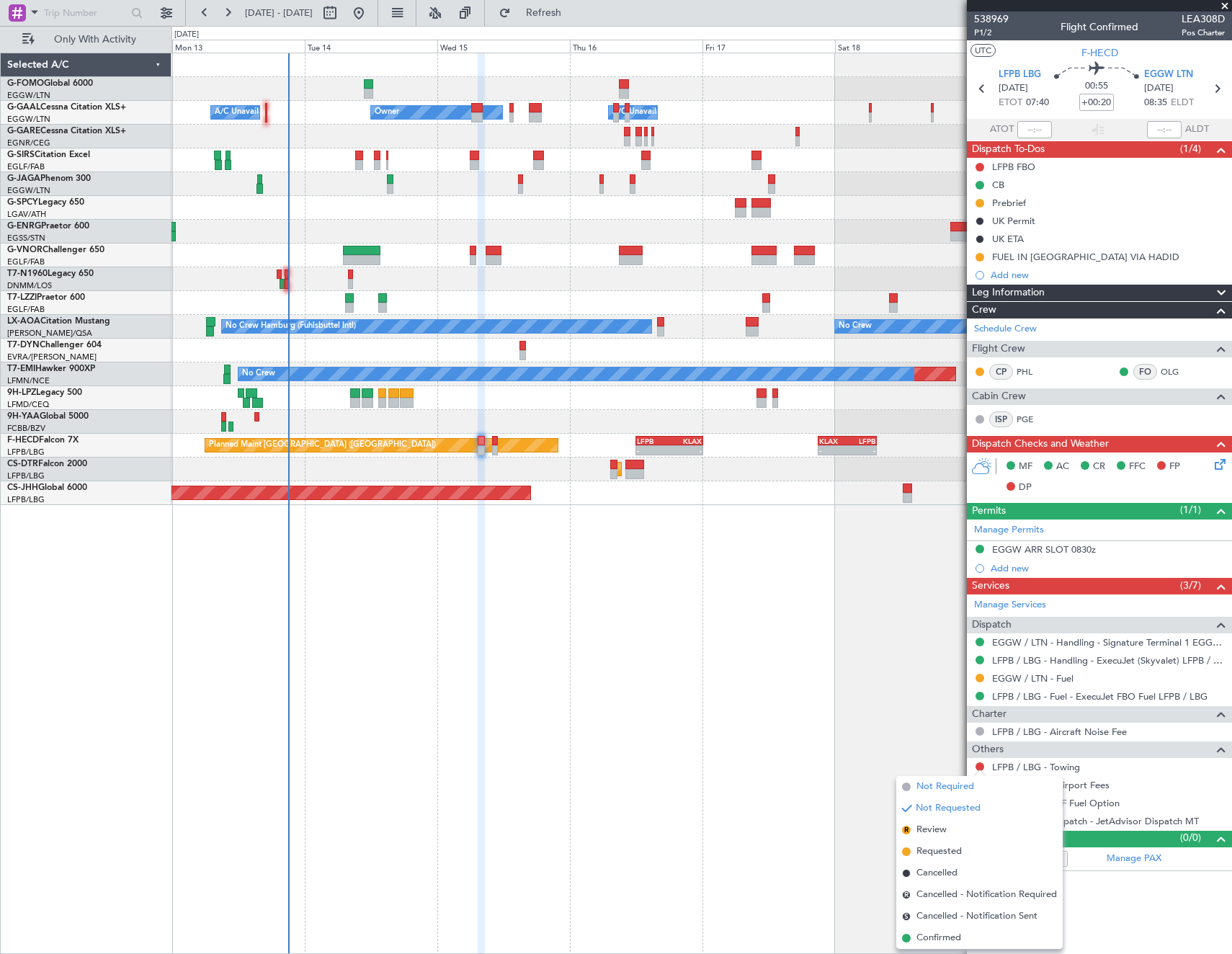
click at [922, 780] on span "Not Required" at bounding box center [945, 787] width 57 height 15
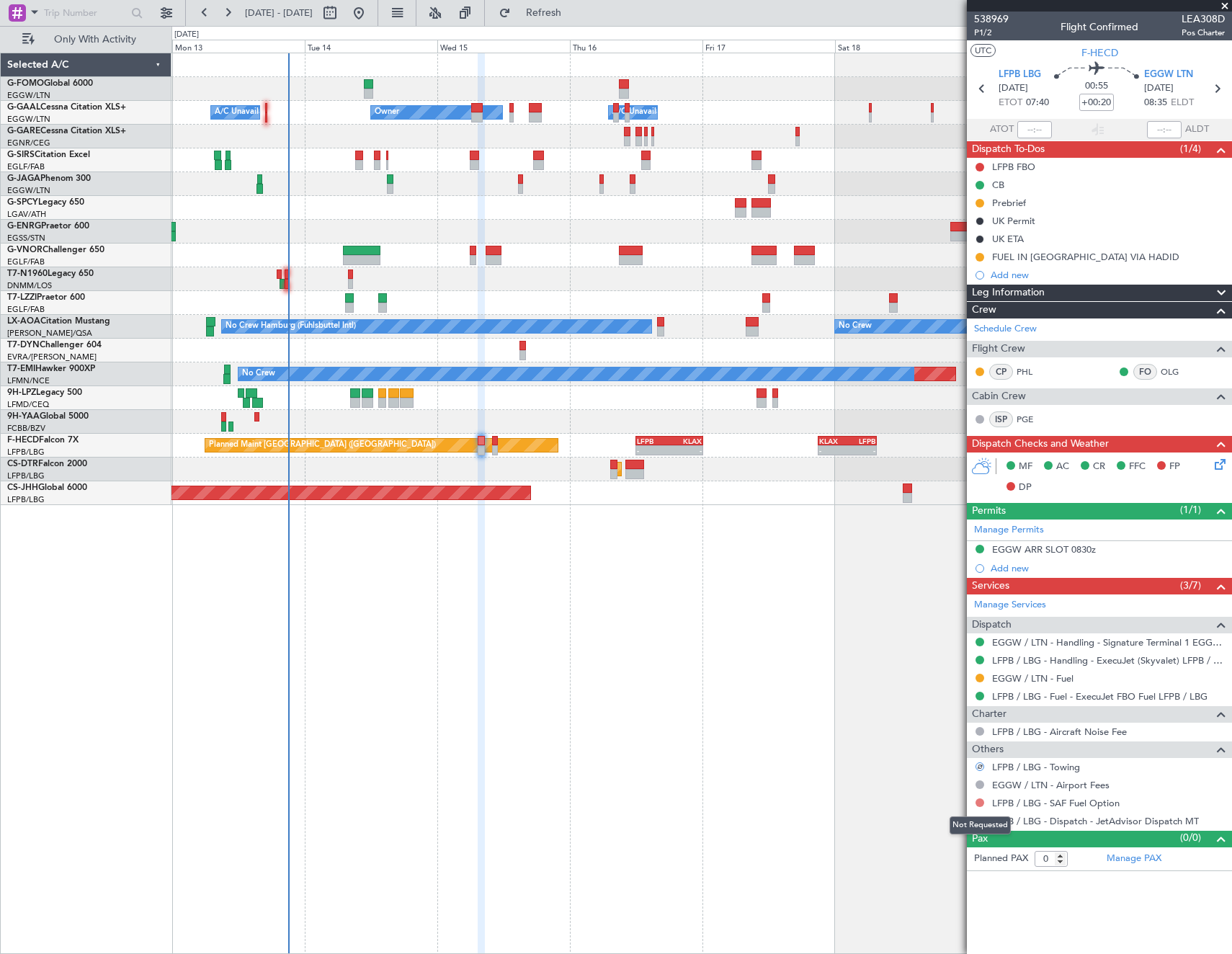
click at [978, 799] on button at bounding box center [979, 802] width 9 height 9
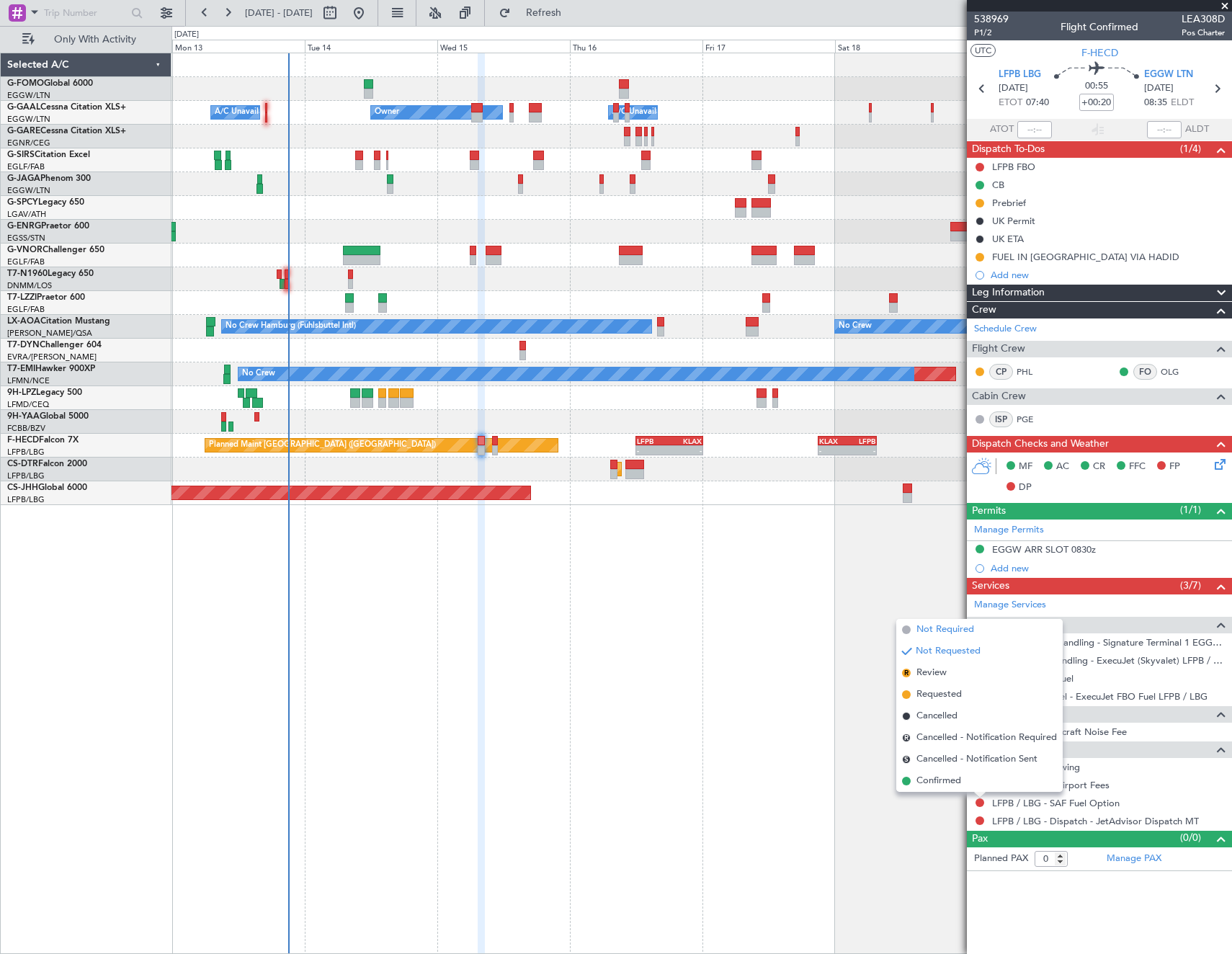
click at [941, 633] on span "Not Required" at bounding box center [945, 630] width 57 height 15
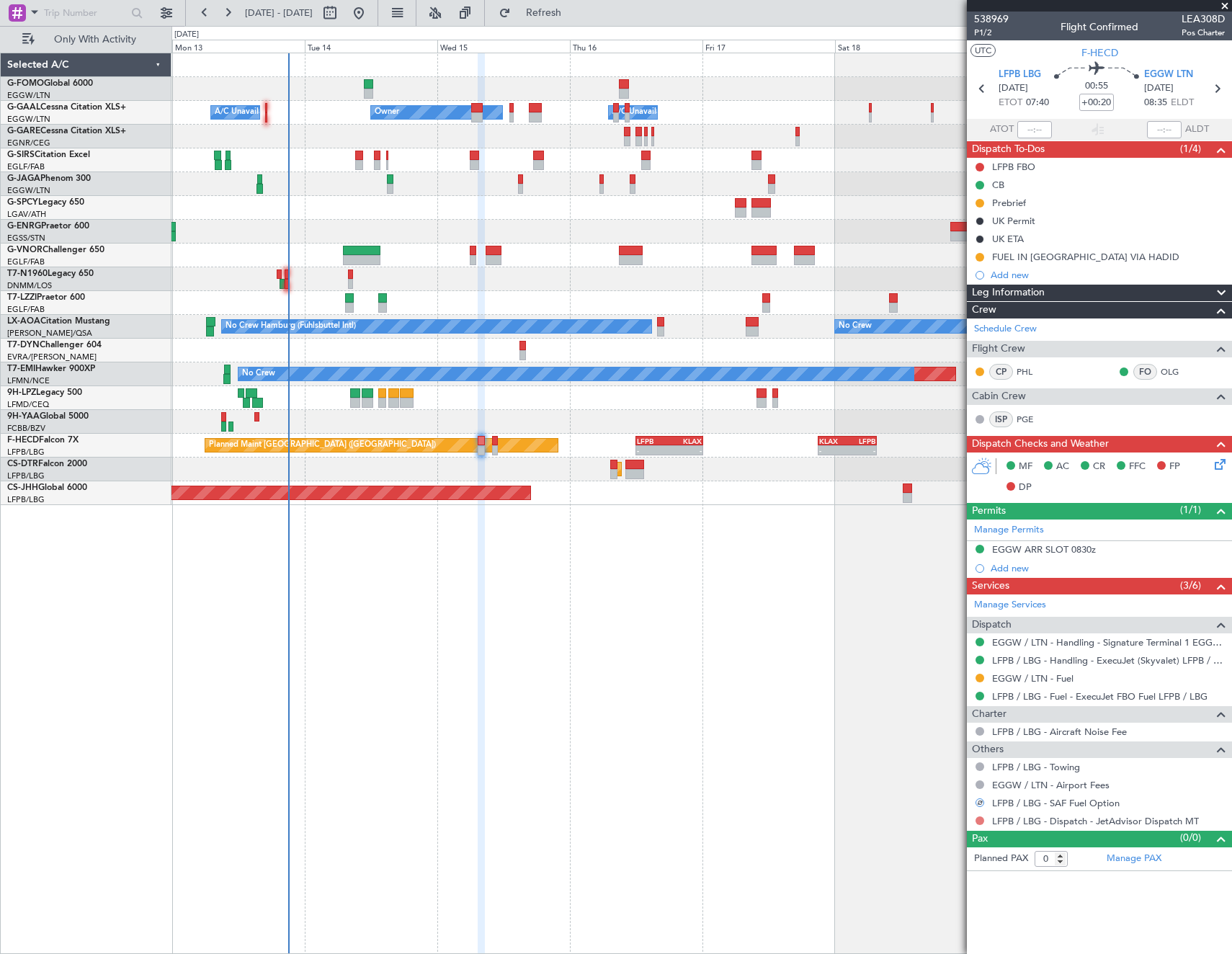
click at [983, 819] on button at bounding box center [979, 820] width 9 height 9
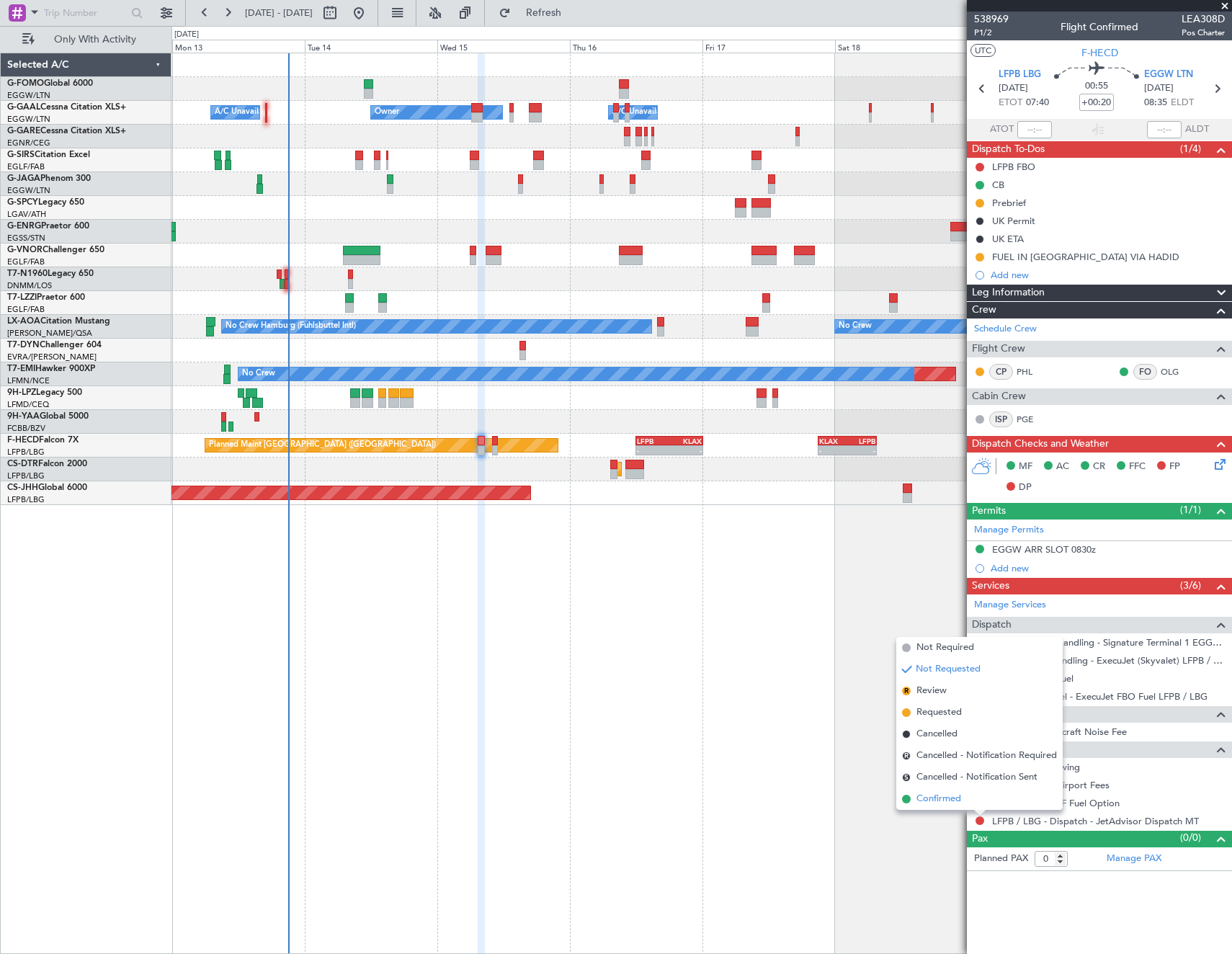
click at [963, 803] on li "Confirmed" at bounding box center [979, 798] width 166 height 22
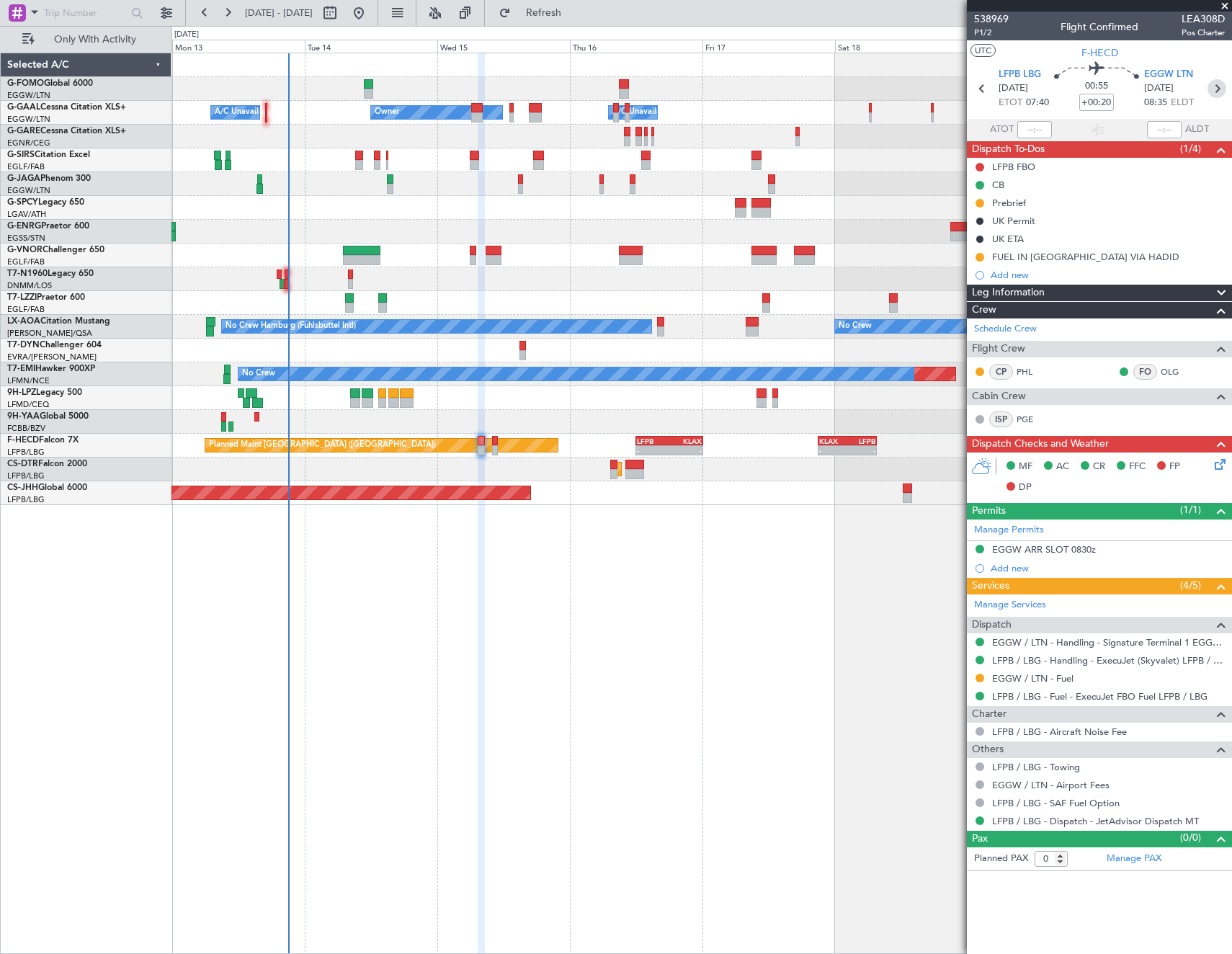
click at [1215, 90] on icon at bounding box center [1217, 88] width 19 height 19
type input "+00:10"
type input "2"
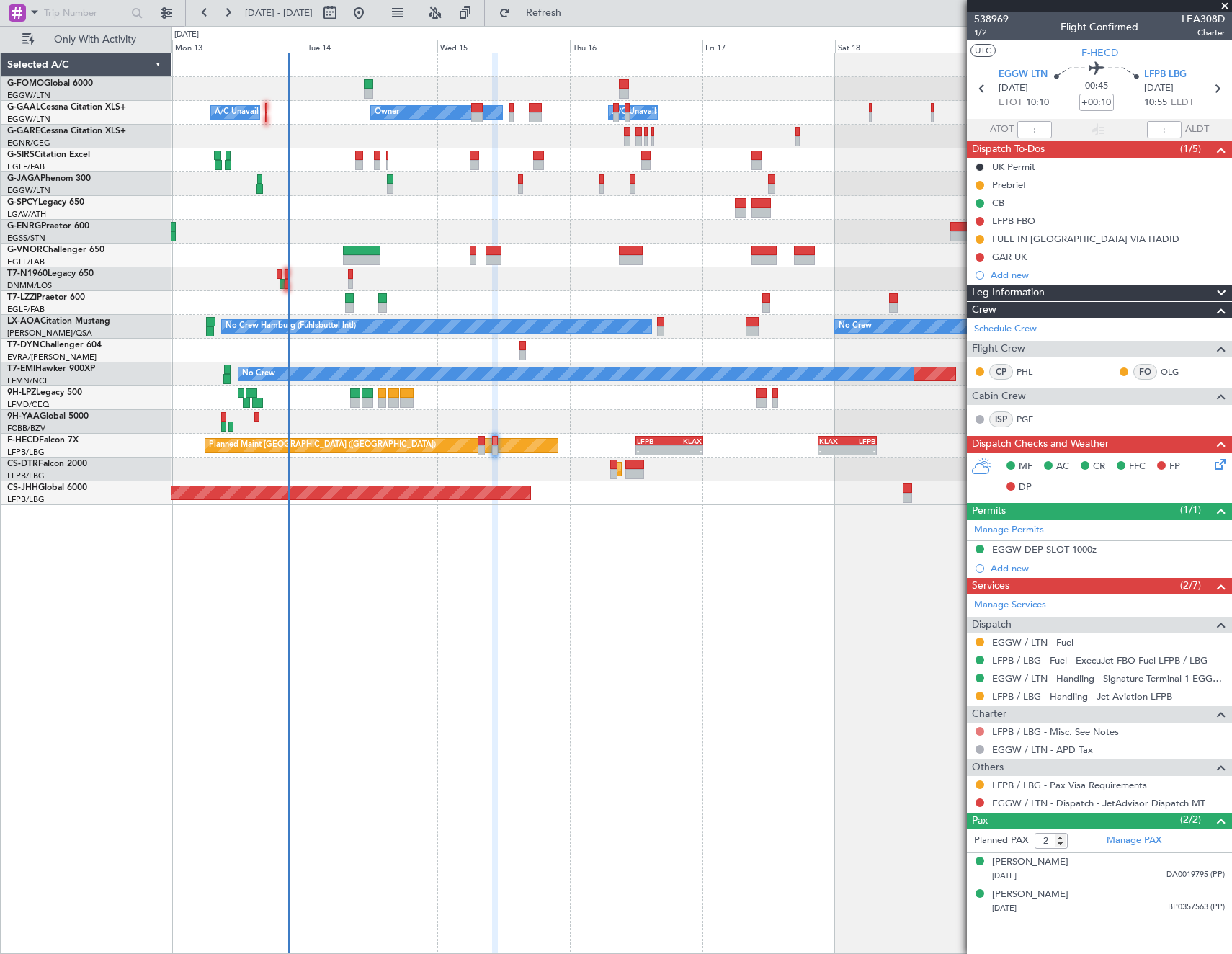
click at [981, 728] on button at bounding box center [979, 730] width 9 height 9
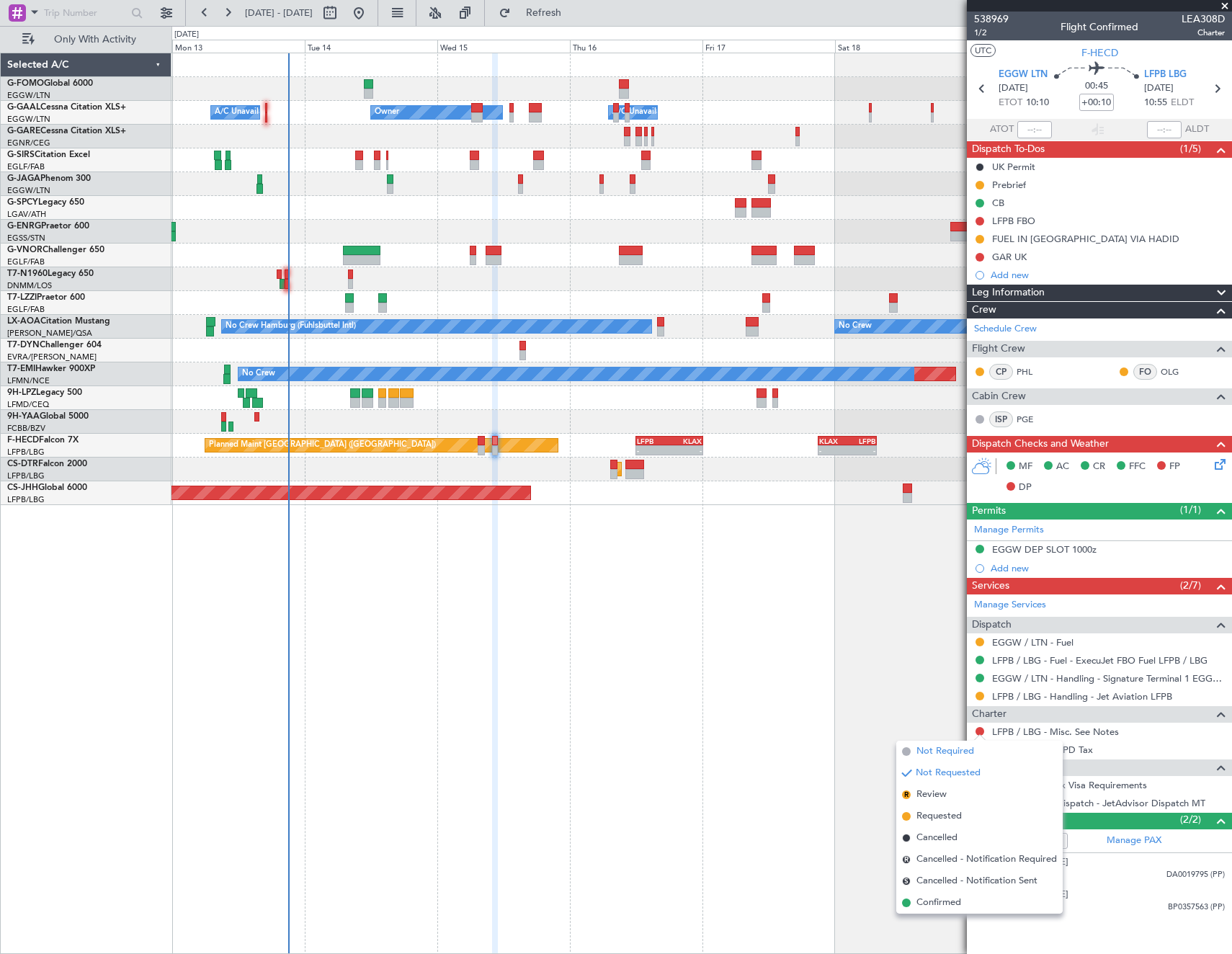
click at [927, 752] on span "Not Required" at bounding box center [945, 751] width 57 height 15
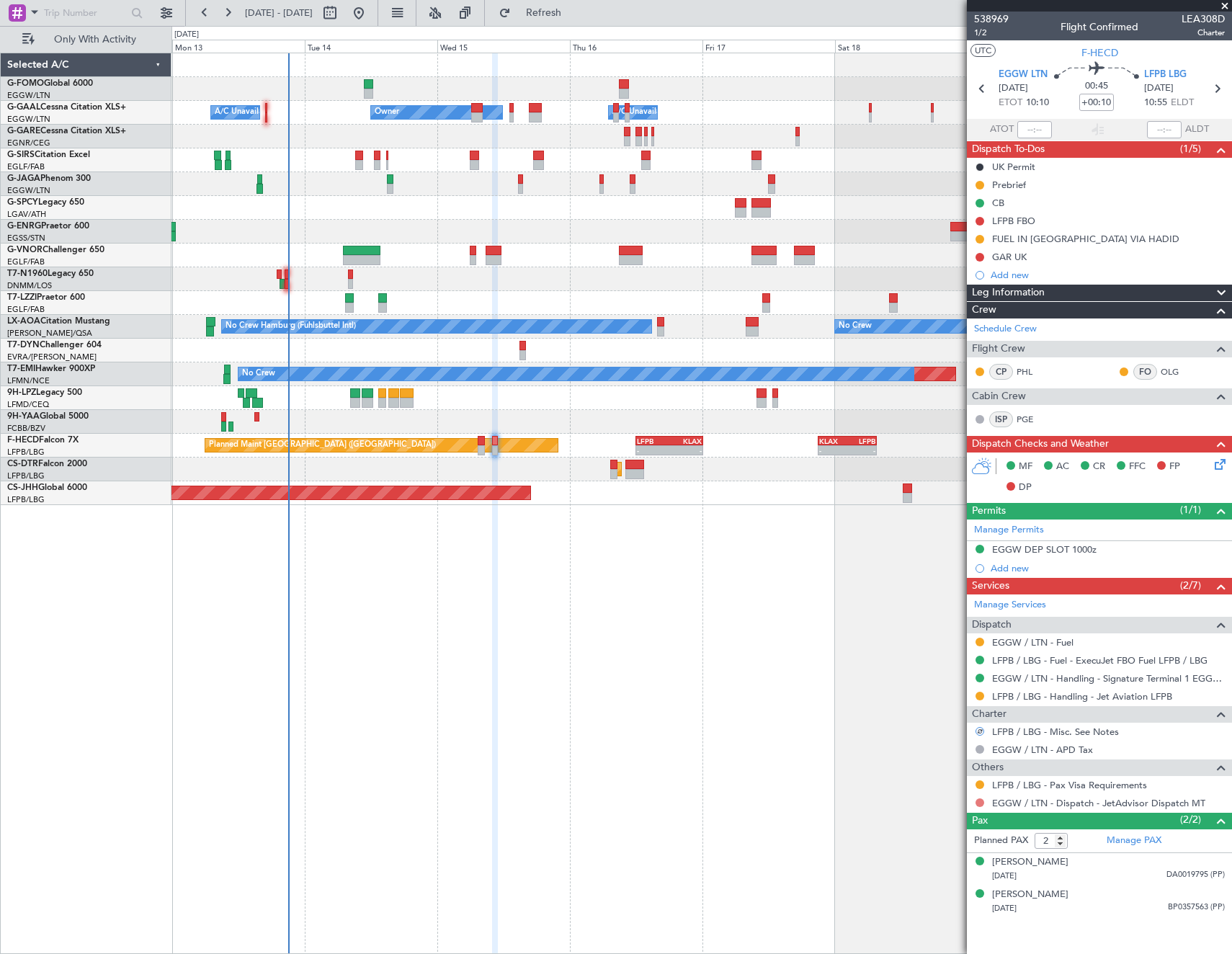
click at [978, 803] on button at bounding box center [979, 802] width 9 height 9
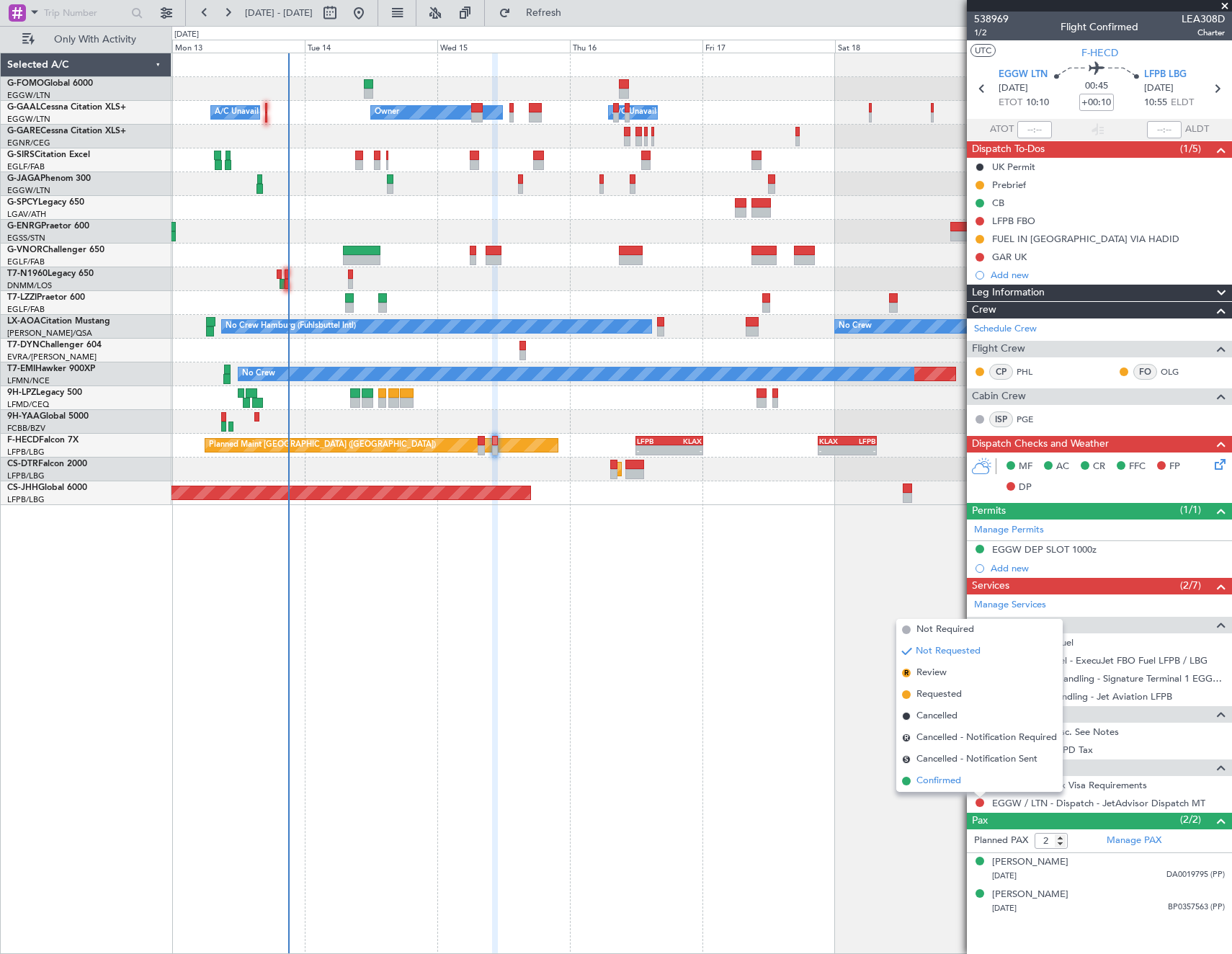
click at [945, 779] on span "Confirmed" at bounding box center [938, 780] width 44 height 15
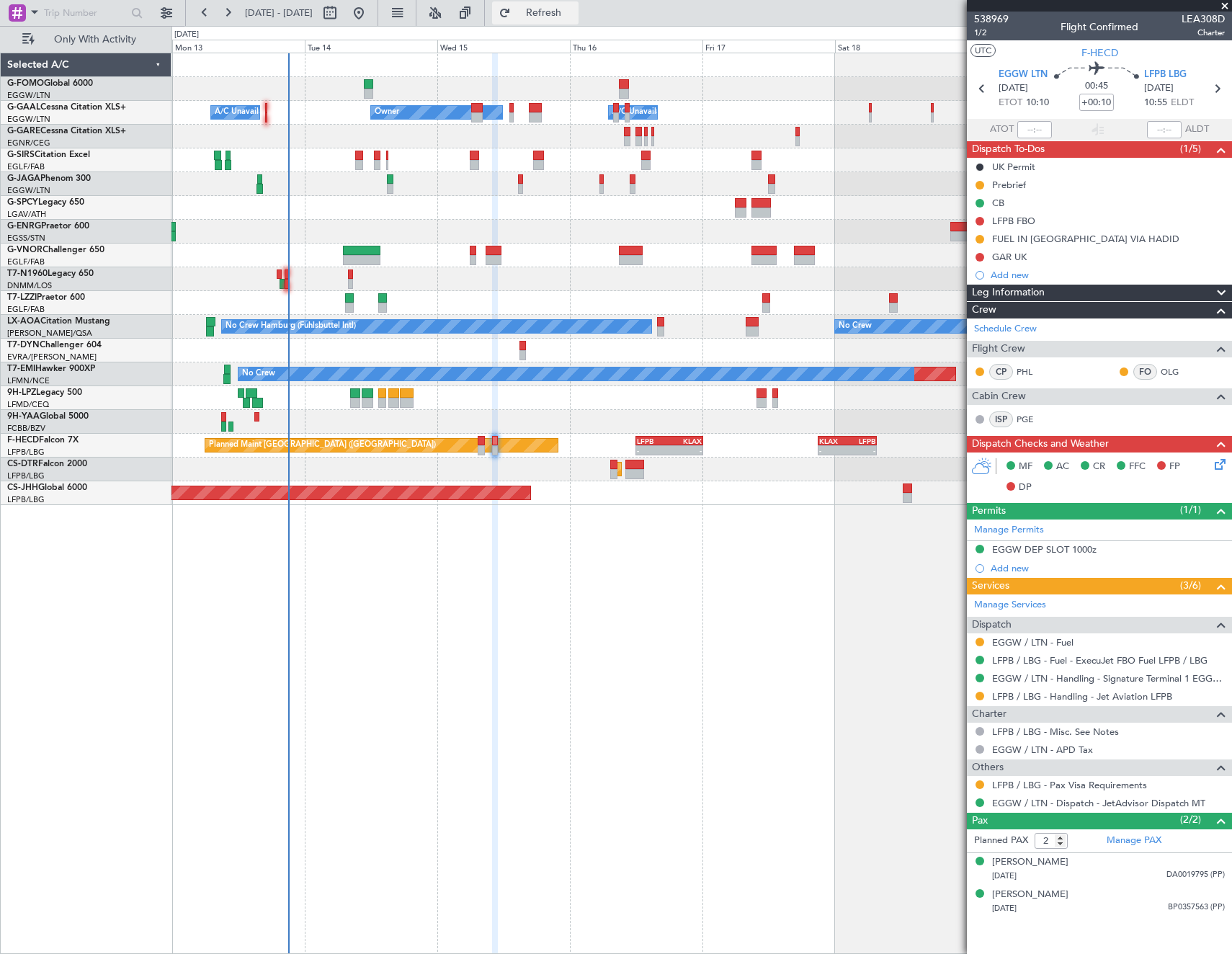
click at [570, 10] on span "Refresh" at bounding box center [543, 13] width 61 height 10
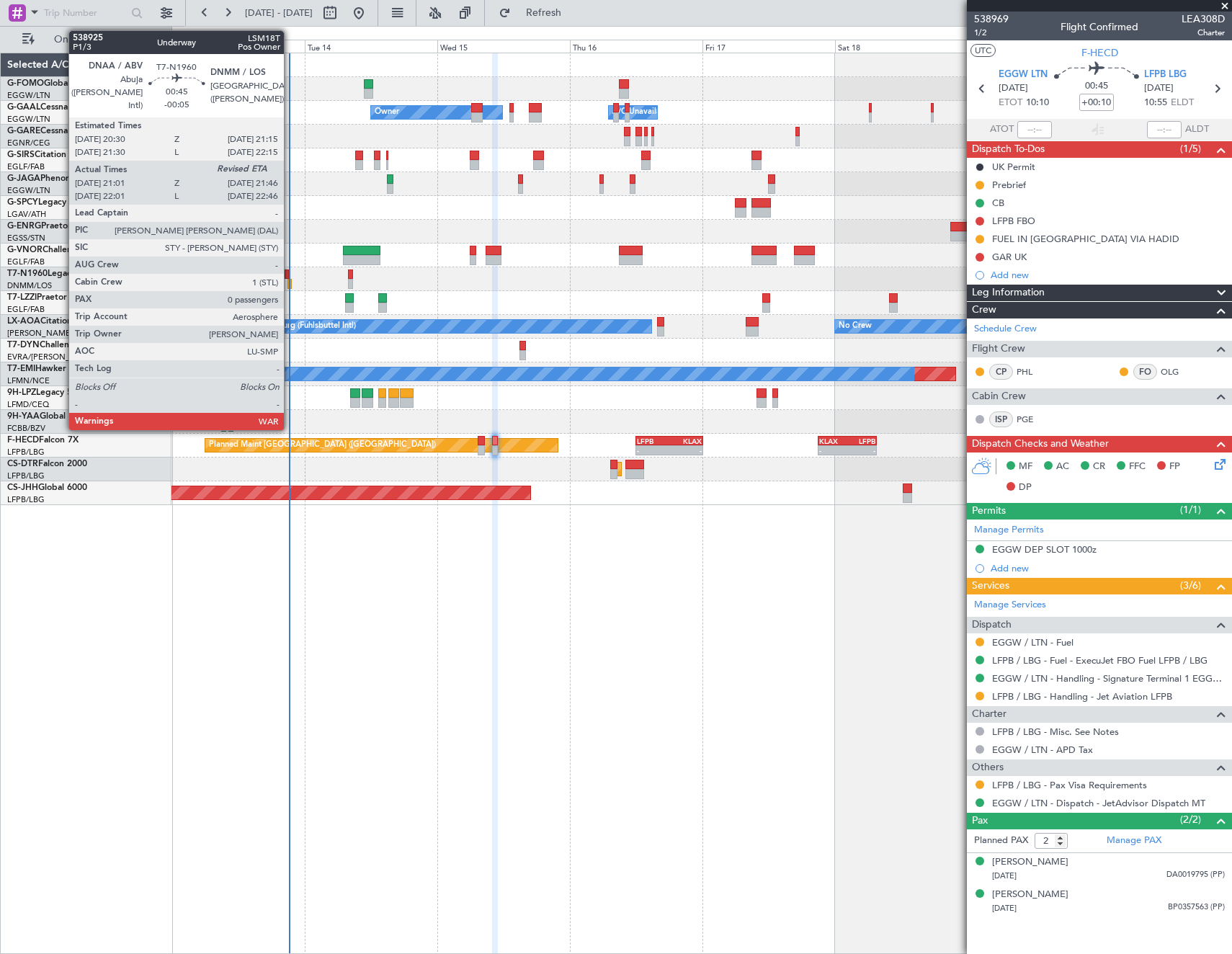
click at [291, 282] on div at bounding box center [289, 283] width 4 height 10
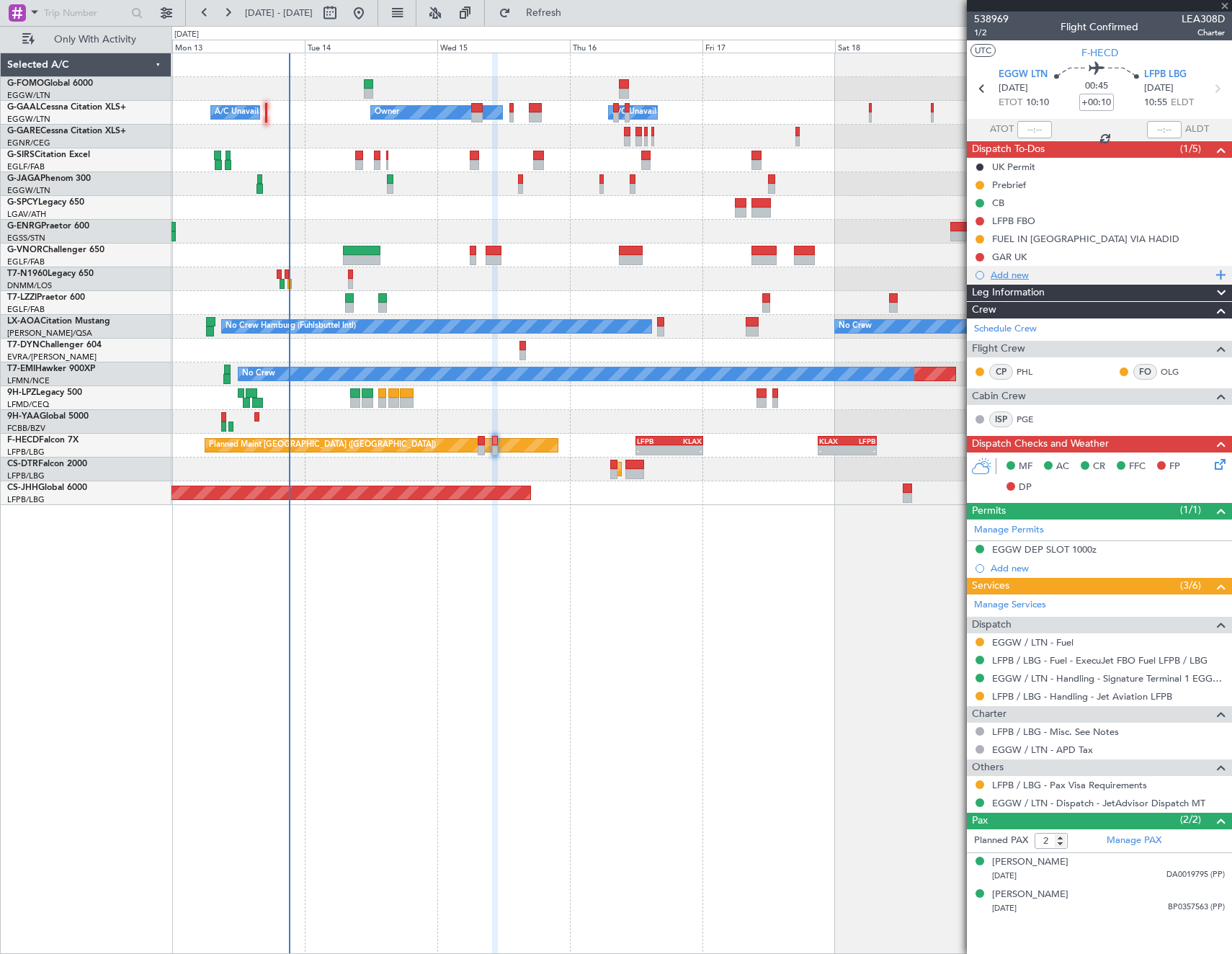
type input "-00:05"
type input "21:01"
type input "0"
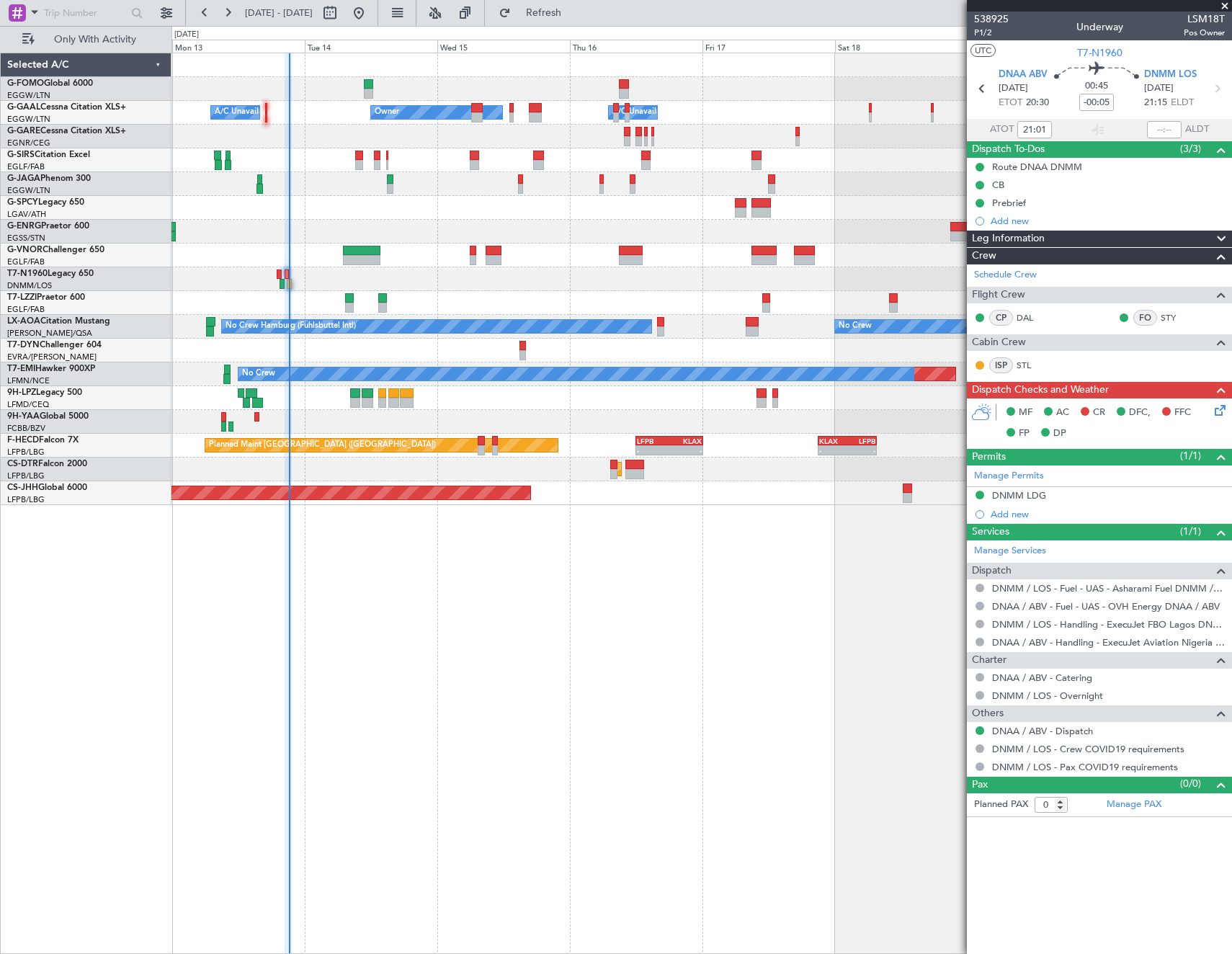
click at [124, 572] on div "Selected A/C G-FOMO Global 6000 EGGW/LTN London (Luton) G-GAAL Cessna Citation …" at bounding box center [86, 503] width 171 height 901
type input "21:50"
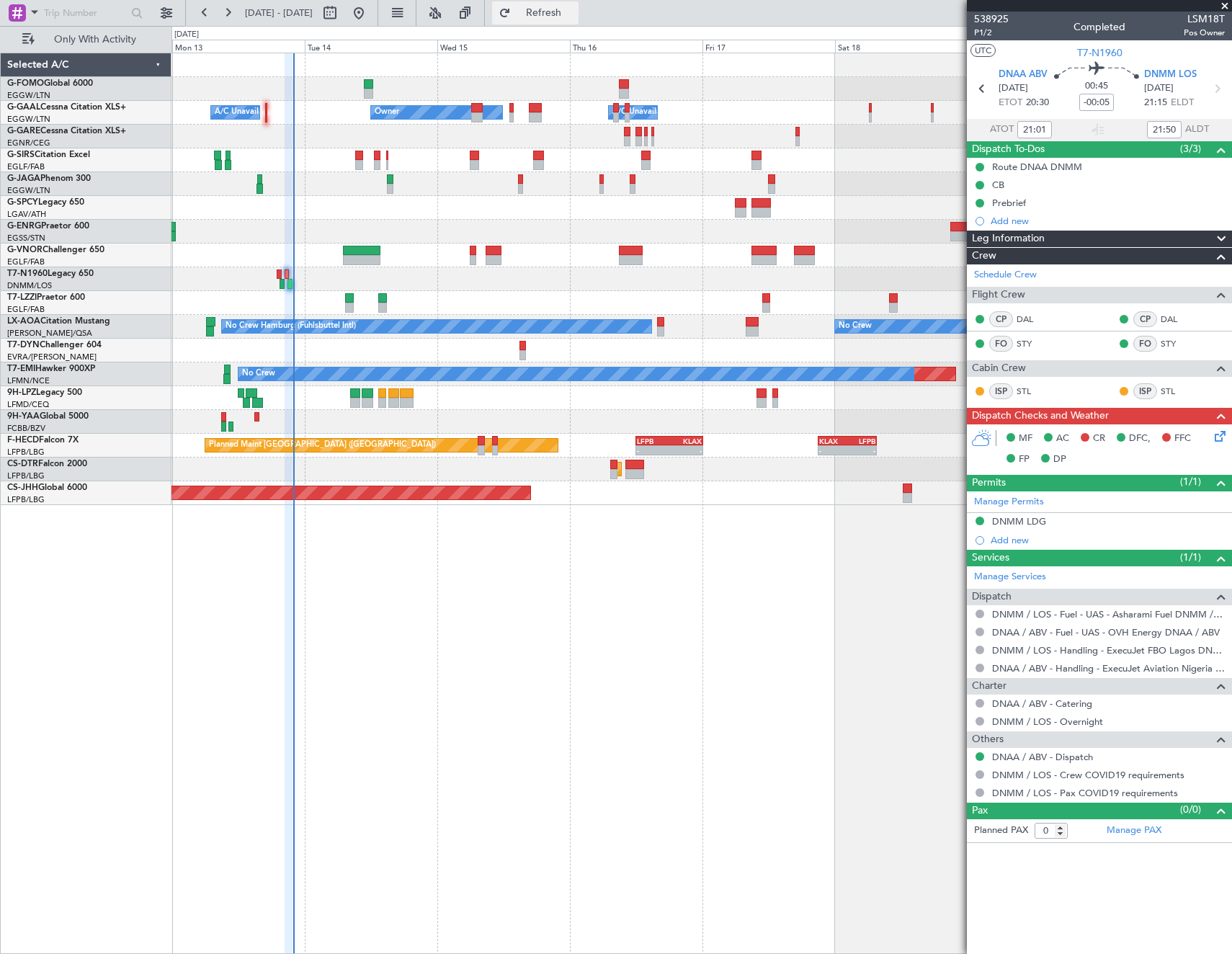
click at [571, 10] on span "Refresh" at bounding box center [543, 13] width 61 height 10
